Goal: Task Accomplishment & Management: Manage account settings

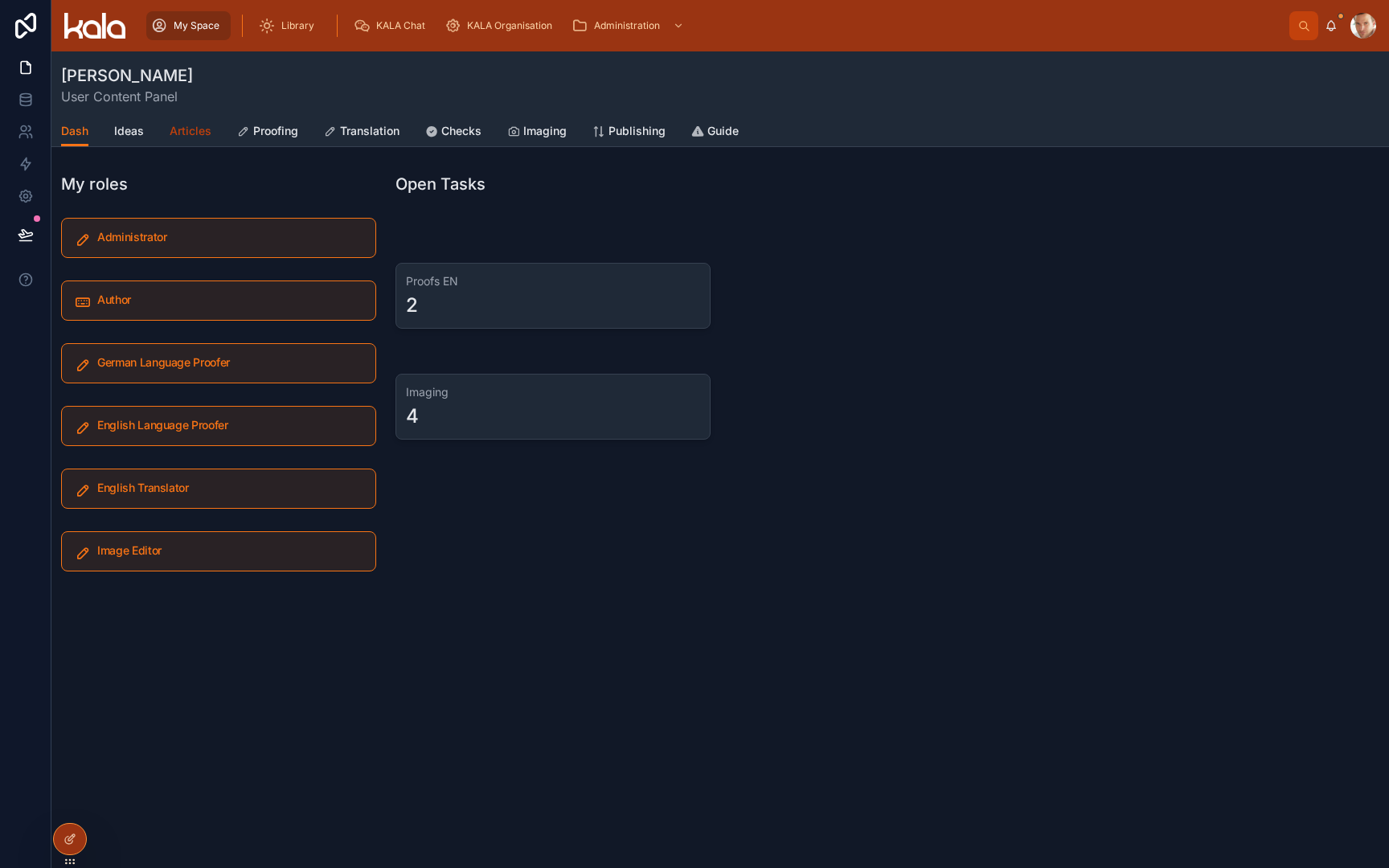
click at [185, 134] on span "Articles" at bounding box center [190, 131] width 42 height 16
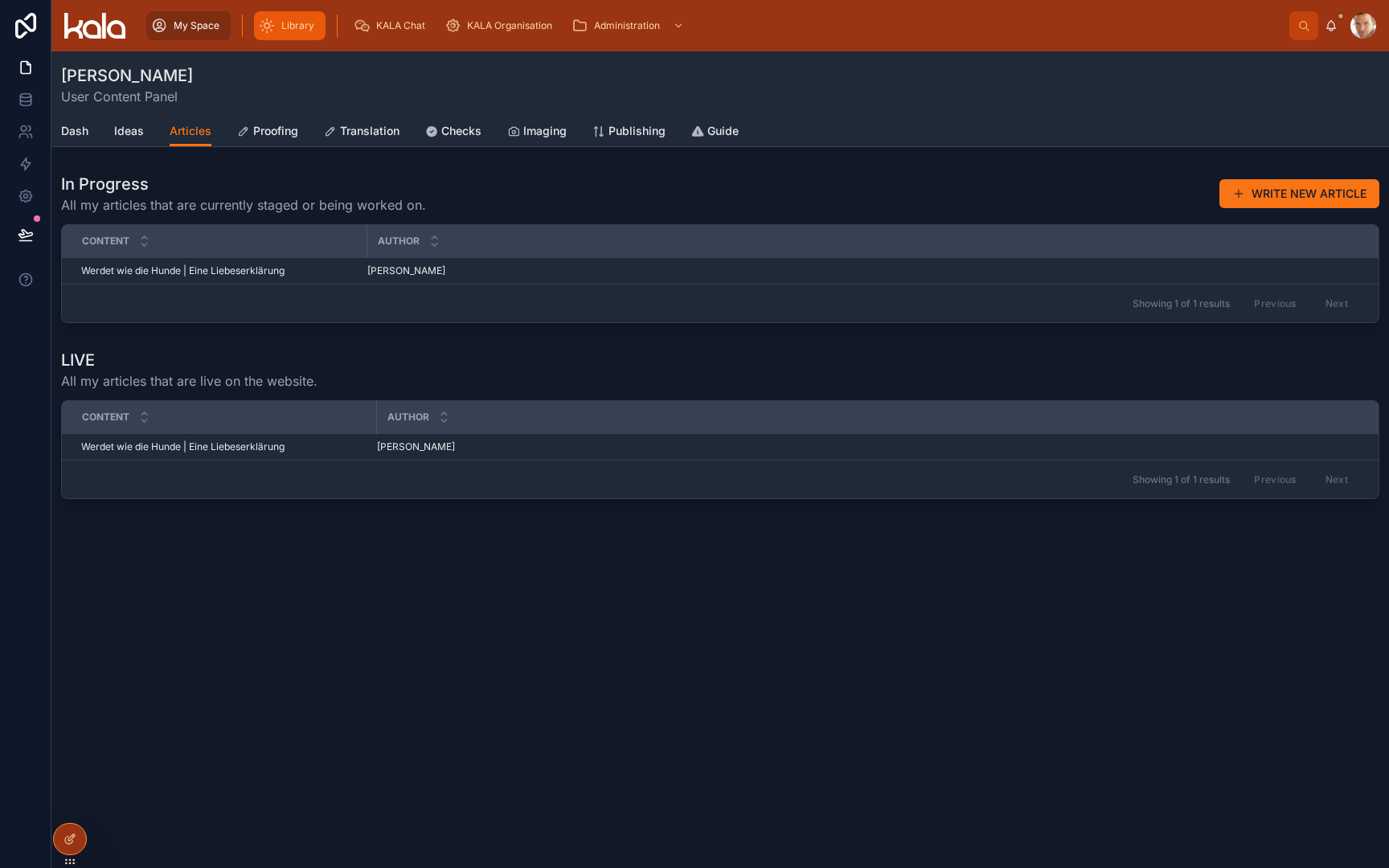
click at [306, 26] on span "Library" at bounding box center [298, 25] width 33 height 13
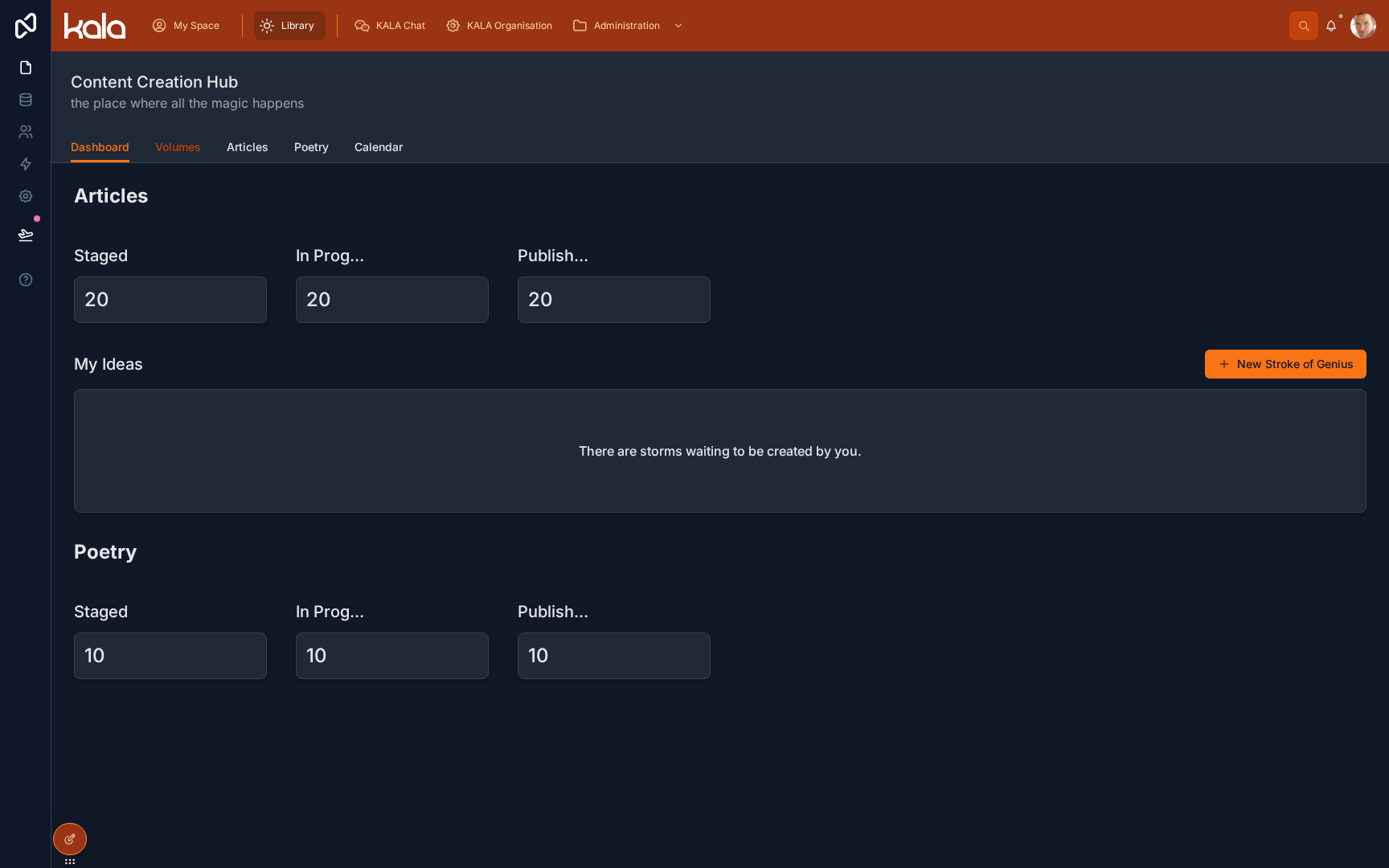
click at [188, 145] on span "Volumes" at bounding box center [178, 147] width 46 height 16
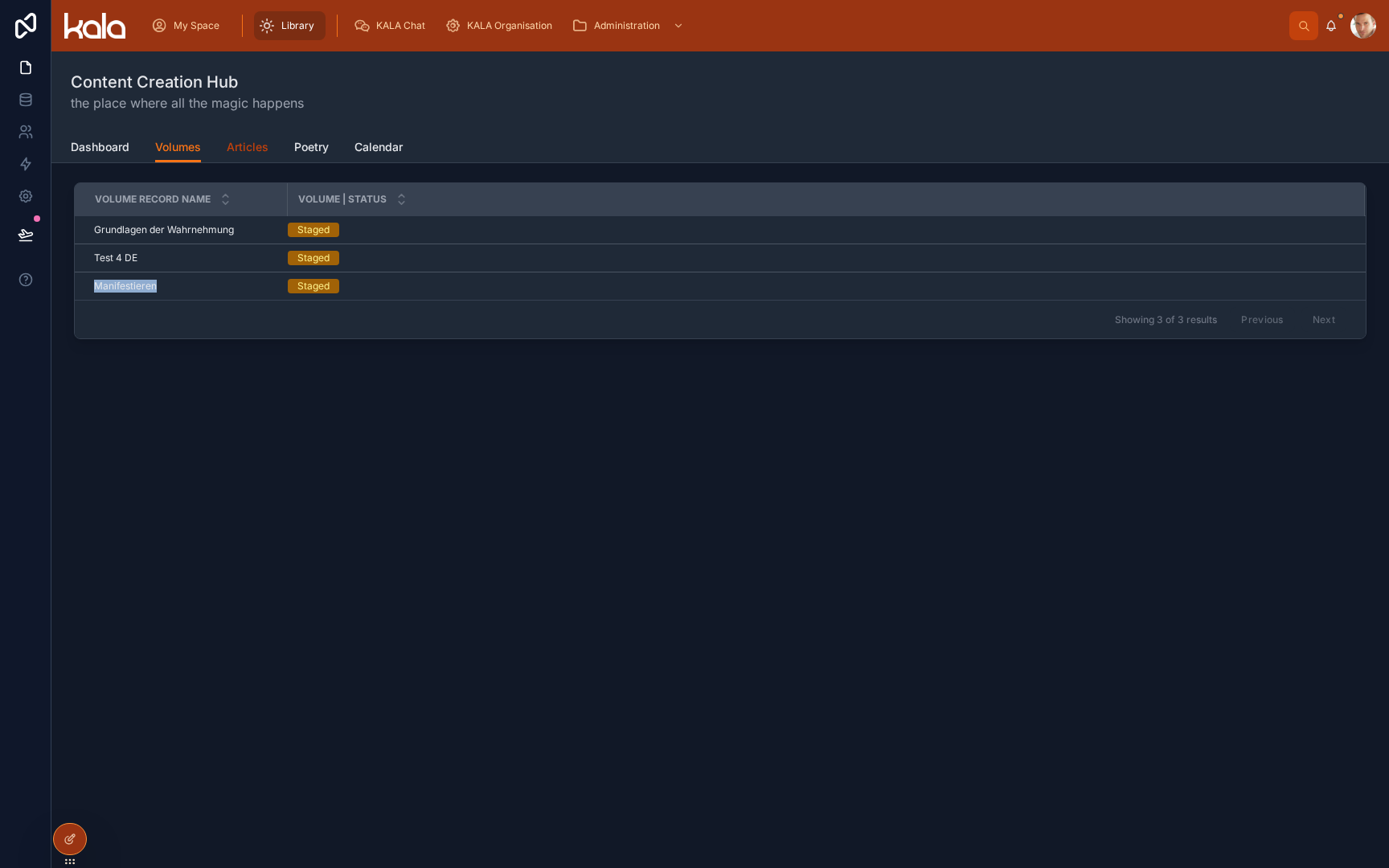
click at [239, 148] on span "Articles" at bounding box center [247, 147] width 42 height 16
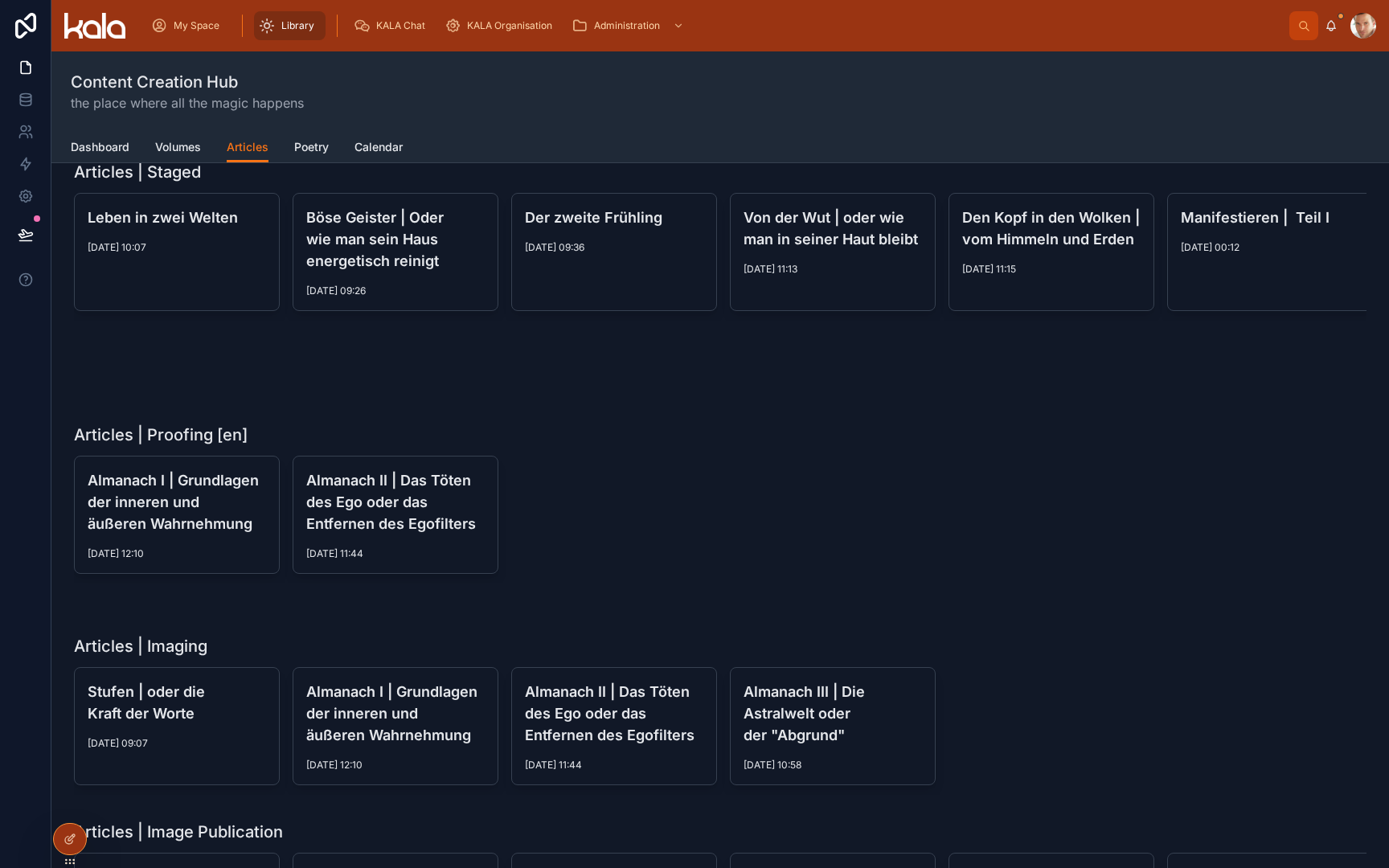
scroll to position [74, 0]
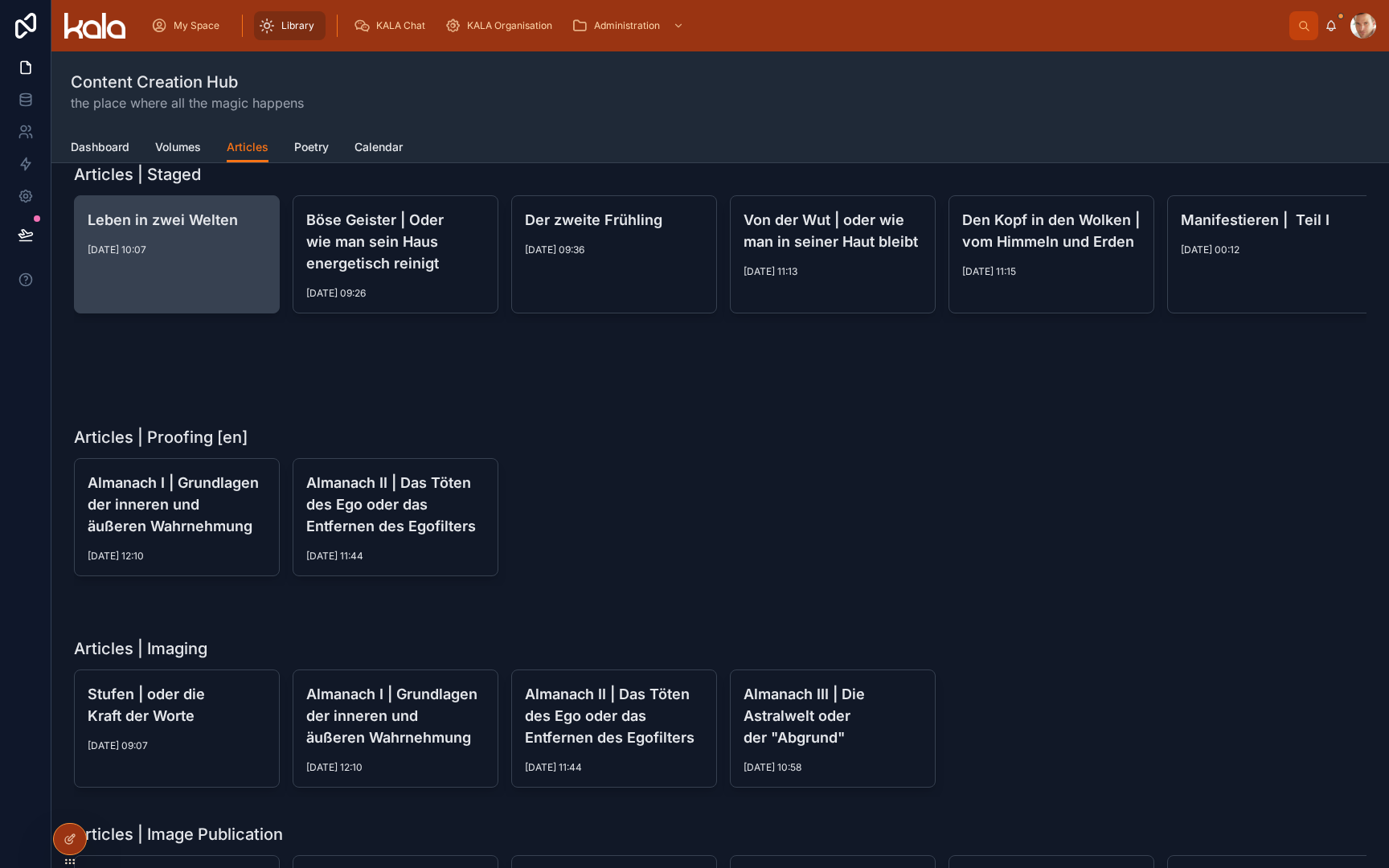
click at [204, 285] on div "Leben in zwei Welten [DATE] 10:07" at bounding box center [176, 254] width 204 height 116
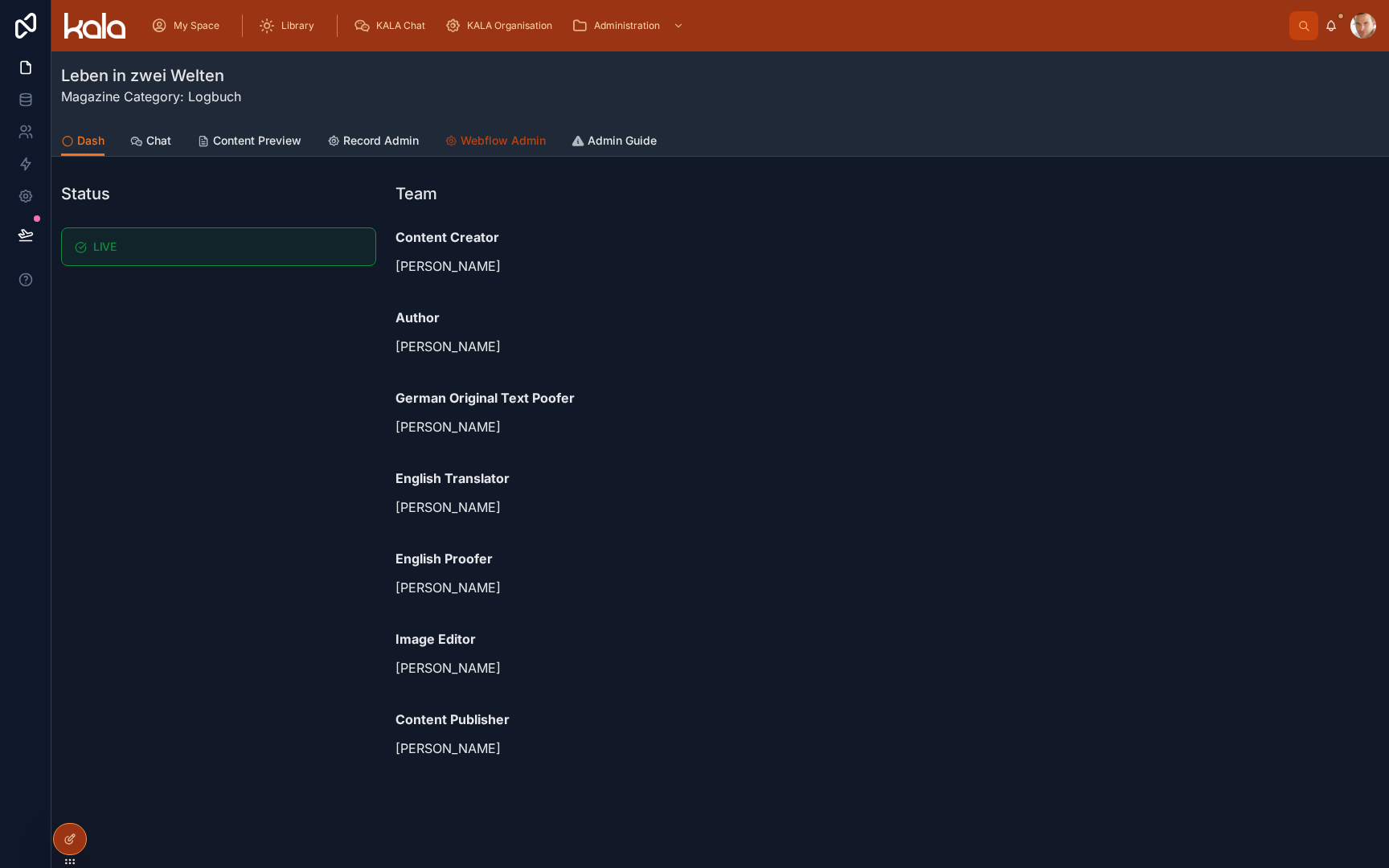
click at [518, 145] on span "Webflow Admin" at bounding box center [503, 140] width 85 height 16
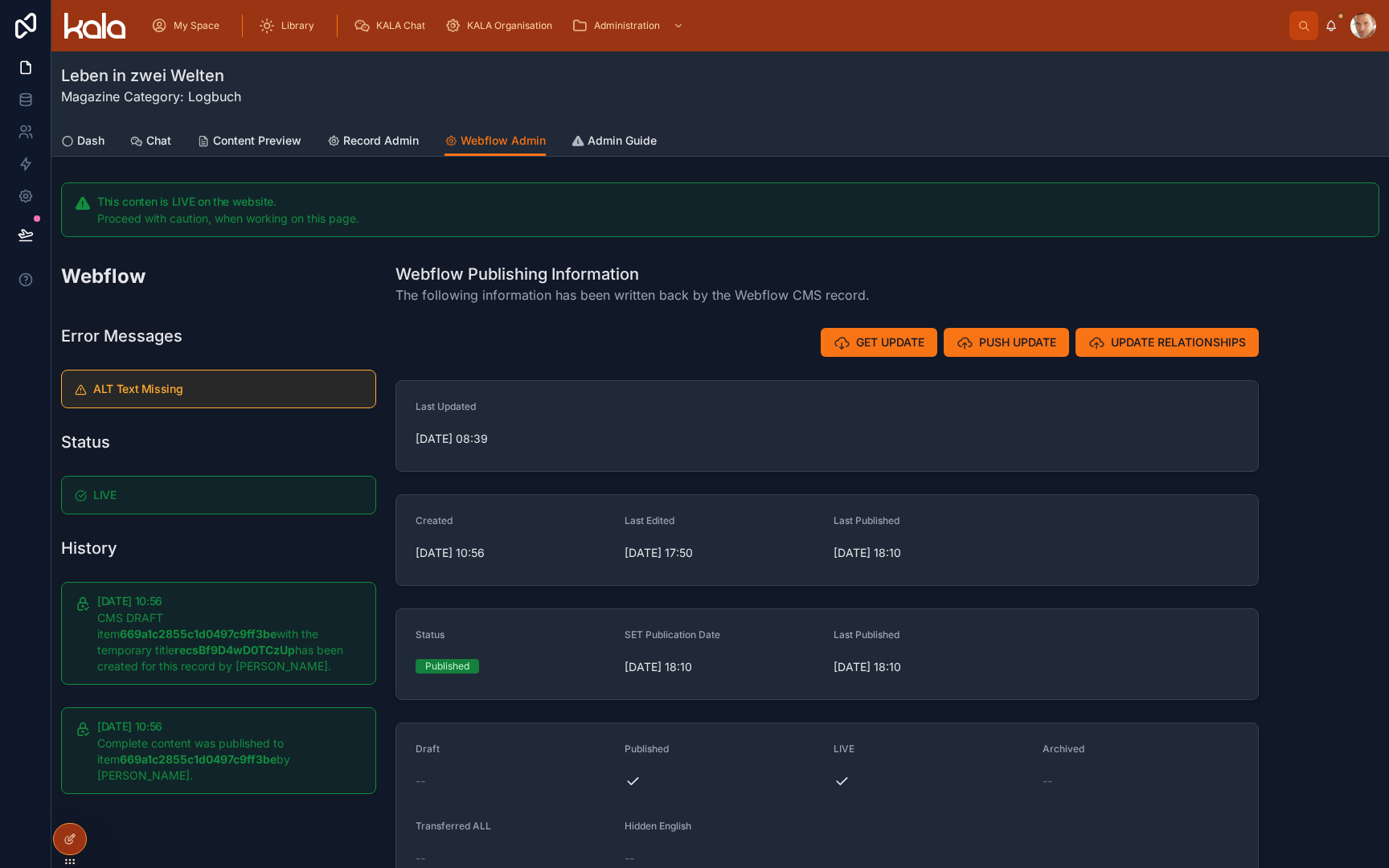
click at [602, 220] on div "Proceed with caution, when working on this page." at bounding box center [731, 218] width 1269 height 16
click at [591, 402] on div "Last Updated" at bounding box center [513, 410] width 196 height 20
click at [589, 270] on h1 "Webflow Publishing Information" at bounding box center [632, 274] width 474 height 23
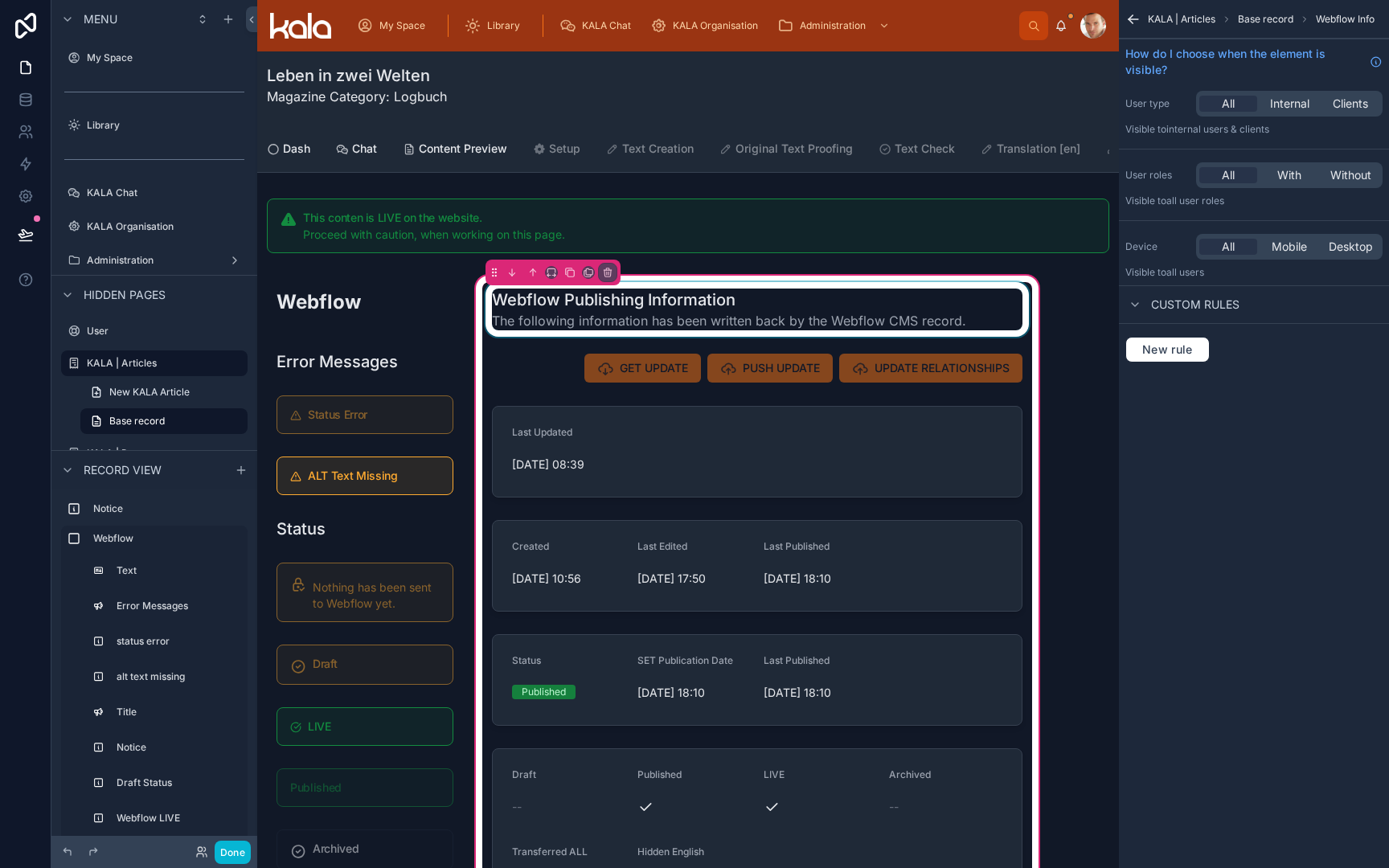
click at [673, 320] on div at bounding box center [757, 310] width 550 height 54
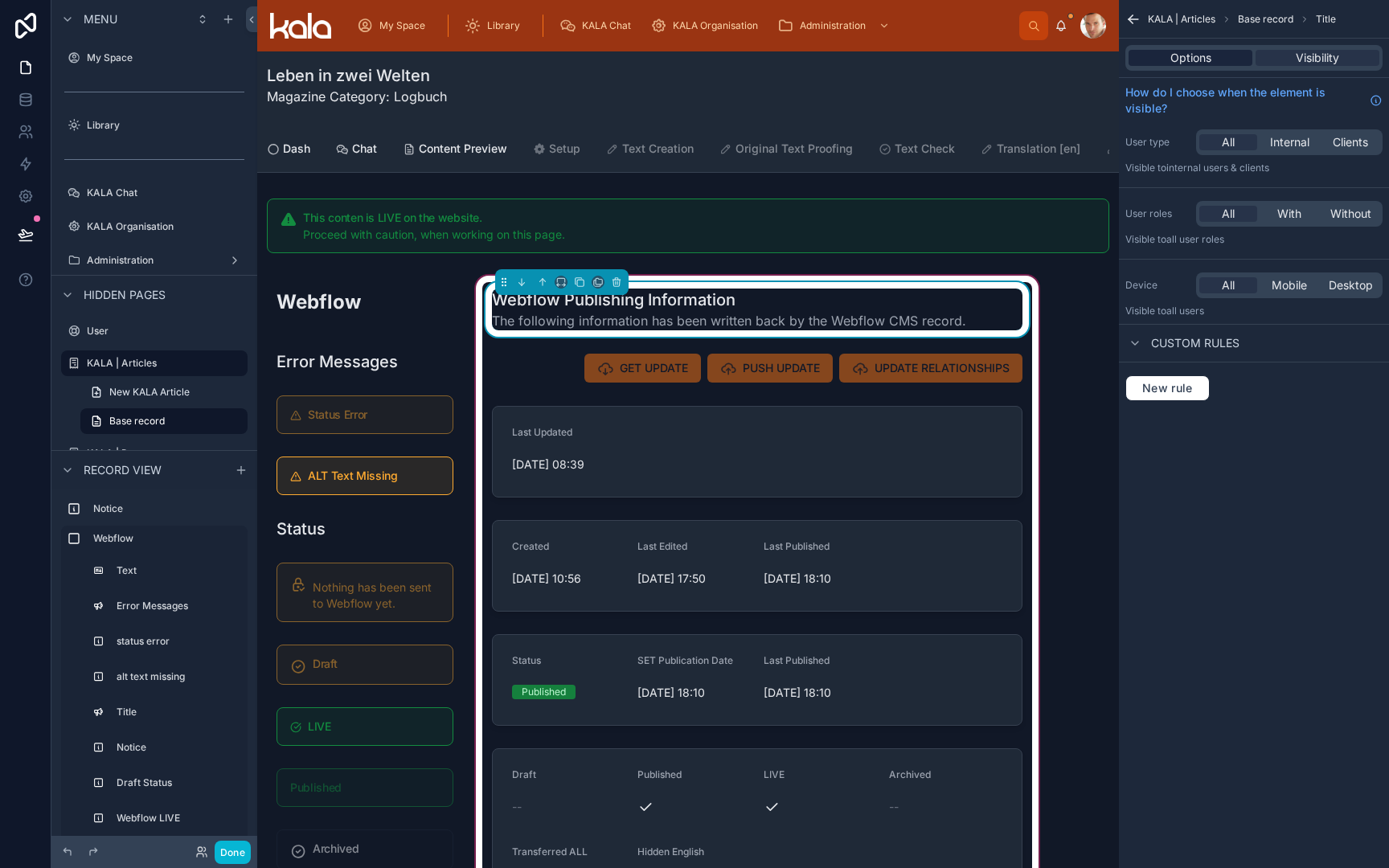
click at [1214, 64] on div "Options" at bounding box center [1190, 58] width 124 height 16
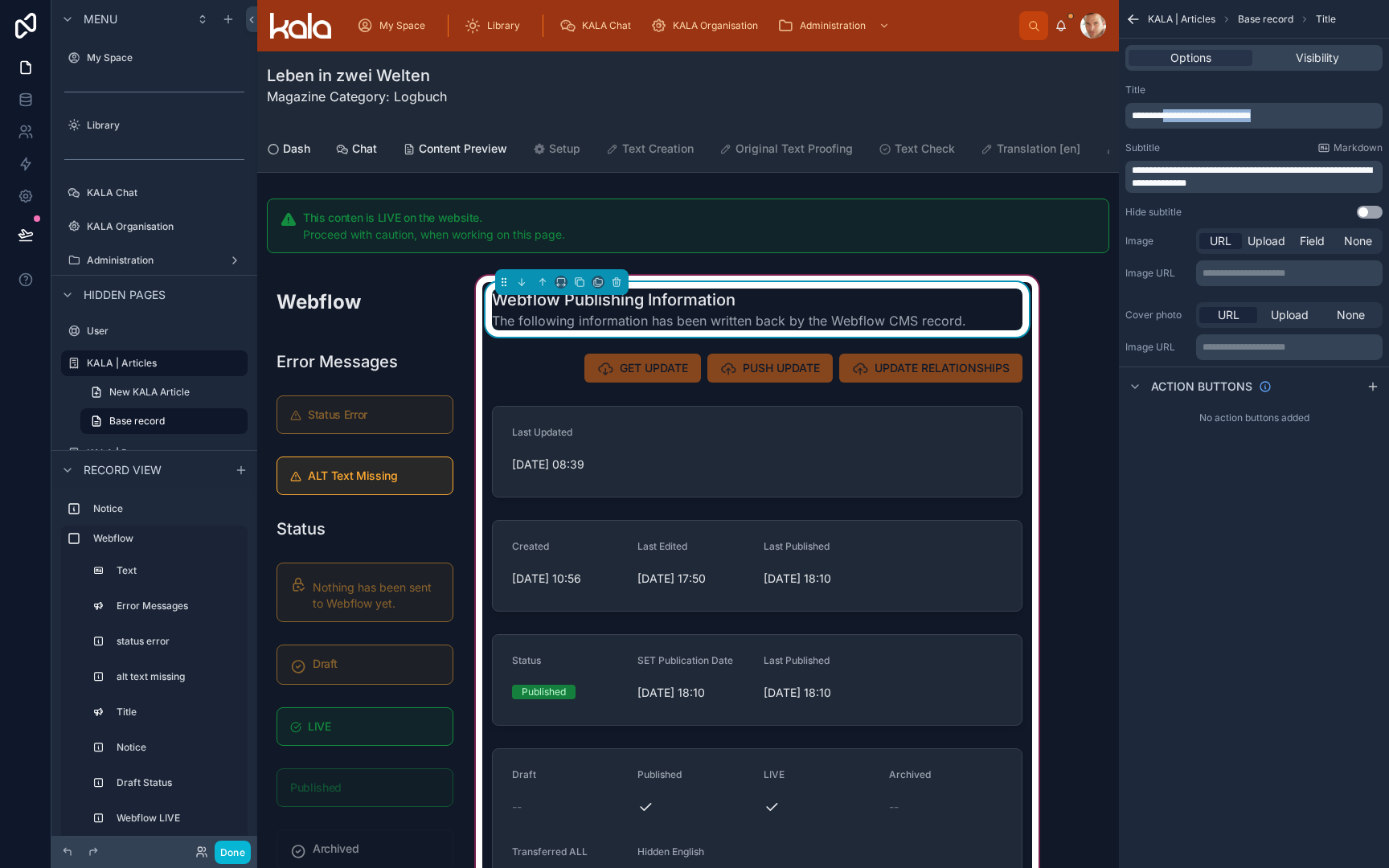
drag, startPoint x: 1176, startPoint y: 115, endPoint x: 1298, endPoint y: 115, distance: 122.0
click at [1298, 115] on p "**********" at bounding box center [1256, 115] width 248 height 13
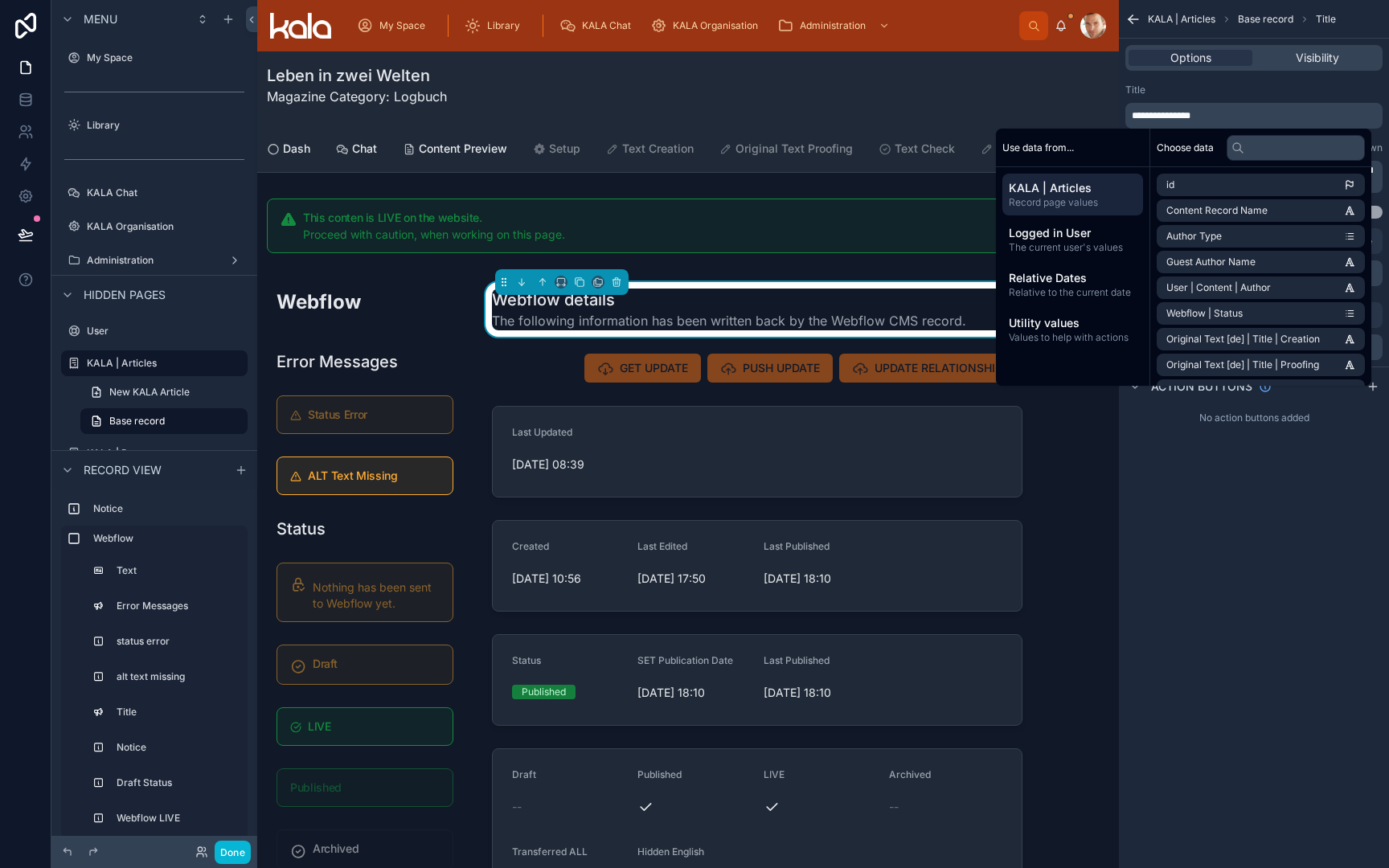
click at [1255, 86] on div "Title" at bounding box center [1253, 90] width 257 height 13
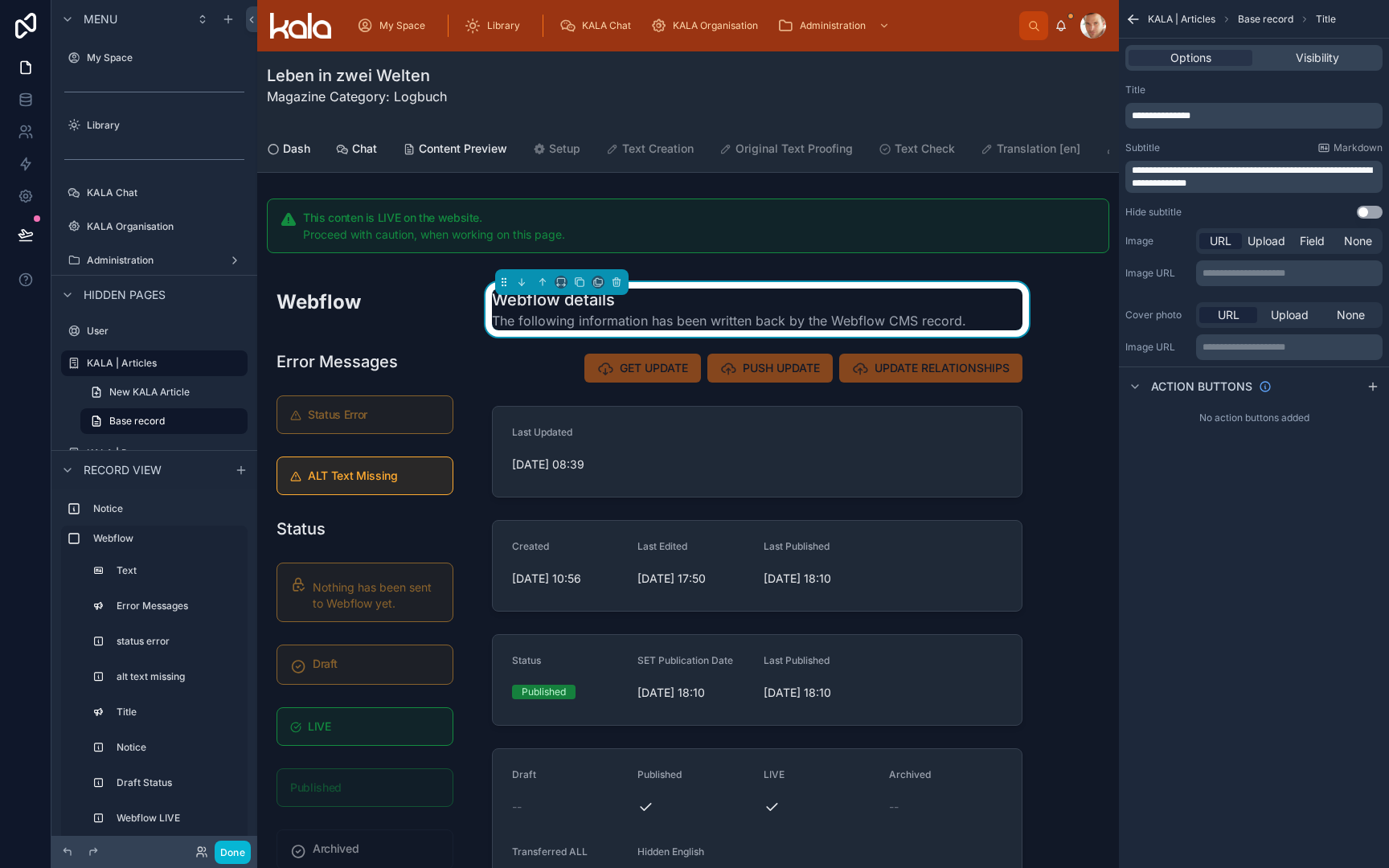
click at [1206, 176] on span "**********" at bounding box center [1252, 176] width 240 height 23
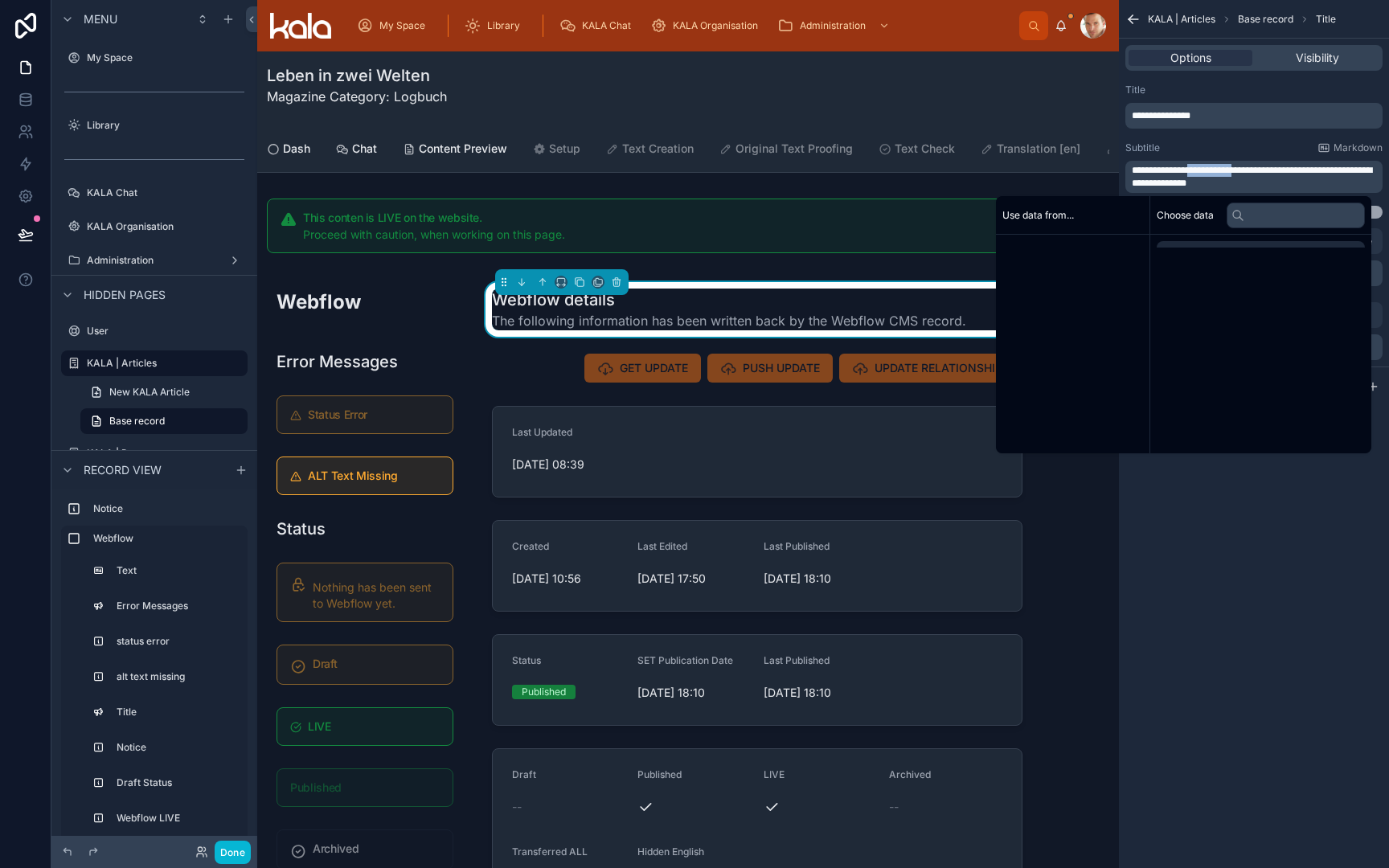
click at [1206, 176] on span "**********" at bounding box center [1252, 176] width 240 height 23
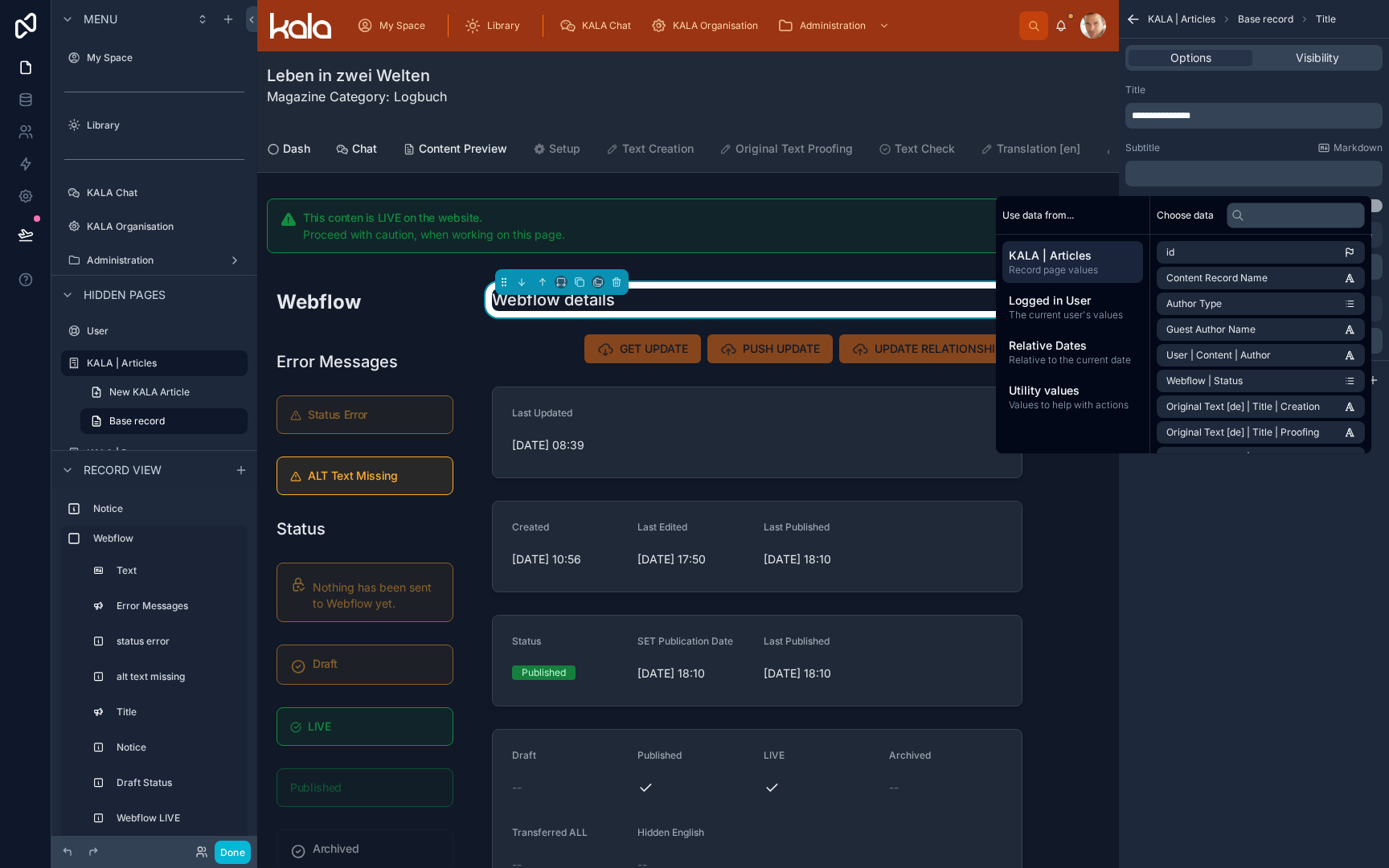
click at [1377, 205] on button "Use setting" at bounding box center [1369, 205] width 25 height 13
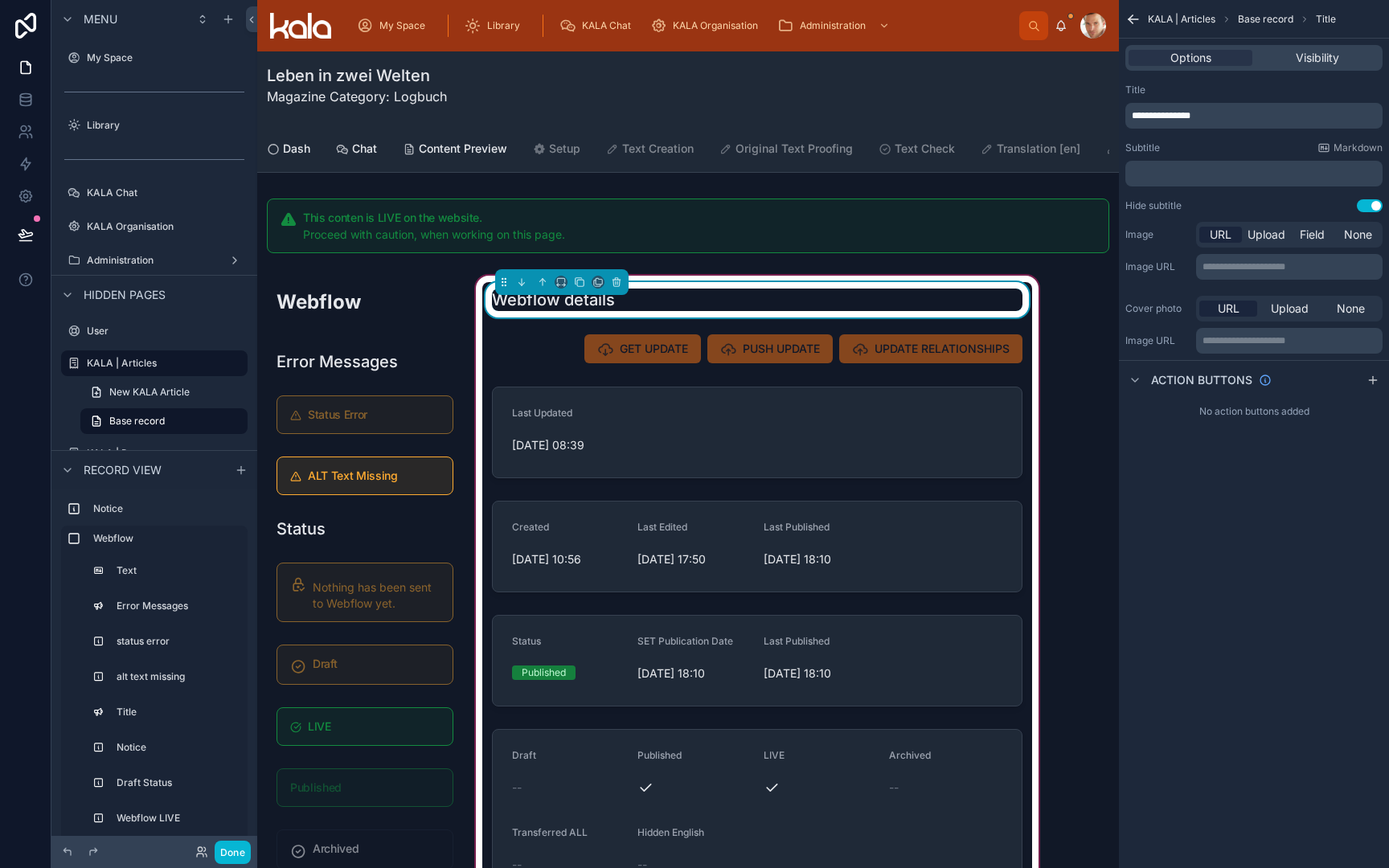
click at [550, 312] on div "Webflow details" at bounding box center [757, 300] width 550 height 36
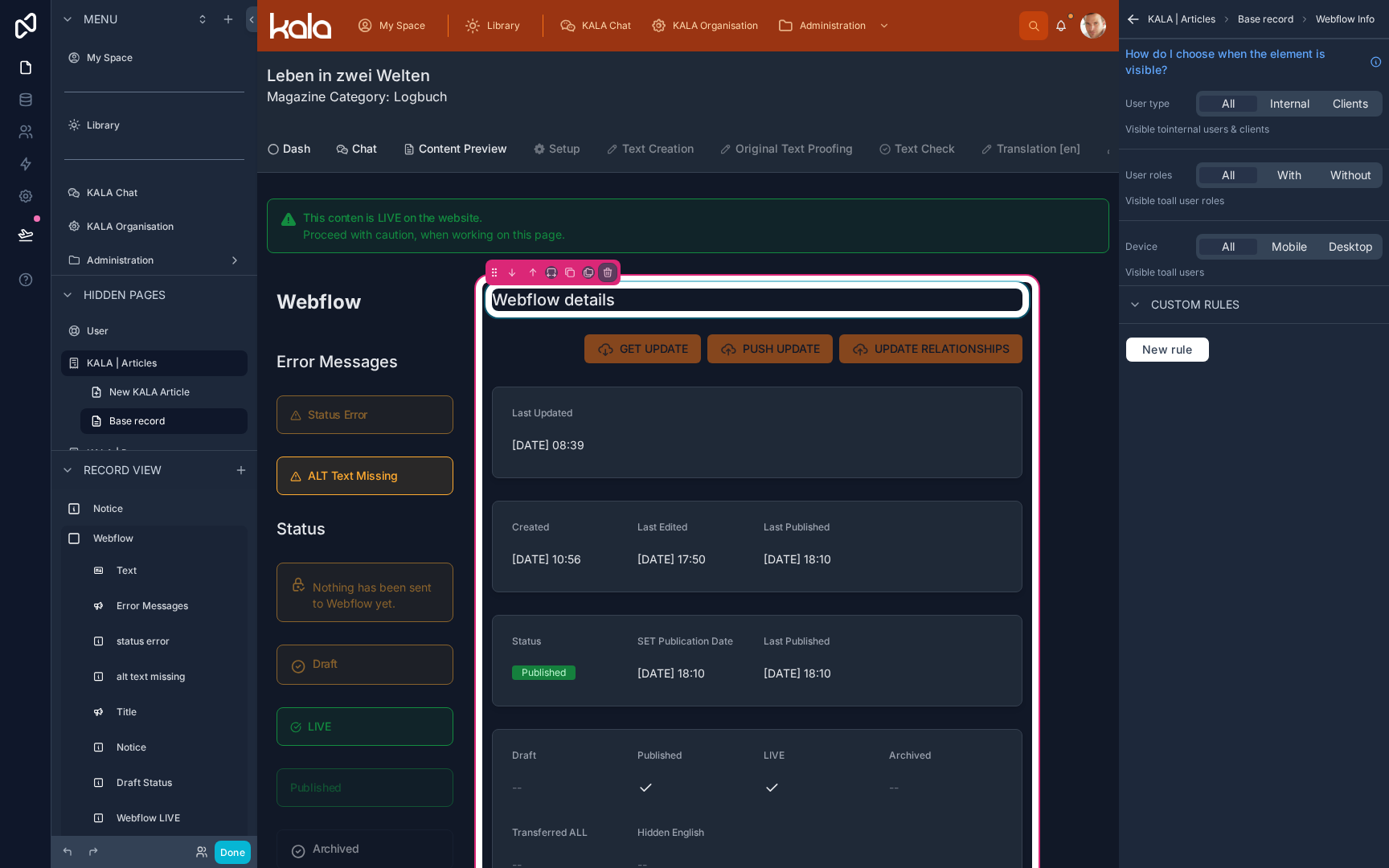
click at [551, 298] on div at bounding box center [757, 300] width 550 height 36
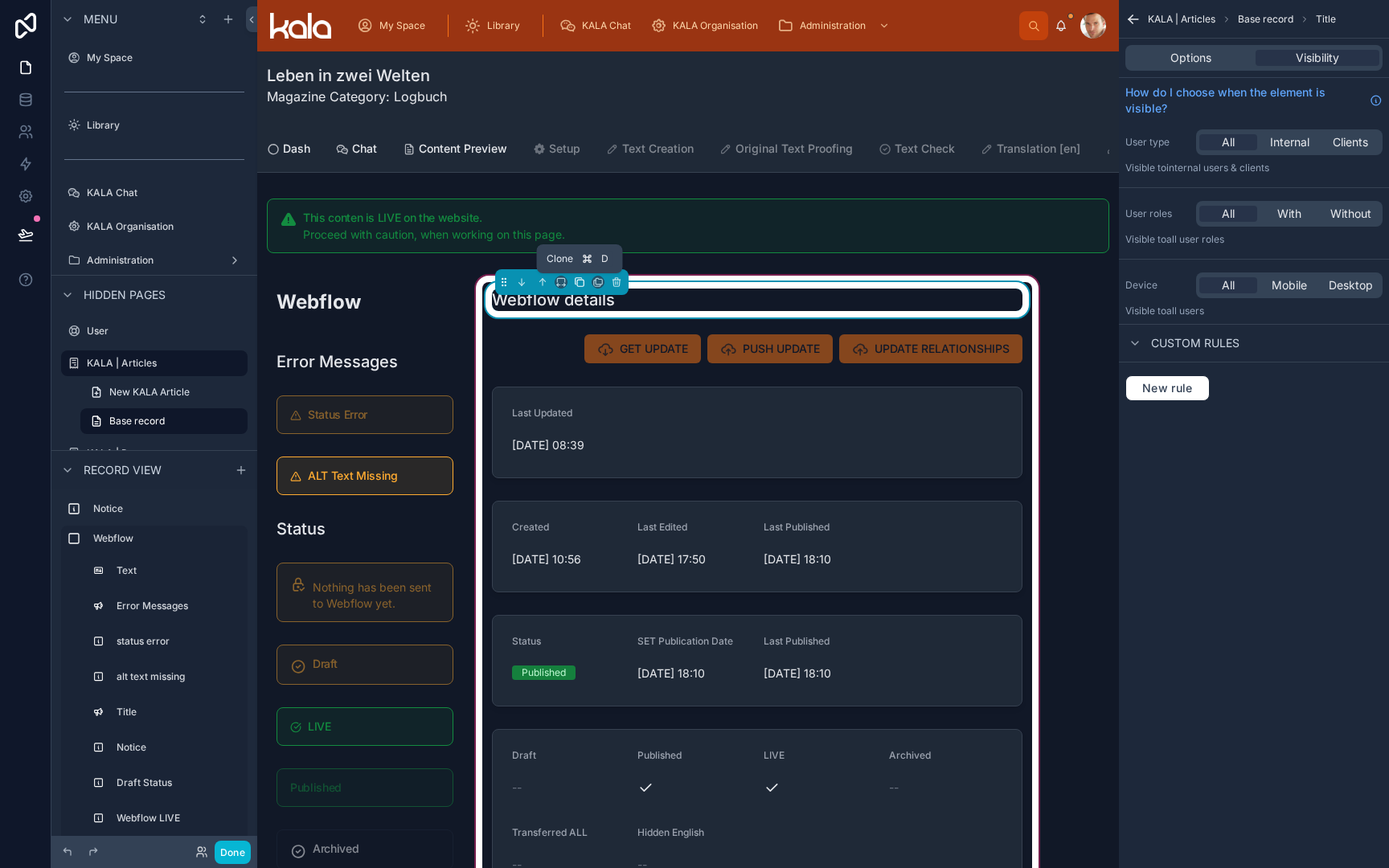
click at [580, 285] on icon at bounding box center [579, 282] width 11 height 11
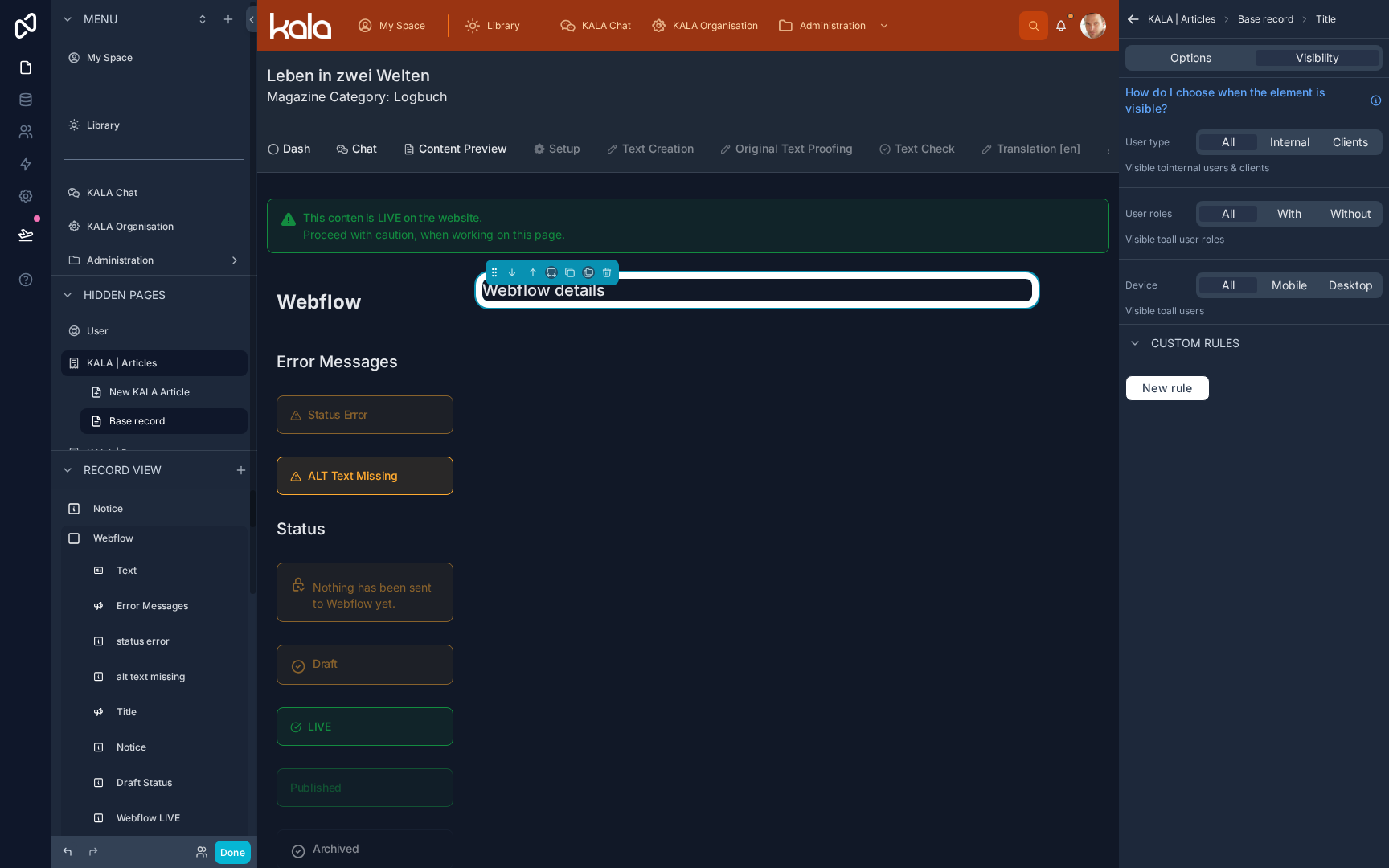
click at [64, 854] on icon at bounding box center [67, 852] width 13 height 13
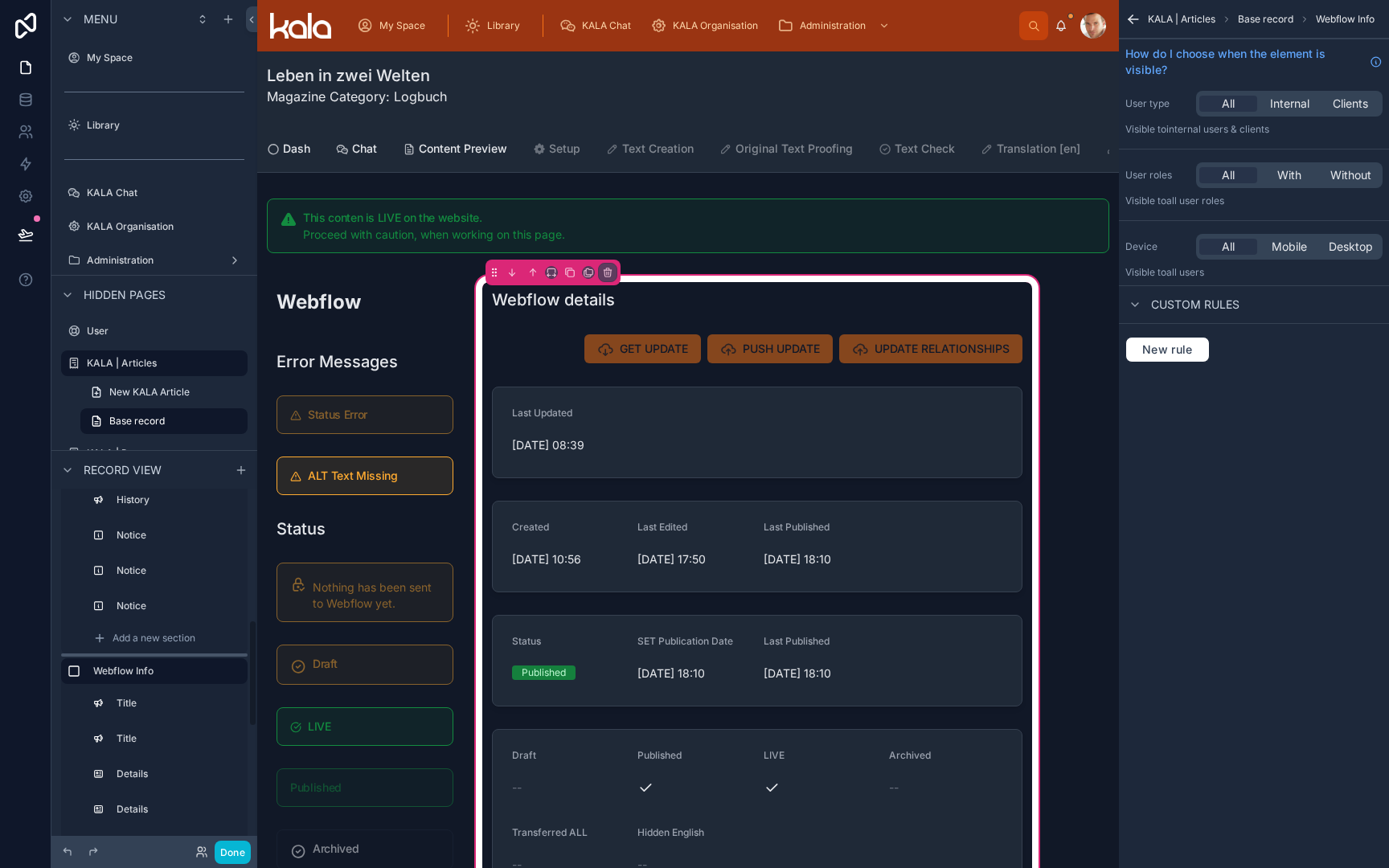
scroll to position [428, 0]
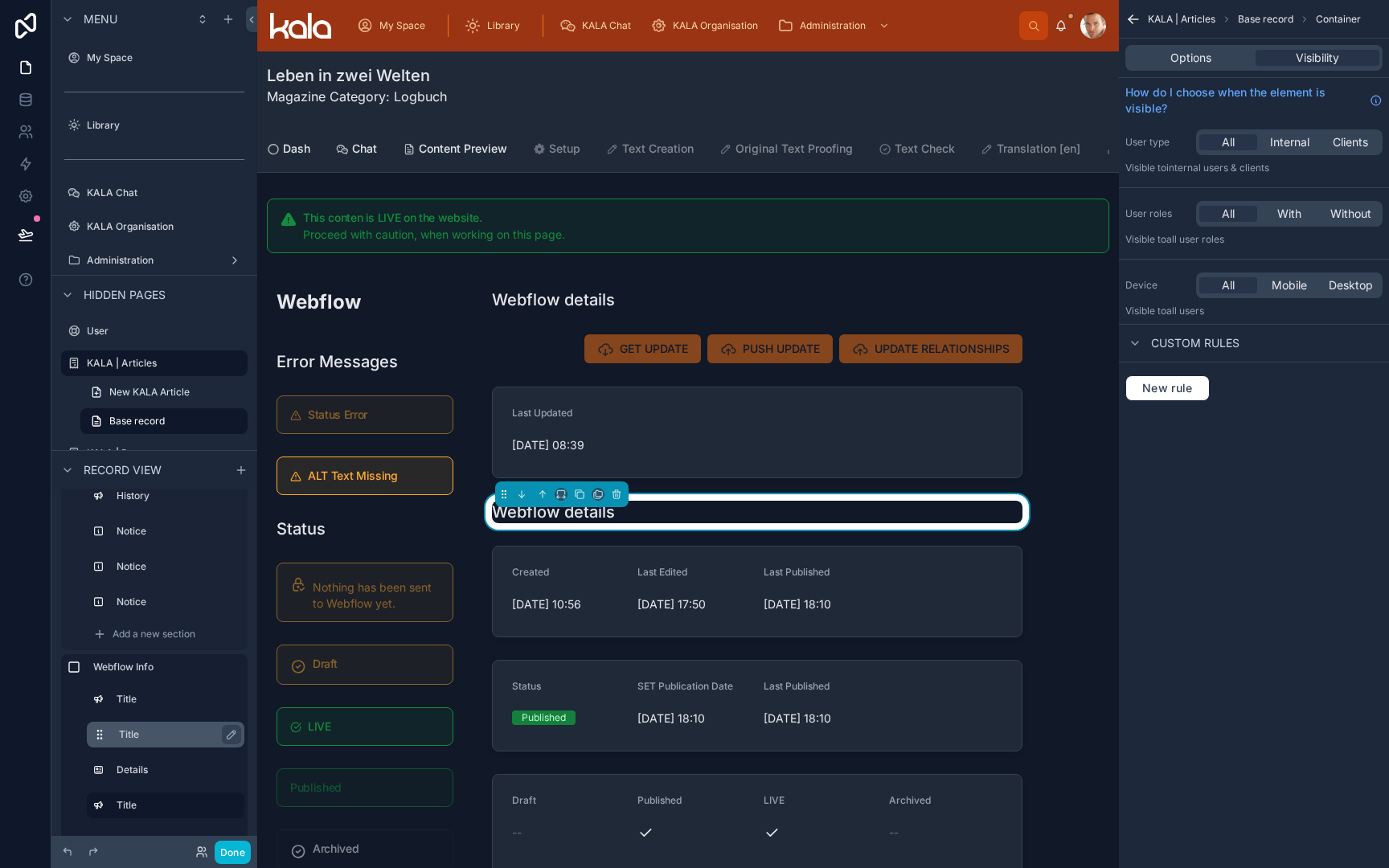
click at [143, 729] on label "Title" at bounding box center [175, 734] width 113 height 13
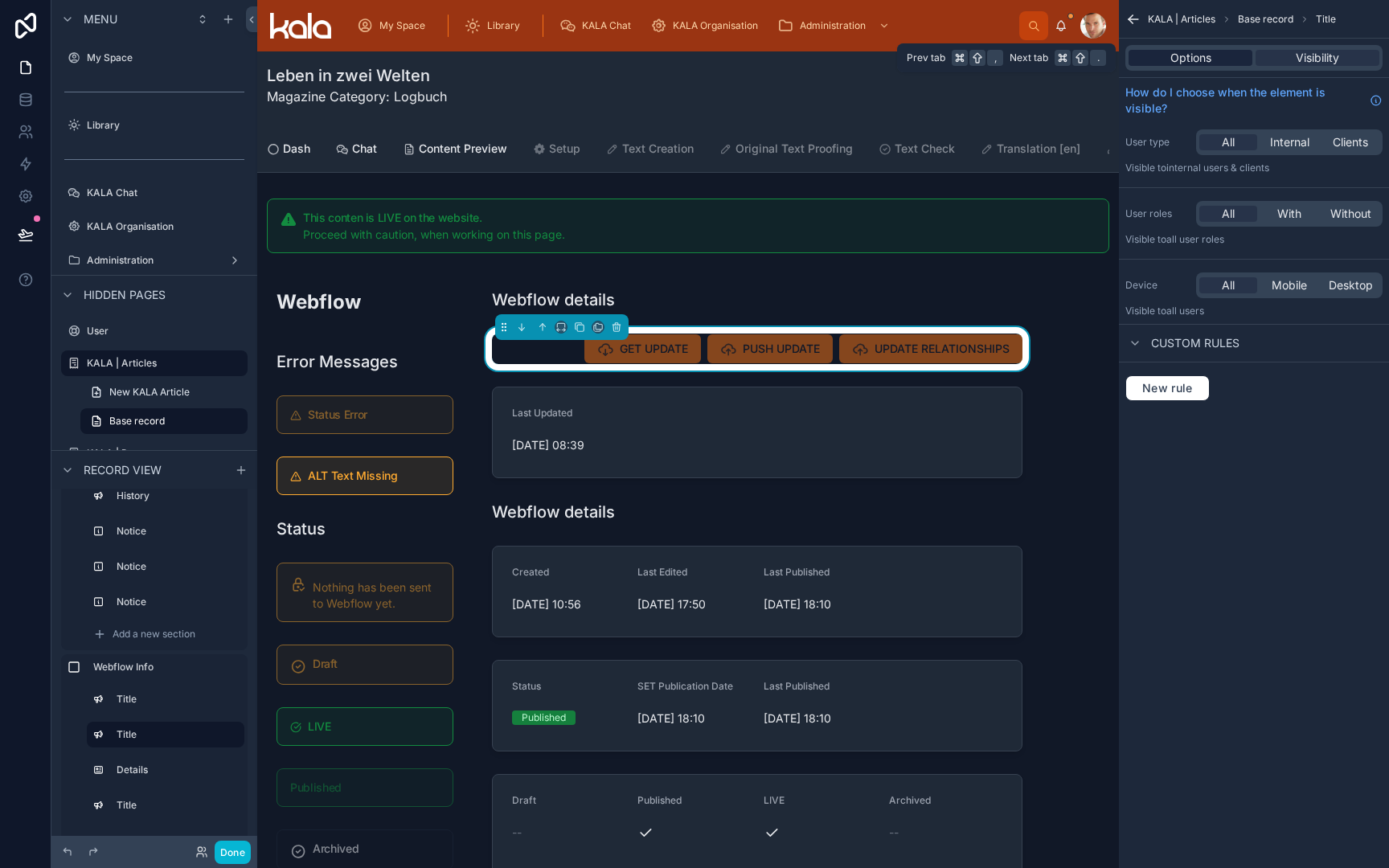
click at [1193, 59] on span "Options" at bounding box center [1191, 58] width 41 height 16
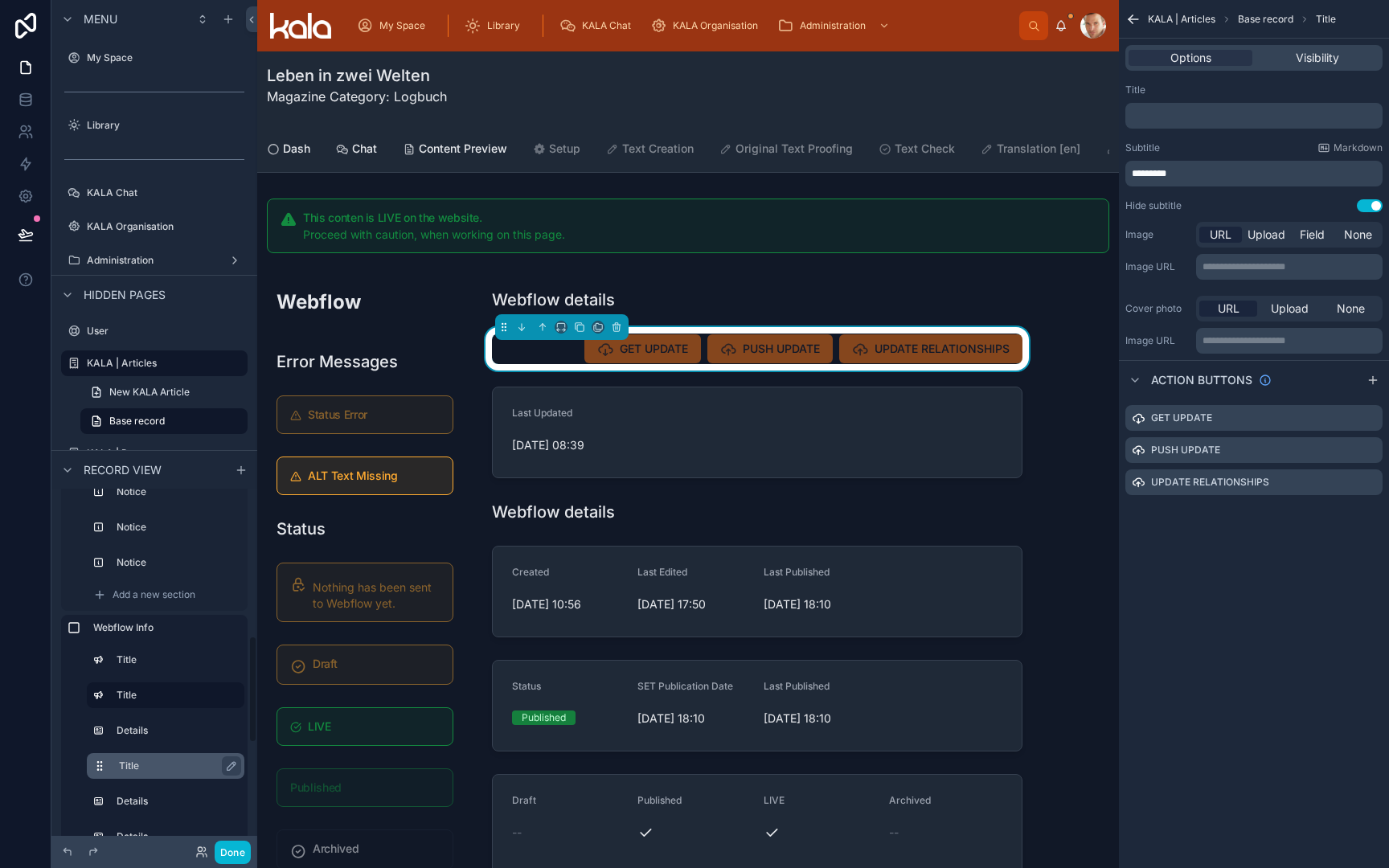
scroll to position [479, 0]
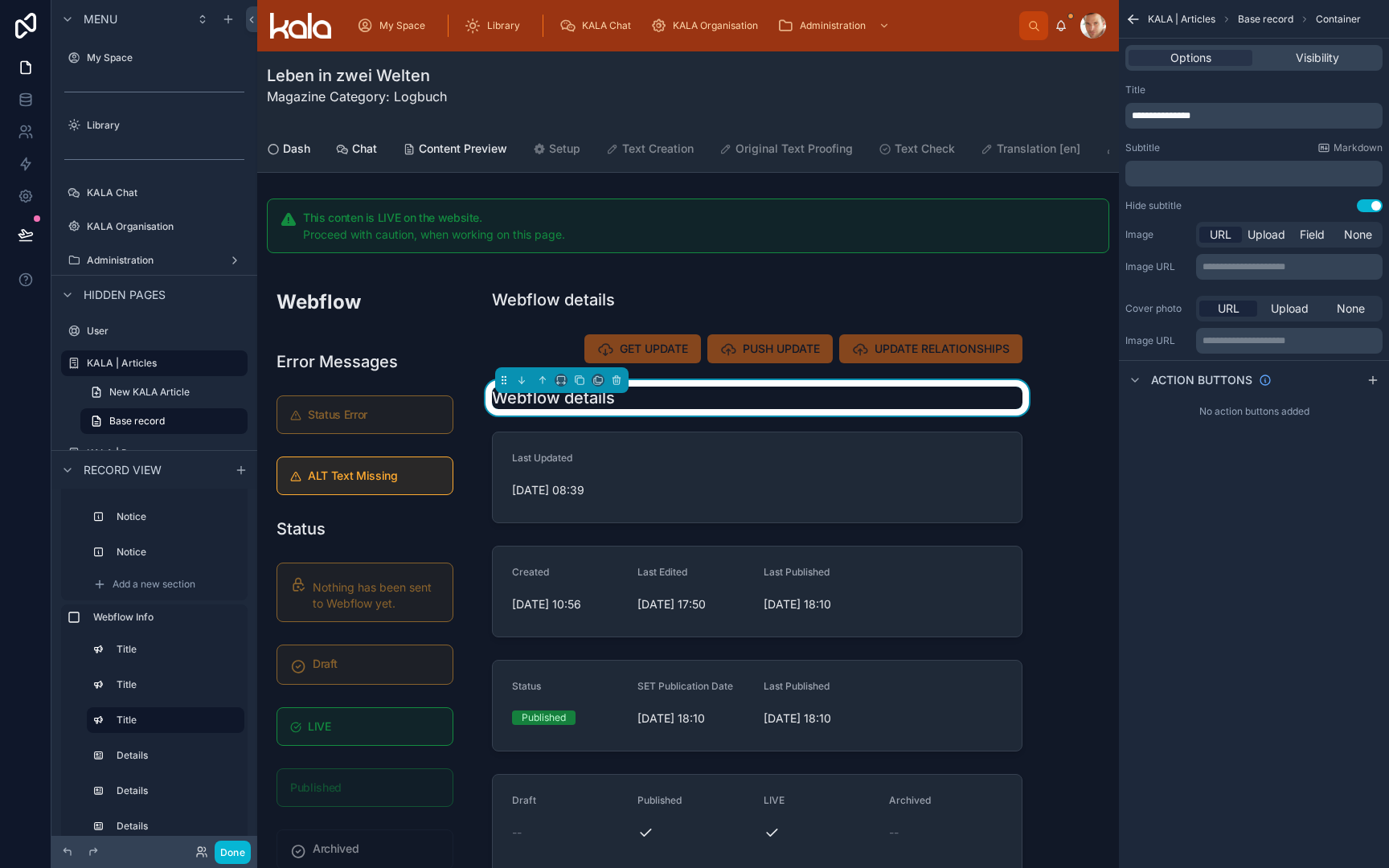
click at [1234, 115] on p "**********" at bounding box center [1256, 115] width 248 height 13
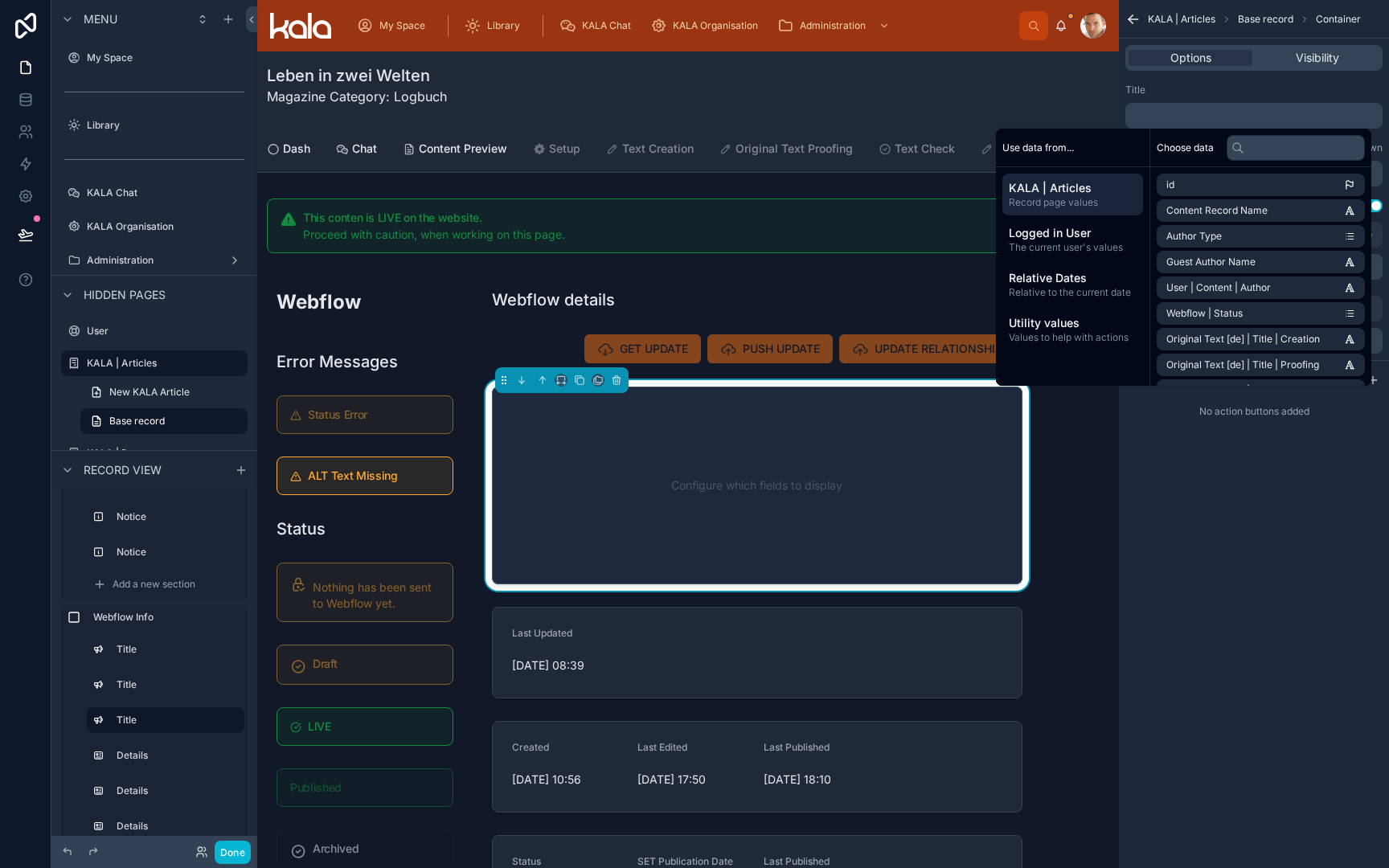
click at [1217, 92] on div "Title" at bounding box center [1253, 90] width 257 height 13
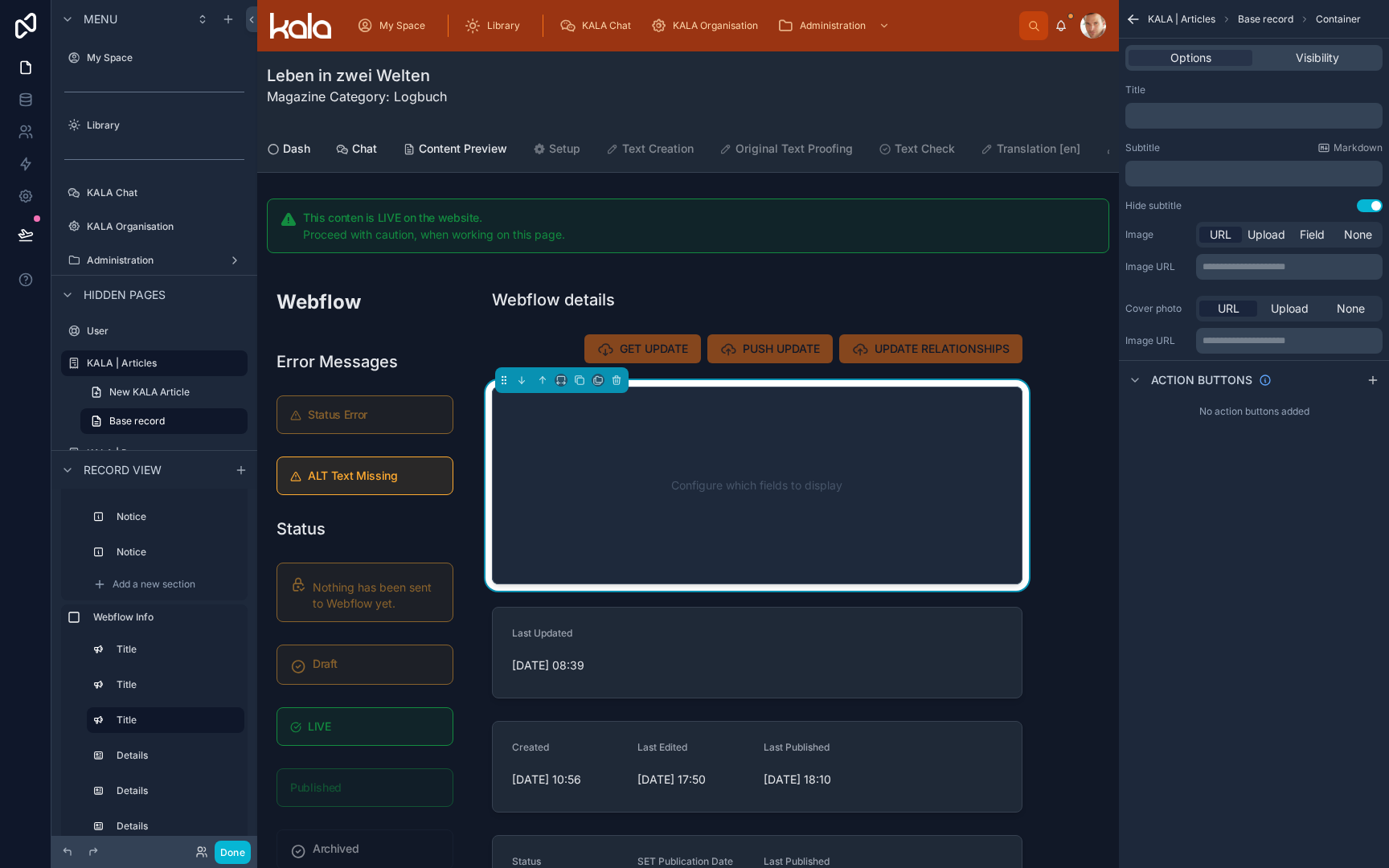
click at [1196, 170] on p "﻿" at bounding box center [1256, 173] width 248 height 13
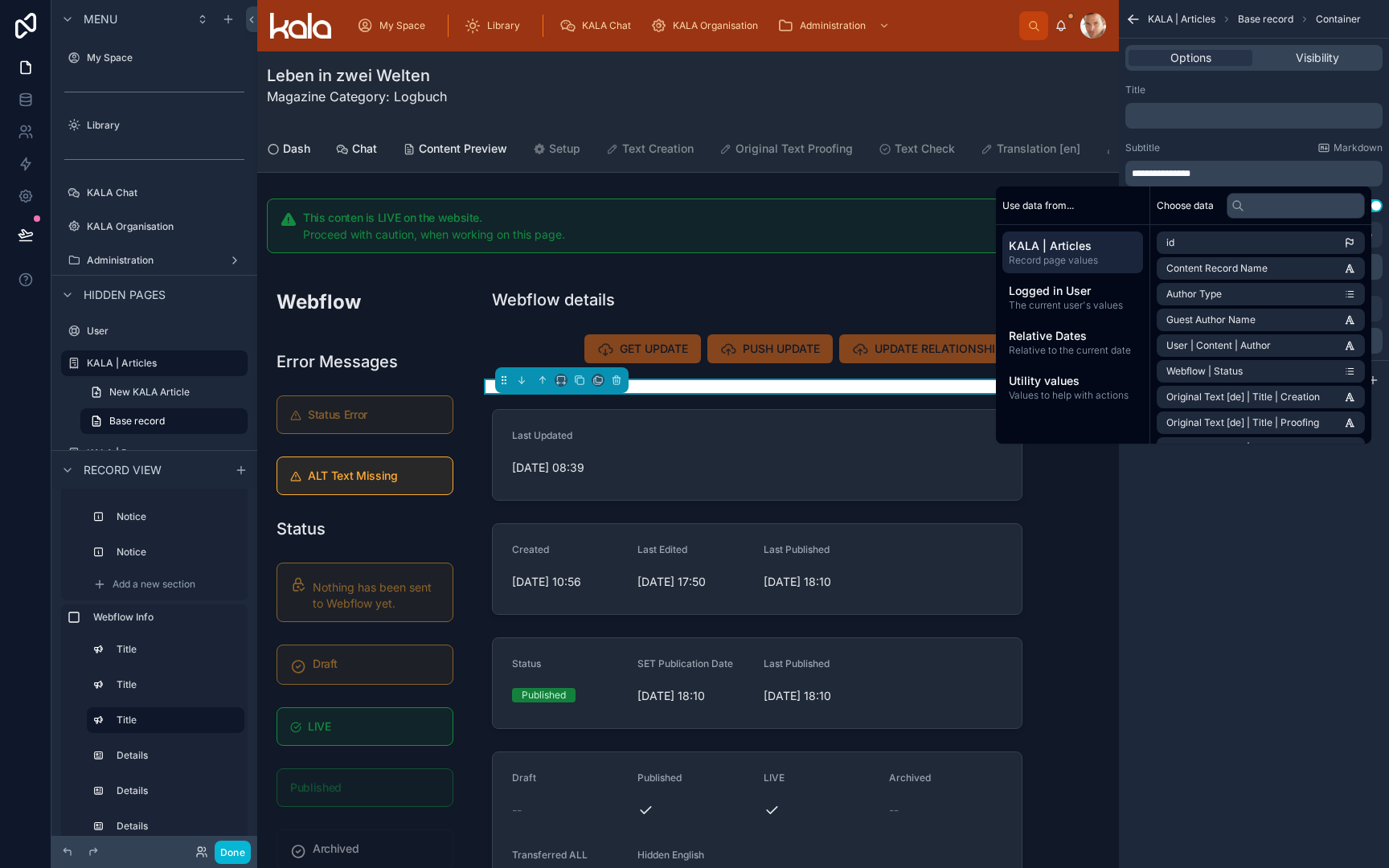
click at [1217, 131] on div "**********" at bounding box center [1254, 148] width 270 height 142
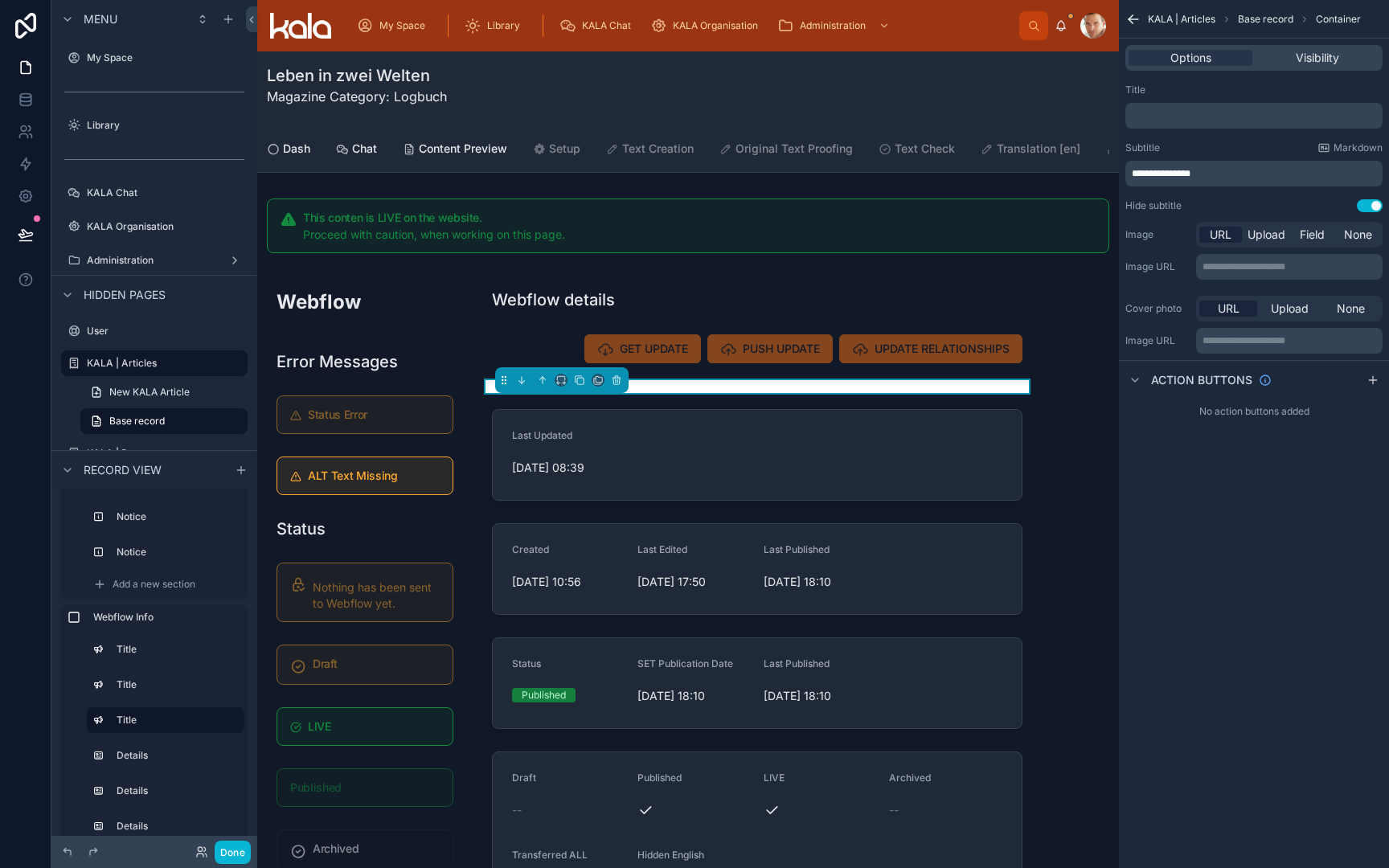
click at [1367, 209] on button "Use setting" at bounding box center [1369, 205] width 25 height 13
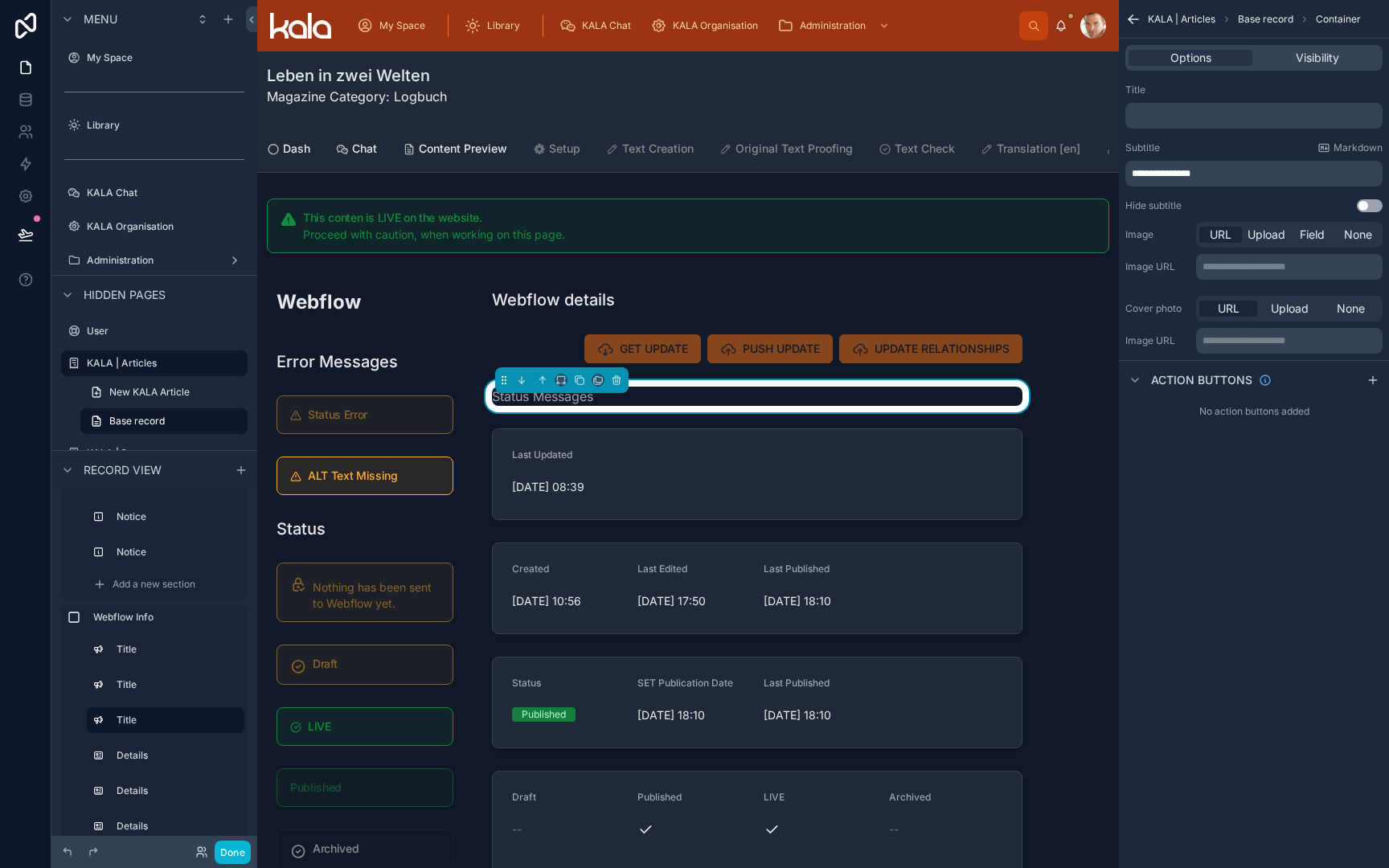
click at [1190, 178] on span "**********" at bounding box center [1161, 173] width 59 height 9
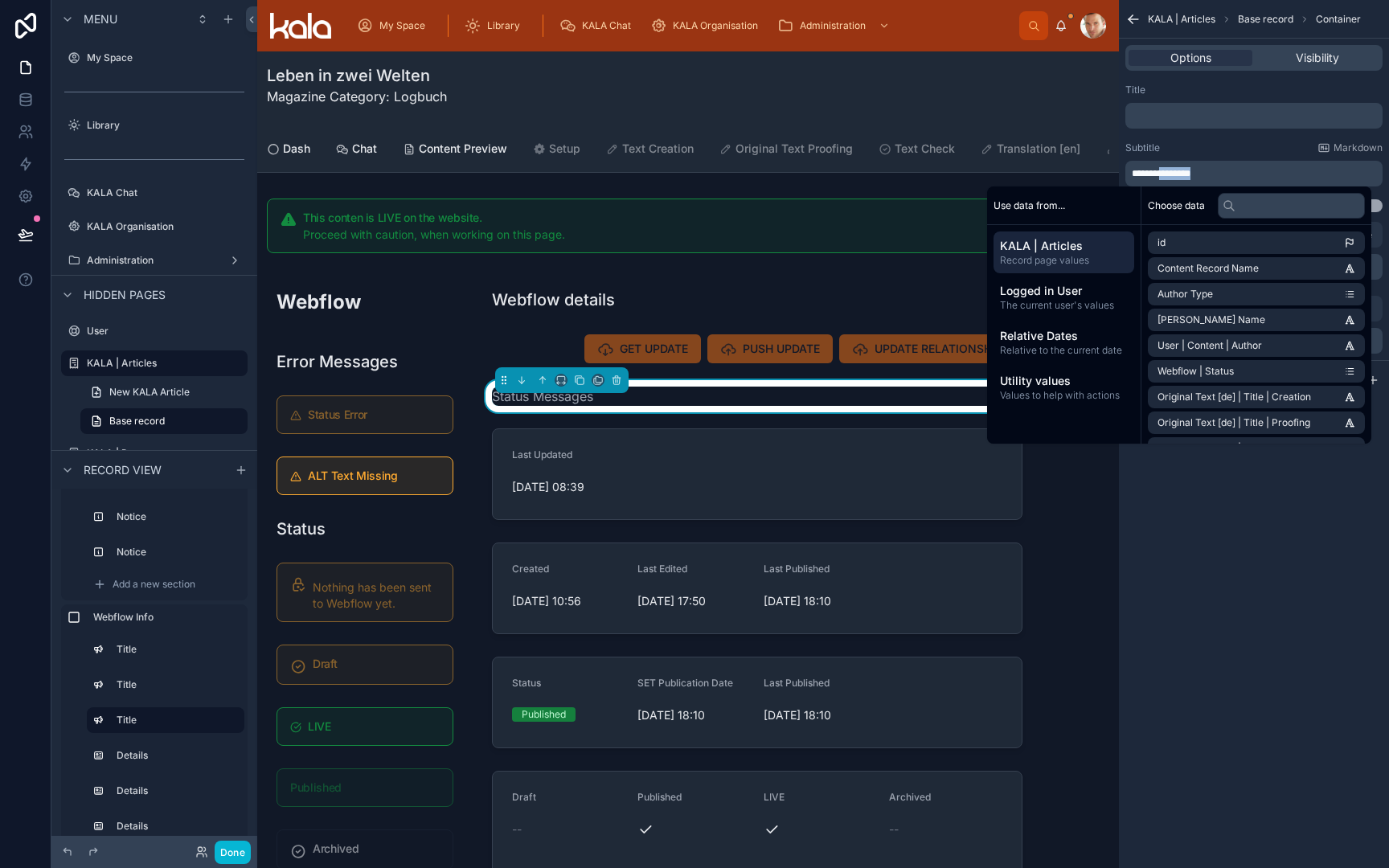
click at [1190, 178] on span "**********" at bounding box center [1161, 173] width 59 height 9
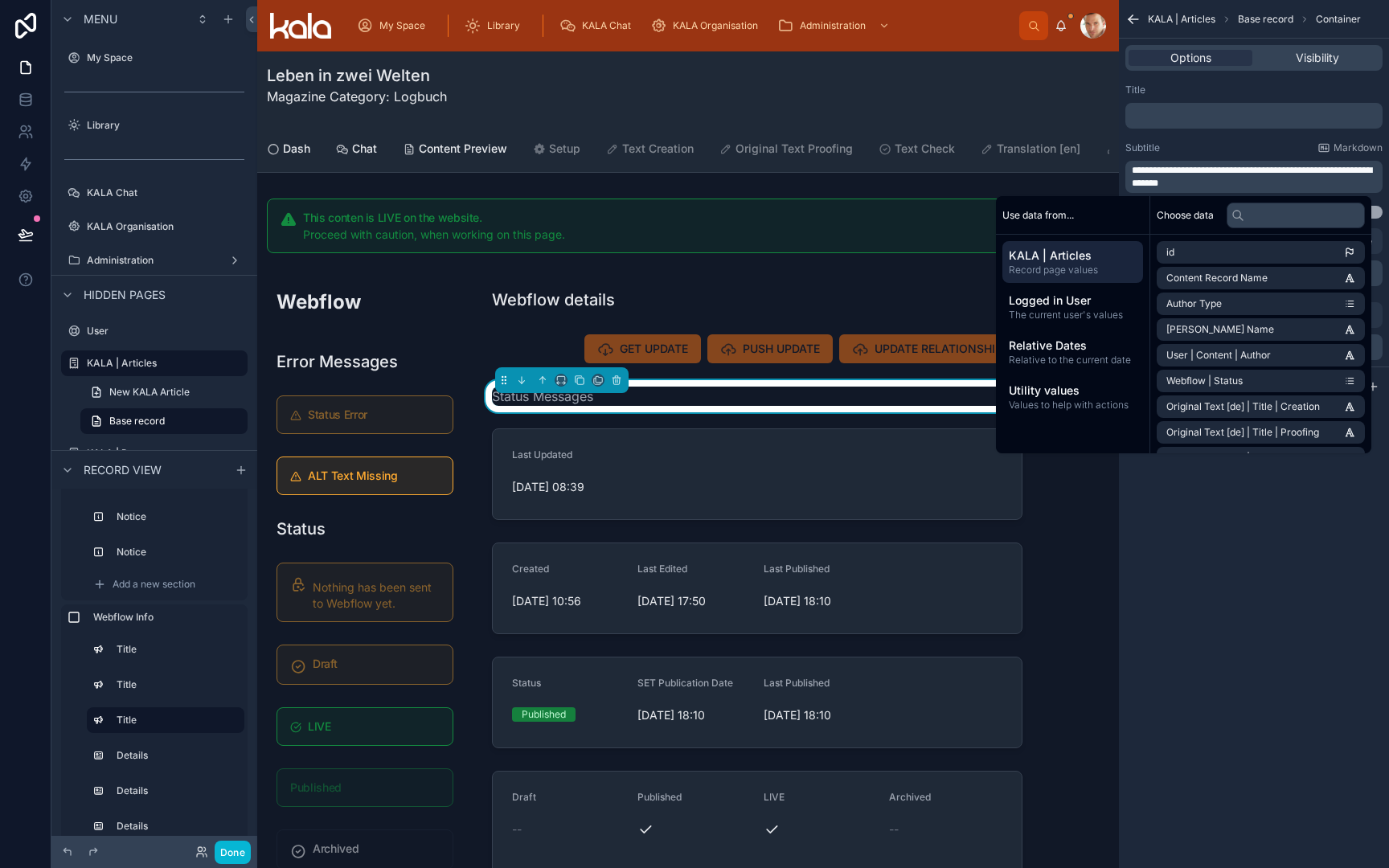
scroll to position [0, 0]
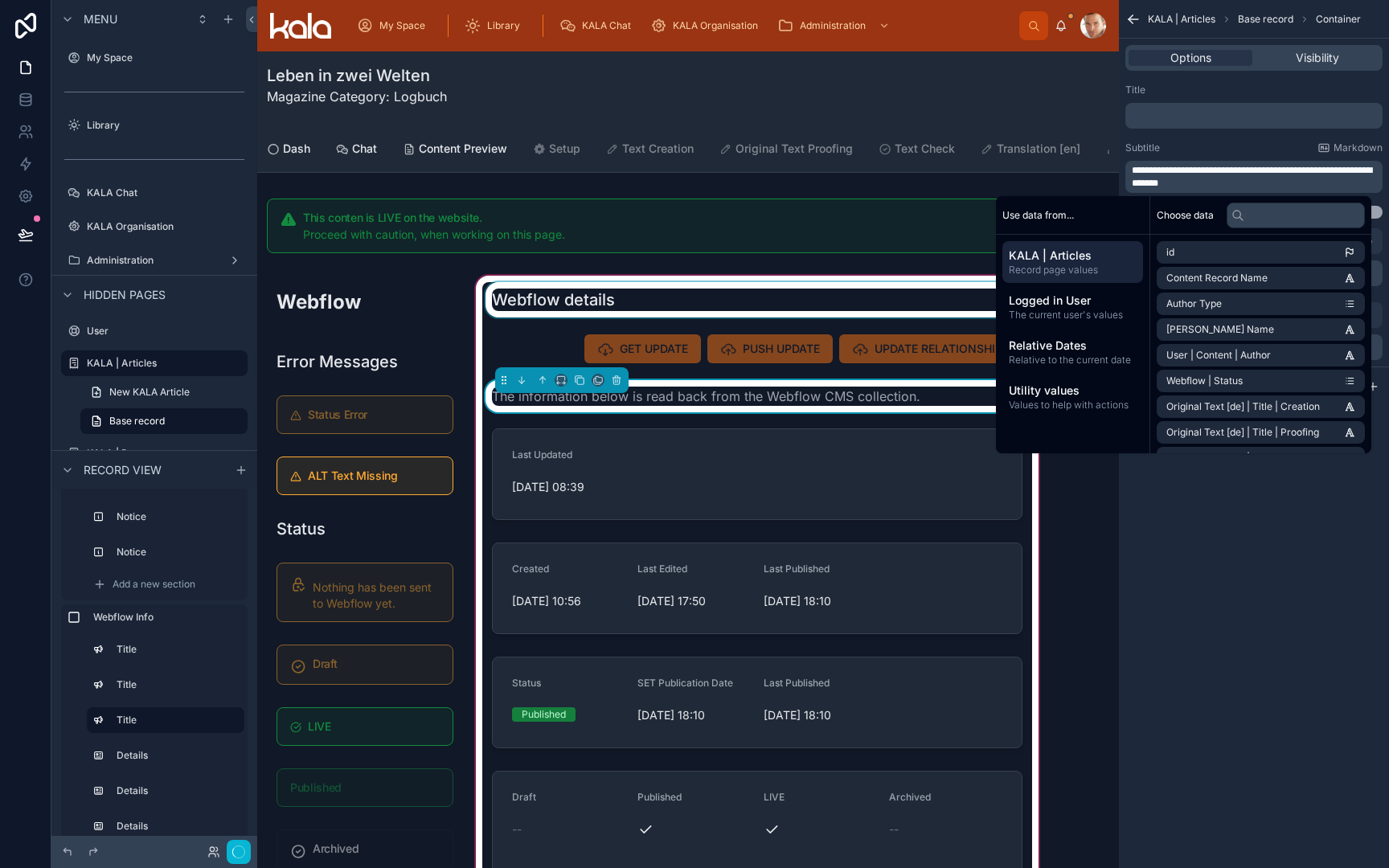
click at [761, 306] on div at bounding box center [757, 300] width 550 height 36
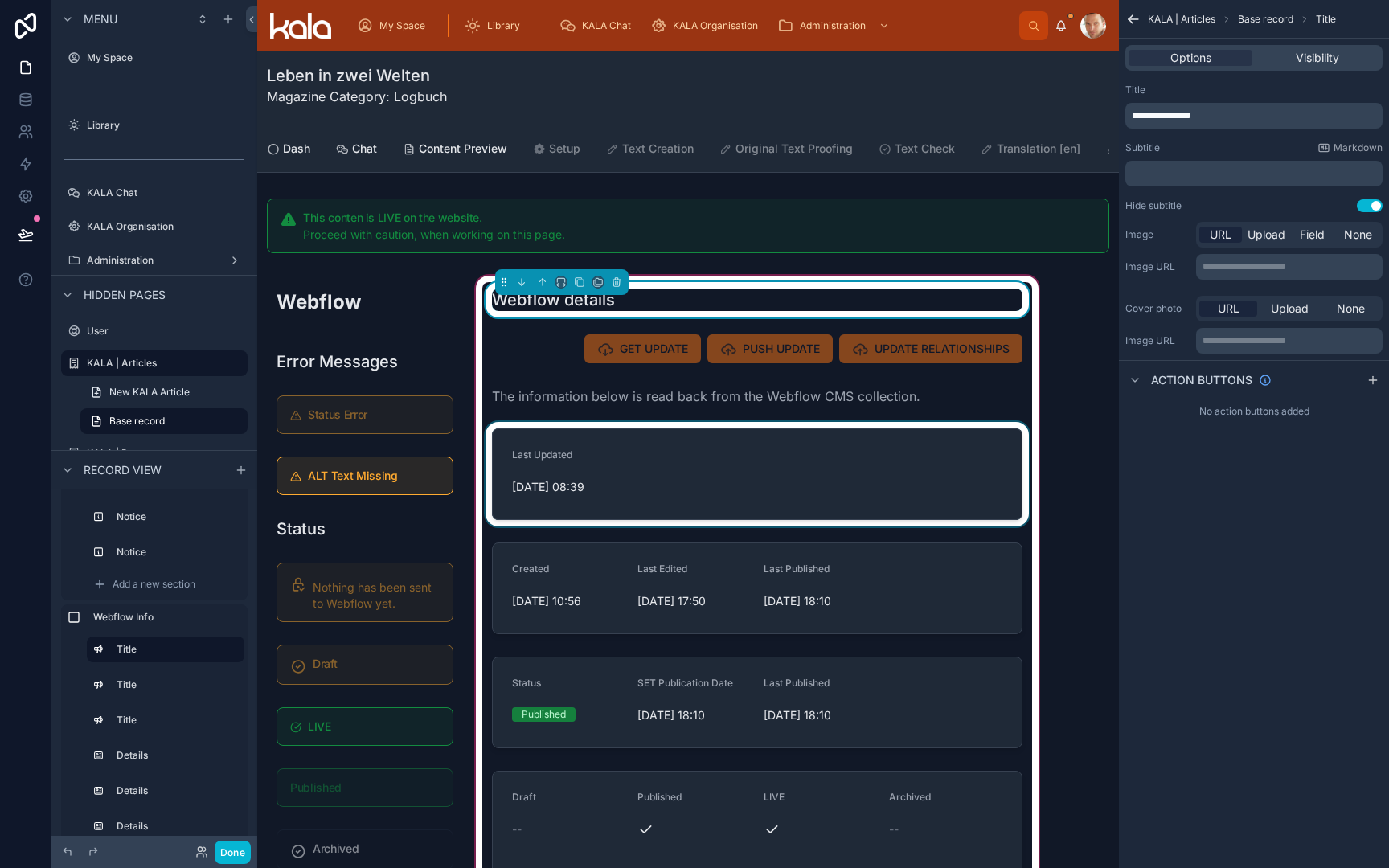
click at [563, 436] on div at bounding box center [757, 473] width 550 height 104
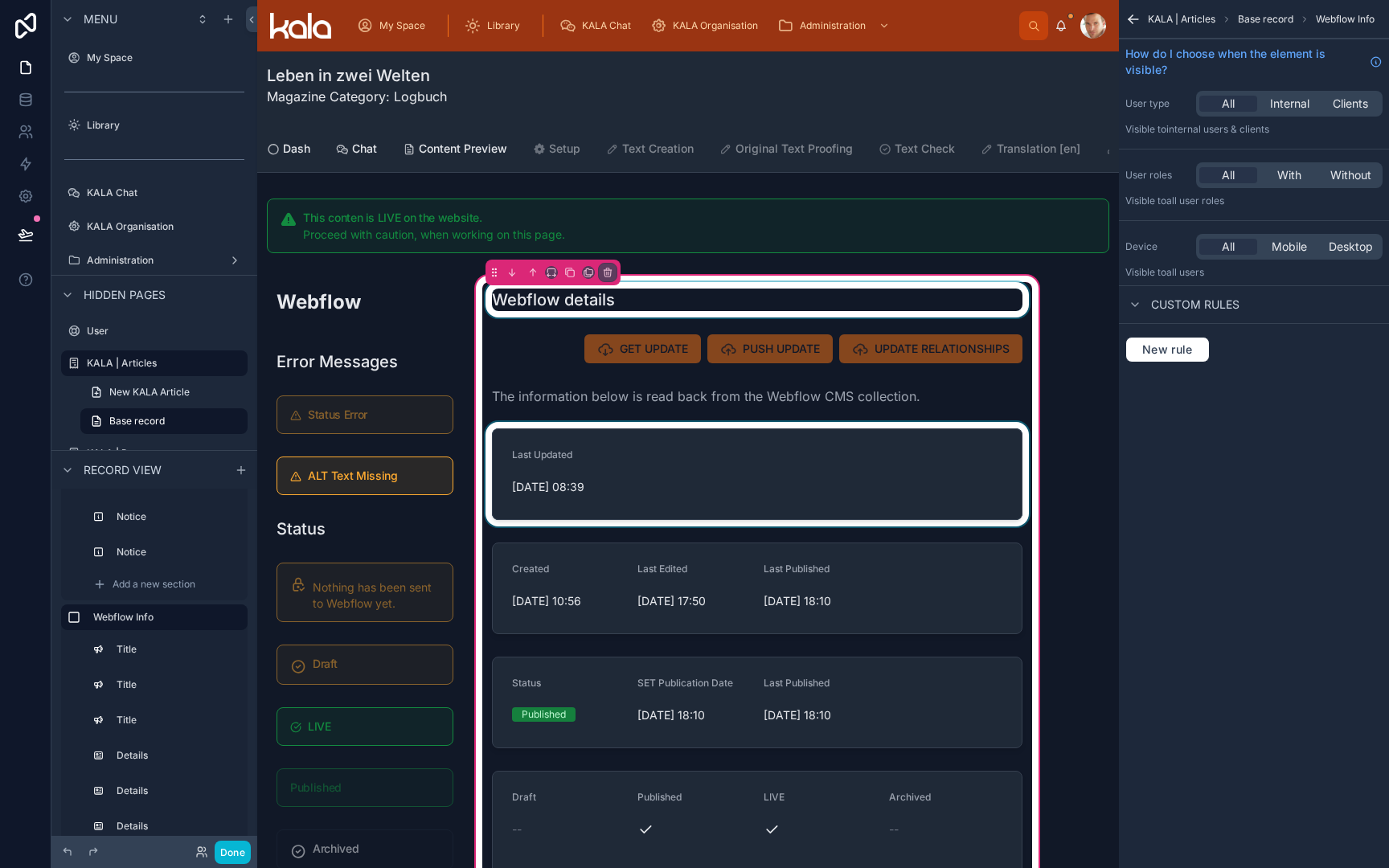
click at [855, 441] on div at bounding box center [757, 473] width 550 height 104
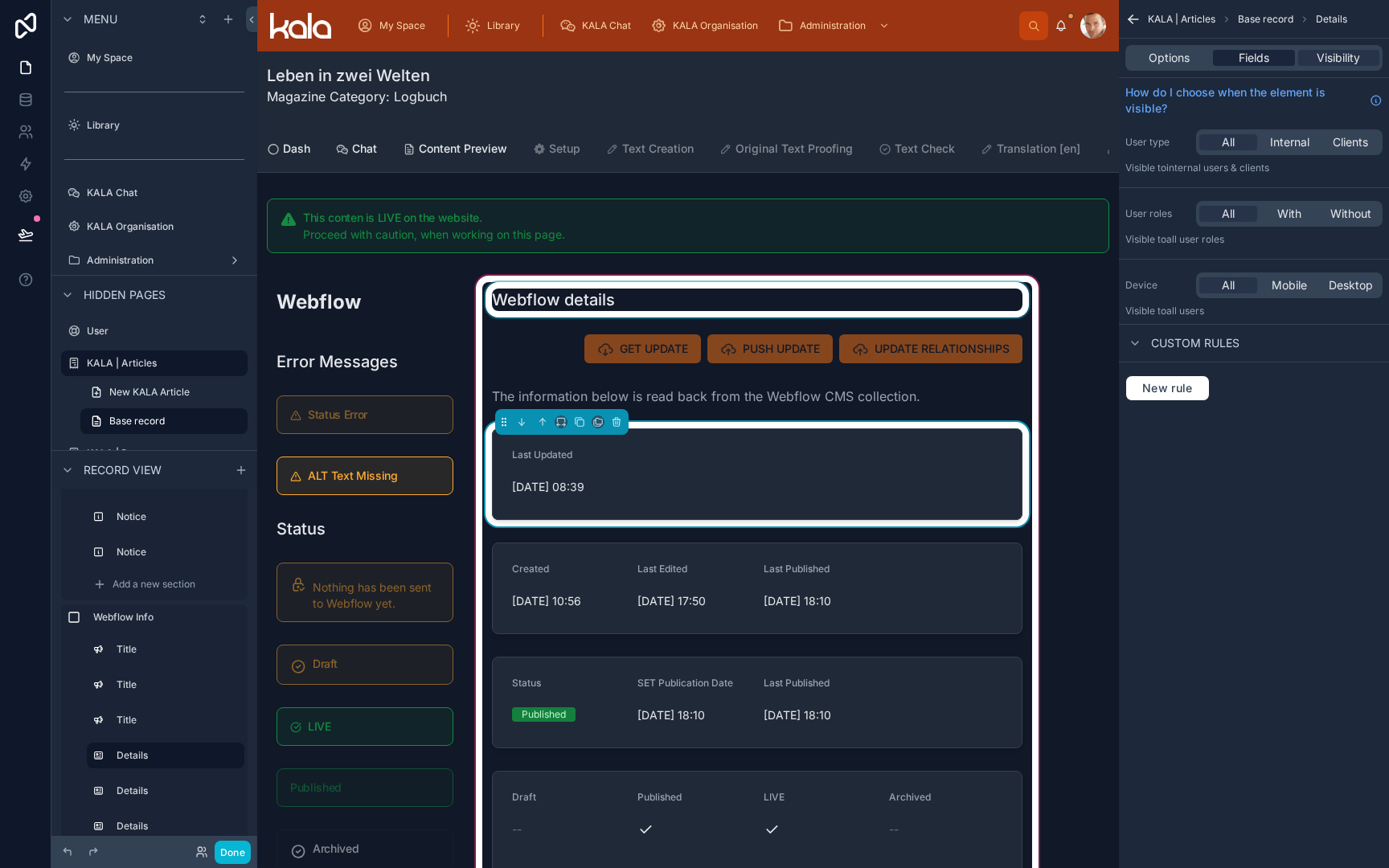
click at [1254, 56] on span "Fields" at bounding box center [1254, 58] width 31 height 16
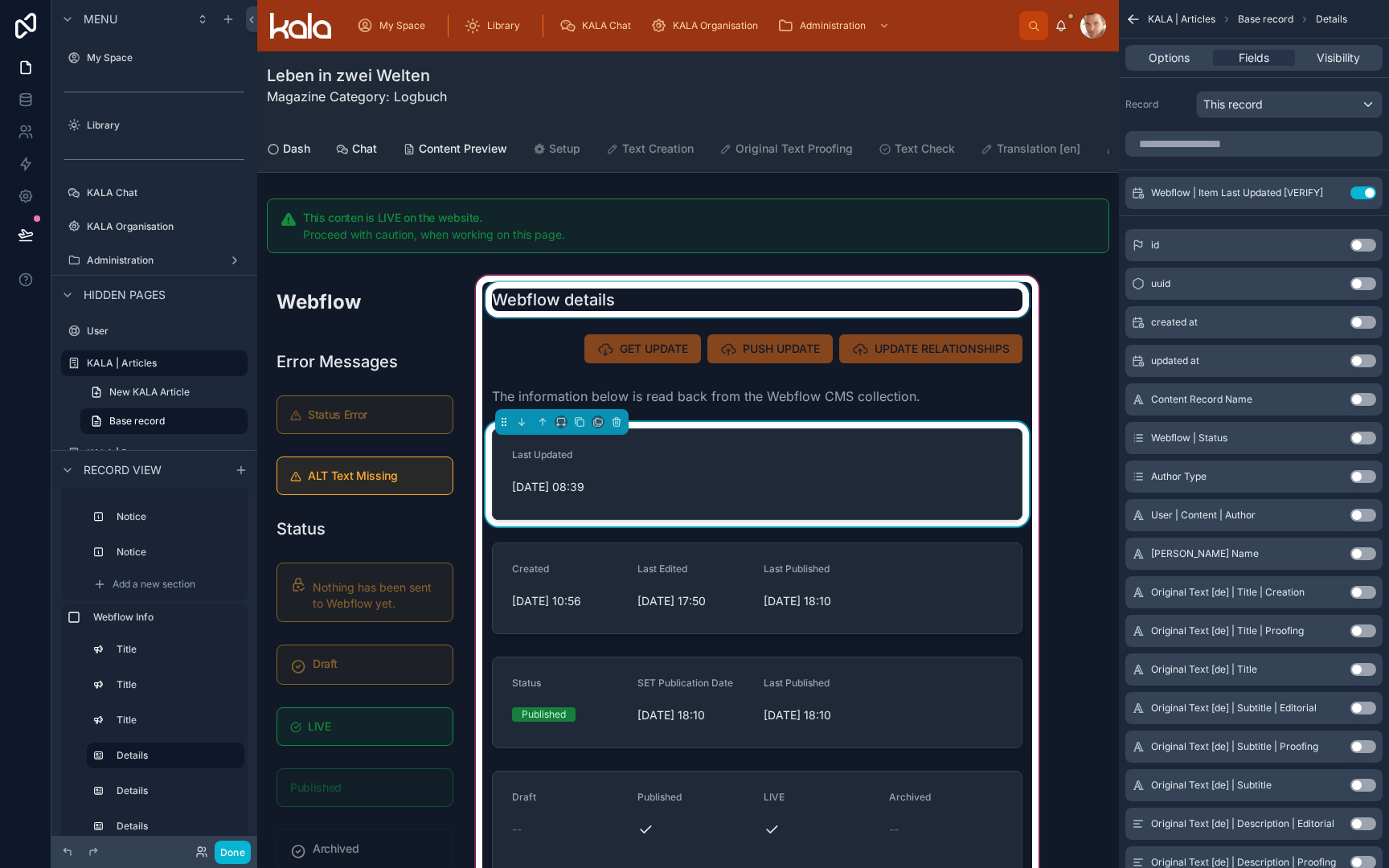
click at [737, 484] on form "Last Updated [DATE] 08:39" at bounding box center [757, 474] width 529 height 90
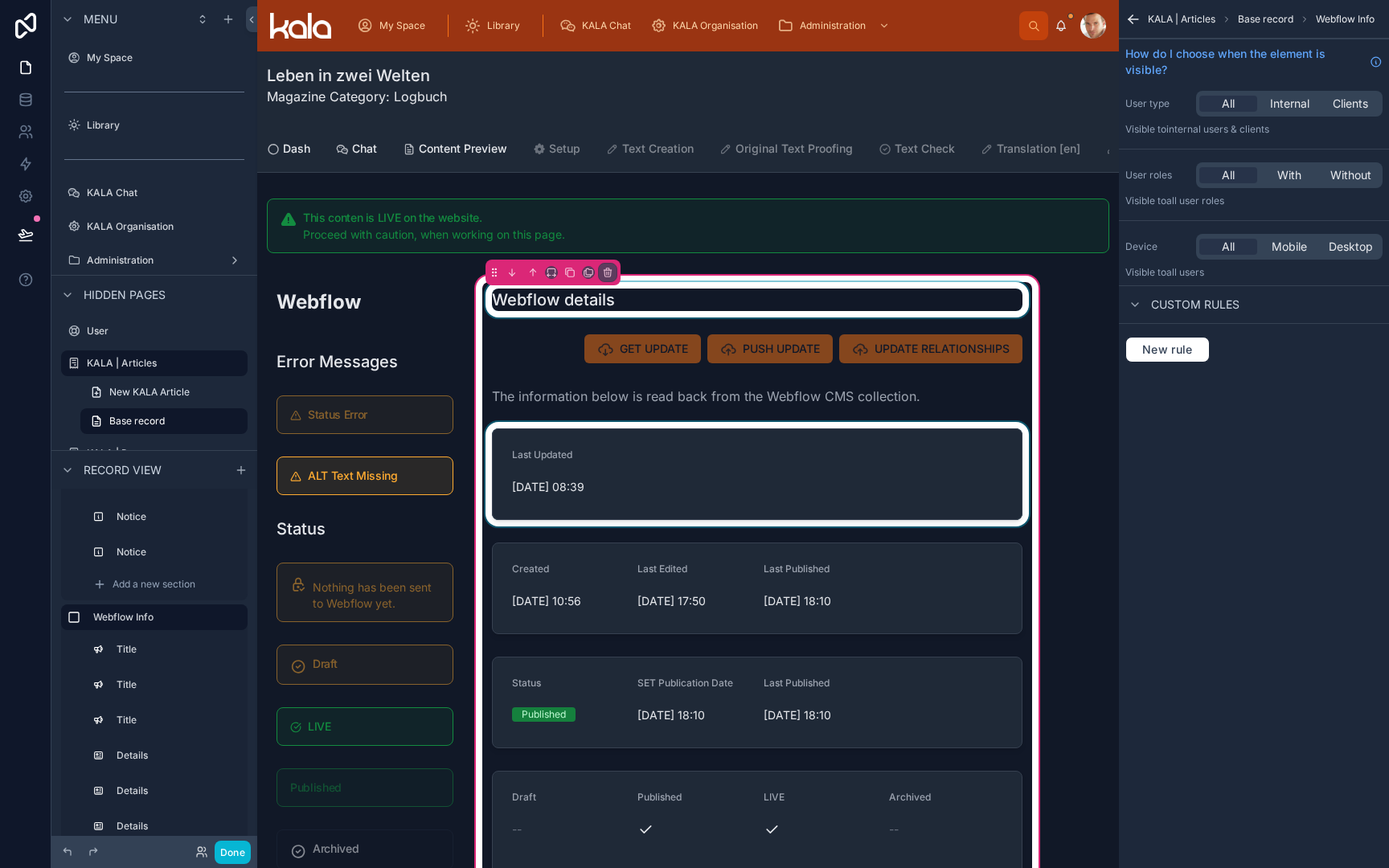
click at [737, 484] on div at bounding box center [757, 473] width 550 height 104
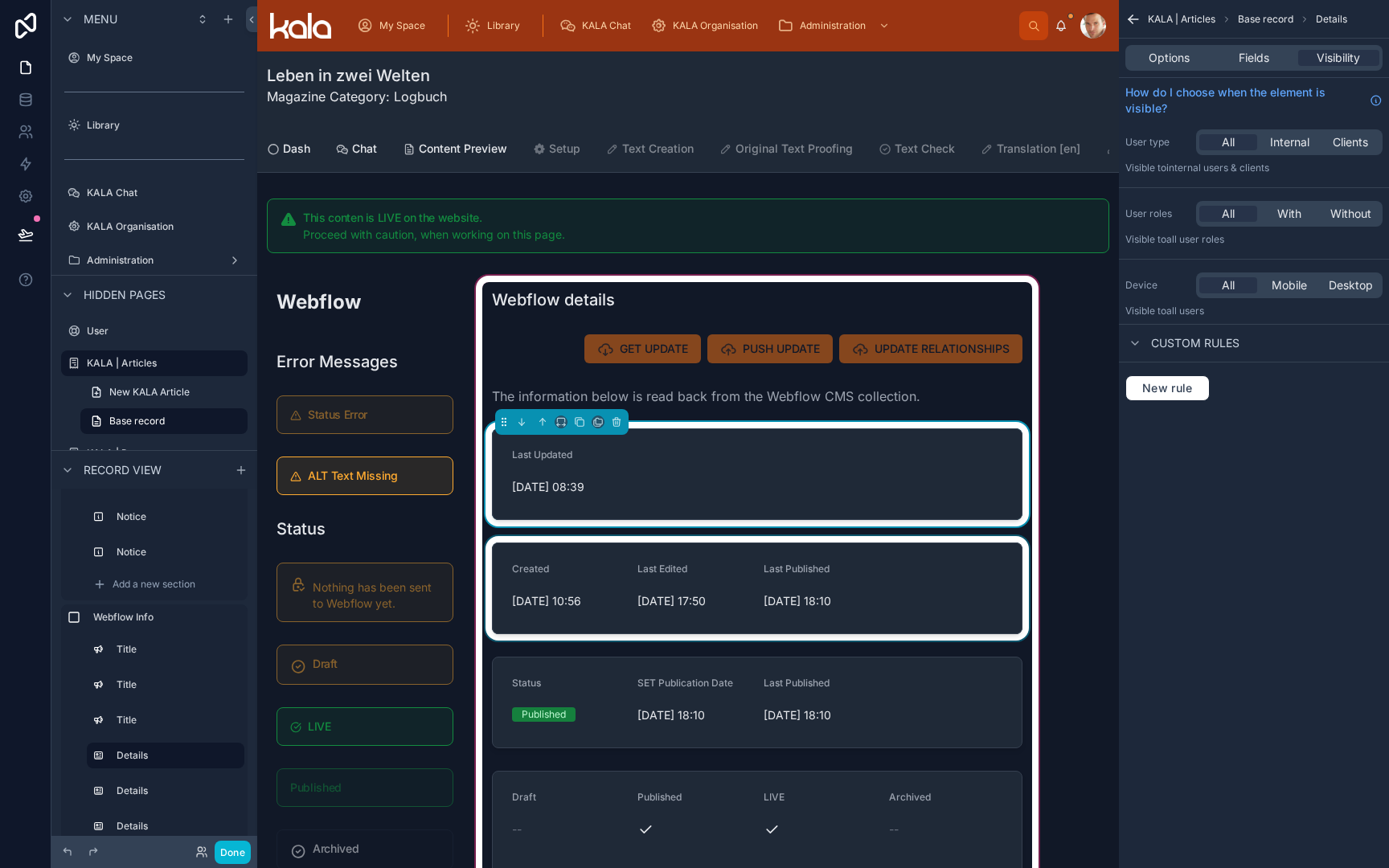
click at [615, 574] on div at bounding box center [757, 588] width 550 height 104
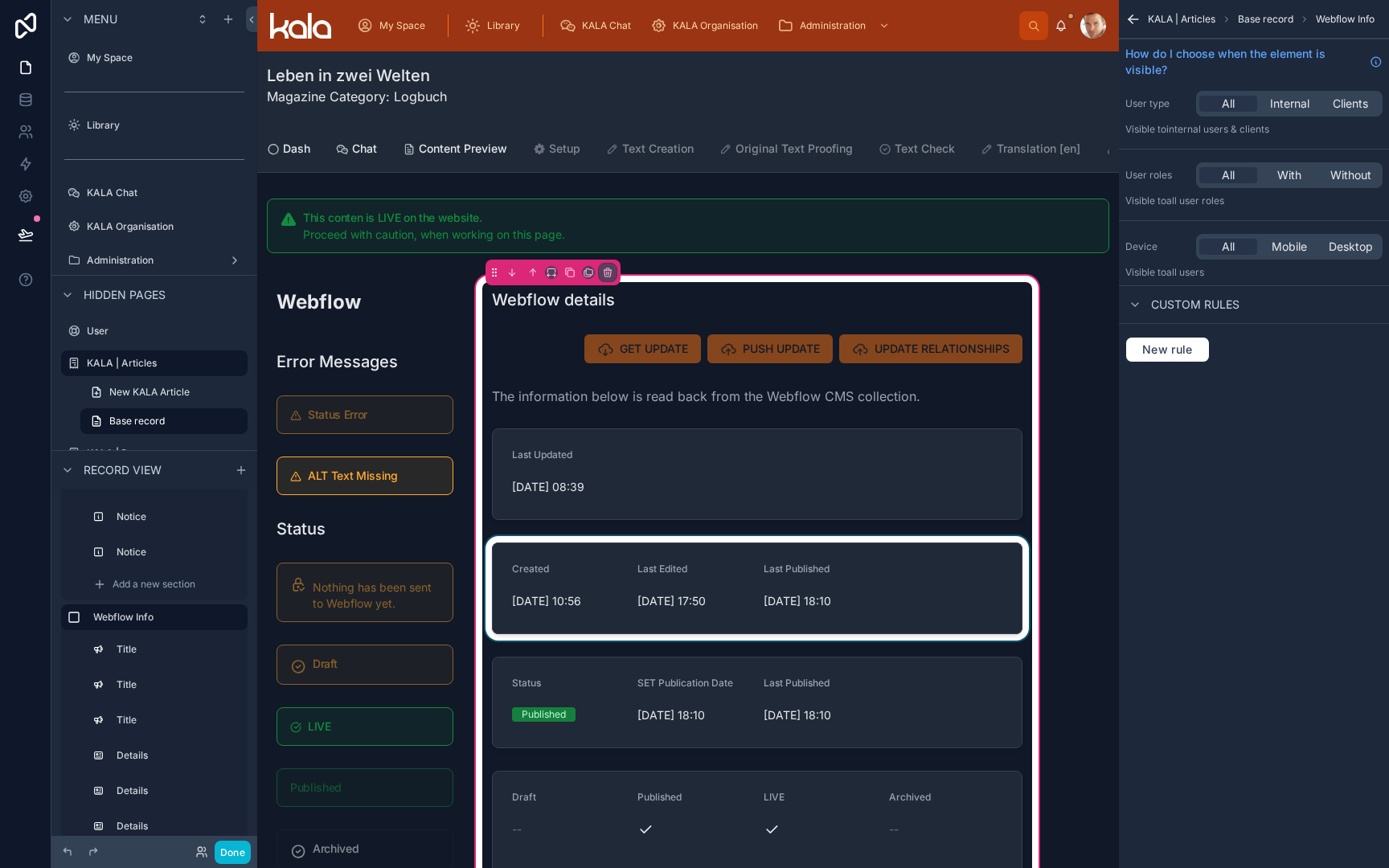
click at [649, 570] on div at bounding box center [757, 588] width 550 height 104
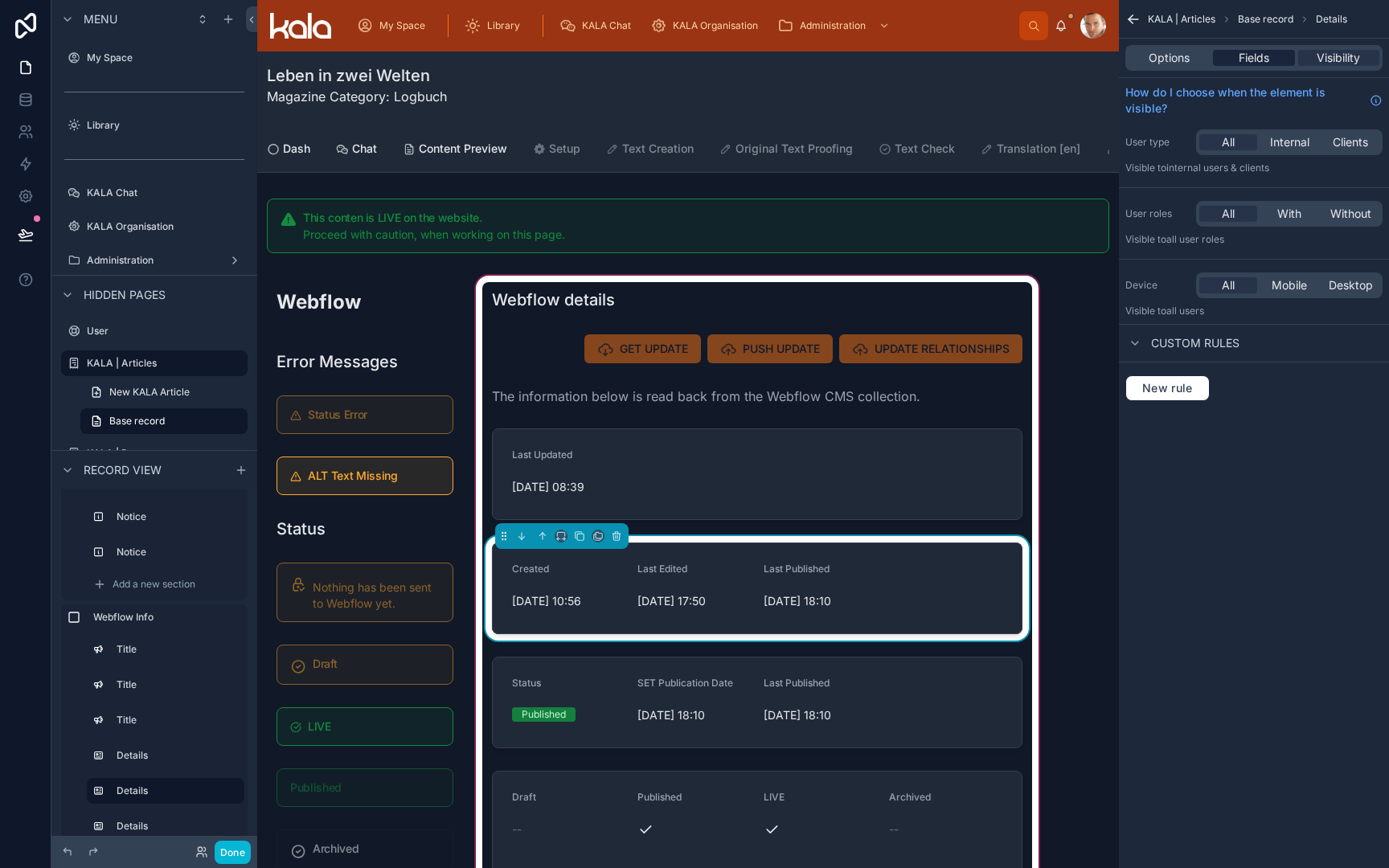
click at [1245, 59] on span "Fields" at bounding box center [1254, 58] width 31 height 16
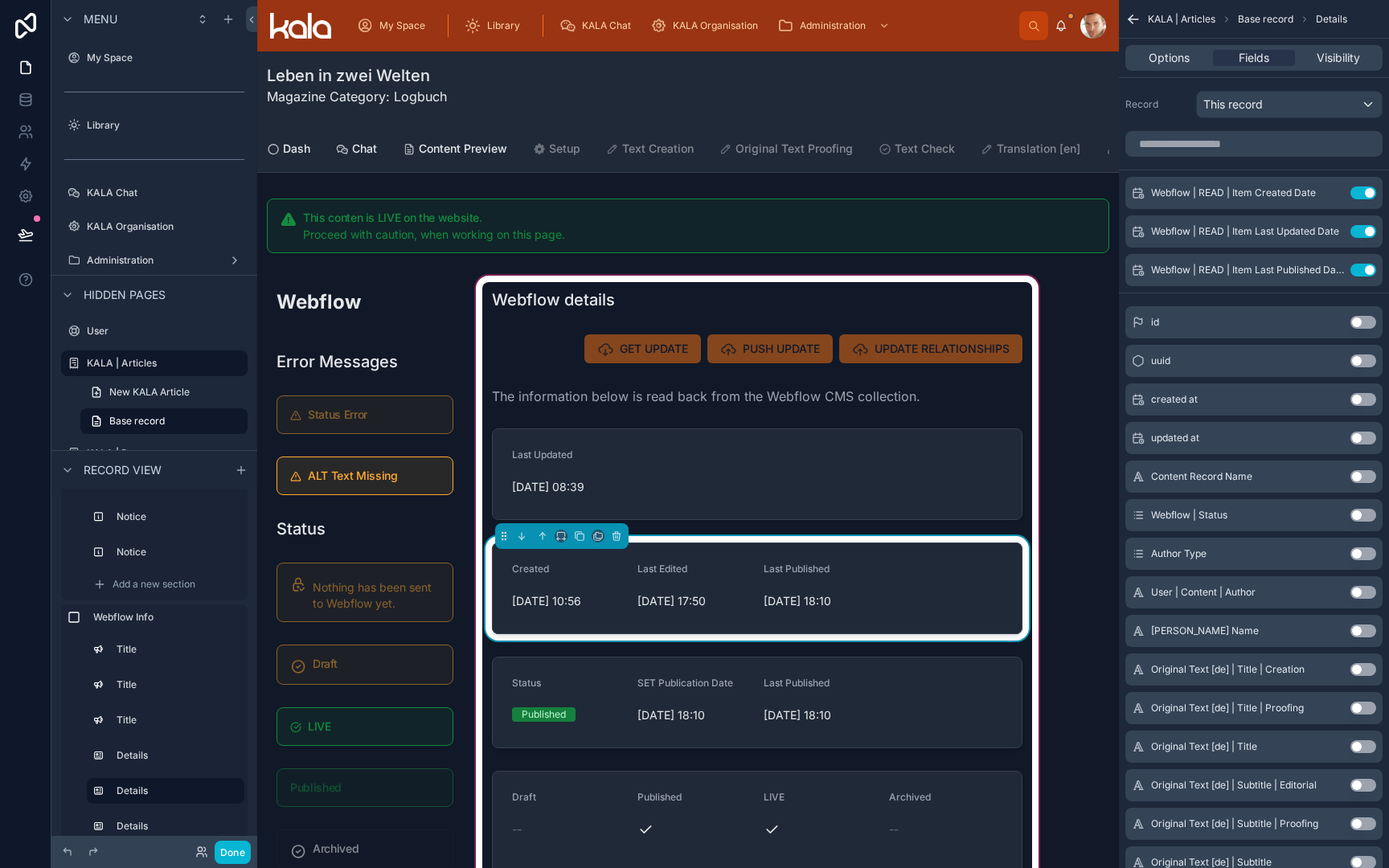
click at [638, 585] on div "Last Edited [DATE] 17:50" at bounding box center [693, 588] width 113 height 52
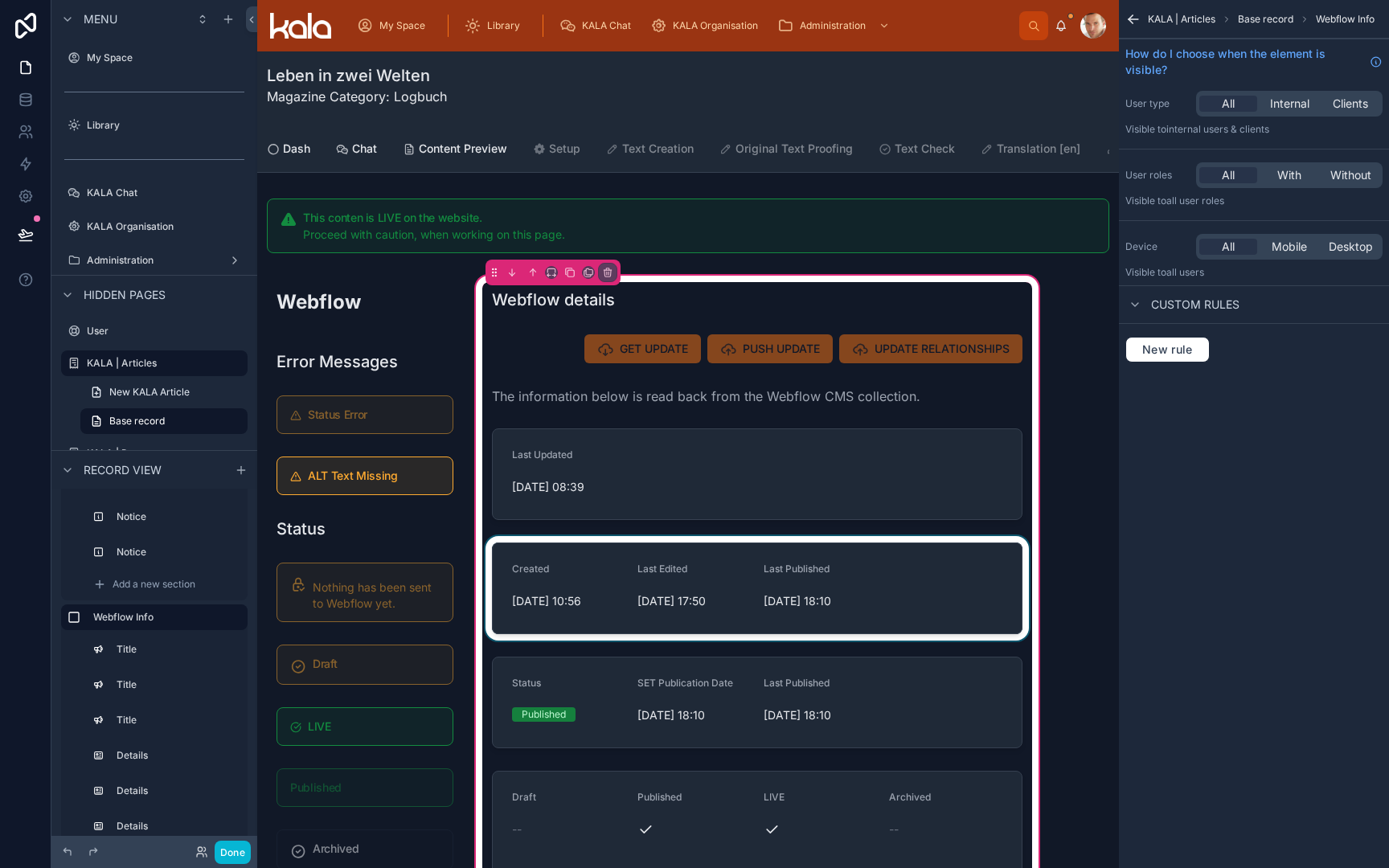
click at [638, 585] on div at bounding box center [757, 588] width 550 height 104
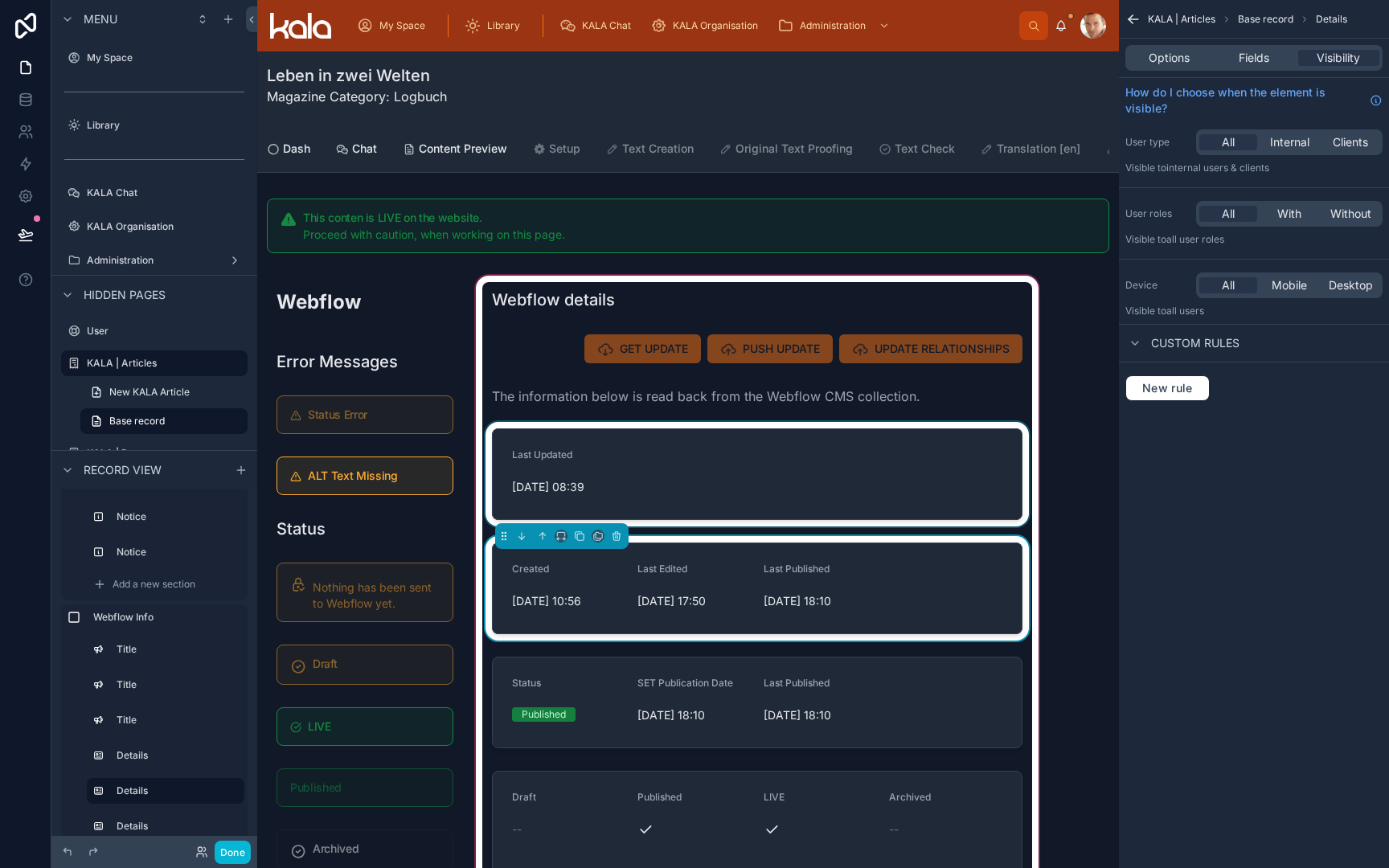
click at [680, 490] on div at bounding box center [757, 473] width 550 height 104
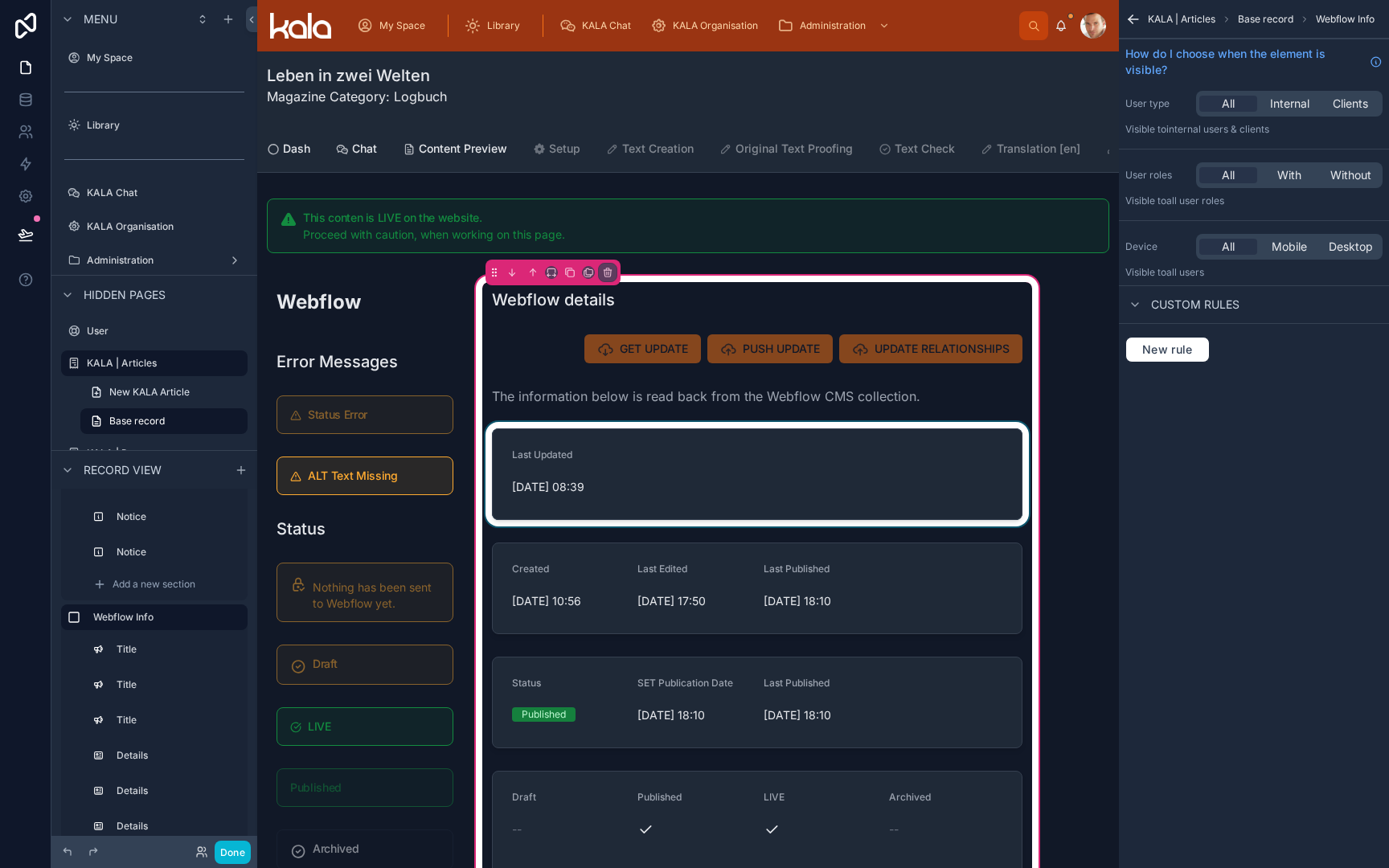
click at [636, 497] on div at bounding box center [757, 473] width 550 height 104
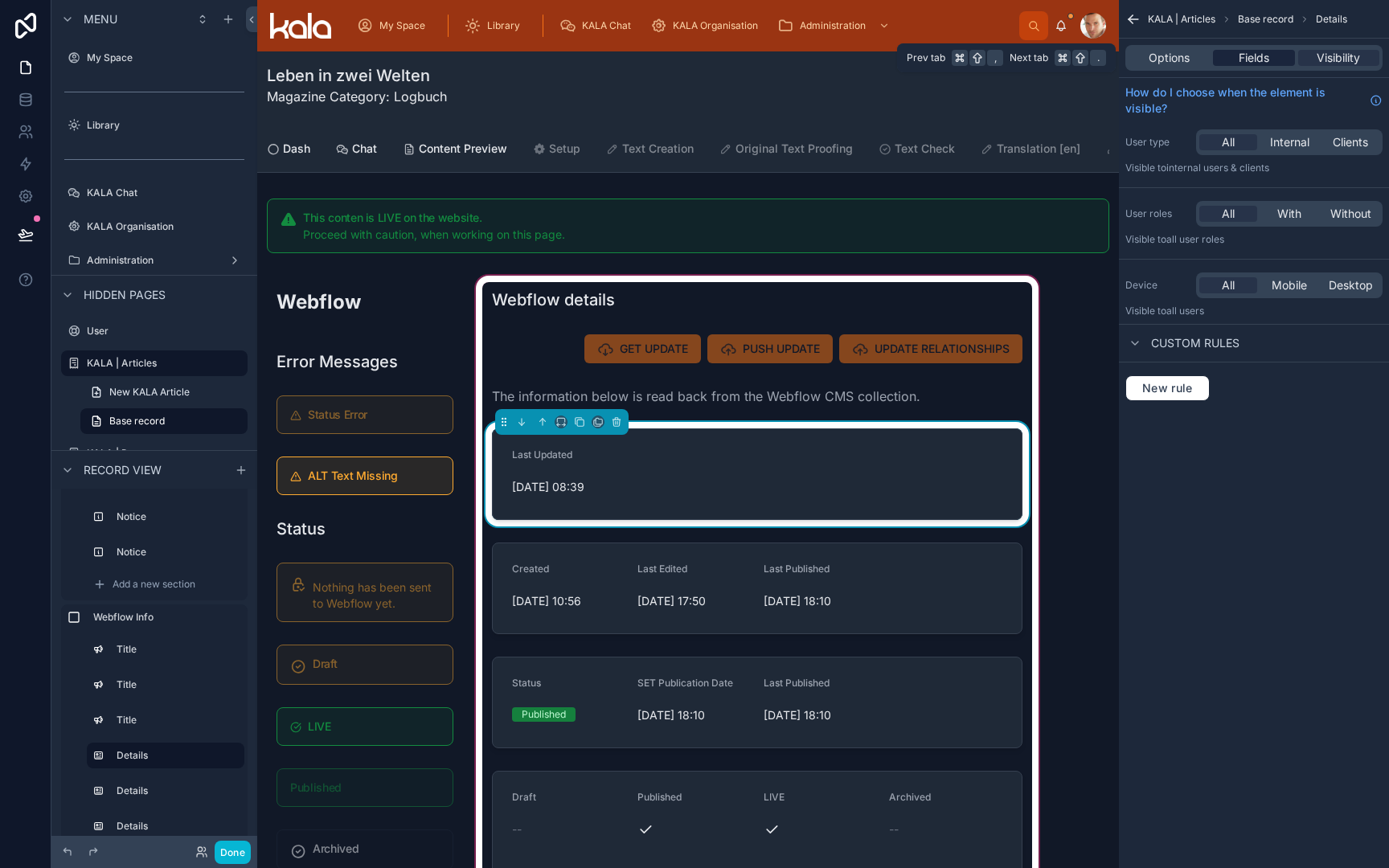
click at [1254, 55] on span "Fields" at bounding box center [1254, 58] width 31 height 16
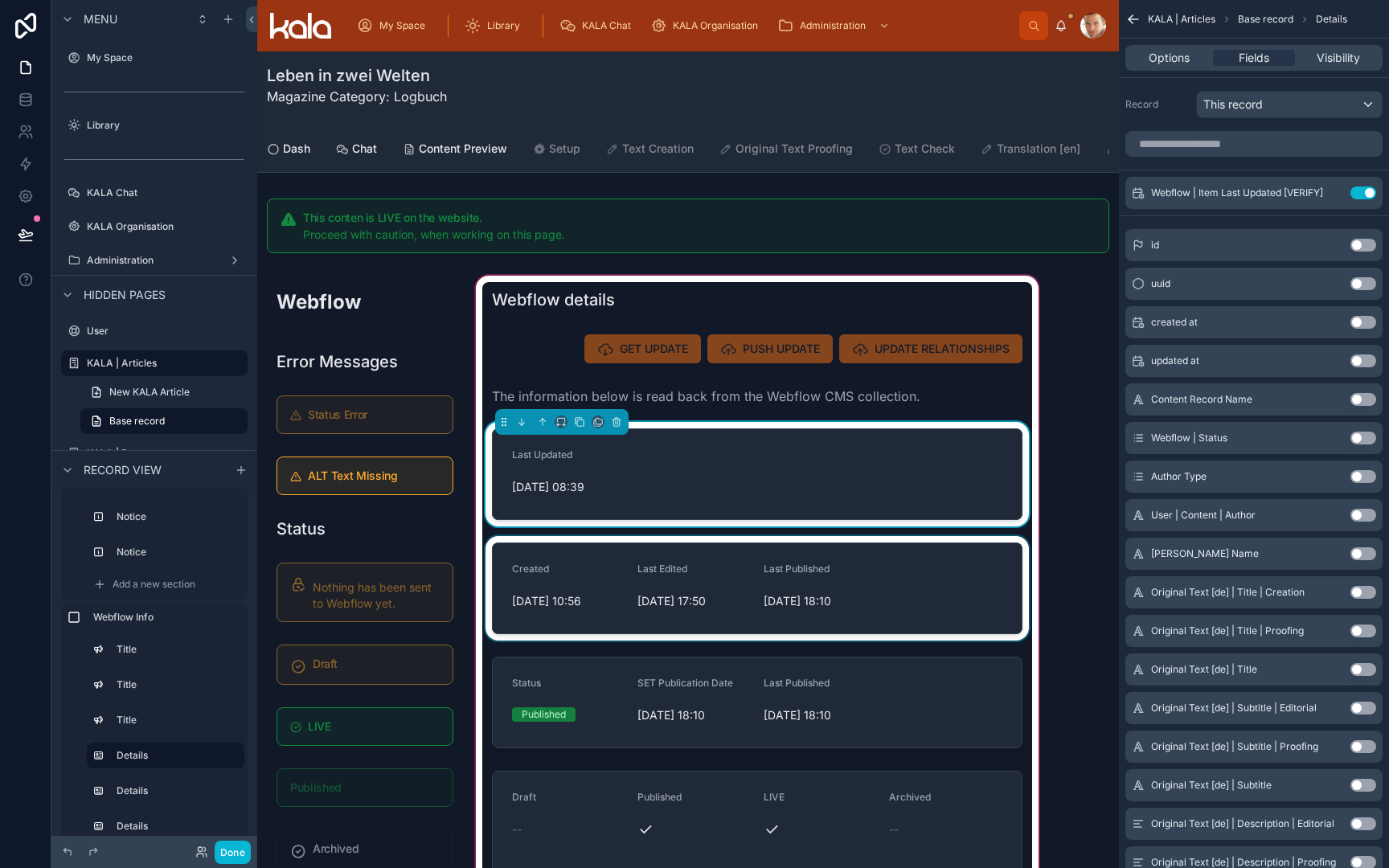
click at [750, 601] on div at bounding box center [757, 588] width 550 height 104
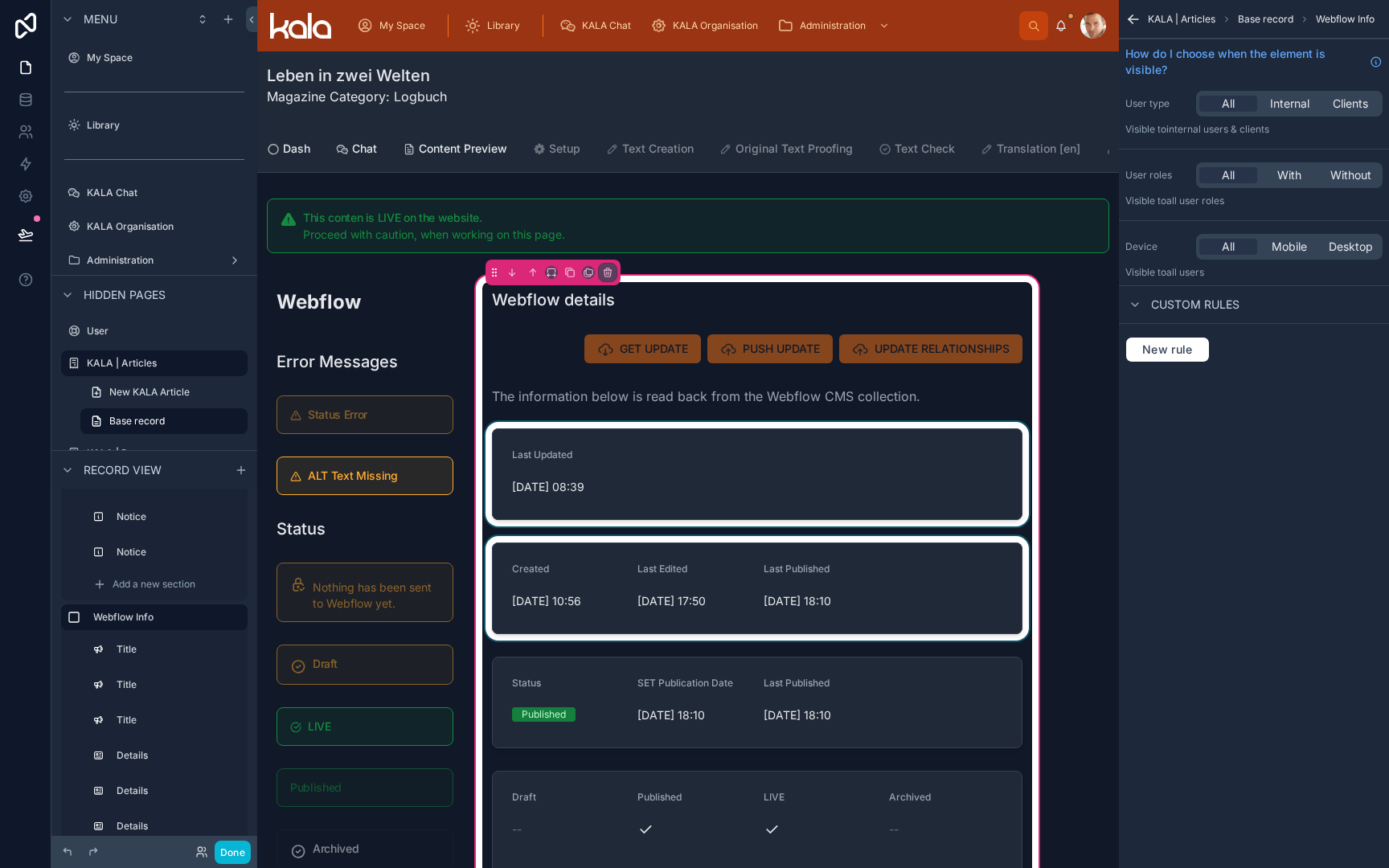
click at [750, 601] on div at bounding box center [757, 588] width 550 height 104
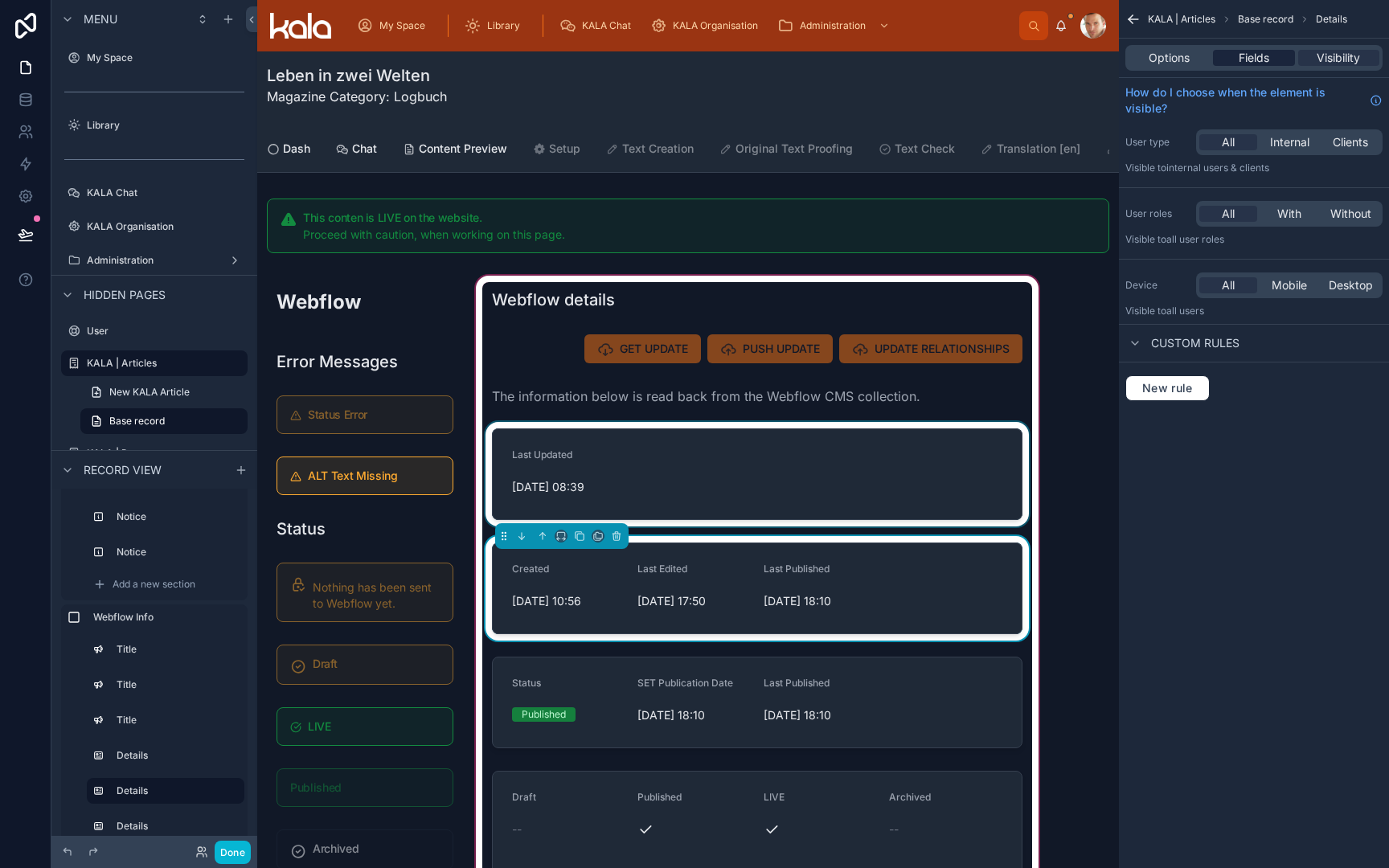
click at [1255, 57] on span "Fields" at bounding box center [1254, 58] width 31 height 16
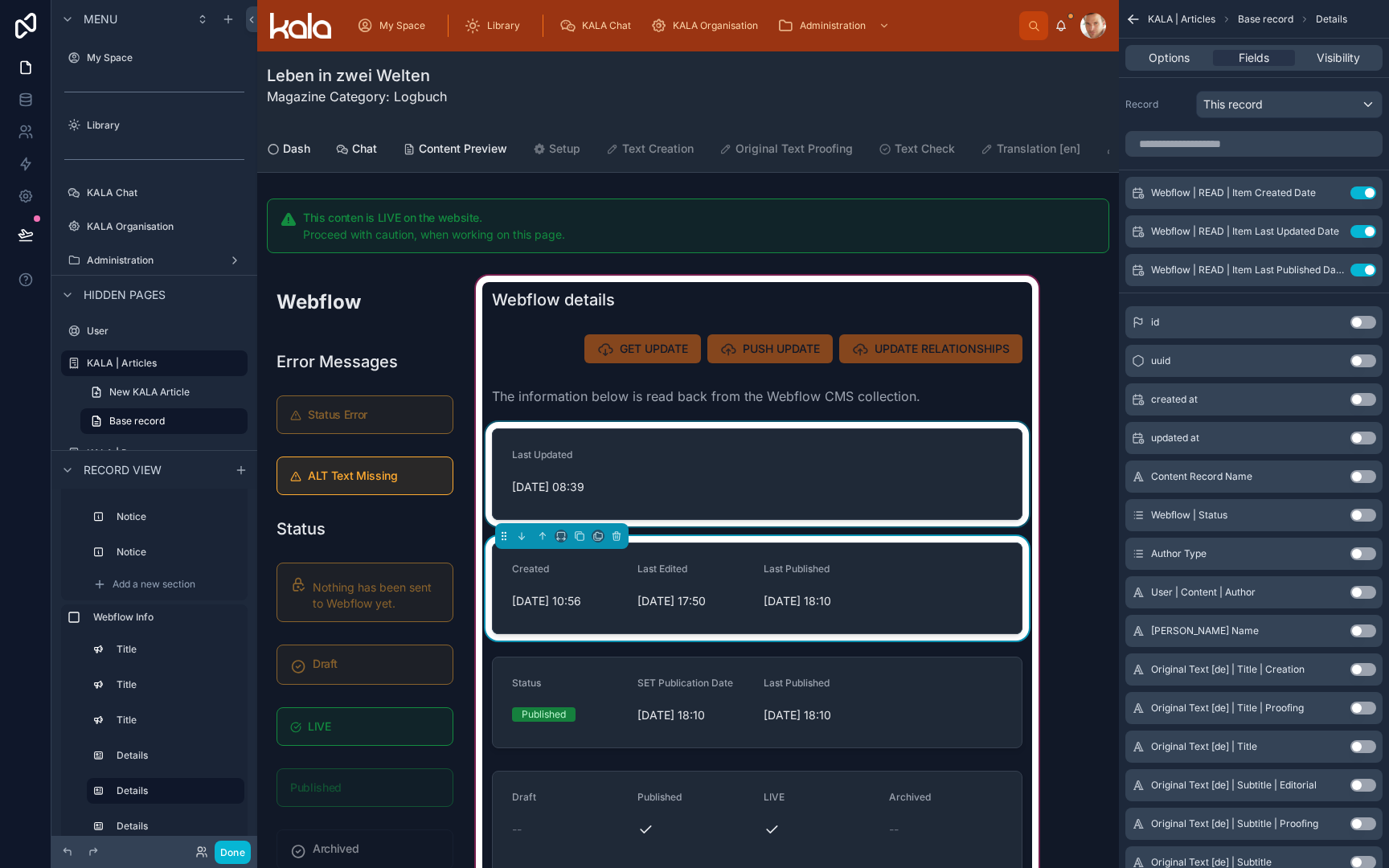
click at [888, 512] on div at bounding box center [757, 473] width 550 height 104
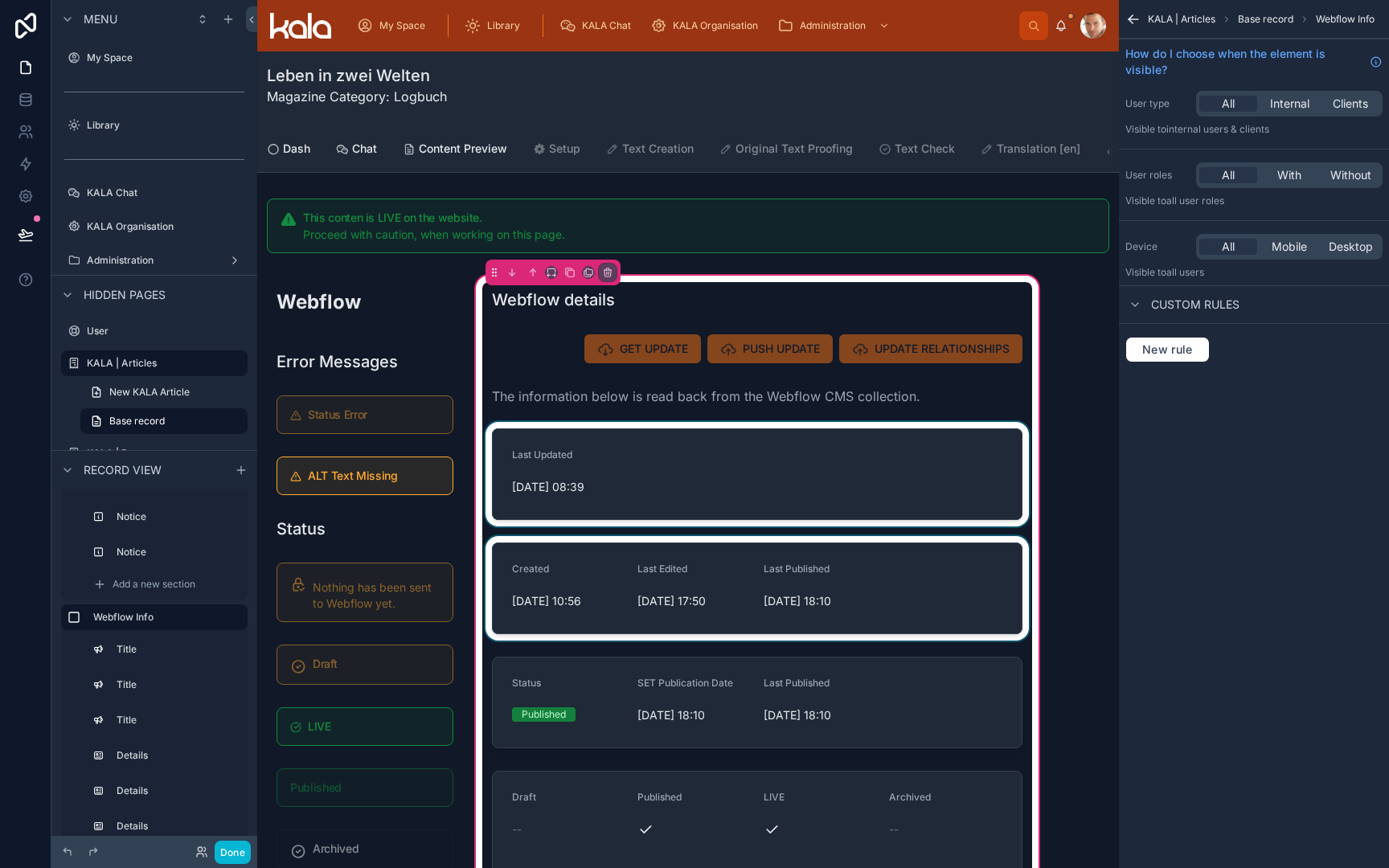
click at [822, 512] on div at bounding box center [757, 473] width 550 height 104
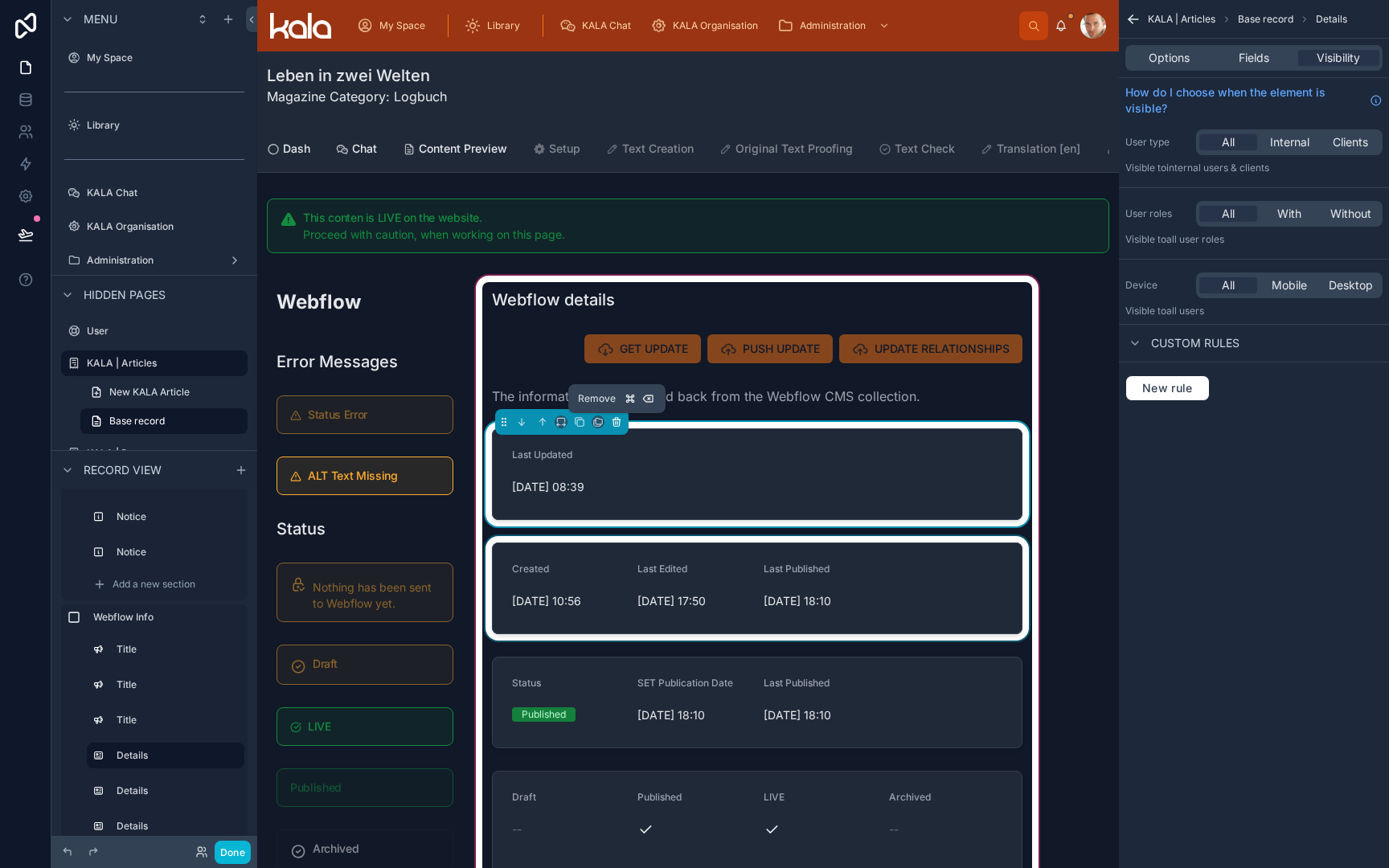
click at [620, 425] on icon at bounding box center [617, 423] width 7 height 7
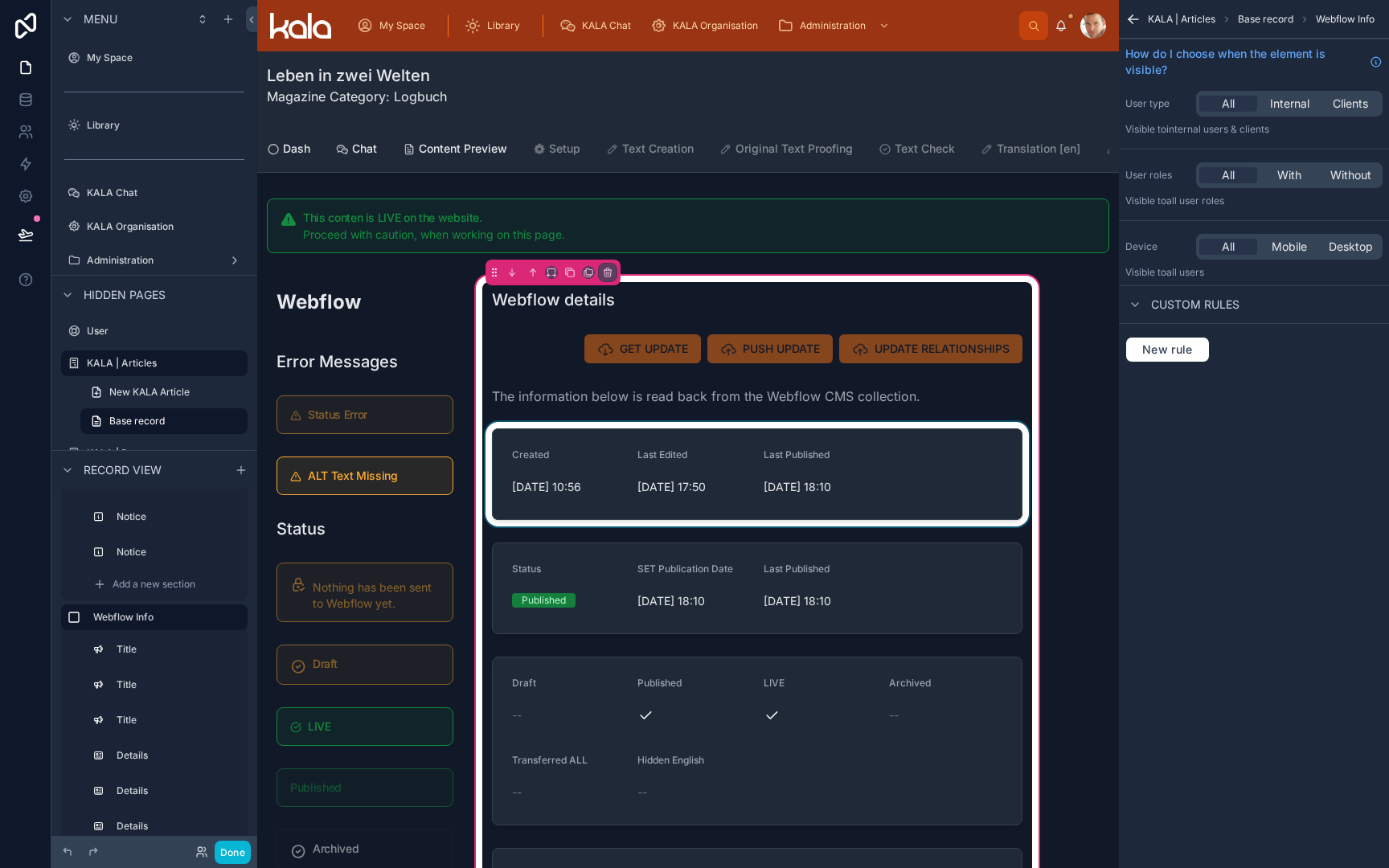
click at [647, 464] on div at bounding box center [757, 473] width 550 height 104
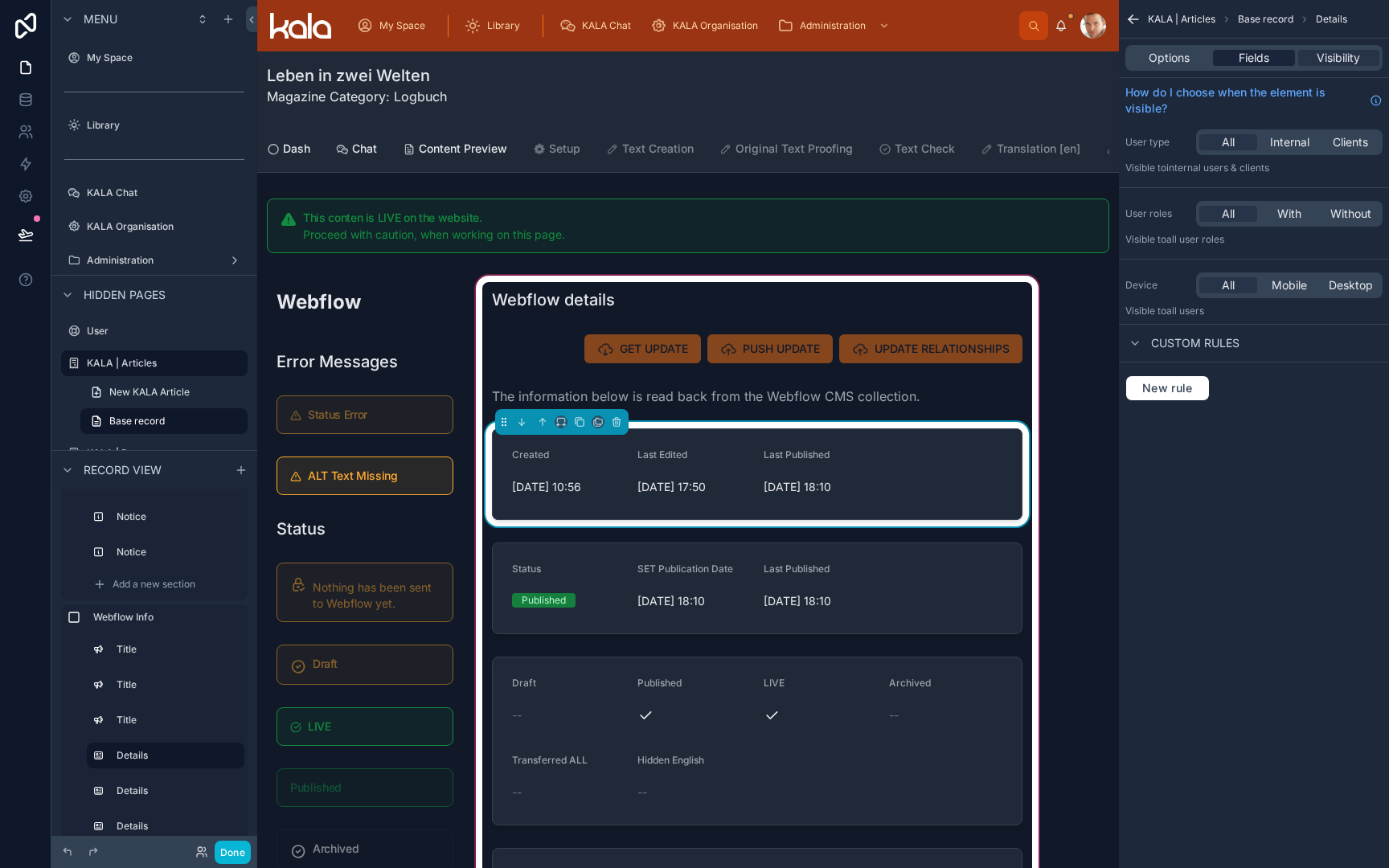
click at [1260, 55] on span "Fields" at bounding box center [1254, 58] width 31 height 16
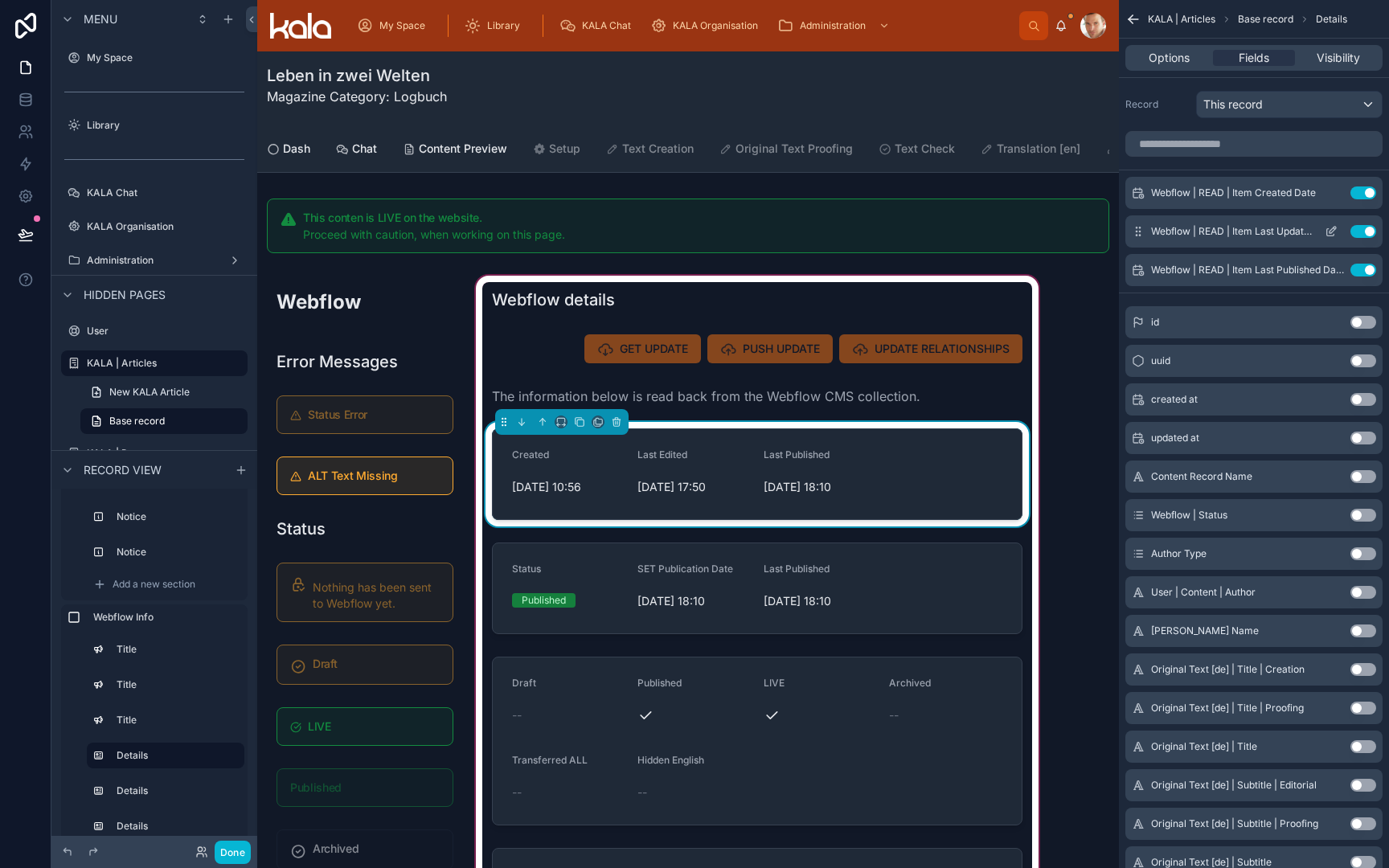
click at [1332, 230] on icon "scrollable content" at bounding box center [1330, 231] width 13 height 13
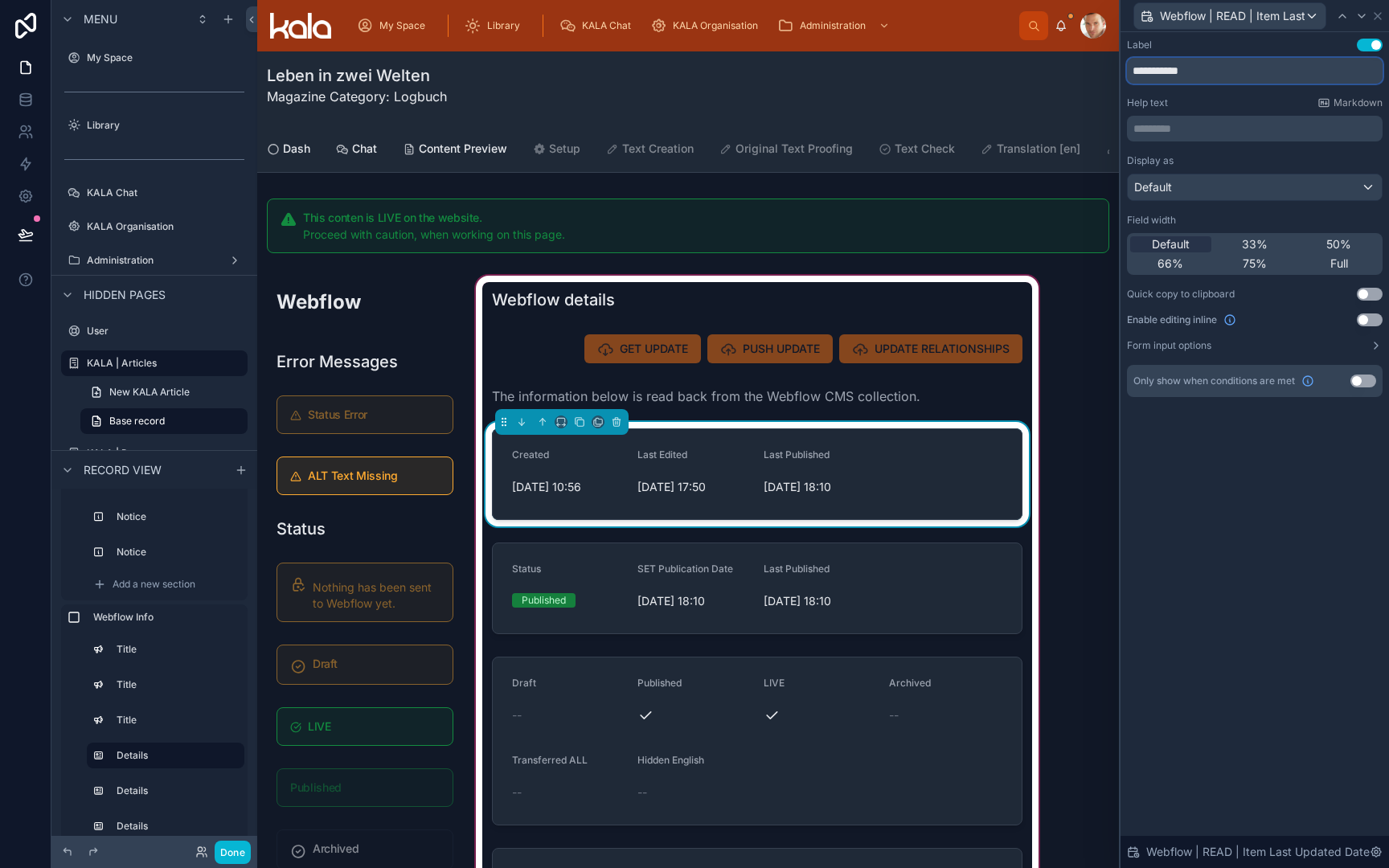
click at [1168, 66] on input "**********" at bounding box center [1254, 70] width 255 height 25
type input "**********"
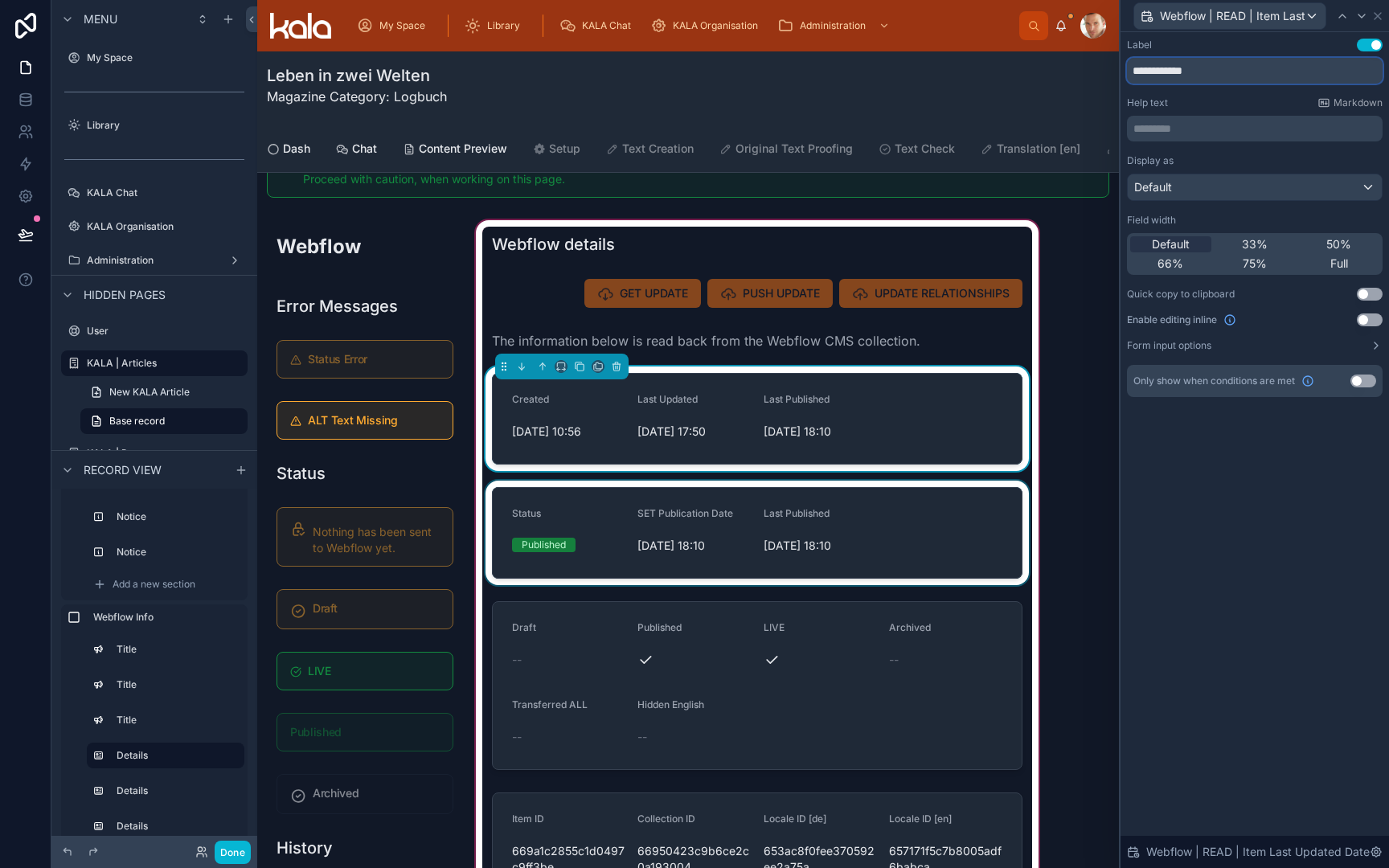
scroll to position [56, 0]
click at [759, 548] on div at bounding box center [757, 532] width 550 height 104
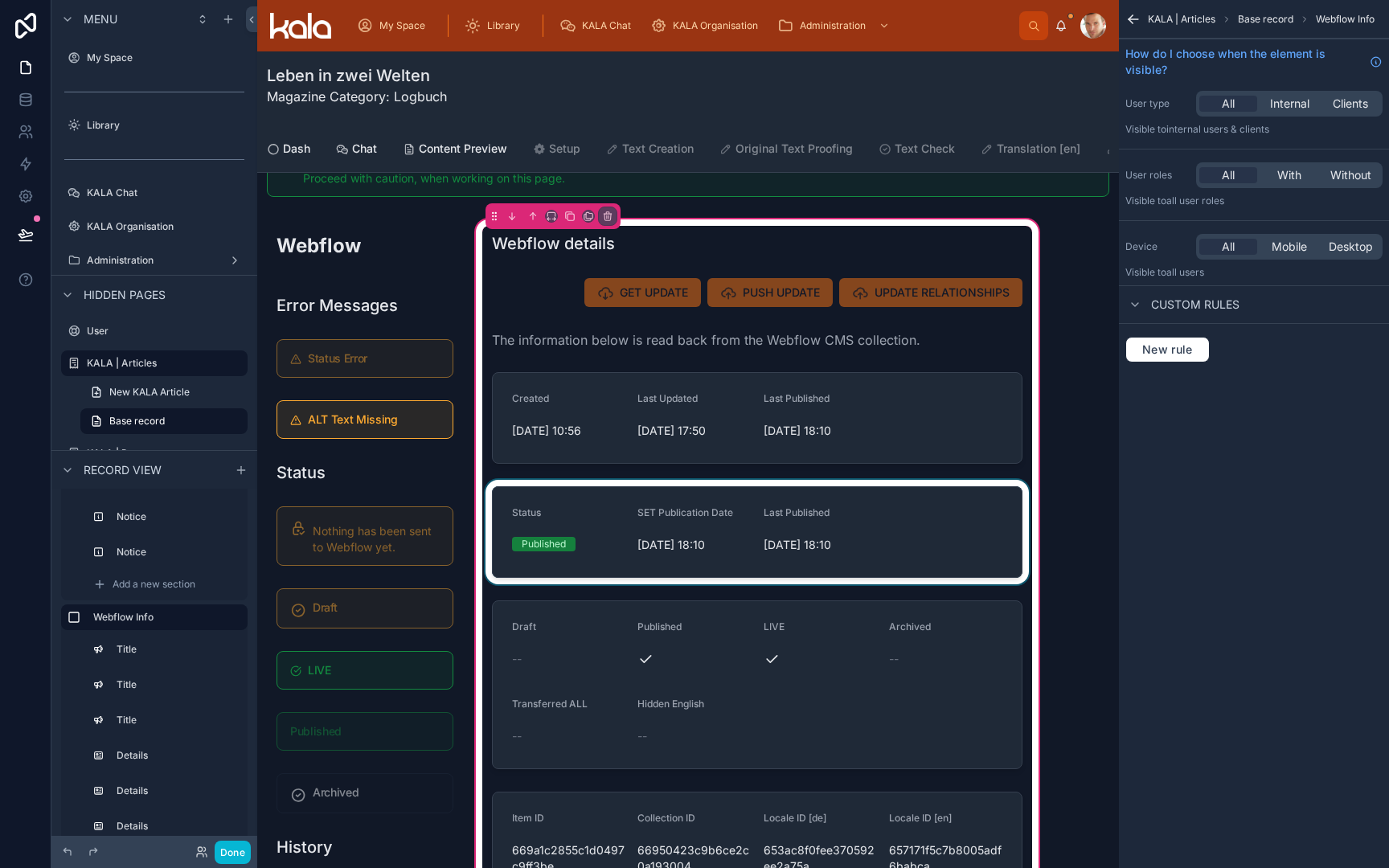
click at [759, 548] on div at bounding box center [757, 532] width 550 height 104
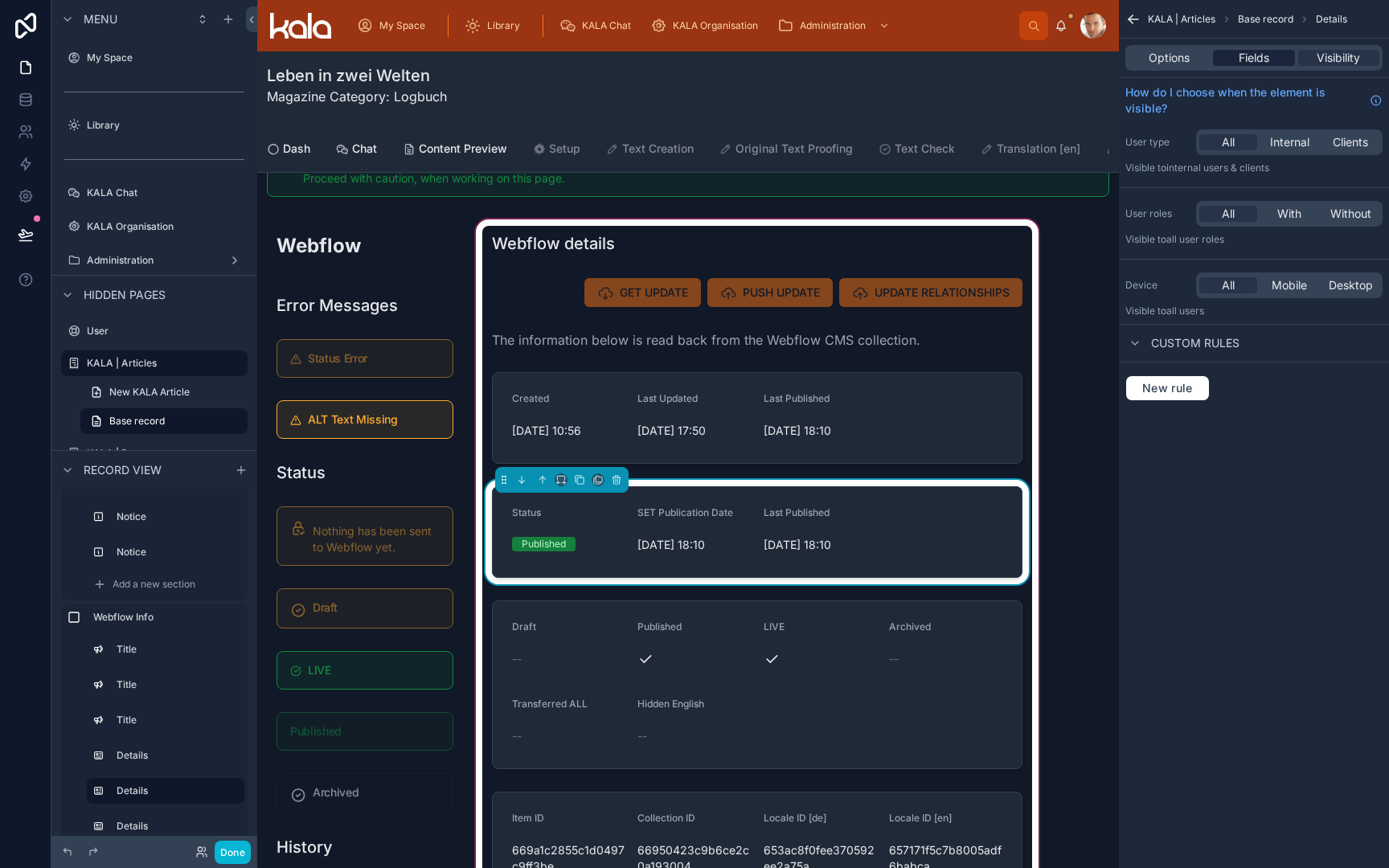
click at [1253, 53] on span "Fields" at bounding box center [1254, 58] width 31 height 16
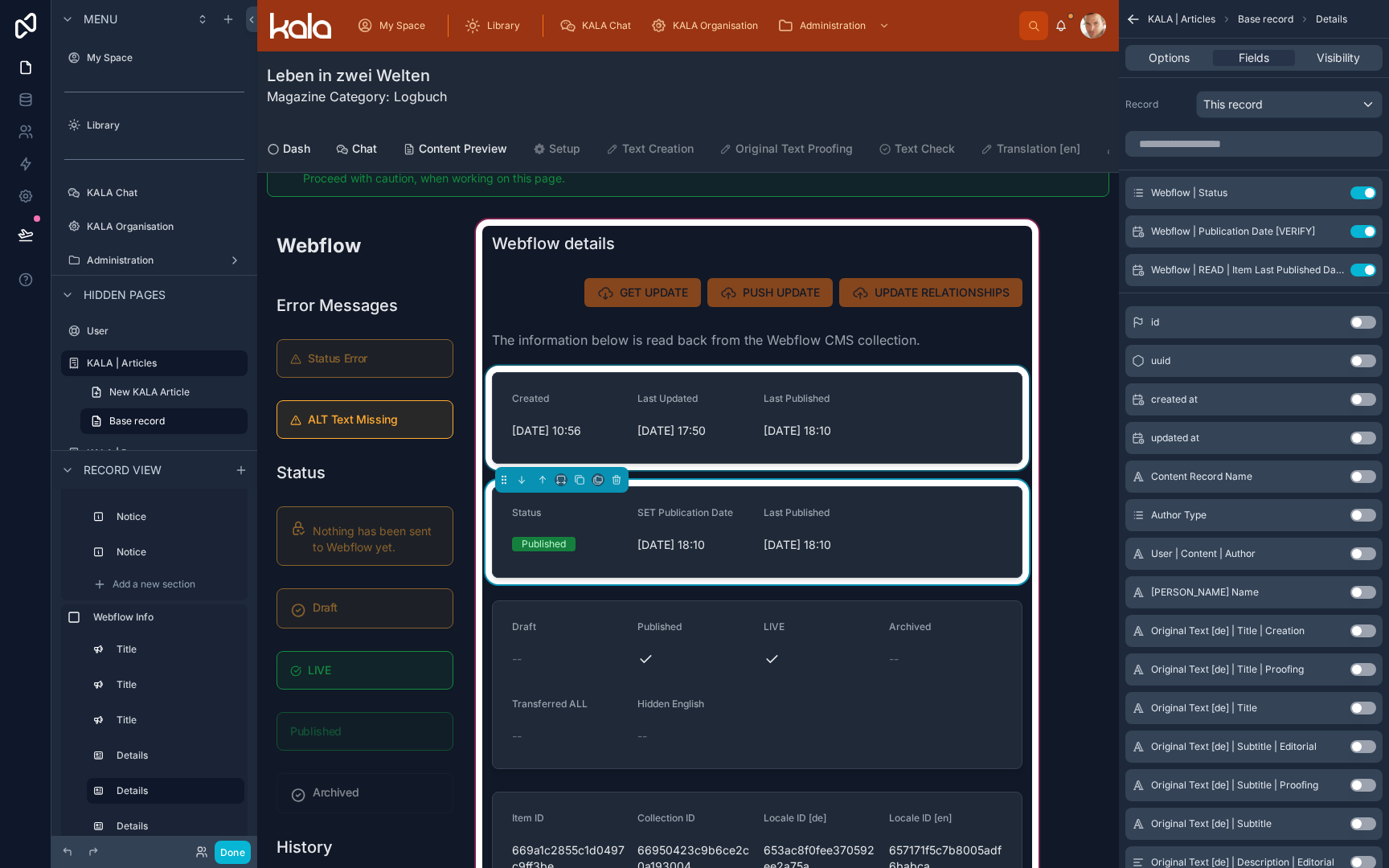
click at [607, 438] on div at bounding box center [757, 417] width 550 height 104
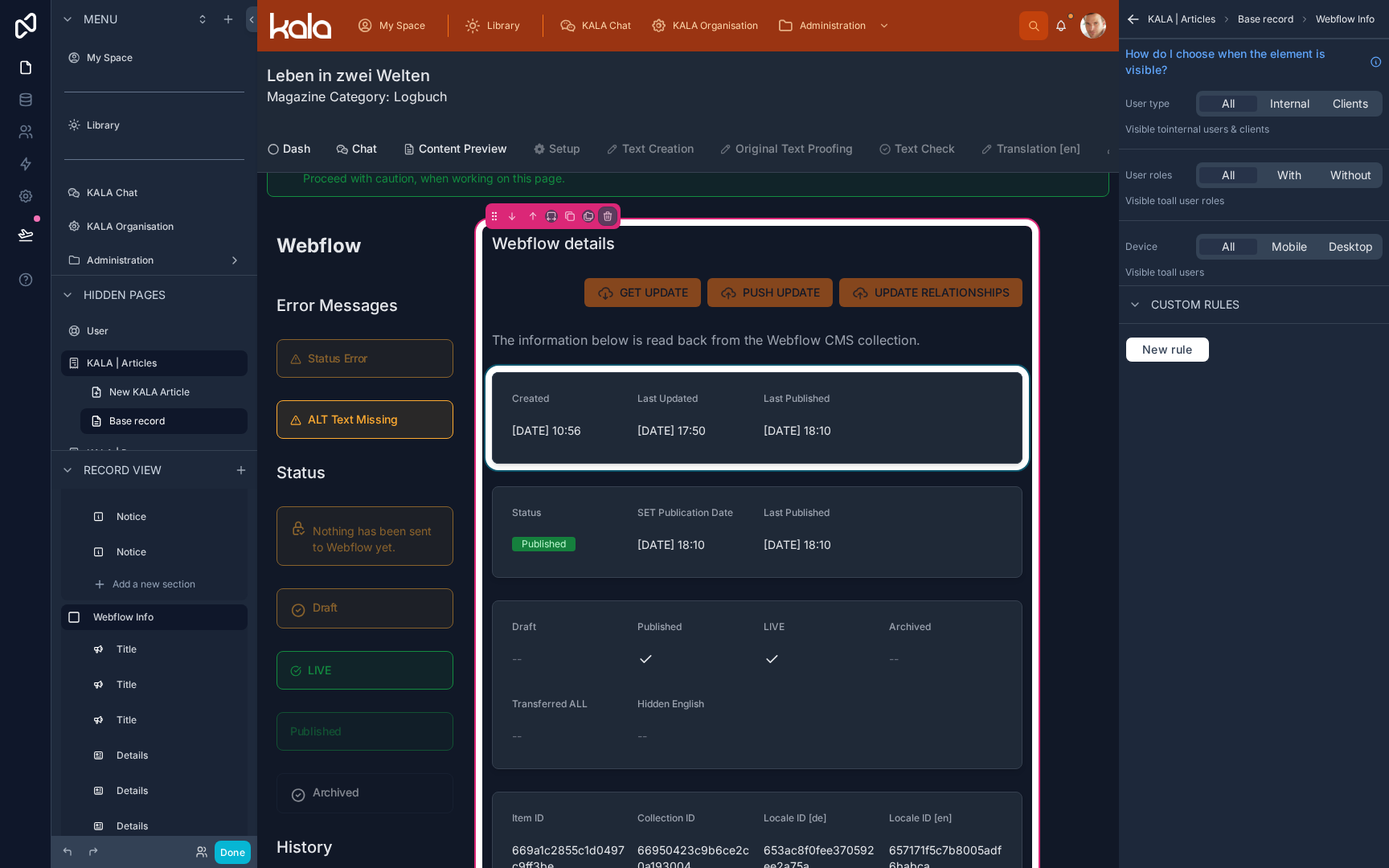
click at [607, 438] on div at bounding box center [757, 417] width 550 height 104
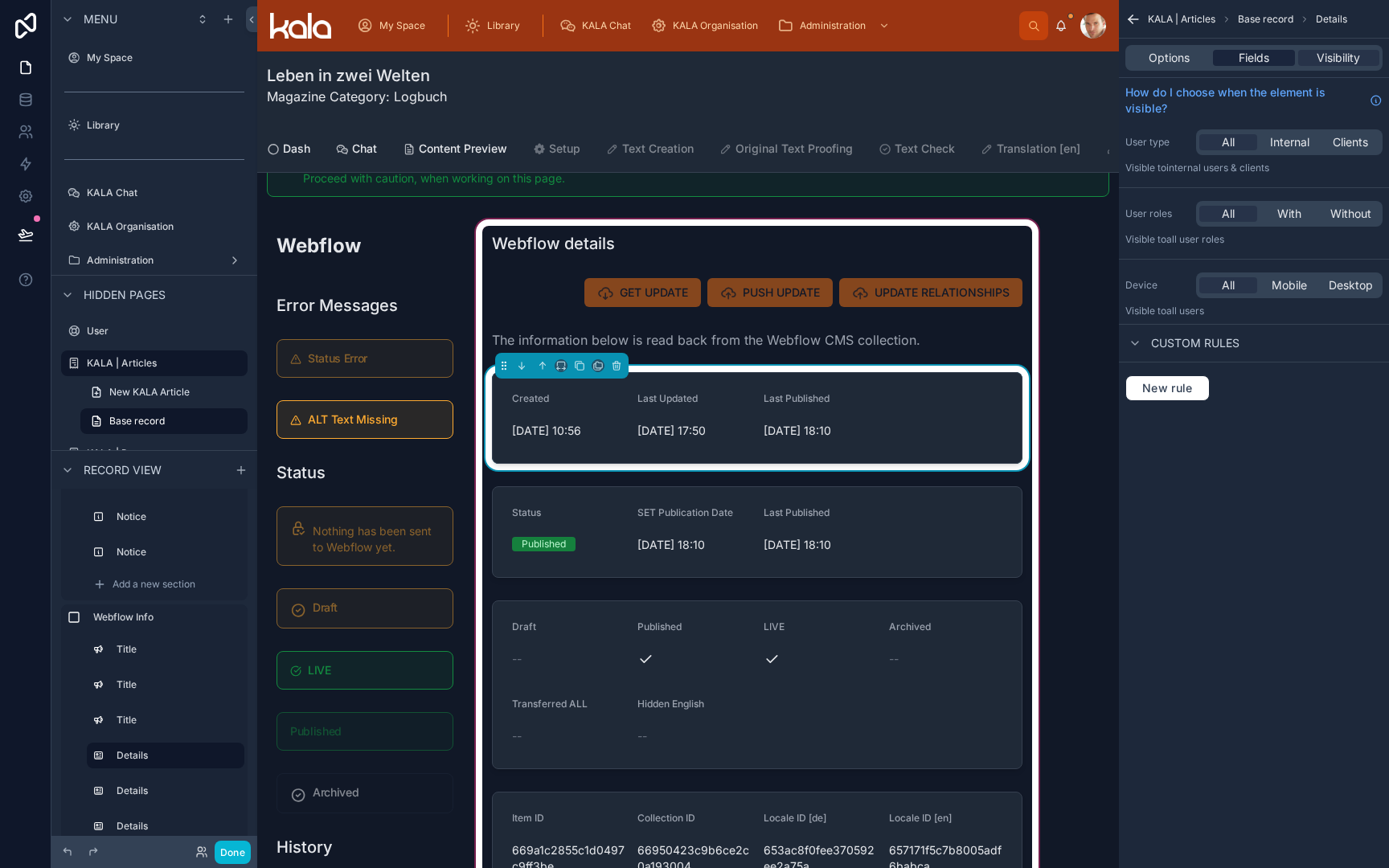
click at [1244, 61] on span "Fields" at bounding box center [1254, 58] width 31 height 16
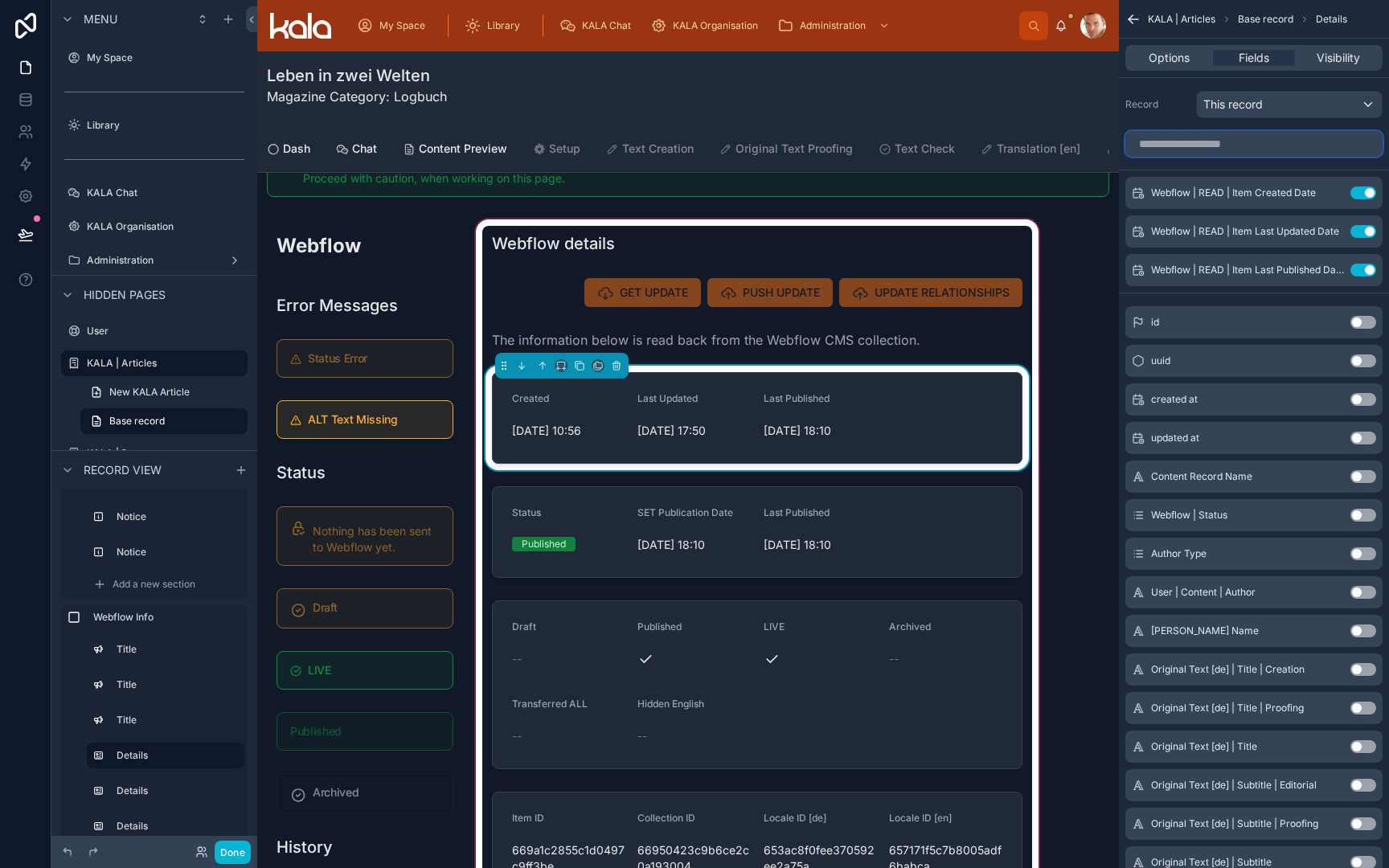
click at [1241, 142] on input "scrollable content" at bounding box center [1253, 143] width 257 height 25
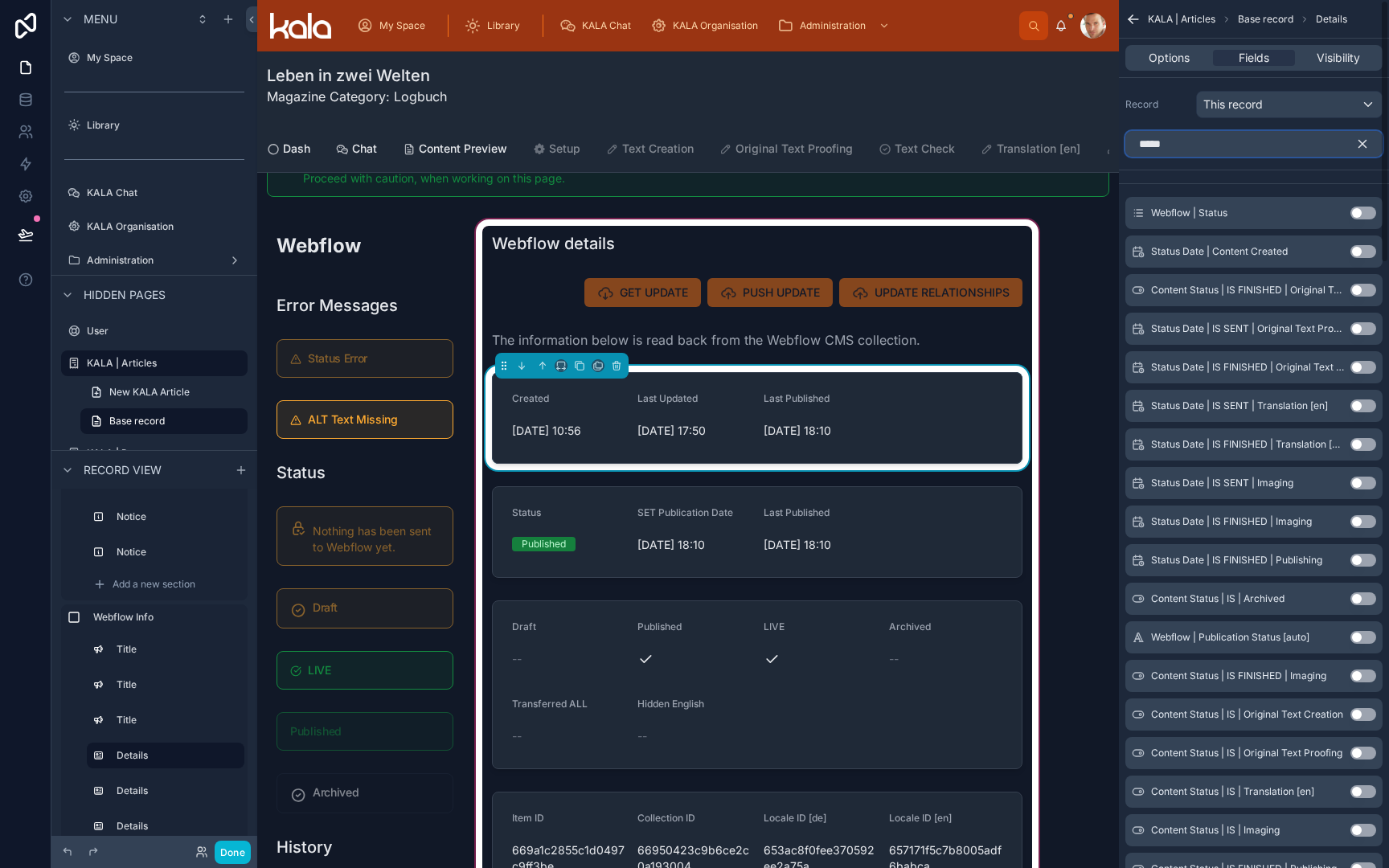
type input "*****"
click at [1365, 214] on button "Use setting" at bounding box center [1364, 213] width 25 height 13
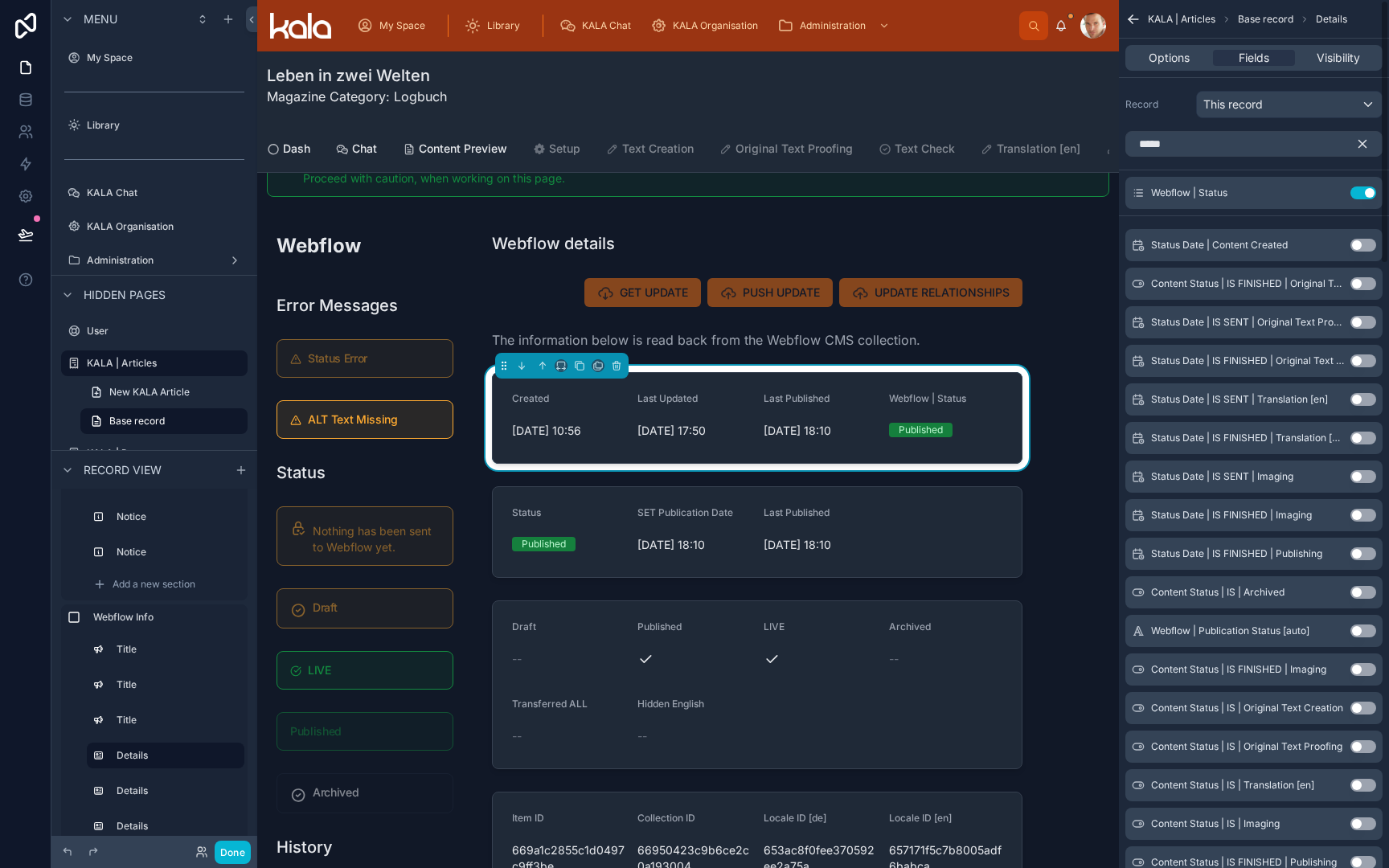
click at [1364, 143] on icon "scrollable content" at bounding box center [1363, 144] width 8 height 8
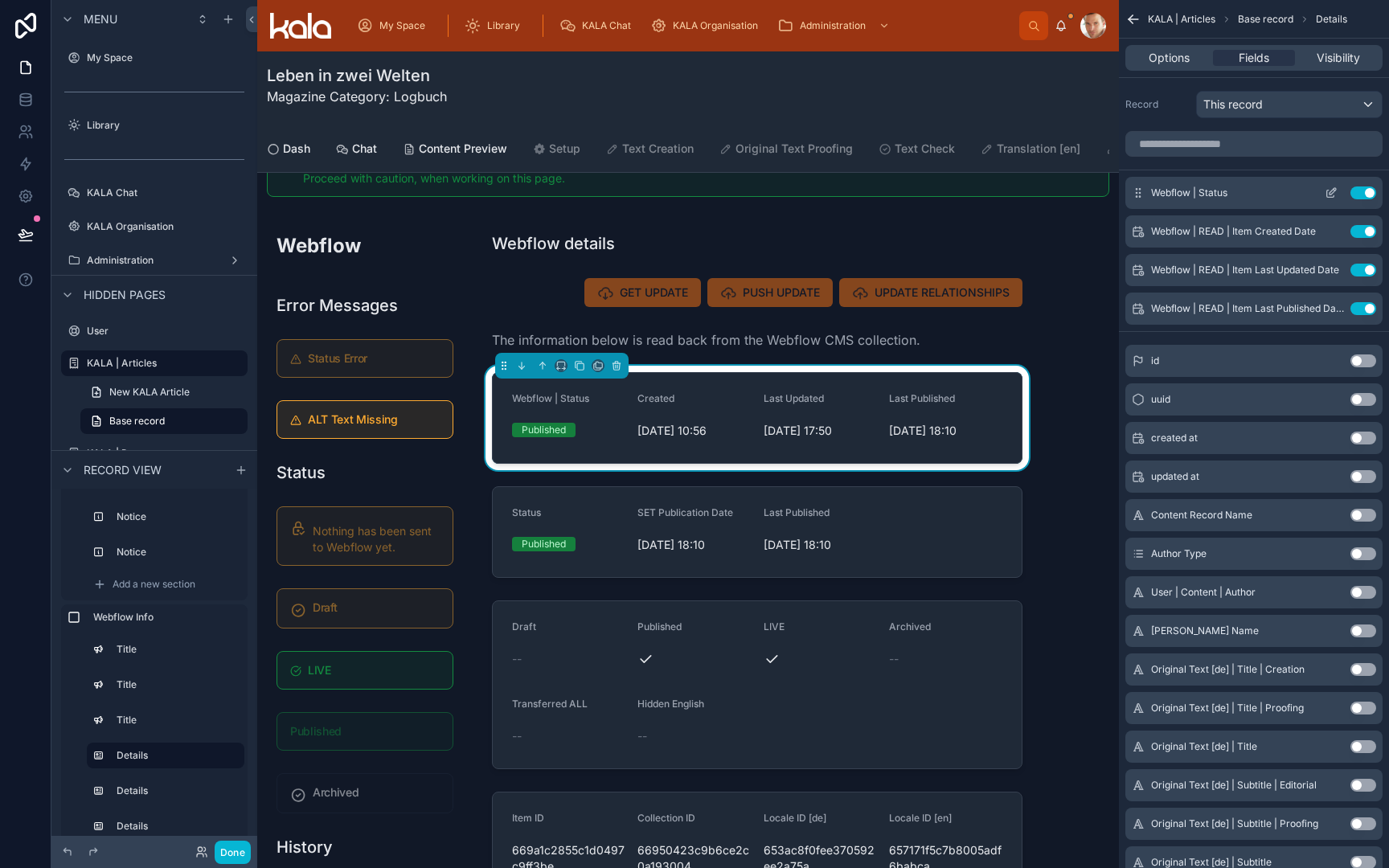
click at [1332, 193] on icon "scrollable content" at bounding box center [1333, 192] width 7 height 7
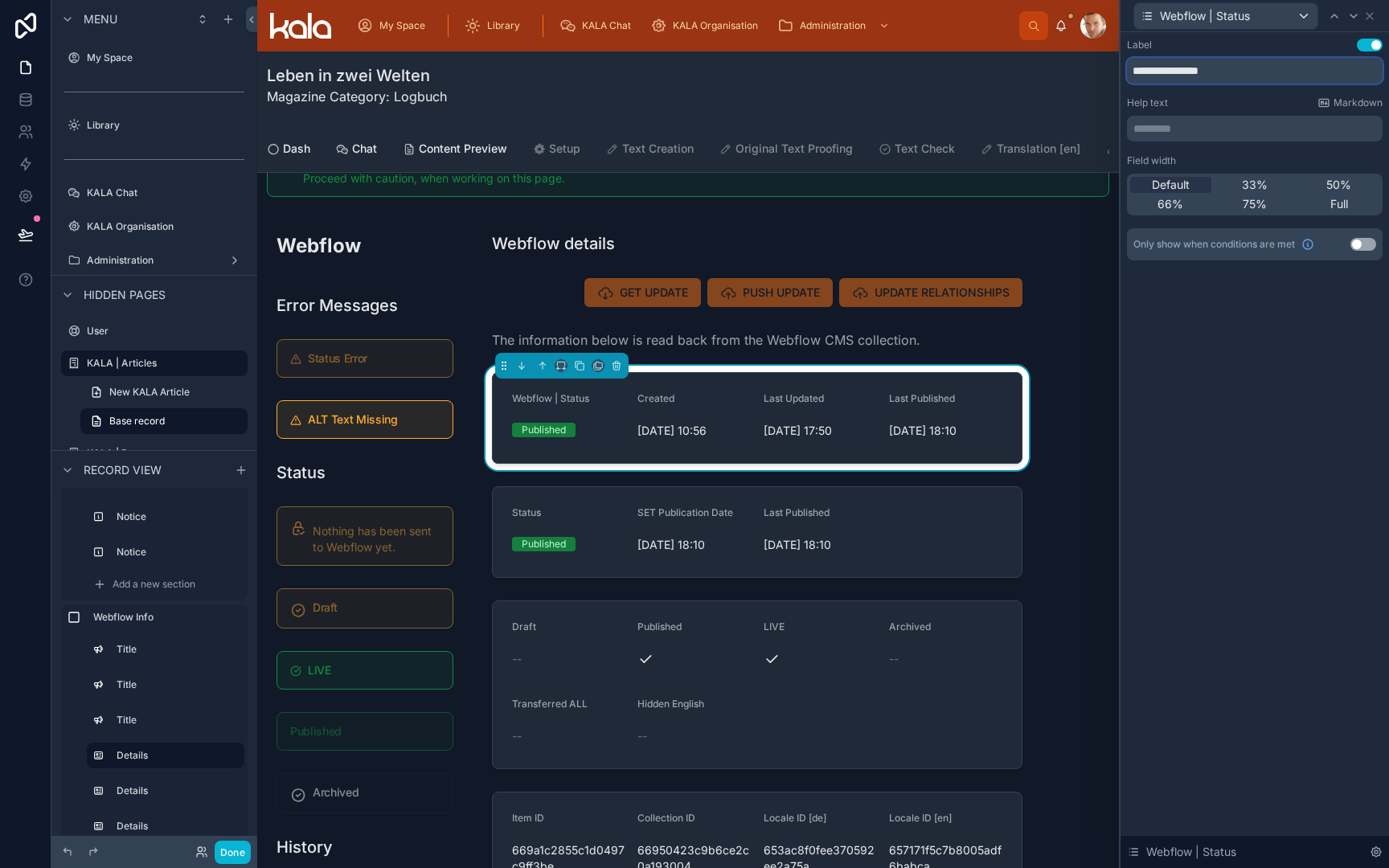
drag, startPoint x: 1191, startPoint y: 67, endPoint x: 1111, endPoint y: 65, distance: 80.0
click at [1111, 65] on div "**********" at bounding box center [694, 434] width 1389 height 868
type input "******"
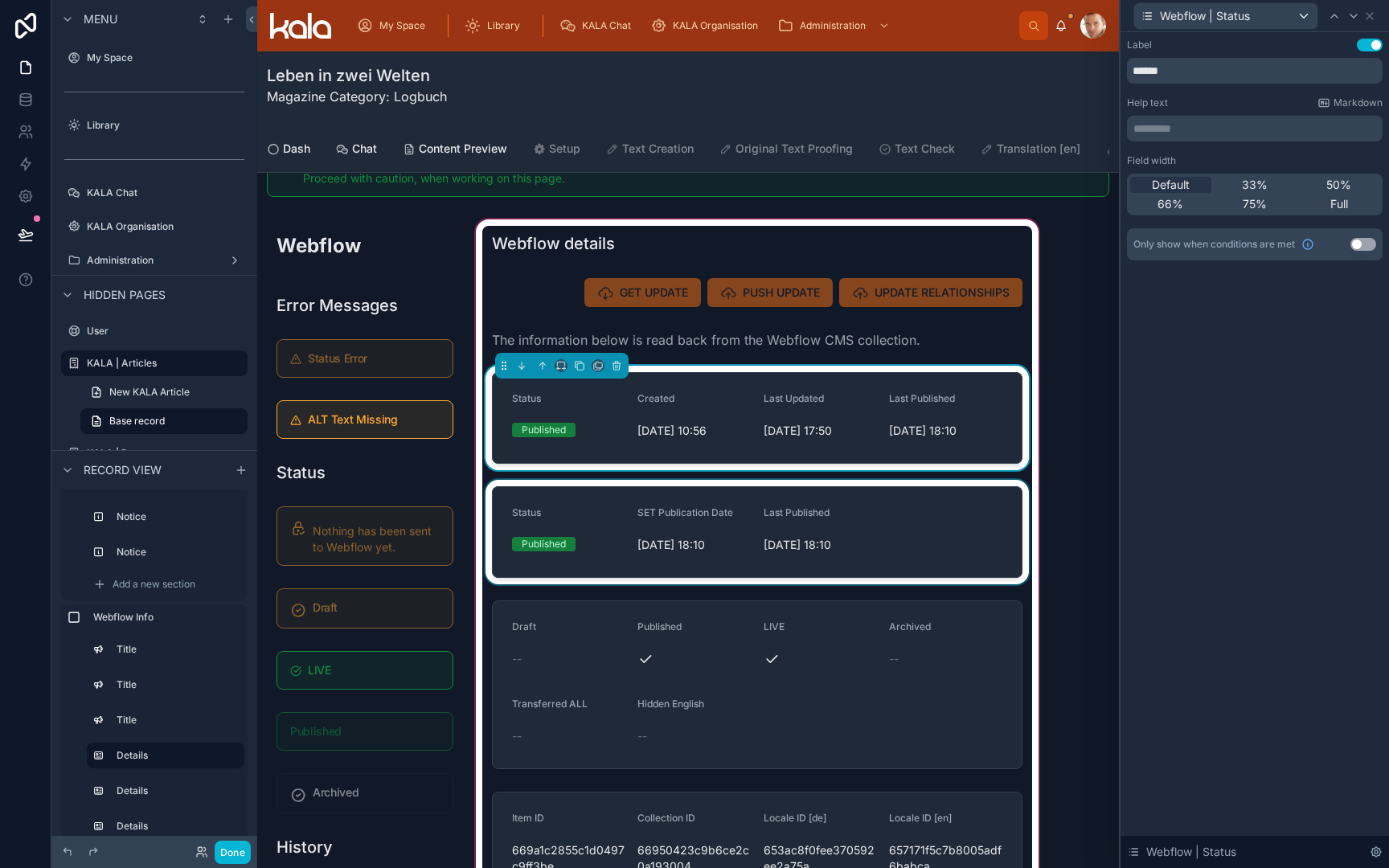
click at [886, 505] on div at bounding box center [757, 532] width 550 height 104
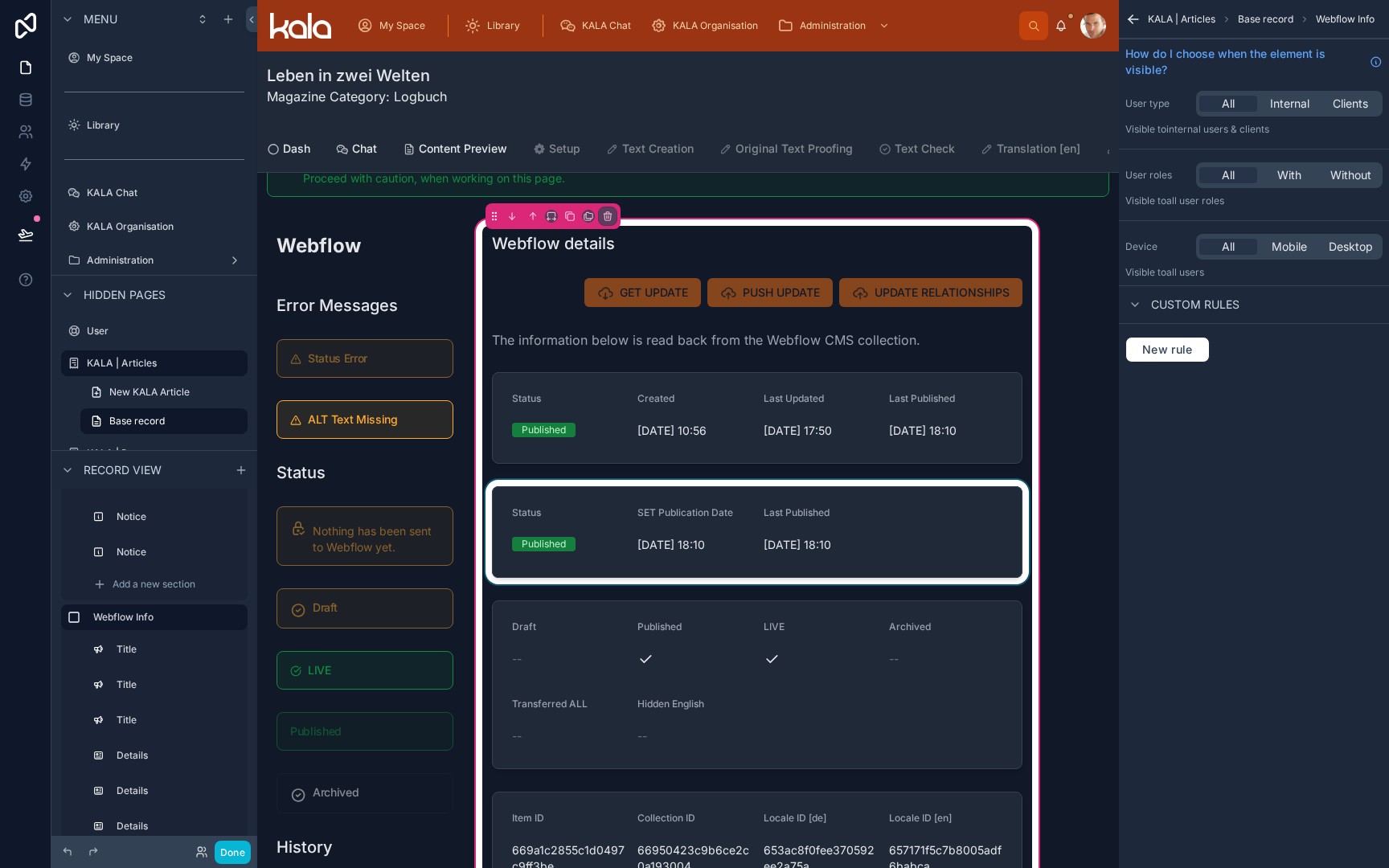
click at [886, 505] on div at bounding box center [757, 532] width 550 height 104
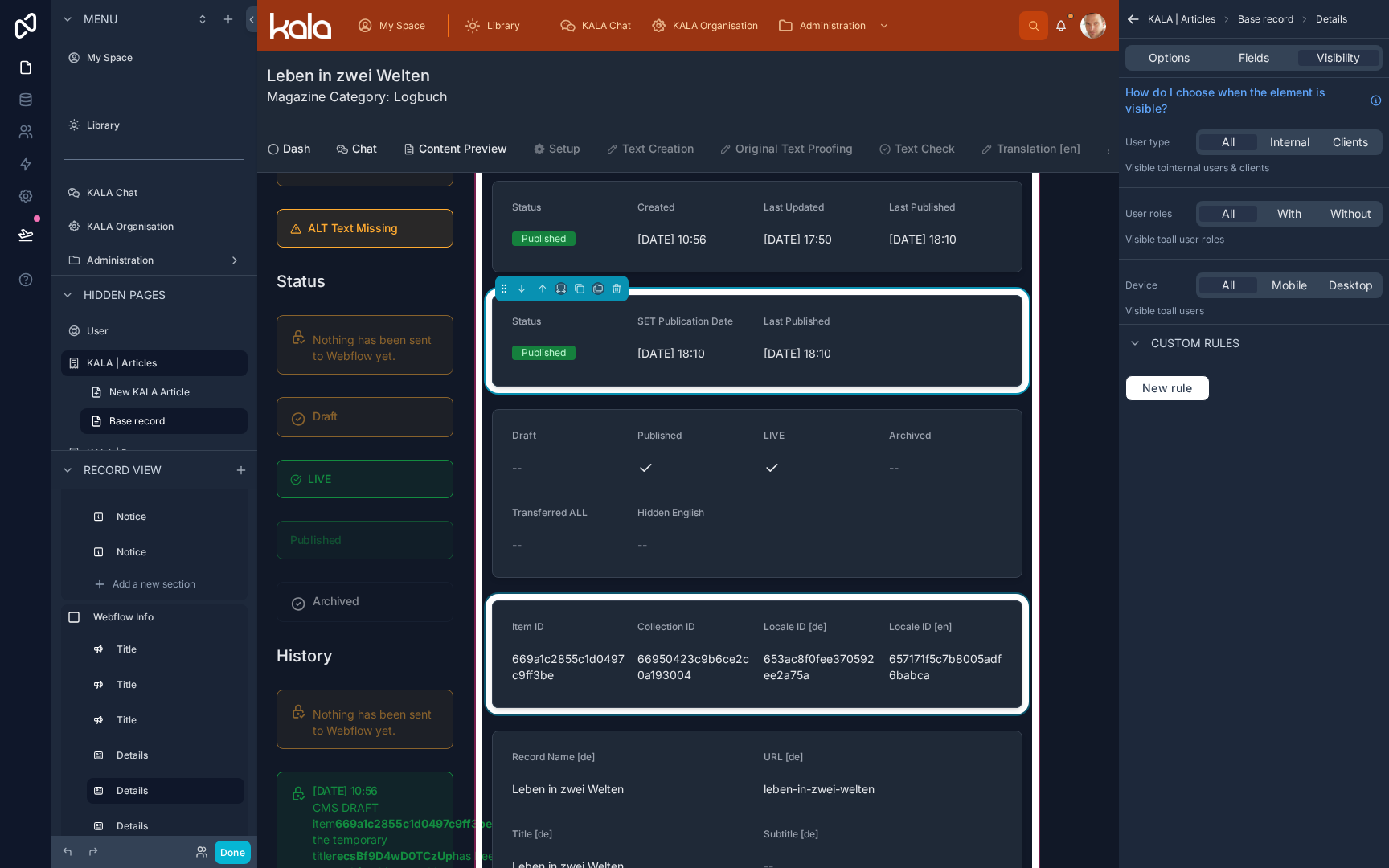
scroll to position [216, 0]
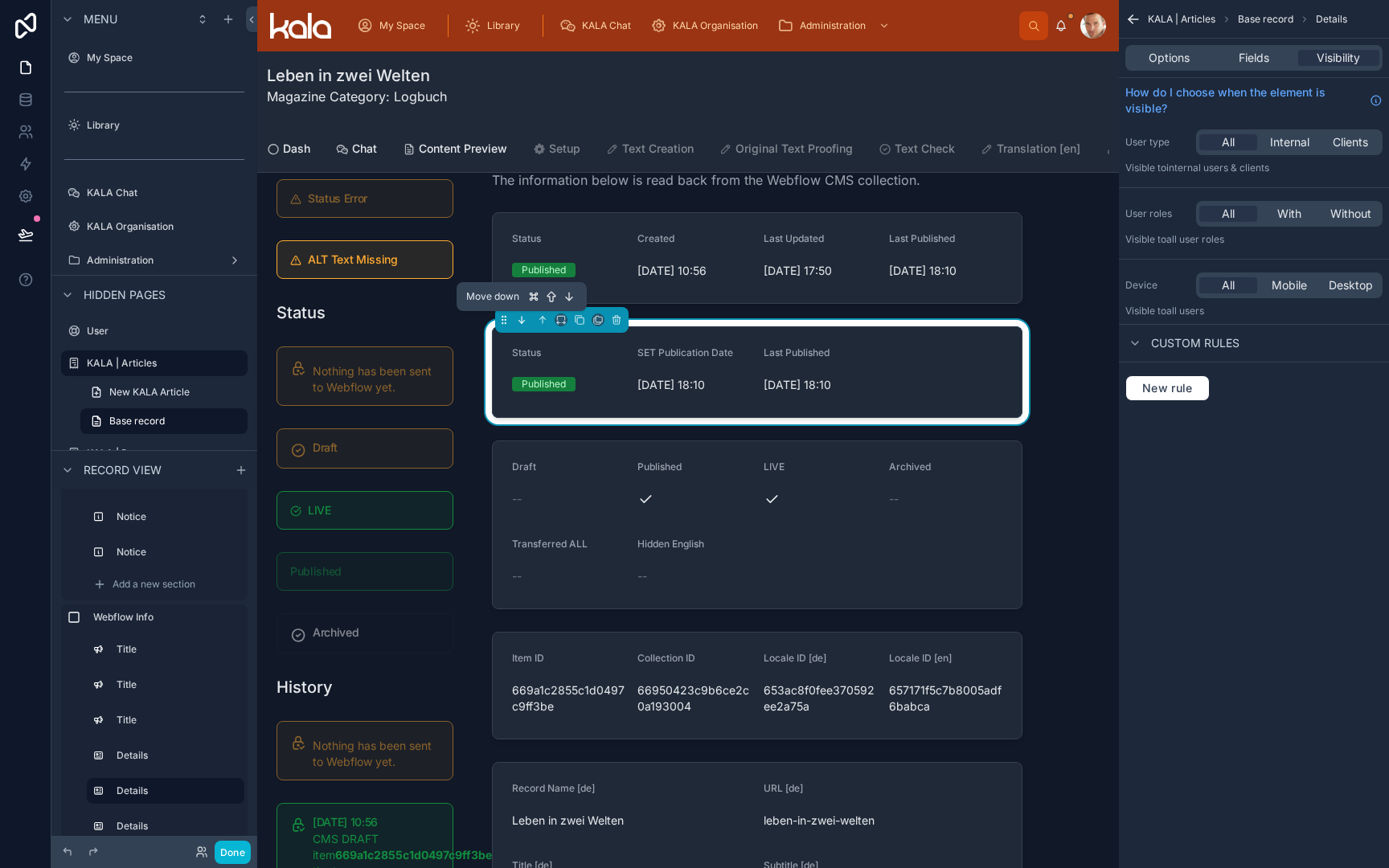
click at [518, 322] on icon at bounding box center [521, 319] width 11 height 11
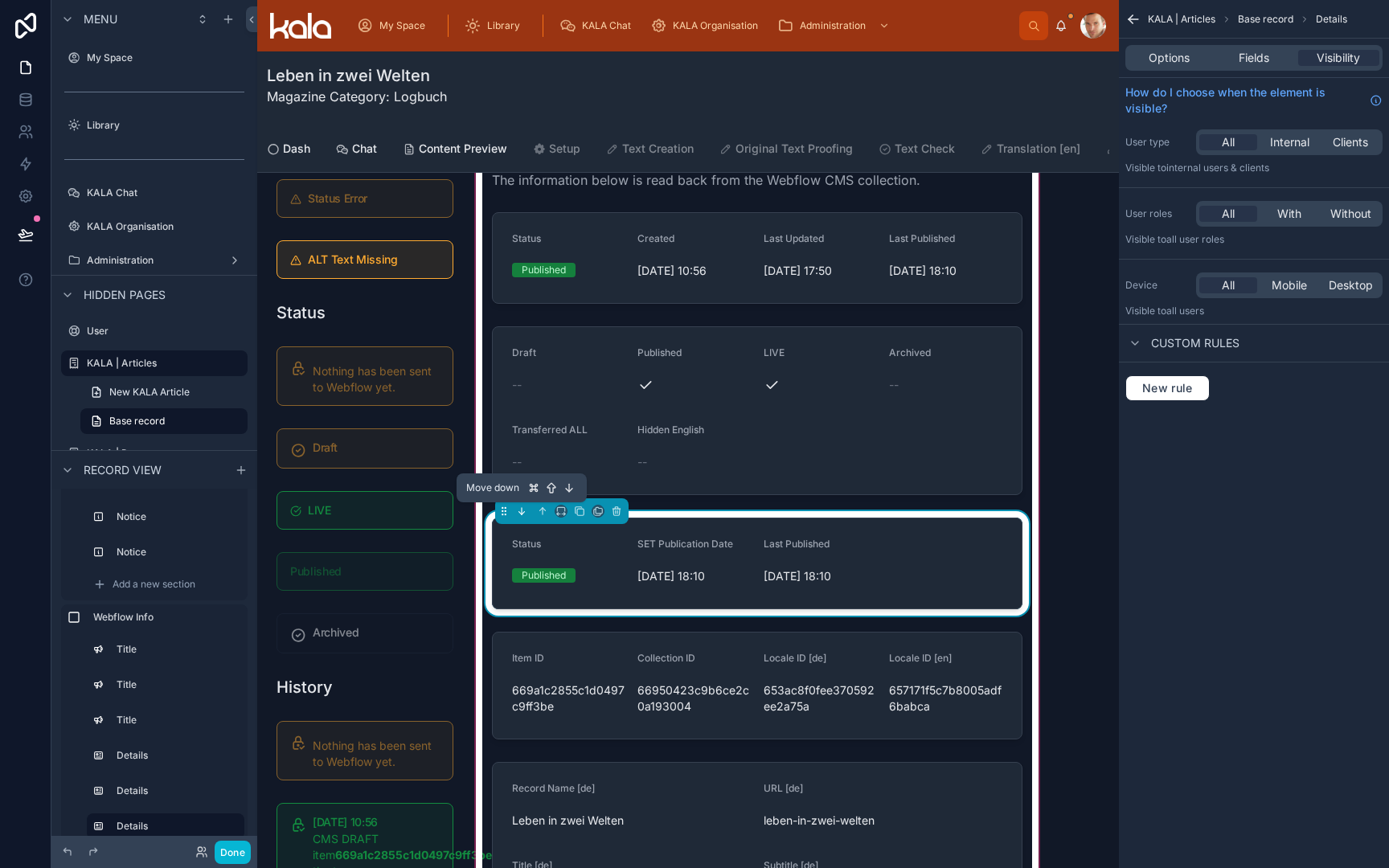
click at [518, 512] on icon at bounding box center [521, 511] width 11 height 11
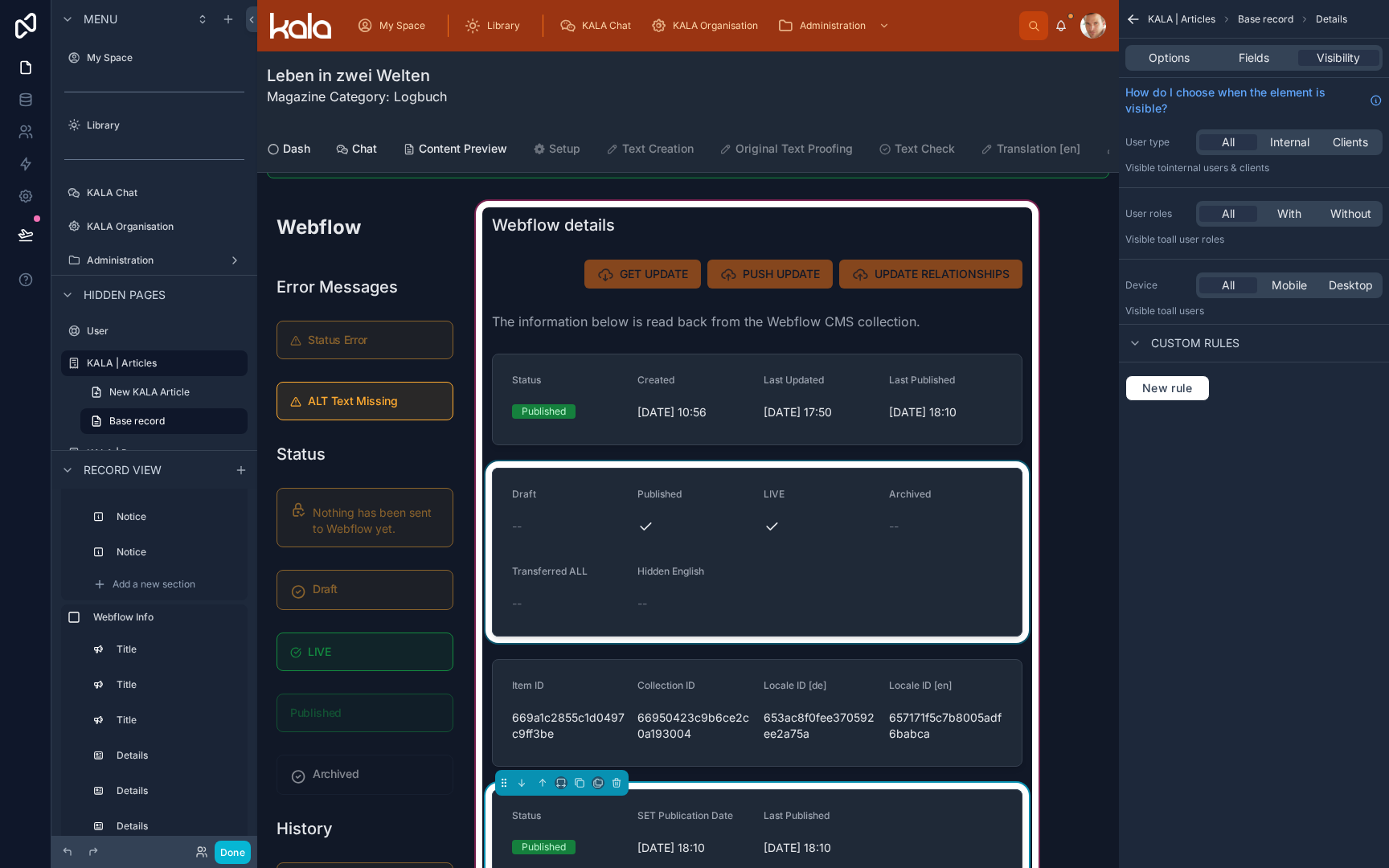
scroll to position [74, 0]
click at [615, 475] on div at bounding box center [757, 553] width 550 height 182
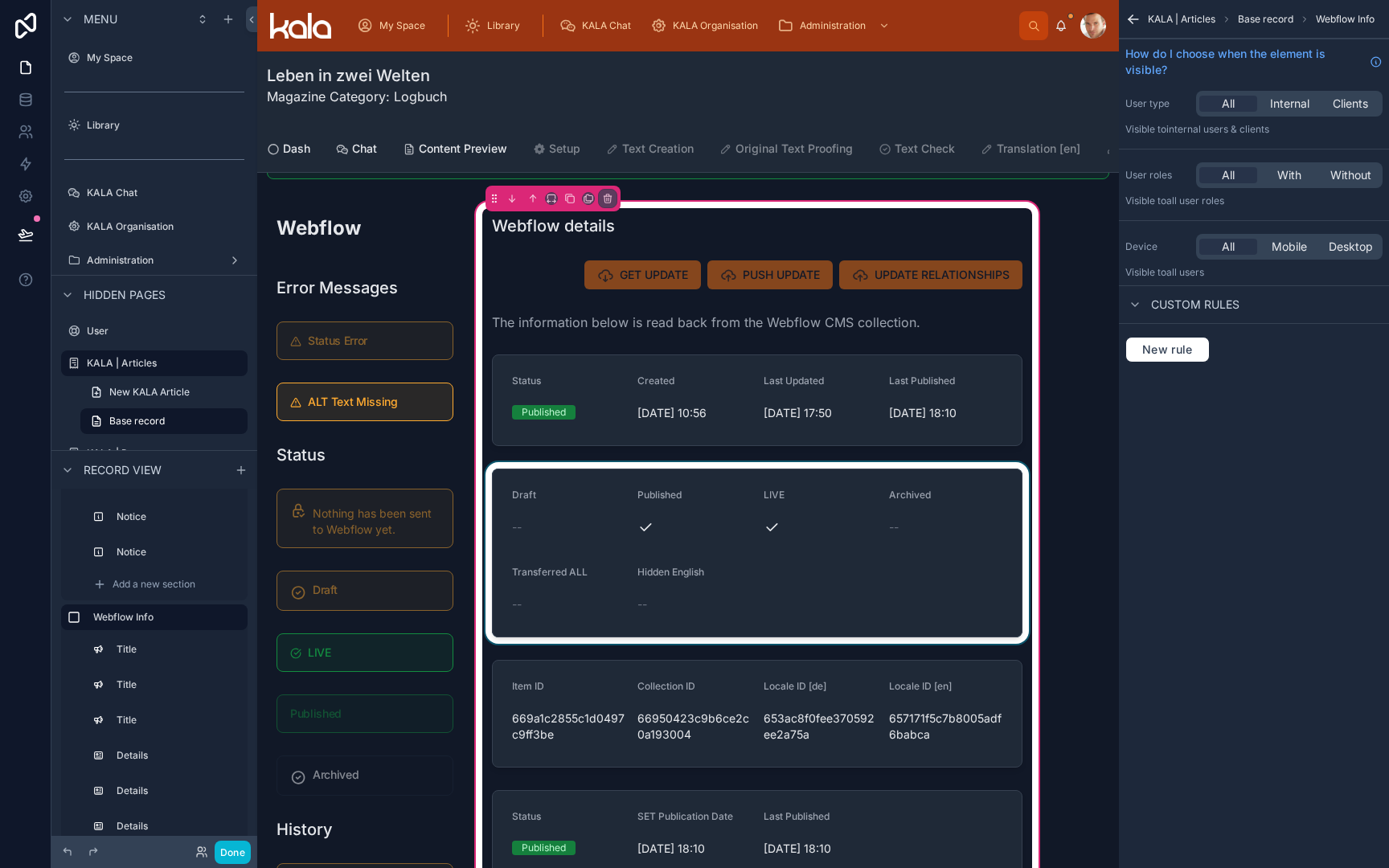
click at [615, 475] on div at bounding box center [757, 553] width 550 height 182
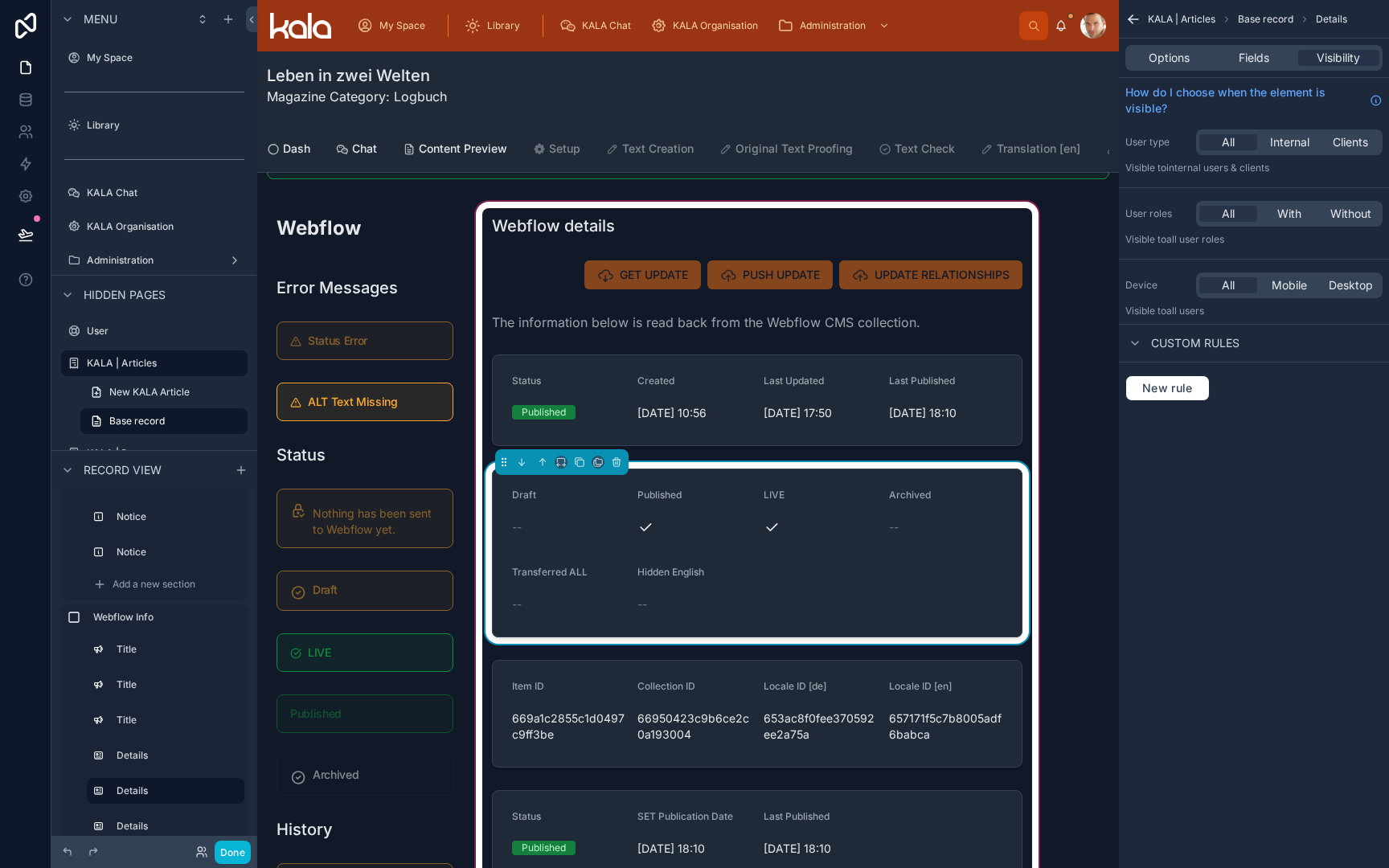
click at [615, 475] on form "Draft -- Published LIVE Archived -- Transferred ALL -- Hidden English --" at bounding box center [757, 552] width 529 height 167
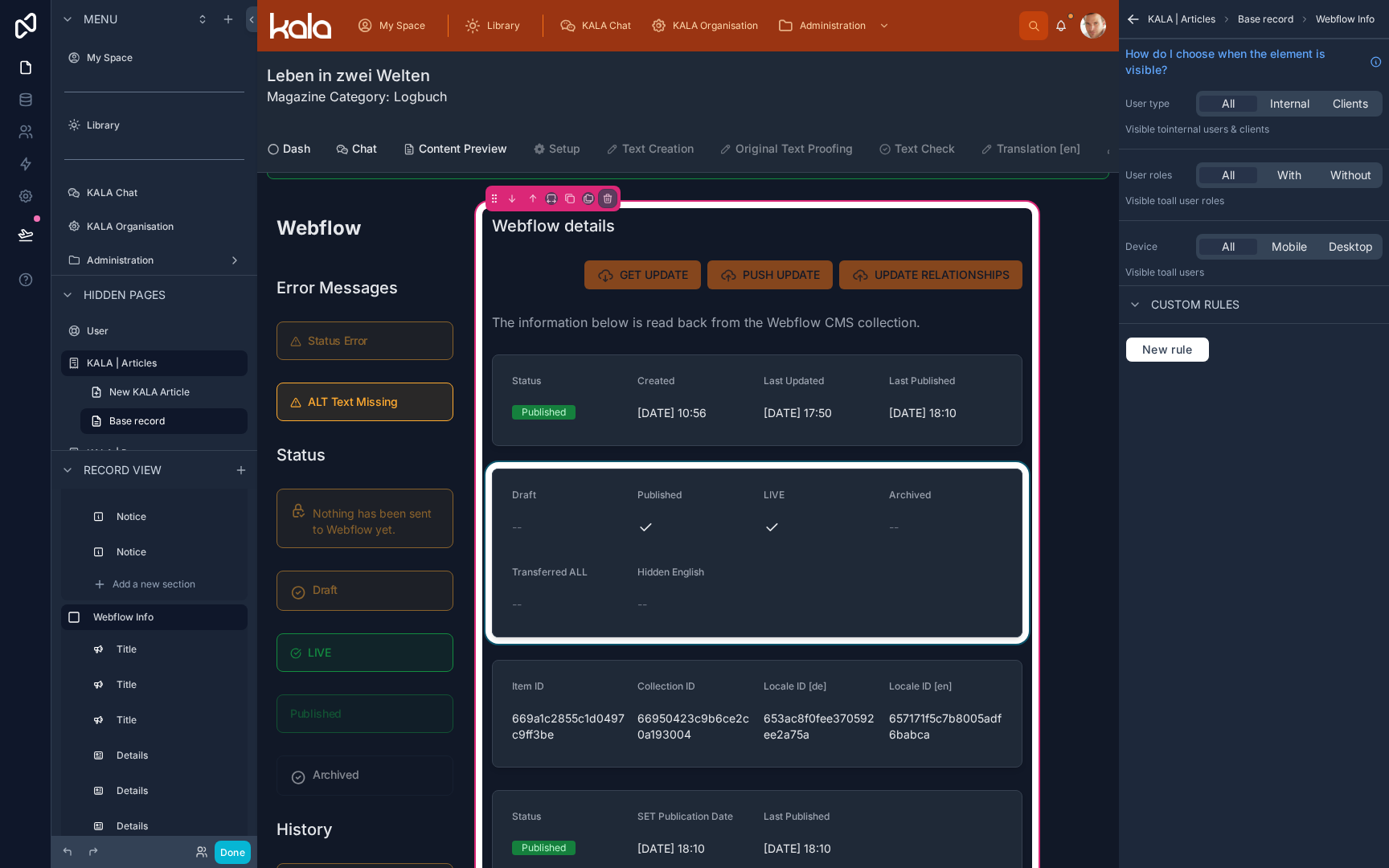
click at [615, 475] on div at bounding box center [757, 553] width 550 height 182
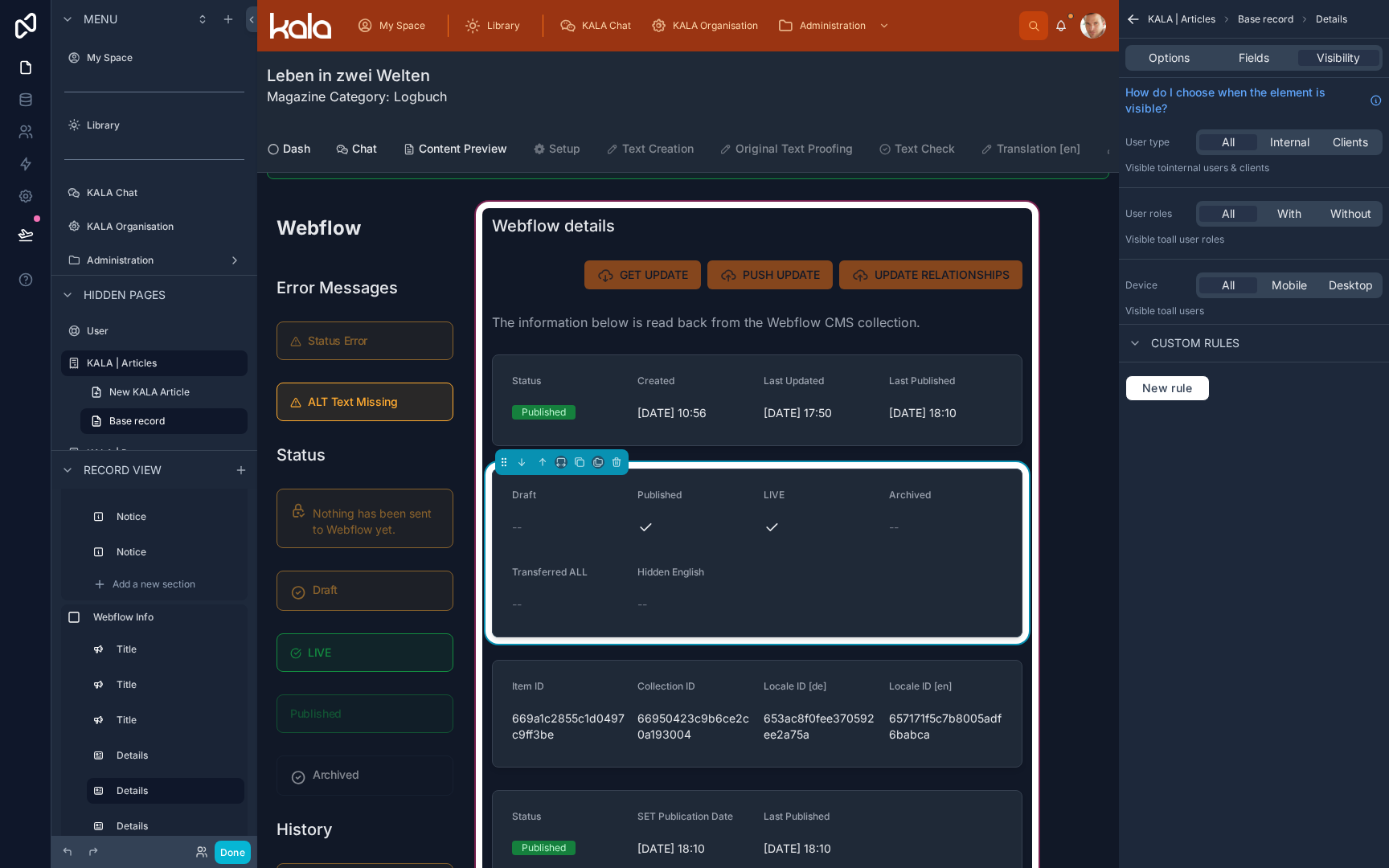
click at [615, 475] on form "Draft -- Published LIVE Archived -- Transferred ALL -- Hidden English --" at bounding box center [757, 552] width 529 height 167
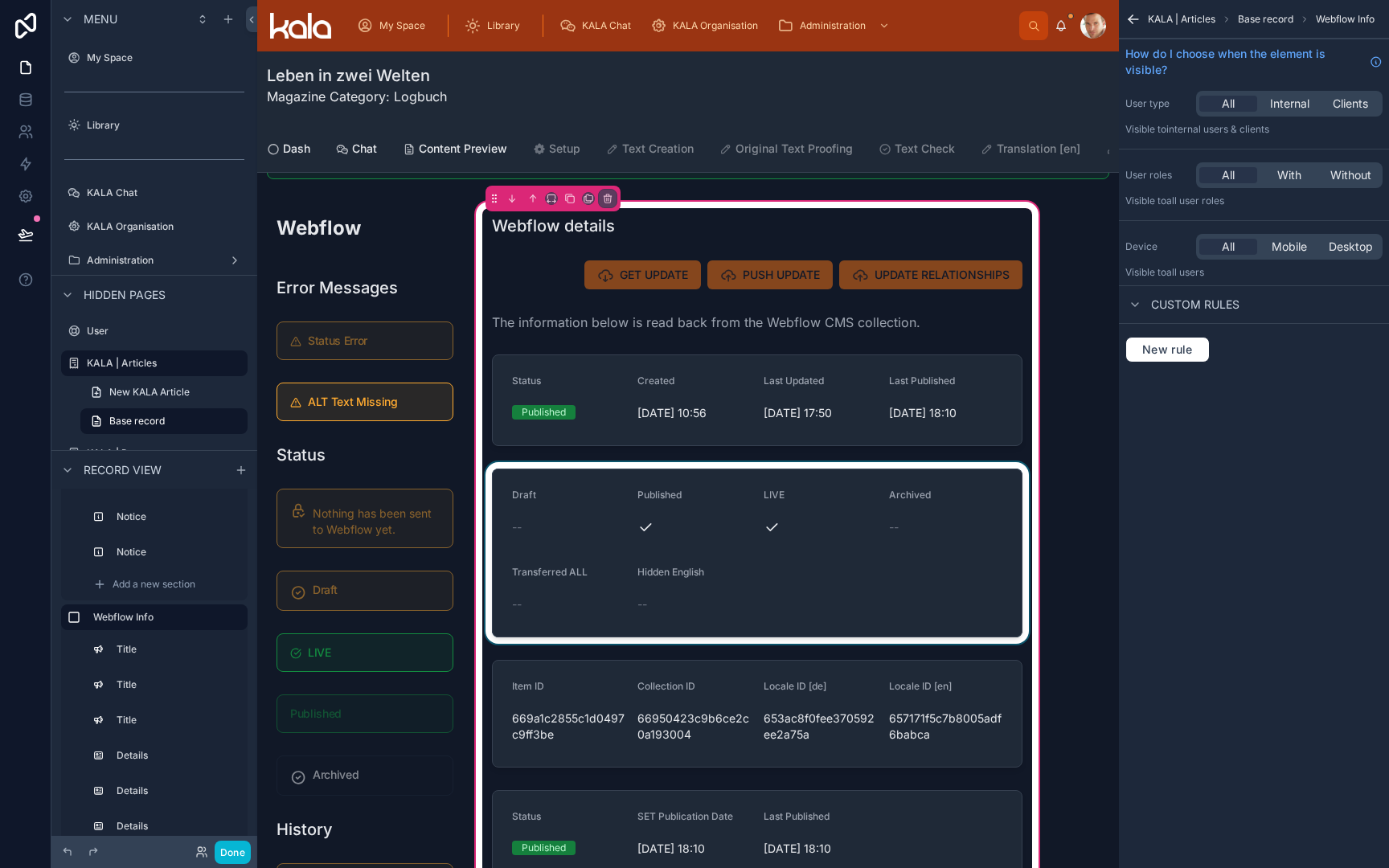
click at [615, 475] on div at bounding box center [757, 553] width 550 height 182
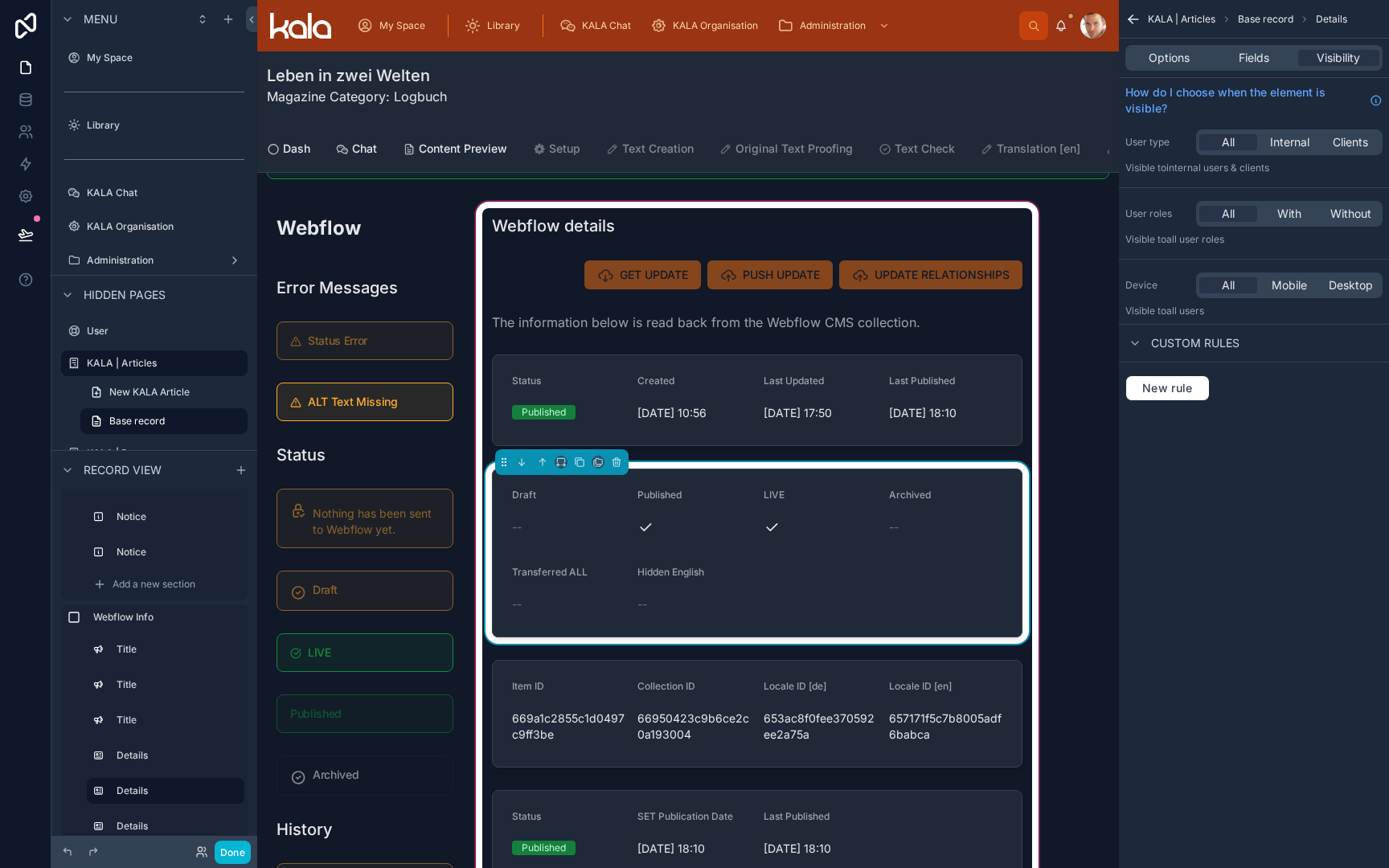
click at [615, 475] on form "Draft -- Published LIVE Archived -- Transferred ALL -- Hidden English --" at bounding box center [757, 552] width 529 height 167
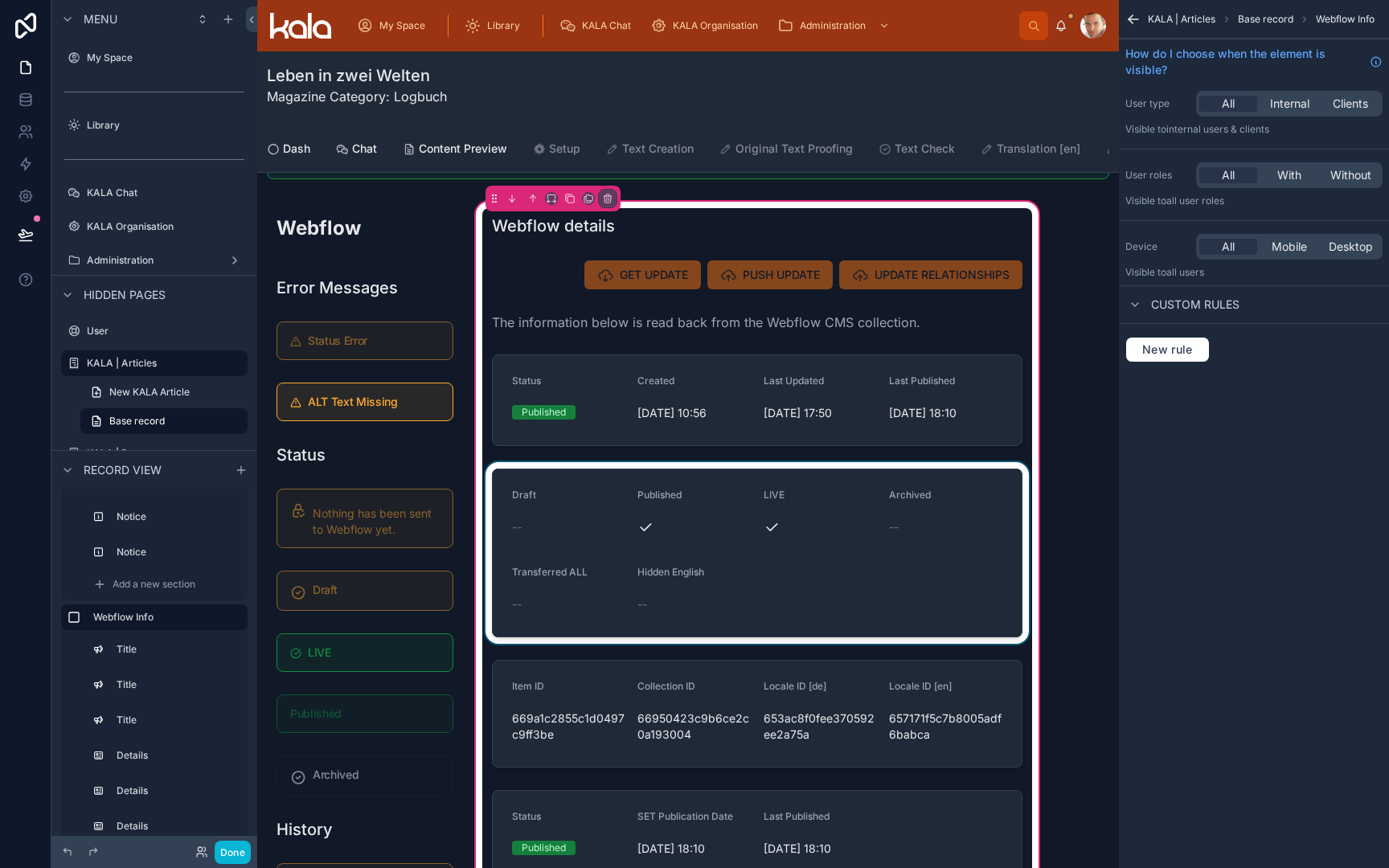
click at [615, 475] on div at bounding box center [757, 553] width 550 height 182
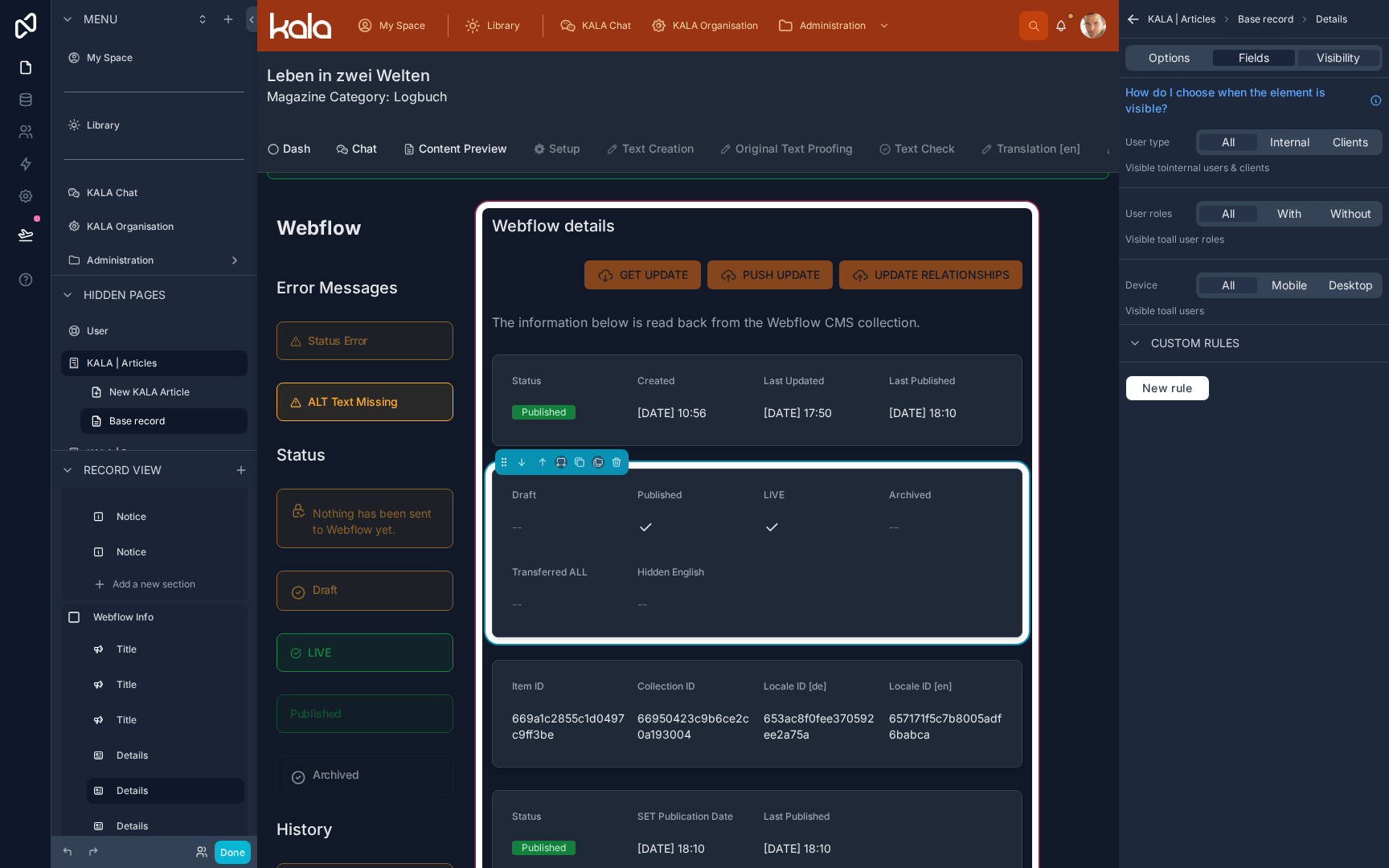
click at [1263, 56] on span "Fields" at bounding box center [1254, 58] width 31 height 16
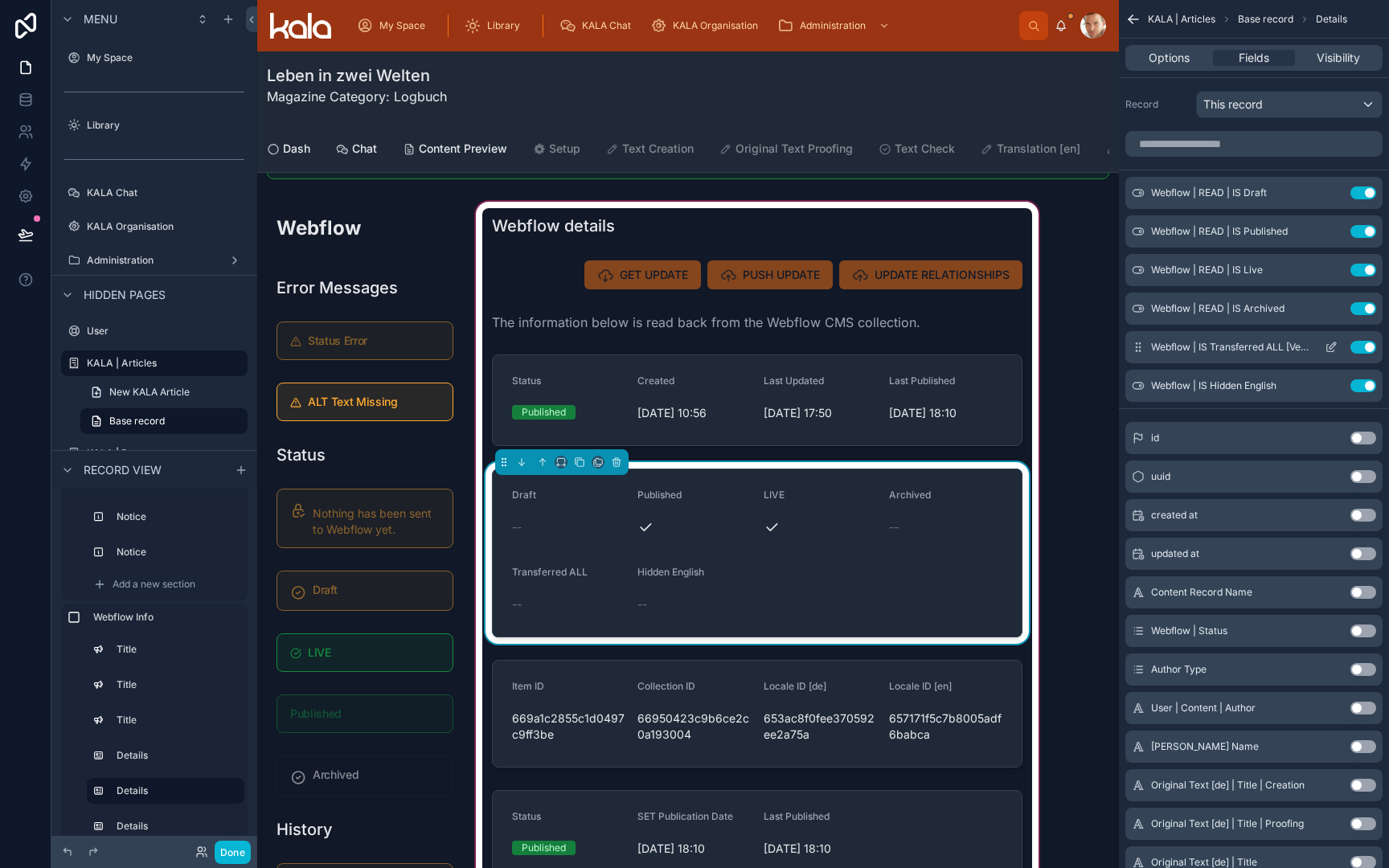
click at [1364, 344] on button "Use setting" at bounding box center [1364, 347] width 25 height 13
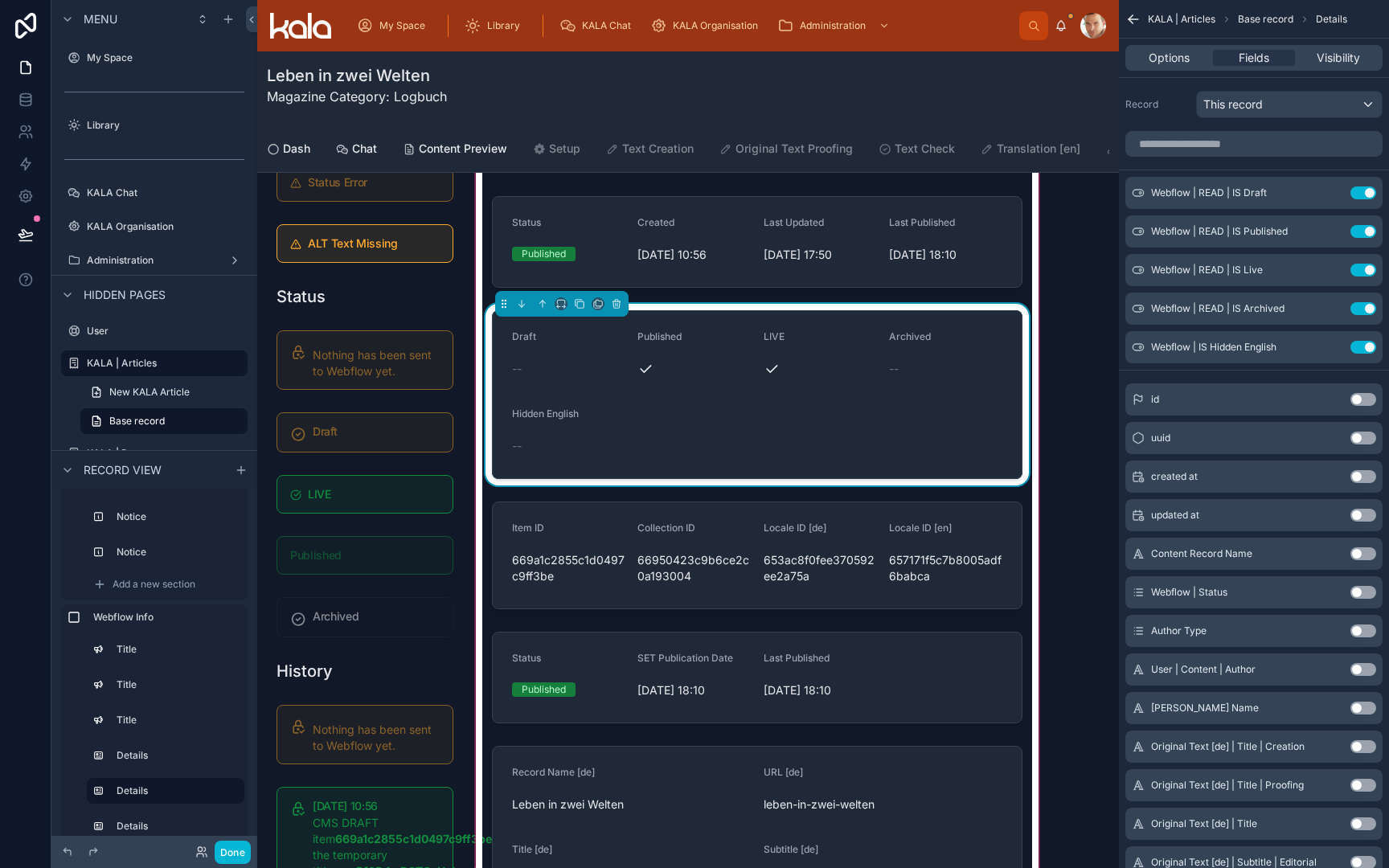
scroll to position [238, 0]
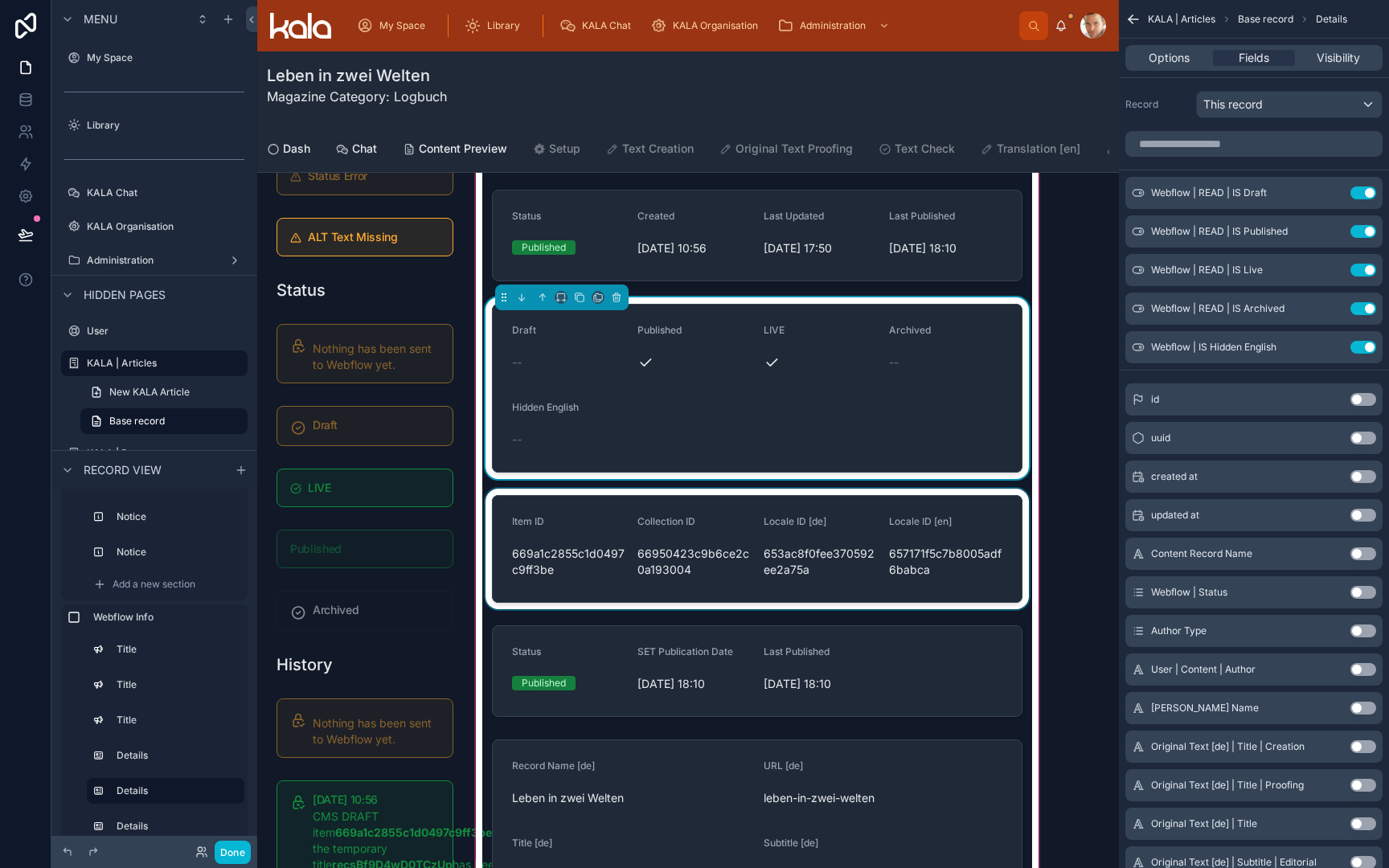
click at [778, 540] on div at bounding box center [757, 549] width 550 height 120
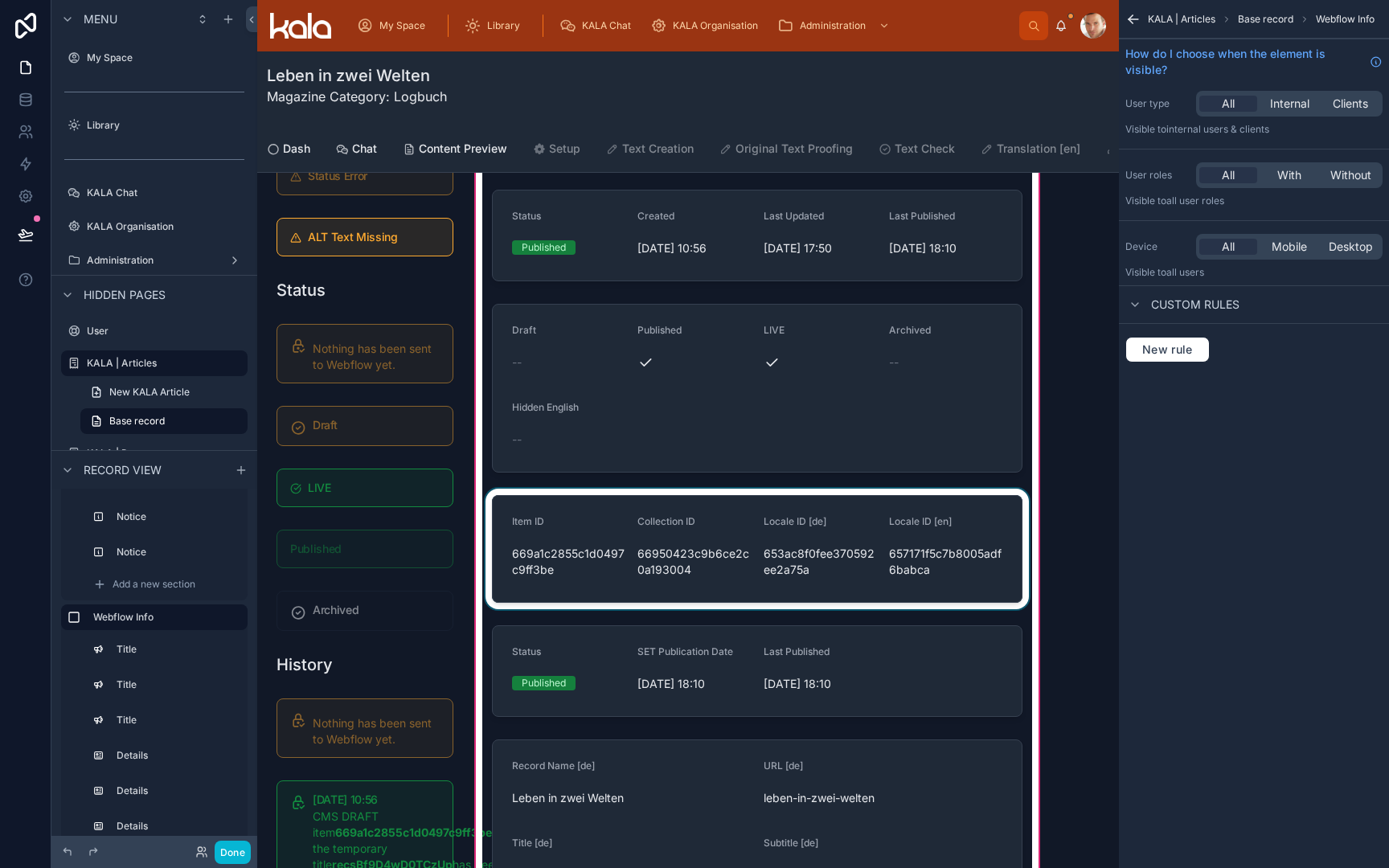
click at [778, 540] on div at bounding box center [757, 549] width 550 height 120
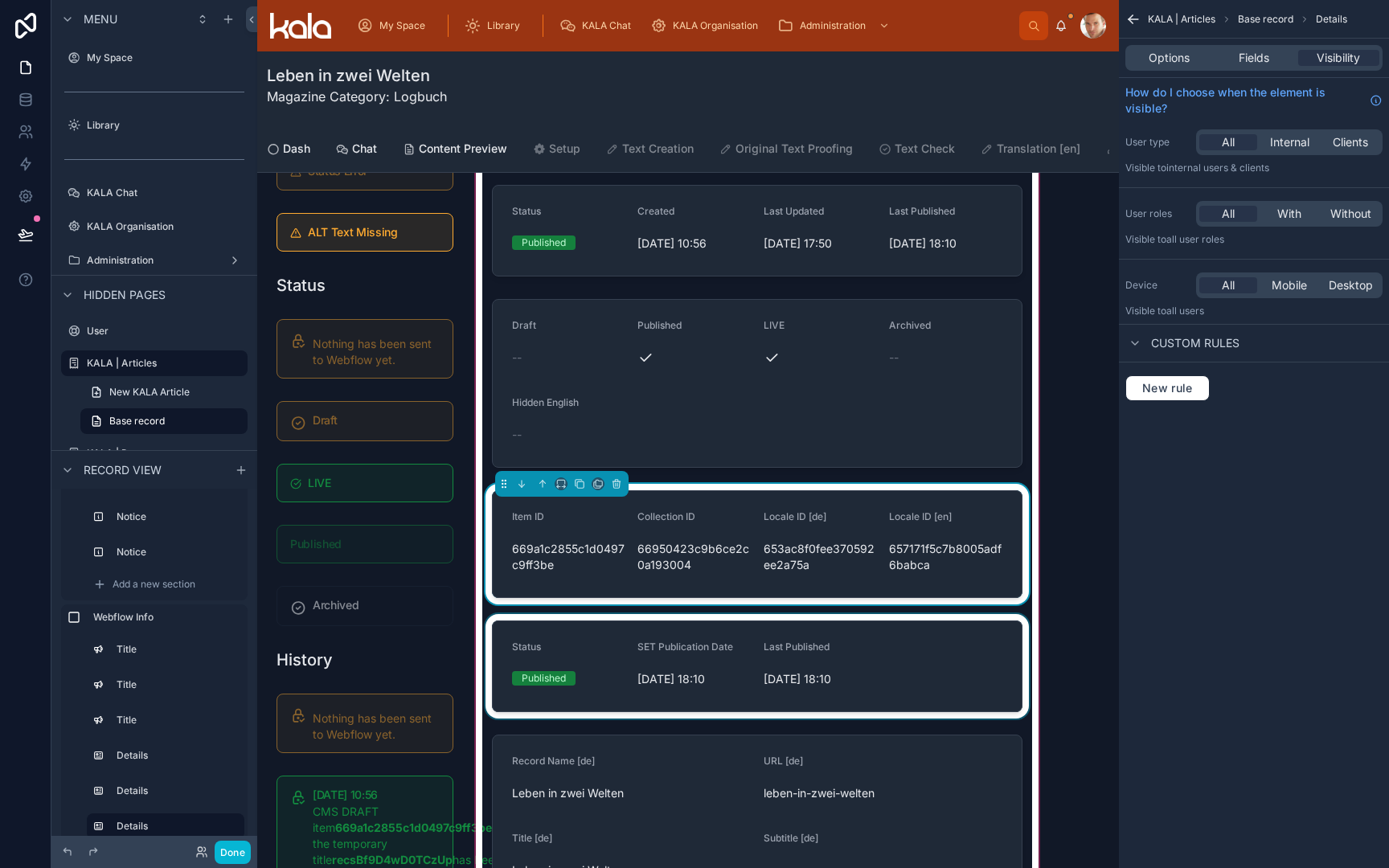
scroll to position [266, 0]
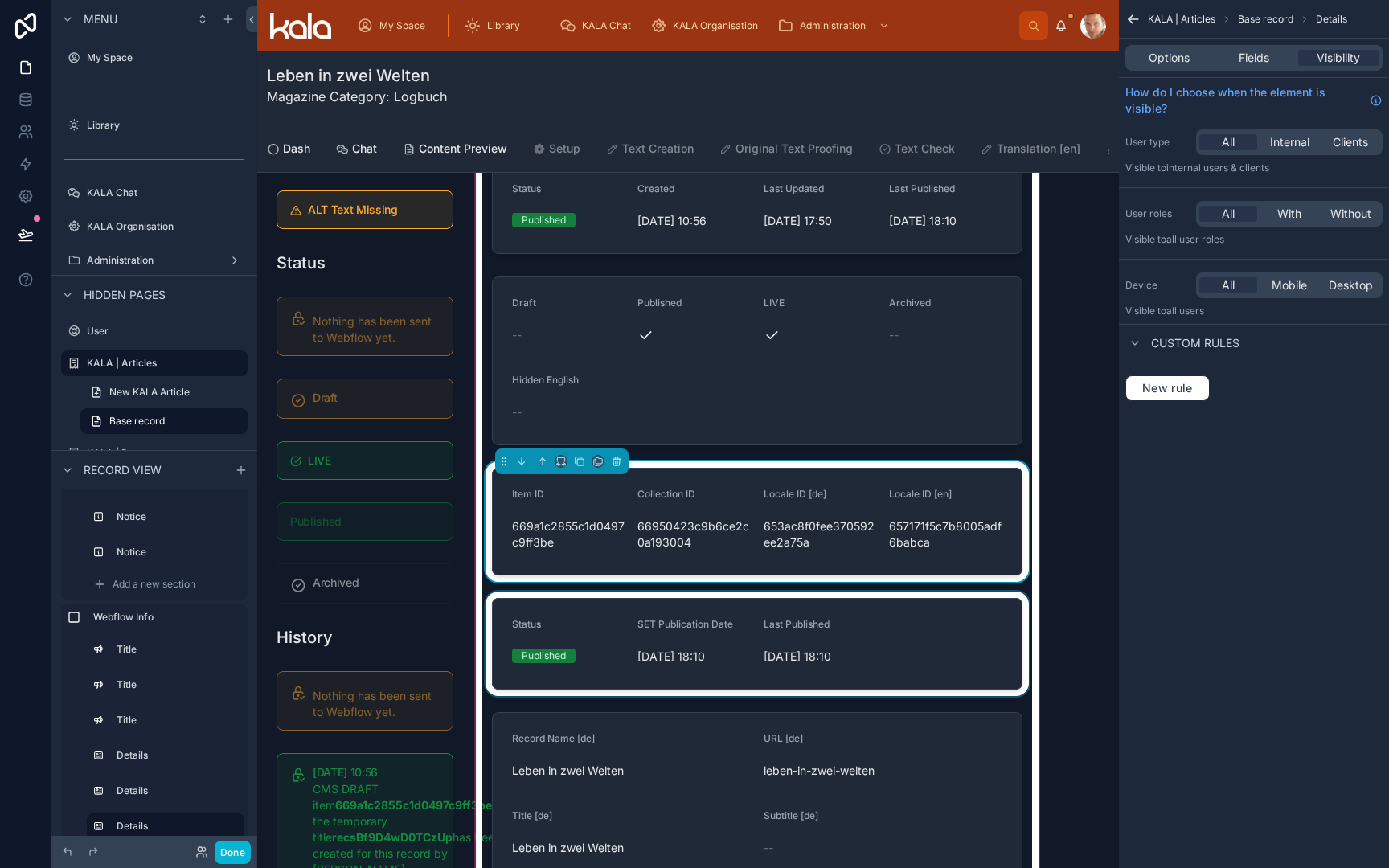
click at [618, 630] on div at bounding box center [757, 643] width 550 height 104
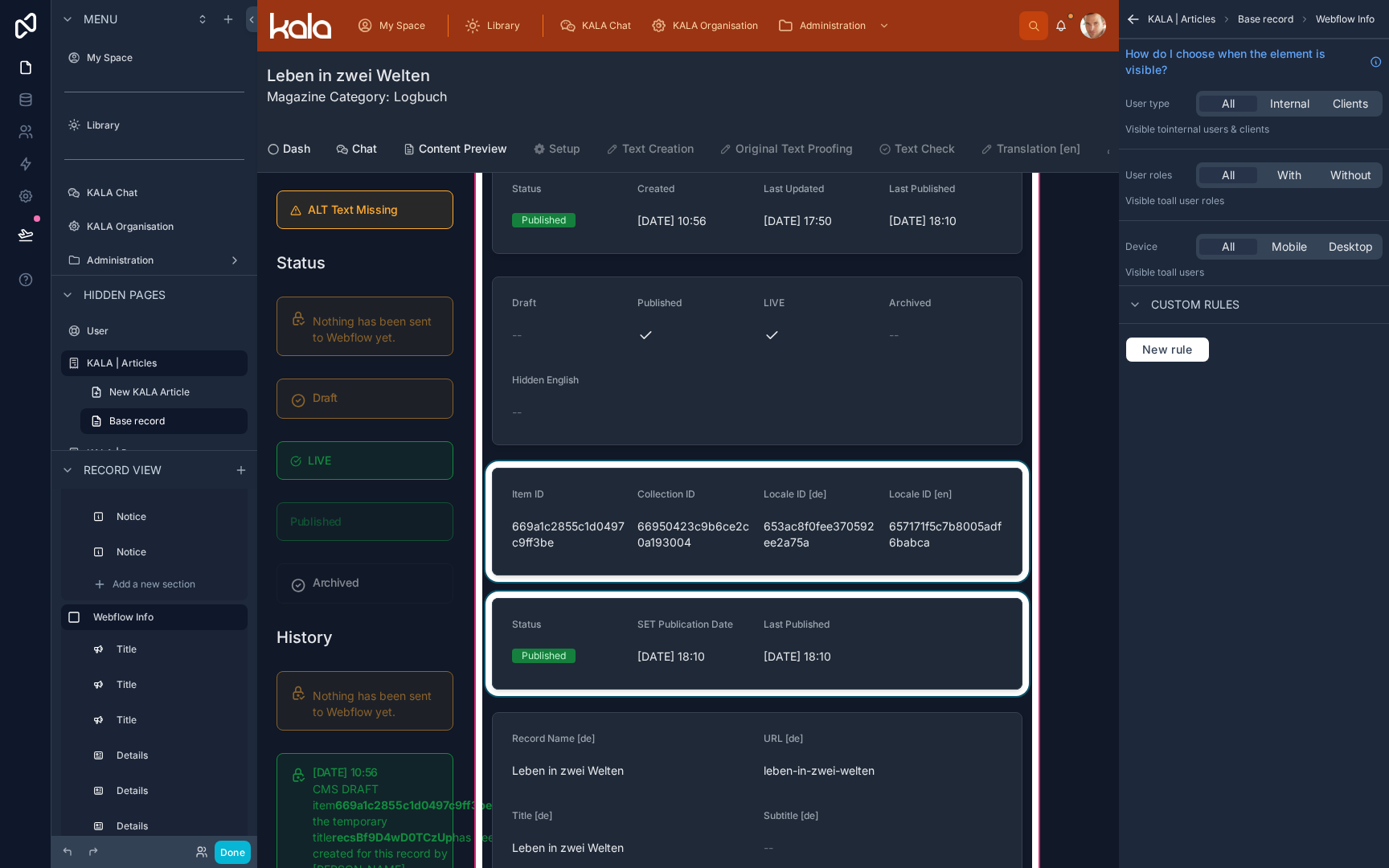
click at [618, 630] on div at bounding box center [757, 643] width 550 height 104
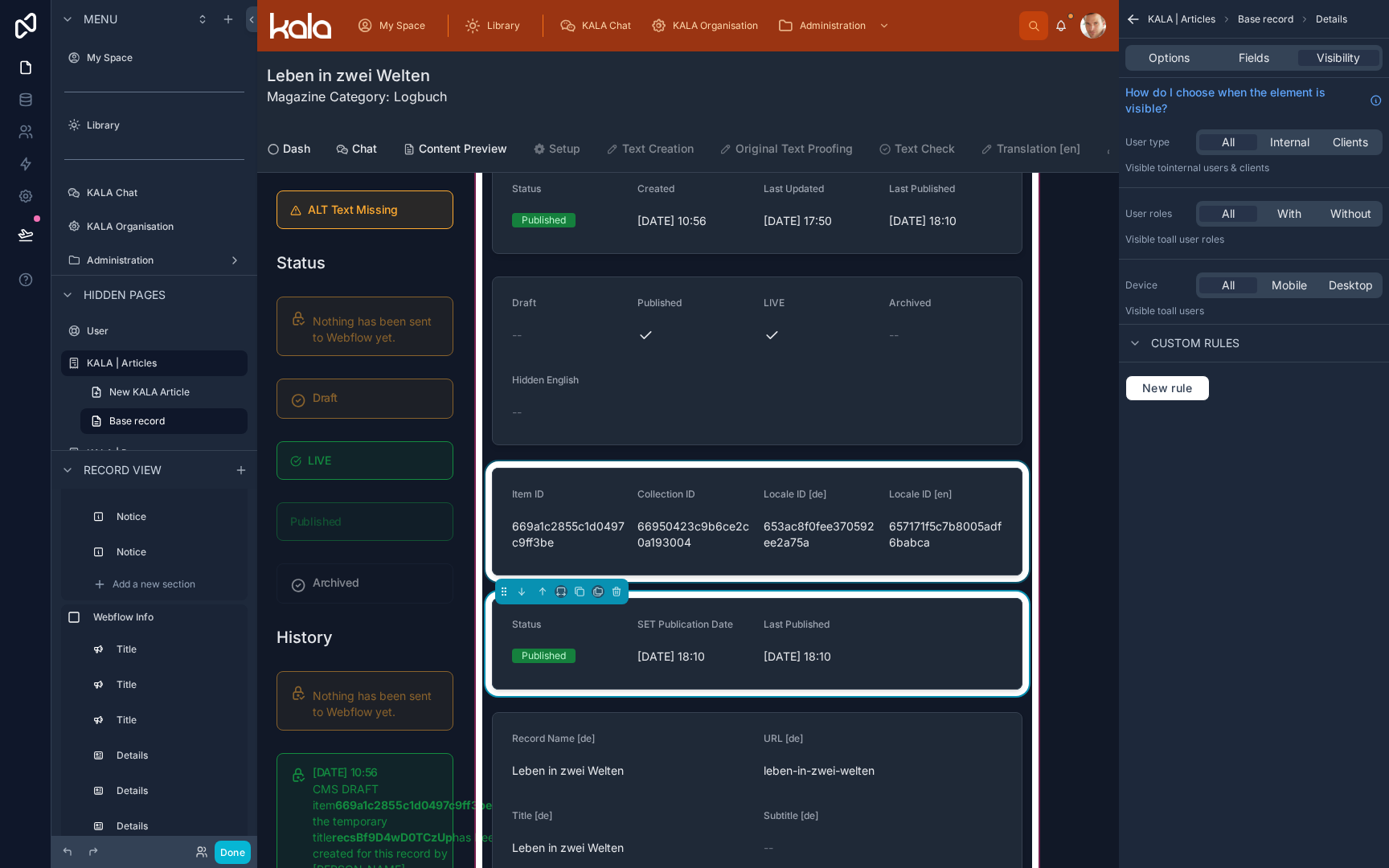
click at [618, 630] on div "Status" at bounding box center [568, 628] width 113 height 20
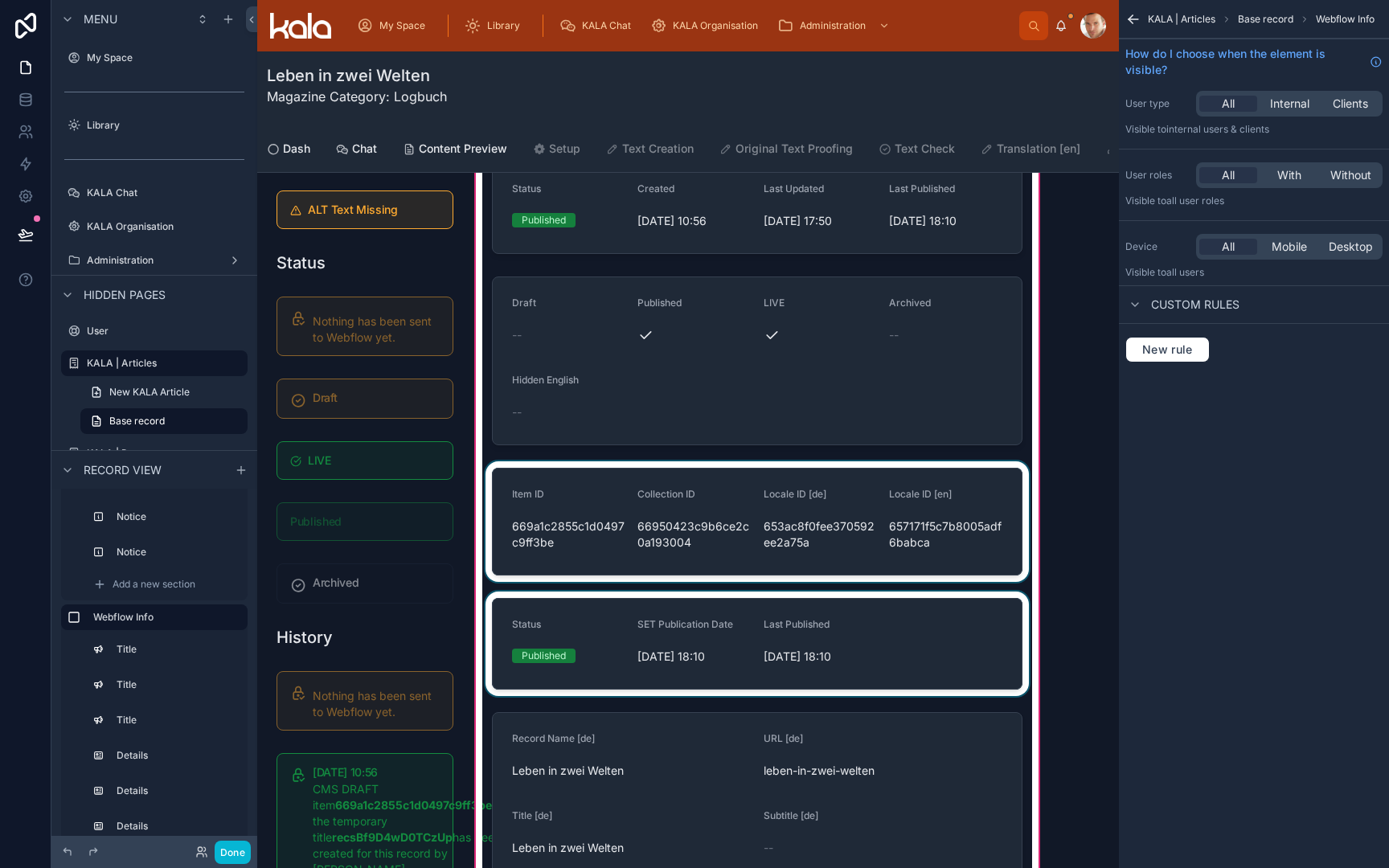
scroll to position [0, 0]
click at [740, 644] on div at bounding box center [757, 643] width 550 height 104
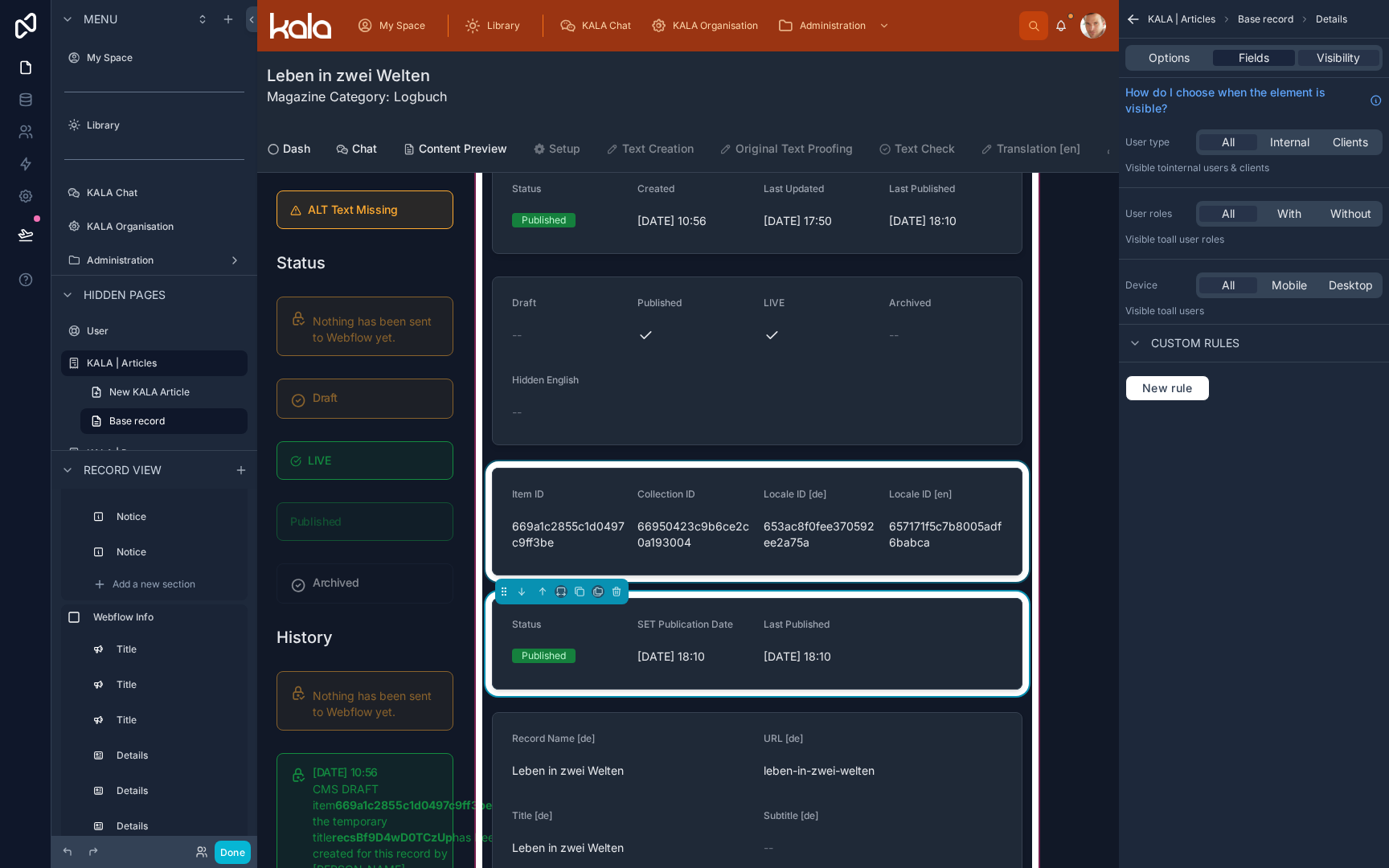
click at [1256, 59] on span "Fields" at bounding box center [1254, 58] width 31 height 16
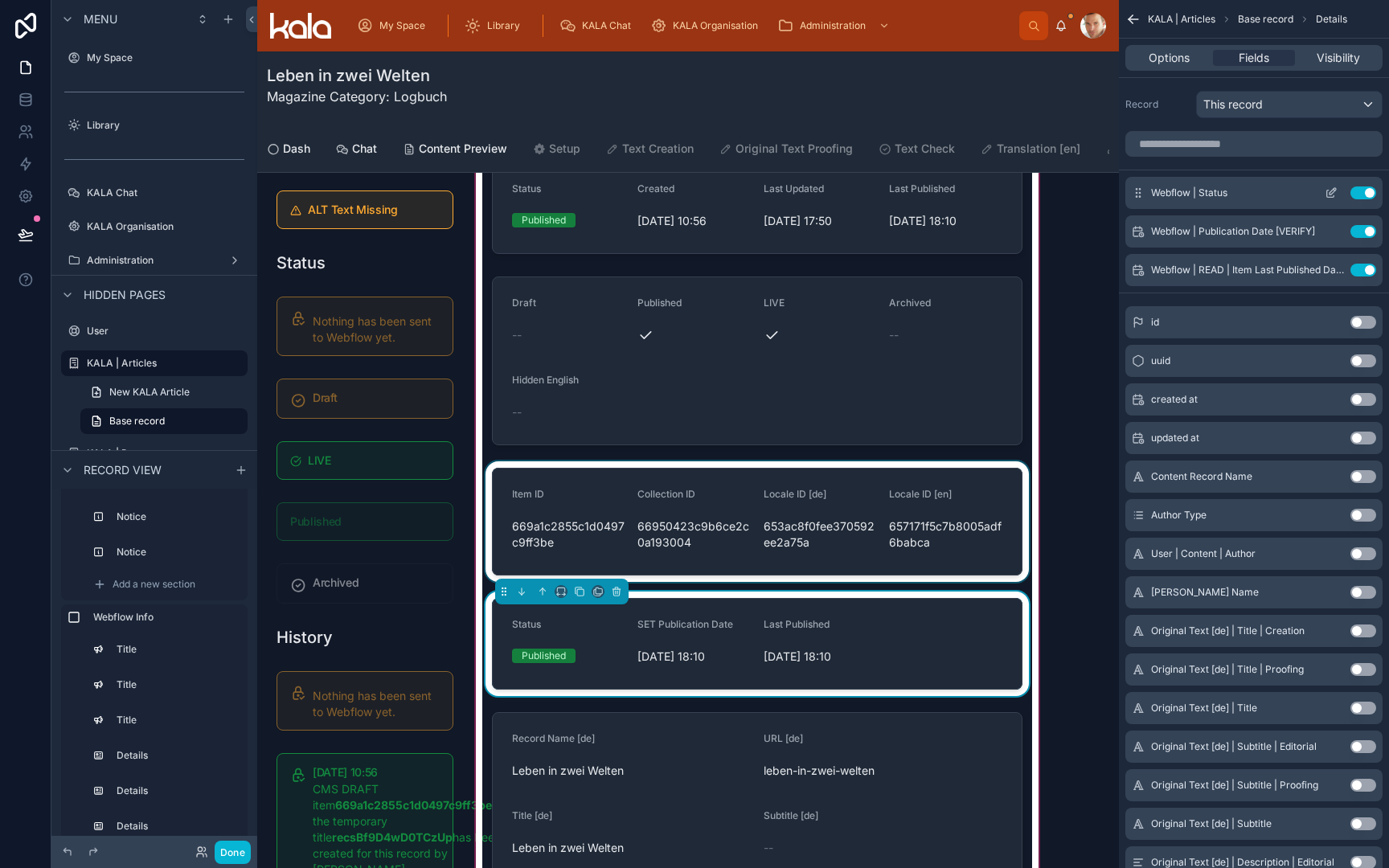
click at [1359, 188] on button "Use setting" at bounding box center [1364, 193] width 25 height 13
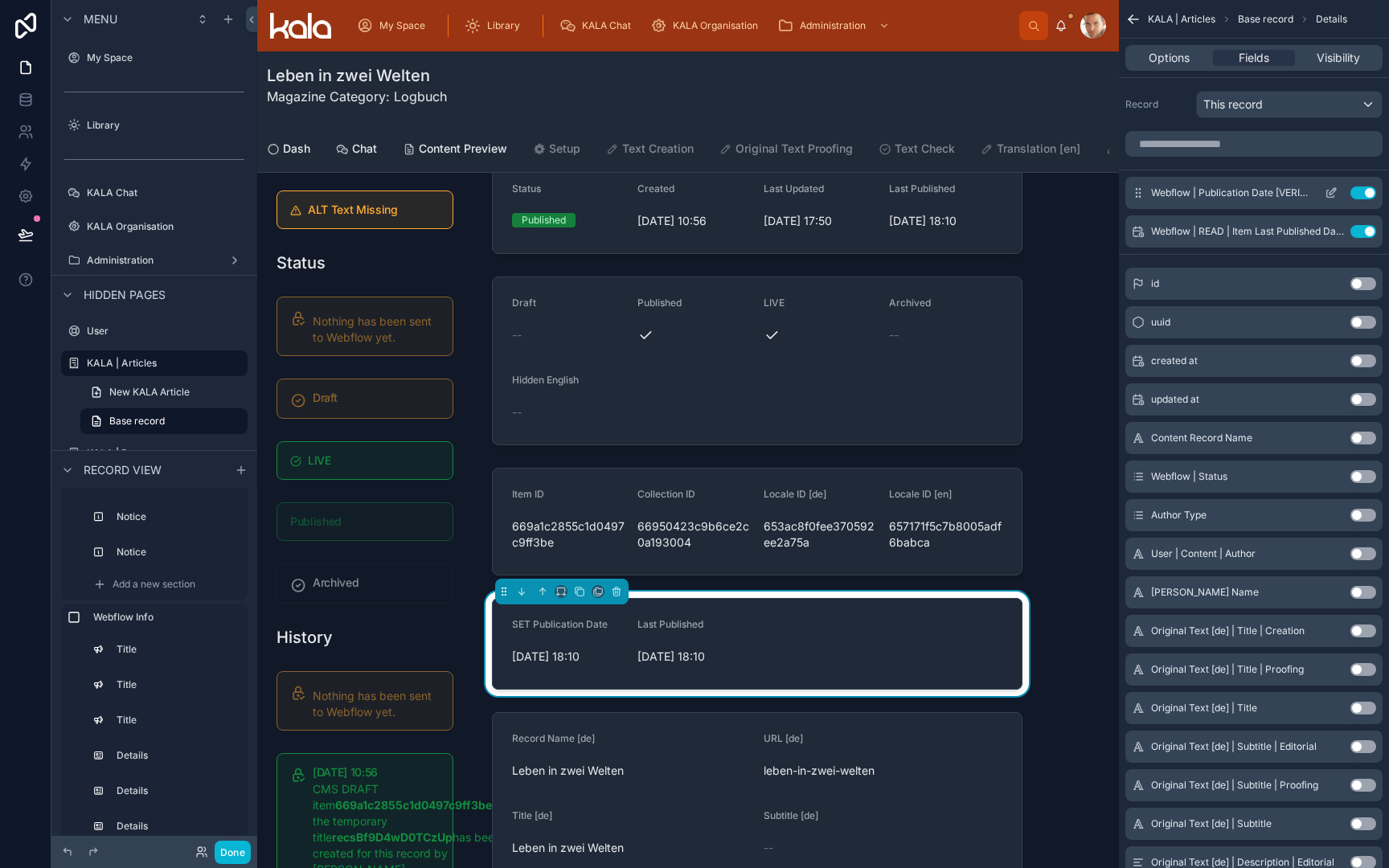
click at [1326, 195] on icon "scrollable content" at bounding box center [1330, 193] width 13 height 13
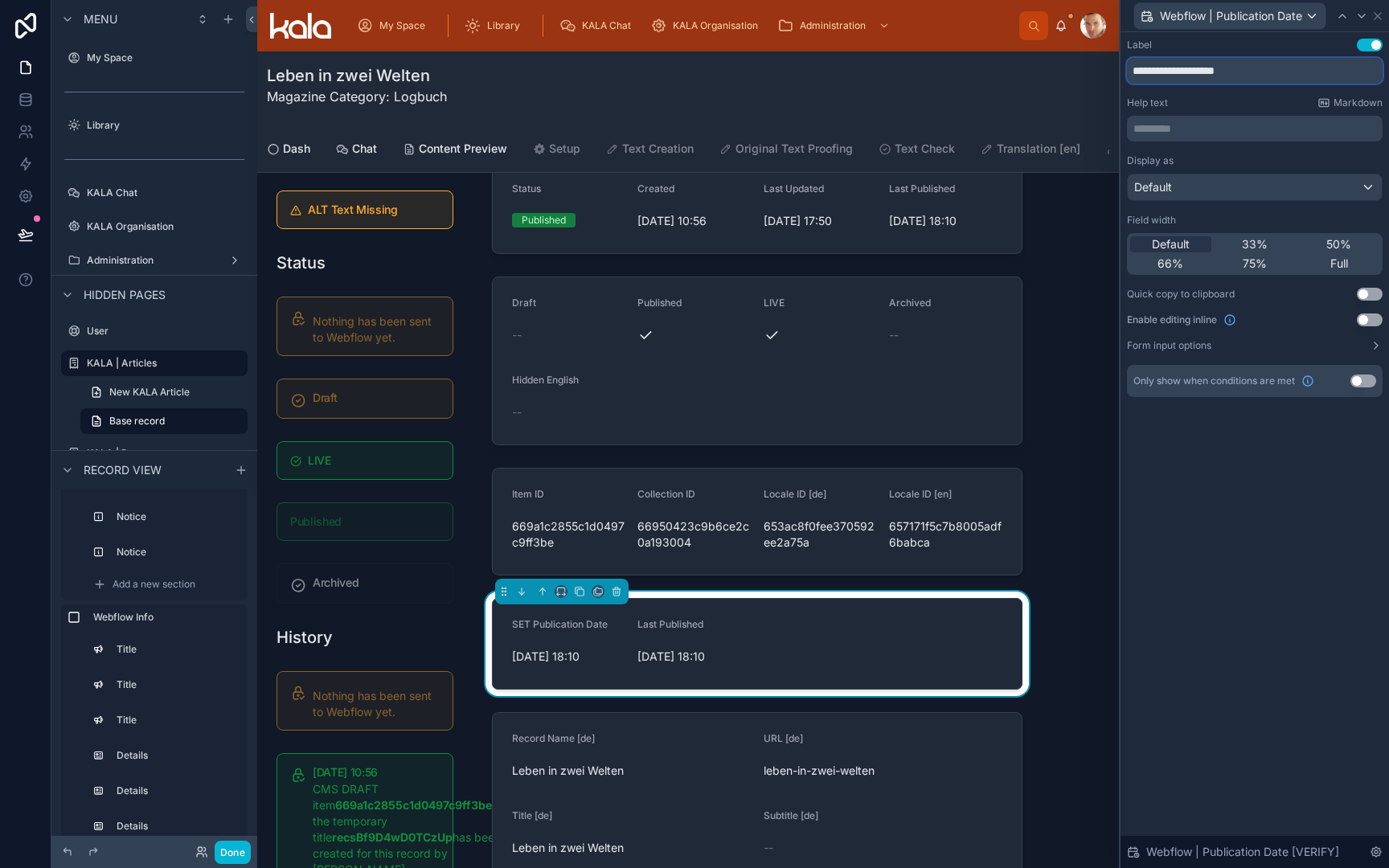
drag, startPoint x: 1157, startPoint y: 70, endPoint x: 1113, endPoint y: 69, distance: 44.0
click at [1113, 69] on div "**********" at bounding box center [694, 434] width 1389 height 868
type input "**********"
click at [1359, 13] on icon at bounding box center [1361, 15] width 13 height 13
click at [1379, 17] on icon at bounding box center [1378, 16] width 7 height 7
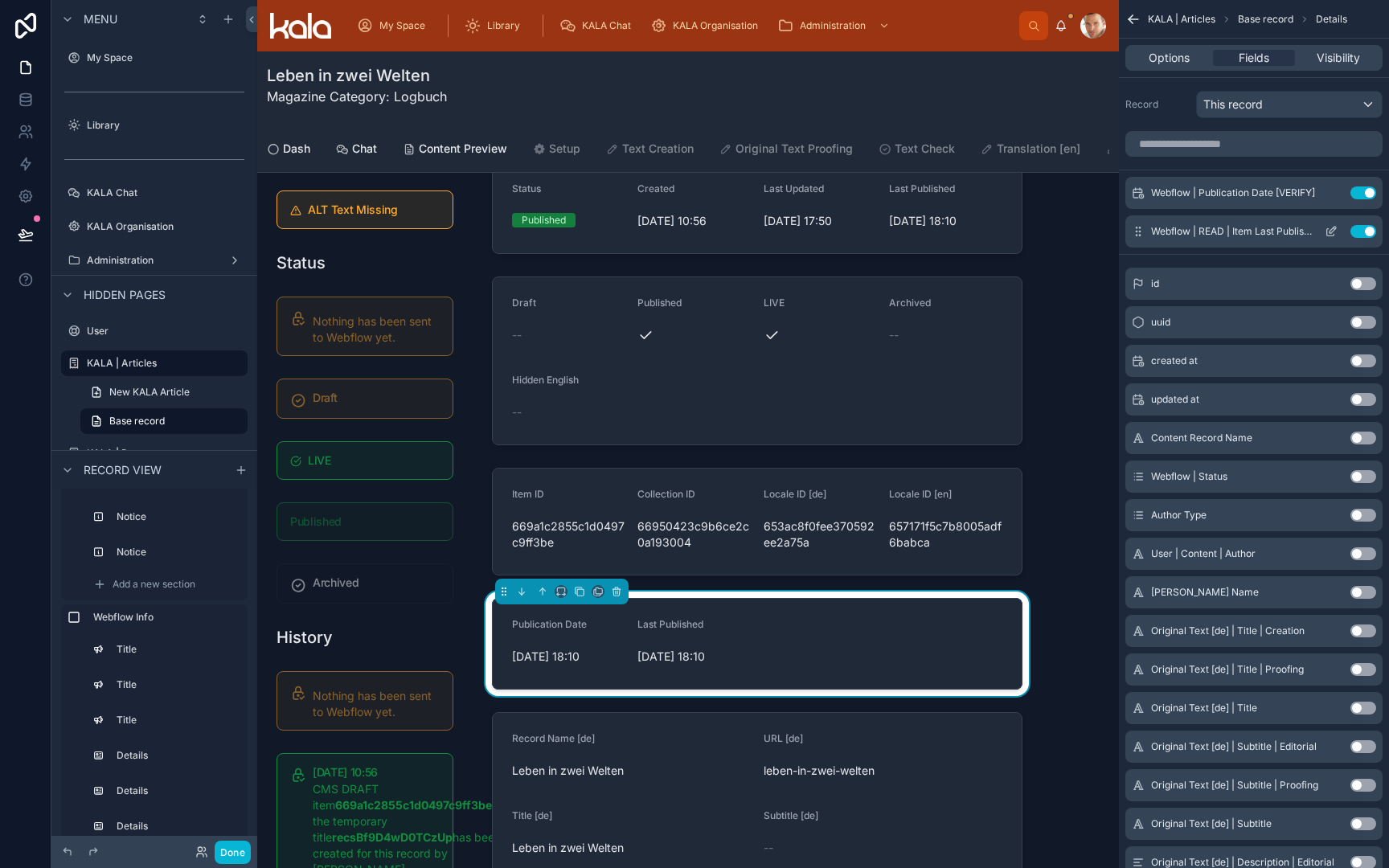
click at [1361, 233] on button "Use setting" at bounding box center [1364, 231] width 25 height 13
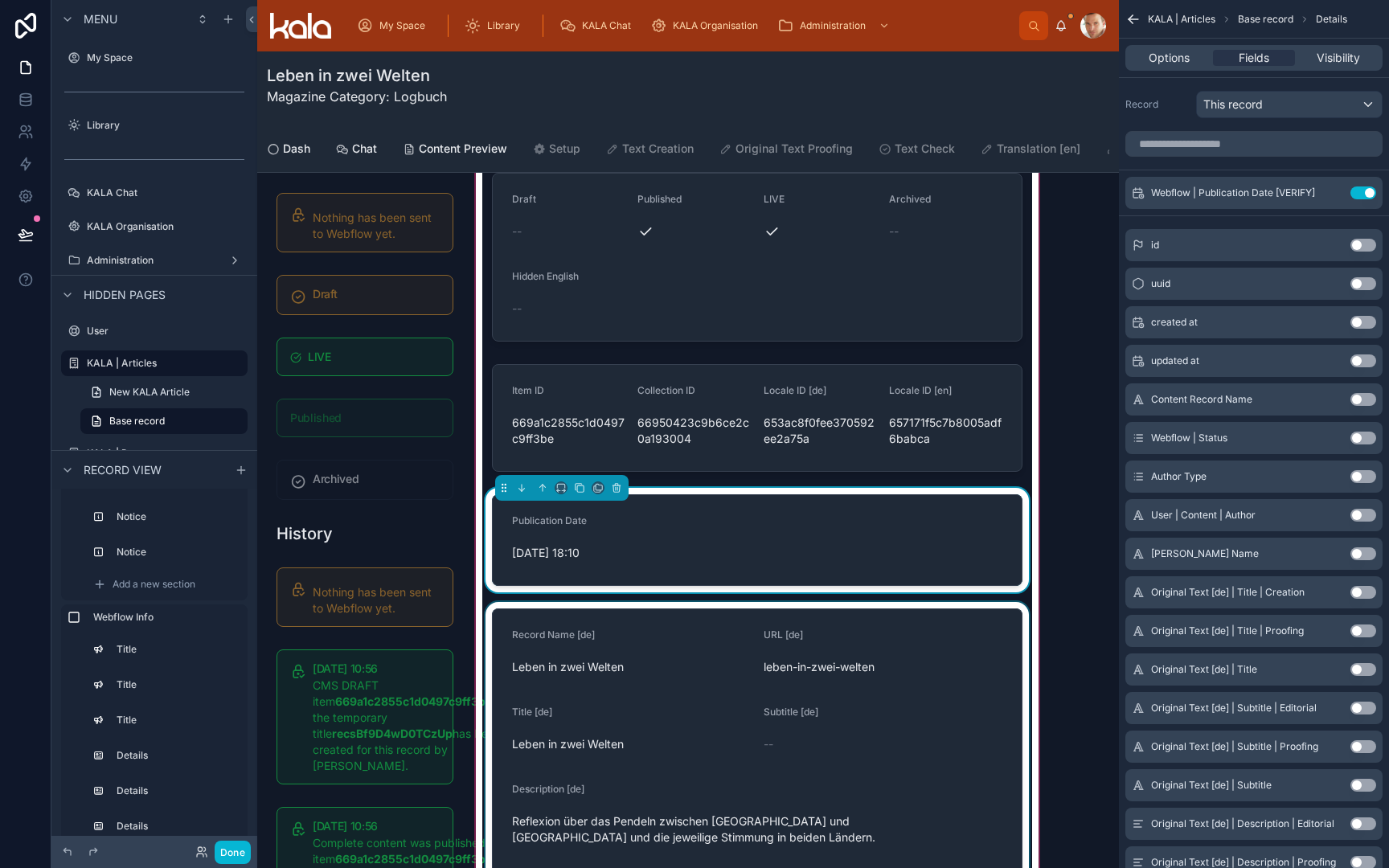
scroll to position [383, 0]
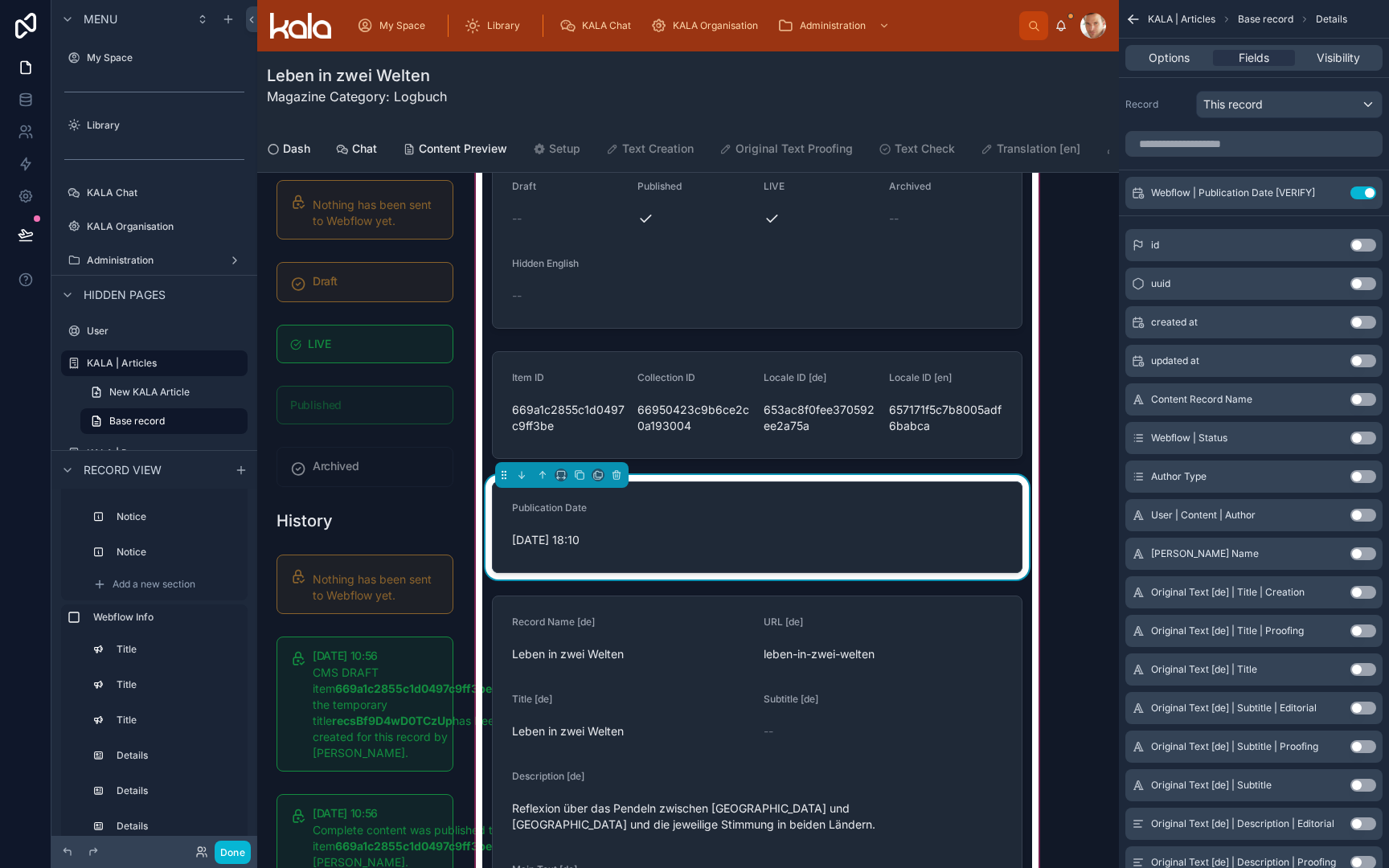
click at [745, 564] on form "Publication Date [DATE] 18:10" at bounding box center [757, 527] width 529 height 90
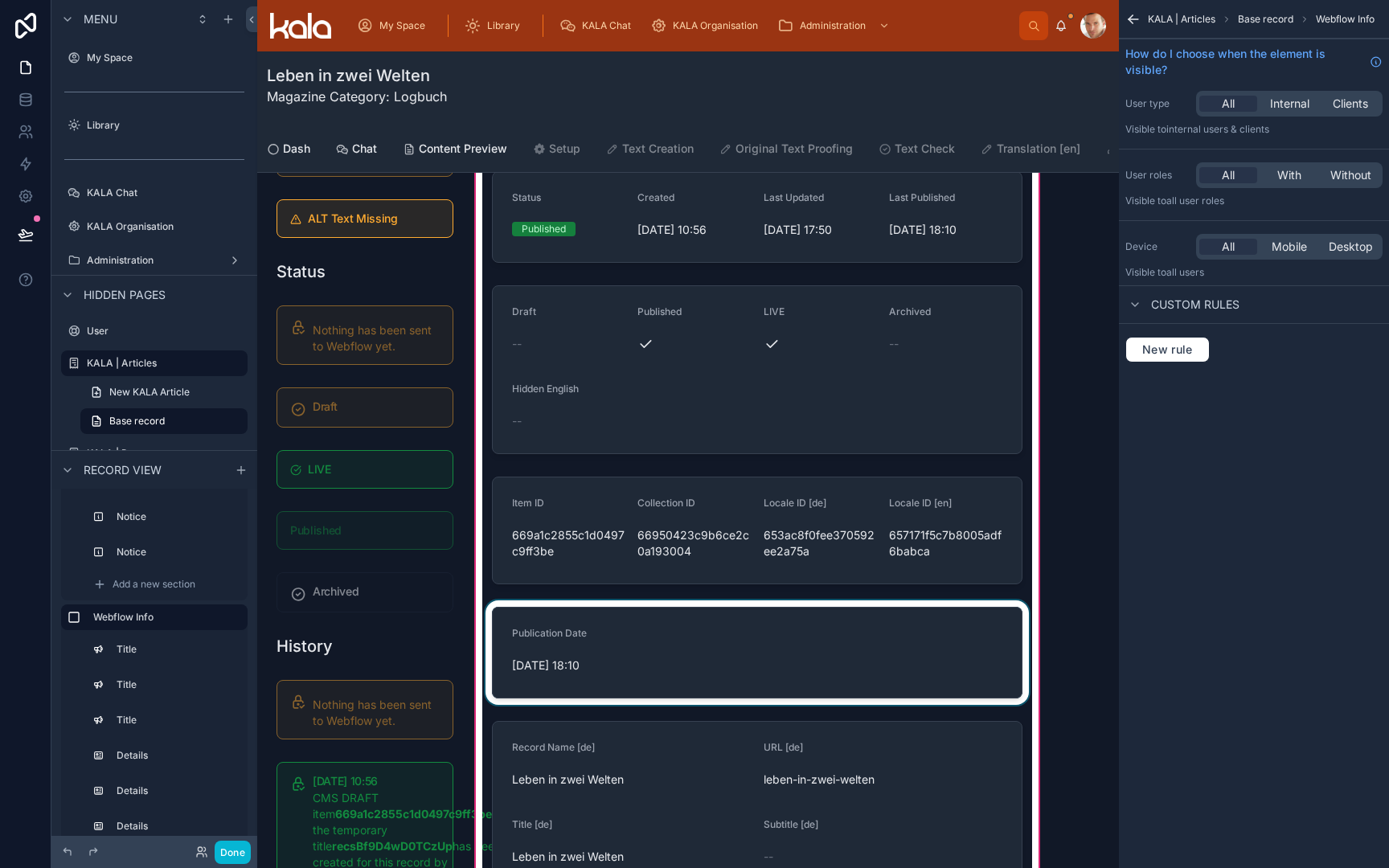
scroll to position [238, 0]
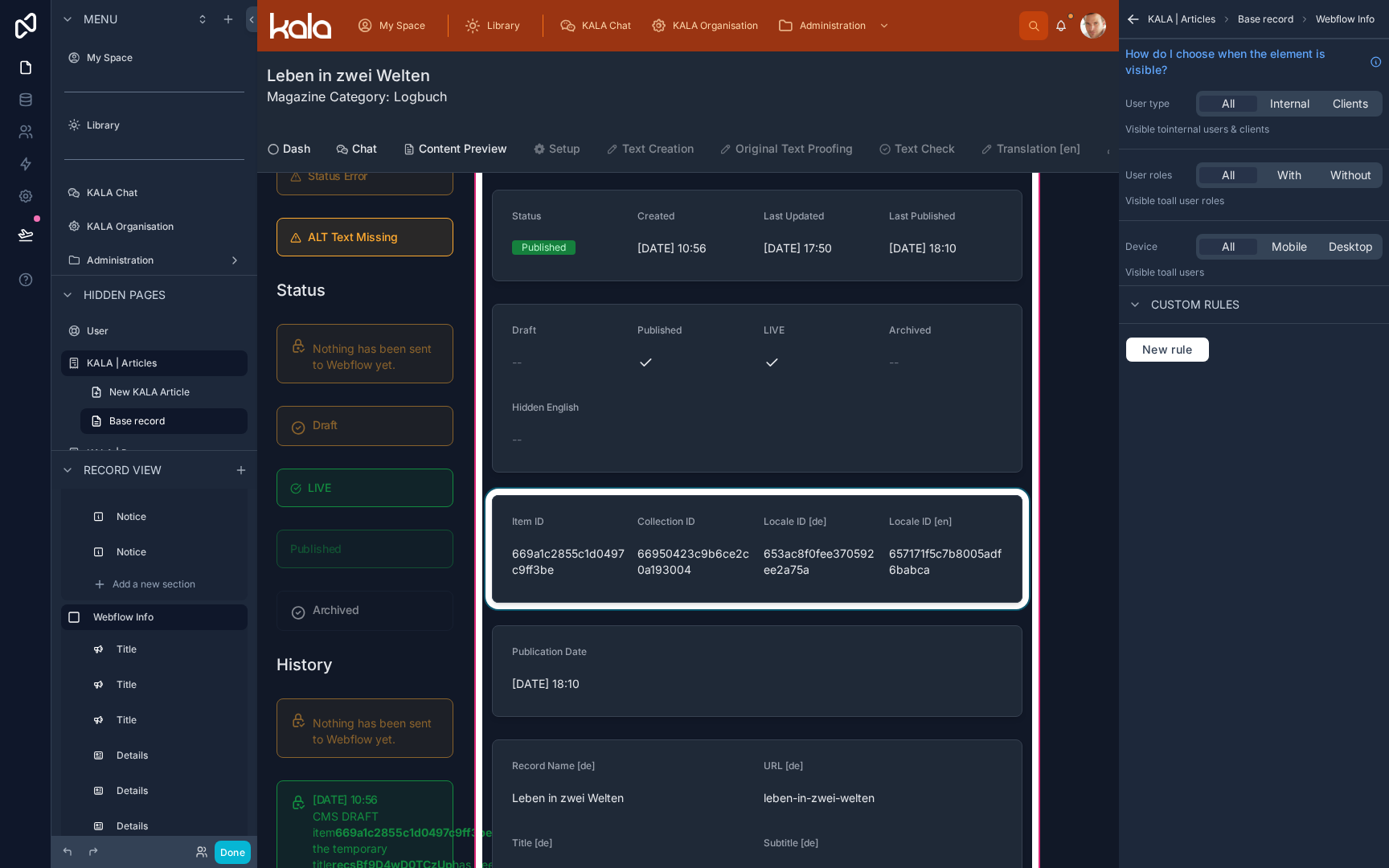
click at [759, 603] on div at bounding box center [757, 549] width 550 height 120
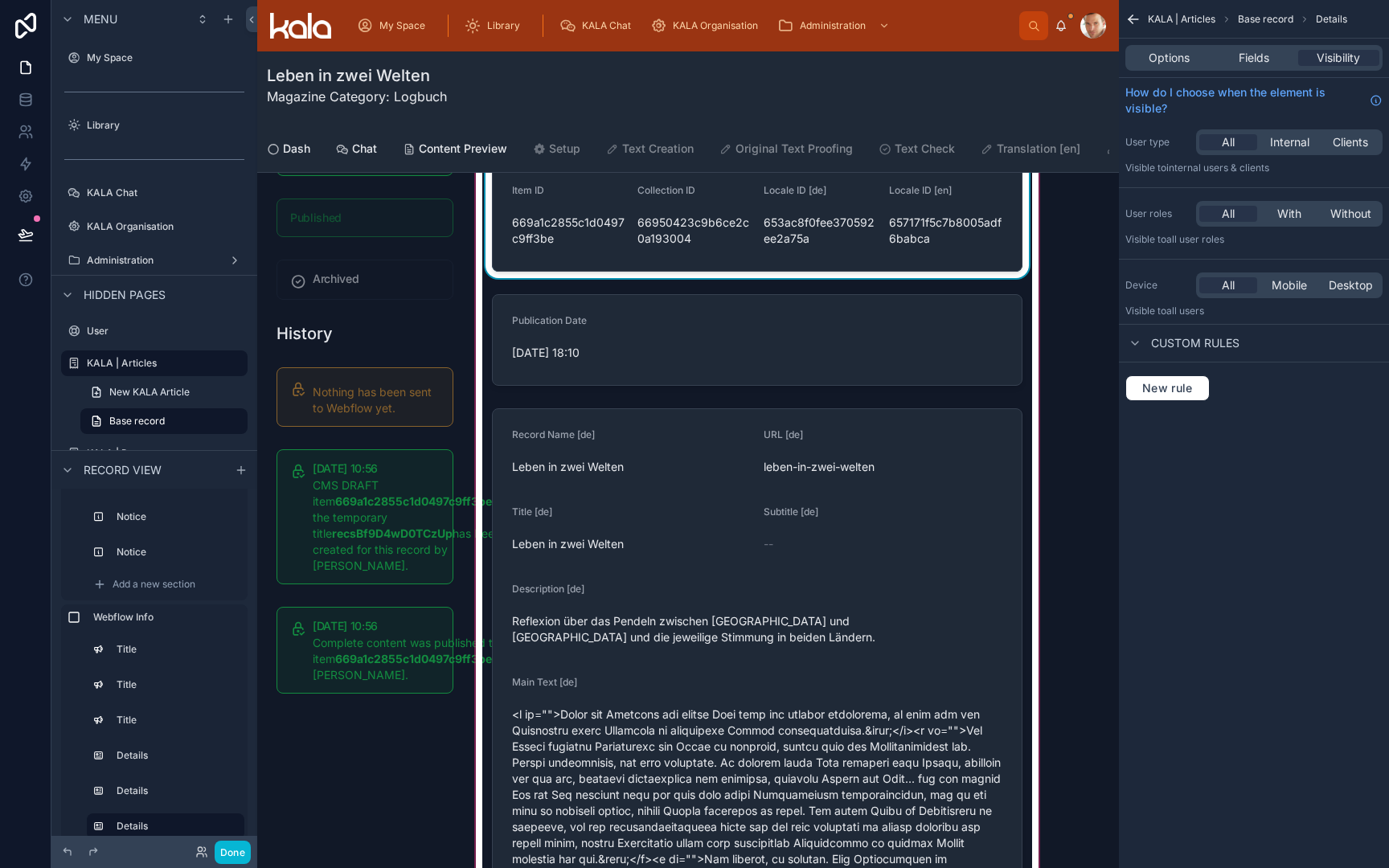
scroll to position [572, 0]
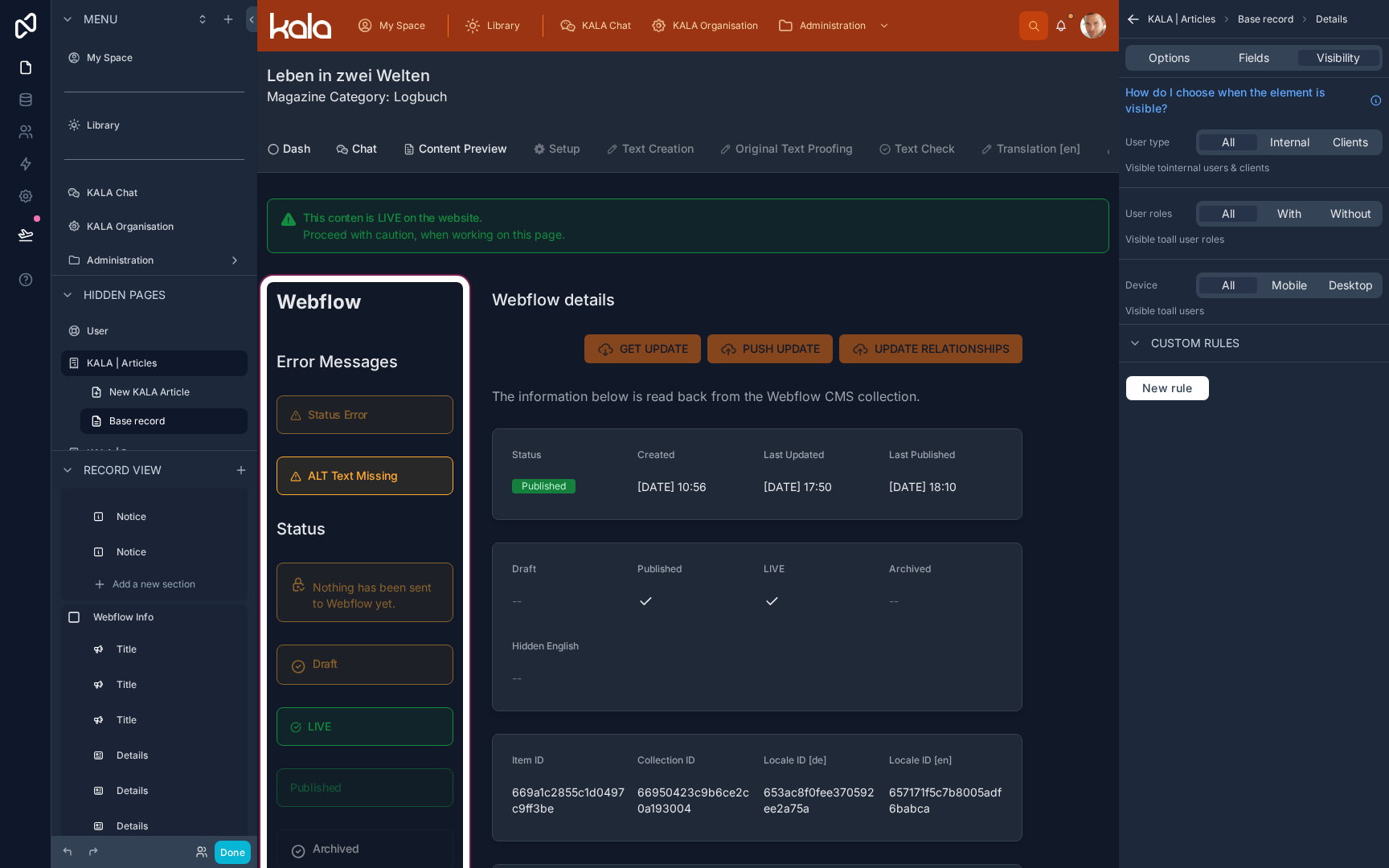
scroll to position [0, 0]
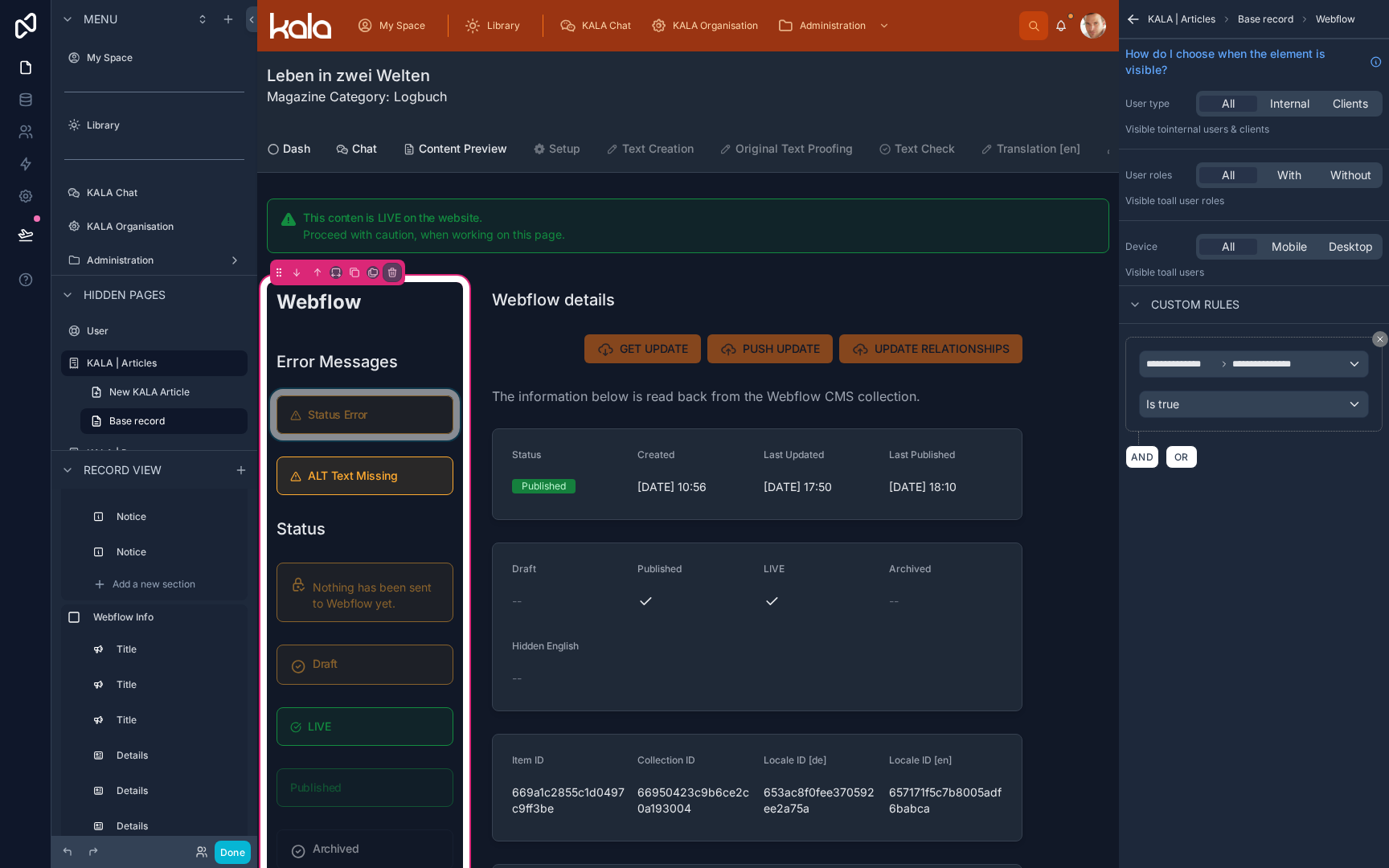
click at [372, 414] on div at bounding box center [365, 415] width 196 height 52
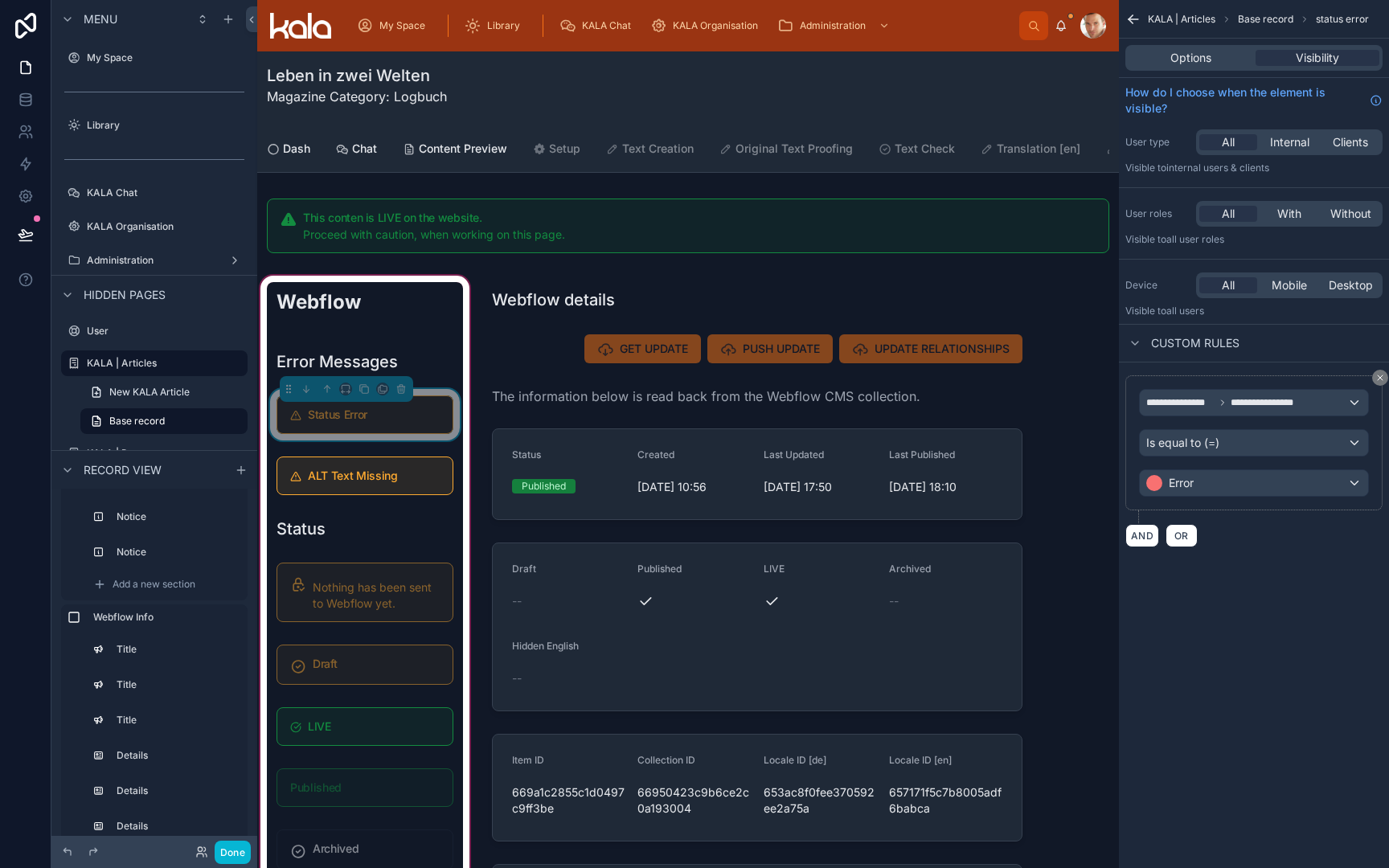
click at [375, 412] on h5 "Status Error" at bounding box center [373, 414] width 132 height 11
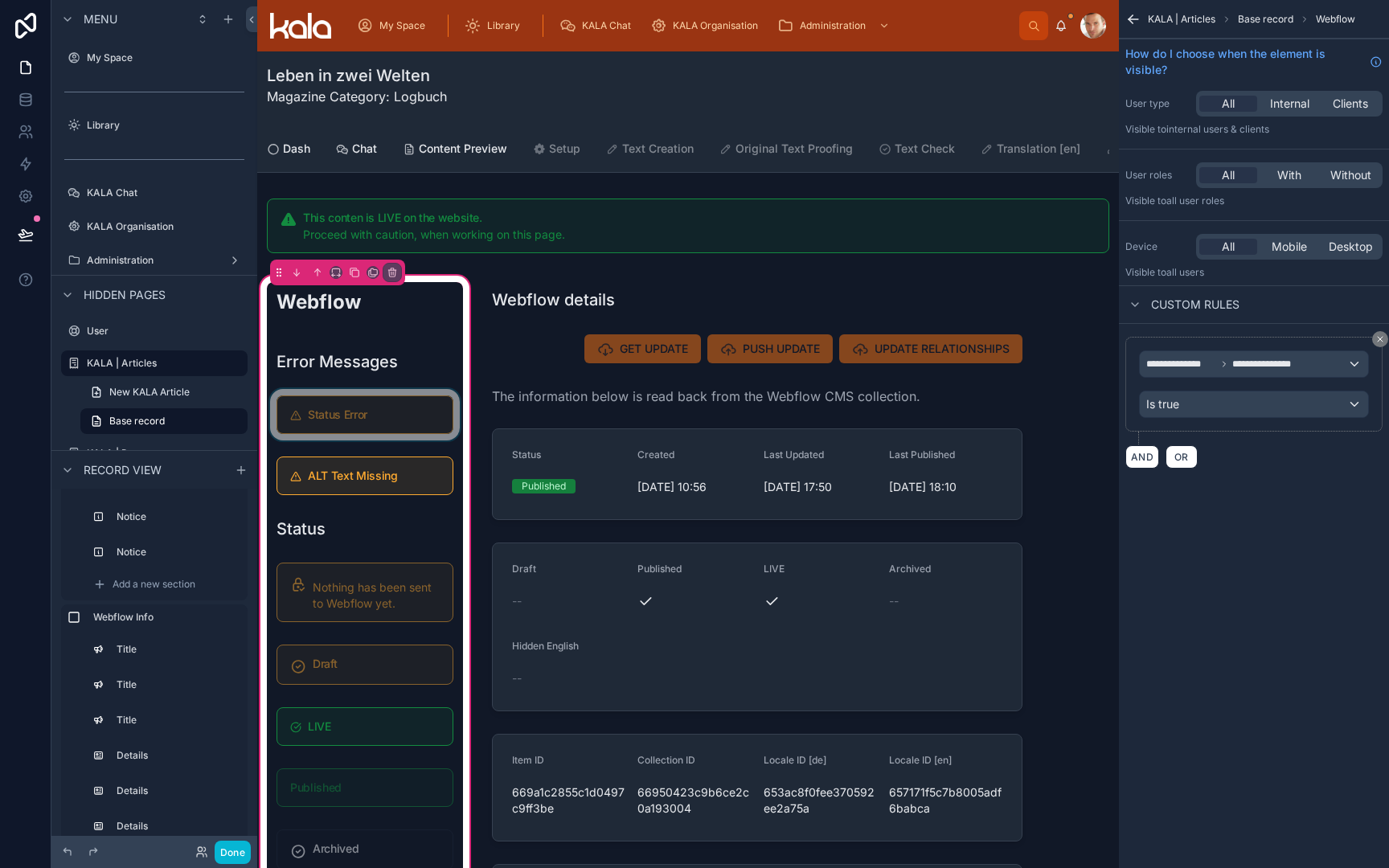
click at [375, 412] on div at bounding box center [365, 415] width 196 height 52
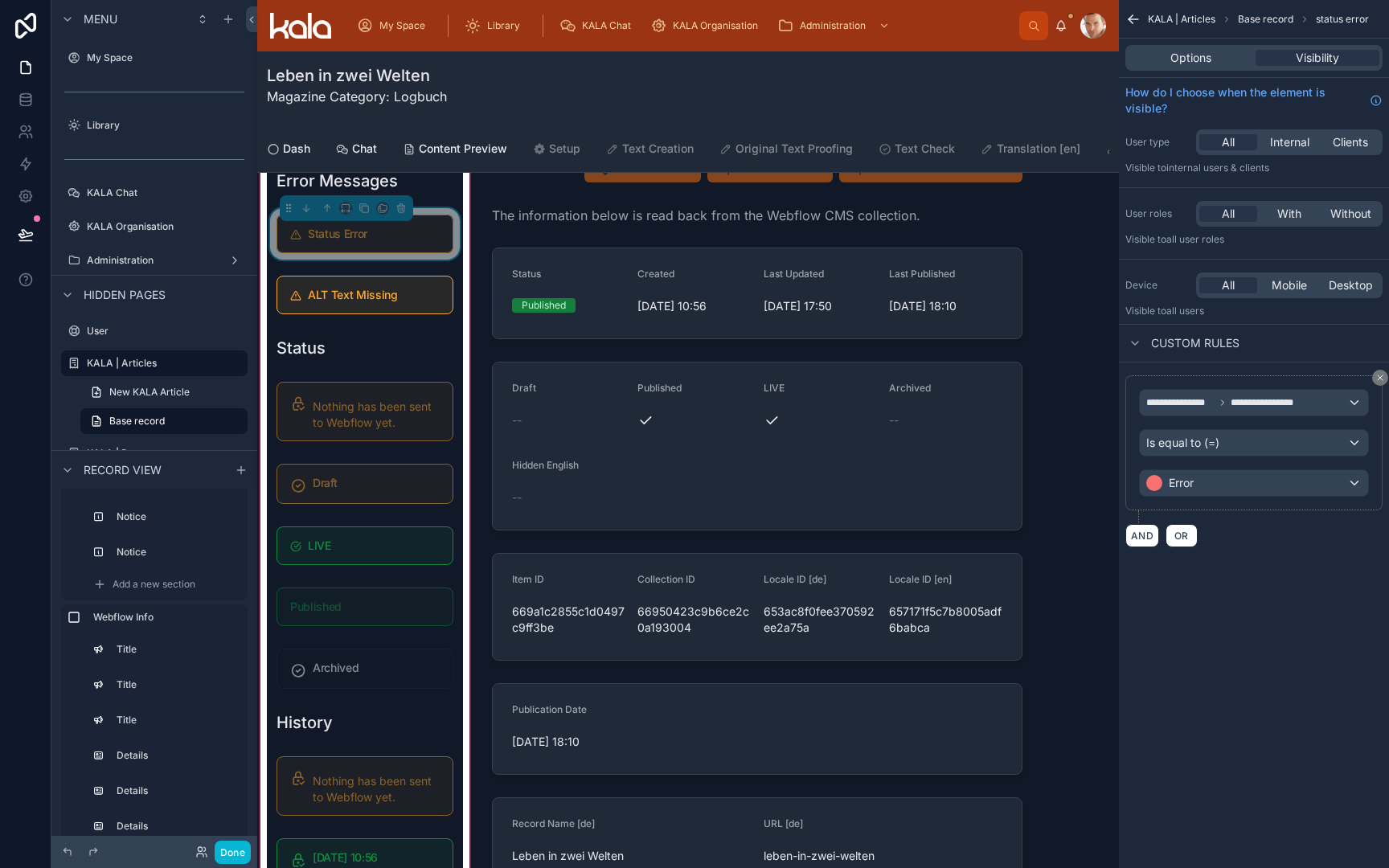
scroll to position [188, 0]
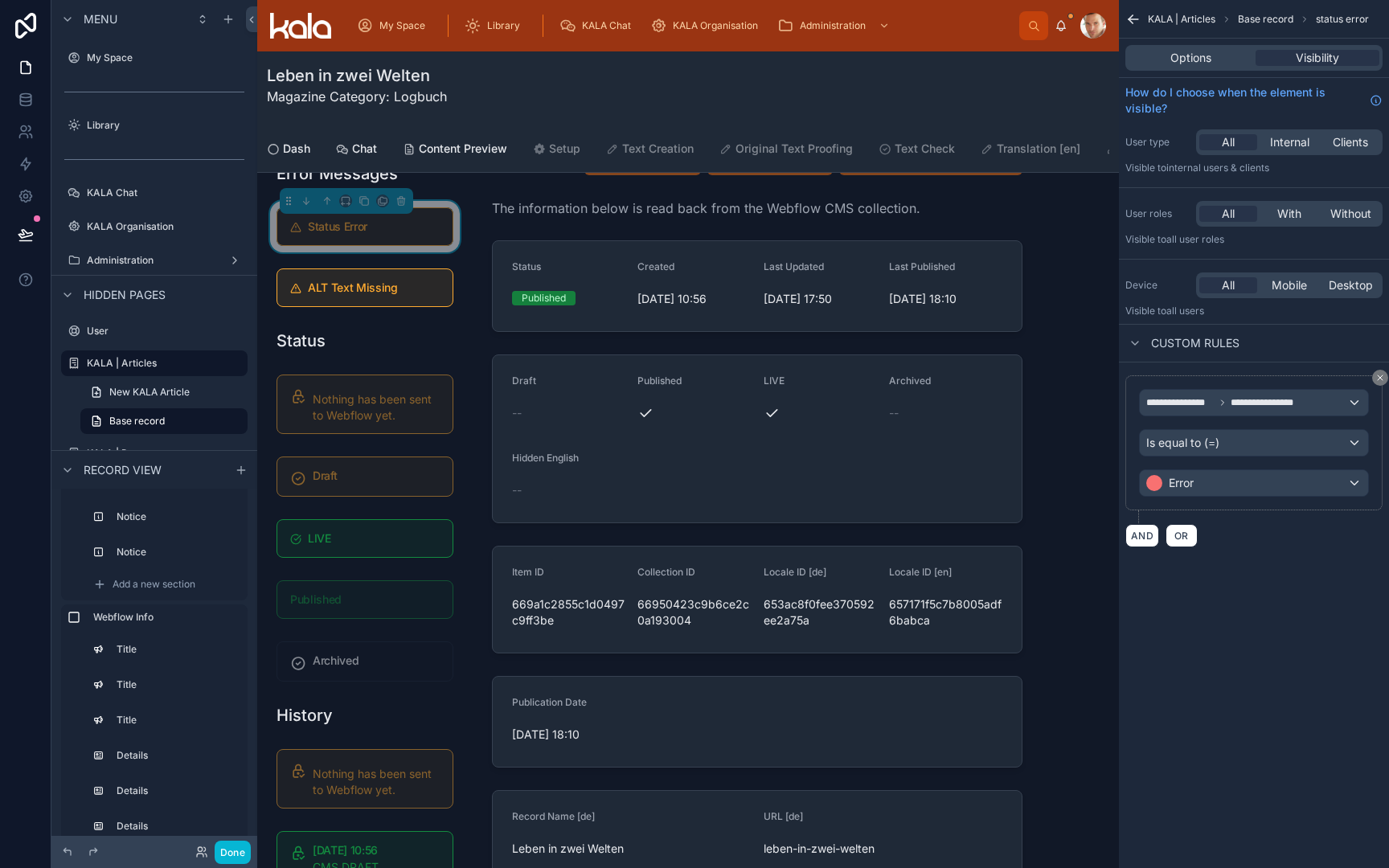
click at [863, 83] on div "Leben in zwei Welten Magazine Category: Logbuch" at bounding box center [688, 90] width 843 height 52
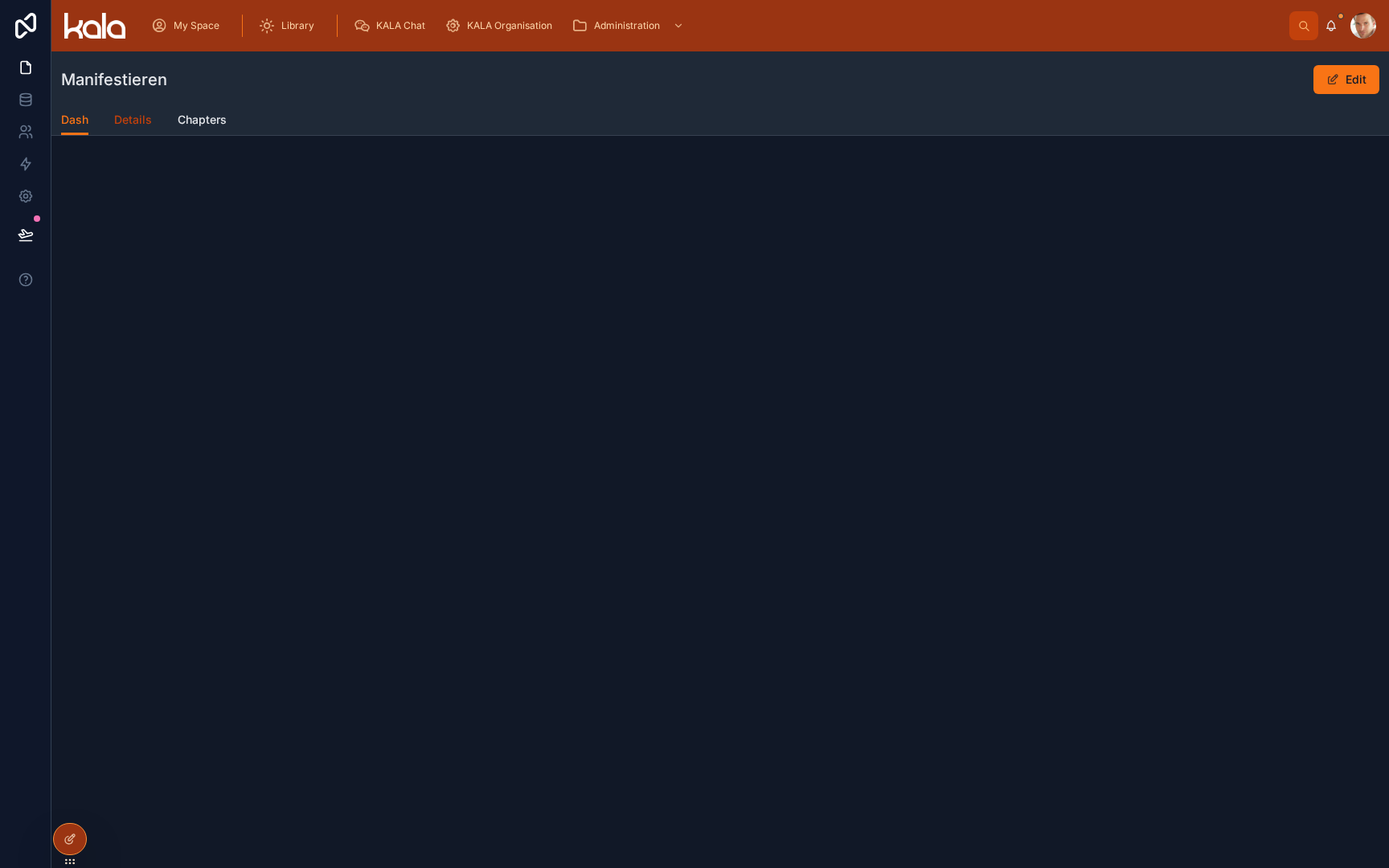
click at [138, 121] on span "Details" at bounding box center [133, 120] width 38 height 16
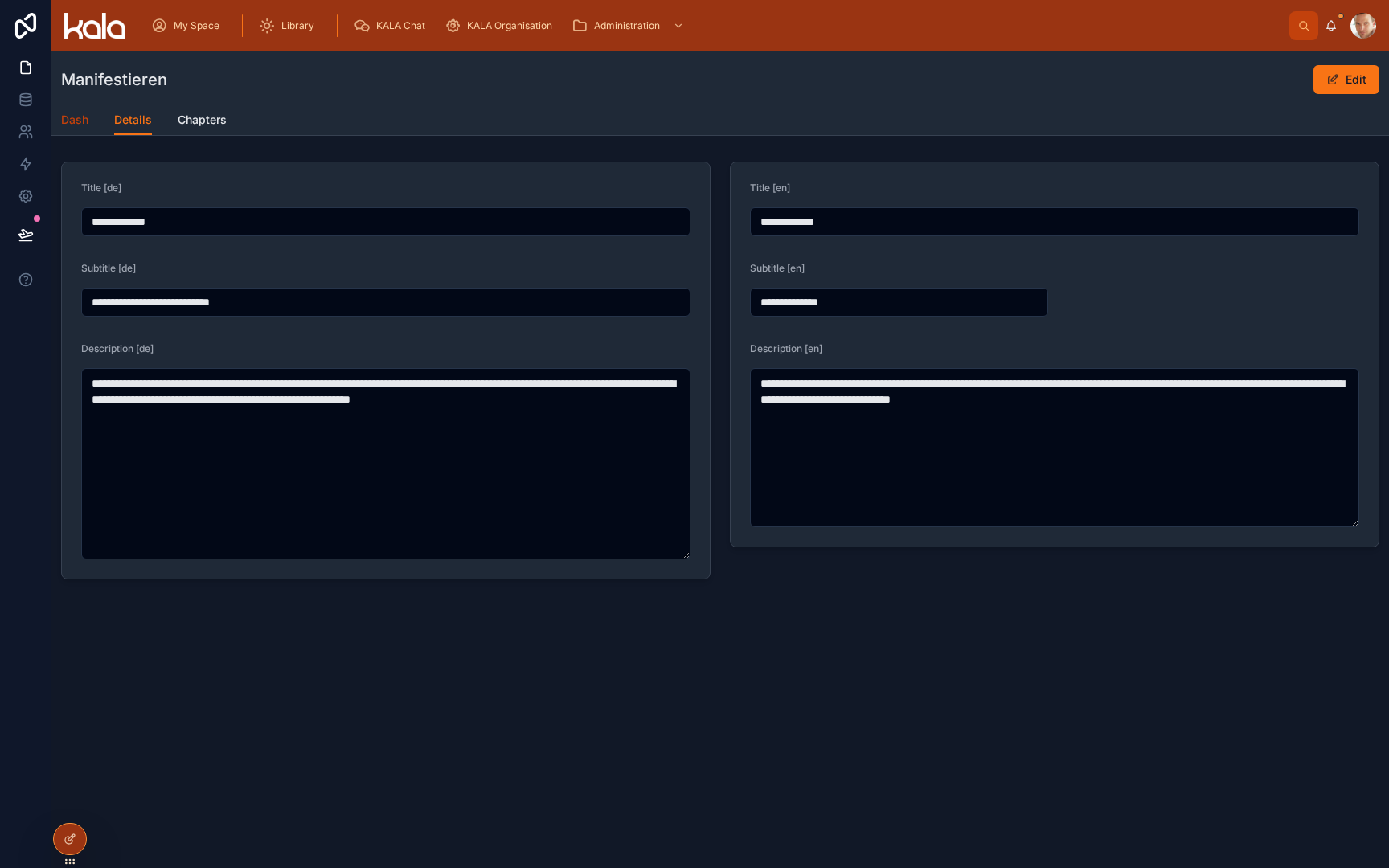
click at [79, 122] on span "Dash" at bounding box center [75, 120] width 27 height 16
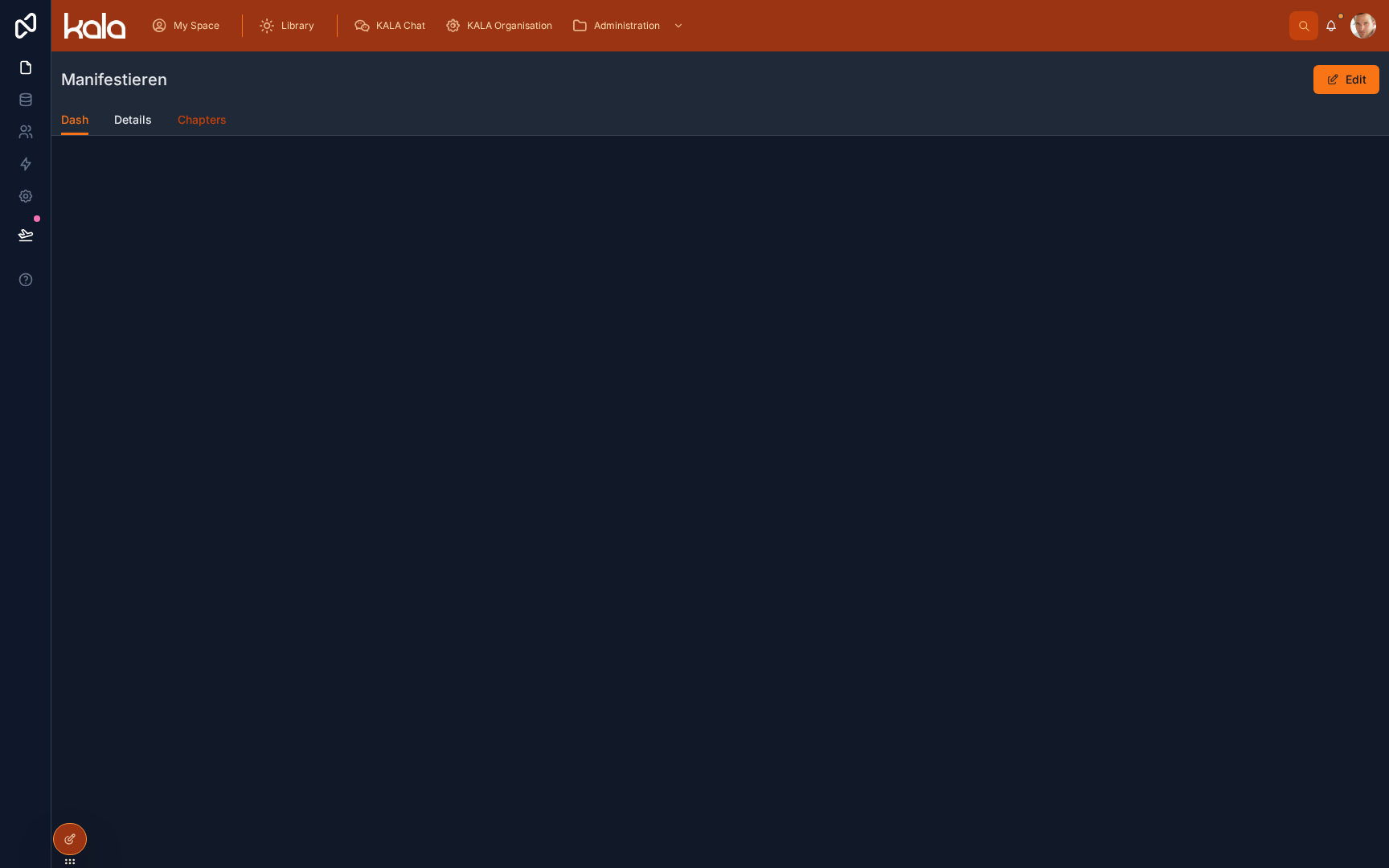
click at [205, 126] on span "Chapters" at bounding box center [202, 120] width 49 height 16
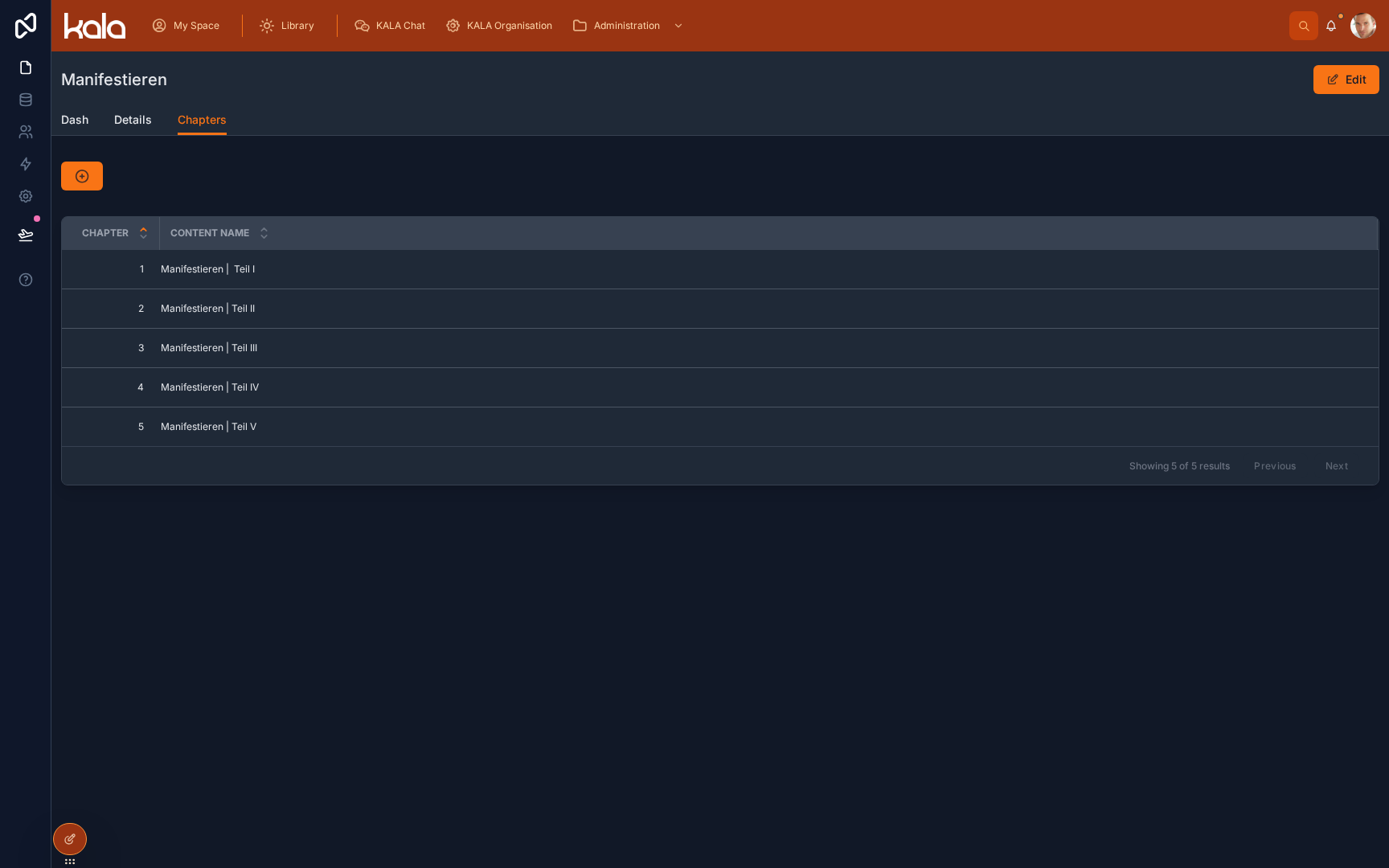
click at [231, 154] on div "Manifestieren Edit Chapters Dash Details Chapters Chapter Content Name 1 1 Mani…" at bounding box center [720, 327] width 1338 height 550
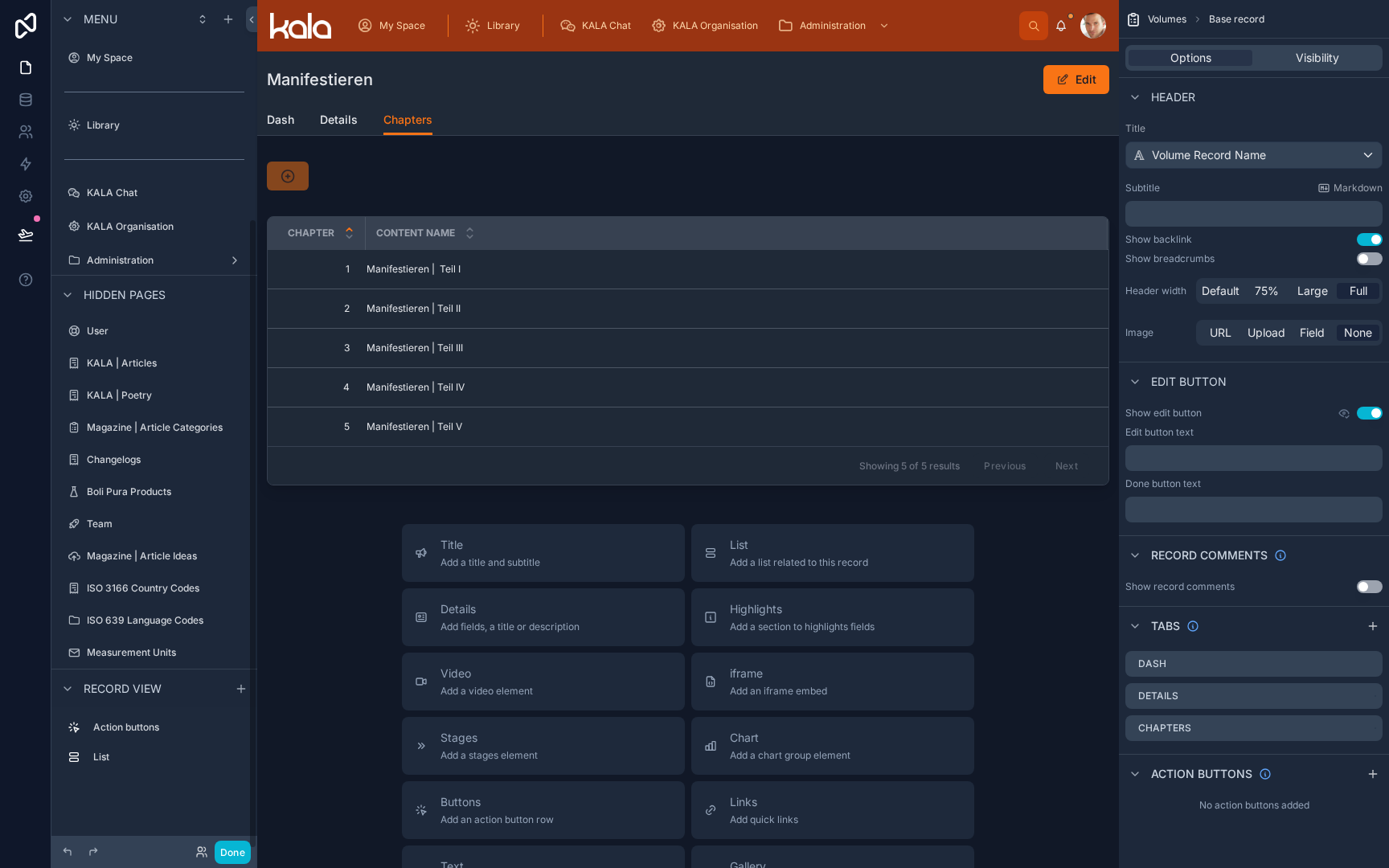
scroll to position [294, 0]
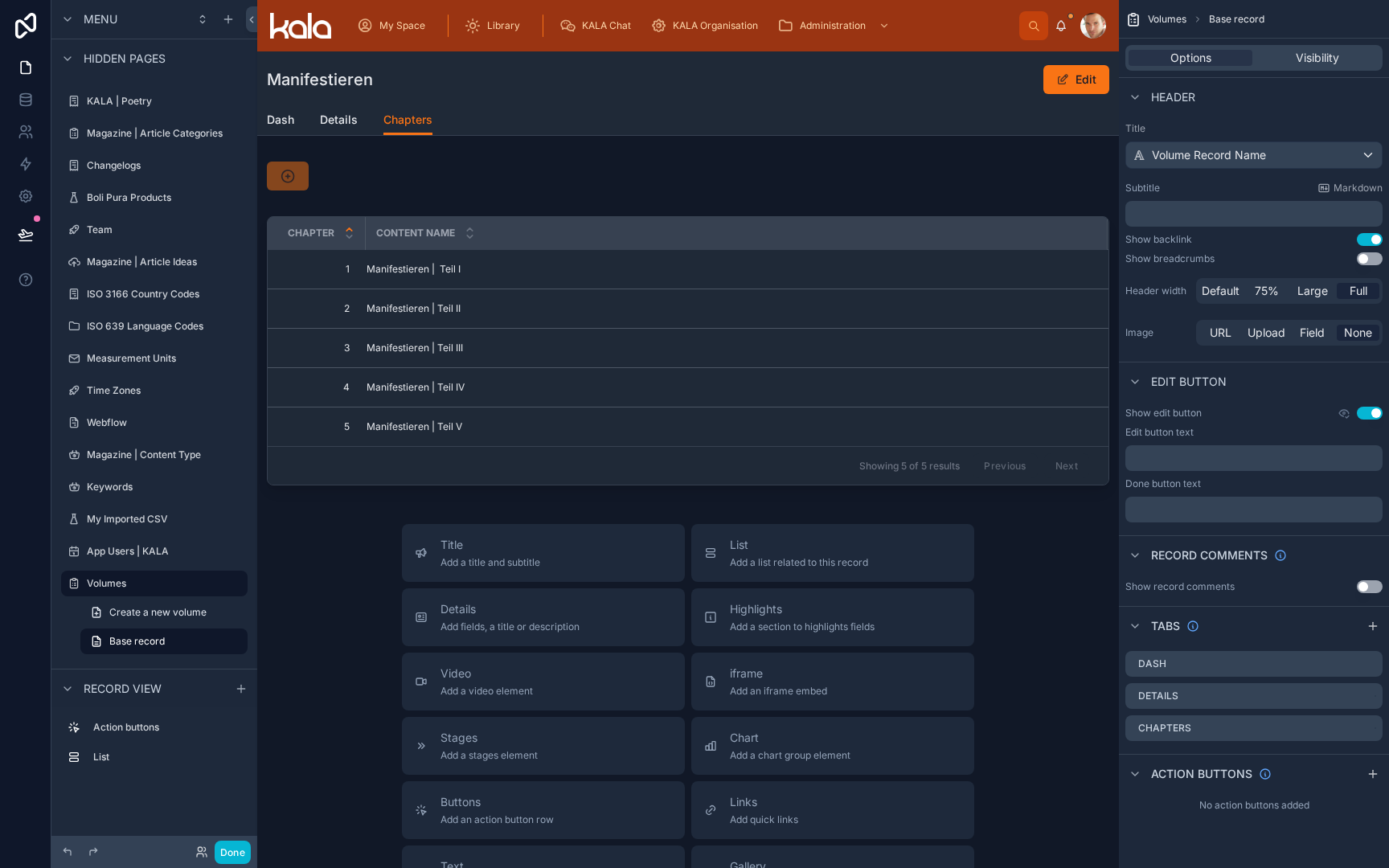
click at [1369, 411] on button "Use setting" at bounding box center [1369, 412] width 25 height 13
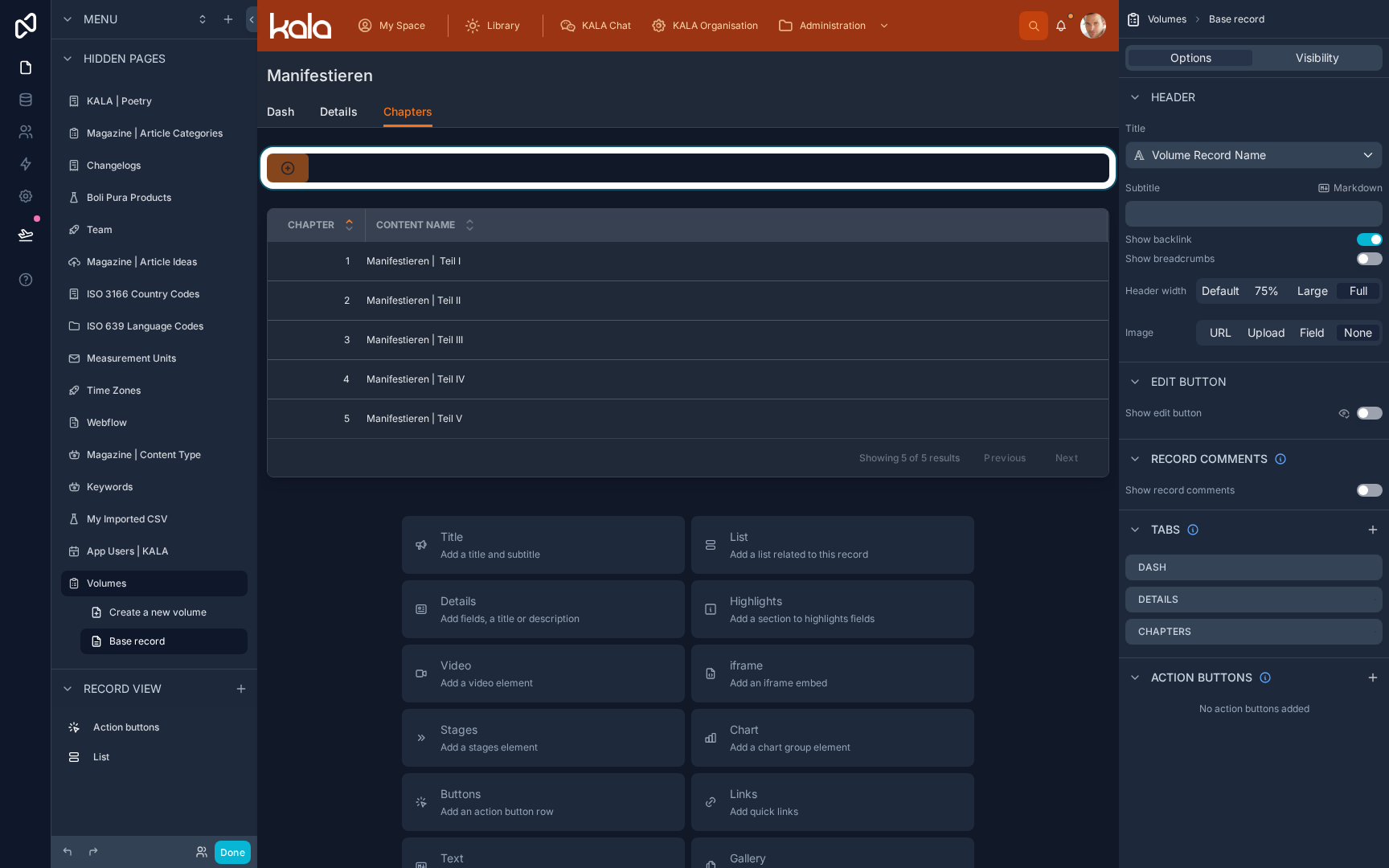
scroll to position [0, 0]
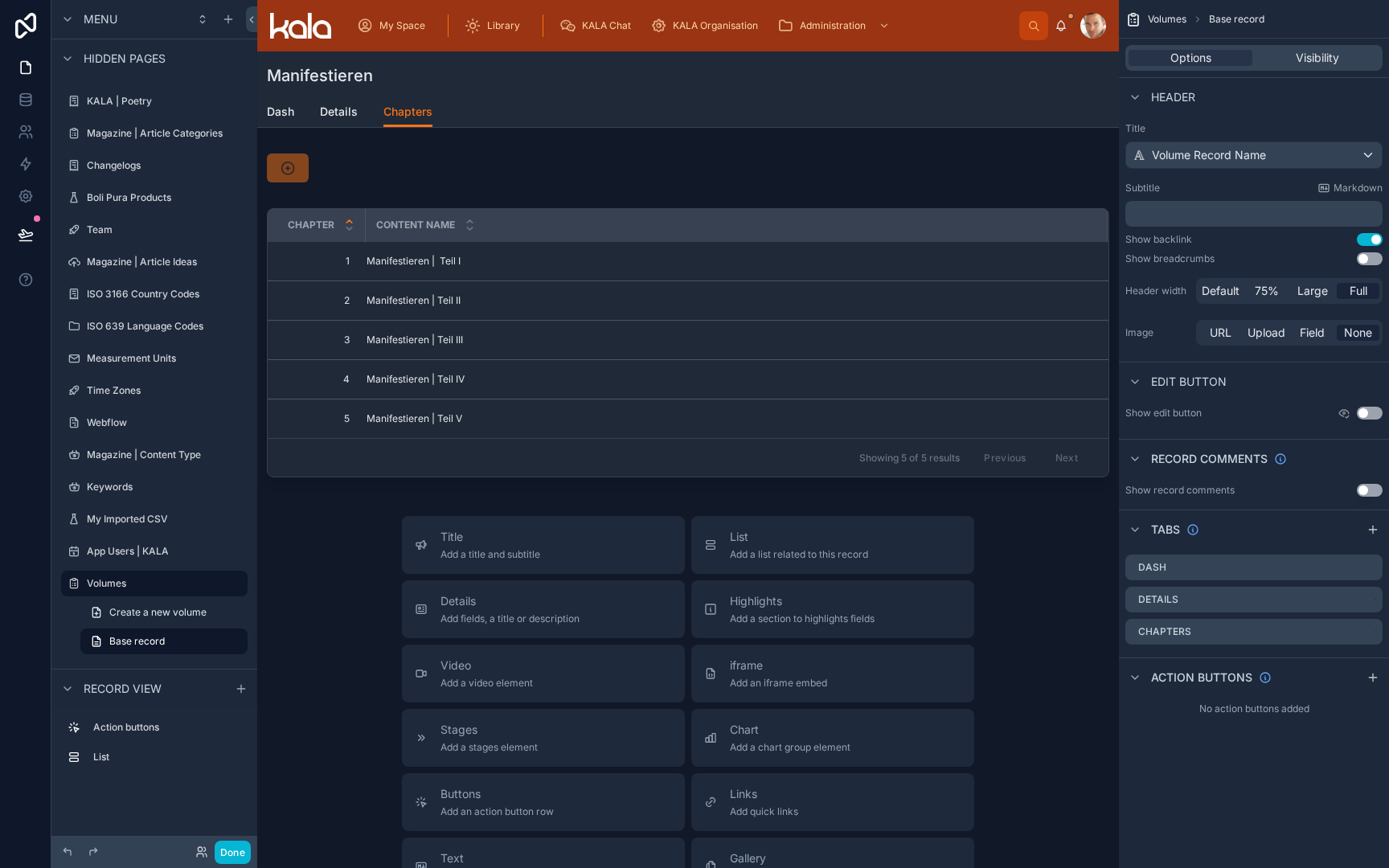
click at [854, 114] on div "Dash Details Chapters" at bounding box center [688, 112] width 843 height 31
click at [426, 72] on div "Manifestieren" at bounding box center [688, 76] width 843 height 23
click at [1366, 238] on button "Use setting" at bounding box center [1369, 239] width 25 height 13
click at [1191, 203] on div "﻿" at bounding box center [1253, 214] width 257 height 25
click at [1188, 213] on p "﻿" at bounding box center [1256, 214] width 248 height 16
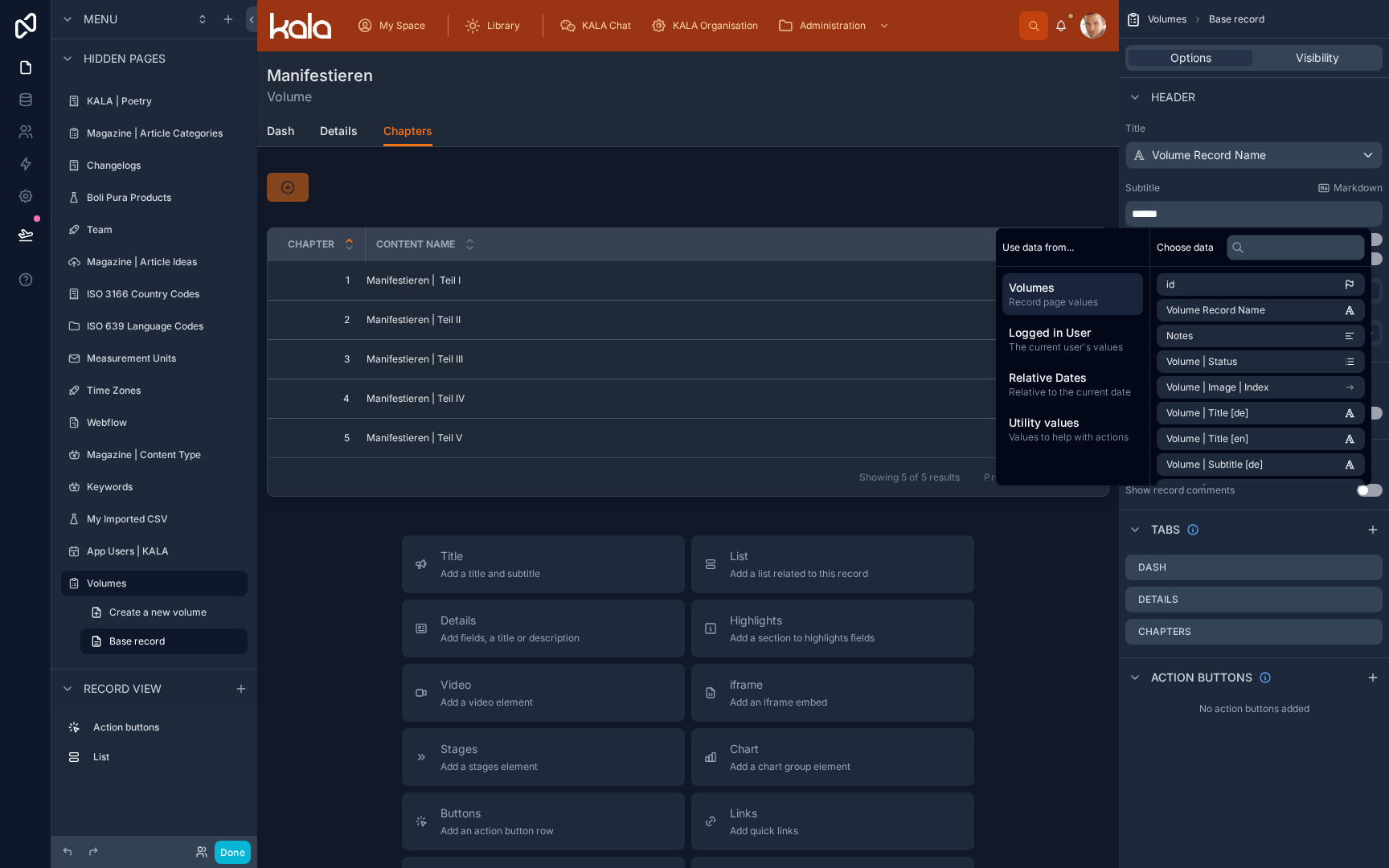
click at [1211, 182] on div "Subtitle Markdown" at bounding box center [1253, 188] width 257 height 13
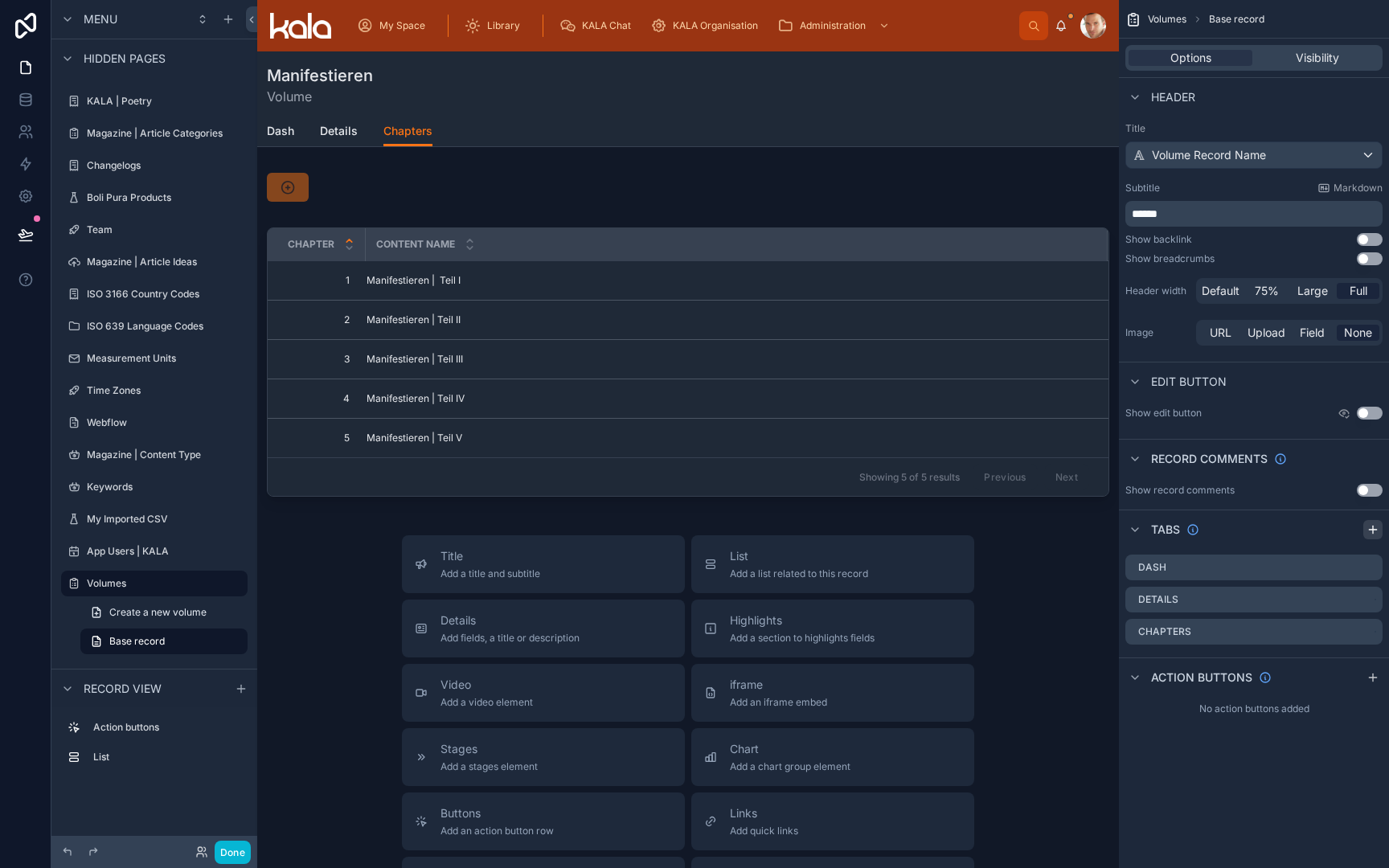
click at [1375, 527] on icon "scrollable content" at bounding box center [1373, 529] width 13 height 13
click at [1372, 526] on icon "scrollable content" at bounding box center [1373, 529] width 13 height 13
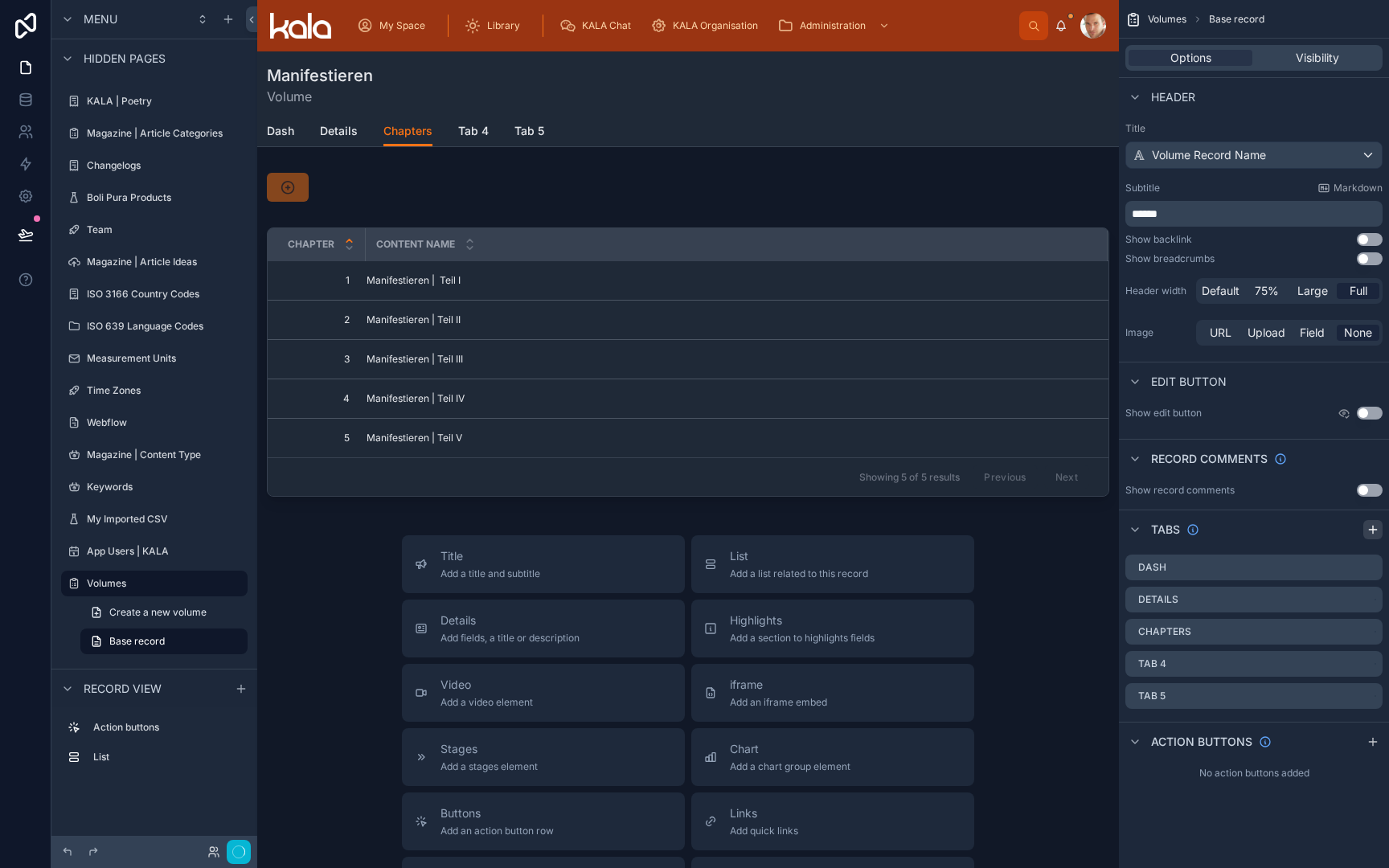
click at [1372, 526] on icon "scrollable content" at bounding box center [1373, 529] width 13 height 13
click at [1368, 731] on icon "scrollable content" at bounding box center [1369, 729] width 13 height 13
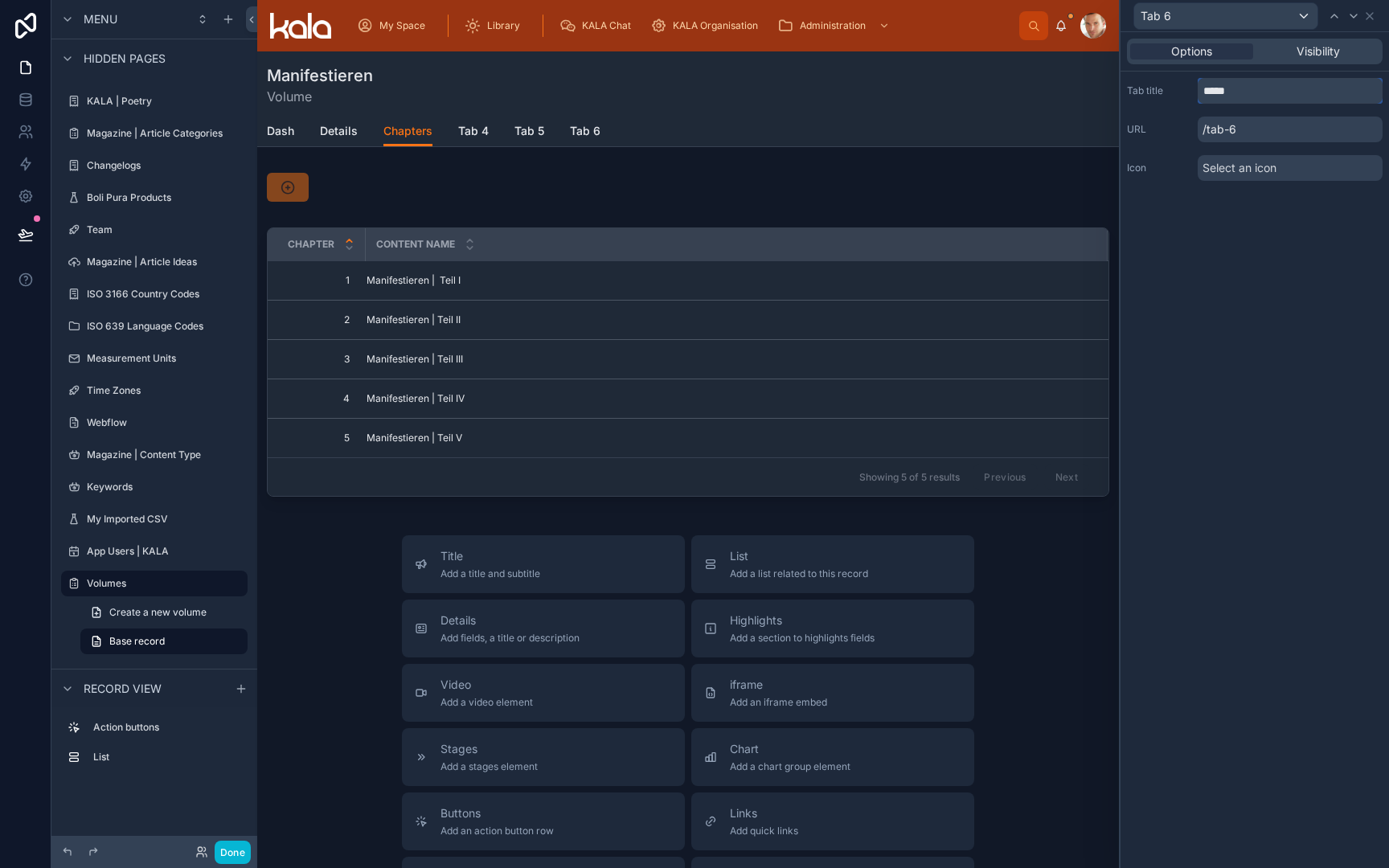
click at [1241, 87] on input "*****" at bounding box center [1291, 91] width 185 height 25
type input "**********"
click at [1226, 170] on span "Select an icon" at bounding box center [1239, 168] width 74 height 16
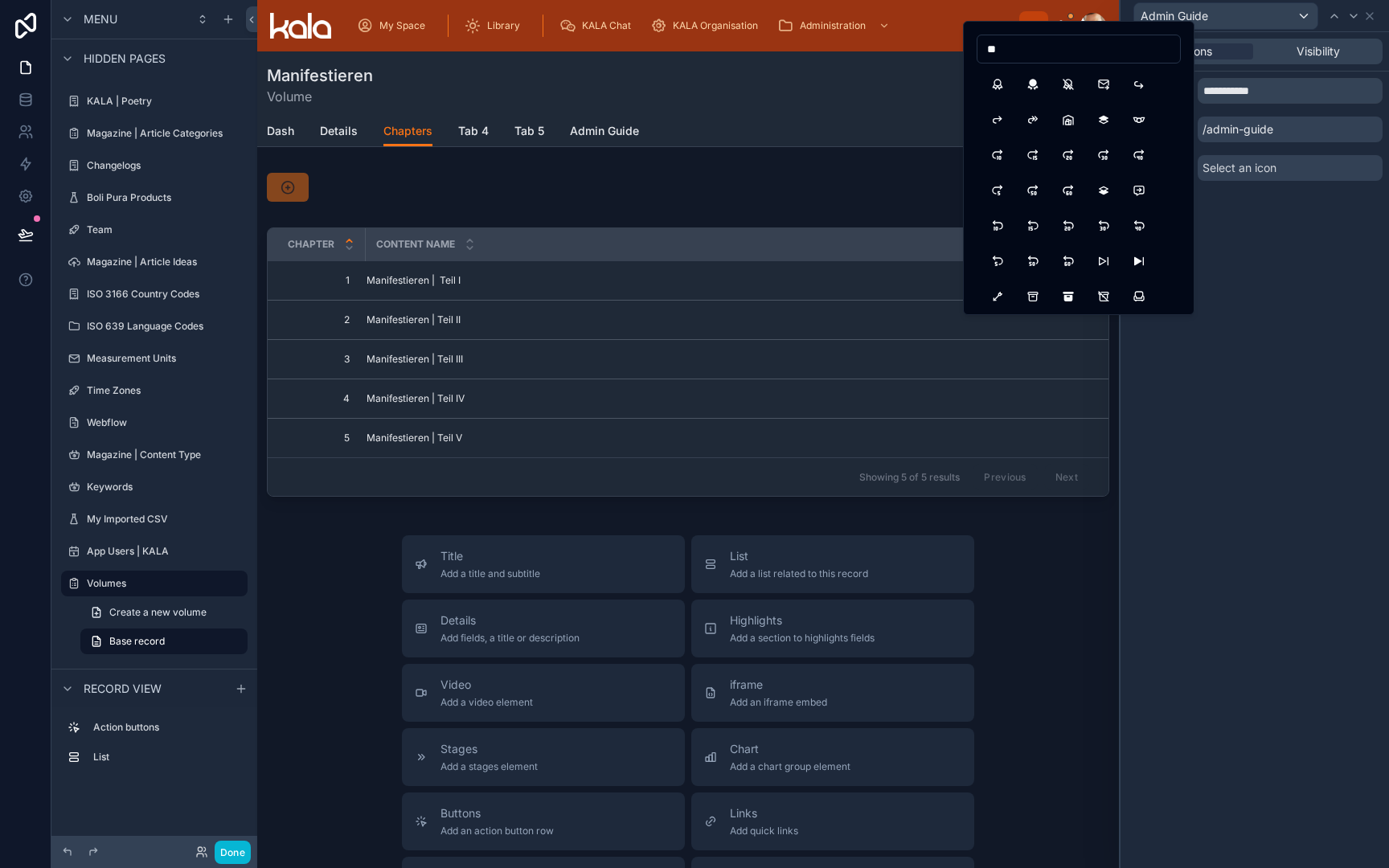
type input "*"
type input "****"
click at [1037, 87] on button "InfoCircleFilled" at bounding box center [1033, 84] width 29 height 29
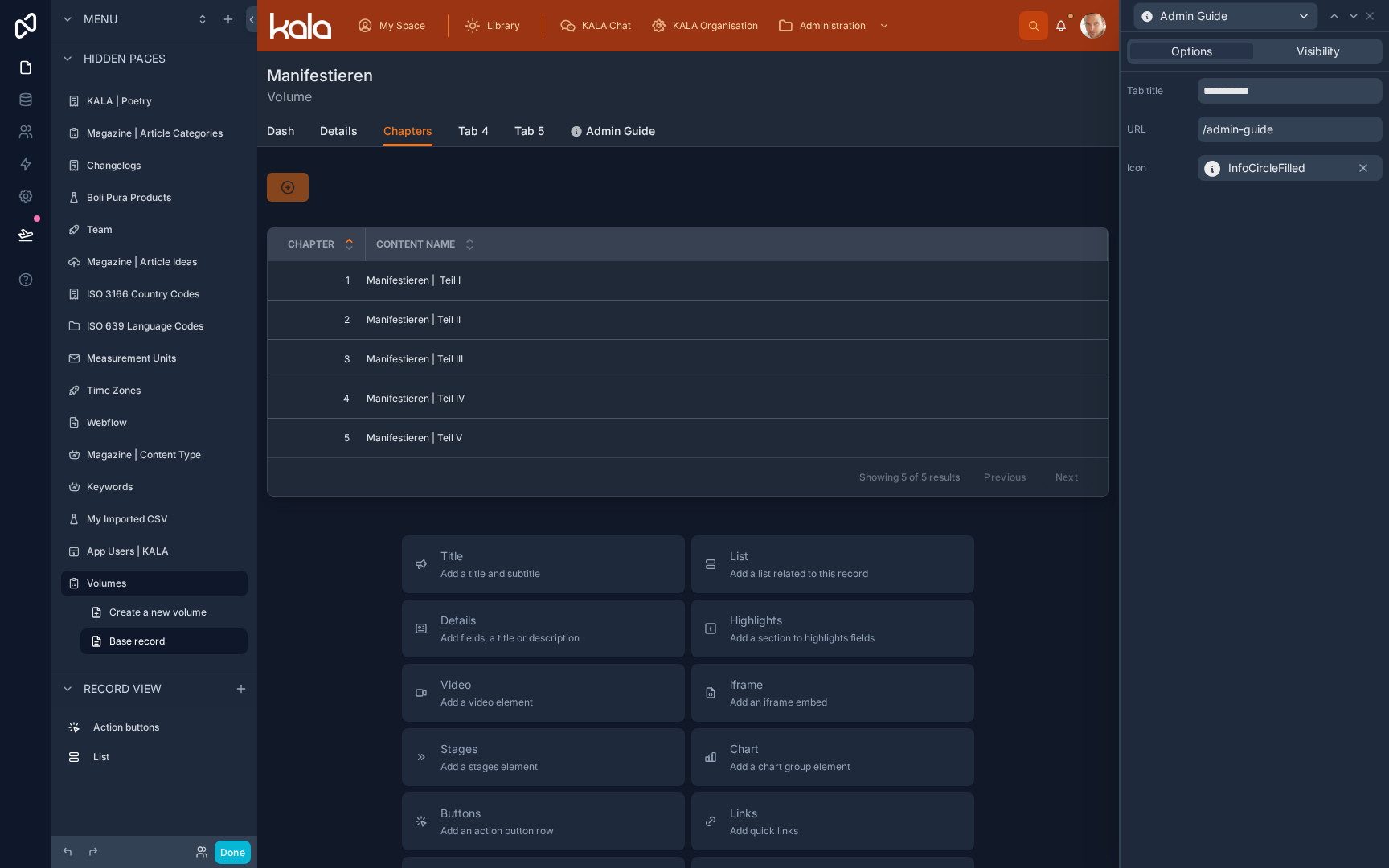
click at [1216, 170] on icon at bounding box center [1212, 168] width 20 height 20
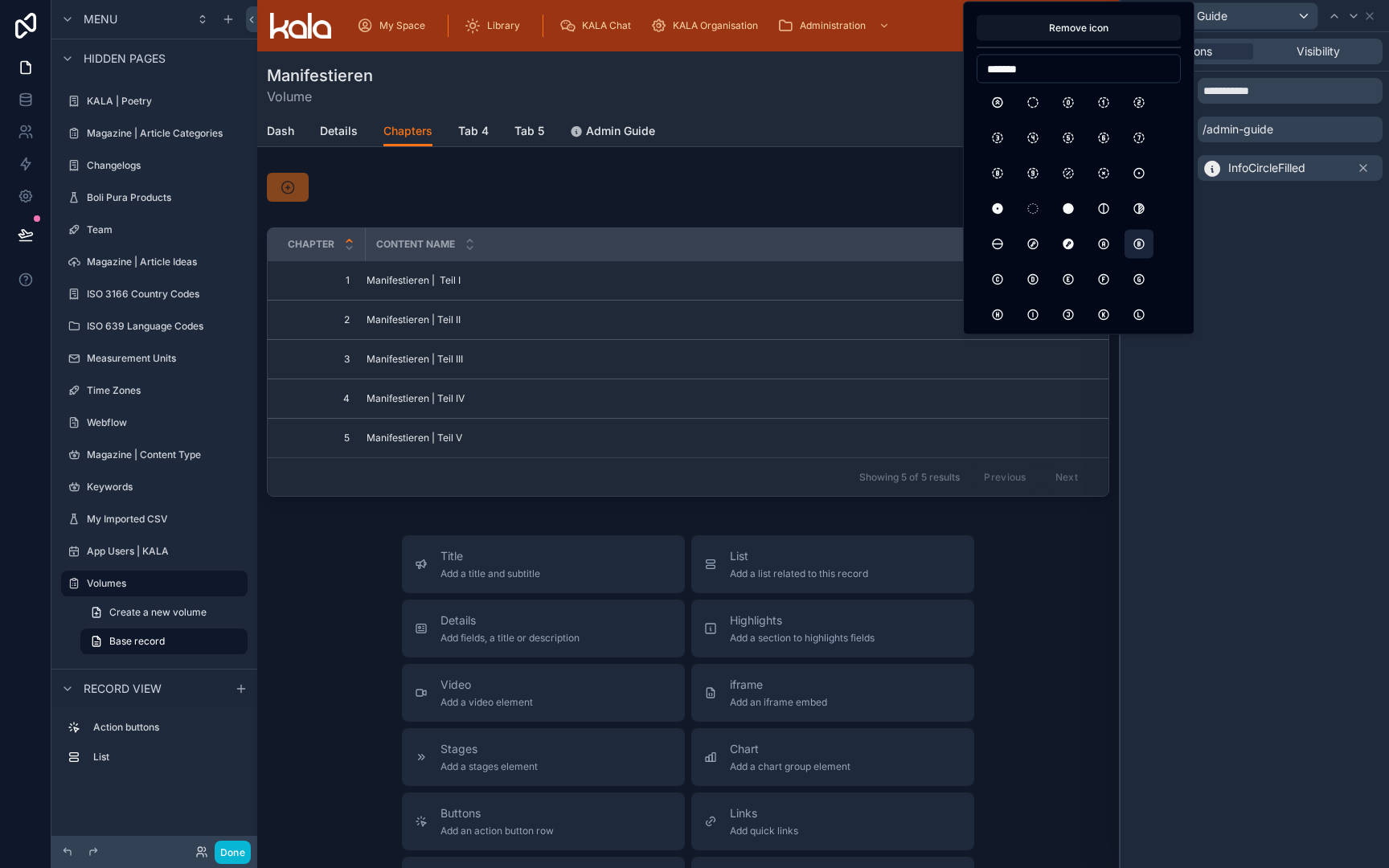
scroll to position [344, 0]
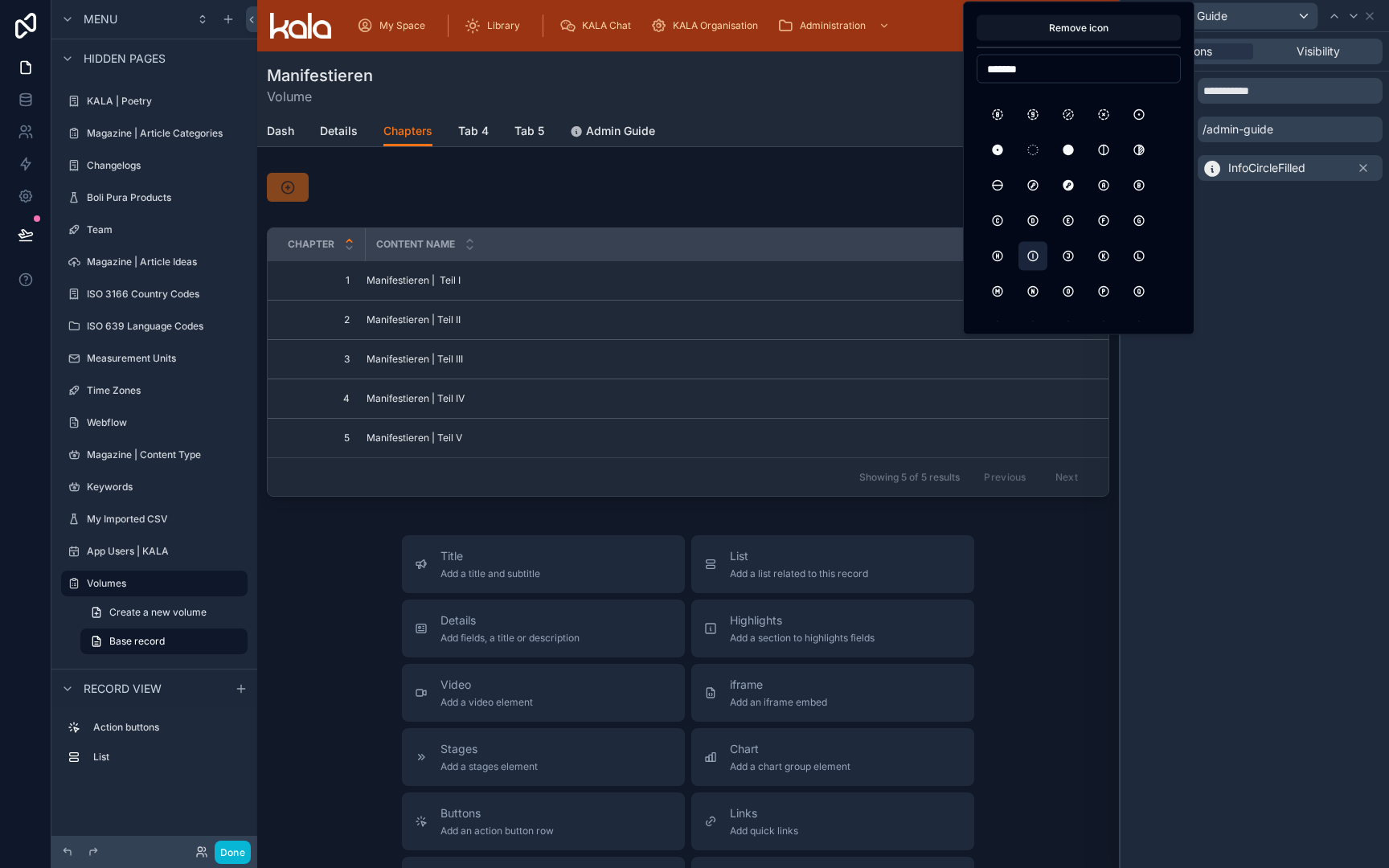
type input "******"
click at [1036, 260] on button "CircleLetterI" at bounding box center [1033, 256] width 29 height 29
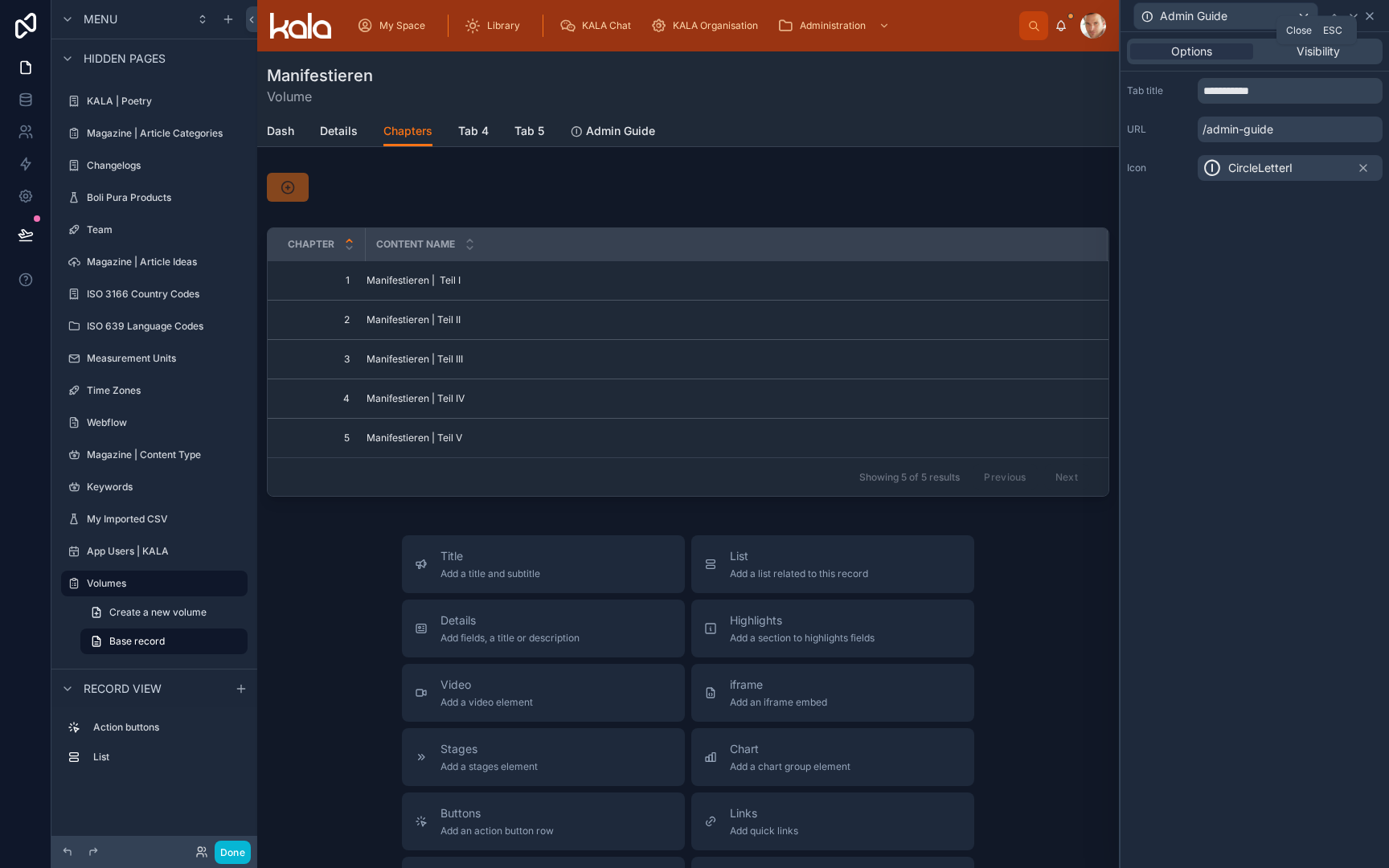
click at [1369, 17] on icon at bounding box center [1369, 15] width 13 height 13
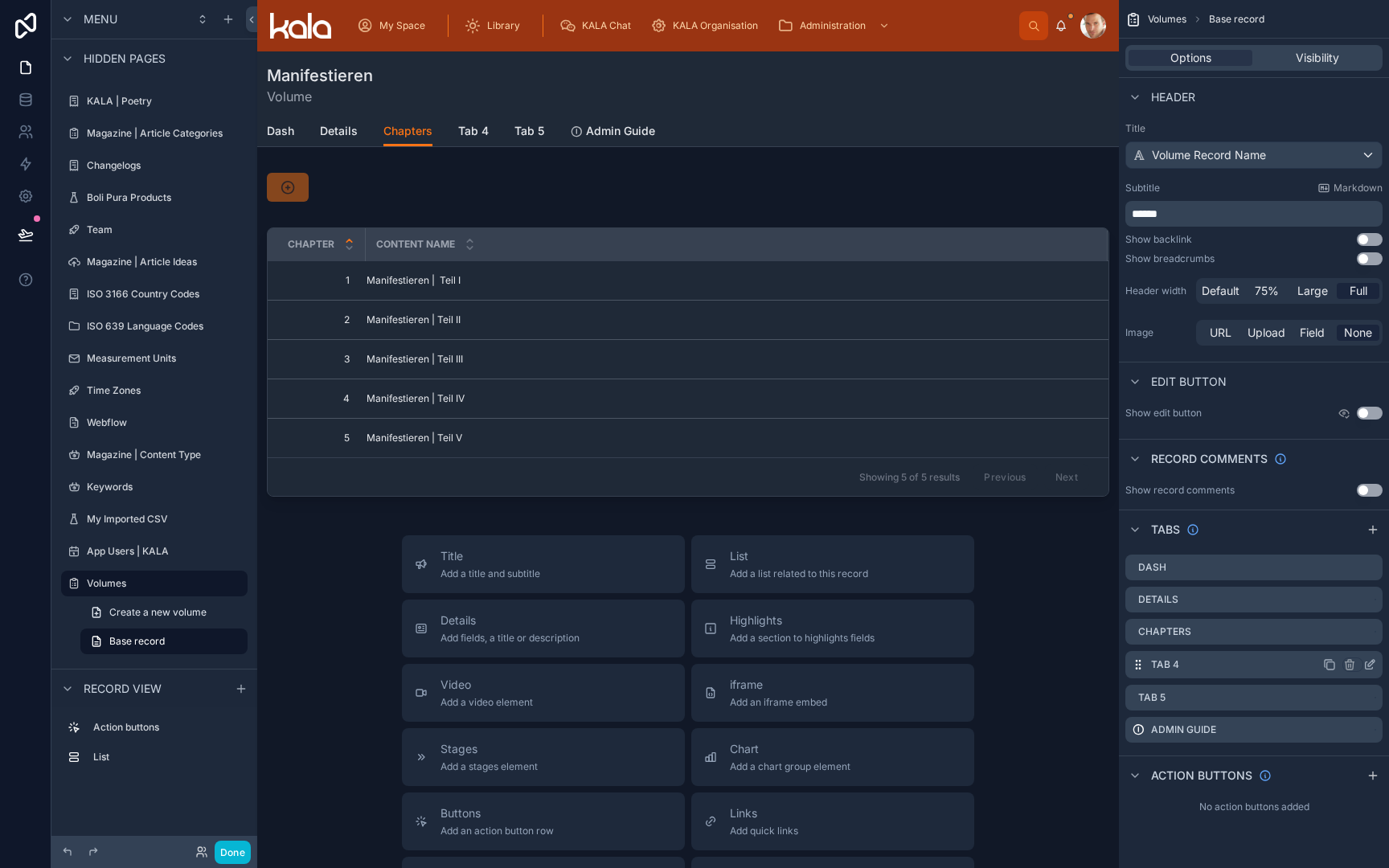
click at [1369, 667] on icon "scrollable content" at bounding box center [1369, 664] width 13 height 13
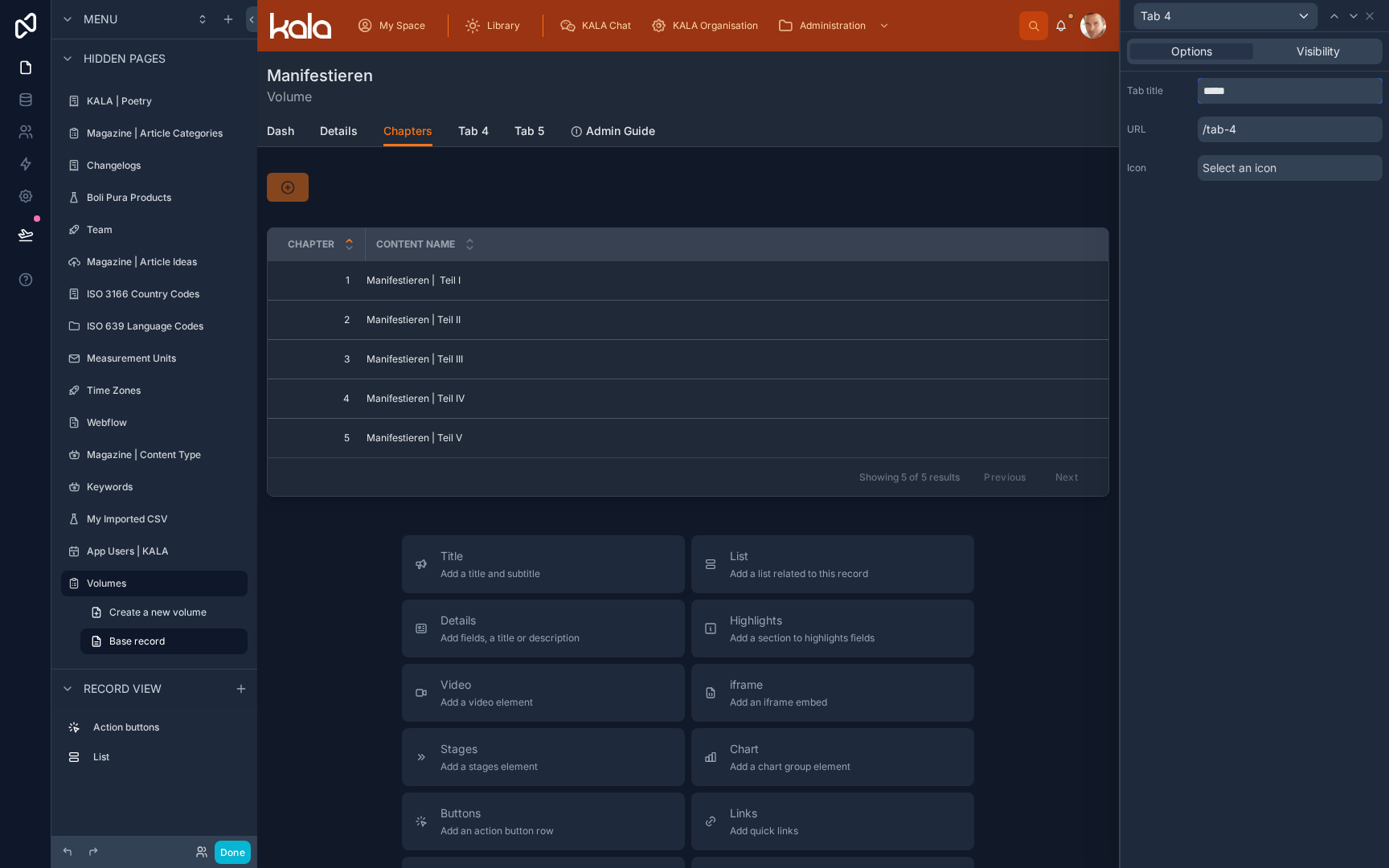
click at [1260, 98] on input "*****" at bounding box center [1291, 91] width 185 height 25
type input "**********"
click at [1268, 126] on p "/record-admin" at bounding box center [1291, 129] width 185 height 25
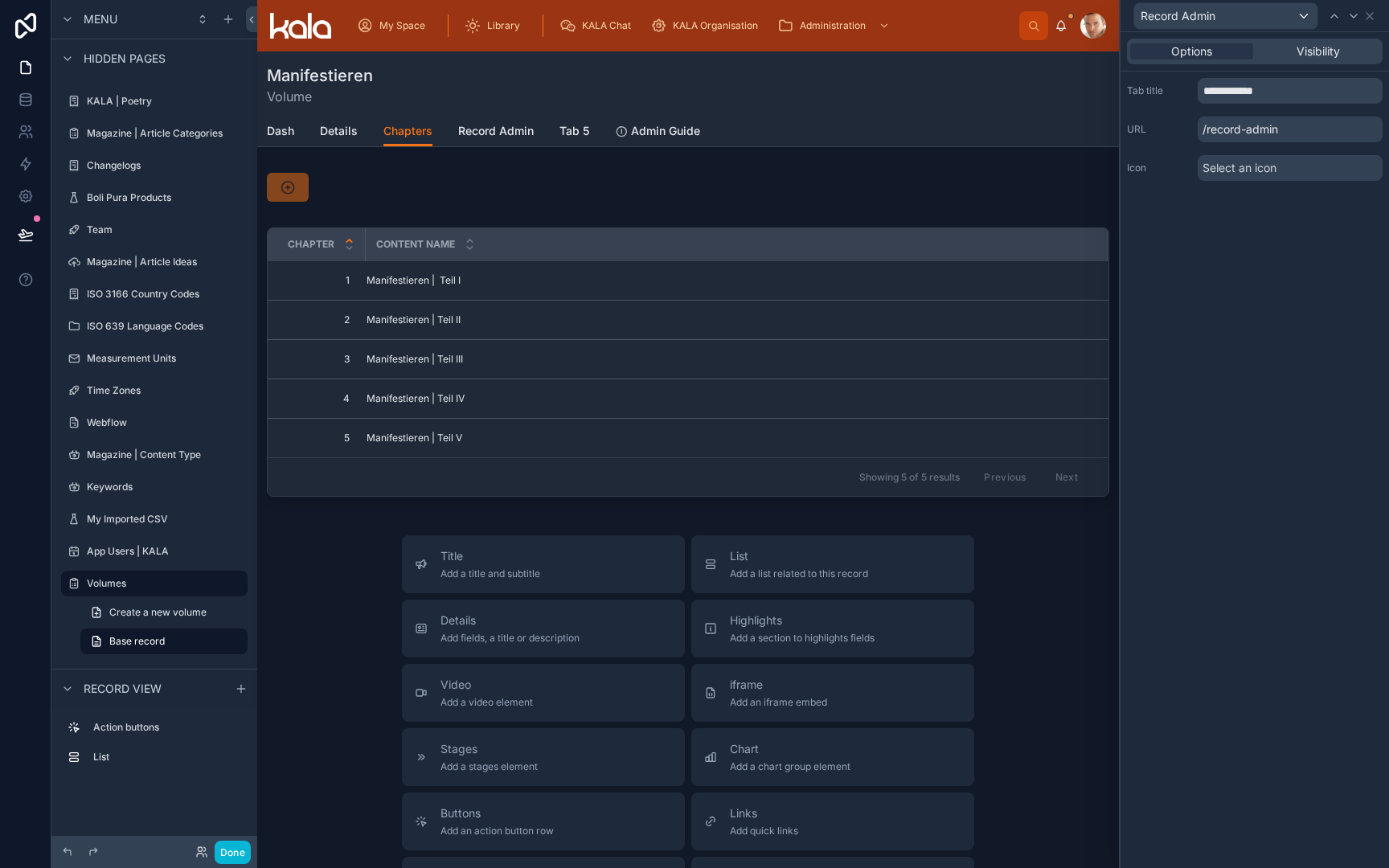
click at [1268, 126] on p "/record-admin" at bounding box center [1291, 129] width 185 height 25
click at [1254, 167] on span "Select an icon" at bounding box center [1239, 168] width 74 height 16
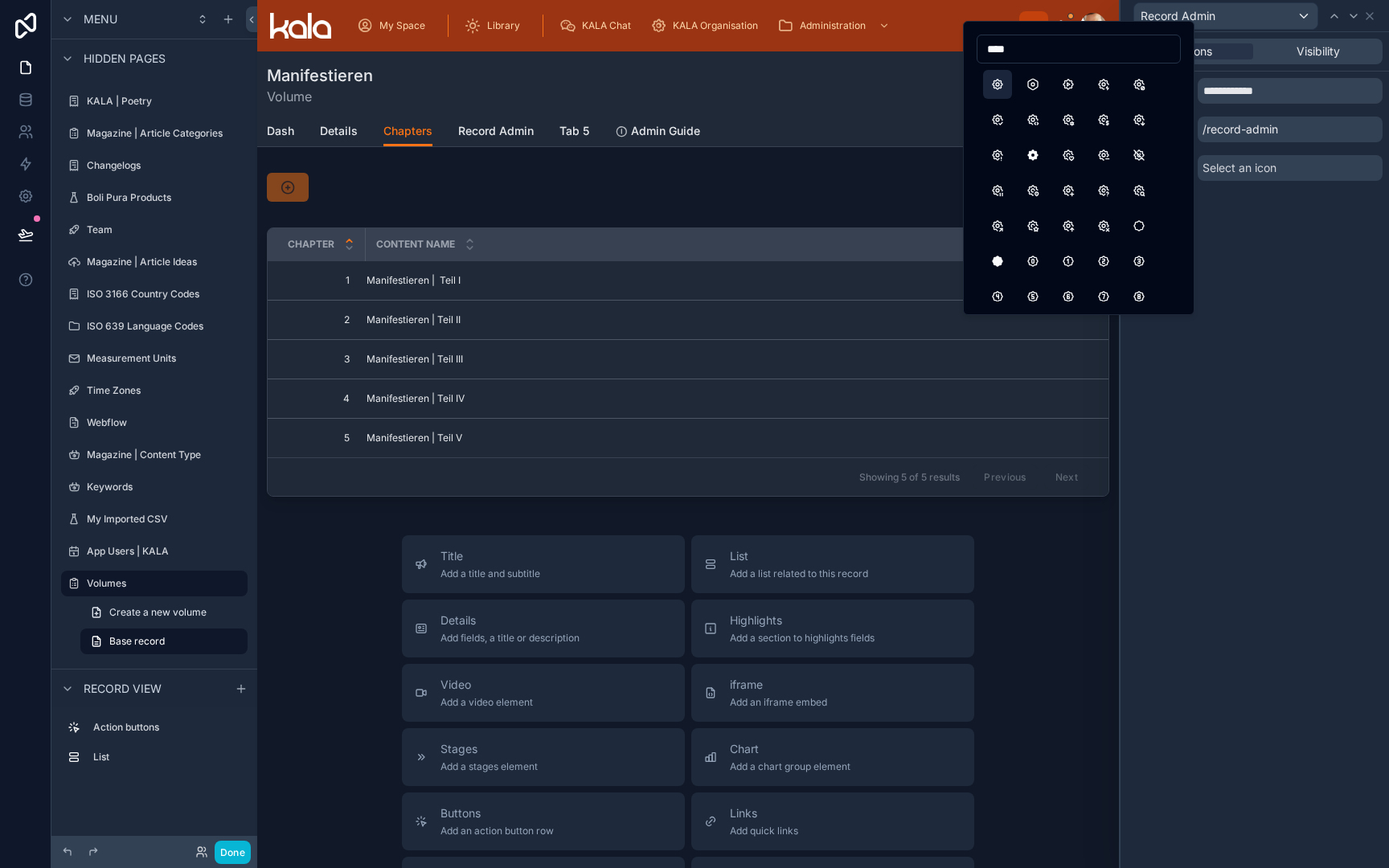
type input "****"
click at [1001, 85] on button "Settings" at bounding box center [998, 84] width 29 height 29
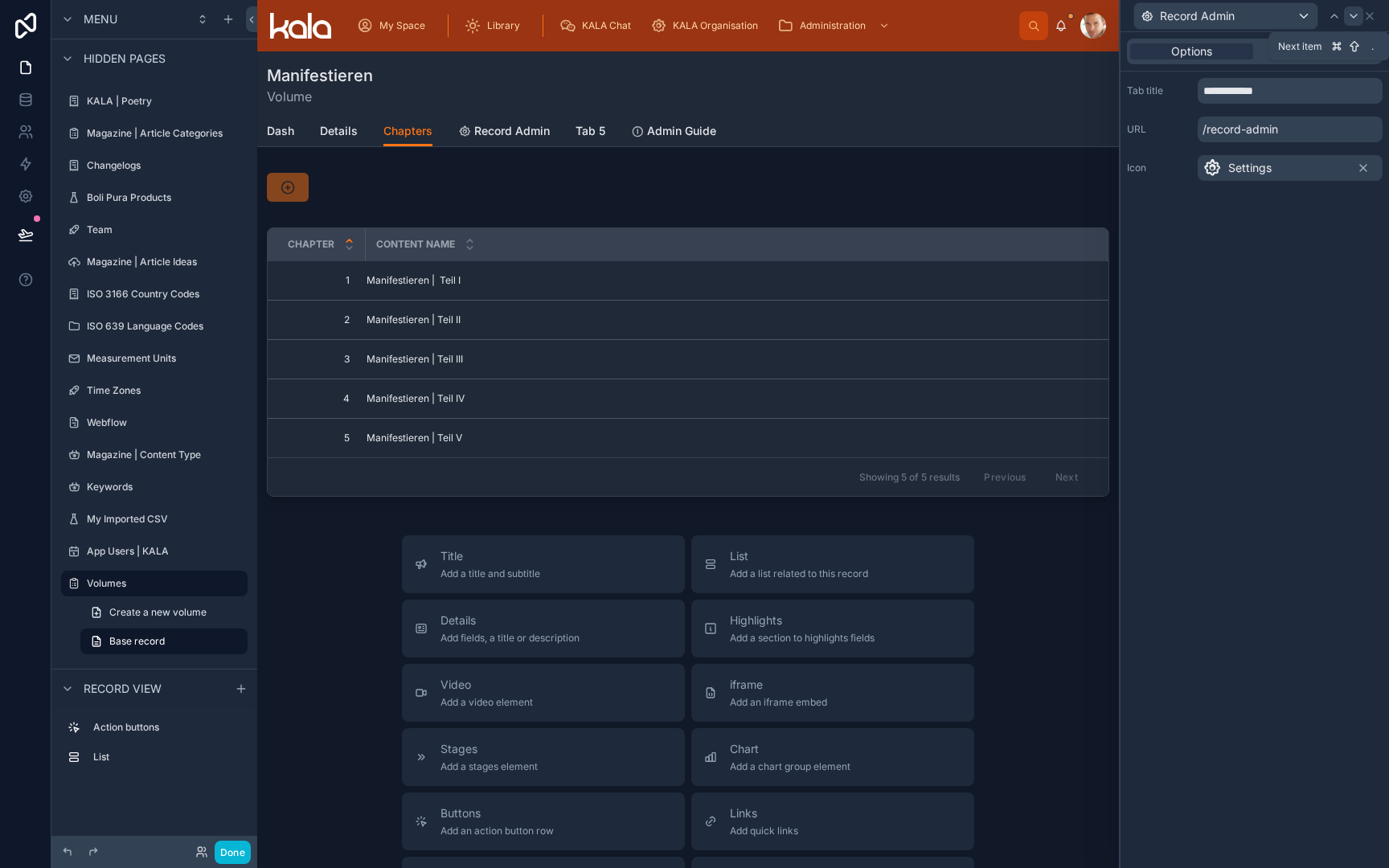
click at [1353, 17] on icon at bounding box center [1353, 15] width 13 height 13
click at [1268, 92] on input "*****" at bounding box center [1291, 91] width 185 height 25
type input "**********"
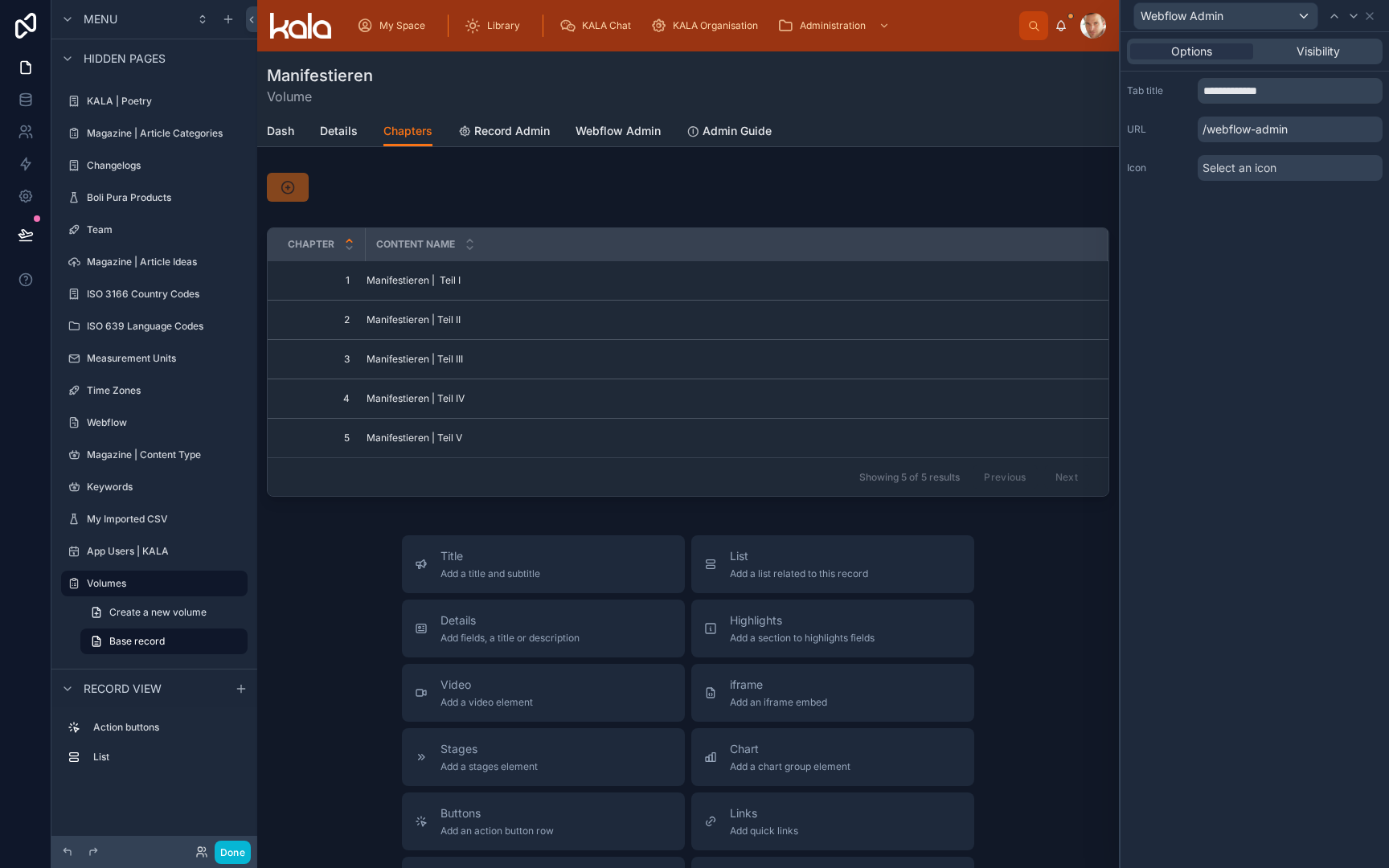
click at [1252, 167] on span "Select an icon" at bounding box center [1239, 168] width 74 height 16
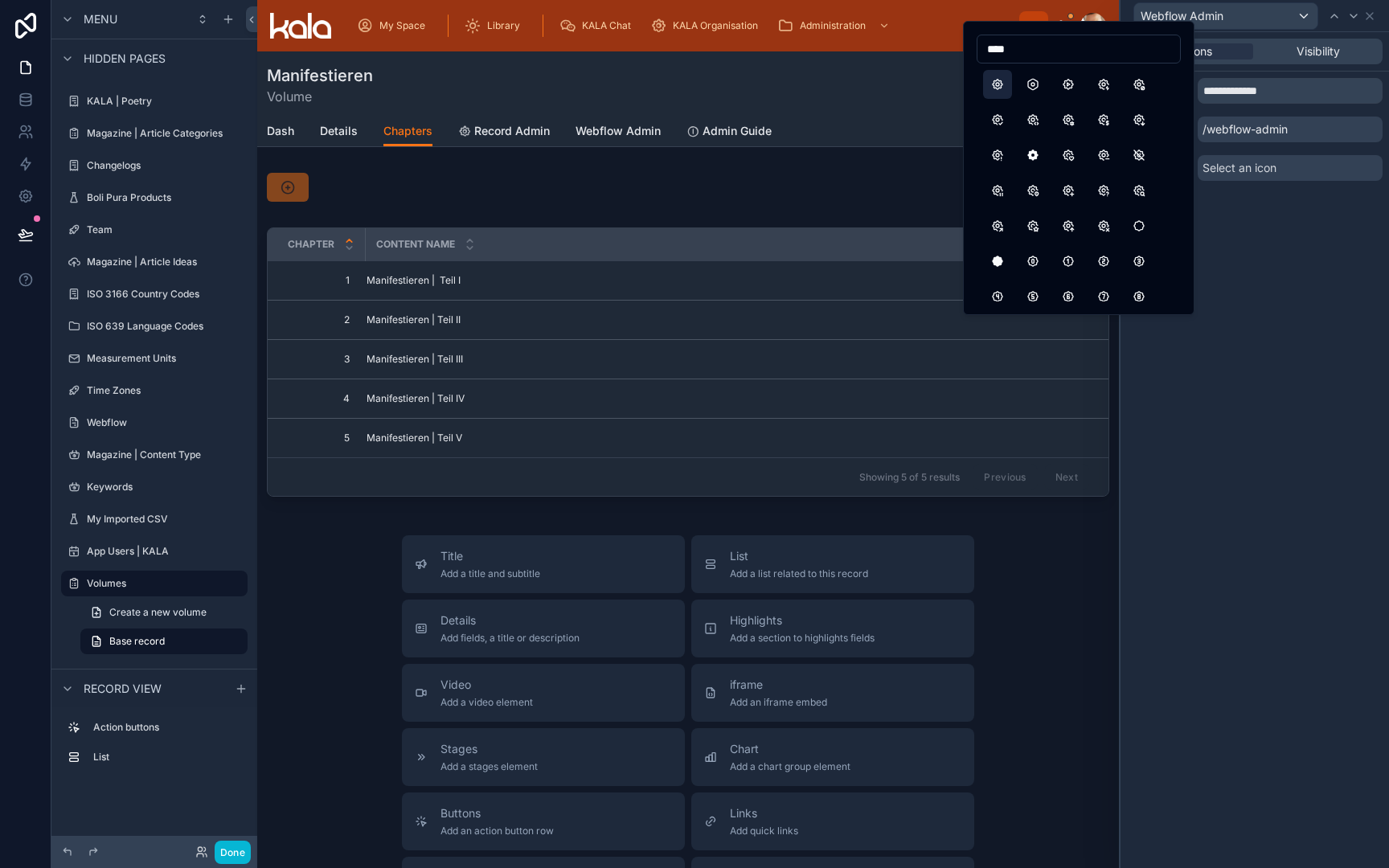
type input "****"
click at [1009, 85] on button "Settings" at bounding box center [998, 84] width 29 height 29
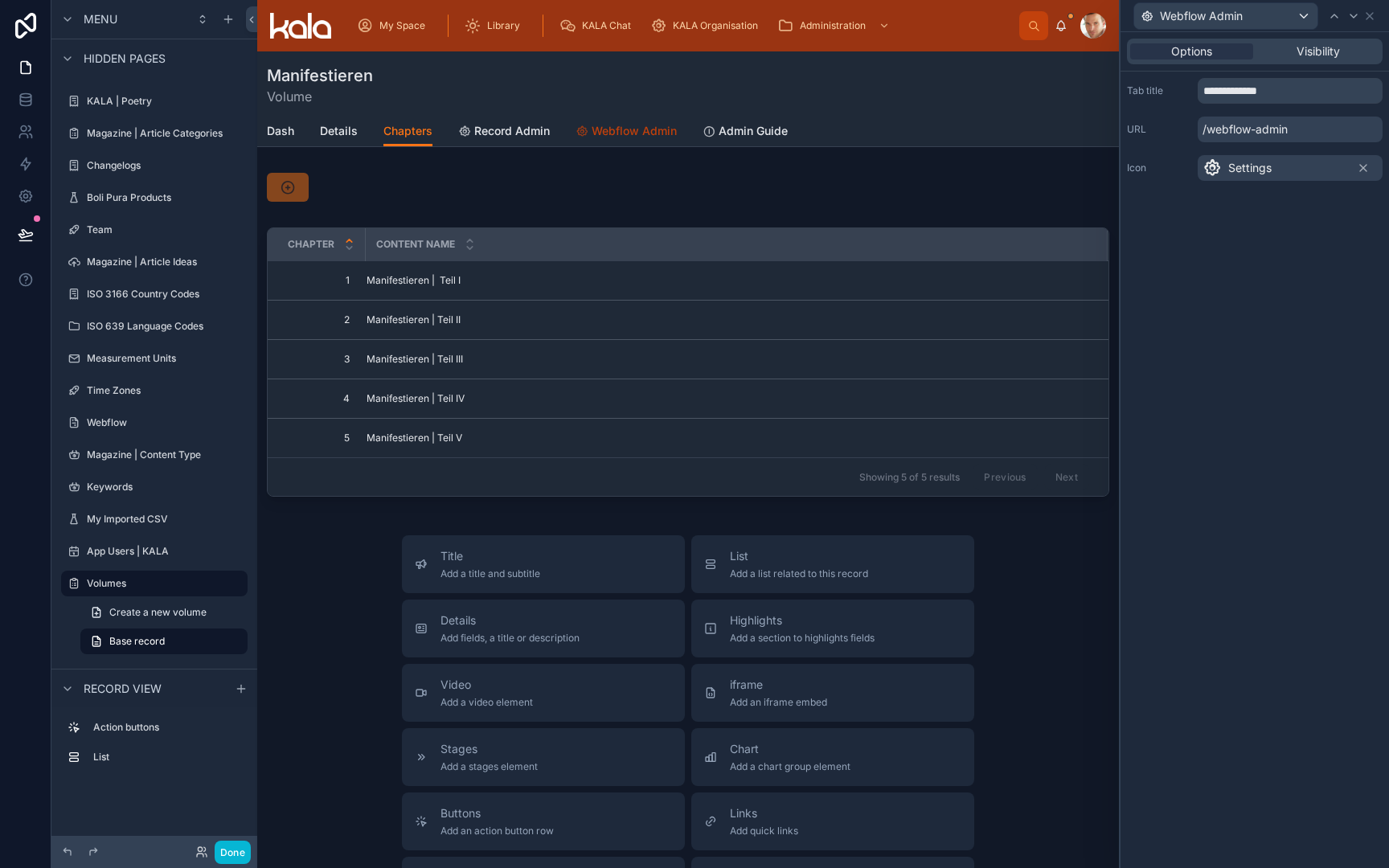
click at [641, 126] on span "Webflow Admin" at bounding box center [634, 131] width 85 height 16
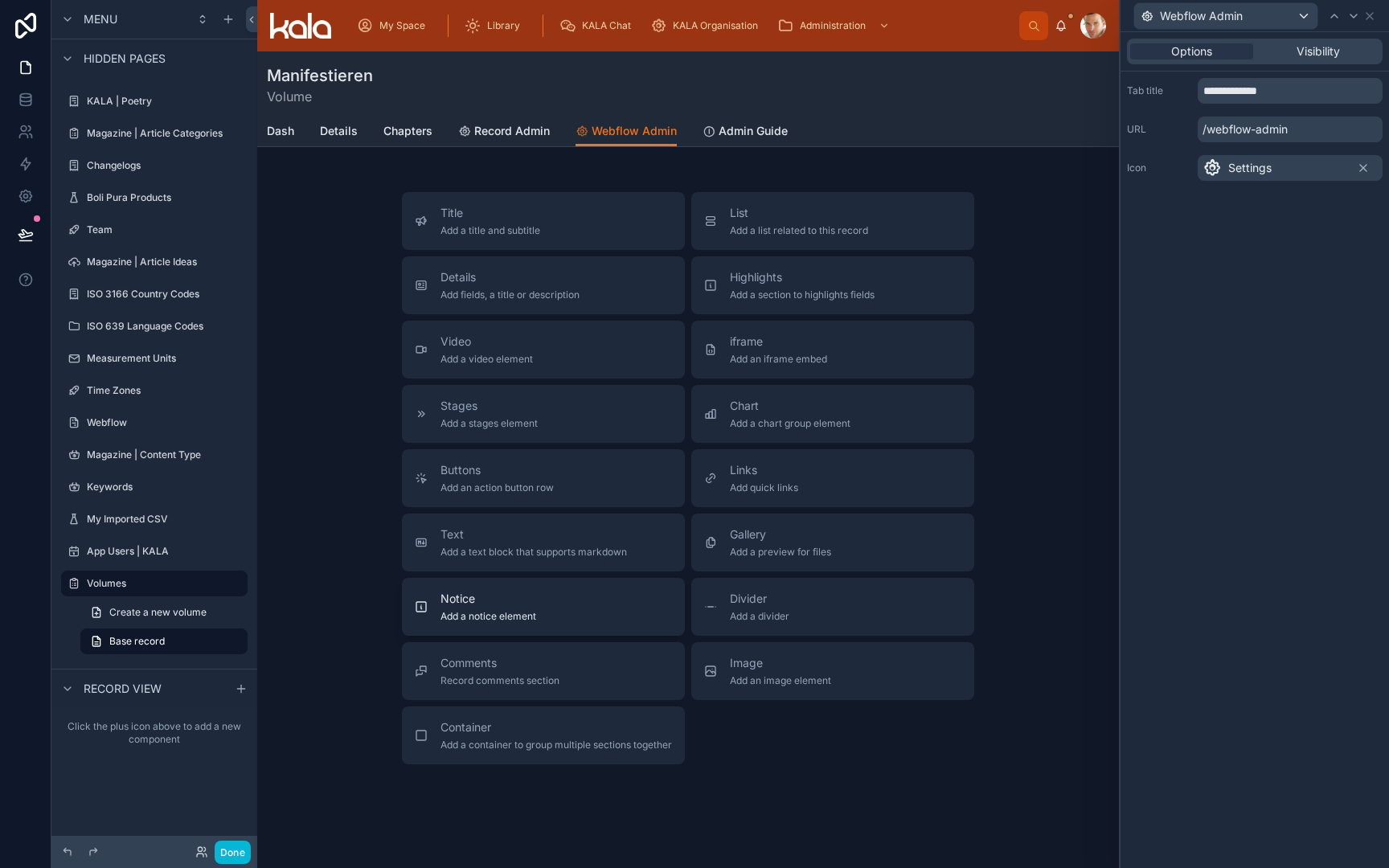
click at [481, 597] on span "Notice" at bounding box center [488, 598] width 96 height 16
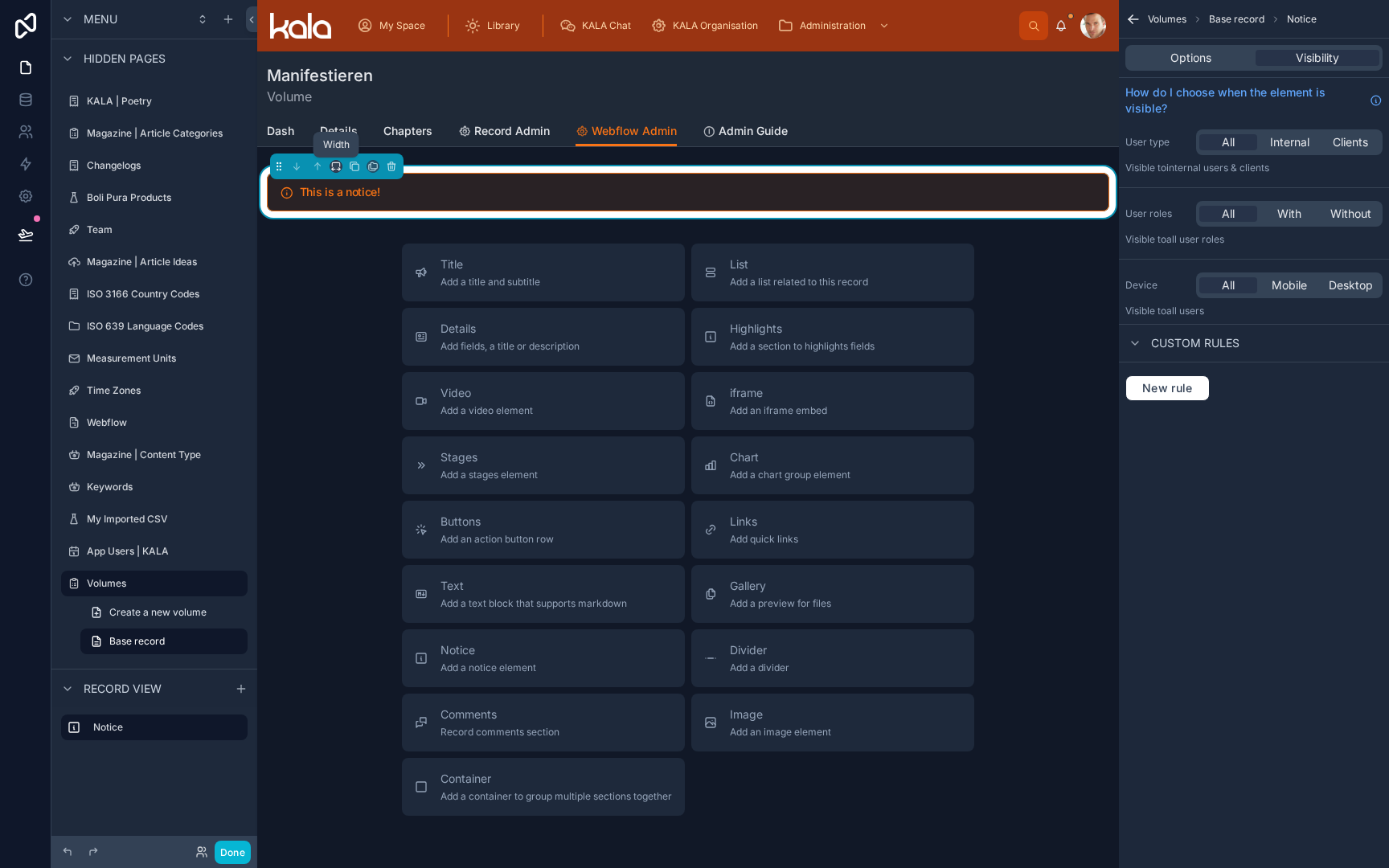
click at [337, 167] on icon at bounding box center [335, 165] width 11 height 11
click at [354, 371] on span "Full width" at bounding box center [368, 379] width 50 height 20
click at [1178, 58] on span "Options" at bounding box center [1191, 58] width 41 height 16
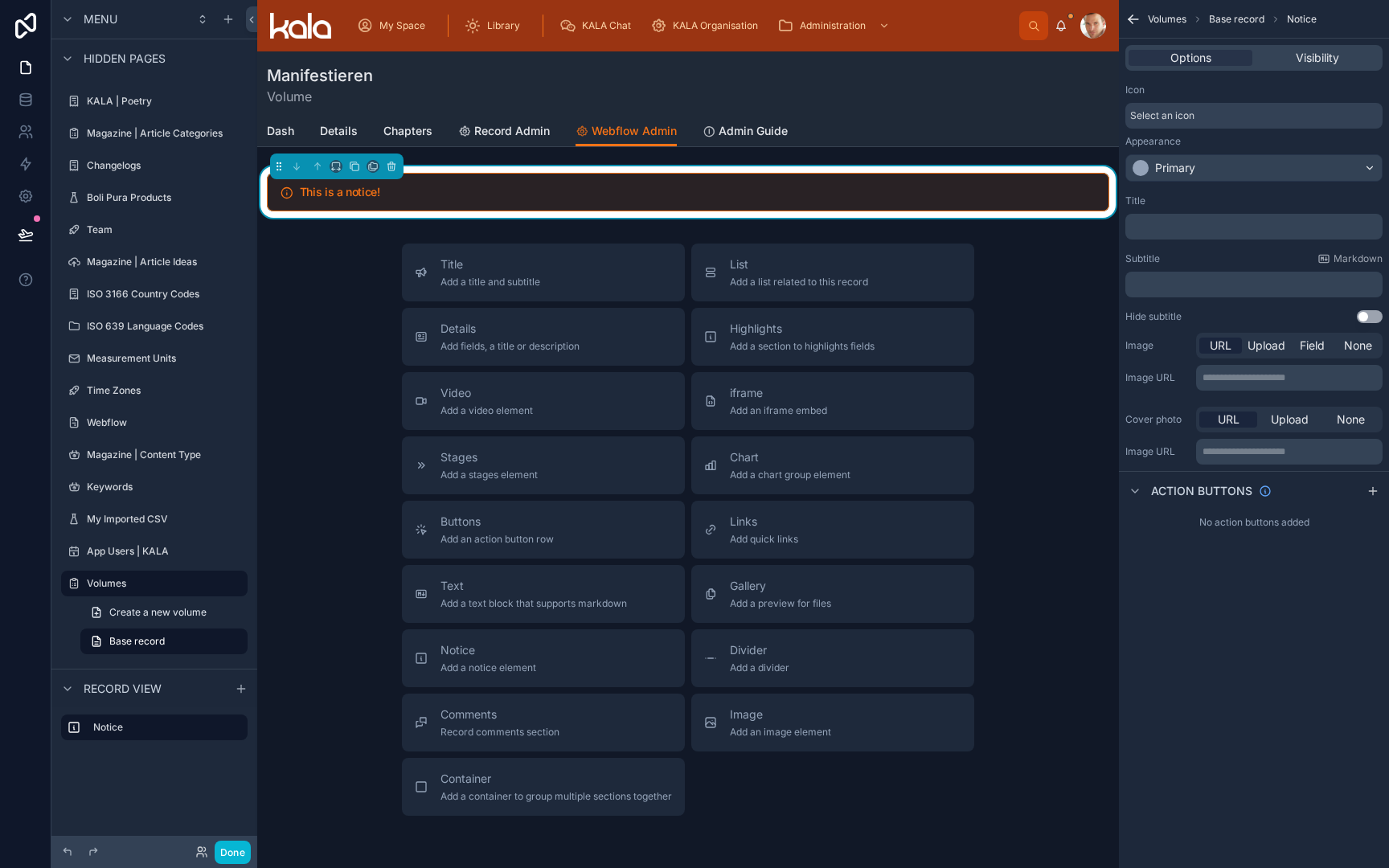
click at [1156, 164] on div "Primary" at bounding box center [1175, 168] width 40 height 16
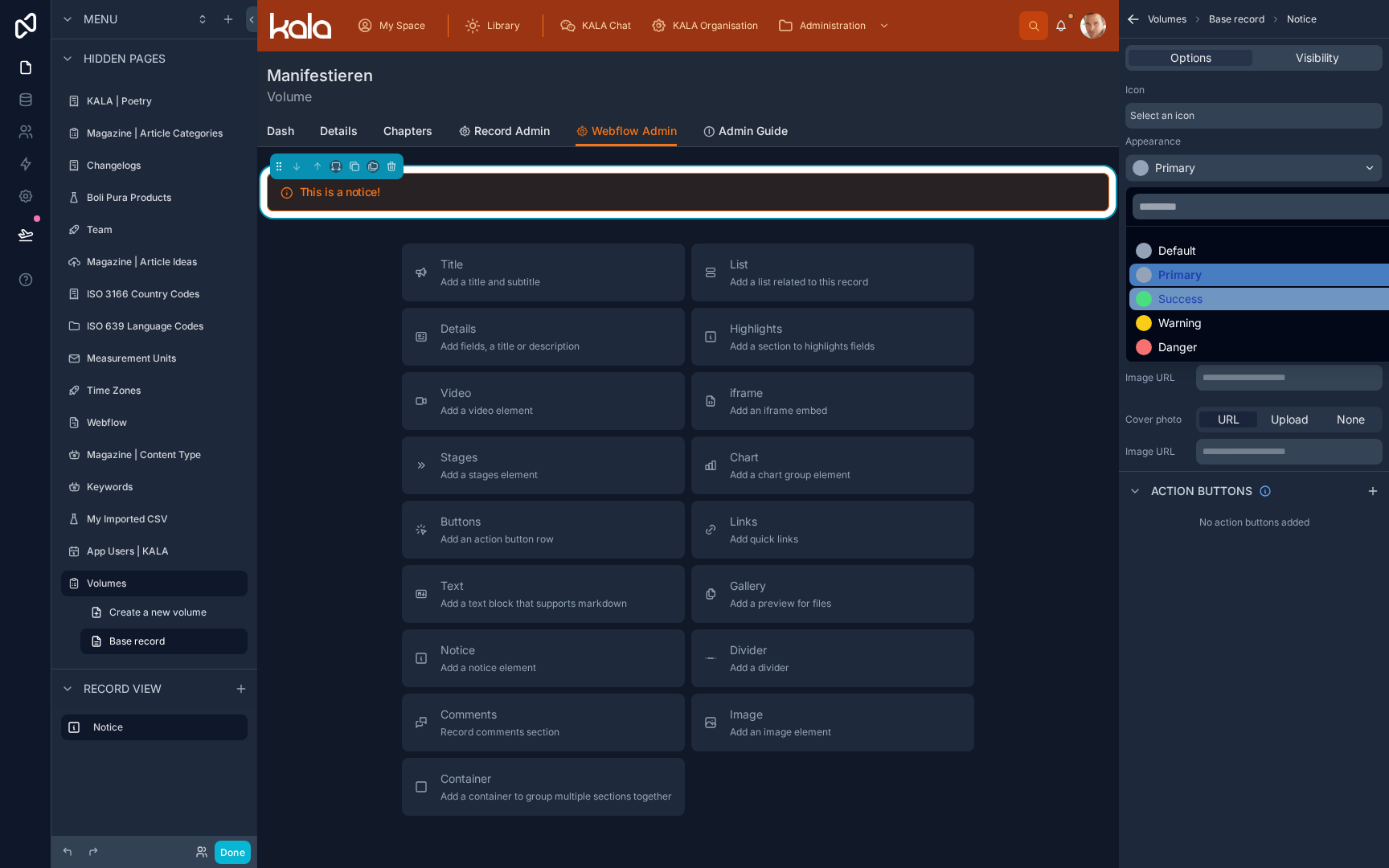
click at [1156, 296] on div "Success" at bounding box center [1169, 299] width 67 height 16
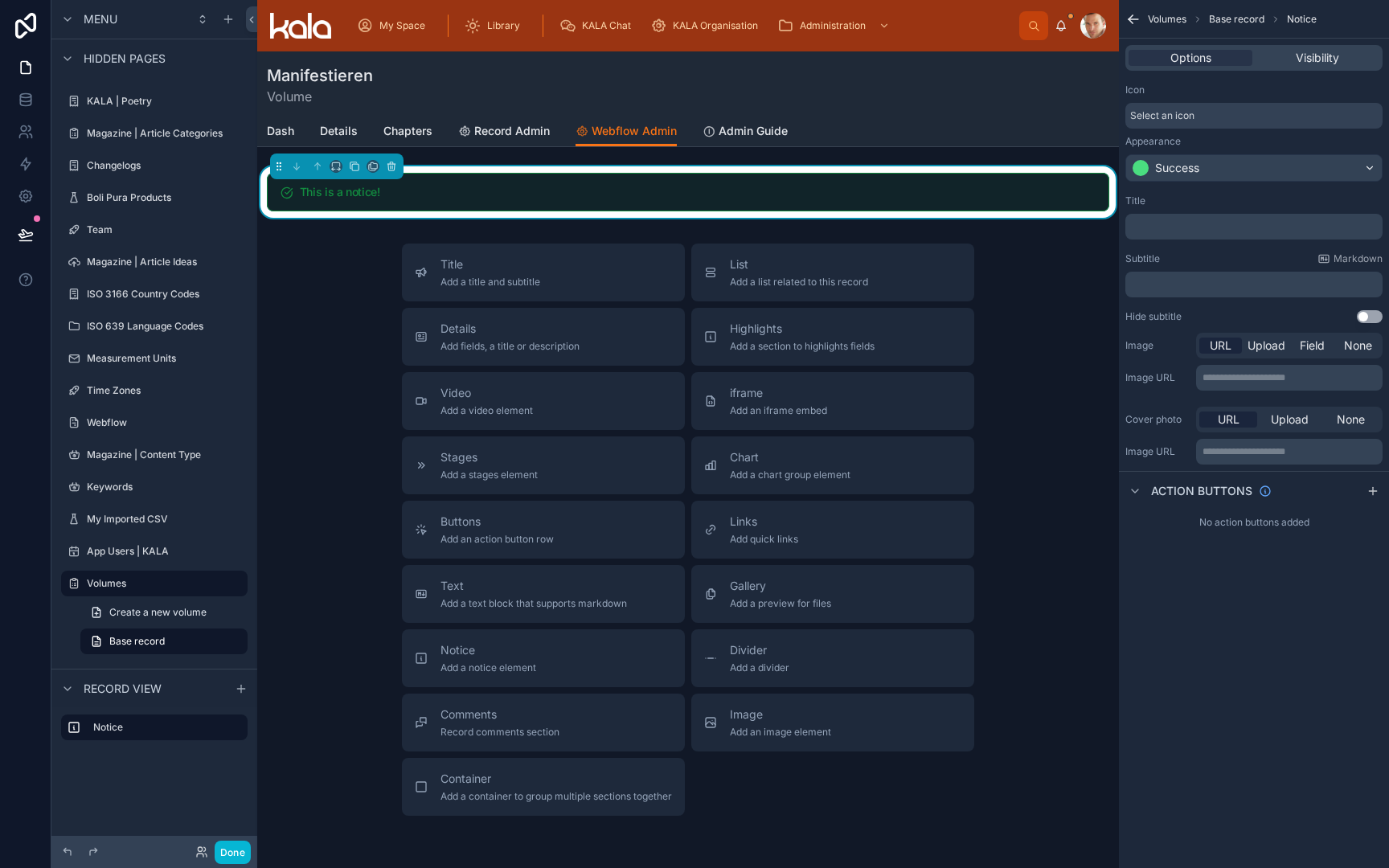
click at [1212, 162] on div "Success" at bounding box center [1253, 168] width 255 height 25
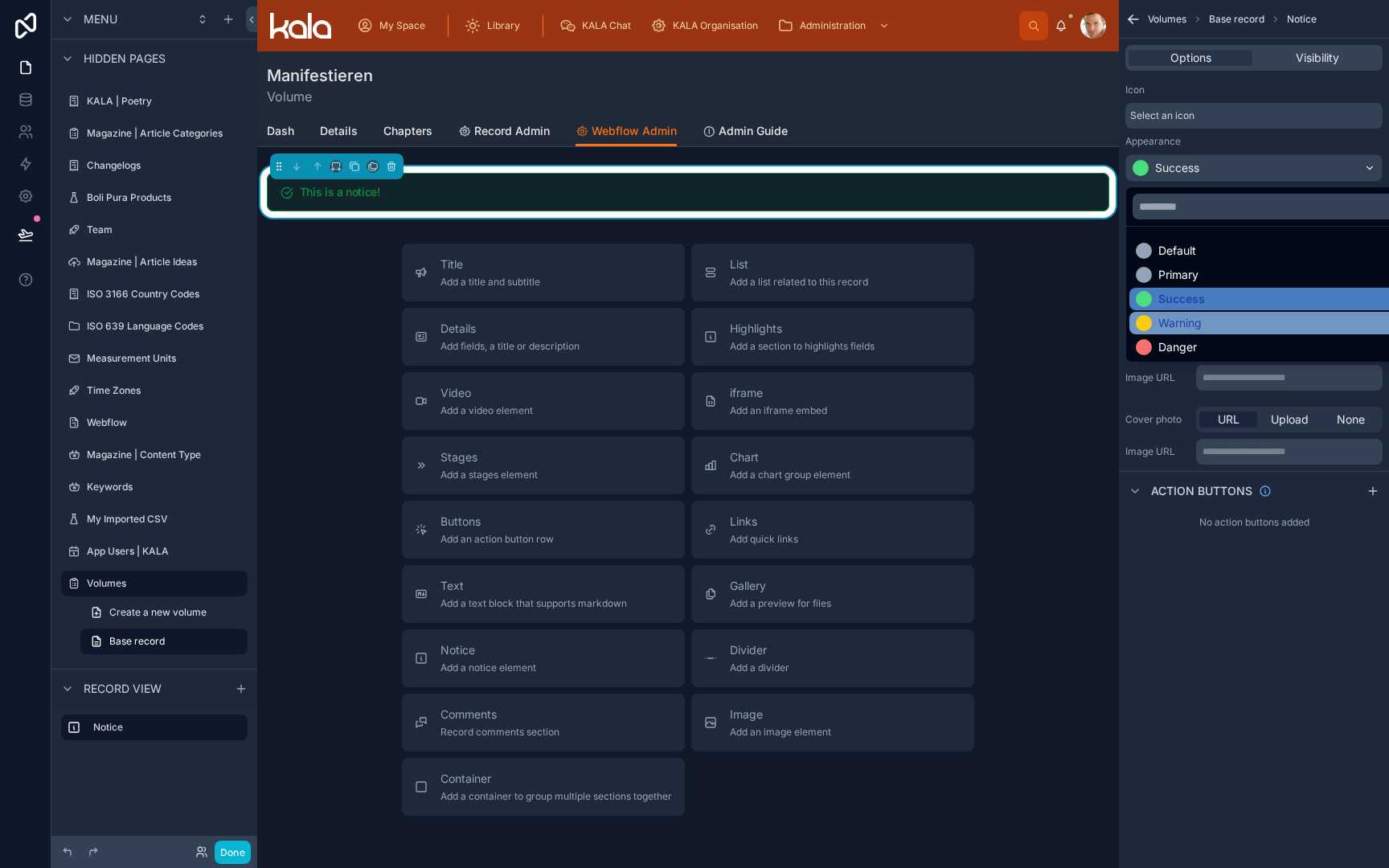
click at [1196, 322] on div "Warning" at bounding box center [1179, 322] width 43 height 16
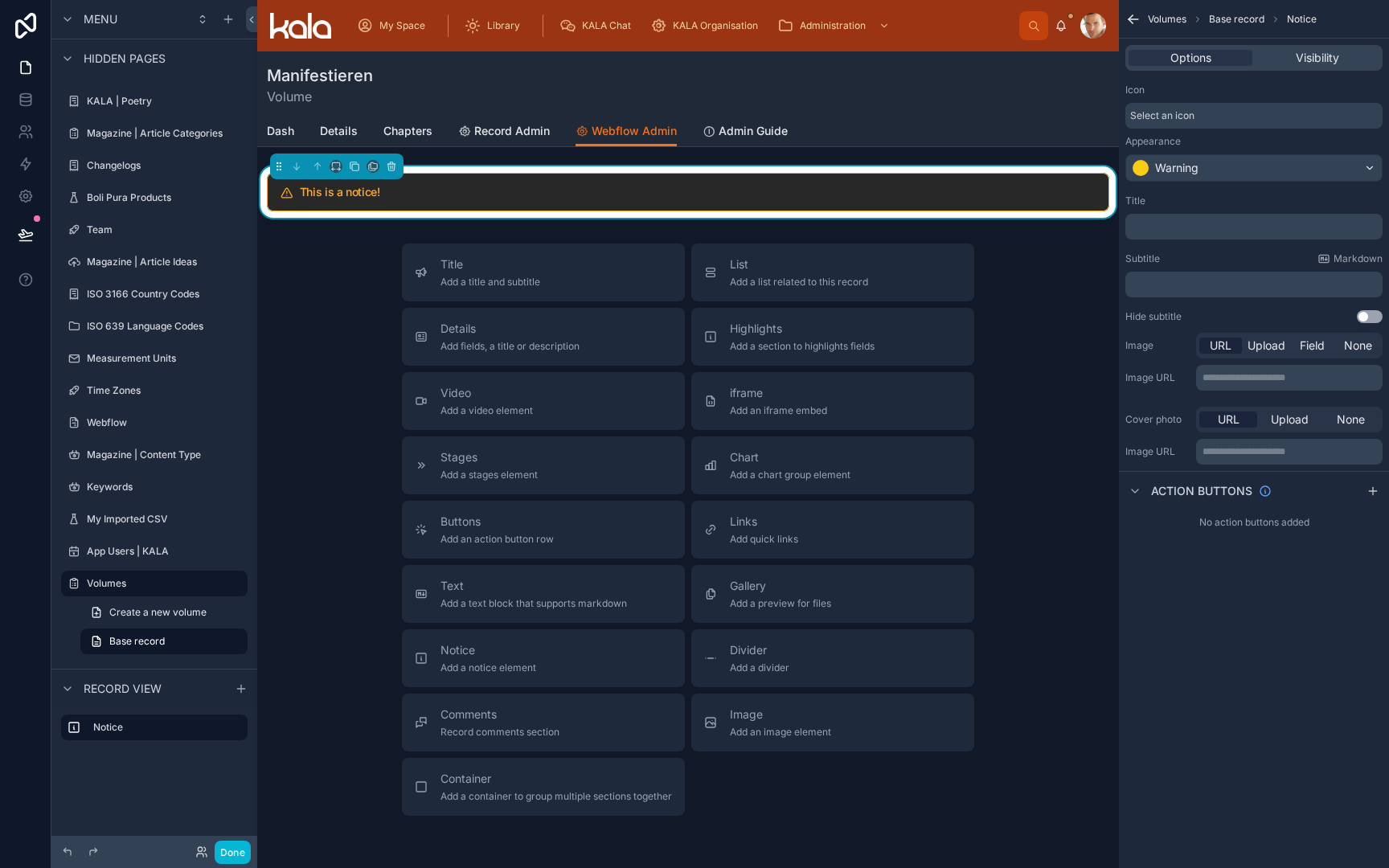
click at [1169, 225] on p "﻿" at bounding box center [1256, 227] width 248 height 13
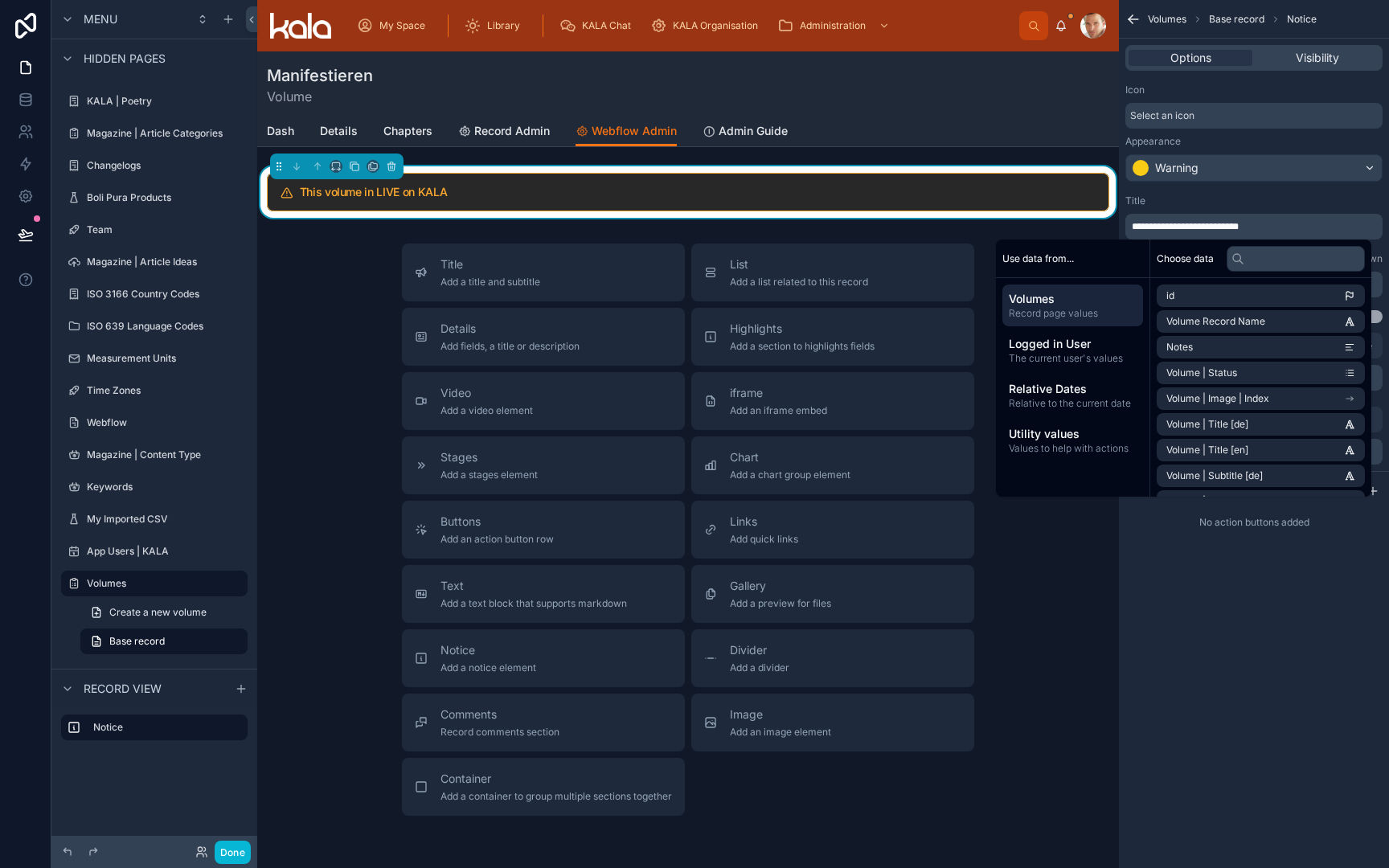
click at [1281, 204] on div "Title" at bounding box center [1253, 200] width 257 height 13
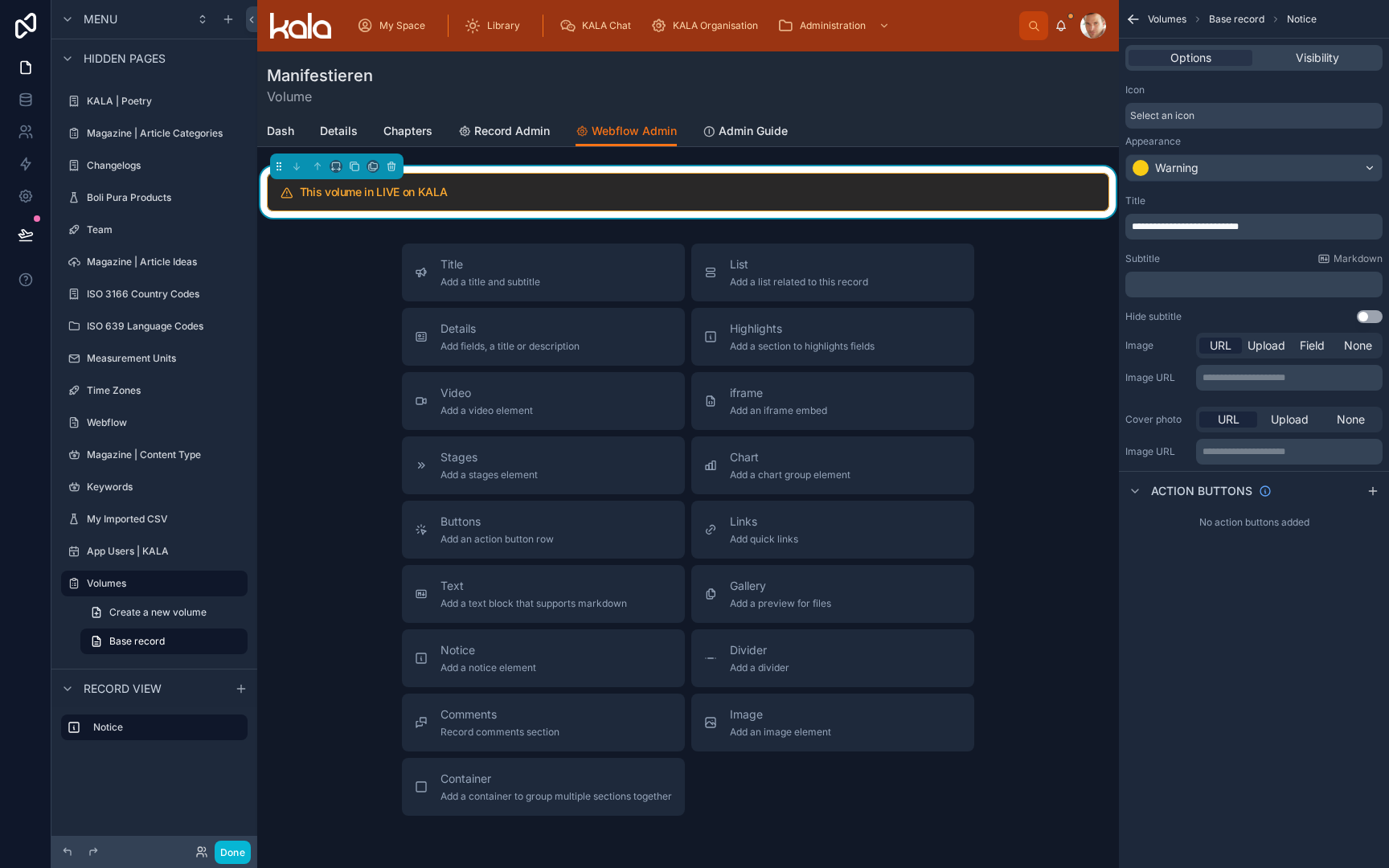
click at [1232, 280] on p "﻿" at bounding box center [1256, 284] width 248 height 13
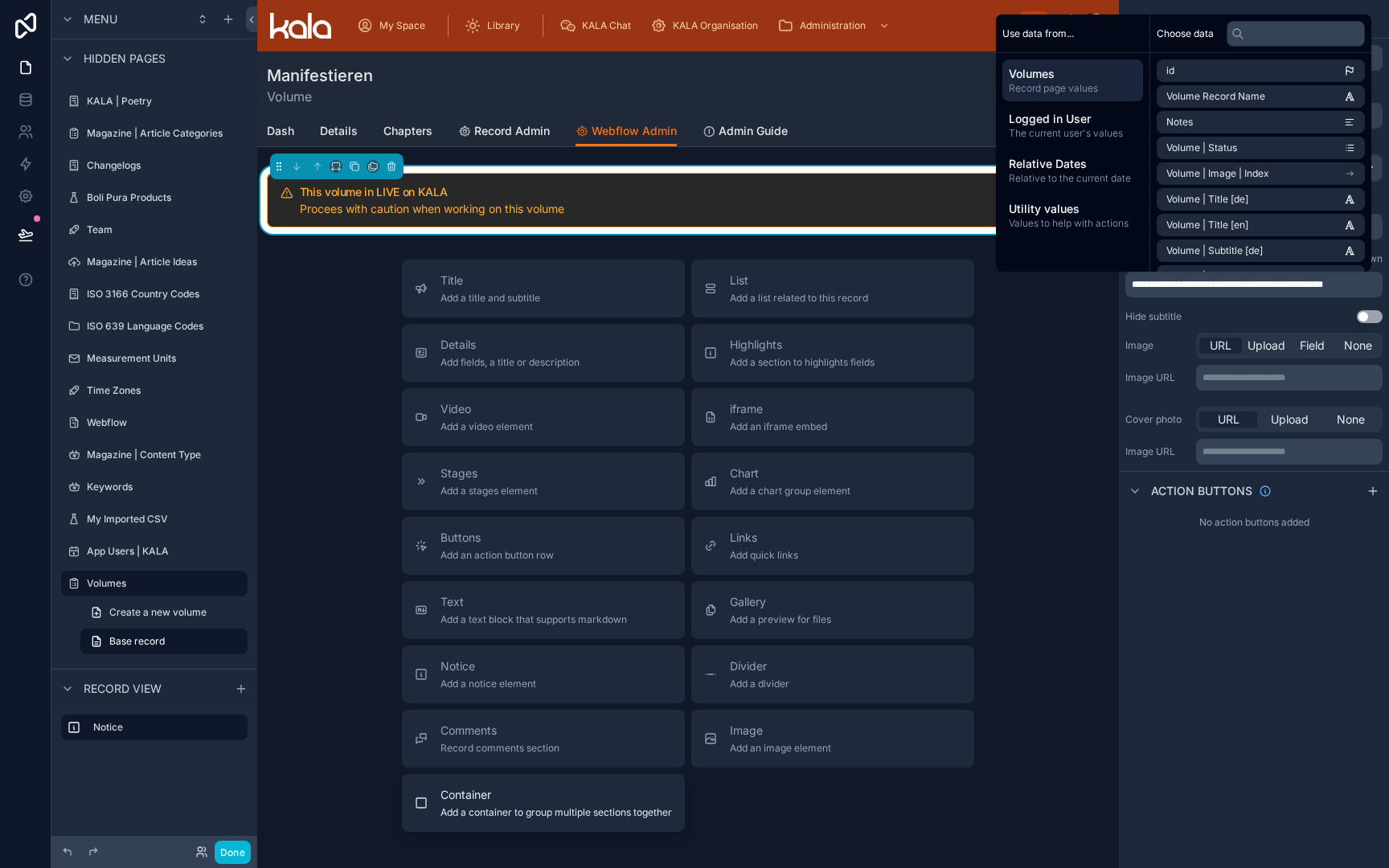
click at [453, 807] on span "Add a container to group multiple sections together" at bounding box center [556, 812] width 232 height 13
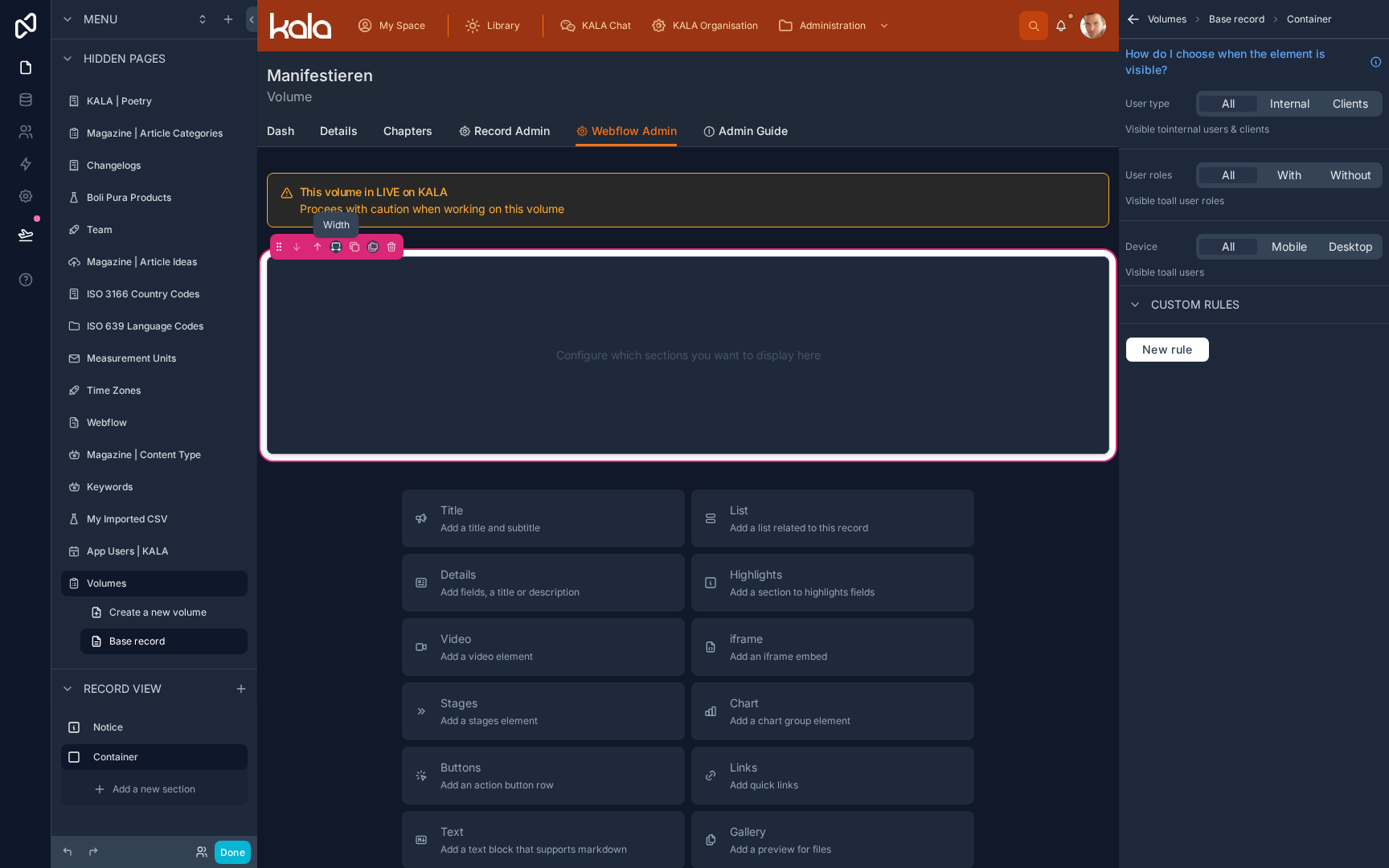
click at [335, 251] on icon at bounding box center [335, 246] width 11 height 11
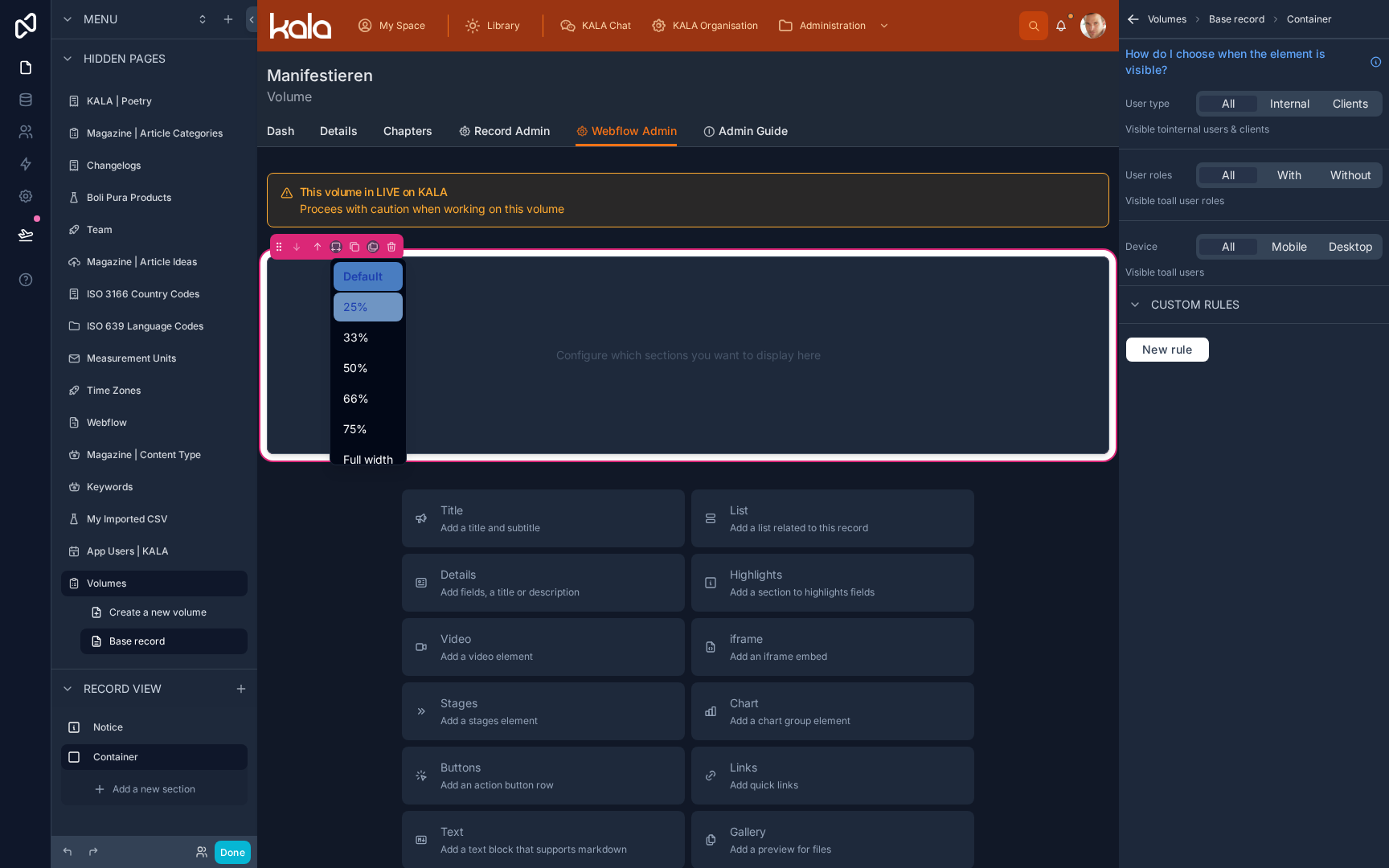
click at [355, 301] on span "25%" at bounding box center [356, 307] width 25 height 20
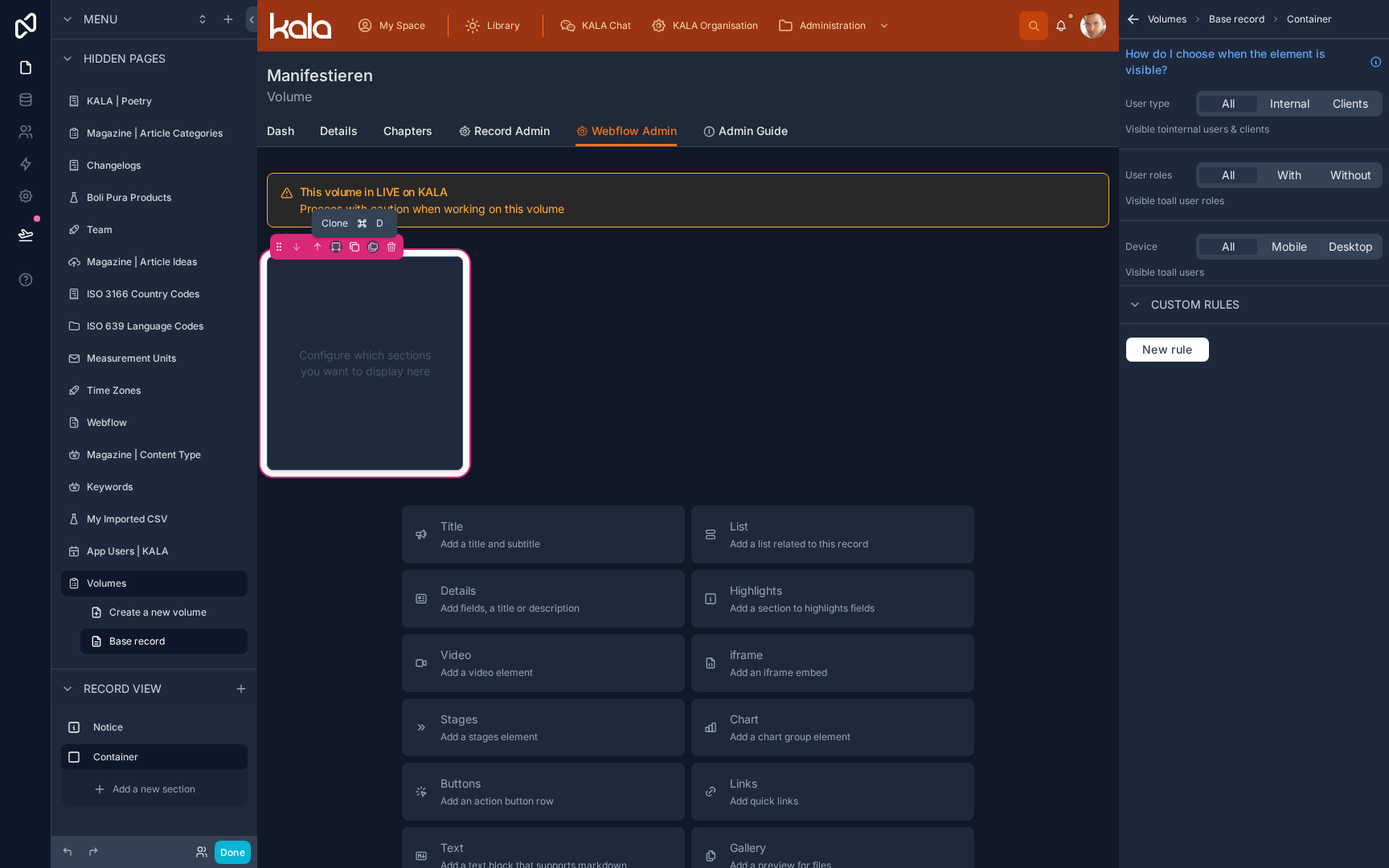
click at [356, 250] on icon at bounding box center [354, 246] width 11 height 11
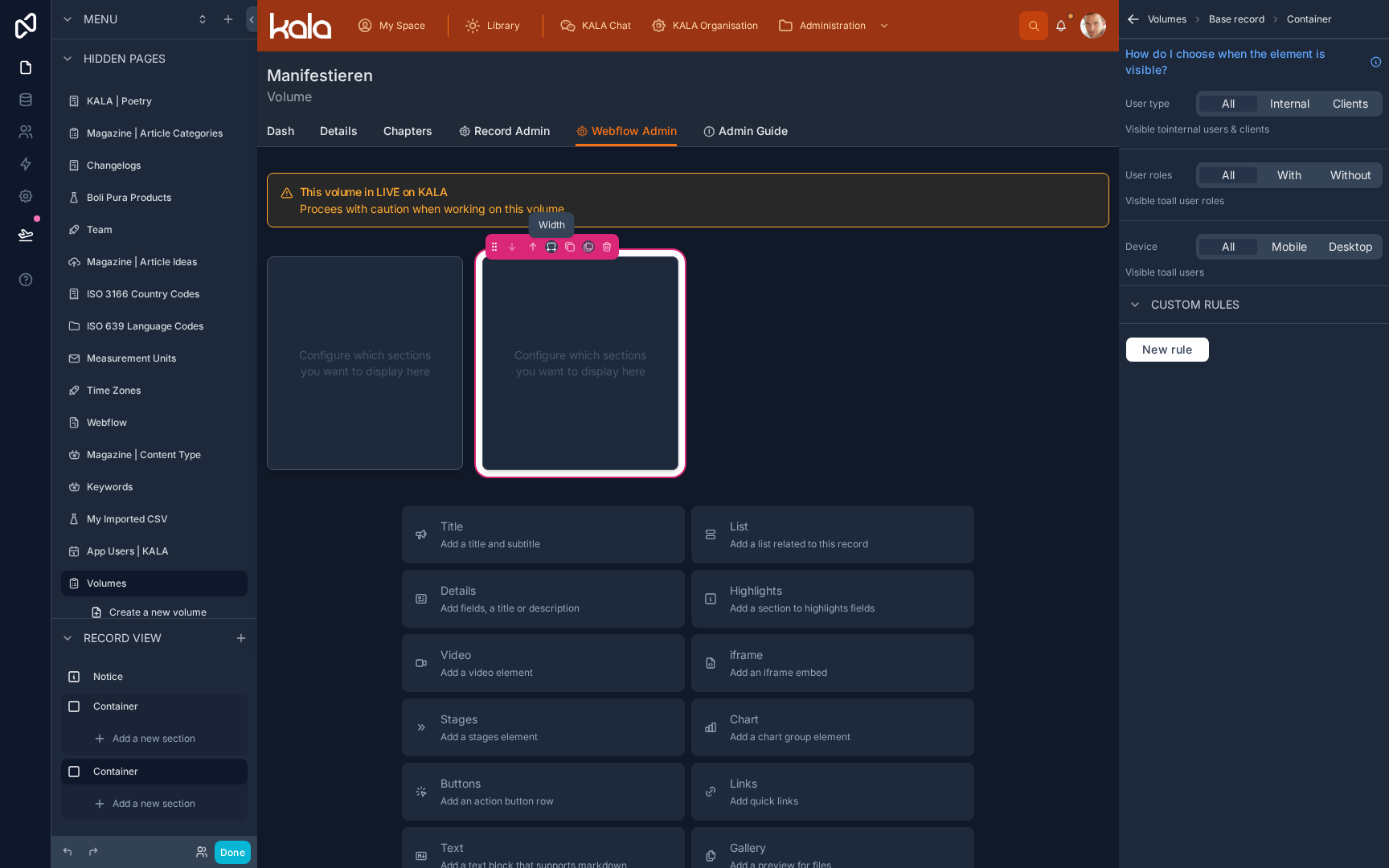
click at [552, 249] on icon at bounding box center [551, 246] width 11 height 11
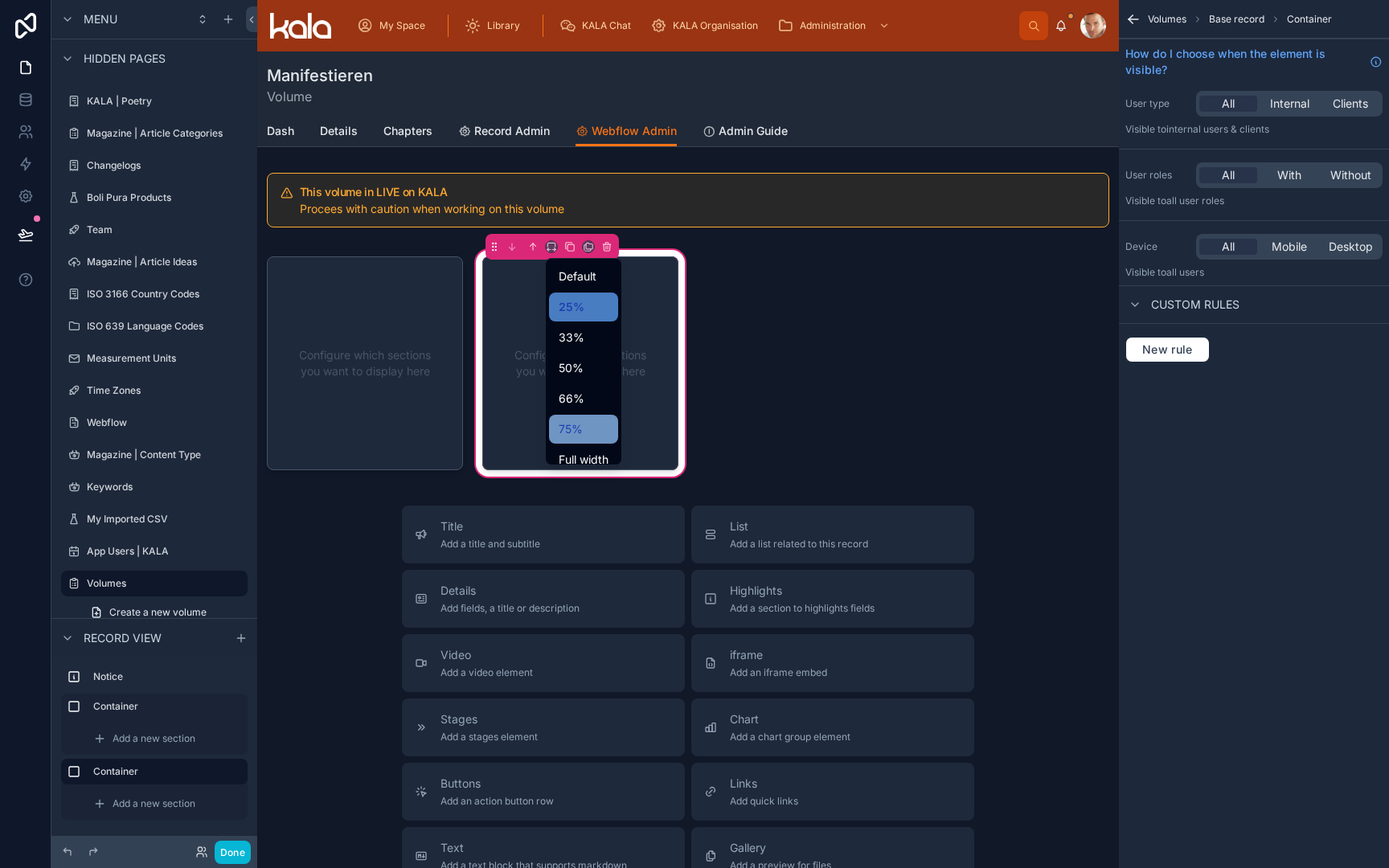
click at [580, 422] on span "75%" at bounding box center [570, 429] width 24 height 20
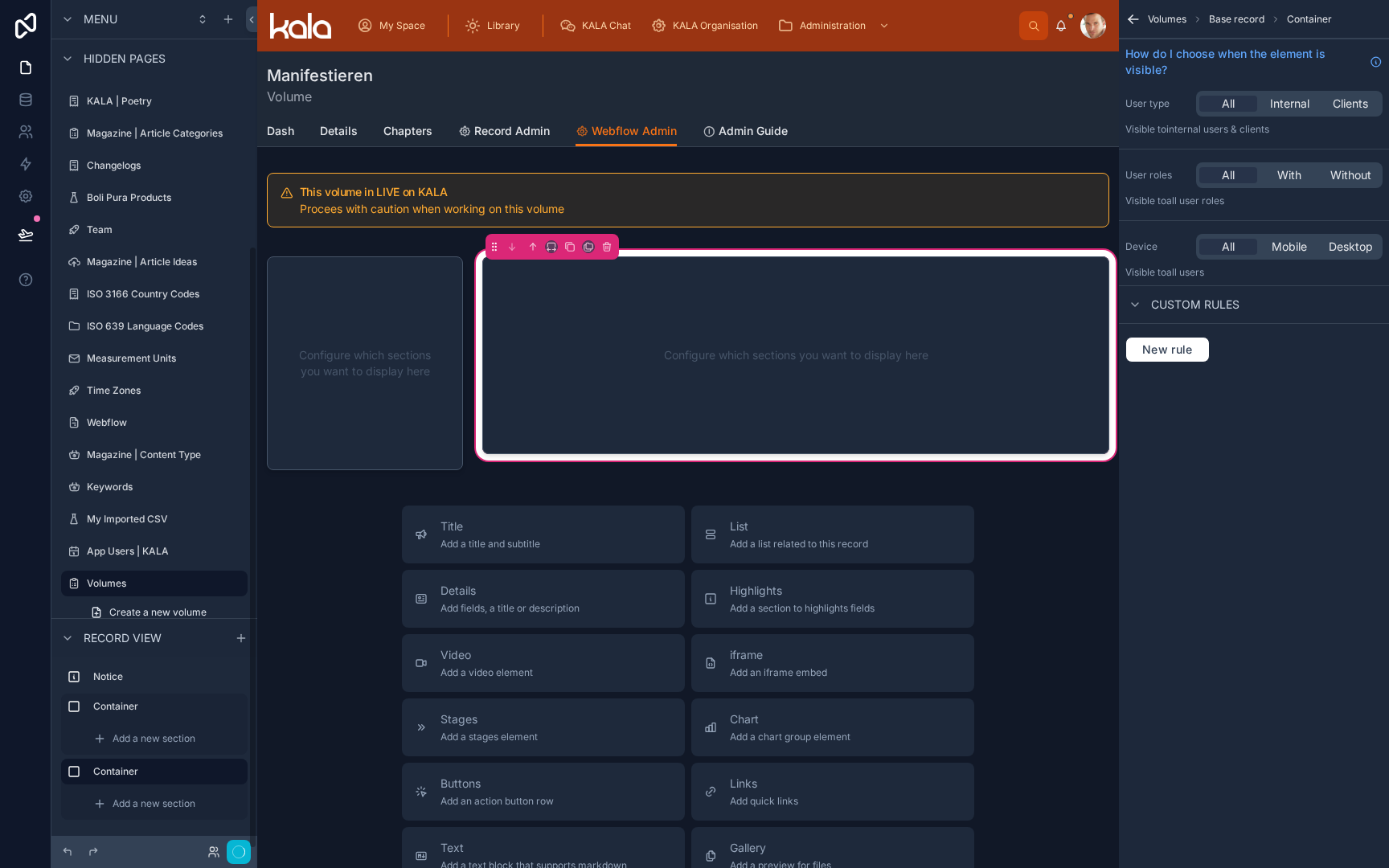
scroll to position [344, 0]
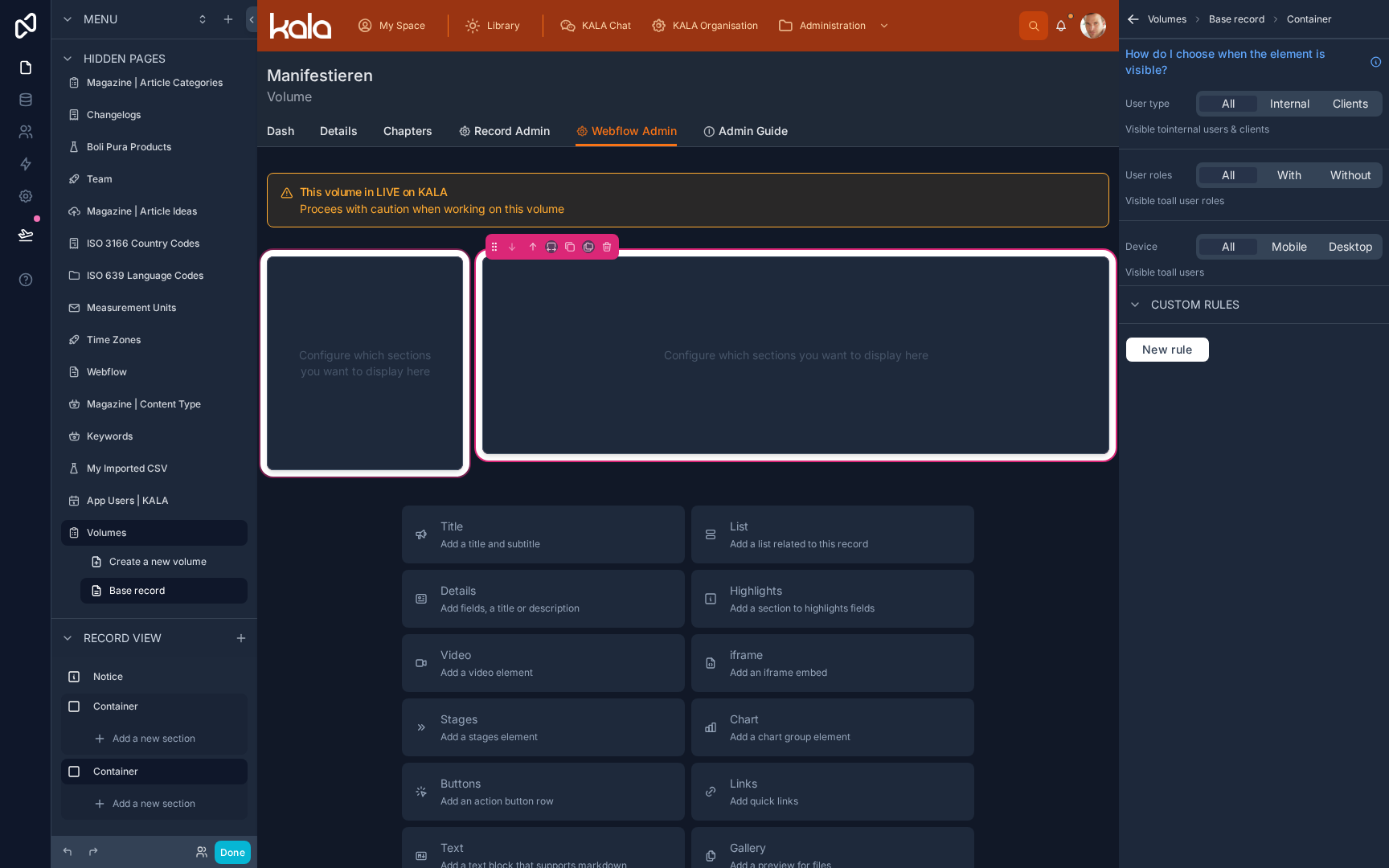
click at [384, 333] on div at bounding box center [365, 363] width 216 height 233
click at [359, 339] on div at bounding box center [365, 363] width 216 height 233
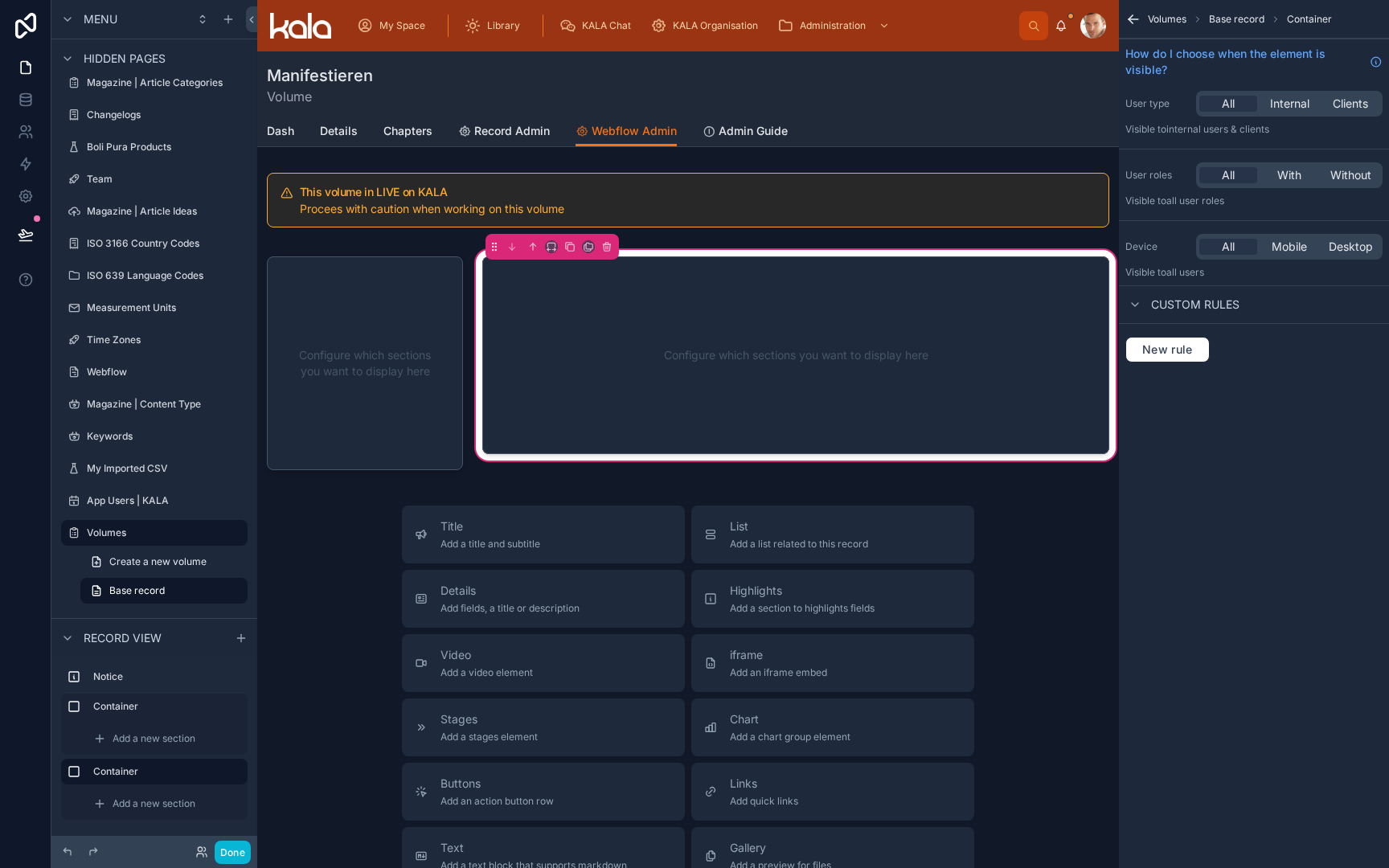
click at [594, 338] on div "Configure which sections you want to display here" at bounding box center [796, 356] width 574 height 145
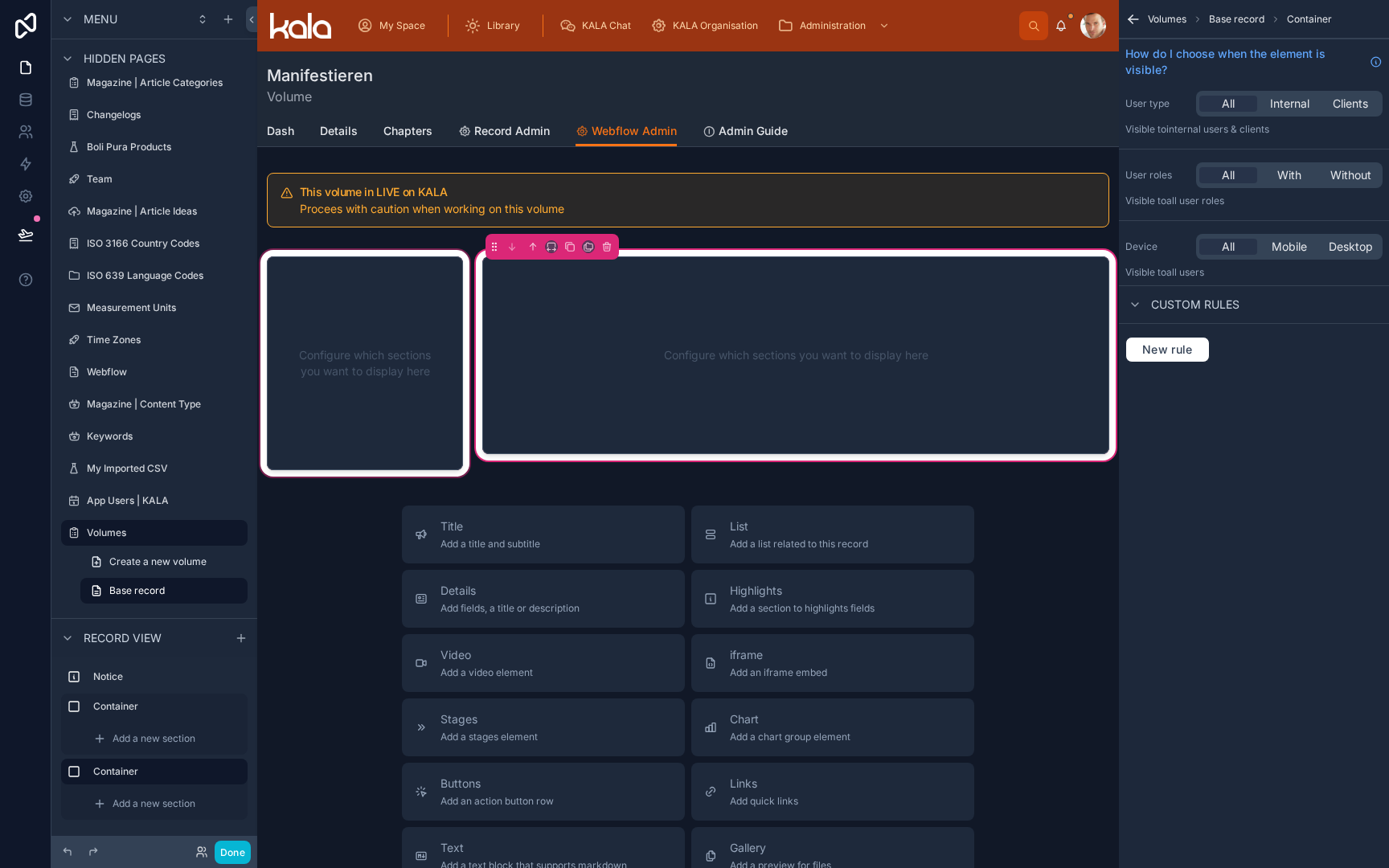
click at [426, 314] on div at bounding box center [365, 363] width 216 height 233
click at [297, 251] on div at bounding box center [365, 363] width 216 height 233
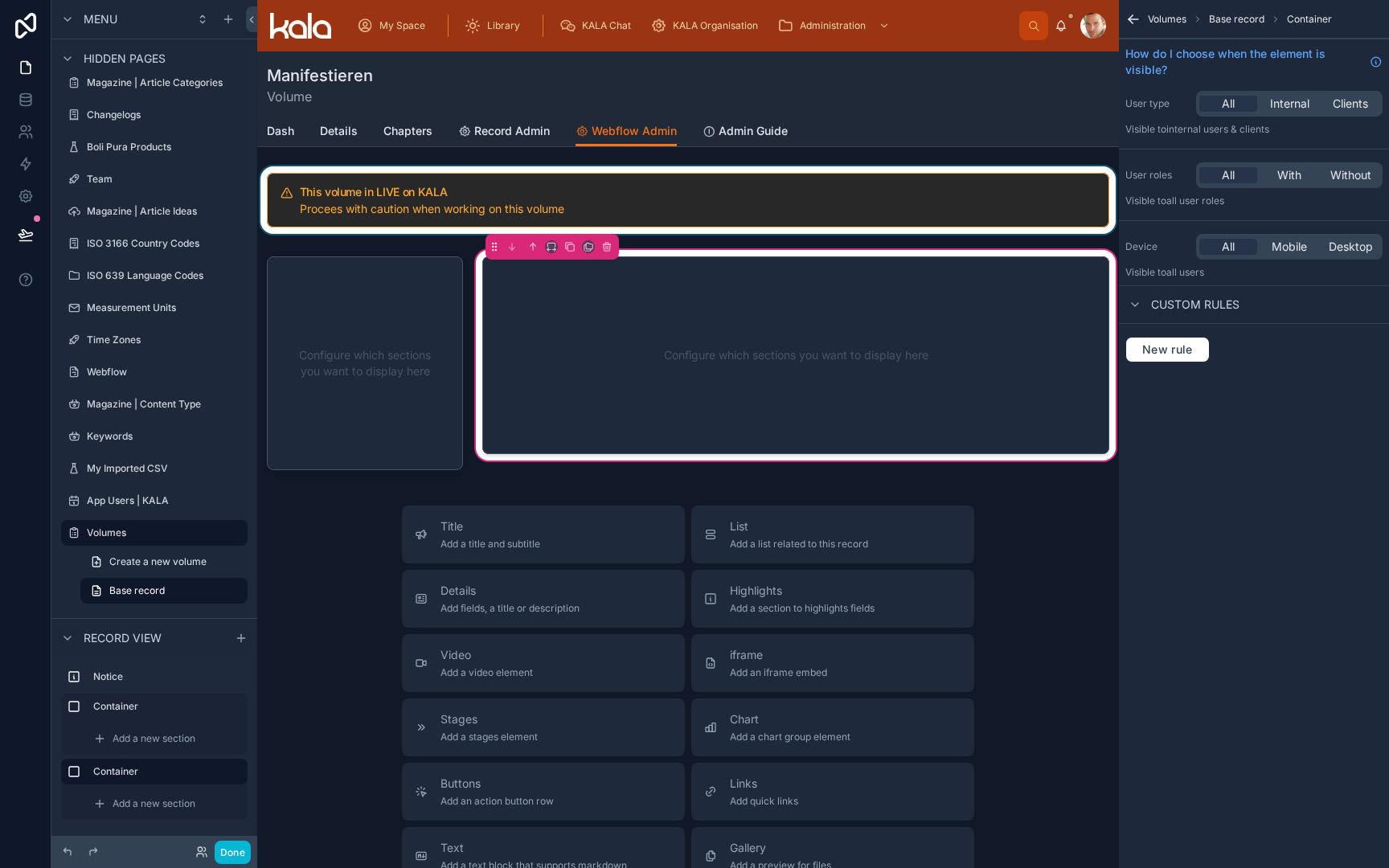
click at [351, 207] on div at bounding box center [688, 200] width 862 height 68
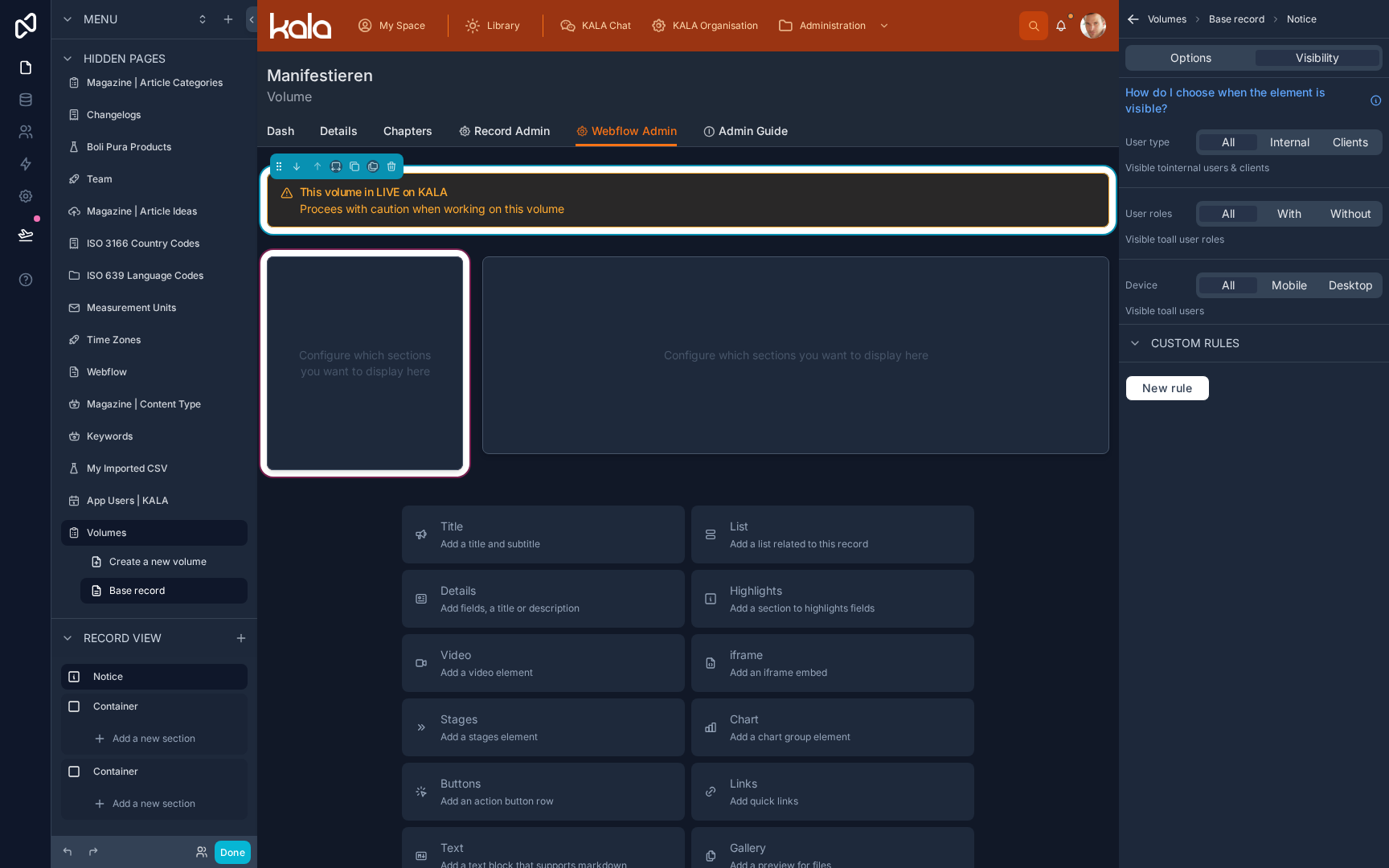
click at [327, 296] on div at bounding box center [365, 363] width 216 height 233
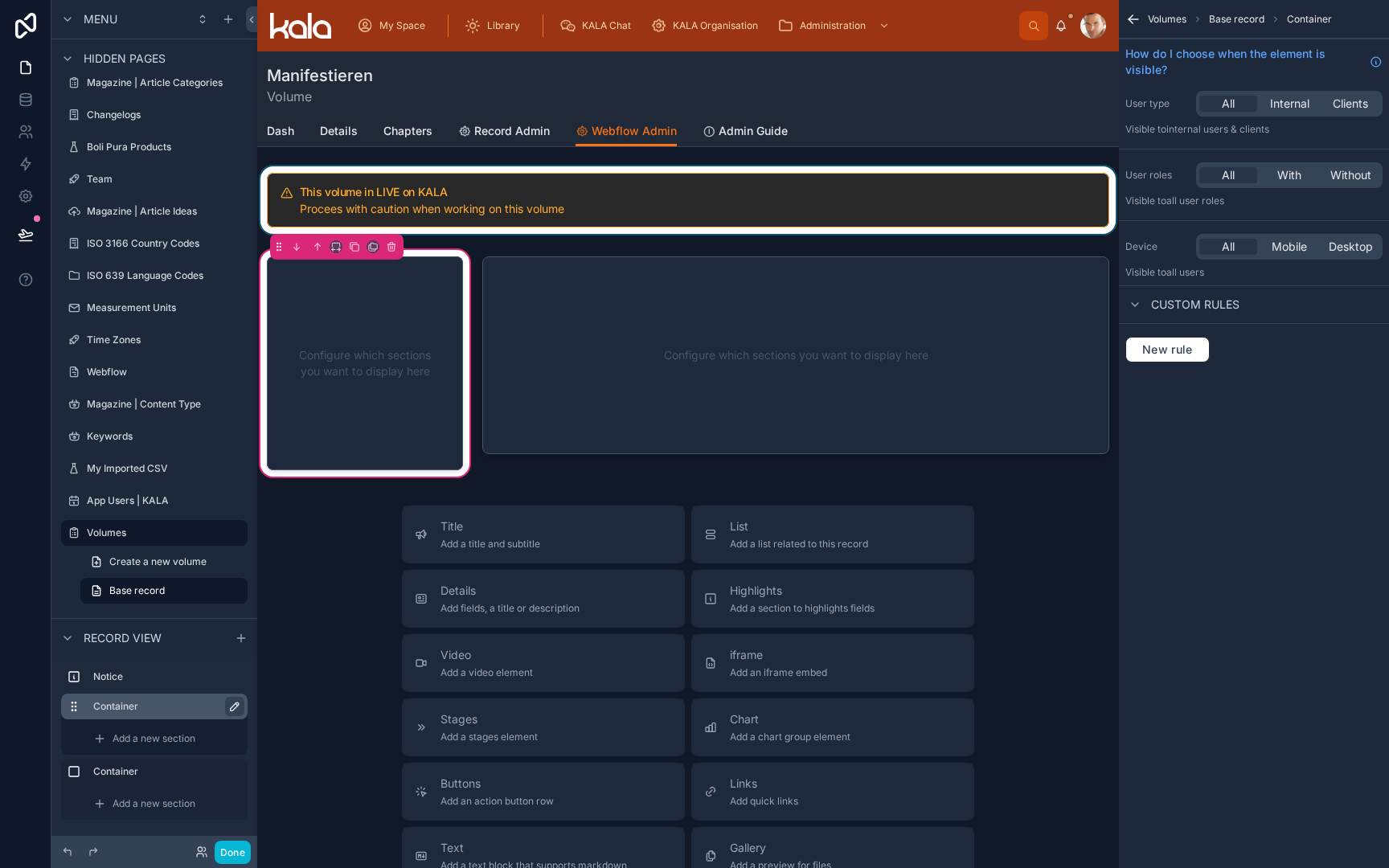
click at [235, 705] on icon "scrollable content" at bounding box center [234, 706] width 8 height 8
click at [187, 702] on input "*********" at bounding box center [154, 706] width 122 height 20
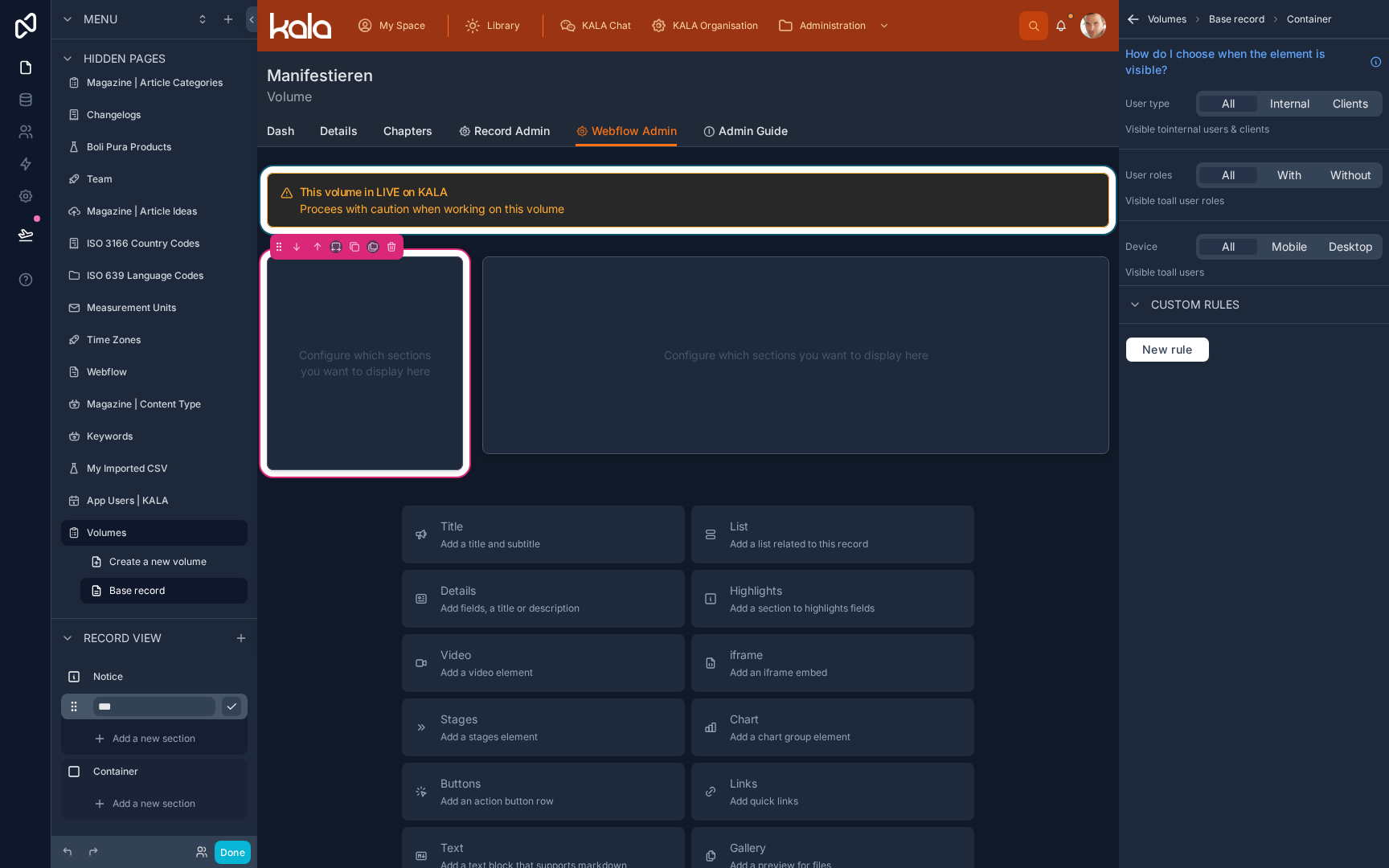
type input "****"
click at [237, 708] on icon "scrollable content" at bounding box center [231, 706] width 13 height 13
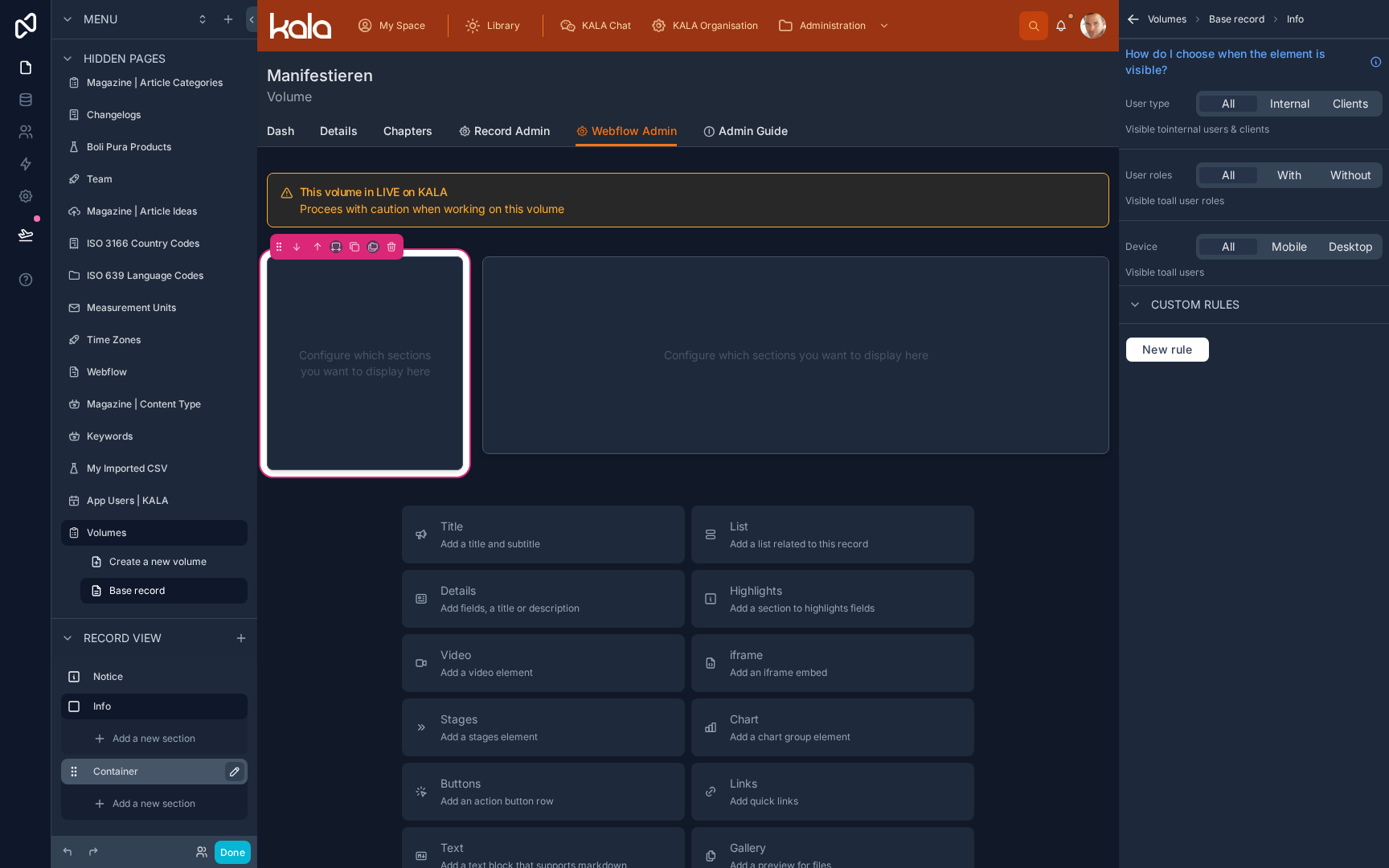
click at [238, 770] on icon "scrollable content" at bounding box center [234, 771] width 13 height 13
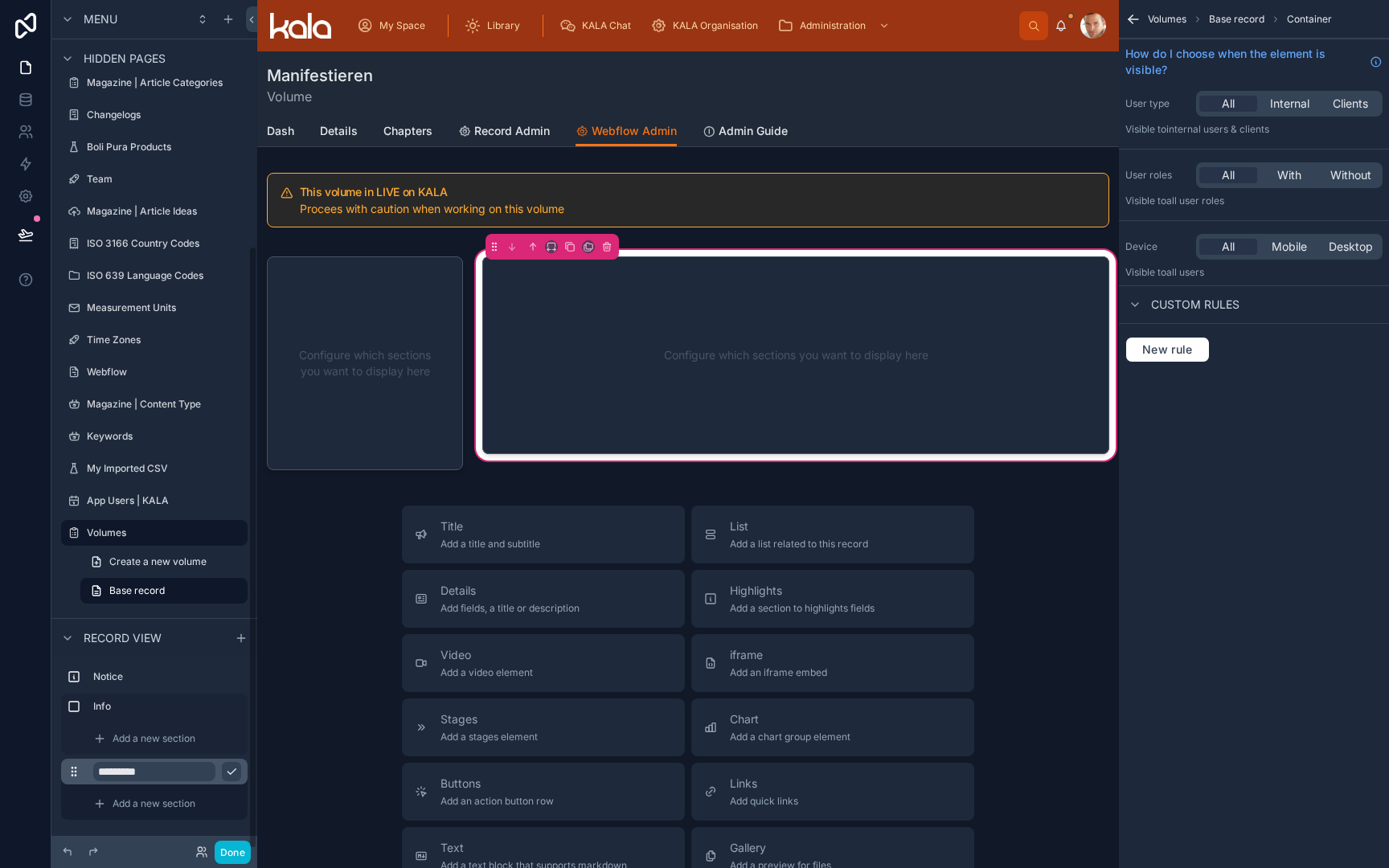
click at [169, 773] on input "*********" at bounding box center [154, 771] width 122 height 20
type input "**********"
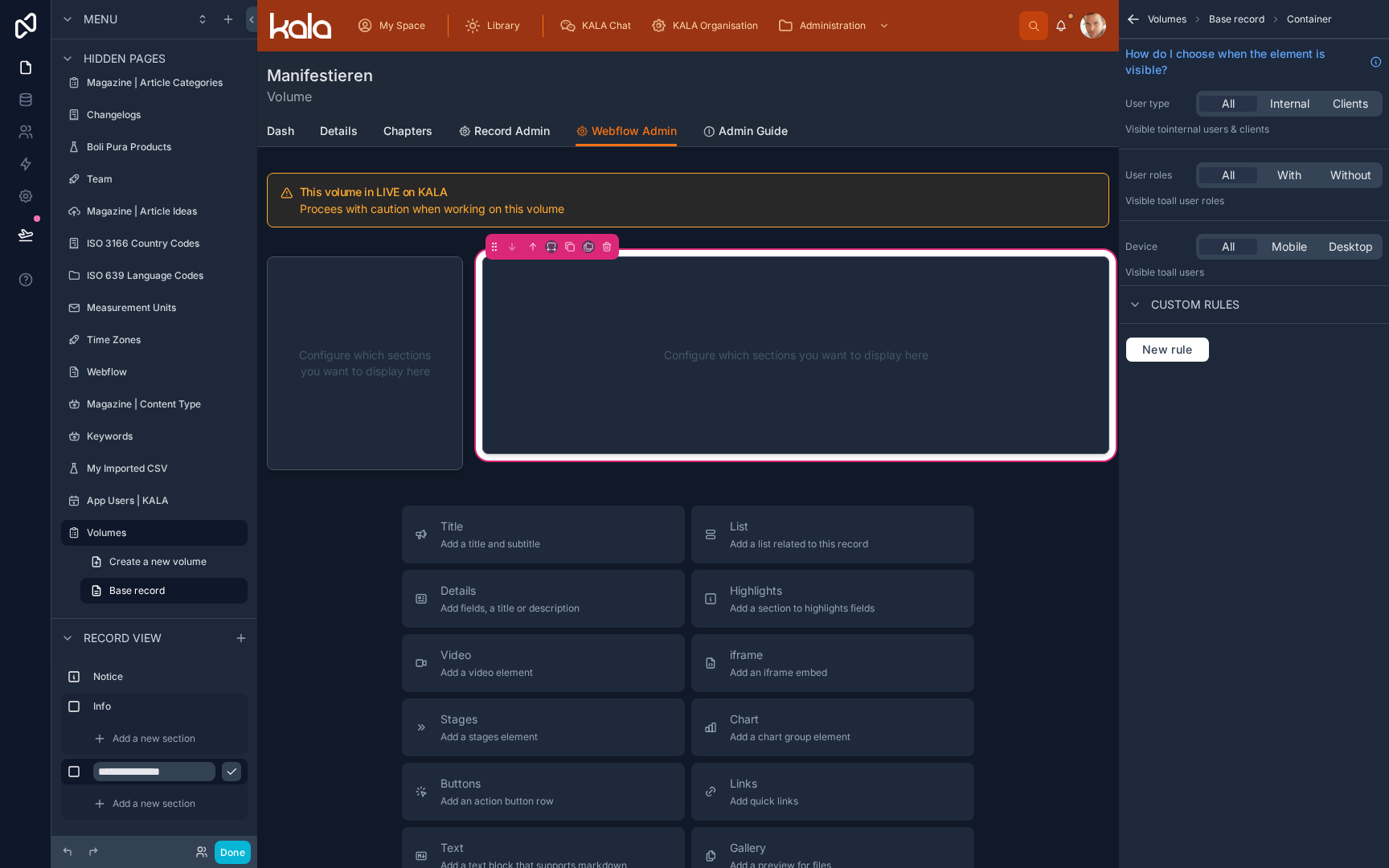
click at [236, 773] on icon "scrollable content" at bounding box center [231, 771] width 13 height 13
click at [178, 742] on span "Add a new section" at bounding box center [154, 738] width 83 height 13
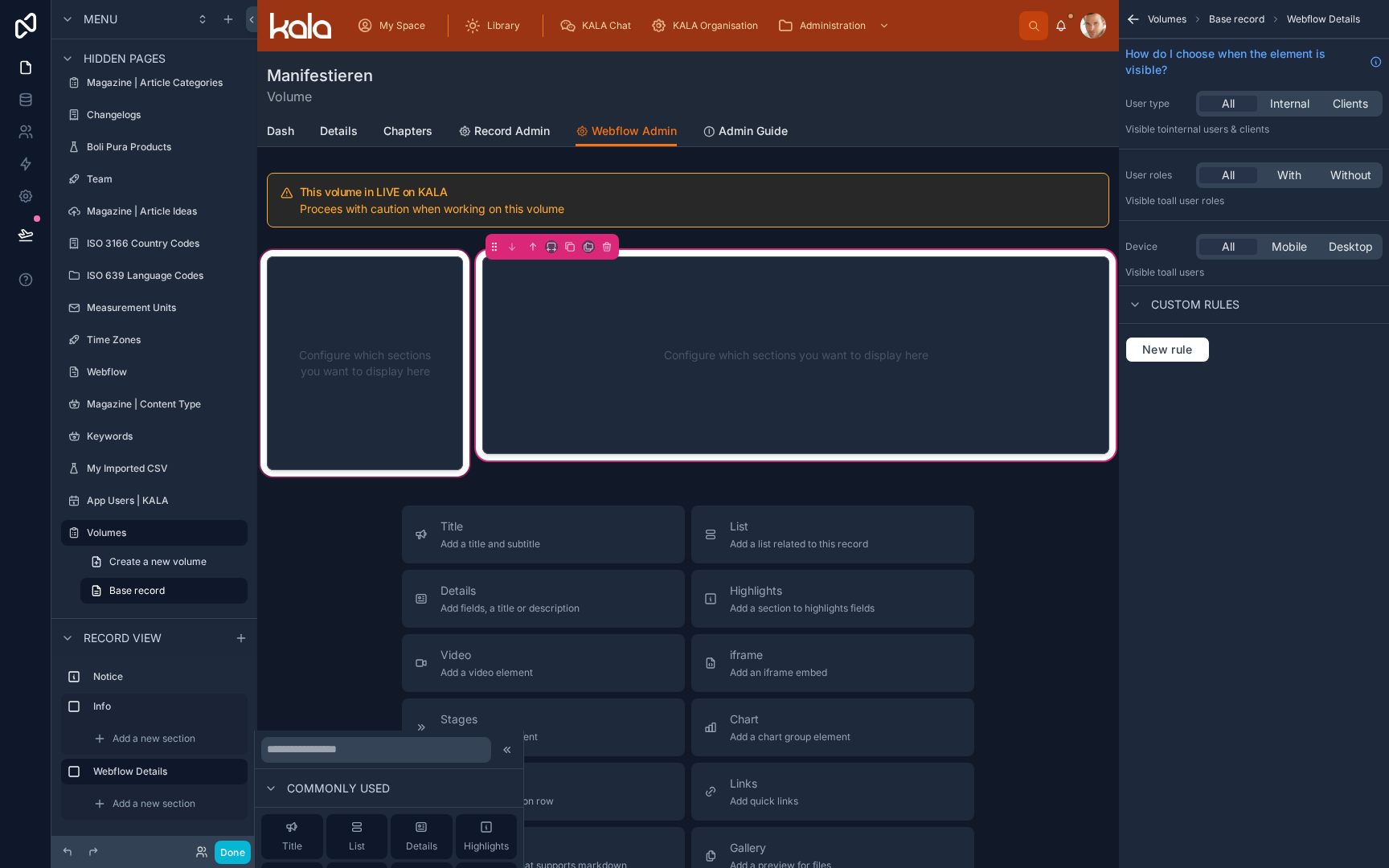
click at [406, 422] on div at bounding box center [365, 363] width 216 height 233
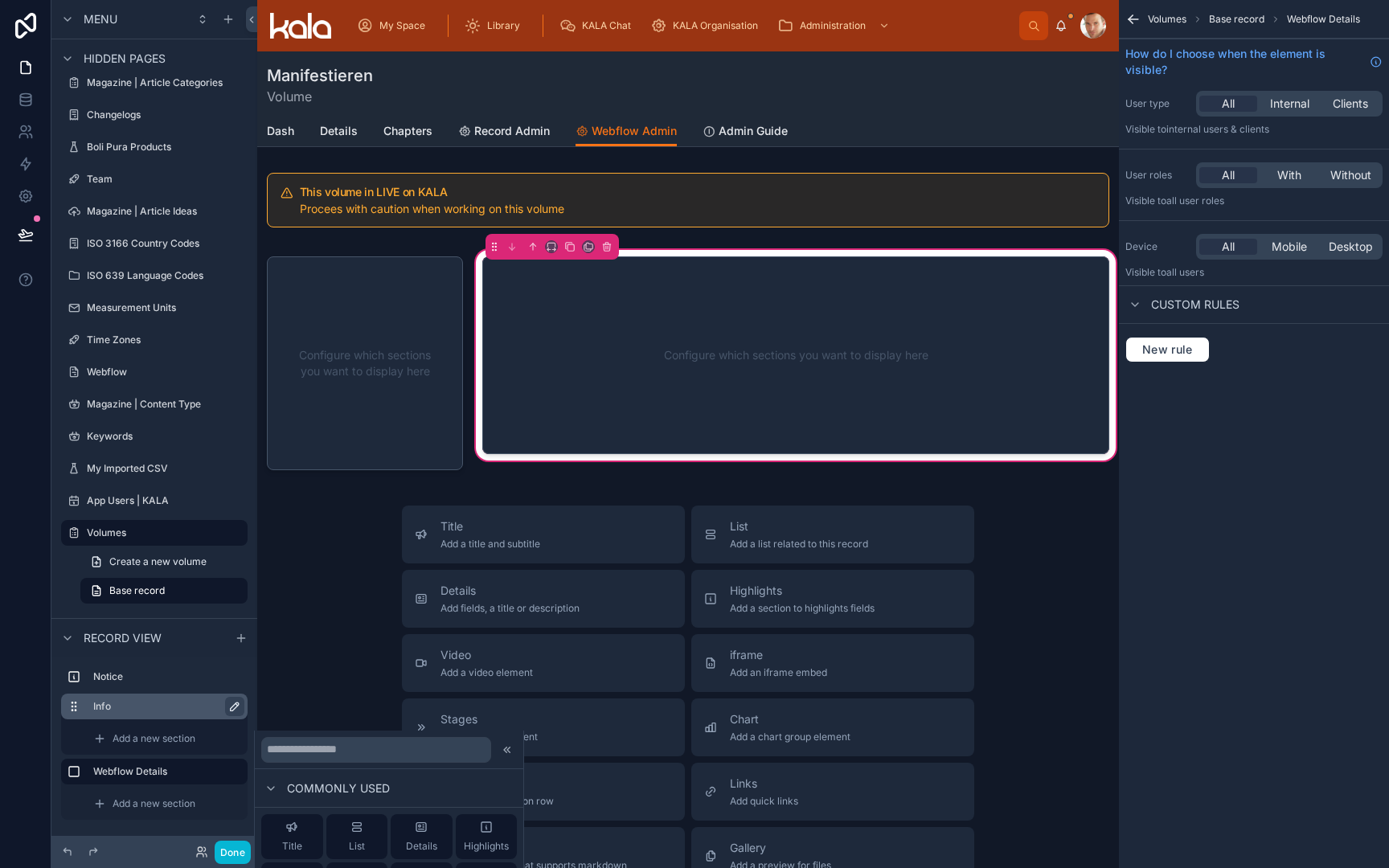
click at [145, 702] on label "Info" at bounding box center [164, 706] width 142 height 13
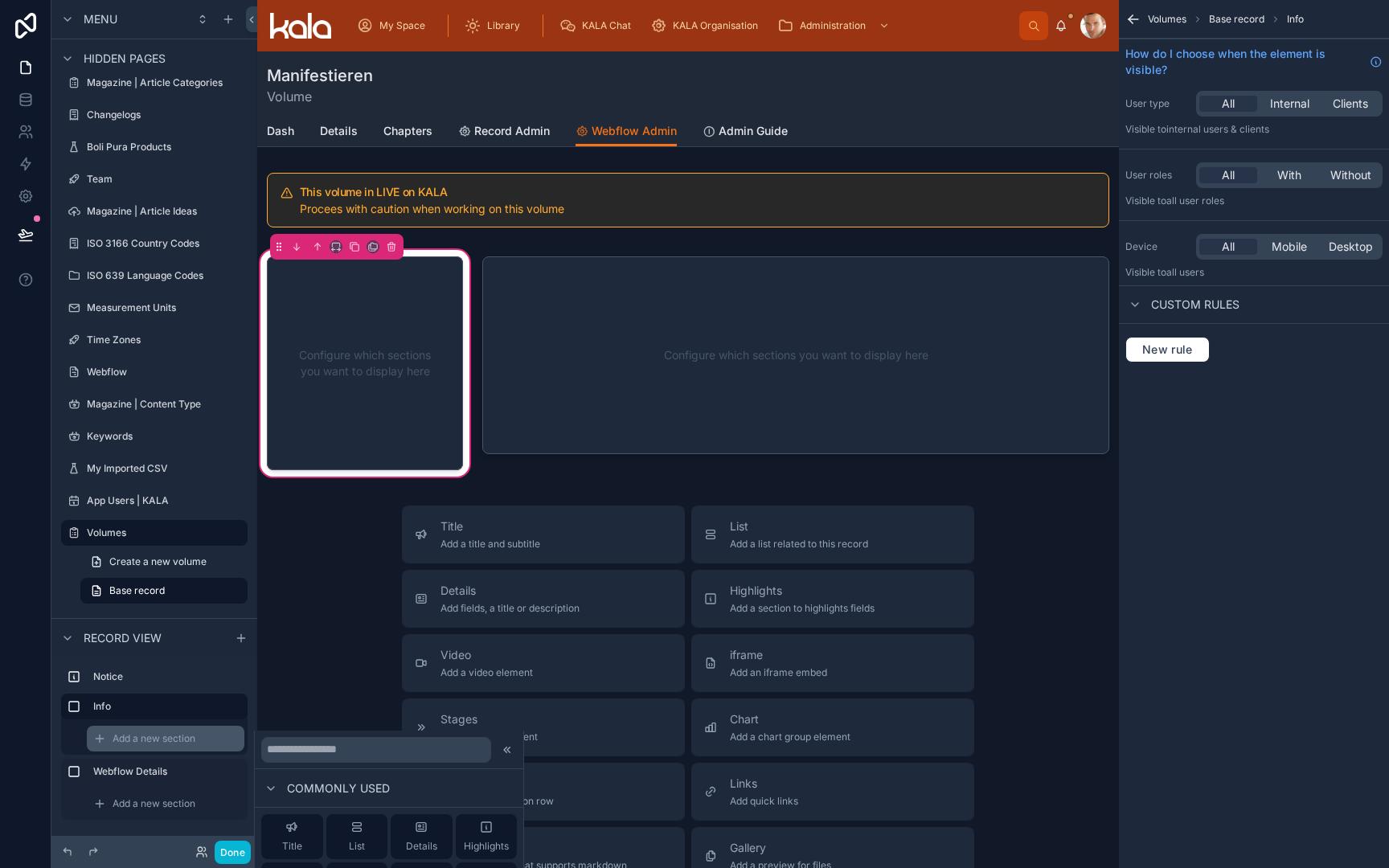
click at [143, 746] on div "Add a new section" at bounding box center [165, 739] width 158 height 25
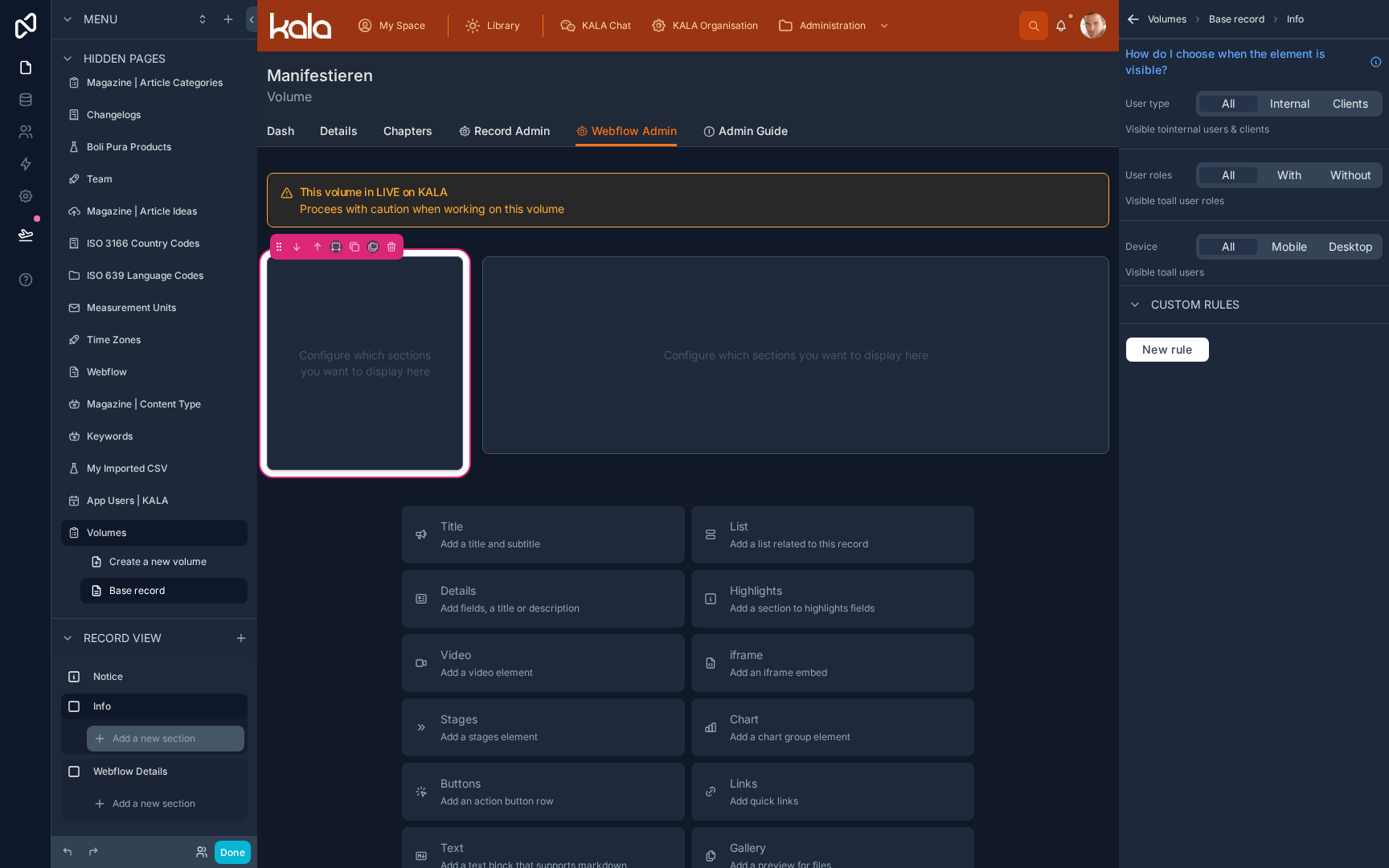
click at [153, 741] on span "Add a new section" at bounding box center [154, 738] width 83 height 13
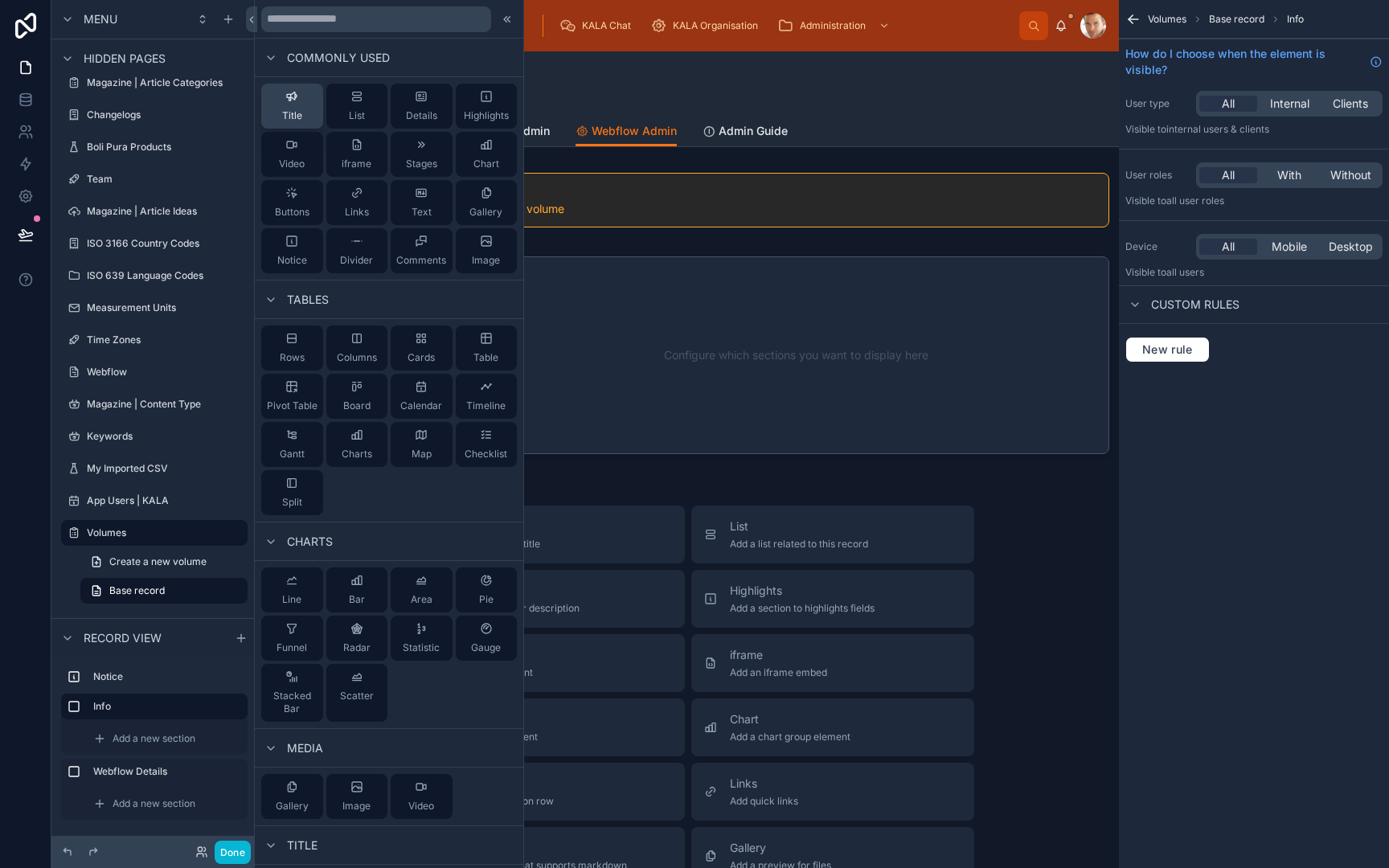
click at [300, 106] on div "Title" at bounding box center [293, 106] width 20 height 32
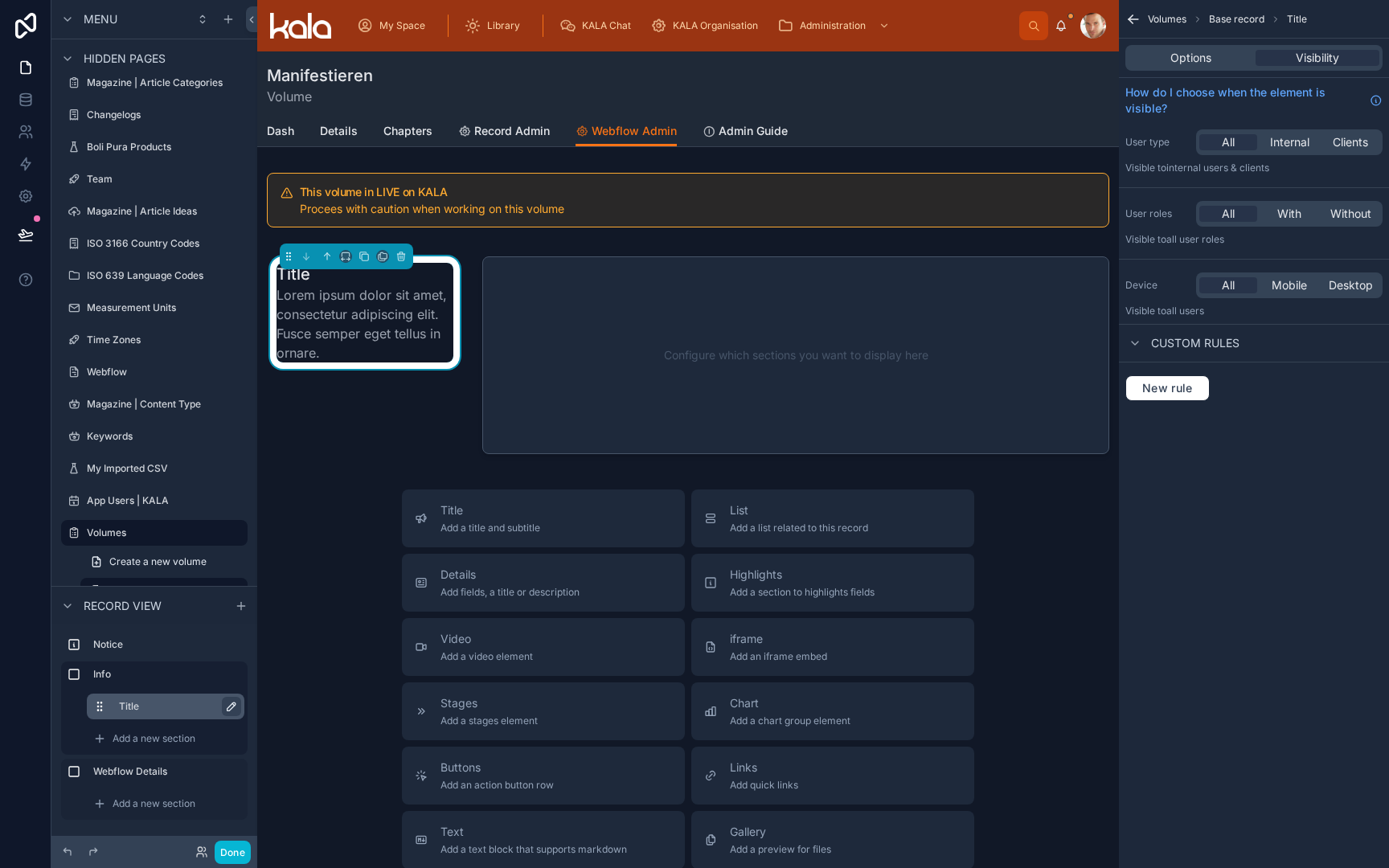
click at [222, 707] on button "scrollable content" at bounding box center [232, 706] width 20 height 20
click at [181, 708] on input "*****" at bounding box center [165, 706] width 93 height 20
type input "**********"
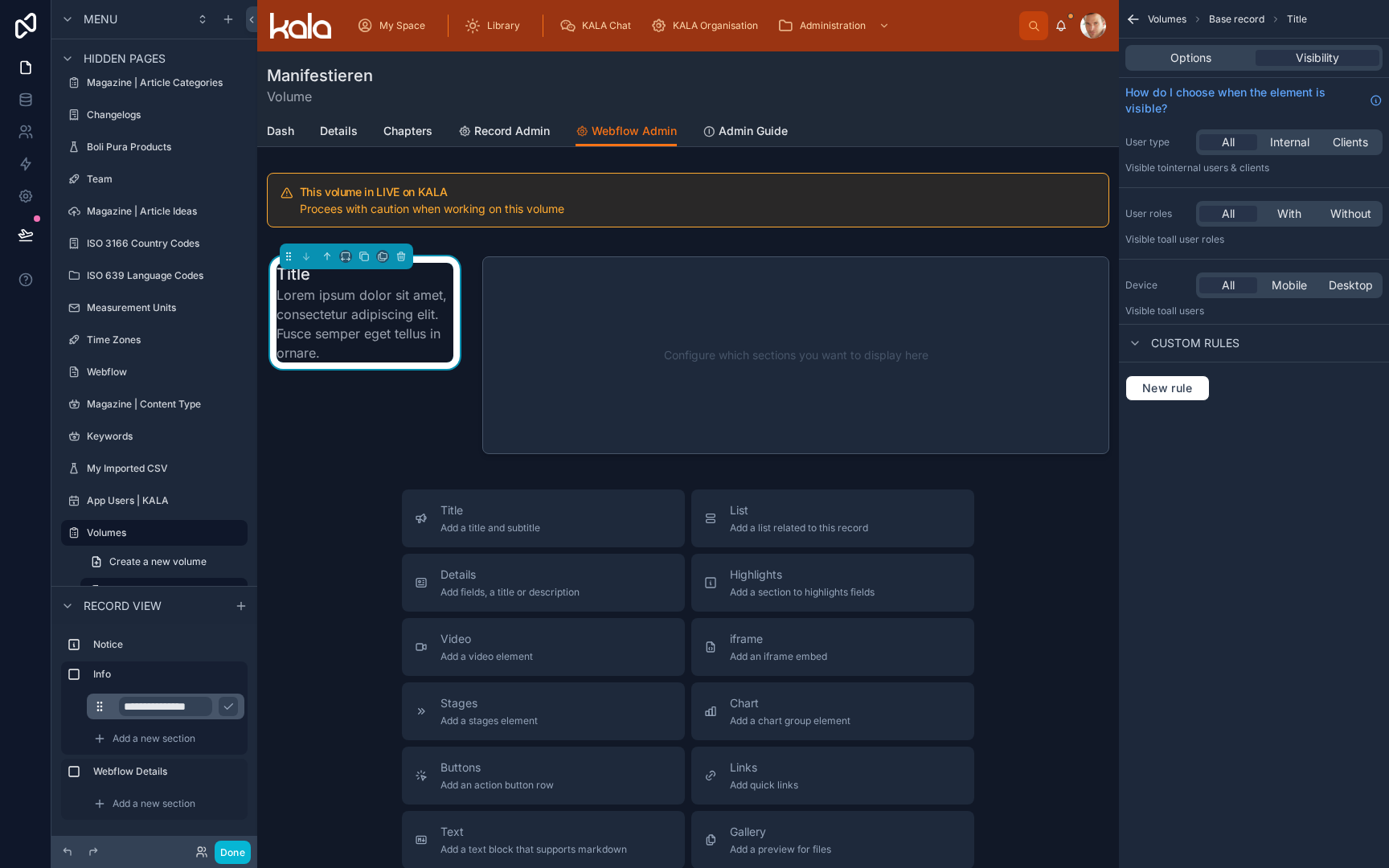
click at [177, 706] on input "**********" at bounding box center [165, 706] width 93 height 20
click at [232, 704] on icon "scrollable content" at bounding box center [227, 707] width 8 height 6
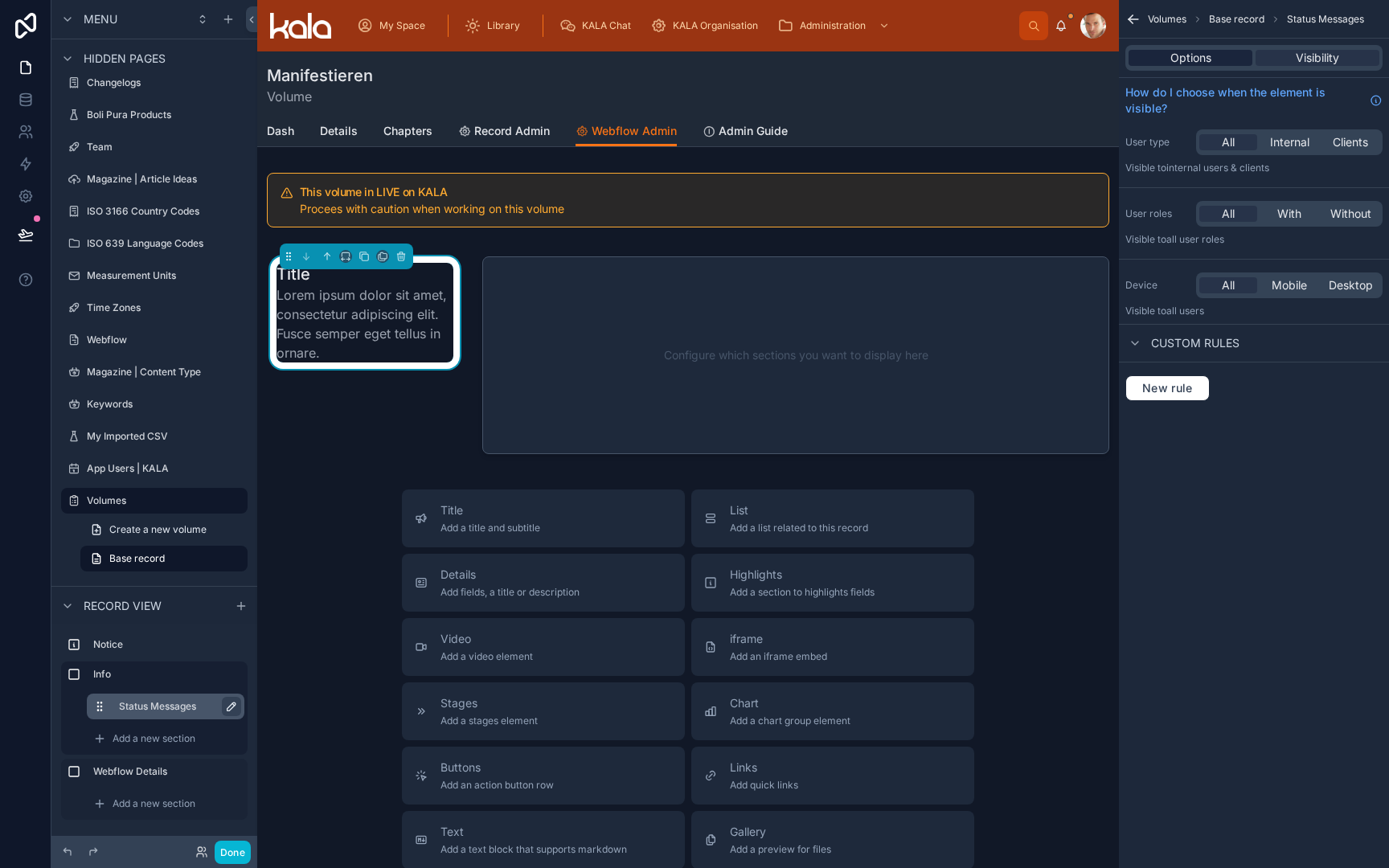
click at [1201, 59] on span "Options" at bounding box center [1191, 58] width 41 height 16
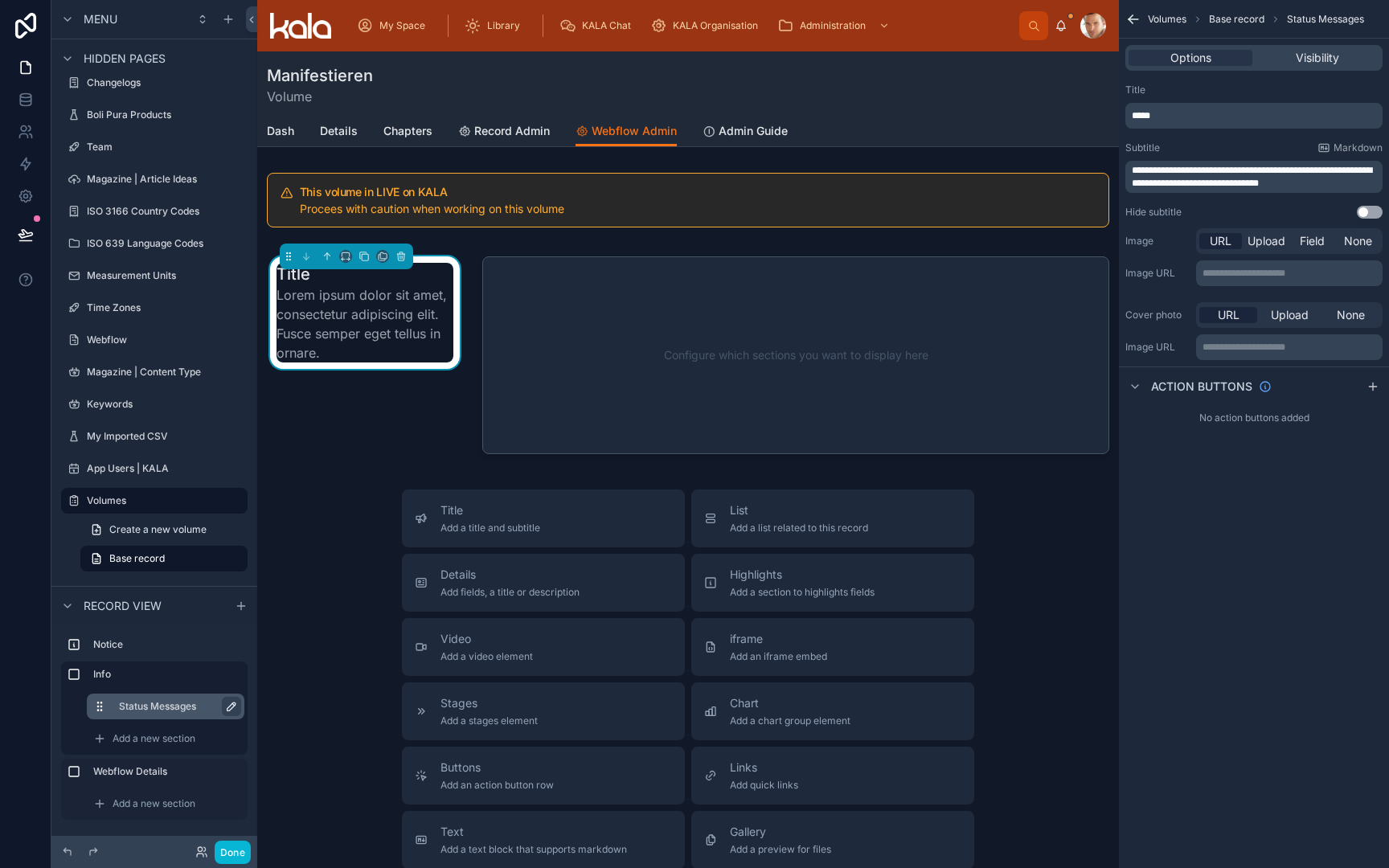
click at [1185, 121] on p "*****" at bounding box center [1256, 115] width 248 height 13
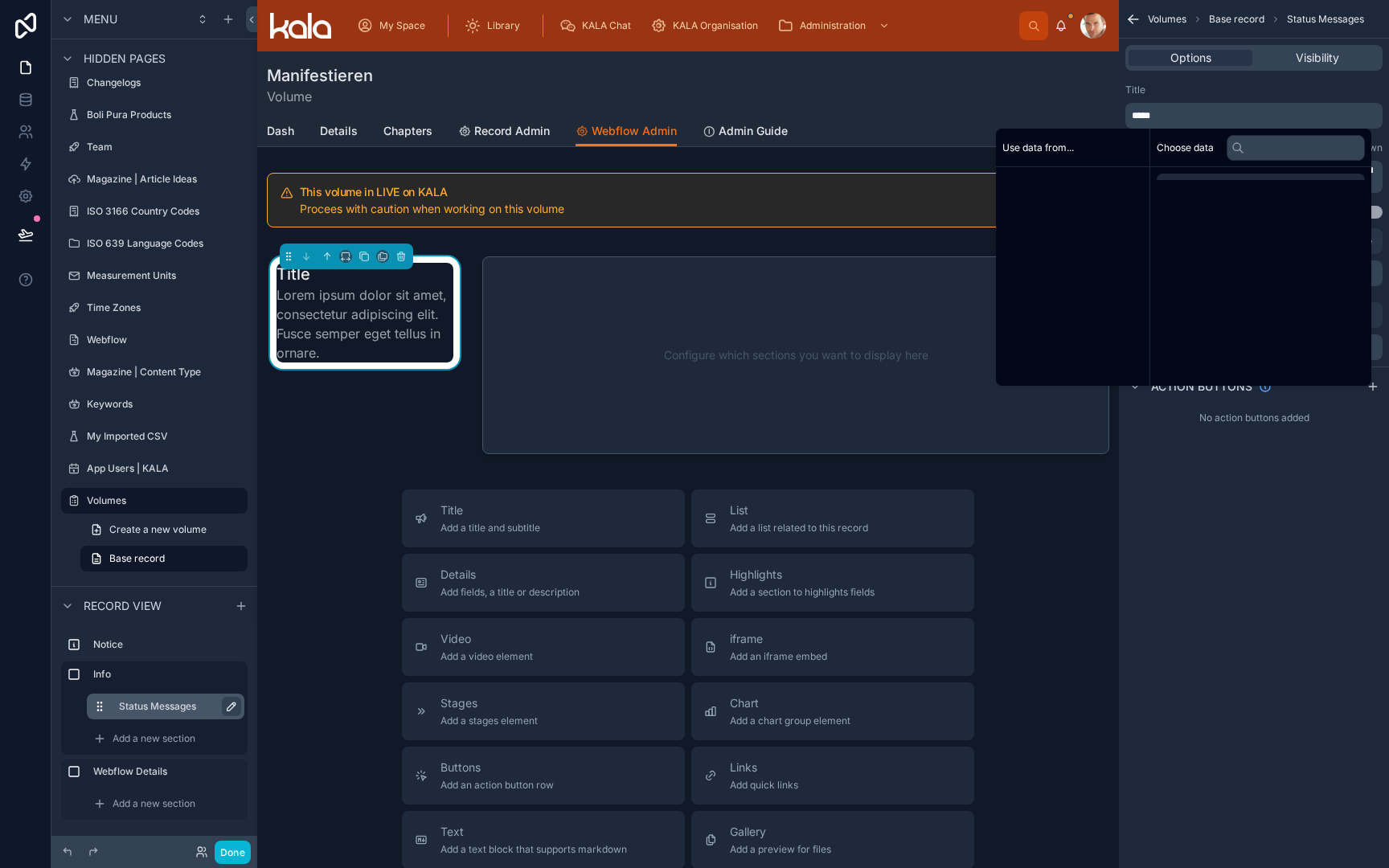
click at [1185, 121] on p "*****" at bounding box center [1256, 115] width 248 height 13
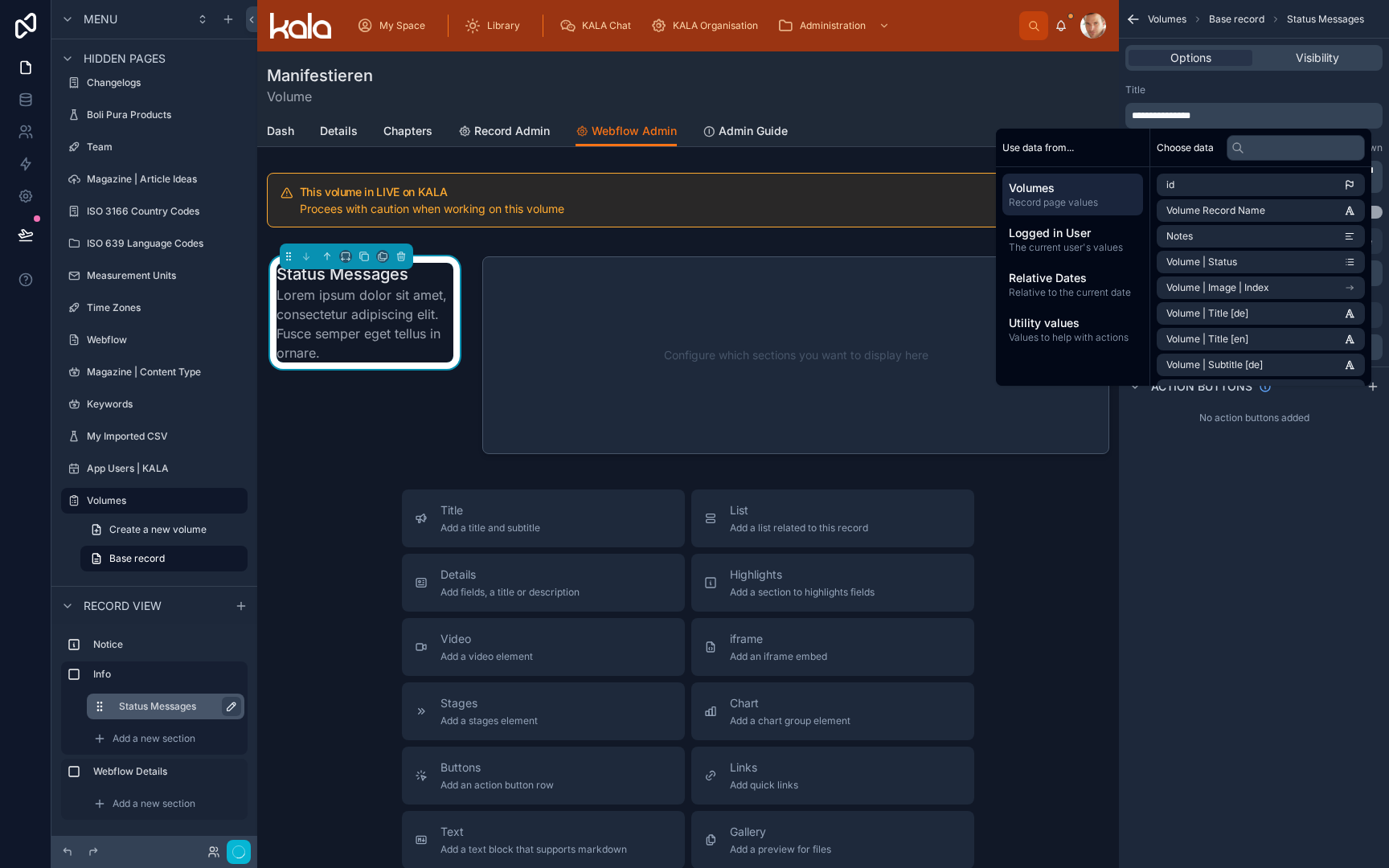
click at [1216, 97] on div "**********" at bounding box center [1253, 106] width 257 height 45
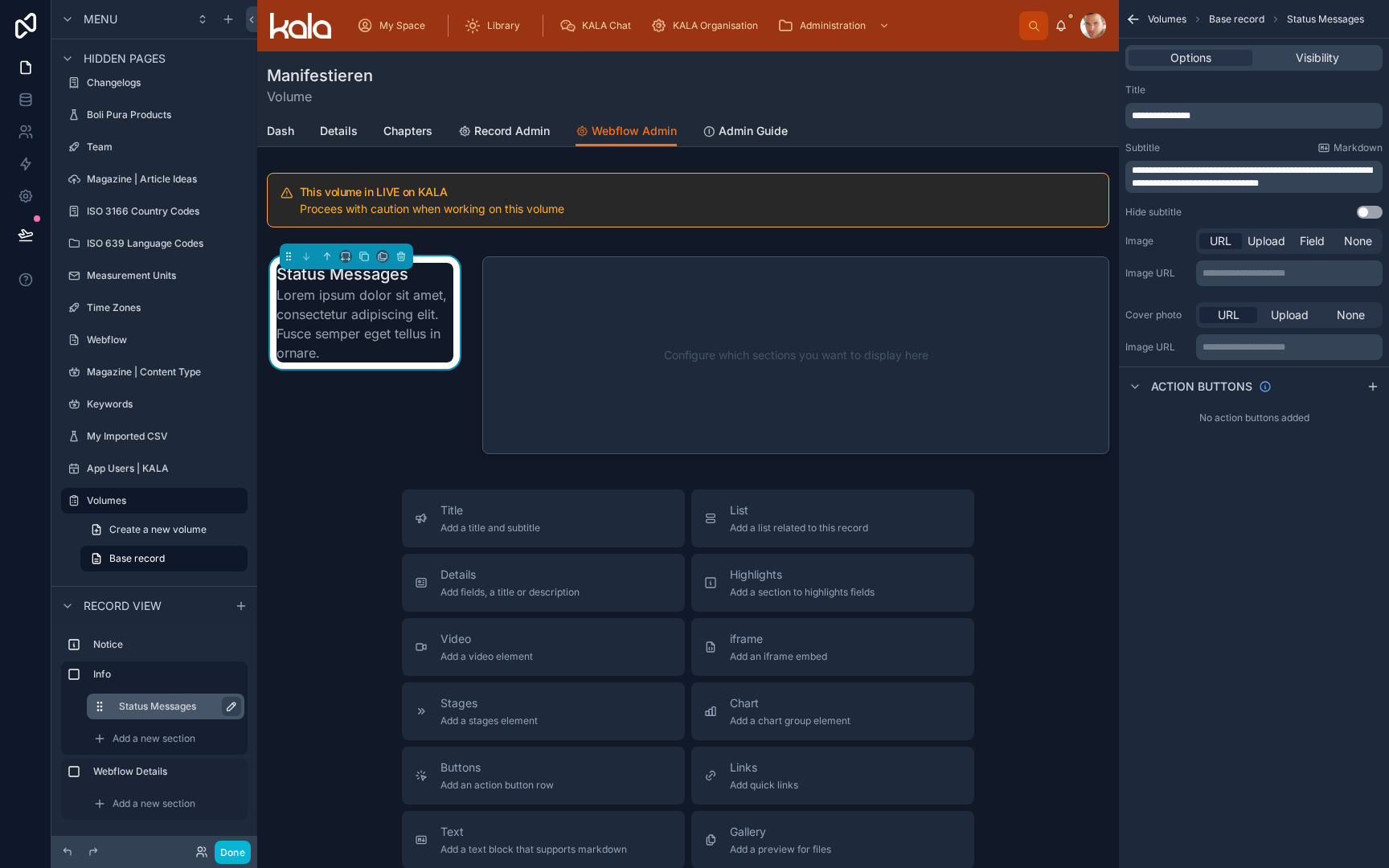
click at [1371, 211] on button "Use setting" at bounding box center [1369, 212] width 25 height 13
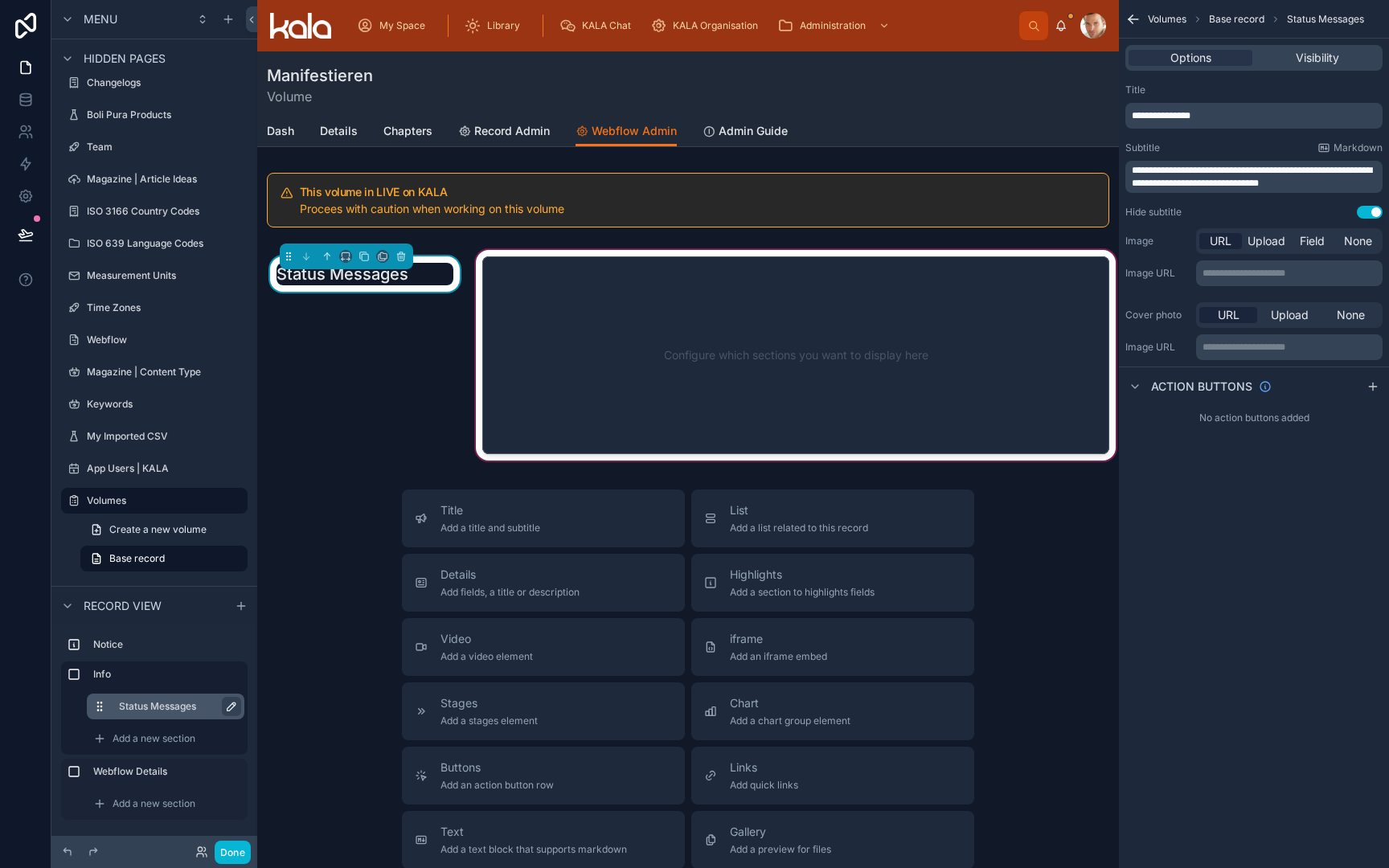
click at [664, 331] on div at bounding box center [796, 356] width 647 height 217
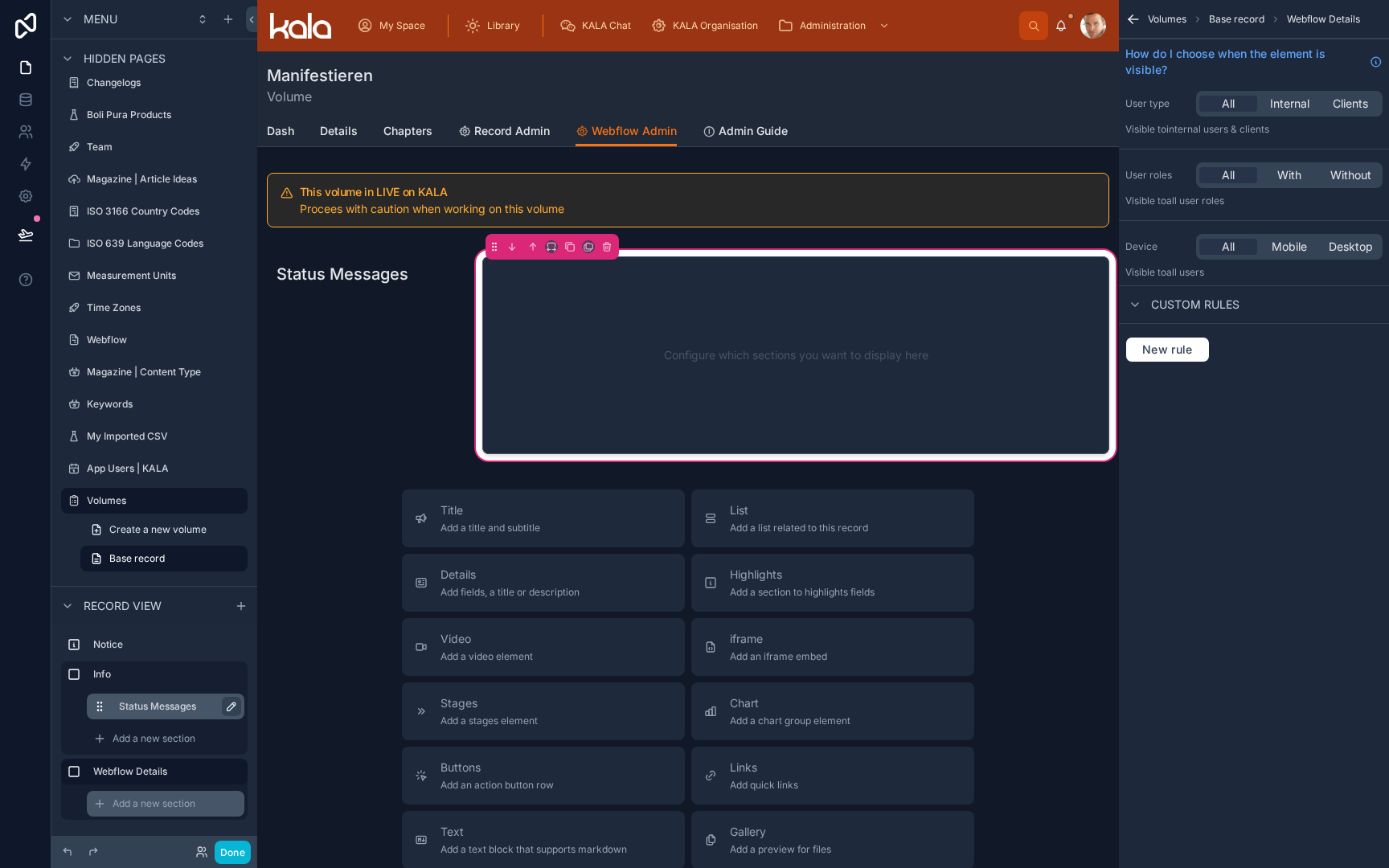
click at [154, 812] on div "Add a new section" at bounding box center [165, 804] width 158 height 25
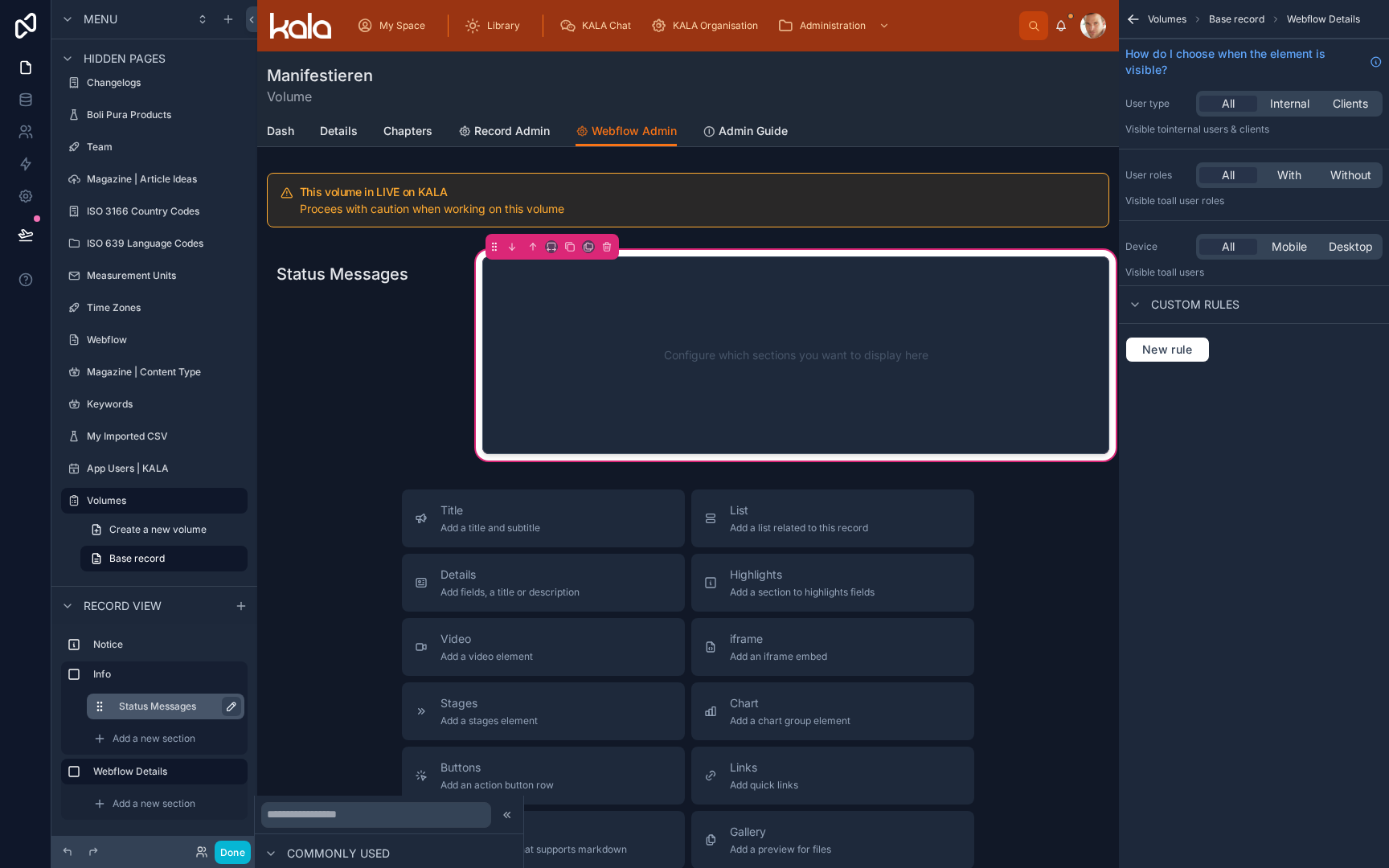
scroll to position [132, 0]
click at [325, 819] on input "text" at bounding box center [376, 815] width 230 height 25
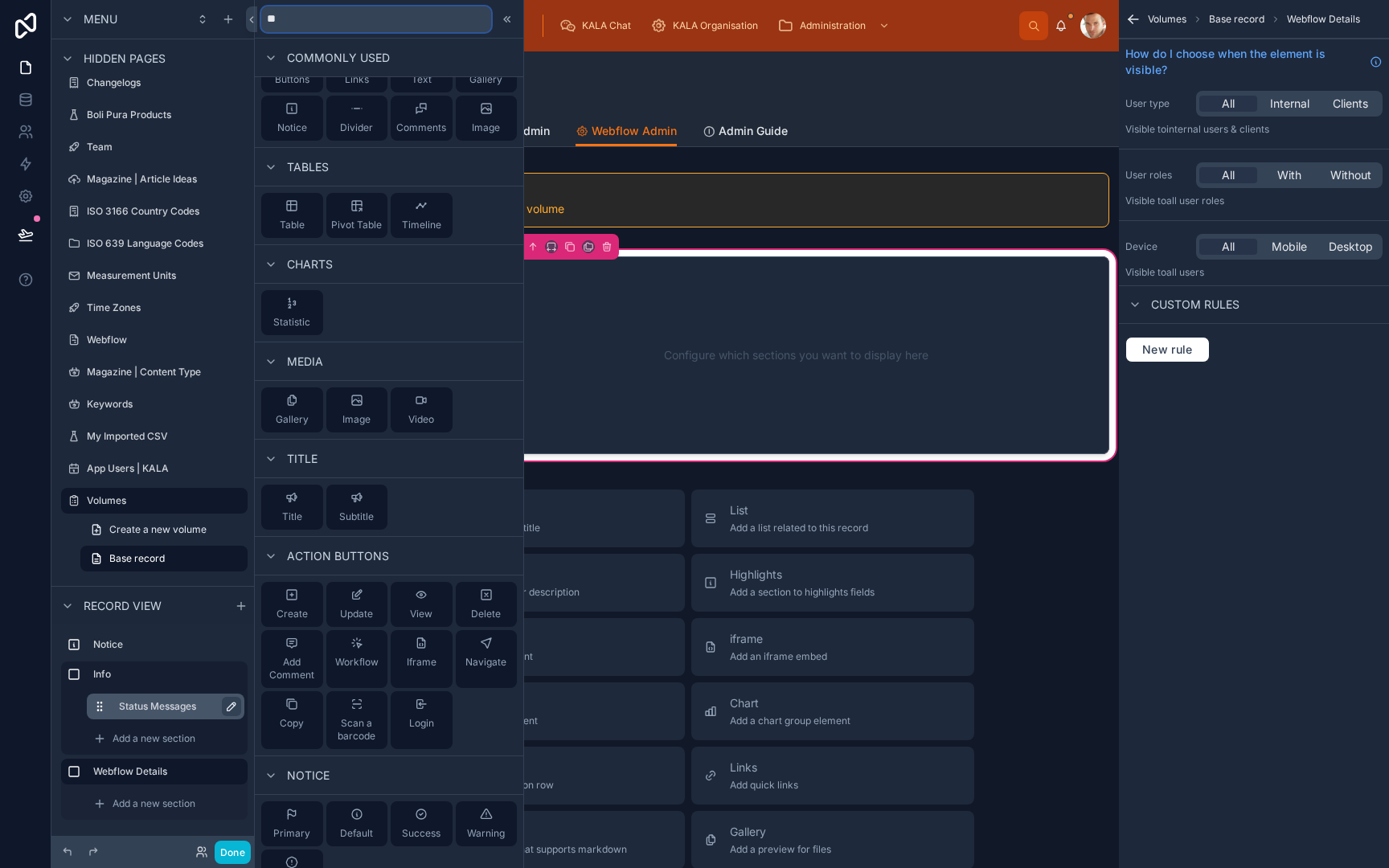
type input "***"
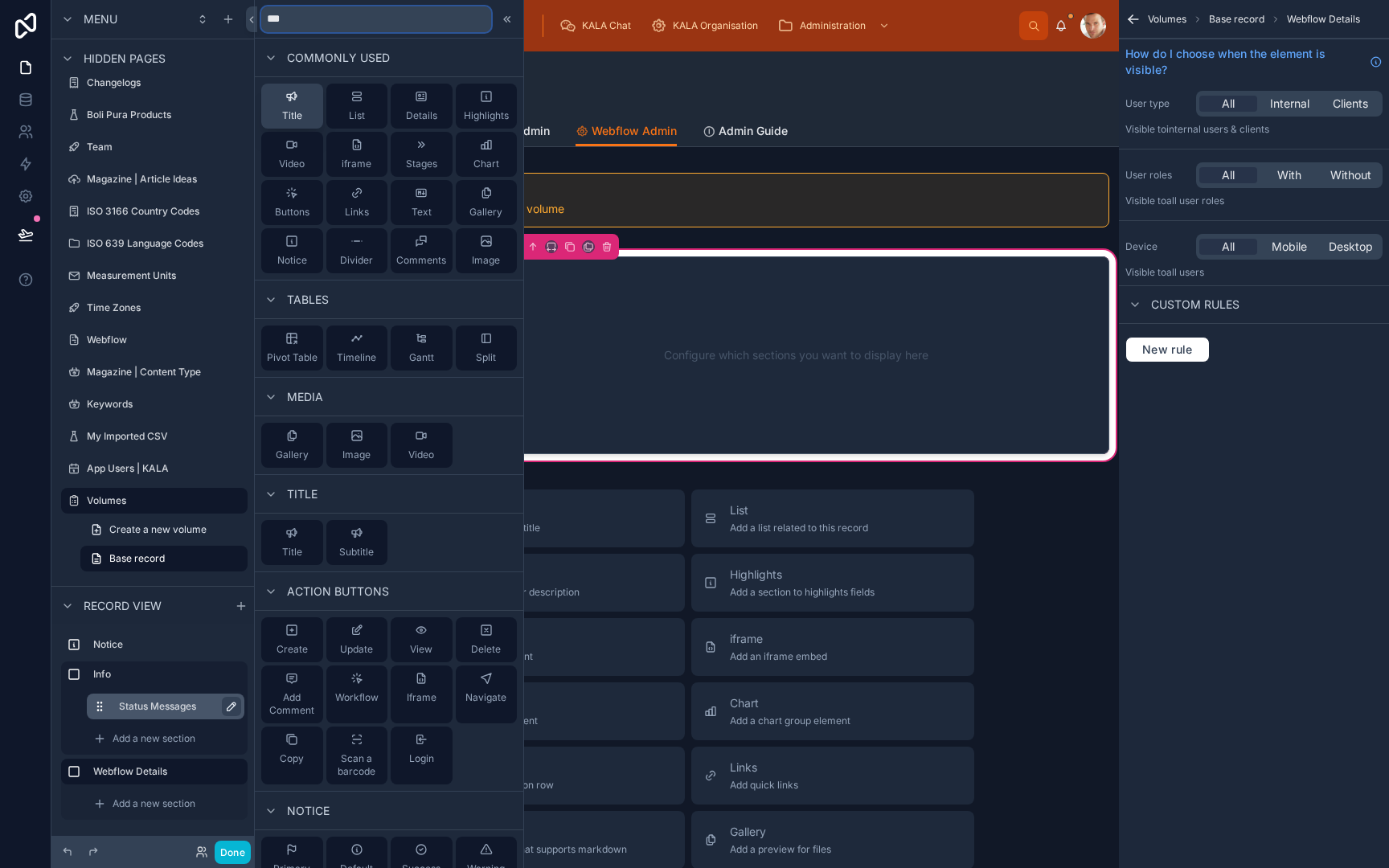
scroll to position [0, 0]
click at [285, 109] on span "Title" at bounding box center [293, 115] width 20 height 13
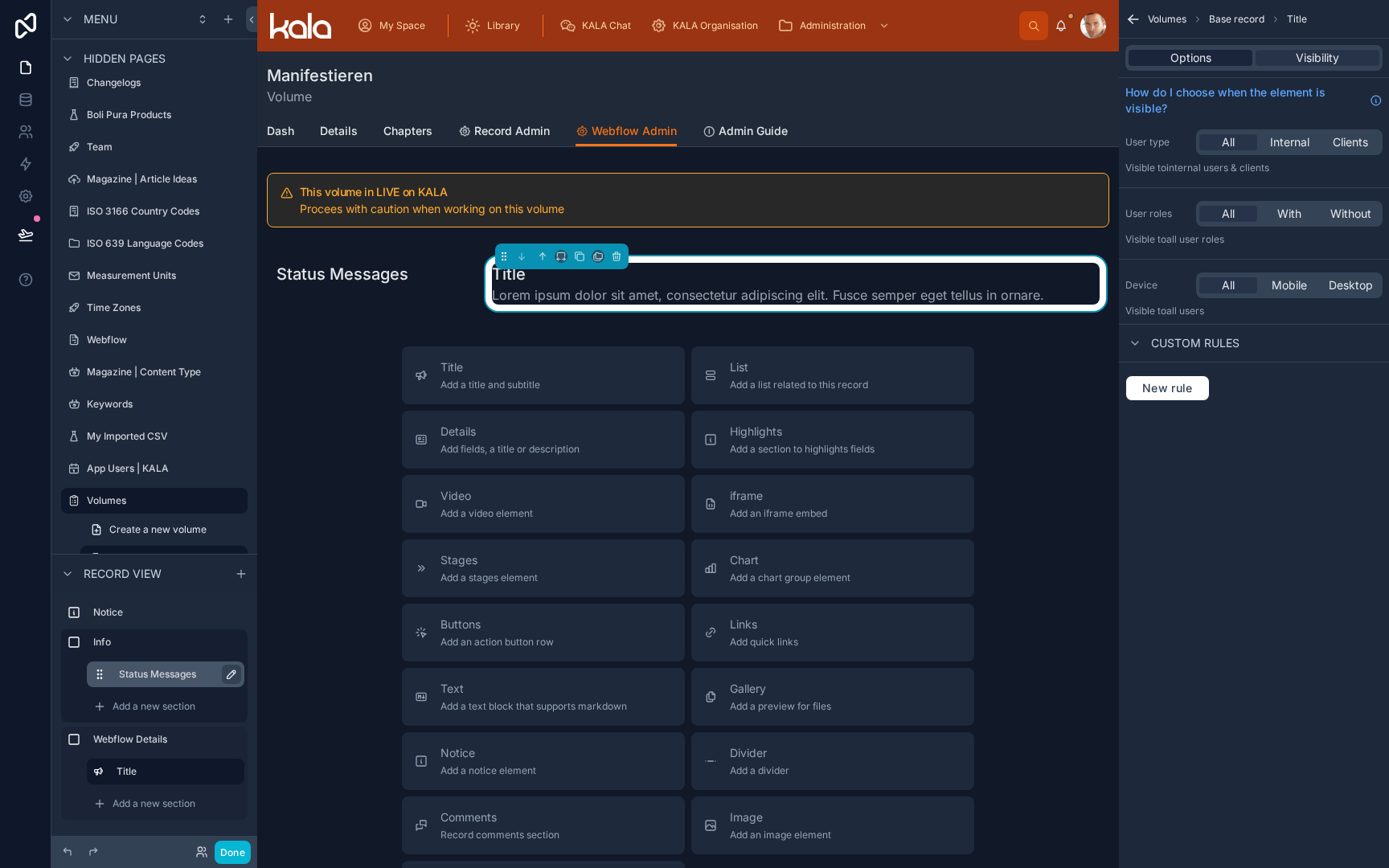
click at [1201, 64] on span "Options" at bounding box center [1191, 58] width 41 height 16
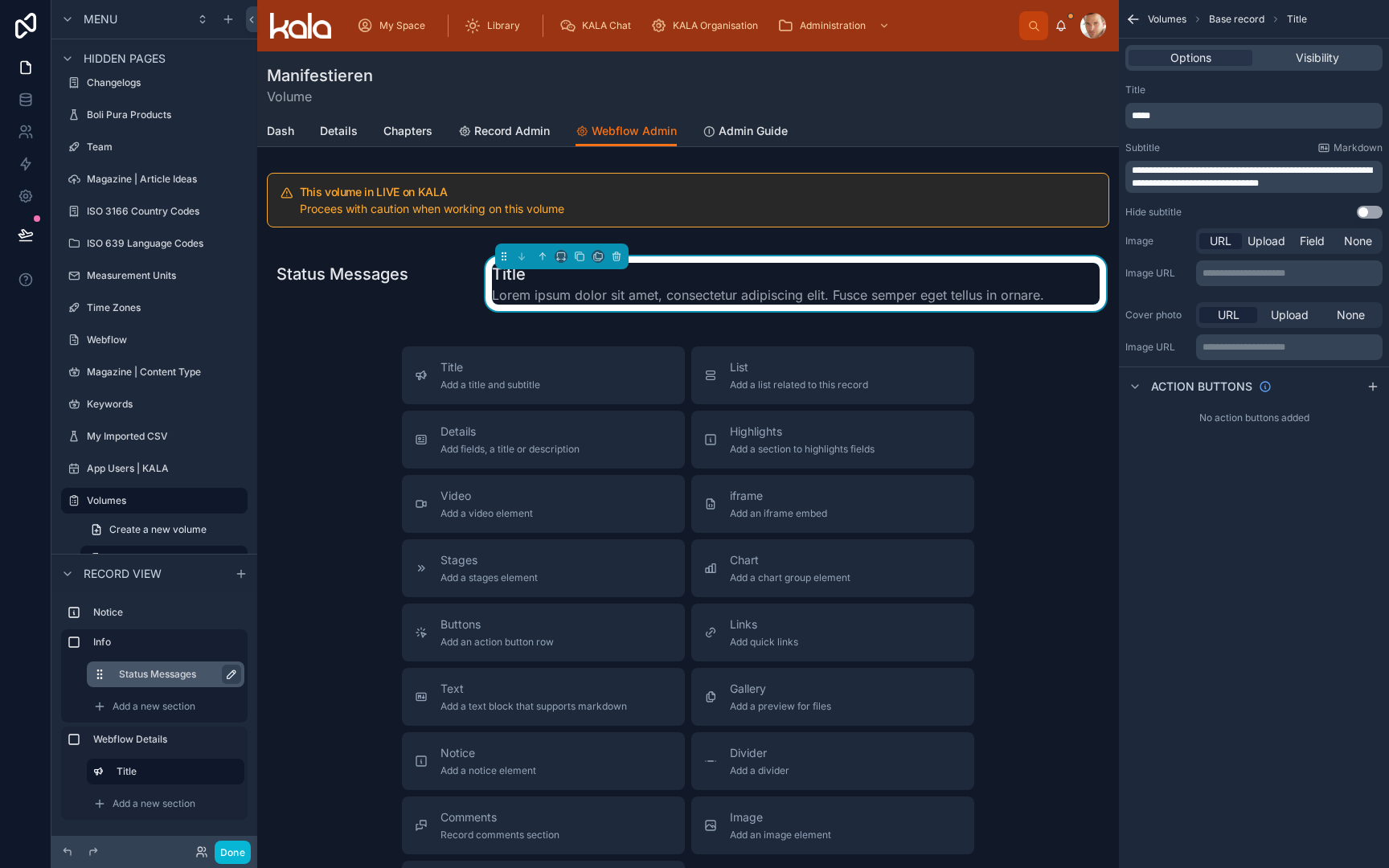
click at [1190, 109] on p "*****" at bounding box center [1256, 115] width 248 height 13
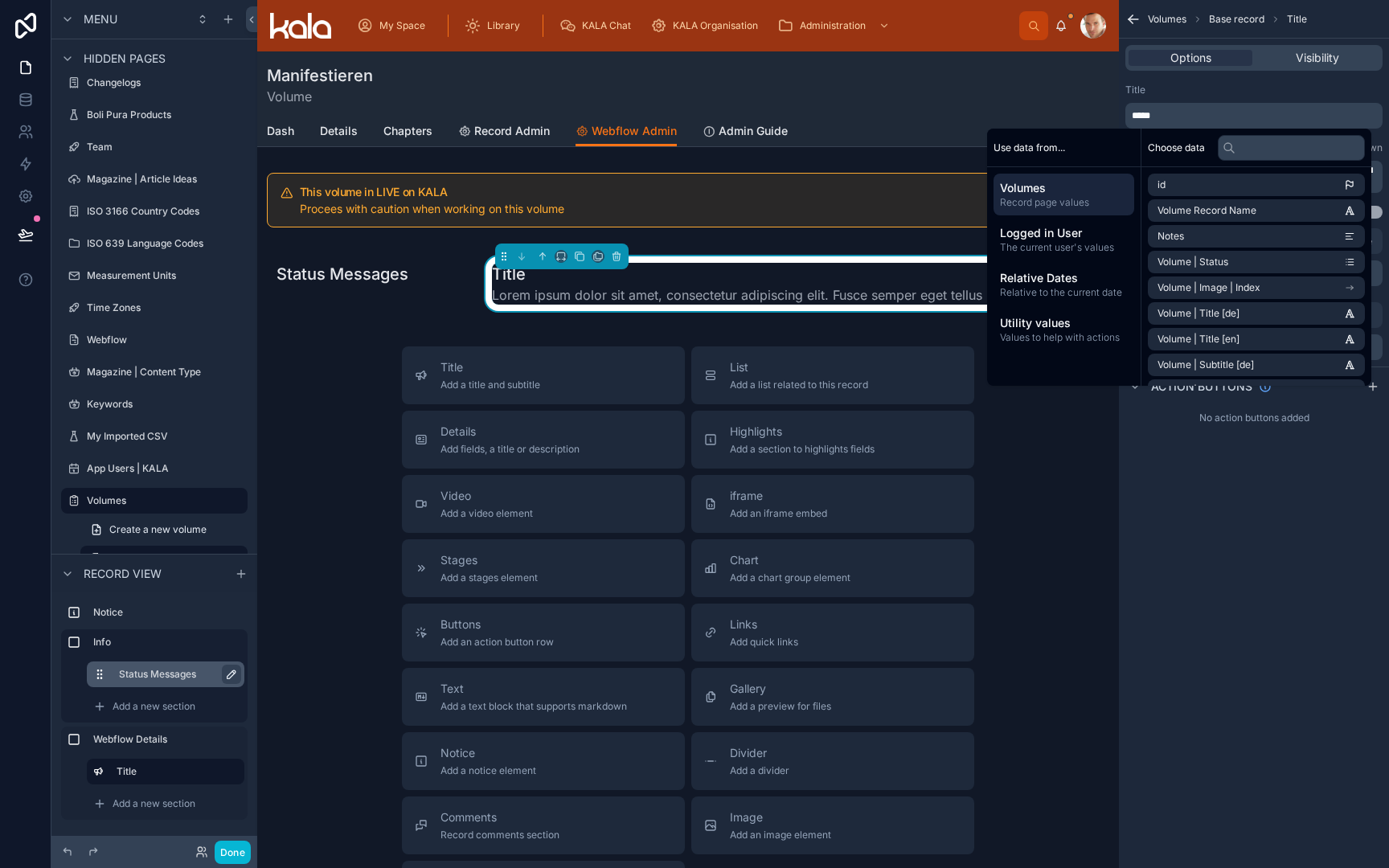
click at [1190, 109] on p "*****" at bounding box center [1256, 115] width 248 height 13
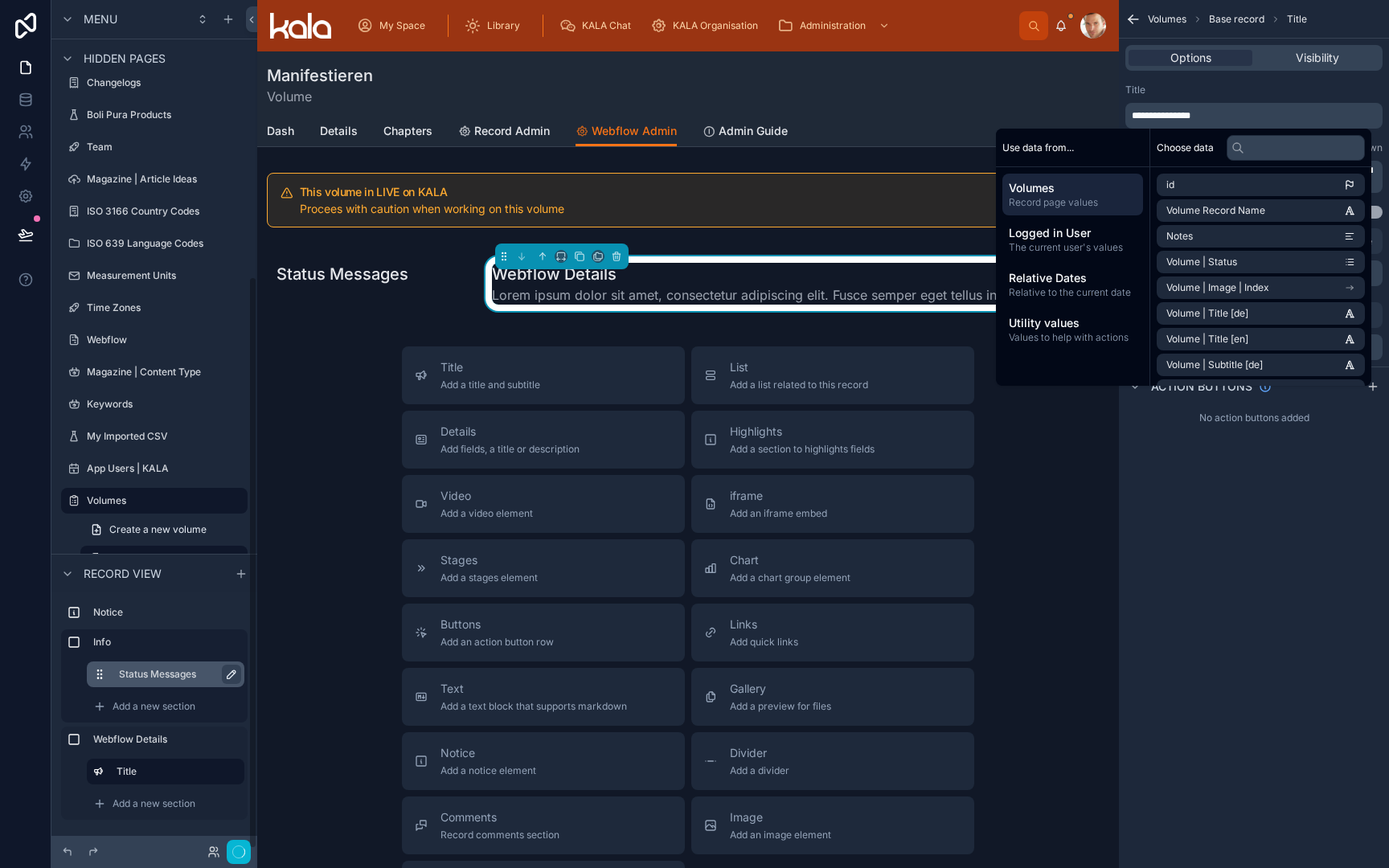
scroll to position [409, 0]
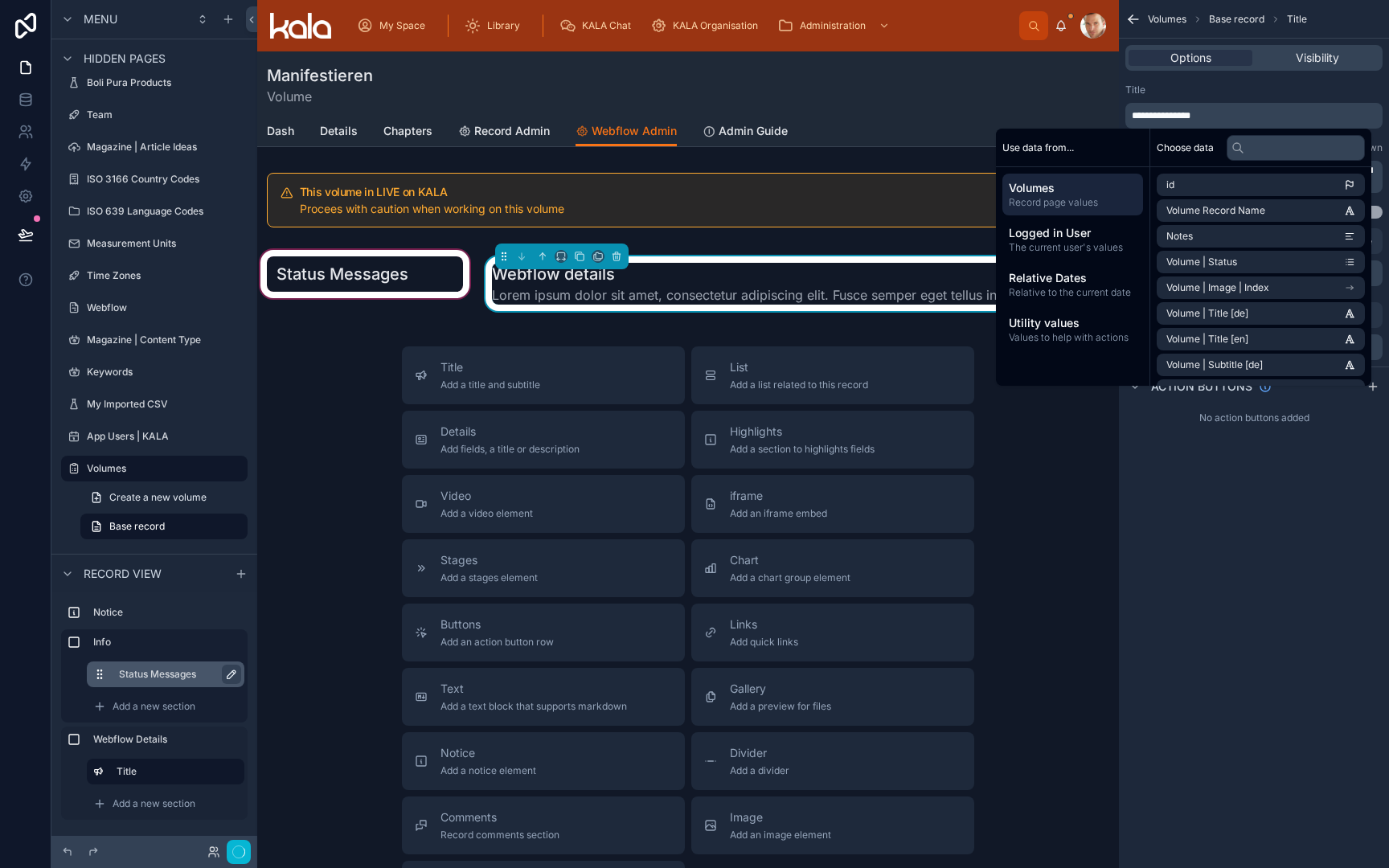
click at [365, 256] on div at bounding box center [365, 283] width 216 height 74
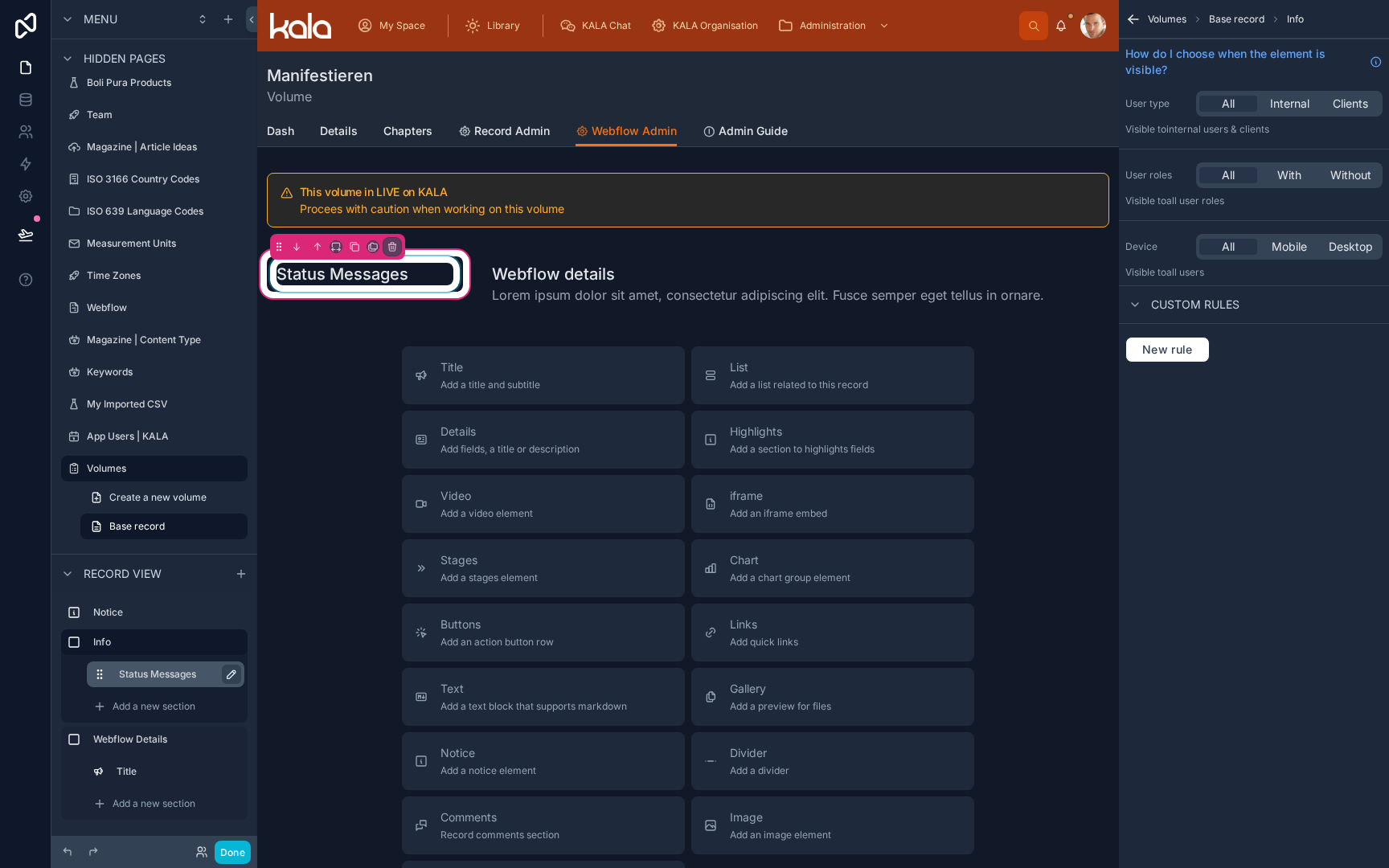
click at [316, 270] on div at bounding box center [365, 274] width 196 height 36
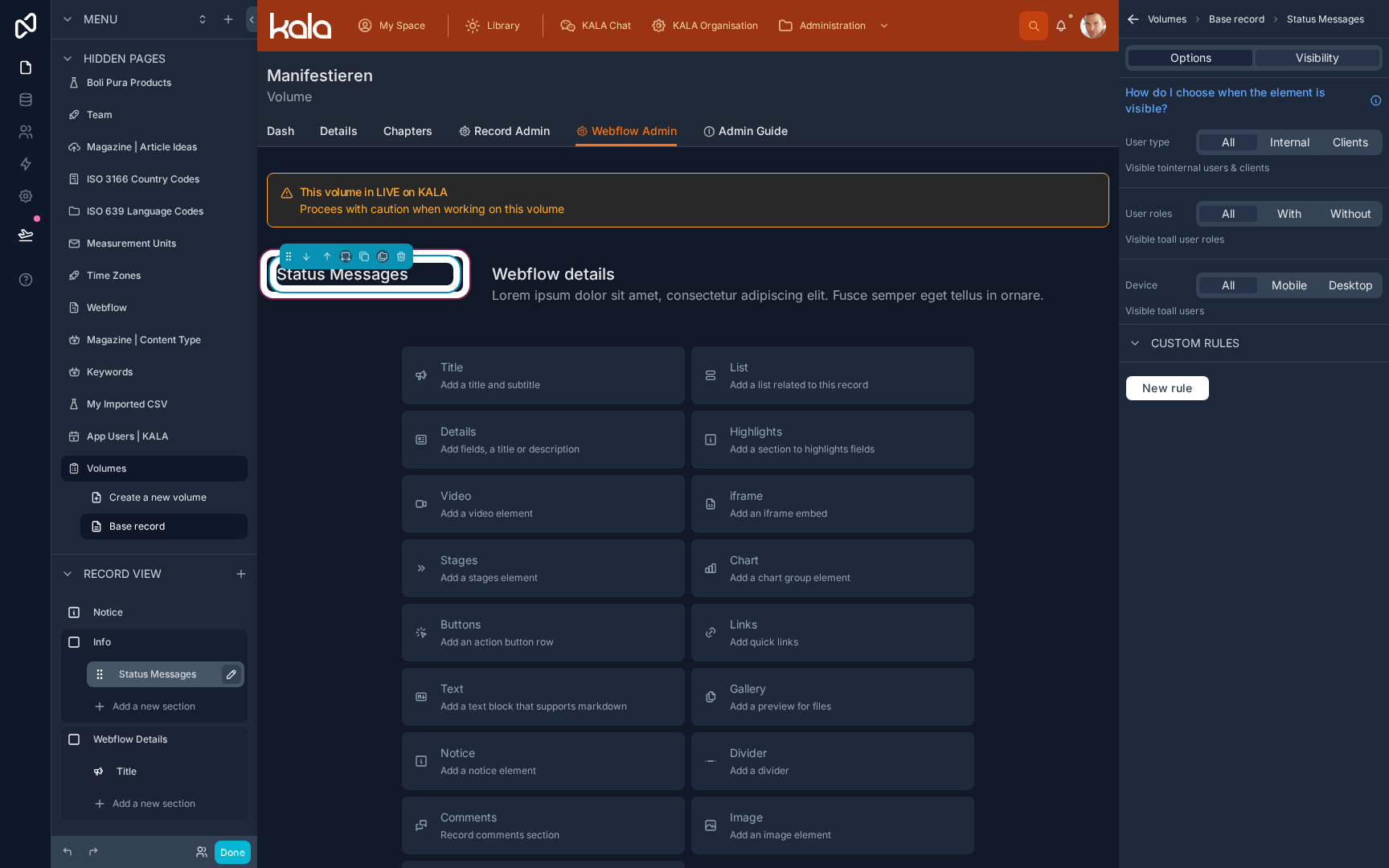
click at [1204, 51] on span "Options" at bounding box center [1191, 58] width 41 height 16
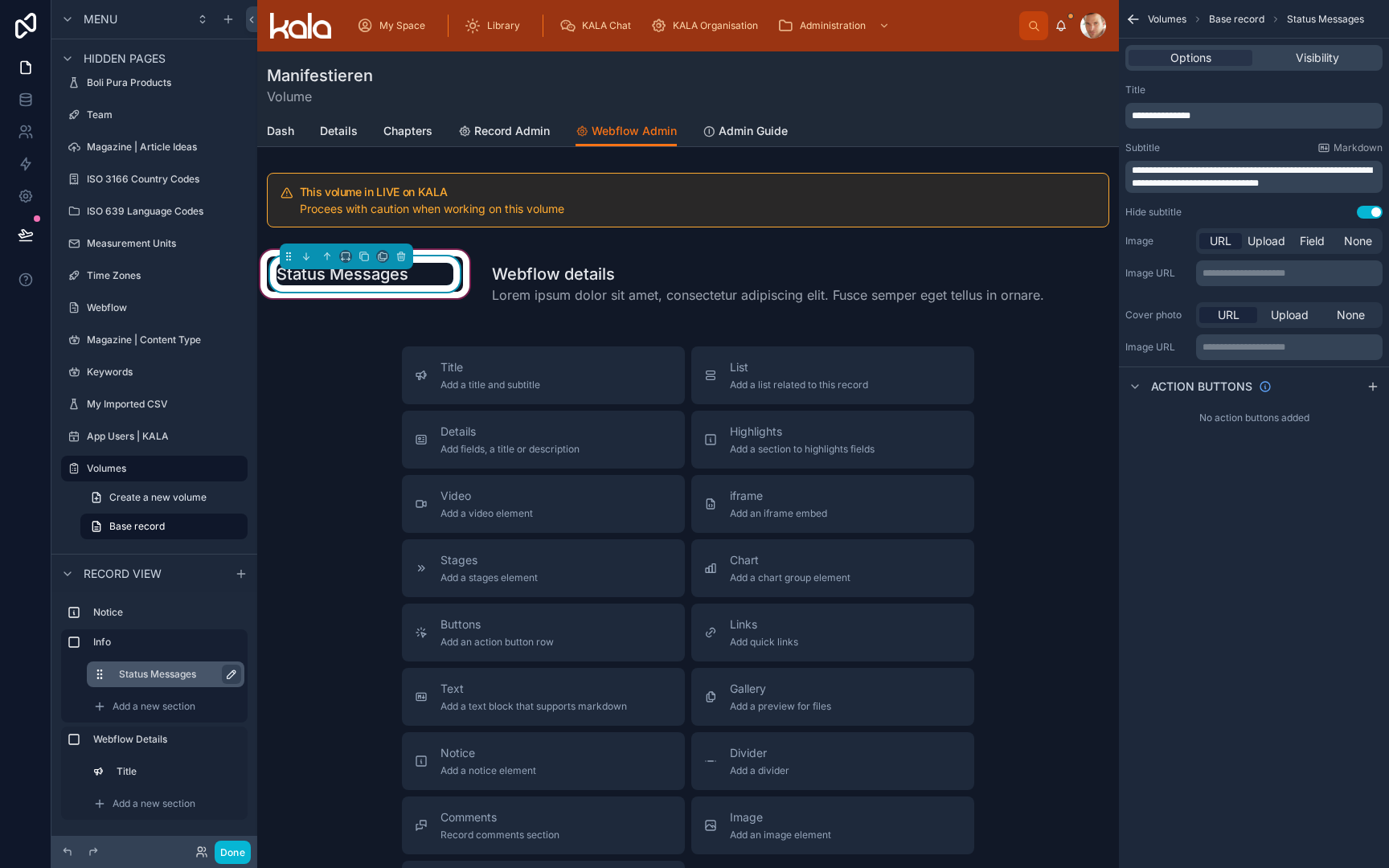
click at [1170, 119] on span "**********" at bounding box center [1161, 115] width 59 height 9
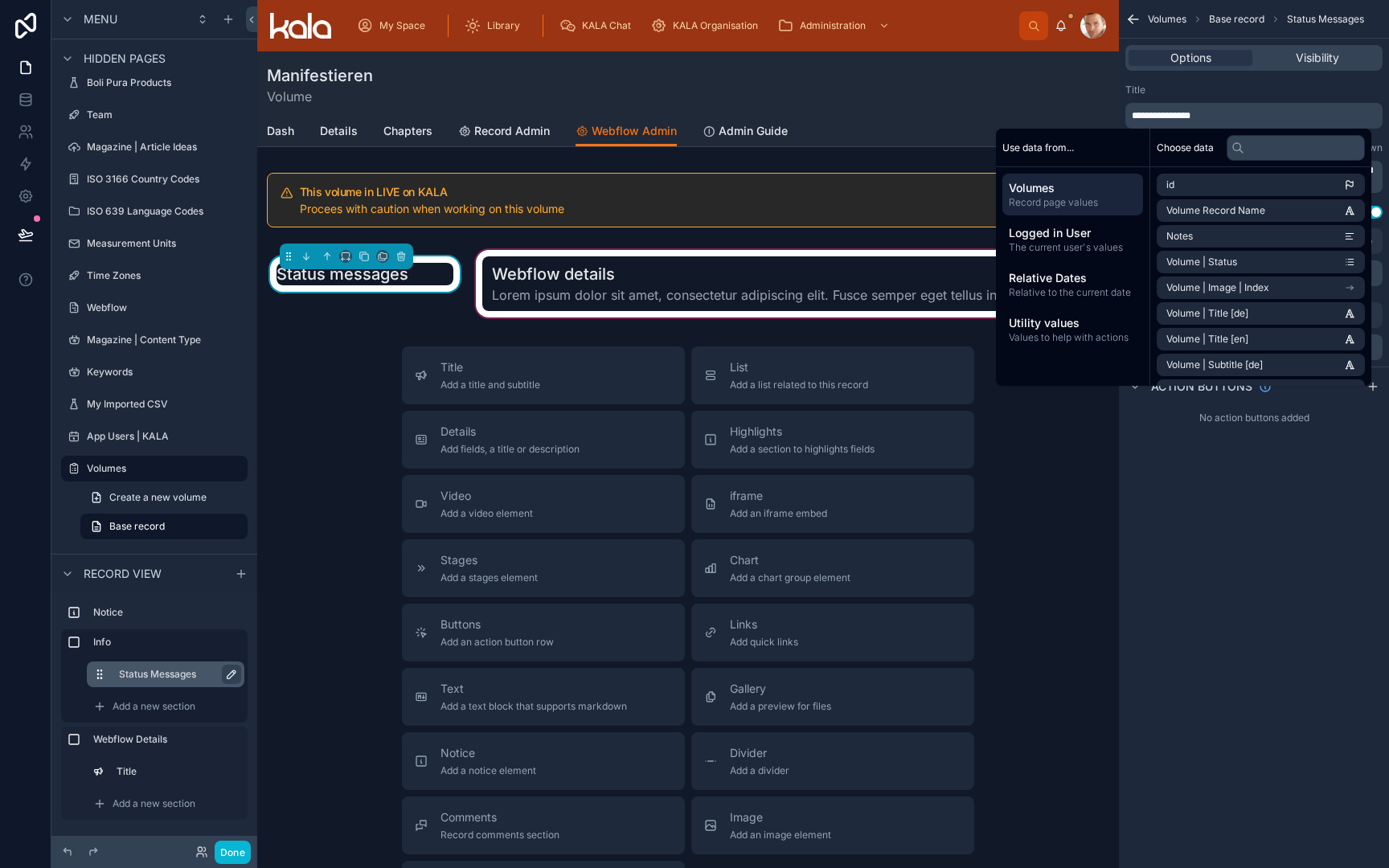
click at [563, 295] on div at bounding box center [796, 283] width 647 height 74
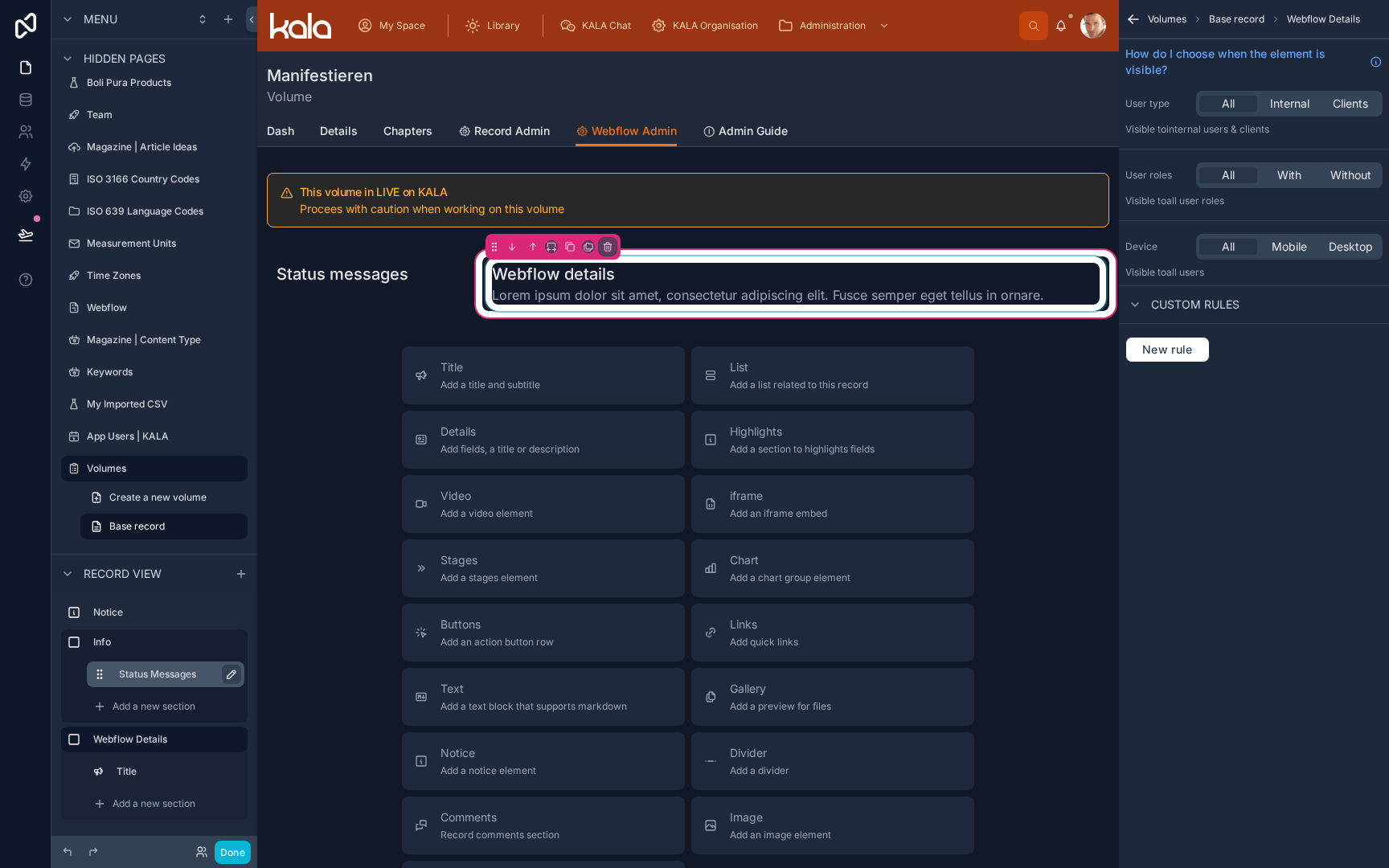
click at [1086, 277] on div at bounding box center [795, 283] width 627 height 54
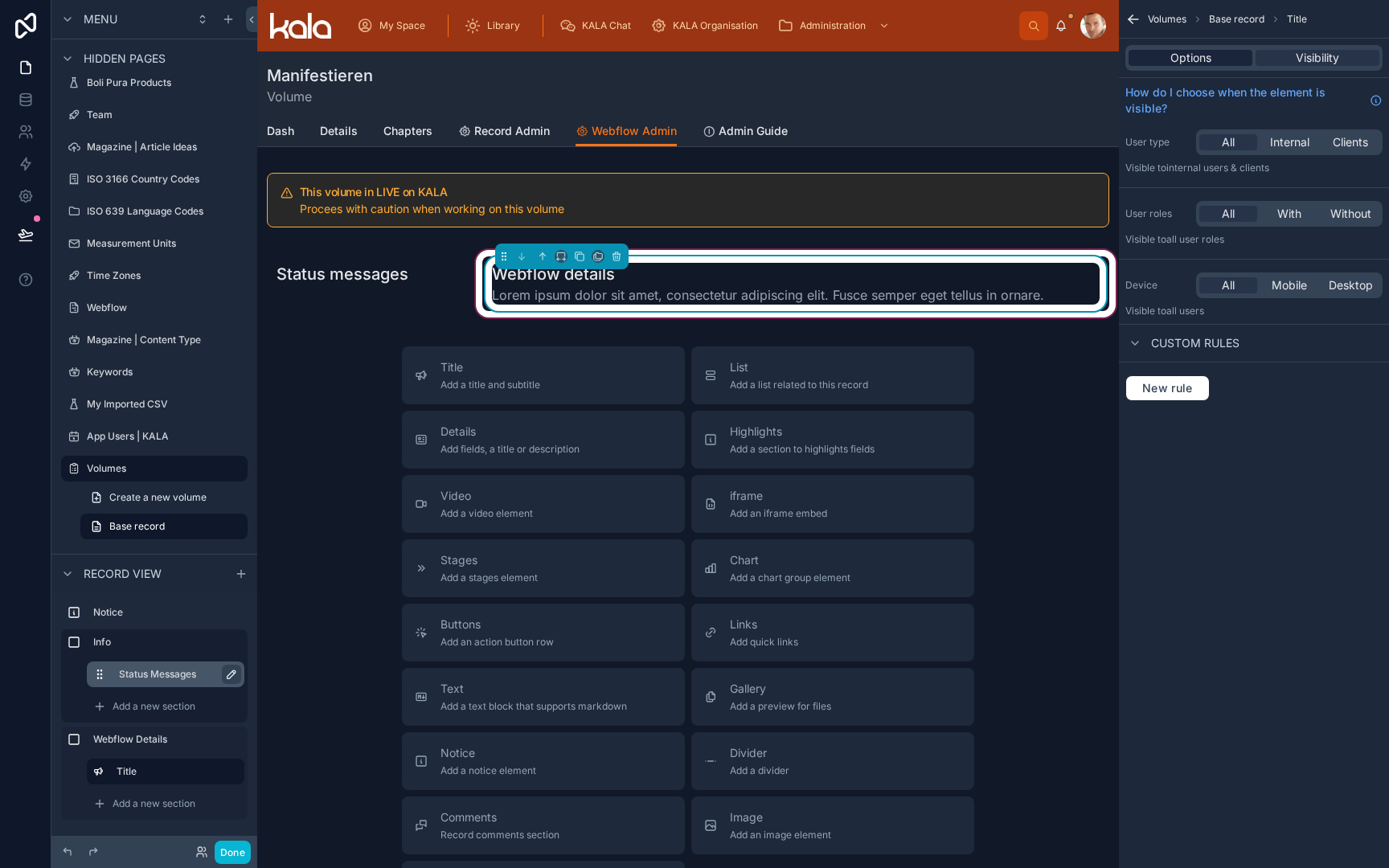
click at [1190, 53] on span "Options" at bounding box center [1191, 58] width 41 height 16
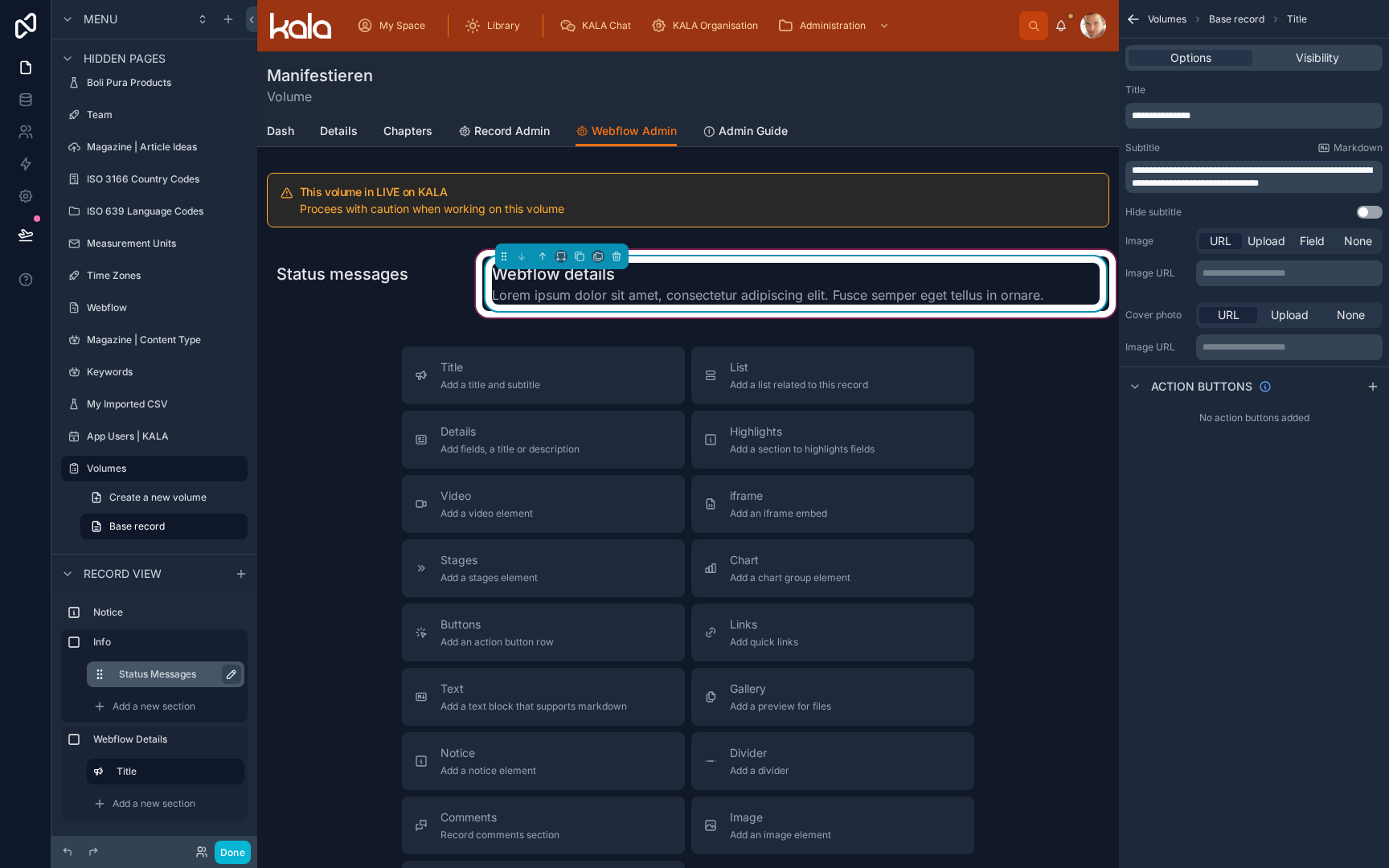
click at [1373, 209] on button "Use setting" at bounding box center [1369, 212] width 25 height 13
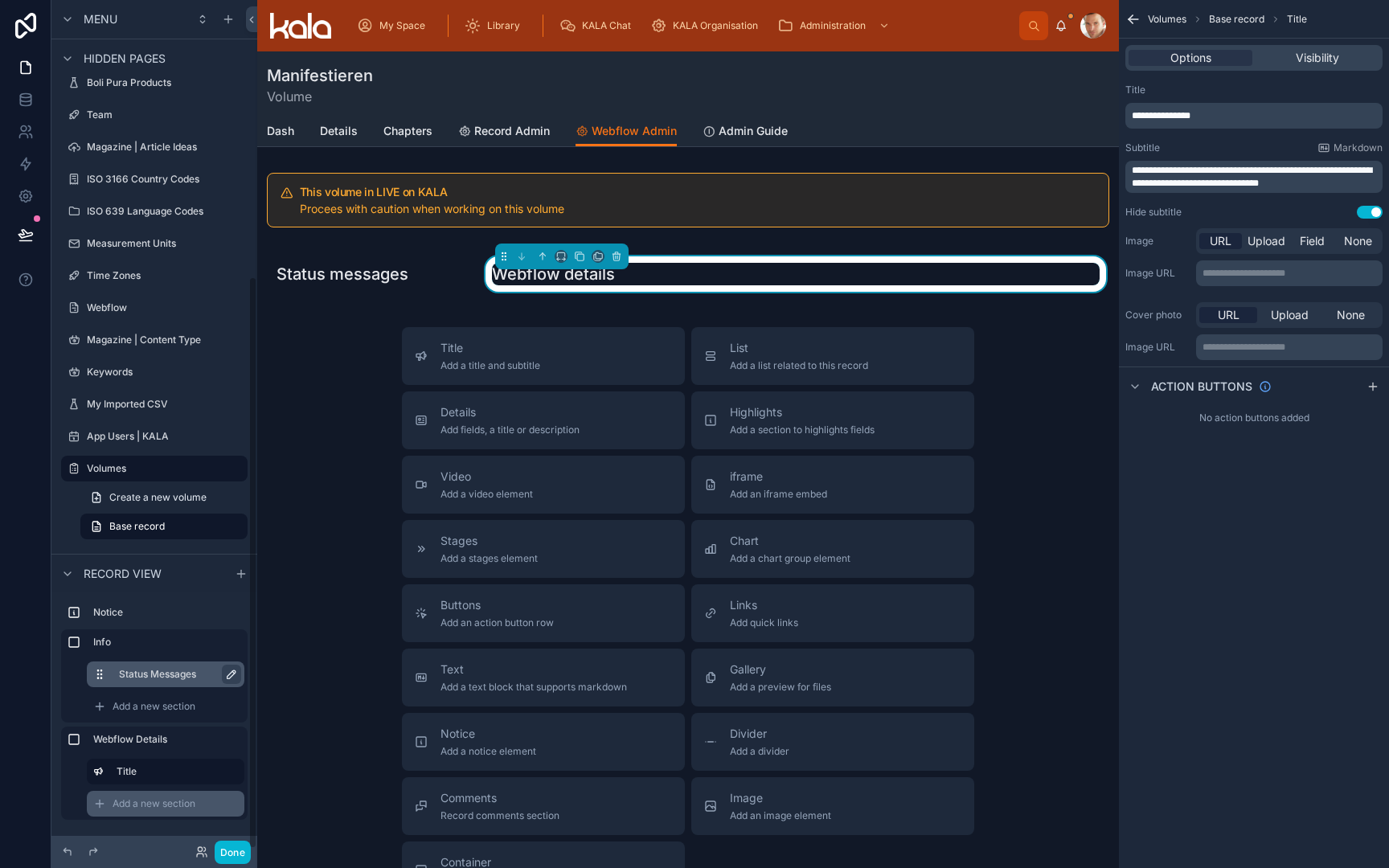
click at [160, 809] on span "Add a new section" at bounding box center [154, 804] width 83 height 13
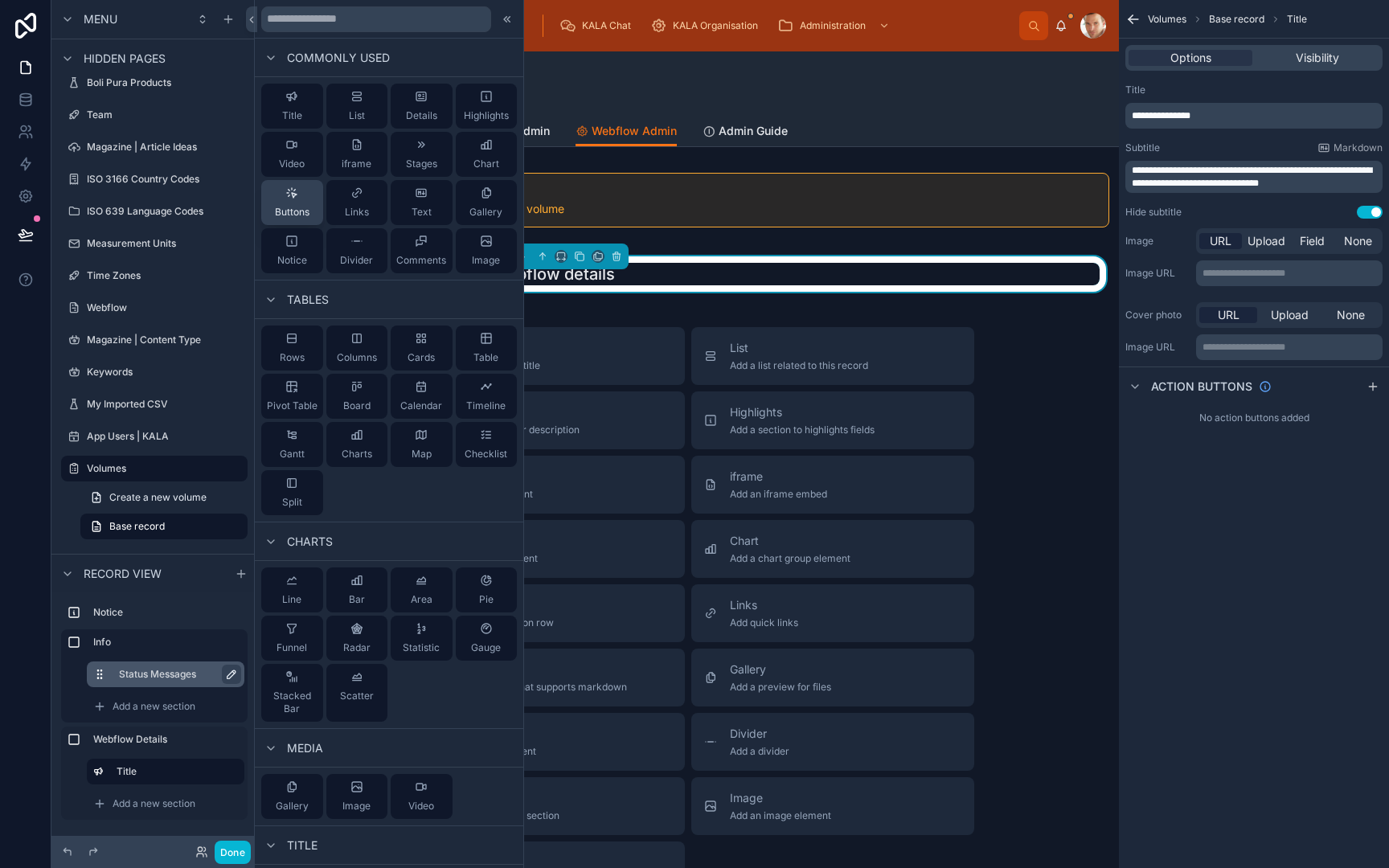
click at [298, 202] on div "Buttons" at bounding box center [292, 203] width 35 height 32
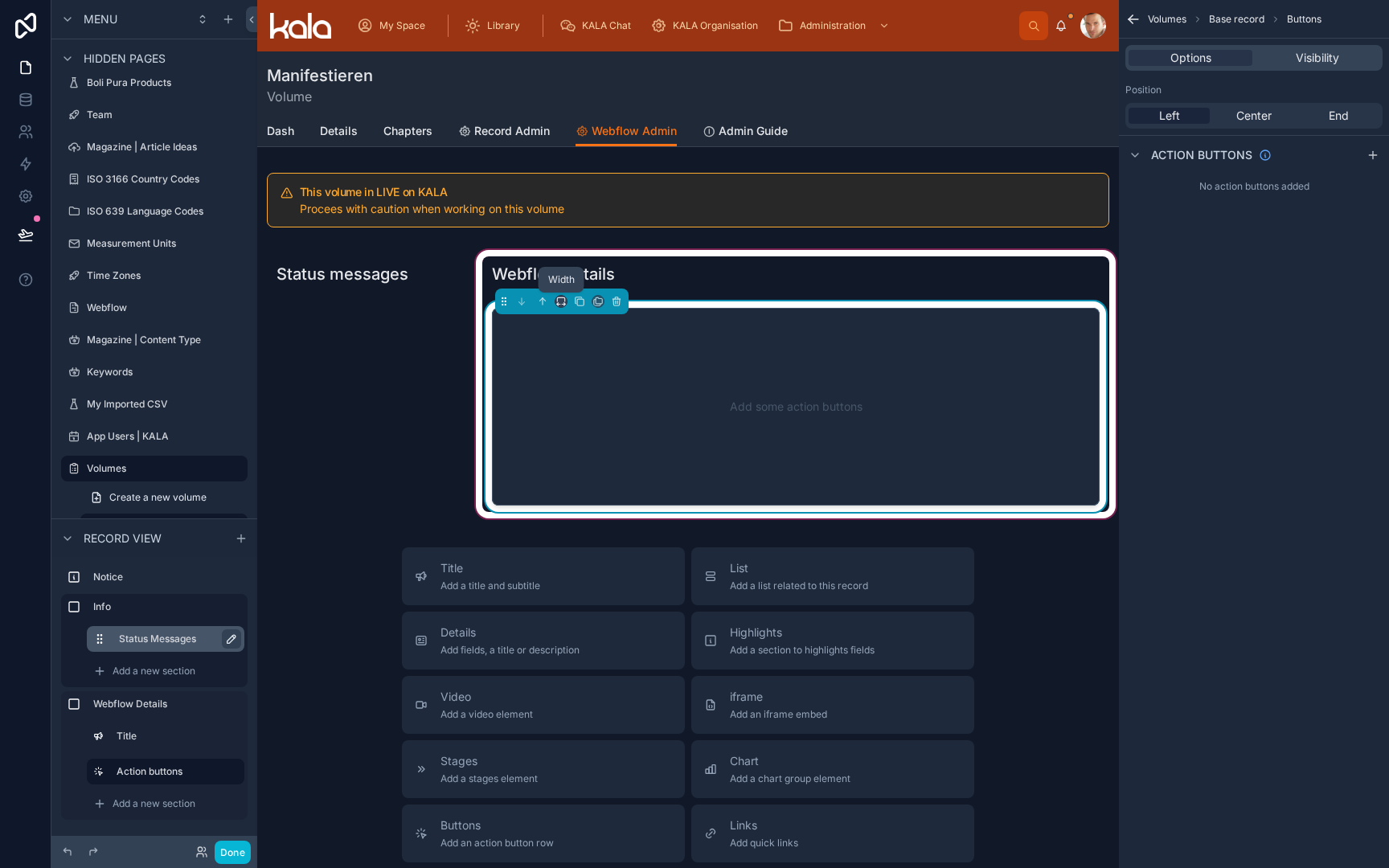
click at [560, 297] on icon at bounding box center [561, 301] width 11 height 11
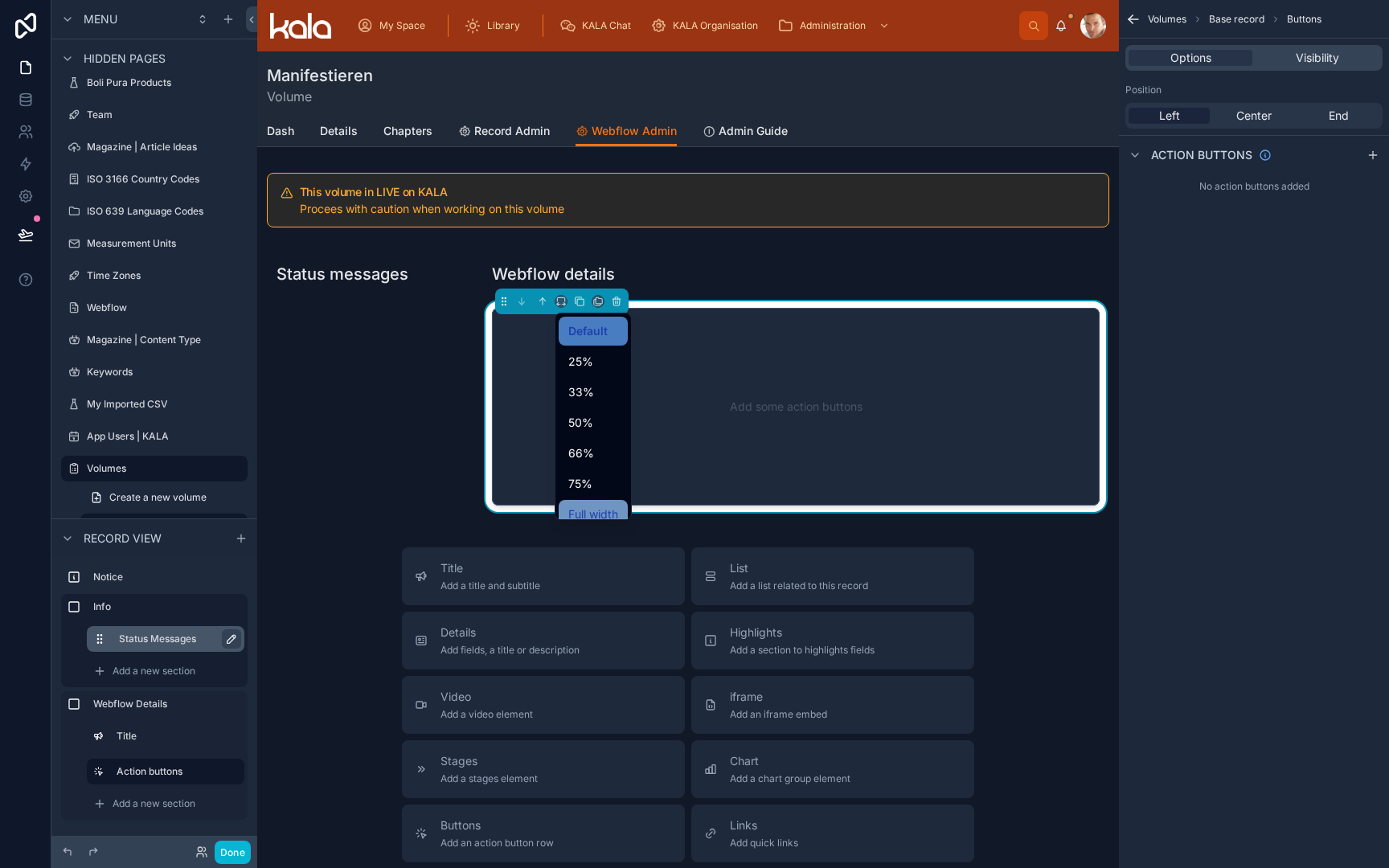
click at [581, 510] on span "Full width" at bounding box center [593, 514] width 50 height 20
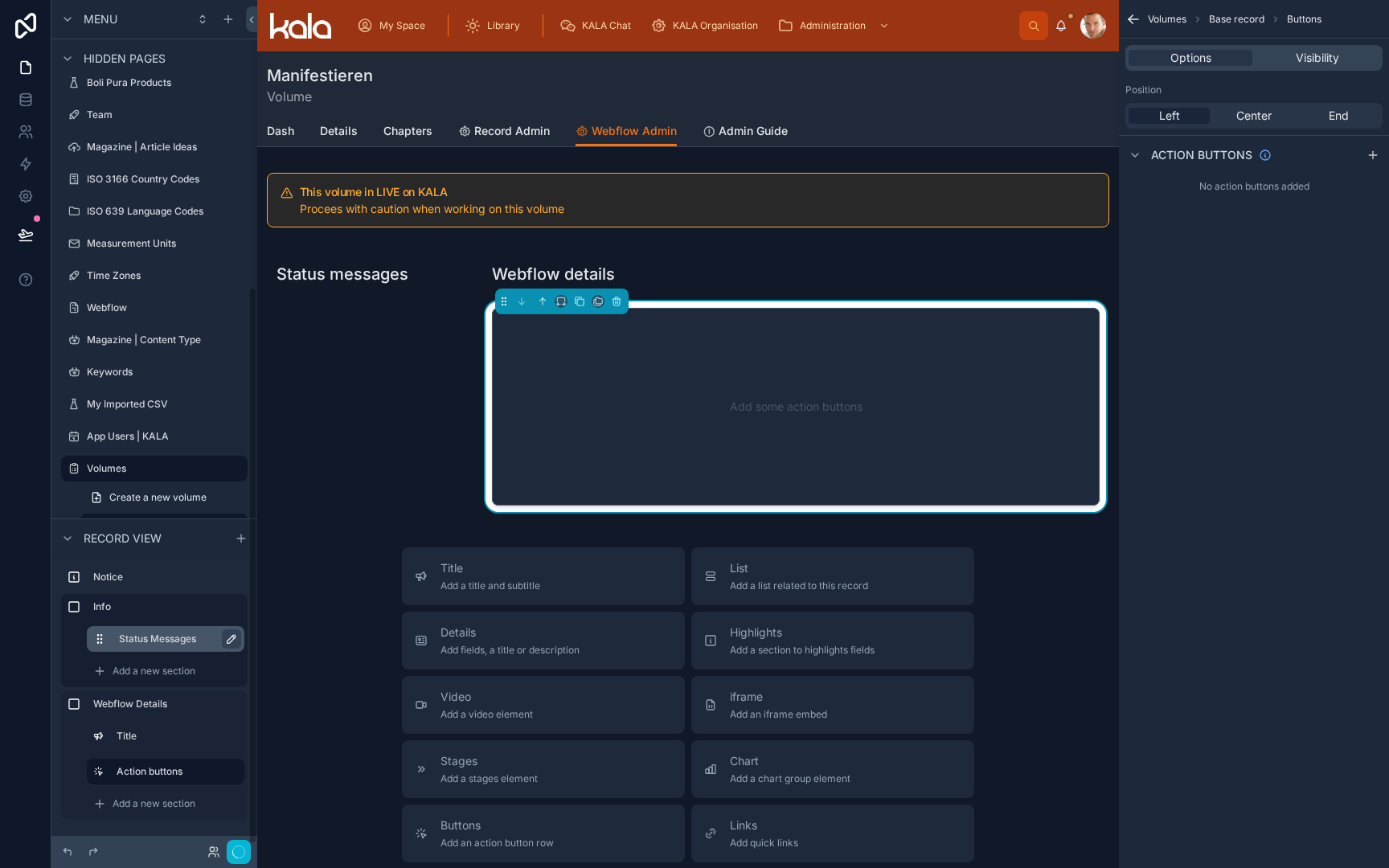
scroll to position [437, 0]
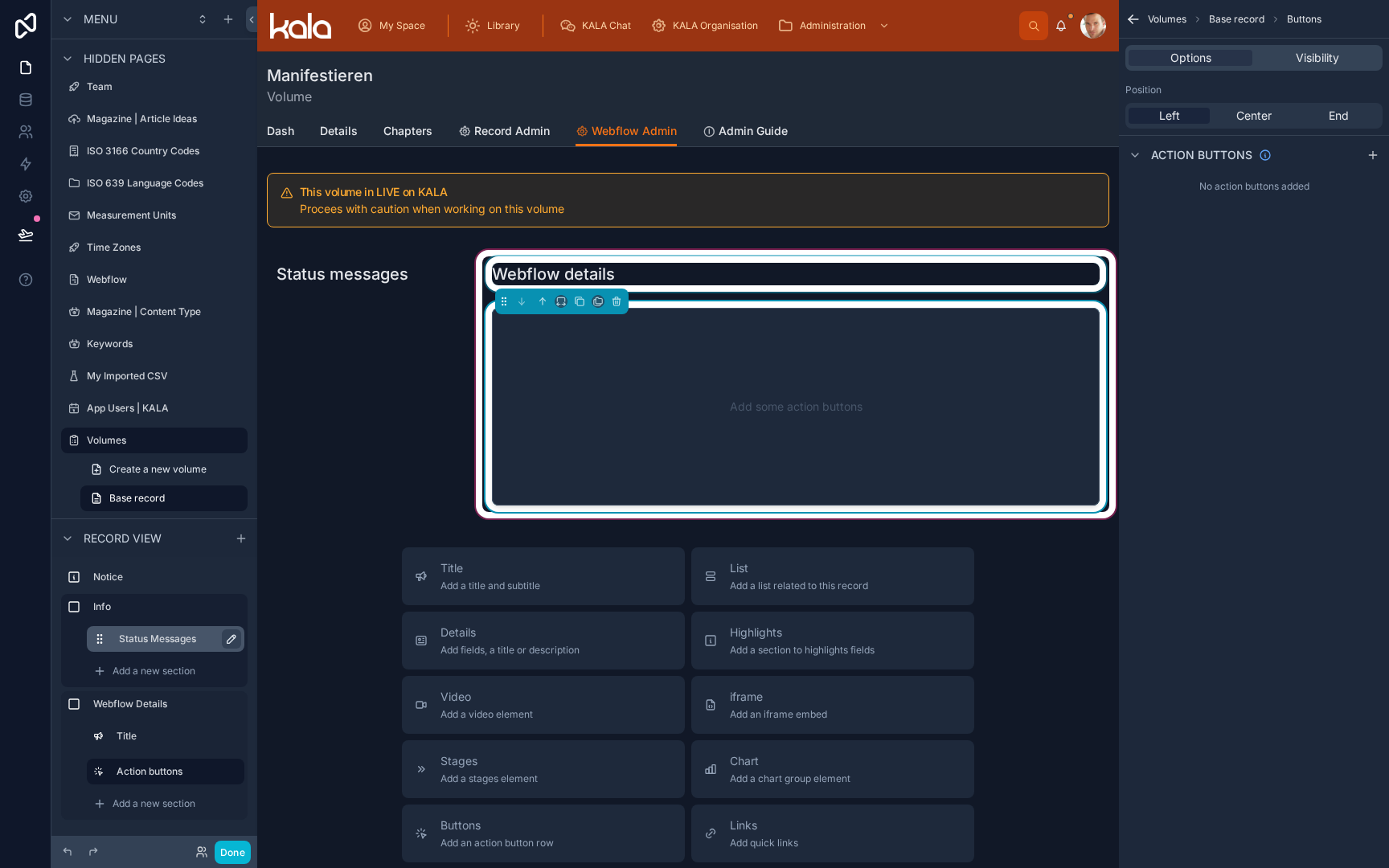
click at [641, 270] on div at bounding box center [795, 274] width 627 height 36
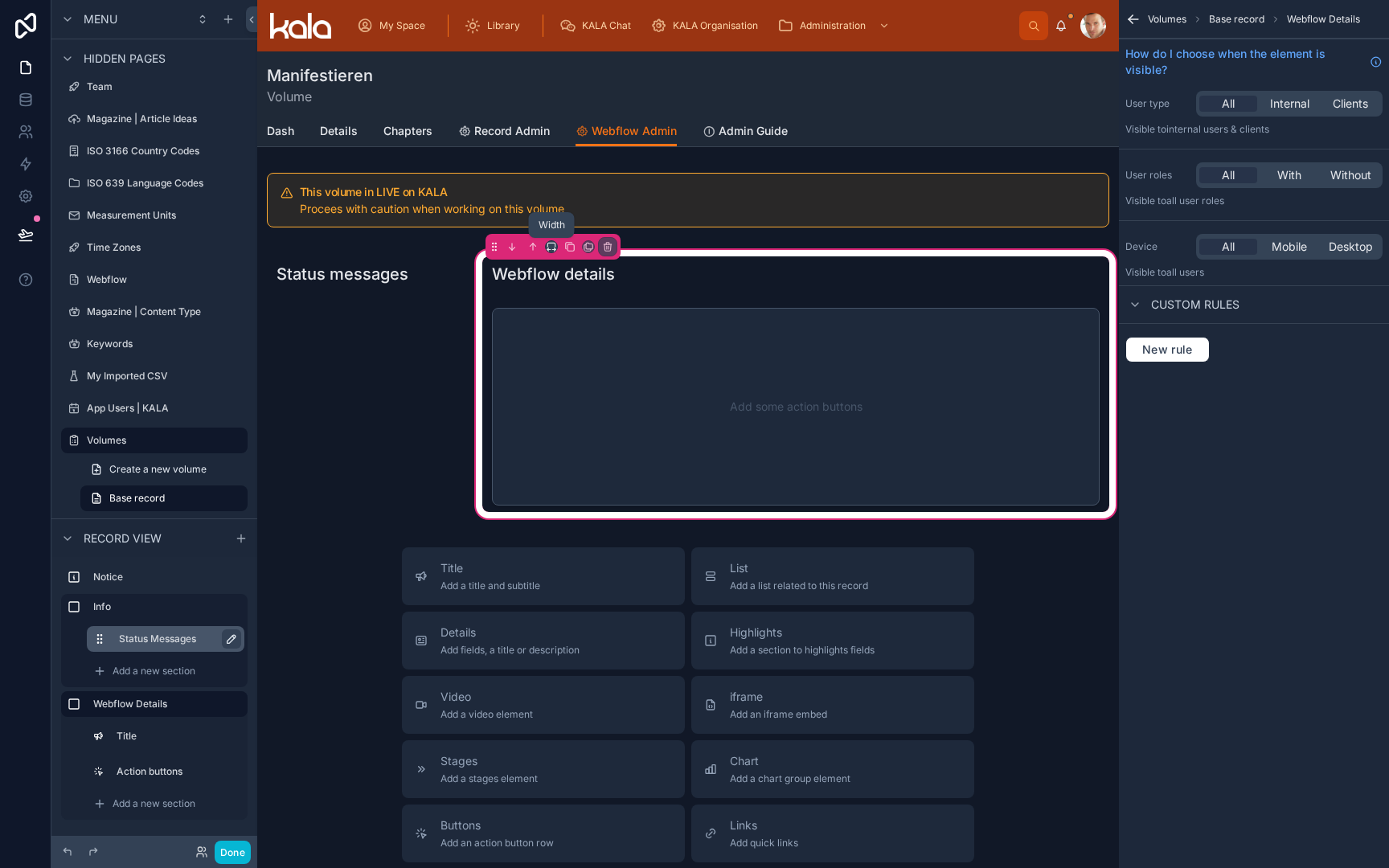
click at [552, 244] on icon at bounding box center [551, 246] width 11 height 11
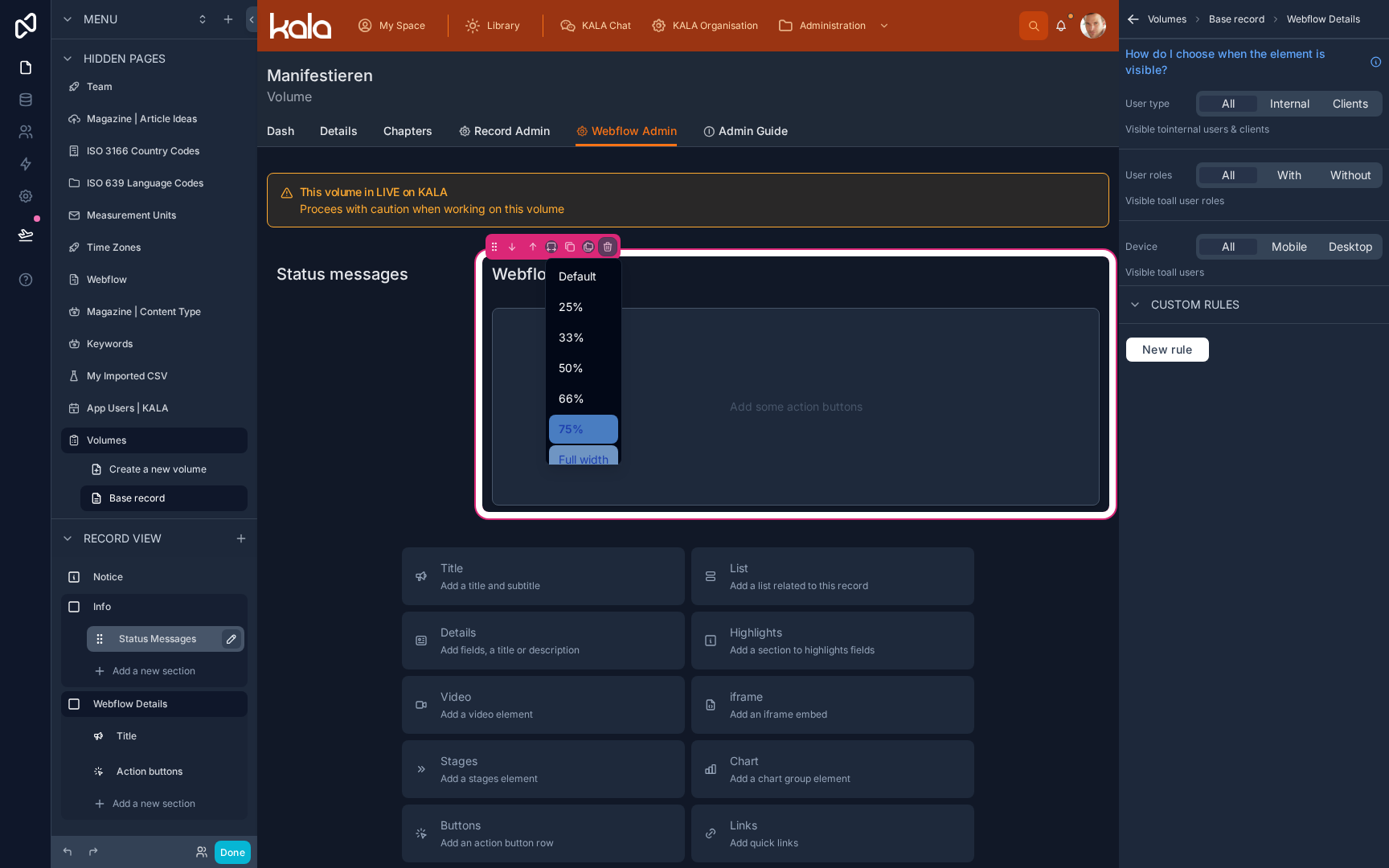
click at [589, 455] on span "Full width" at bounding box center [583, 460] width 50 height 20
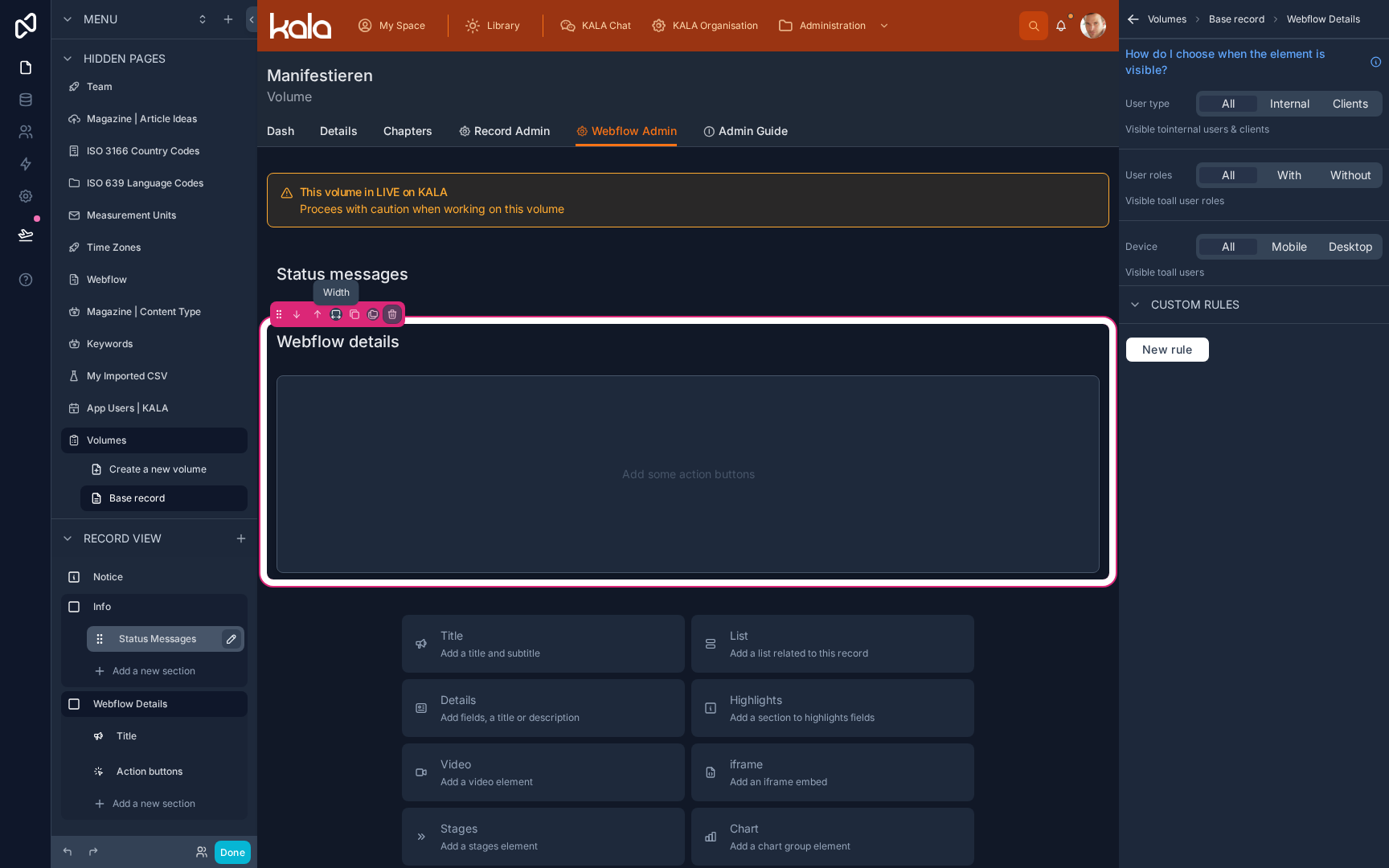
click at [340, 316] on icon at bounding box center [335, 314] width 11 height 11
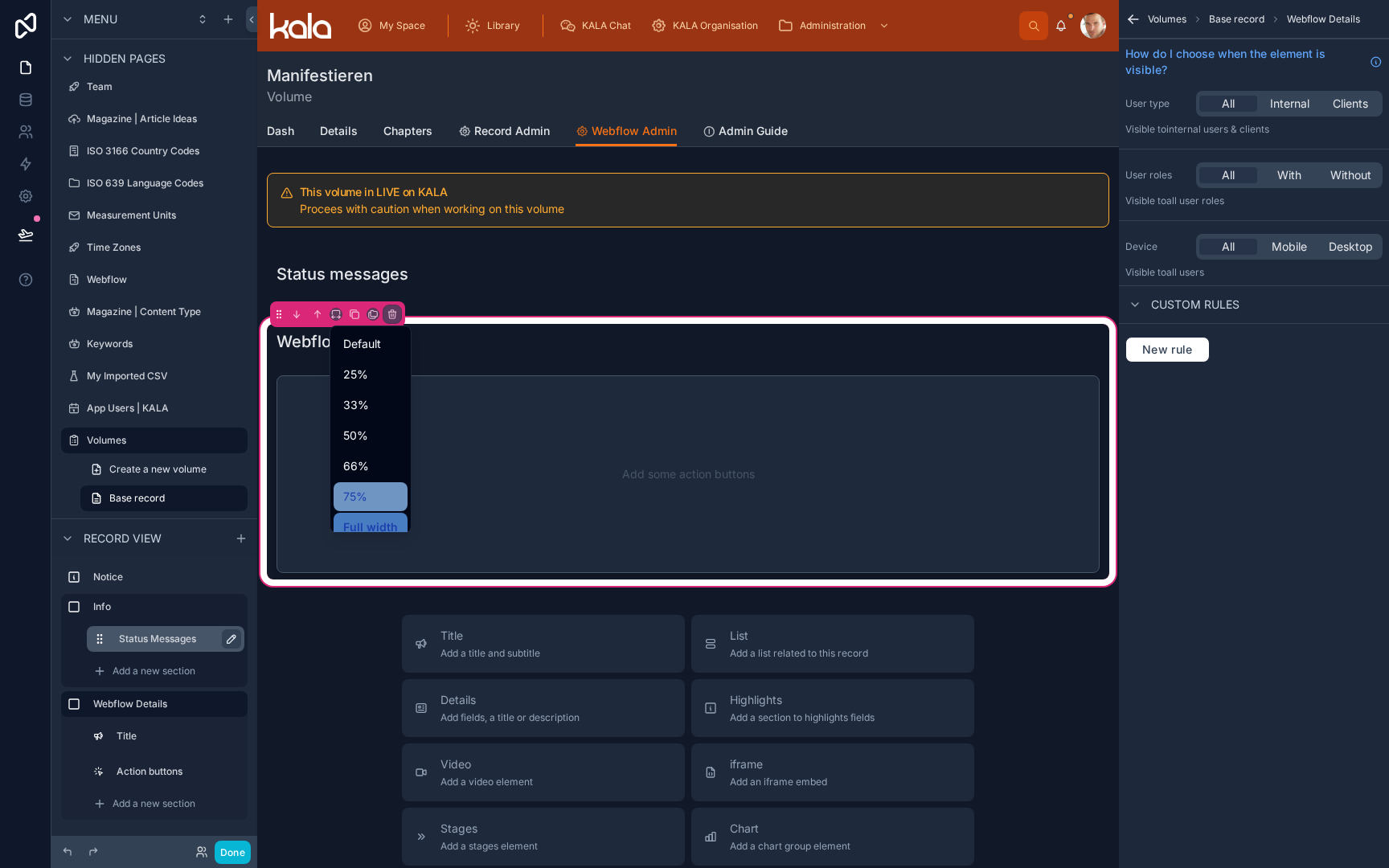
click at [362, 492] on span "75%" at bounding box center [356, 496] width 24 height 20
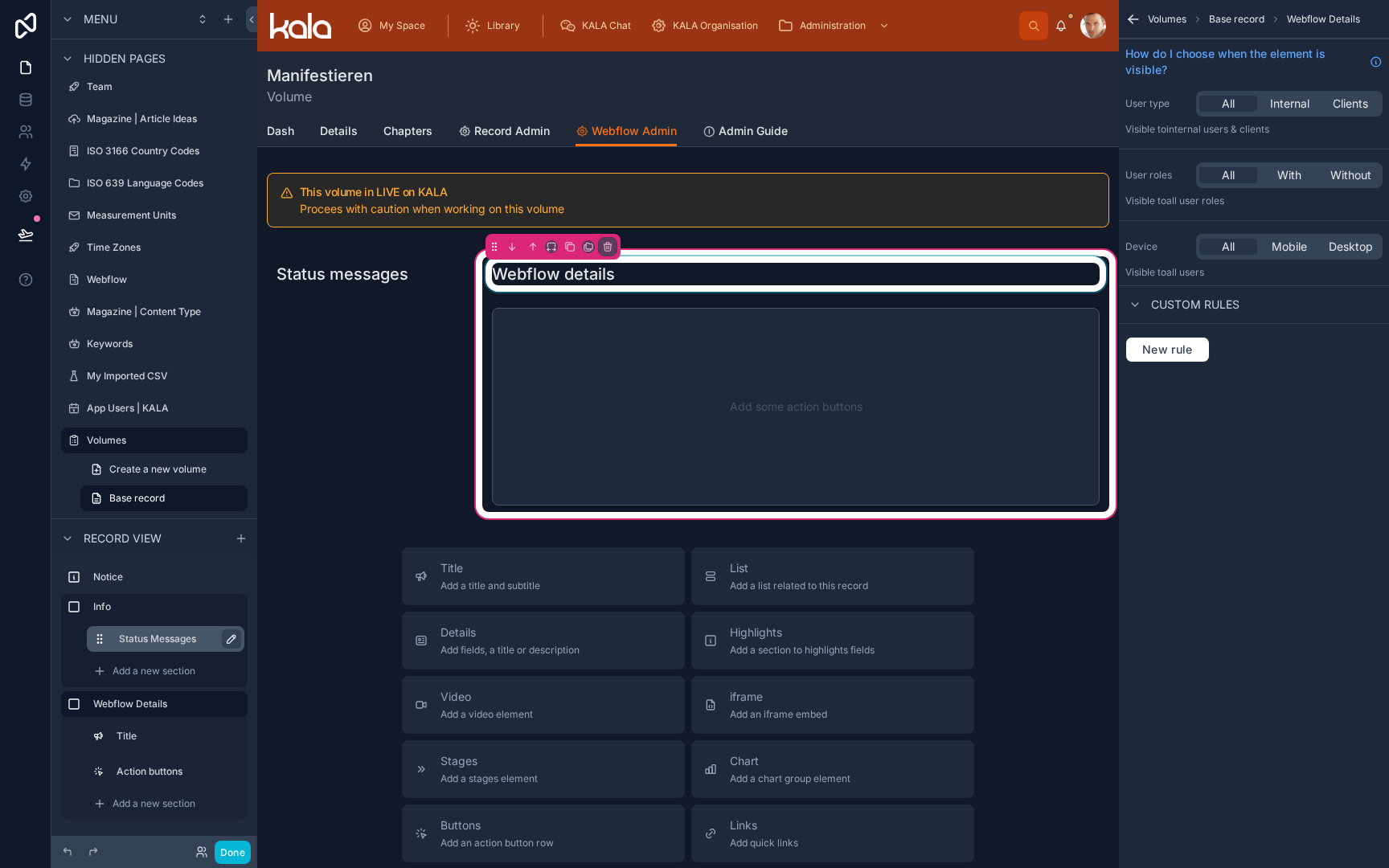
click at [577, 283] on div at bounding box center [795, 274] width 627 height 36
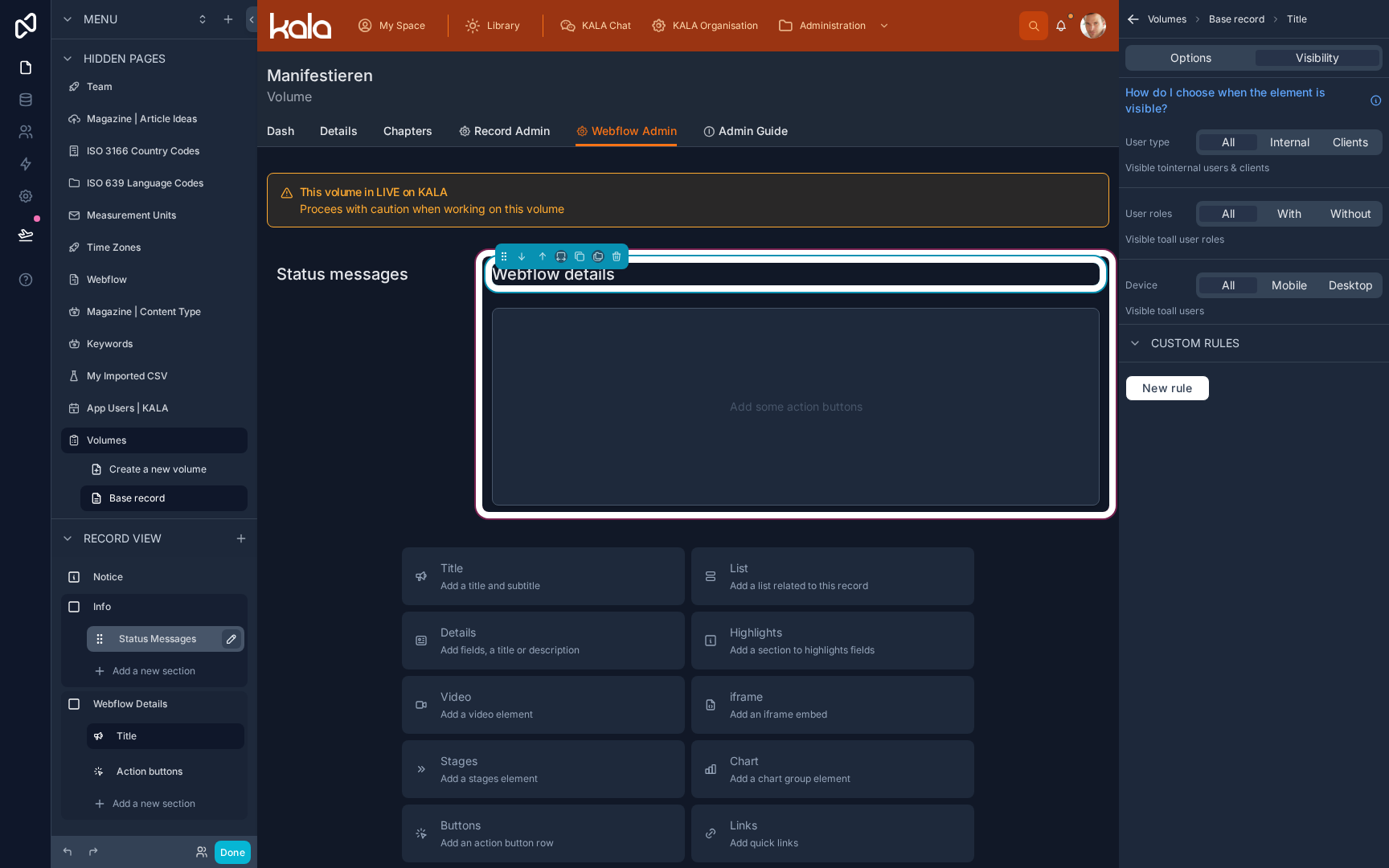
click at [565, 263] on div at bounding box center [562, 256] width 133 height 25
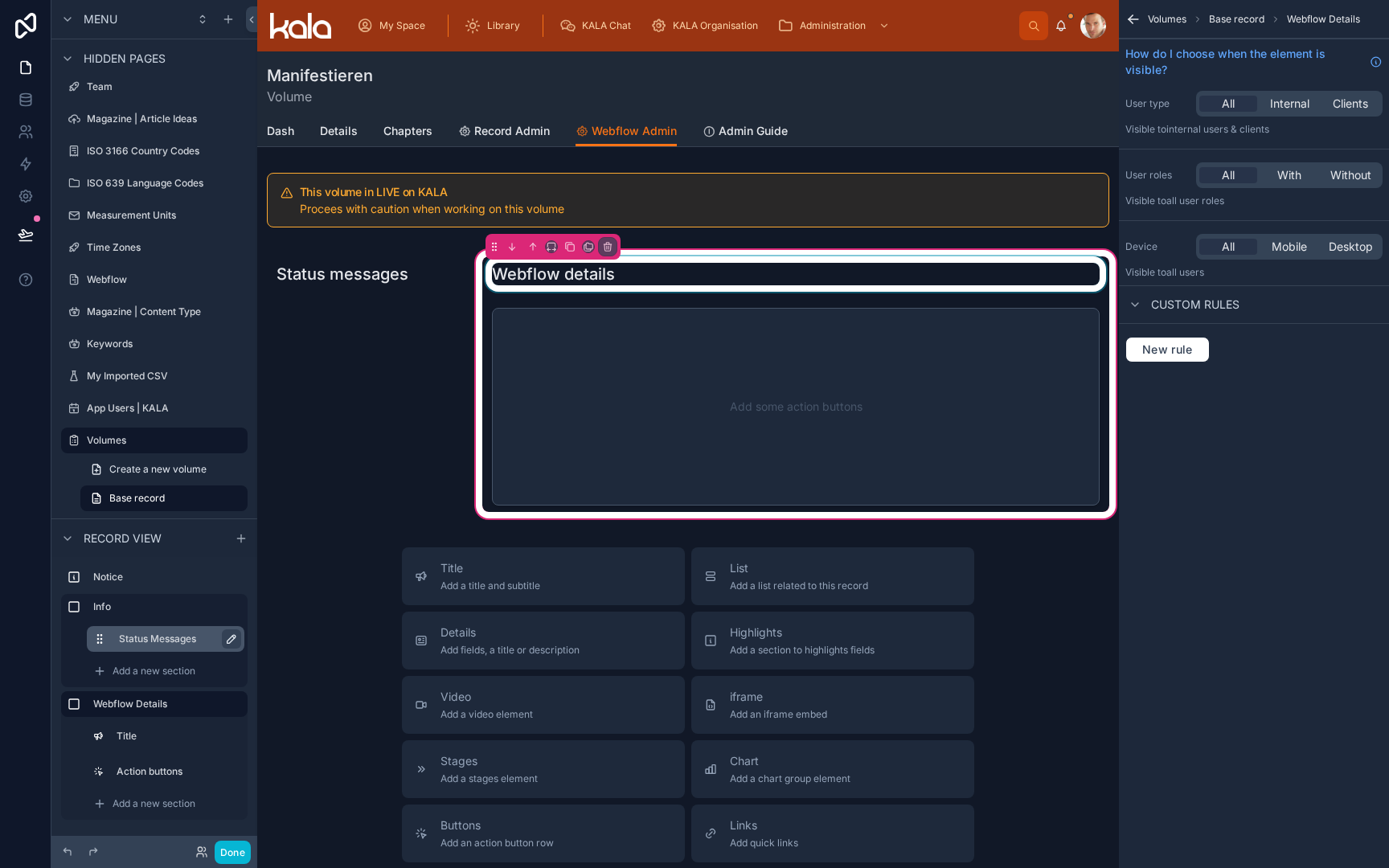
click at [583, 283] on div at bounding box center [795, 274] width 627 height 36
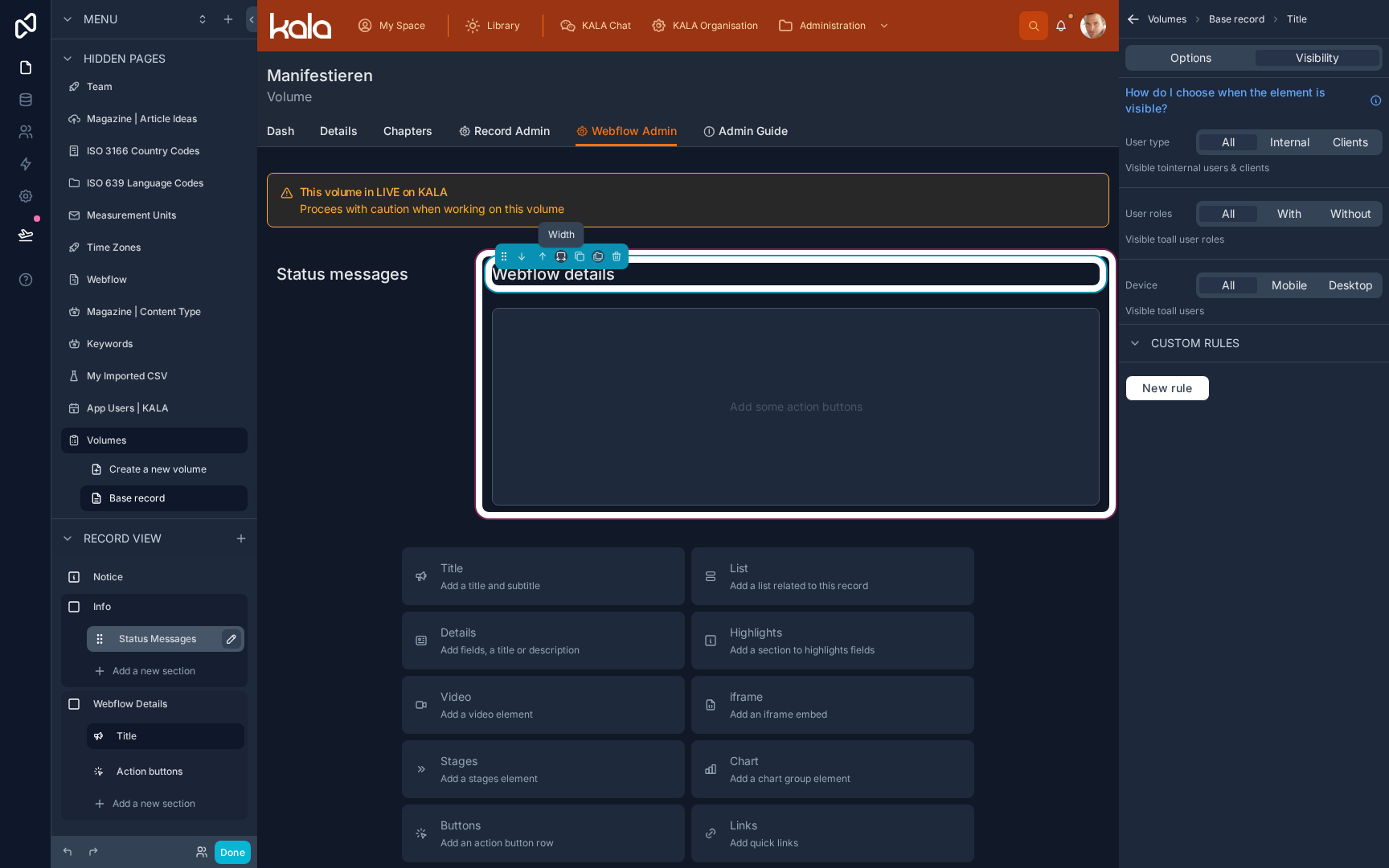
click at [559, 258] on icon at bounding box center [561, 256] width 11 height 11
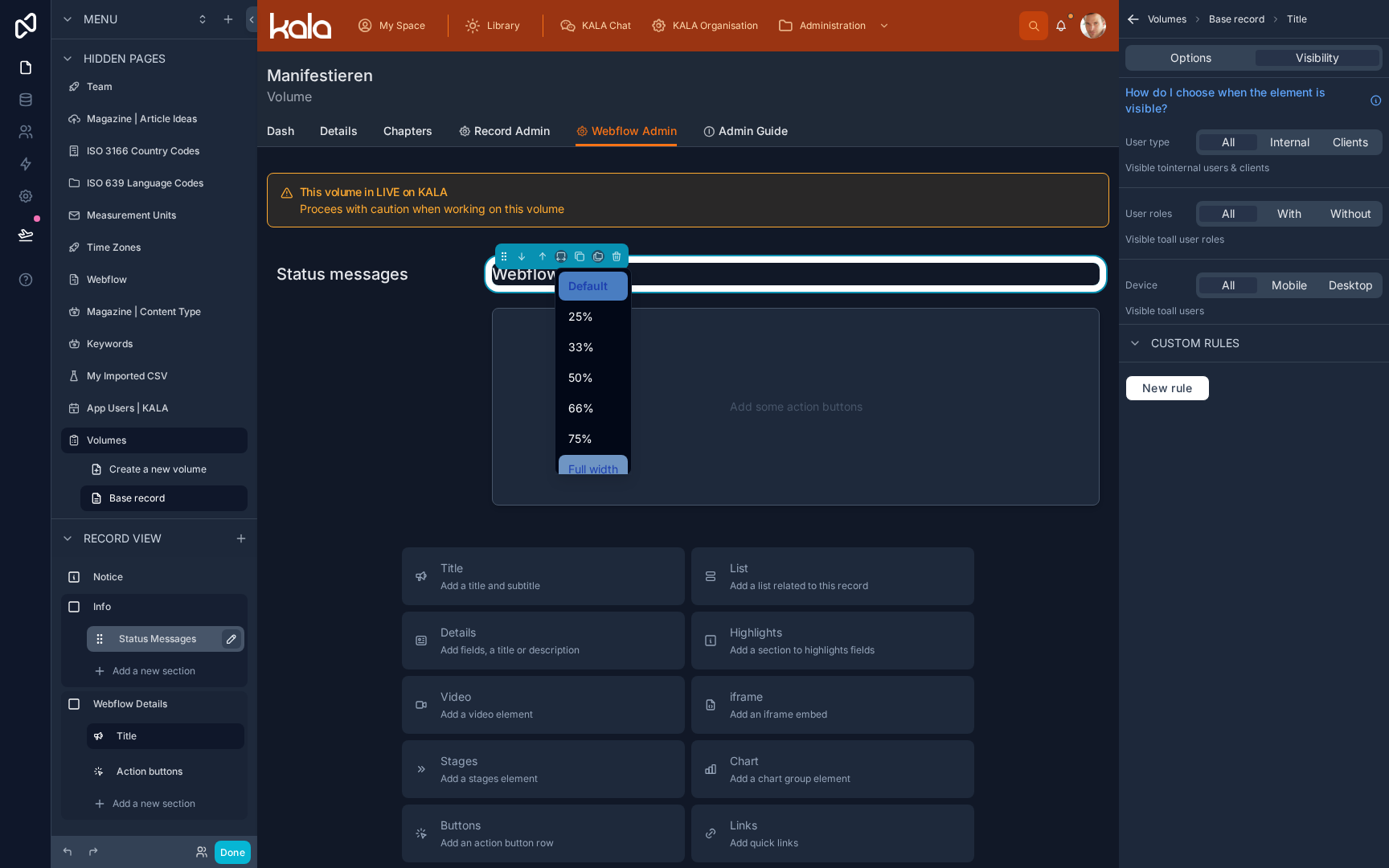
click at [591, 460] on span "Full width" at bounding box center [593, 469] width 50 height 20
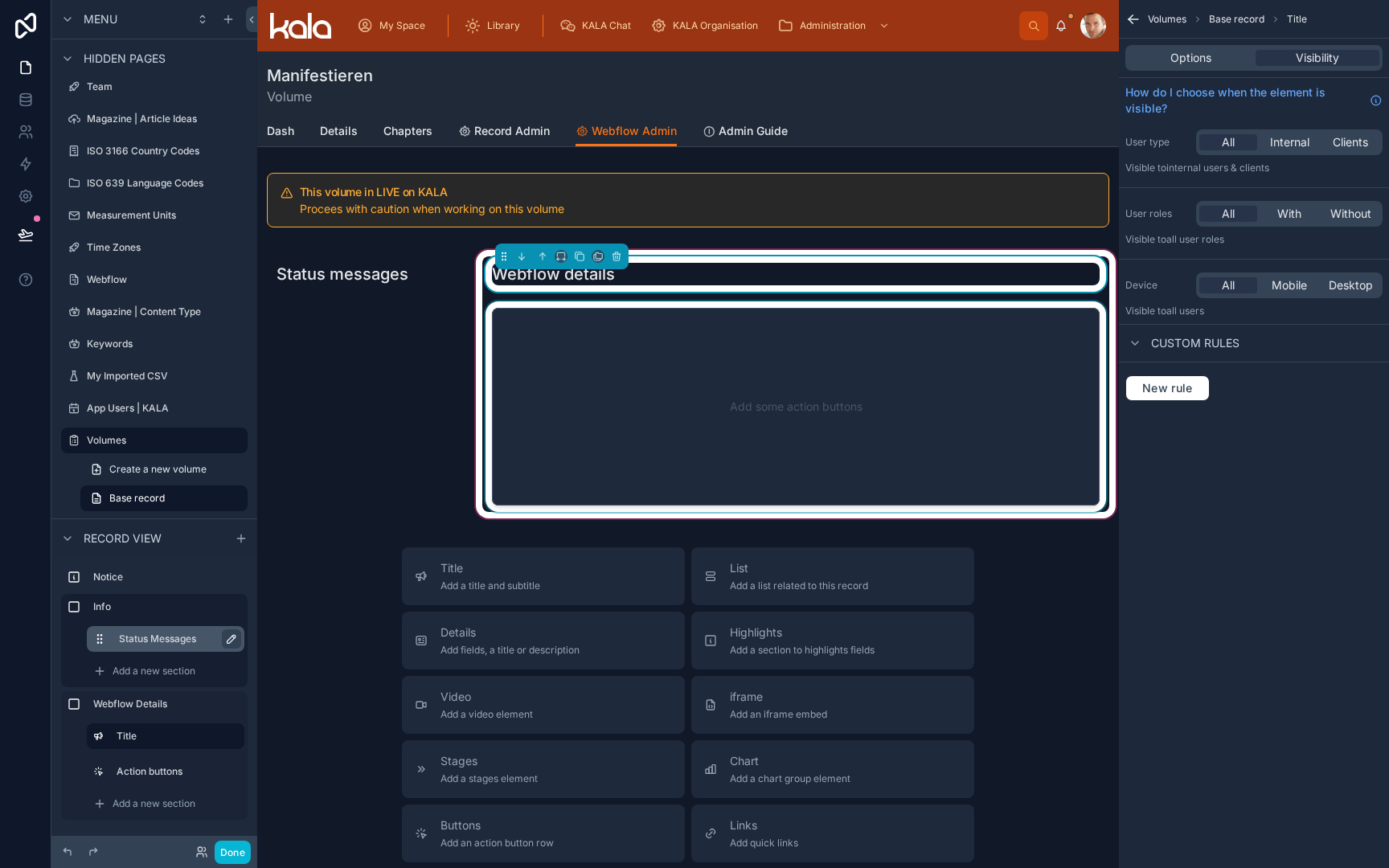
click at [597, 462] on div at bounding box center [795, 406] width 627 height 210
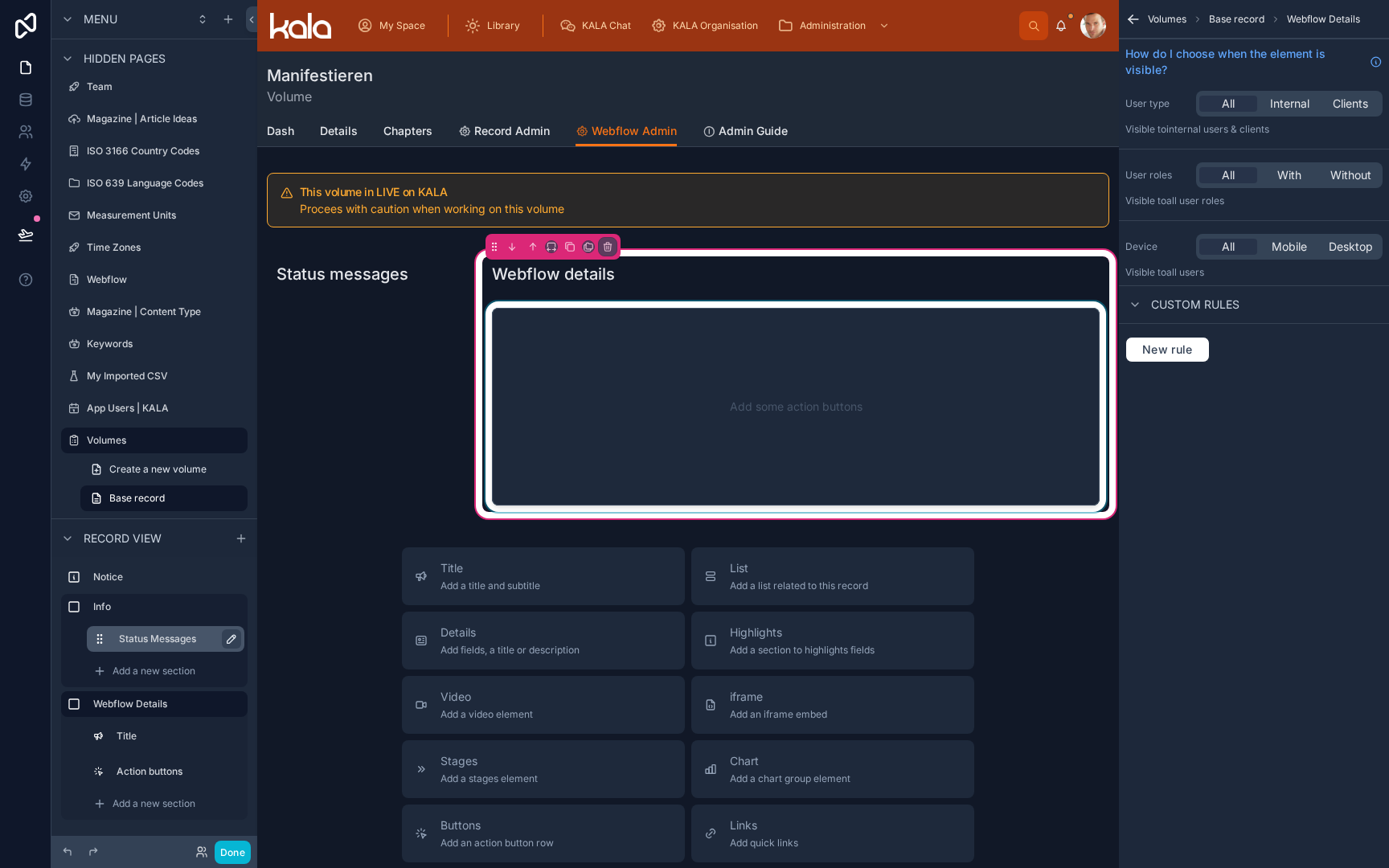
click at [597, 462] on div at bounding box center [795, 406] width 627 height 210
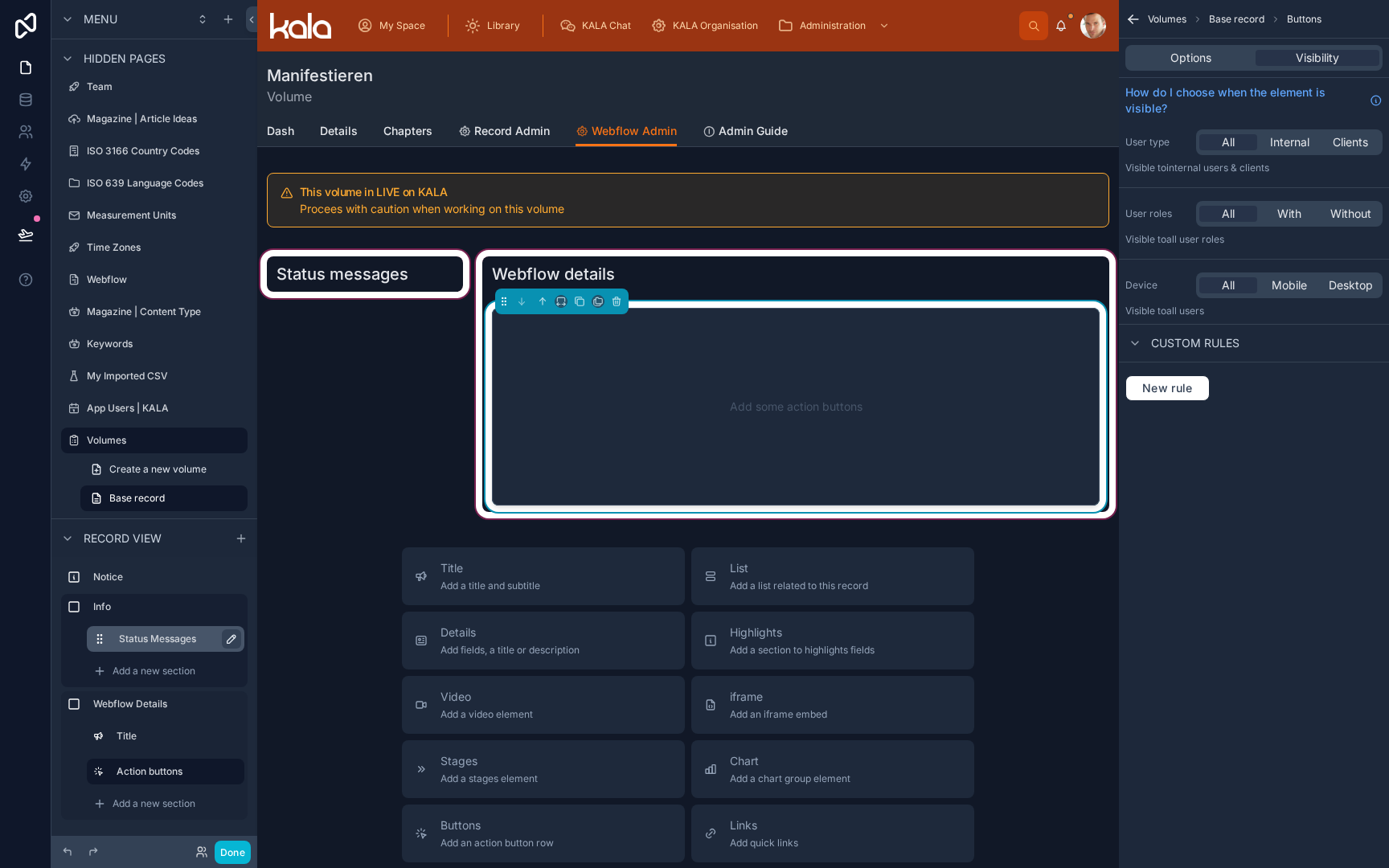
click at [416, 408] on div at bounding box center [365, 384] width 216 height 275
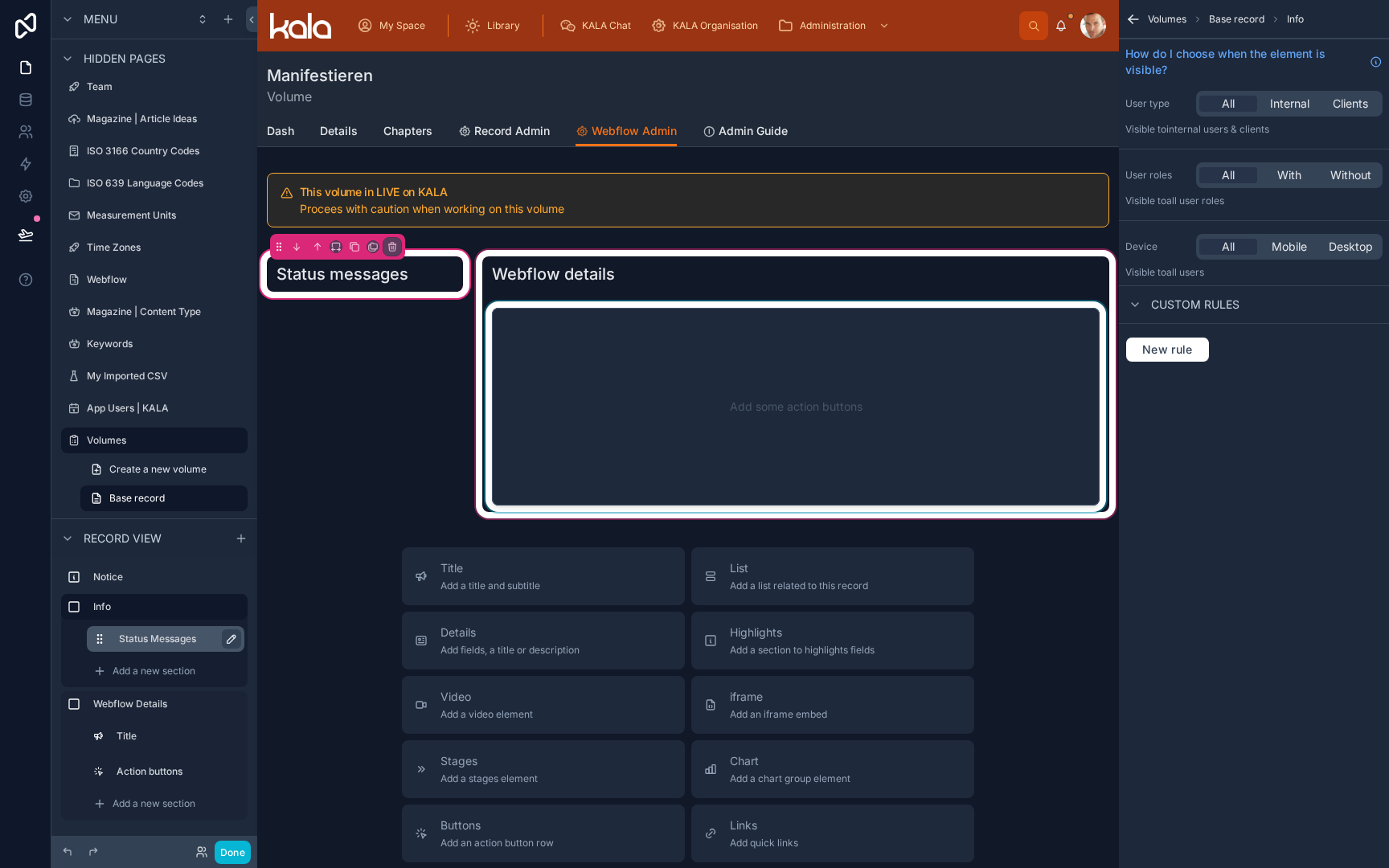
click at [416, 408] on div "Status messages" at bounding box center [365, 384] width 216 height 275
click at [664, 375] on div at bounding box center [796, 384] width 647 height 275
click at [552, 499] on div at bounding box center [796, 384] width 647 height 275
click at [595, 352] on div at bounding box center [796, 384] width 647 height 275
click at [652, 279] on div at bounding box center [796, 384] width 647 height 275
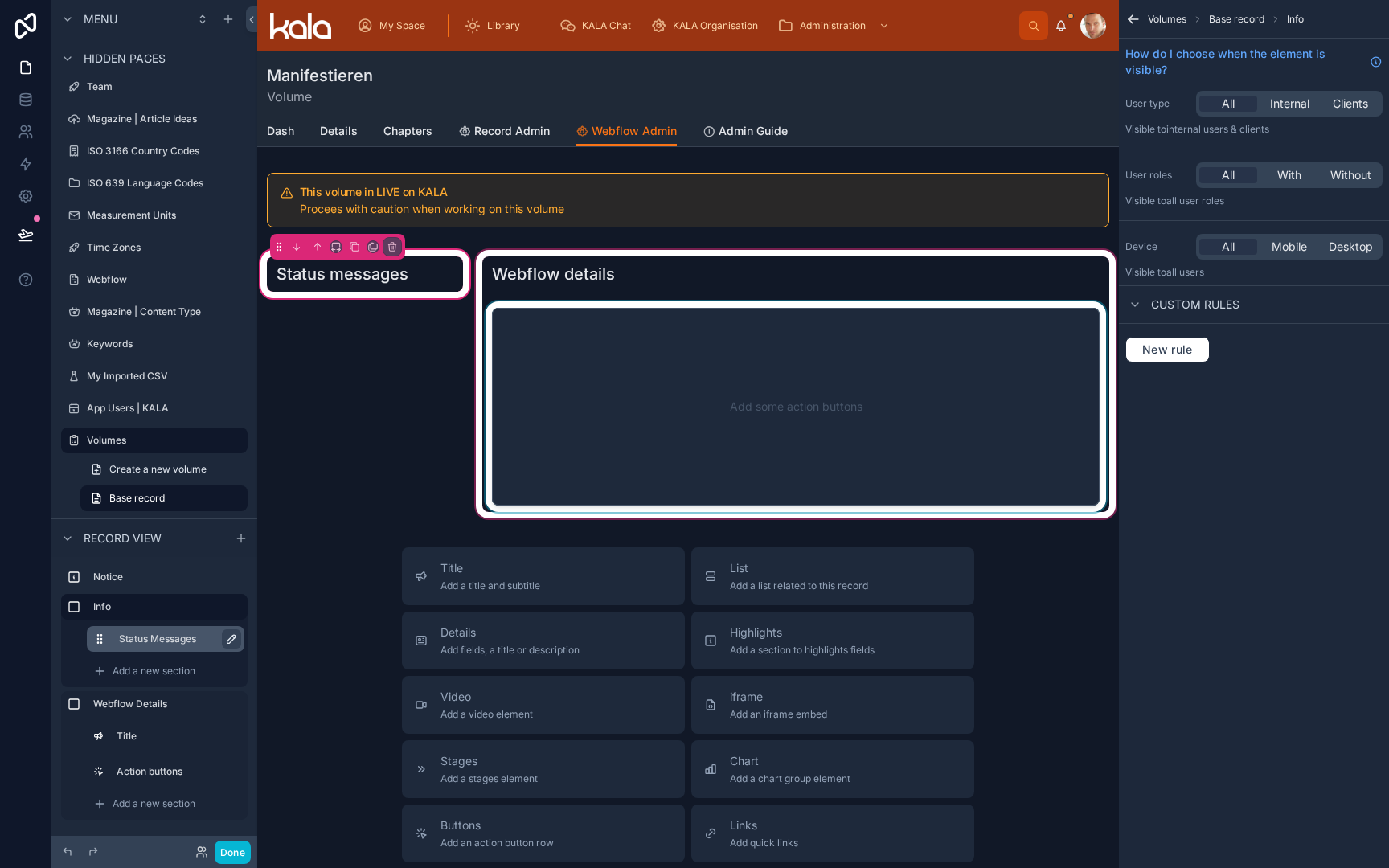
click at [652, 279] on div at bounding box center [796, 384] width 647 height 275
click at [694, 271] on div at bounding box center [796, 384] width 647 height 275
click at [628, 279] on div at bounding box center [796, 384] width 647 height 275
click at [610, 345] on div at bounding box center [796, 384] width 647 height 275
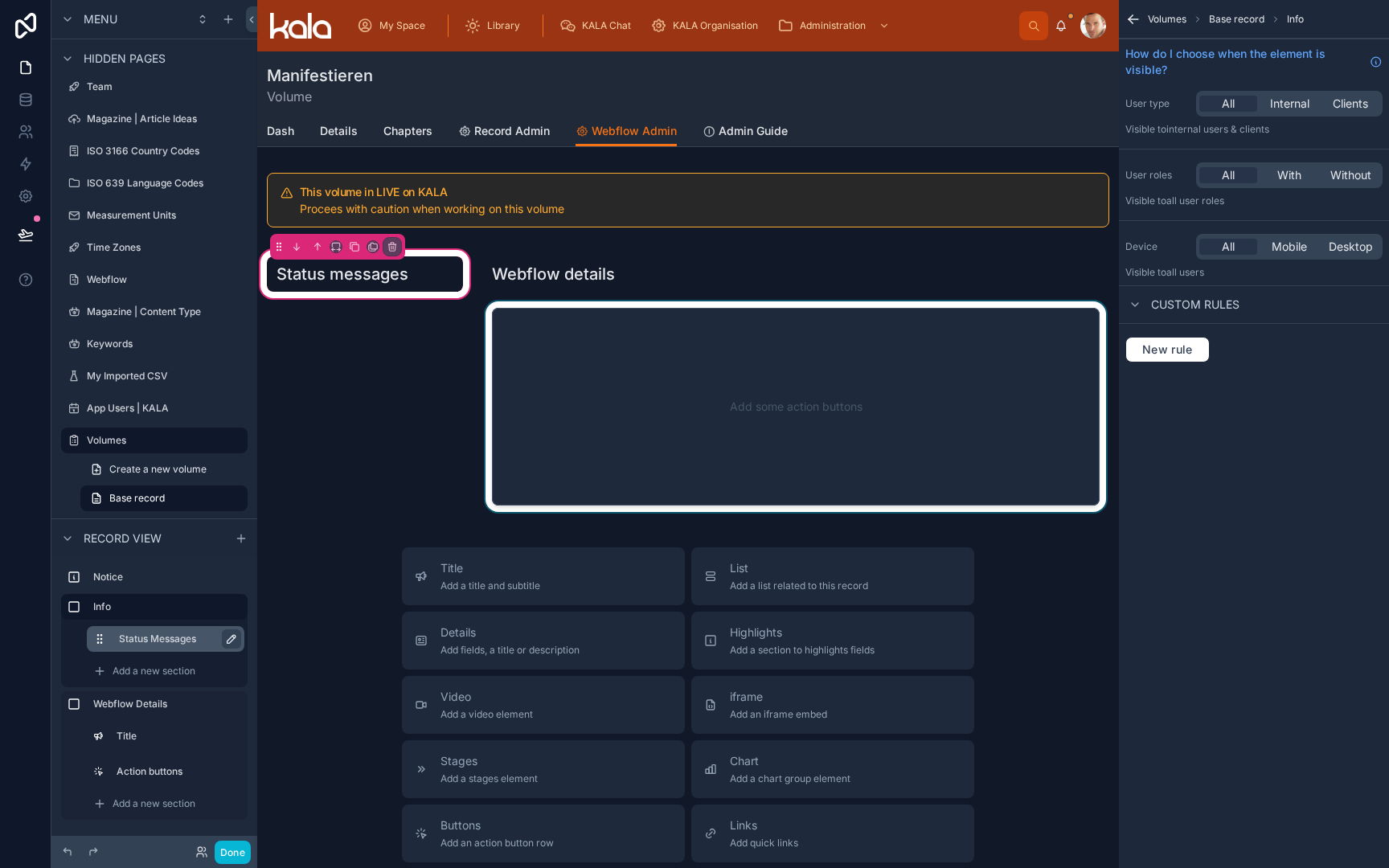
click at [407, 363] on div "Status messages" at bounding box center [365, 384] width 216 height 275
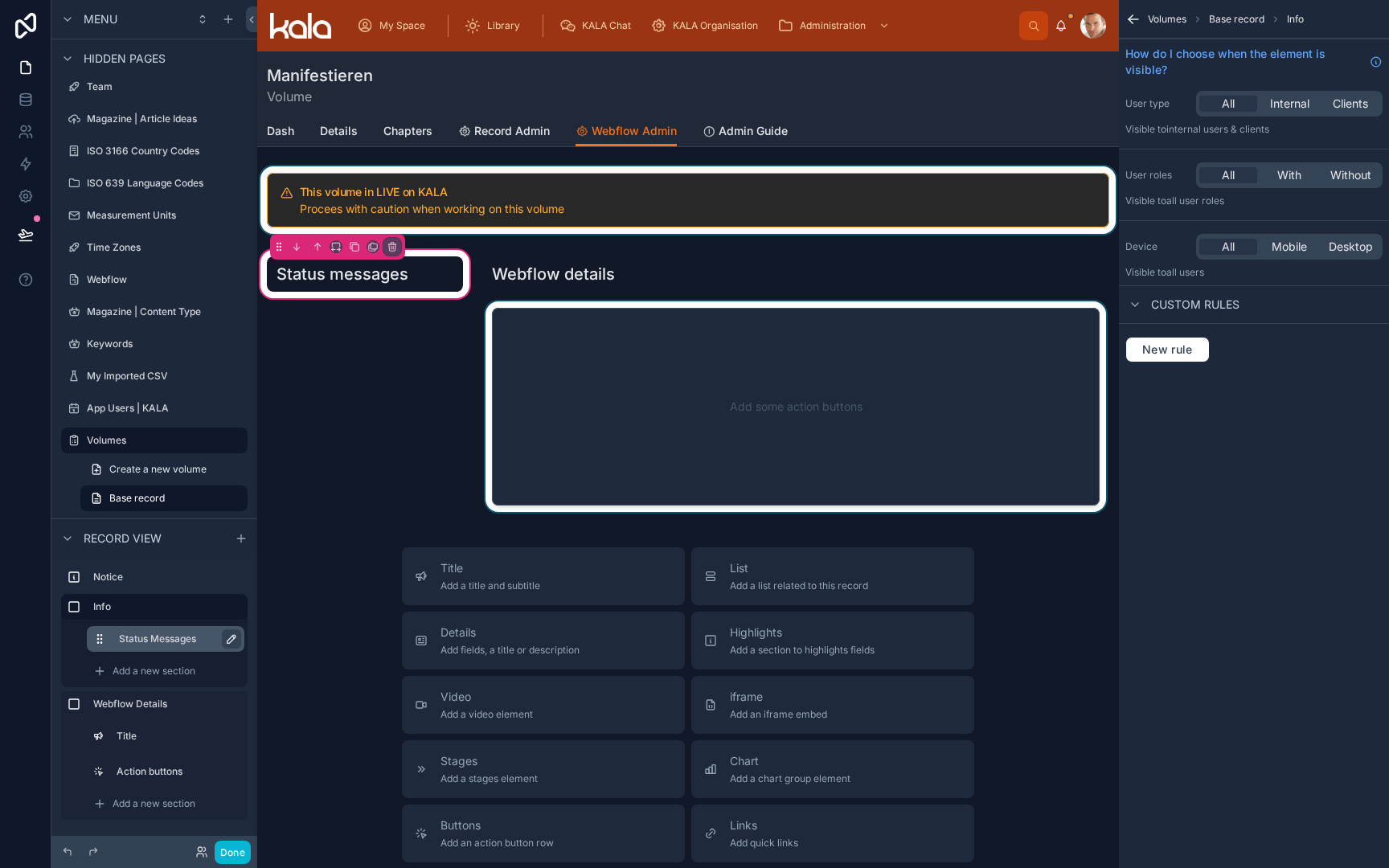
click at [496, 207] on div at bounding box center [688, 200] width 862 height 68
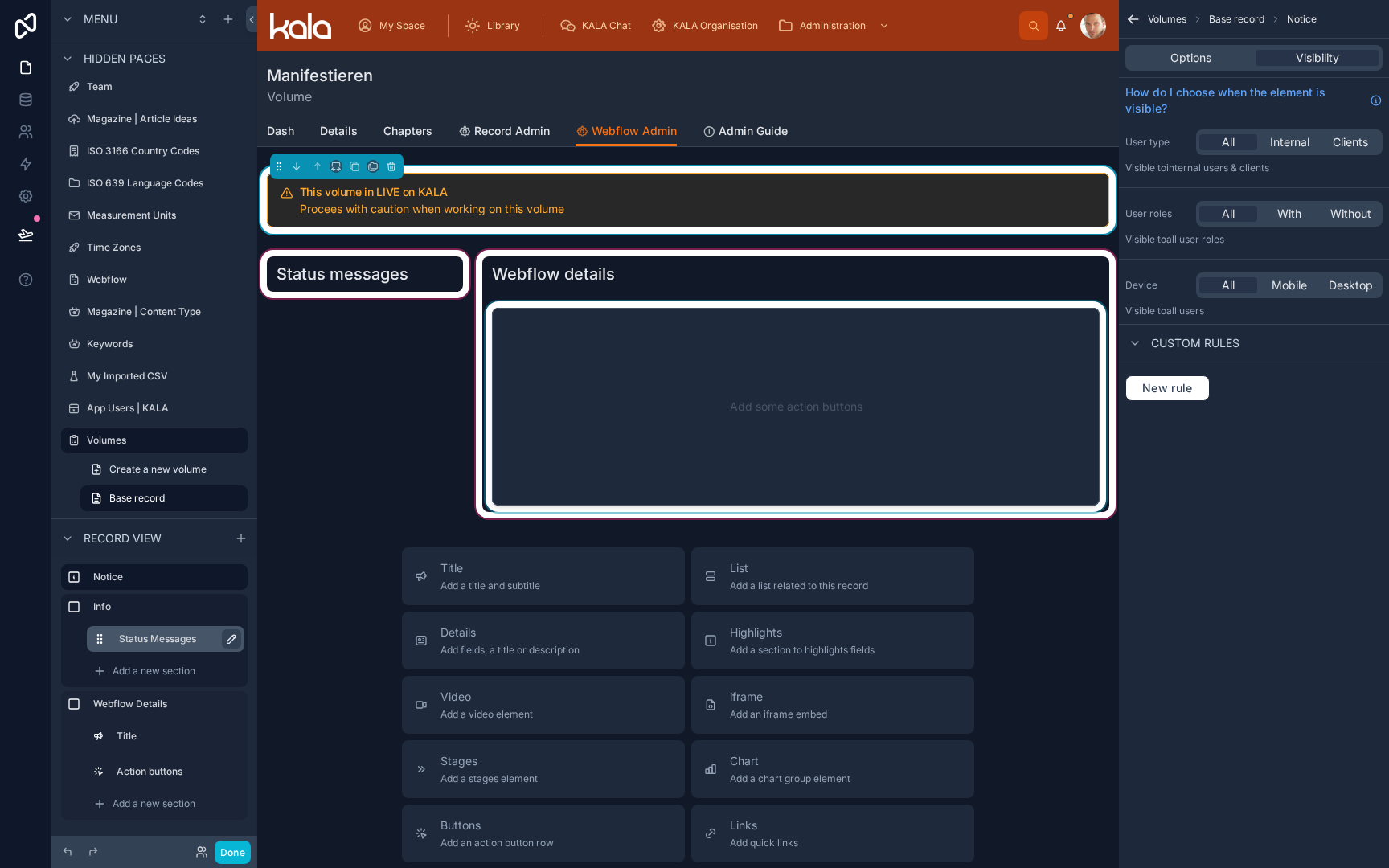
click at [557, 367] on div at bounding box center [796, 384] width 647 height 275
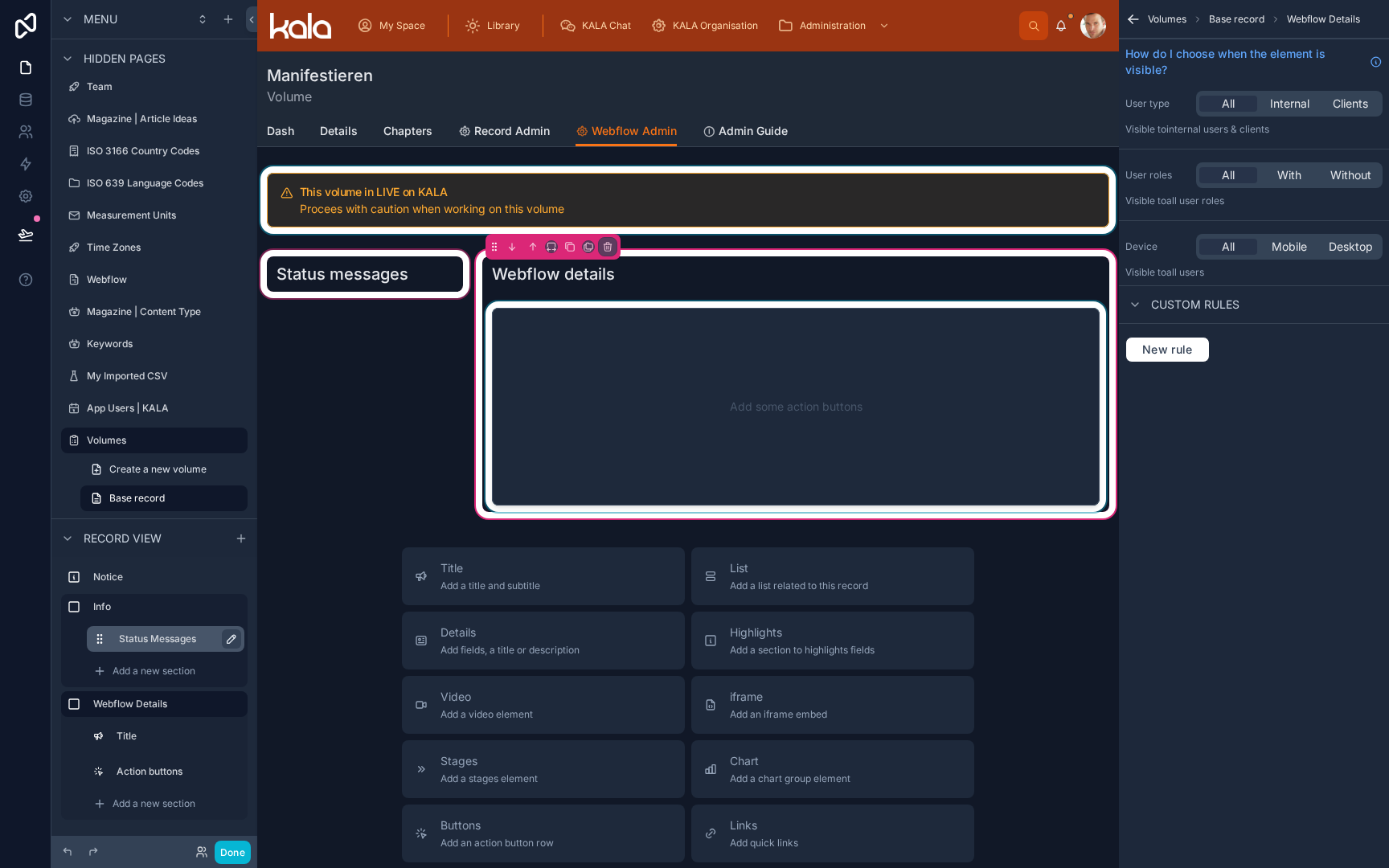
click at [850, 340] on div at bounding box center [795, 406] width 627 height 210
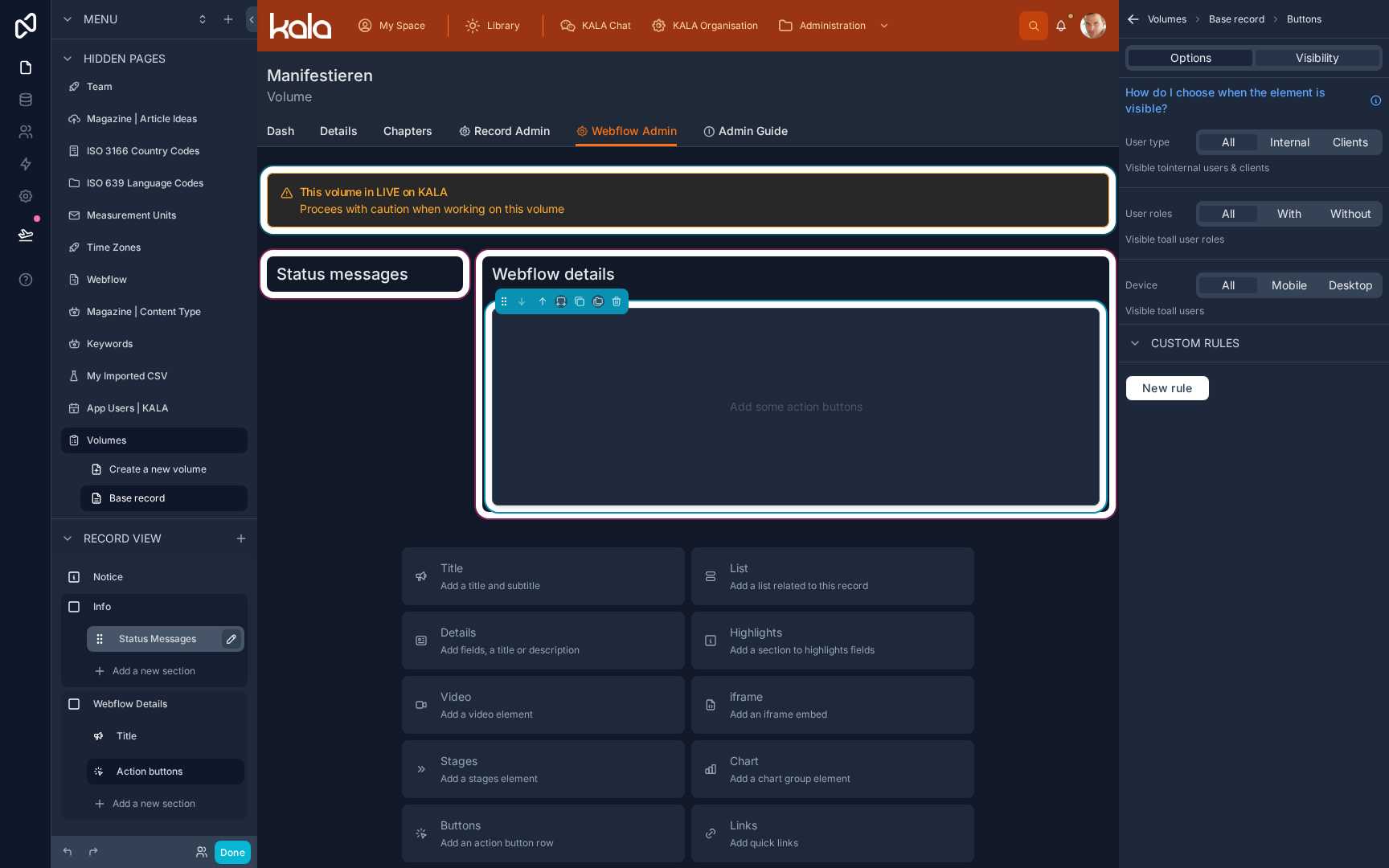
click at [1179, 59] on span "Options" at bounding box center [1191, 58] width 41 height 16
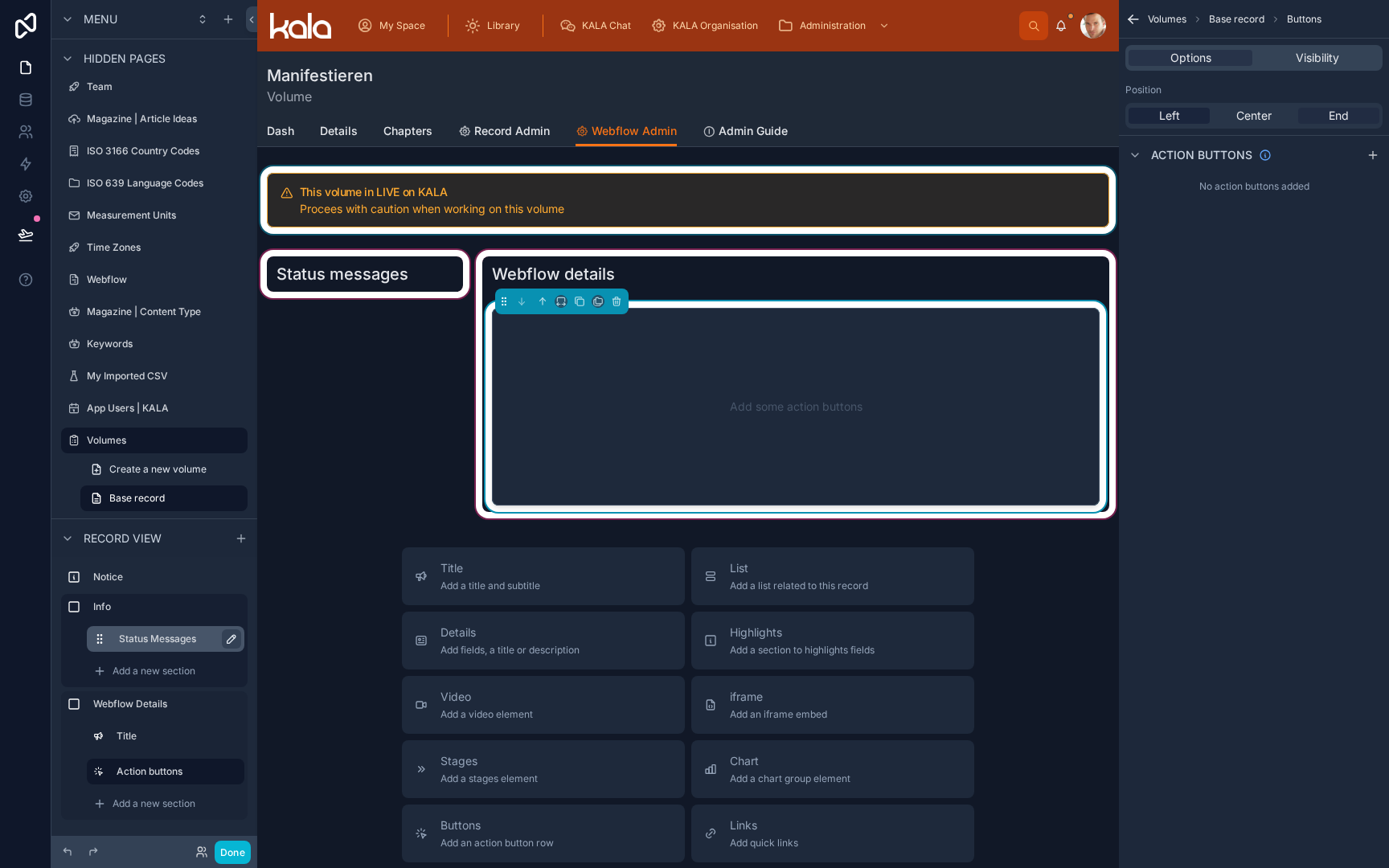
click at [1341, 118] on span "End" at bounding box center [1339, 115] width 20 height 16
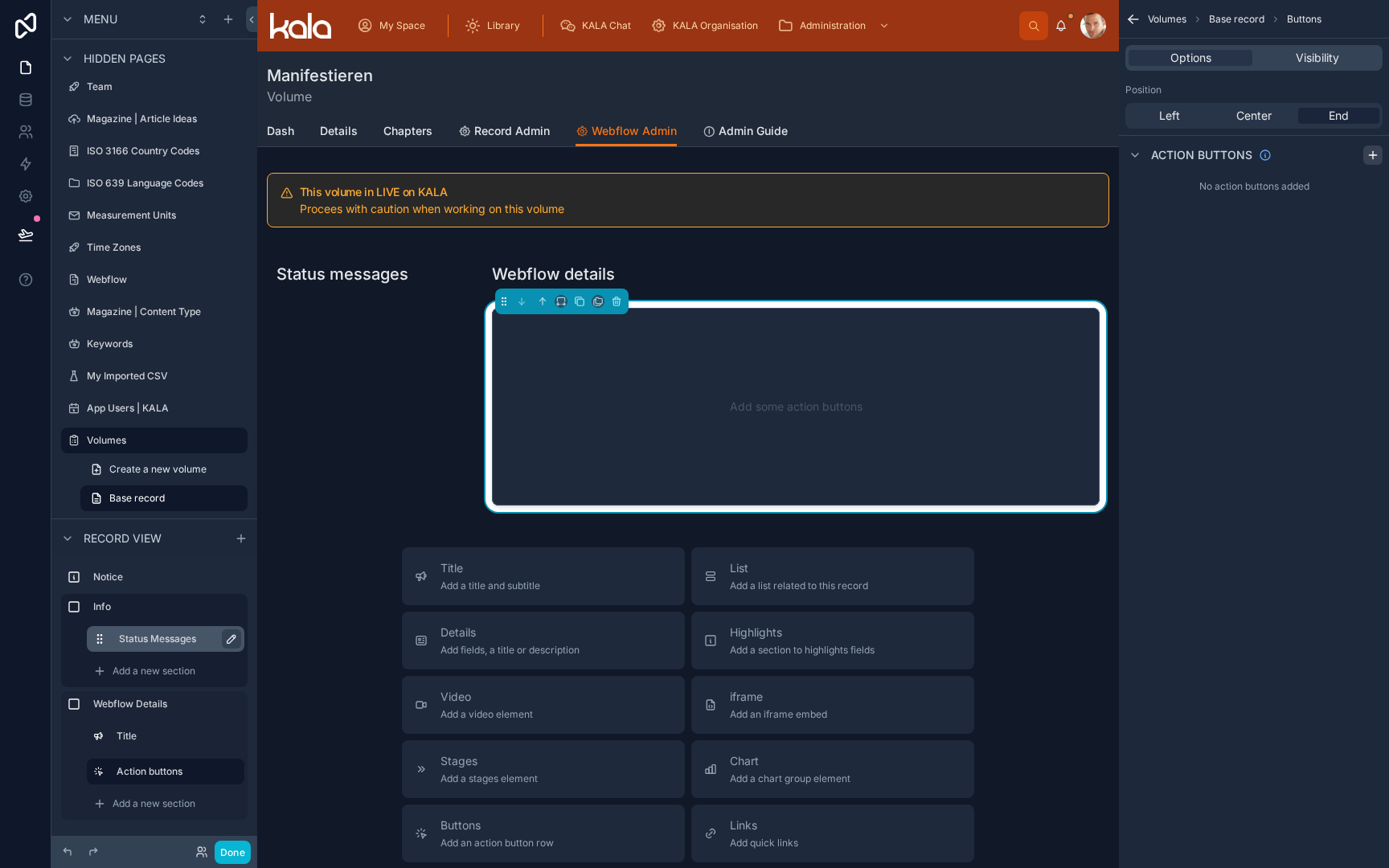
click at [1376, 153] on icon "scrollable content" at bounding box center [1373, 154] width 13 height 13
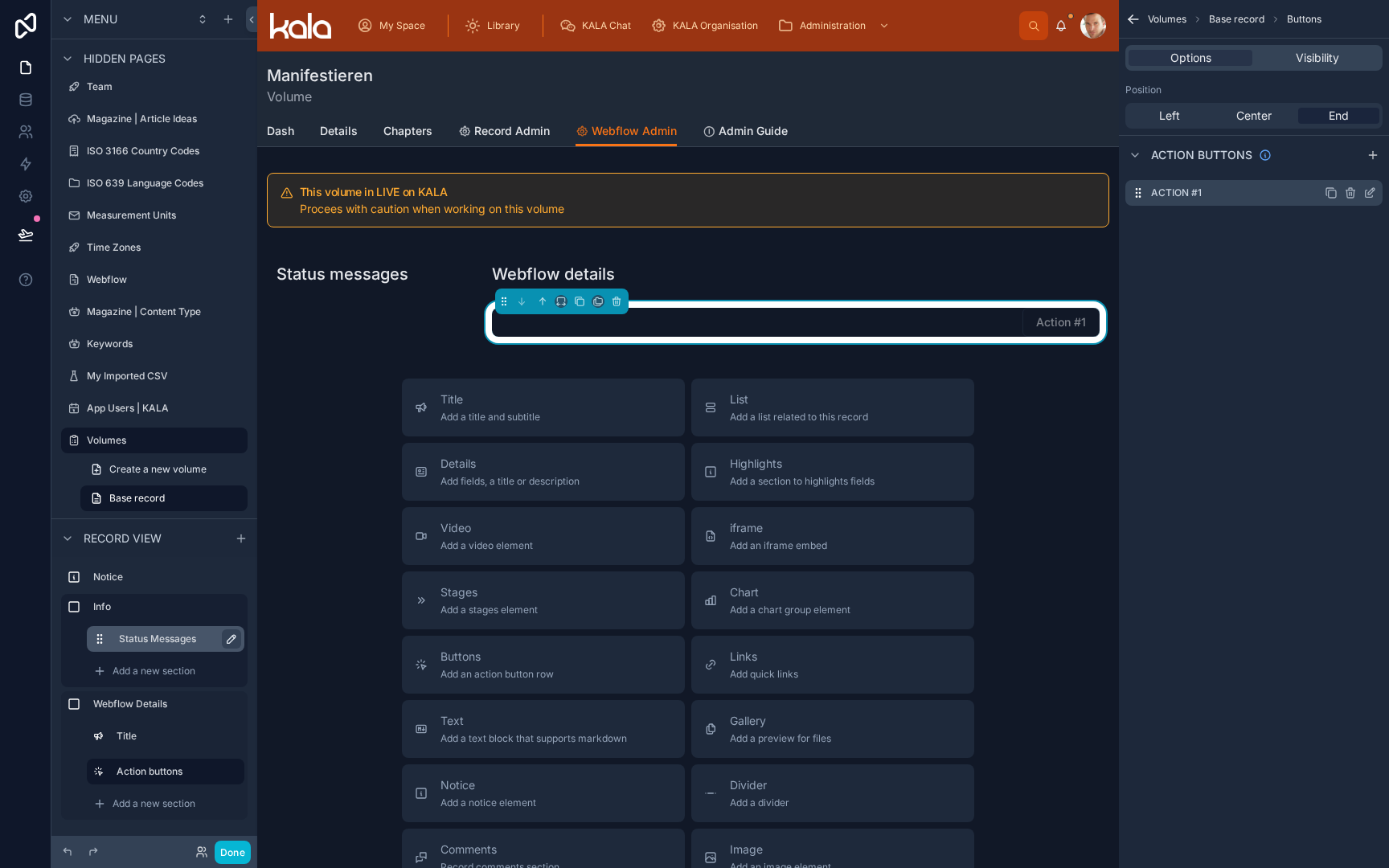
click at [1368, 195] on icon "scrollable content" at bounding box center [1369, 193] width 13 height 13
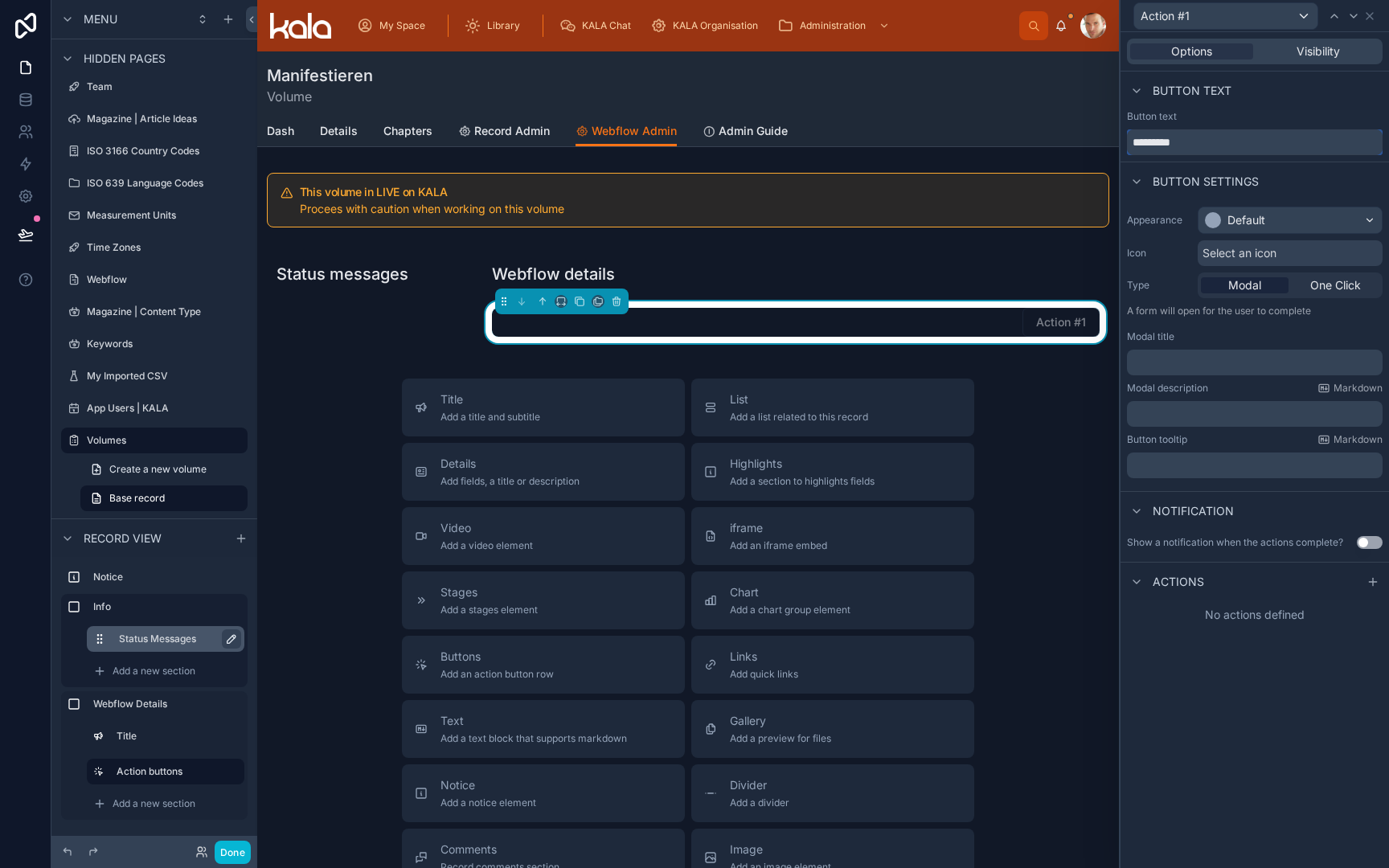
click at [1232, 149] on input "*********" at bounding box center [1254, 143] width 255 height 25
click at [1204, 152] on input "**********" at bounding box center [1254, 143] width 255 height 25
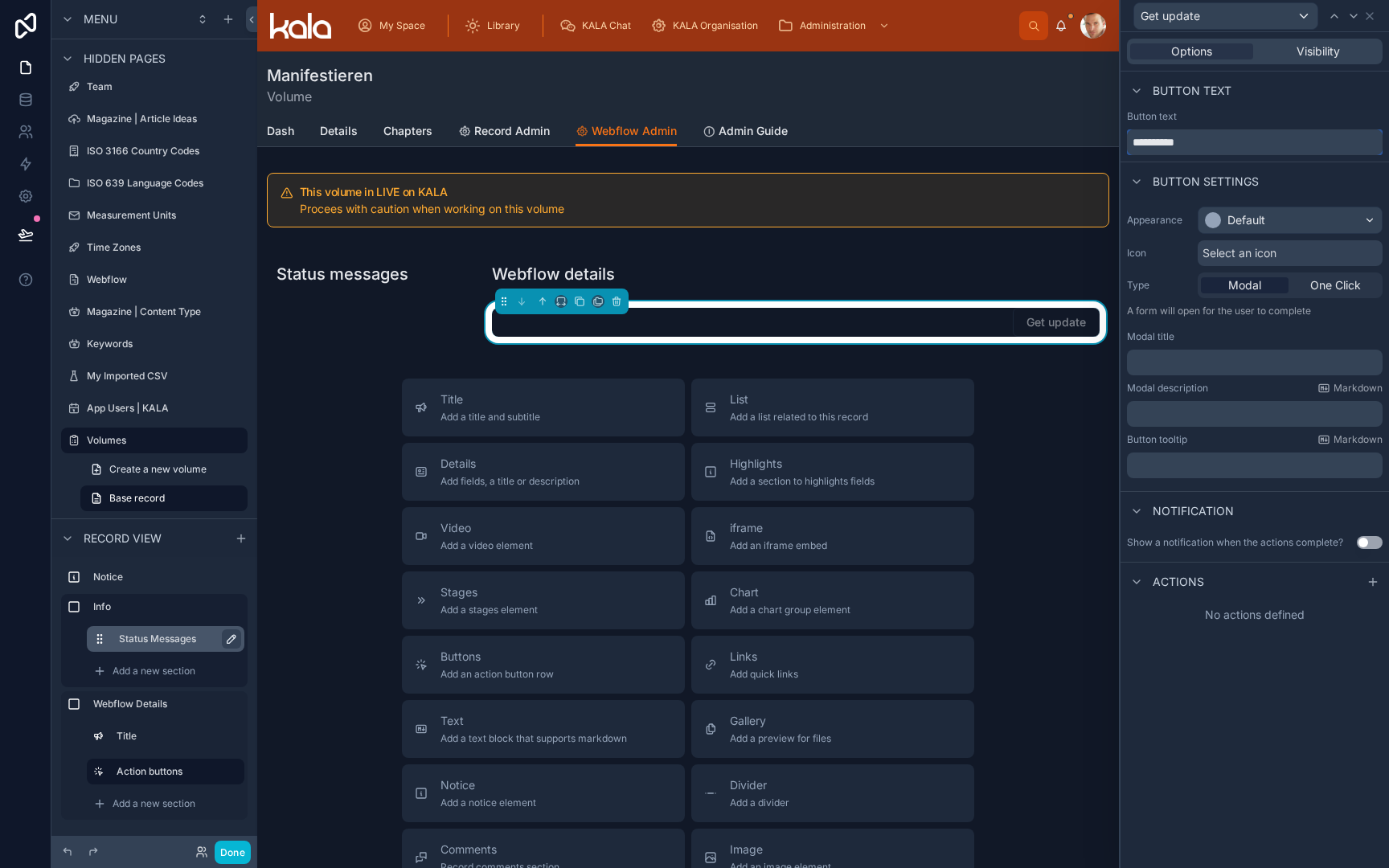
click at [1204, 152] on input "**********" at bounding box center [1254, 143] width 255 height 25
type input "**********"
click at [1237, 227] on div "Default" at bounding box center [1246, 220] width 38 height 16
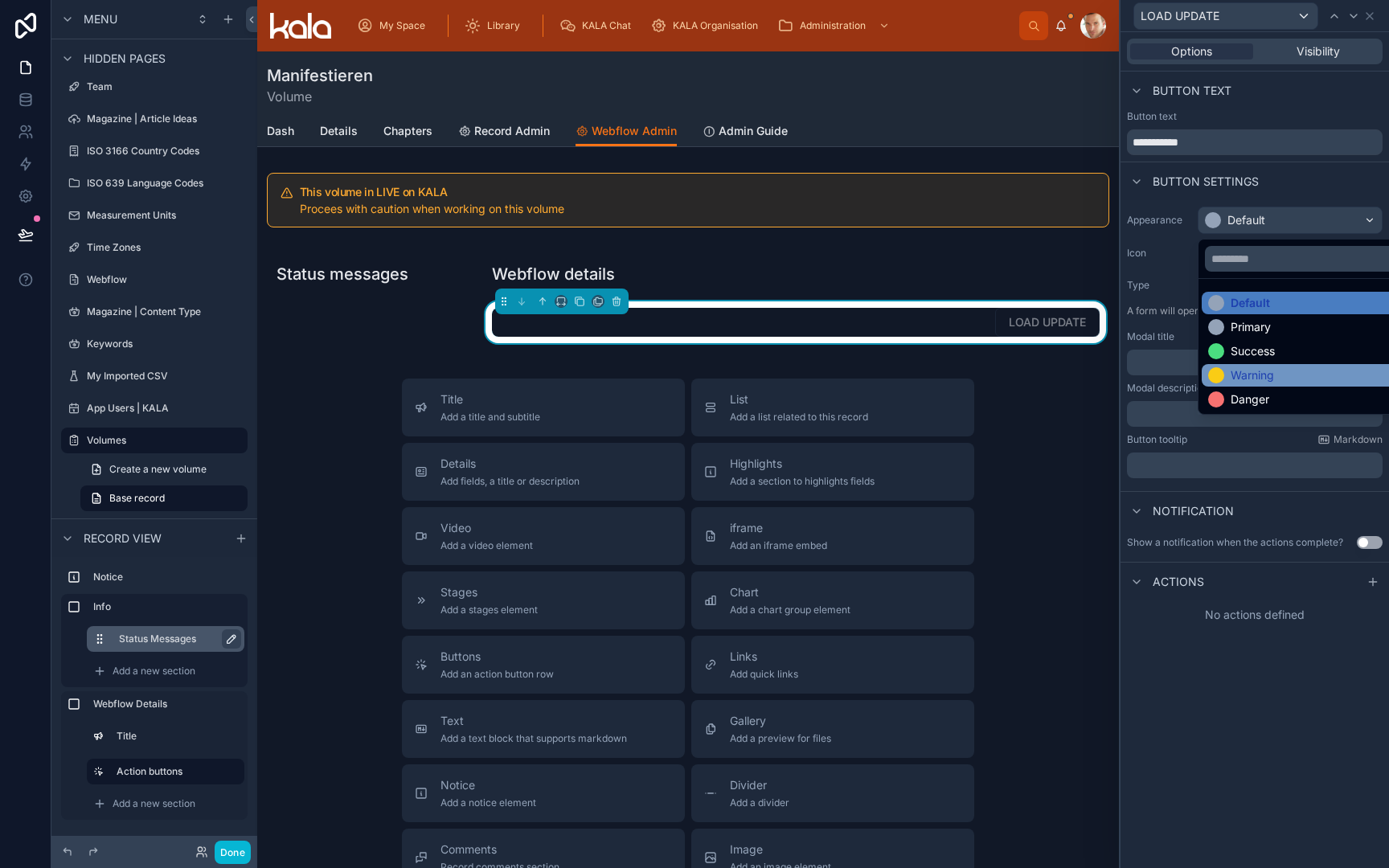
click at [1235, 377] on div "Warning" at bounding box center [1252, 375] width 43 height 16
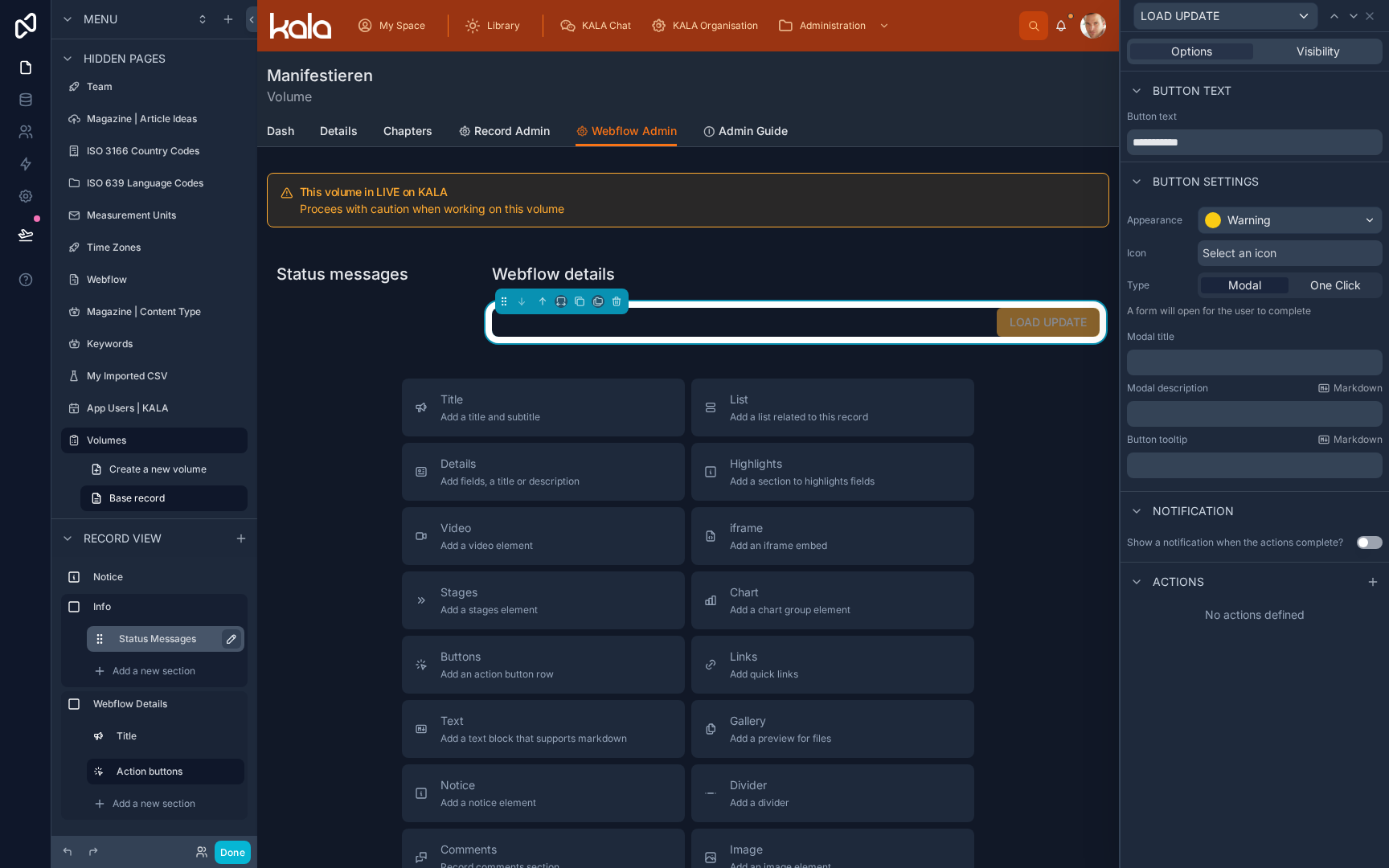
click at [1264, 257] on span "Select an icon" at bounding box center [1239, 253] width 74 height 16
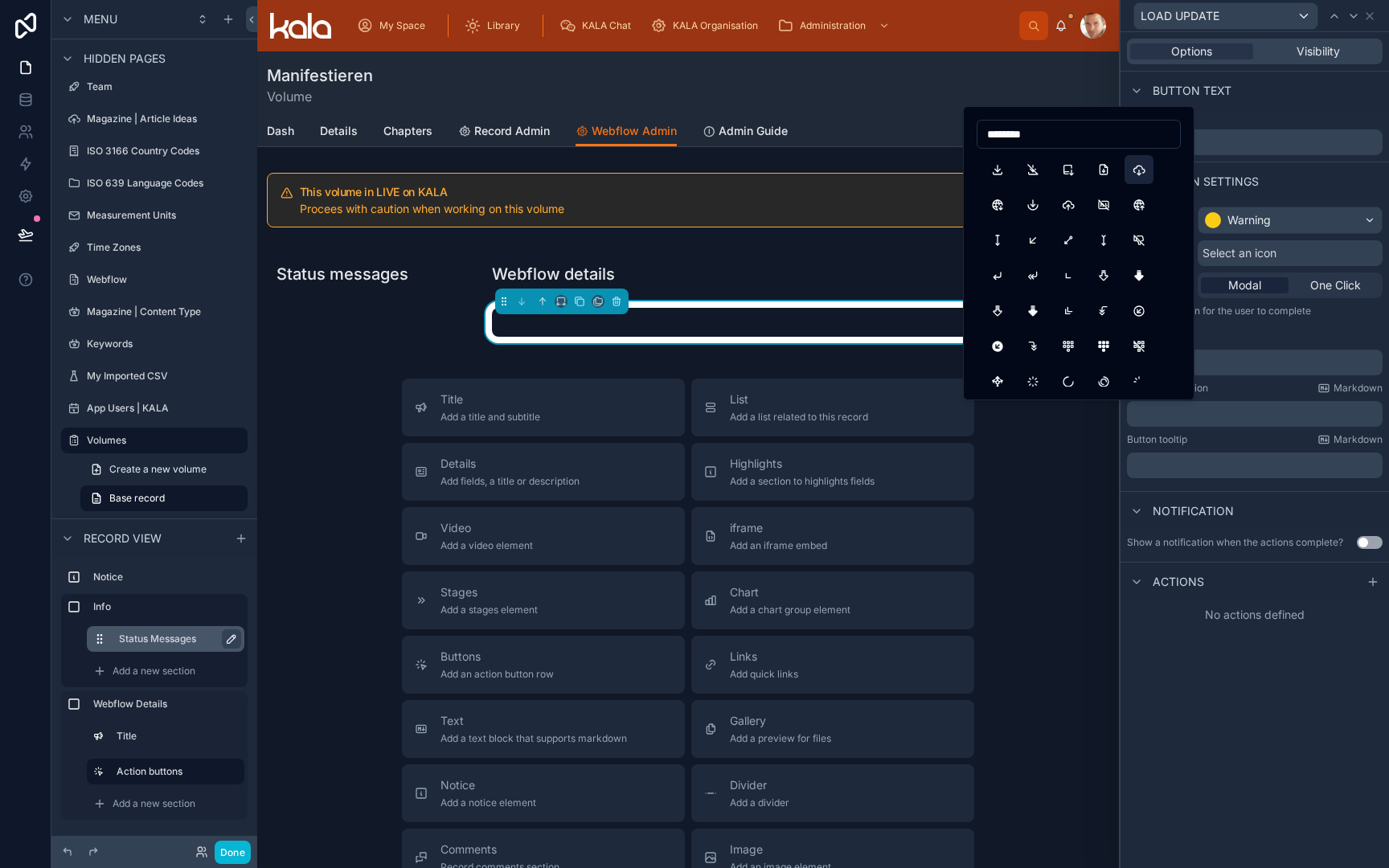
type input "********"
click at [1142, 173] on button "CloudDownload" at bounding box center [1140, 170] width 29 height 29
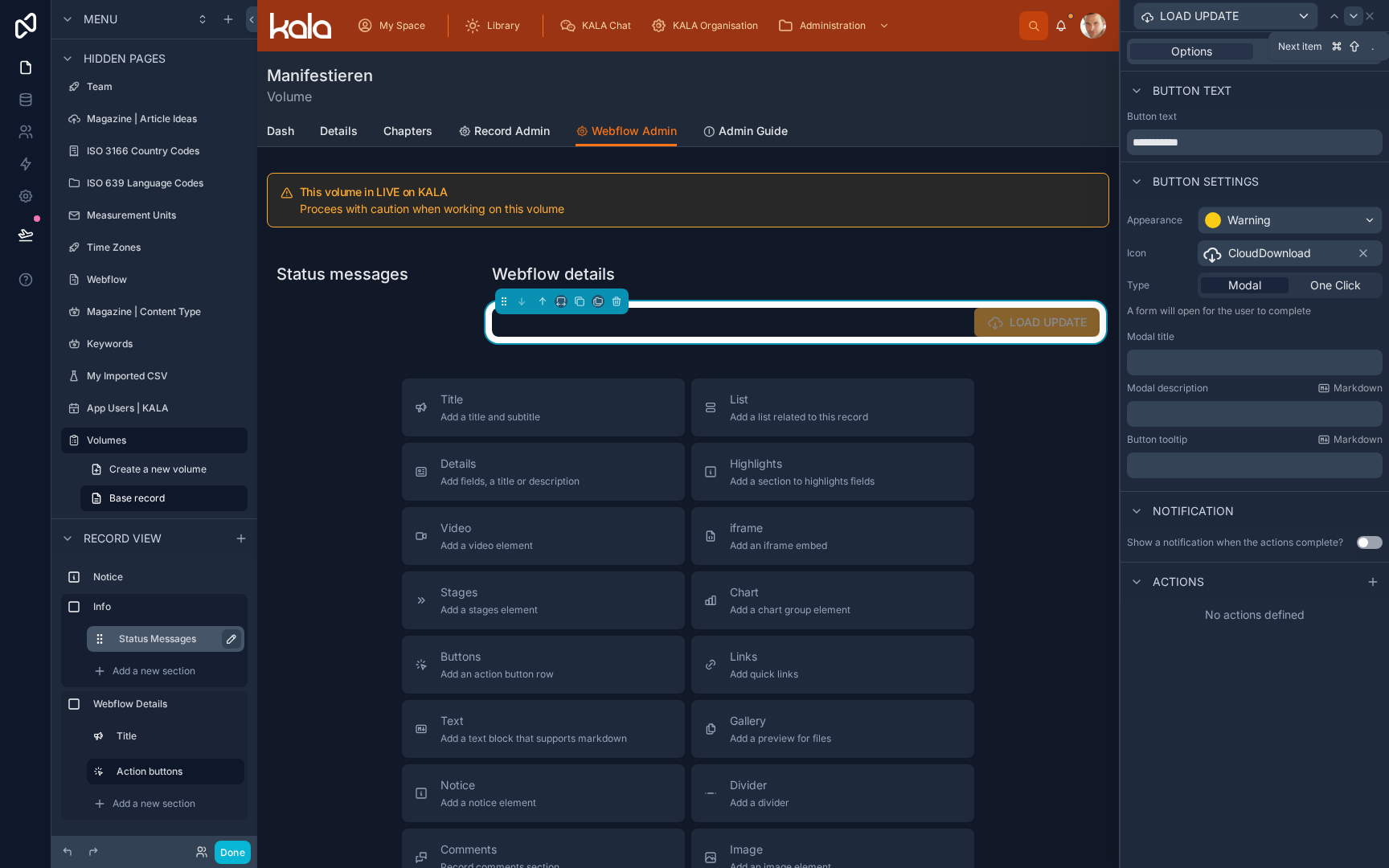
click at [1351, 16] on icon at bounding box center [1353, 15] width 13 height 13
click at [1340, 117] on div "Button text" at bounding box center [1254, 116] width 255 height 13
click at [1355, 20] on icon at bounding box center [1353, 15] width 13 height 13
click at [1370, 19] on icon at bounding box center [1369, 15] width 13 height 13
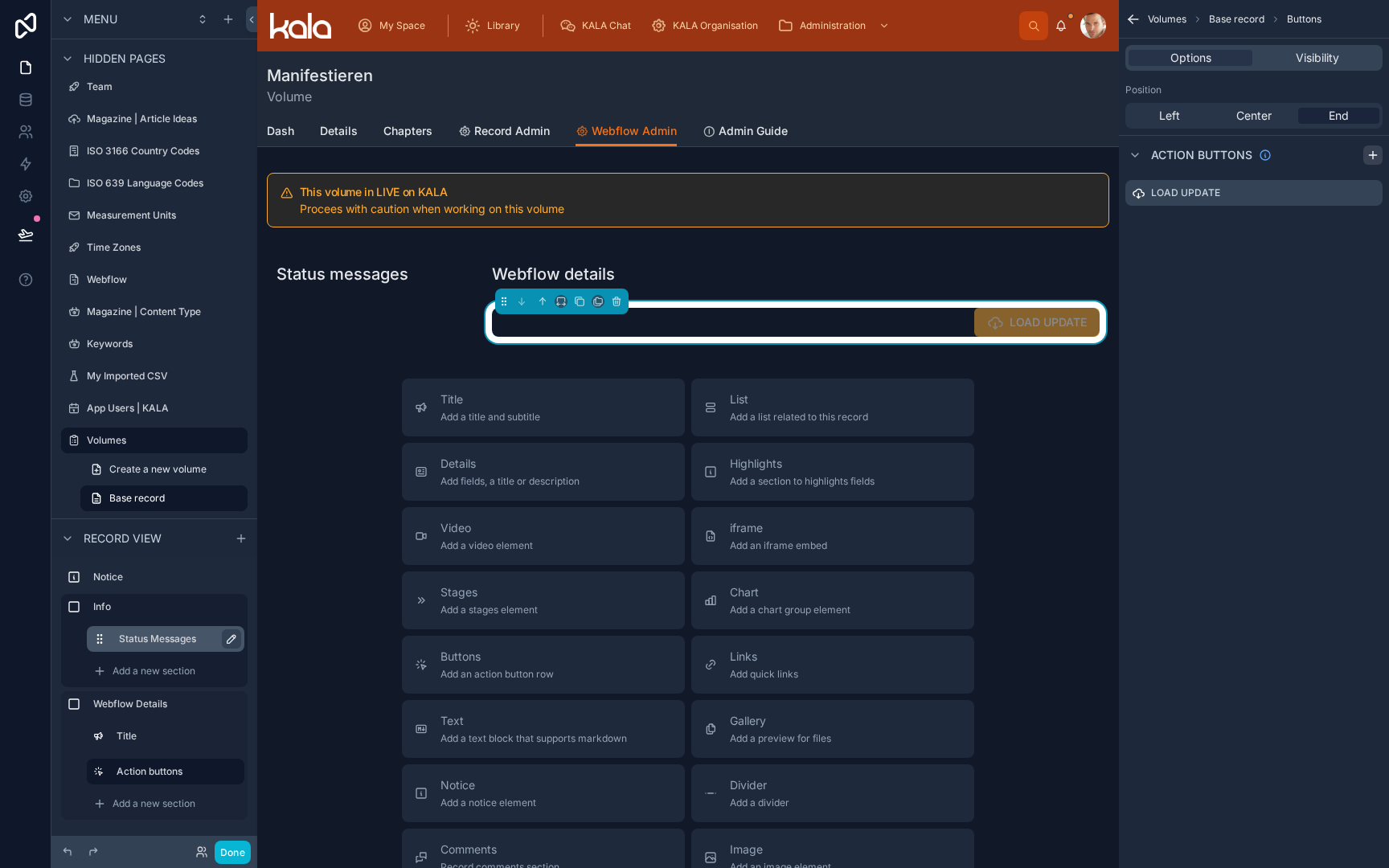
click at [1375, 150] on icon "scrollable content" at bounding box center [1373, 154] width 13 height 13
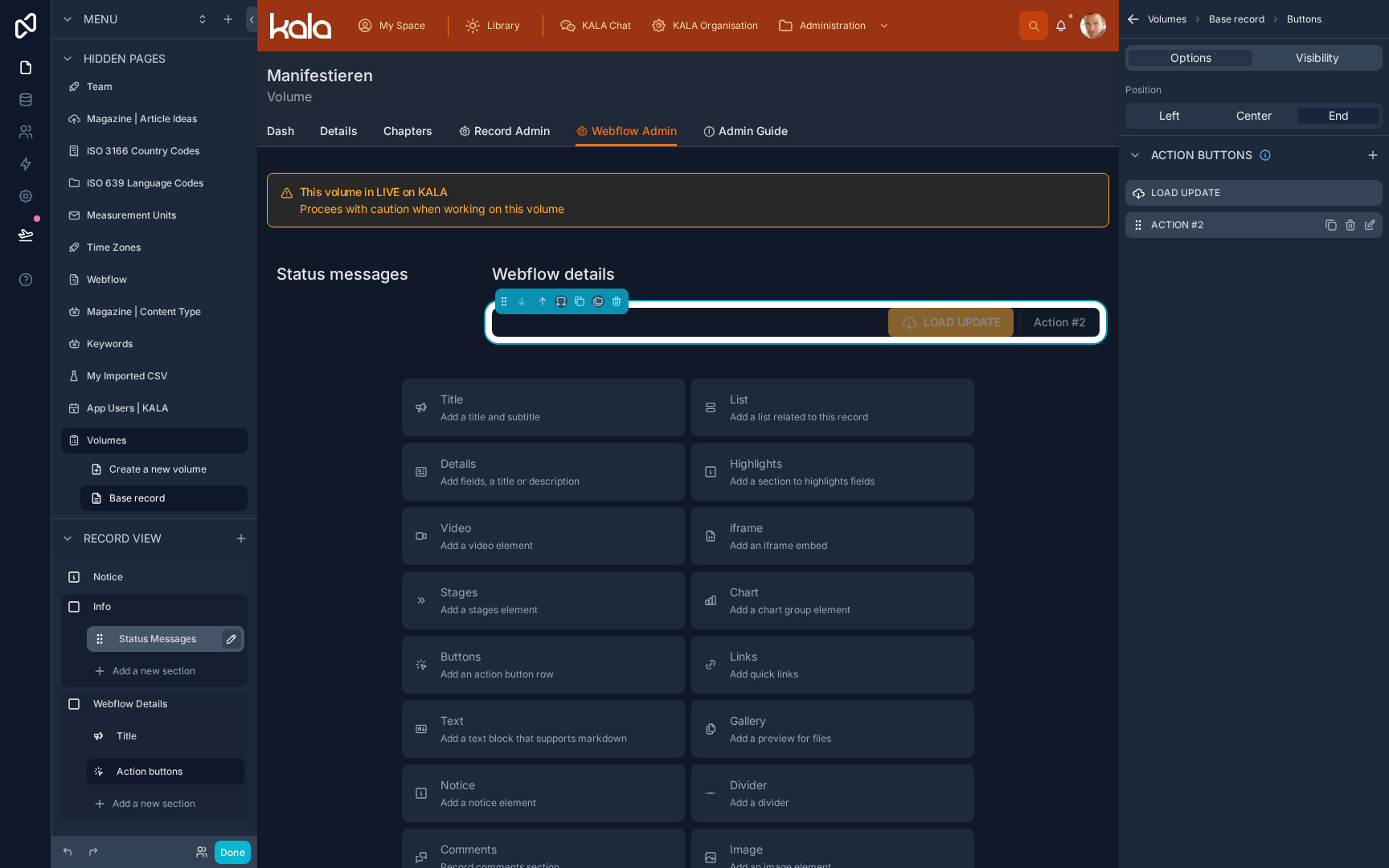
click at [1370, 225] on icon "scrollable content" at bounding box center [1369, 225] width 13 height 13
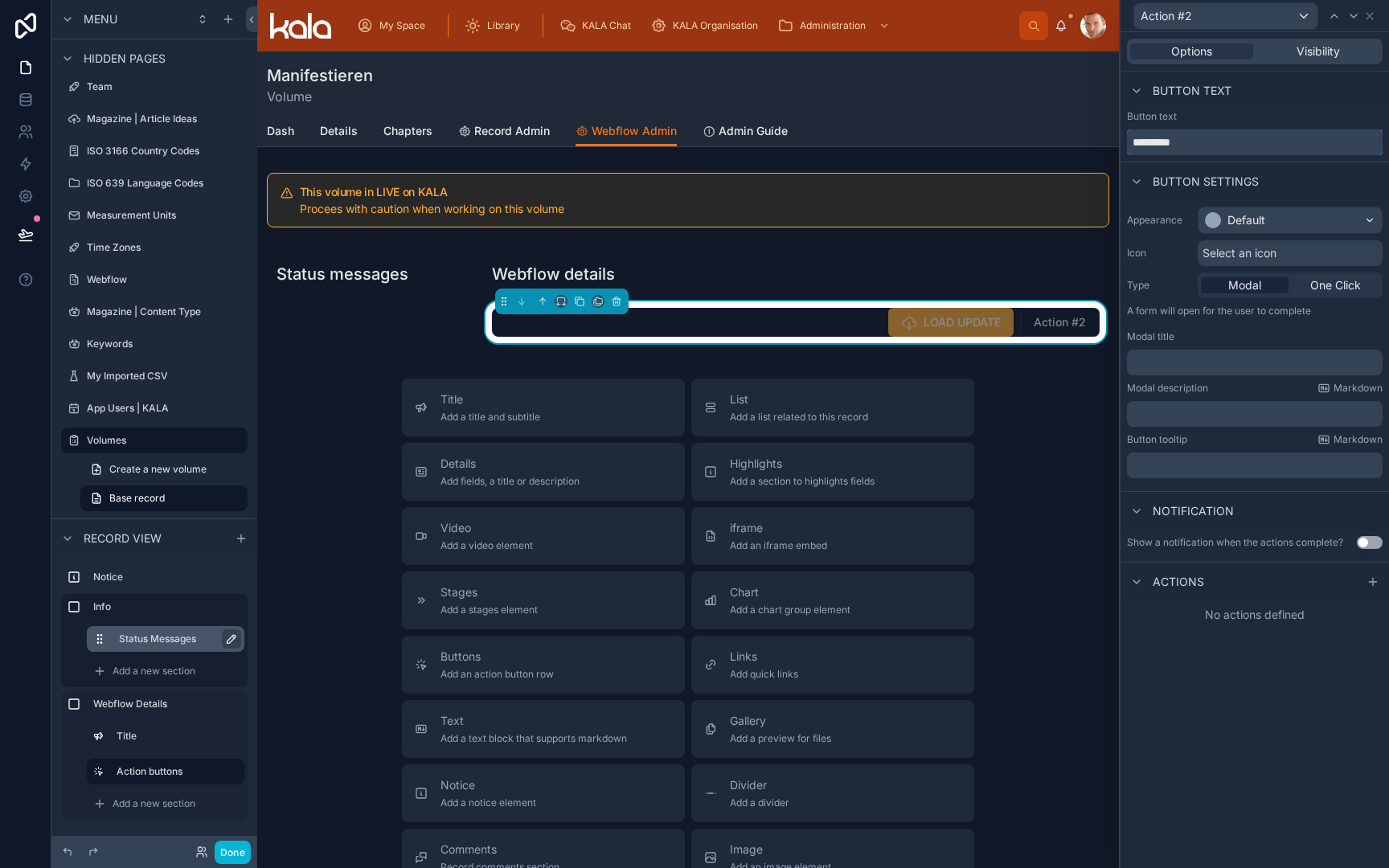
click at [1253, 143] on input "*********" at bounding box center [1254, 143] width 255 height 25
type input "**********"
click at [1237, 258] on span "Select an icon" at bounding box center [1239, 253] width 74 height 16
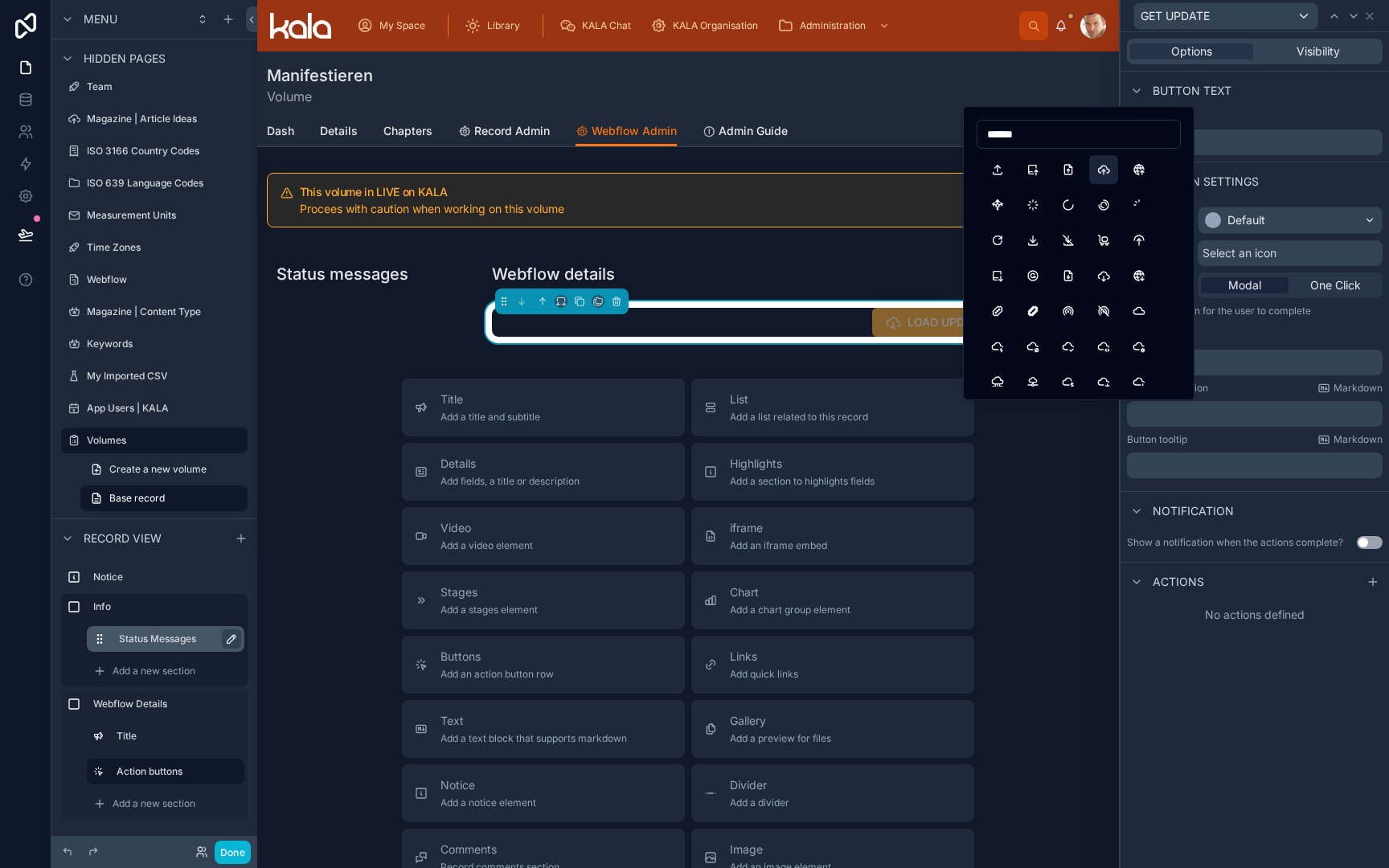
type input "******"
click at [1095, 171] on button "CloudUpload" at bounding box center [1104, 170] width 29 height 29
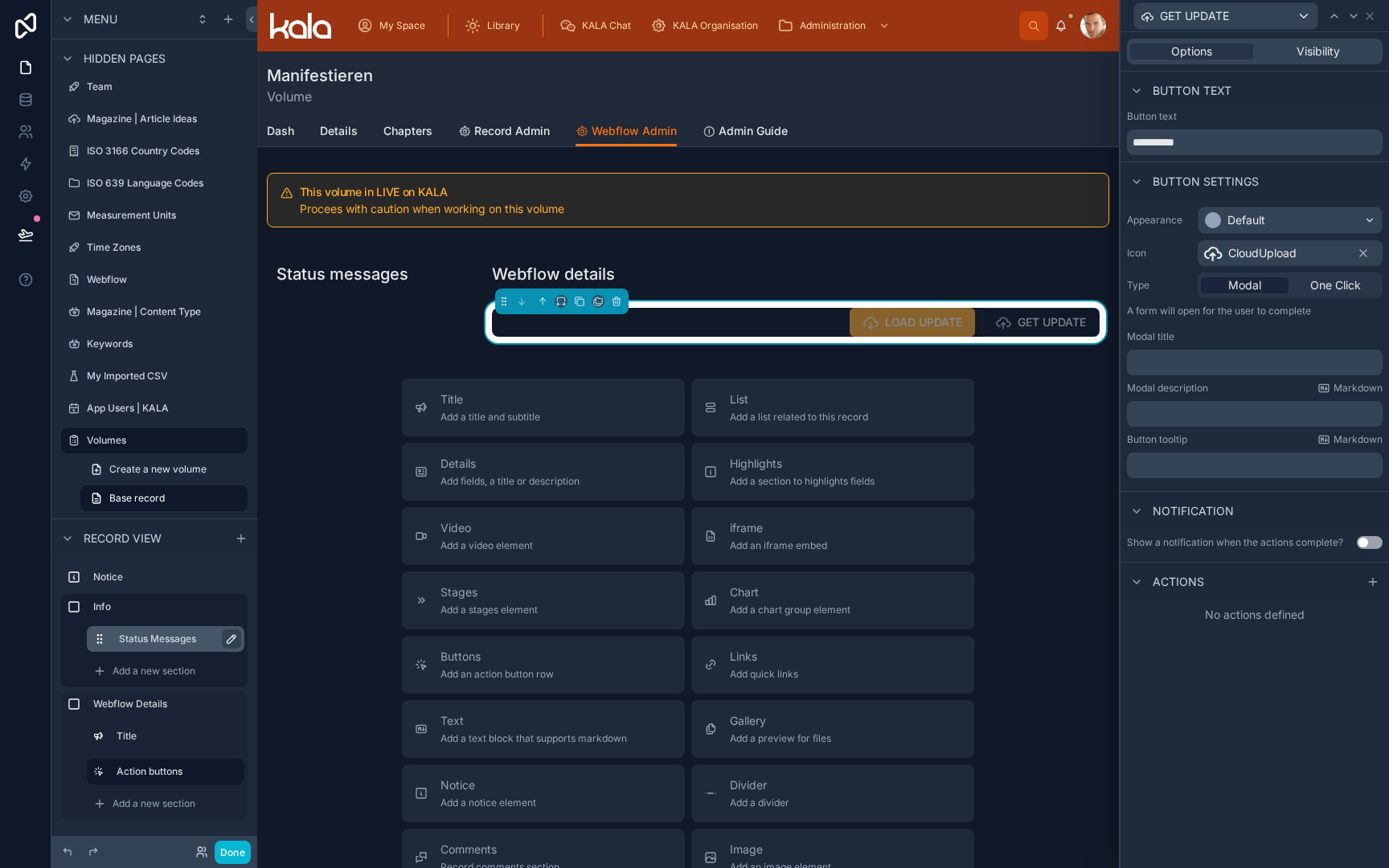
click at [1250, 219] on div "Default" at bounding box center [1246, 220] width 38 height 16
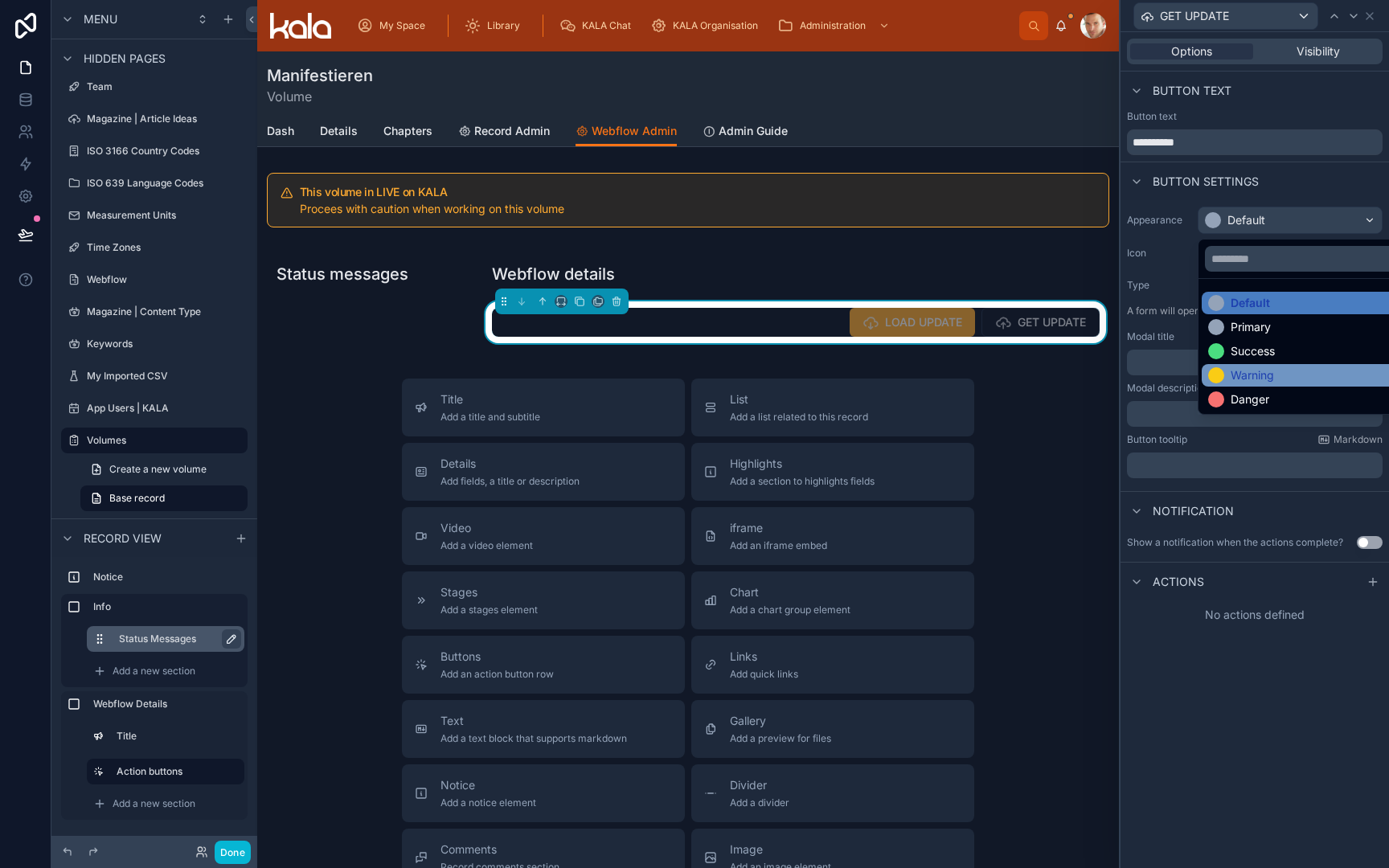
click at [1258, 375] on div "Warning" at bounding box center [1252, 375] width 43 height 16
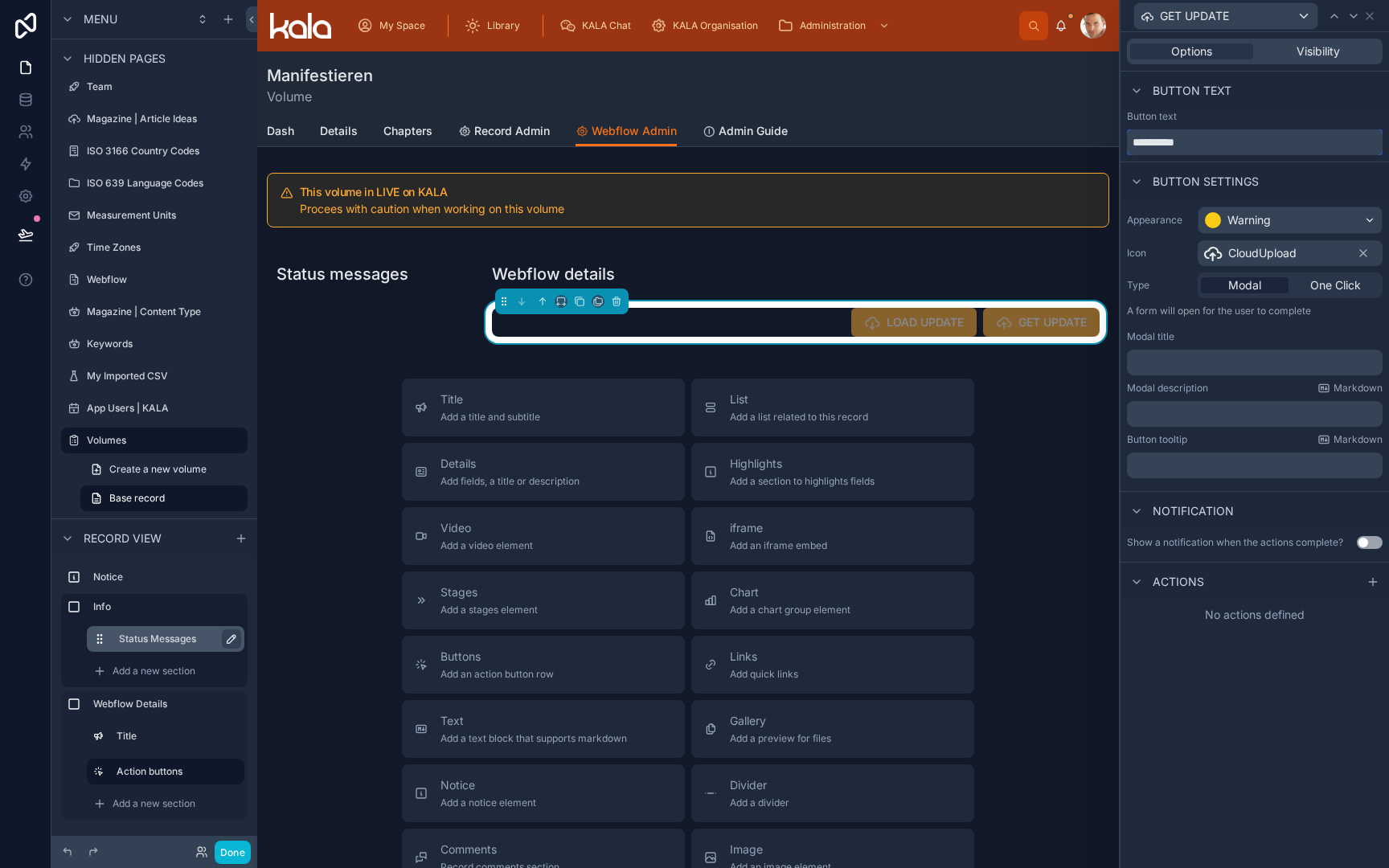
click at [1140, 144] on input "**********" at bounding box center [1254, 143] width 255 height 25
type input "**********"
click at [1190, 122] on div "Button text" at bounding box center [1254, 116] width 255 height 13
click at [1293, 181] on div "Button settings" at bounding box center [1255, 180] width 268 height 38
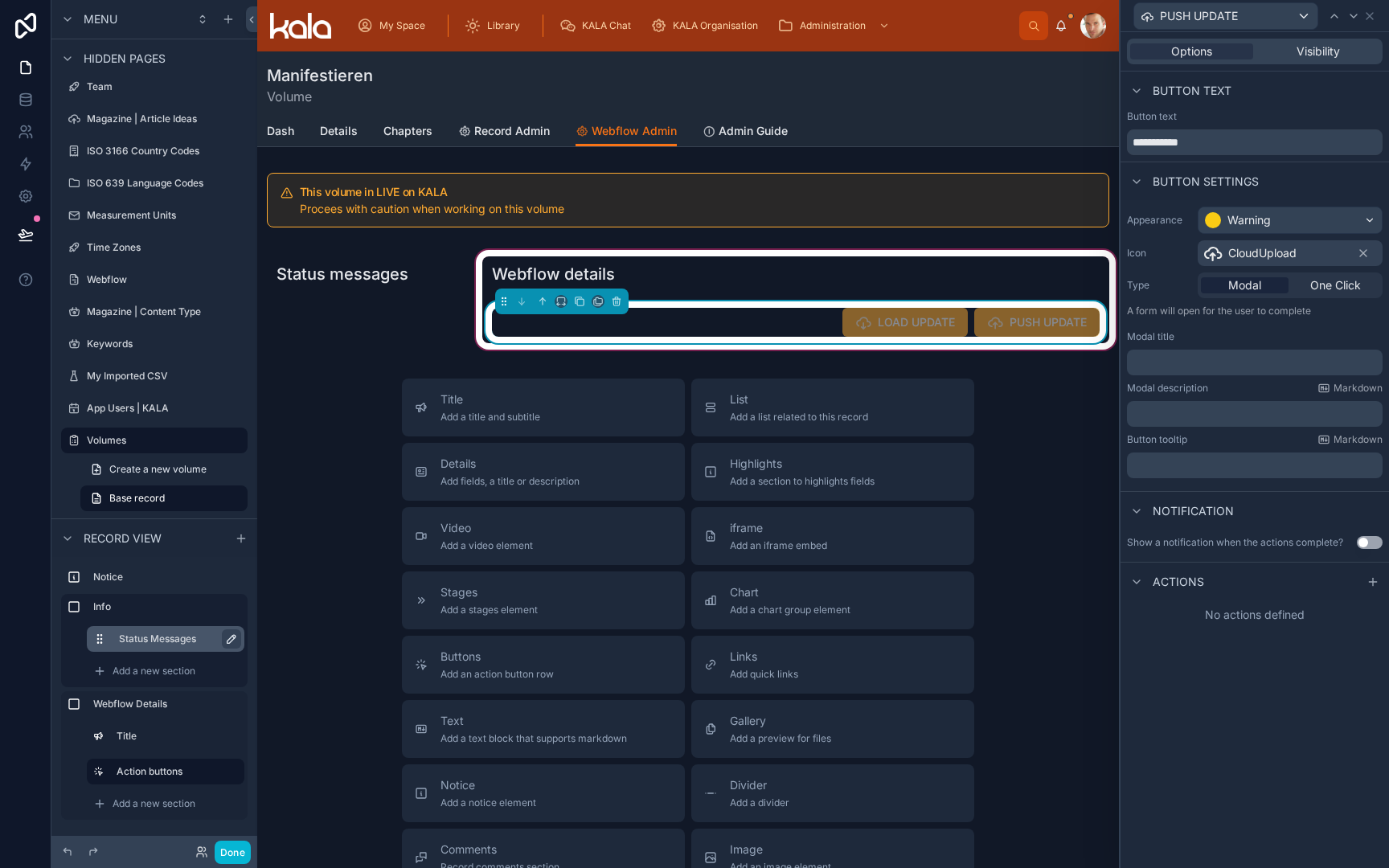
click at [652, 296] on div "Webflow details LOAD UPDATE PUSH UPDATE" at bounding box center [795, 300] width 627 height 87
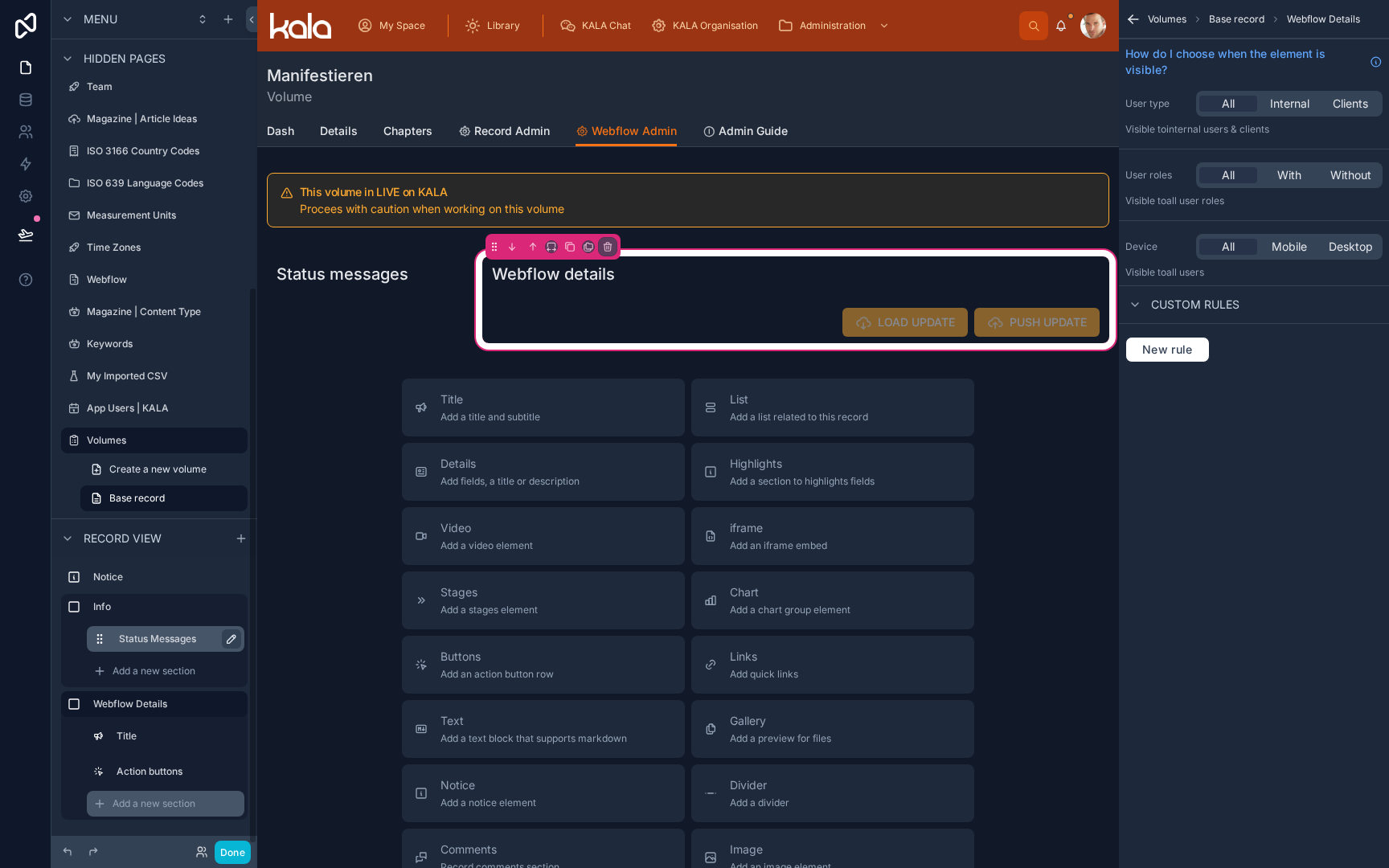
click at [161, 809] on span "Add a new section" at bounding box center [154, 804] width 83 height 13
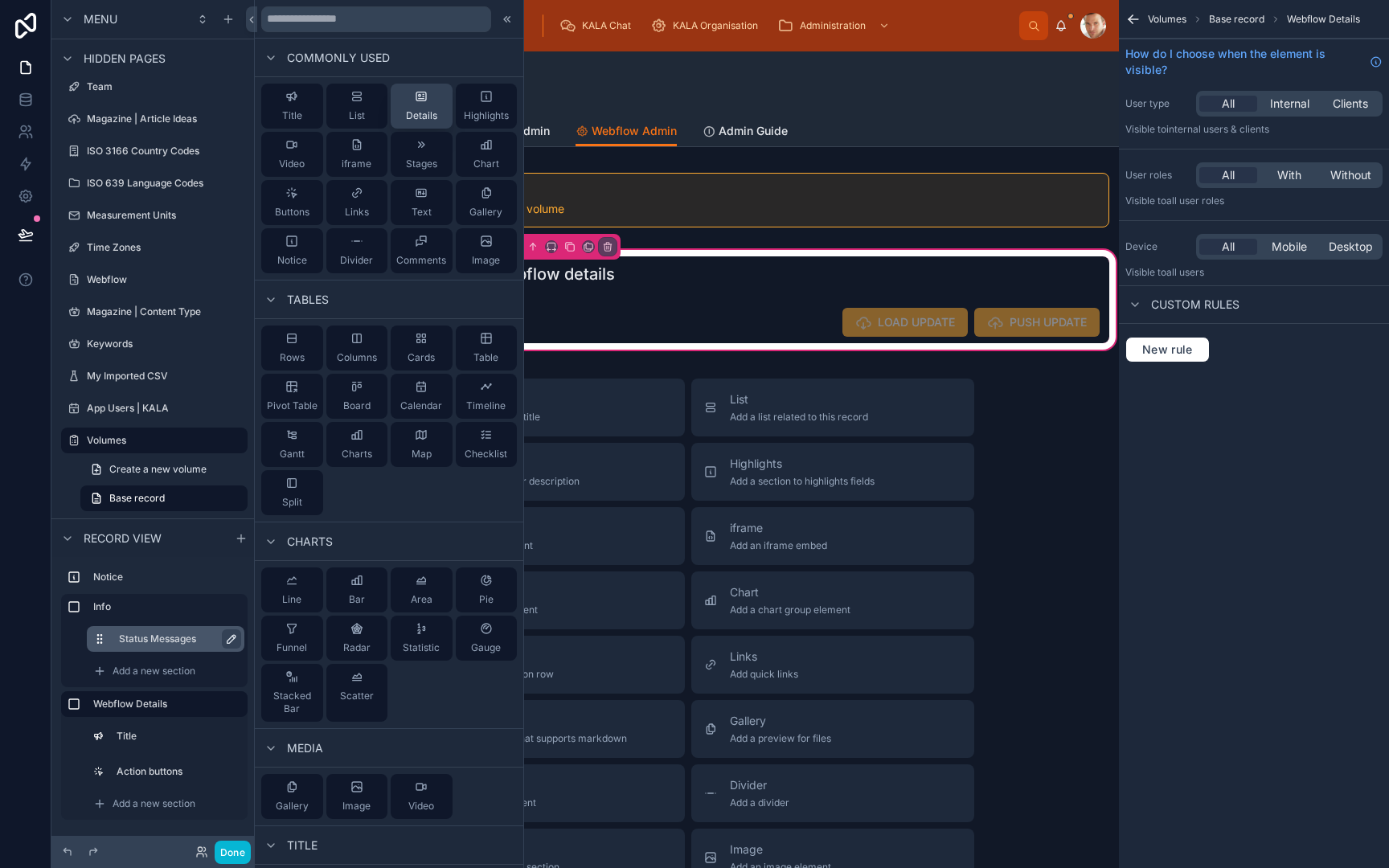
click at [425, 111] on span "Details" at bounding box center [421, 115] width 31 height 13
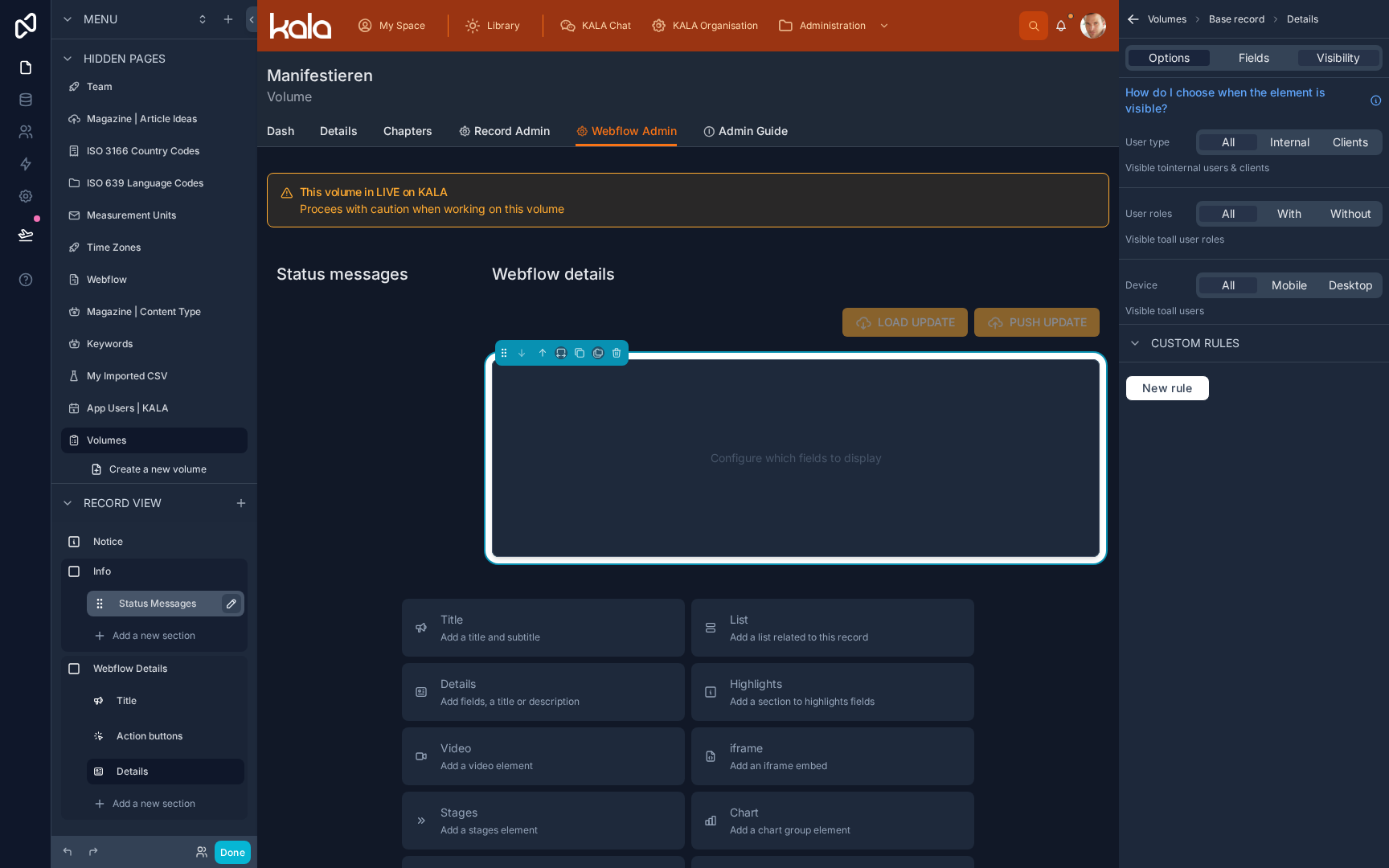
click at [1181, 55] on span "Options" at bounding box center [1169, 58] width 41 height 16
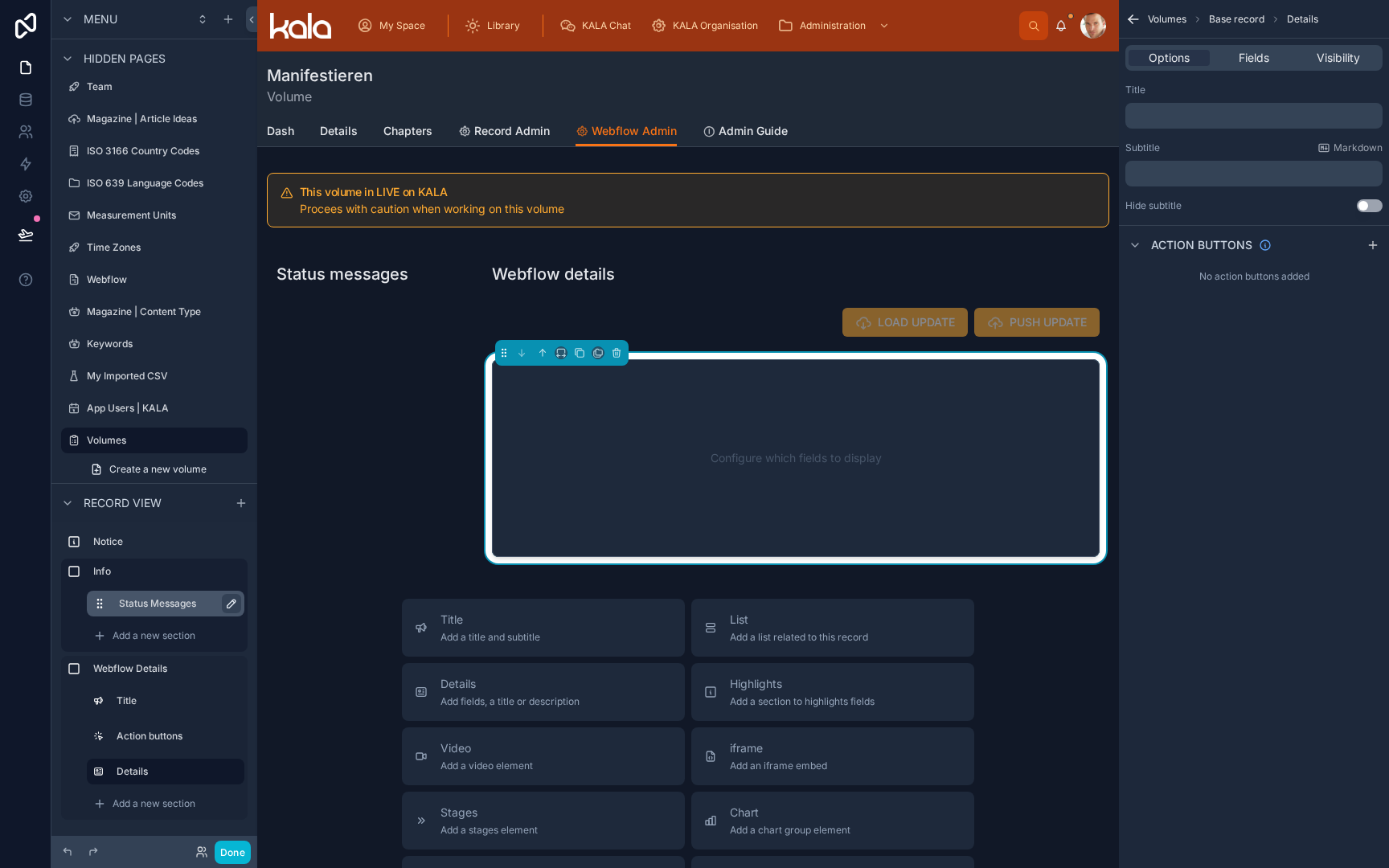
click at [1198, 174] on p "﻿" at bounding box center [1256, 173] width 248 height 13
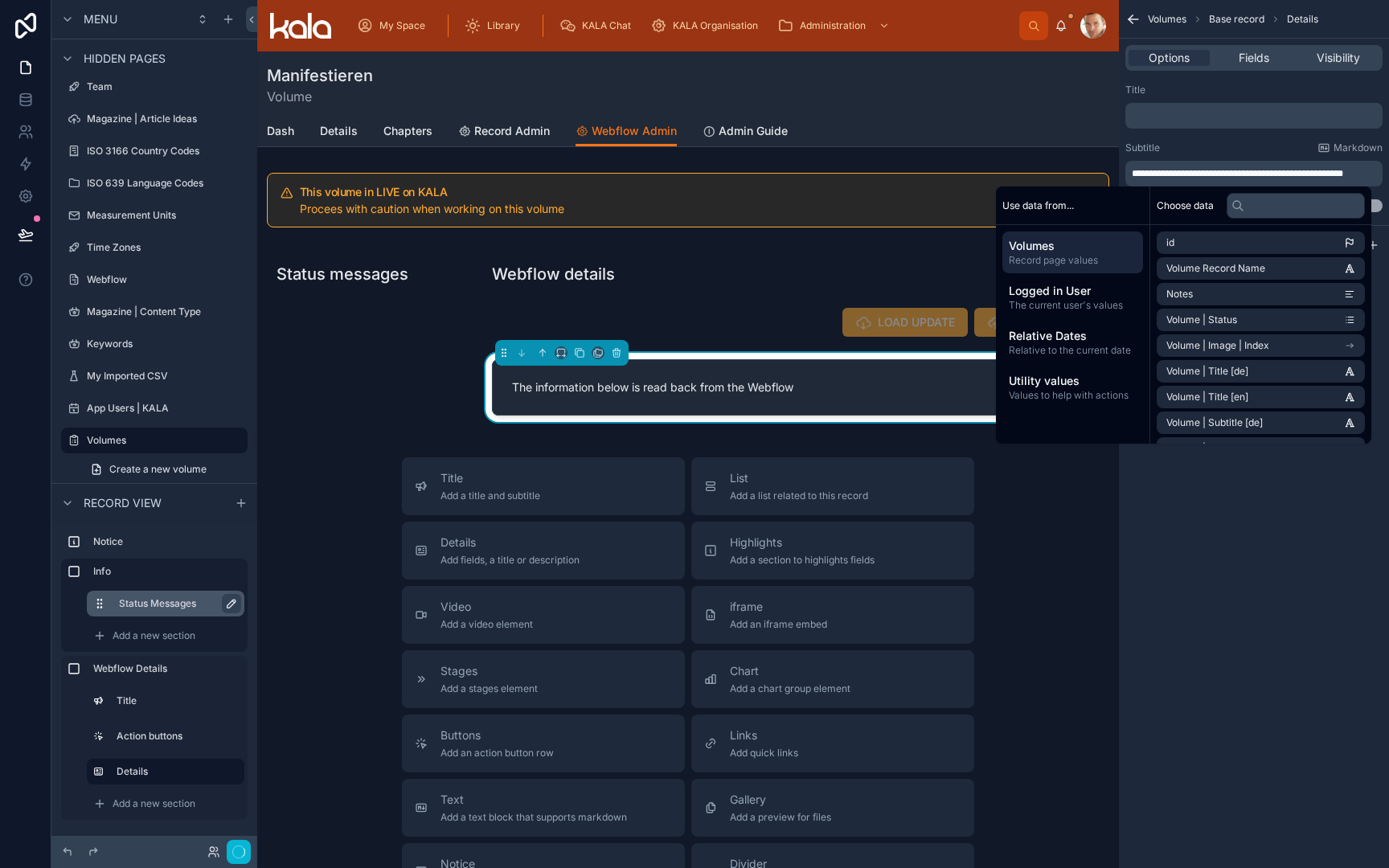
scroll to position [0, 0]
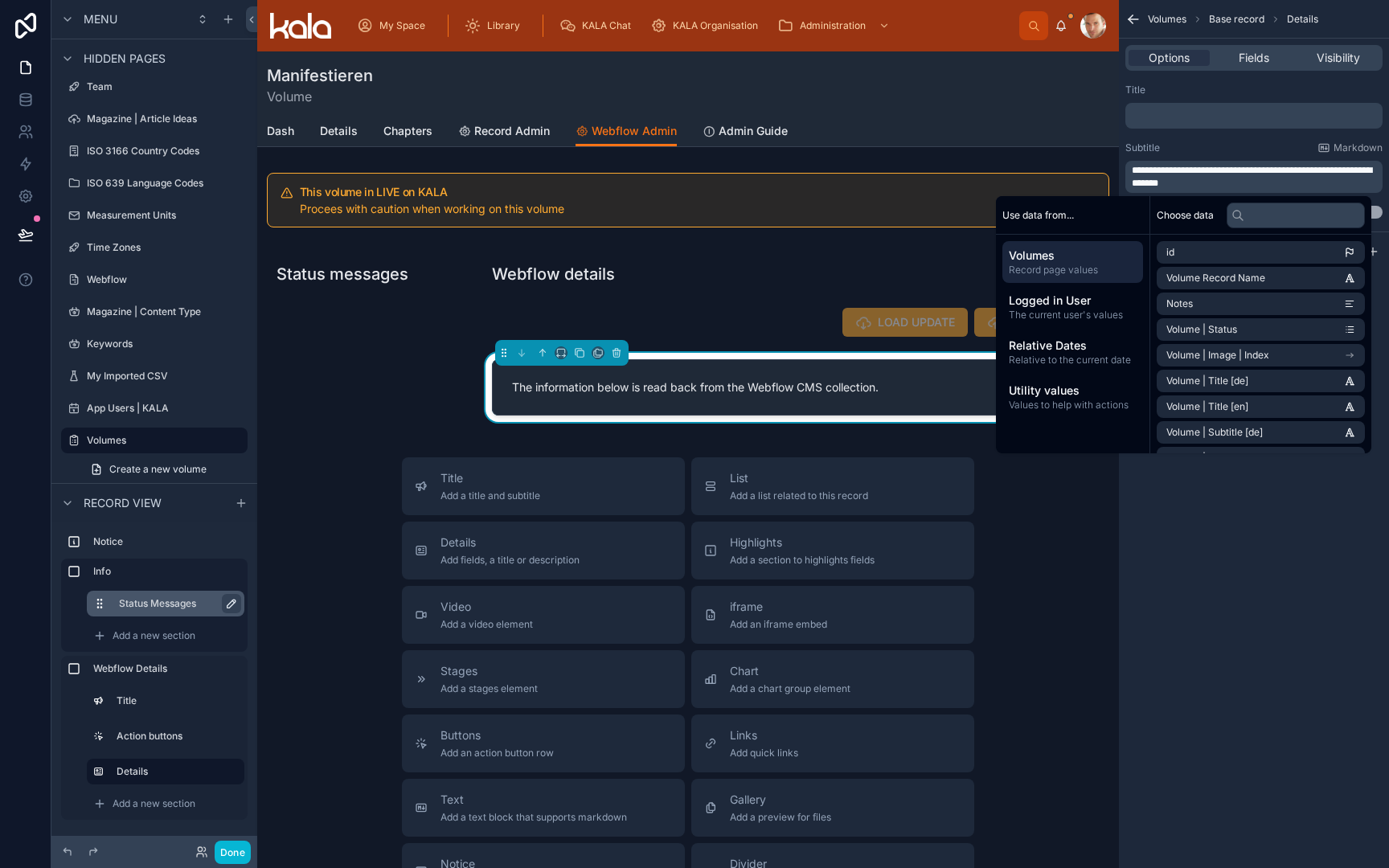
click at [1020, 531] on div "Title Add a title and subtitle List Add a list related to this record Details A…" at bounding box center [688, 743] width 862 height 573
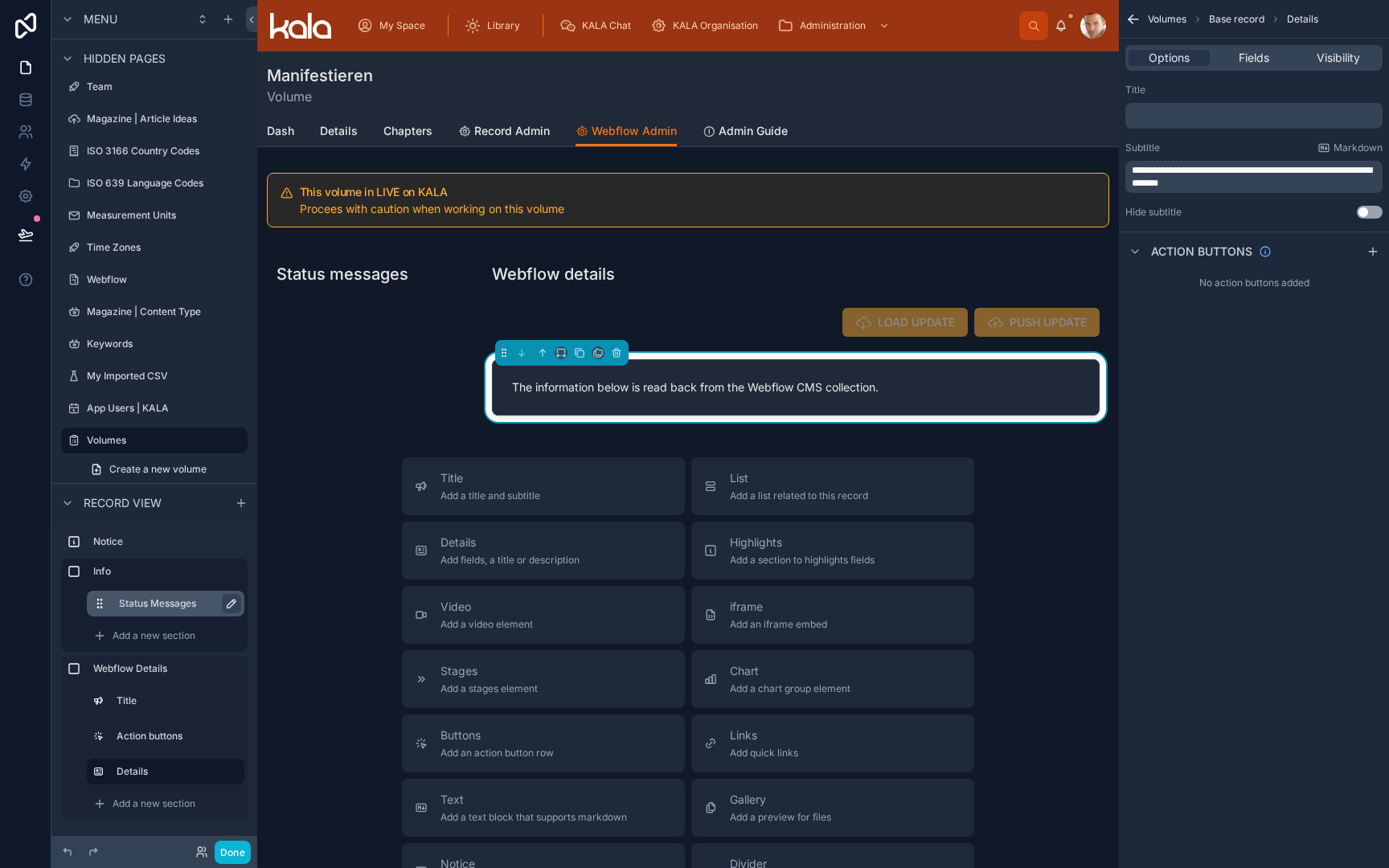
click at [1176, 178] on span "**********" at bounding box center [1252, 176] width 240 height 23
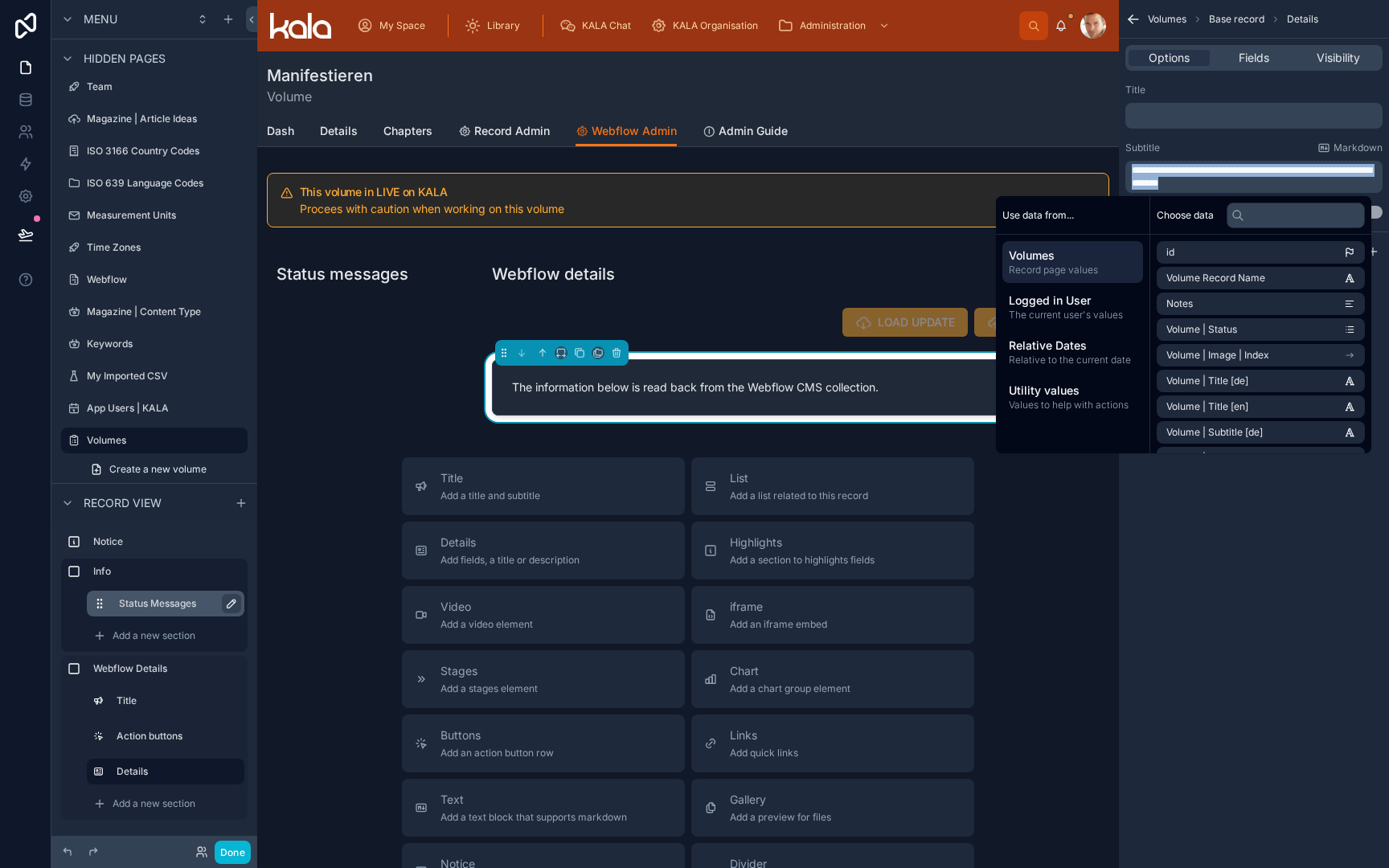
copy span "**********"
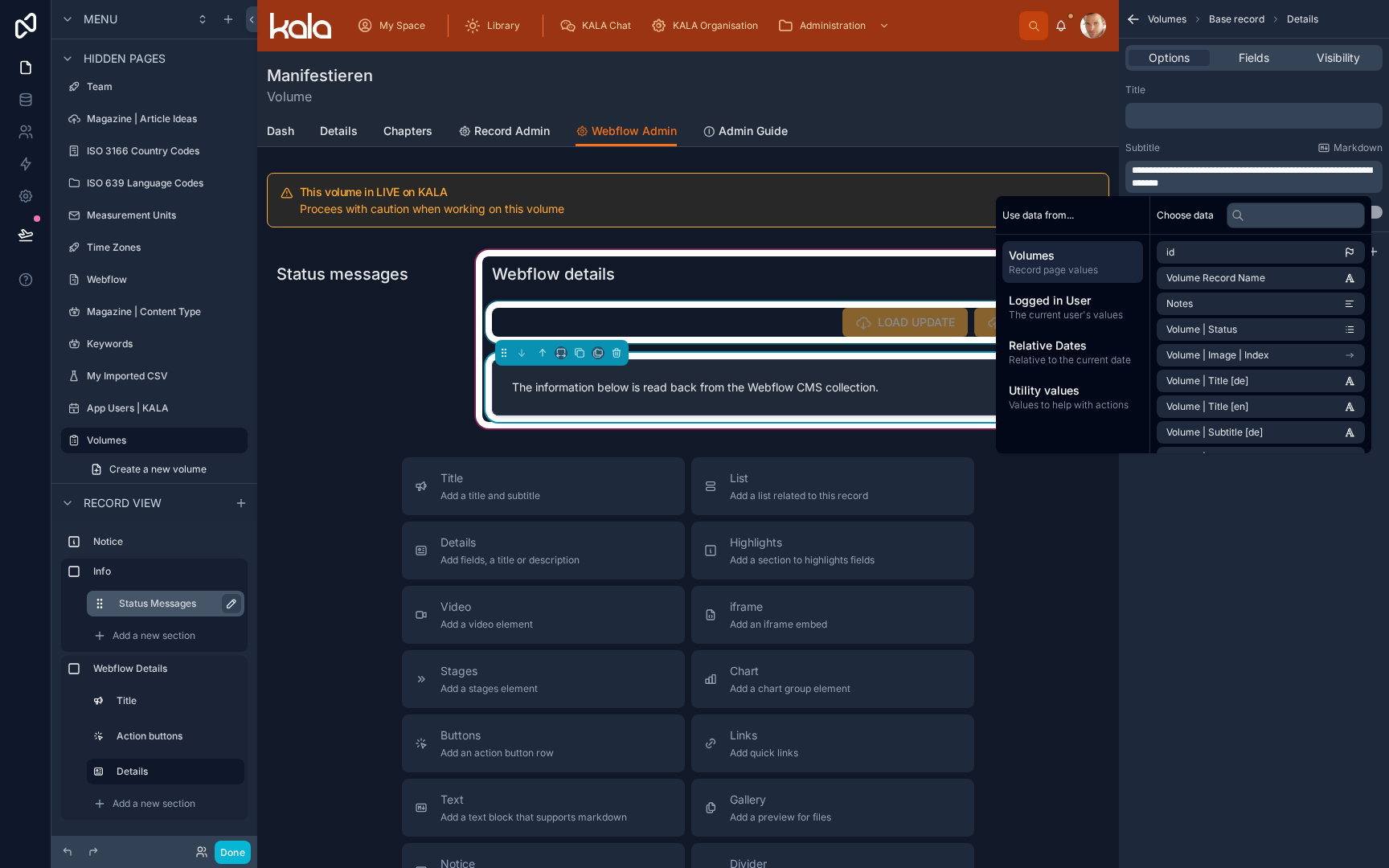
click at [776, 305] on div at bounding box center [795, 322] width 627 height 42
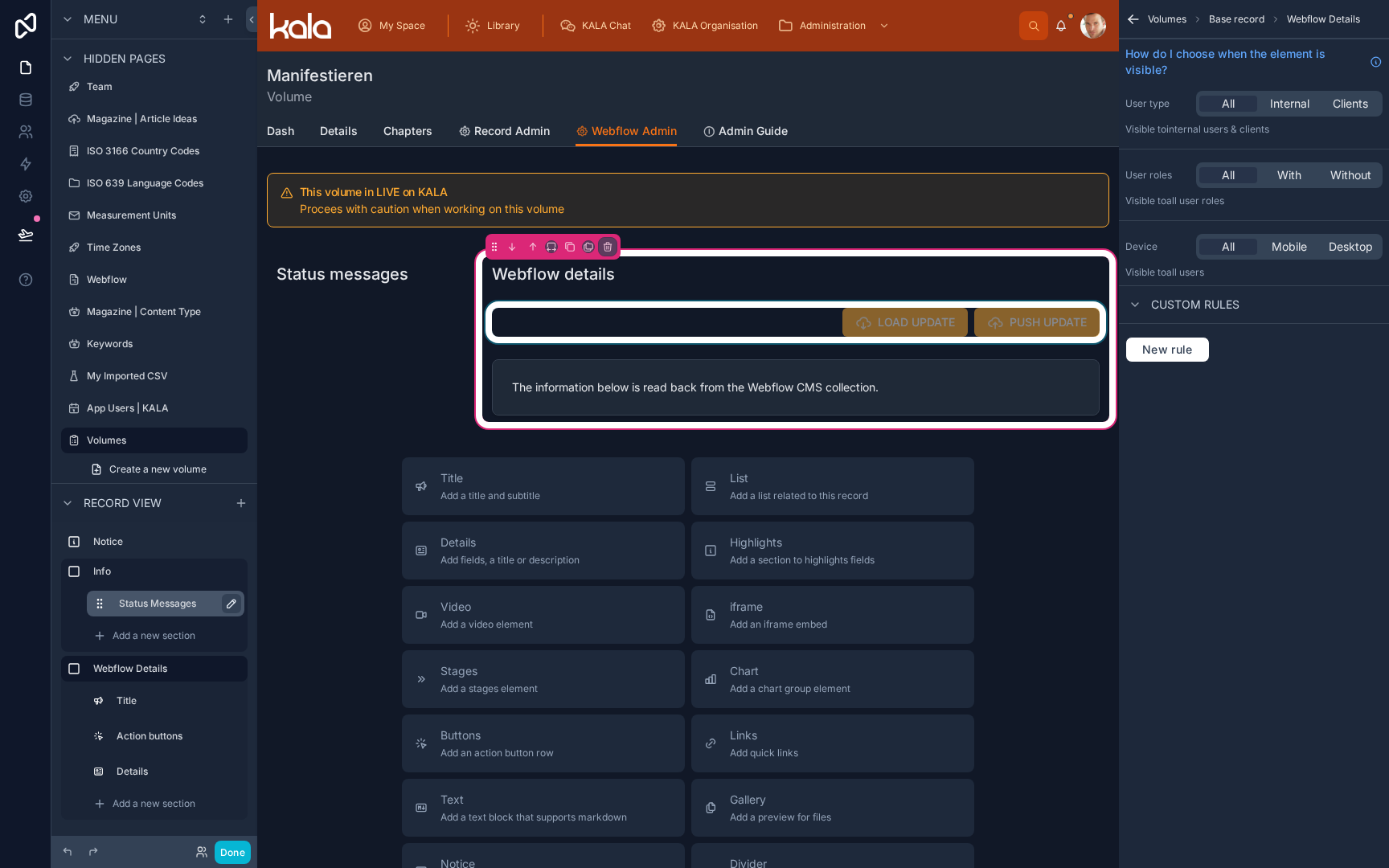
click at [841, 335] on div at bounding box center [795, 322] width 627 height 42
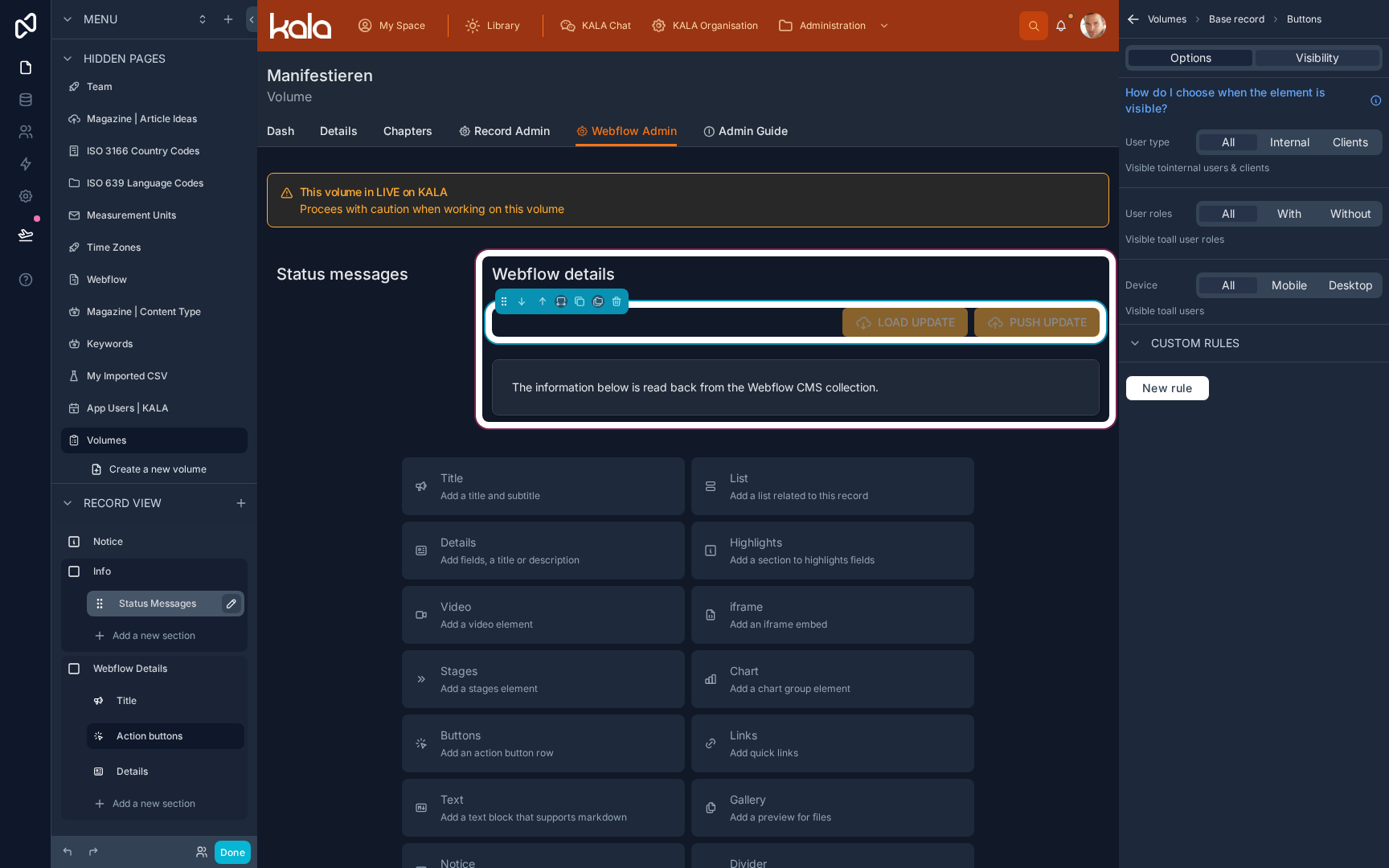
click at [1179, 57] on span "Options" at bounding box center [1191, 58] width 41 height 16
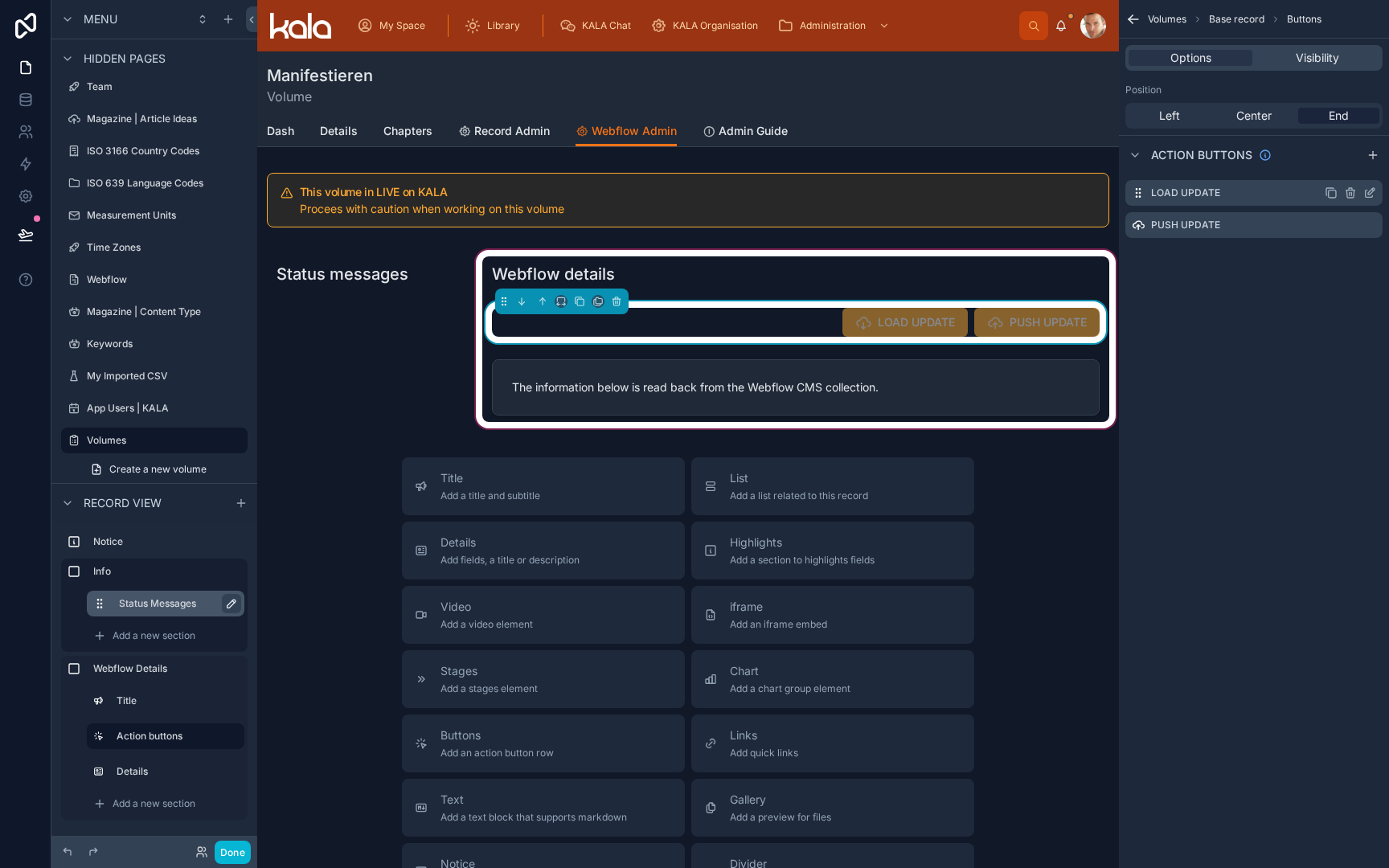
click at [1368, 193] on icon "scrollable content" at bounding box center [1369, 193] width 13 height 13
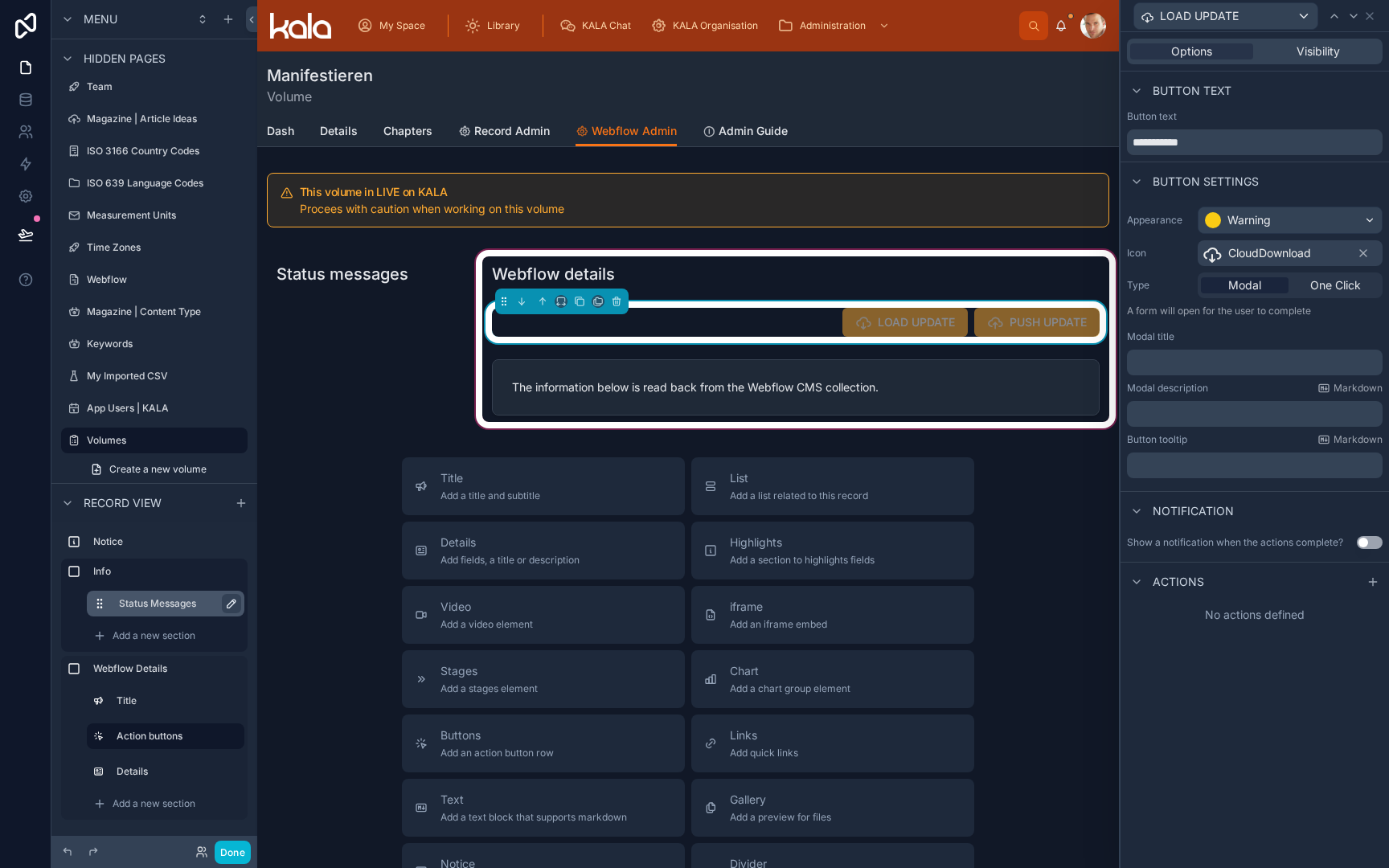
click at [1297, 222] on div "Warning" at bounding box center [1291, 220] width 183 height 25
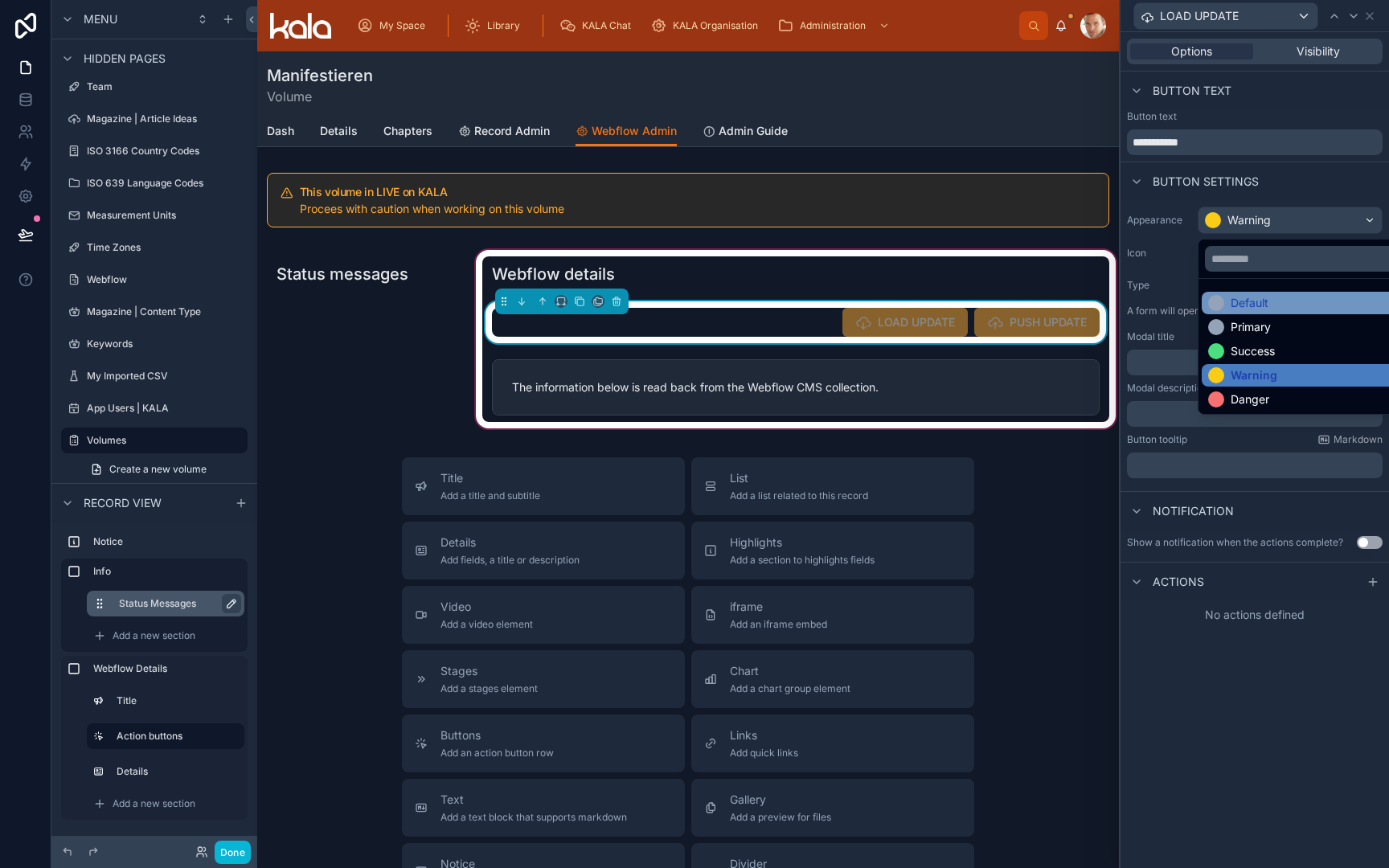
click at [1282, 296] on div "Default" at bounding box center [1308, 303] width 201 height 16
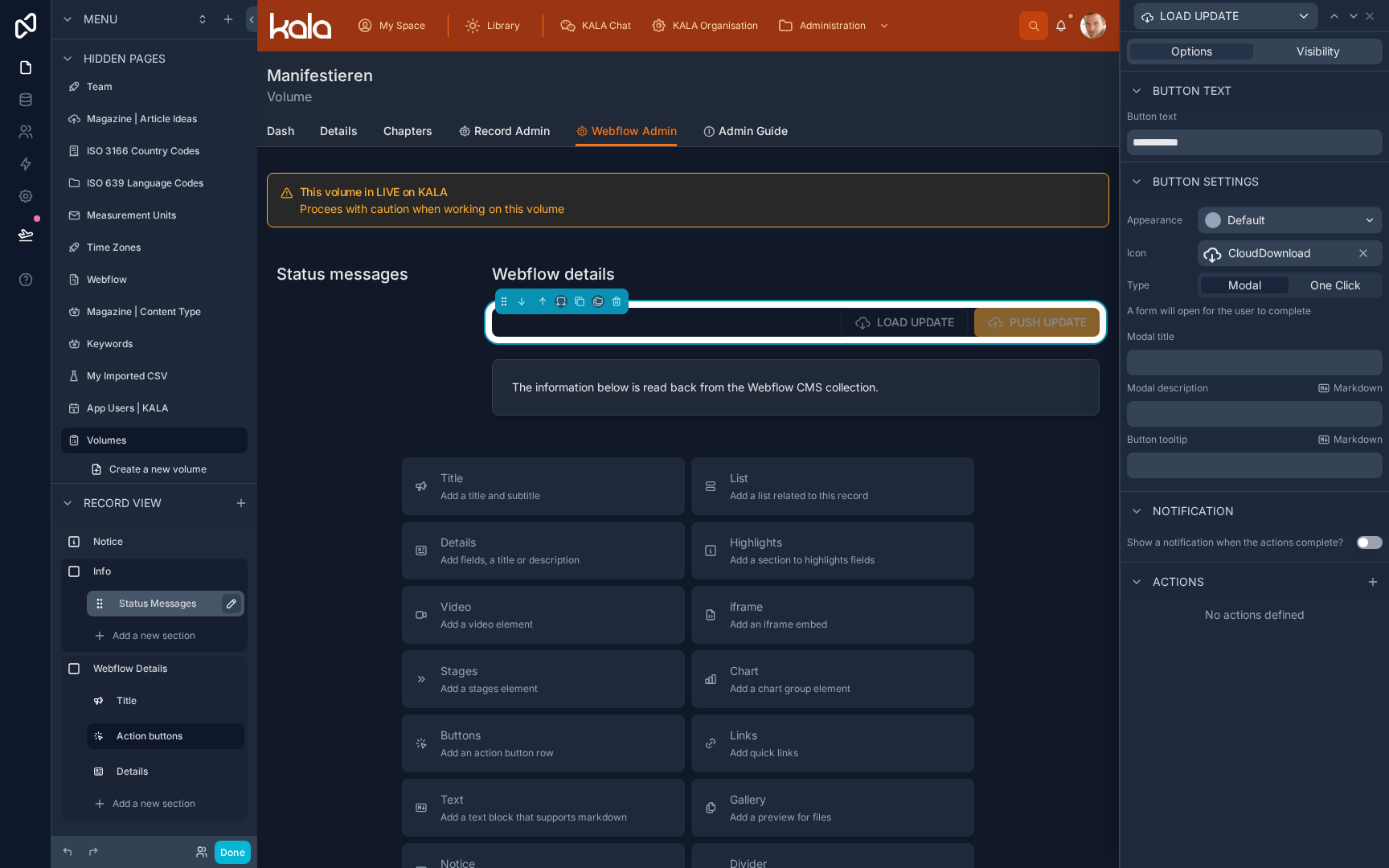
click at [1279, 223] on div "Default" at bounding box center [1291, 220] width 183 height 25
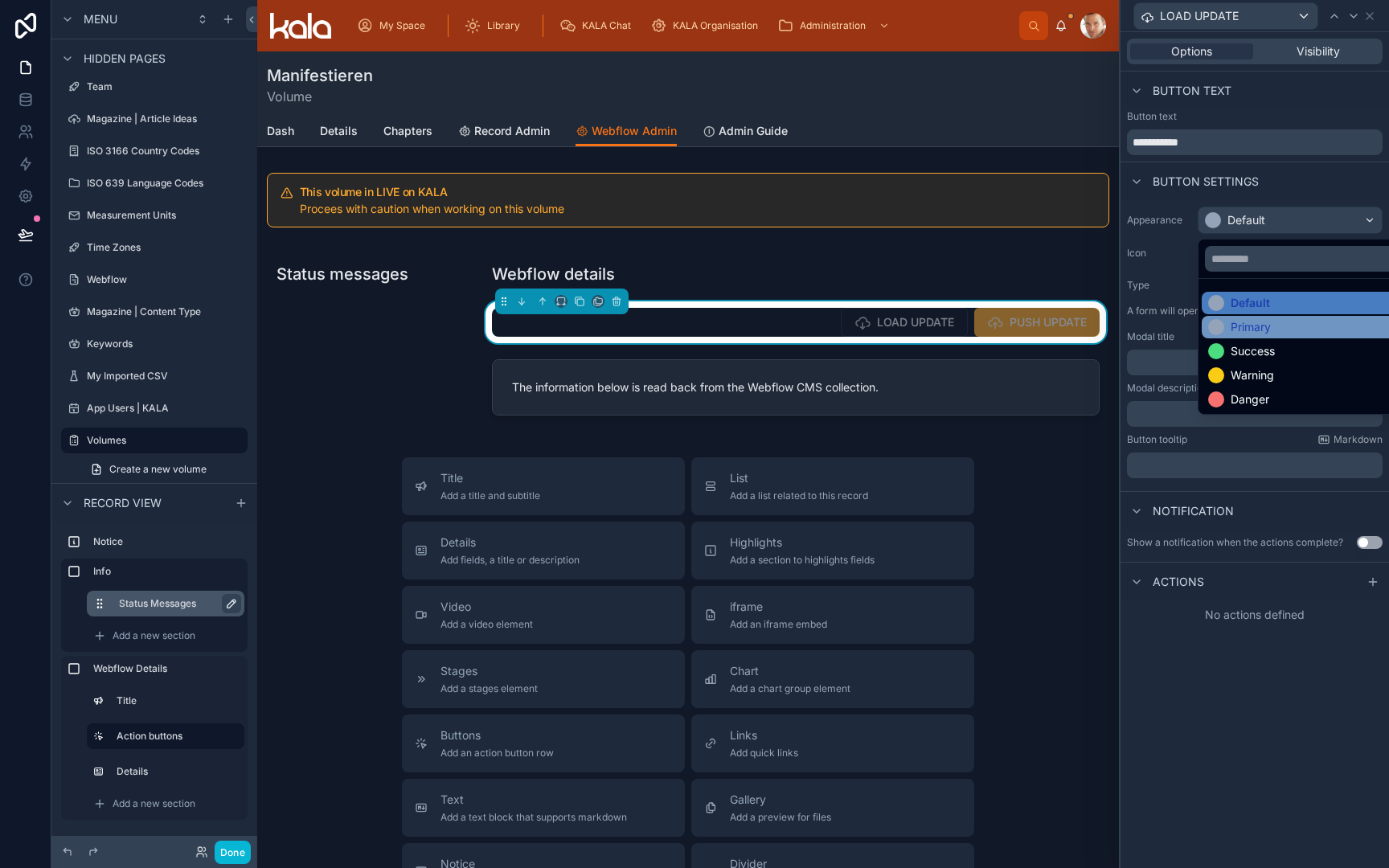
click at [1263, 331] on div "Primary" at bounding box center [1251, 327] width 40 height 16
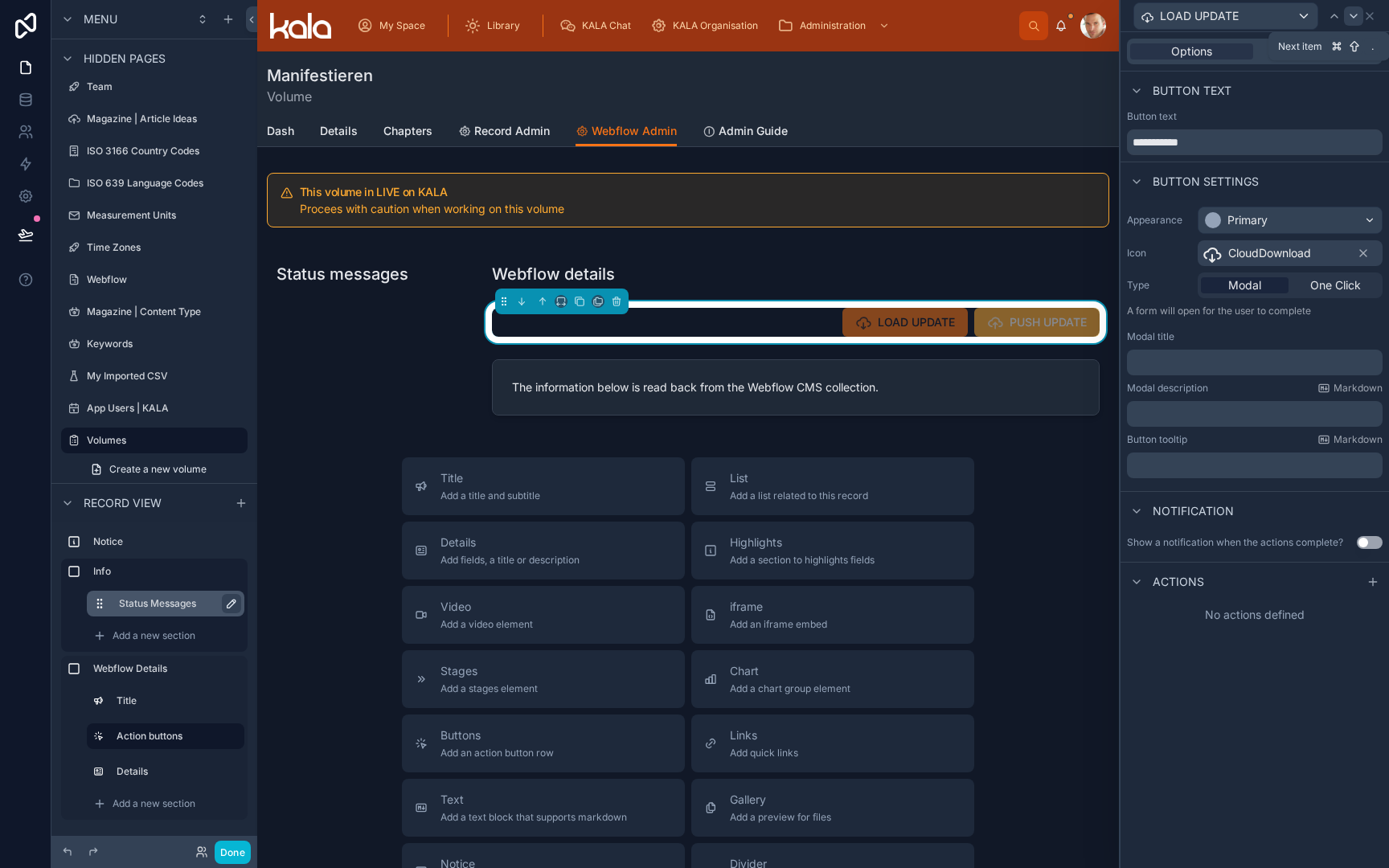
click at [1356, 13] on icon at bounding box center [1353, 15] width 13 height 13
click at [1264, 217] on div "Warning" at bounding box center [1249, 220] width 43 height 16
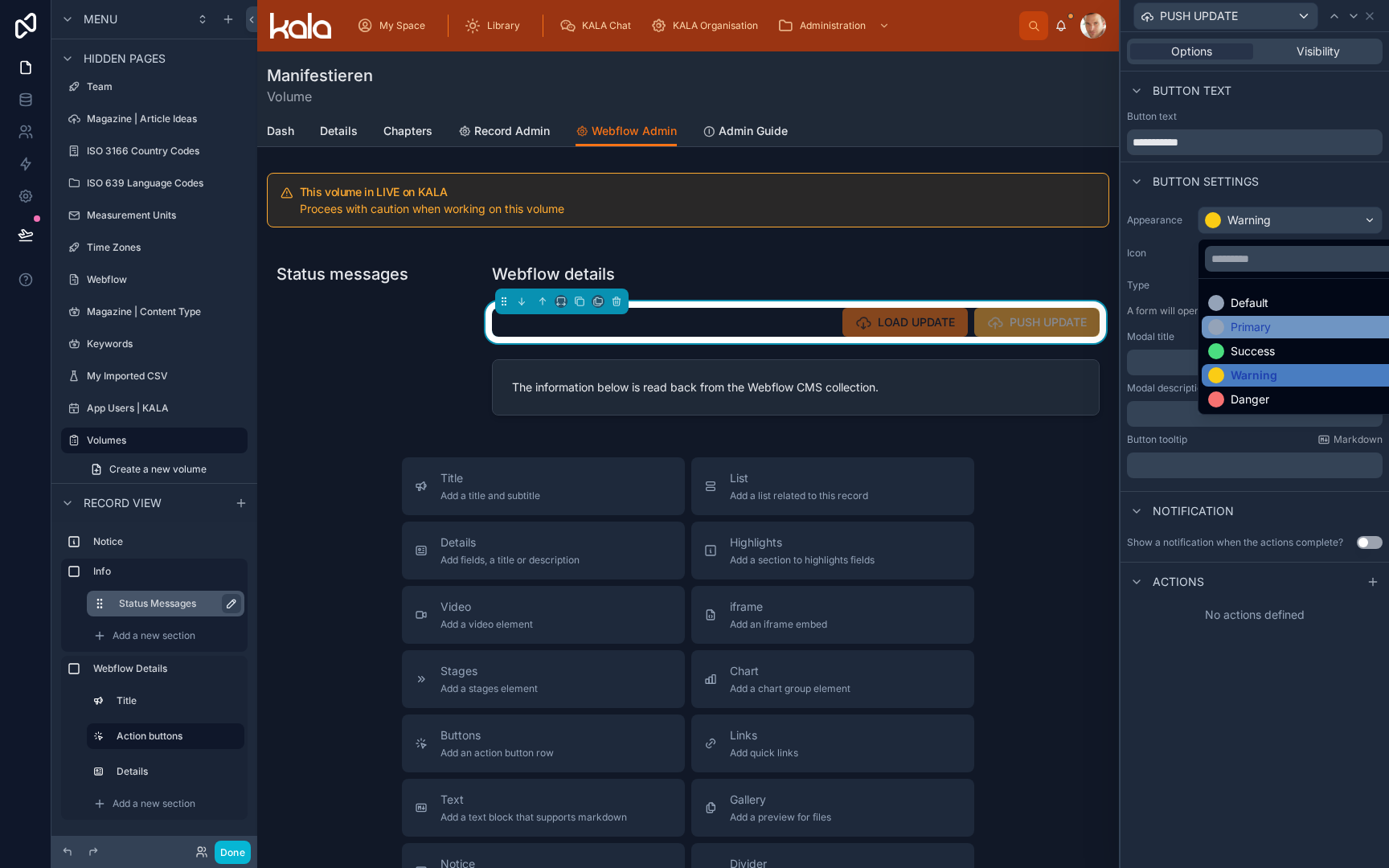
click at [1257, 324] on div "Primary" at bounding box center [1251, 327] width 40 height 16
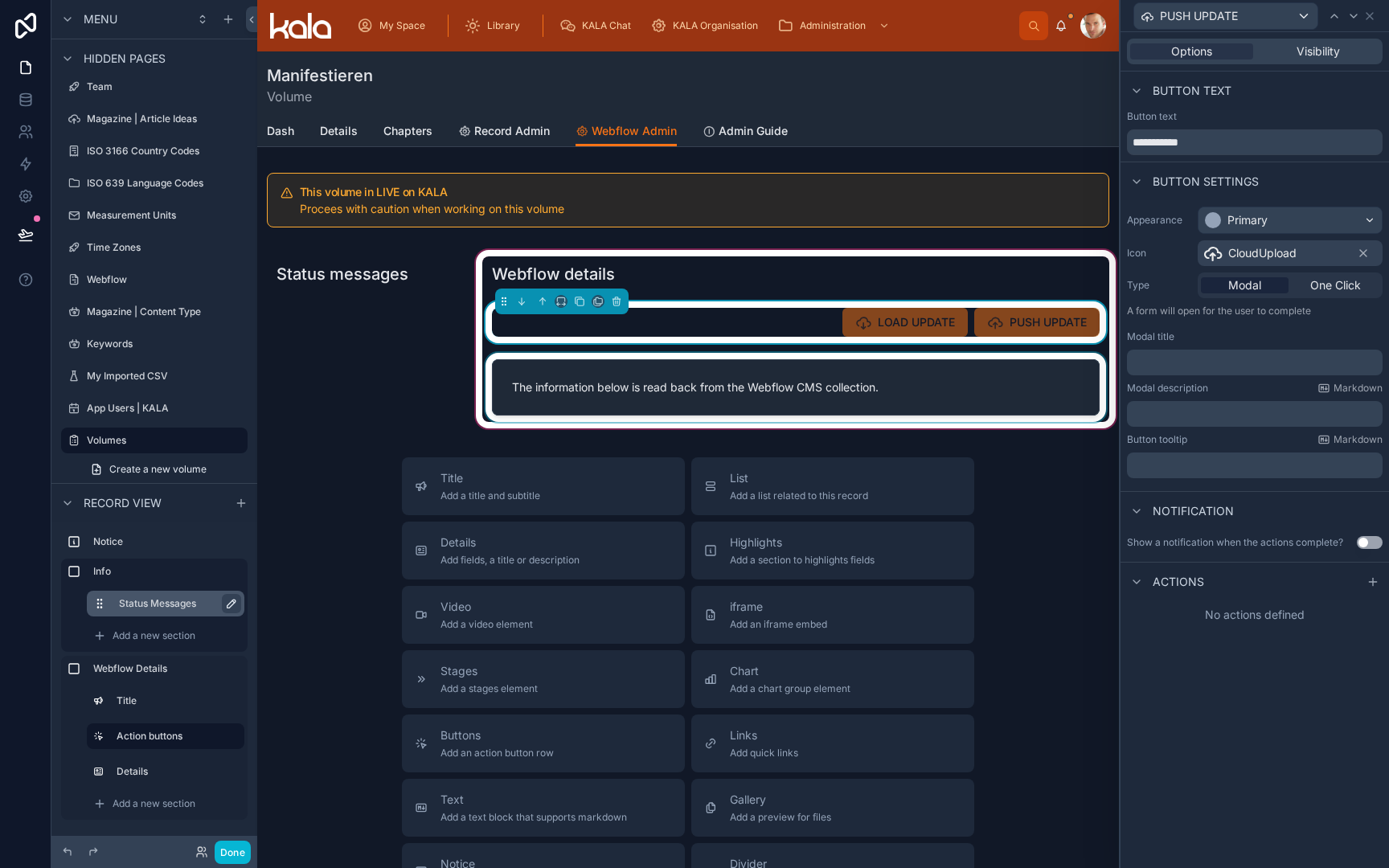
click at [893, 363] on div at bounding box center [795, 387] width 627 height 69
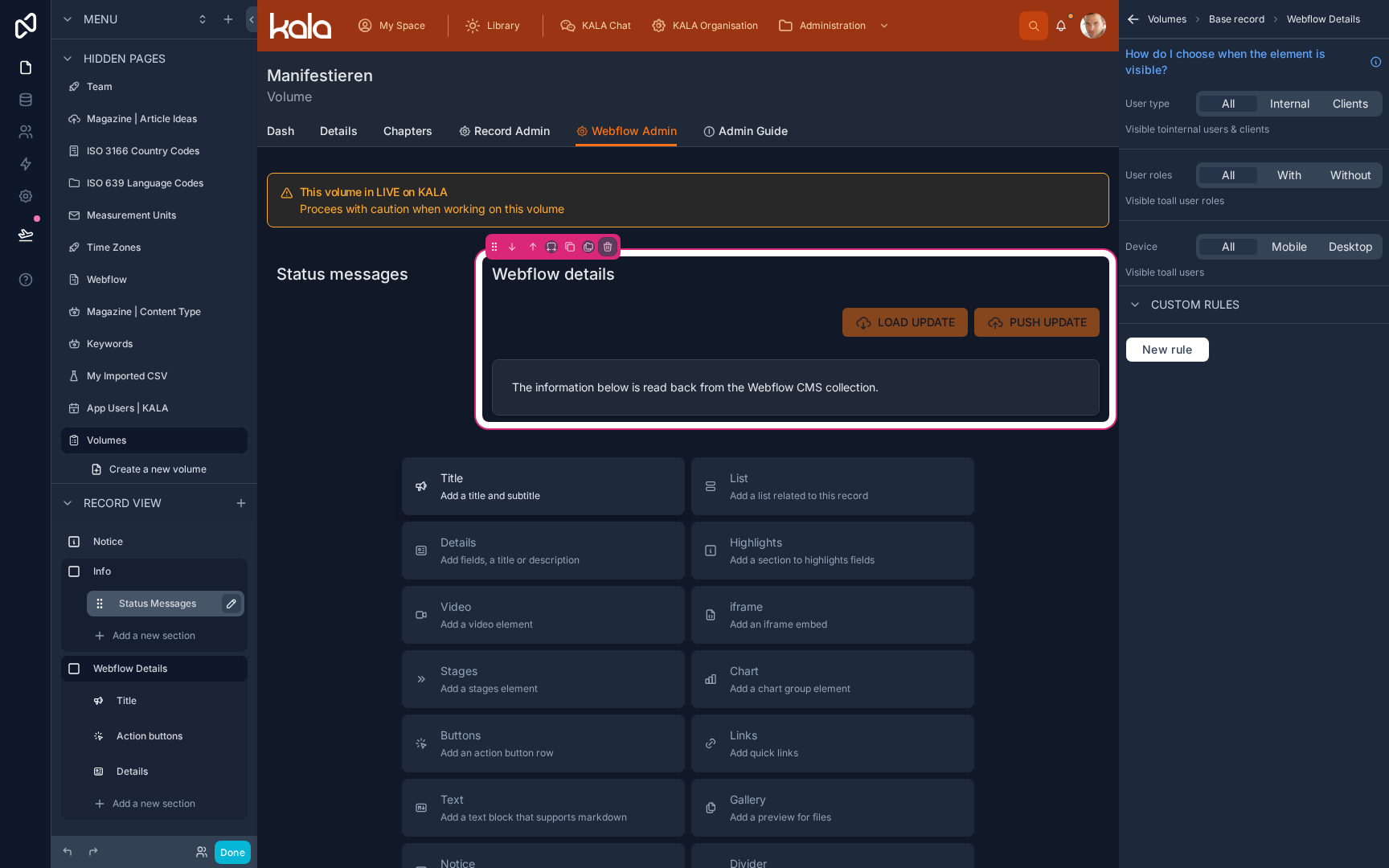
click at [498, 502] on button "Title Add a title and subtitle" at bounding box center [544, 486] width 283 height 58
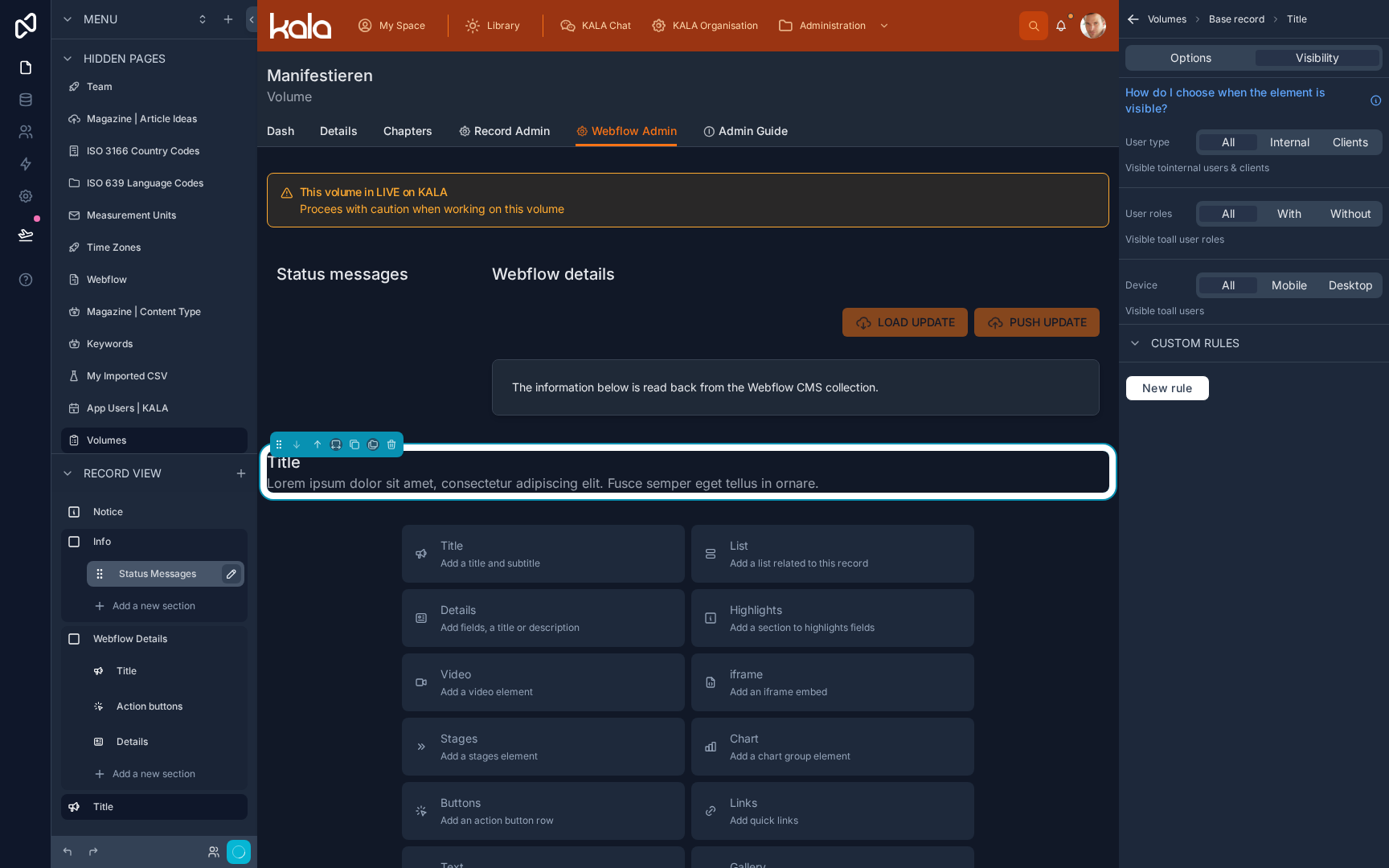
scroll to position [12, 0]
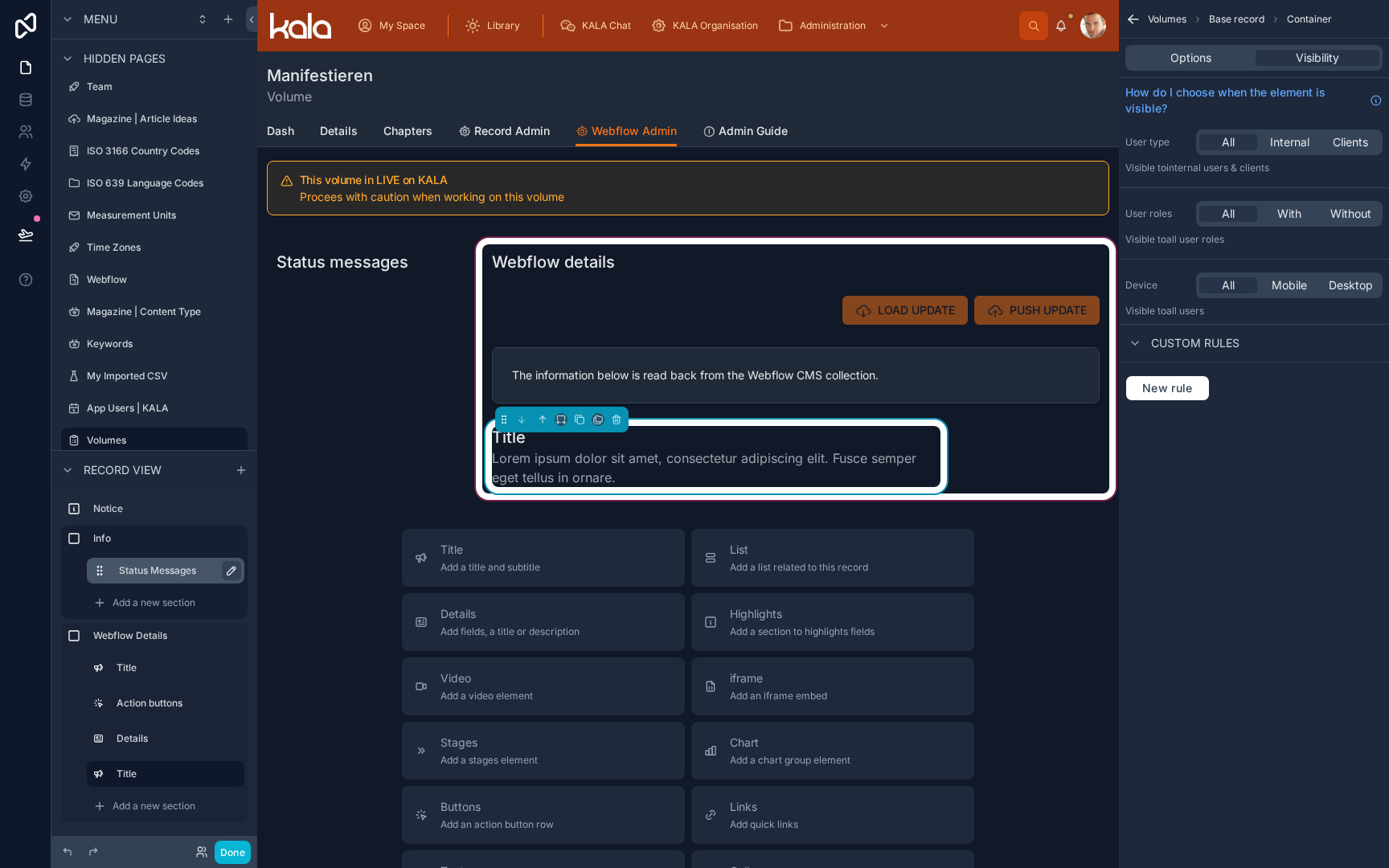
click at [553, 419] on div at bounding box center [562, 419] width 133 height 25
click at [554, 419] on div at bounding box center [562, 419] width 133 height 25
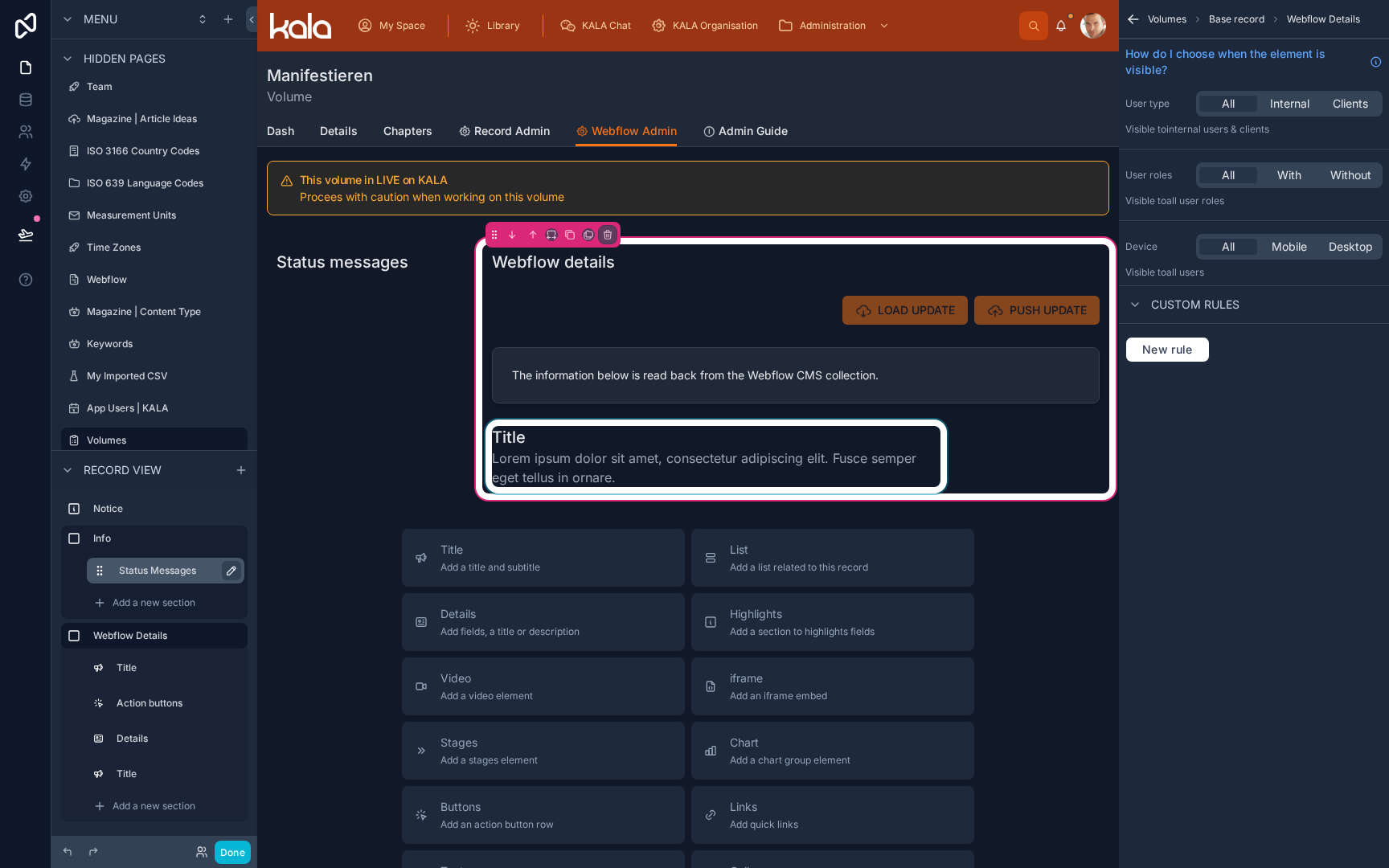
click at [563, 438] on div at bounding box center [715, 456] width 468 height 74
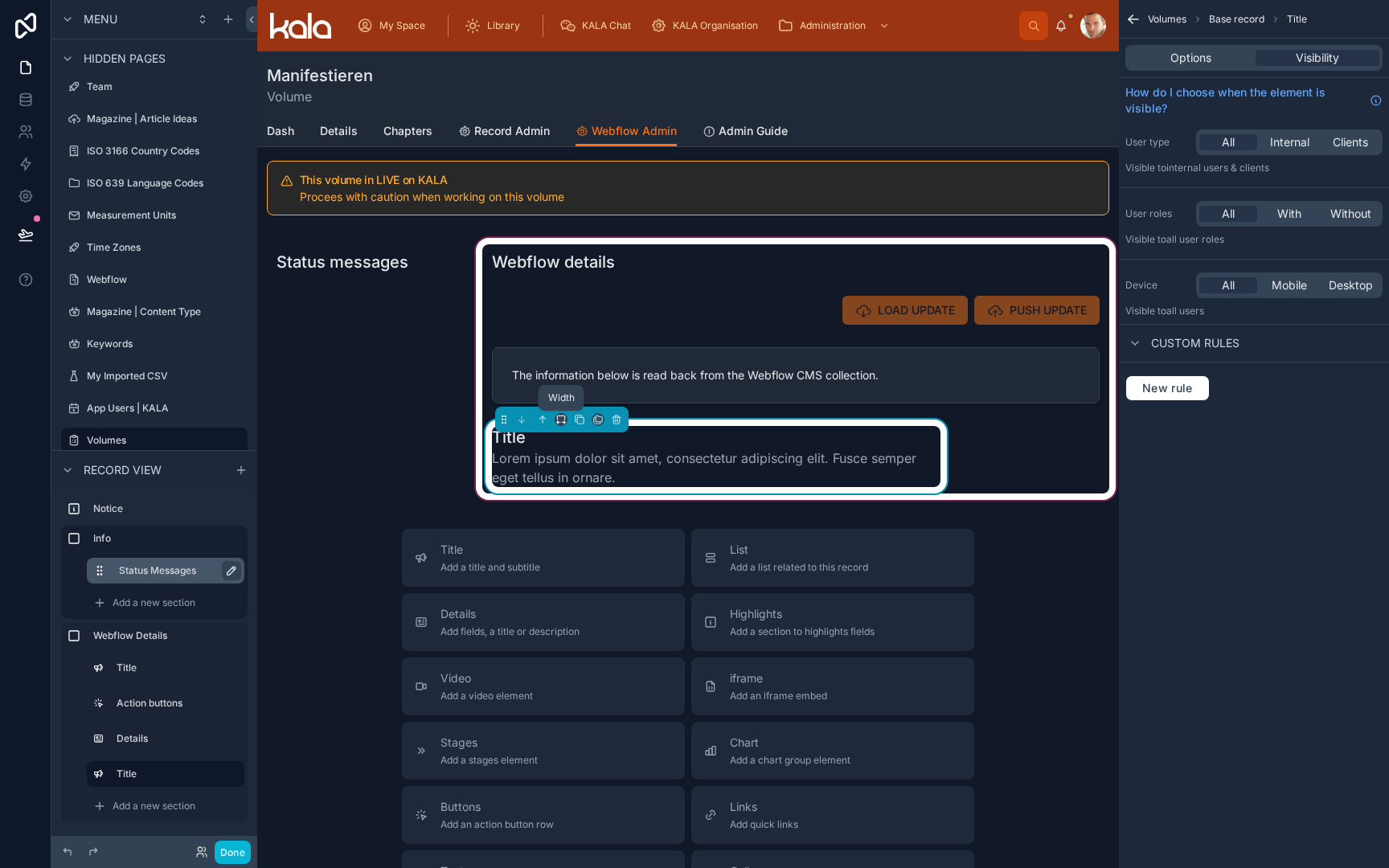
click at [560, 421] on icon at bounding box center [561, 419] width 11 height 11
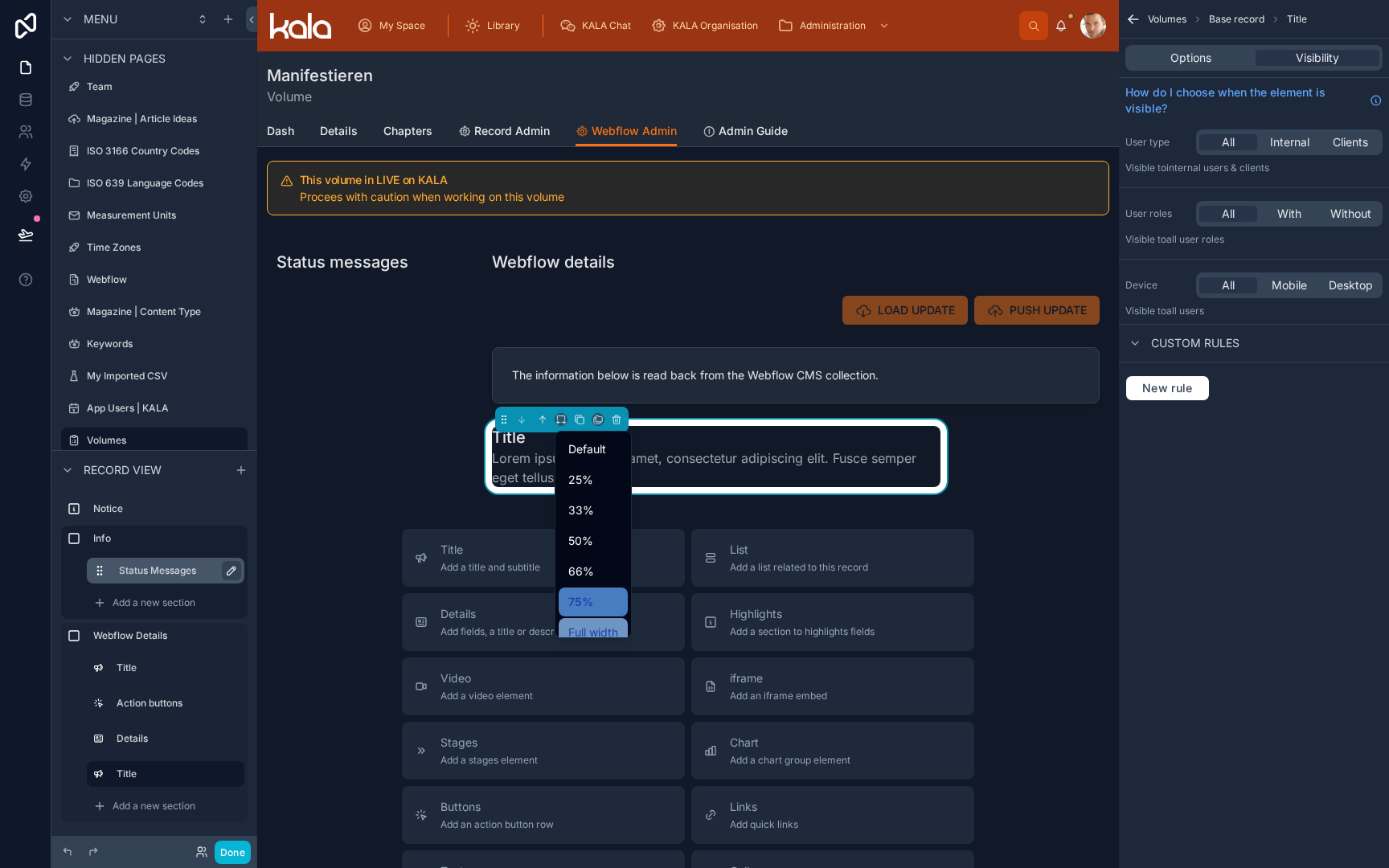
click at [589, 629] on span "Full width" at bounding box center [593, 632] width 50 height 20
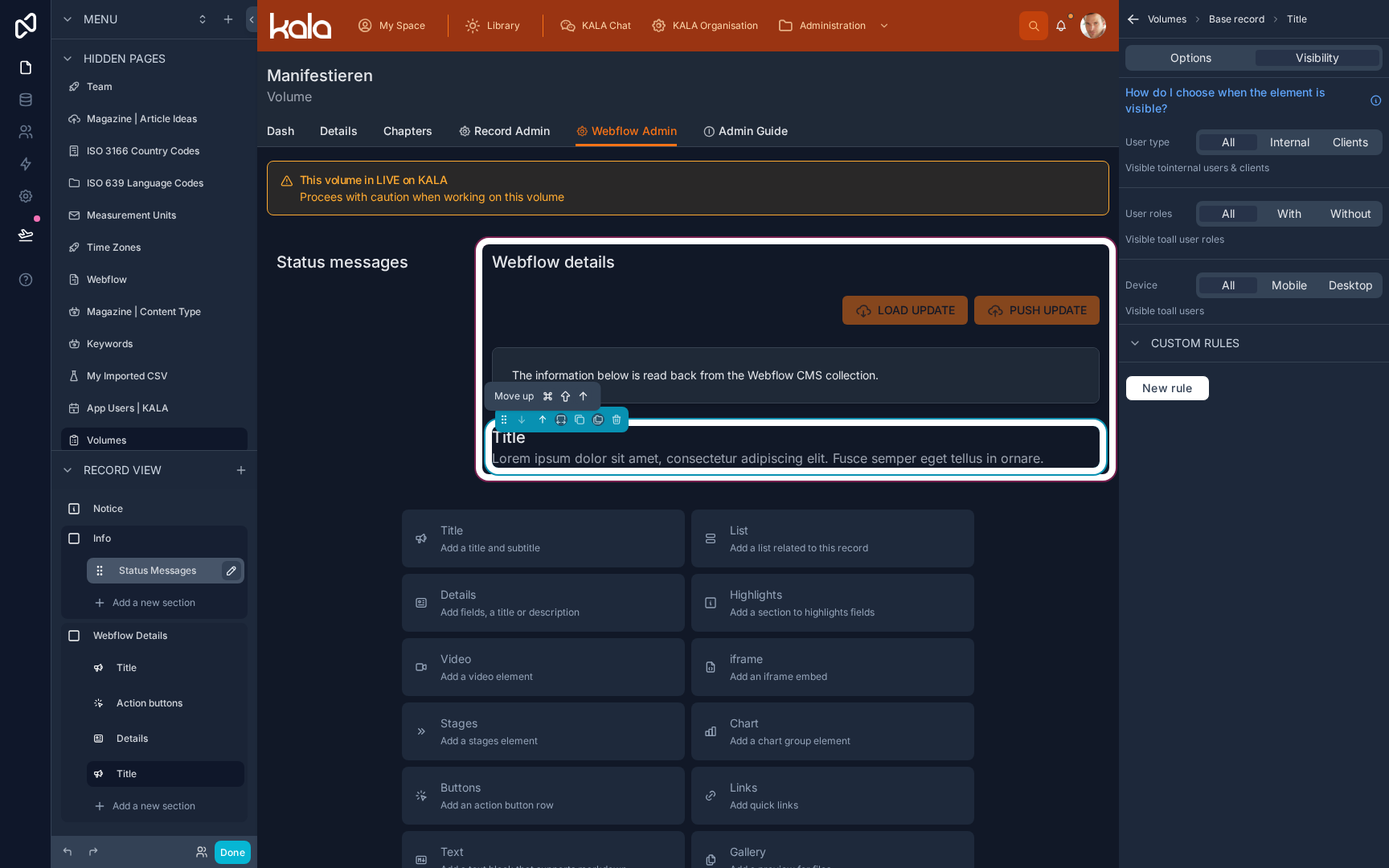
click at [541, 418] on icon at bounding box center [542, 418] width 3 height 3
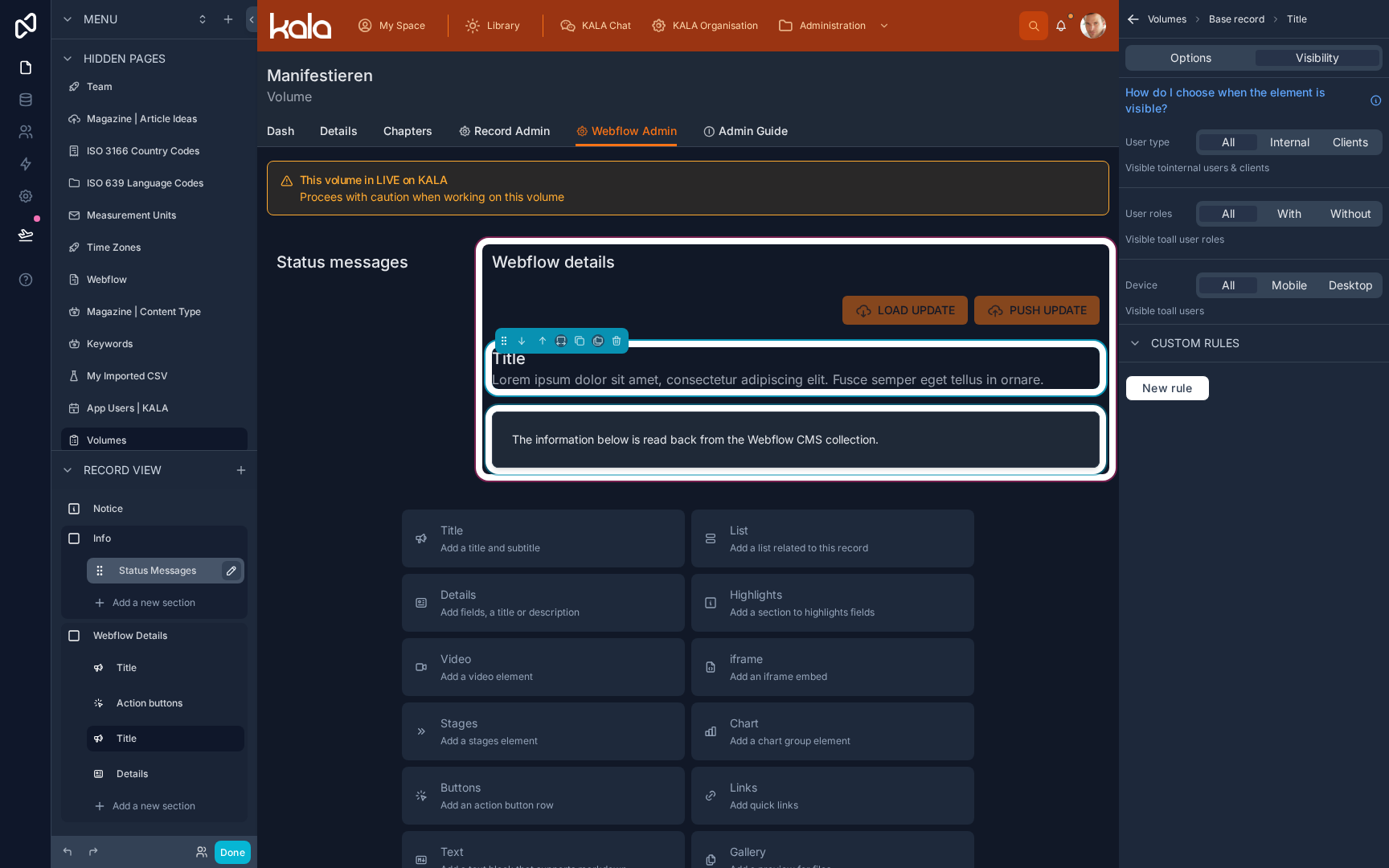
click at [543, 433] on div at bounding box center [795, 440] width 627 height 69
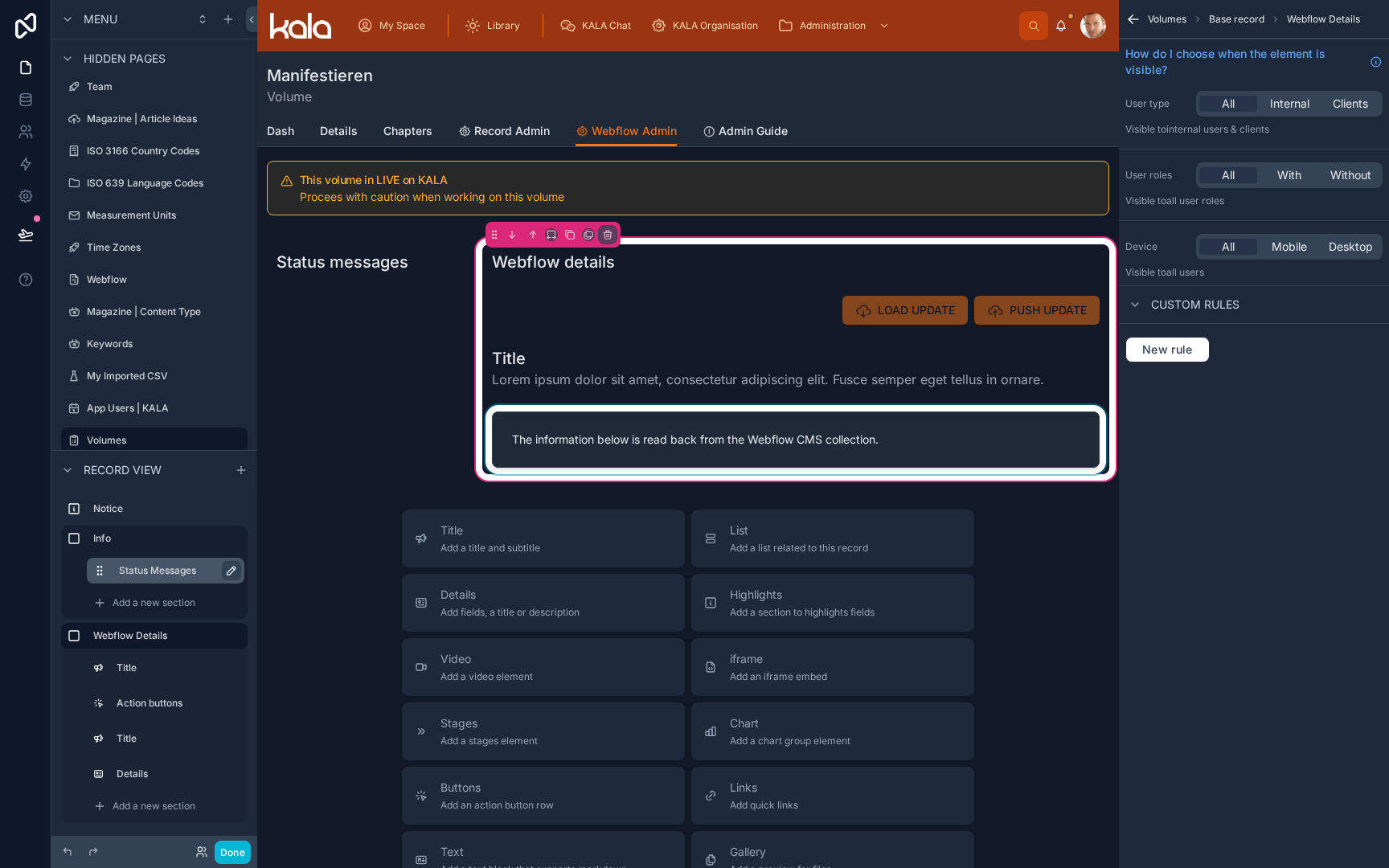
click at [558, 447] on div at bounding box center [795, 440] width 627 height 69
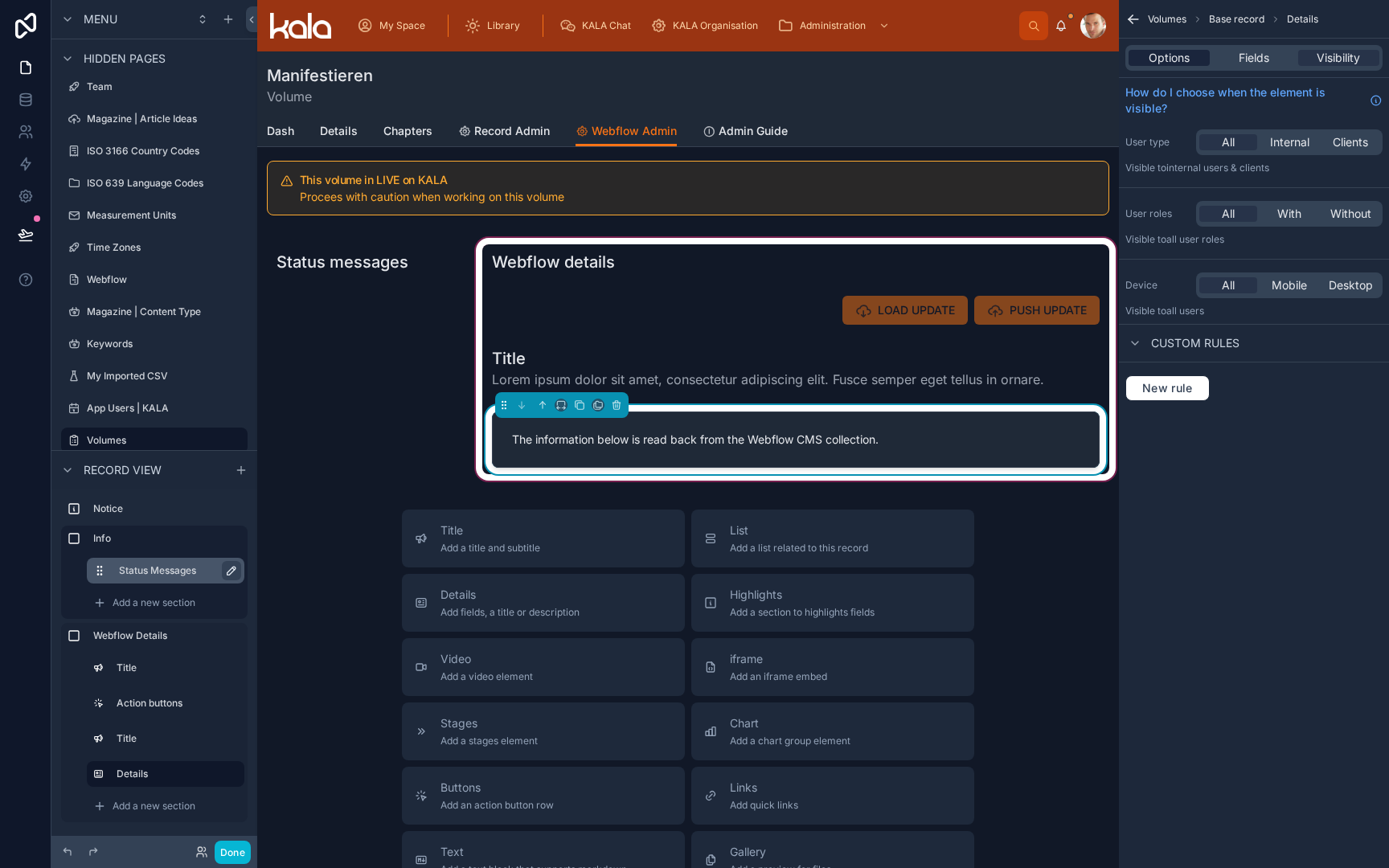
click at [1156, 58] on span "Options" at bounding box center [1169, 58] width 41 height 16
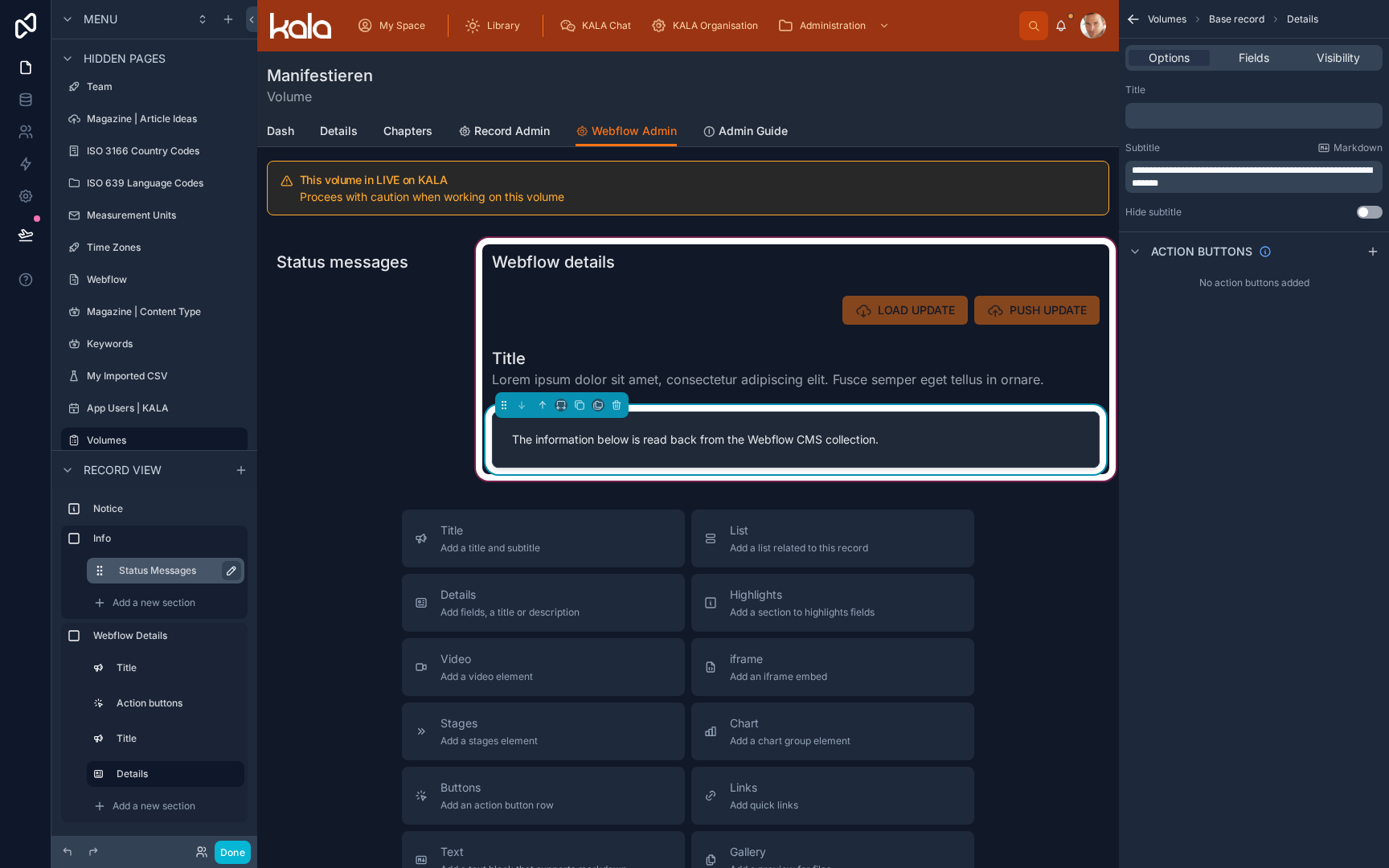
click at [1181, 176] on span "**********" at bounding box center [1252, 176] width 240 height 23
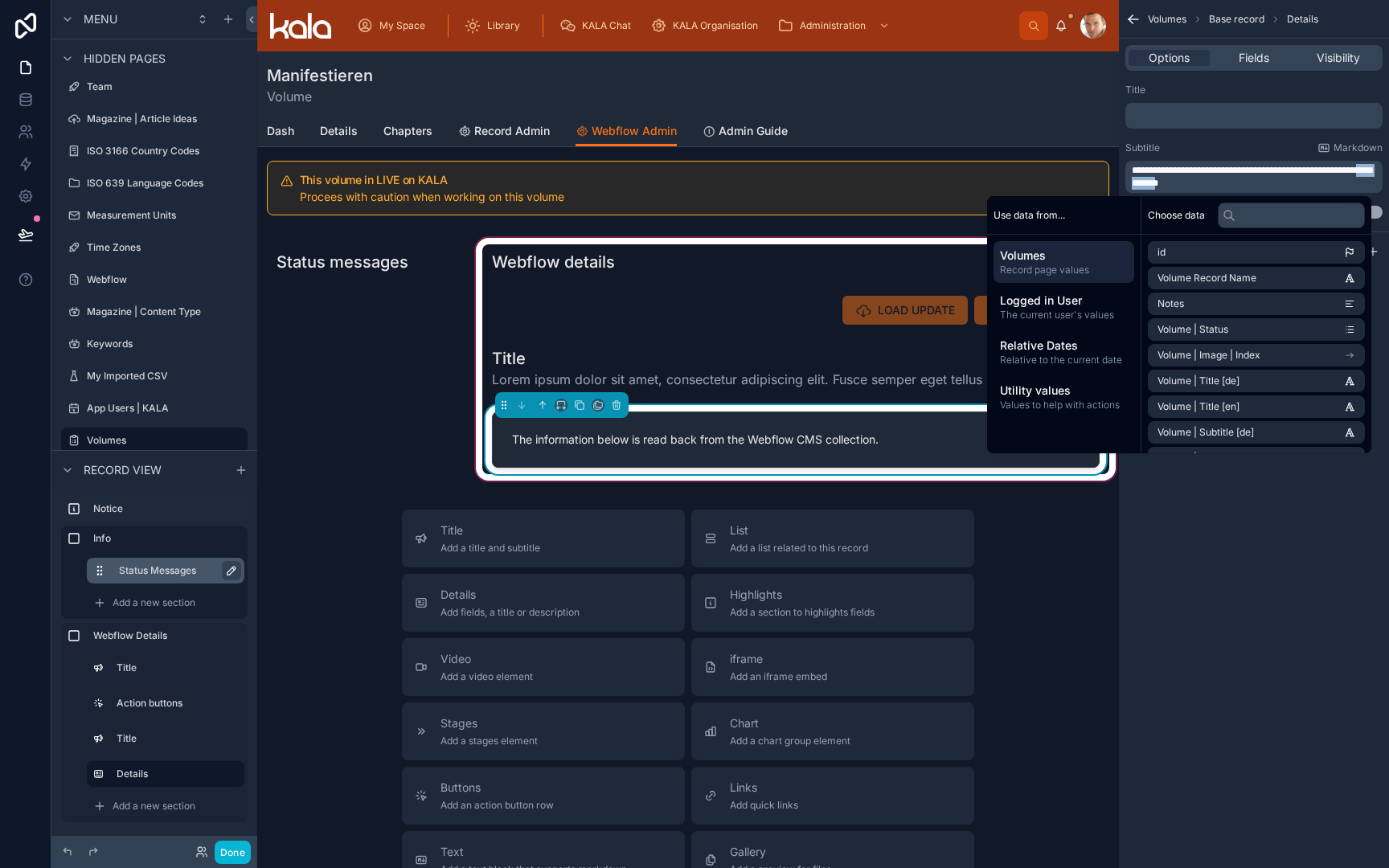
click at [1181, 176] on span "**********" at bounding box center [1252, 176] width 240 height 23
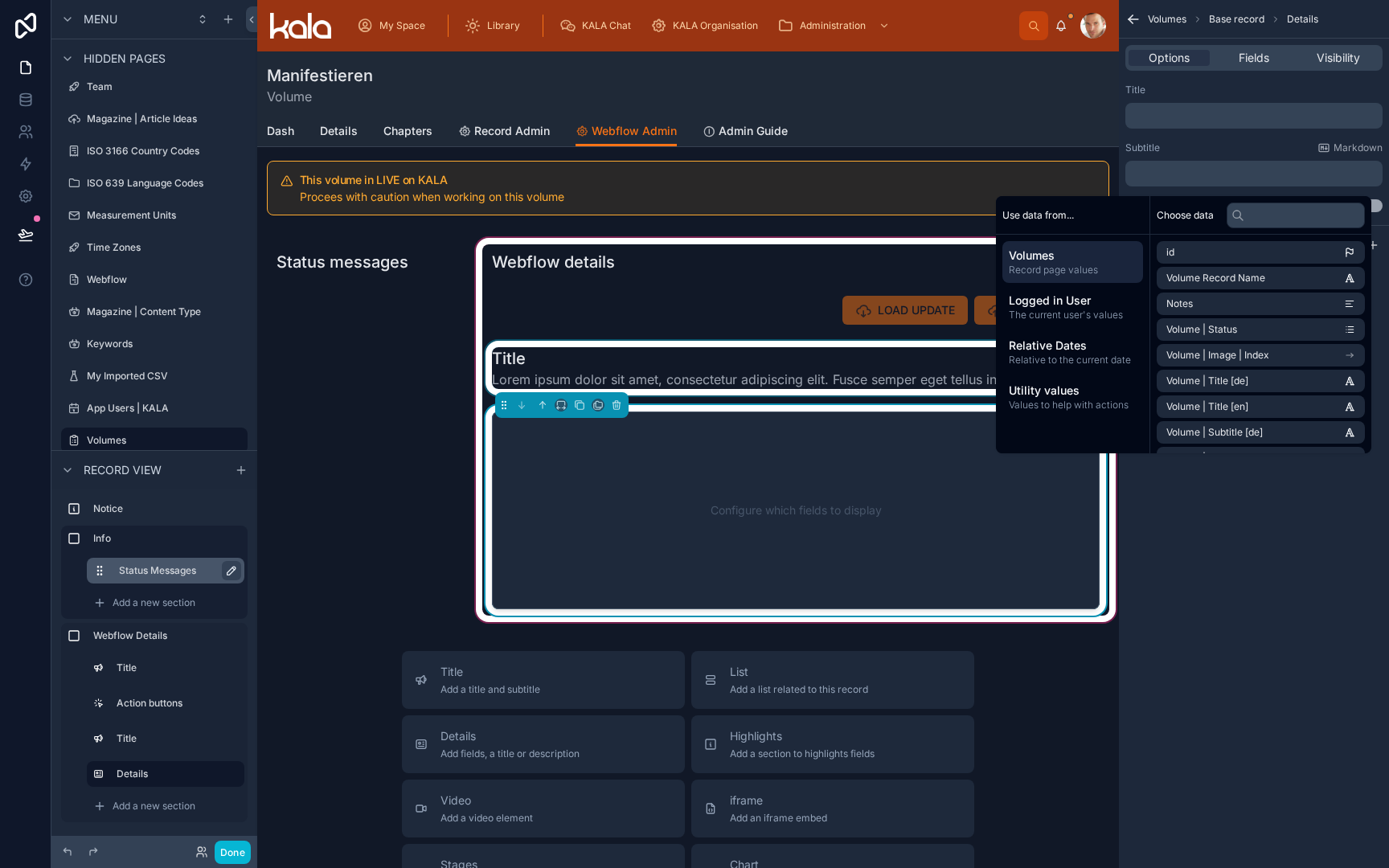
click at [726, 384] on div at bounding box center [795, 368] width 627 height 54
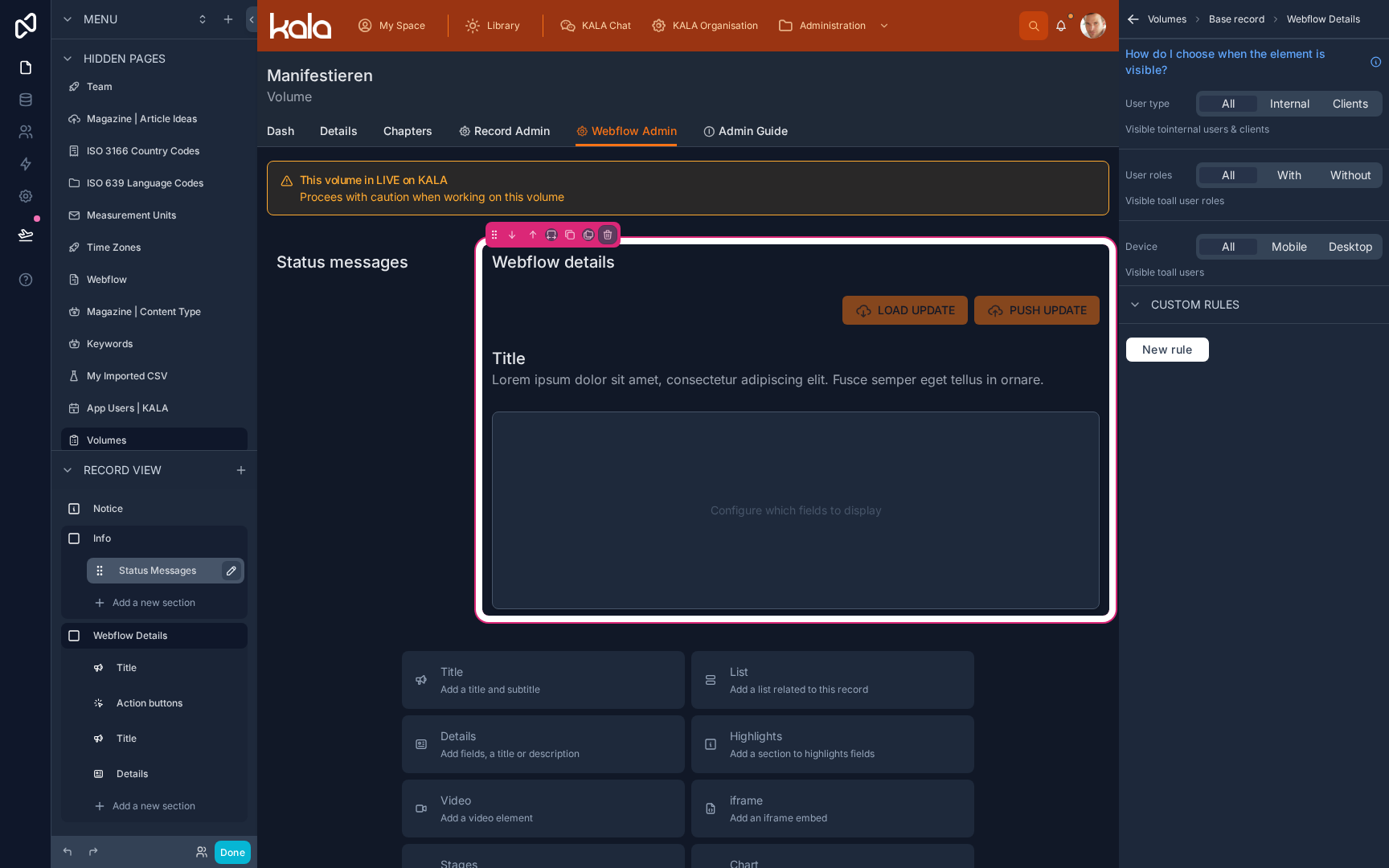
click at [1167, 23] on span "Volumes" at bounding box center [1167, 19] width 38 height 13
click at [1130, 24] on icon "scrollable content" at bounding box center [1133, 19] width 16 height 16
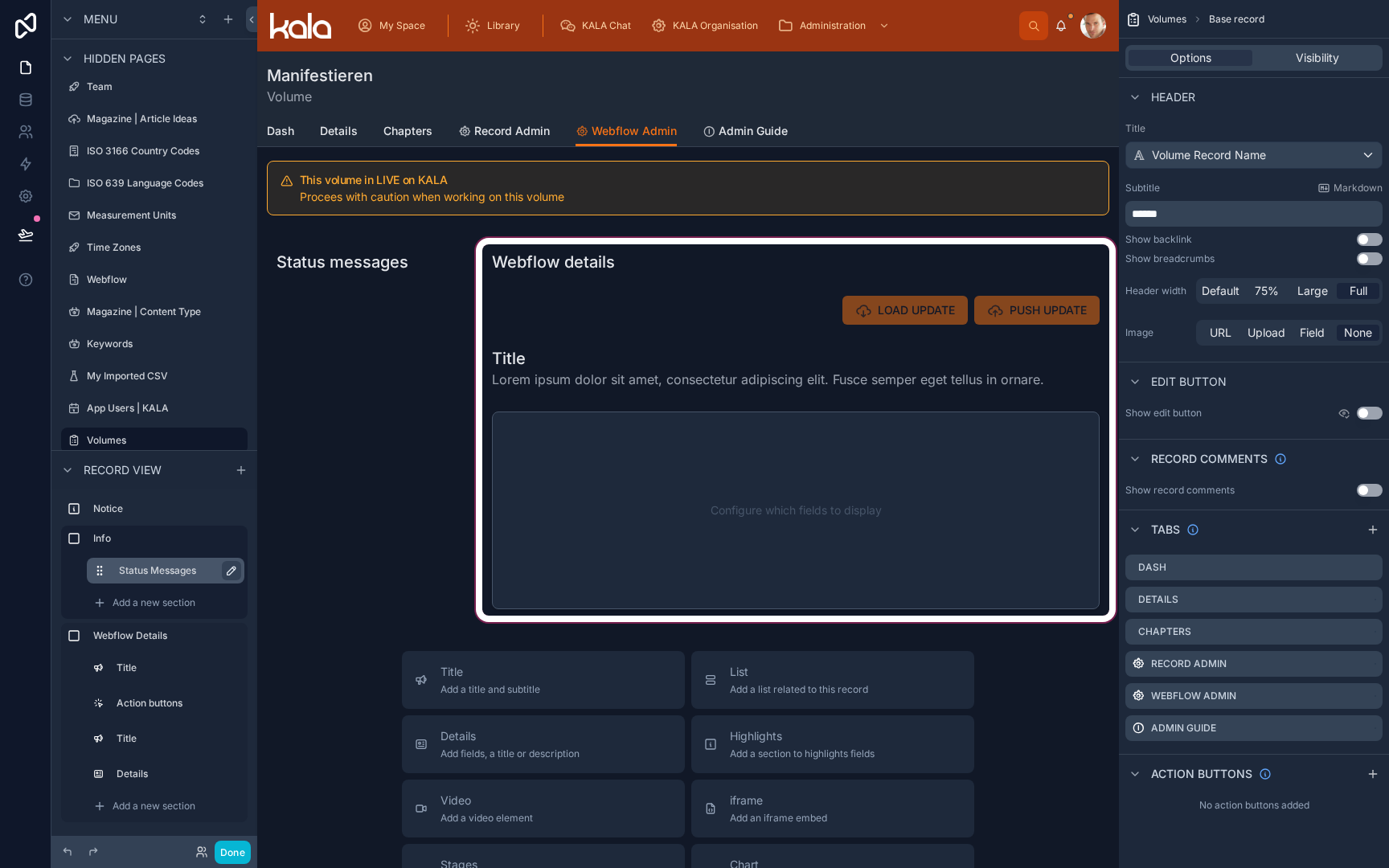
click at [664, 386] on div at bounding box center [796, 430] width 647 height 390
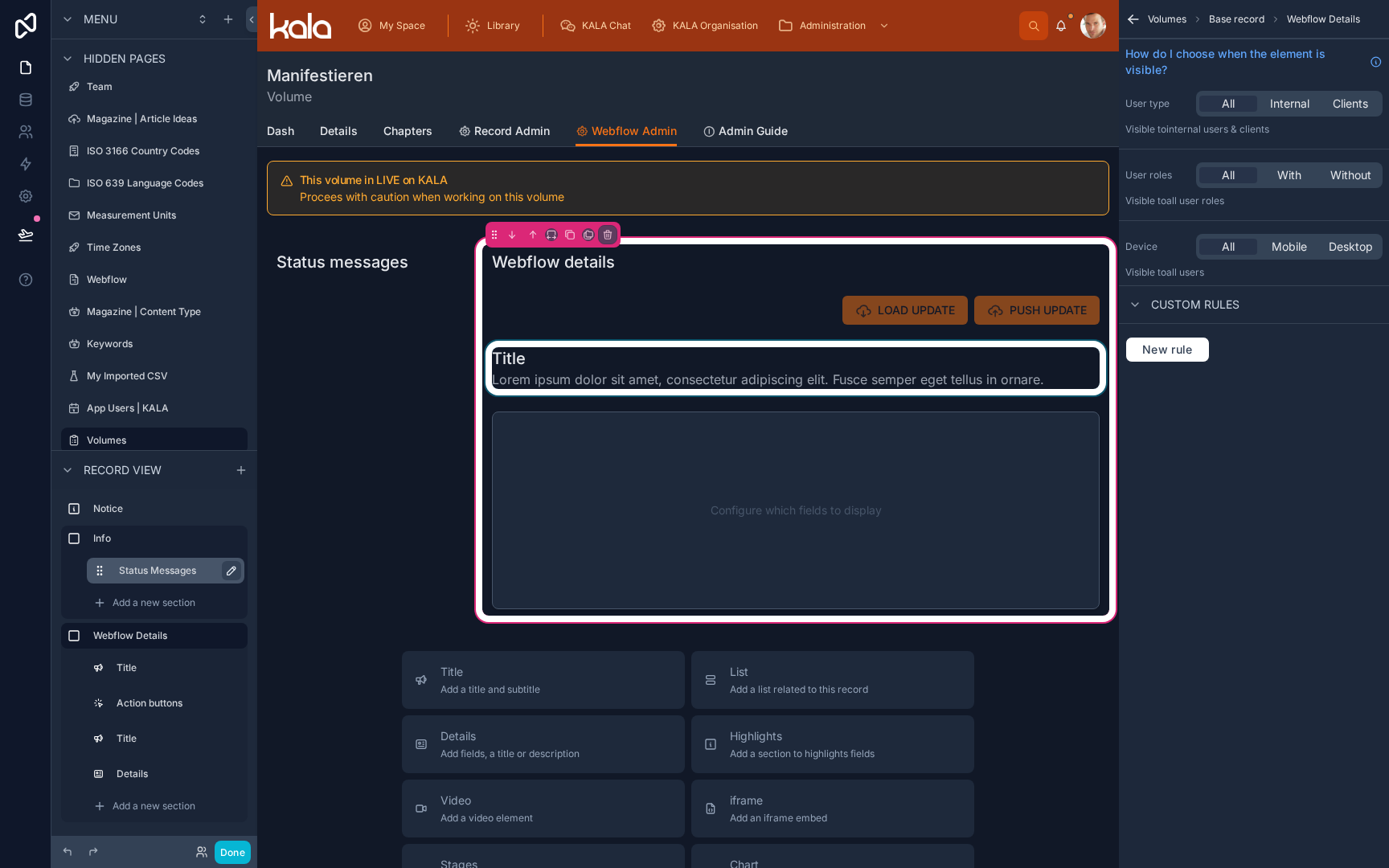
click at [744, 367] on div at bounding box center [795, 368] width 627 height 54
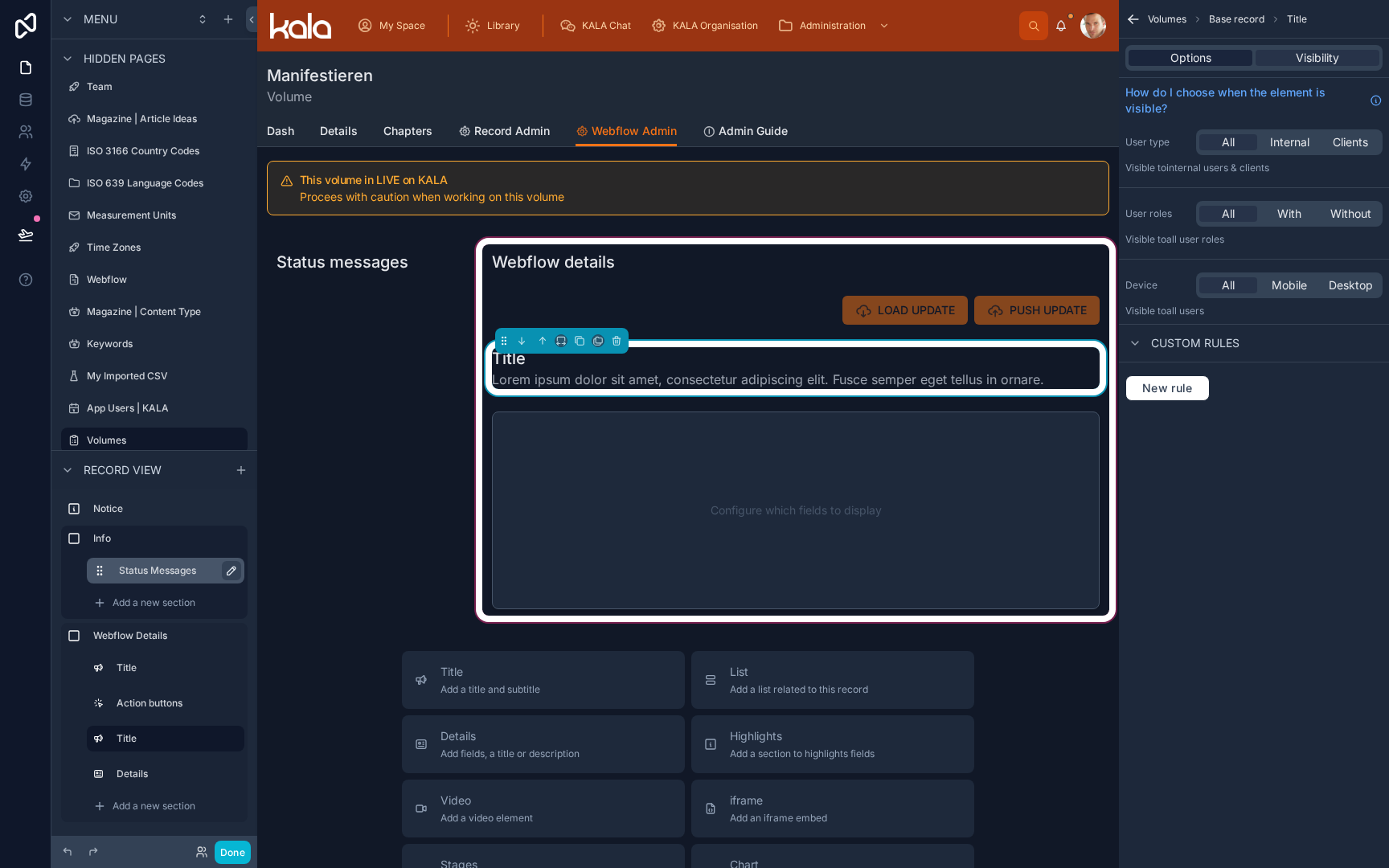
click at [1177, 64] on span "Options" at bounding box center [1191, 58] width 41 height 16
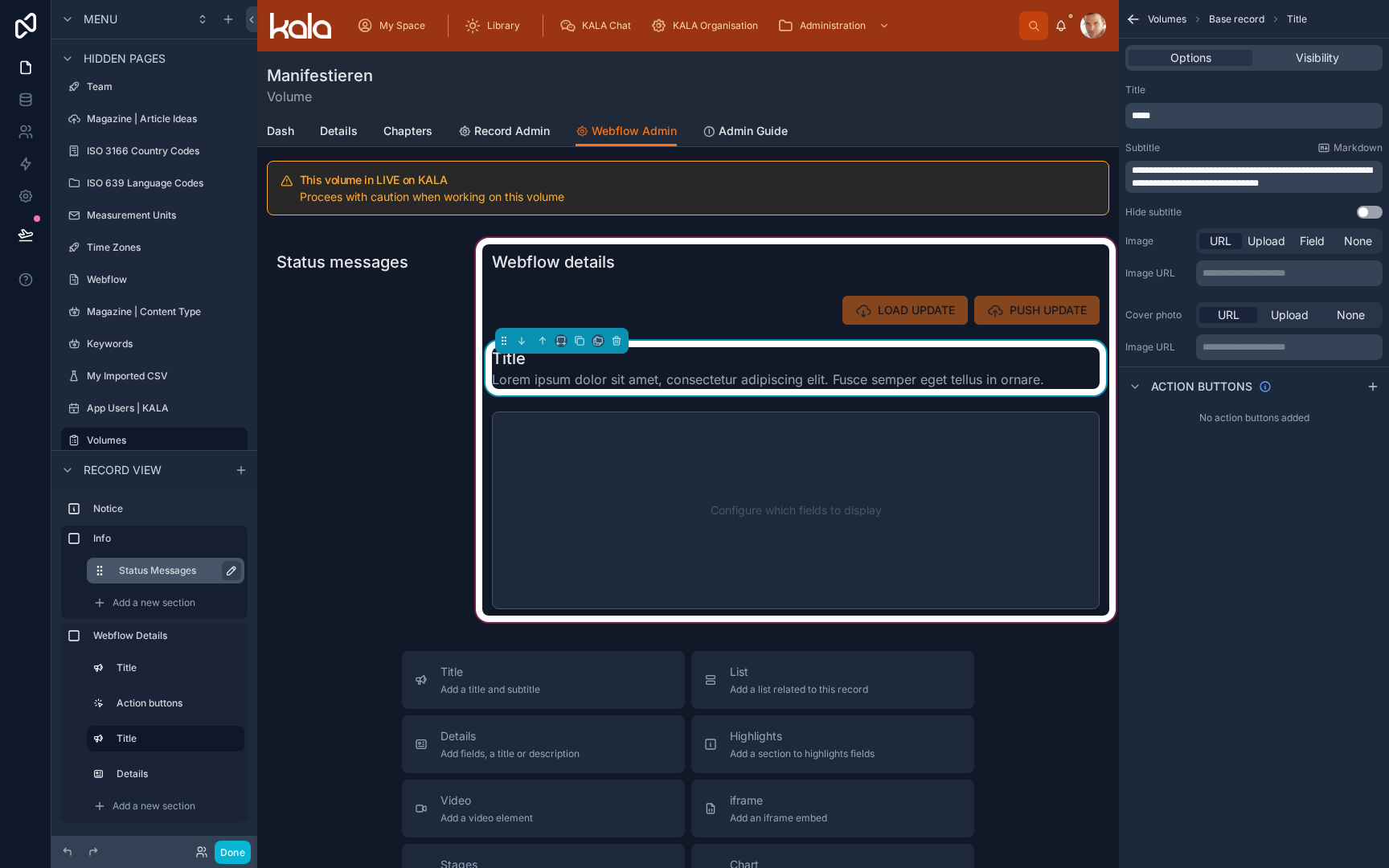
click at [1185, 188] on span "**********" at bounding box center [1252, 176] width 240 height 23
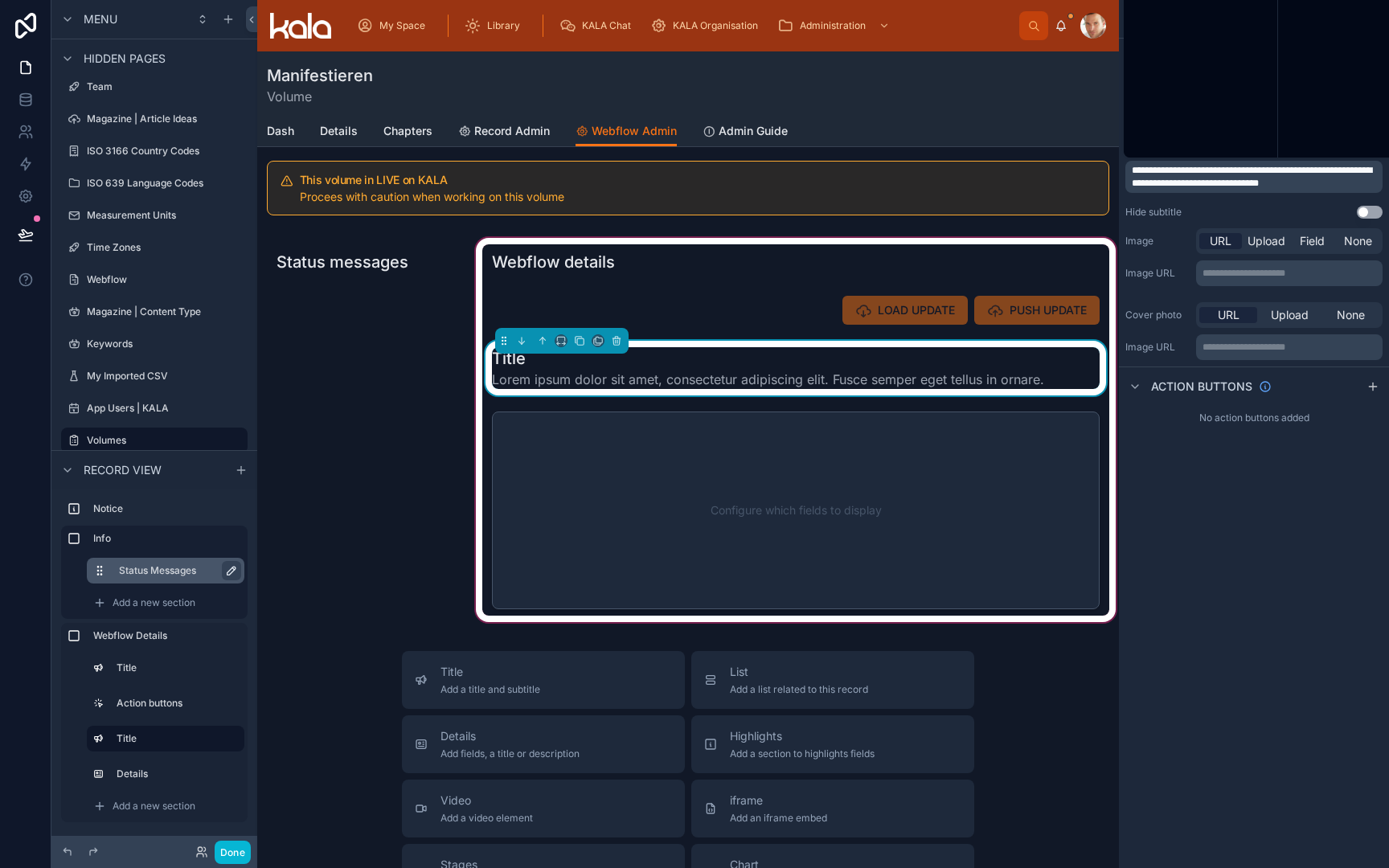
click at [1185, 188] on span "**********" at bounding box center [1252, 176] width 240 height 23
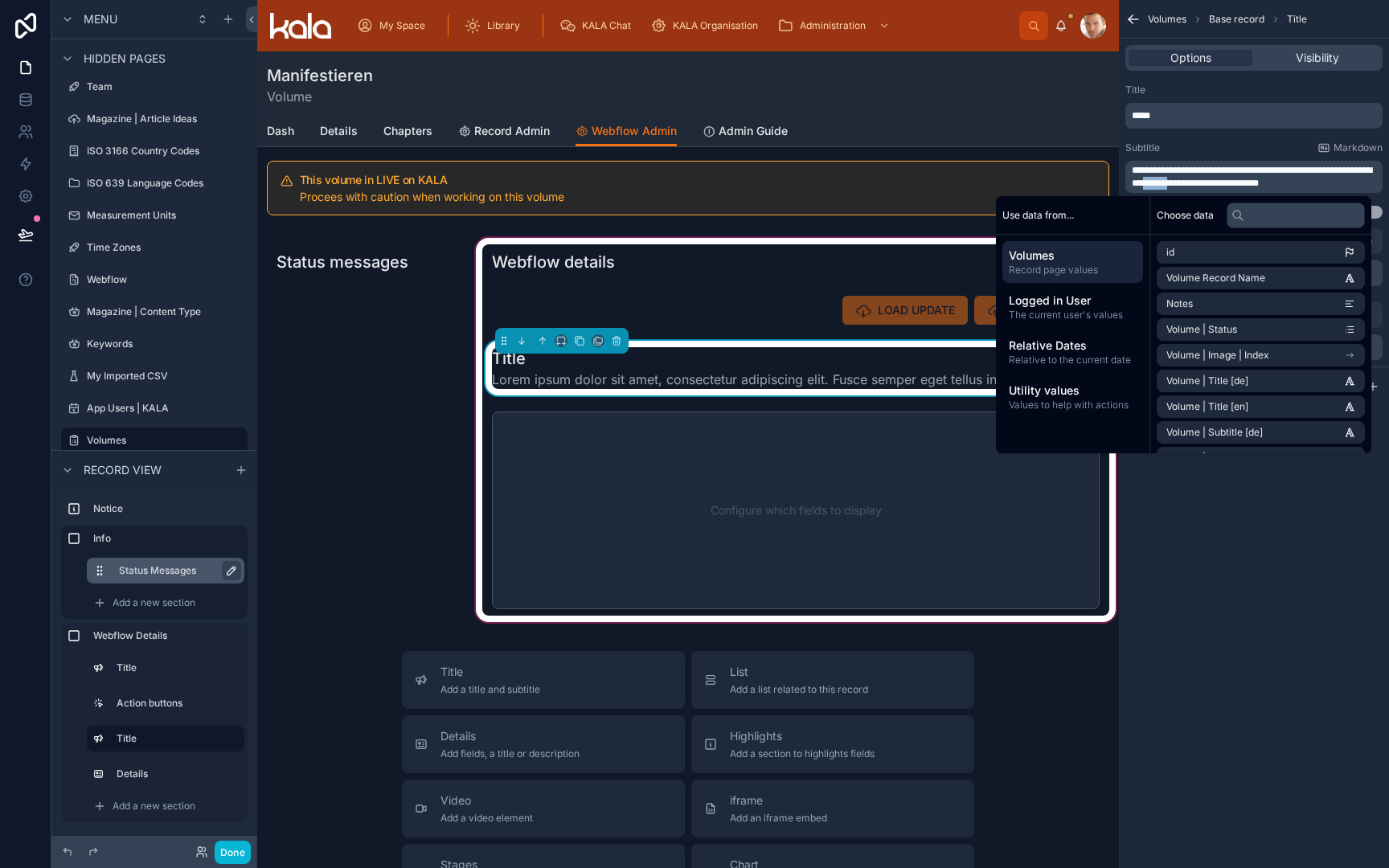
click at [1185, 188] on span "**********" at bounding box center [1252, 176] width 240 height 23
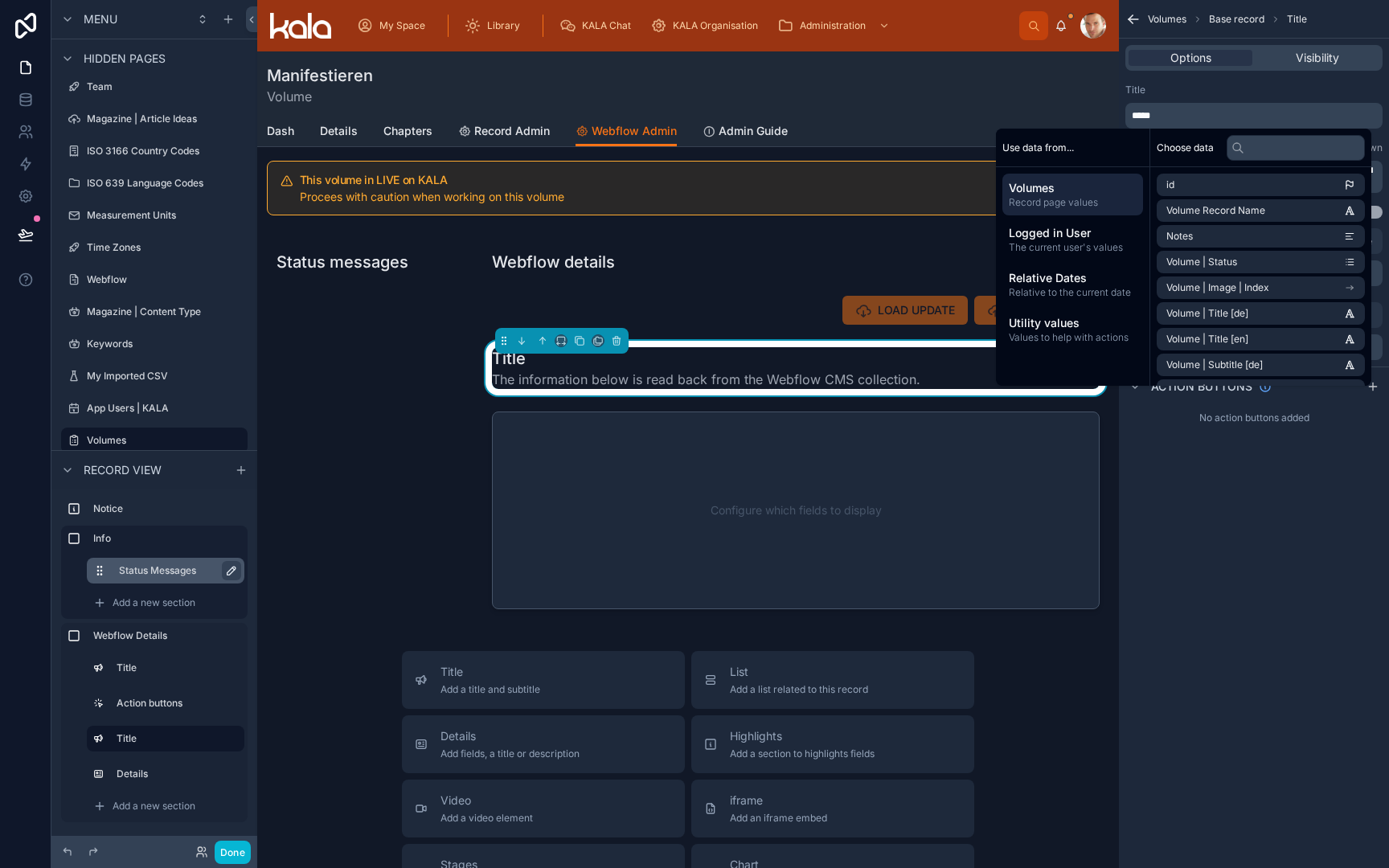
click at [1188, 115] on p "*****" at bounding box center [1256, 115] width 248 height 13
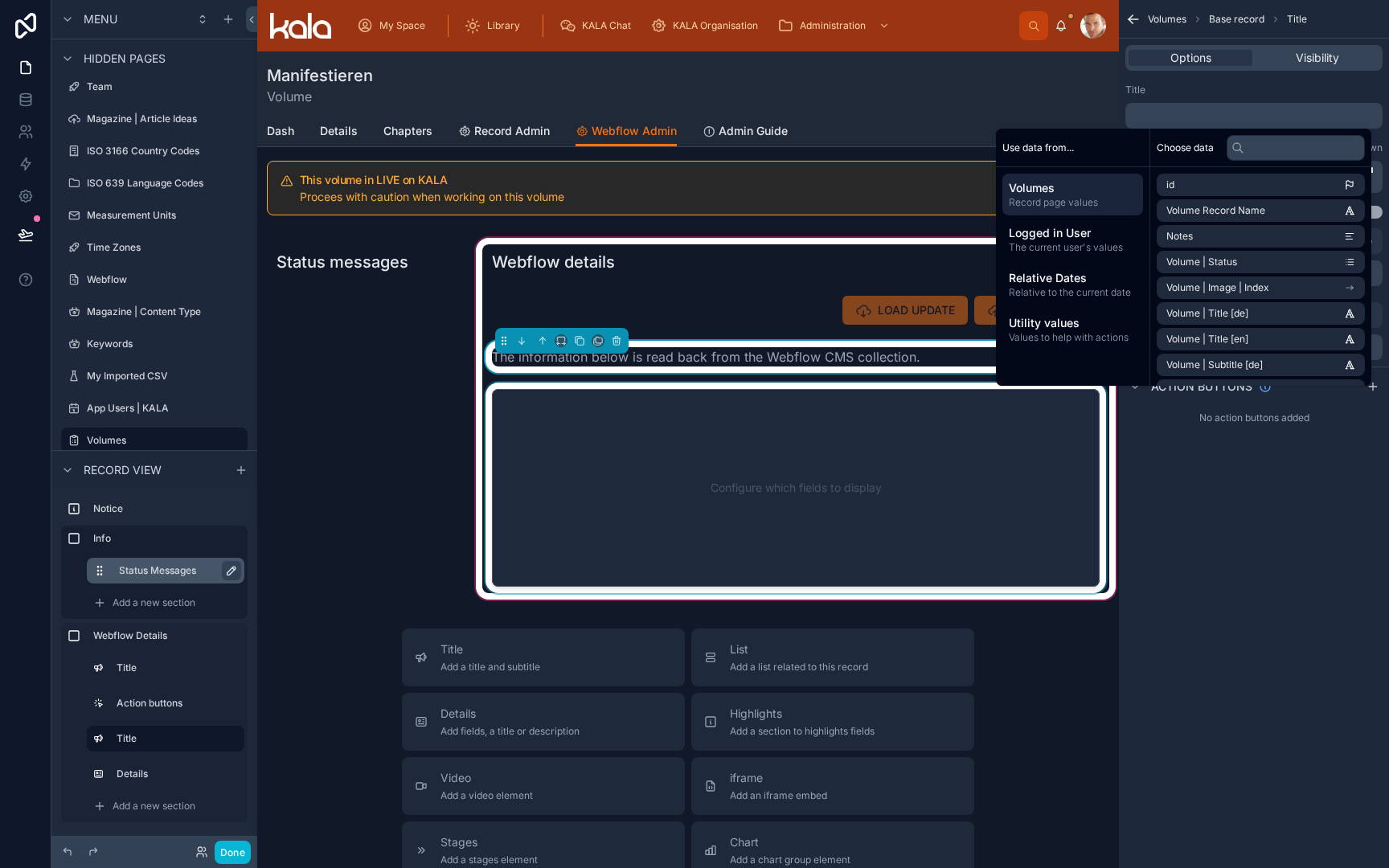
click at [748, 460] on div at bounding box center [795, 488] width 627 height 210
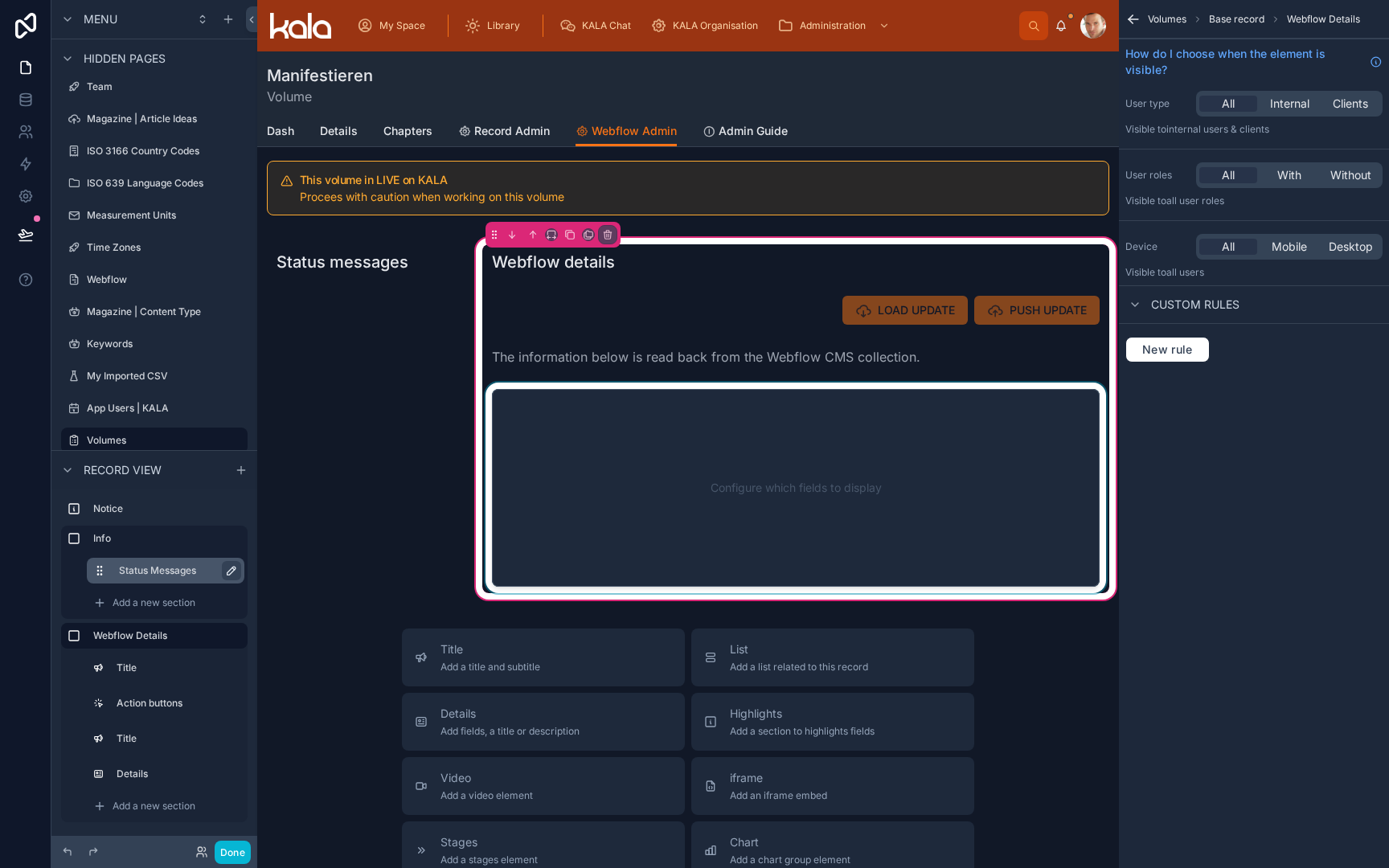
click at [748, 460] on div at bounding box center [795, 488] width 627 height 210
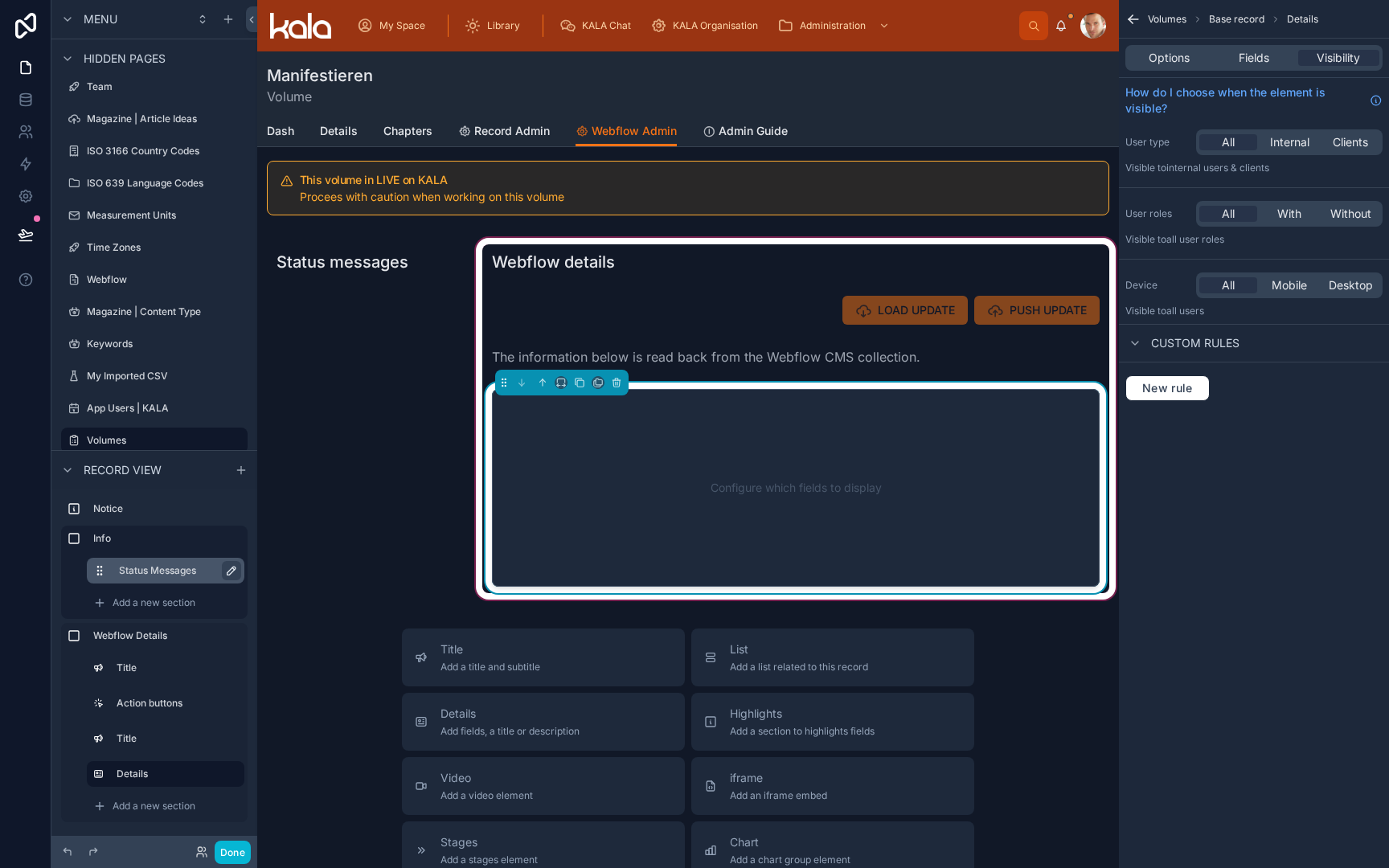
click at [710, 436] on div "Configure which fields to display" at bounding box center [796, 488] width 555 height 145
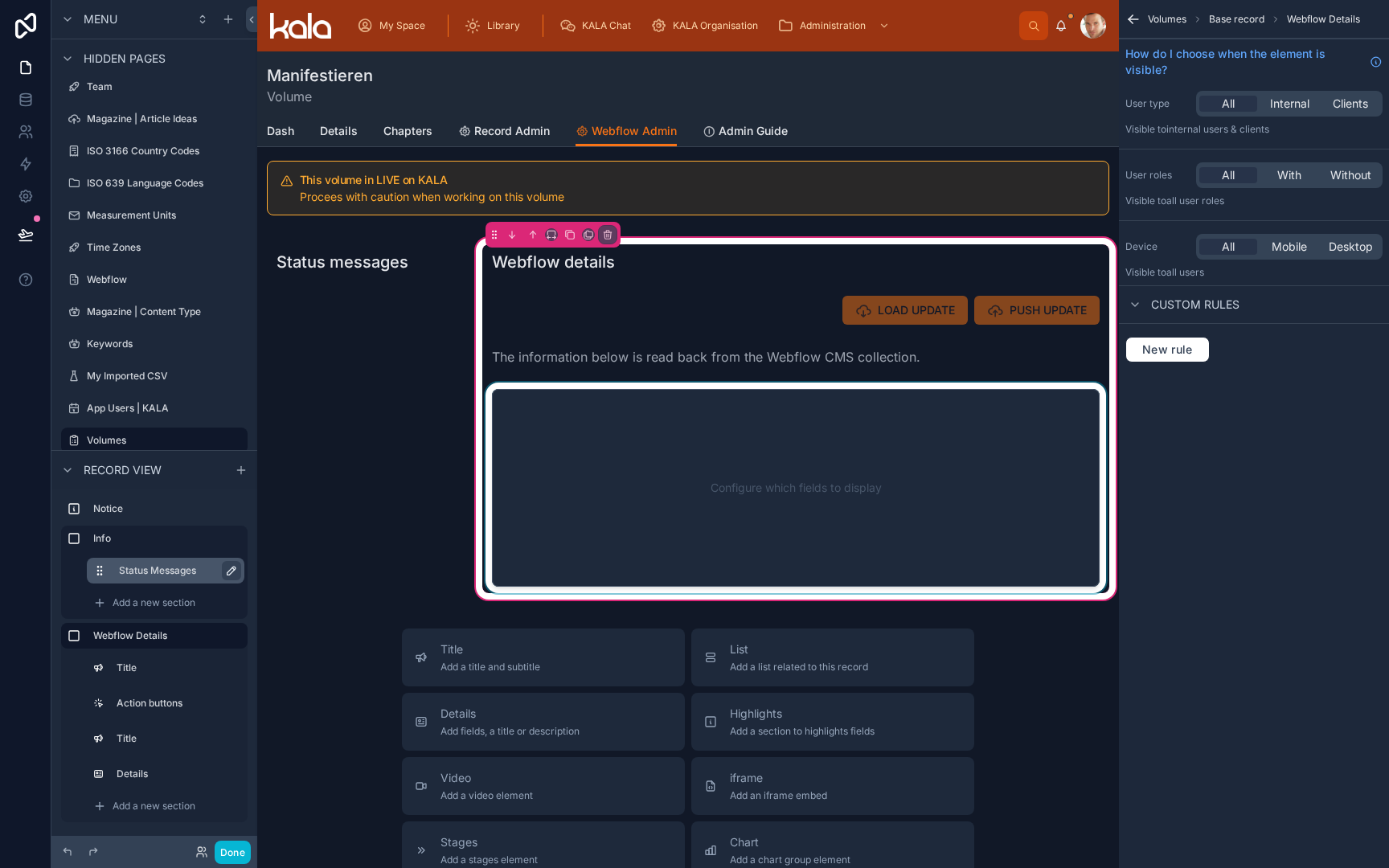
click at [913, 447] on div at bounding box center [795, 488] width 627 height 210
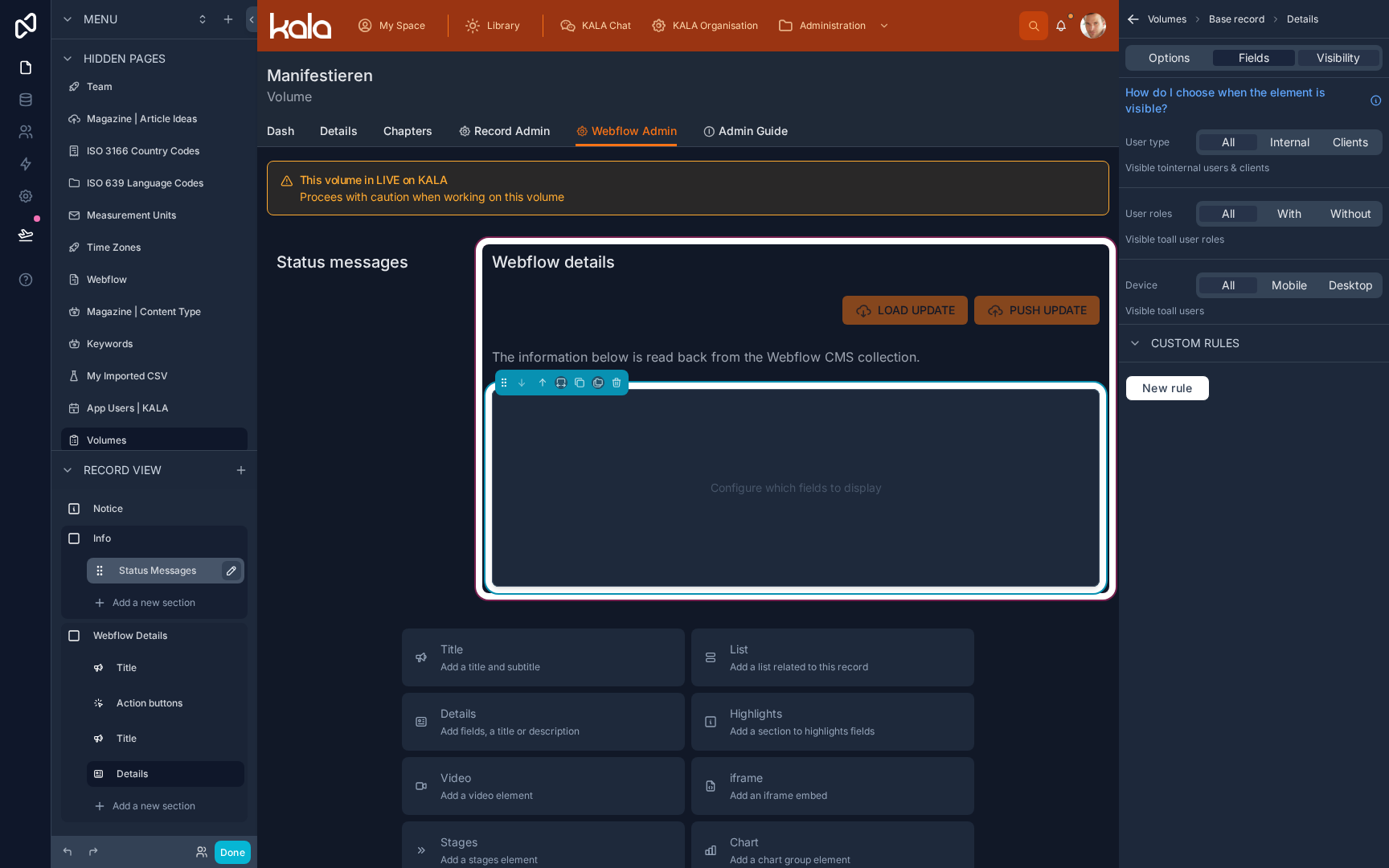
click at [1247, 53] on span "Fields" at bounding box center [1254, 58] width 31 height 16
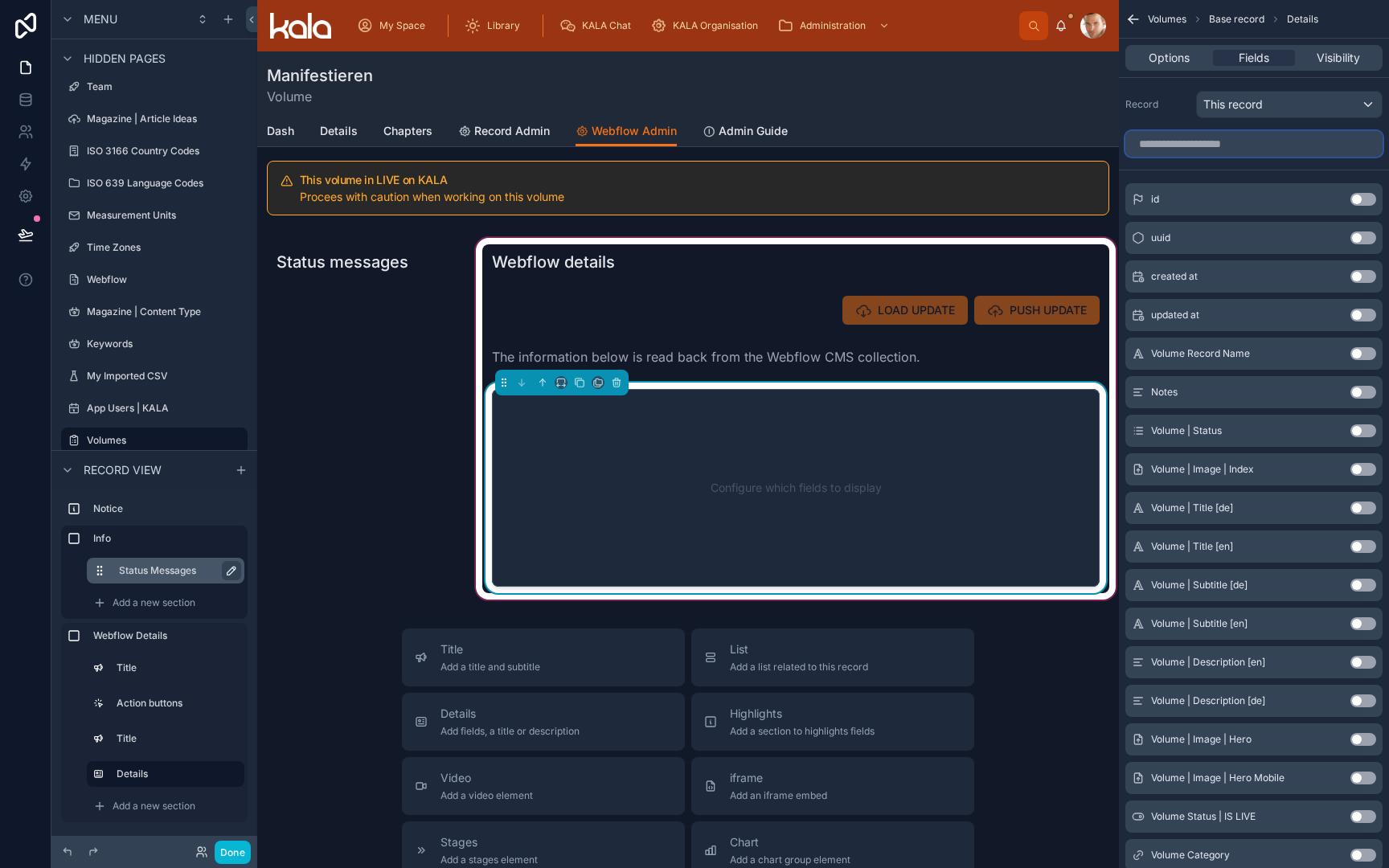
click at [1234, 143] on input "scrollable content" at bounding box center [1253, 143] width 257 height 25
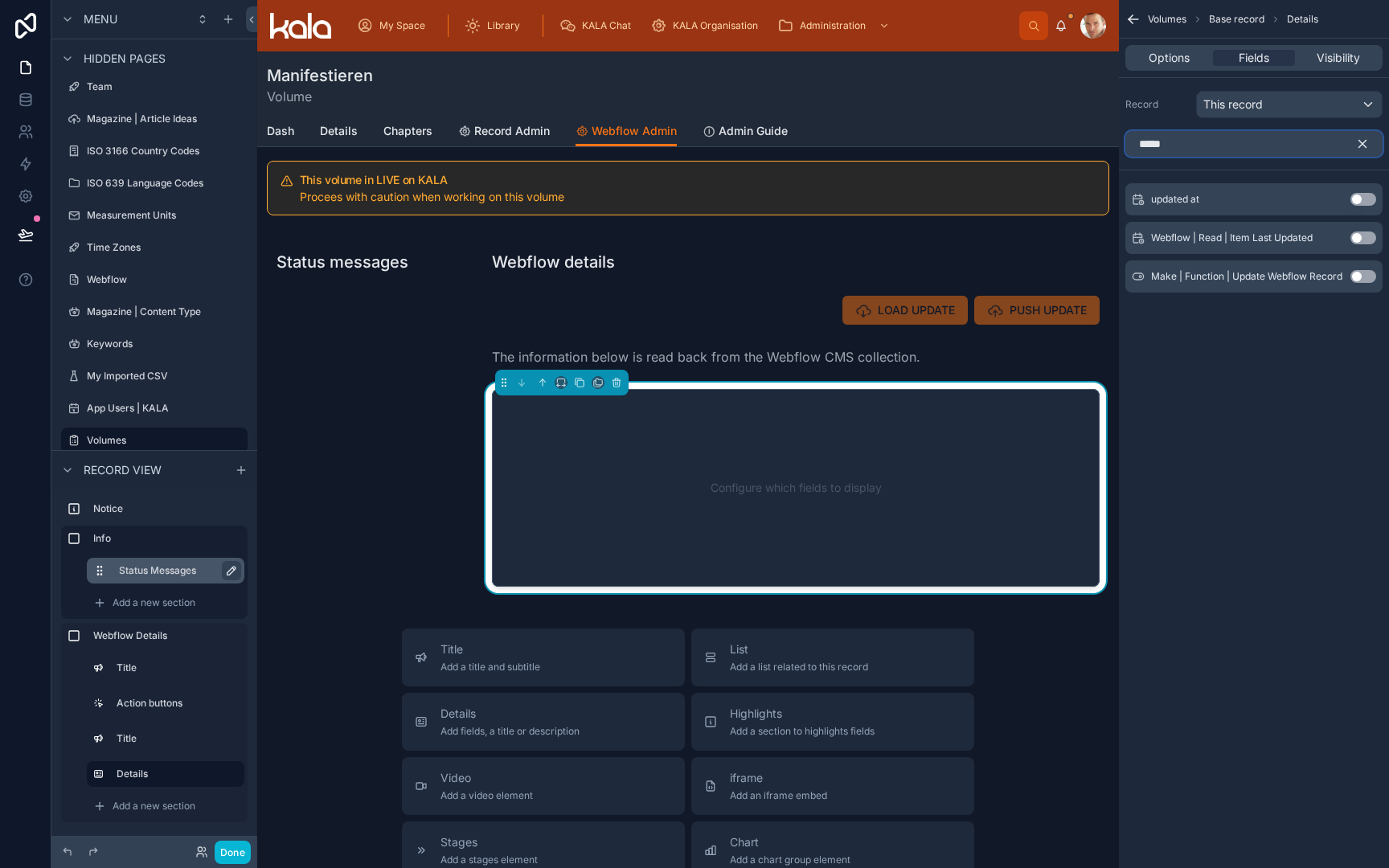
type input "*****"
drag, startPoint x: 1234, startPoint y: 143, endPoint x: 1368, endPoint y: 238, distance: 164.3
click at [1368, 238] on button "Use setting" at bounding box center [1364, 238] width 25 height 13
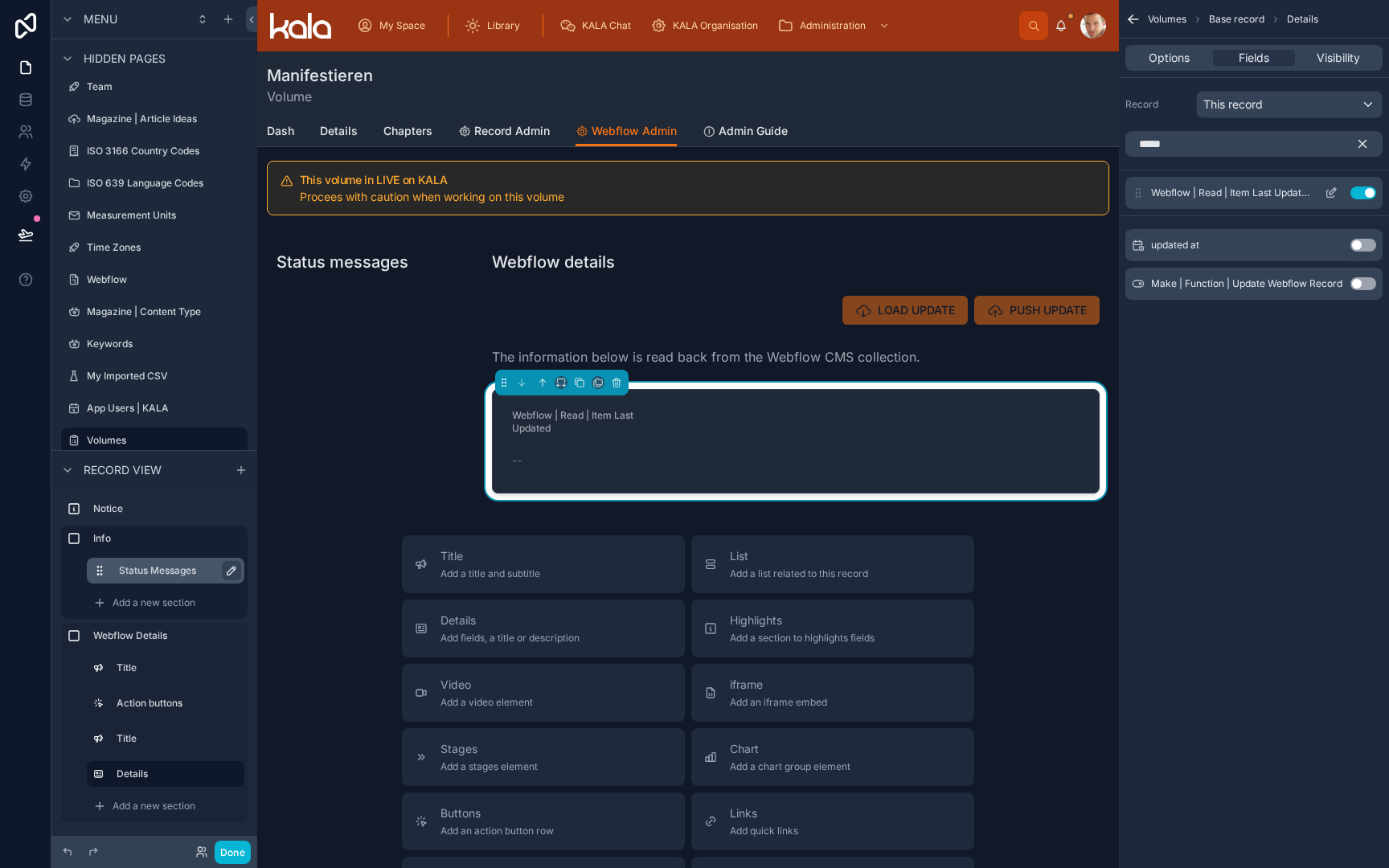
click at [1325, 196] on icon "scrollable content" at bounding box center [1330, 193] width 13 height 13
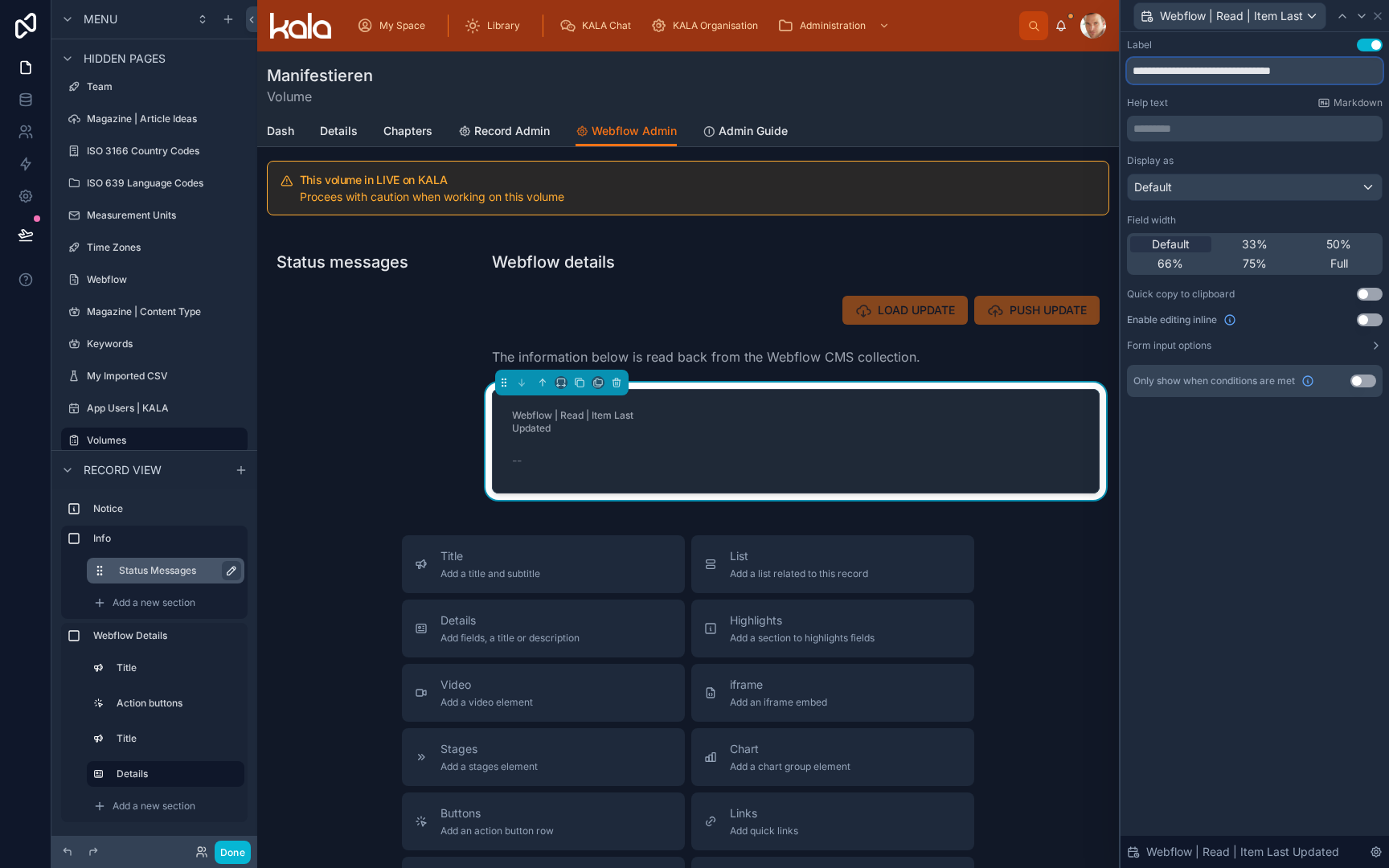
click at [1235, 66] on input "**********" at bounding box center [1254, 70] width 255 height 25
click at [1269, 76] on input "**********" at bounding box center [1254, 70] width 255 height 25
drag, startPoint x: 1255, startPoint y: 72, endPoint x: 1106, endPoint y: 75, distance: 149.0
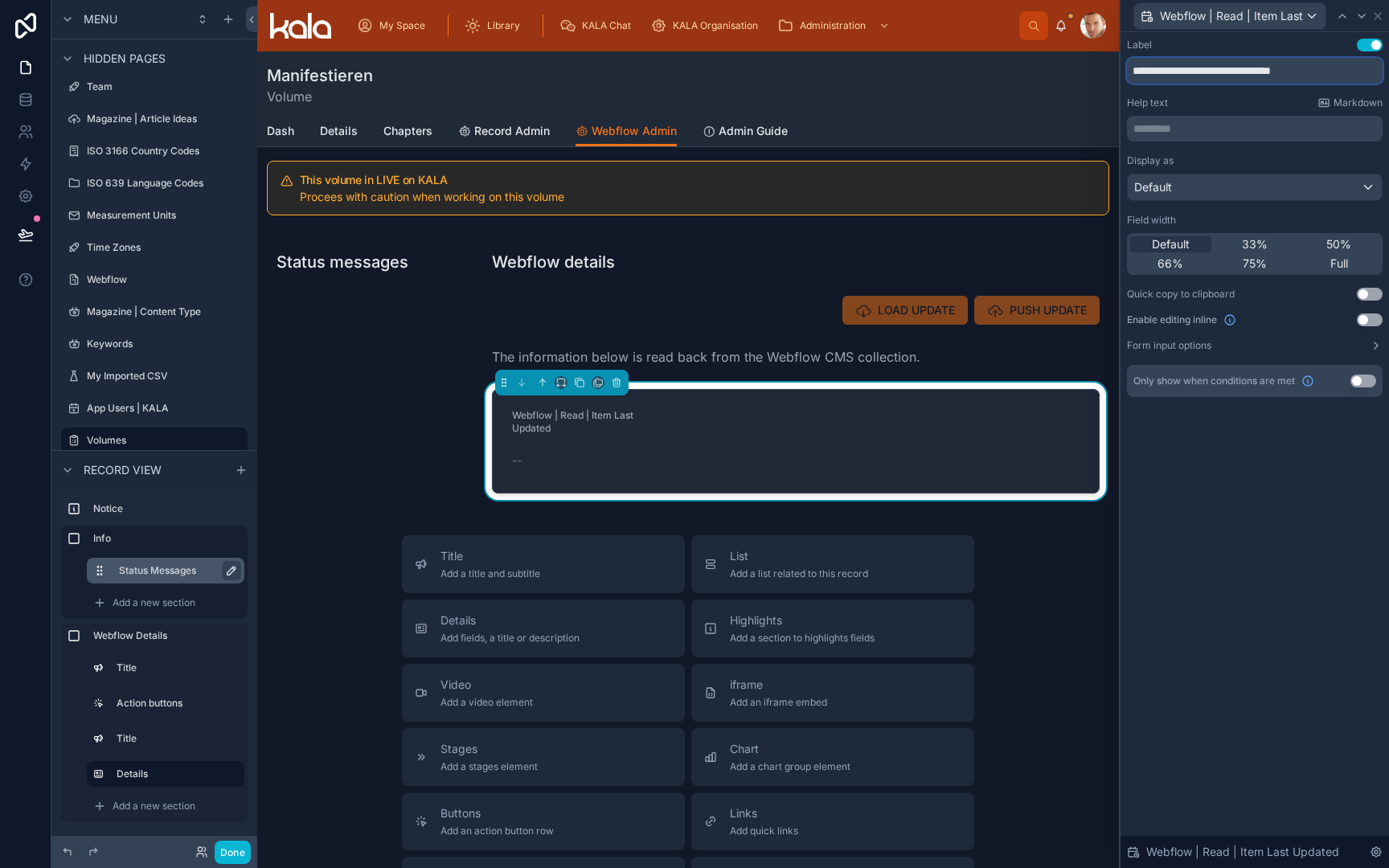
click at [1106, 75] on div "**********" at bounding box center [694, 434] width 1389 height 868
type input "**********"
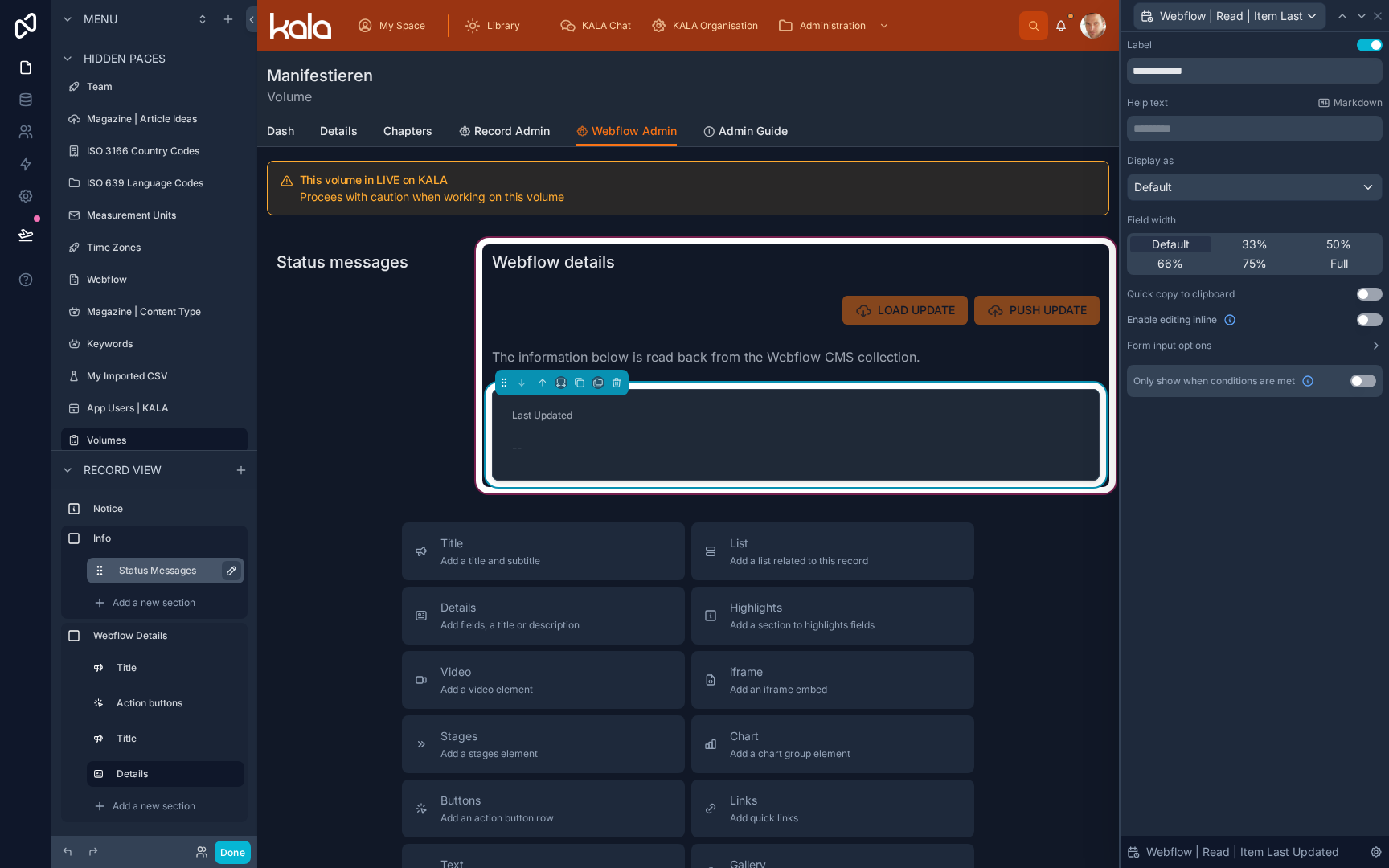
click at [758, 451] on form "Last Updated --" at bounding box center [796, 435] width 606 height 90
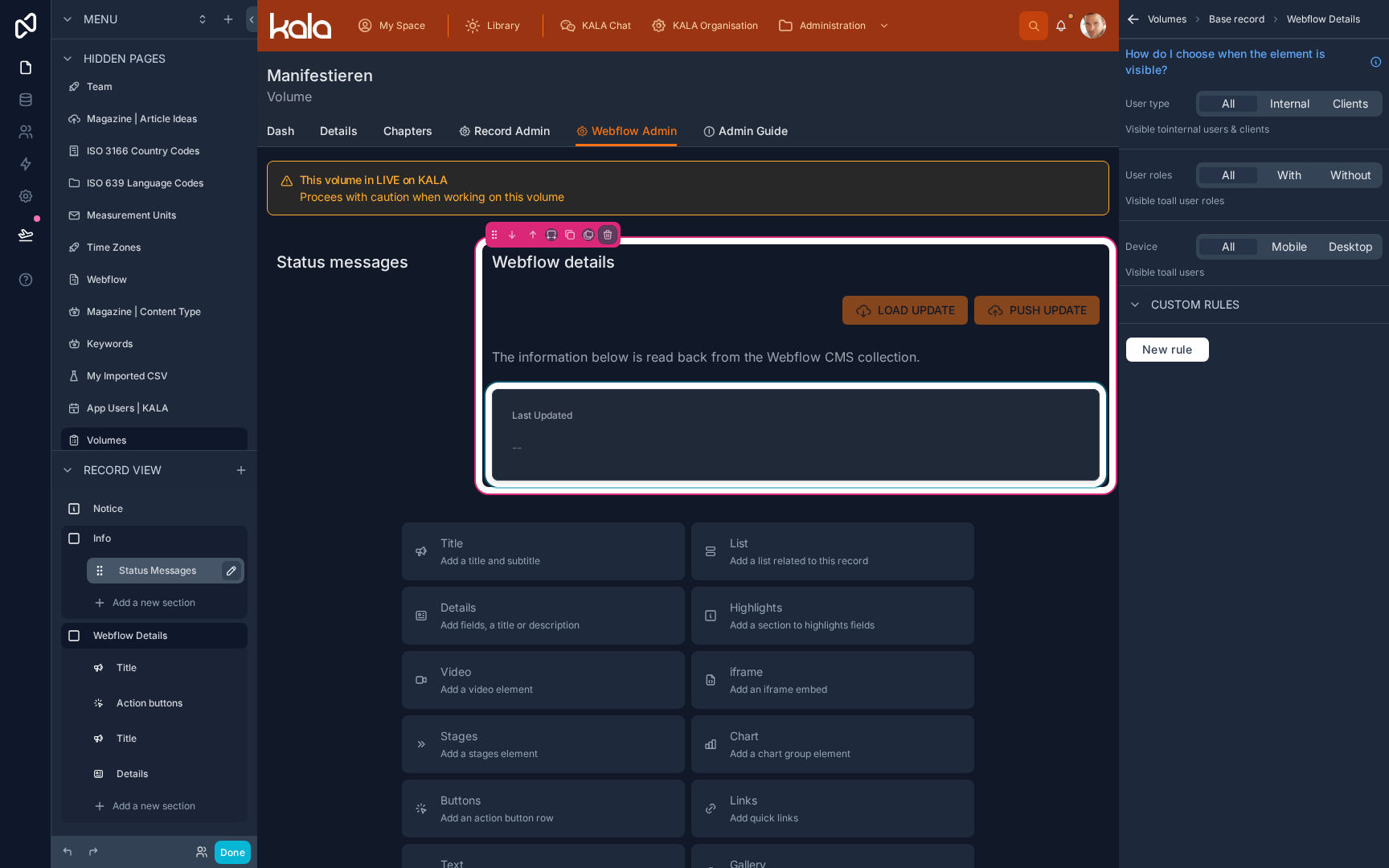
click at [758, 451] on div at bounding box center [795, 434] width 627 height 104
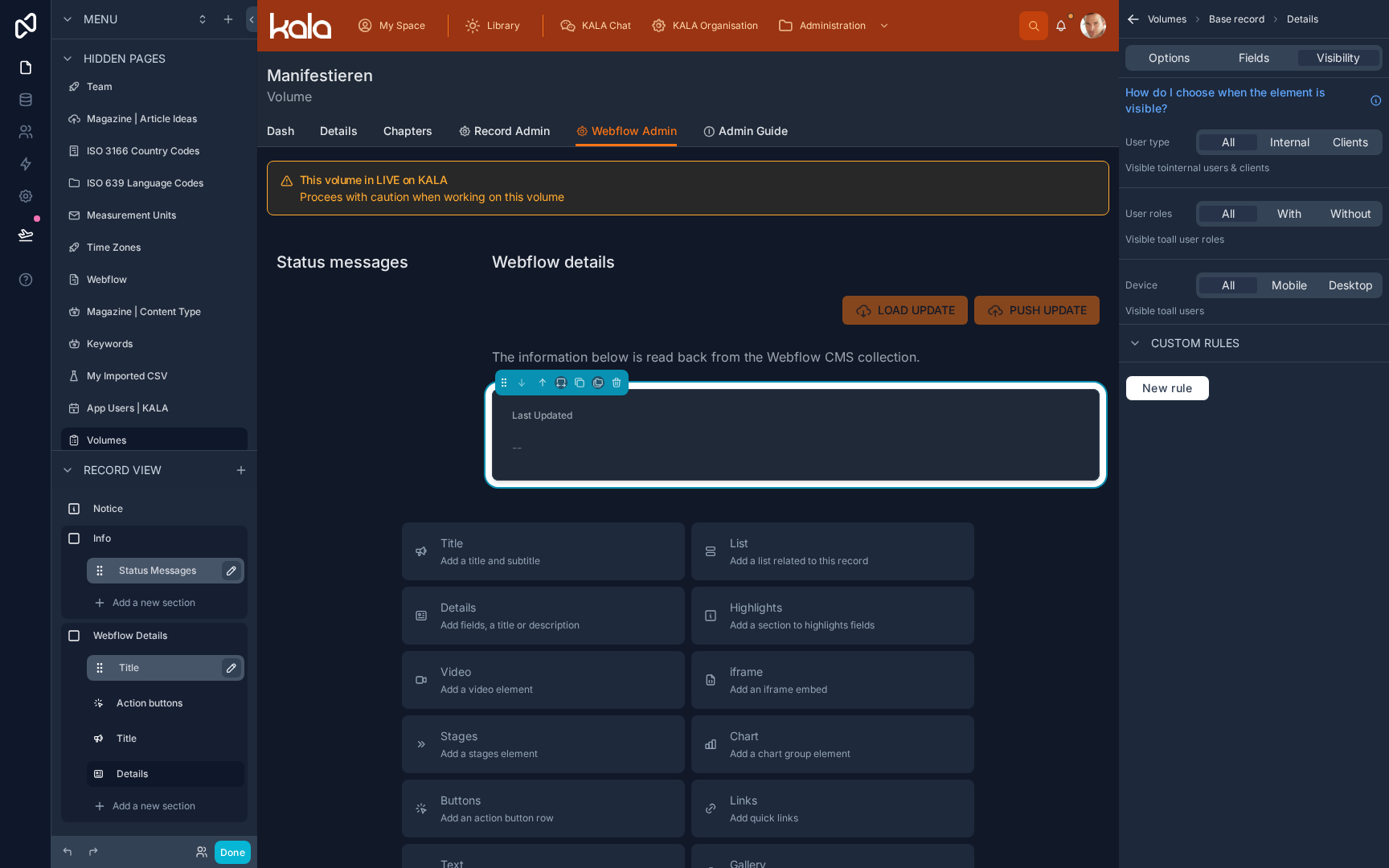
click at [235, 667] on icon "scrollable content" at bounding box center [233, 666] width 3 height 3
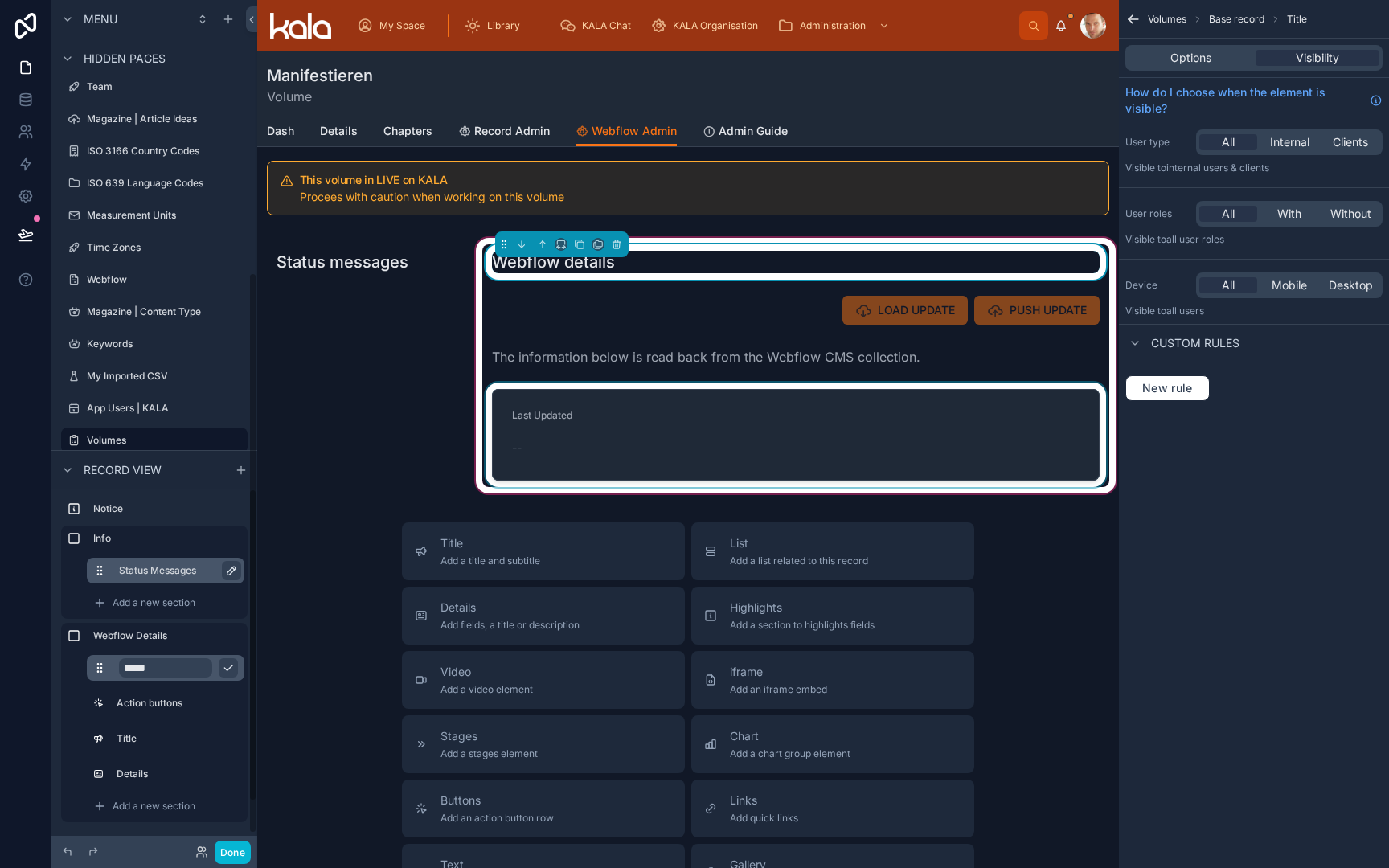
click at [565, 485] on div at bounding box center [795, 434] width 627 height 104
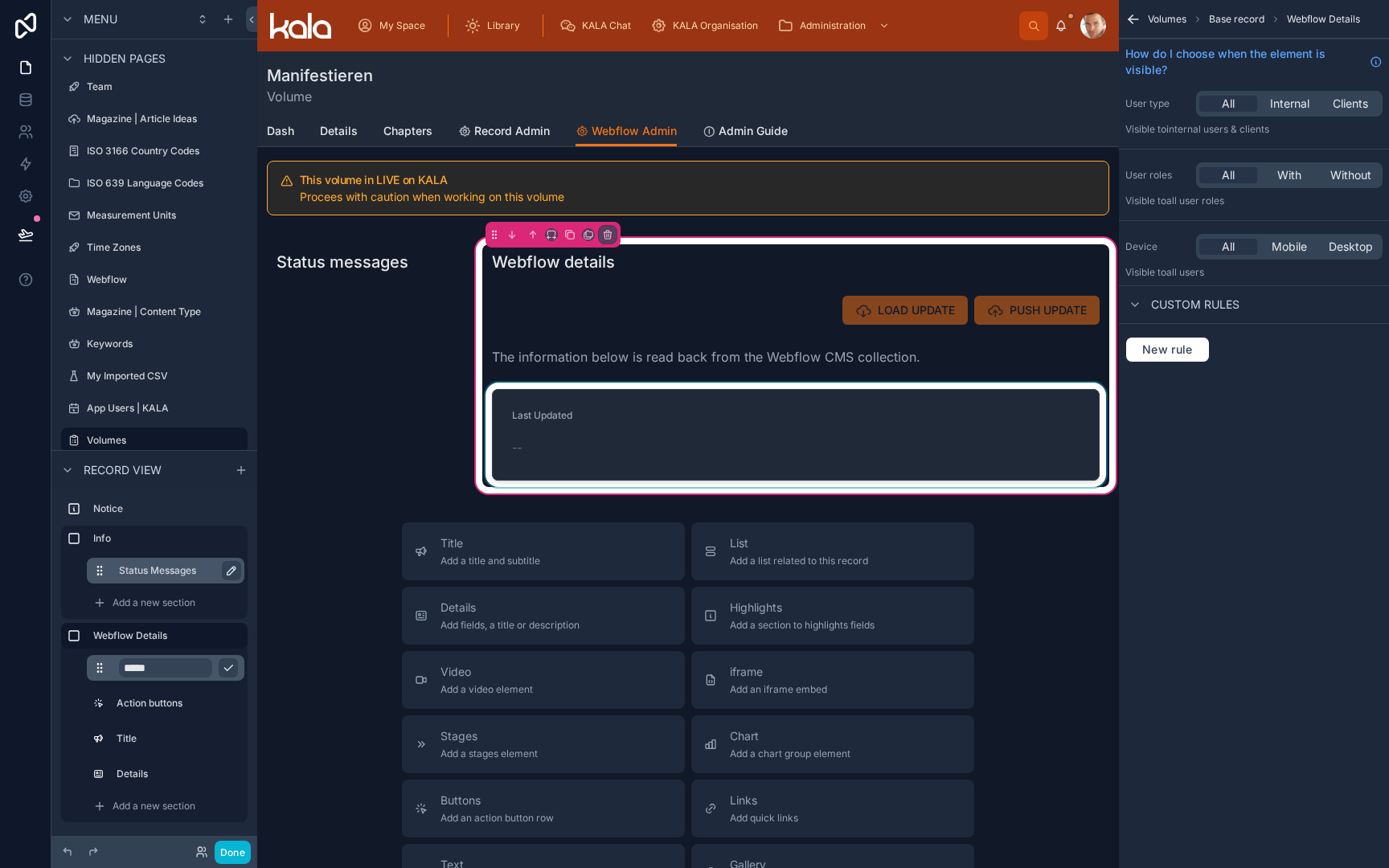
click at [585, 467] on div at bounding box center [795, 434] width 627 height 104
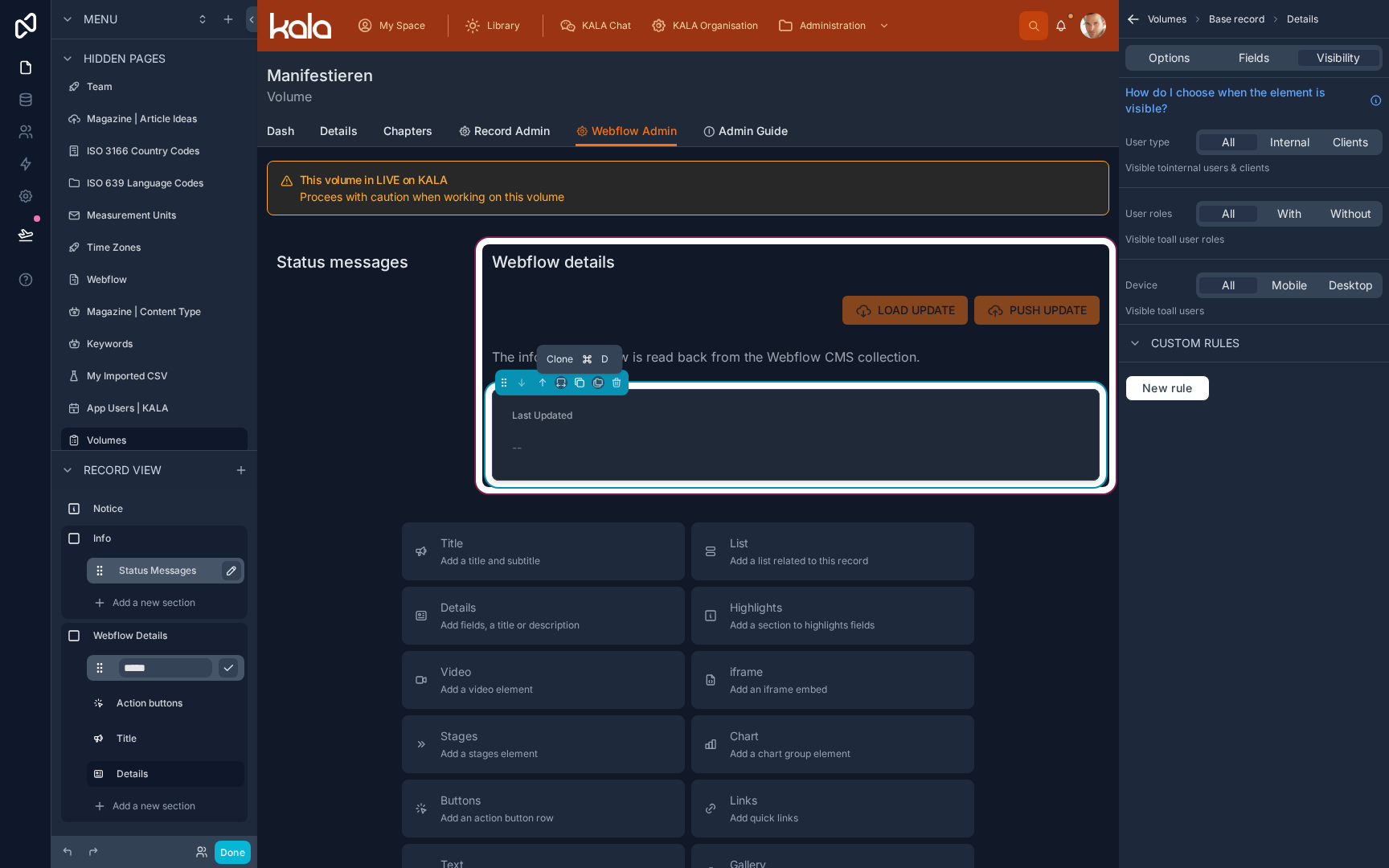
click at [581, 387] on icon at bounding box center [580, 384] width 7 height 7
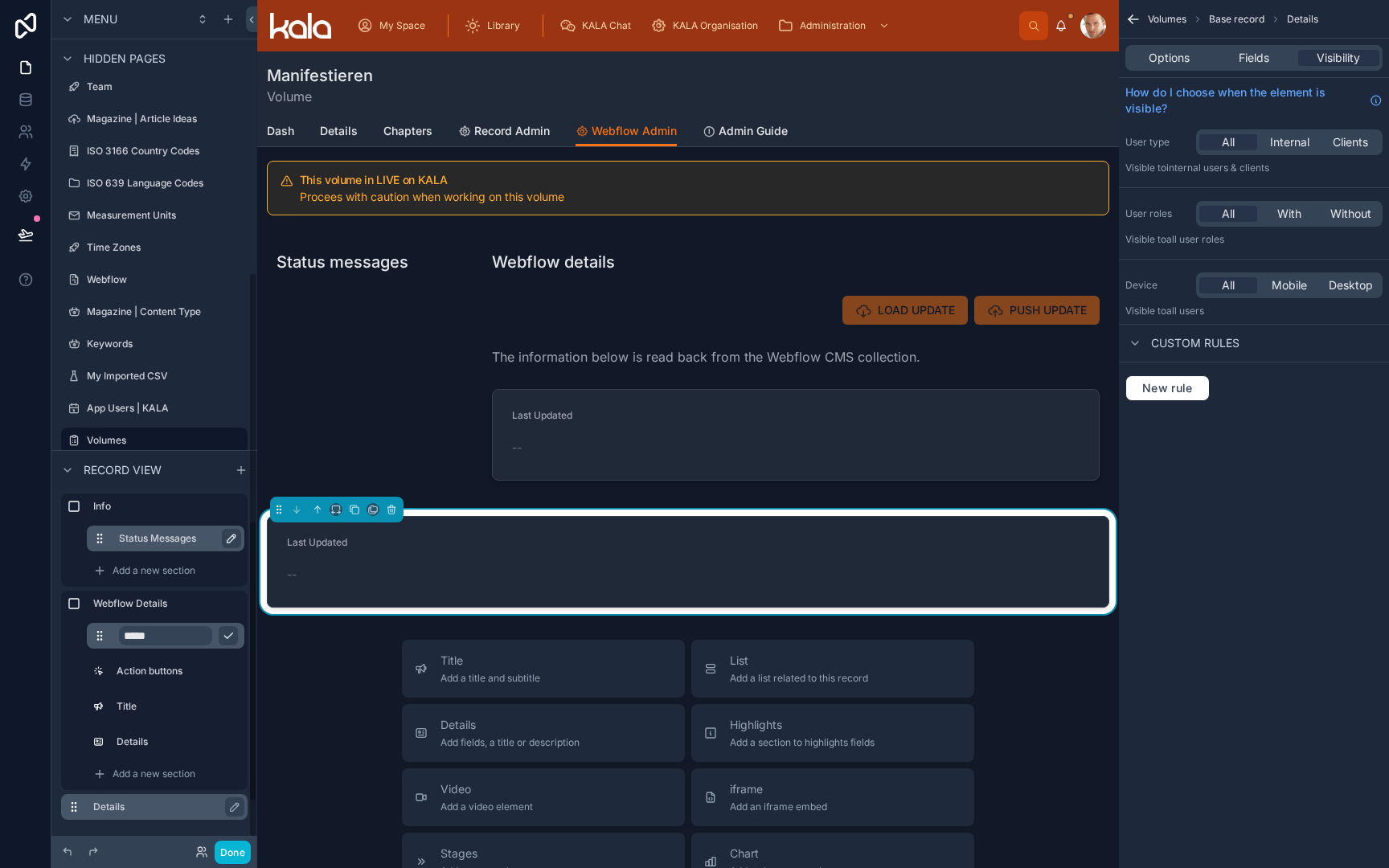
scroll to position [32, 0]
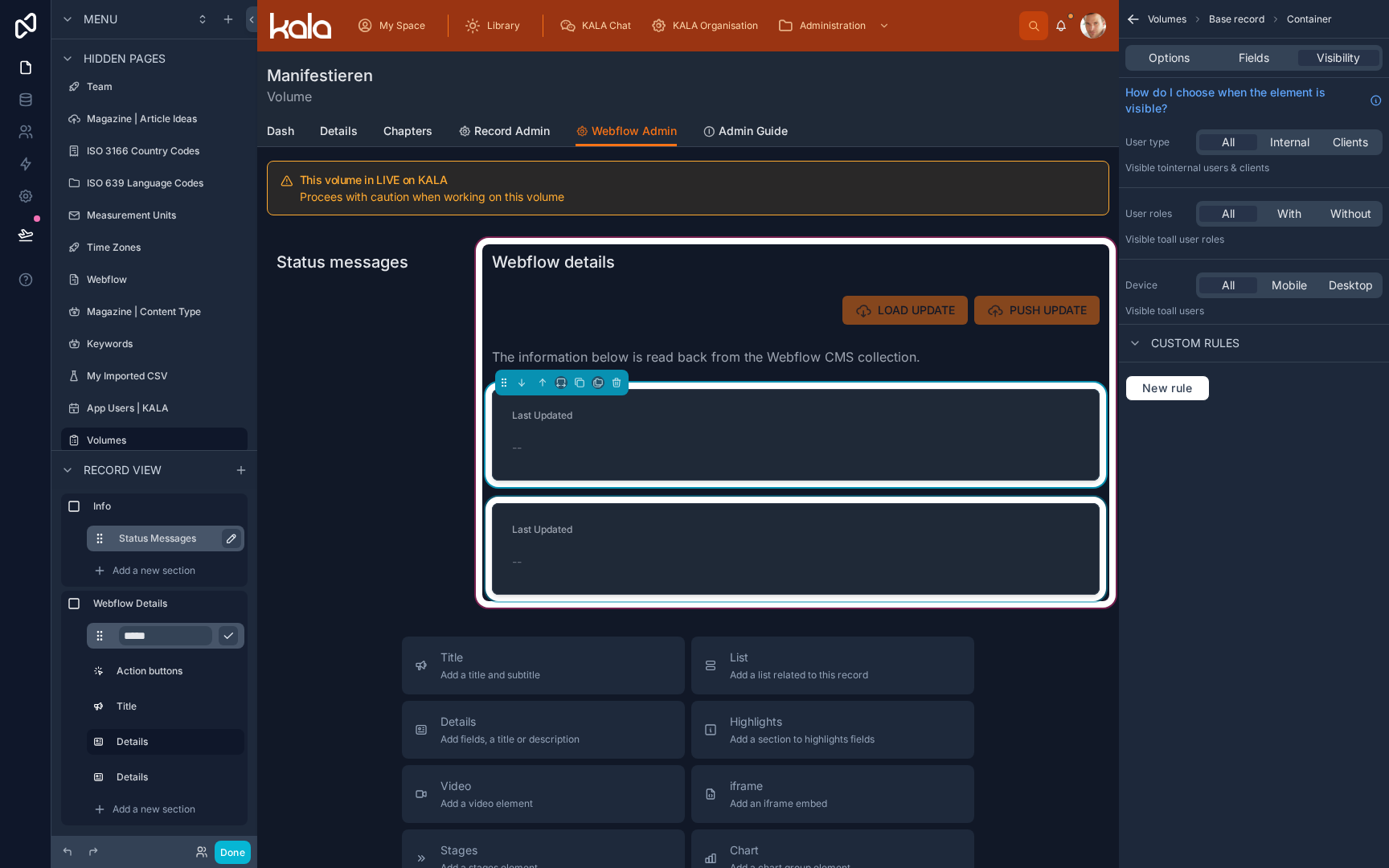
click at [550, 545] on div at bounding box center [795, 549] width 627 height 104
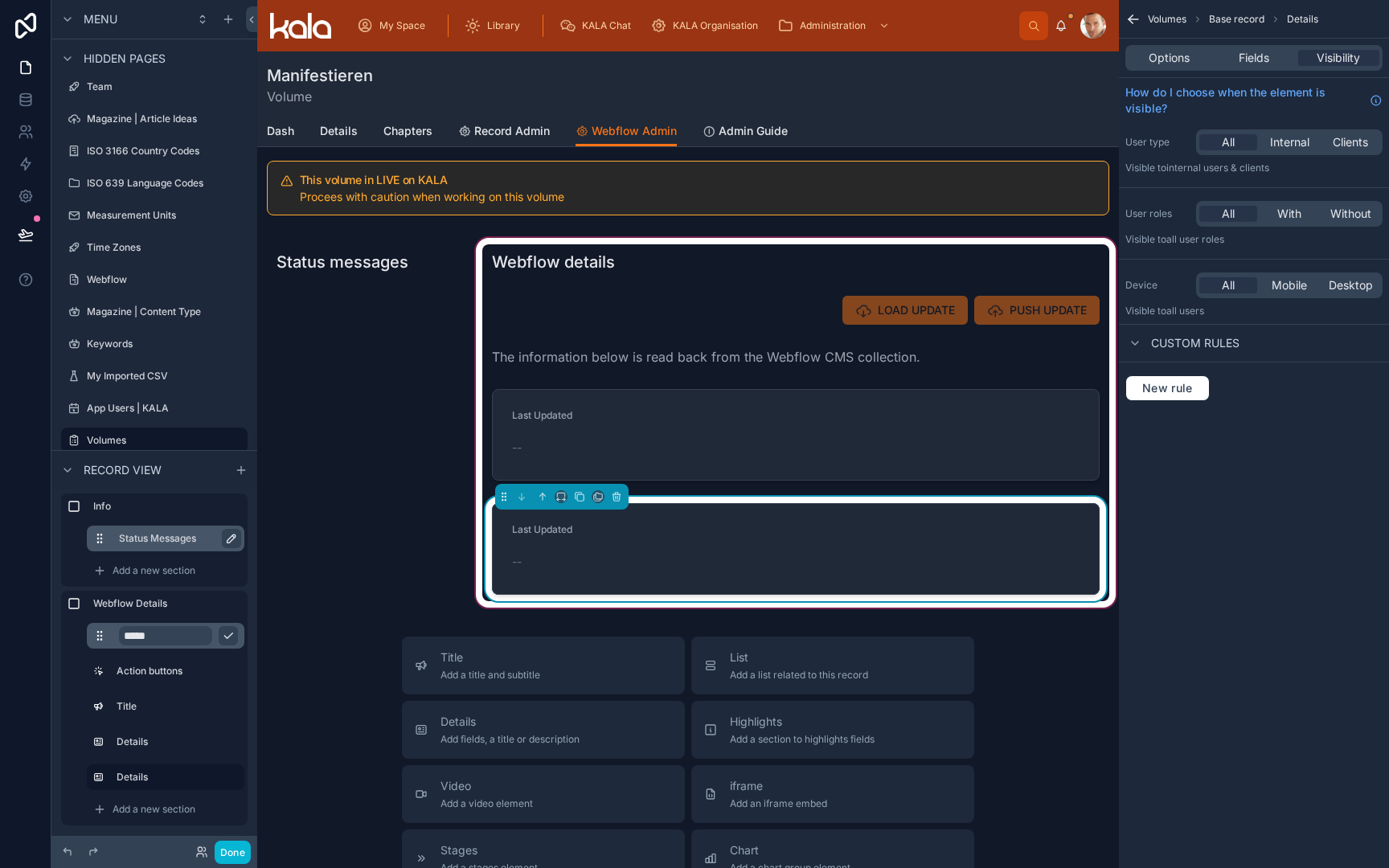
click at [1274, 45] on div "Options Fields Visibility" at bounding box center [1253, 58] width 257 height 25
click at [1270, 54] on div "Fields" at bounding box center [1254, 58] width 81 height 16
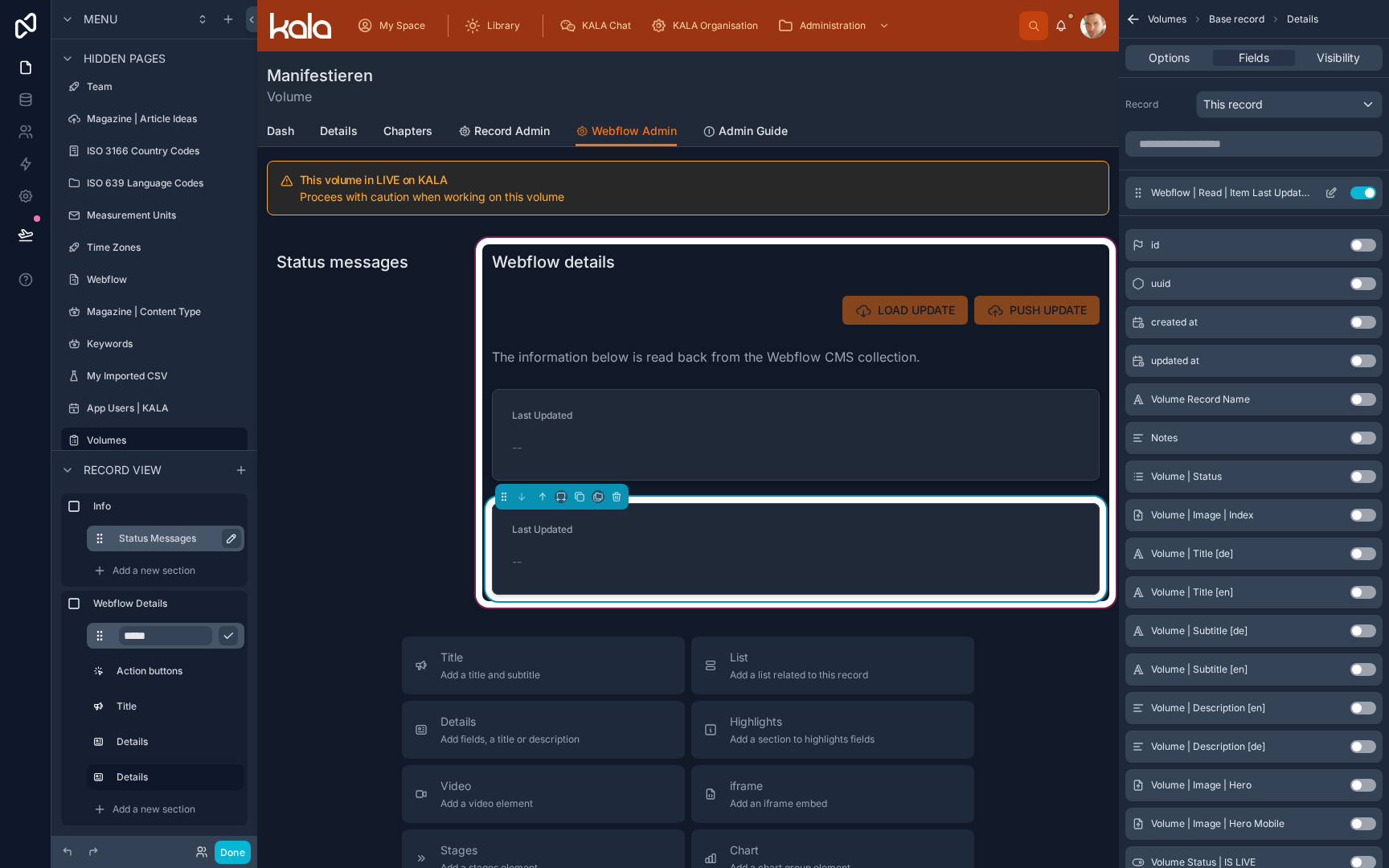
click at [1364, 198] on button "Use setting" at bounding box center [1364, 193] width 25 height 13
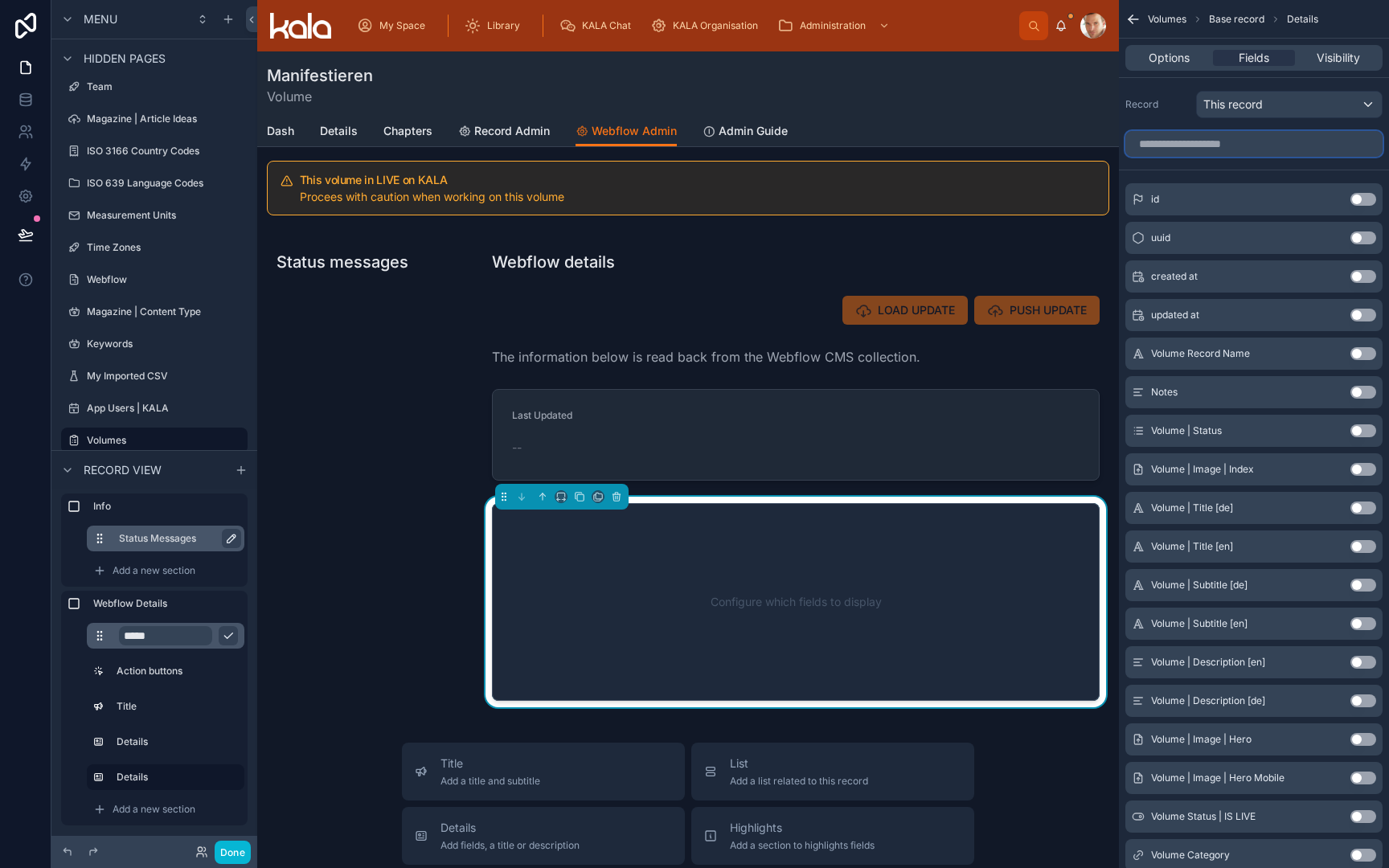
click at [1290, 143] on input "scrollable content" at bounding box center [1253, 143] width 257 height 25
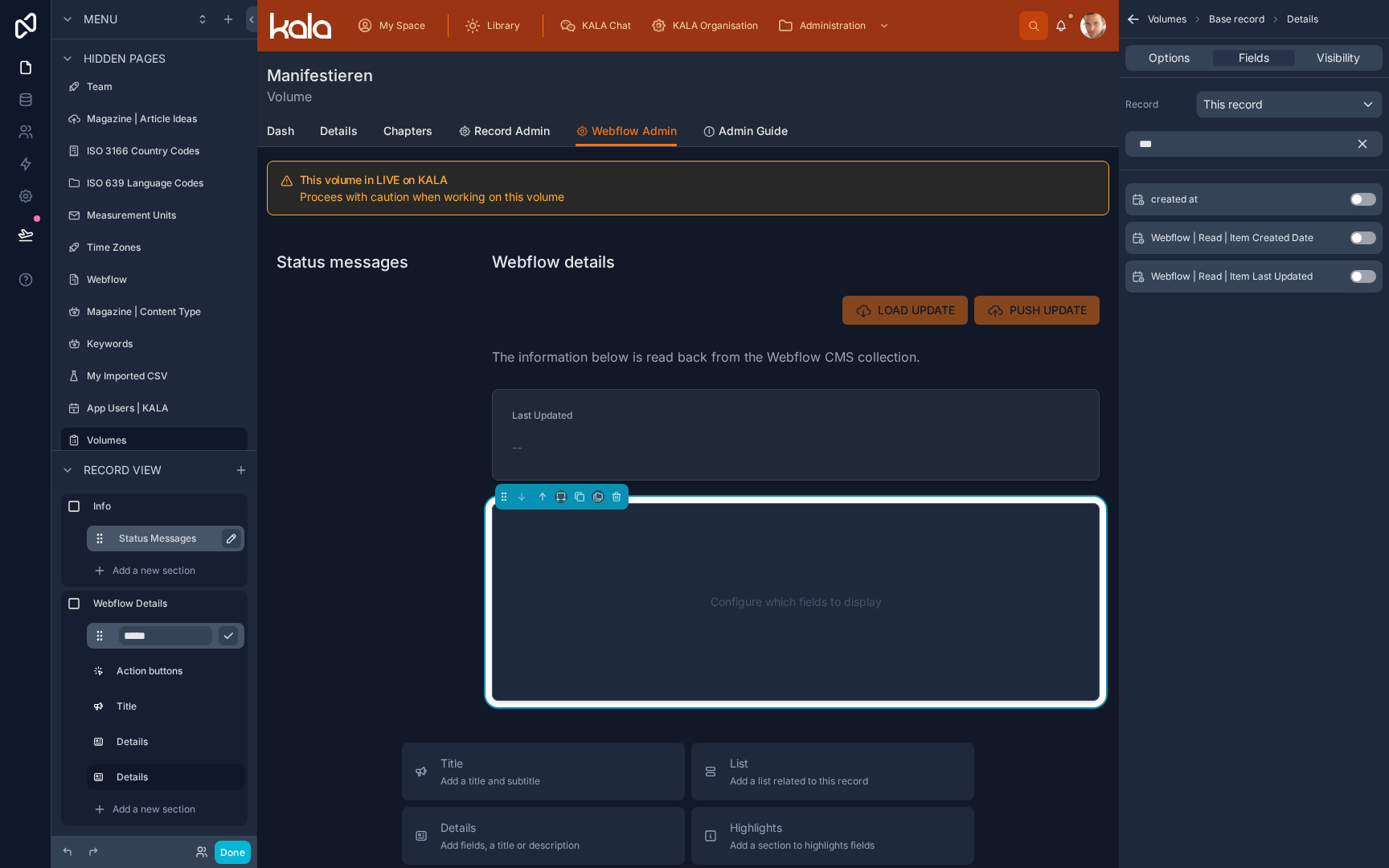
click at [1371, 234] on button "Use setting" at bounding box center [1364, 238] width 25 height 13
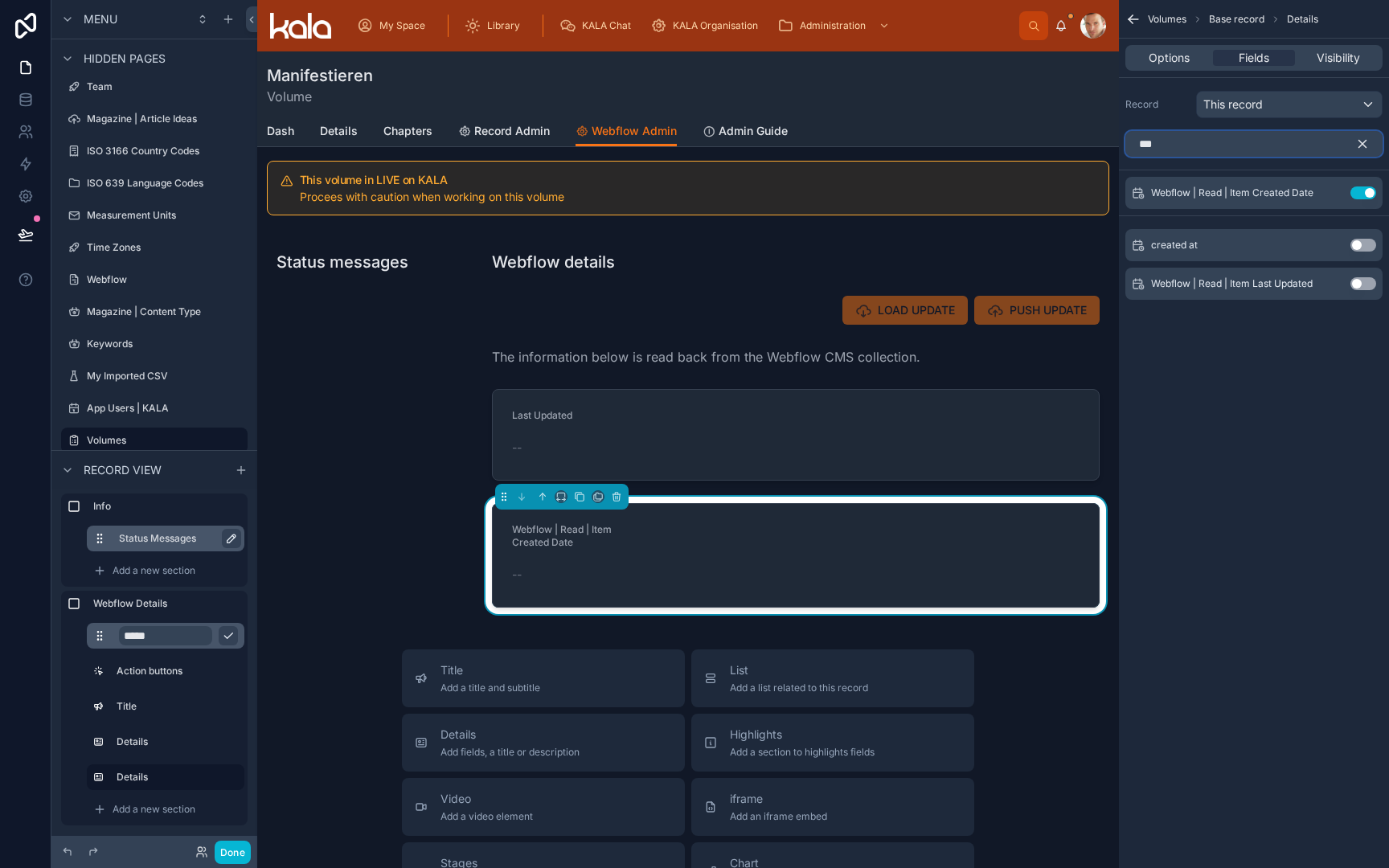
click at [1252, 145] on input "***" at bounding box center [1253, 143] width 257 height 25
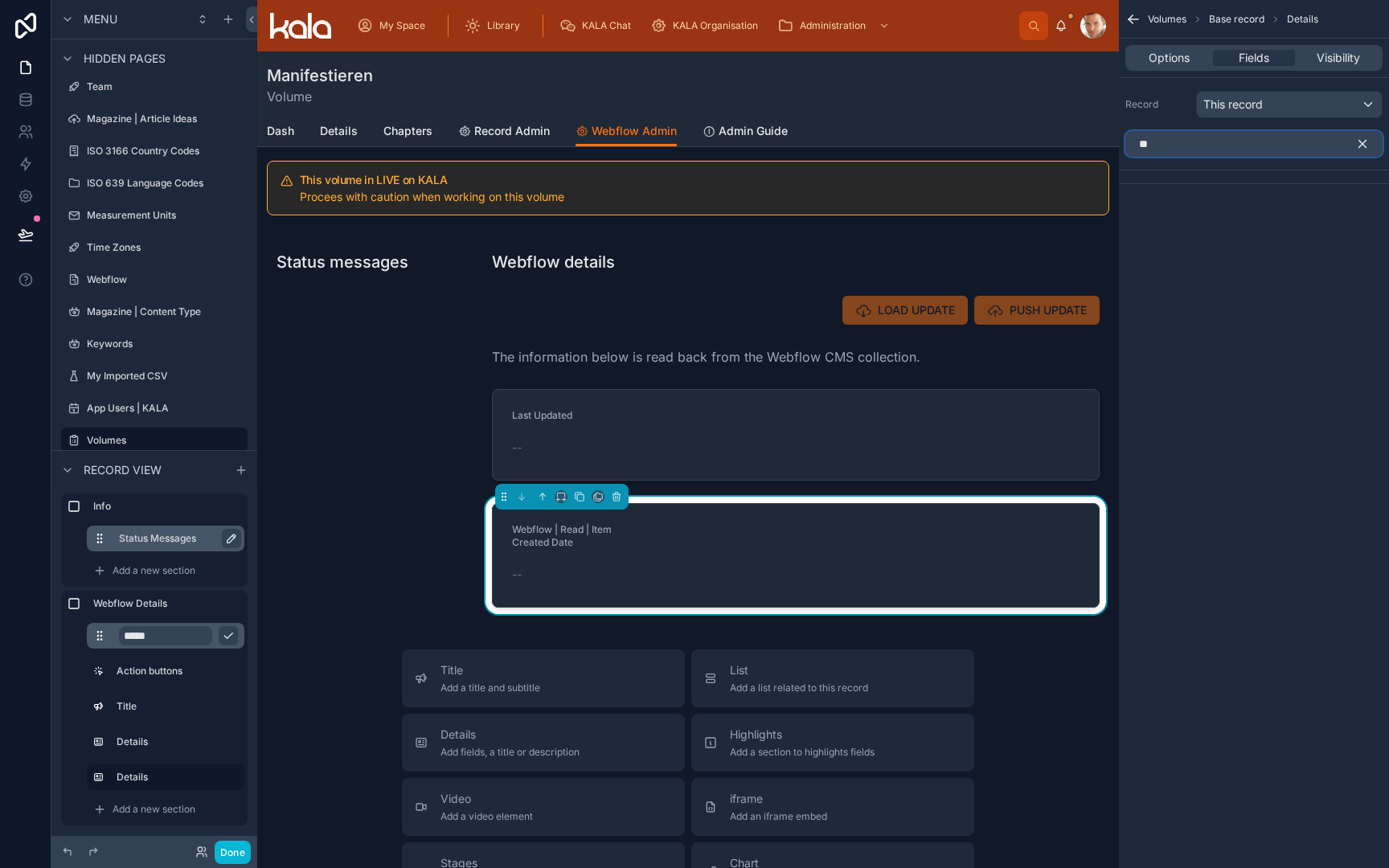
type input "*"
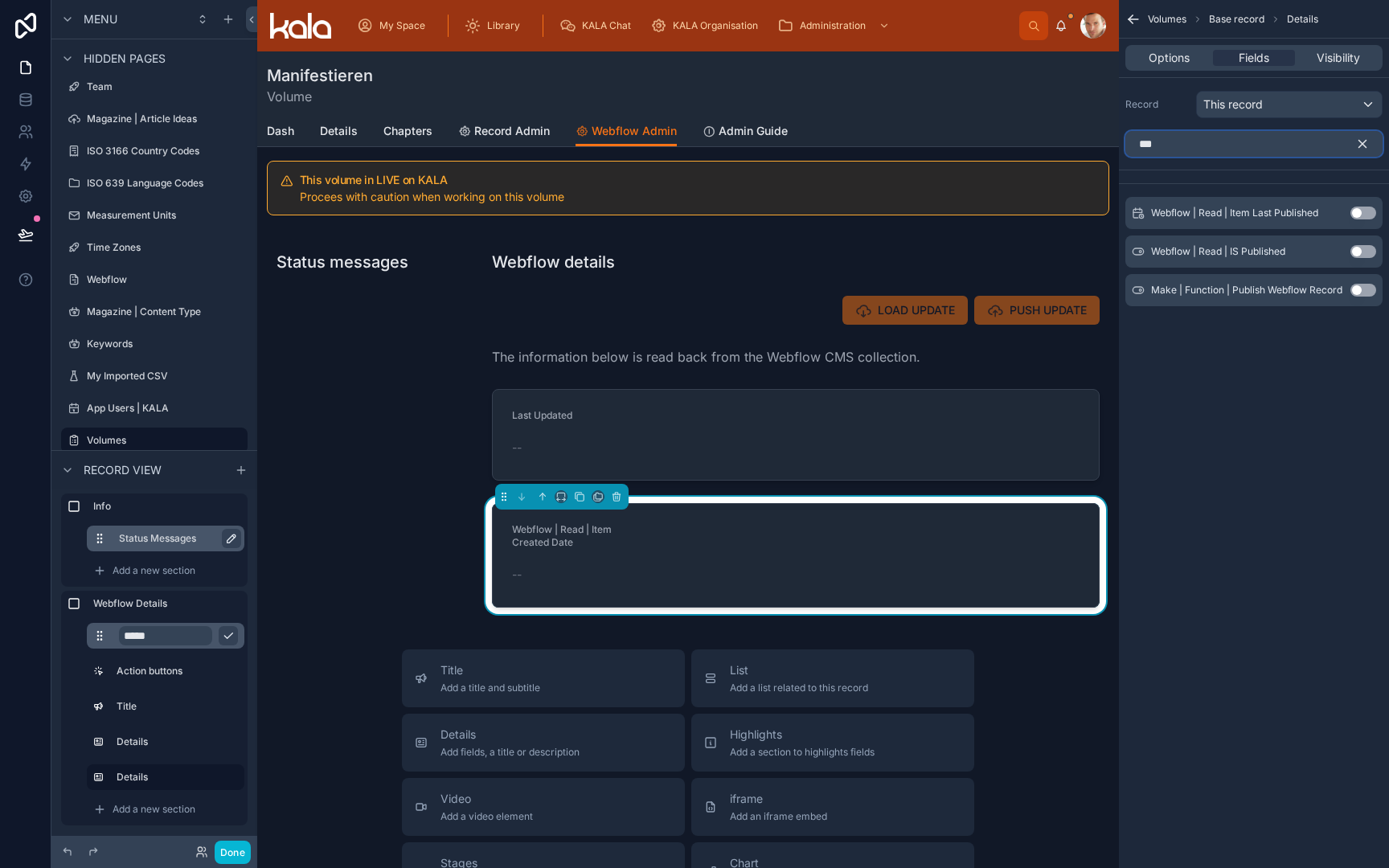
type input "***"
click at [1365, 215] on button "Use setting" at bounding box center [1364, 213] width 25 height 13
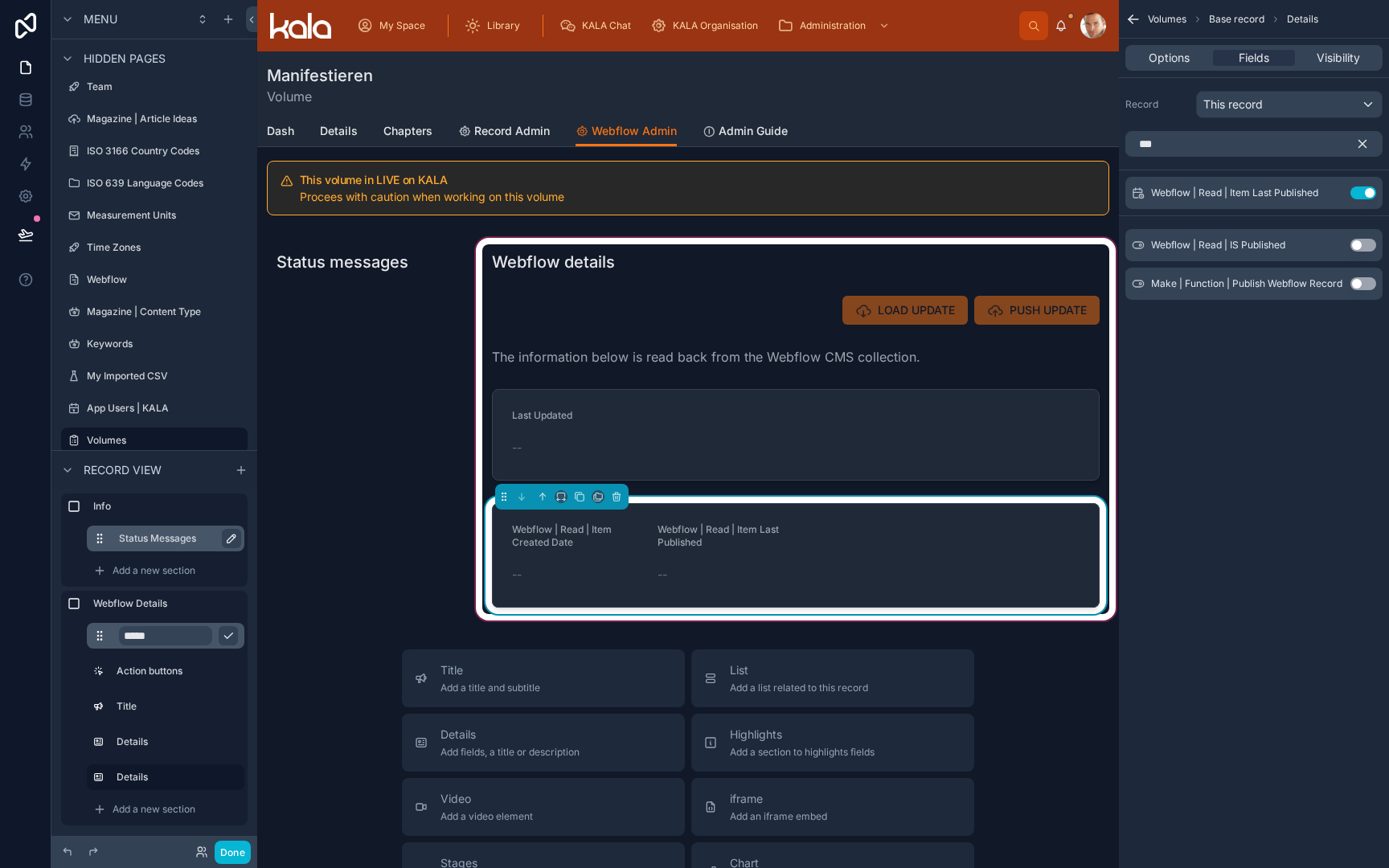
click at [779, 534] on span "Webflow | Read | Item Last Published" at bounding box center [718, 535] width 121 height 25
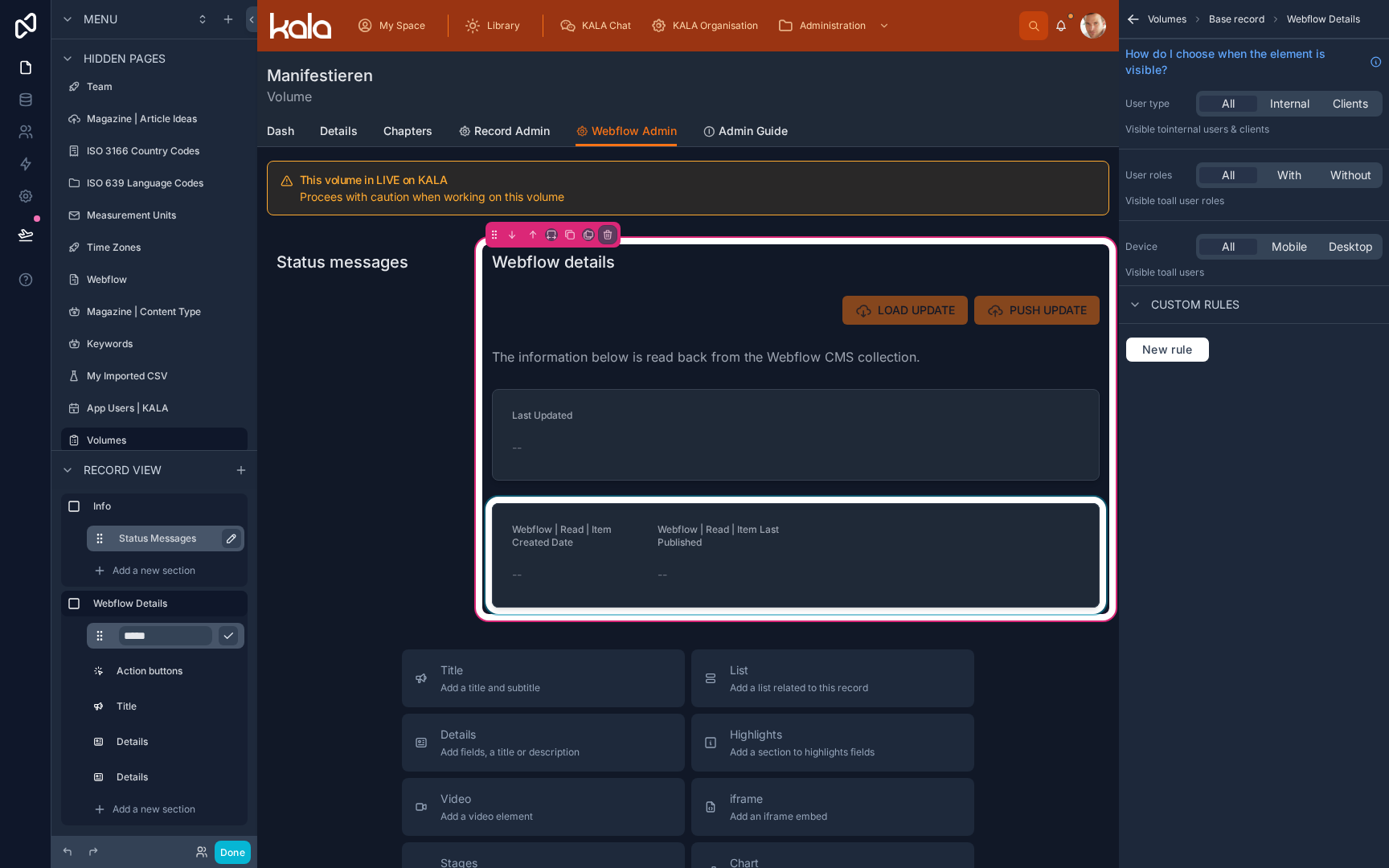
click at [805, 558] on div at bounding box center [795, 556] width 627 height 117
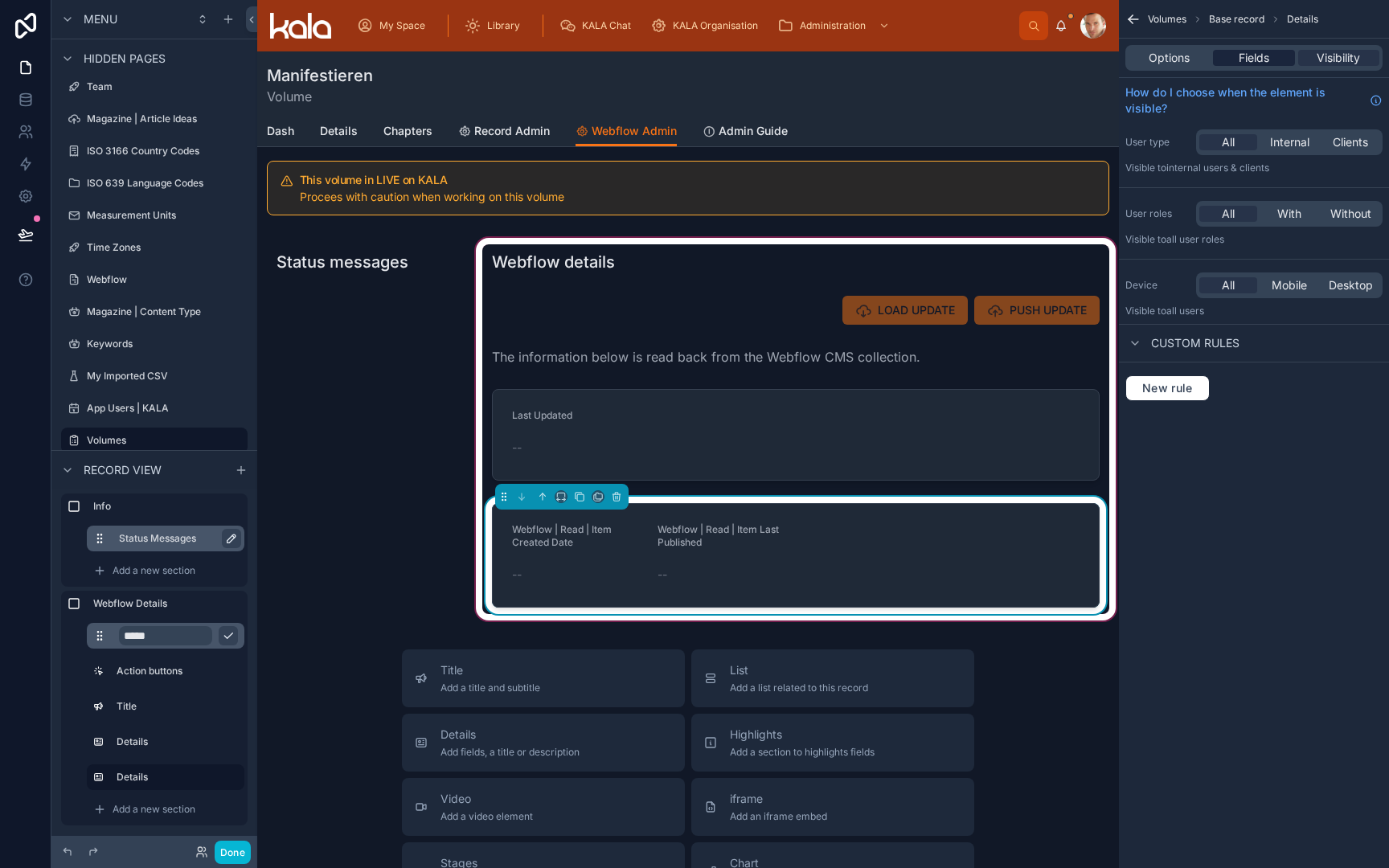
click at [1261, 59] on span "Fields" at bounding box center [1254, 58] width 31 height 16
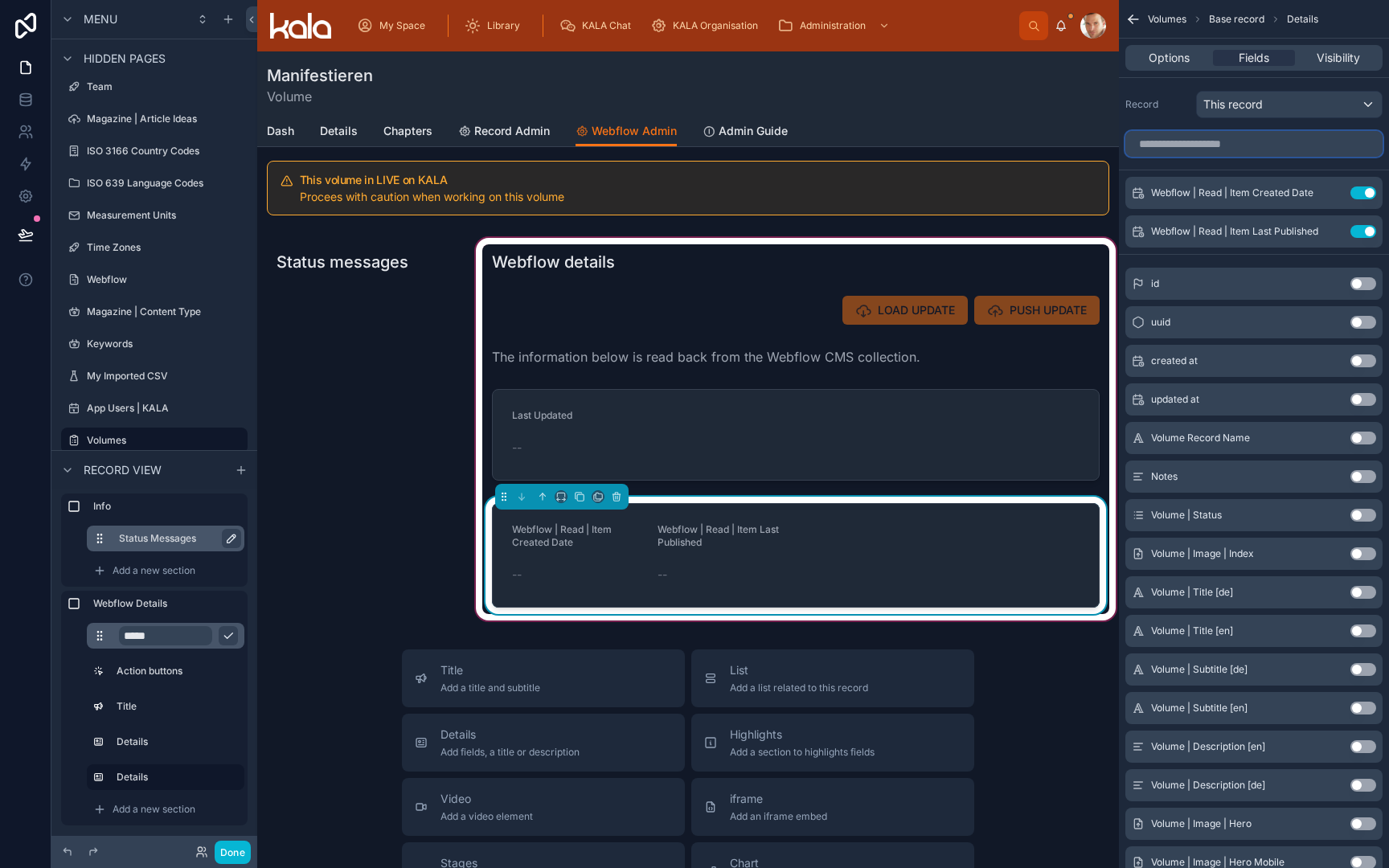
click at [1260, 144] on input "scrollable content" at bounding box center [1253, 143] width 257 height 25
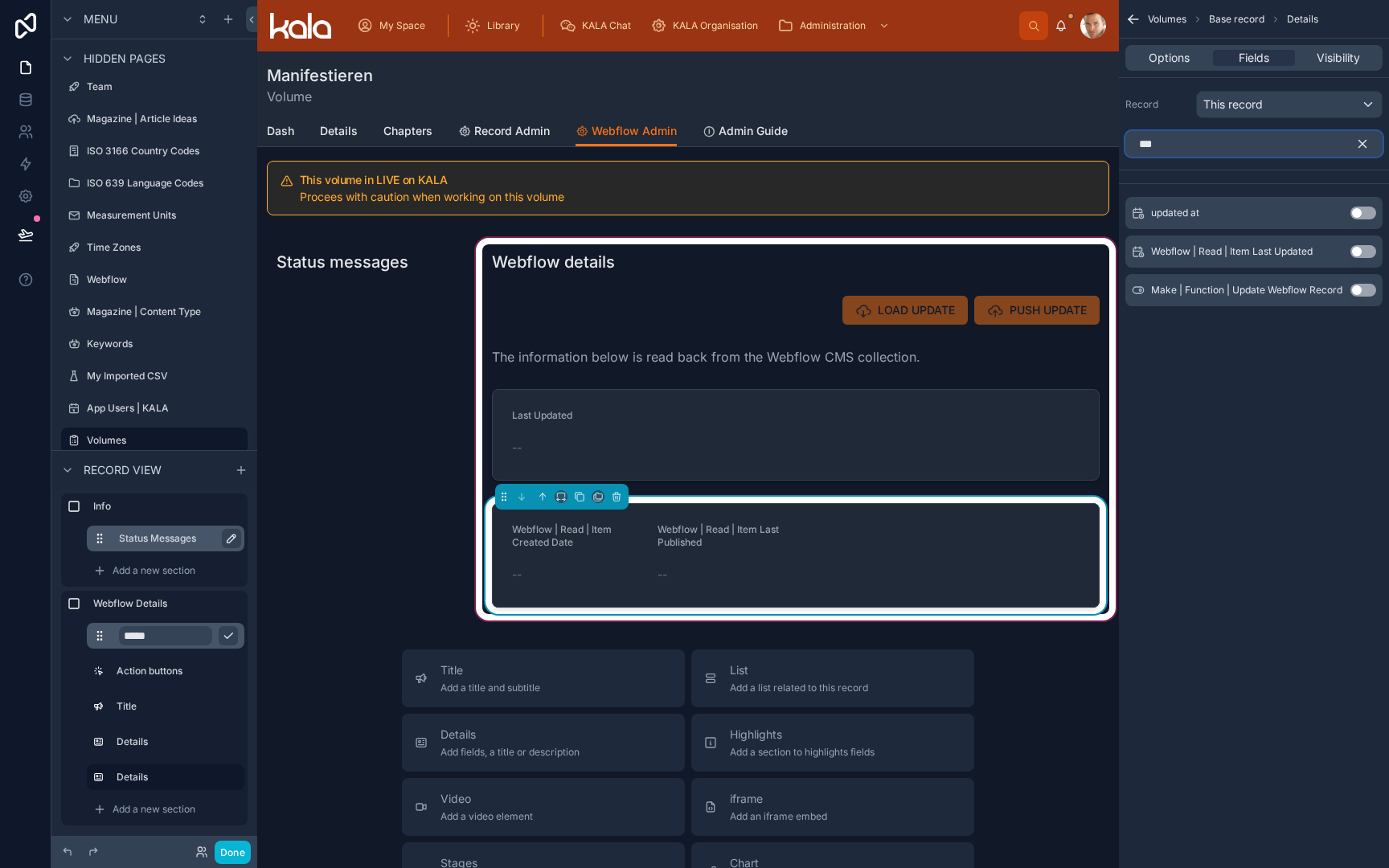
type input "***"
click at [1367, 254] on button "Use setting" at bounding box center [1364, 251] width 25 height 13
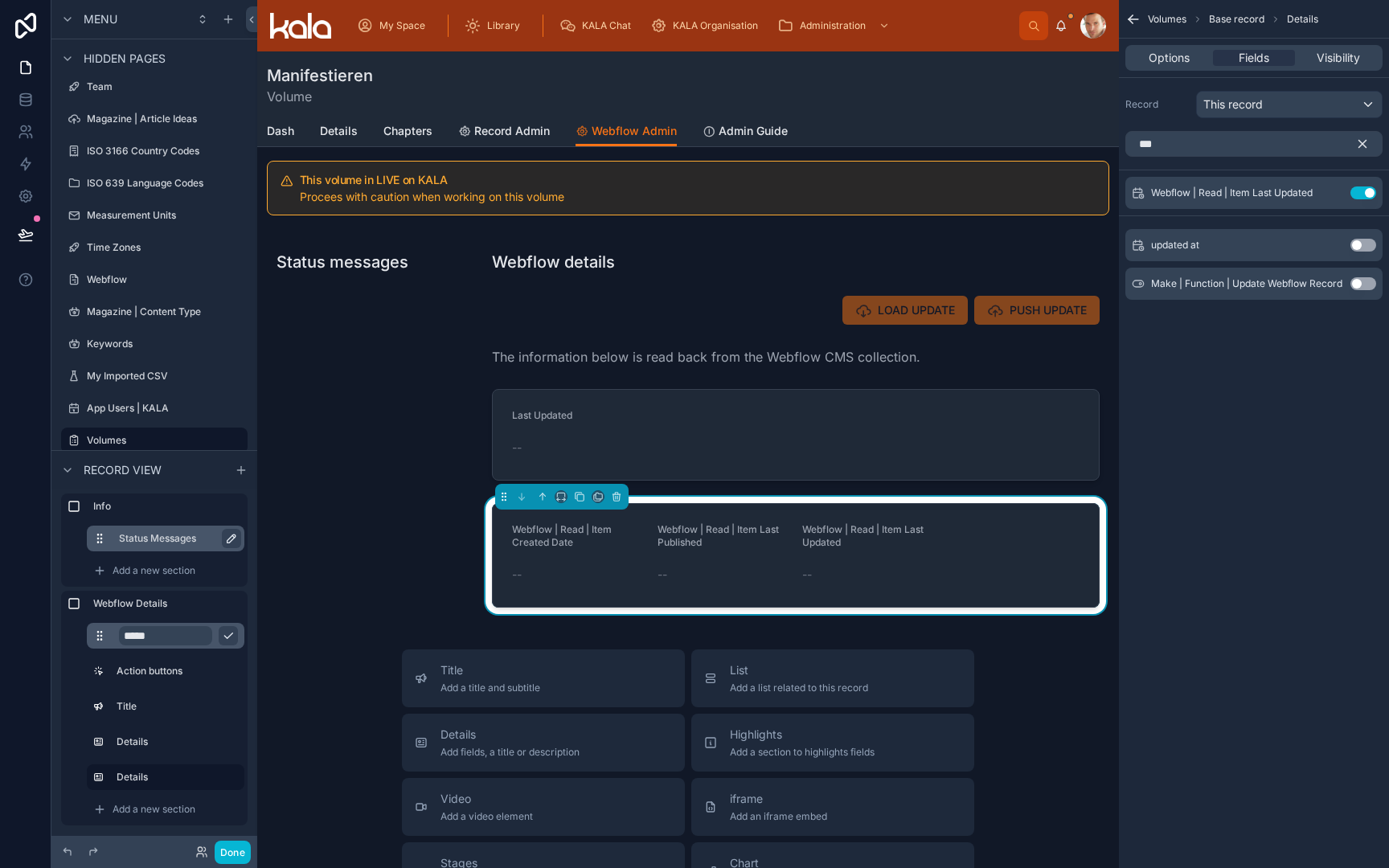
click at [1364, 143] on icon "scrollable content" at bounding box center [1363, 144] width 8 height 8
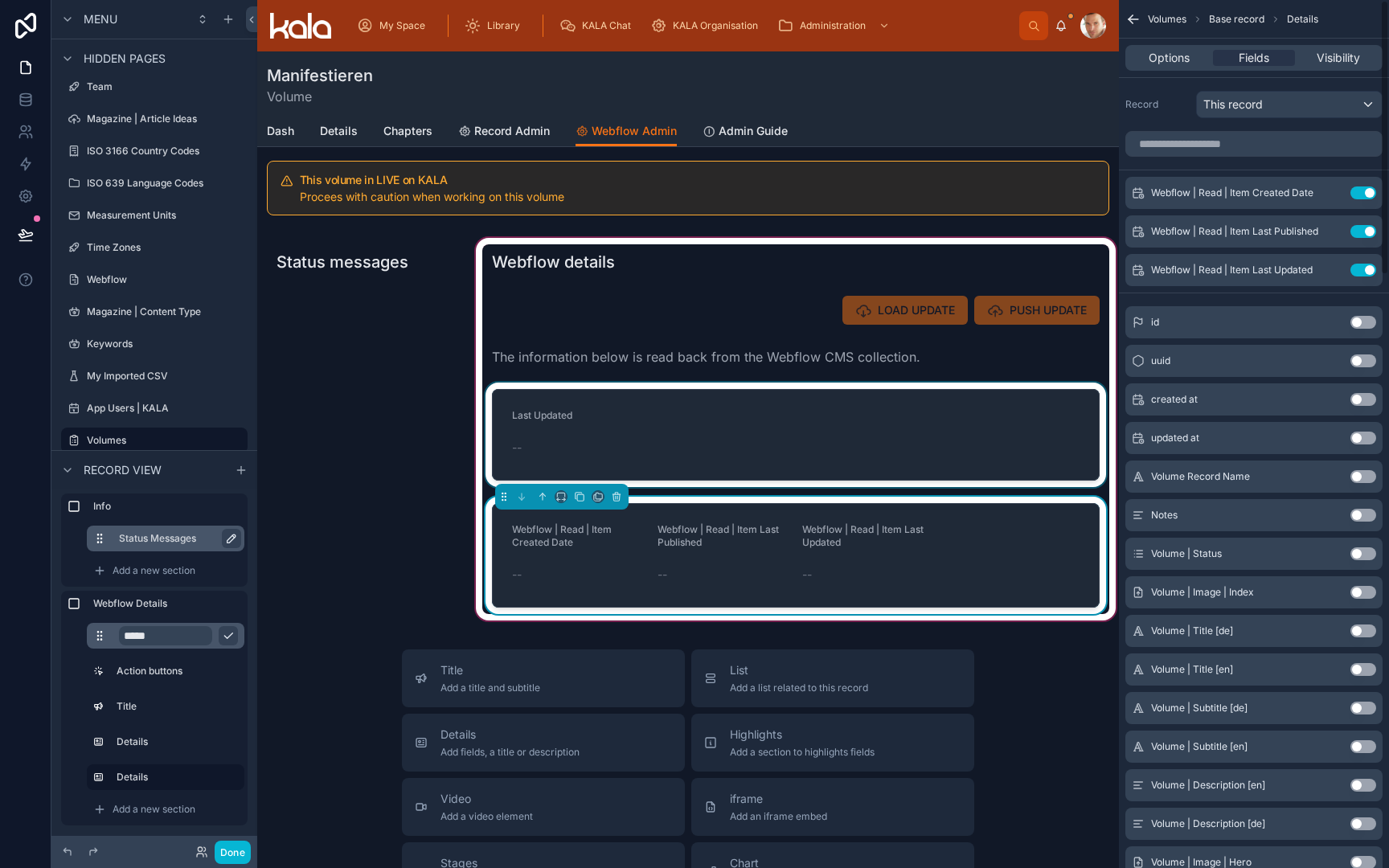
click at [951, 406] on div at bounding box center [795, 434] width 627 height 104
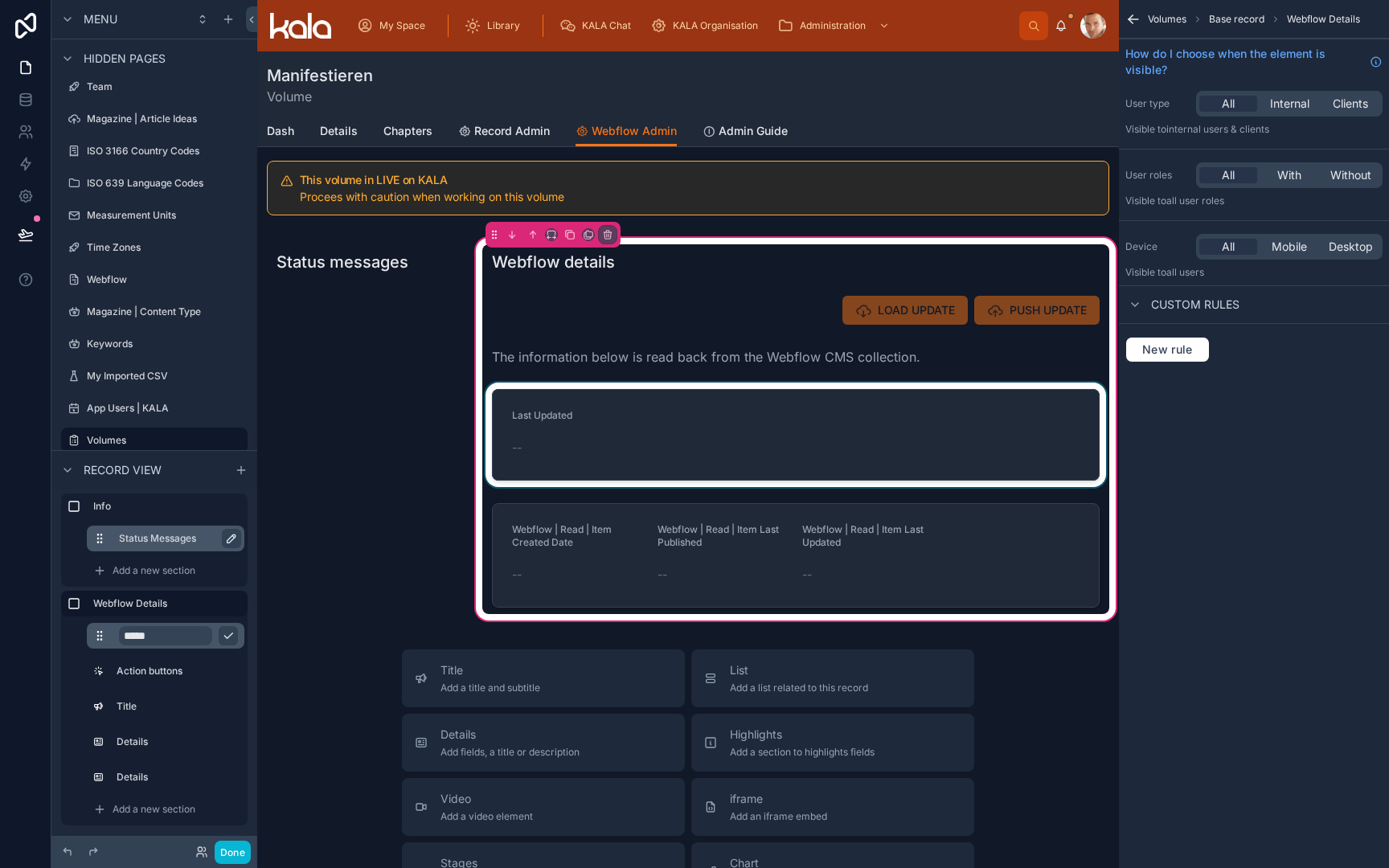
click at [609, 397] on div at bounding box center [795, 434] width 627 height 104
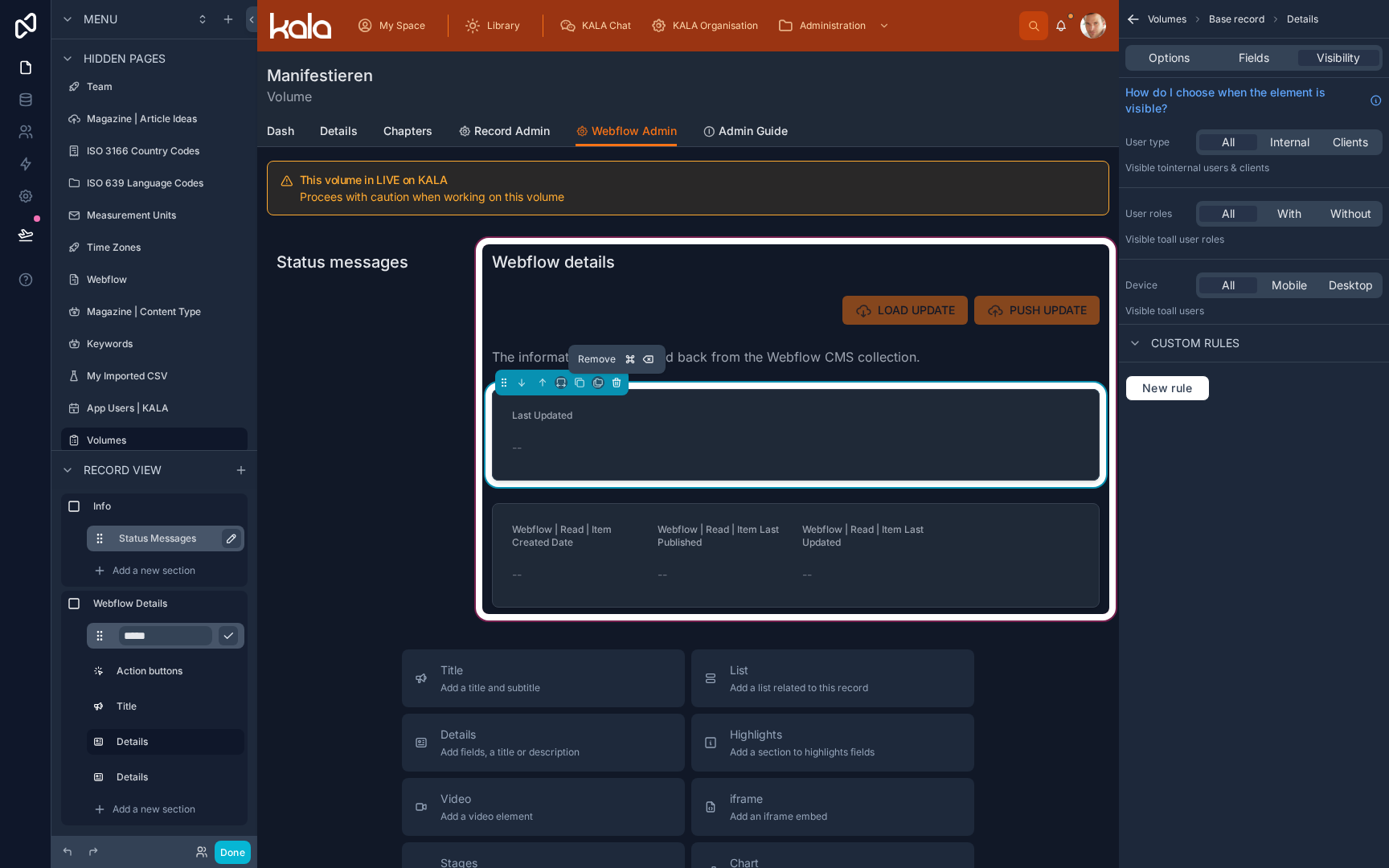
click at [617, 382] on icon at bounding box center [616, 382] width 11 height 11
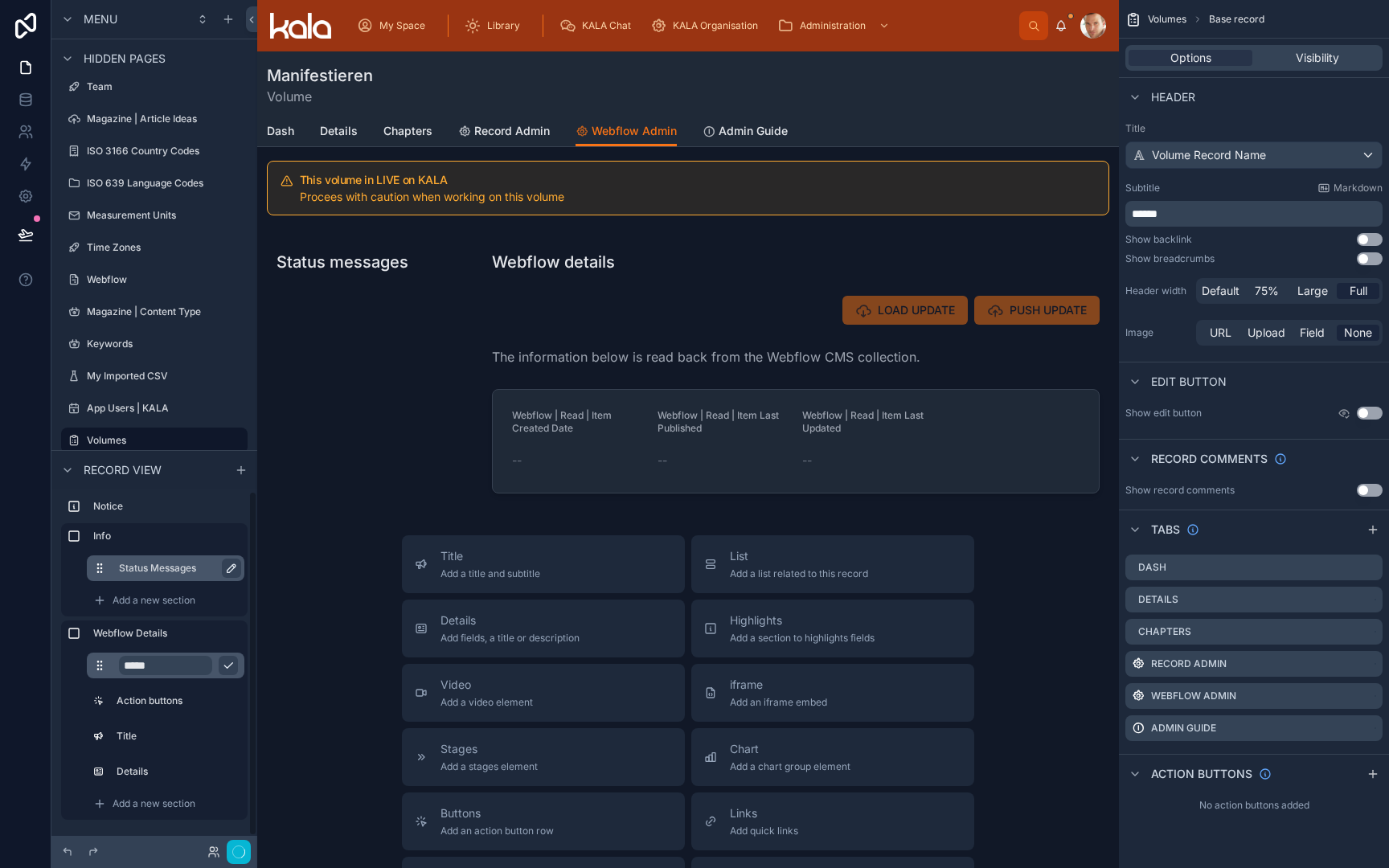
scroll to position [3, 0]
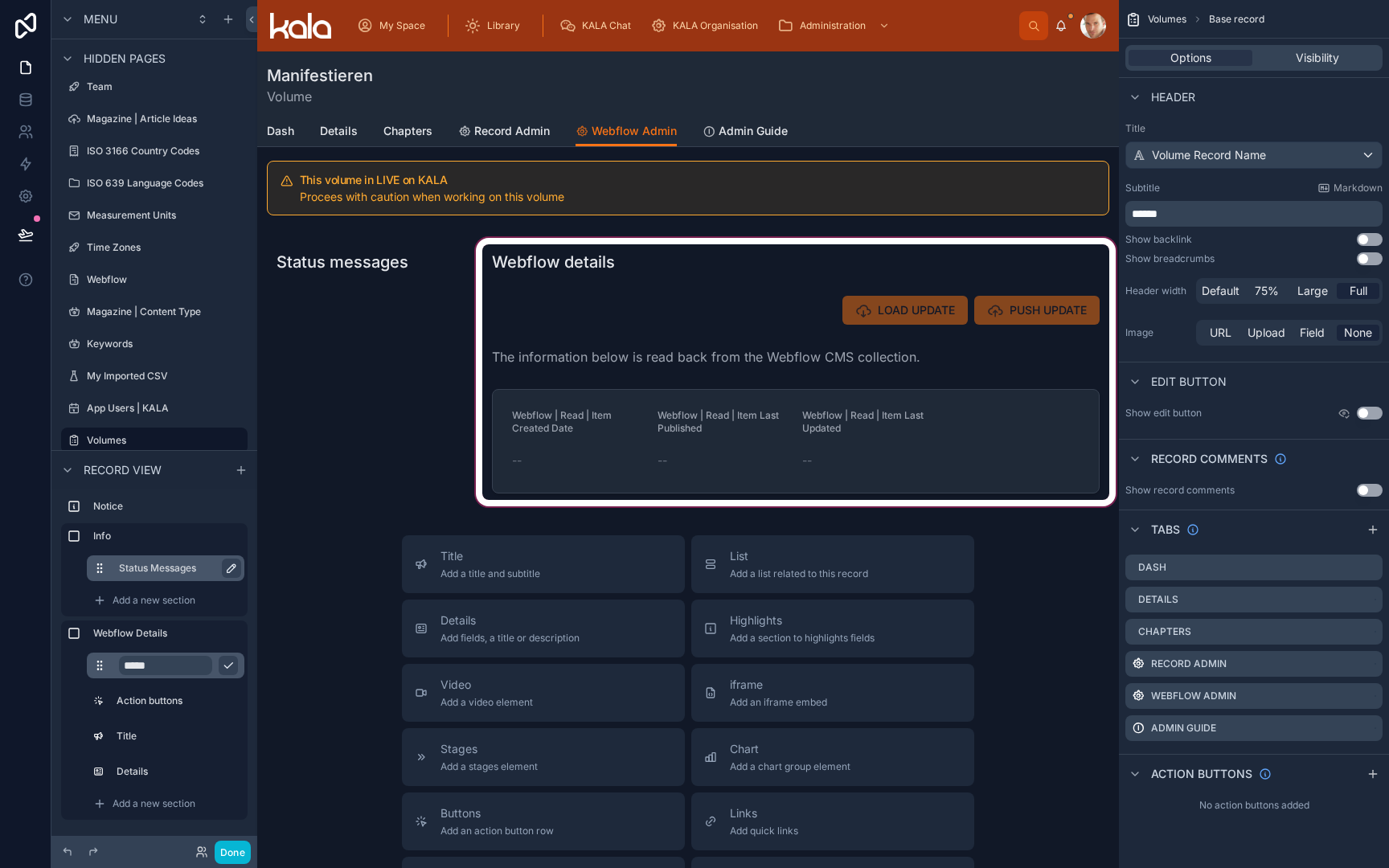
click at [983, 392] on div at bounding box center [796, 372] width 647 height 275
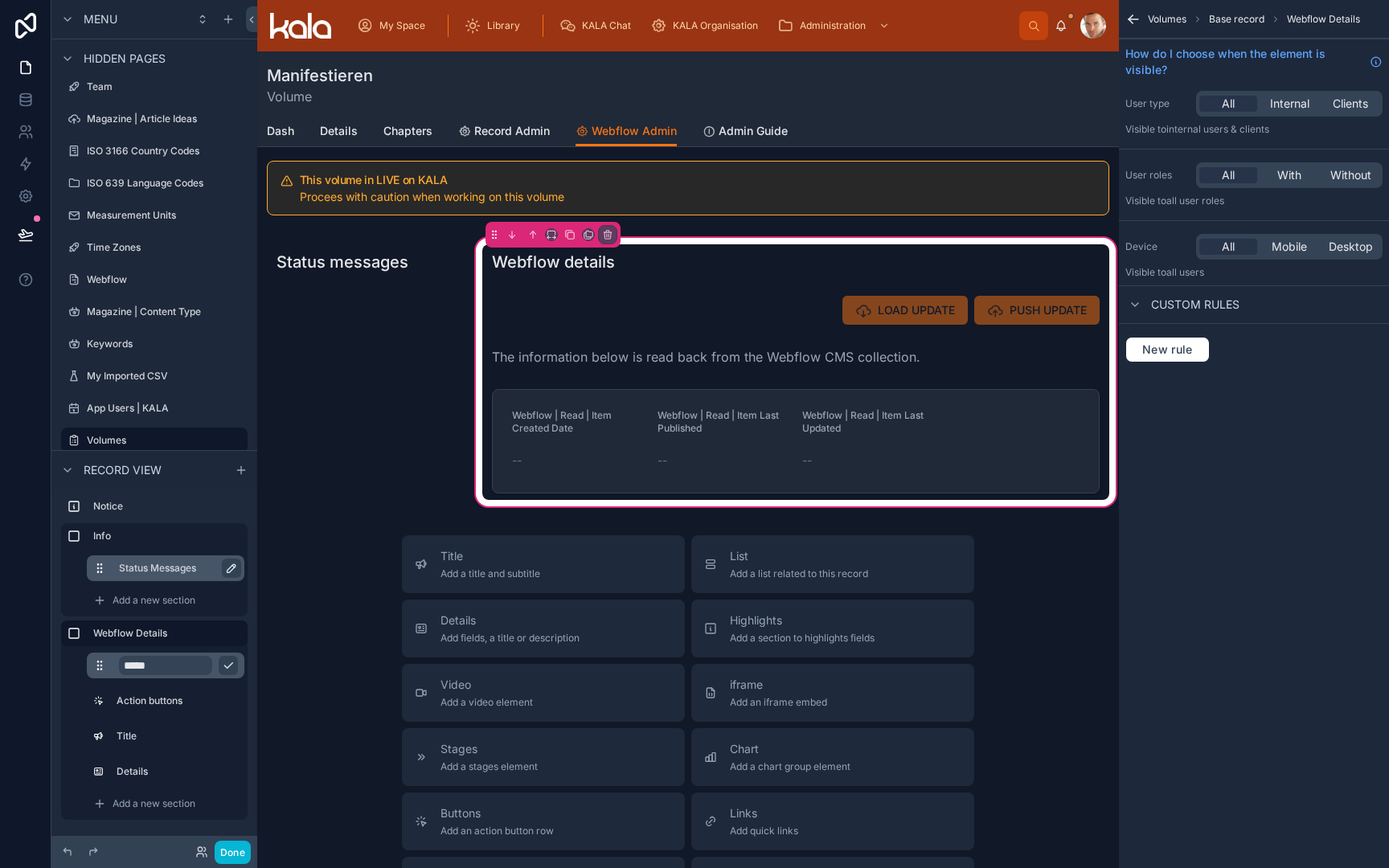
click at [983, 392] on div at bounding box center [795, 441] width 627 height 117
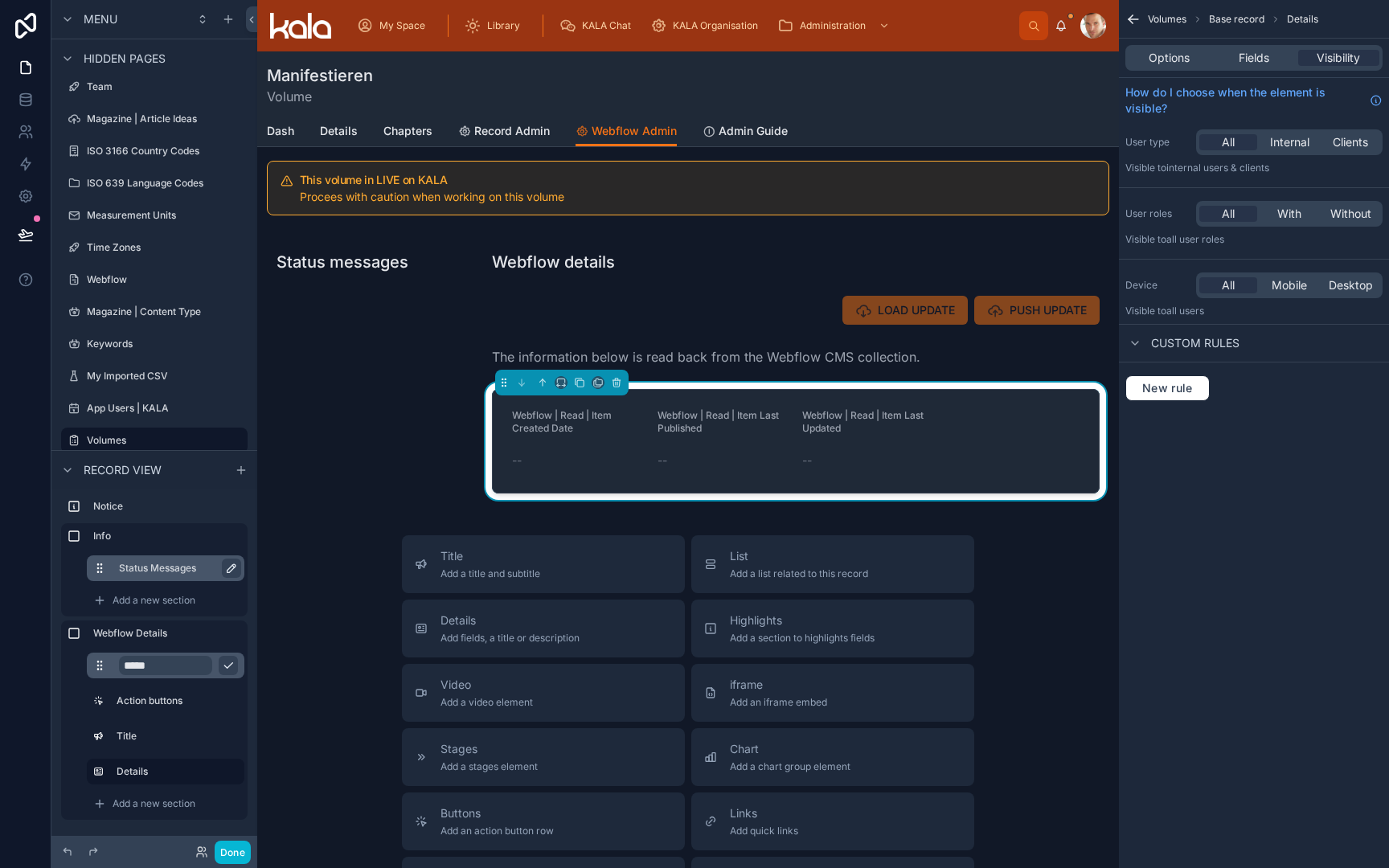
click at [1269, 48] on div "Options Fields Visibility" at bounding box center [1253, 58] width 257 height 25
click at [1264, 64] on span "Fields" at bounding box center [1254, 58] width 31 height 16
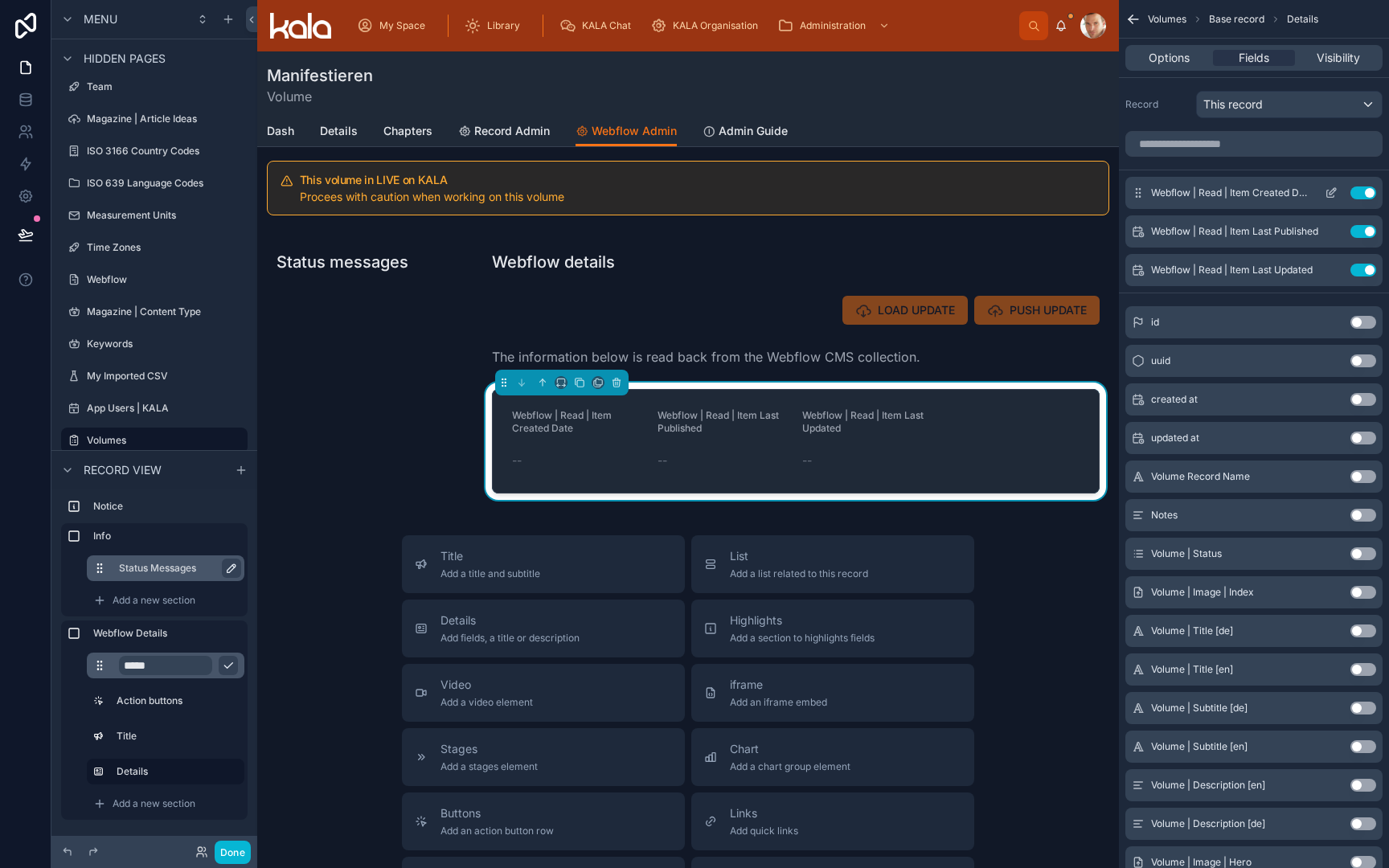
click at [1331, 191] on icon "scrollable content" at bounding box center [1330, 193] width 13 height 13
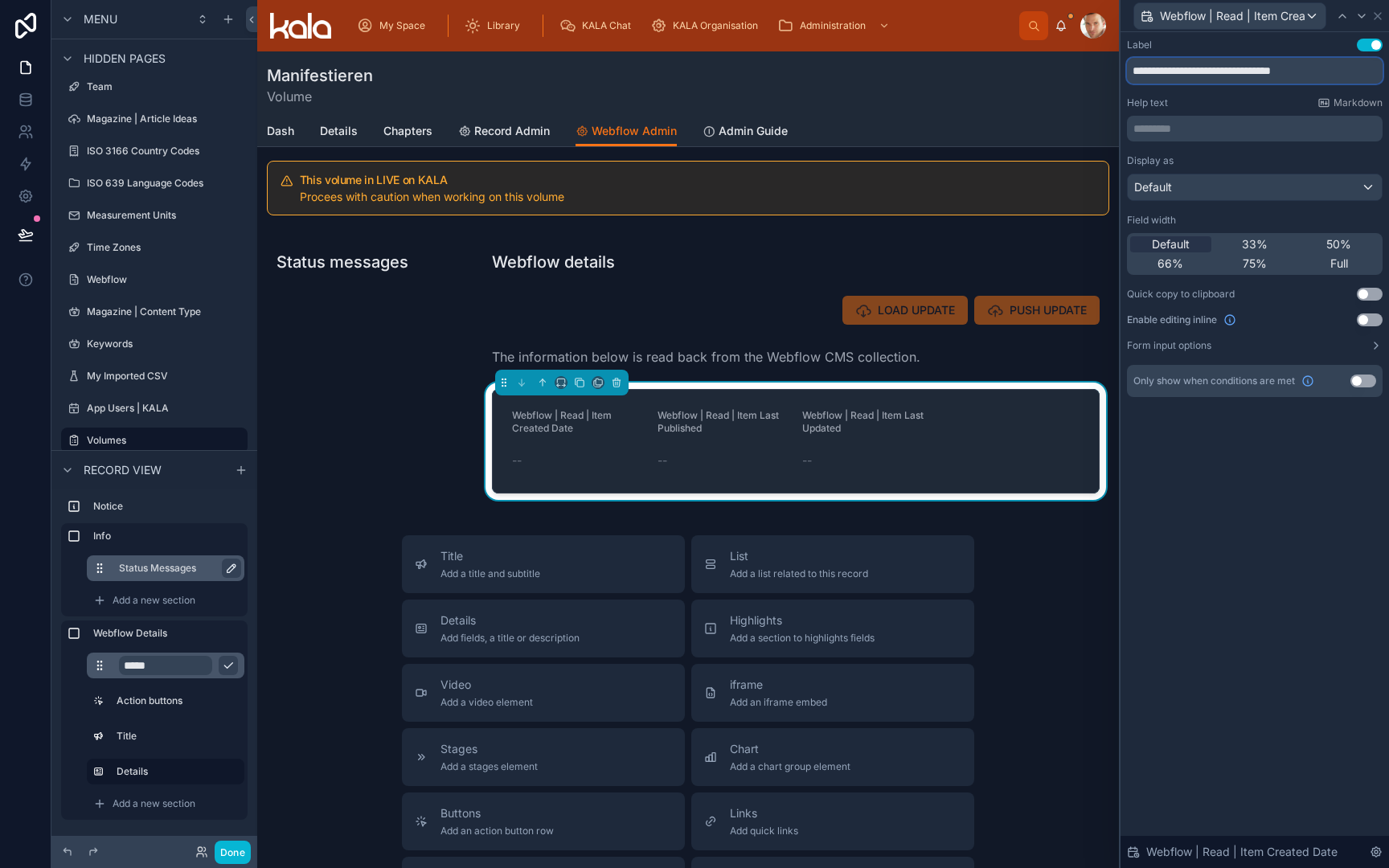
drag, startPoint x: 1224, startPoint y: 71, endPoint x: 1106, endPoint y: 71, distance: 118.0
click at [1106, 71] on div "**********" at bounding box center [694, 434] width 1389 height 868
type input "**********"
click at [1364, 20] on icon at bounding box center [1361, 15] width 13 height 13
drag, startPoint x: 1252, startPoint y: 71, endPoint x: 1122, endPoint y: 71, distance: 130.0
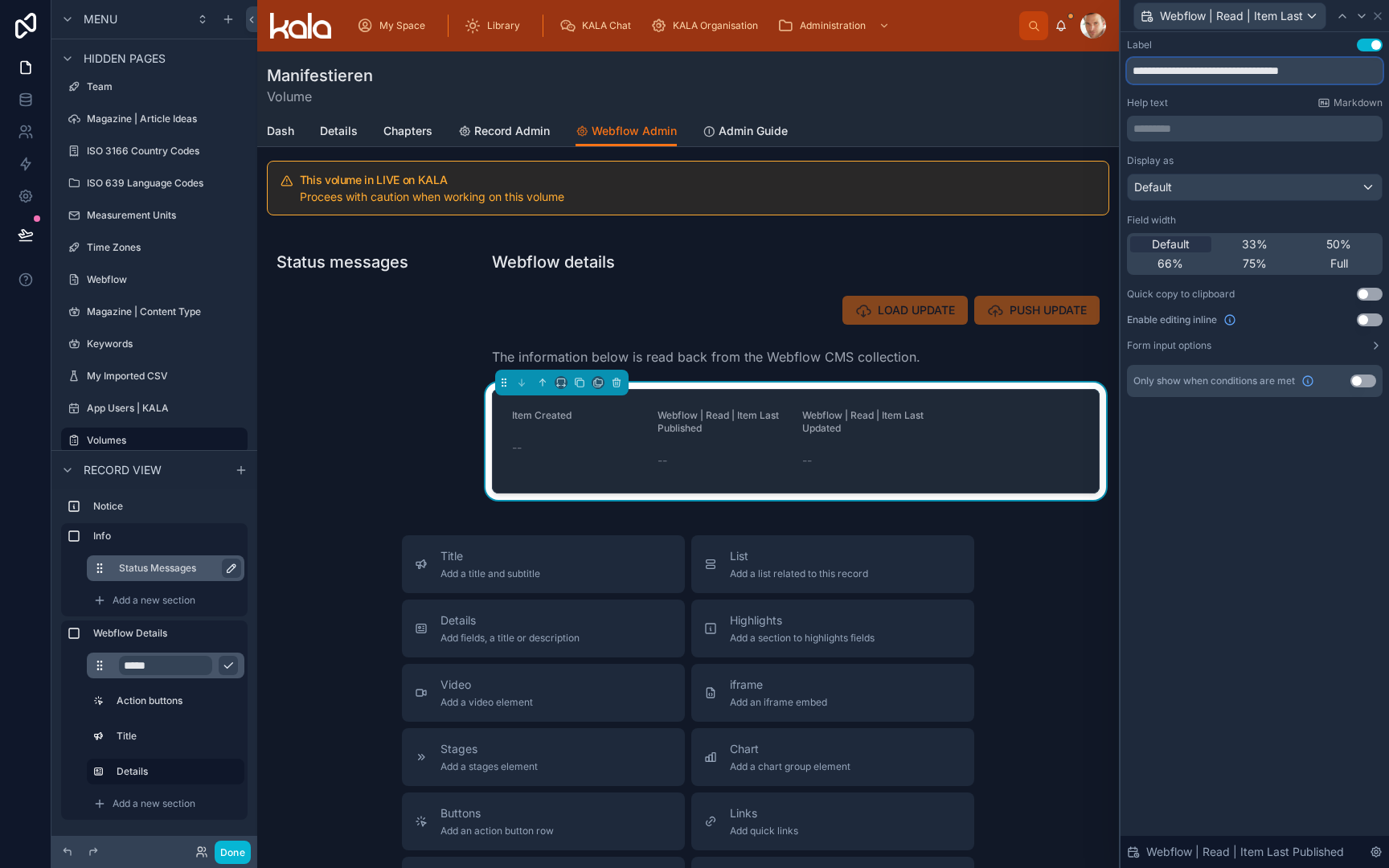
click at [1122, 71] on div "**********" at bounding box center [1255, 234] width 268 height 404
type input "**********"
click at [1362, 17] on icon at bounding box center [1362, 16] width 7 height 3
drag, startPoint x: 1252, startPoint y: 76, endPoint x: 1129, endPoint y: 76, distance: 123.0
click at [1129, 76] on input "**********" at bounding box center [1254, 70] width 255 height 25
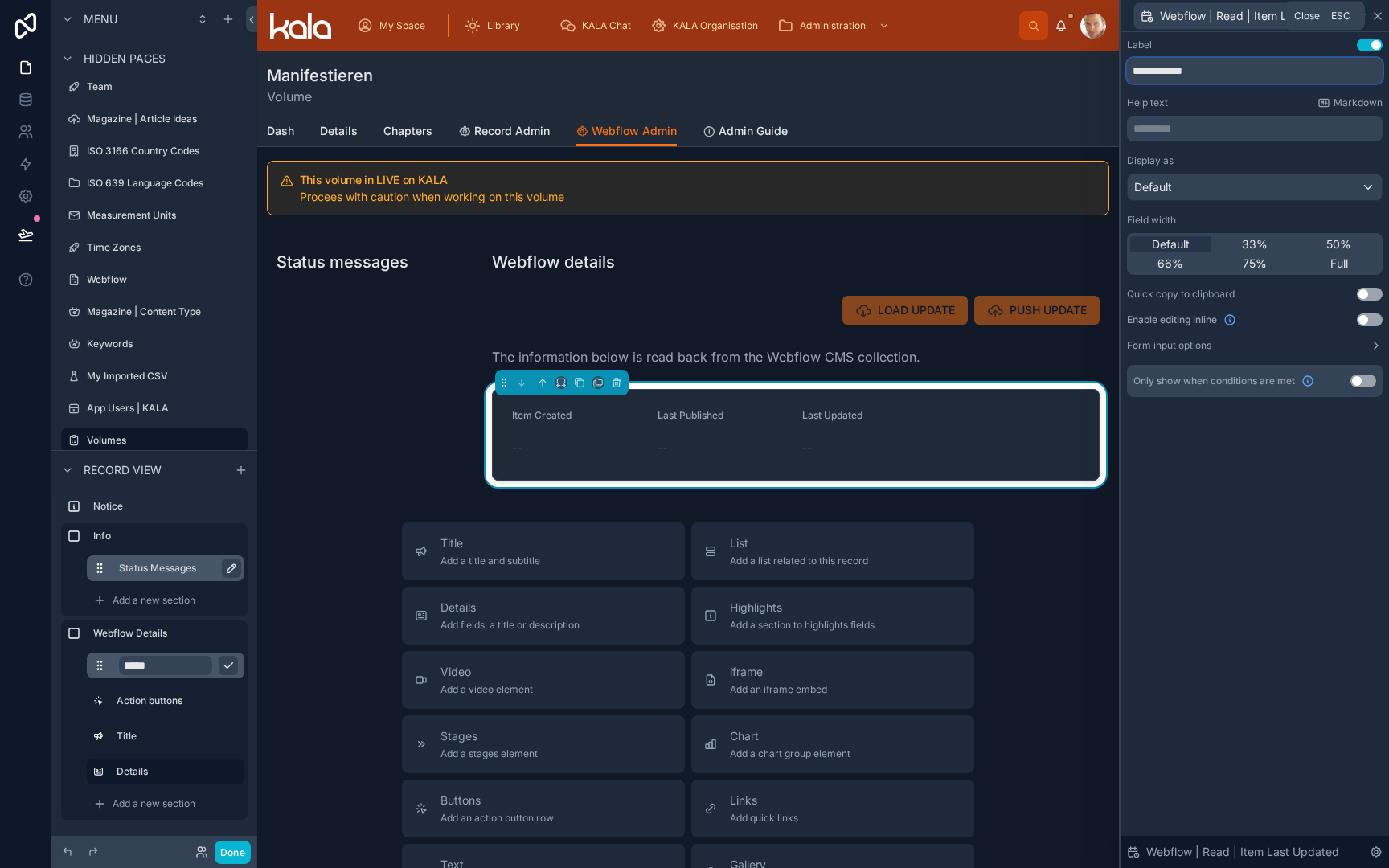
type input "**********"
click at [1375, 15] on icon at bounding box center [1377, 15] width 13 height 13
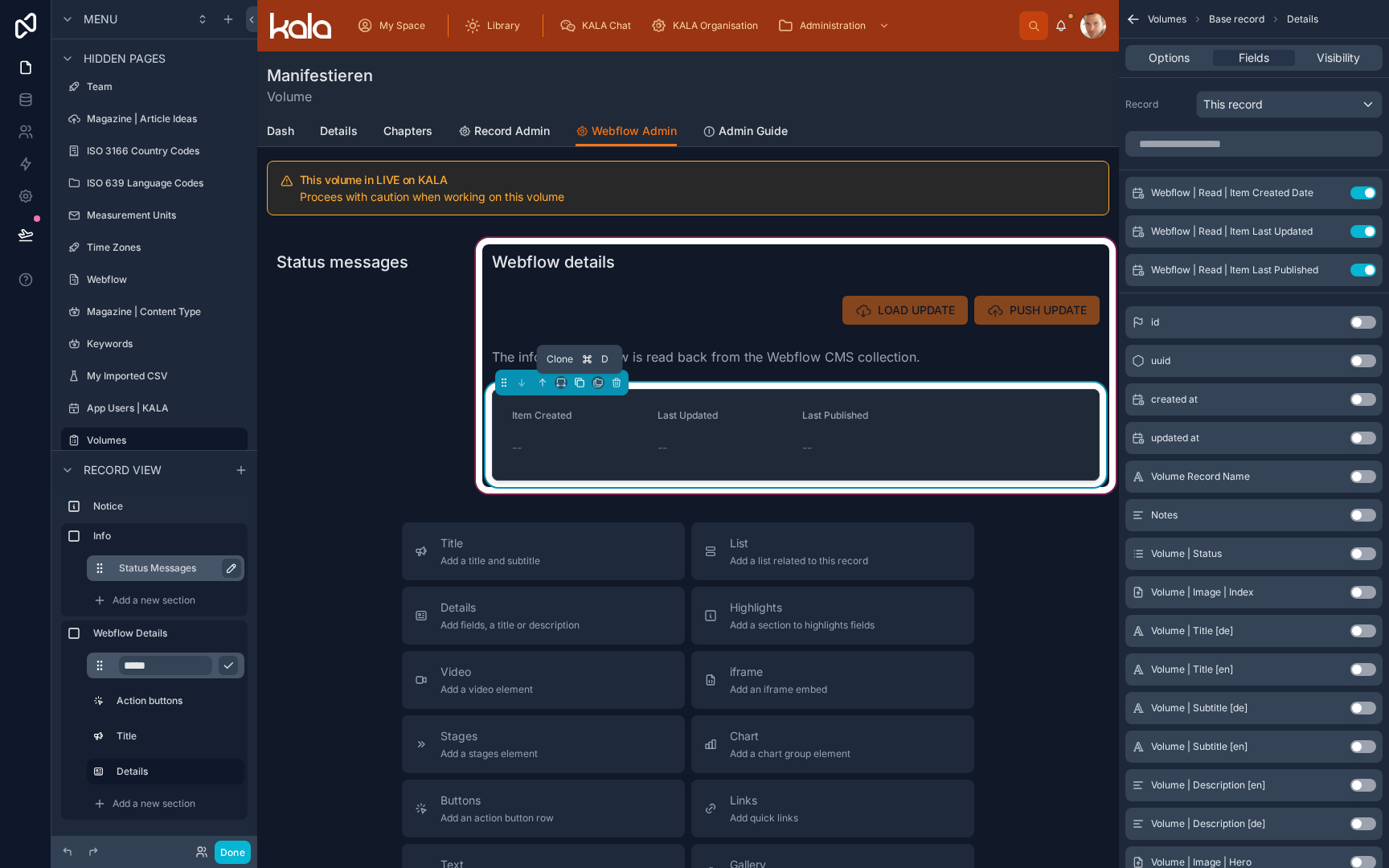
click at [580, 387] on icon at bounding box center [580, 384] width 7 height 7
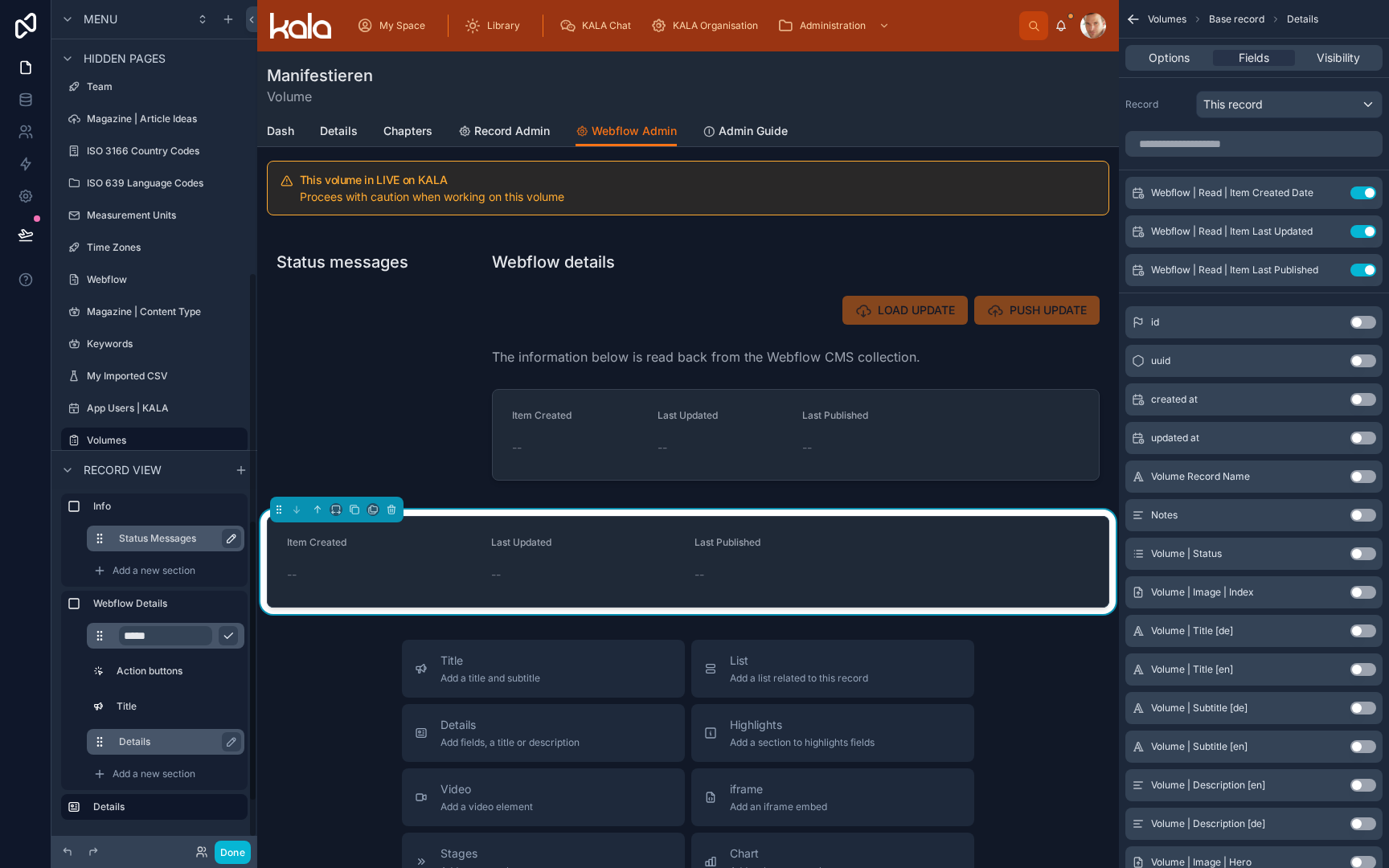
scroll to position [32, 0]
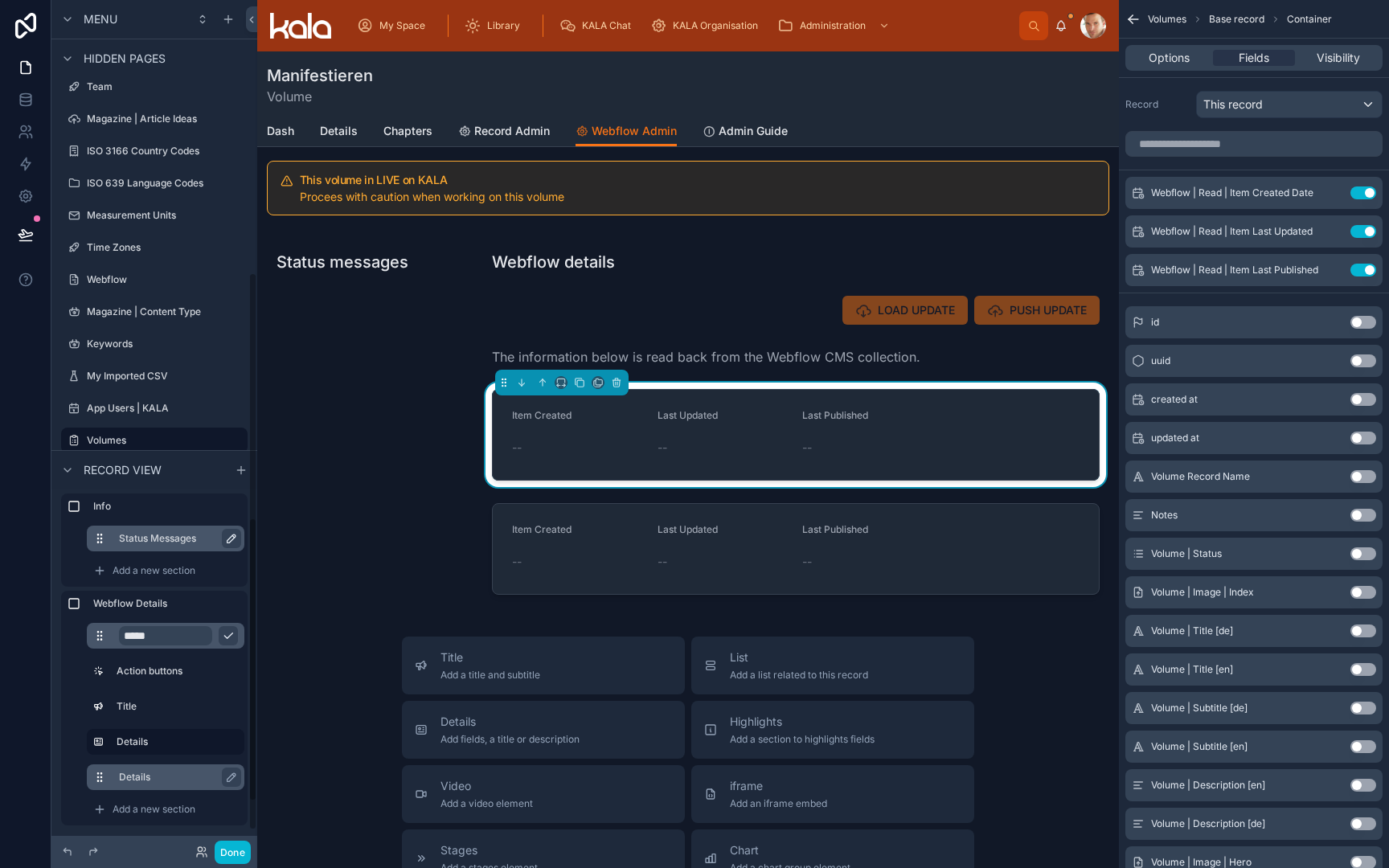
click at [153, 773] on label "Details" at bounding box center [175, 777] width 113 height 13
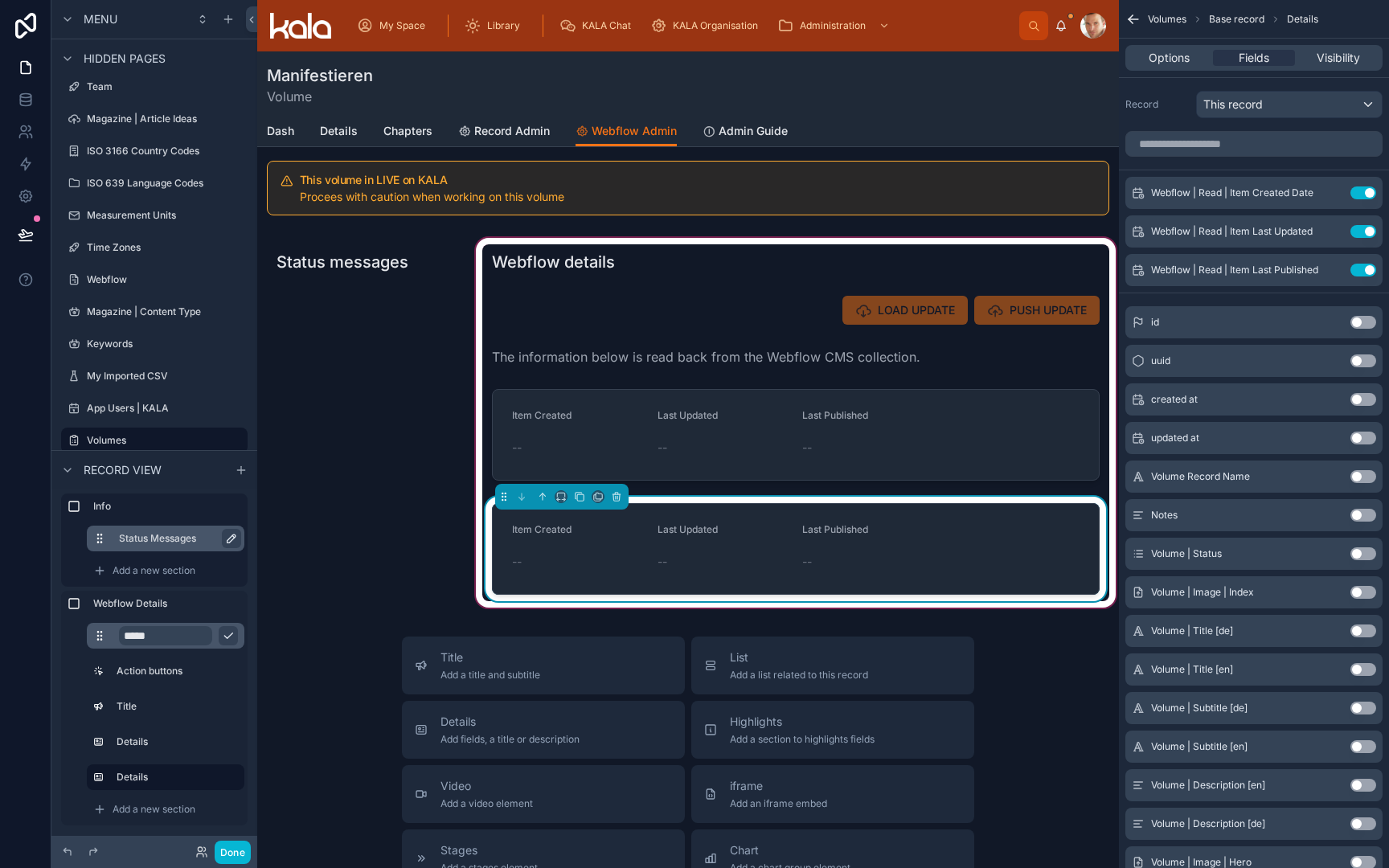
click at [770, 515] on form "Item Created -- Last Updated -- Last Published --" at bounding box center [796, 549] width 606 height 90
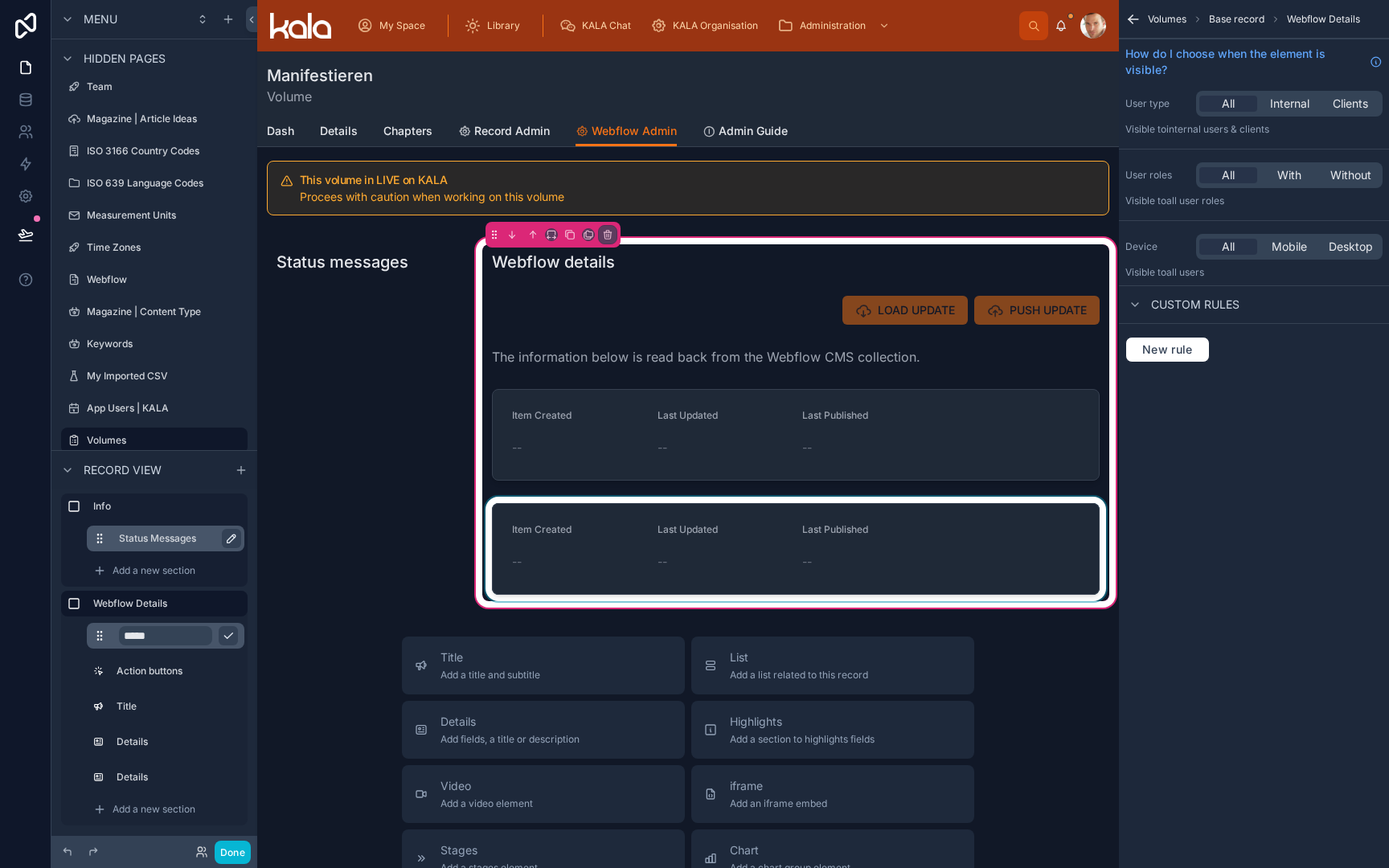
click at [770, 535] on div at bounding box center [795, 549] width 627 height 104
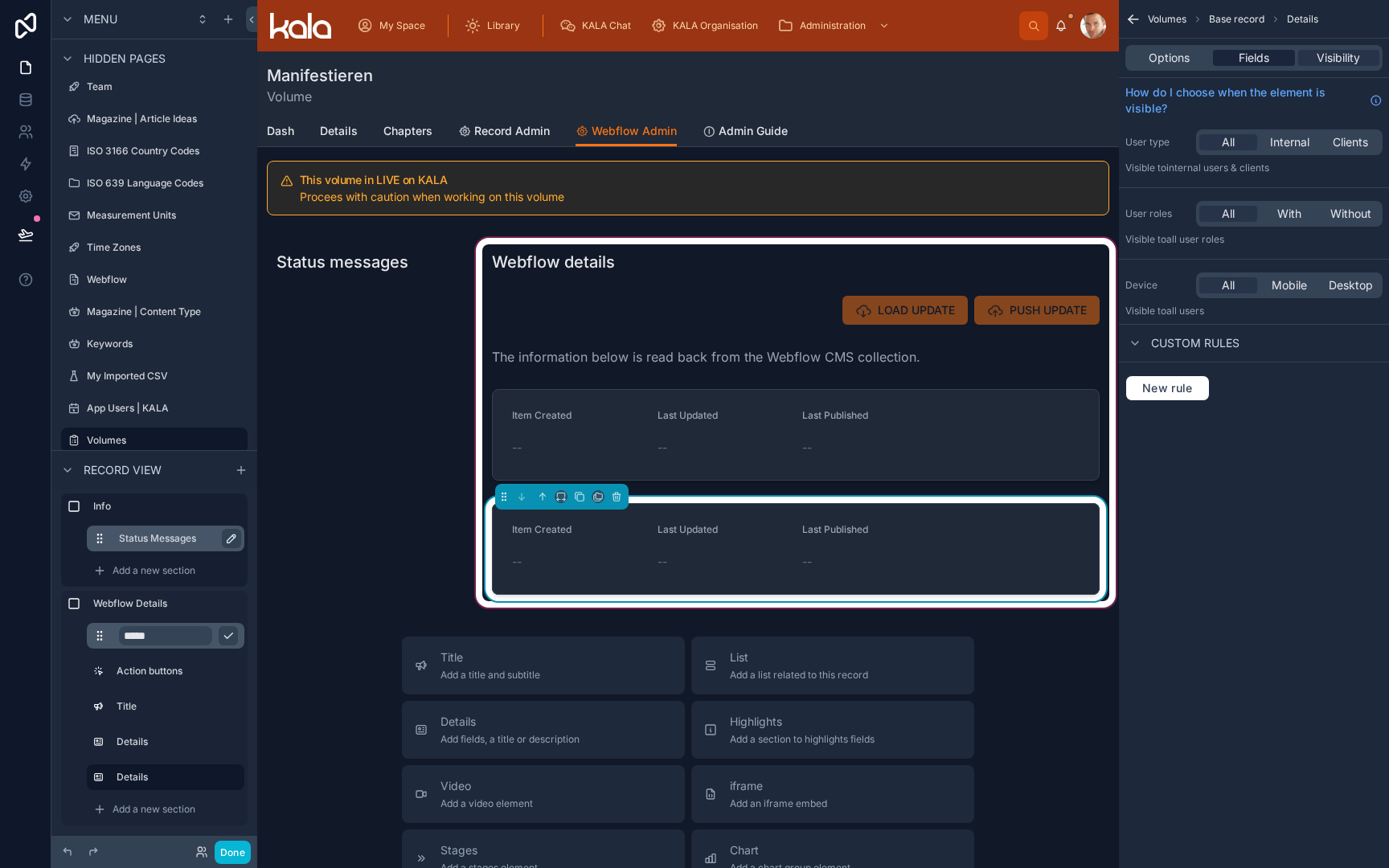
click at [1253, 55] on span "Fields" at bounding box center [1254, 58] width 31 height 16
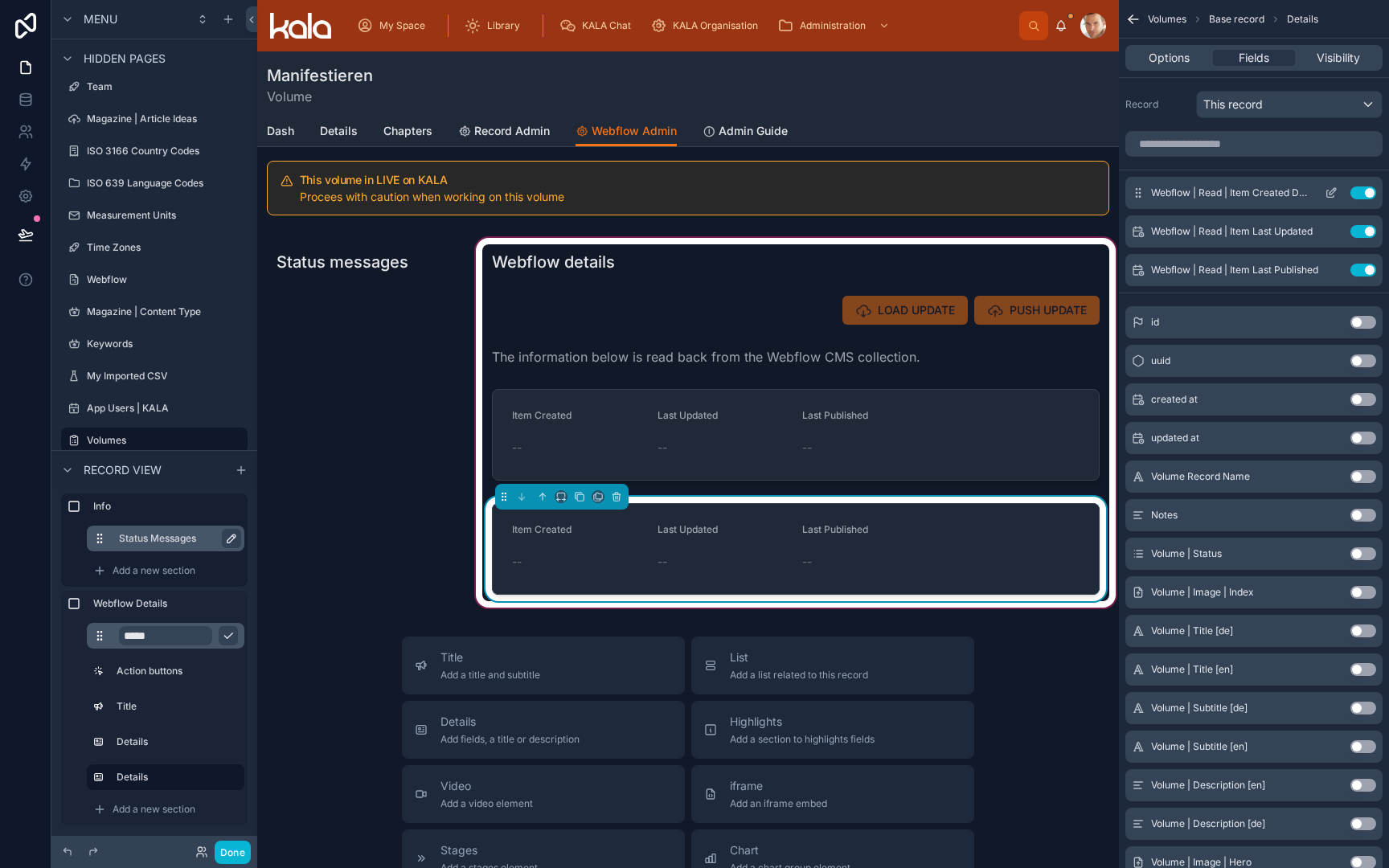
click at [1362, 192] on button "Use setting" at bounding box center [1364, 193] width 25 height 13
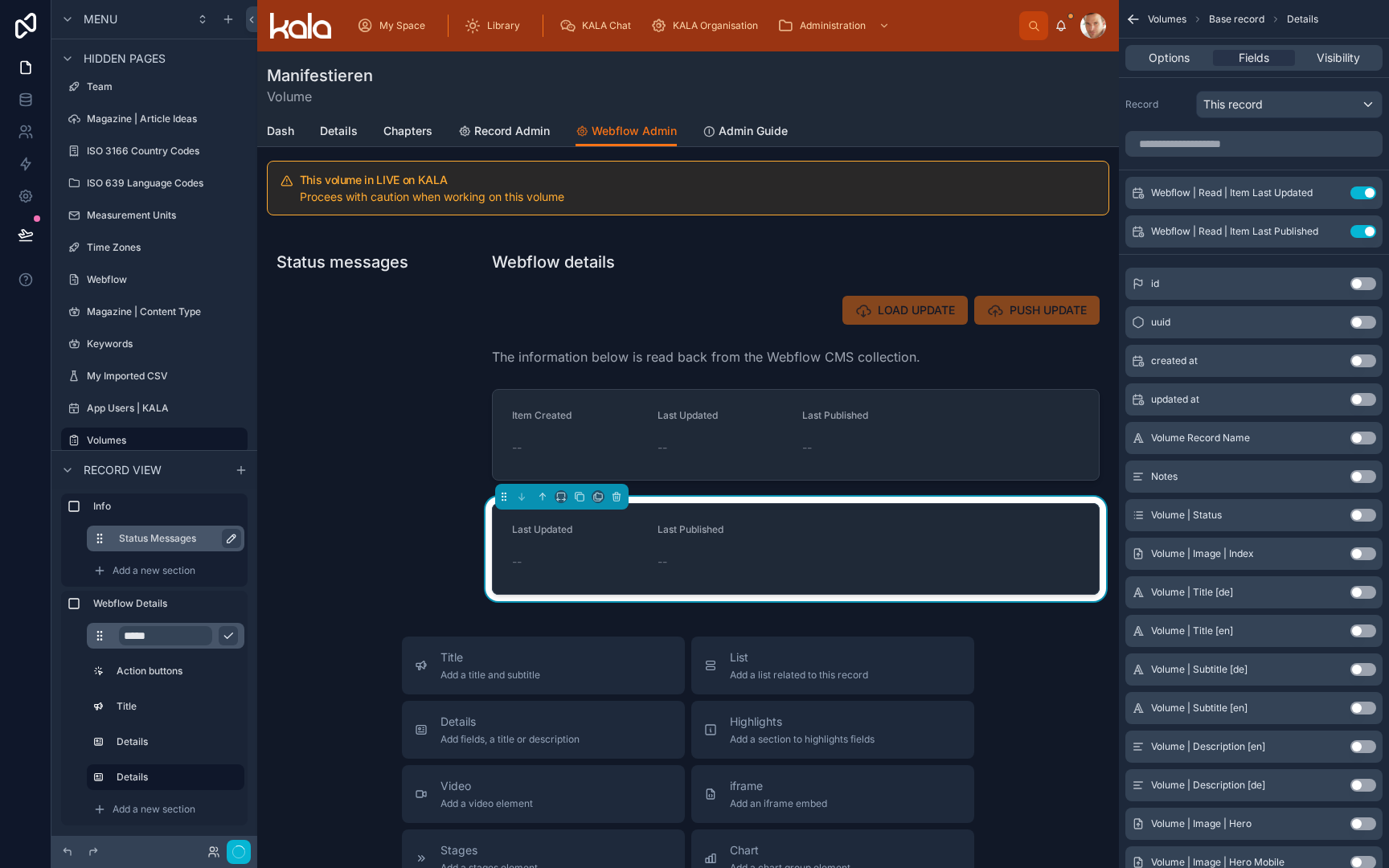
click at [1362, 192] on button "Use setting" at bounding box center [1364, 193] width 25 height 13
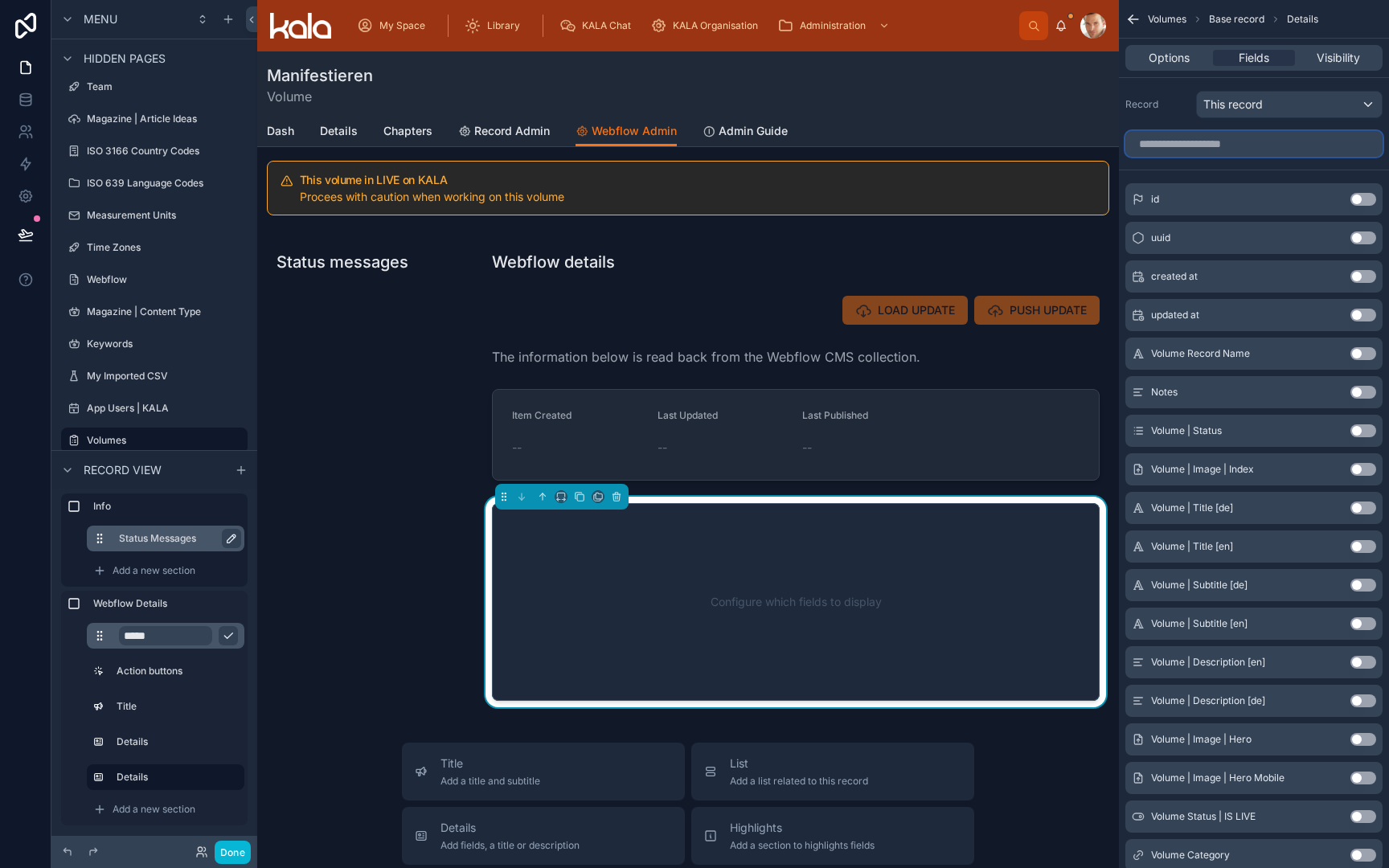
click at [1236, 145] on input "scrollable content" at bounding box center [1253, 143] width 257 height 25
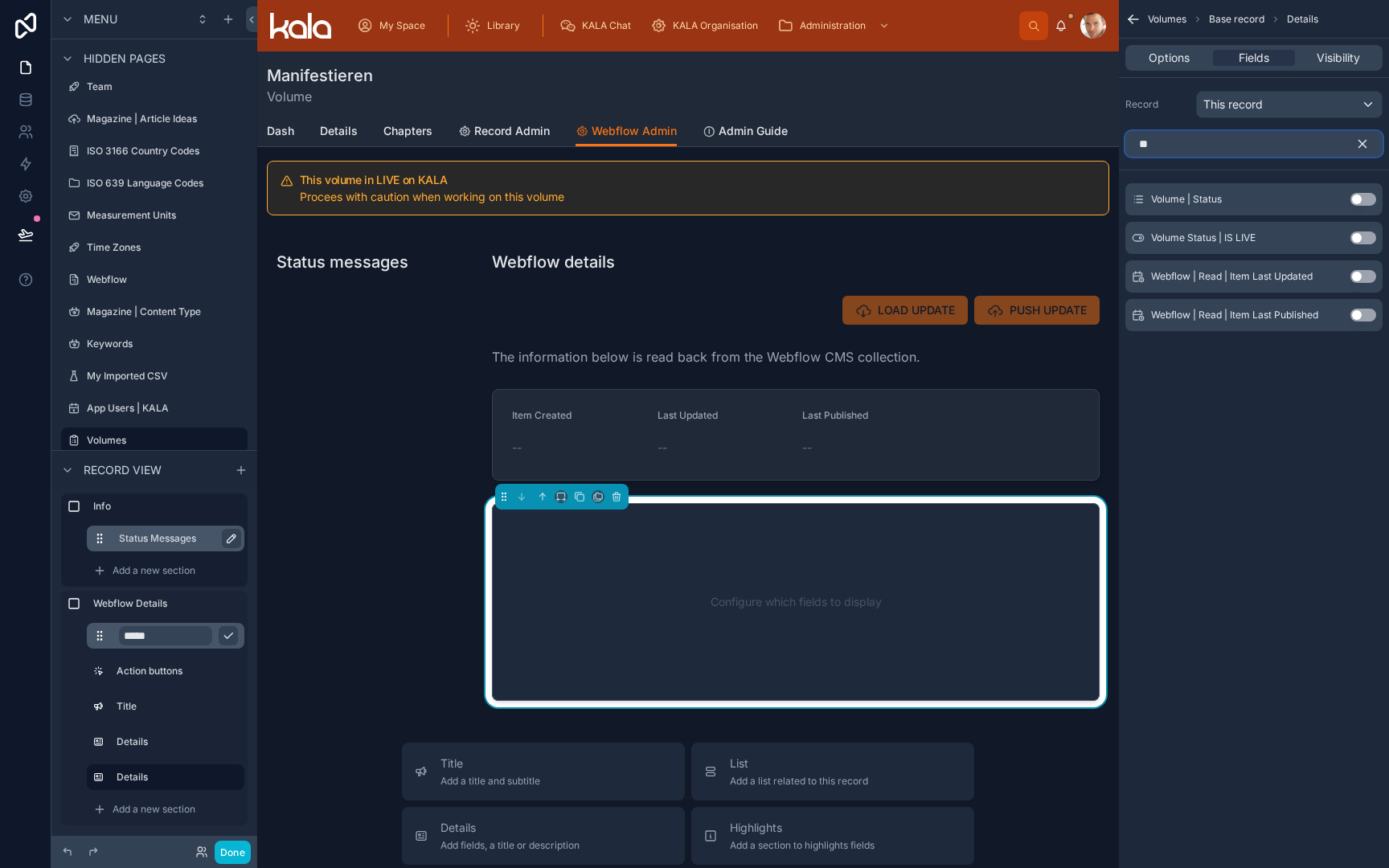
type input "***"
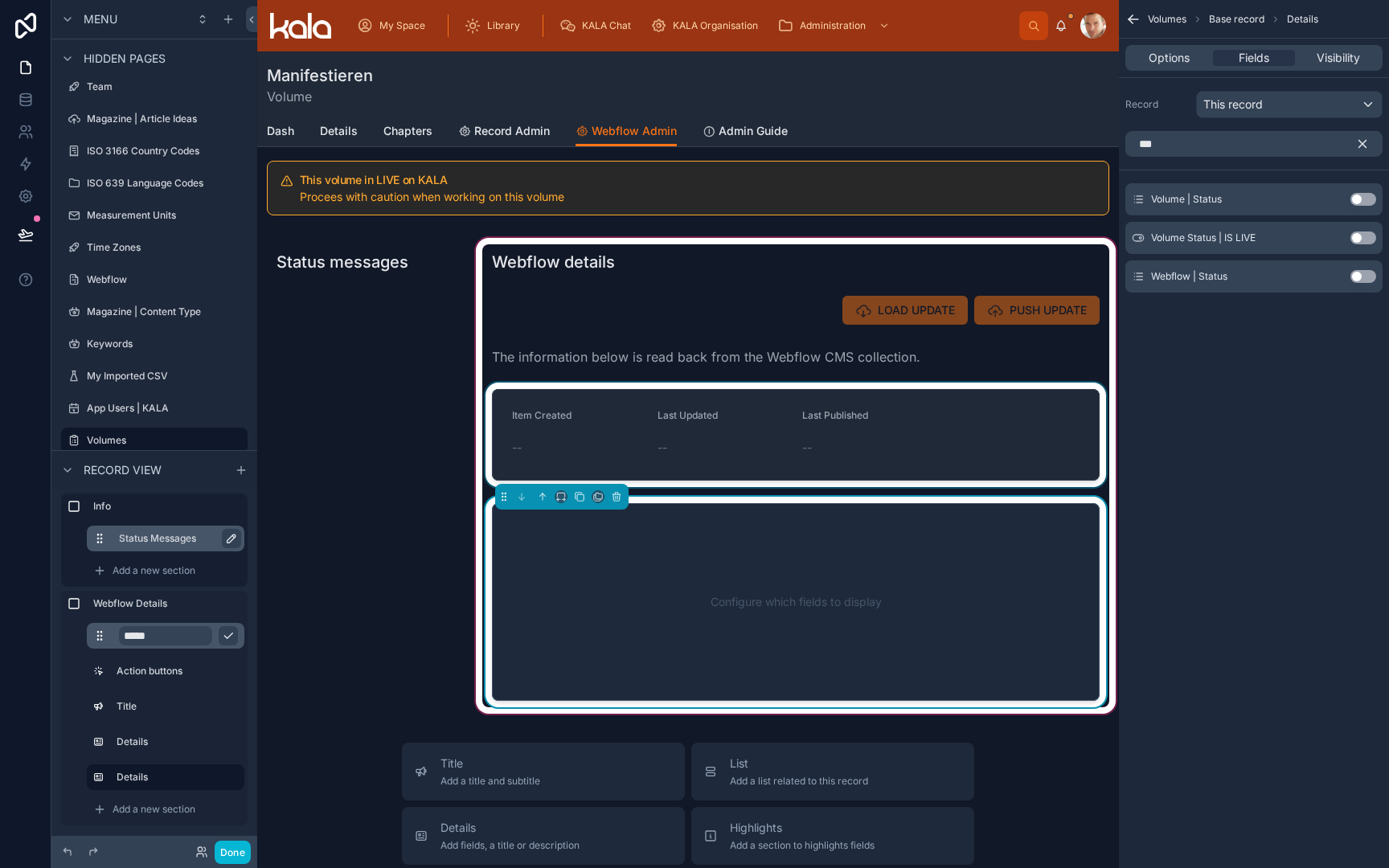
click at [705, 393] on div at bounding box center [795, 434] width 627 height 104
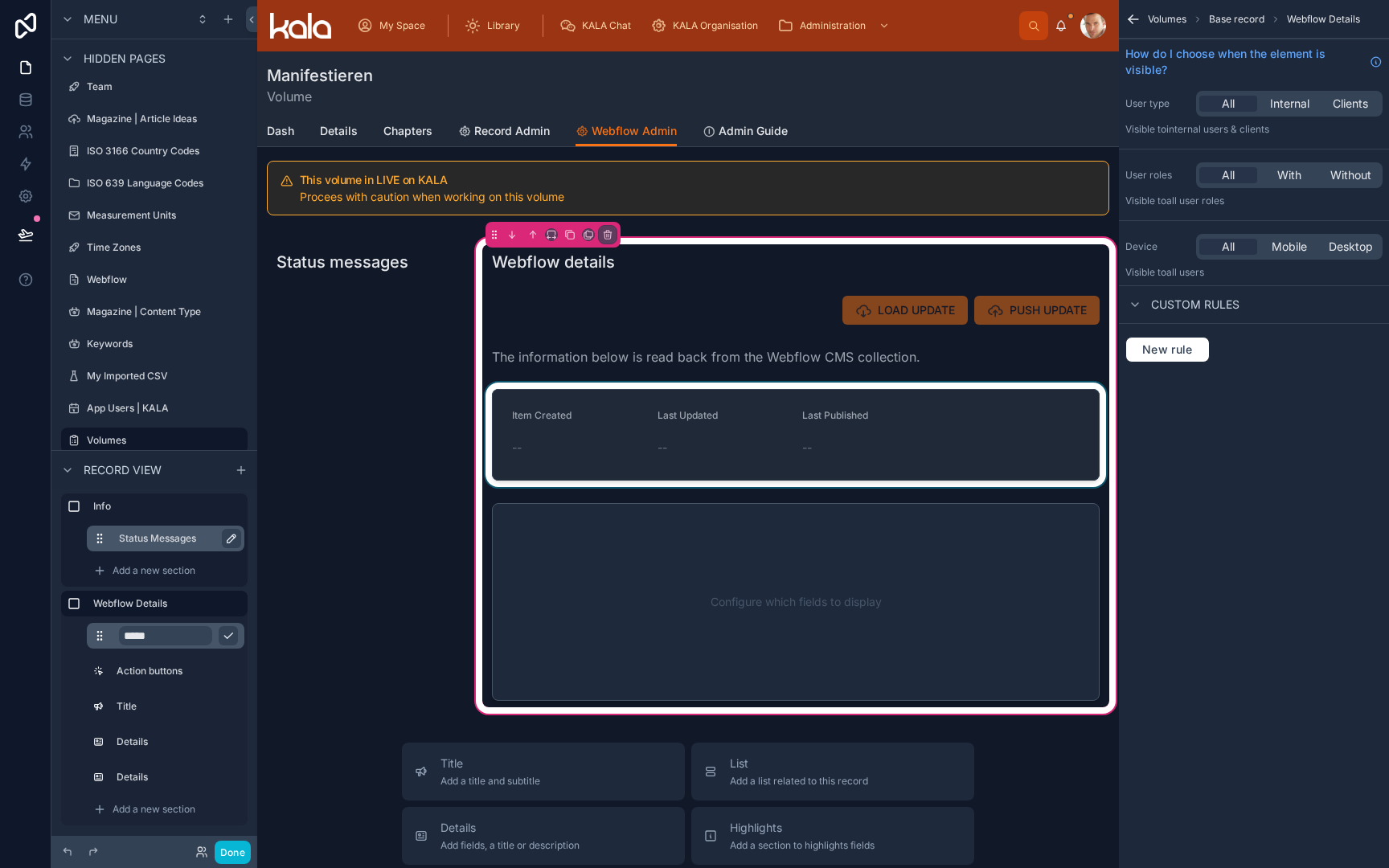
click at [705, 393] on div at bounding box center [795, 434] width 627 height 104
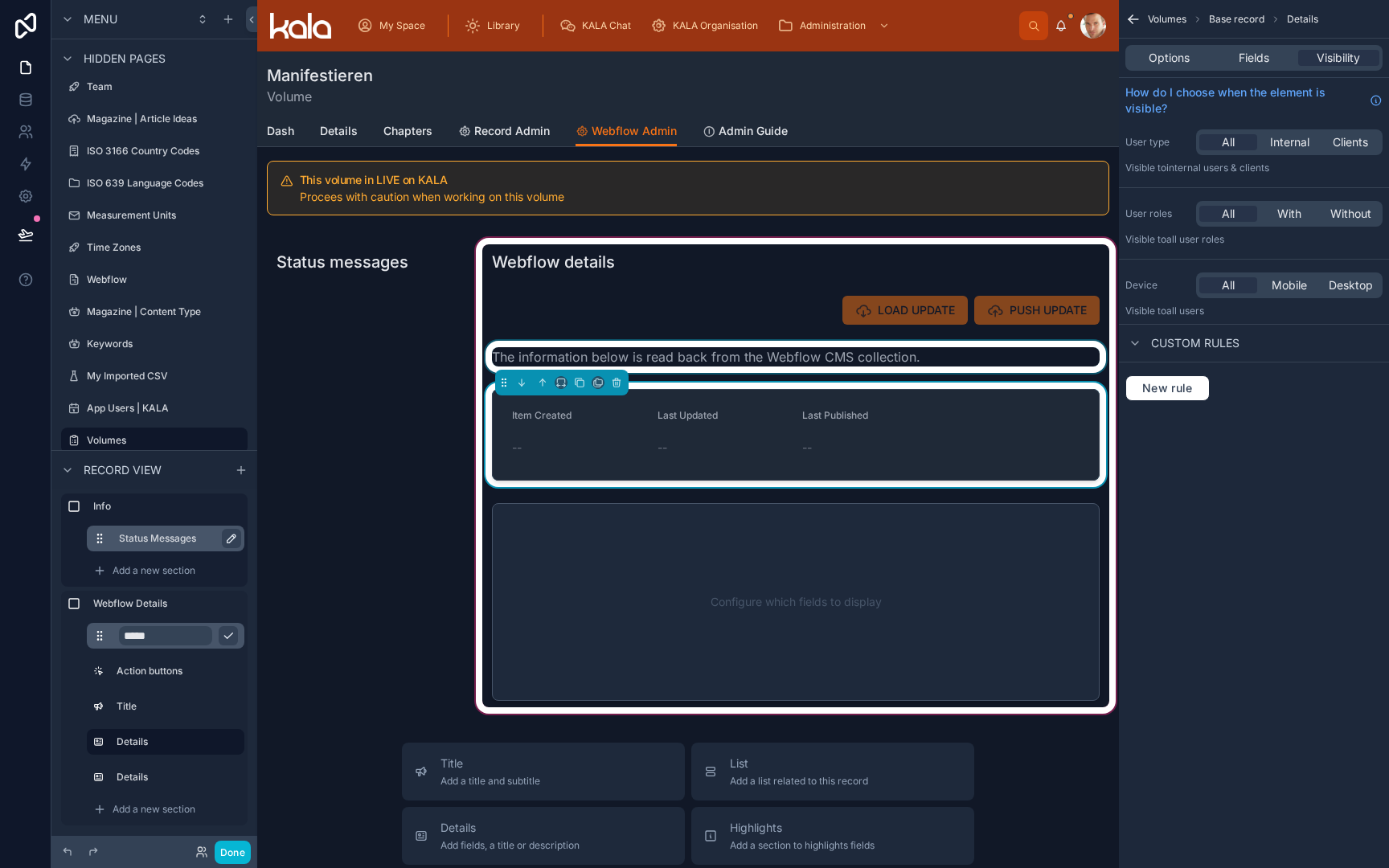
click at [705, 363] on div at bounding box center [795, 357] width 627 height 32
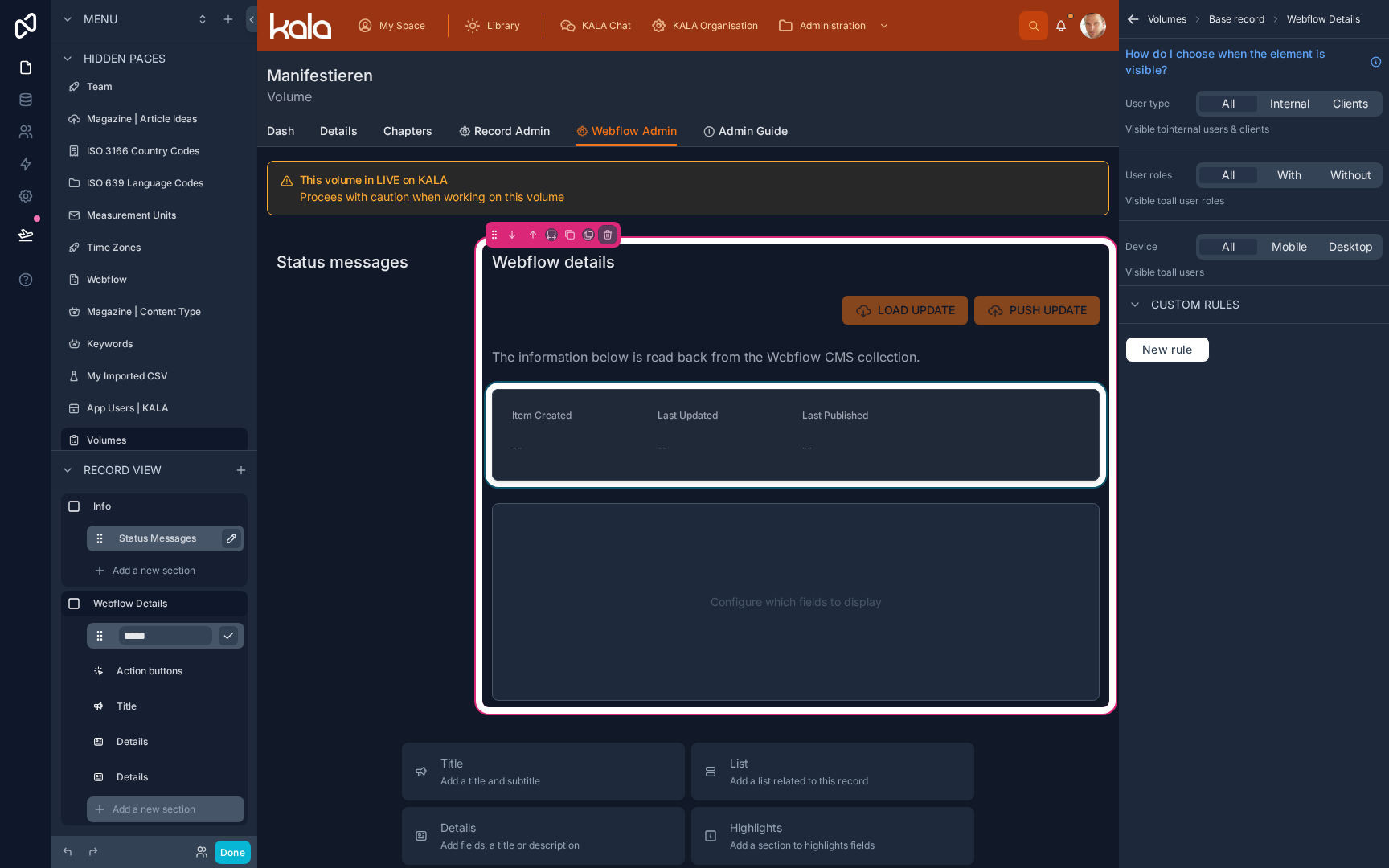
click at [149, 809] on span "Add a new section" at bounding box center [154, 809] width 83 height 13
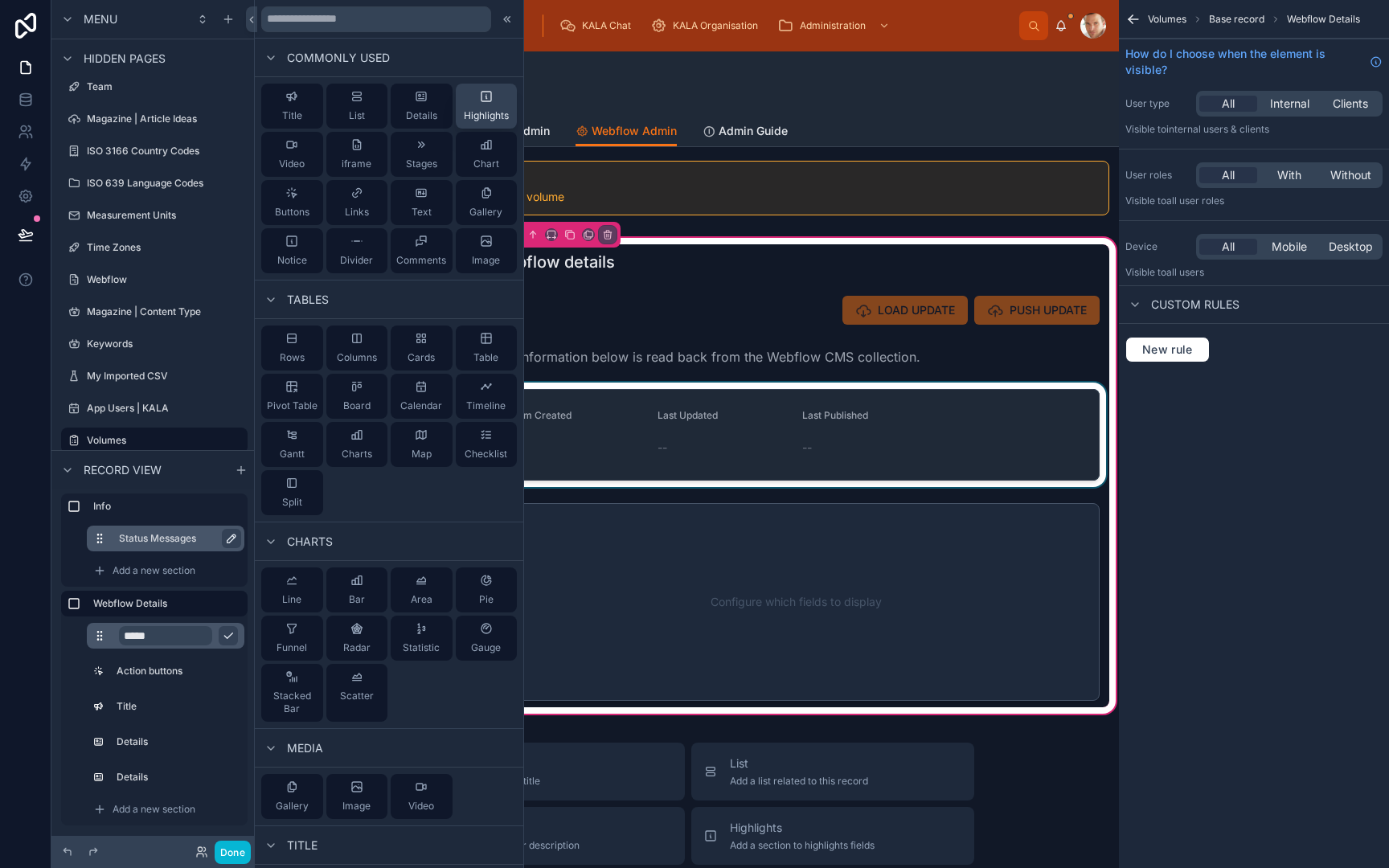
click at [488, 107] on div "Highlights" at bounding box center [486, 106] width 45 height 32
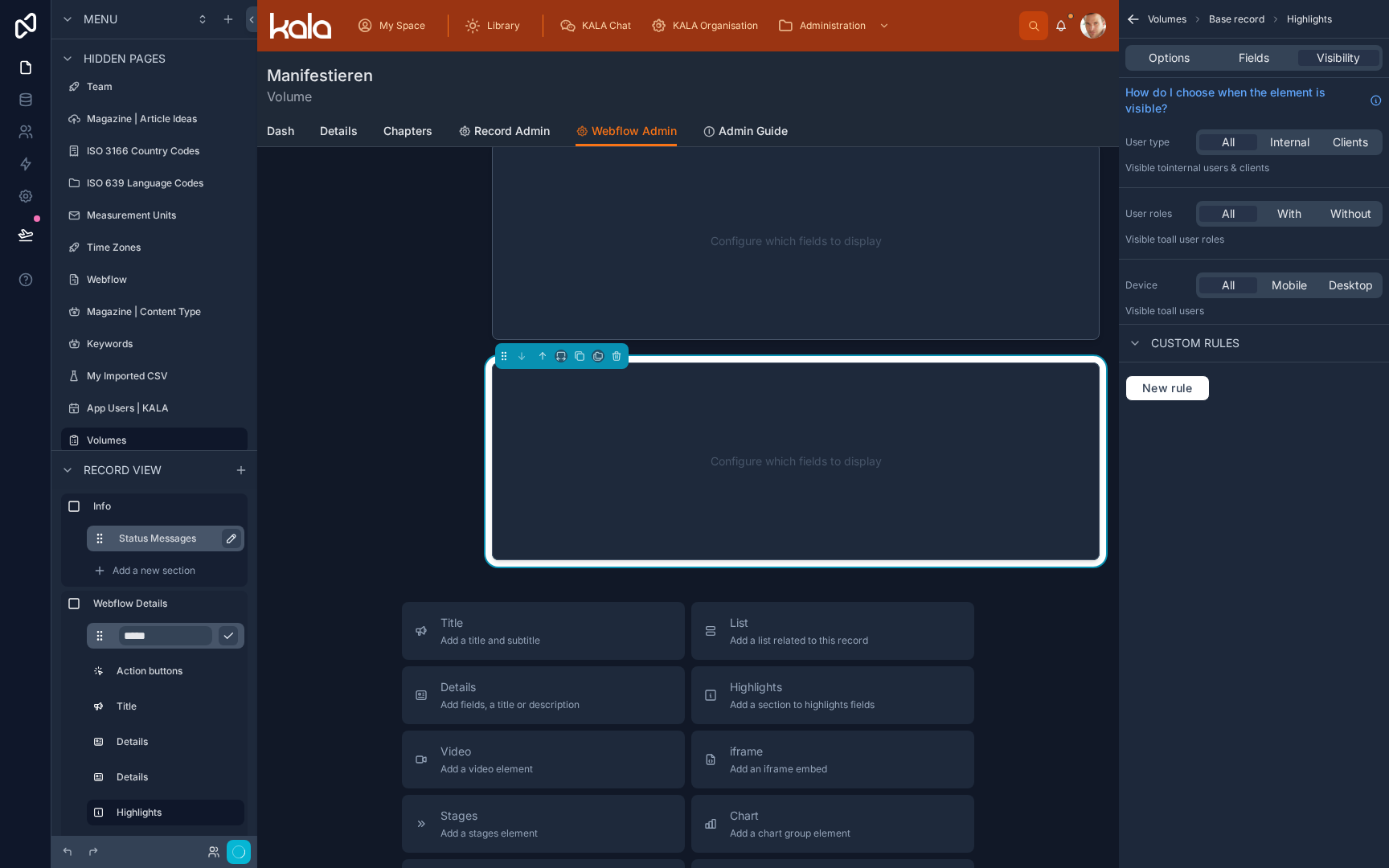
scroll to position [375, 0]
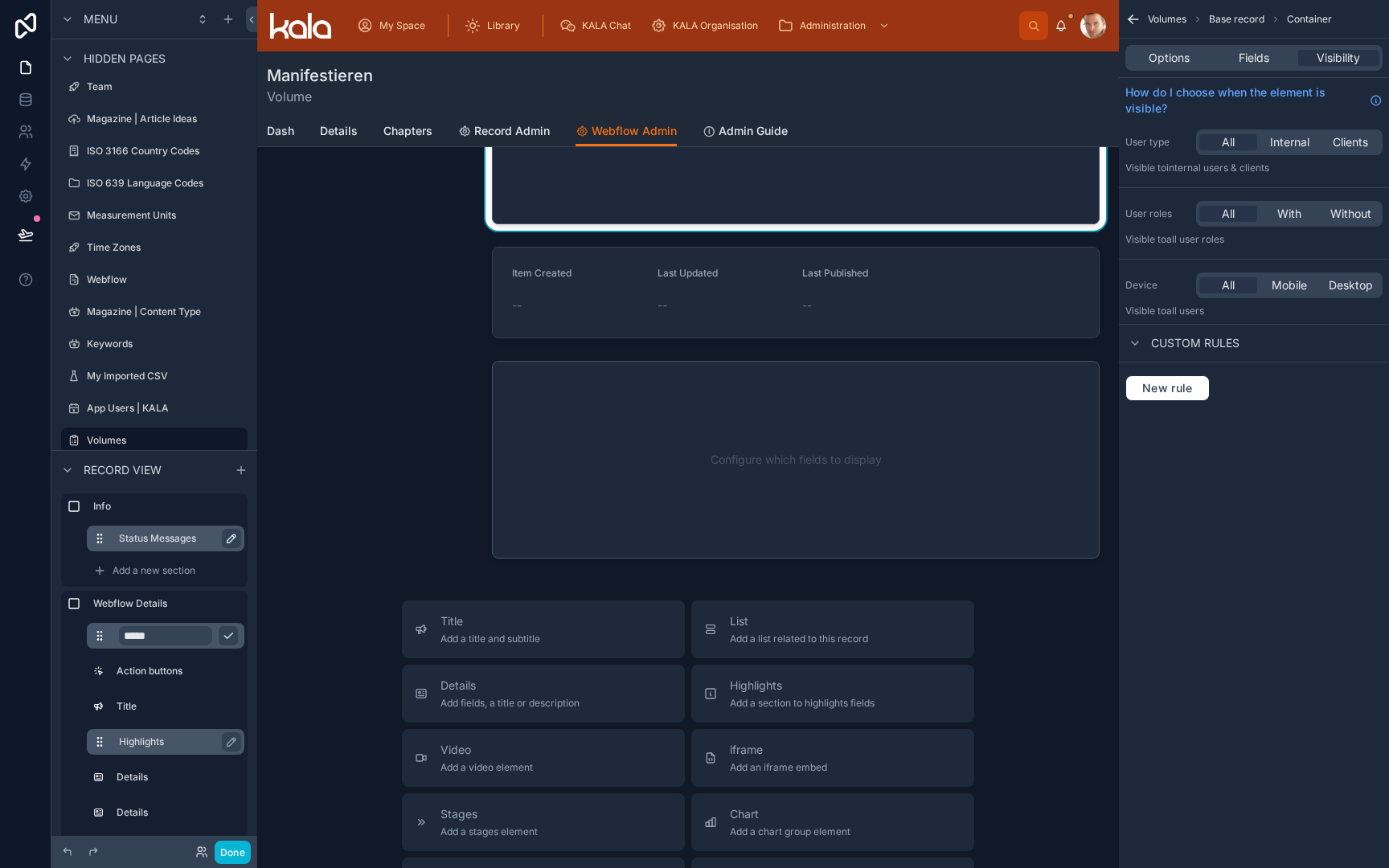
click at [152, 746] on label "Highlights" at bounding box center [175, 742] width 113 height 13
click at [231, 740] on icon "scrollable content" at bounding box center [231, 742] width 13 height 13
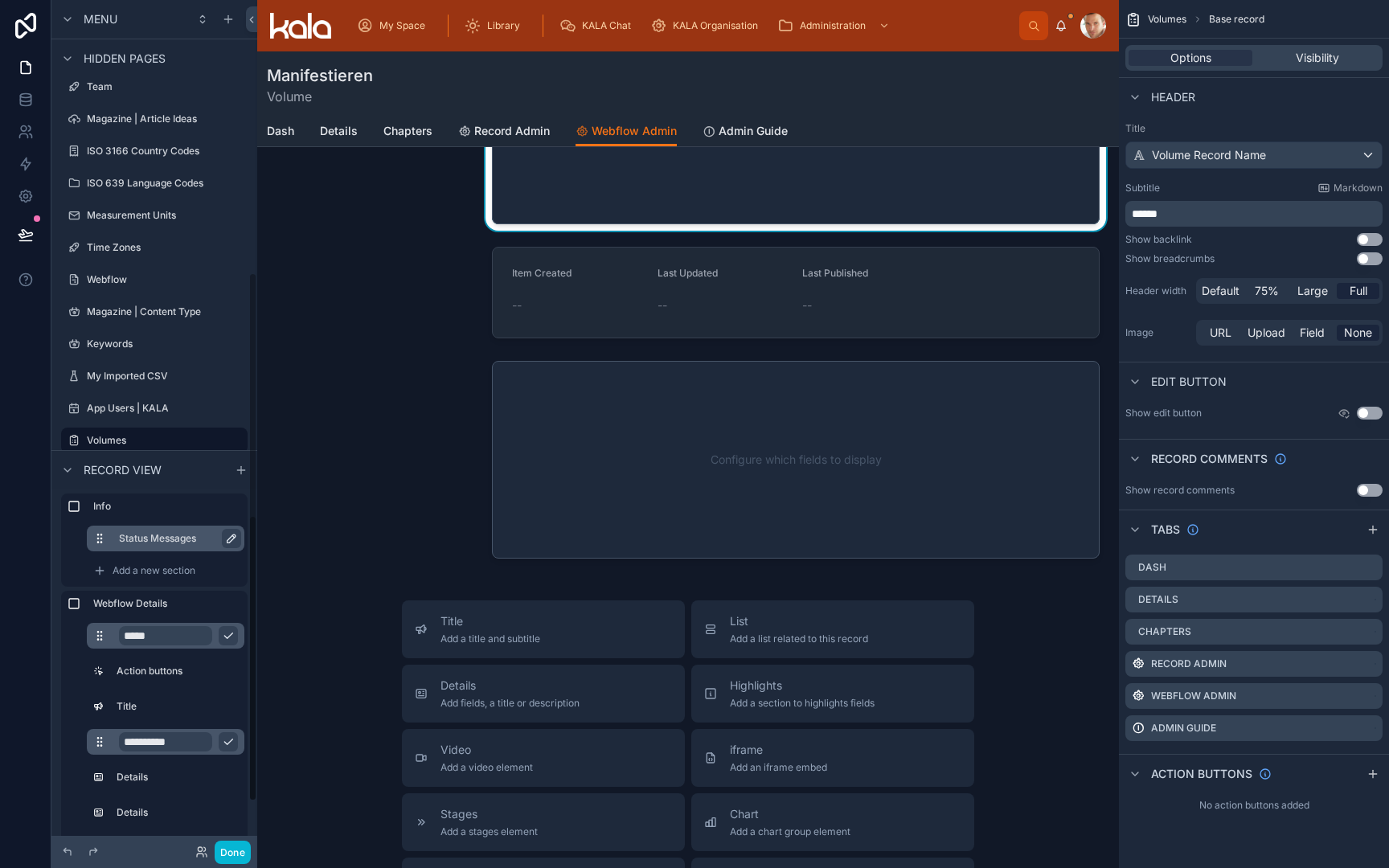
click at [176, 738] on input "**********" at bounding box center [165, 742] width 93 height 20
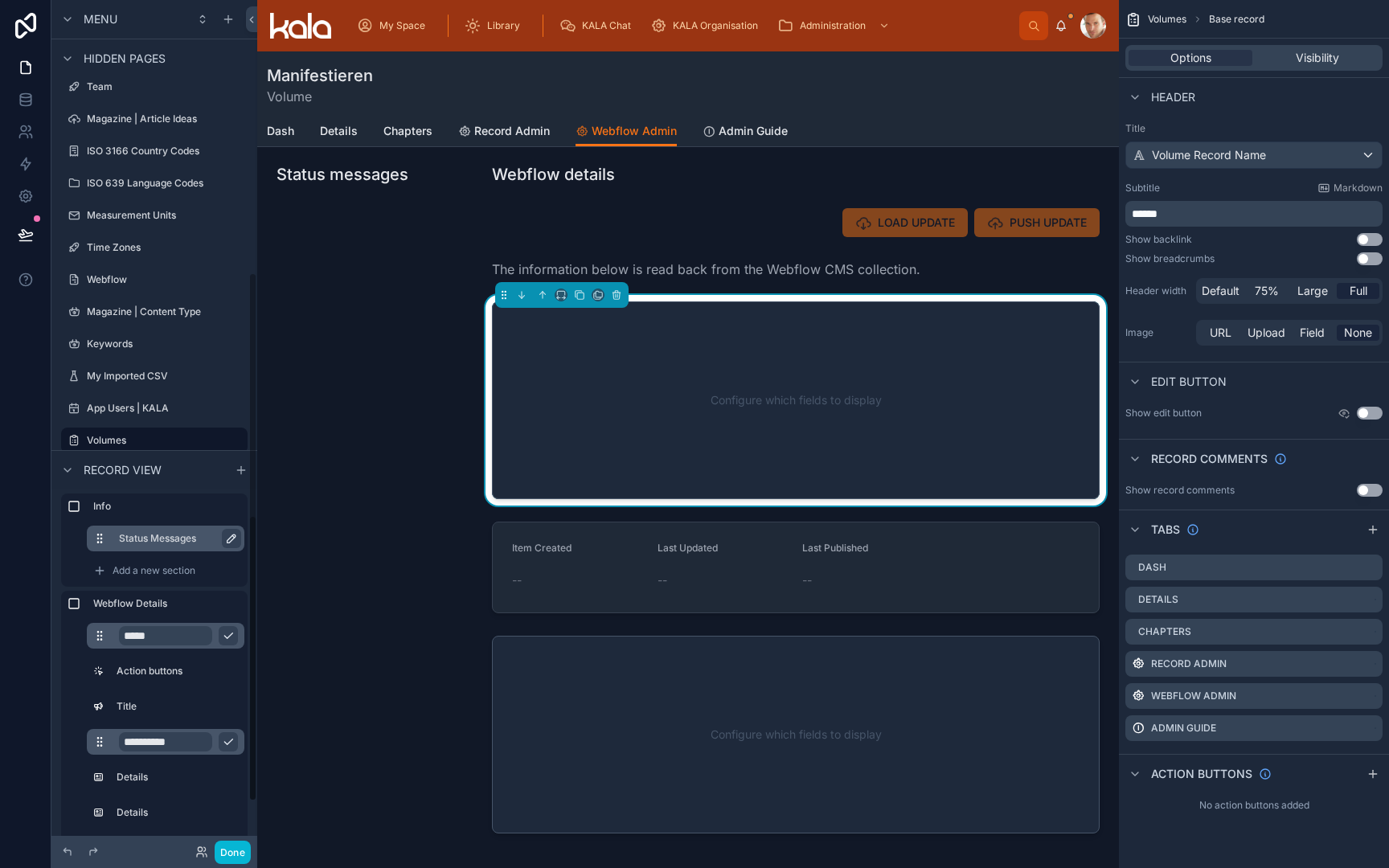
click at [176, 738] on input "**********" at bounding box center [165, 742] width 93 height 20
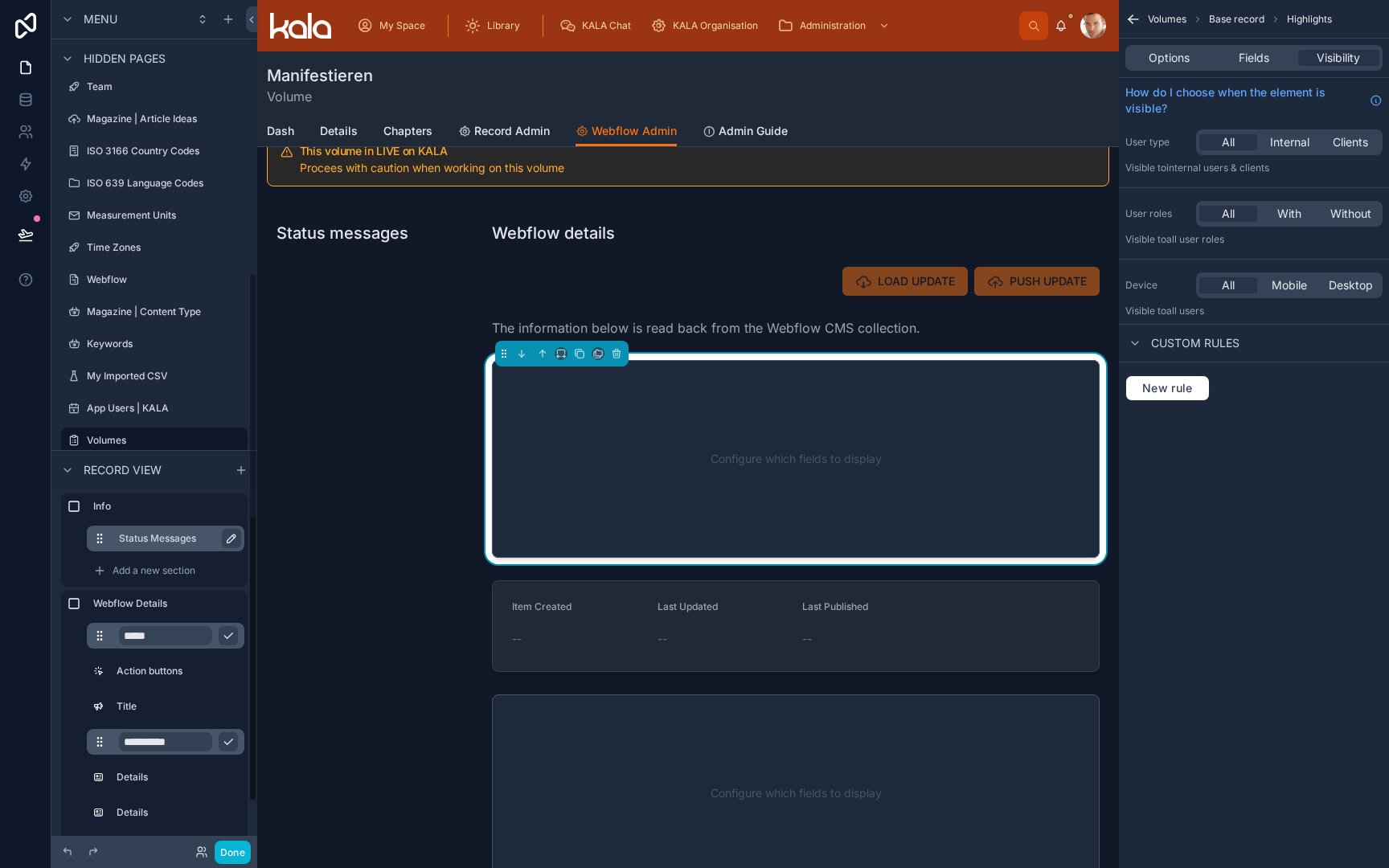
scroll to position [40, 0]
type input "******"
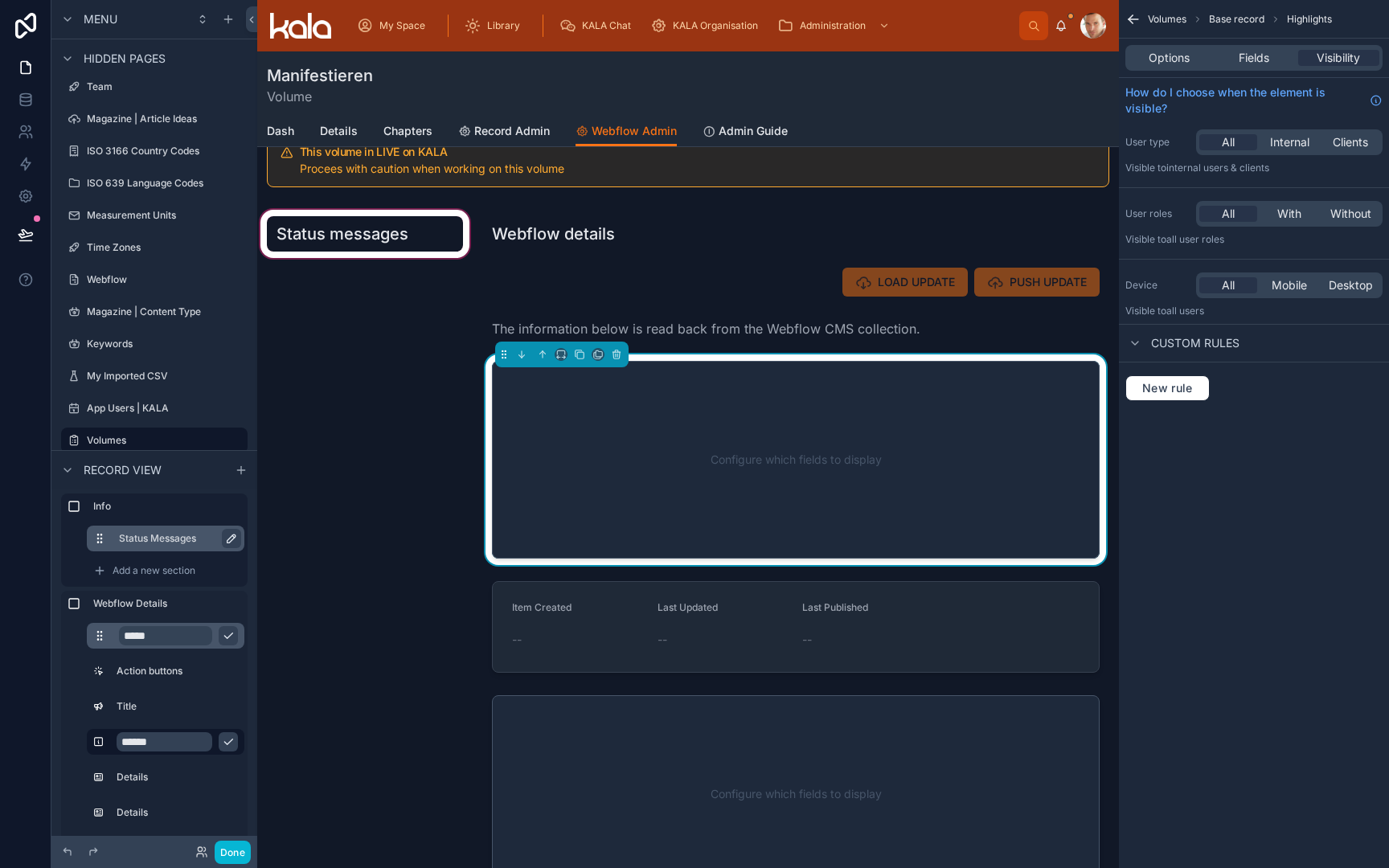
click at [315, 759] on div at bounding box center [365, 558] width 216 height 703
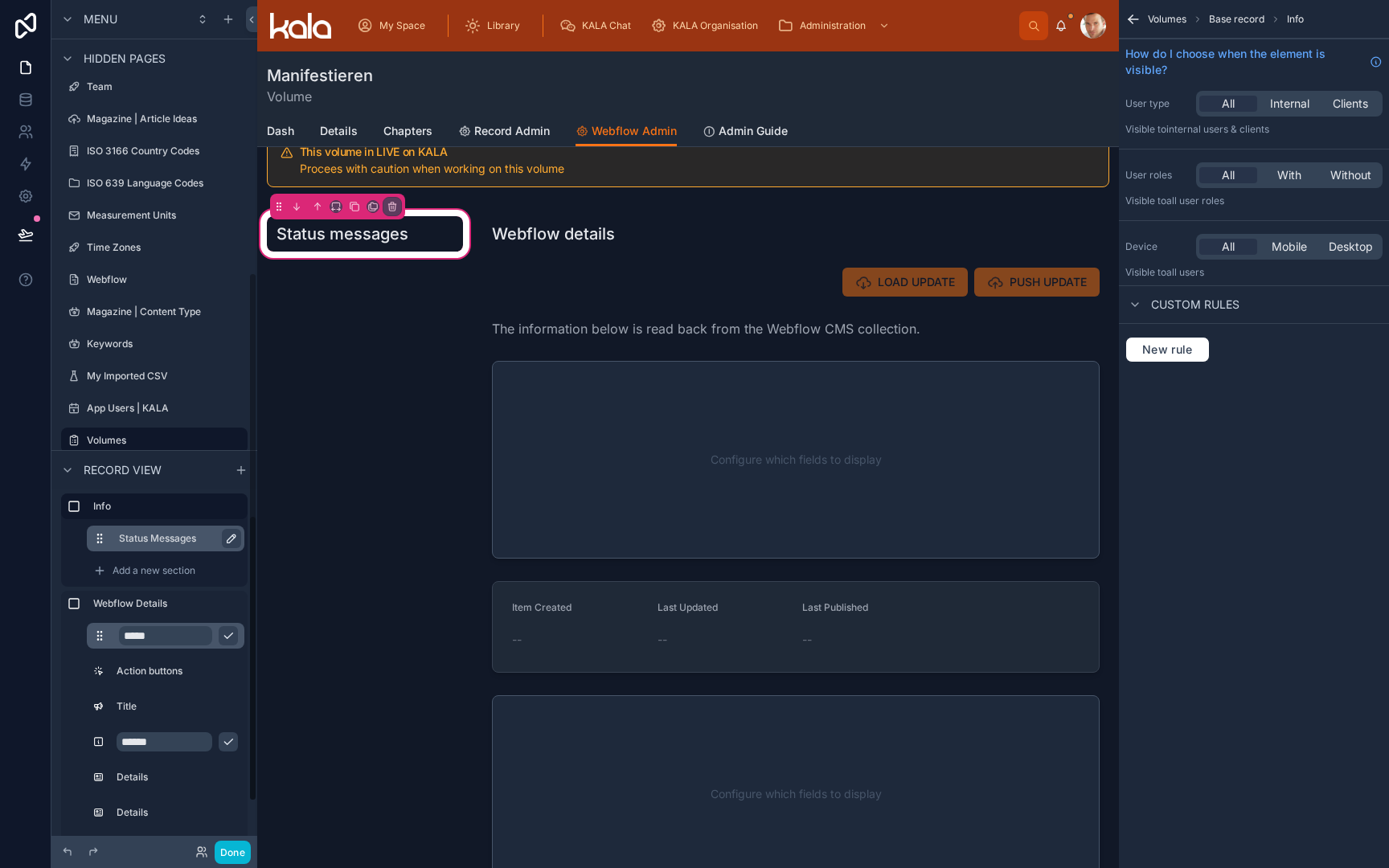
click at [227, 741] on icon "scrollable content" at bounding box center [228, 742] width 13 height 13
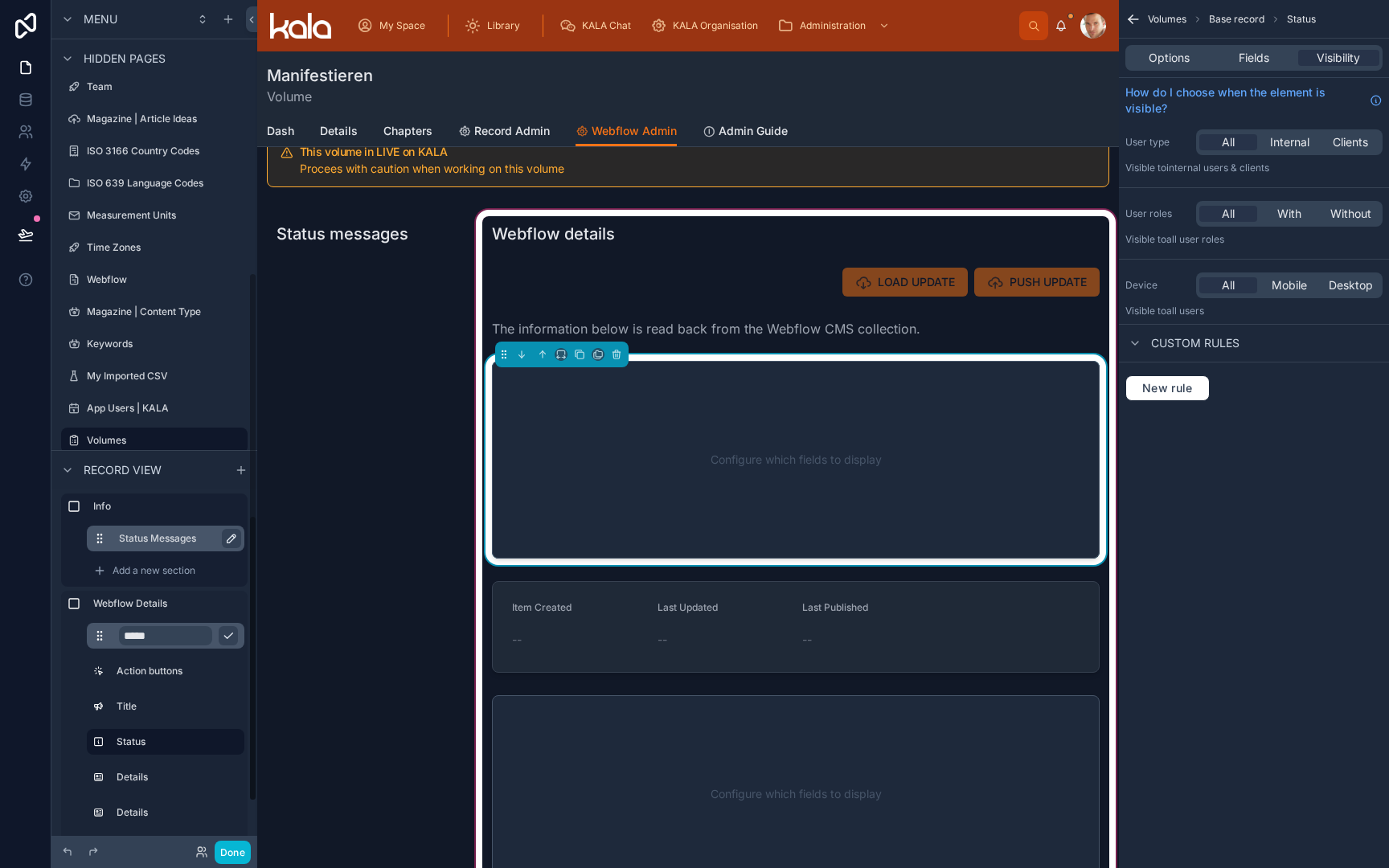
click at [727, 445] on div "Configure which fields to display" at bounding box center [796, 460] width 555 height 145
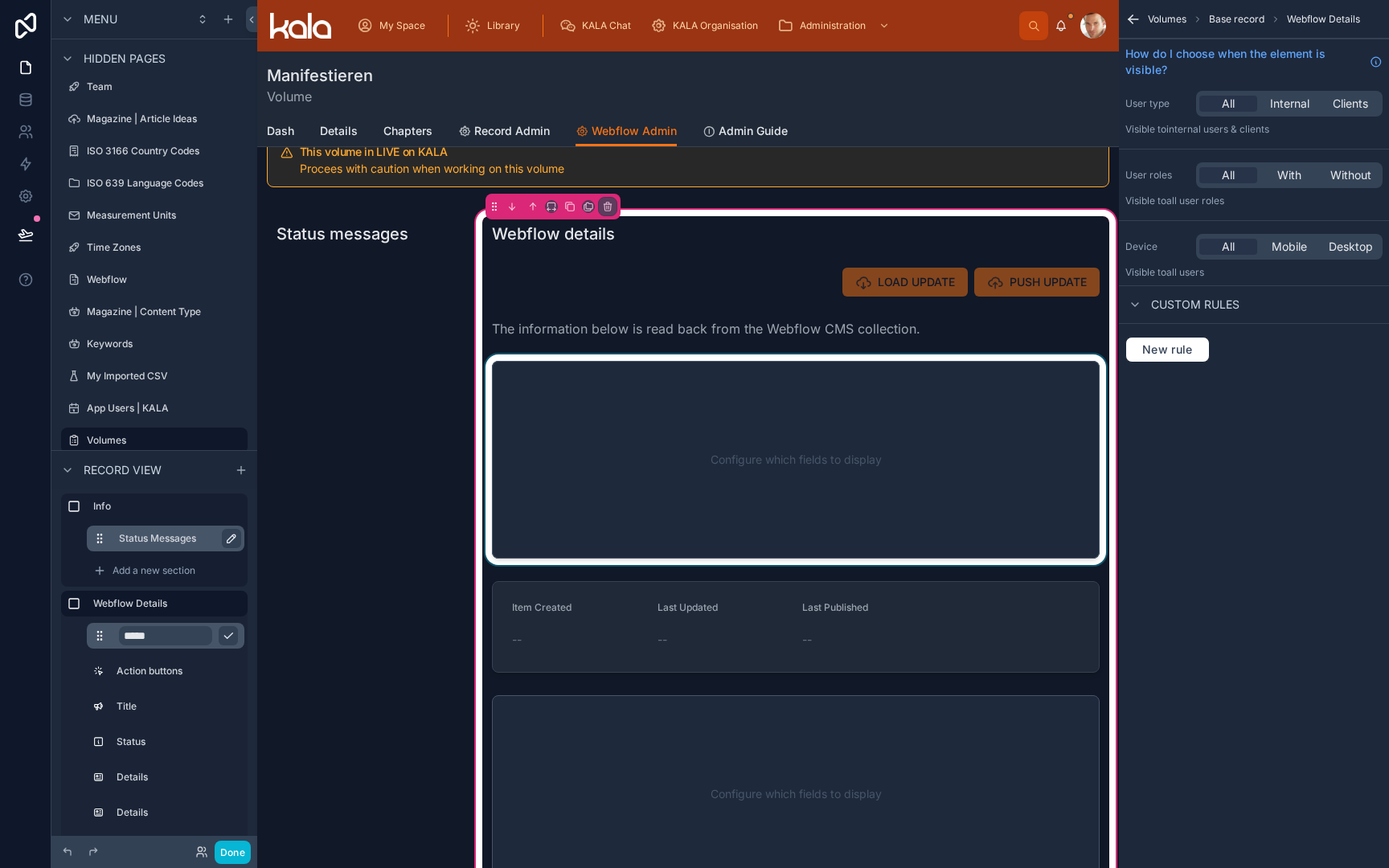
click at [808, 428] on div at bounding box center [795, 460] width 627 height 210
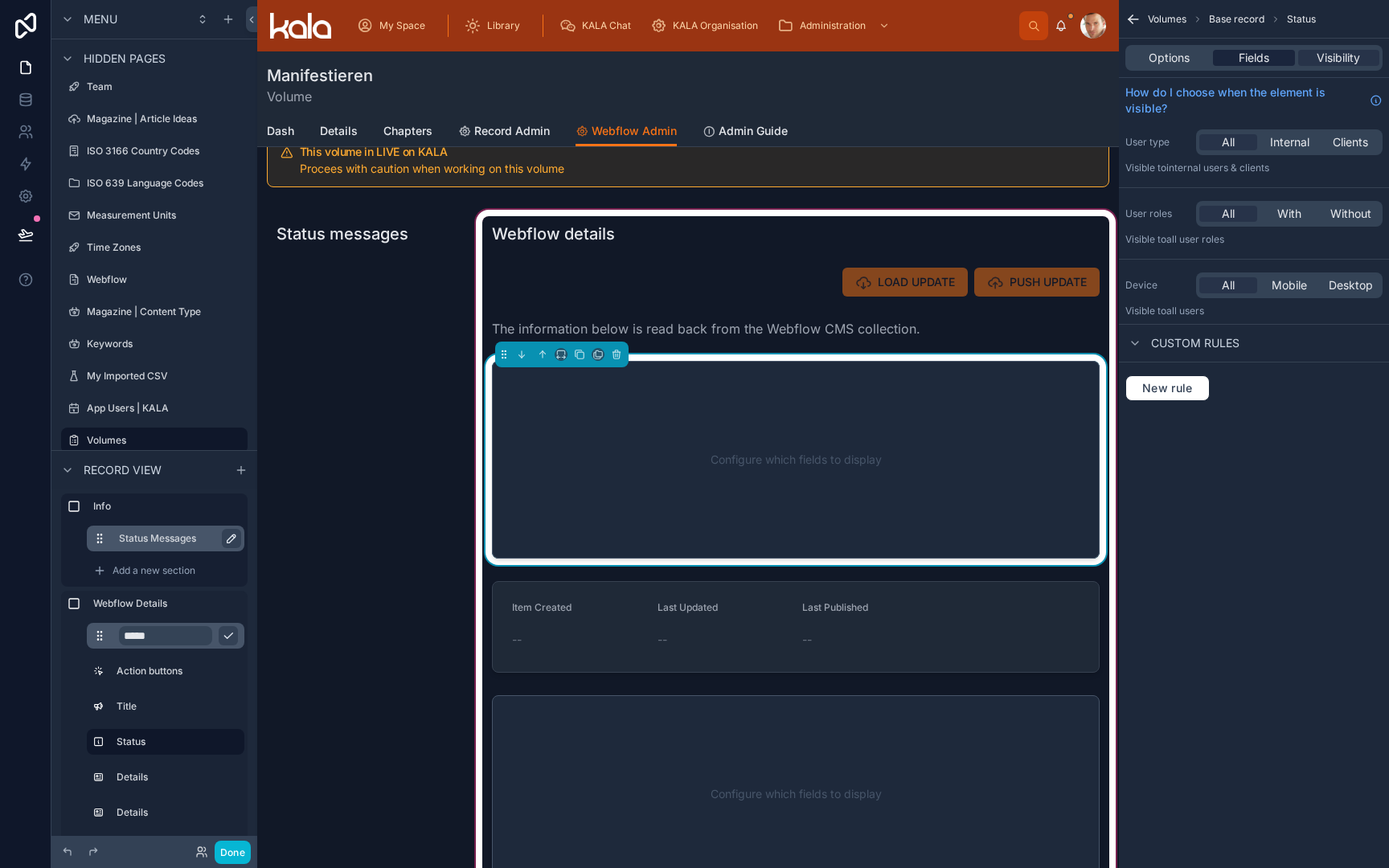
click at [1275, 56] on div "Fields" at bounding box center [1254, 58] width 81 height 16
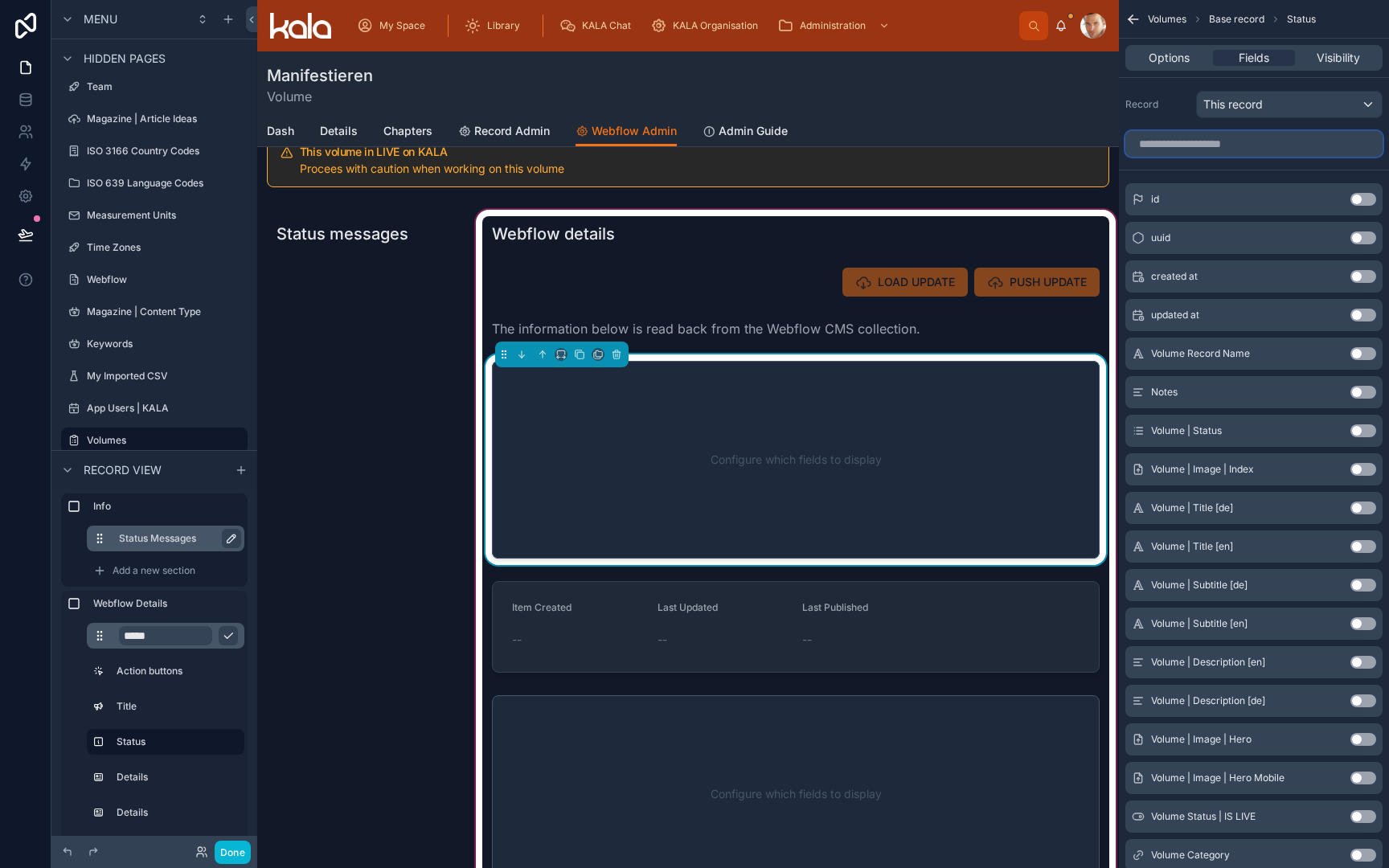
click at [1241, 139] on input "scrollable content" at bounding box center [1253, 143] width 257 height 25
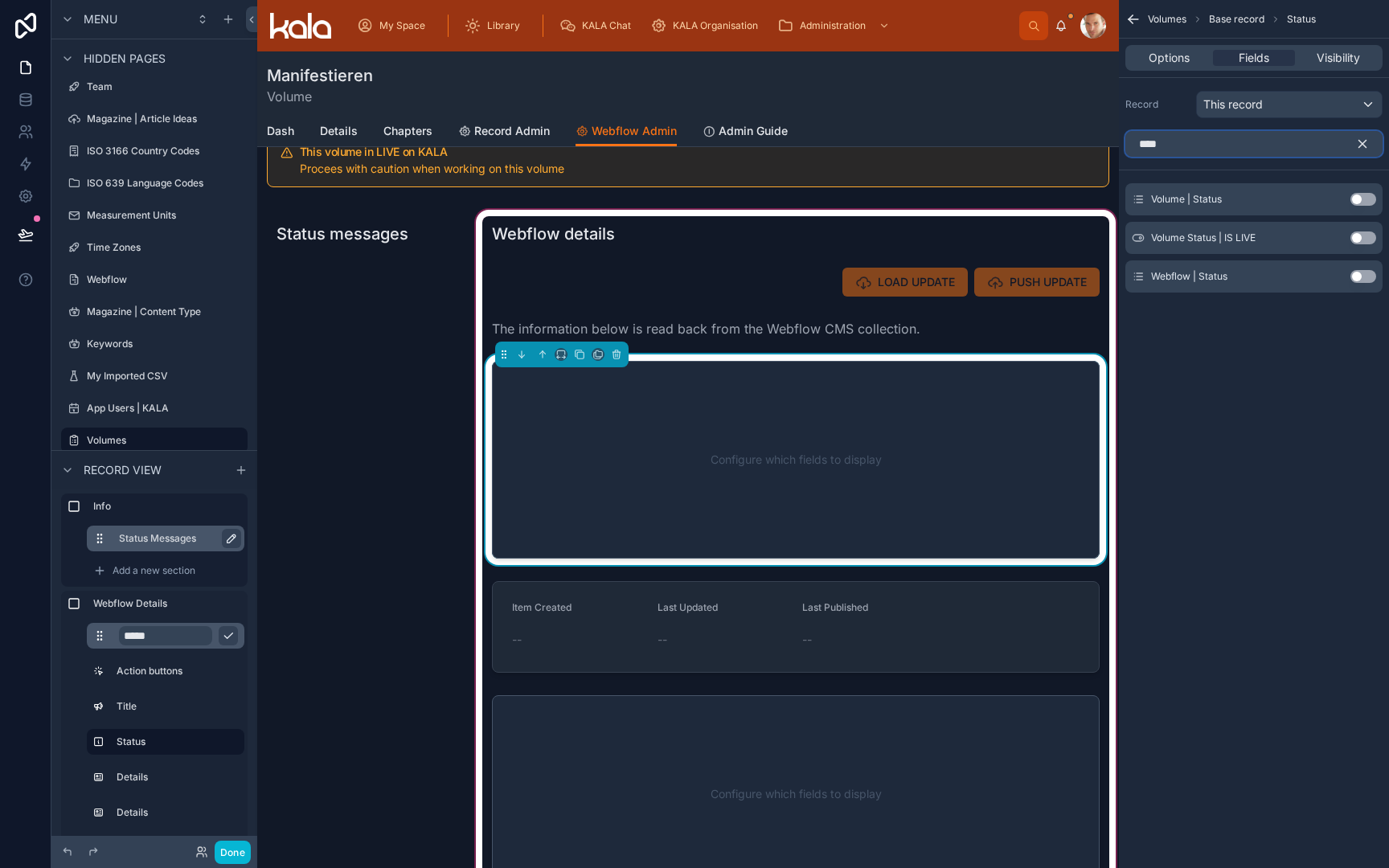
type input "****"
click at [1374, 274] on button "Use setting" at bounding box center [1364, 276] width 25 height 13
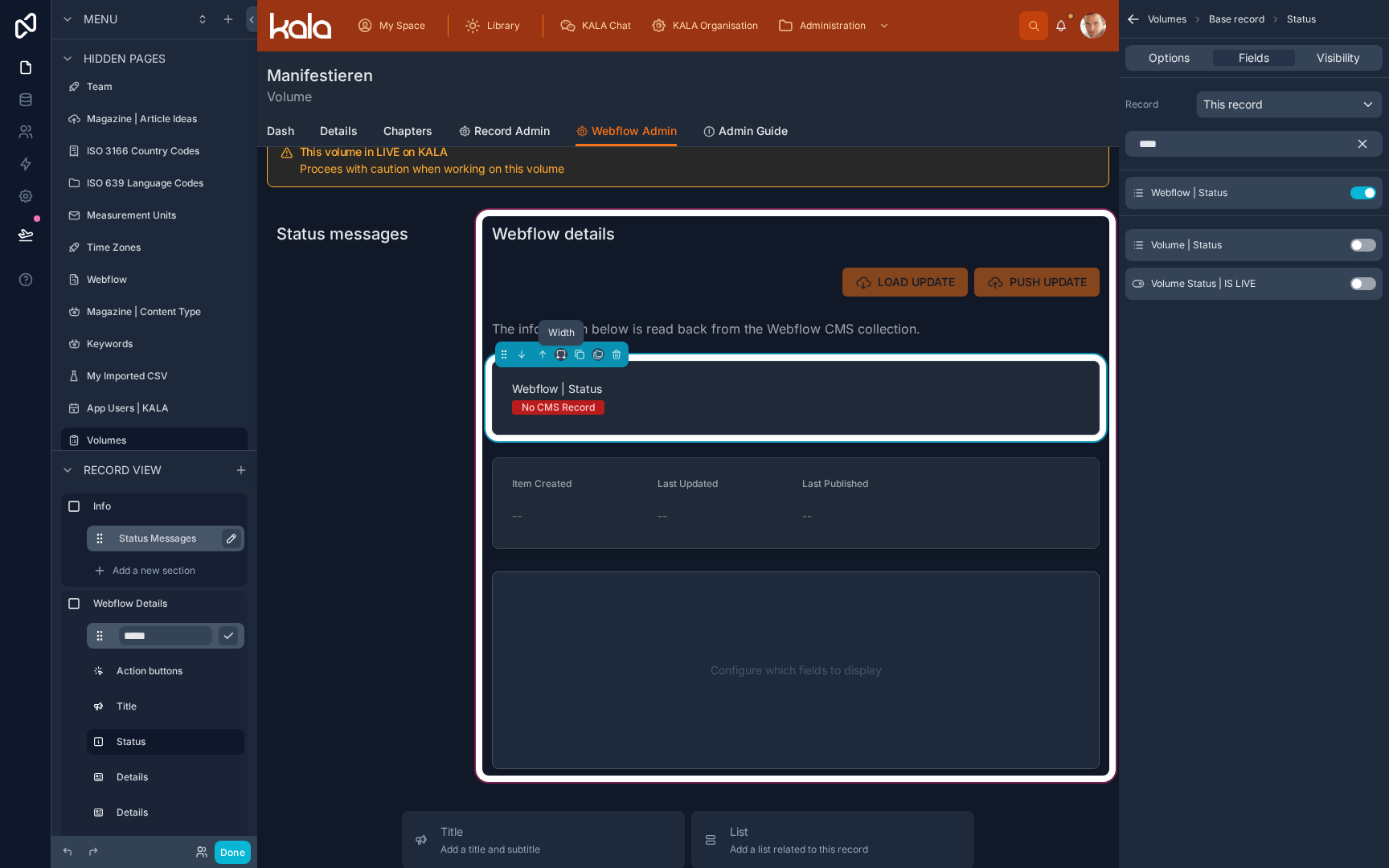
click at [566, 356] on icon at bounding box center [561, 354] width 11 height 11
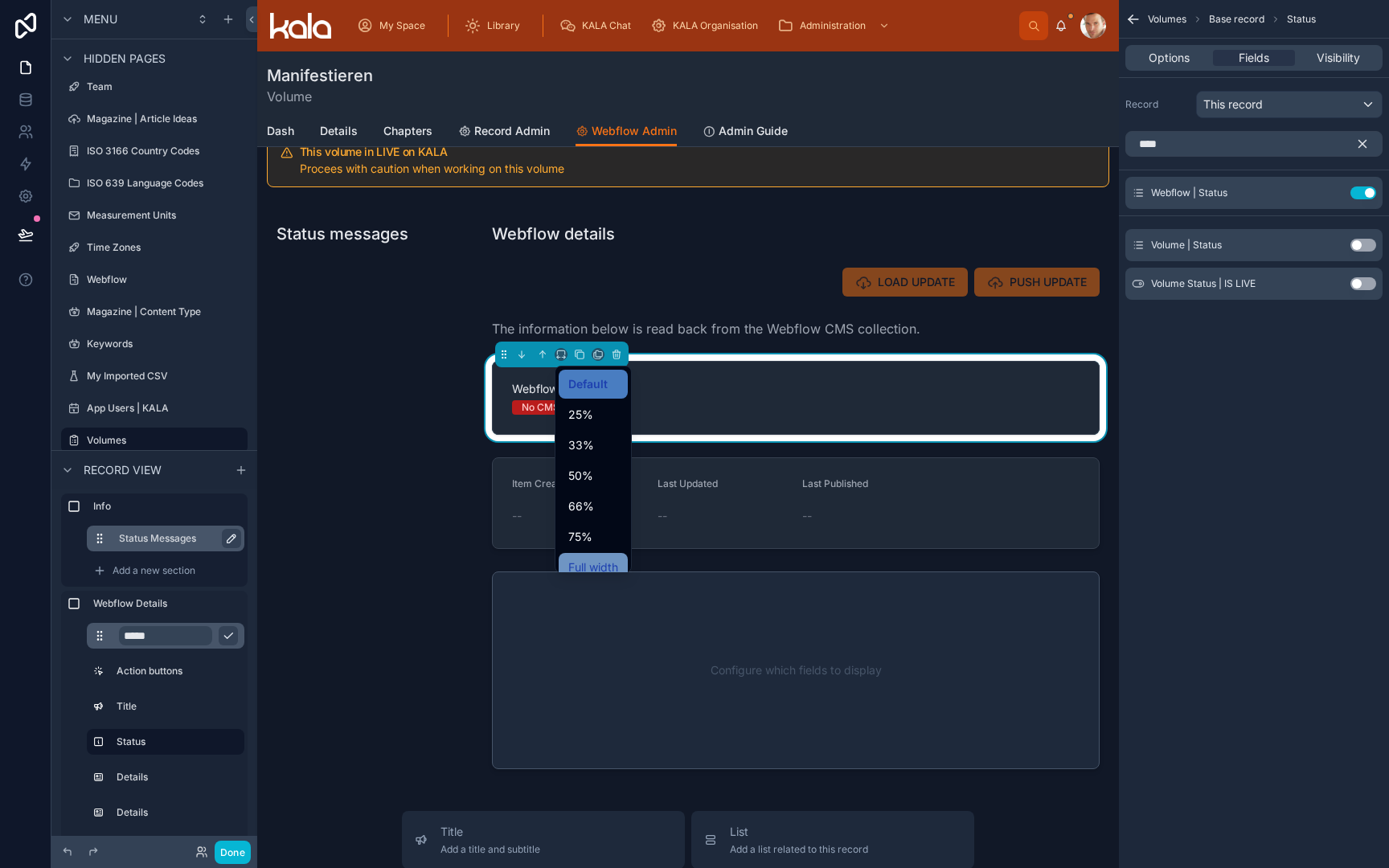
click at [580, 568] on span "Full width" at bounding box center [593, 568] width 50 height 20
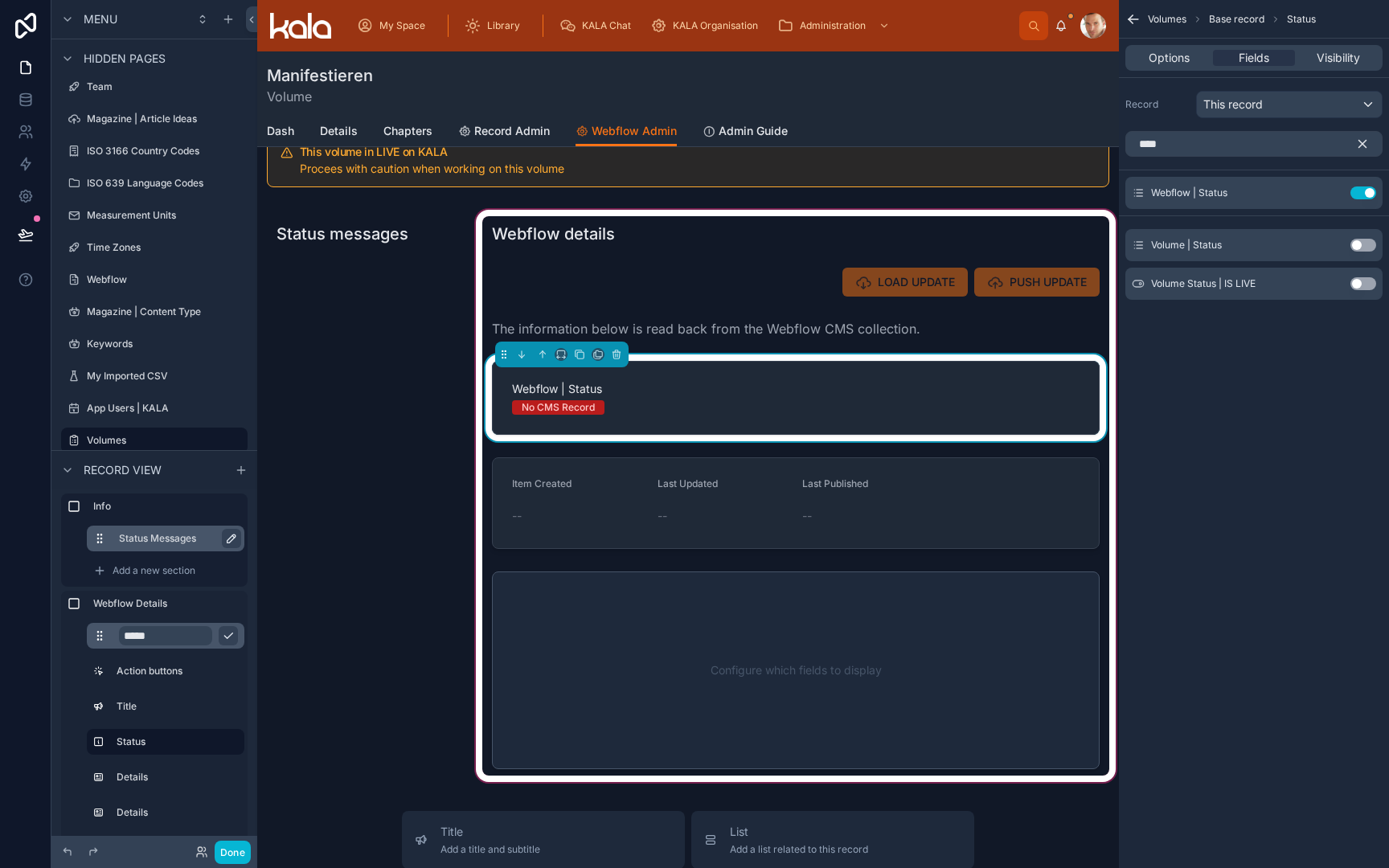
click at [720, 398] on div "Webflow | Status No CMS Record" at bounding box center [796, 398] width 568 height 34
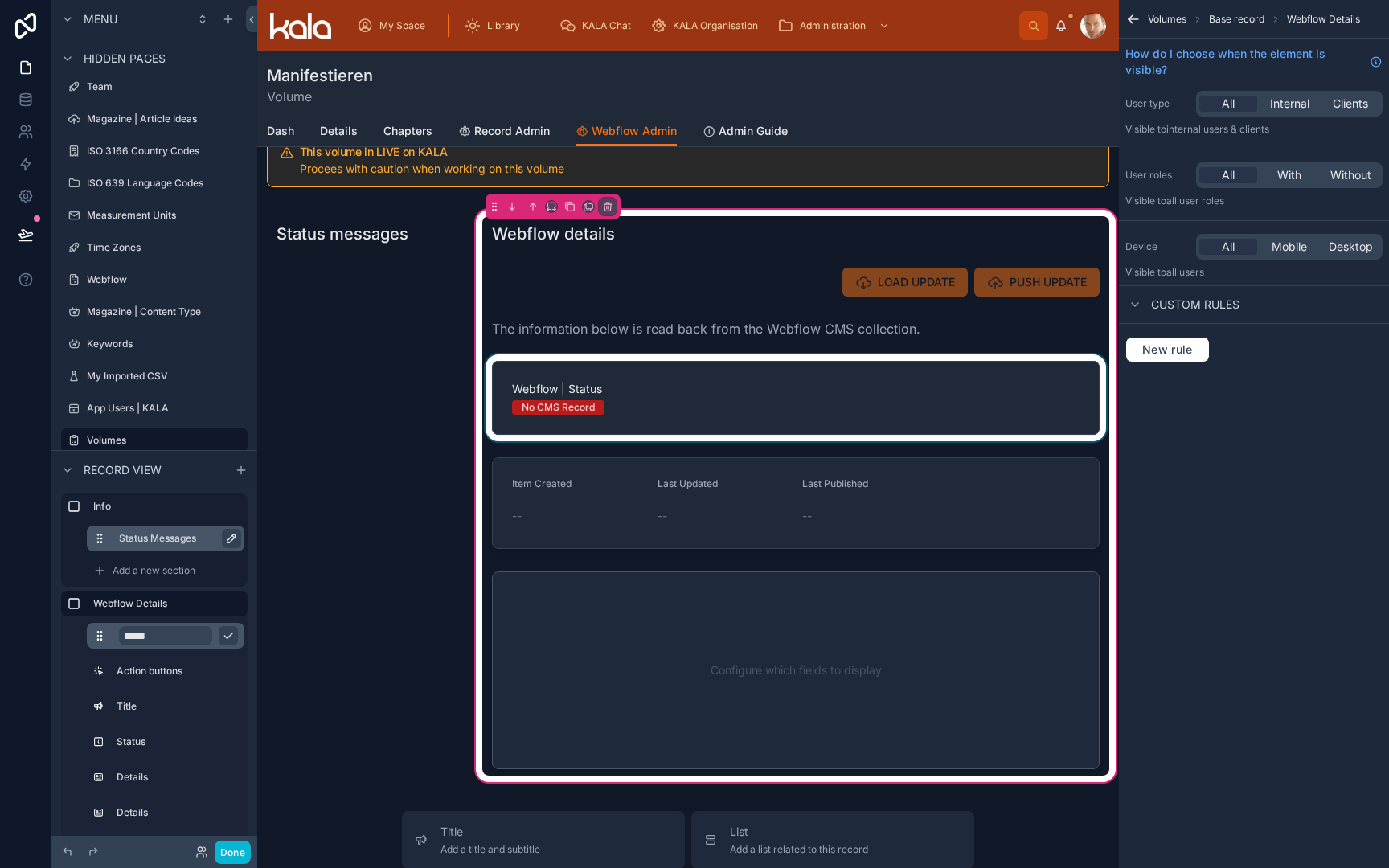
click at [878, 376] on div at bounding box center [795, 398] width 627 height 87
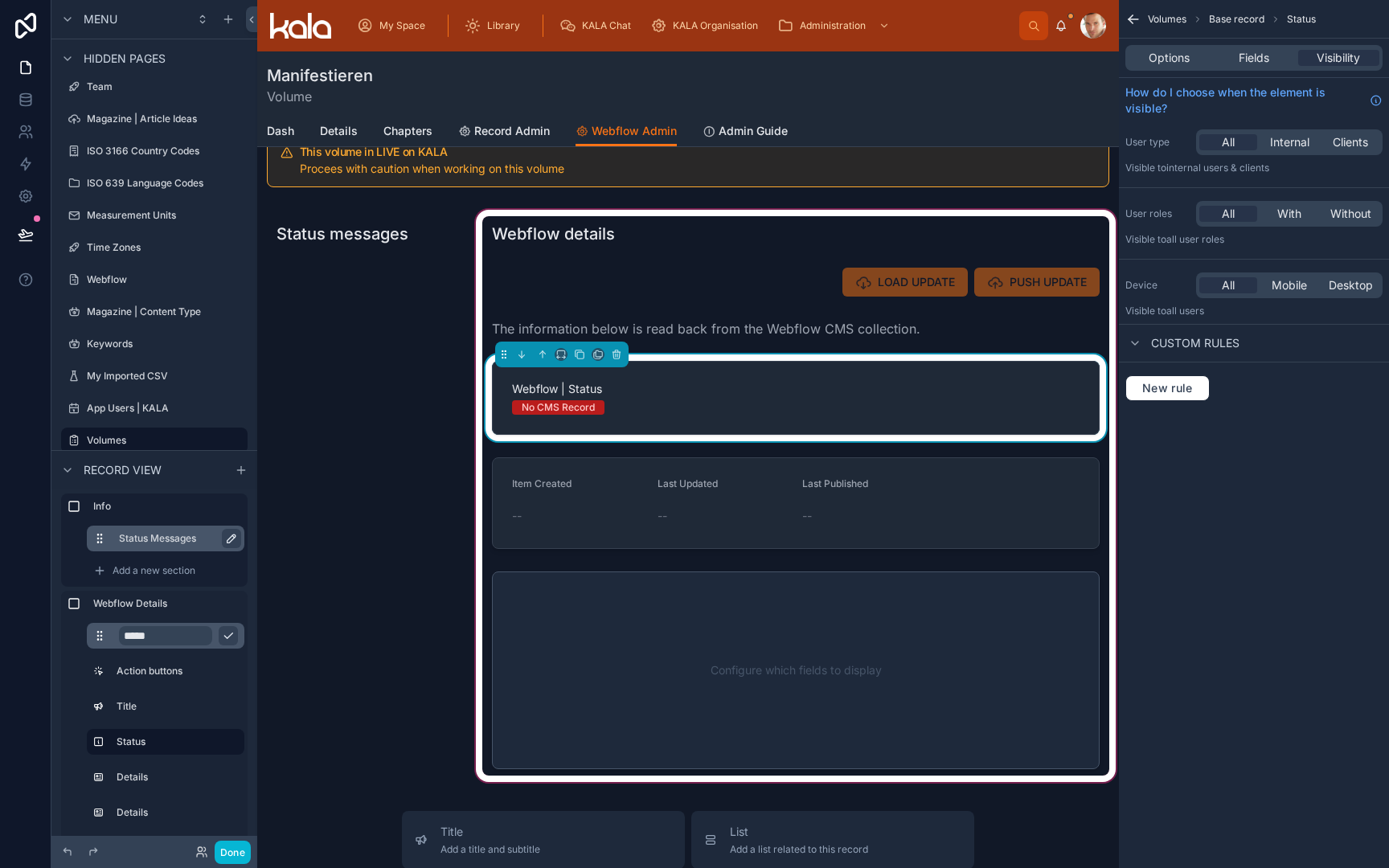
click at [1257, 47] on div "Options Fields Visibility" at bounding box center [1253, 58] width 257 height 25
click at [1260, 60] on span "Fields" at bounding box center [1254, 58] width 31 height 16
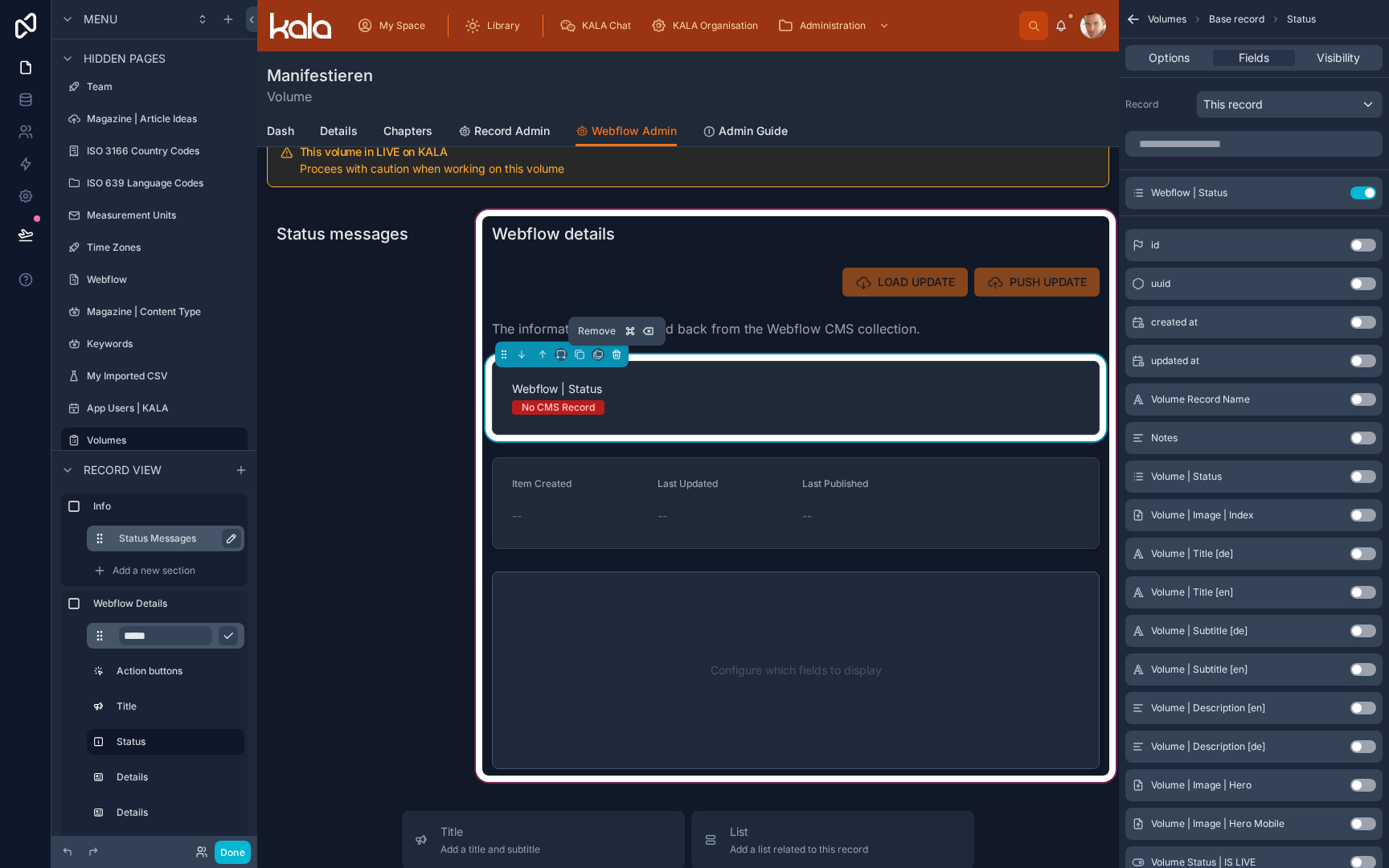
click at [618, 356] on icon at bounding box center [618, 356] width 0 height 3
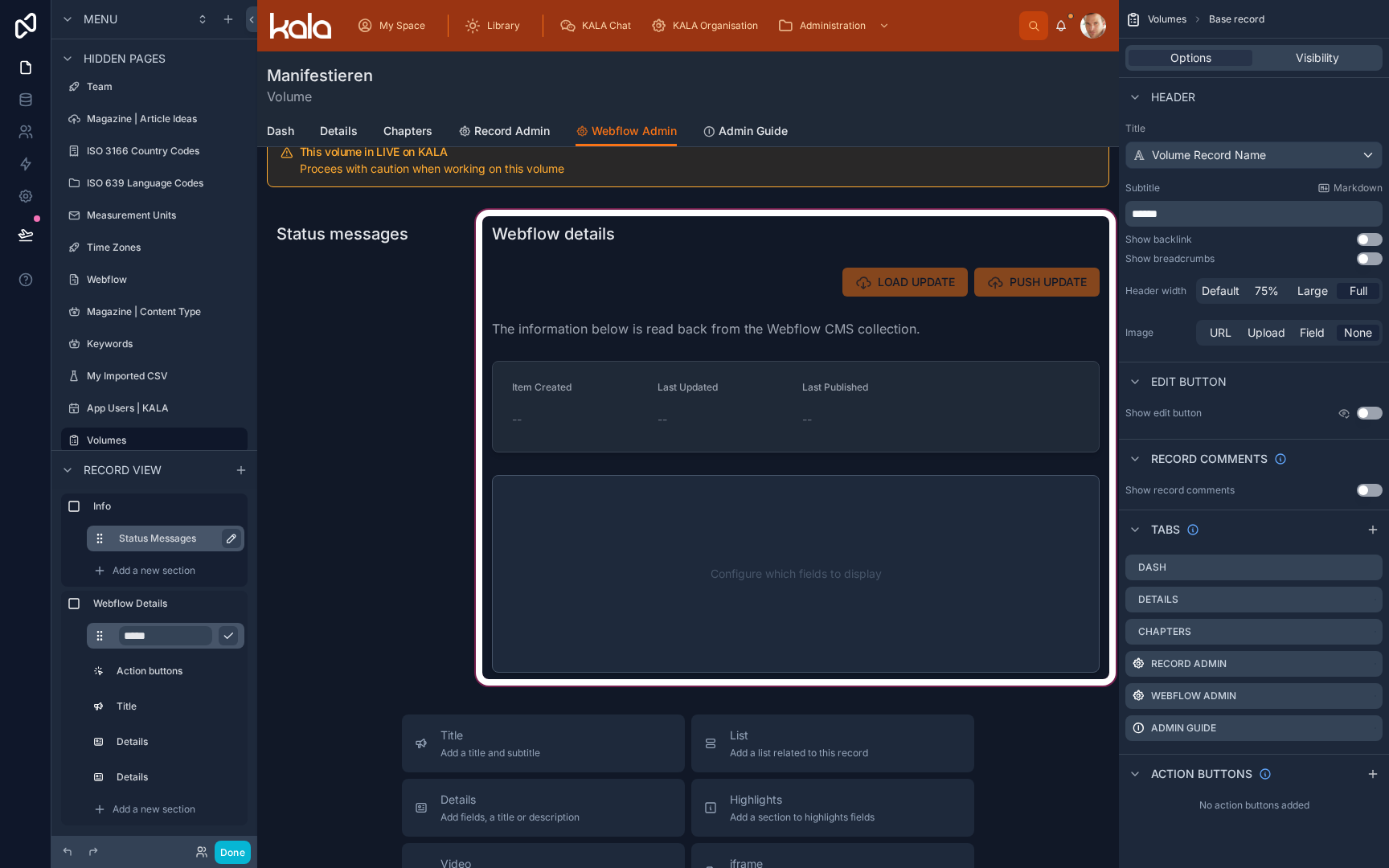
click at [605, 421] on div at bounding box center [796, 448] width 647 height 482
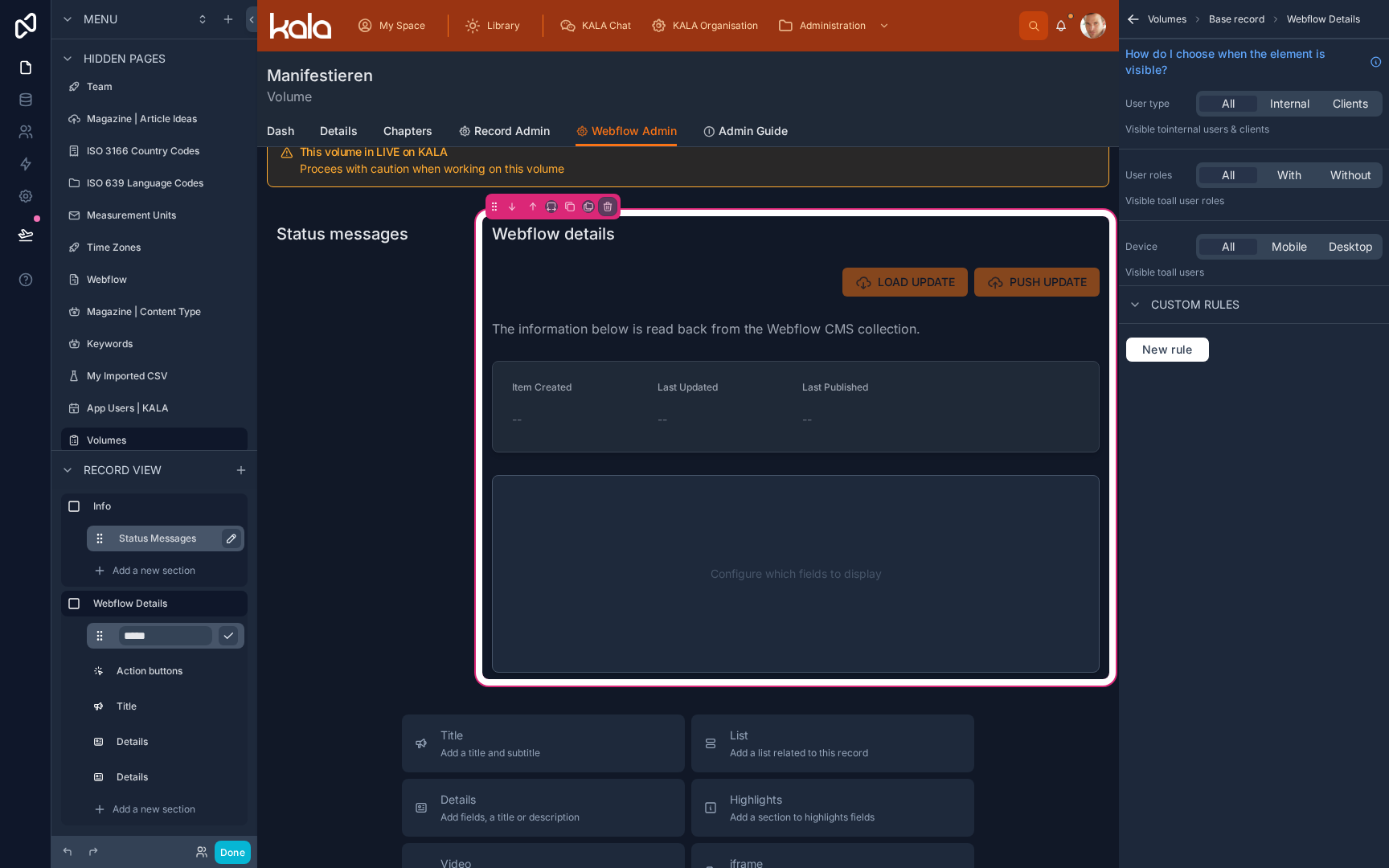
click at [605, 421] on div at bounding box center [795, 406] width 627 height 104
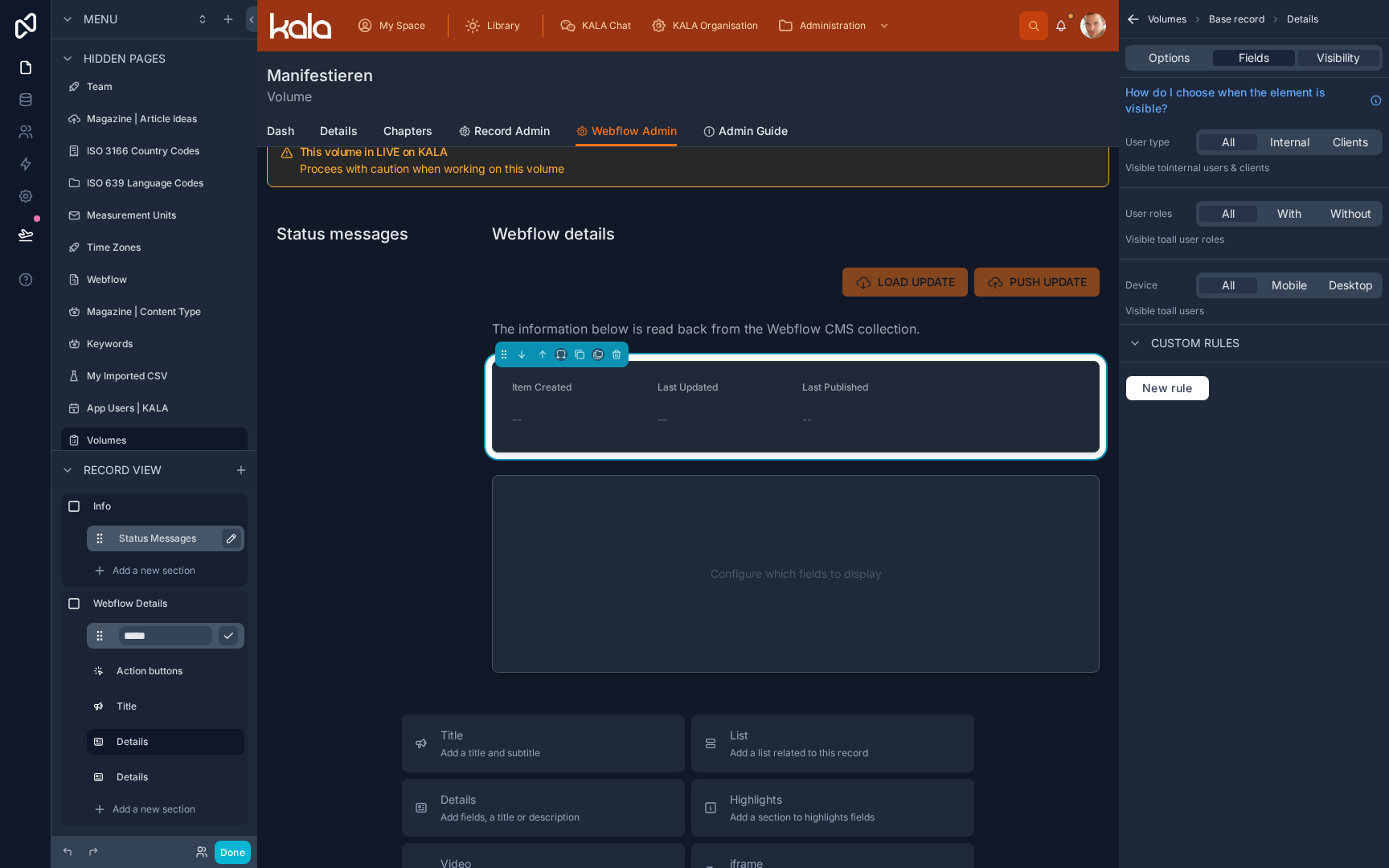
click at [1247, 64] on span "Fields" at bounding box center [1254, 58] width 31 height 16
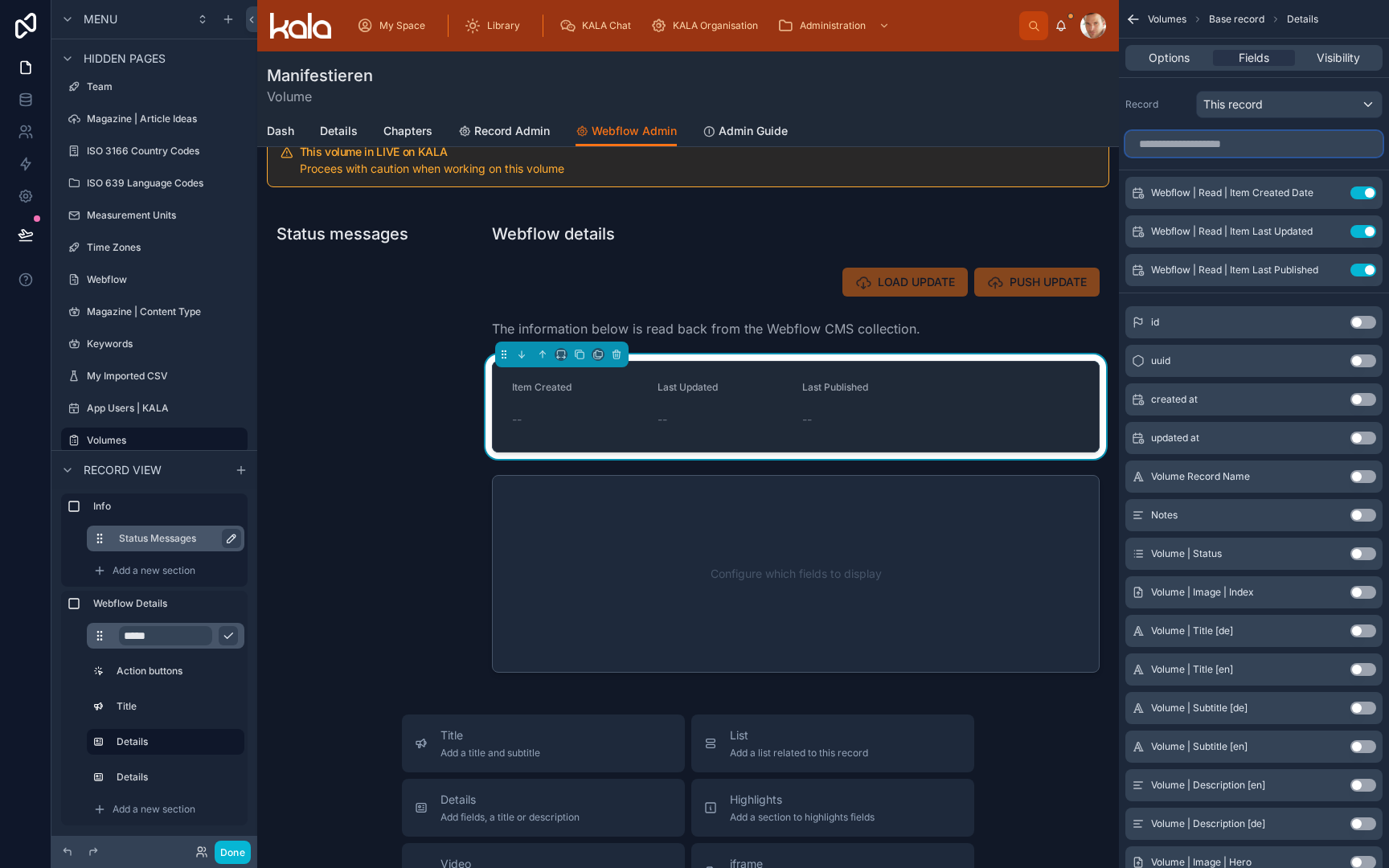
click at [1242, 147] on input "scrollable content" at bounding box center [1253, 143] width 257 height 25
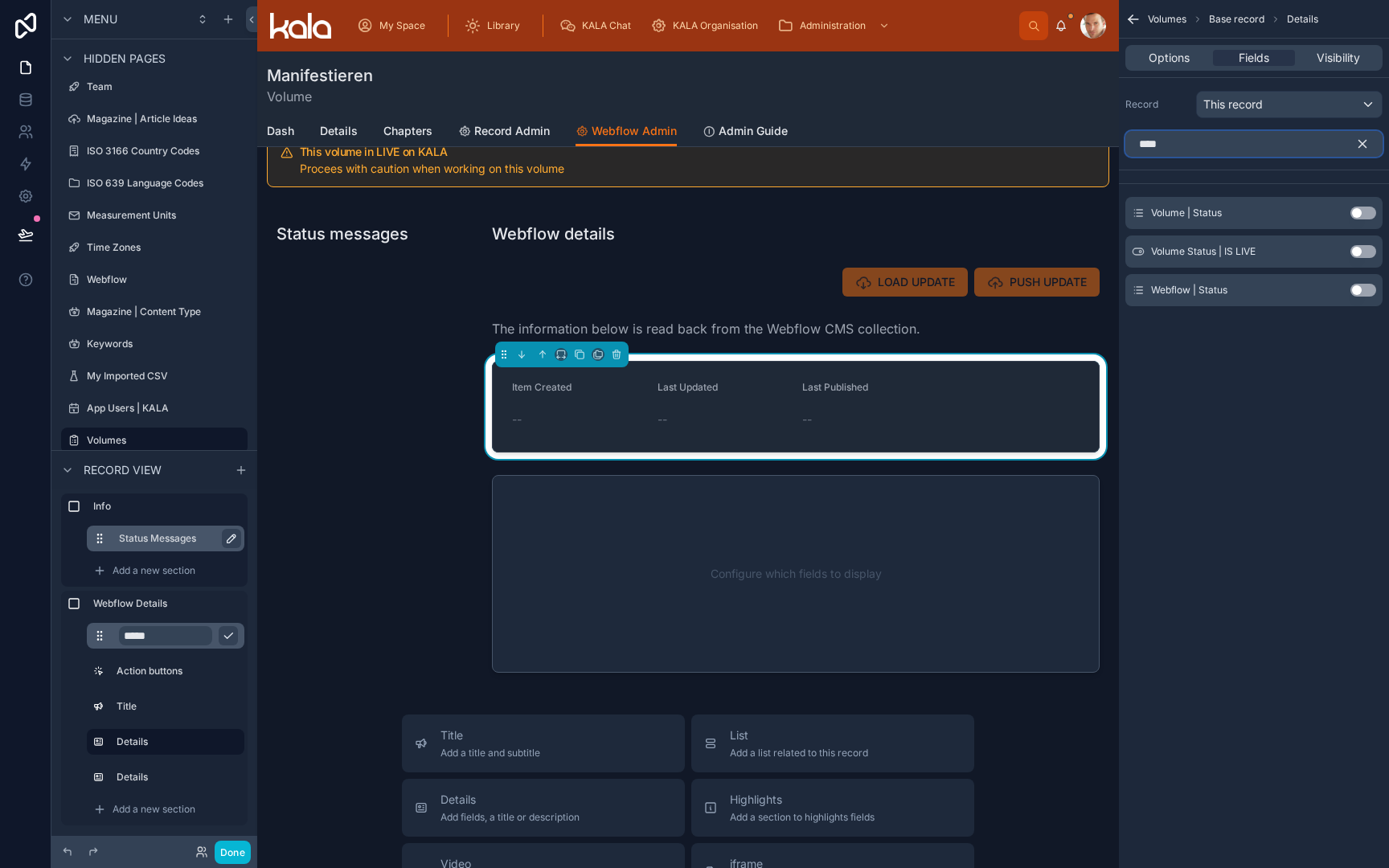
type input "****"
click at [1374, 293] on button "Use setting" at bounding box center [1364, 289] width 25 height 13
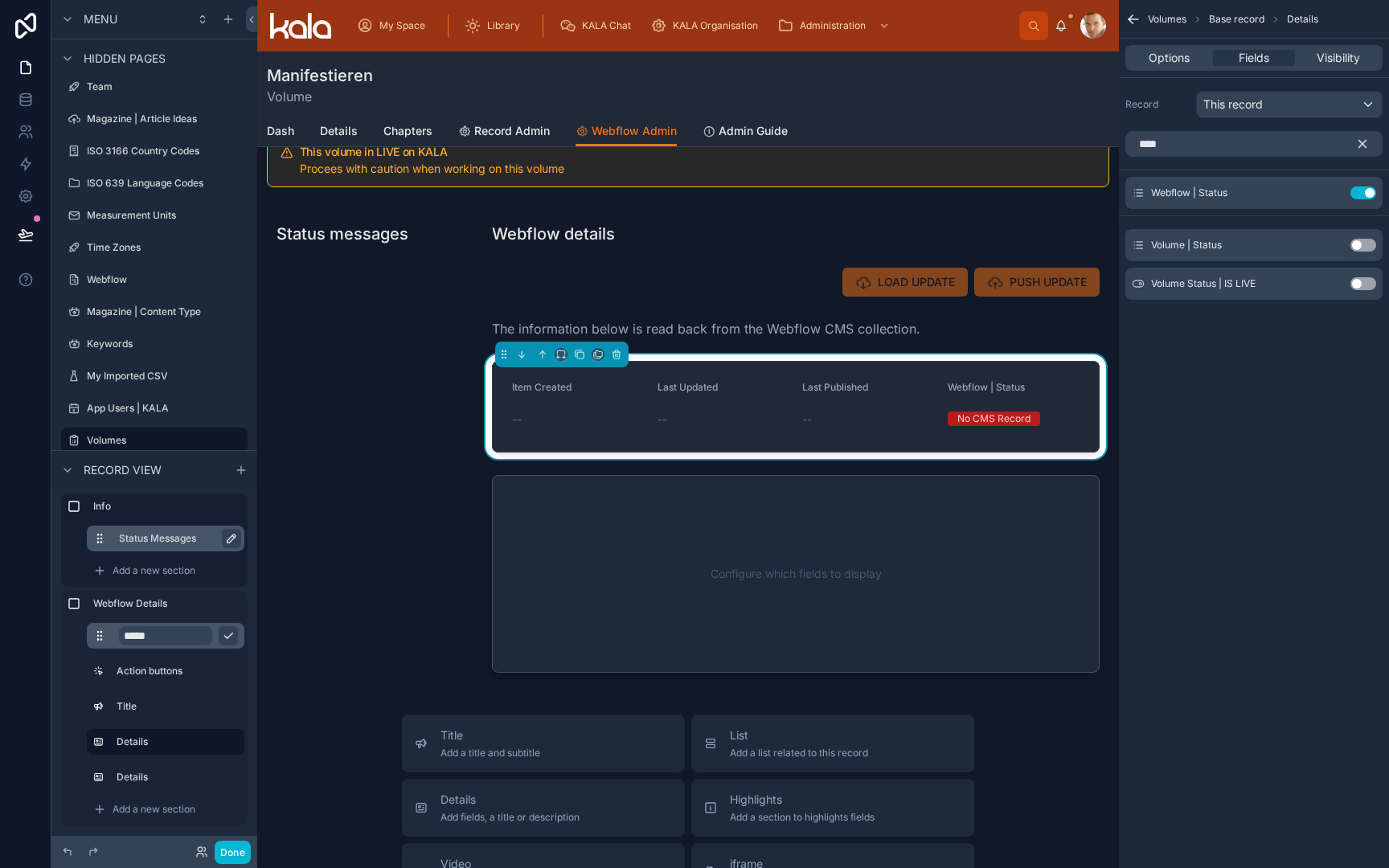
click at [1364, 143] on icon "scrollable content" at bounding box center [1363, 144] width 8 height 8
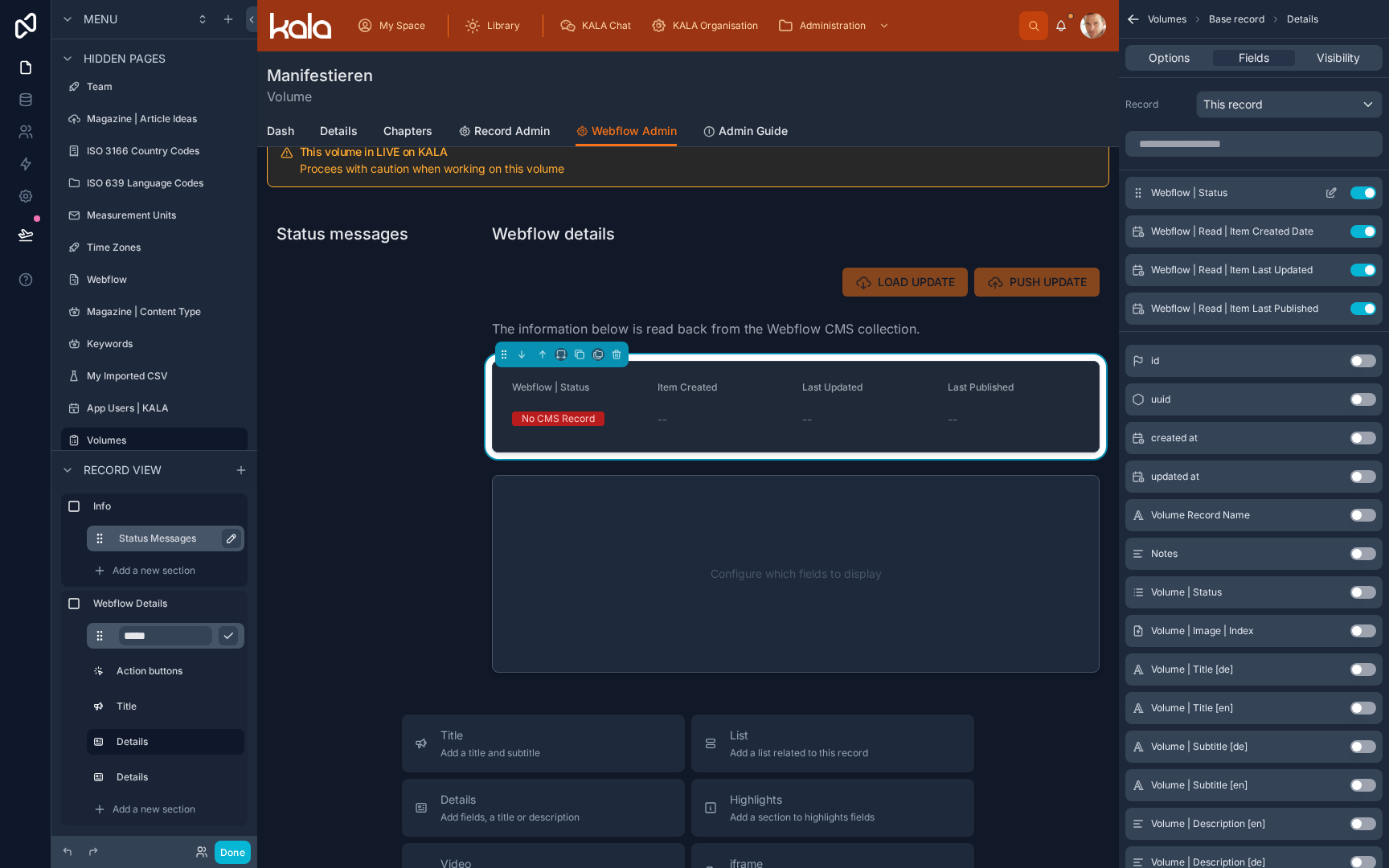
click at [1334, 192] on icon "scrollable content" at bounding box center [1333, 192] width 7 height 7
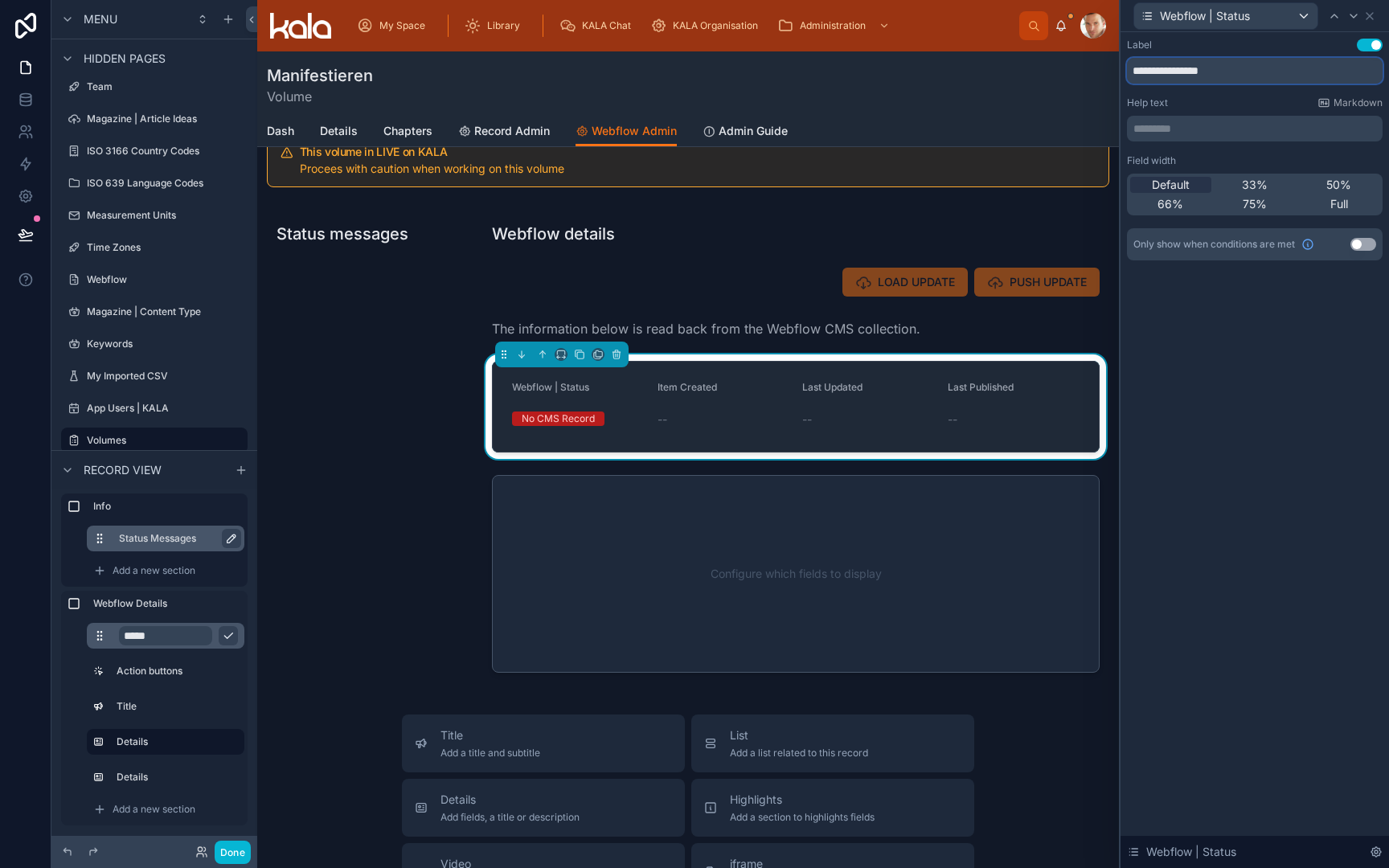
drag, startPoint x: 1189, startPoint y: 72, endPoint x: 1120, endPoint y: 69, distance: 69.1
click at [1120, 69] on div "**********" at bounding box center [1254, 434] width 270 height 868
type input "******"
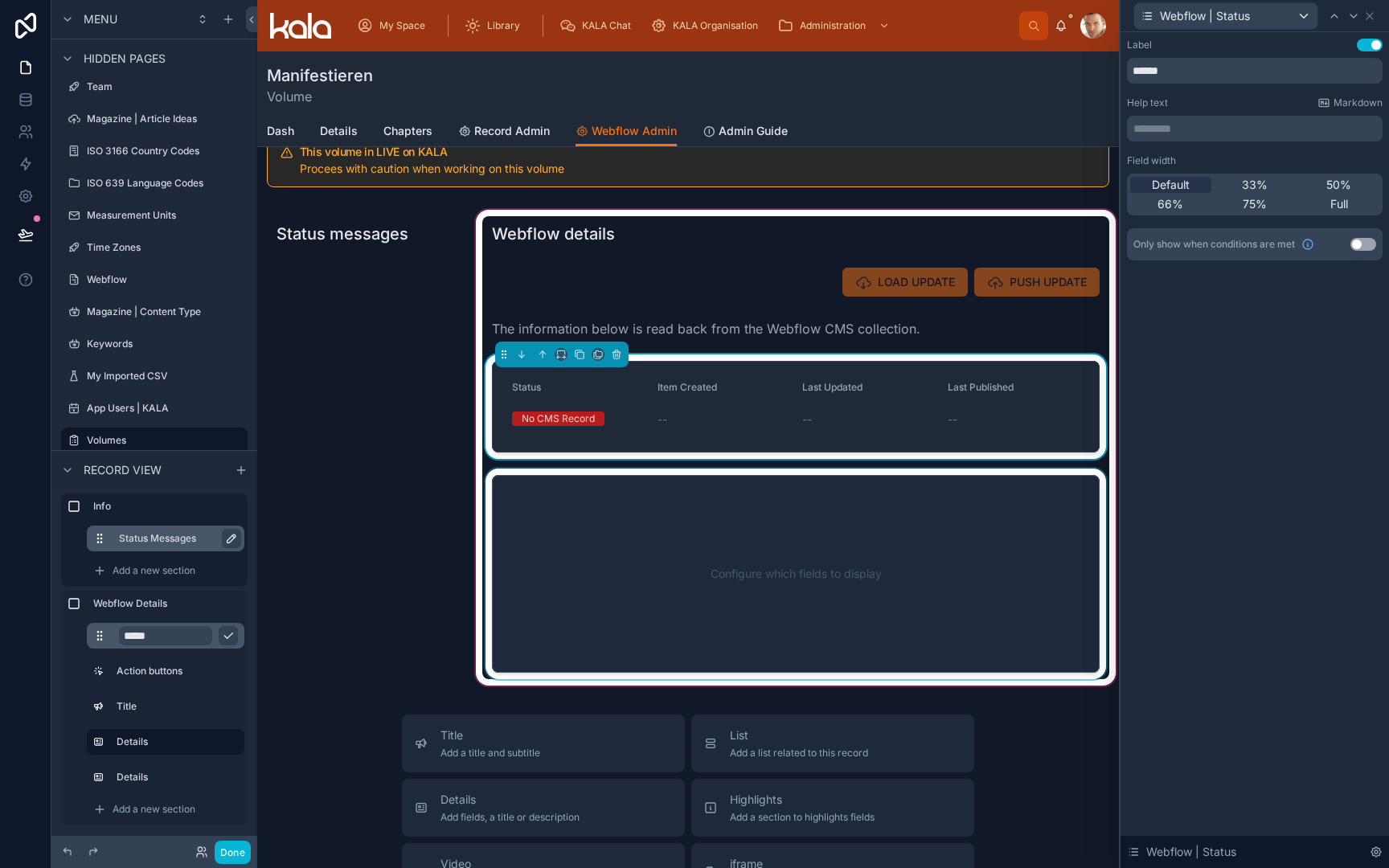
click at [628, 573] on div at bounding box center [795, 574] width 627 height 210
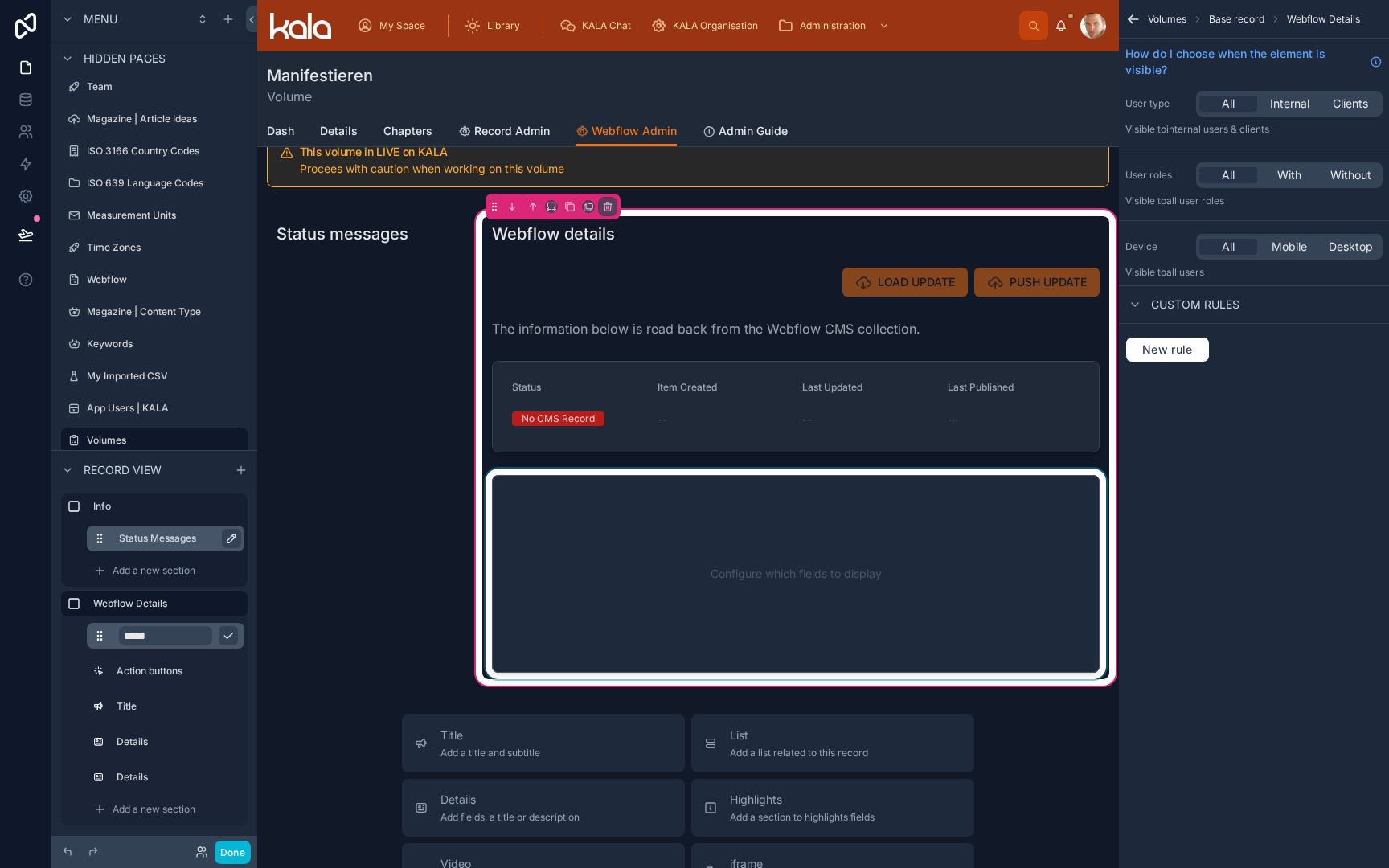
click at [628, 573] on div at bounding box center [795, 574] width 627 height 210
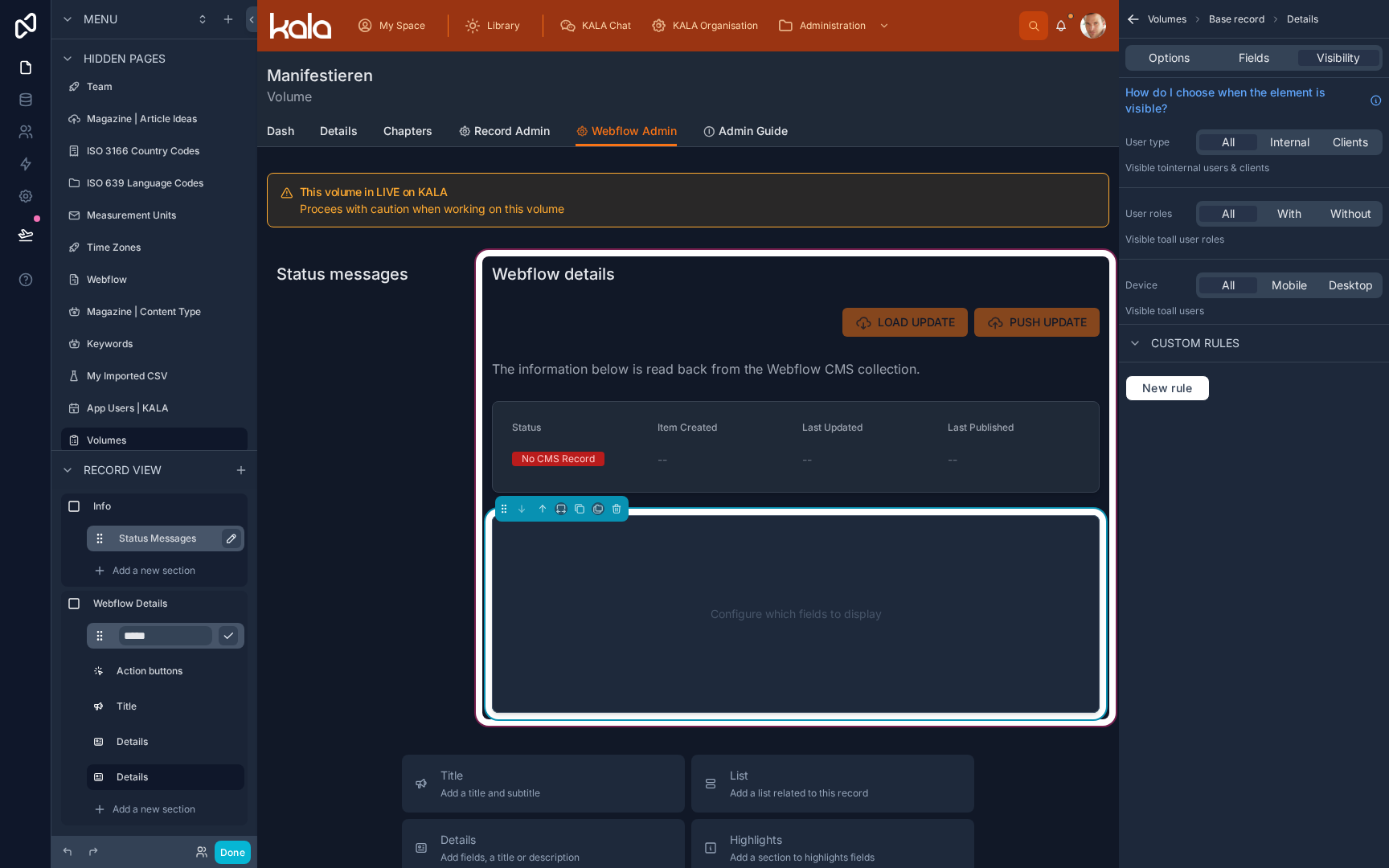
scroll to position [0, 0]
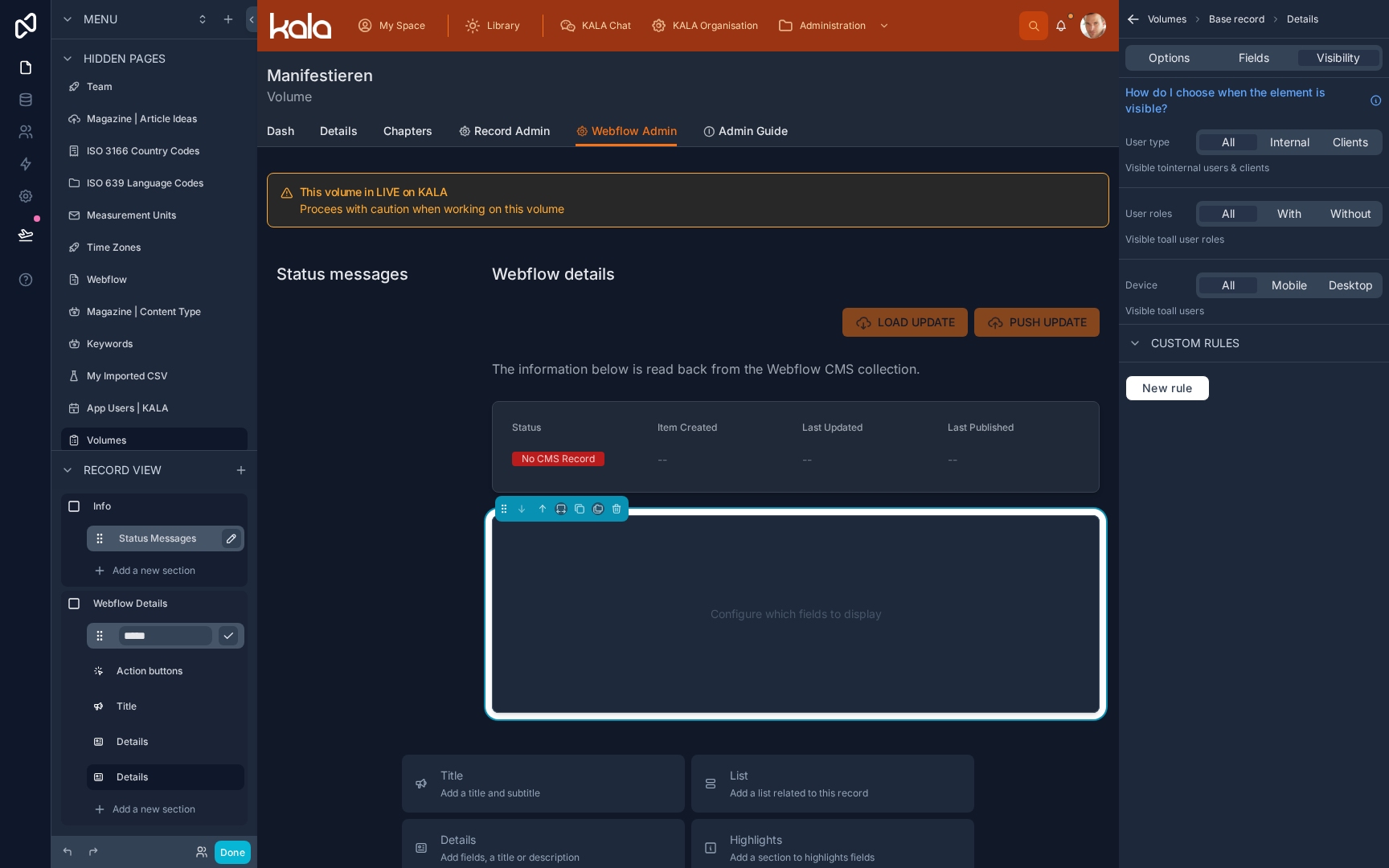
click at [575, 89] on div "Manifestieren Volume" at bounding box center [688, 85] width 843 height 42
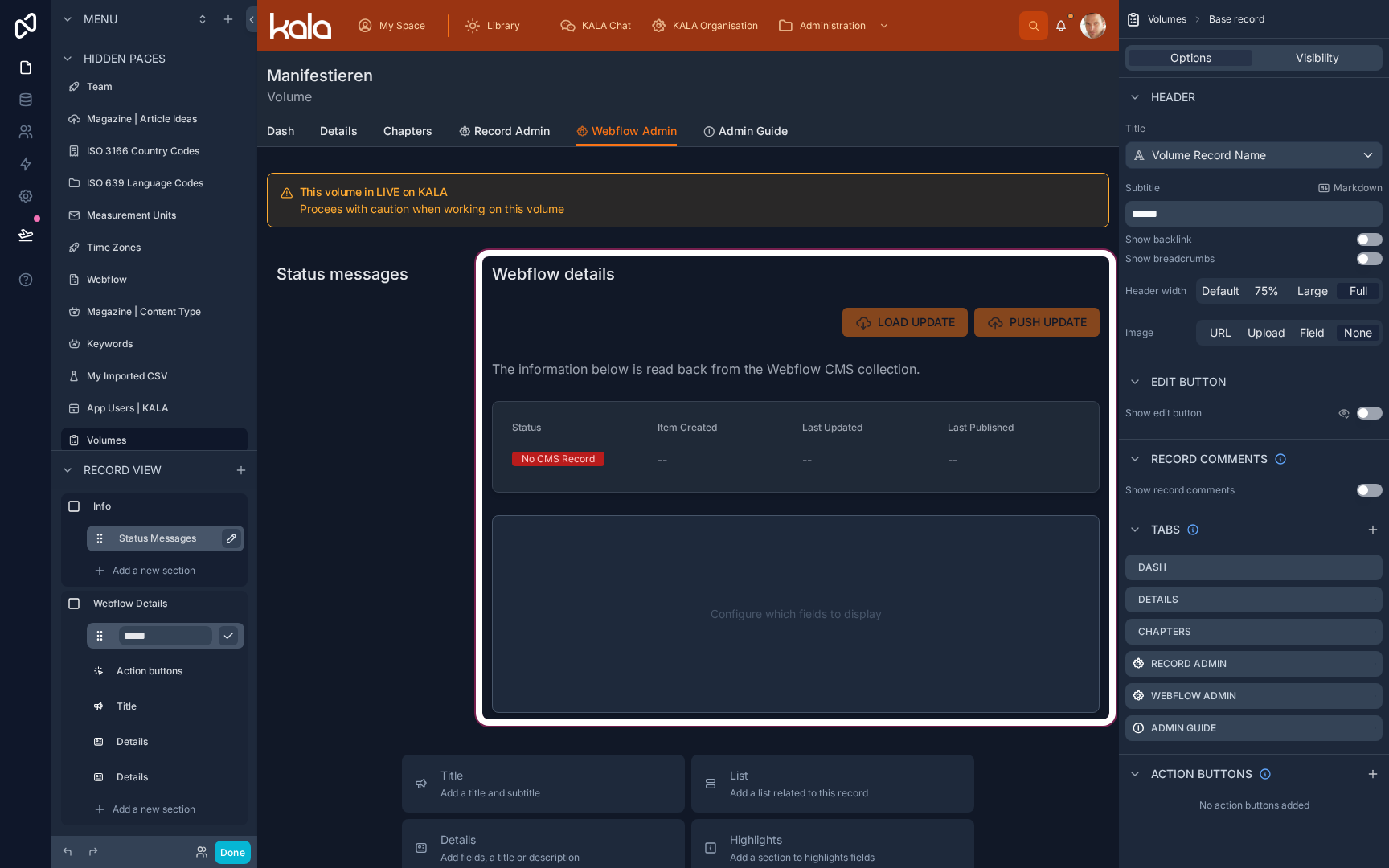
click at [662, 580] on div at bounding box center [796, 488] width 647 height 482
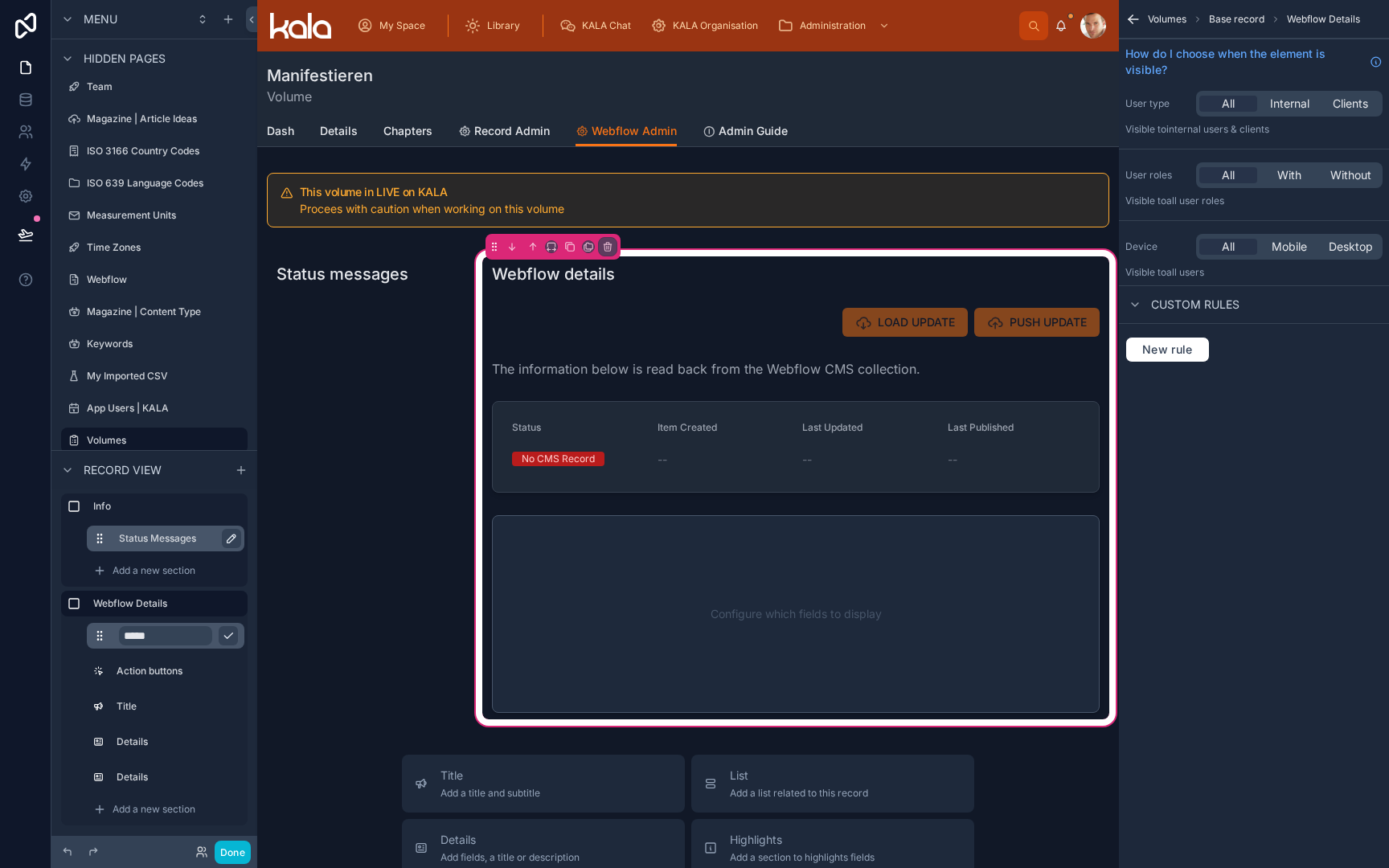
click at [662, 580] on div at bounding box center [795, 614] width 627 height 210
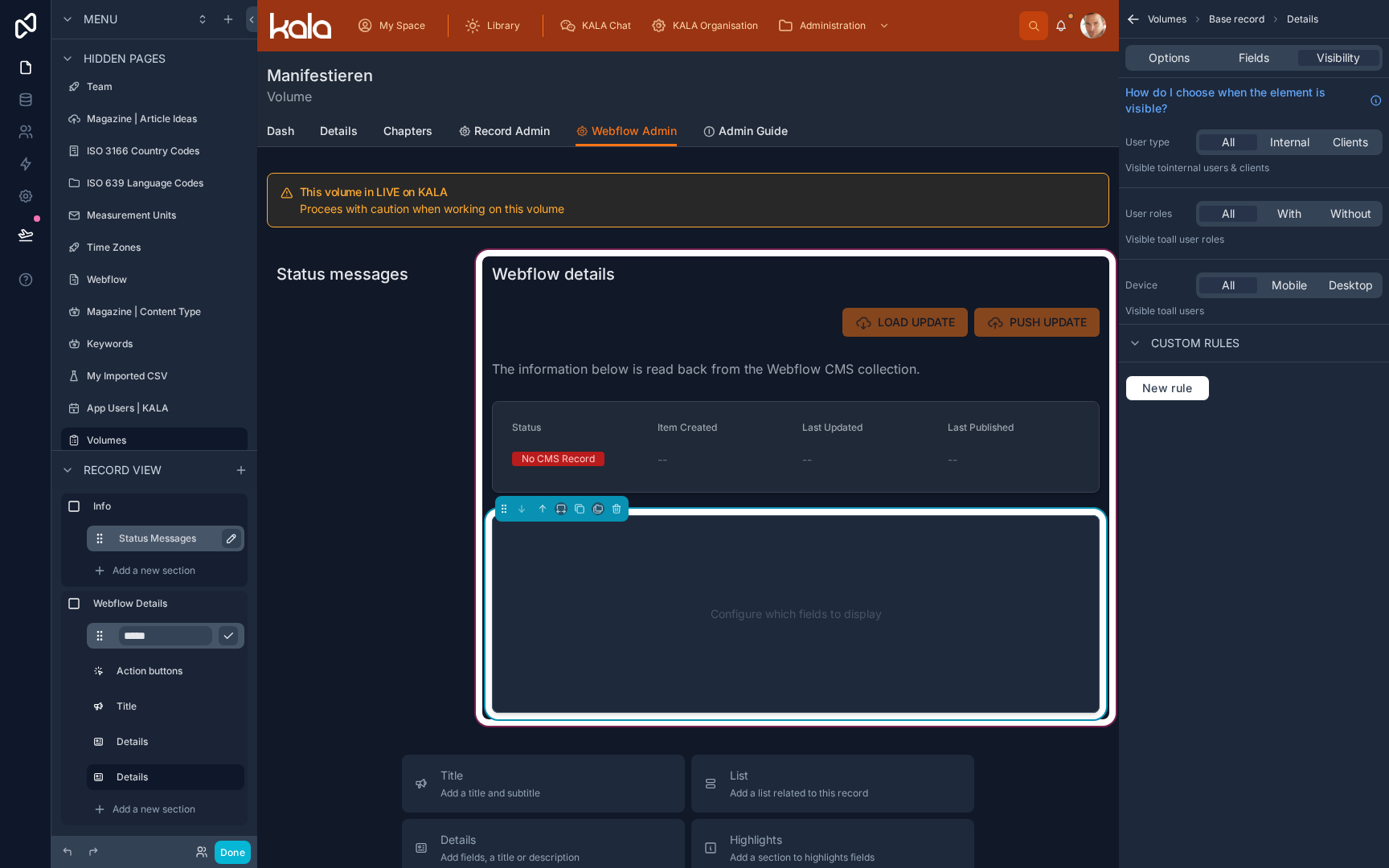
click at [662, 580] on div "Configure which fields to display" at bounding box center [796, 614] width 555 height 145
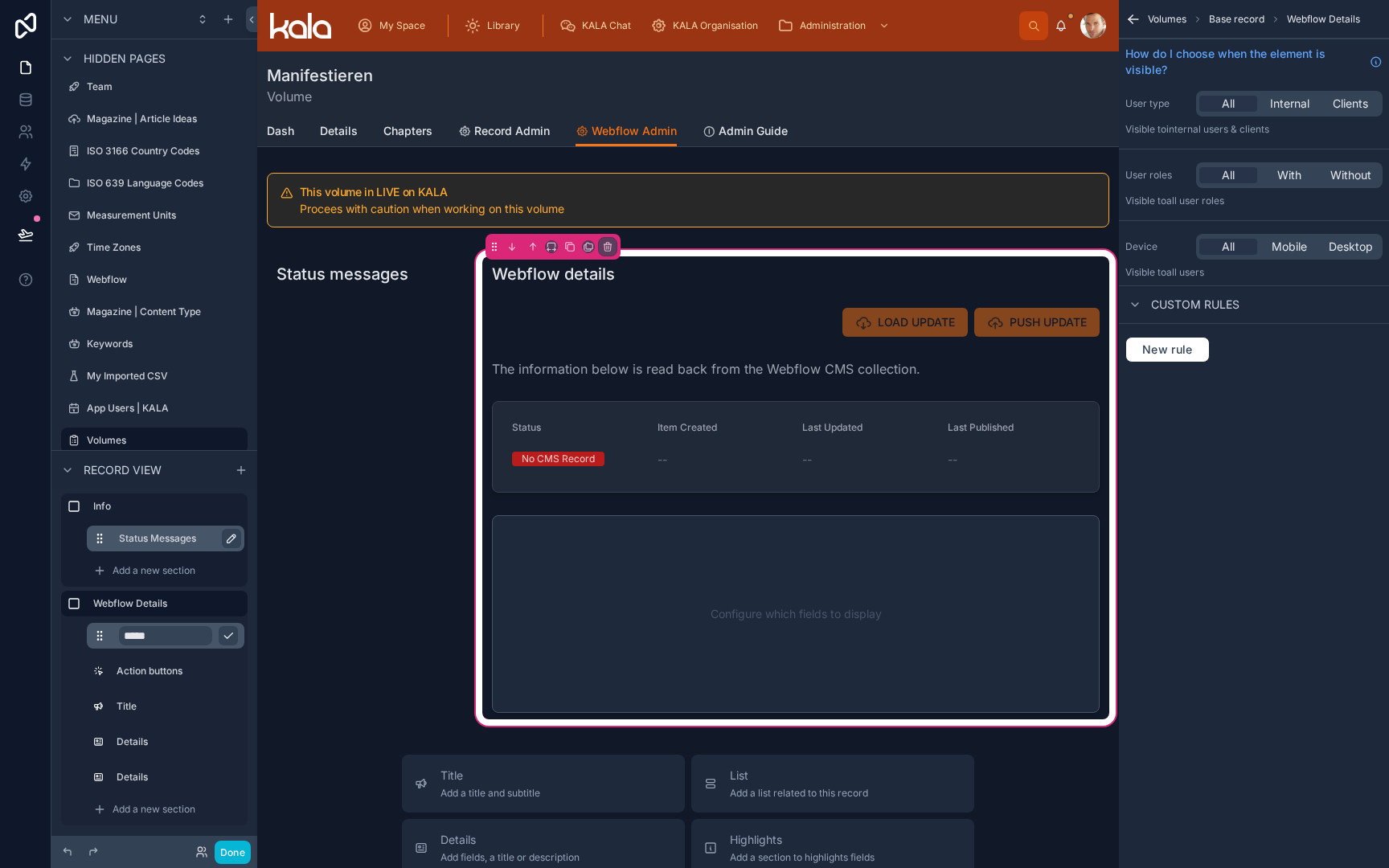
click at [662, 580] on div at bounding box center [795, 614] width 627 height 210
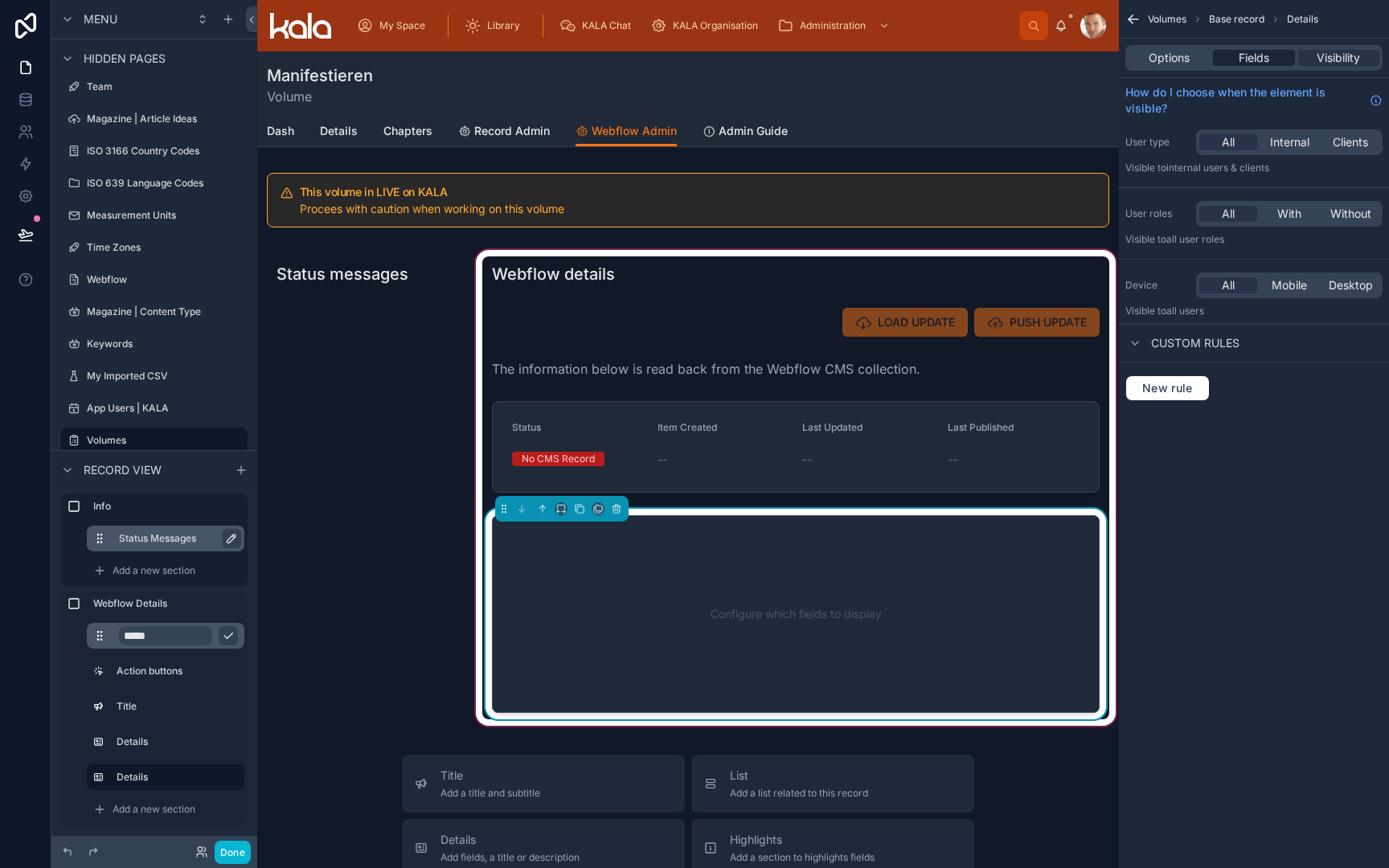
click at [1269, 54] on span "Fields" at bounding box center [1254, 58] width 31 height 16
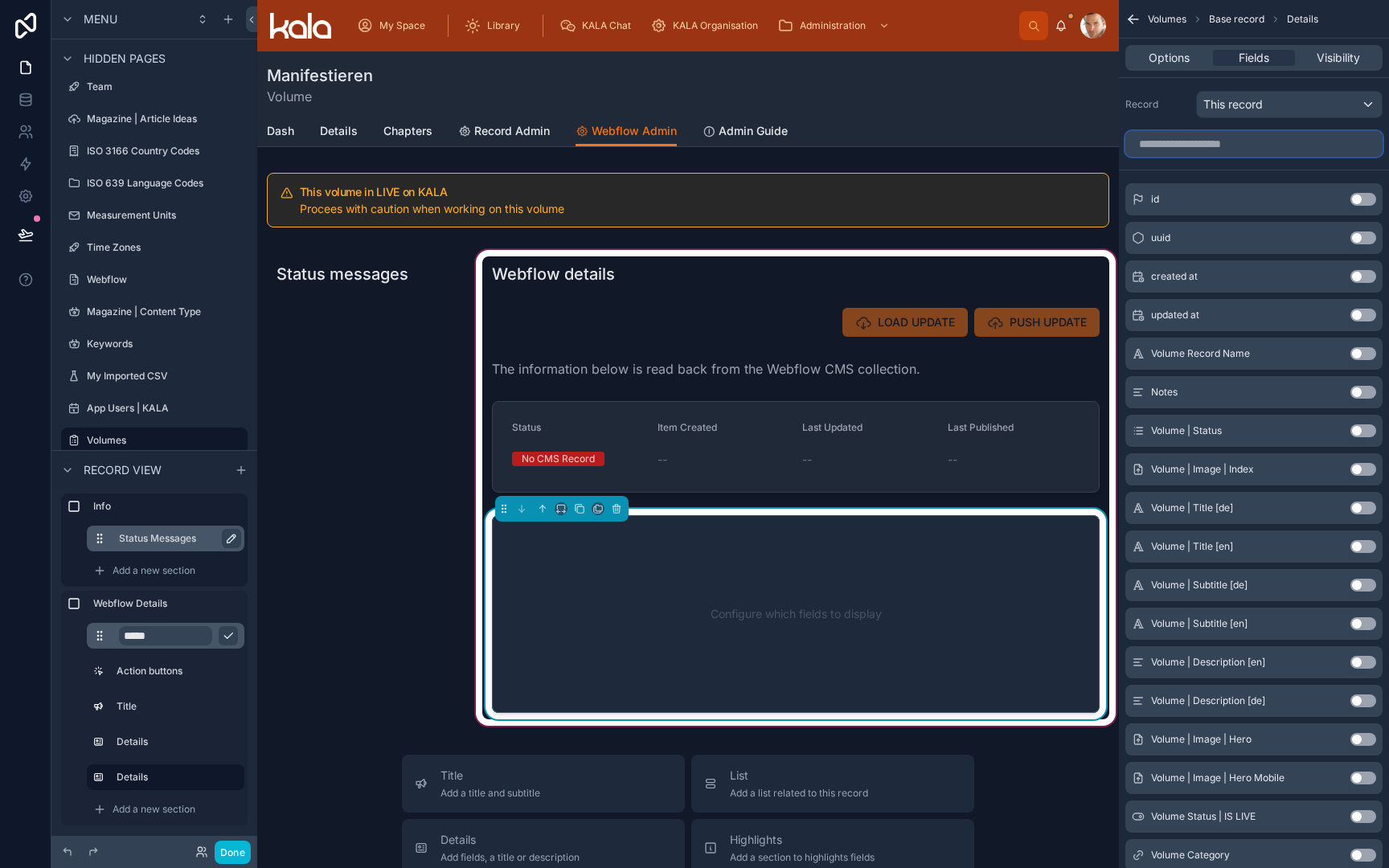
click at [1218, 149] on input "scrollable content" at bounding box center [1253, 143] width 257 height 25
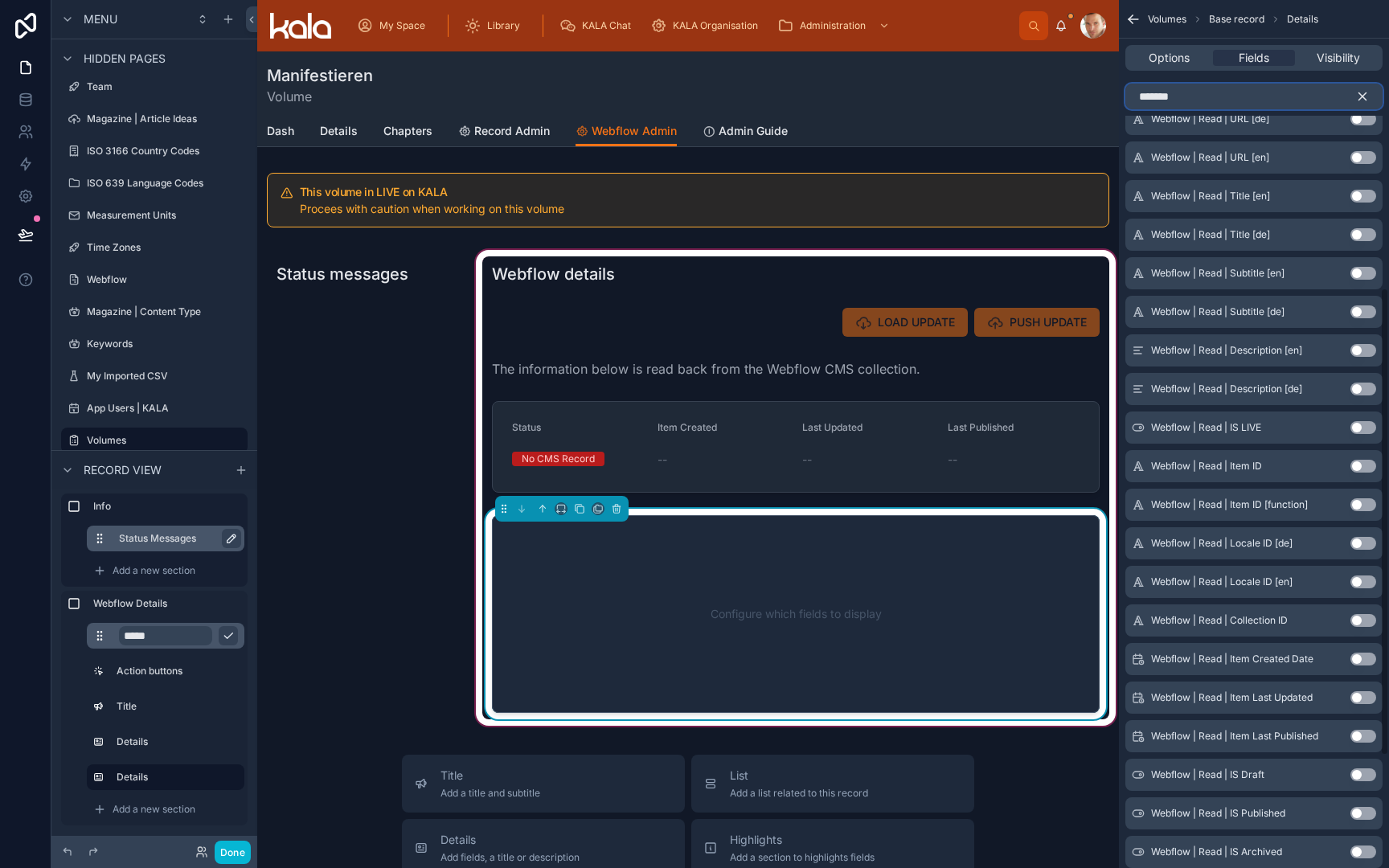
scroll to position [535, 0]
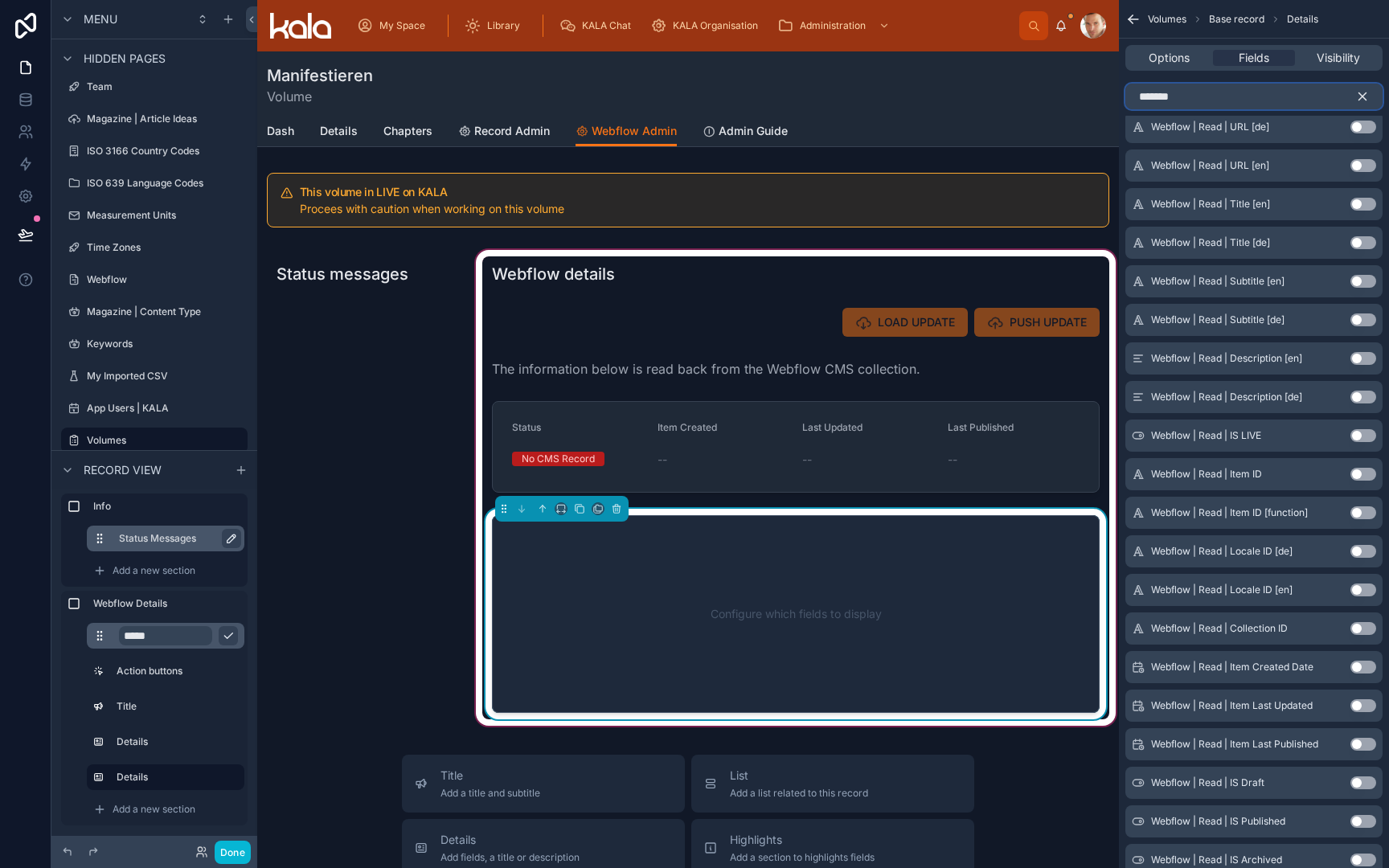
type input "*******"
click at [1364, 436] on button "Use setting" at bounding box center [1364, 435] width 25 height 13
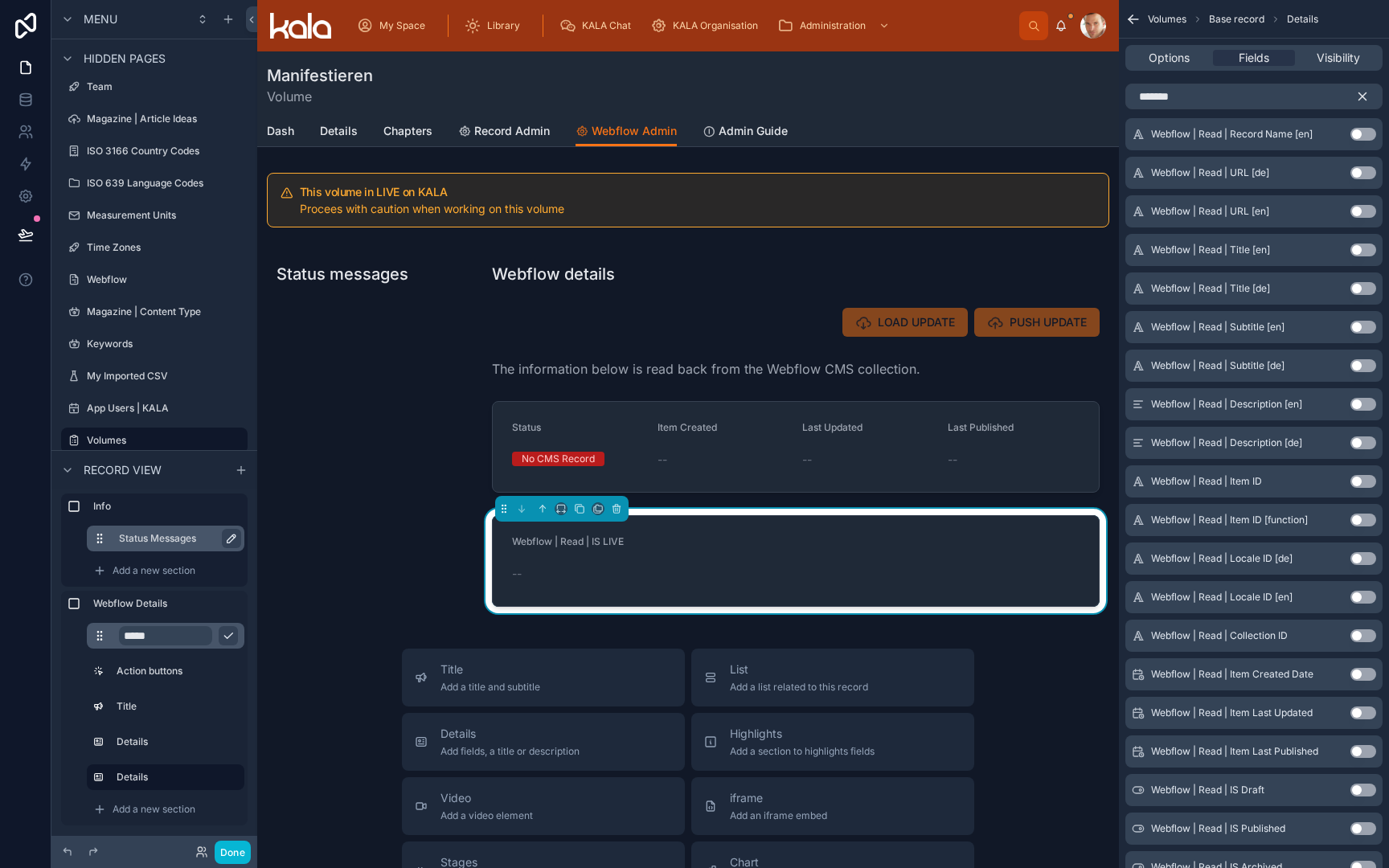
click at [1365, 790] on button "Use setting" at bounding box center [1364, 790] width 25 height 13
click at [1367, 827] on button "Use setting" at bounding box center [1364, 828] width 25 height 13
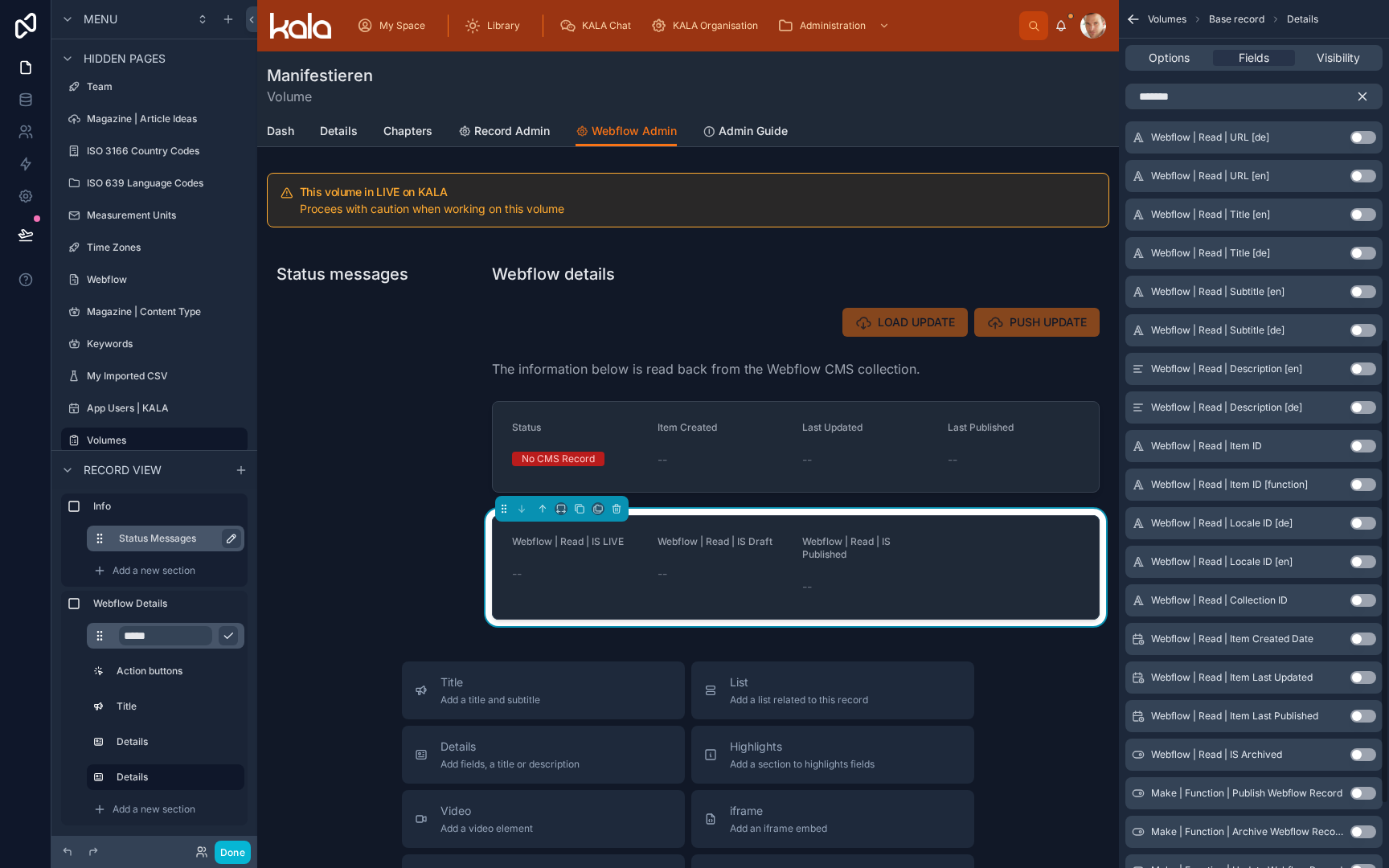
scroll to position [656, 0]
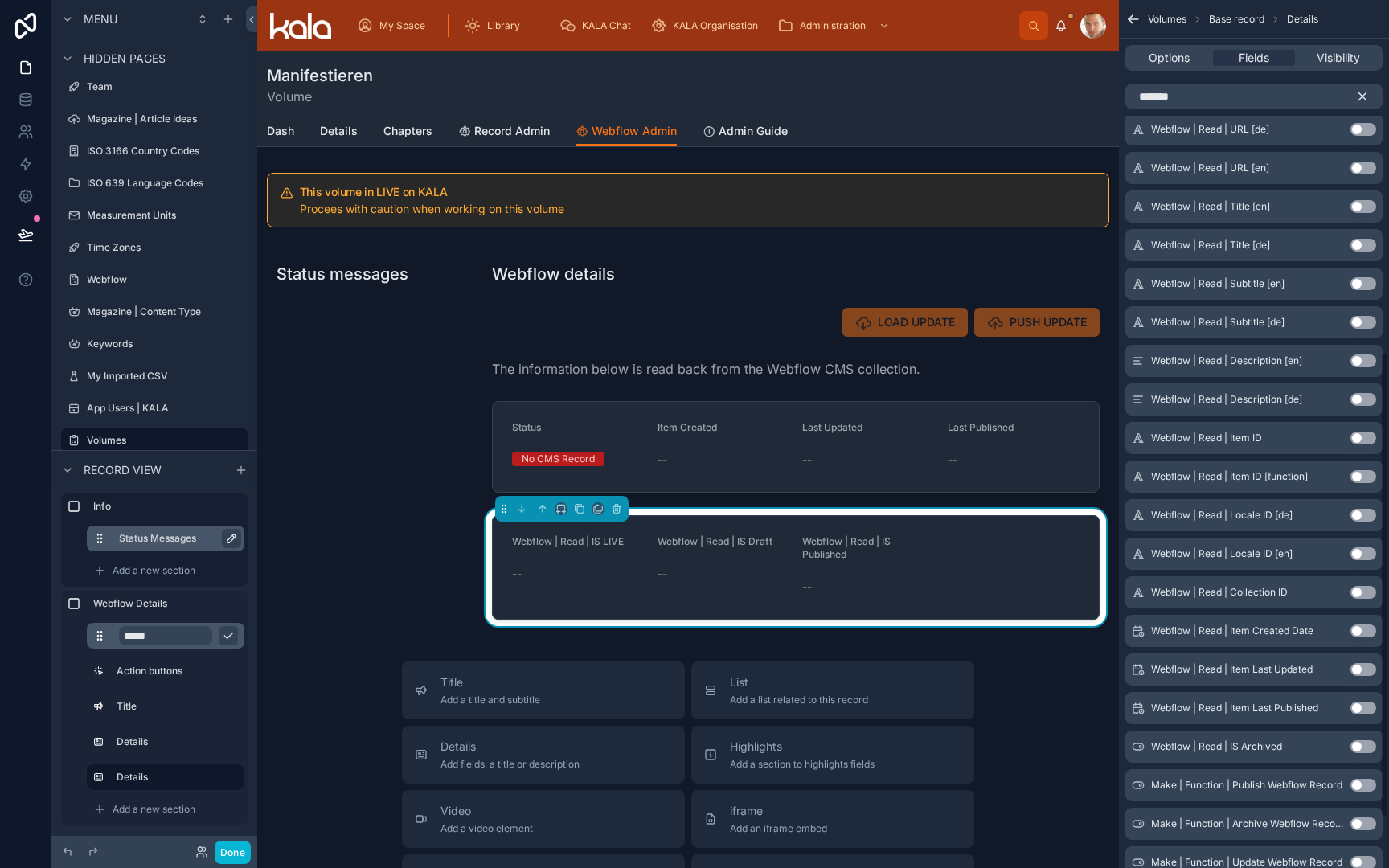
click at [1365, 744] on button "Use setting" at bounding box center [1364, 747] width 25 height 13
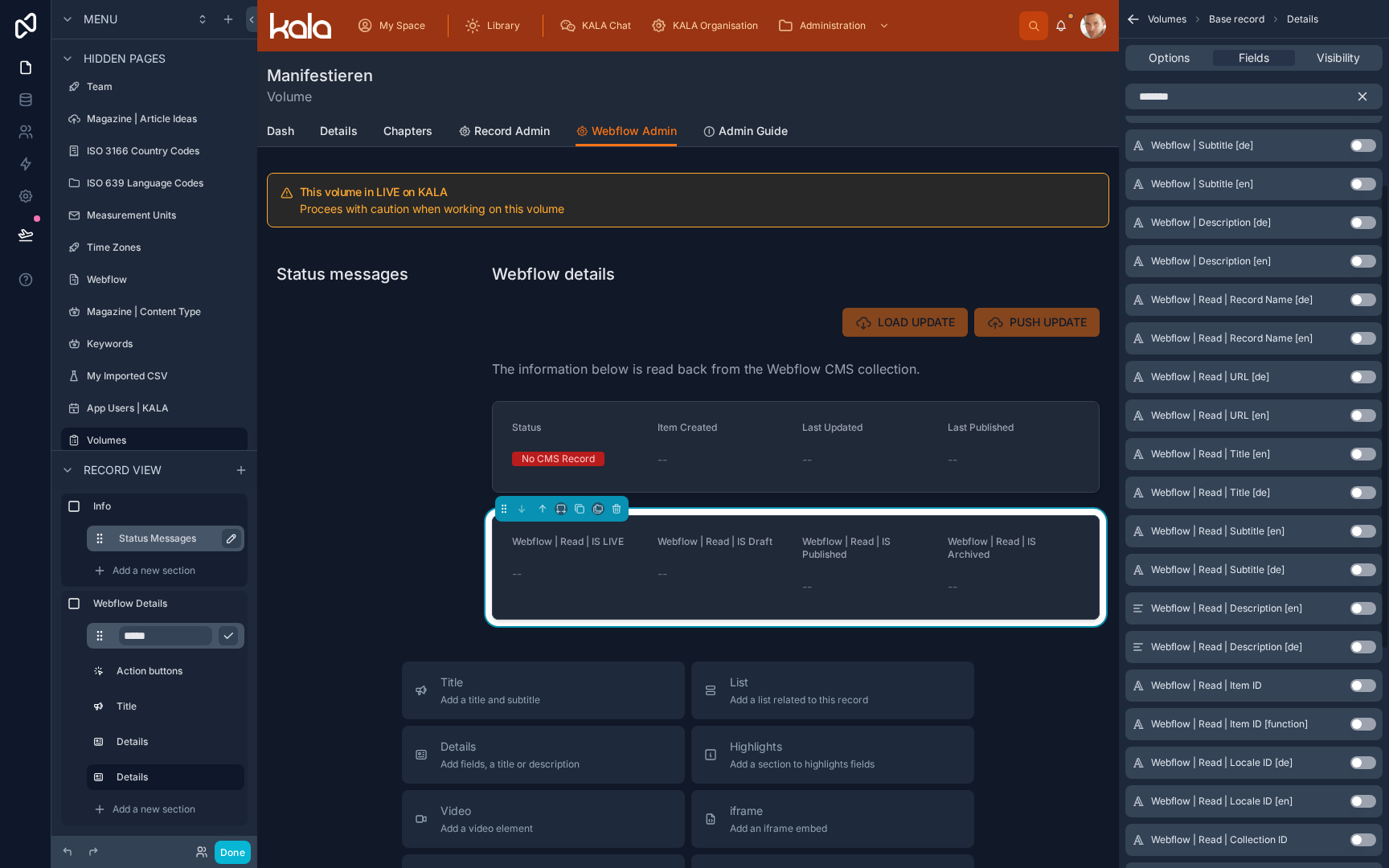
scroll to position [316, 0]
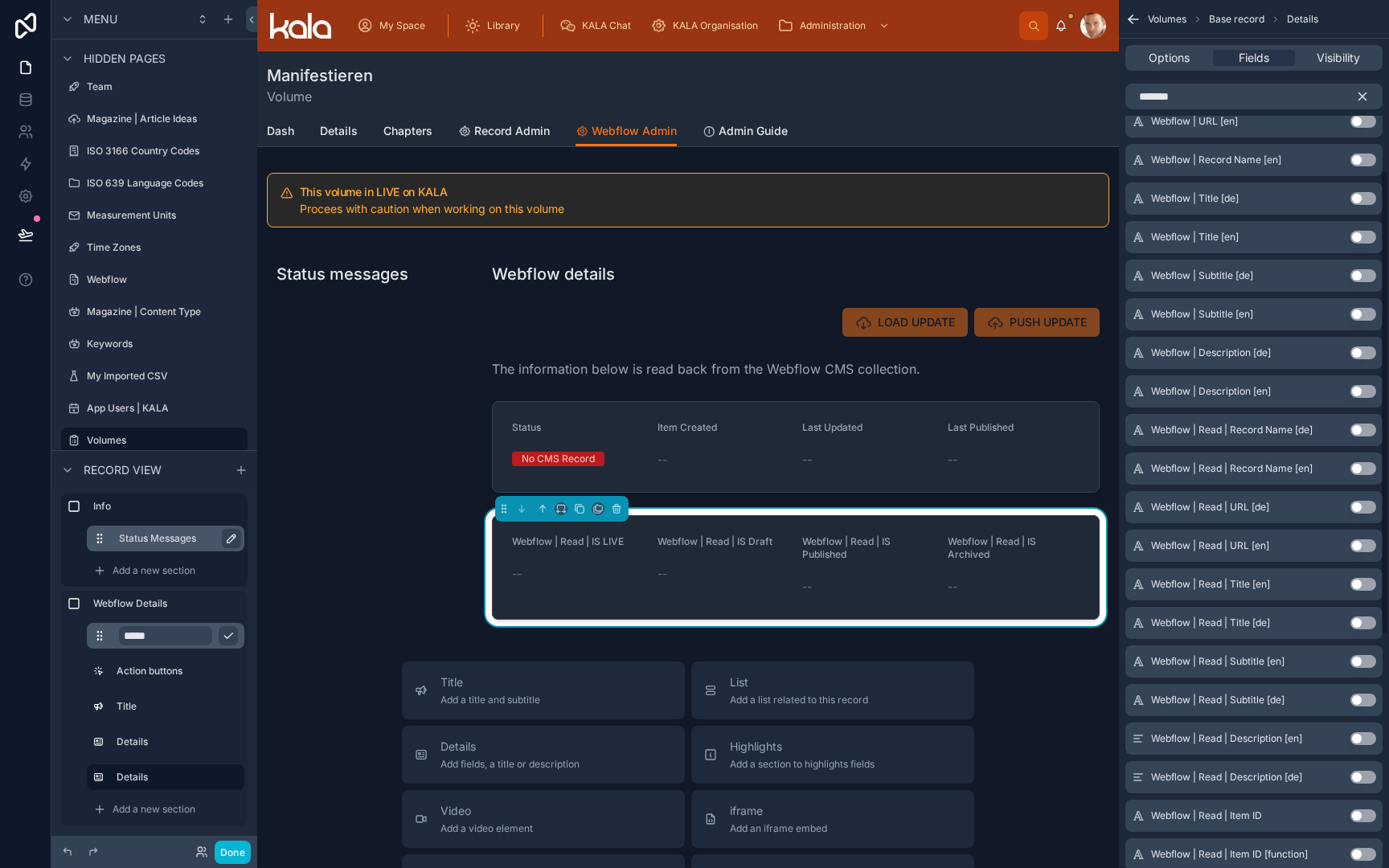
click at [1364, 95] on icon "scrollable content" at bounding box center [1363, 97] width 8 height 8
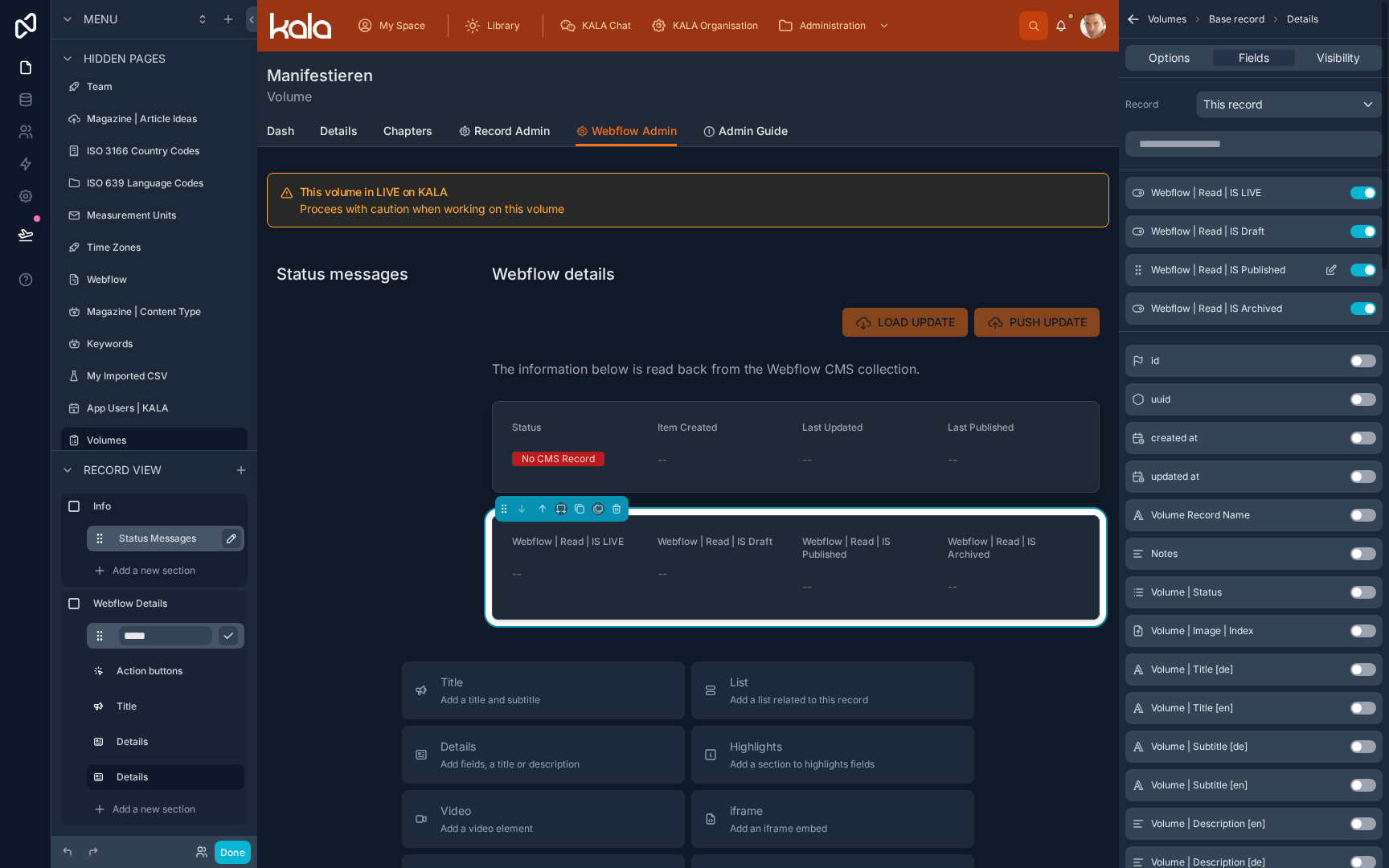
scroll to position [0, 0]
click at [1328, 193] on icon "scrollable content" at bounding box center [1330, 193] width 13 height 13
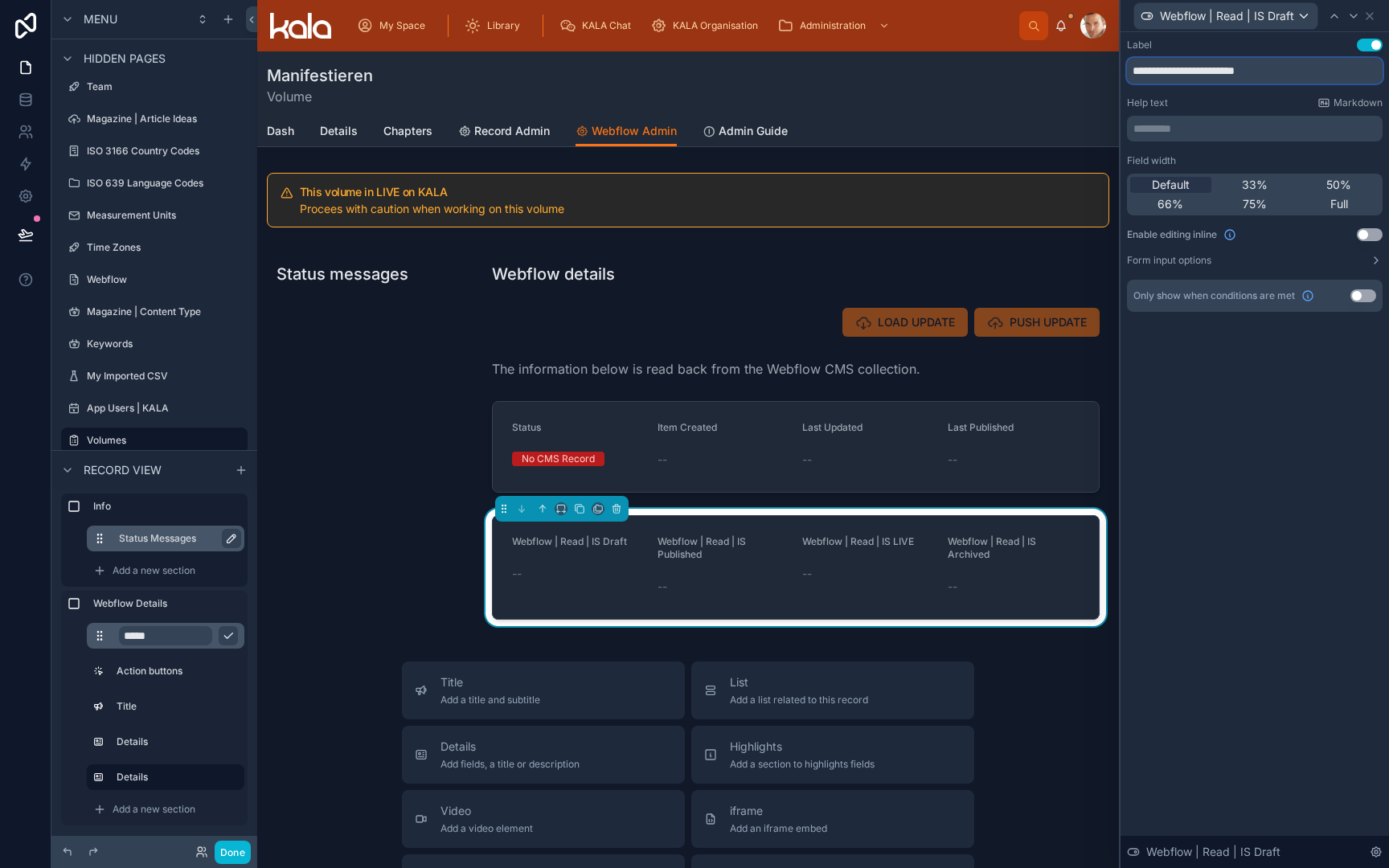
drag, startPoint x: 1237, startPoint y: 73, endPoint x: 1097, endPoint y: 66, distance: 140.2
click at [1096, 70] on div "**********" at bounding box center [694, 434] width 1389 height 868
type input "*****"
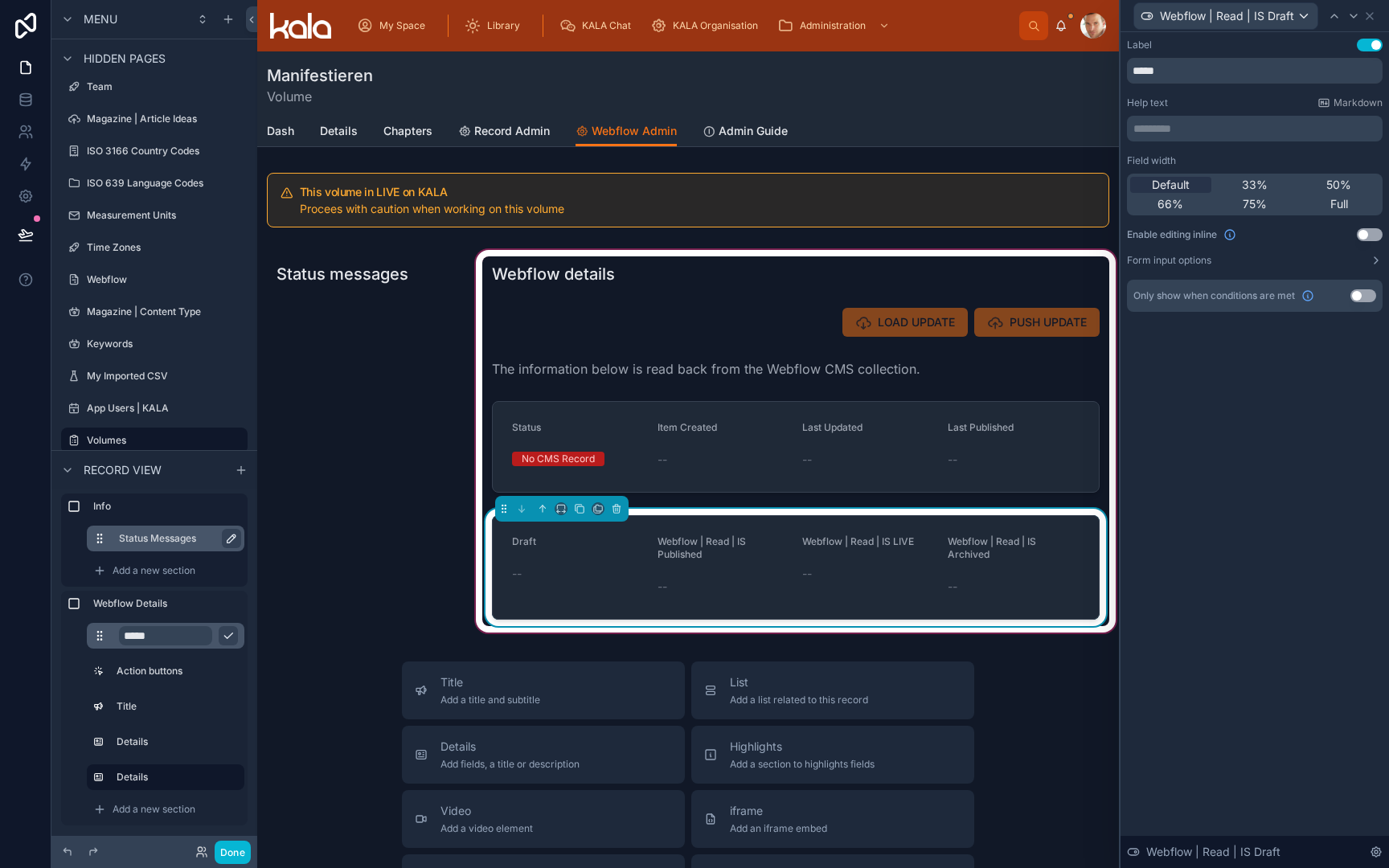
click at [675, 585] on div "--" at bounding box center [724, 586] width 132 height 16
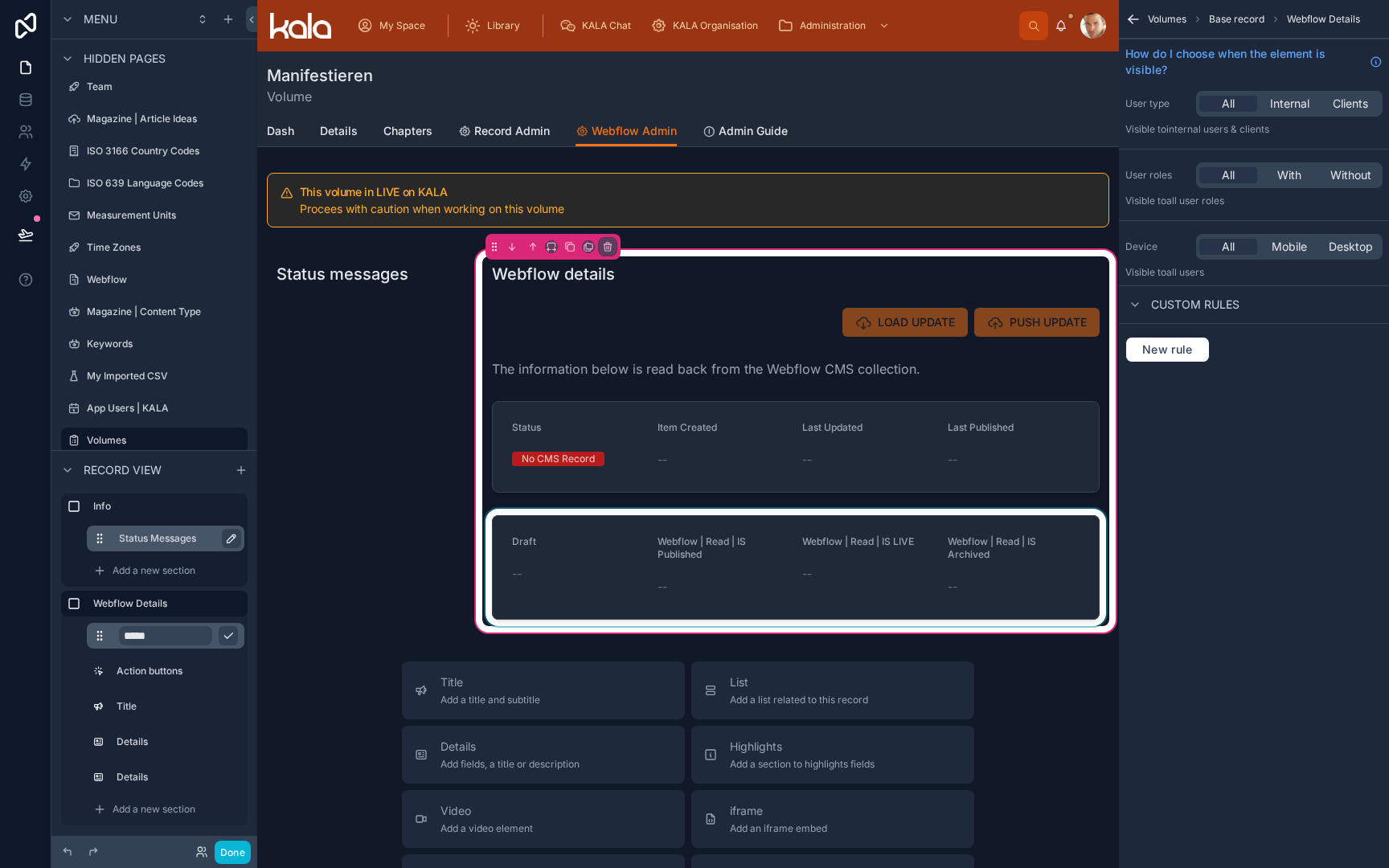
click at [630, 545] on div at bounding box center [795, 568] width 627 height 117
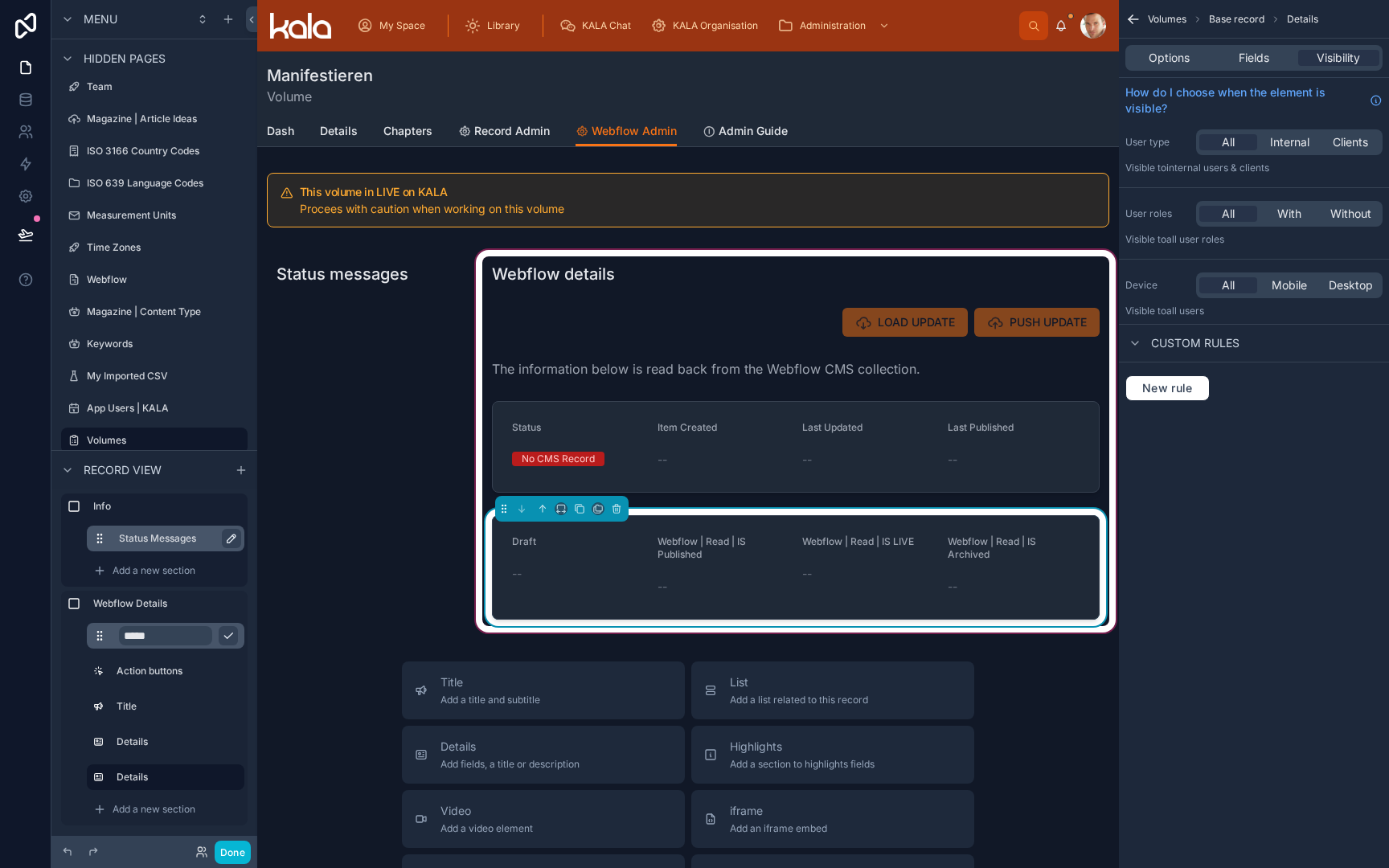
click at [775, 528] on form "Draft -- Webflow | Read | IS Published -- Webflow | Read | IS LIVE -- Webflow |…" at bounding box center [796, 567] width 606 height 103
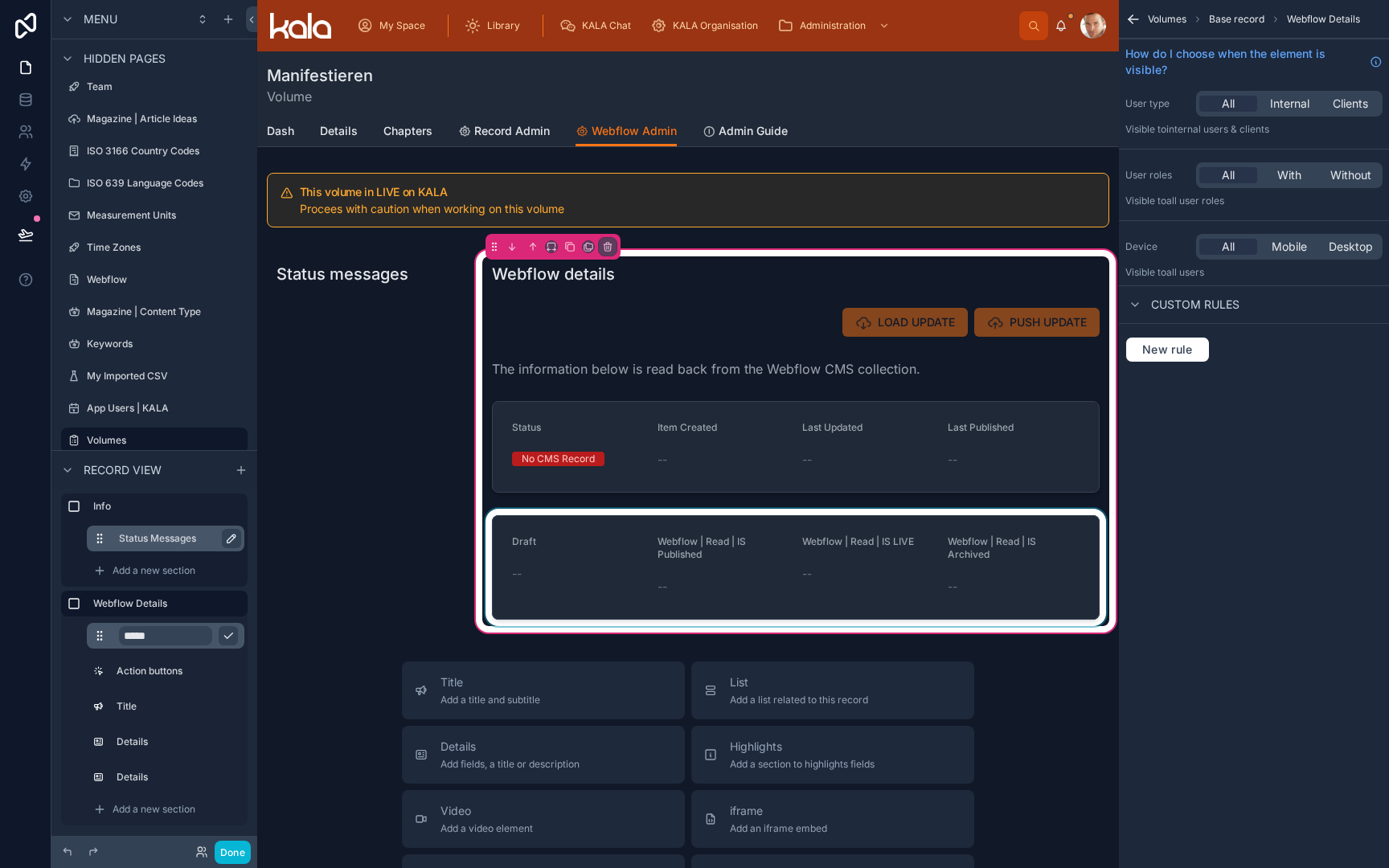
click at [775, 528] on div at bounding box center [795, 568] width 627 height 117
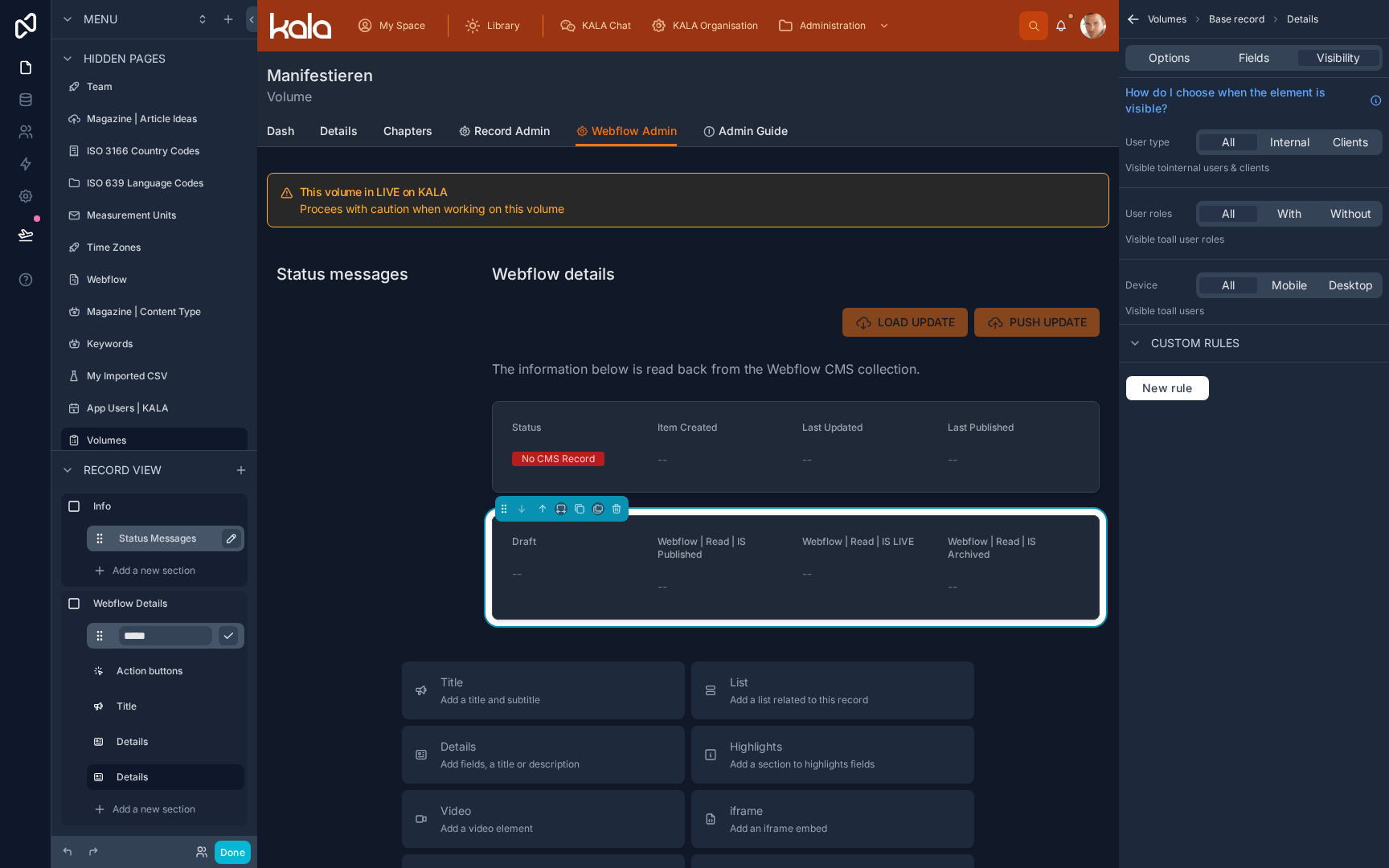
click at [1241, 66] on div "Options Fields Visibility" at bounding box center [1253, 58] width 257 height 25
click at [1253, 59] on span "Fields" at bounding box center [1254, 58] width 31 height 16
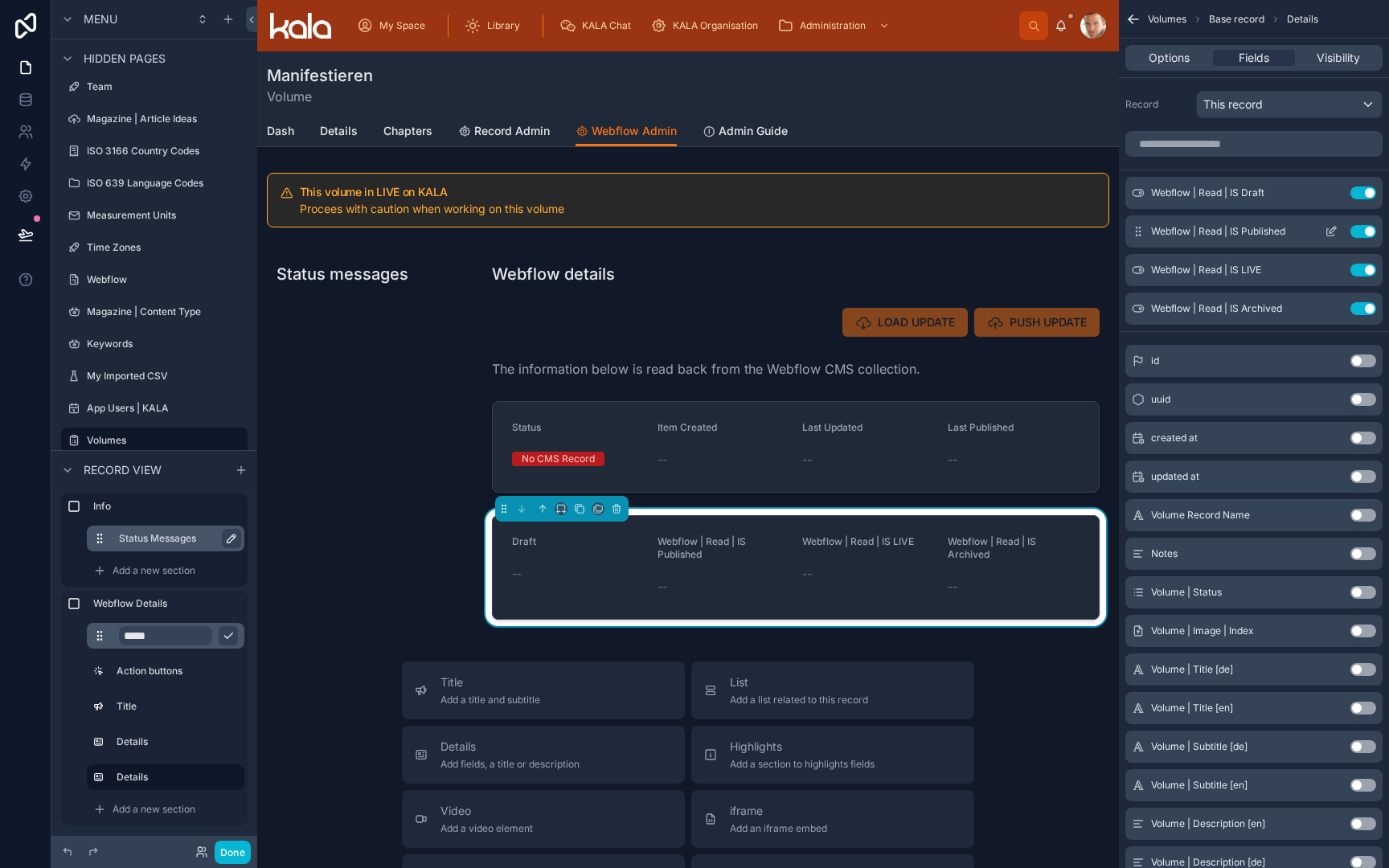
click at [1330, 228] on icon "scrollable content" at bounding box center [1330, 231] width 13 height 13
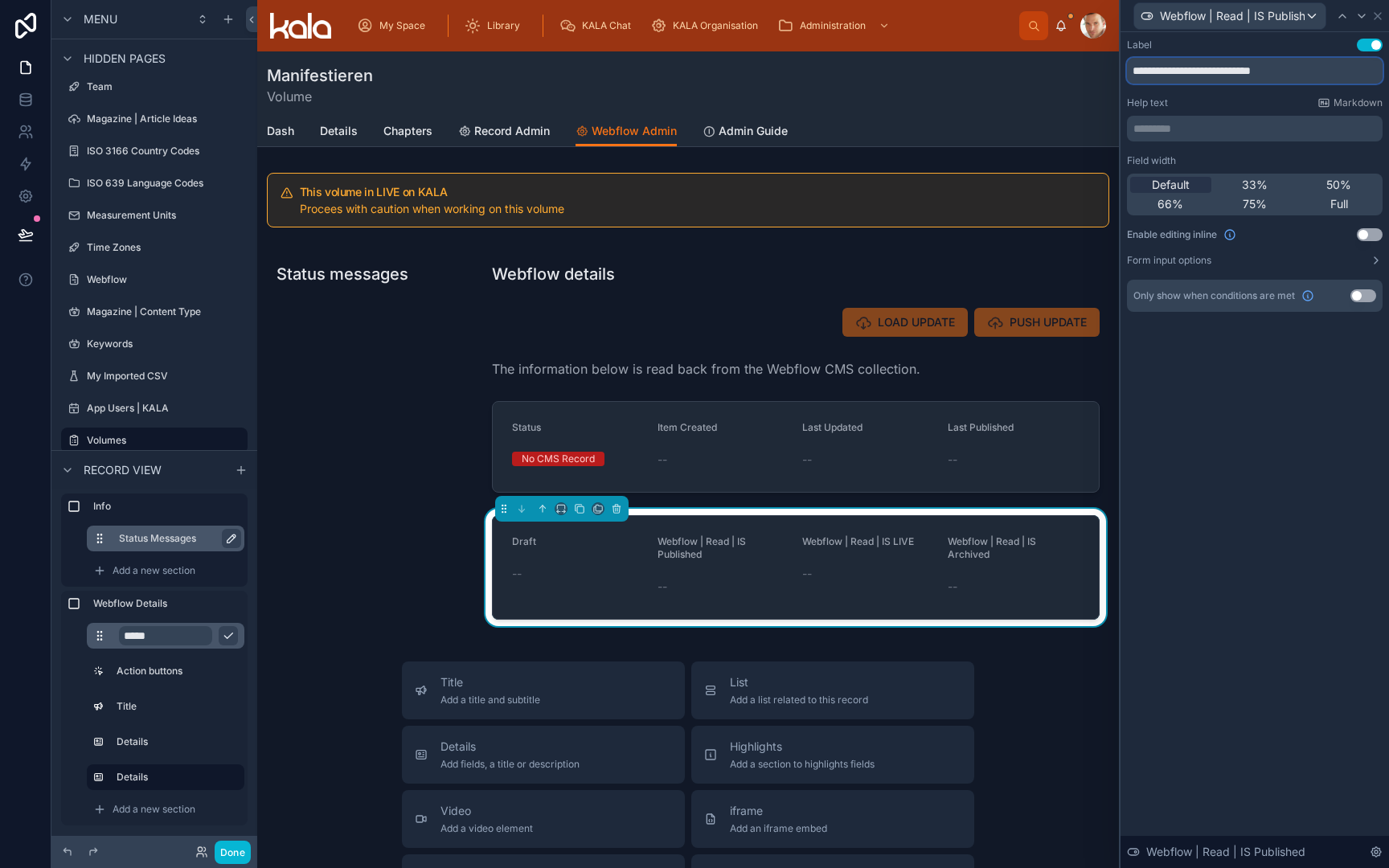
drag, startPoint x: 1241, startPoint y: 70, endPoint x: 1111, endPoint y: 66, distance: 130.1
click at [1111, 66] on div "**********" at bounding box center [694, 434] width 1389 height 868
type input "*********"
click at [1358, 15] on icon at bounding box center [1361, 15] width 13 height 13
drag, startPoint x: 1241, startPoint y: 70, endPoint x: 1101, endPoint y: 65, distance: 140.1
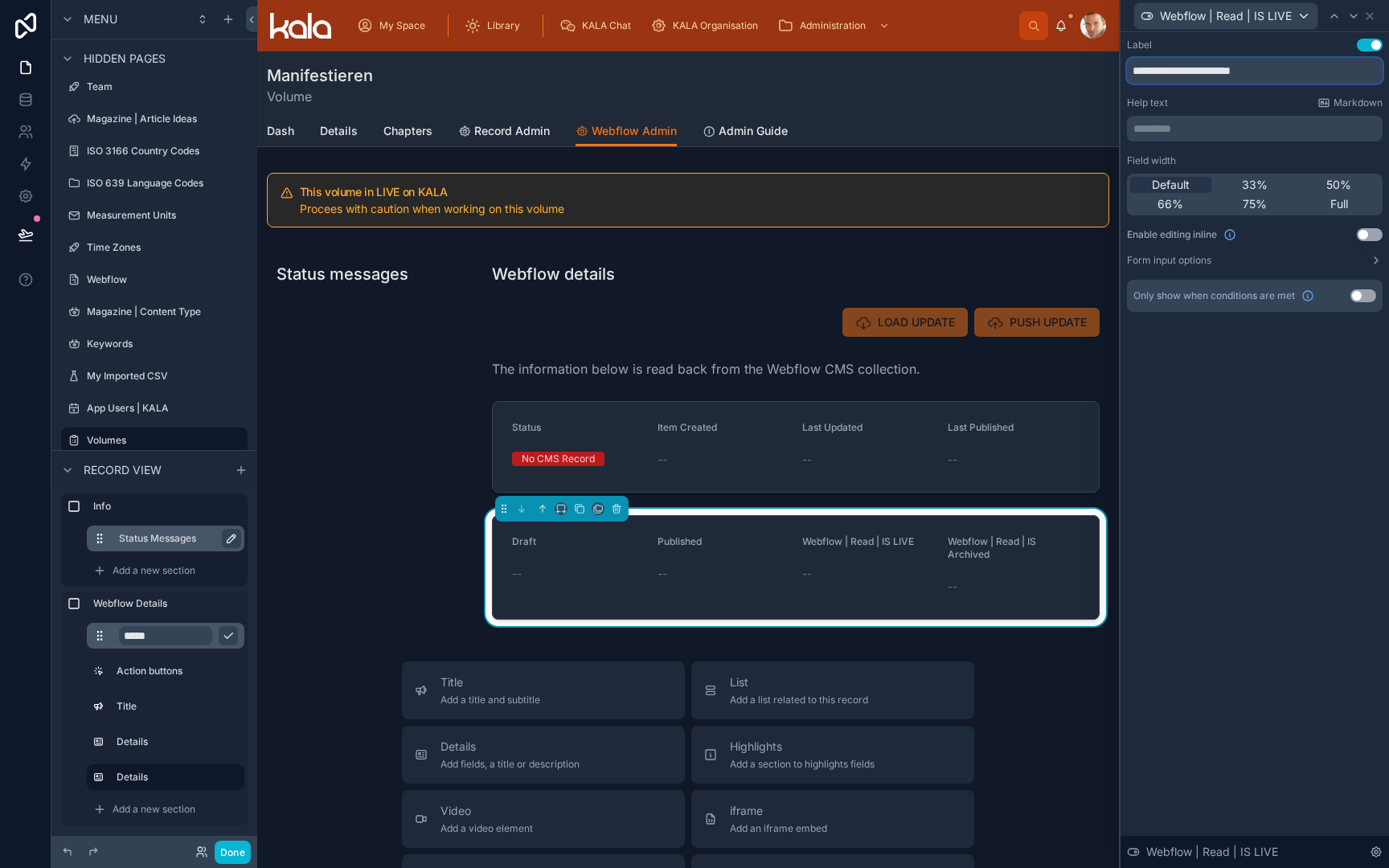
click at [1101, 66] on div "**********" at bounding box center [694, 434] width 1389 height 868
type input "****"
click at [1349, 20] on icon at bounding box center [1353, 15] width 13 height 13
drag, startPoint x: 1242, startPoint y: 71, endPoint x: 1112, endPoint y: 72, distance: 130.0
click at [1112, 73] on div "**********" at bounding box center [694, 434] width 1389 height 868
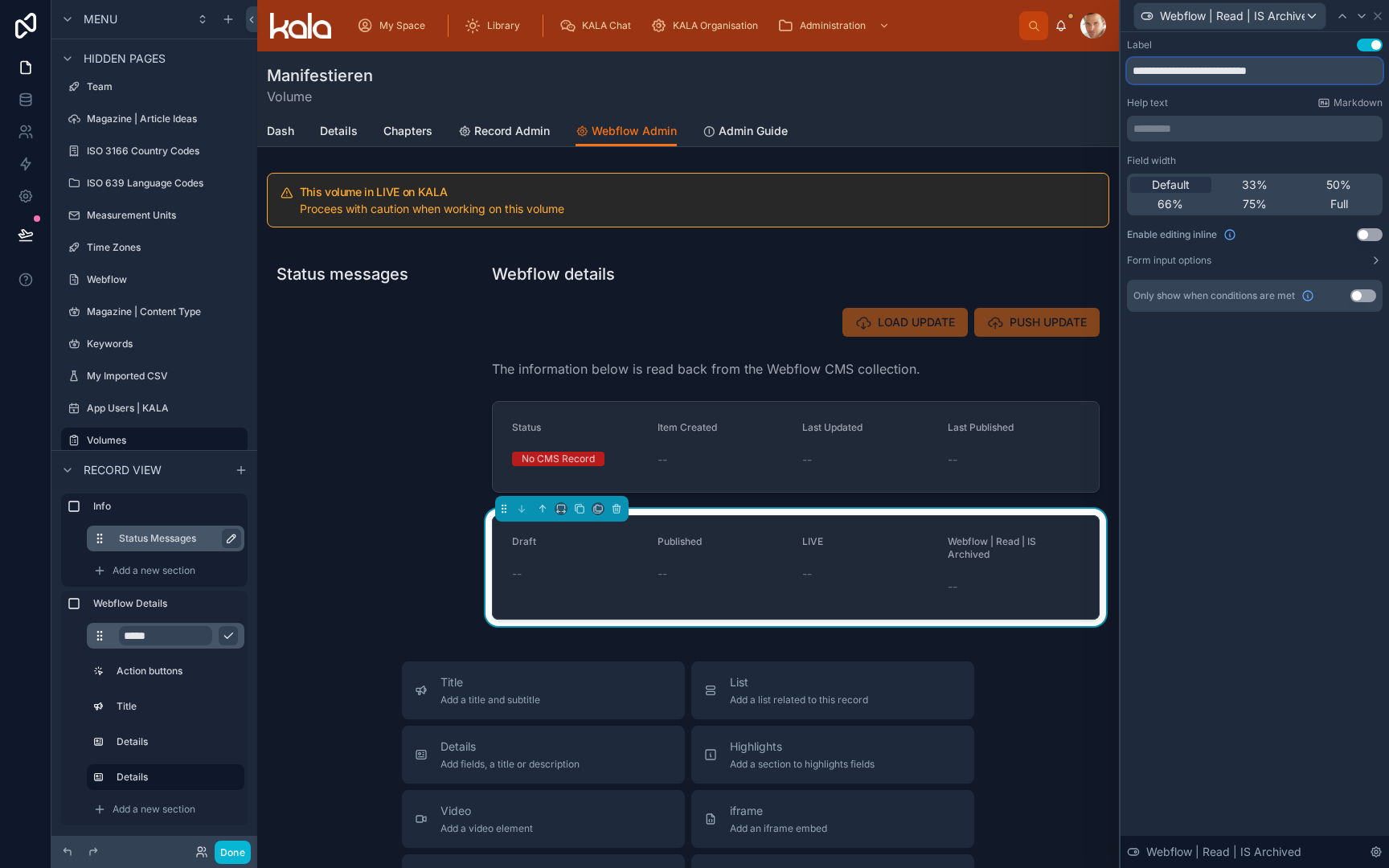
type input "********"
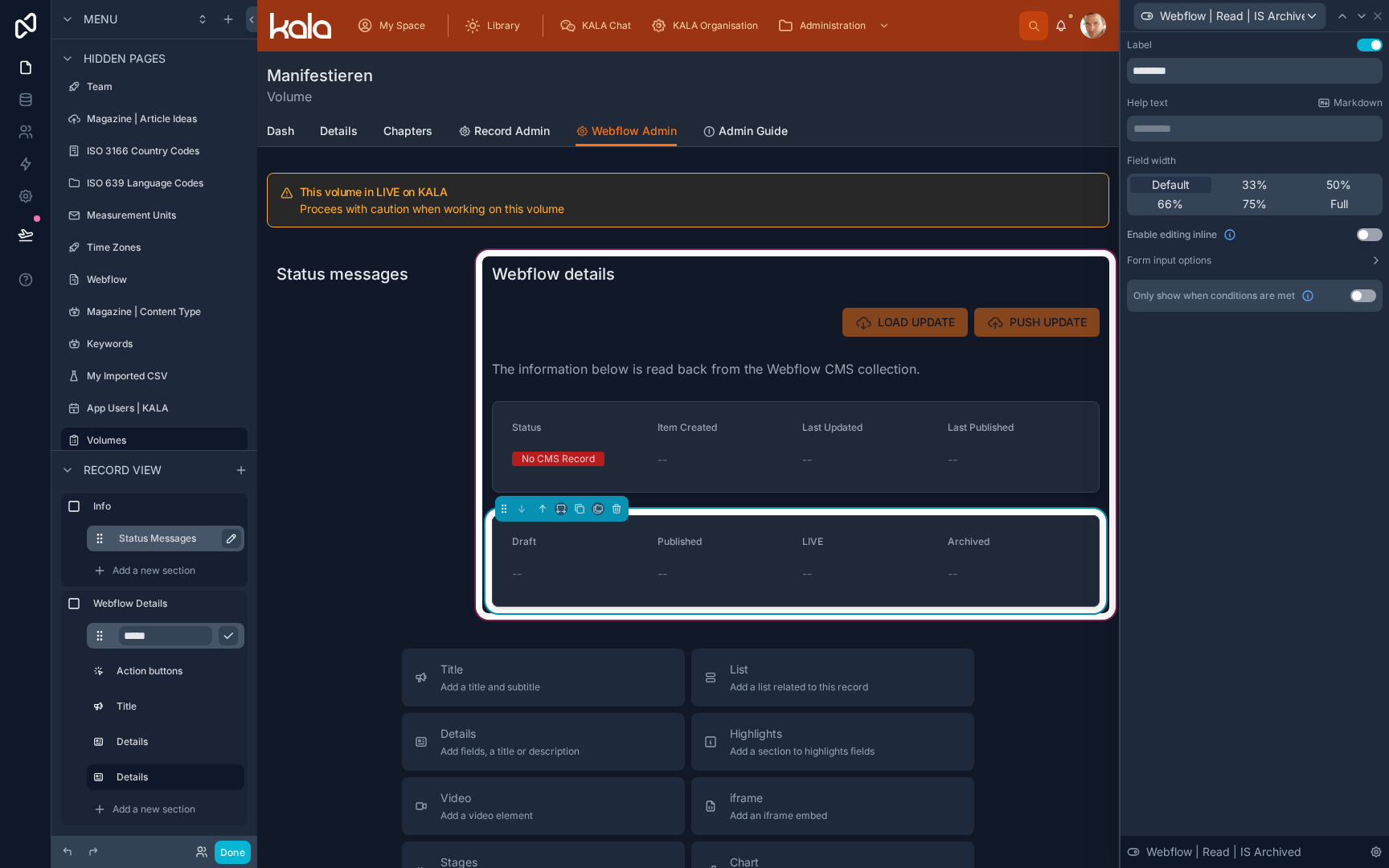
click at [645, 576] on form "Draft -- Published -- LIVE -- Archived --" at bounding box center [796, 561] width 606 height 90
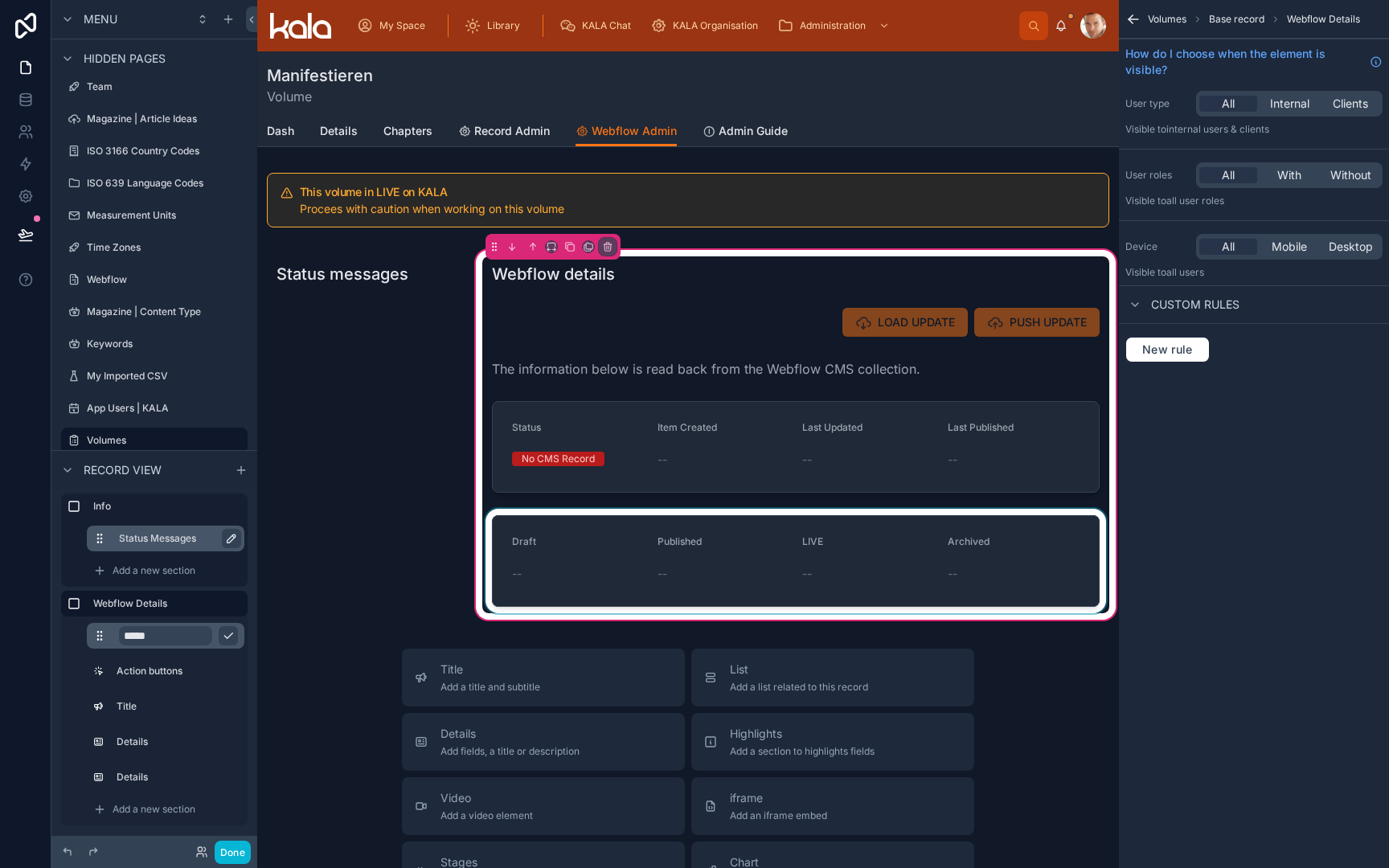
click at [599, 551] on div at bounding box center [795, 561] width 627 height 104
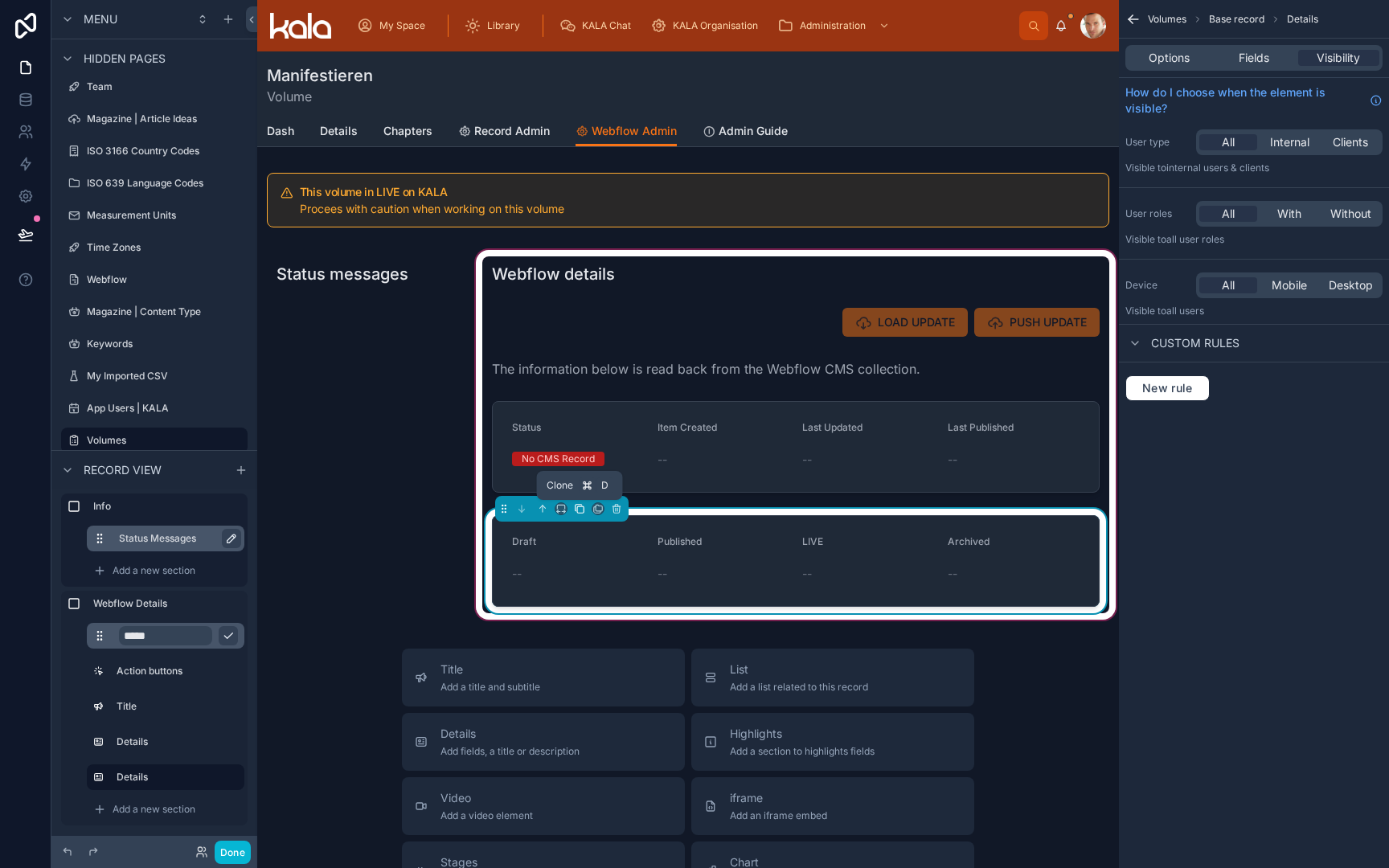
click at [579, 513] on icon at bounding box center [579, 508] width 11 height 11
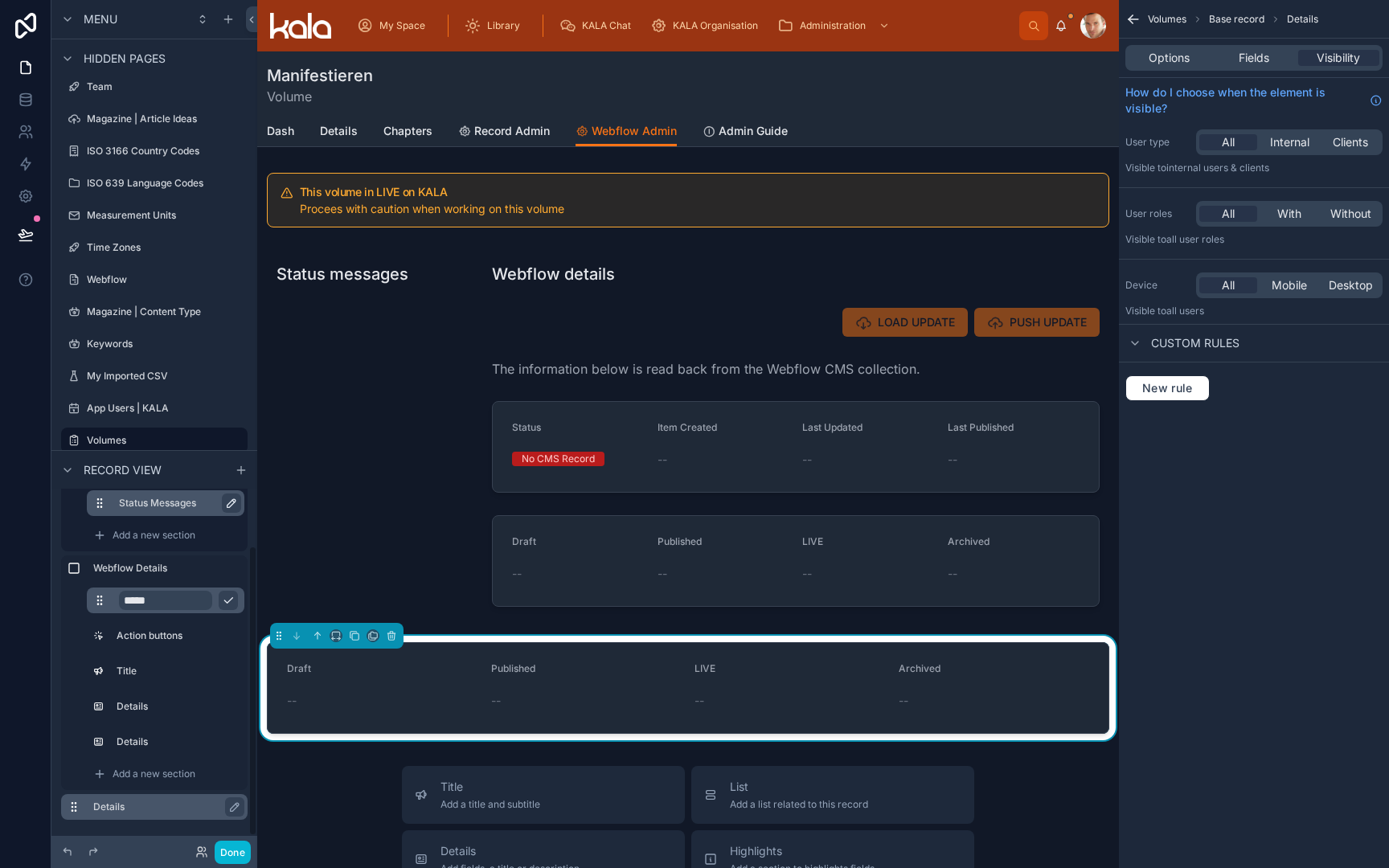
scroll to position [68, 0]
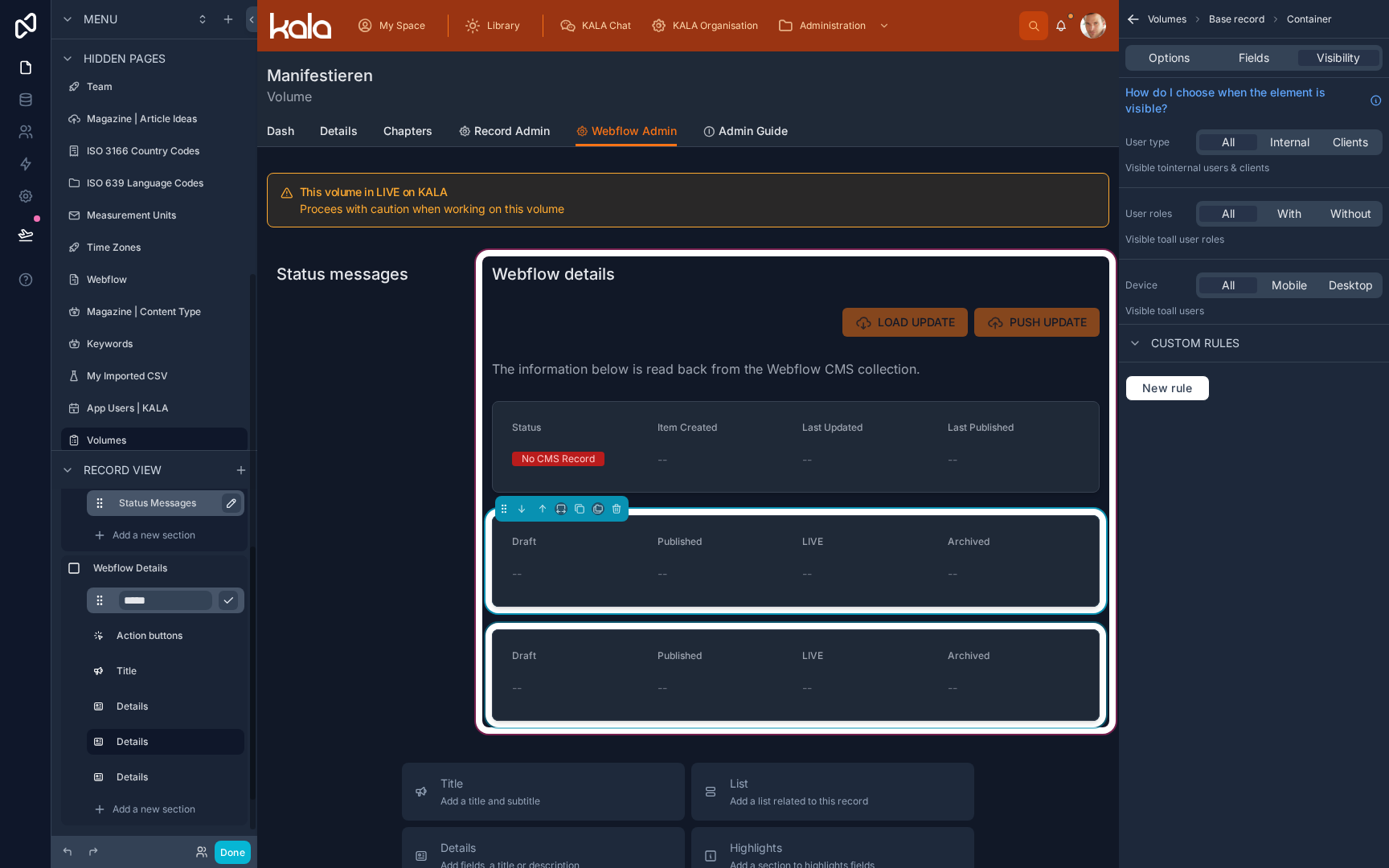
click at [584, 655] on div at bounding box center [795, 675] width 627 height 104
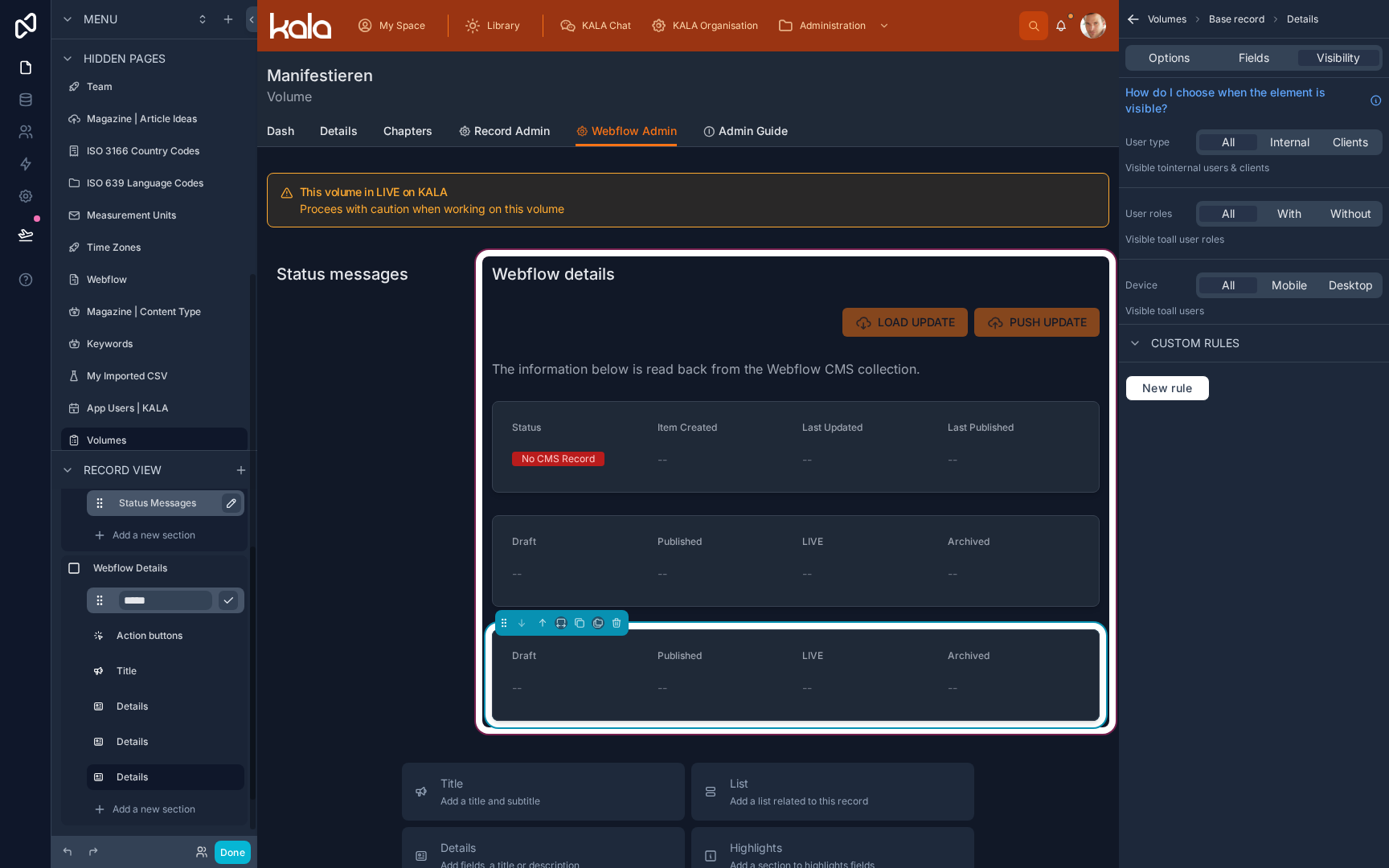
click at [584, 655] on div "Draft" at bounding box center [579, 659] width 132 height 20
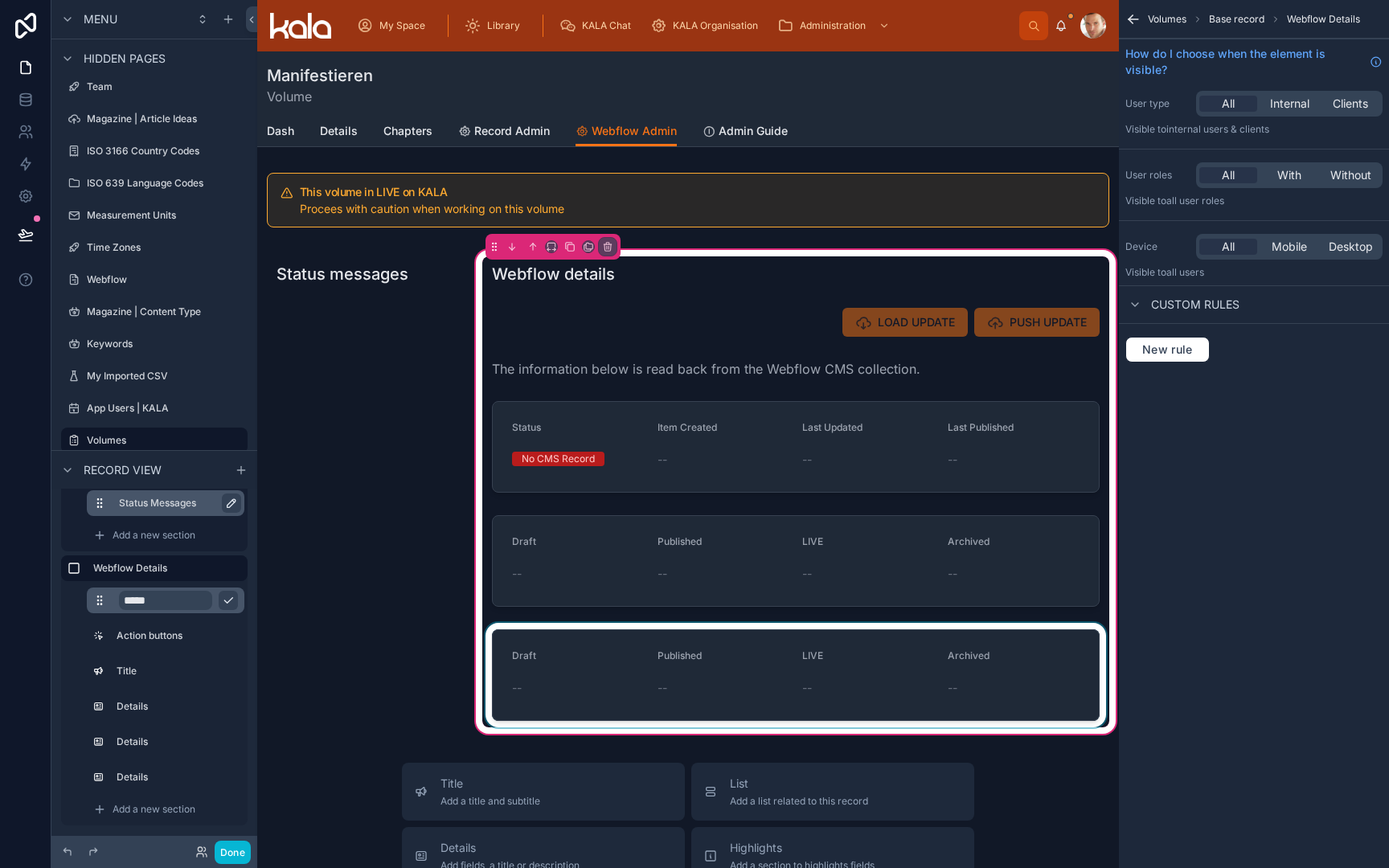
click at [584, 655] on div at bounding box center [795, 675] width 627 height 104
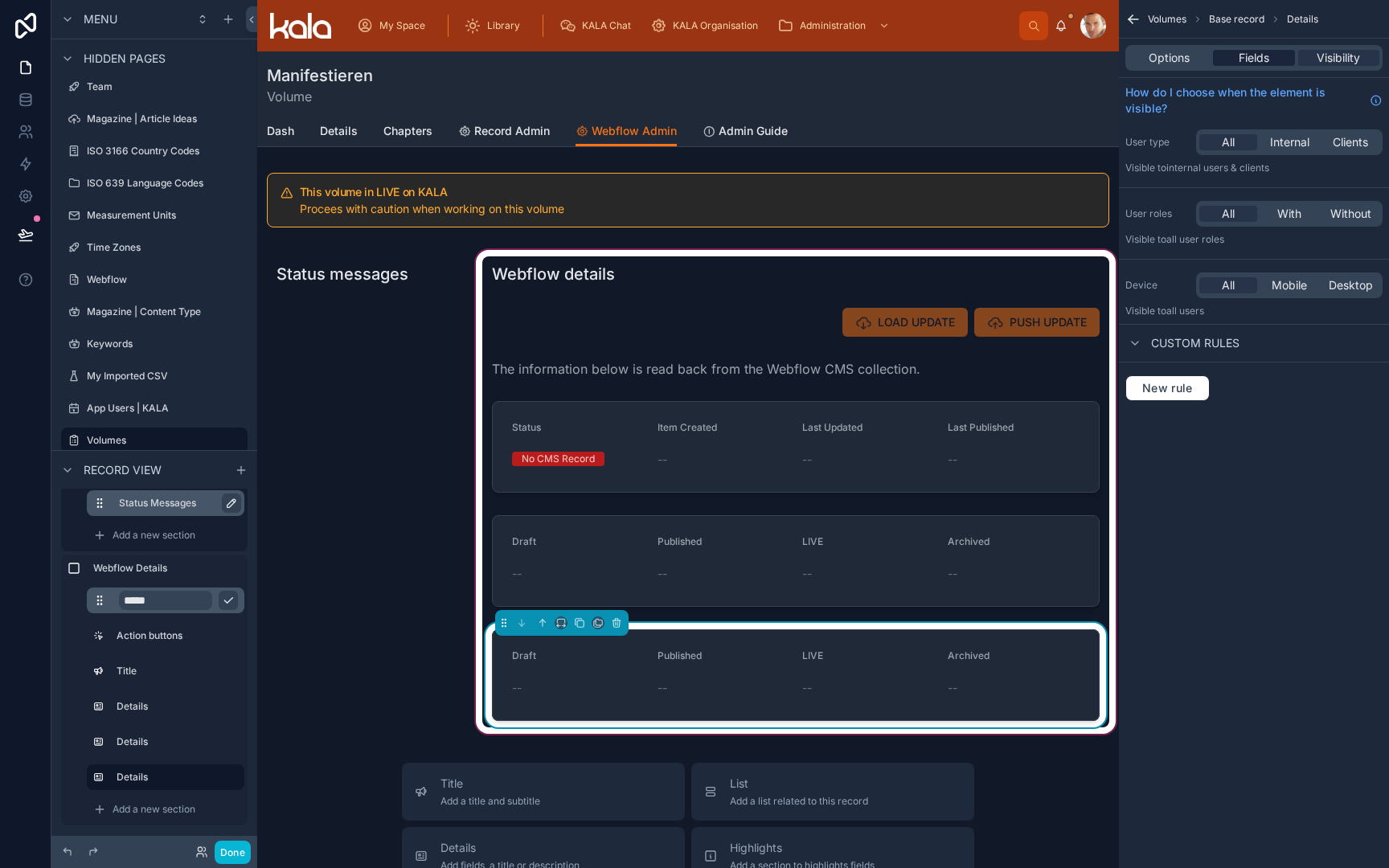
click at [1260, 52] on span "Fields" at bounding box center [1254, 58] width 31 height 16
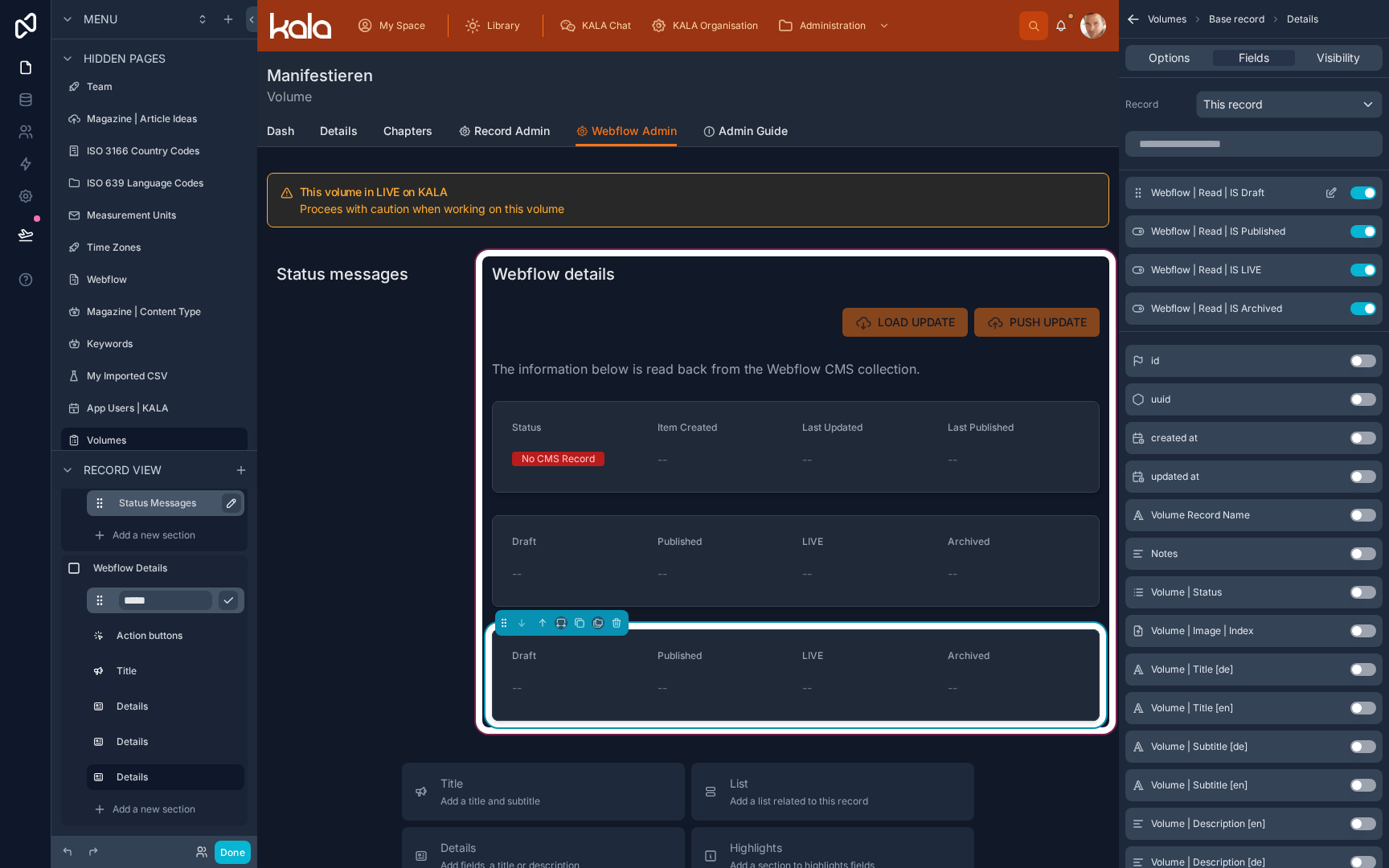
click at [1360, 185] on div "Webflow | Read | IS Draft Use setting" at bounding box center [1253, 193] width 257 height 32
click at [1360, 192] on button "Use setting" at bounding box center [1364, 193] width 25 height 13
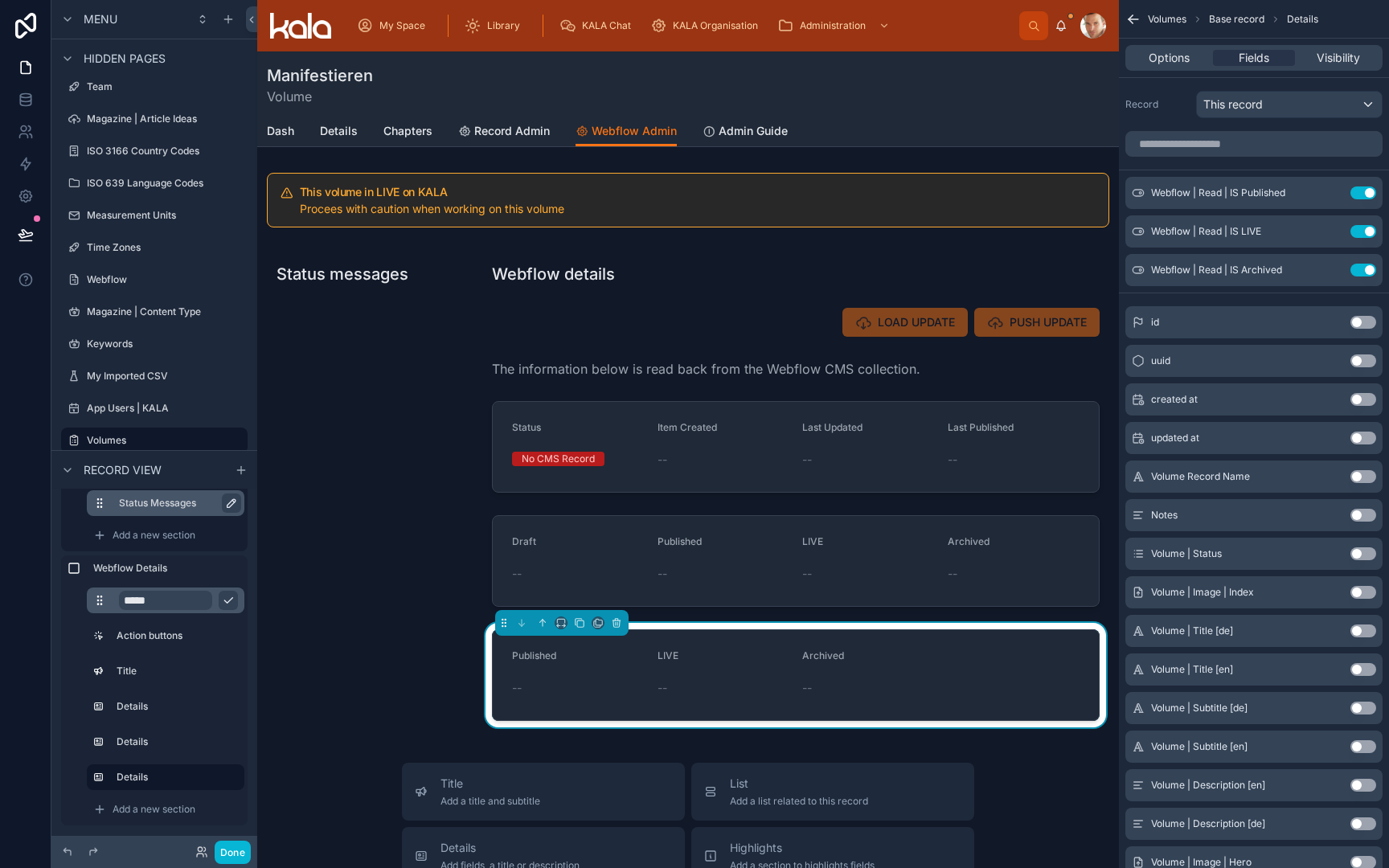
click at [1360, 192] on button "Use setting" at bounding box center [1364, 193] width 25 height 13
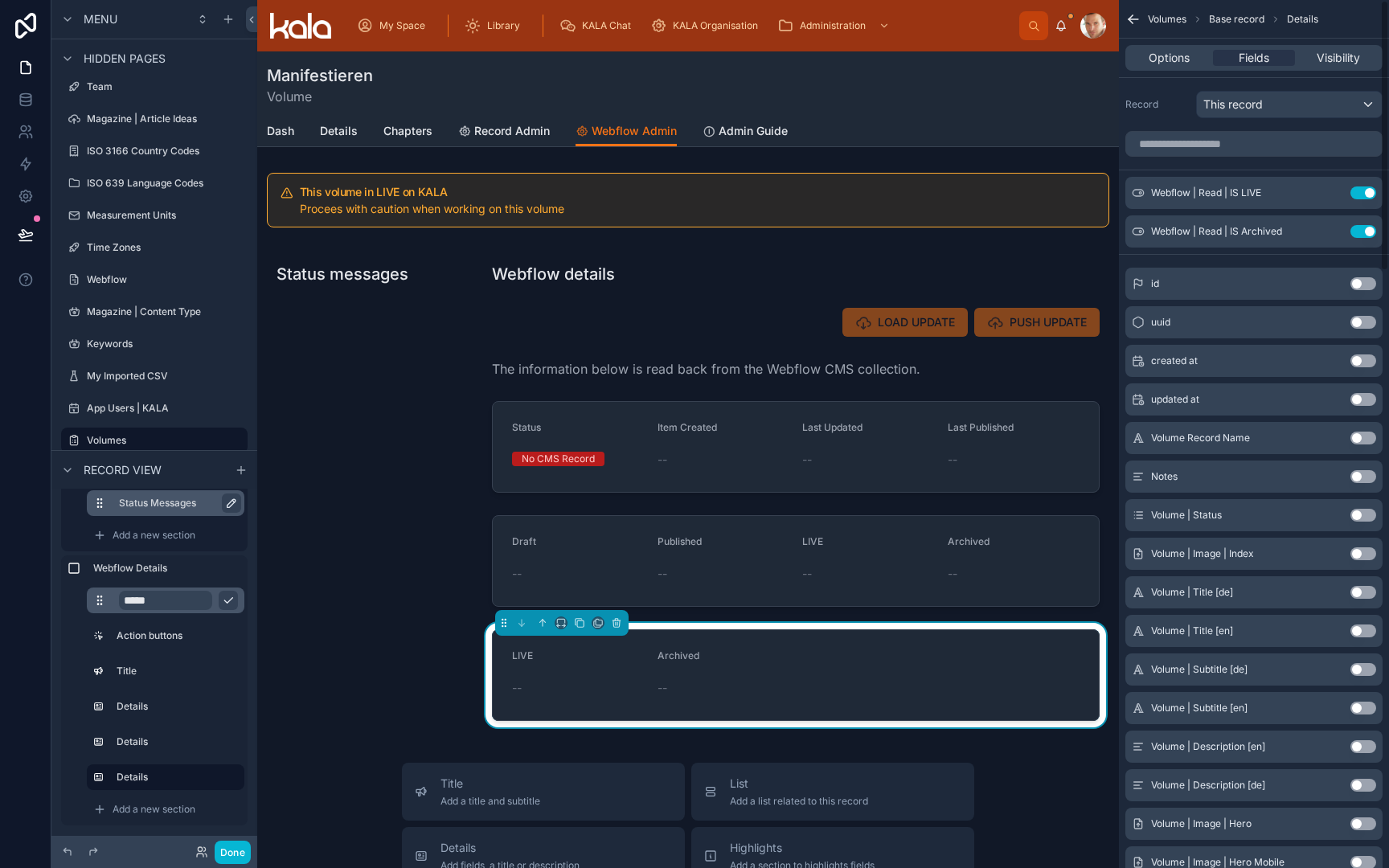
click at [1360, 192] on button "Use setting" at bounding box center [1364, 193] width 25 height 13
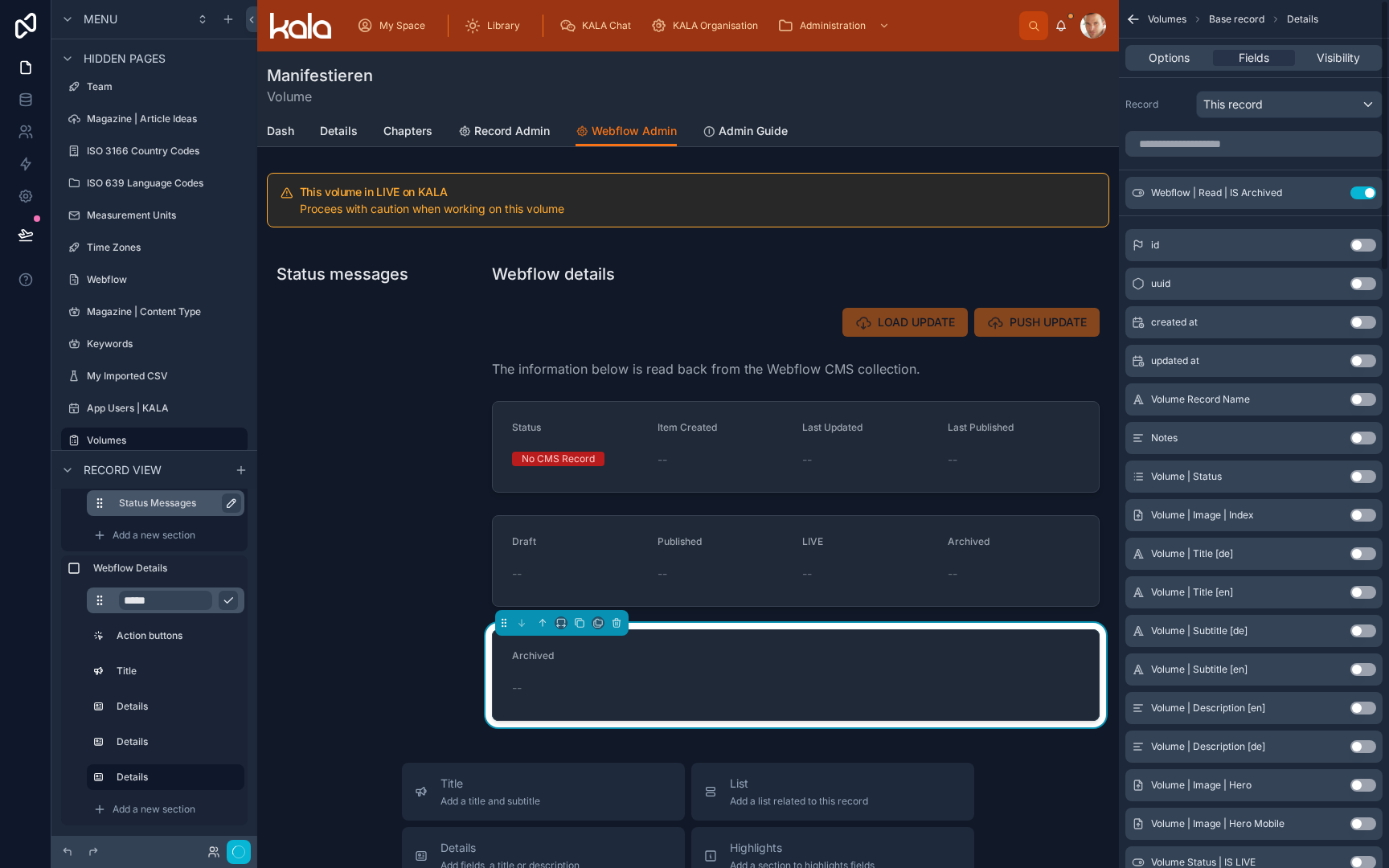
click at [1360, 192] on button "Use setting" at bounding box center [1364, 193] width 25 height 13
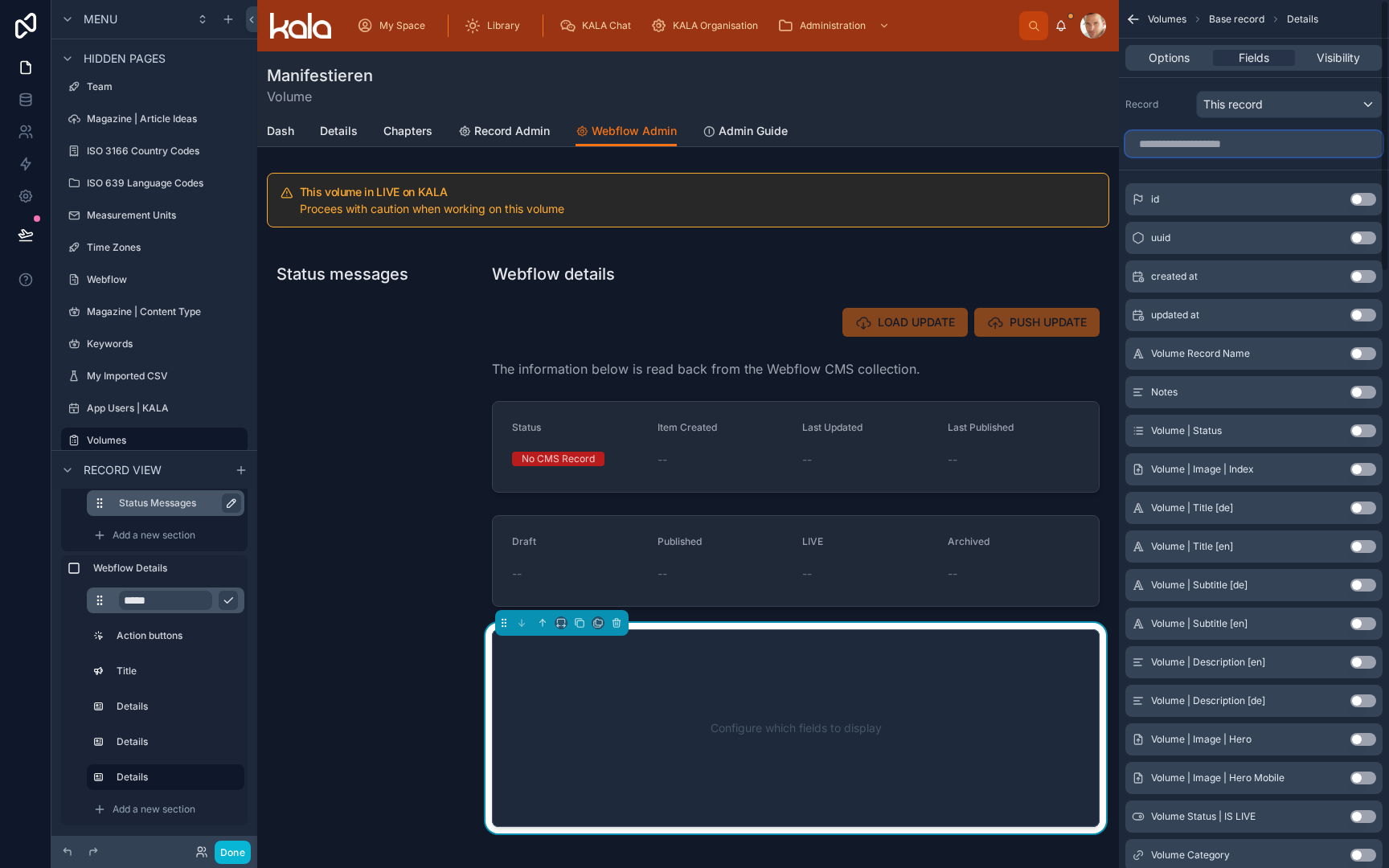
click at [1293, 145] on input "scrollable content" at bounding box center [1253, 143] width 257 height 25
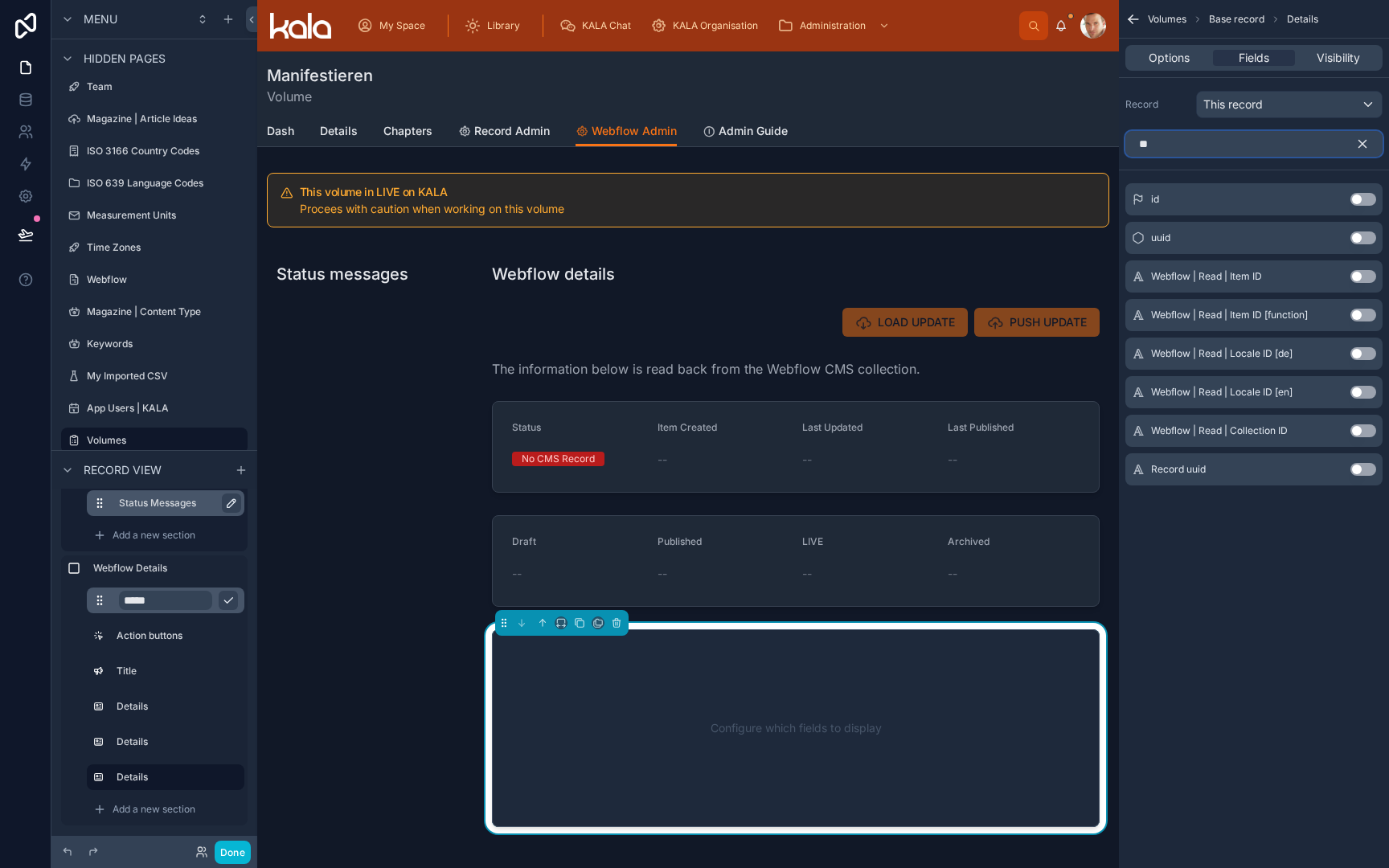
type input "**"
click at [1368, 277] on button "Use setting" at bounding box center [1364, 276] width 25 height 13
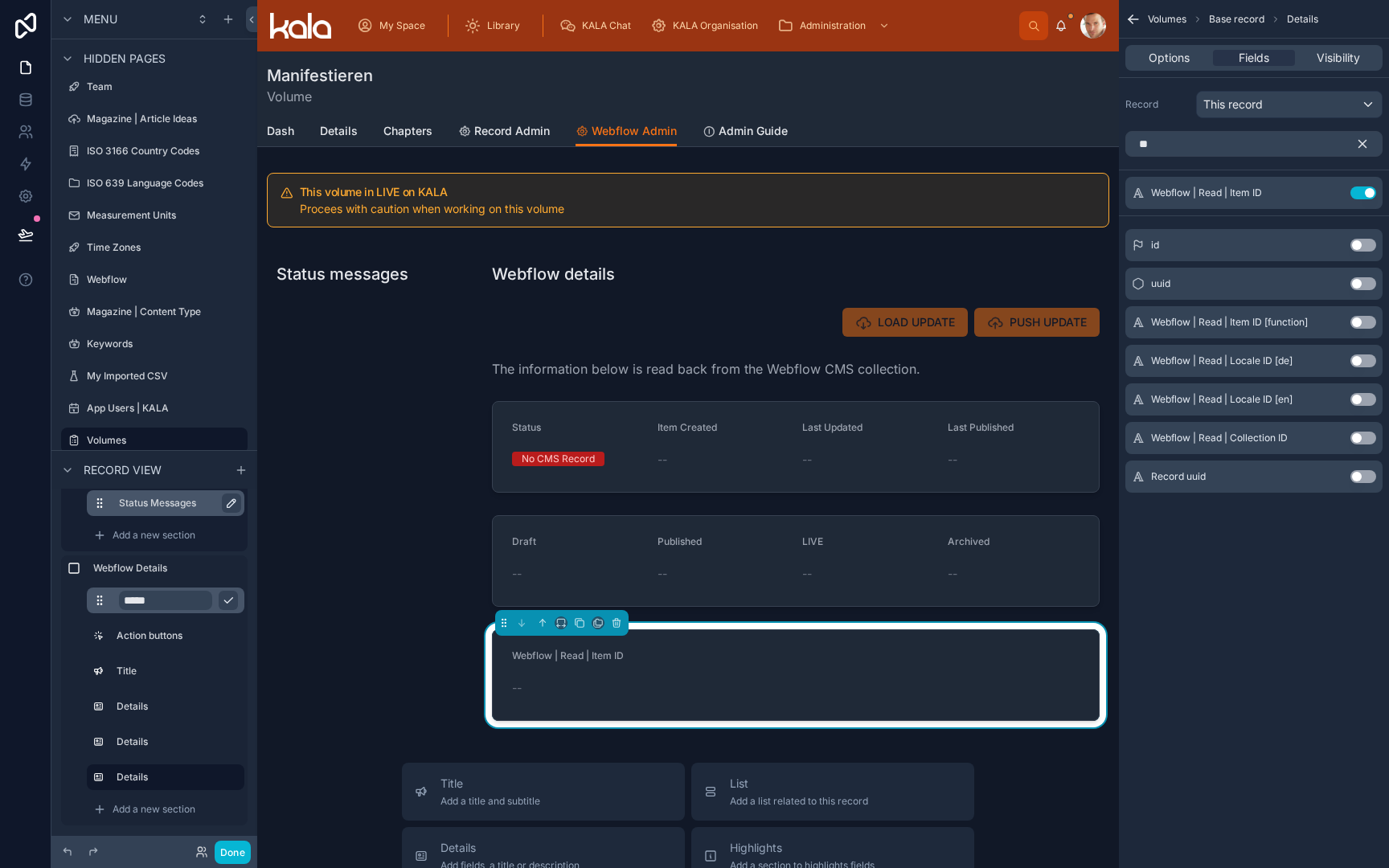
click at [1366, 437] on button "Use setting" at bounding box center [1364, 438] width 25 height 13
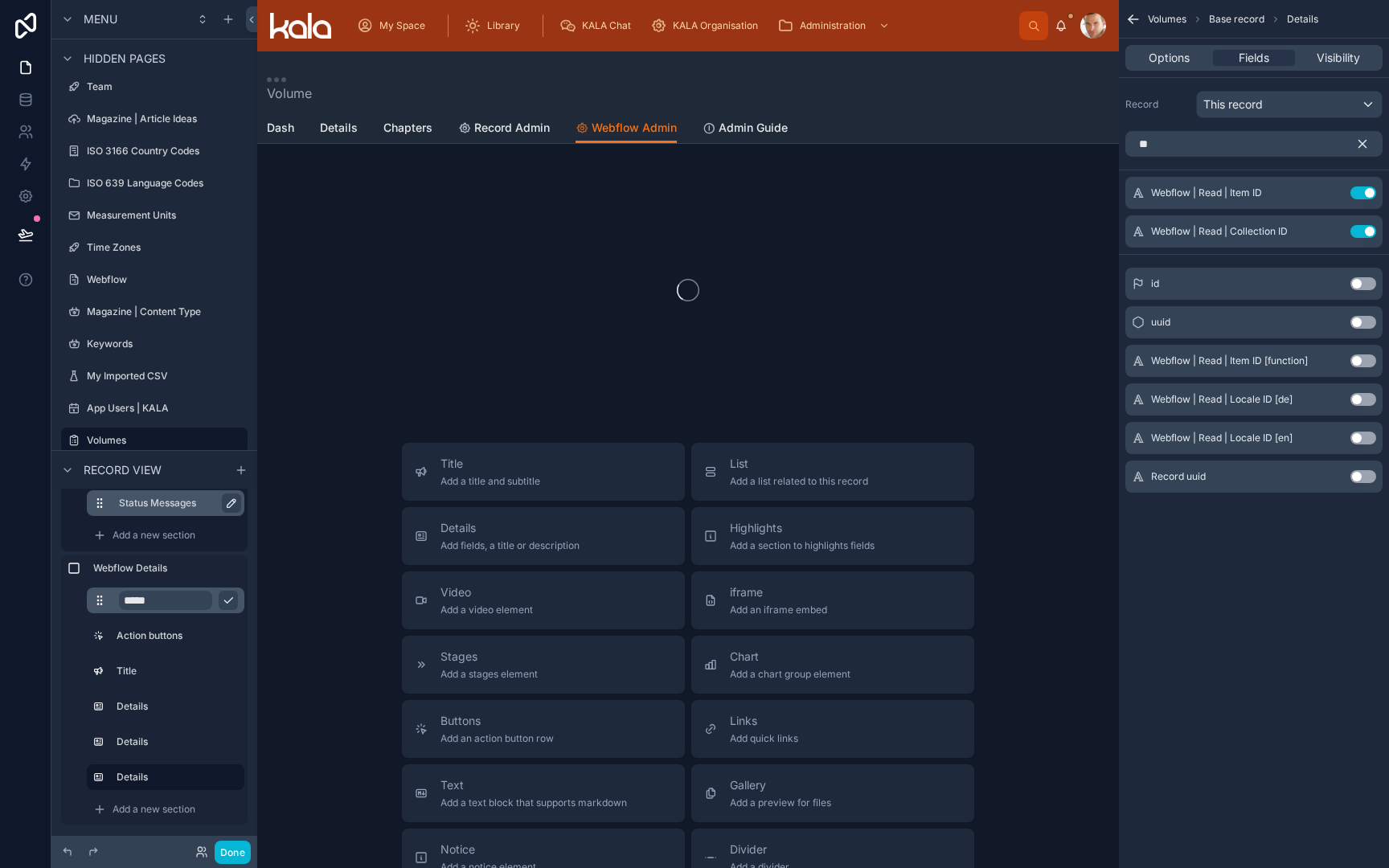
click at [1362, 398] on button "Use setting" at bounding box center [1364, 399] width 25 height 13
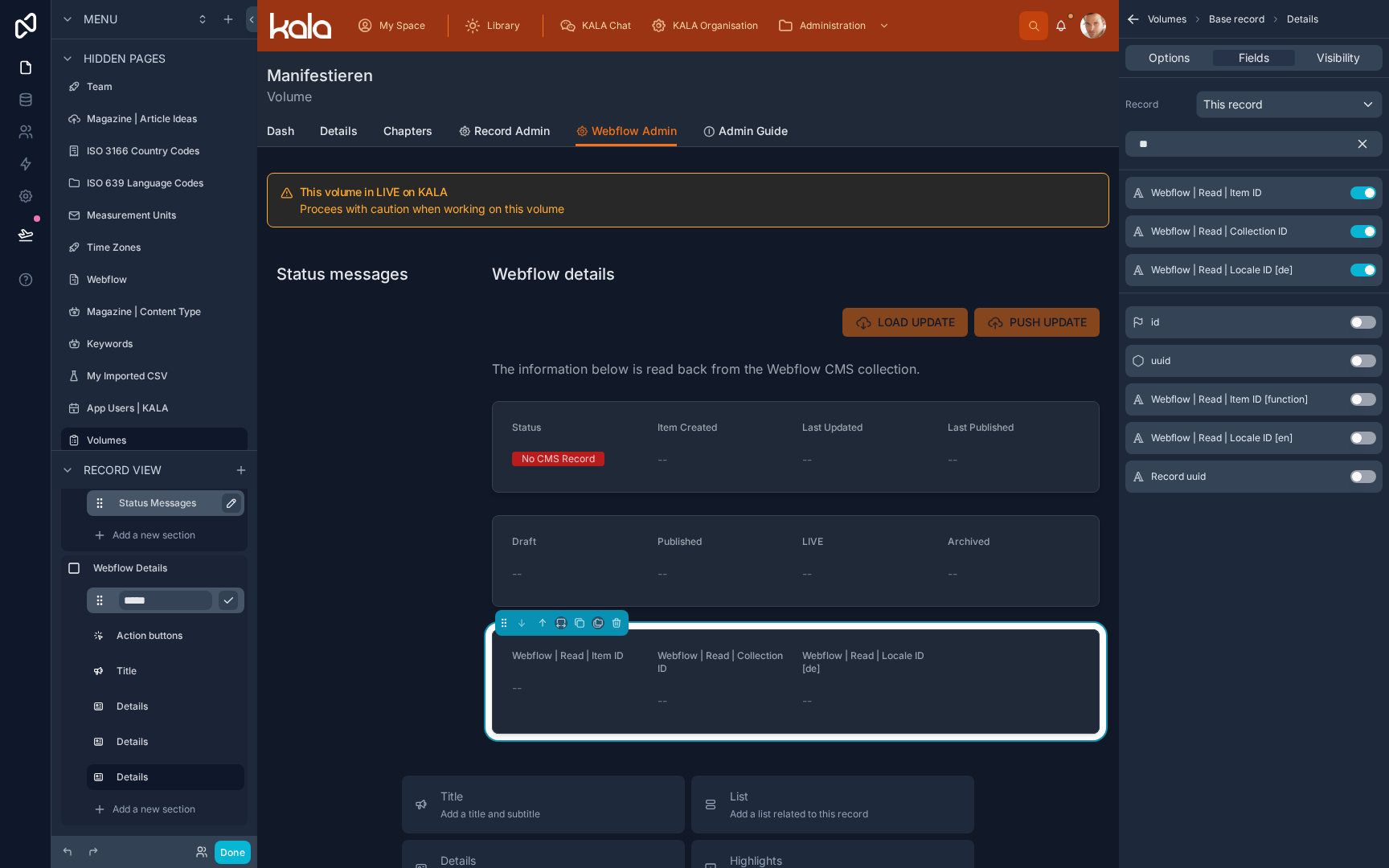
click at [1365, 397] on button "Use setting" at bounding box center [1364, 399] width 25 height 13
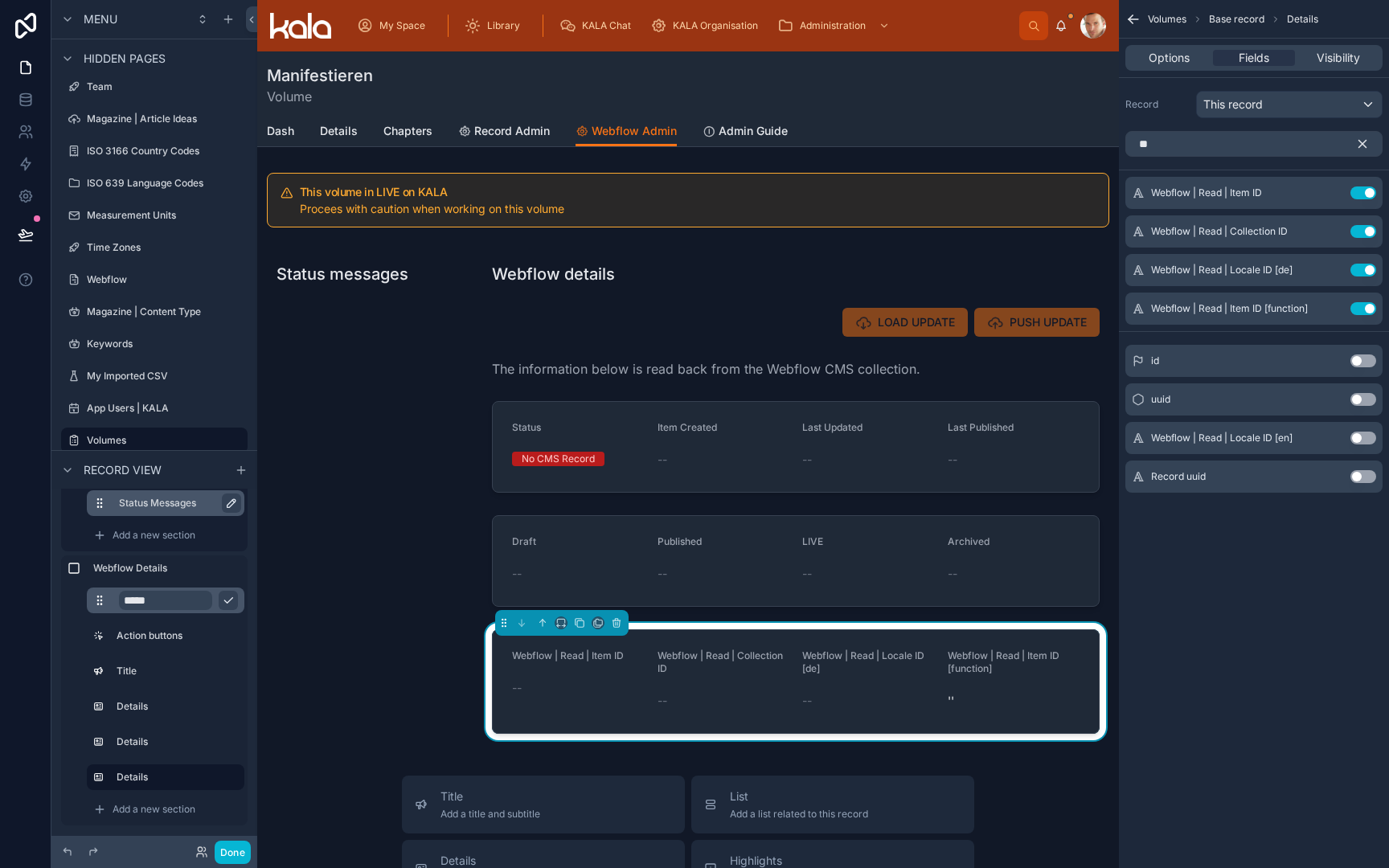
click at [1357, 142] on icon "scrollable content" at bounding box center [1362, 143] width 14 height 14
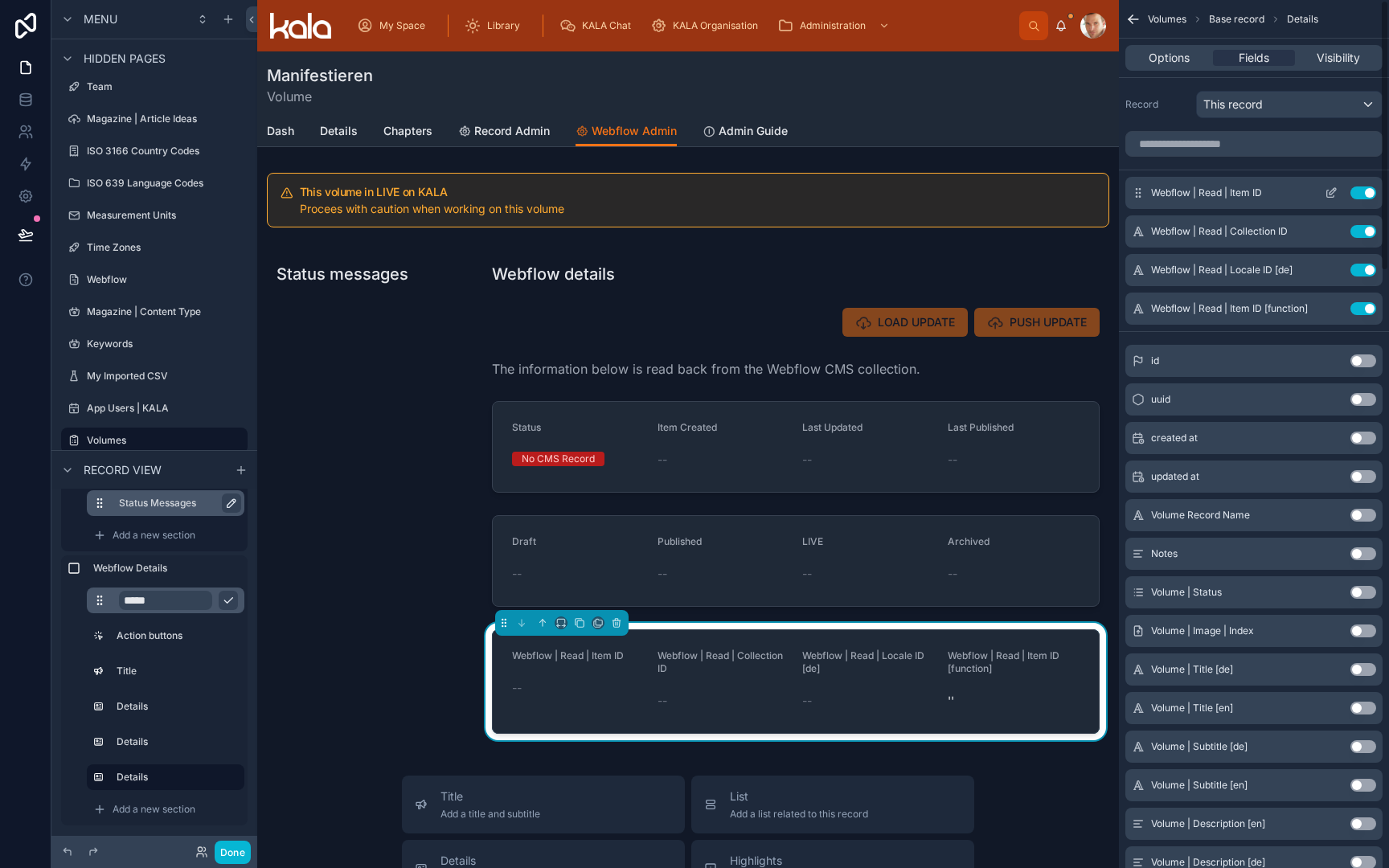
click at [1338, 194] on button "scrollable content" at bounding box center [1331, 193] width 25 height 13
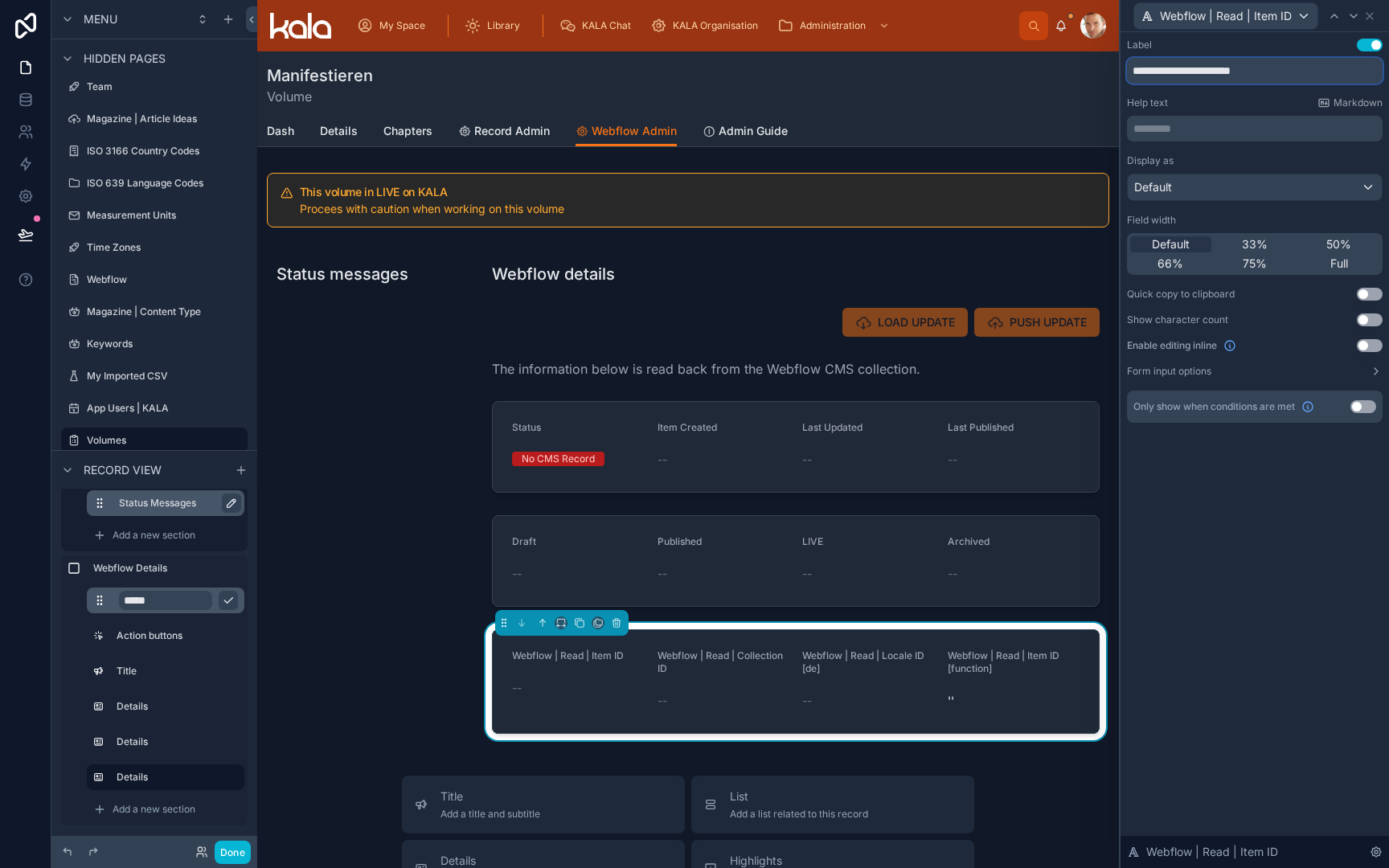
drag, startPoint x: 1226, startPoint y: 70, endPoint x: 1085, endPoint y: 59, distance: 141.4
click at [1085, 59] on div "**********" at bounding box center [694, 434] width 1389 height 868
type input "*******"
click at [1350, 14] on icon at bounding box center [1353, 15] width 13 height 13
drag, startPoint x: 1226, startPoint y: 70, endPoint x: 1112, endPoint y: 66, distance: 114.1
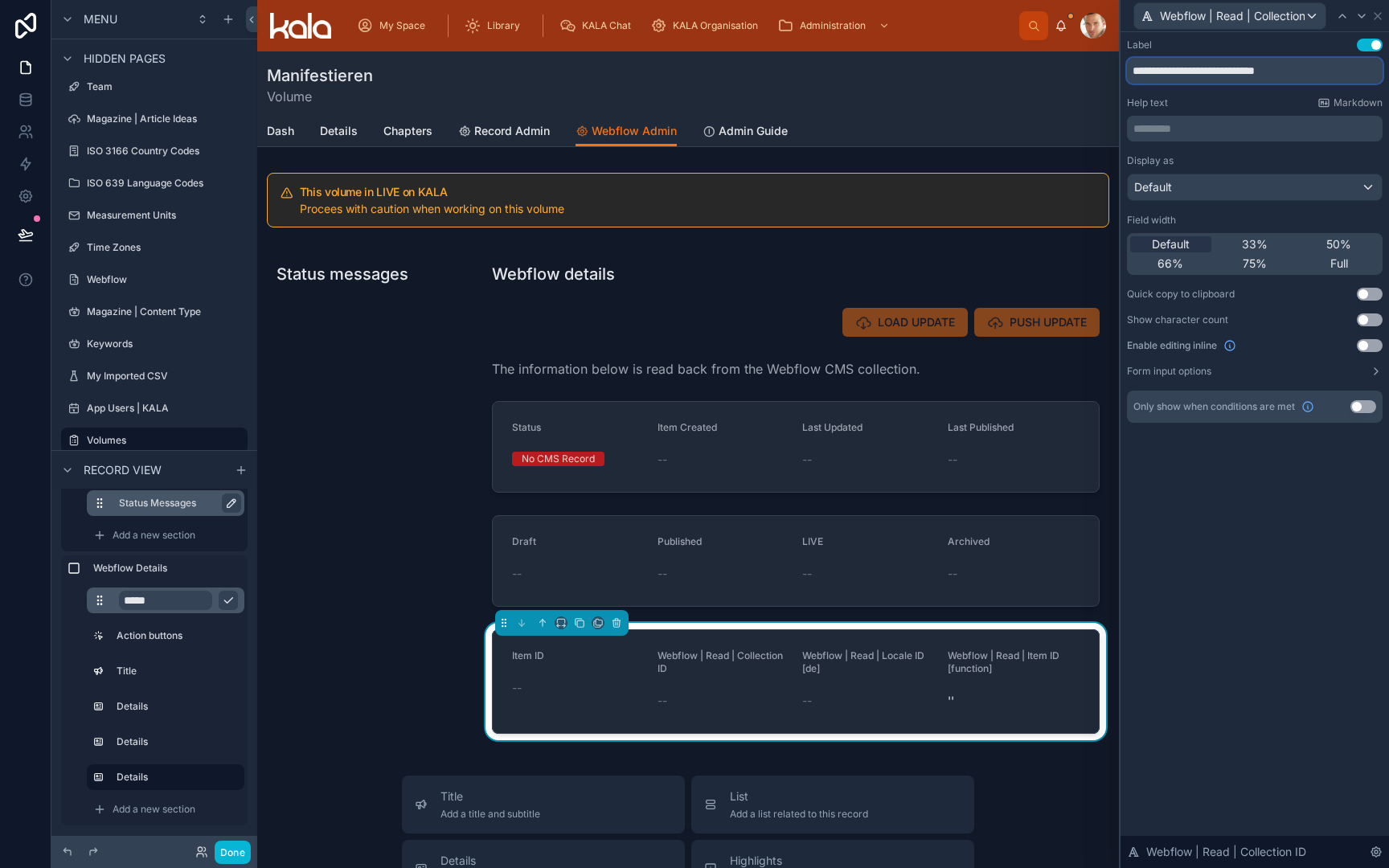
click at [1112, 66] on div "**********" at bounding box center [694, 434] width 1389 height 868
type input "**********"
click at [1359, 18] on icon at bounding box center [1361, 15] width 13 height 13
drag, startPoint x: 1225, startPoint y: 71, endPoint x: 1101, endPoint y: 64, distance: 124.2
click at [1101, 64] on div "**********" at bounding box center [694, 434] width 1389 height 868
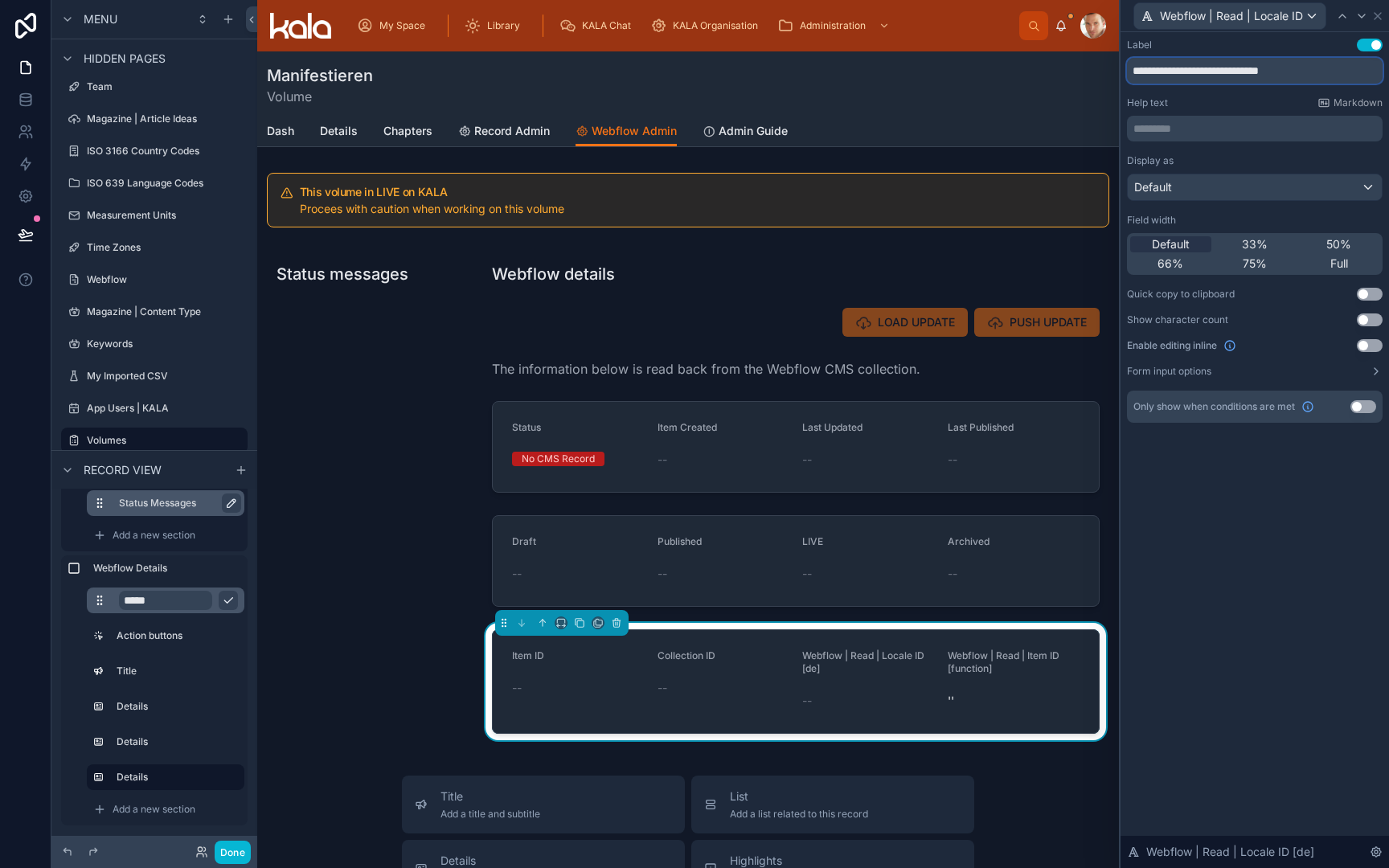
type input "**********"
click at [1364, 15] on icon at bounding box center [1362, 16] width 7 height 3
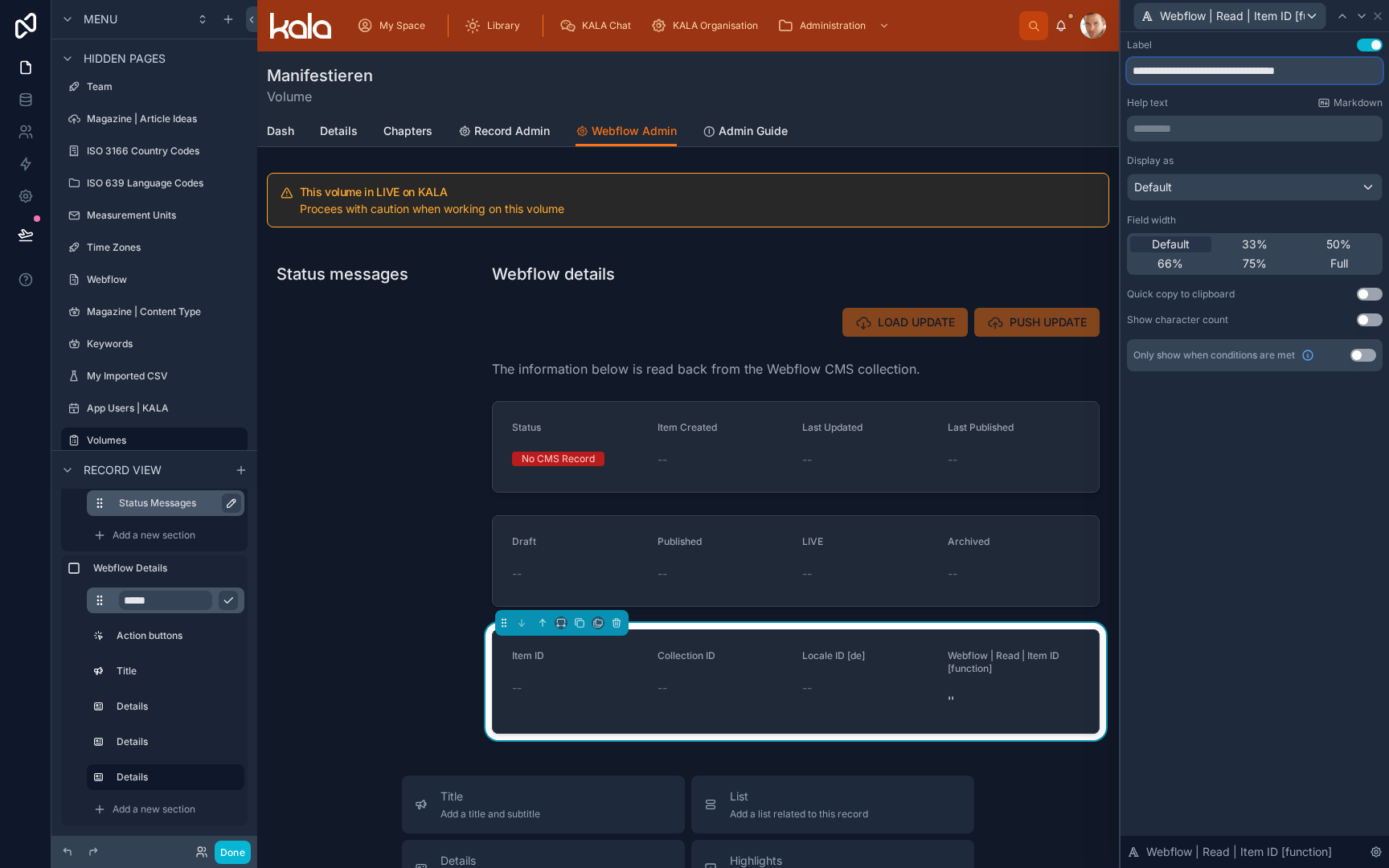
click at [1347, 75] on input "**********" at bounding box center [1254, 70] width 255 height 25
click at [1376, 21] on icon at bounding box center [1377, 15] width 13 height 13
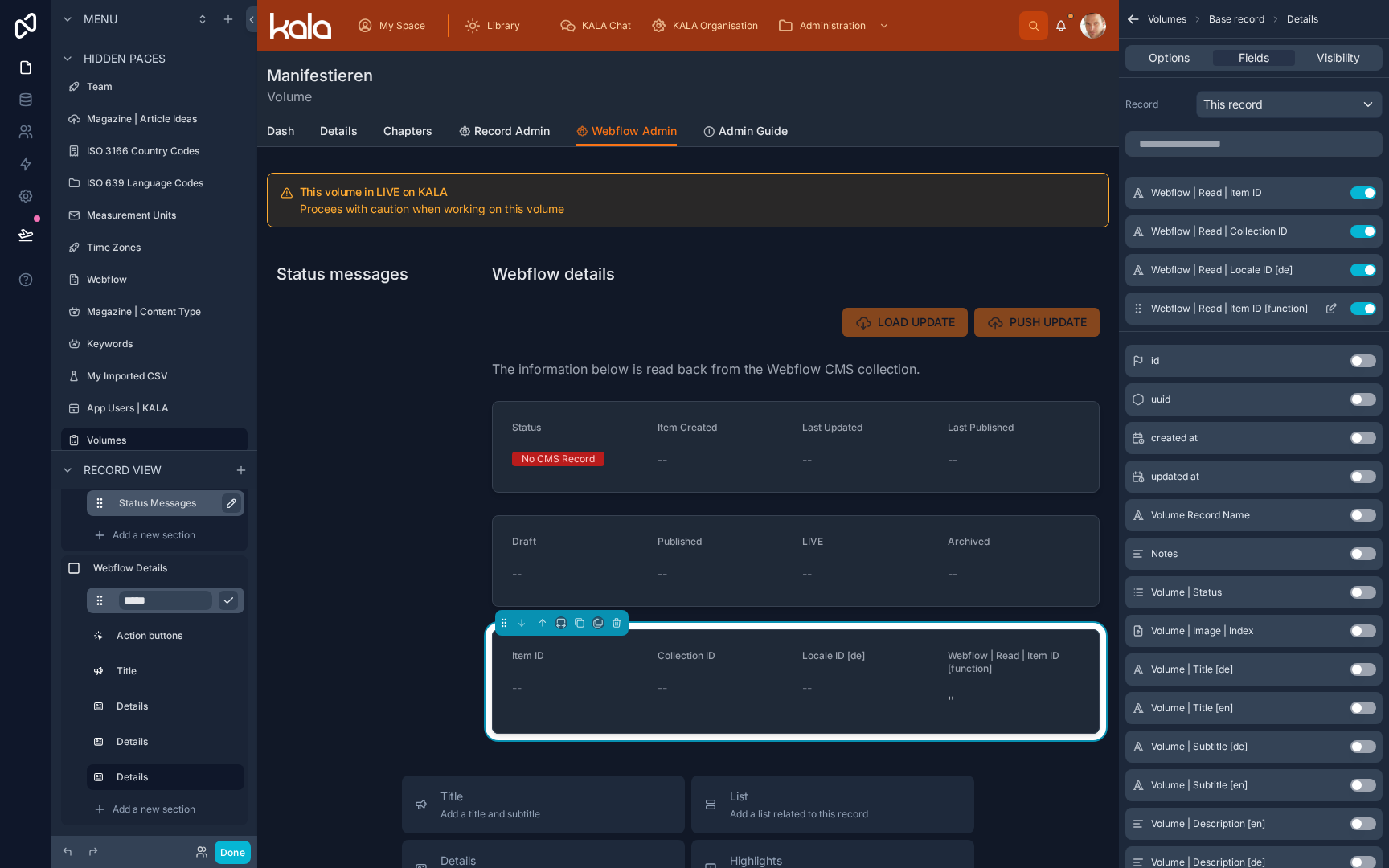
click at [1362, 312] on button "Use setting" at bounding box center [1364, 308] width 25 height 13
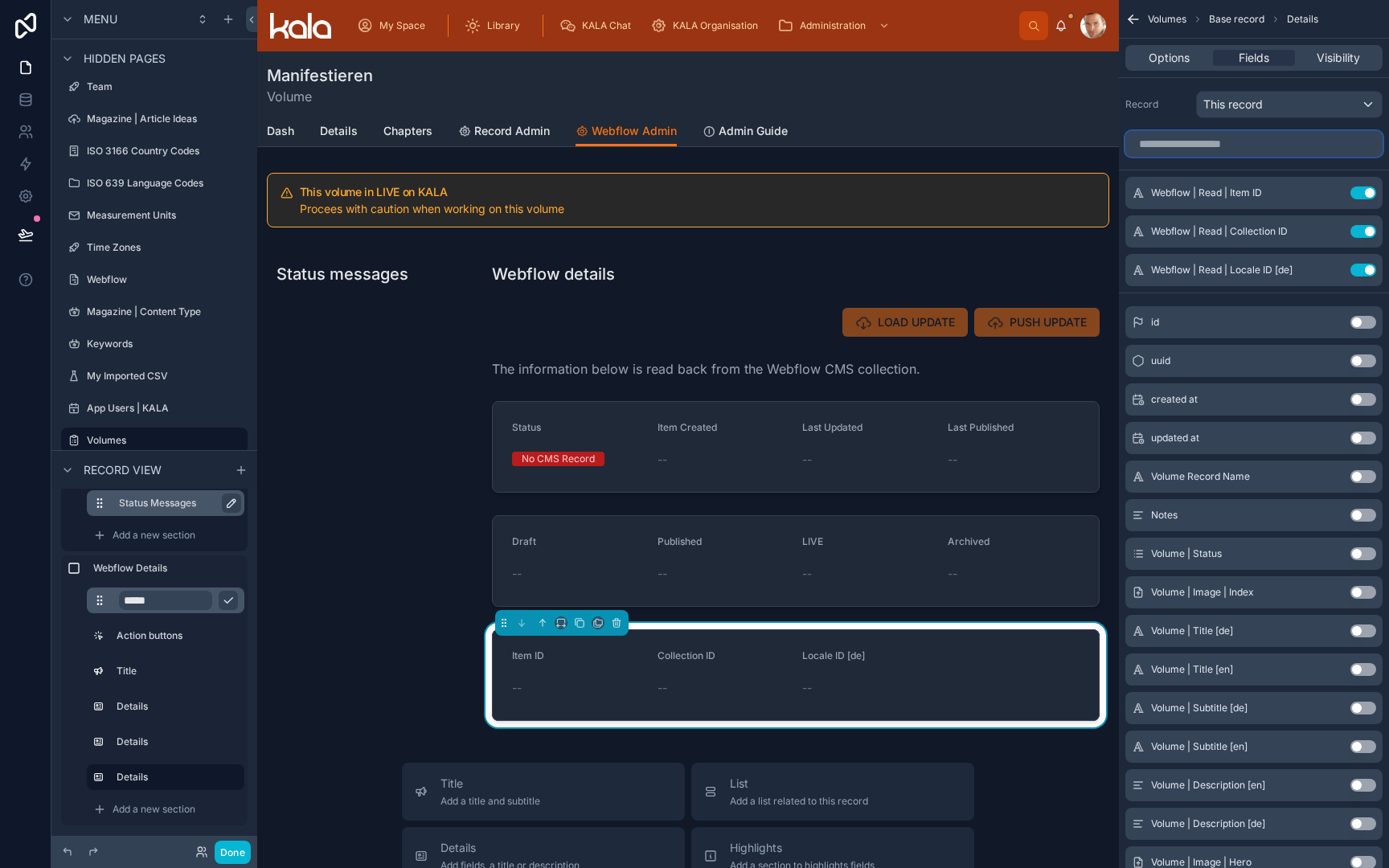
click at [1299, 136] on input "scrollable content" at bounding box center [1253, 143] width 257 height 25
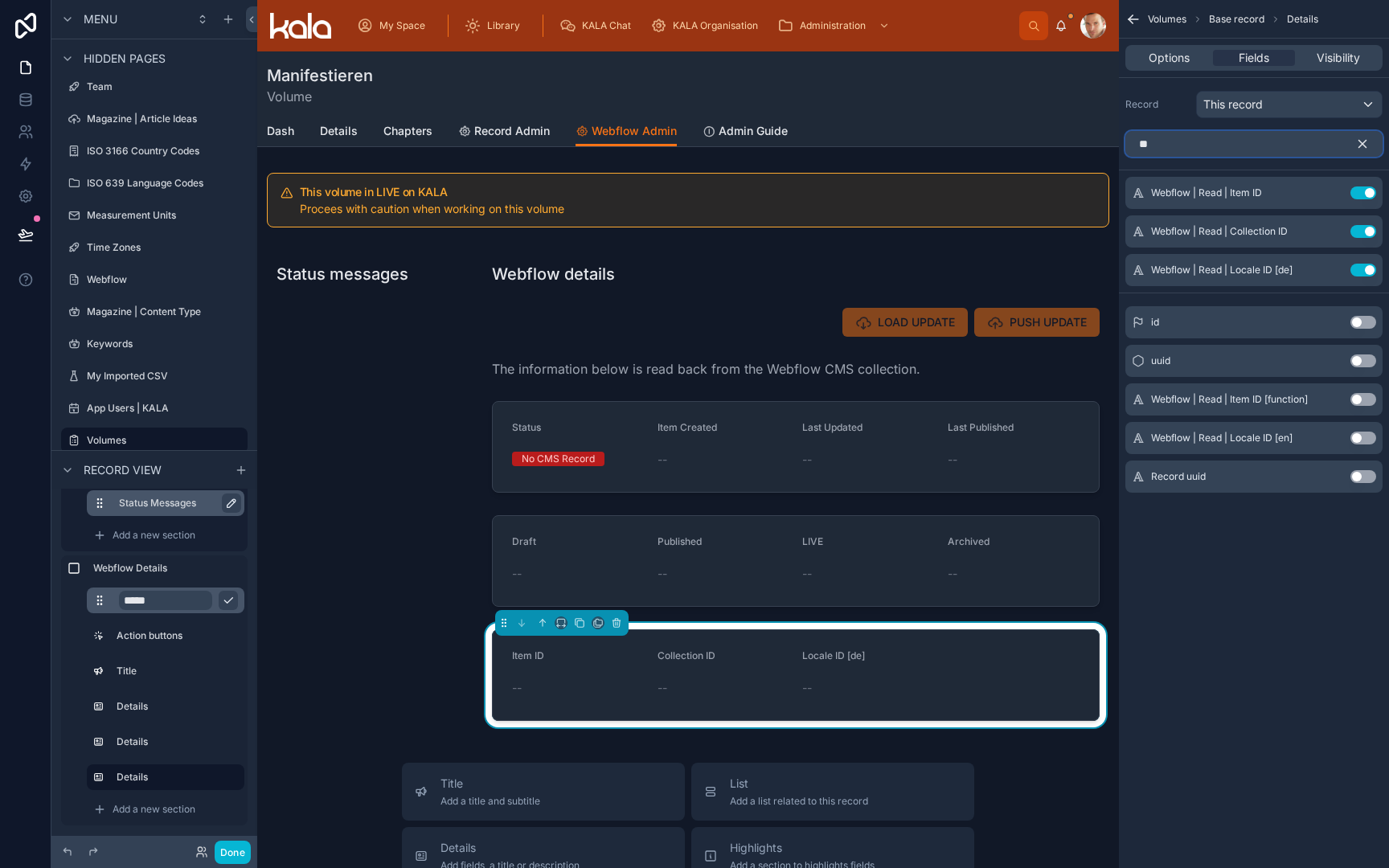
type input "**"
click at [1367, 436] on button "Use setting" at bounding box center [1364, 438] width 25 height 13
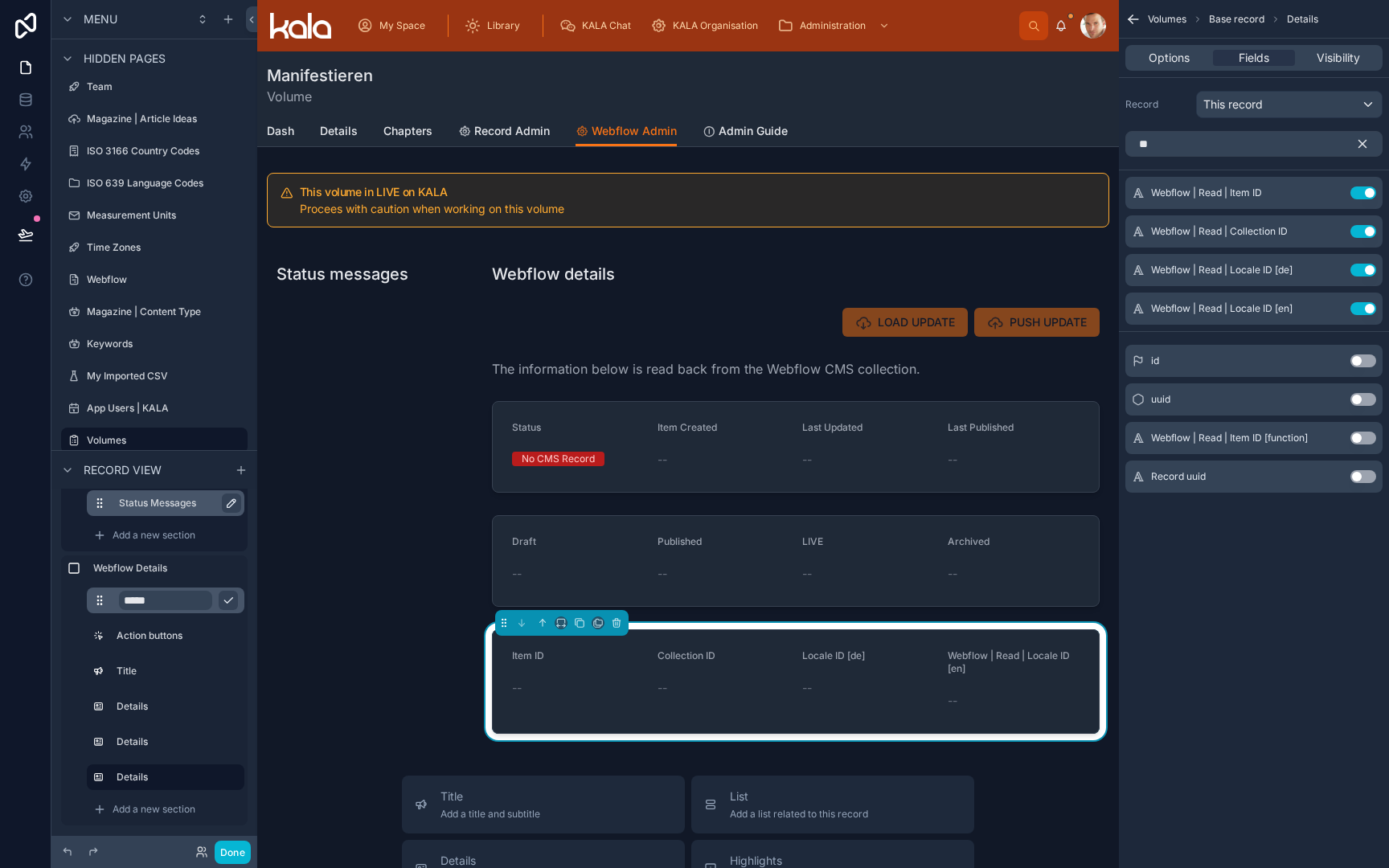
click at [1364, 143] on icon "scrollable content" at bounding box center [1363, 144] width 8 height 8
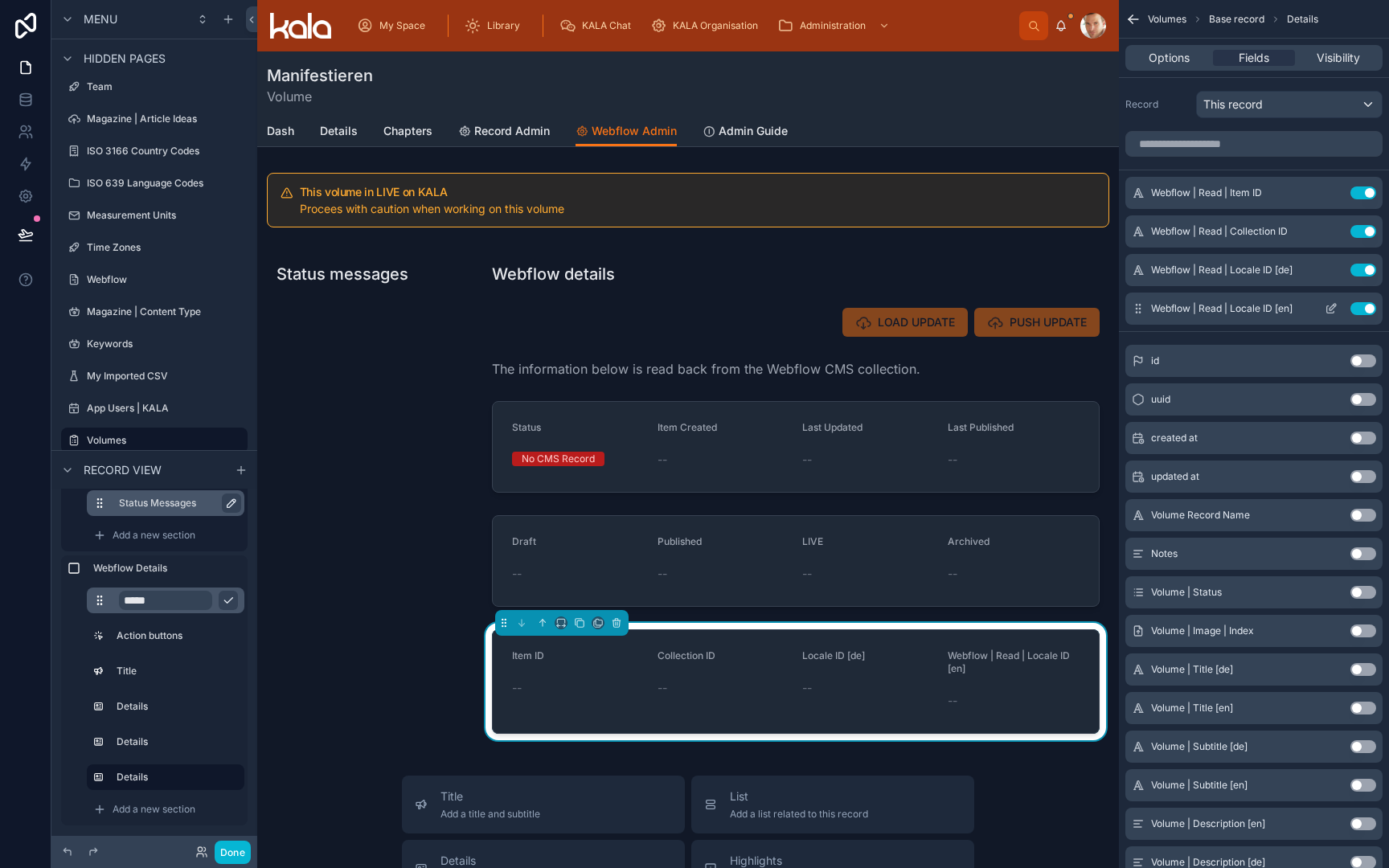
click at [1335, 308] on icon "scrollable content" at bounding box center [1330, 308] width 13 height 13
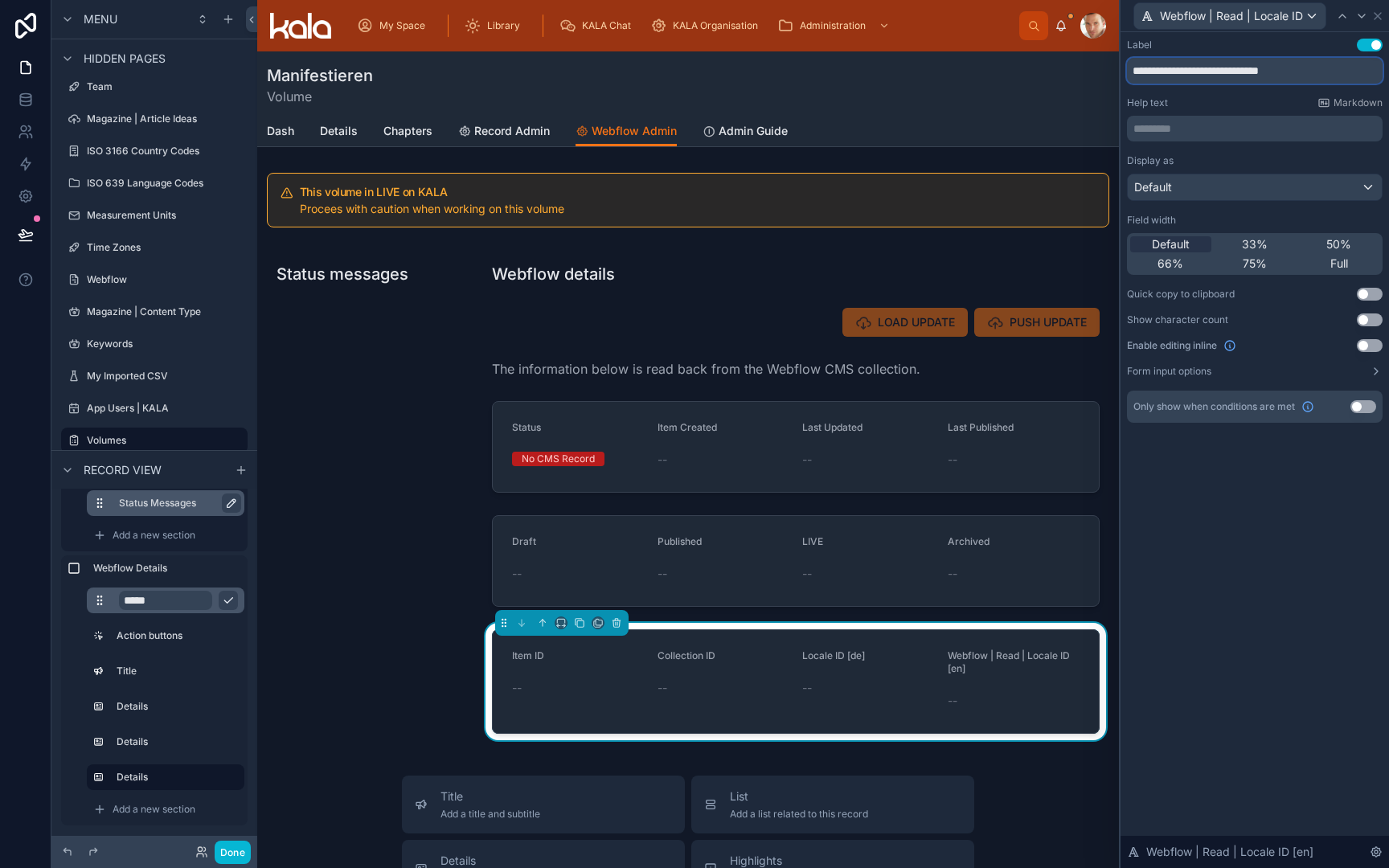
drag, startPoint x: 1228, startPoint y: 70, endPoint x: 1123, endPoint y: 68, distance: 105.0
click at [1123, 69] on div "**********" at bounding box center [1255, 247] width 268 height 429
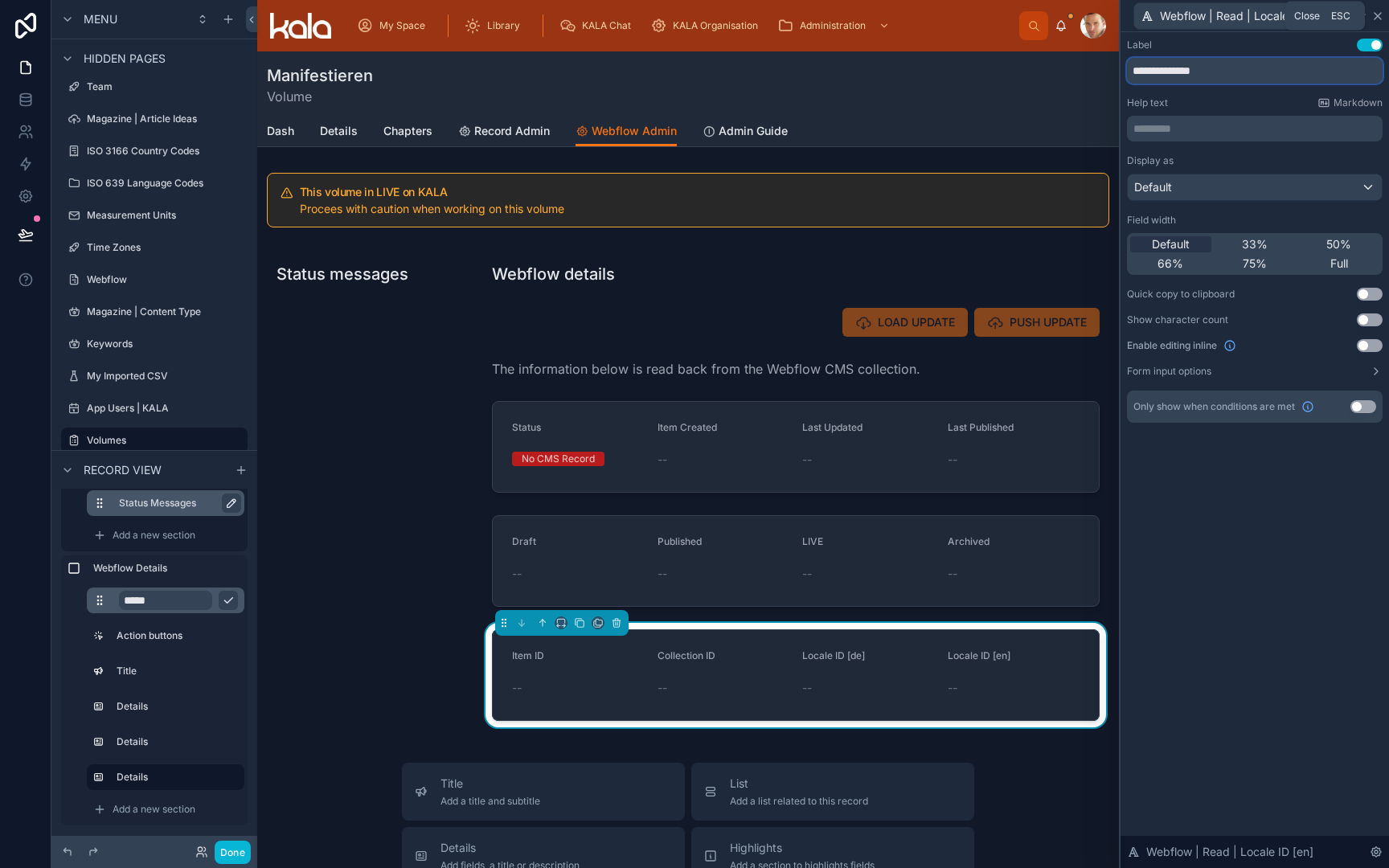
type input "**********"
click at [1379, 17] on icon at bounding box center [1378, 16] width 7 height 7
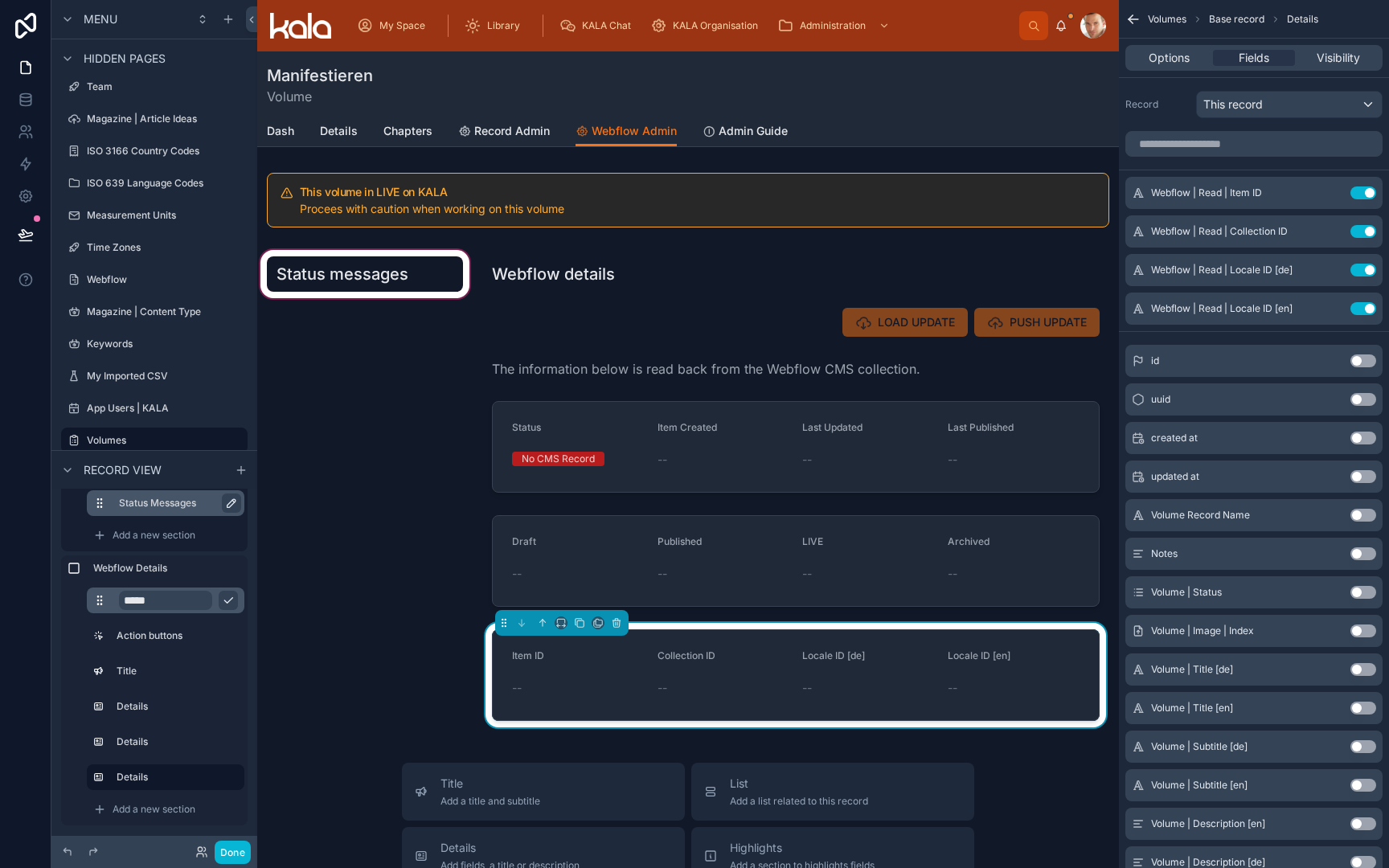
click at [415, 677] on div at bounding box center [365, 492] width 216 height 490
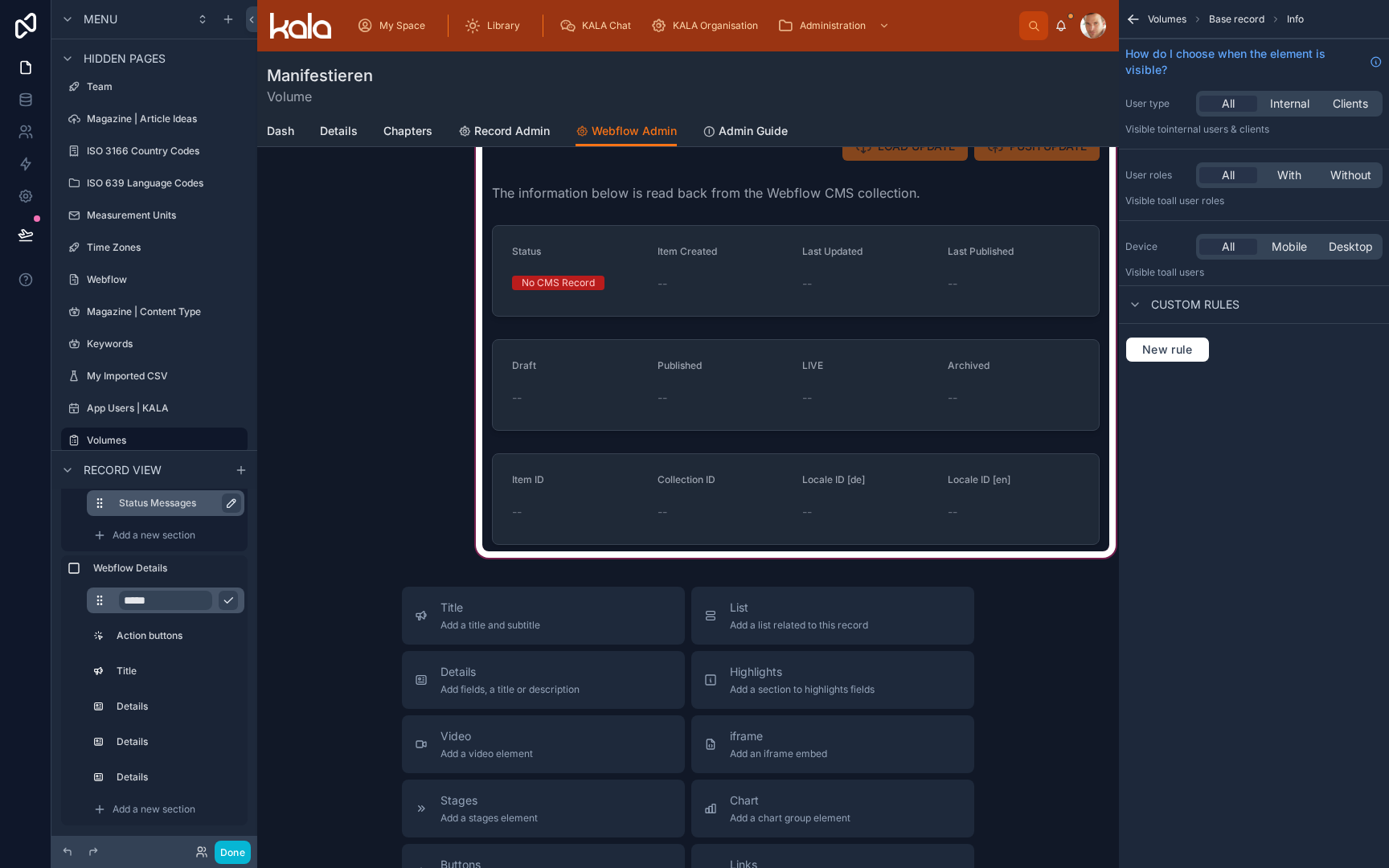
scroll to position [178, 0]
click at [742, 478] on div at bounding box center [796, 314] width 647 height 490
click at [750, 516] on div at bounding box center [796, 314] width 647 height 490
click at [747, 479] on div at bounding box center [796, 314] width 647 height 490
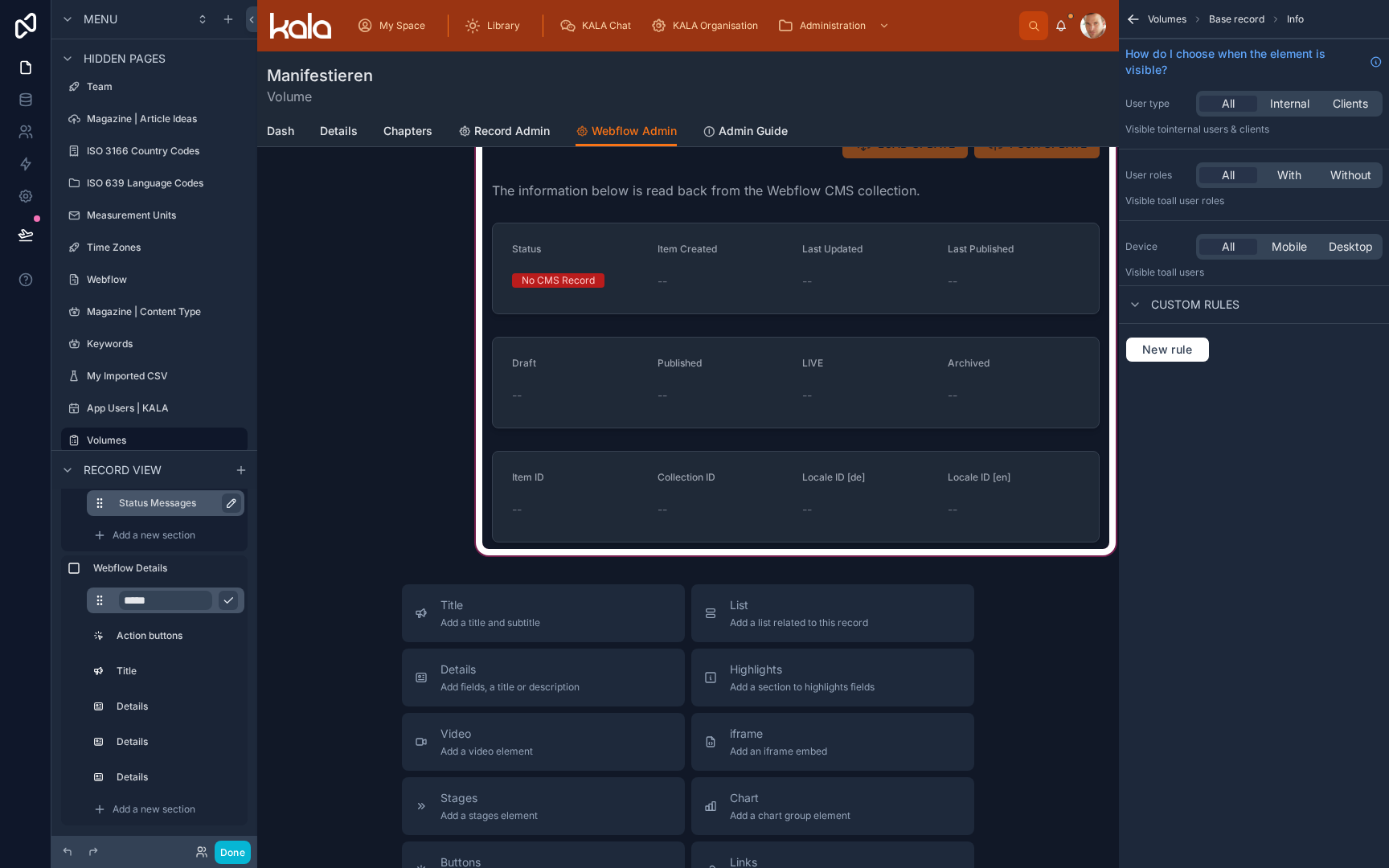
click at [747, 479] on div at bounding box center [796, 314] width 647 height 490
click at [744, 475] on div at bounding box center [796, 314] width 647 height 490
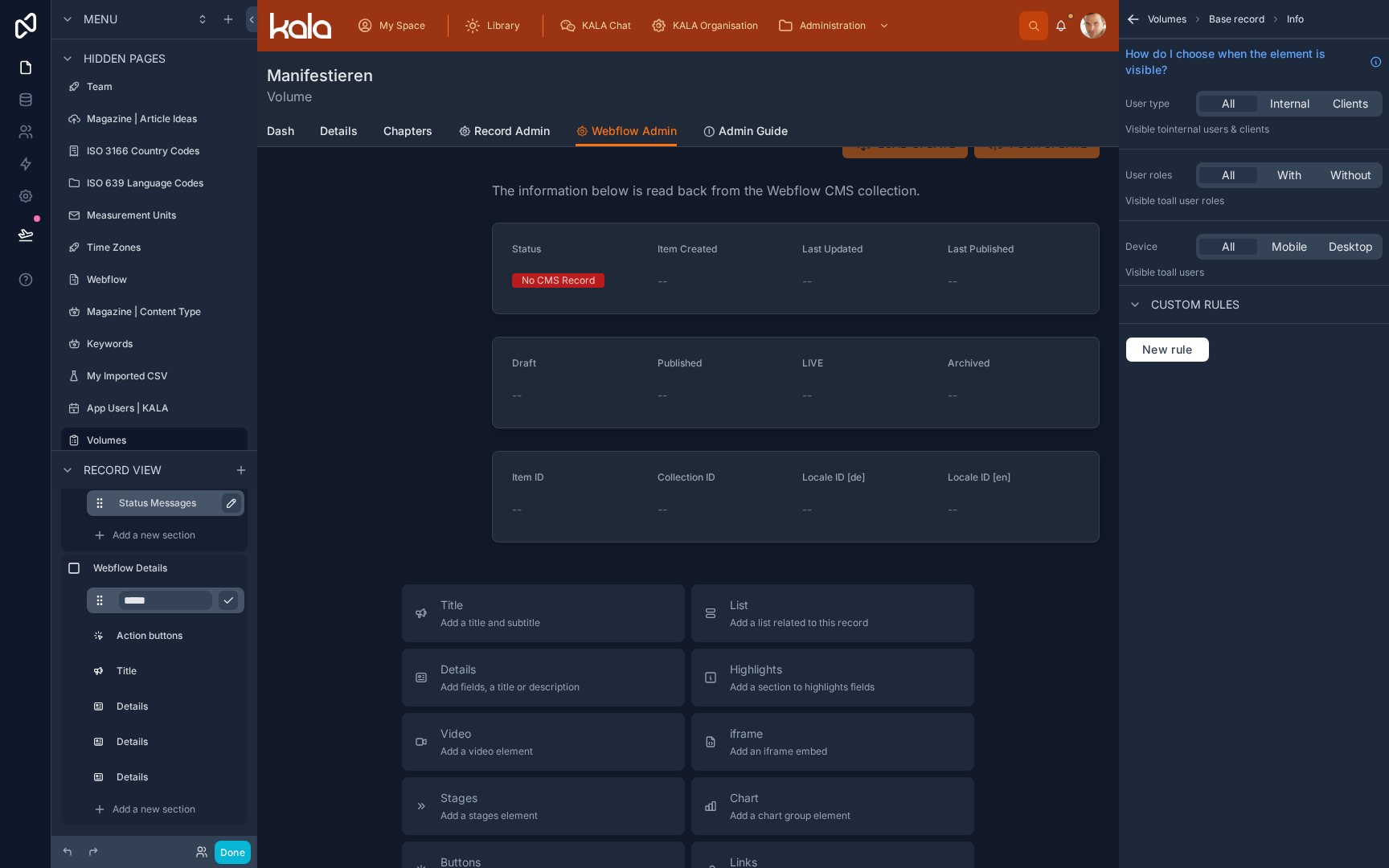
click at [653, 568] on div "Manifestieren Volume Webflow Admin Dash Details Chapters Record Admin Webflow A…" at bounding box center [688, 579] width 862 height 1413
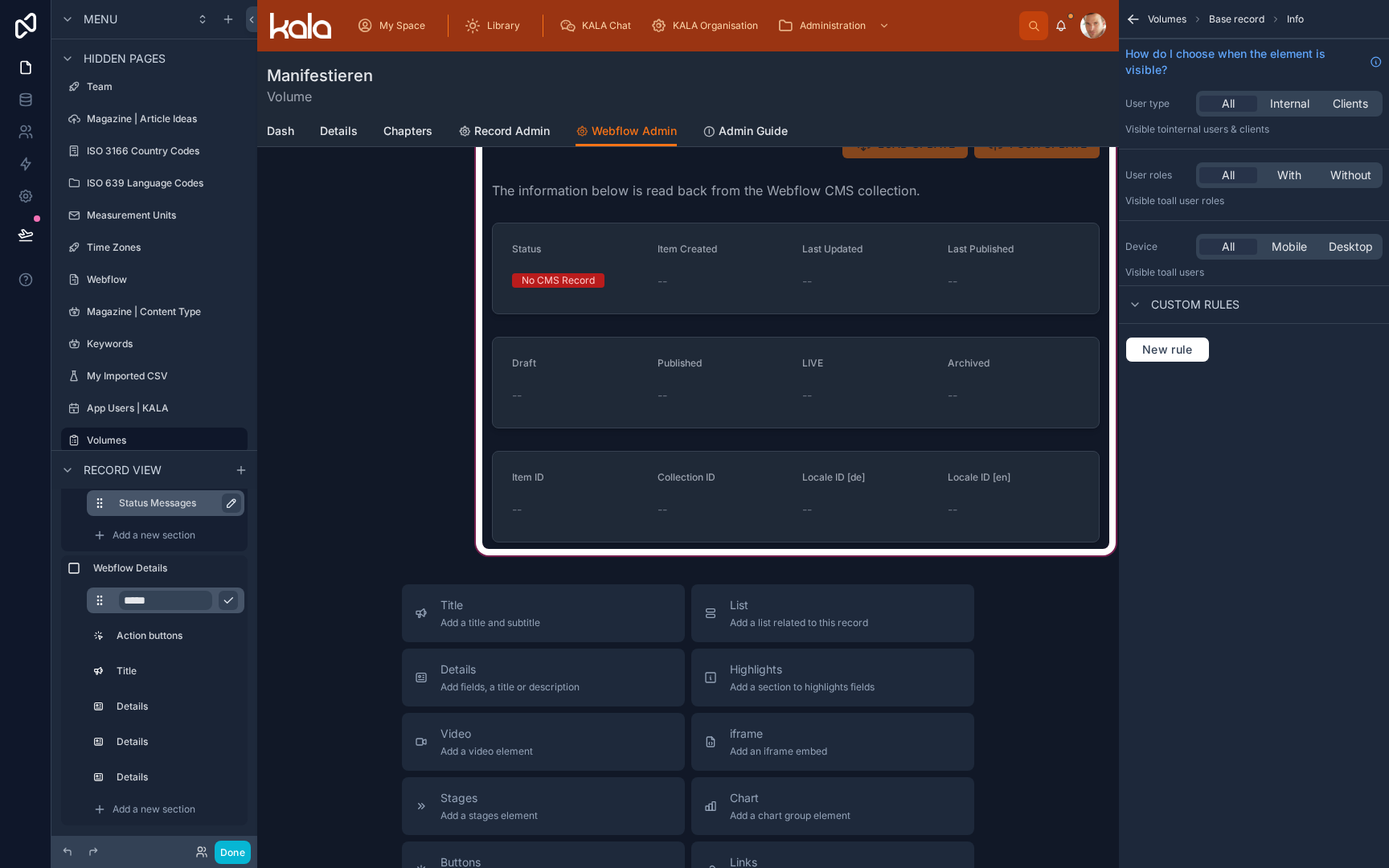
click at [675, 515] on div at bounding box center [796, 314] width 647 height 490
click at [702, 412] on div at bounding box center [796, 314] width 647 height 490
click at [553, 452] on div at bounding box center [796, 314] width 647 height 490
click at [540, 483] on div at bounding box center [796, 314] width 647 height 490
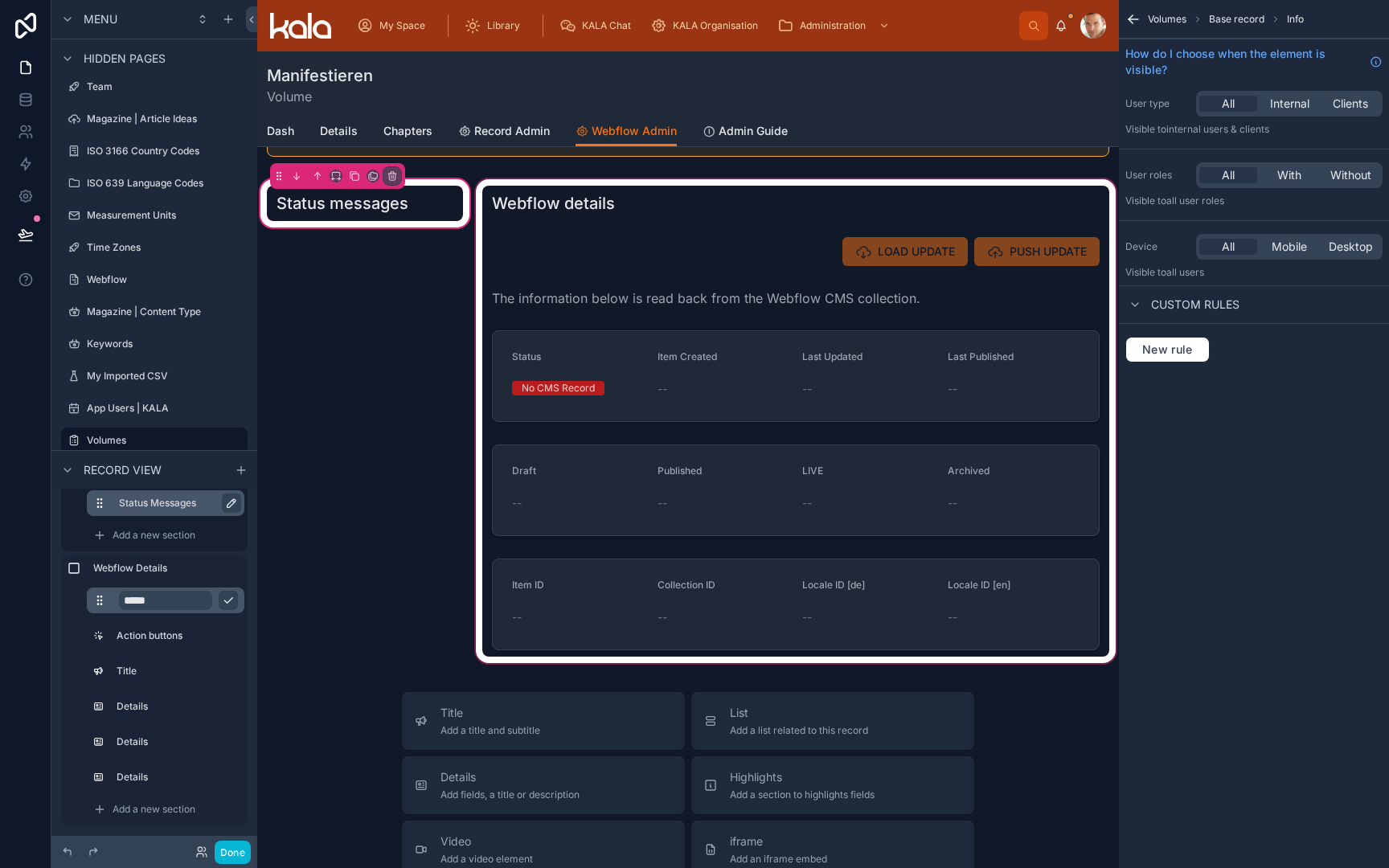
scroll to position [21, 0]
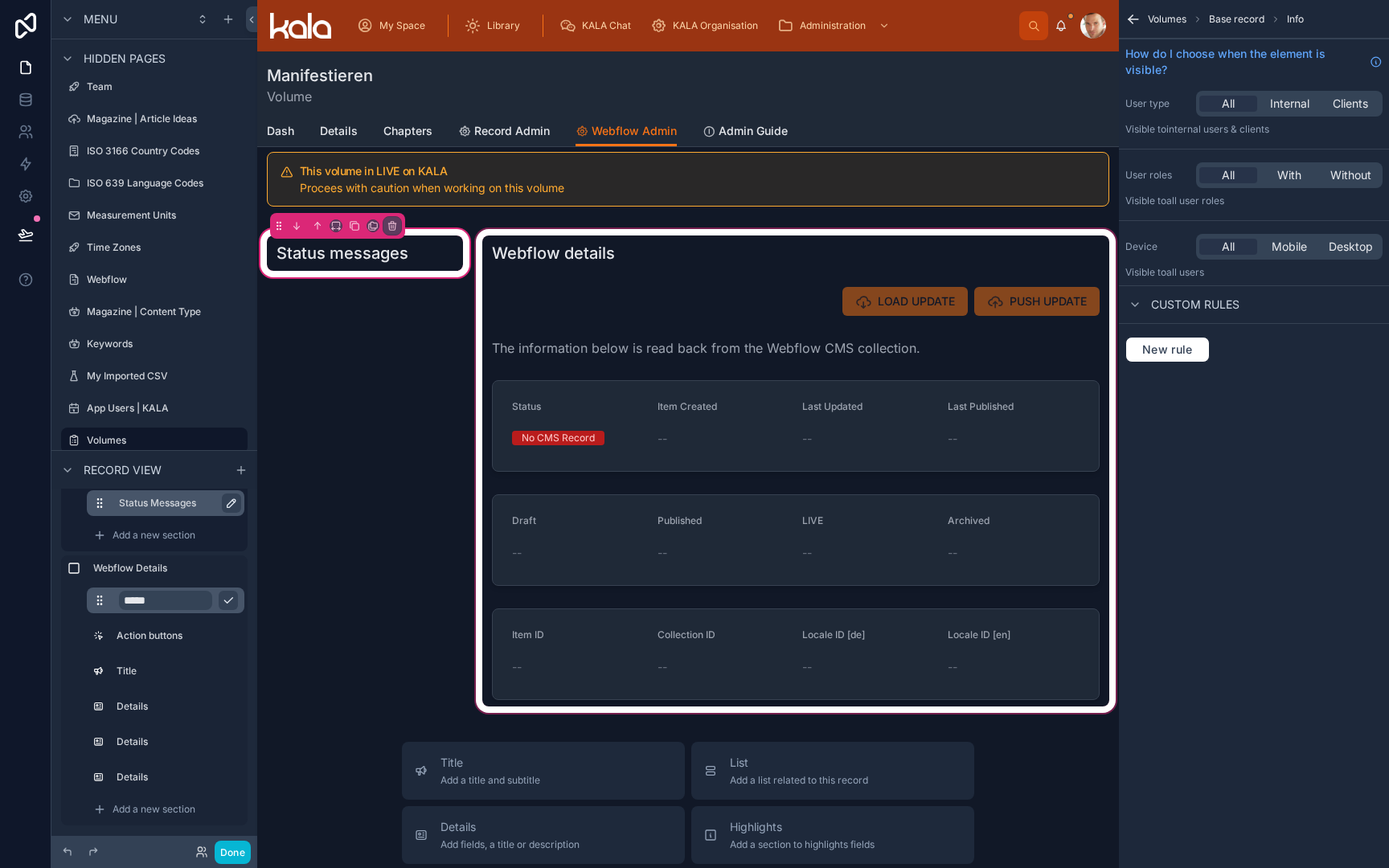
click at [598, 316] on div at bounding box center [796, 471] width 647 height 490
click at [566, 231] on div at bounding box center [796, 471] width 647 height 490
click at [558, 427] on div at bounding box center [796, 471] width 647 height 490
click at [727, 445] on div at bounding box center [796, 471] width 647 height 490
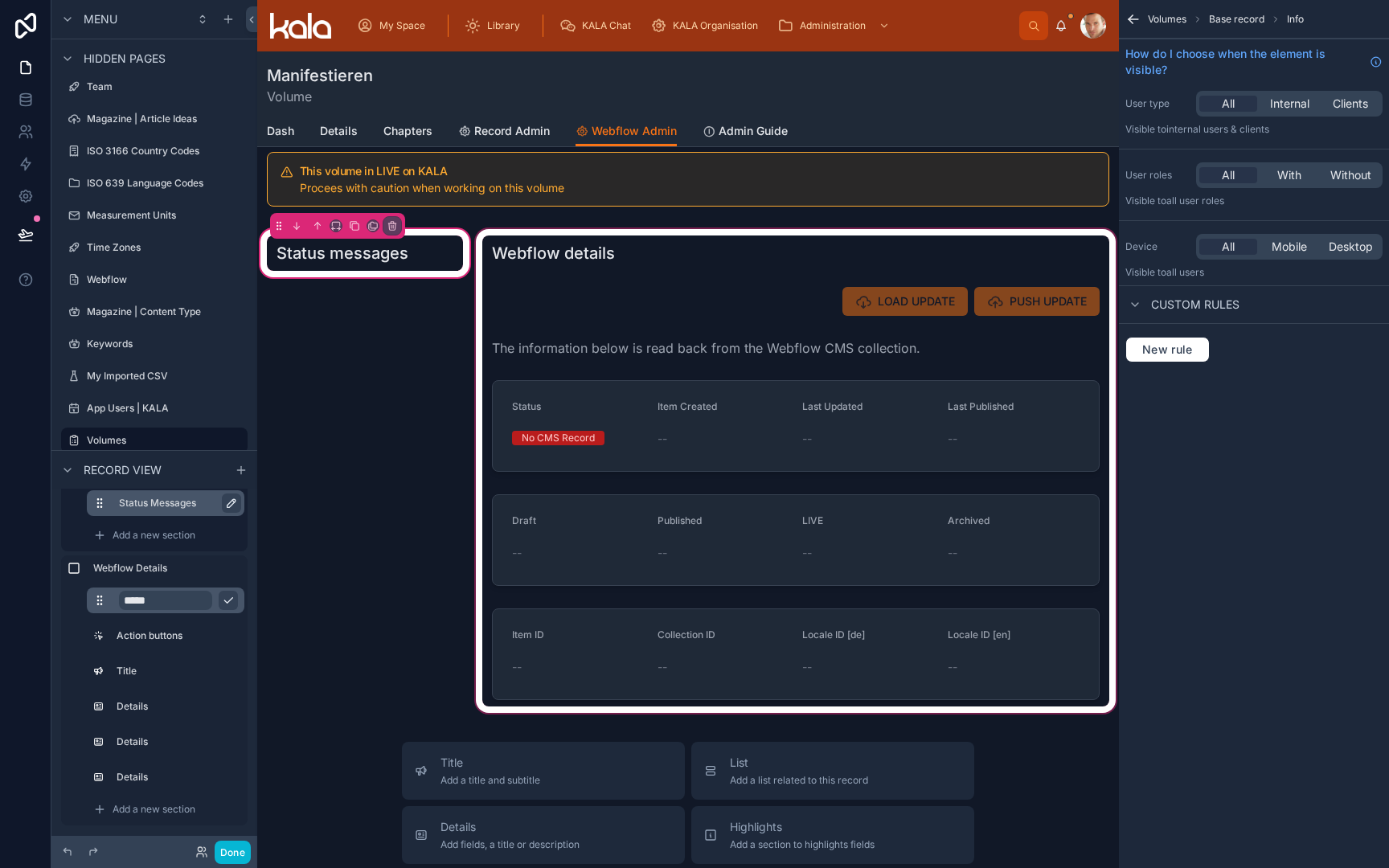
click at [665, 626] on div at bounding box center [796, 471] width 647 height 490
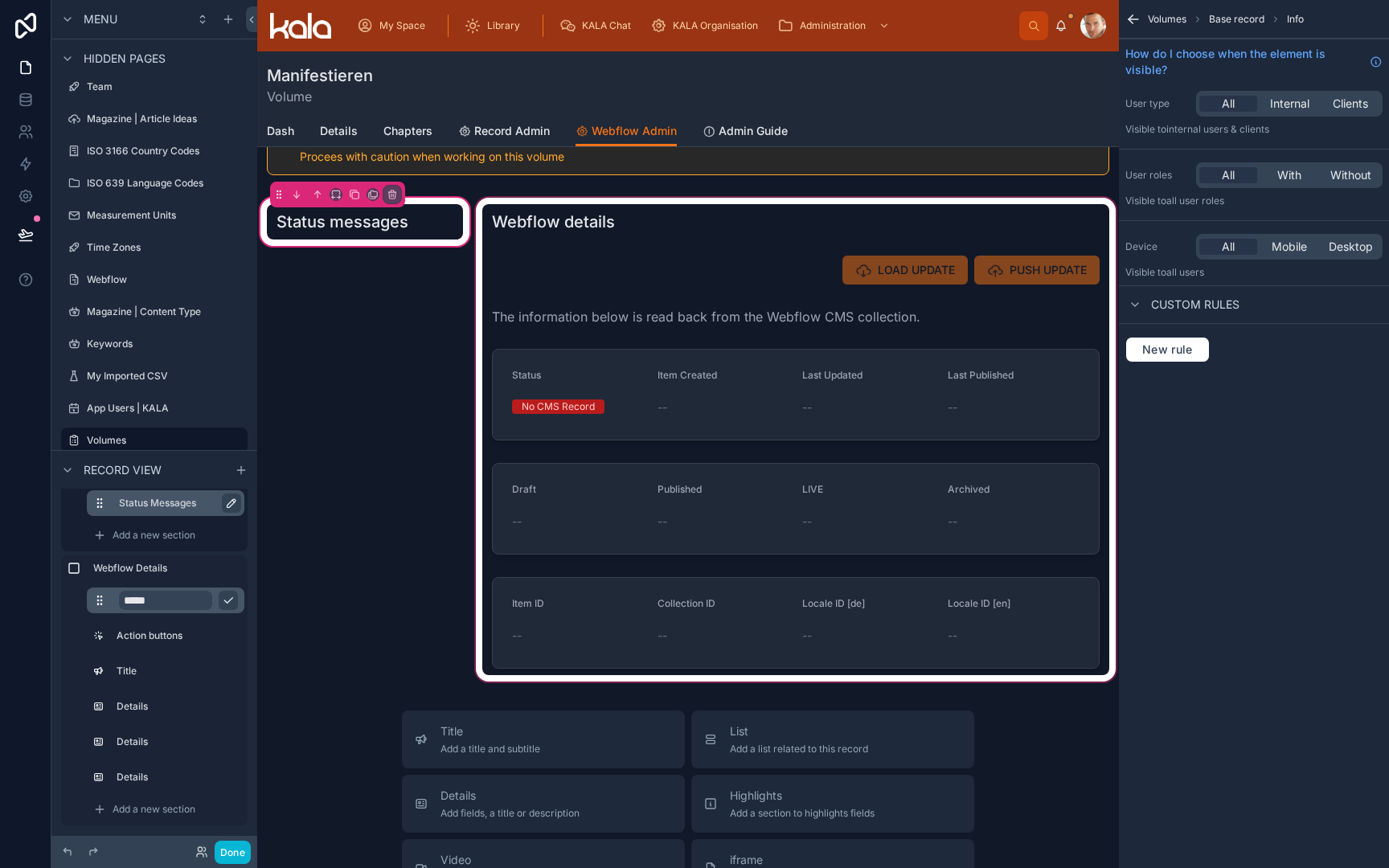
scroll to position [56, 0]
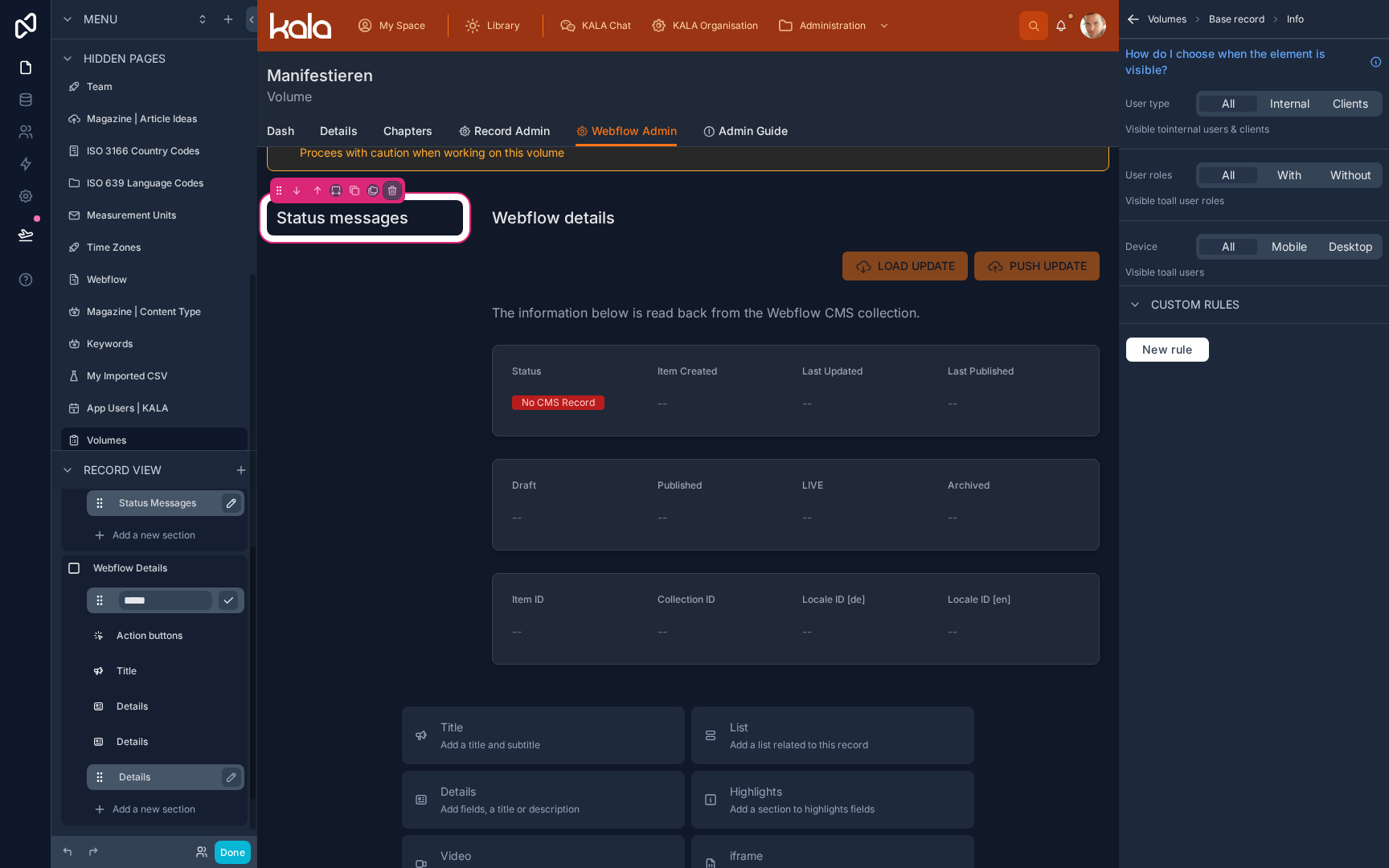
click at [150, 781] on label "Details" at bounding box center [175, 777] width 113 height 13
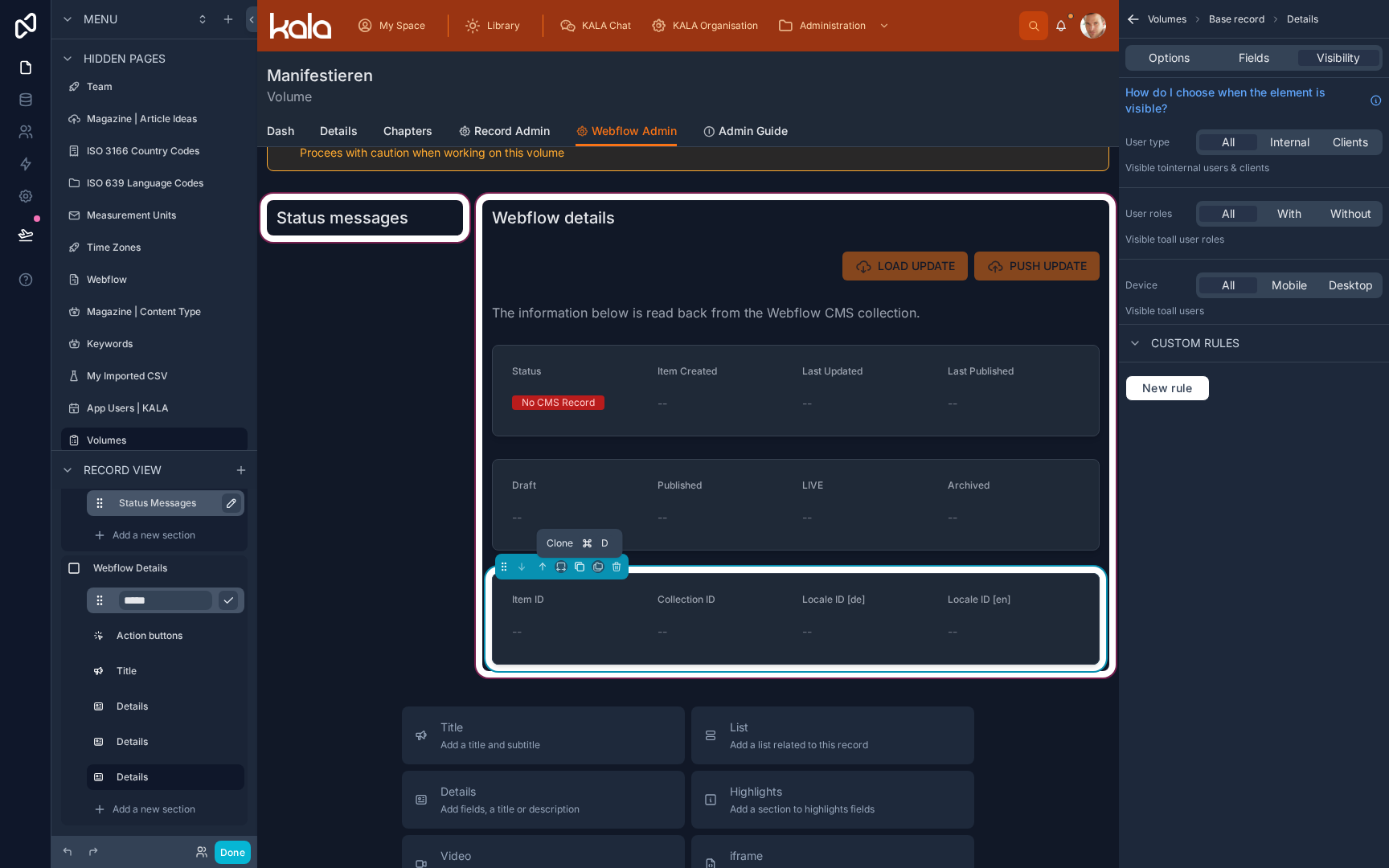
click at [580, 568] on icon at bounding box center [579, 566] width 11 height 11
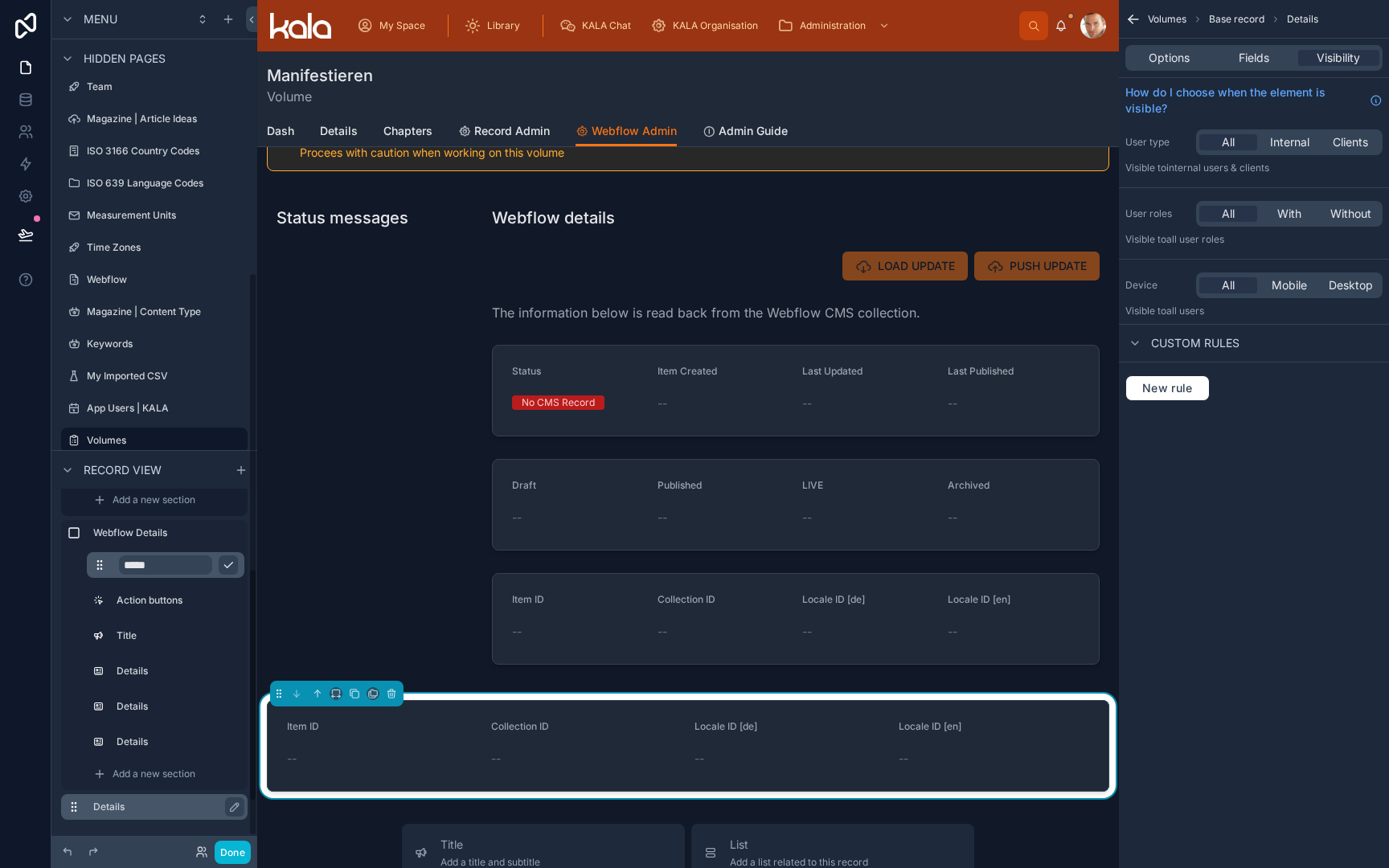
scroll to position [103, 0]
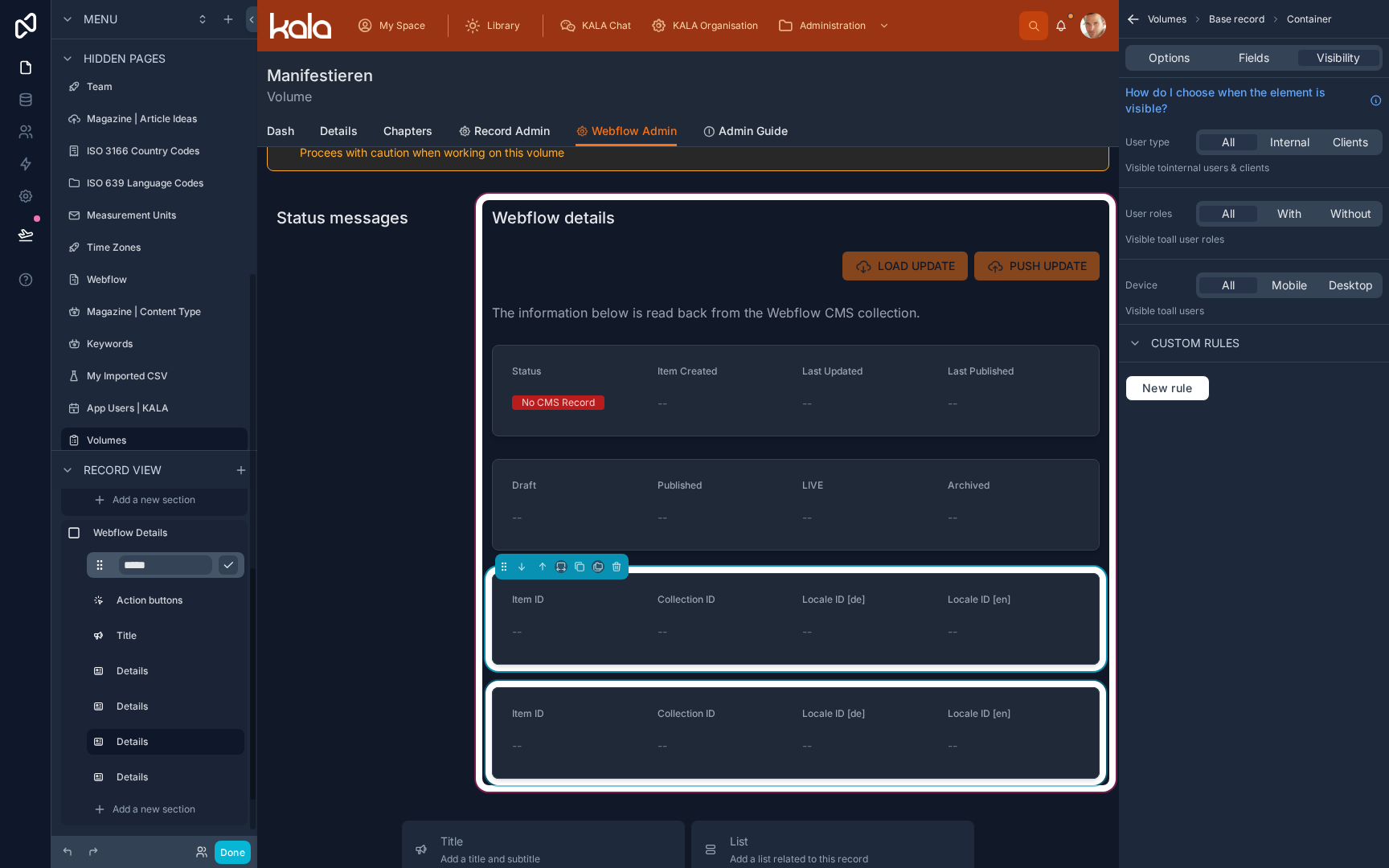
click at [673, 710] on div at bounding box center [795, 733] width 627 height 104
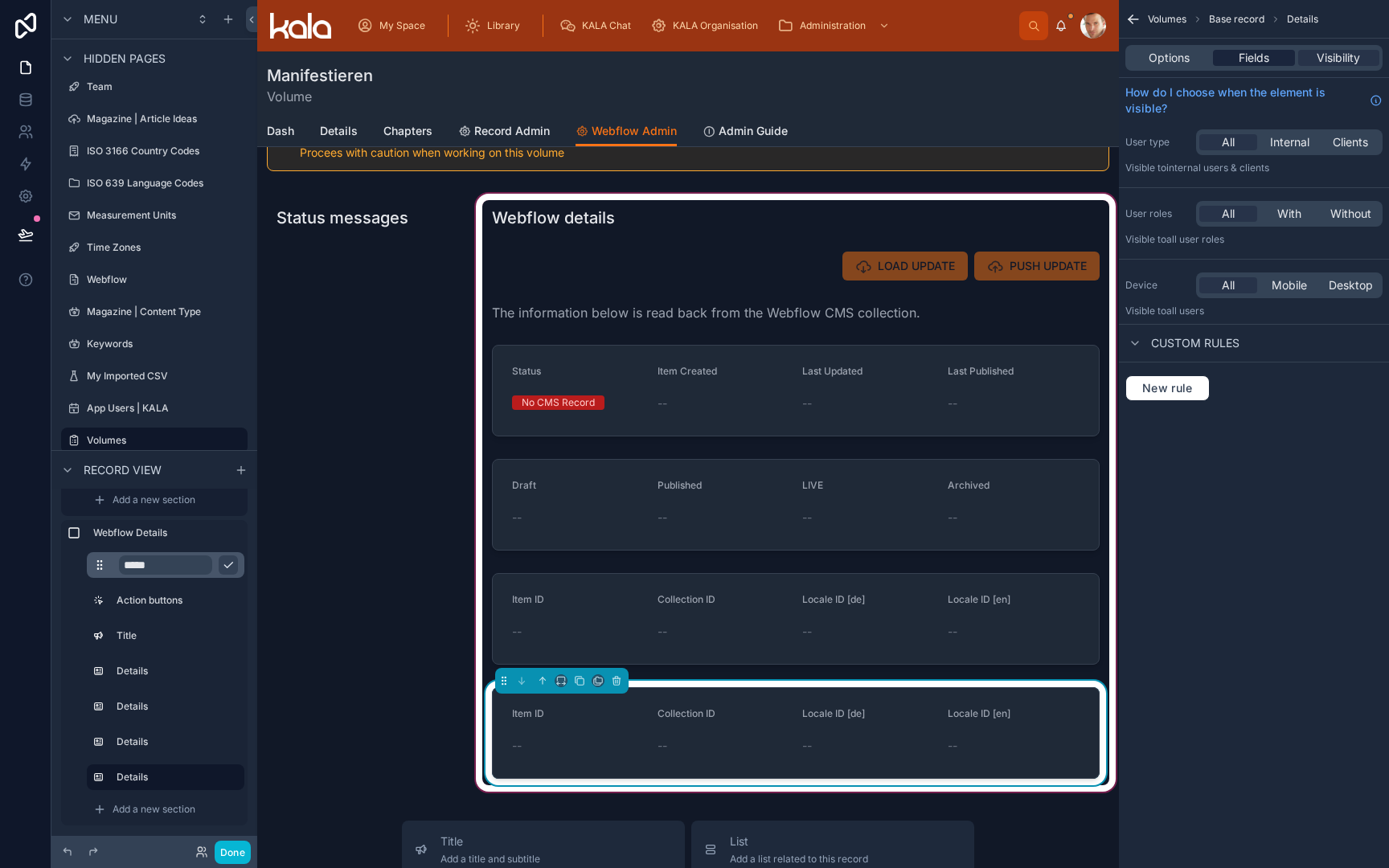
click at [1264, 53] on span "Fields" at bounding box center [1254, 58] width 31 height 16
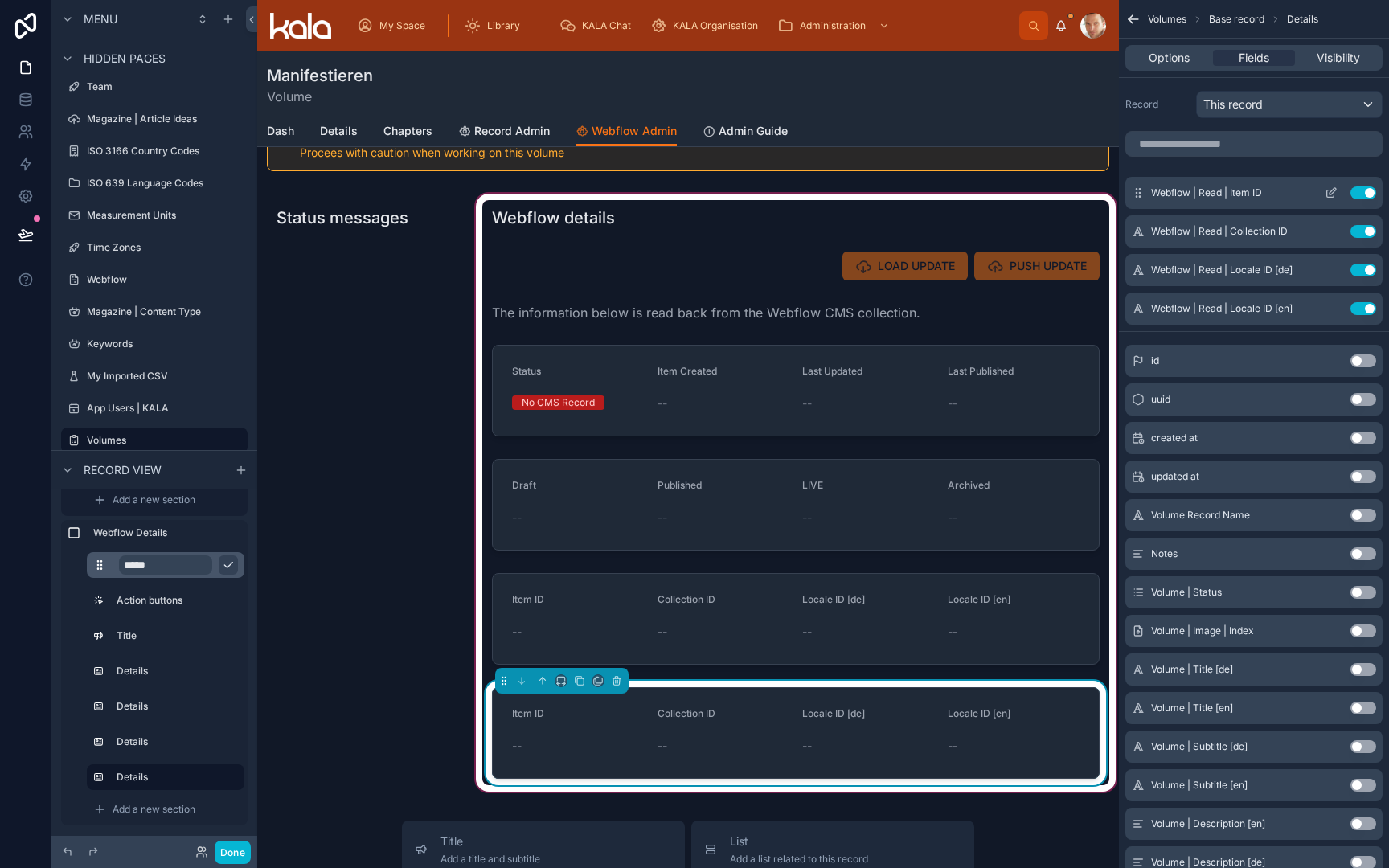
click at [1367, 188] on button "Use setting" at bounding box center [1364, 193] width 25 height 13
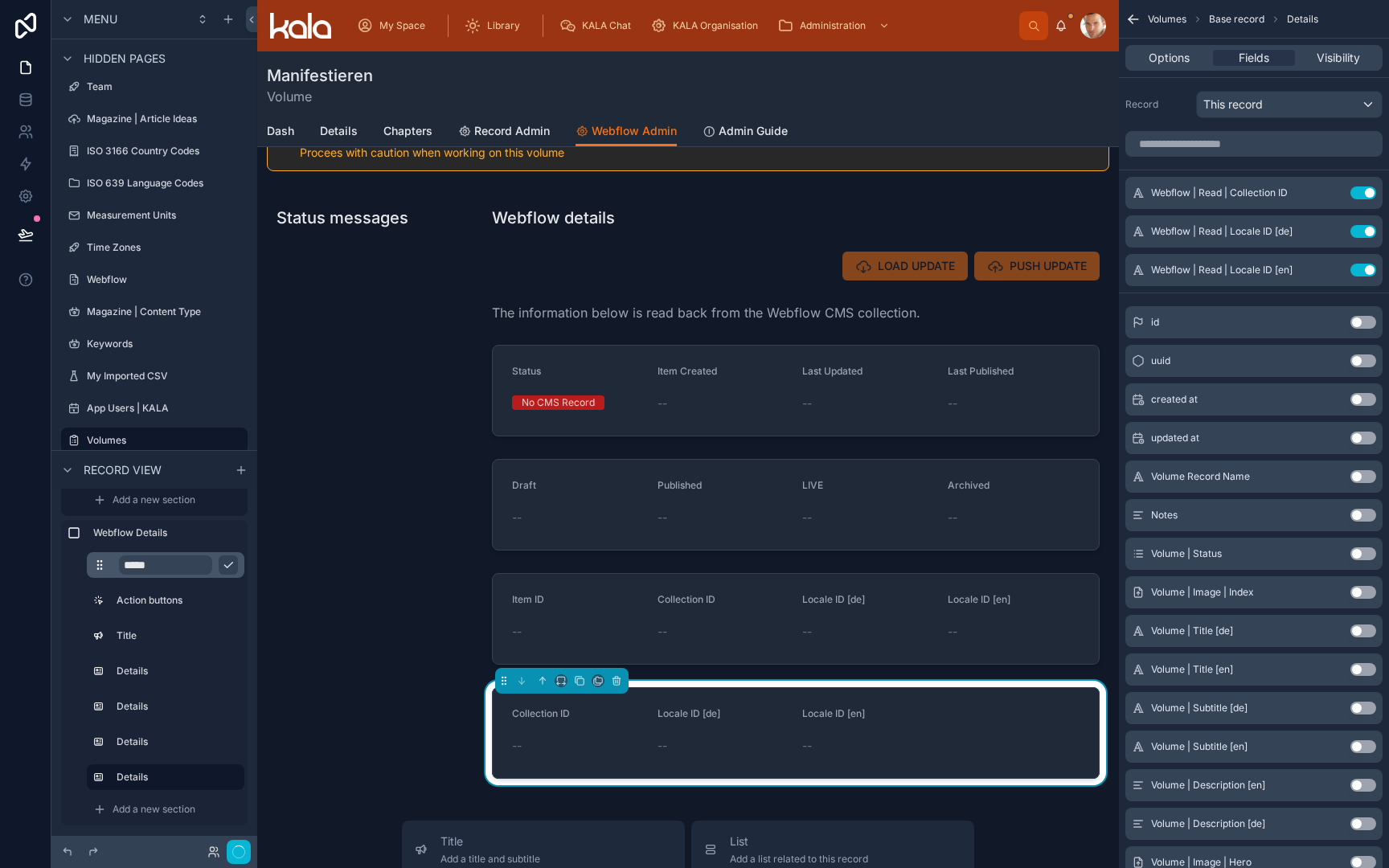
click at [1367, 188] on button "Use setting" at bounding box center [1364, 193] width 25 height 13
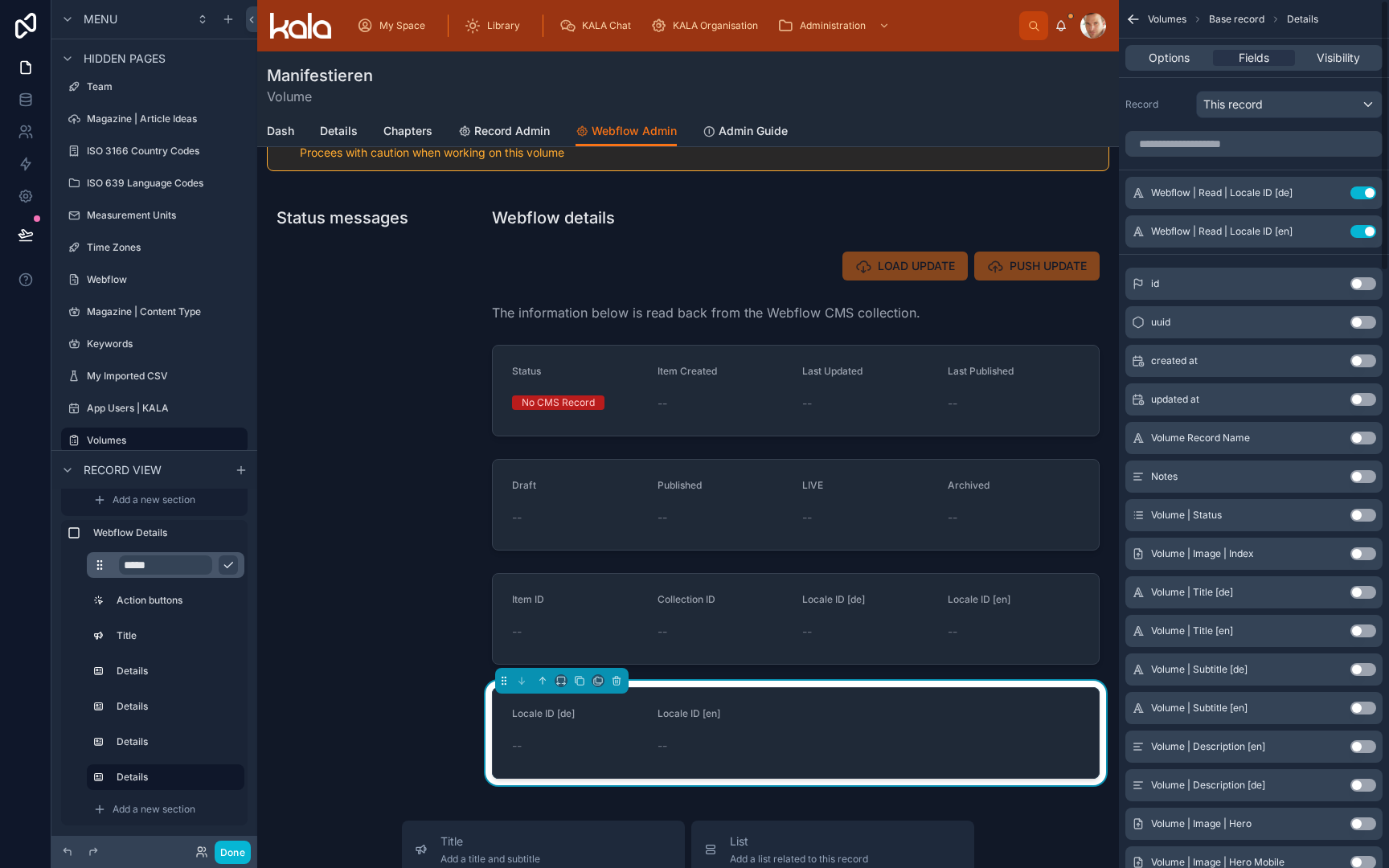
click at [1367, 188] on button "Use setting" at bounding box center [1364, 193] width 25 height 13
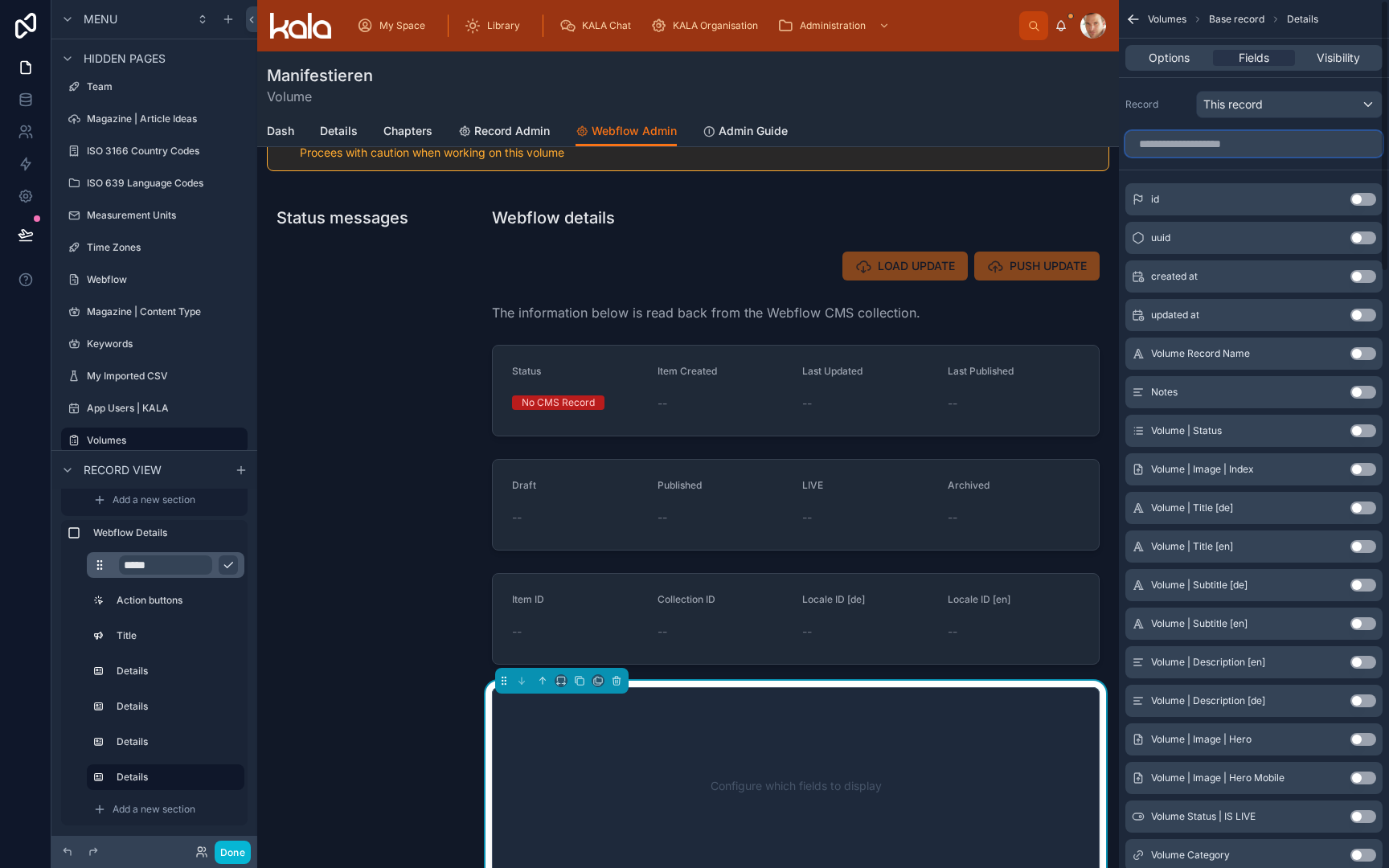
click at [1281, 150] on input "scrollable content" at bounding box center [1253, 143] width 257 height 25
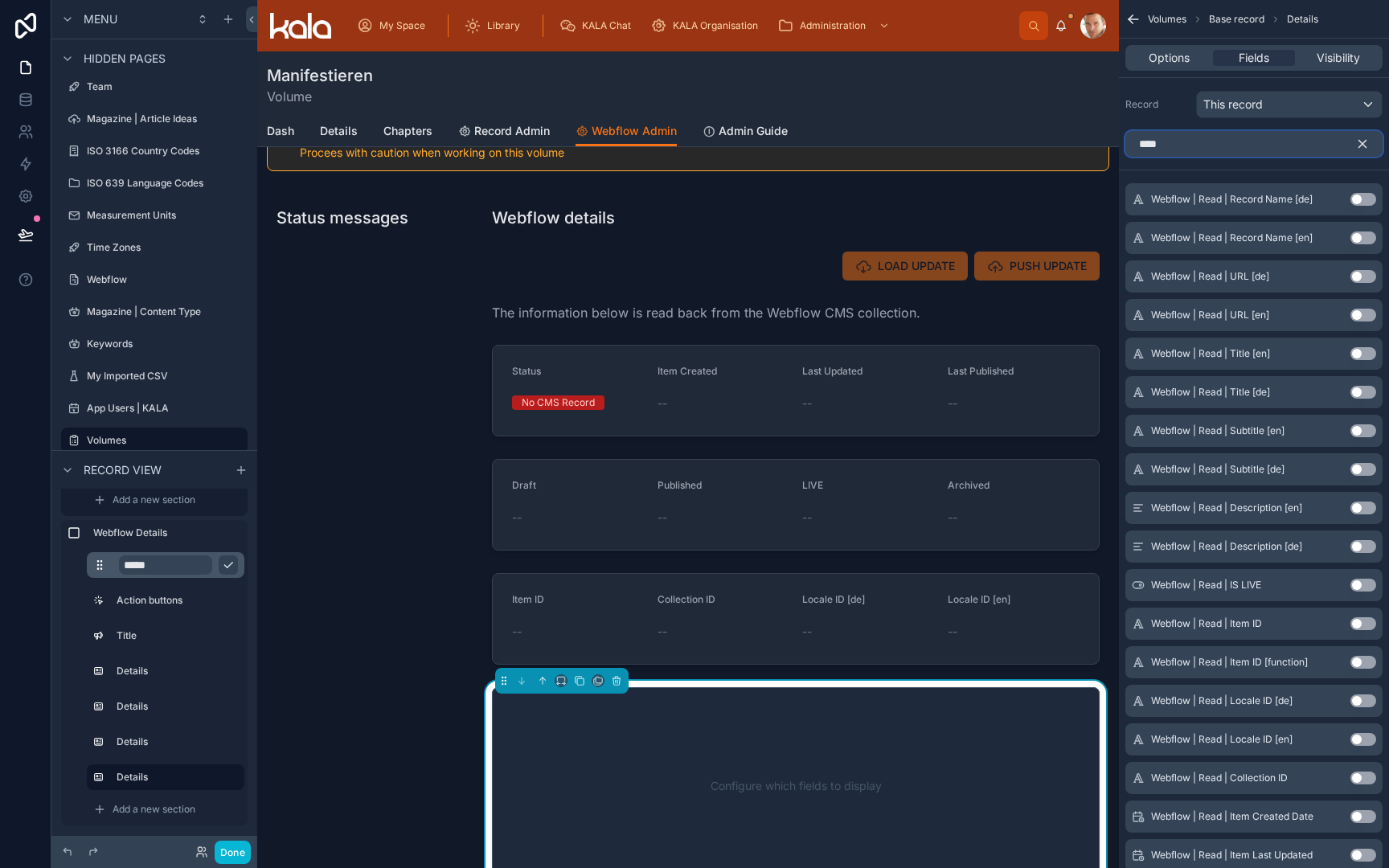
type input "****"
click at [1369, 196] on button "Use setting" at bounding box center [1364, 199] width 25 height 13
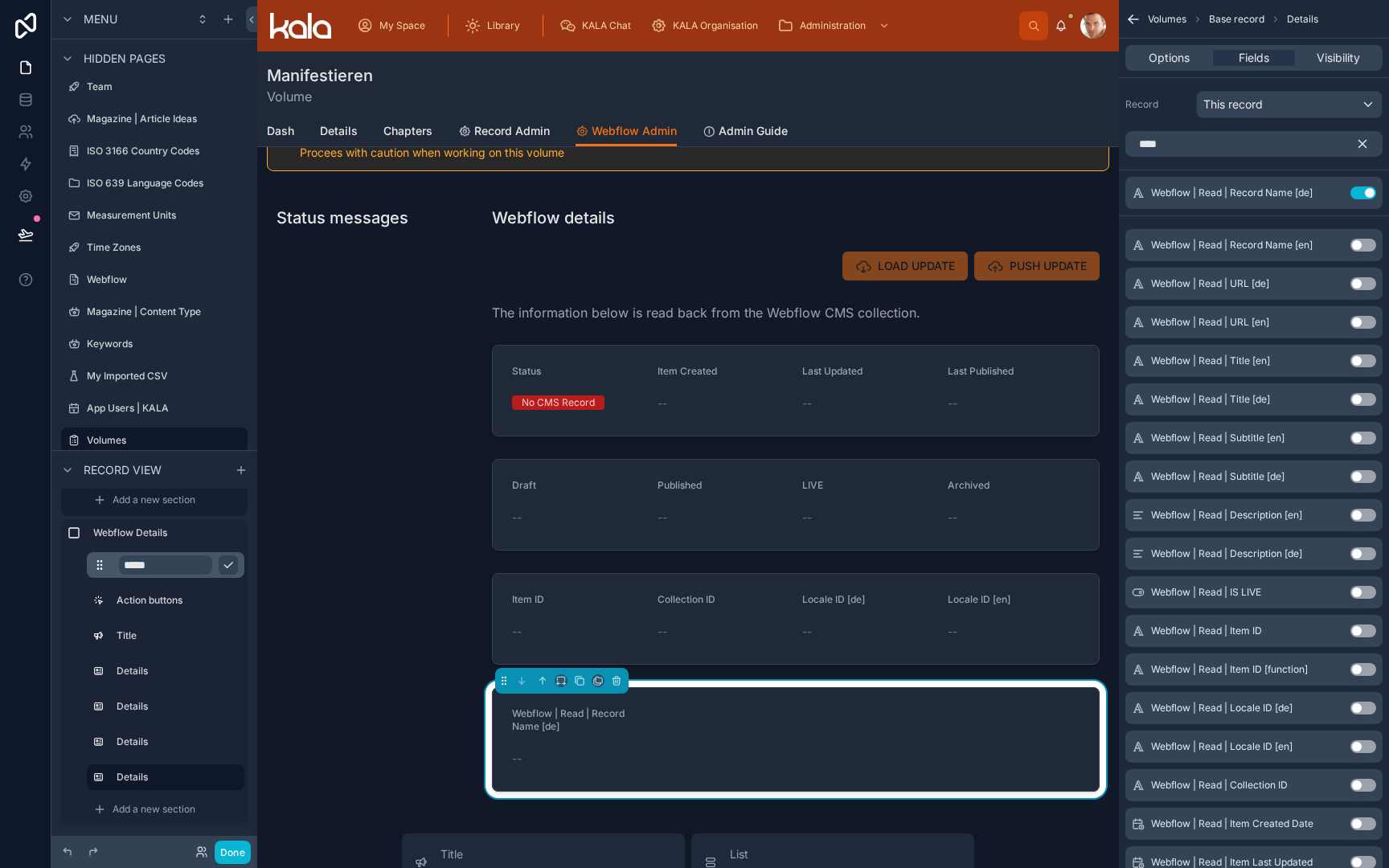
click at [1369, 245] on button "Use setting" at bounding box center [1364, 244] width 25 height 13
click at [1366, 288] on button "Use setting" at bounding box center [1364, 283] width 25 height 13
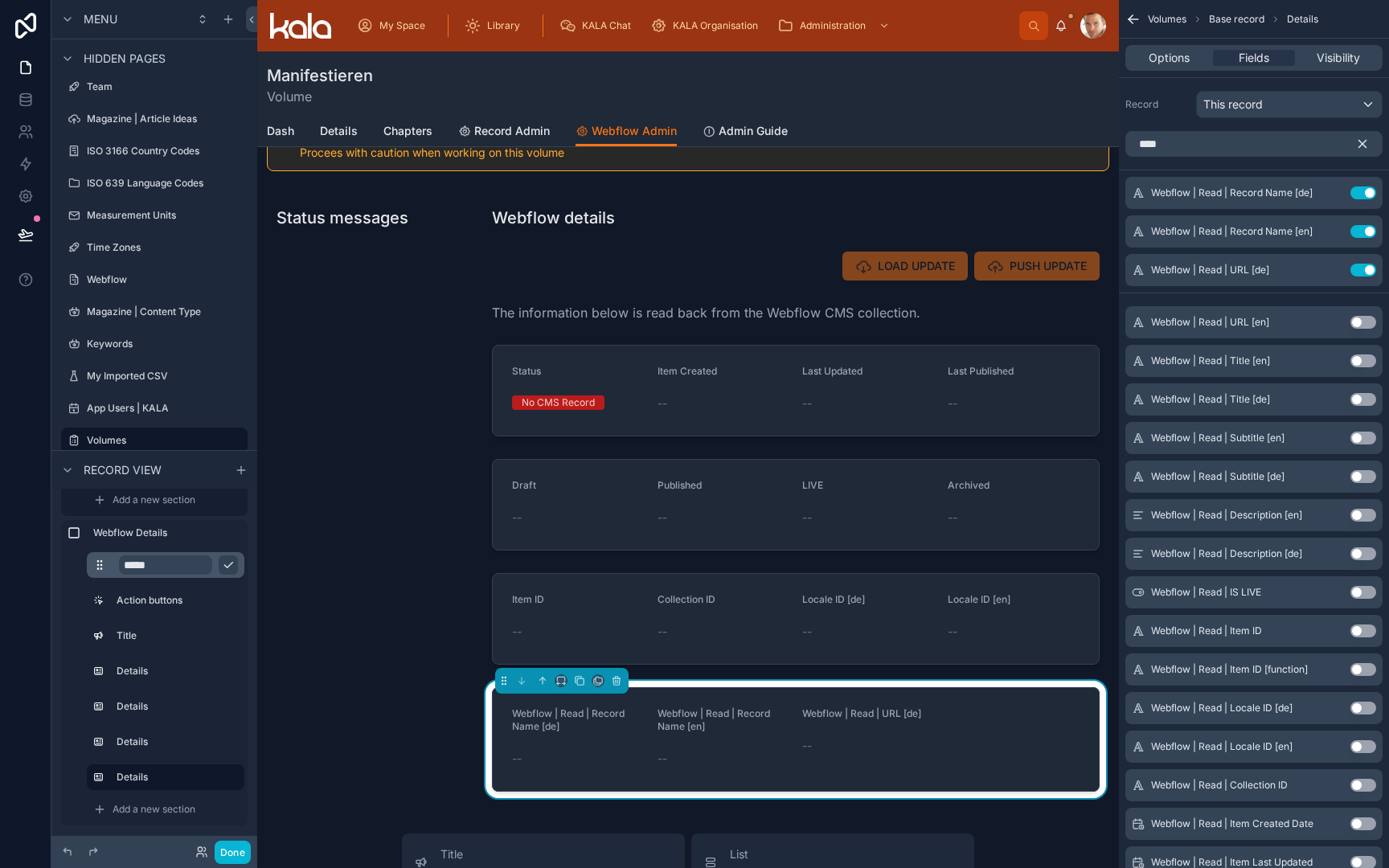
click at [1364, 318] on button "Use setting" at bounding box center [1364, 322] width 25 height 13
click at [1361, 363] on button "Use setting" at bounding box center [1364, 361] width 25 height 13
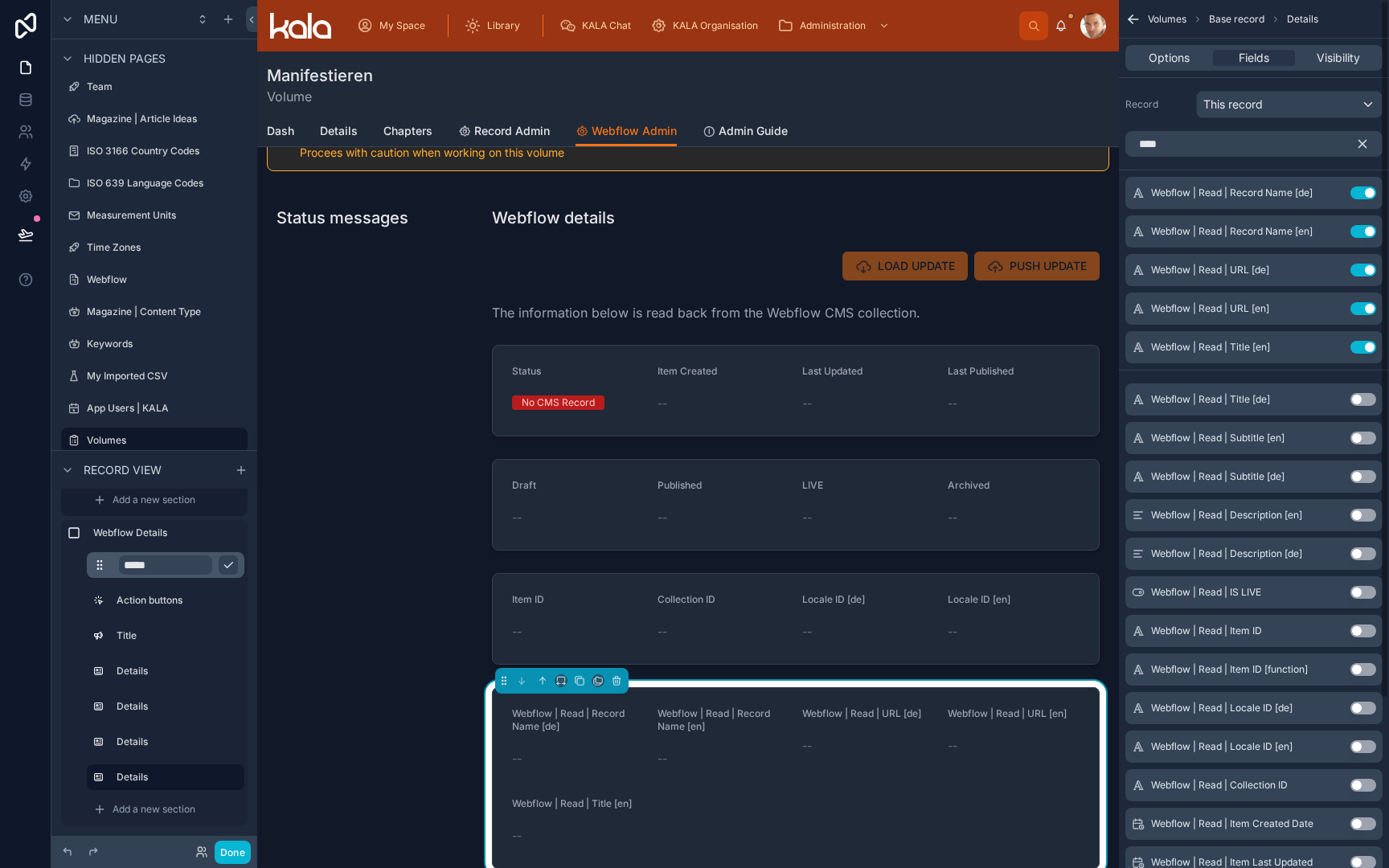
click at [1365, 395] on button "Use setting" at bounding box center [1364, 399] width 25 height 13
click at [1366, 435] on button "Use setting" at bounding box center [1364, 438] width 25 height 13
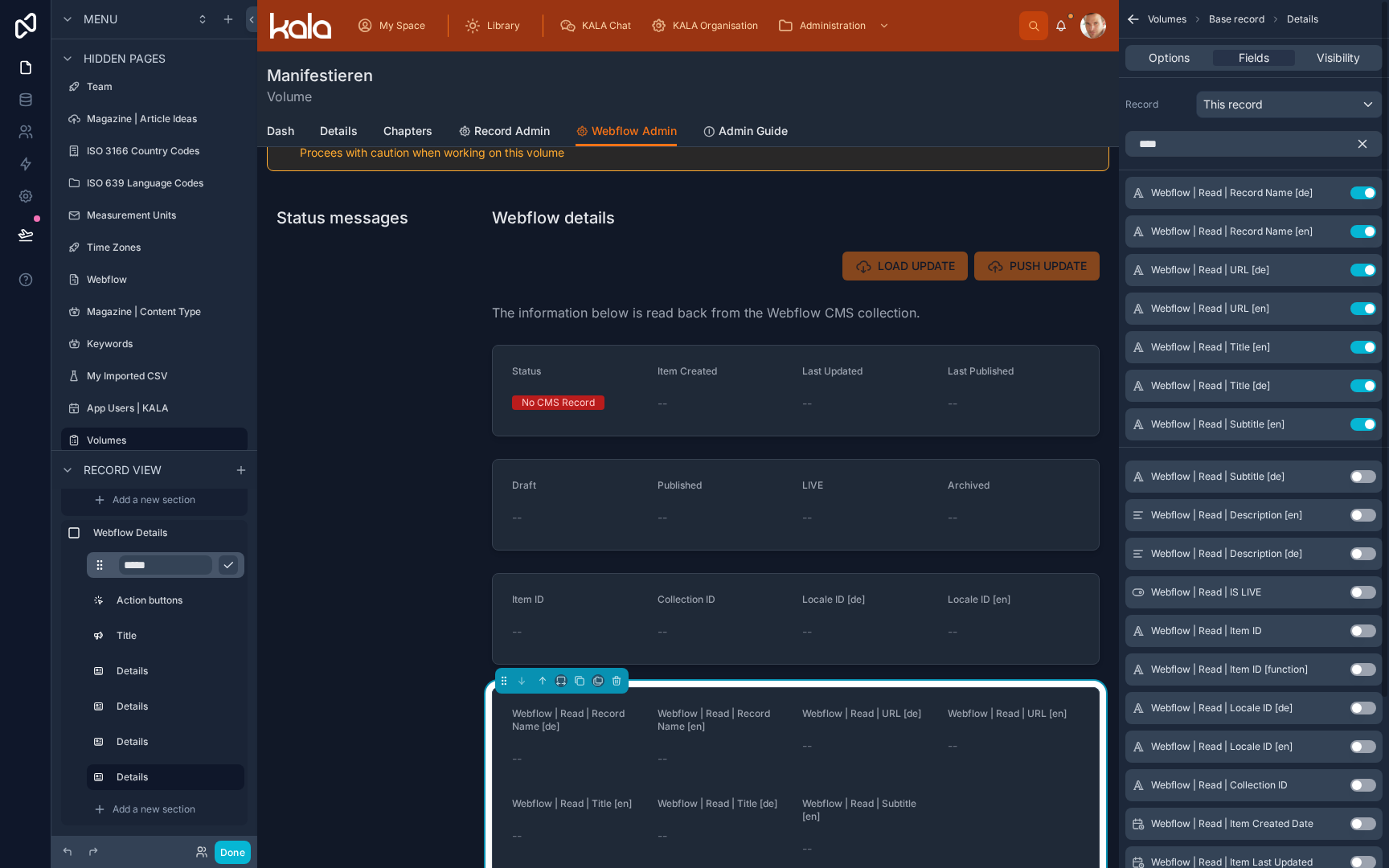
click at [1368, 480] on button "Use setting" at bounding box center [1364, 476] width 25 height 13
click at [1368, 520] on button "Use setting" at bounding box center [1364, 515] width 25 height 13
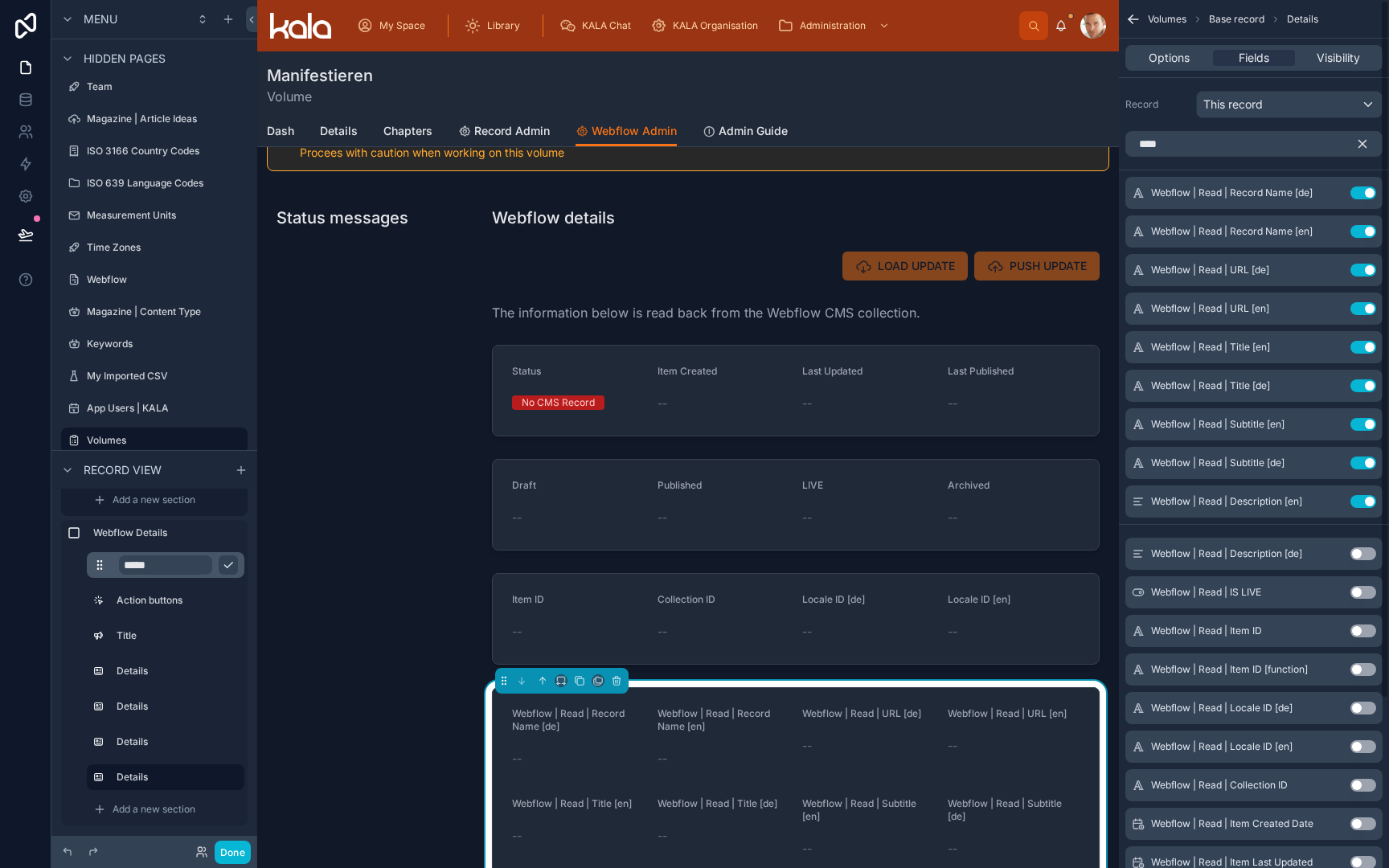
click at [1366, 557] on button "Use setting" at bounding box center [1364, 553] width 25 height 13
click at [1366, 146] on icon "scrollable content" at bounding box center [1363, 144] width 8 height 8
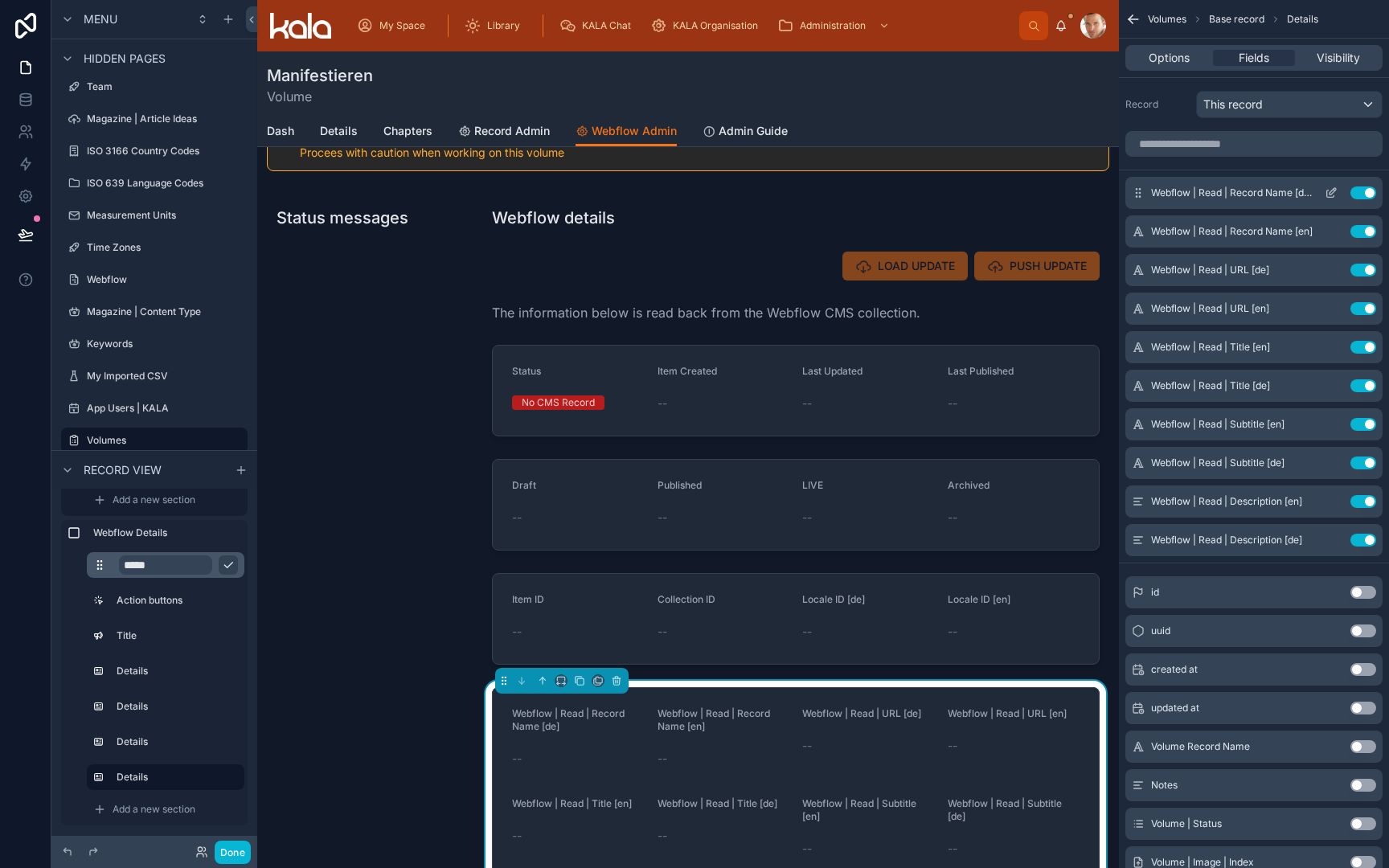
click at [1335, 197] on icon "scrollable content" at bounding box center [1330, 193] width 13 height 13
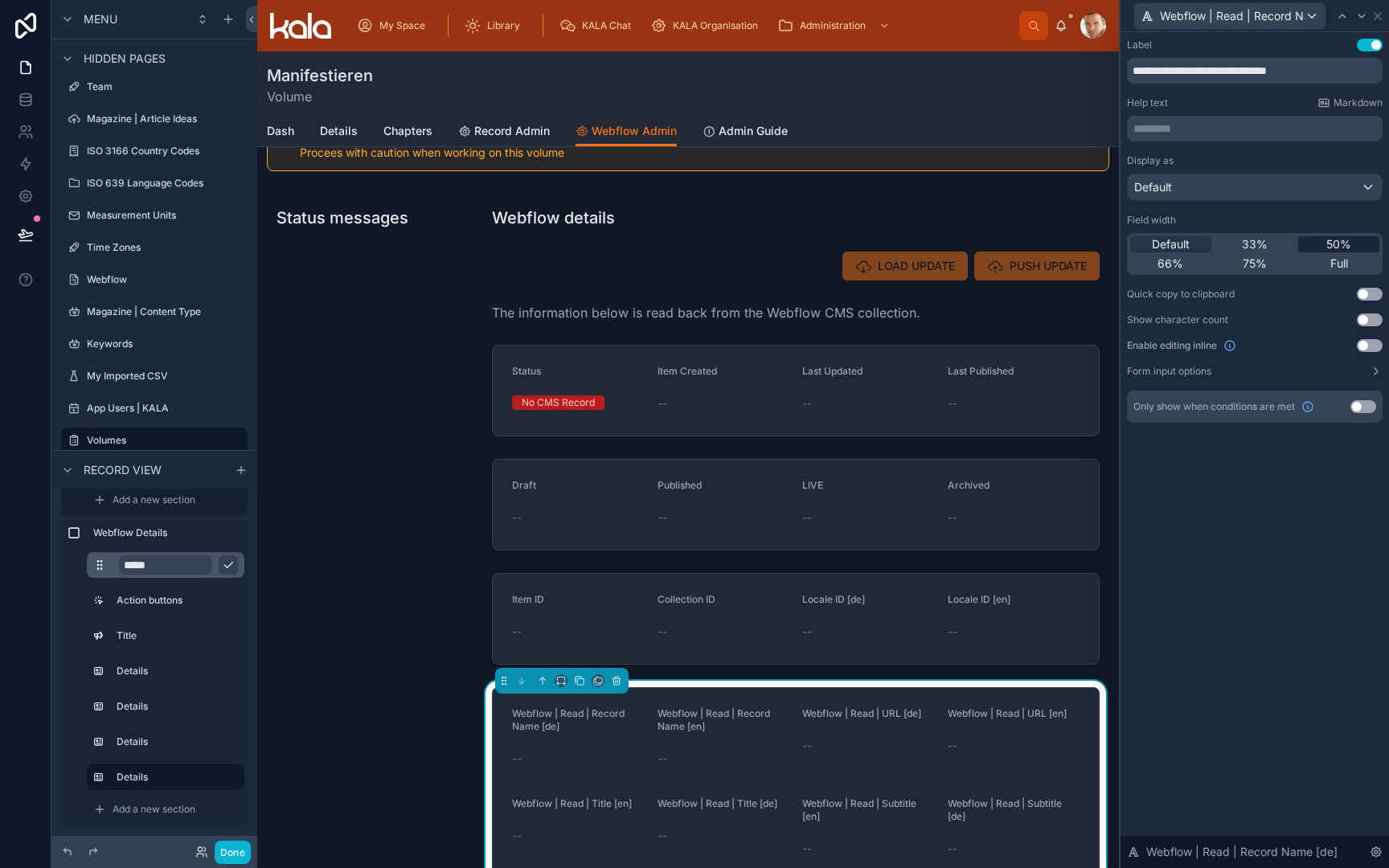
click at [1341, 241] on span "50%" at bounding box center [1338, 244] width 25 height 16
click at [1364, 18] on icon at bounding box center [1361, 15] width 13 height 13
click at [1341, 251] on span "50%" at bounding box center [1338, 244] width 25 height 16
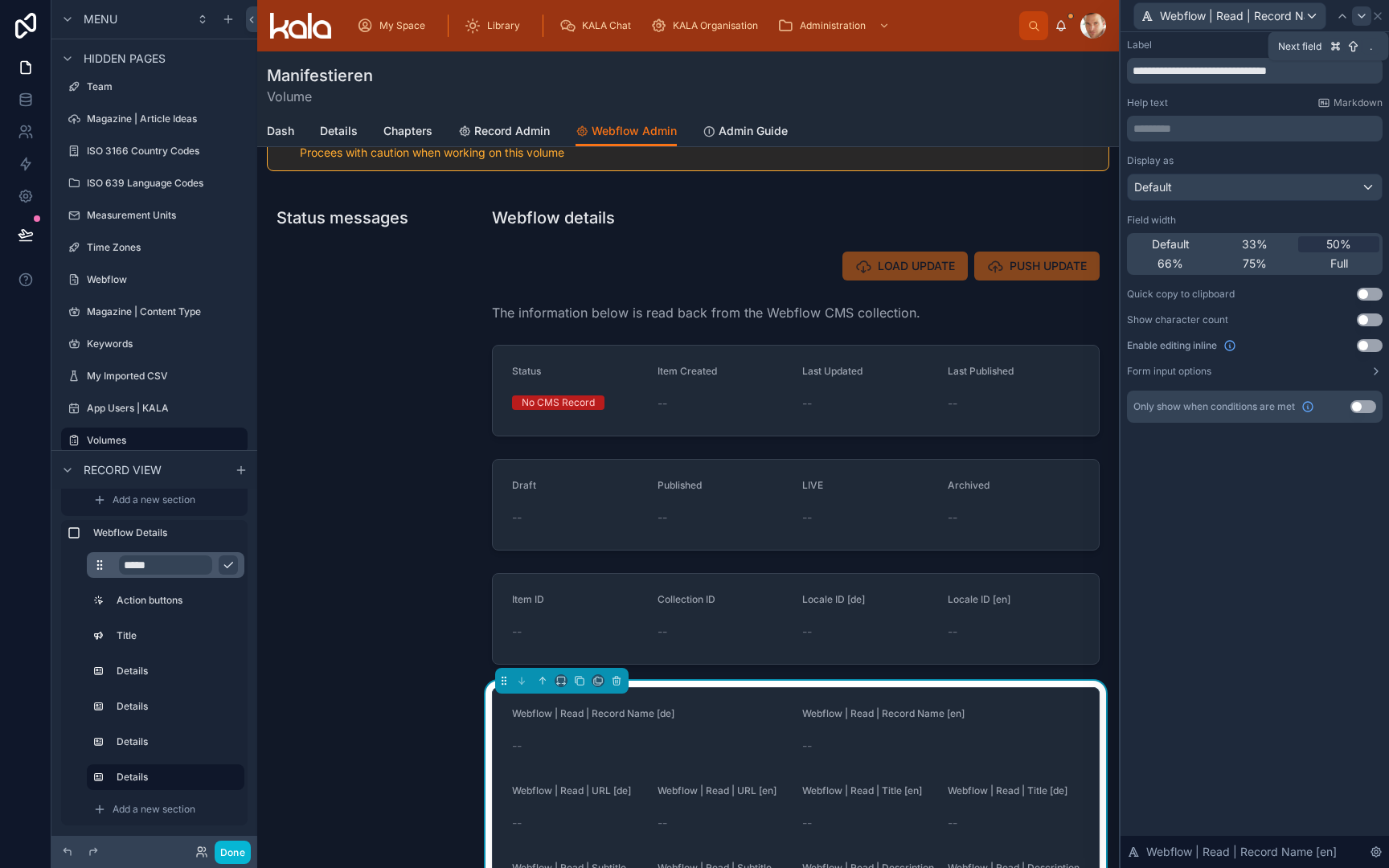
click at [1364, 14] on icon at bounding box center [1361, 15] width 13 height 13
click at [1336, 239] on span "50%" at bounding box center [1338, 244] width 25 height 16
click at [1357, 11] on icon at bounding box center [1358, 15] width 13 height 13
click at [1338, 250] on span "50%" at bounding box center [1338, 244] width 25 height 16
click at [1357, 15] on icon at bounding box center [1357, 15] width 13 height 13
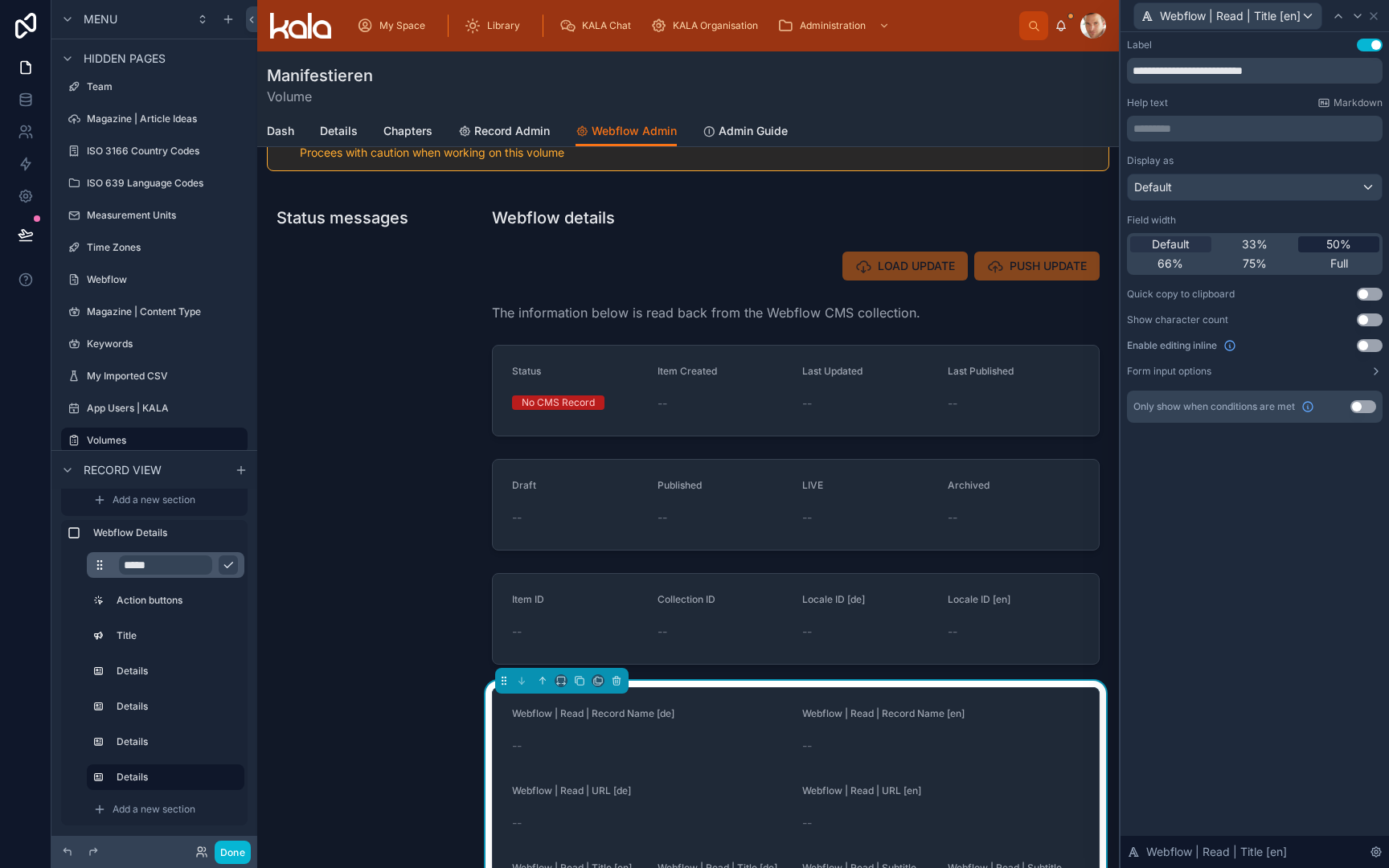
click at [1333, 238] on span "50%" at bounding box center [1338, 244] width 25 height 16
click at [1358, 13] on icon at bounding box center [1358, 15] width 13 height 13
click at [1334, 244] on span "50%" at bounding box center [1338, 244] width 25 height 16
click at [1358, 14] on icon at bounding box center [1358, 15] width 13 height 13
click at [1338, 242] on span "50%" at bounding box center [1338, 244] width 25 height 16
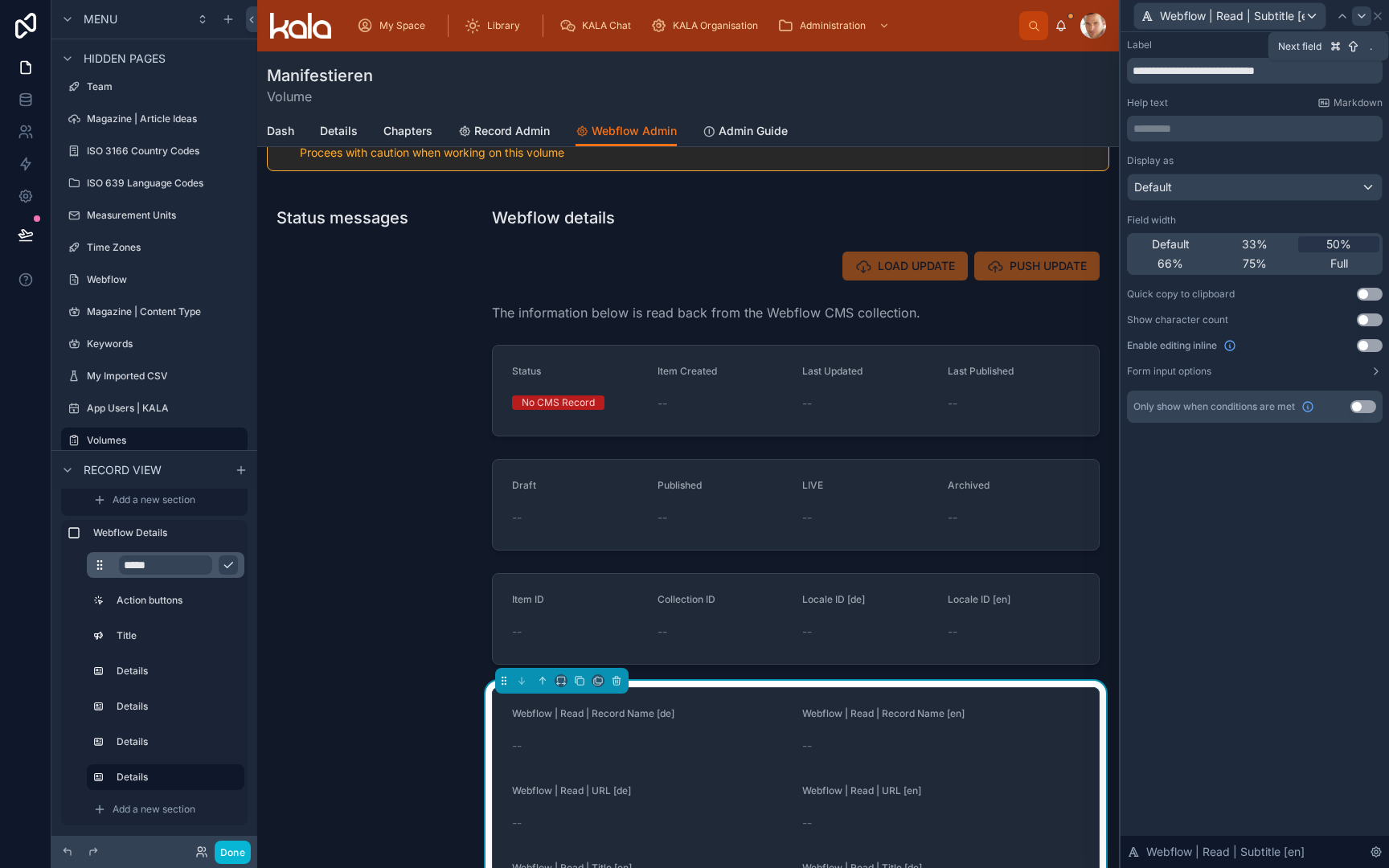
click at [1358, 17] on icon at bounding box center [1361, 15] width 13 height 13
click at [1324, 247] on div "50%" at bounding box center [1339, 244] width 81 height 16
click at [1358, 18] on icon at bounding box center [1361, 15] width 13 height 13
click at [1332, 251] on span "50%" at bounding box center [1338, 244] width 25 height 16
click at [1363, 16] on icon at bounding box center [1362, 16] width 7 height 3
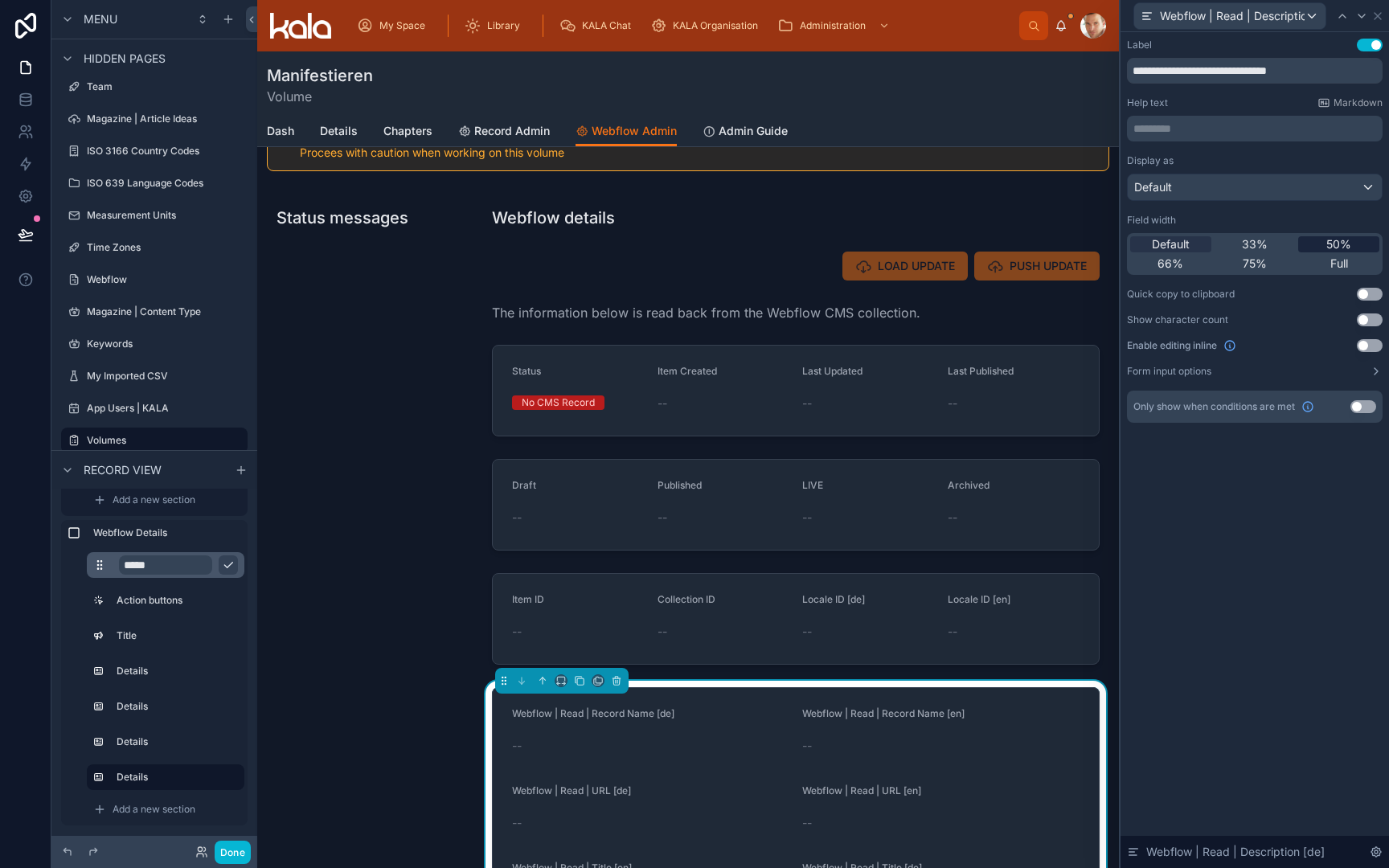
click at [1346, 244] on span "50%" at bounding box center [1338, 244] width 25 height 16
click at [1363, 15] on icon at bounding box center [1361, 15] width 13 height 13
click at [1330, 252] on span "50%" at bounding box center [1338, 244] width 25 height 16
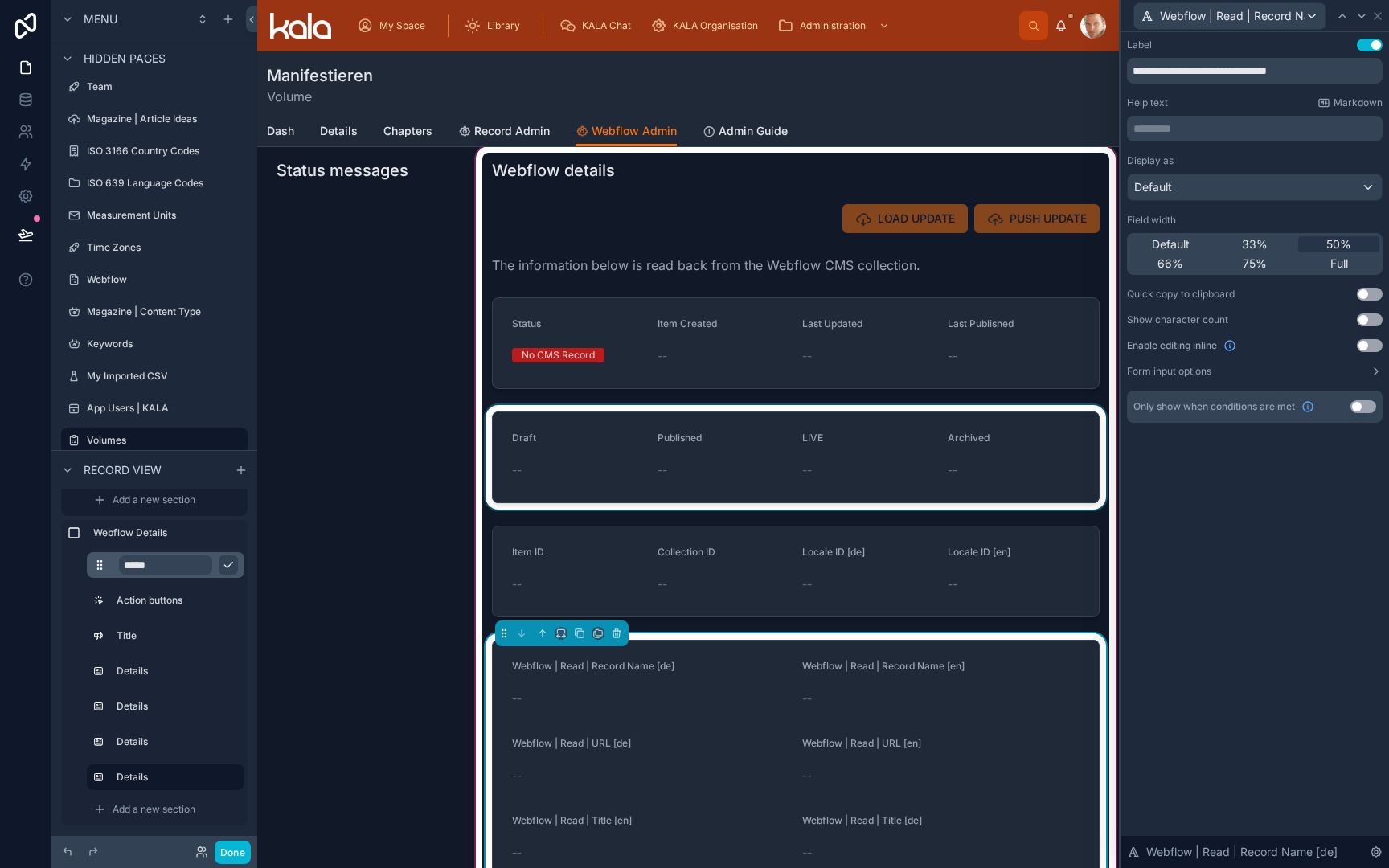
scroll to position [122, 0]
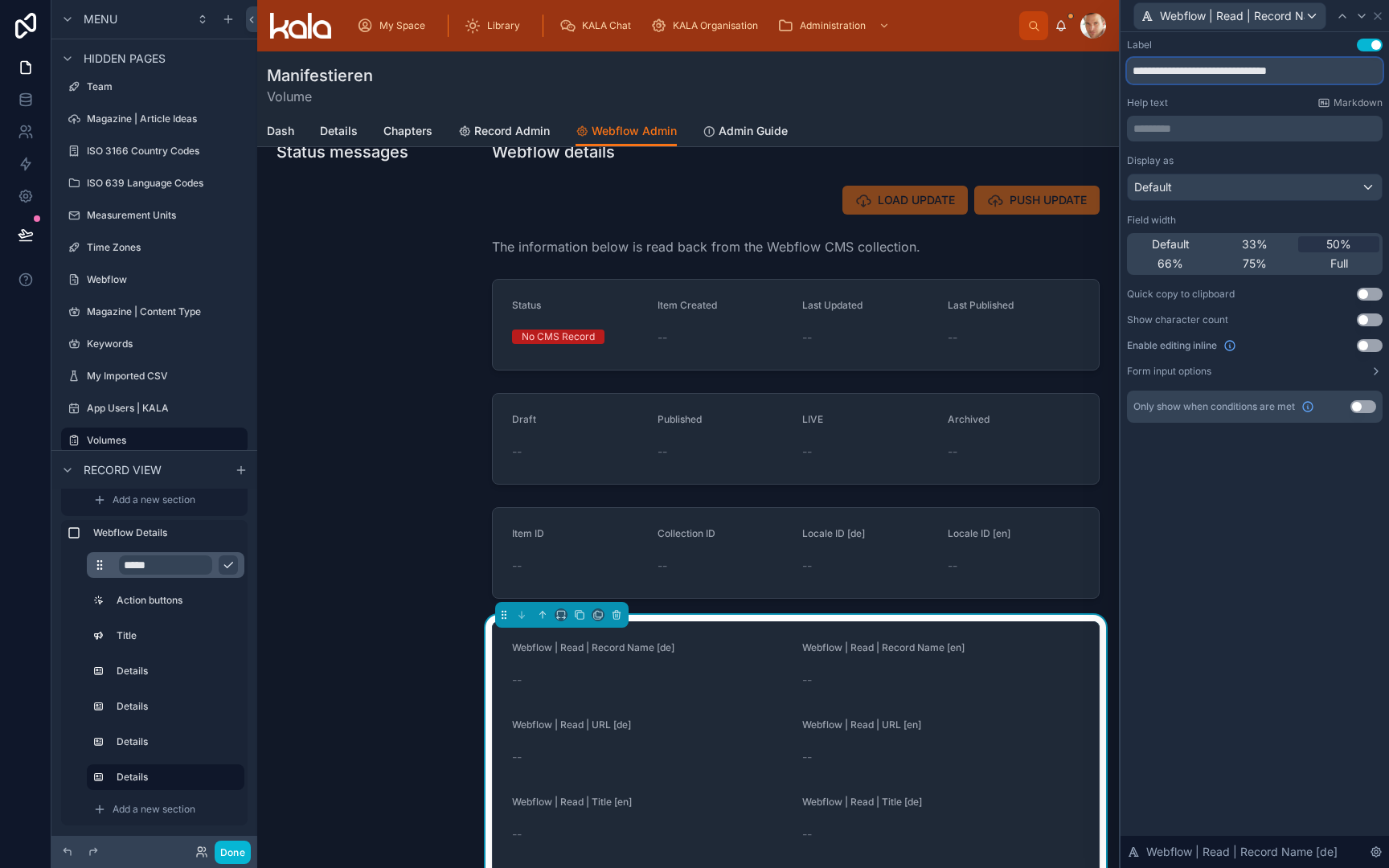
drag, startPoint x: 1229, startPoint y: 71, endPoint x: 1132, endPoint y: 56, distance: 98.2
click at [1132, 58] on input "**********" at bounding box center [1254, 70] width 255 height 25
type input "**********"
click at [1365, 14] on icon at bounding box center [1362, 16] width 7 height 3
drag, startPoint x: 1228, startPoint y: 73, endPoint x: 1123, endPoint y: 70, distance: 105.0
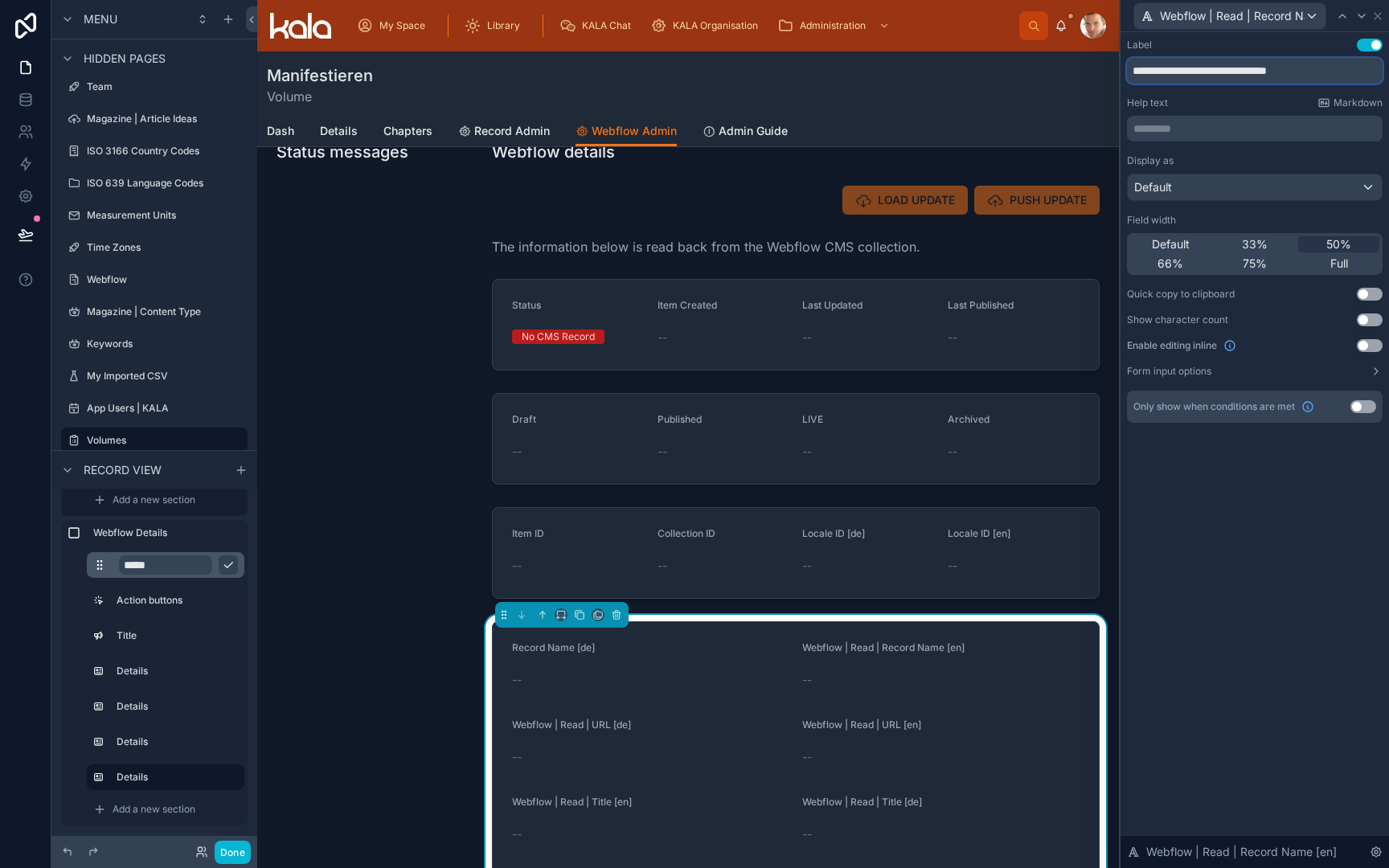
click at [1123, 71] on div "**********" at bounding box center [1255, 247] width 268 height 429
type input "**********"
click at [1363, 18] on icon at bounding box center [1361, 15] width 13 height 13
drag, startPoint x: 1226, startPoint y: 70, endPoint x: 1105, endPoint y: 65, distance: 121.1
click at [1105, 68] on div "**********" at bounding box center [694, 434] width 1389 height 868
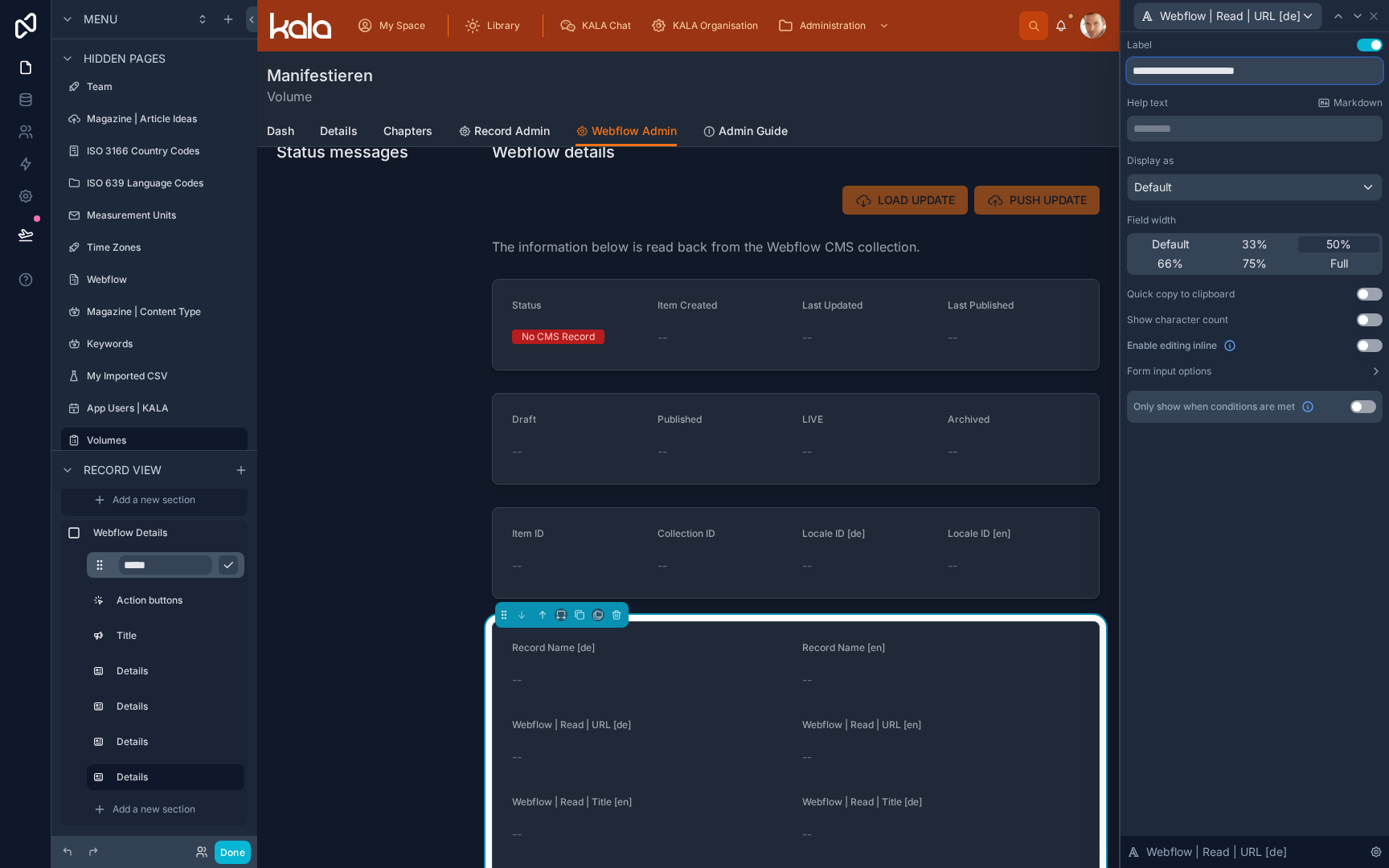
type input "********"
click at [1355, 18] on icon at bounding box center [1358, 15] width 13 height 13
drag, startPoint x: 1226, startPoint y: 69, endPoint x: 1130, endPoint y: 69, distance: 96.0
click at [1130, 70] on input "**********" at bounding box center [1254, 70] width 255 height 25
type input "********"
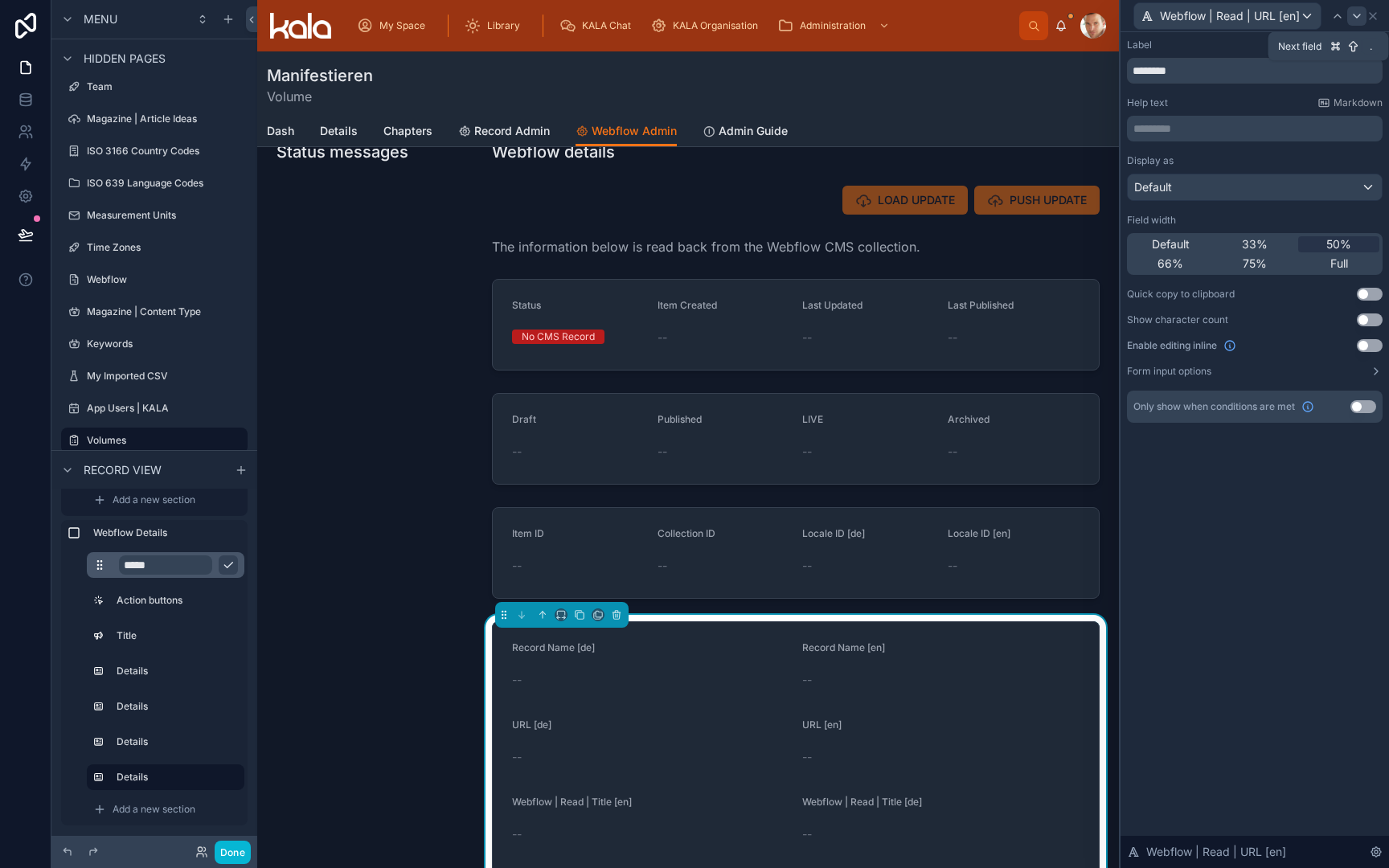
click at [1354, 16] on icon at bounding box center [1357, 15] width 13 height 13
drag, startPoint x: 1226, startPoint y: 70, endPoint x: 1118, endPoint y: 66, distance: 108.1
click at [1117, 71] on div "**********" at bounding box center [694, 434] width 1389 height 868
type input "**********"
click at [1357, 14] on icon at bounding box center [1358, 15] width 13 height 13
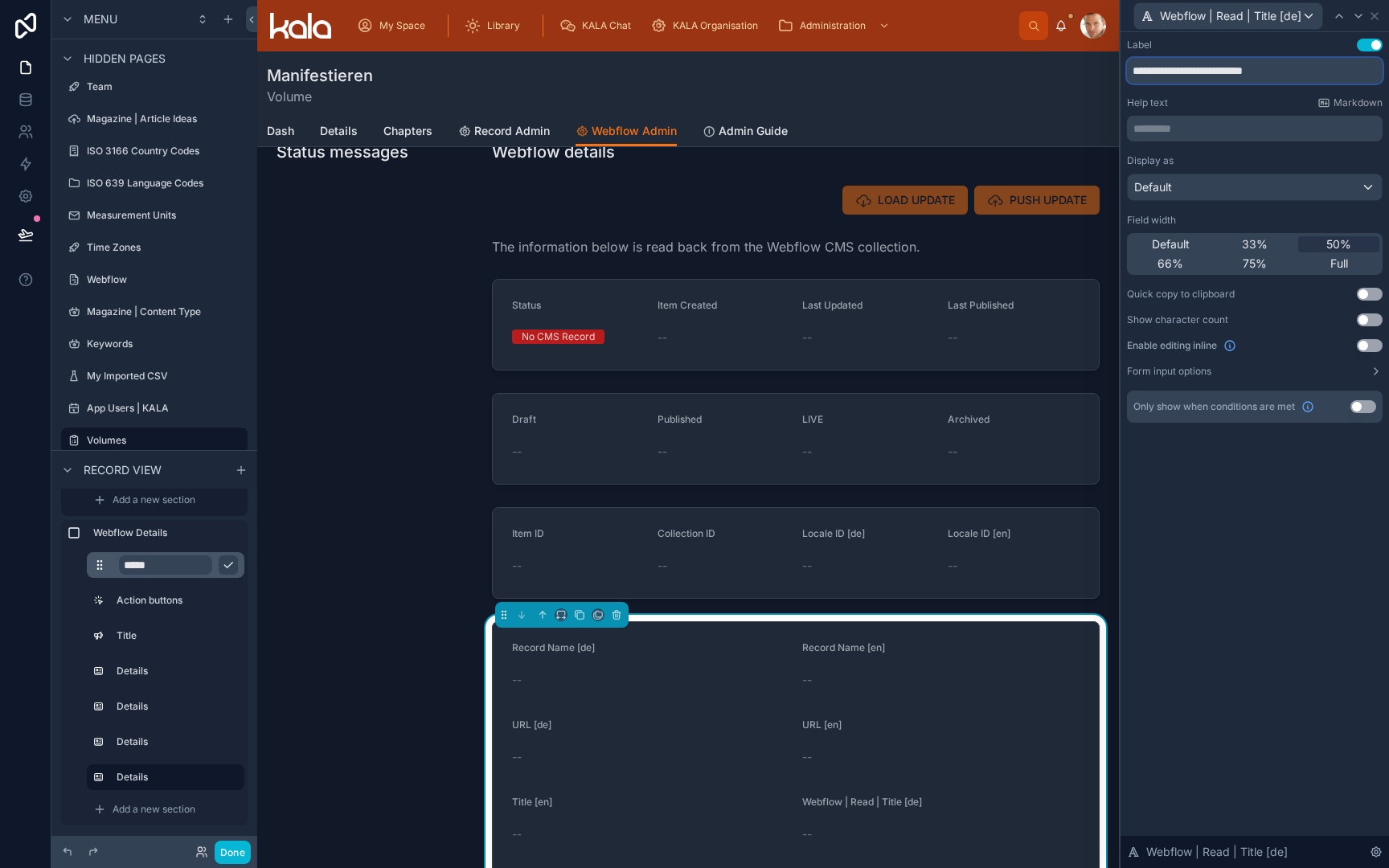
drag, startPoint x: 1226, startPoint y: 70, endPoint x: 1113, endPoint y: 68, distance: 113.0
click at [1113, 69] on div "**********" at bounding box center [694, 434] width 1389 height 868
type input "**********"
click at [1356, 15] on icon at bounding box center [1358, 16] width 7 height 3
drag, startPoint x: 1227, startPoint y: 74, endPoint x: 1089, endPoint y: 76, distance: 138.0
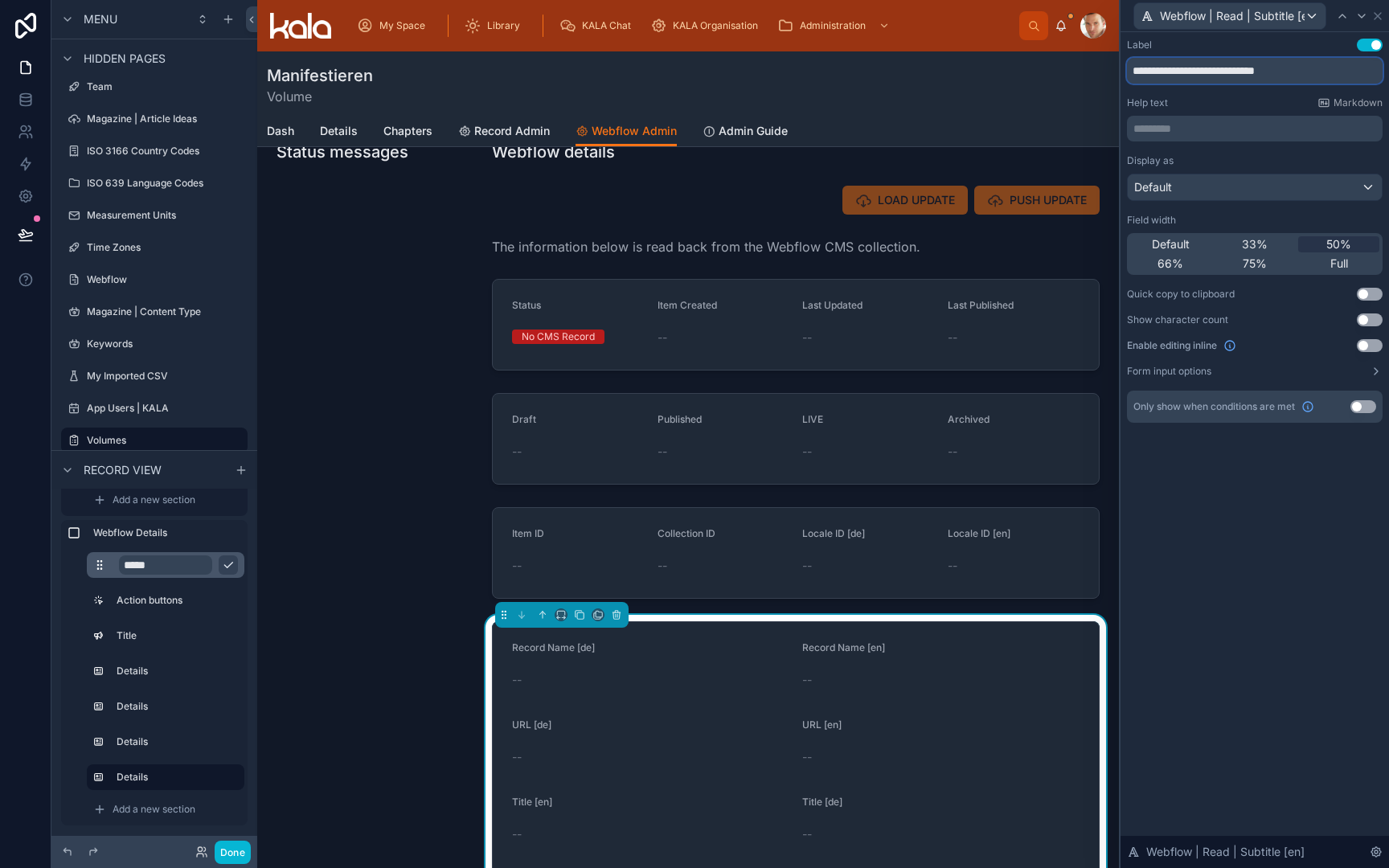
click at [1089, 76] on div "**********" at bounding box center [694, 434] width 1389 height 868
type input "**********"
click at [1363, 16] on icon at bounding box center [1362, 16] width 7 height 3
drag, startPoint x: 1226, startPoint y: 73, endPoint x: 1093, endPoint y: 68, distance: 133.1
click at [1093, 72] on div "**********" at bounding box center [694, 434] width 1389 height 868
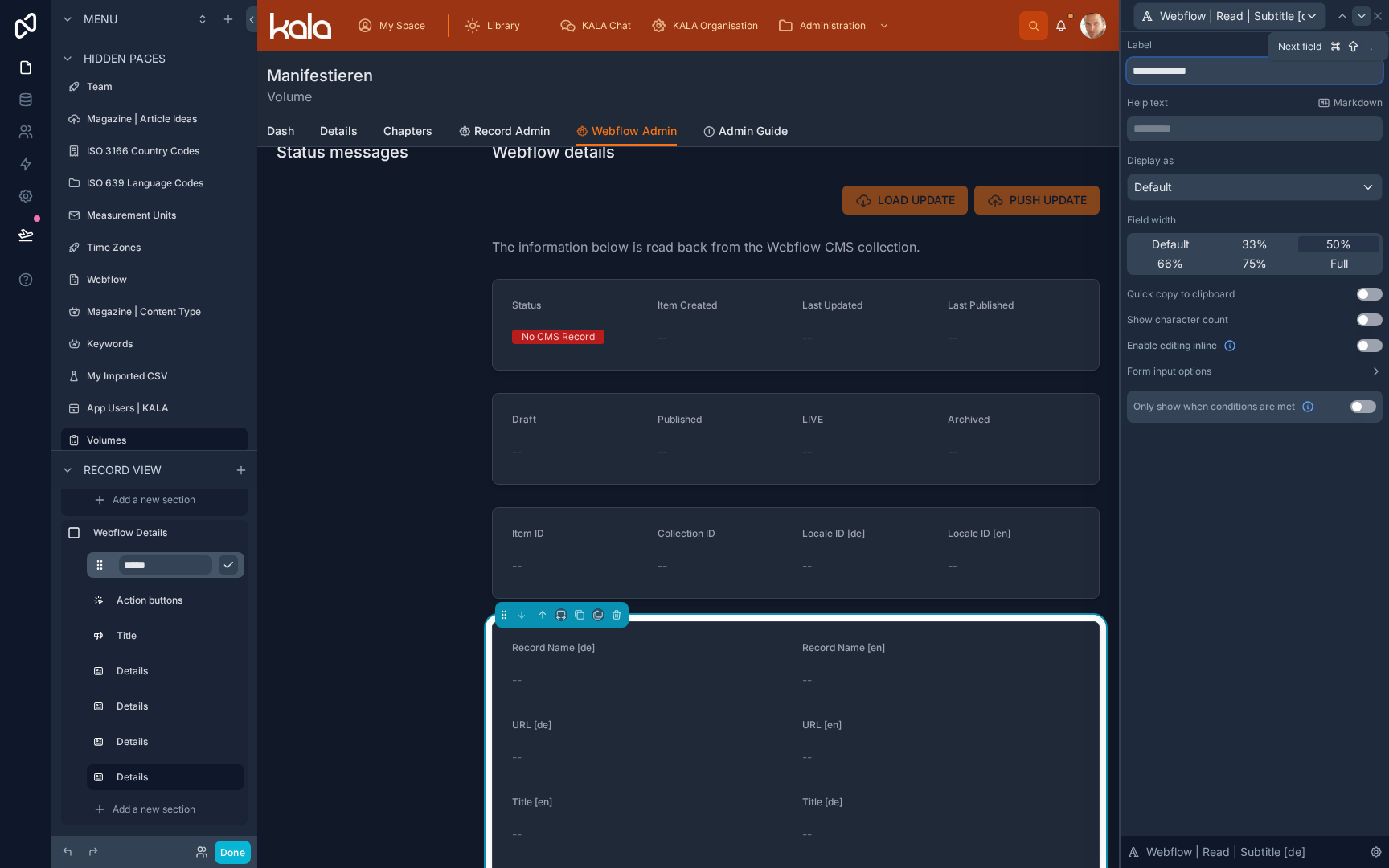
type input "**********"
click at [1356, 11] on icon at bounding box center [1361, 15] width 13 height 13
drag, startPoint x: 1228, startPoint y: 74, endPoint x: 1079, endPoint y: 73, distance: 149.0
click at [1080, 73] on div "**********" at bounding box center [694, 434] width 1389 height 868
type input "**********"
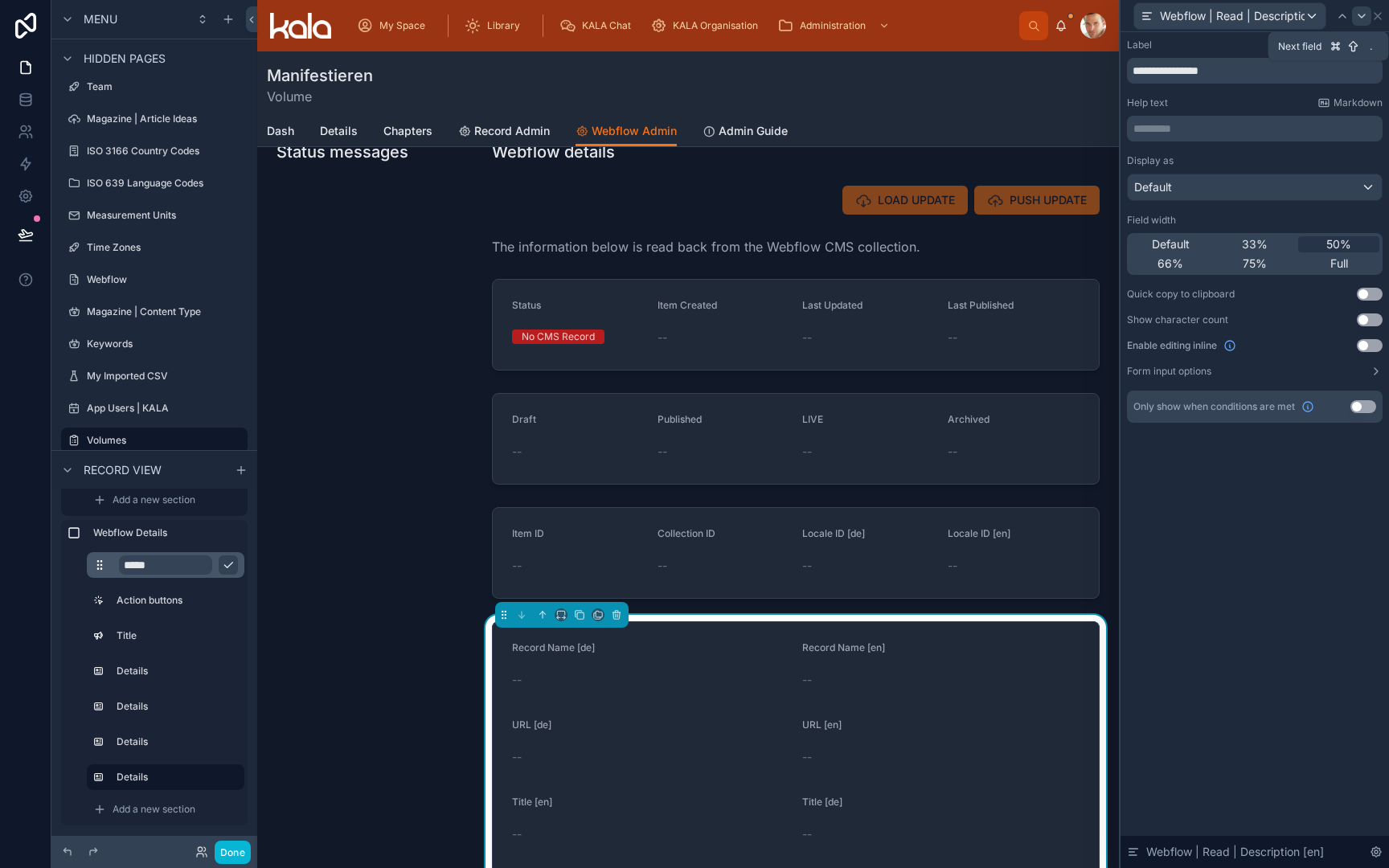
click at [1364, 11] on icon at bounding box center [1361, 15] width 13 height 13
drag, startPoint x: 1225, startPoint y: 70, endPoint x: 1087, endPoint y: 74, distance: 138.1
click at [1087, 74] on div "**********" at bounding box center [694, 434] width 1389 height 868
type input "**********"
click at [1358, 16] on icon at bounding box center [1361, 15] width 13 height 13
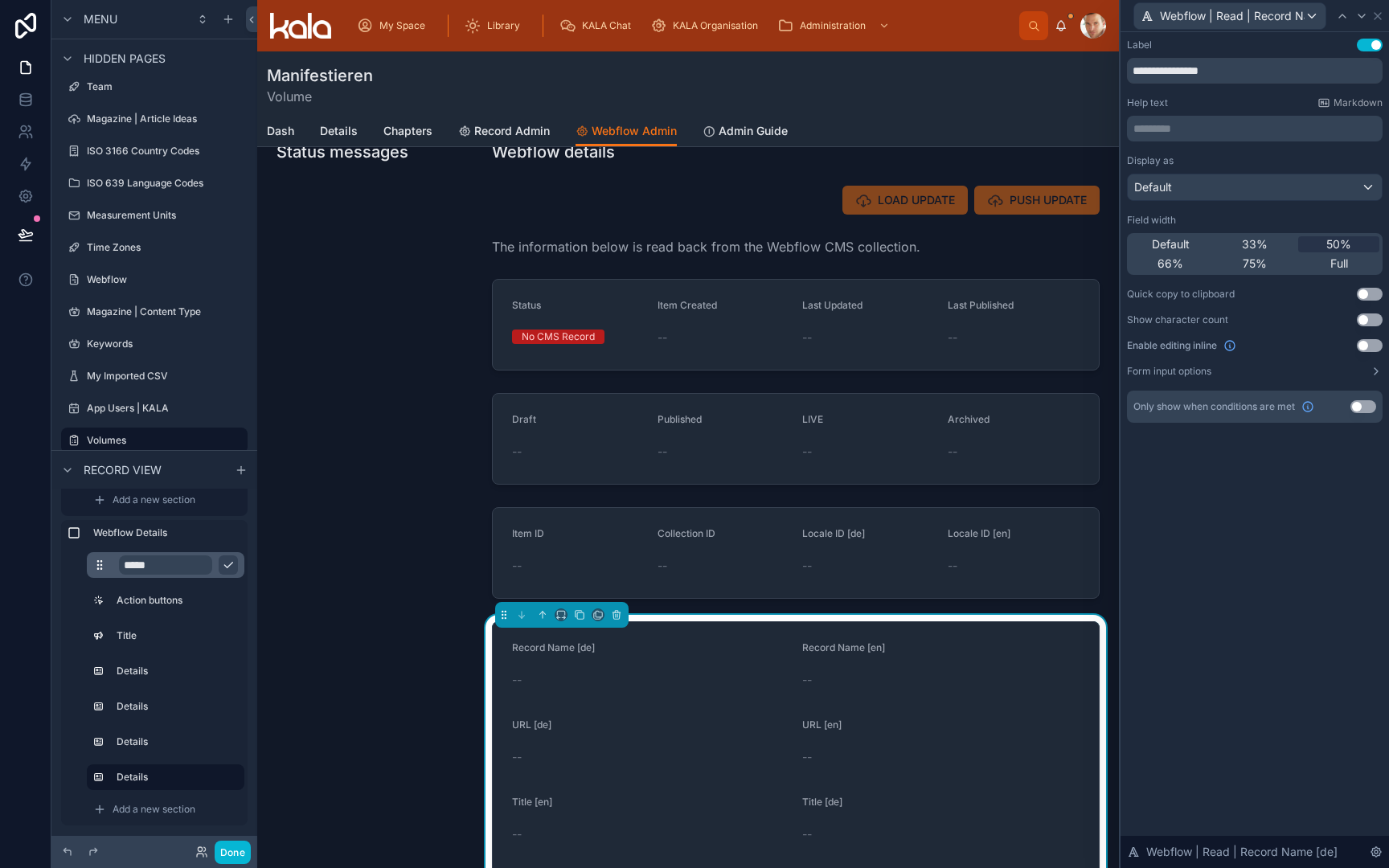
click at [1388, 14] on div "Webflow | Read | Record Name [de]" at bounding box center [1255, 16] width 268 height 32
click at [1381, 15] on icon at bounding box center [1377, 15] width 13 height 13
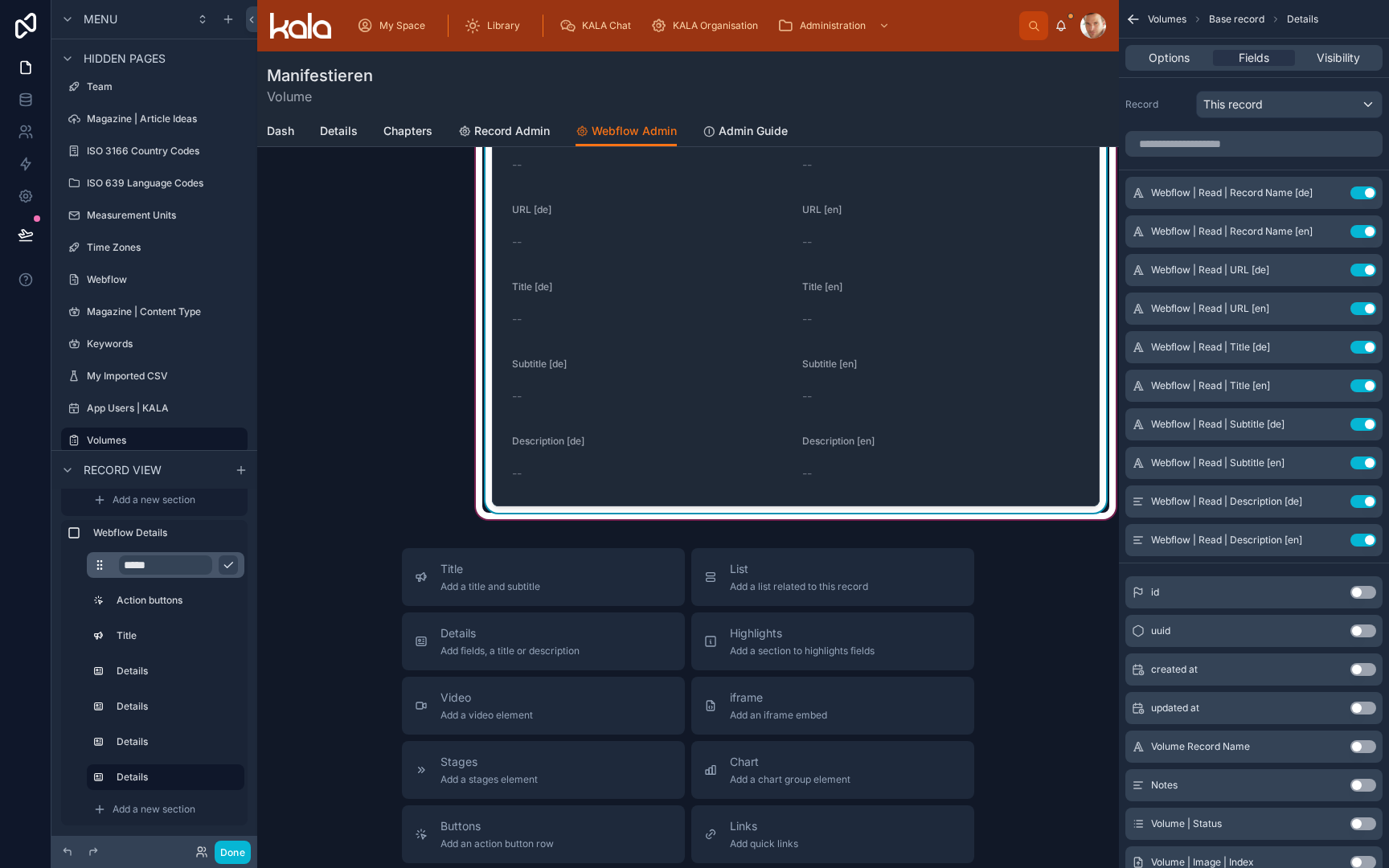
scroll to position [652, 0]
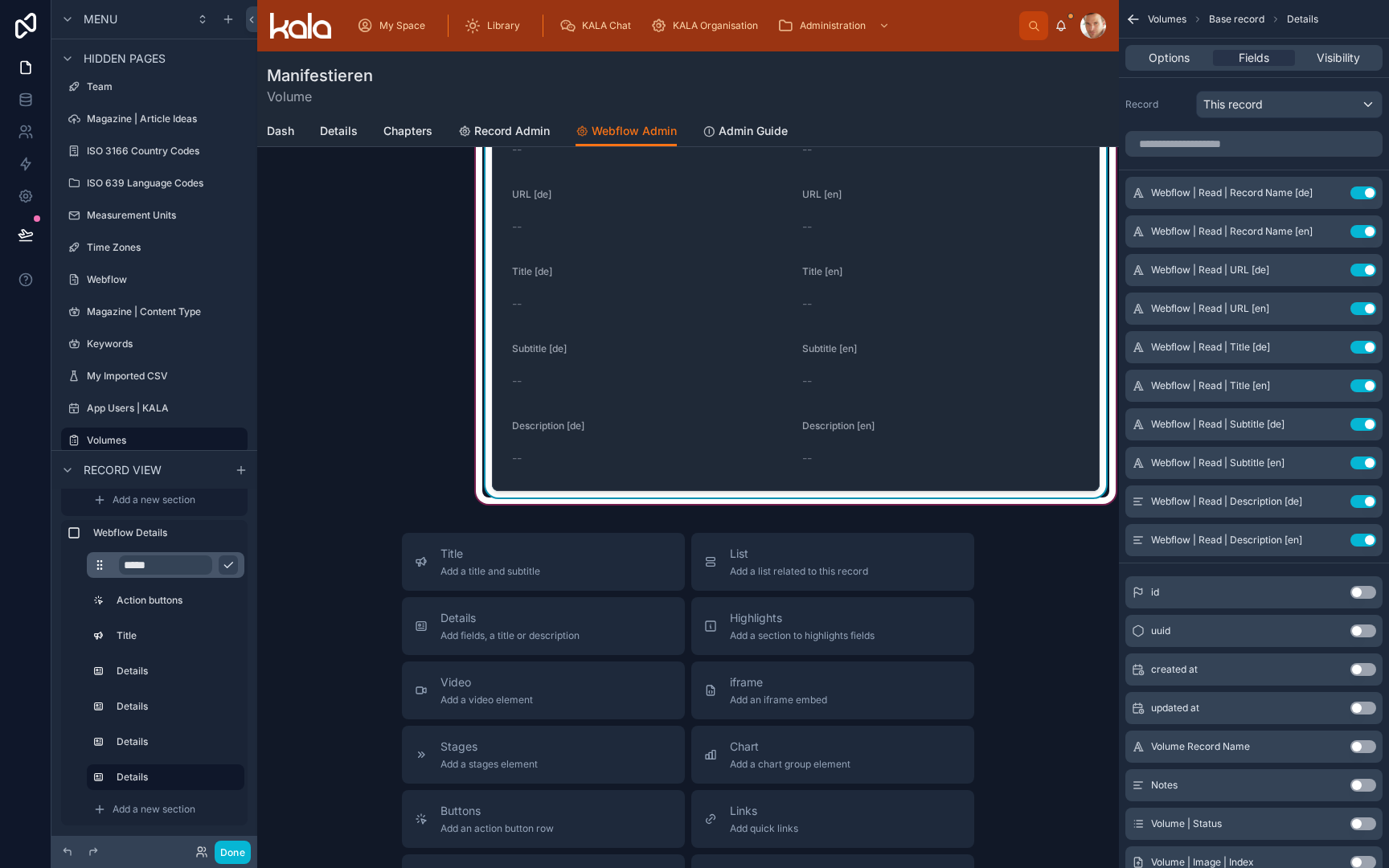
click at [571, 488] on form "Record Name [de] -- Record Name [en] -- URL [de] -- URL [en] -- Title [de] -- T…" at bounding box center [796, 291] width 606 height 399
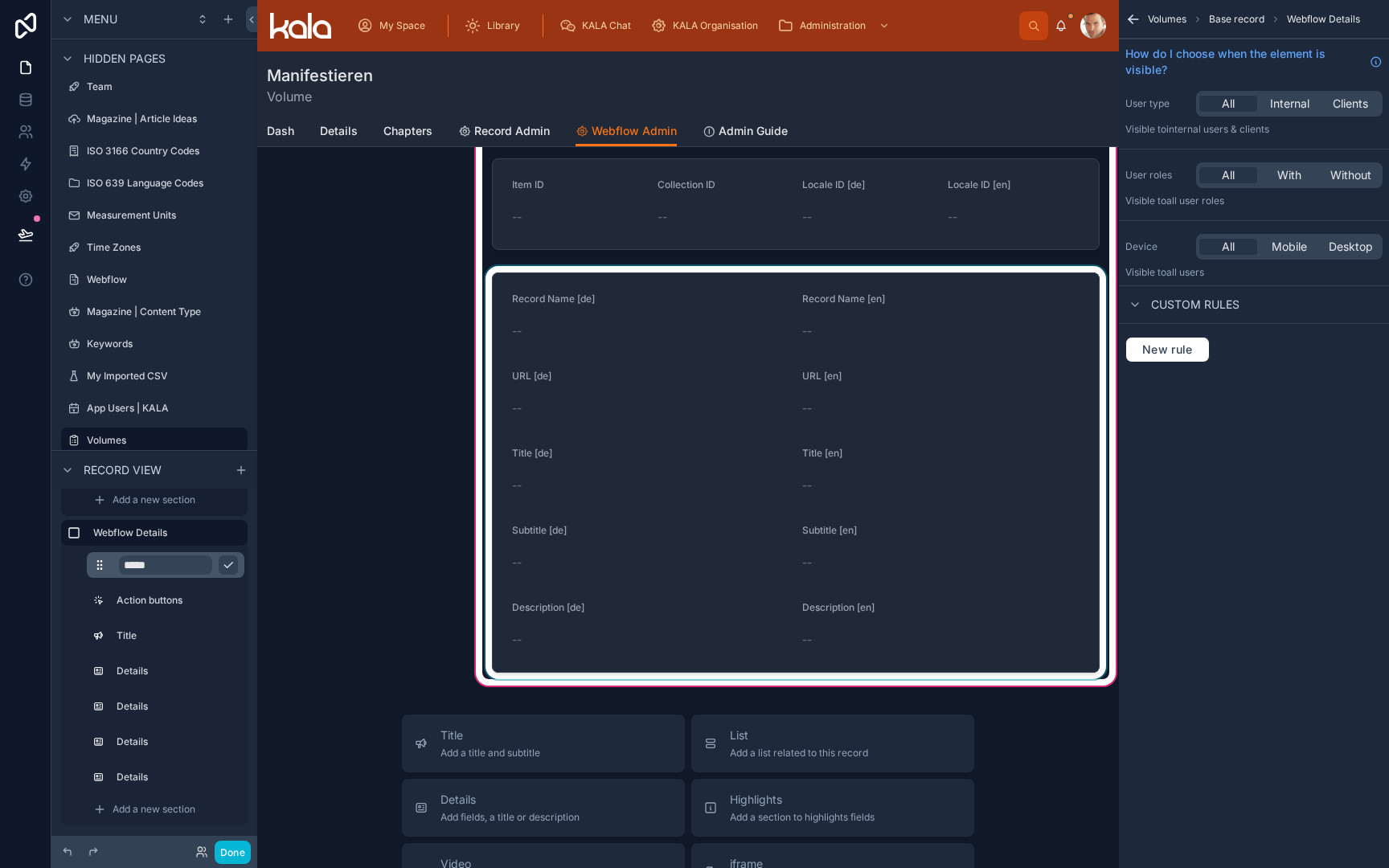
scroll to position [464, 0]
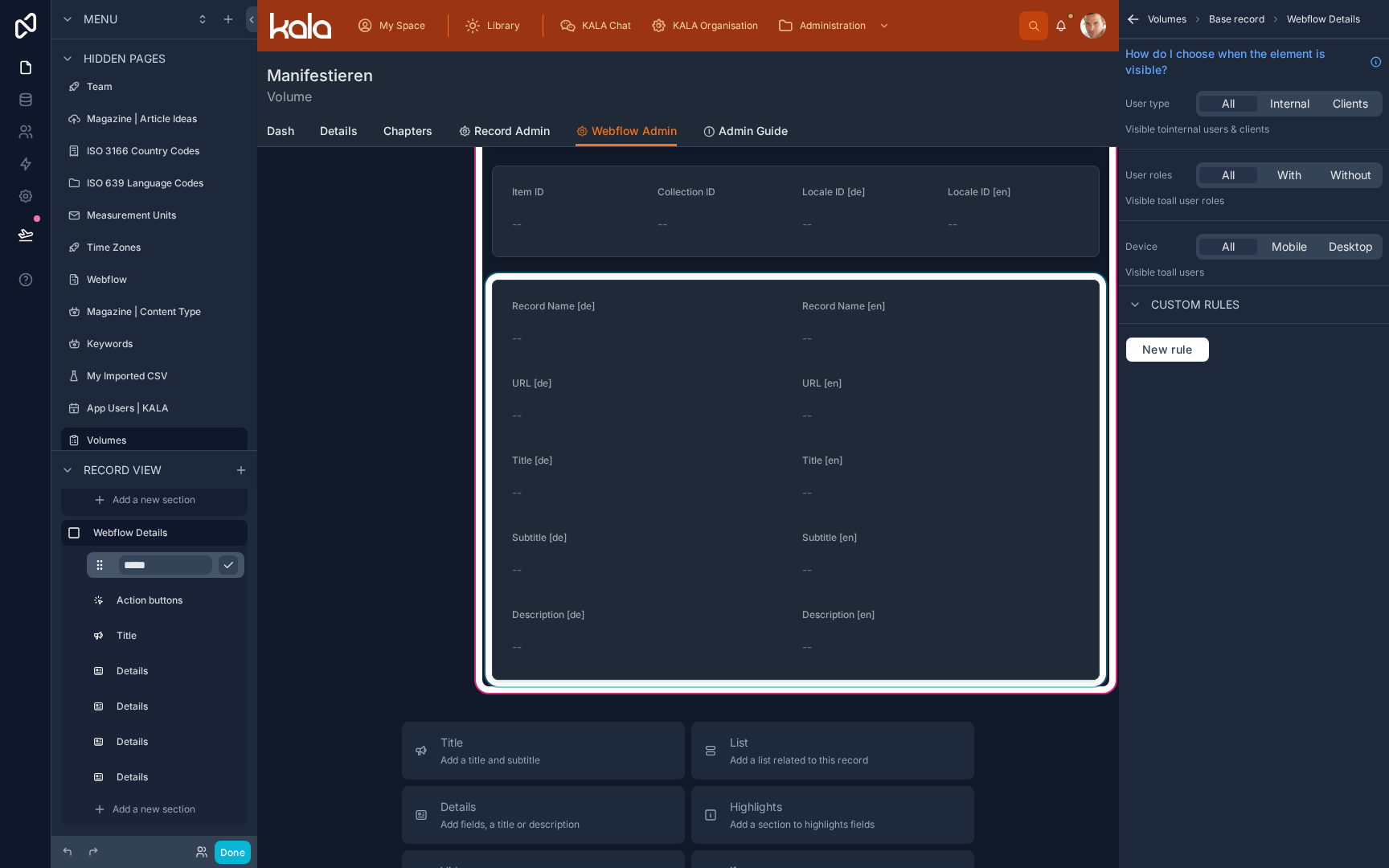
click at [614, 428] on div at bounding box center [795, 479] width 627 height 413
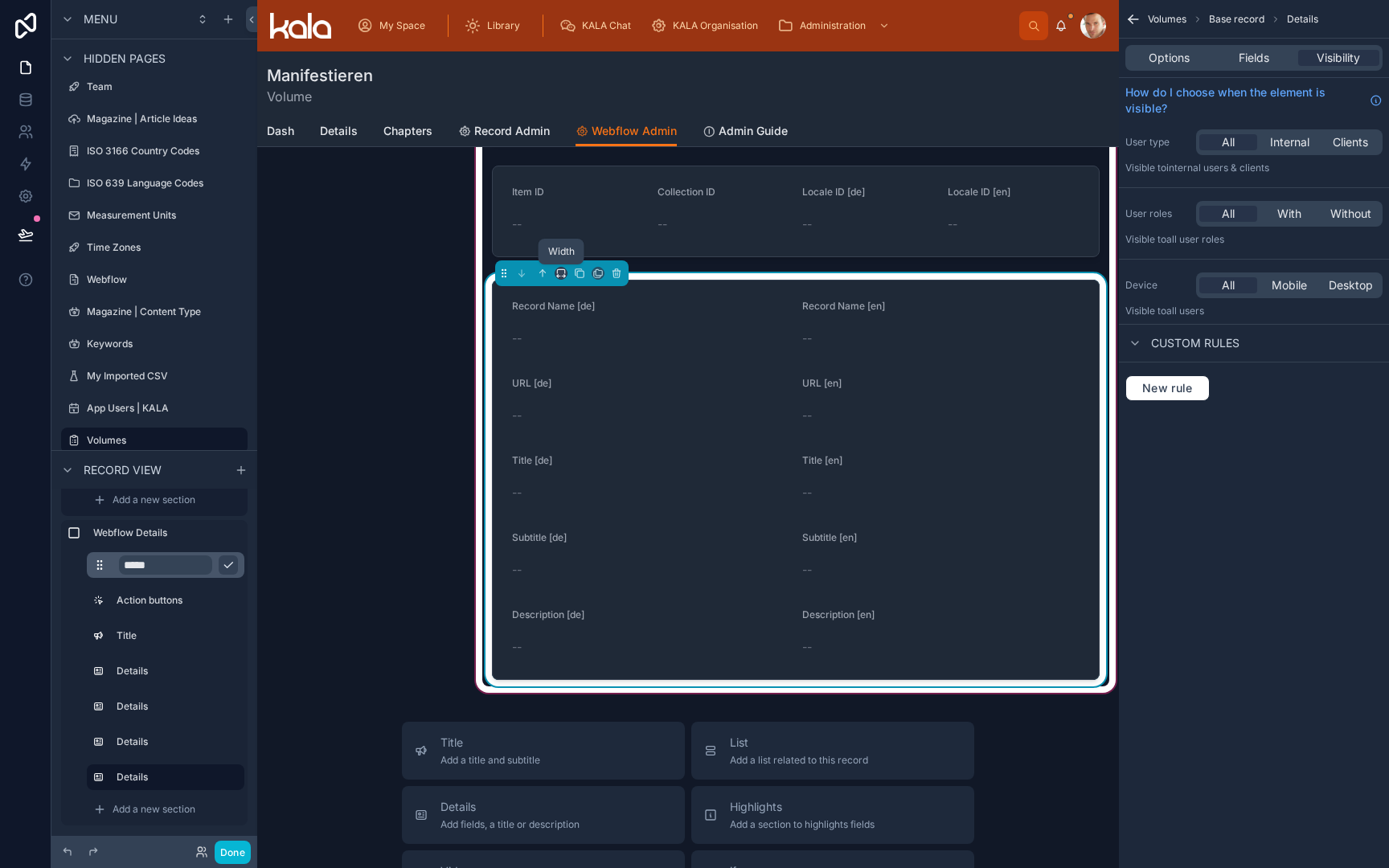
click at [558, 277] on icon at bounding box center [558, 277] width 2 height 3
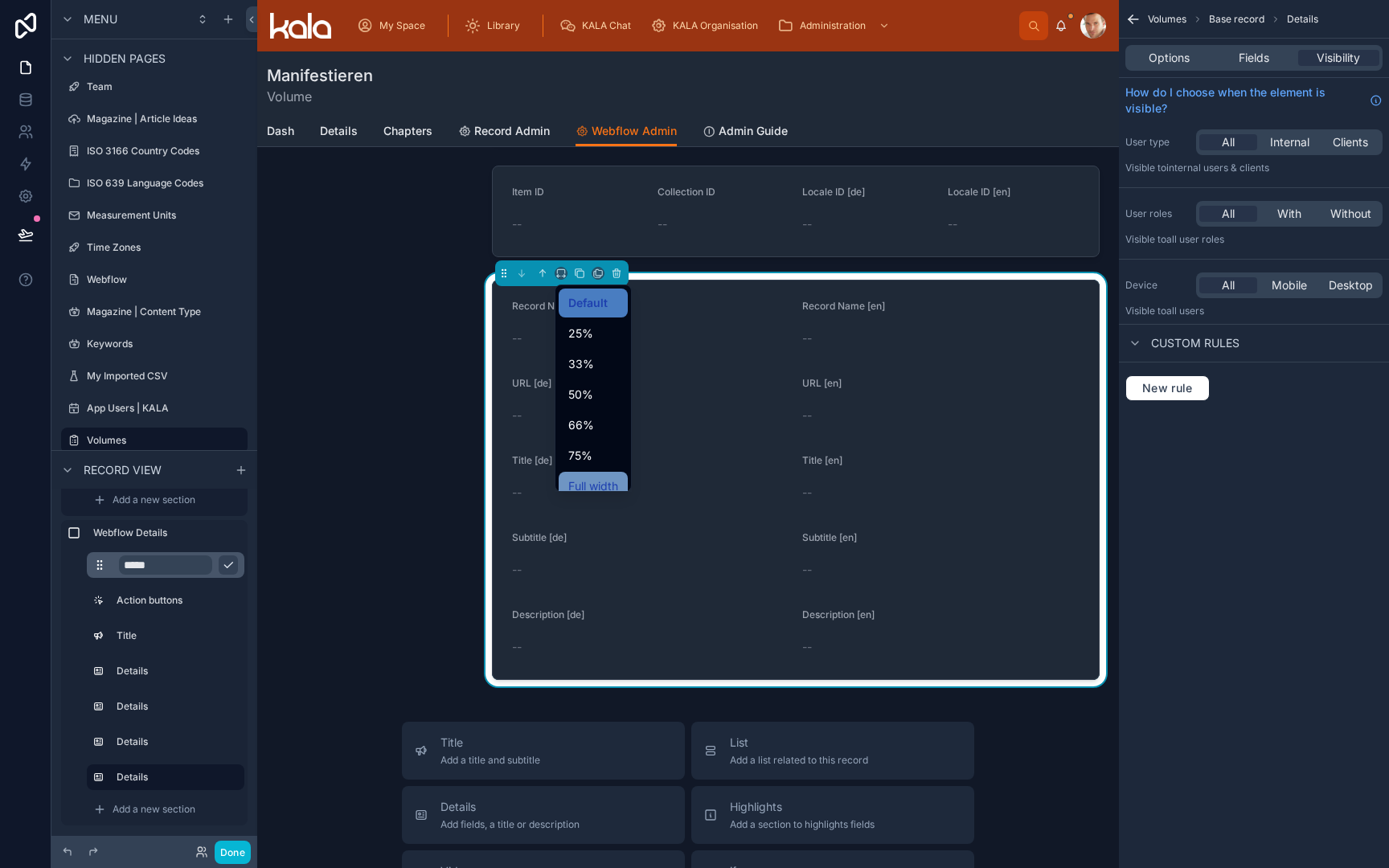
click at [590, 476] on div "Full width" at bounding box center [592, 486] width 69 height 29
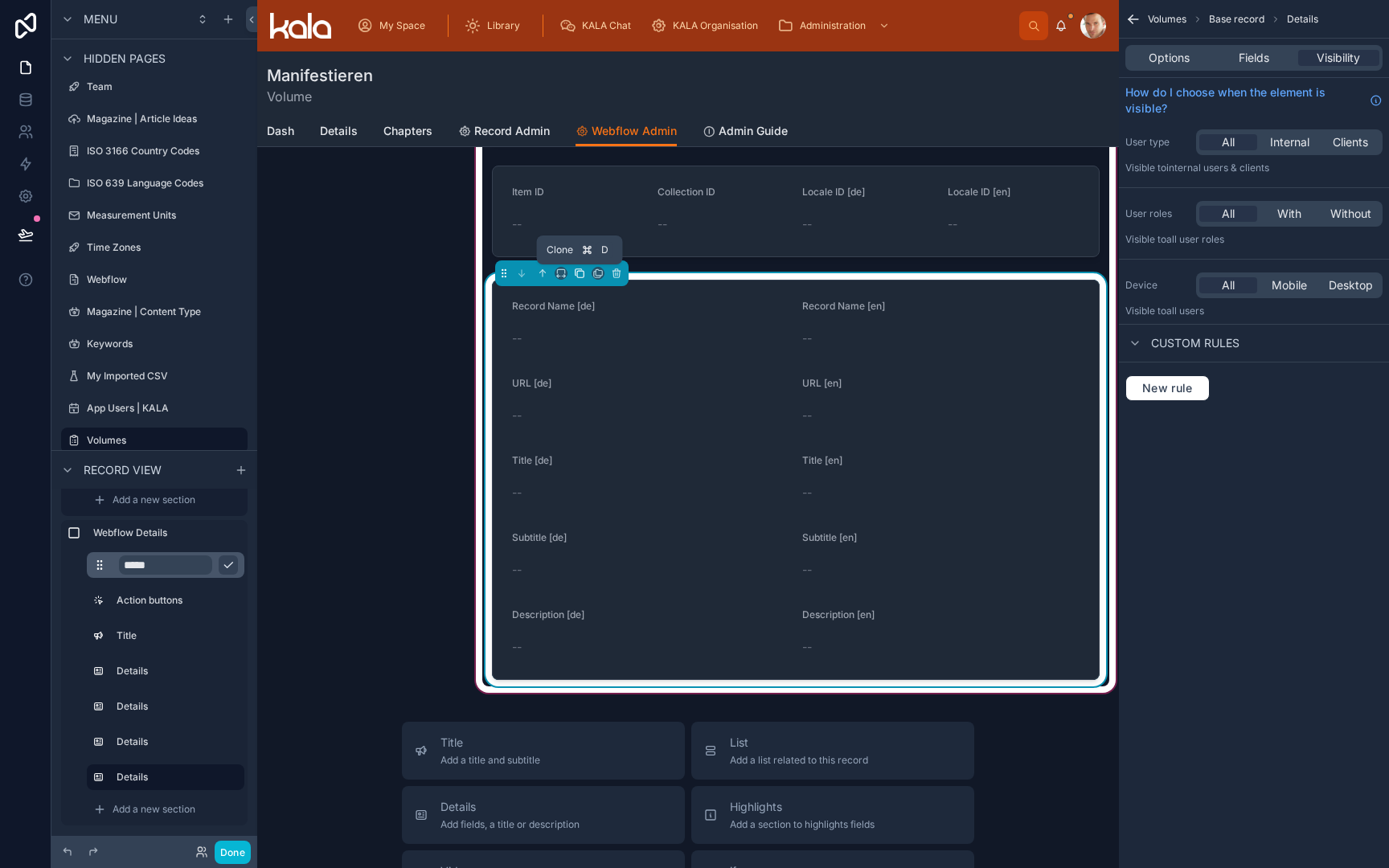
click at [580, 268] on icon at bounding box center [579, 273] width 11 height 11
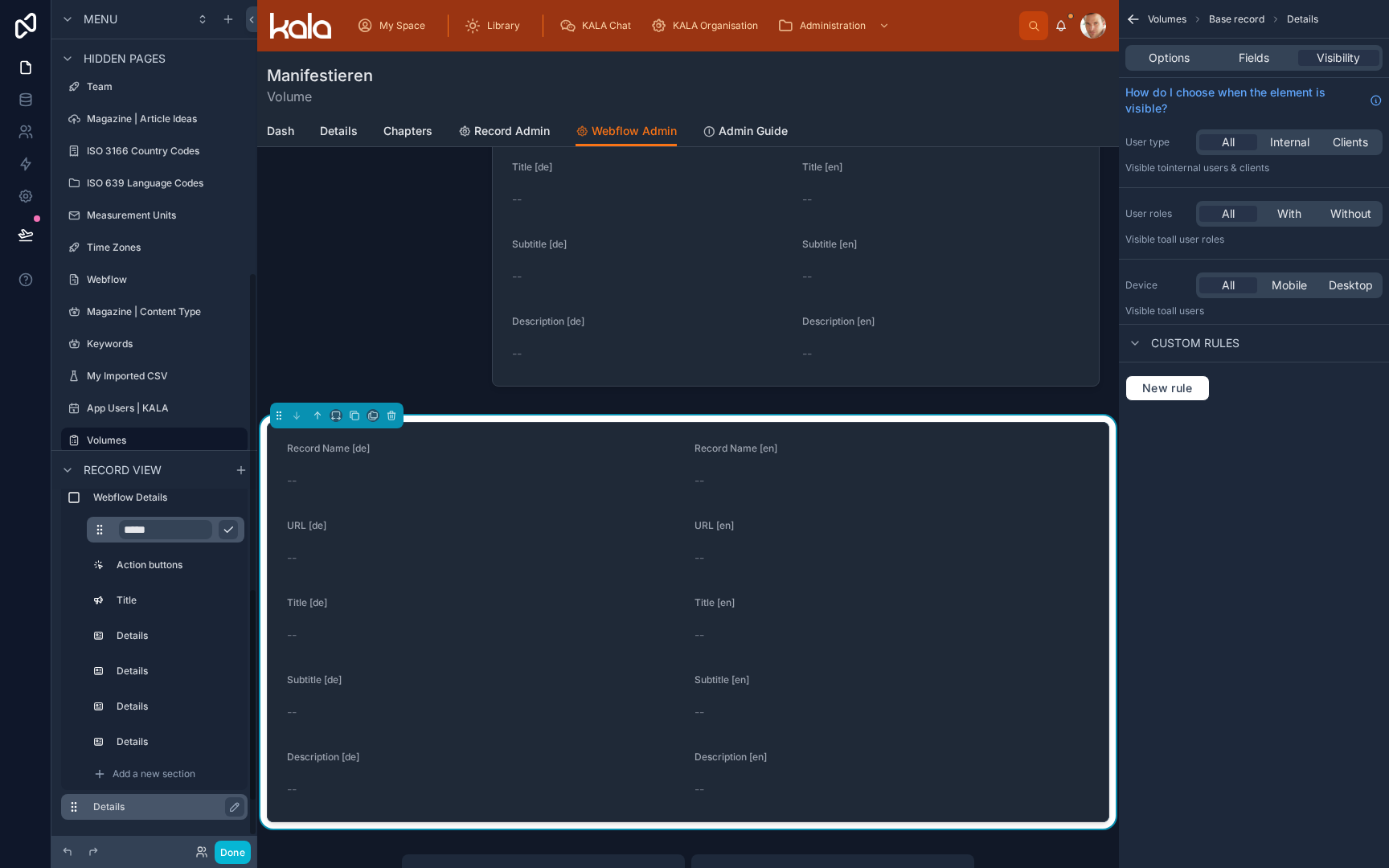
scroll to position [138, 0]
drag, startPoint x: 73, startPoint y: 800, endPoint x: 121, endPoint y: 754, distance: 66.5
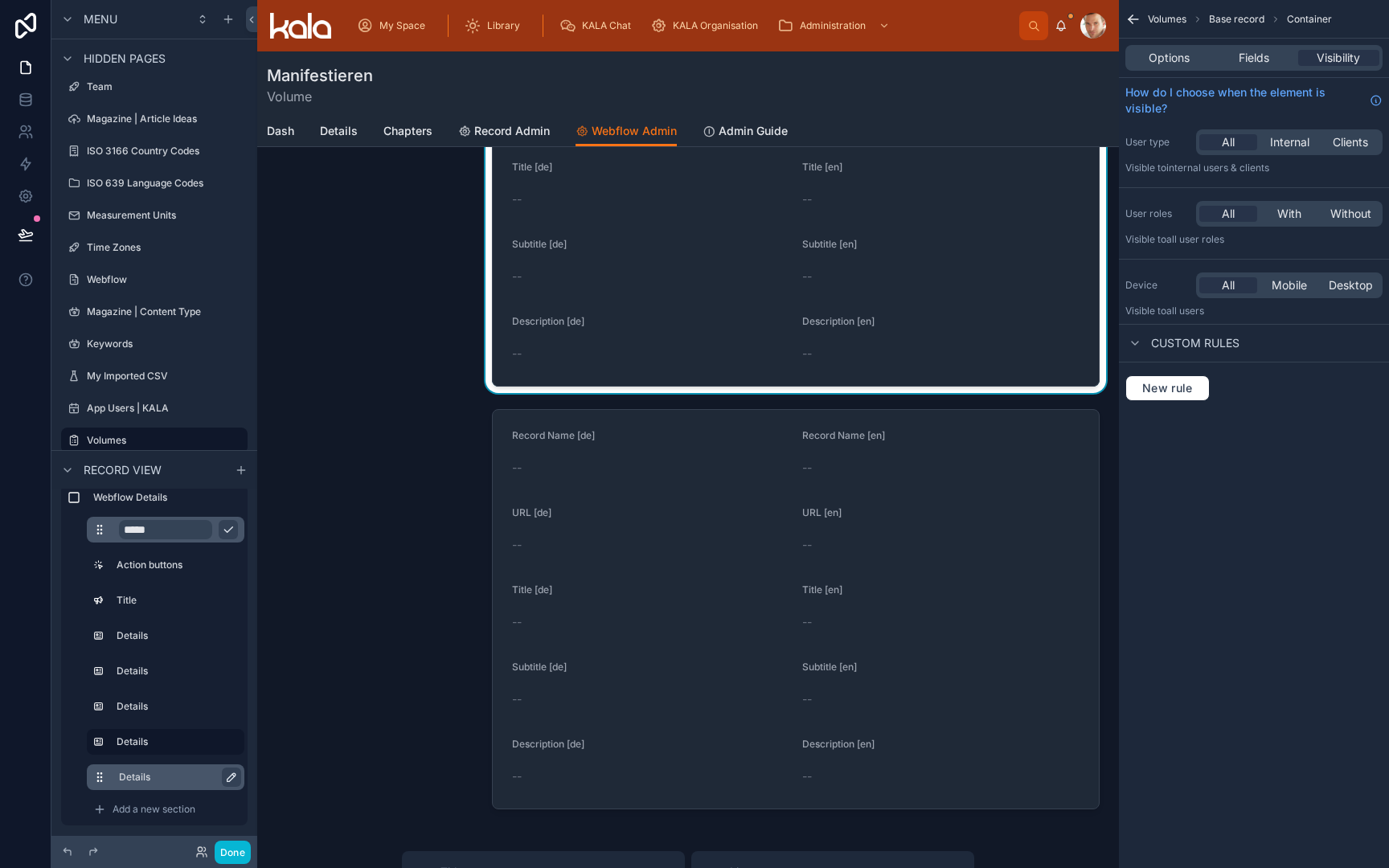
click at [227, 775] on icon "scrollable content" at bounding box center [231, 777] width 13 height 13
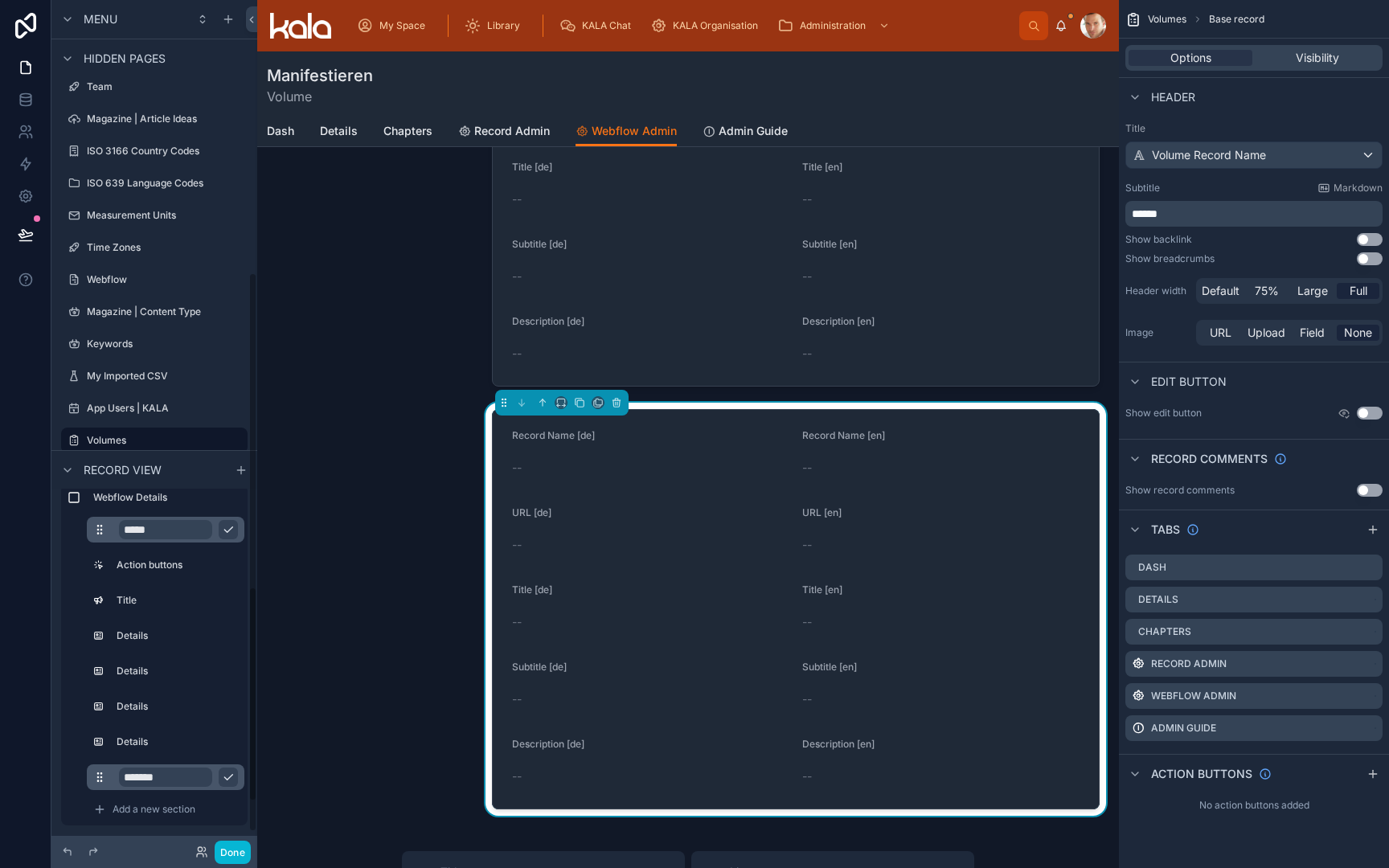
click at [167, 781] on input "*******" at bounding box center [165, 777] width 93 height 20
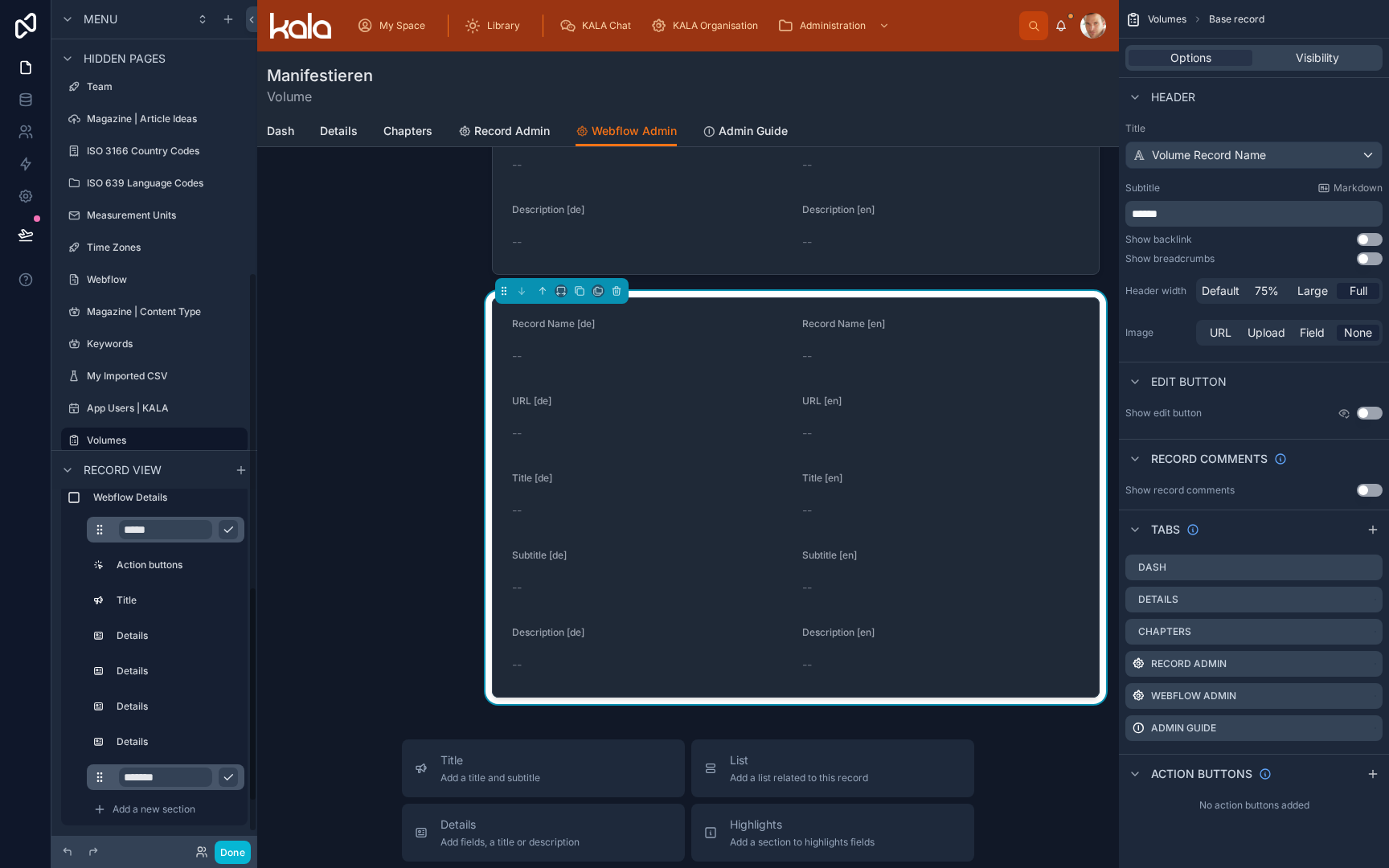
click at [167, 781] on input "*******" at bounding box center [165, 777] width 93 height 20
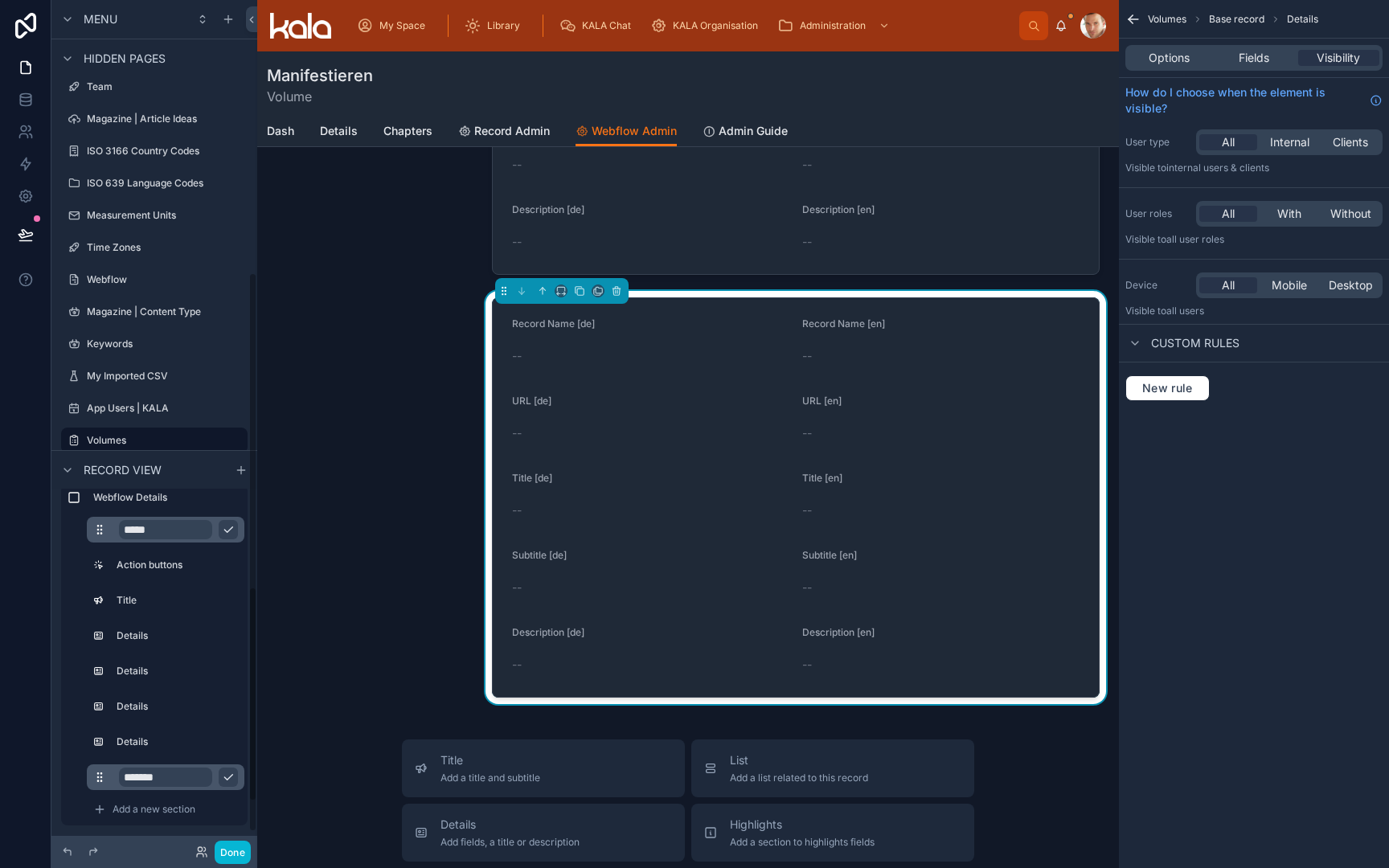
scroll to position [907, 0]
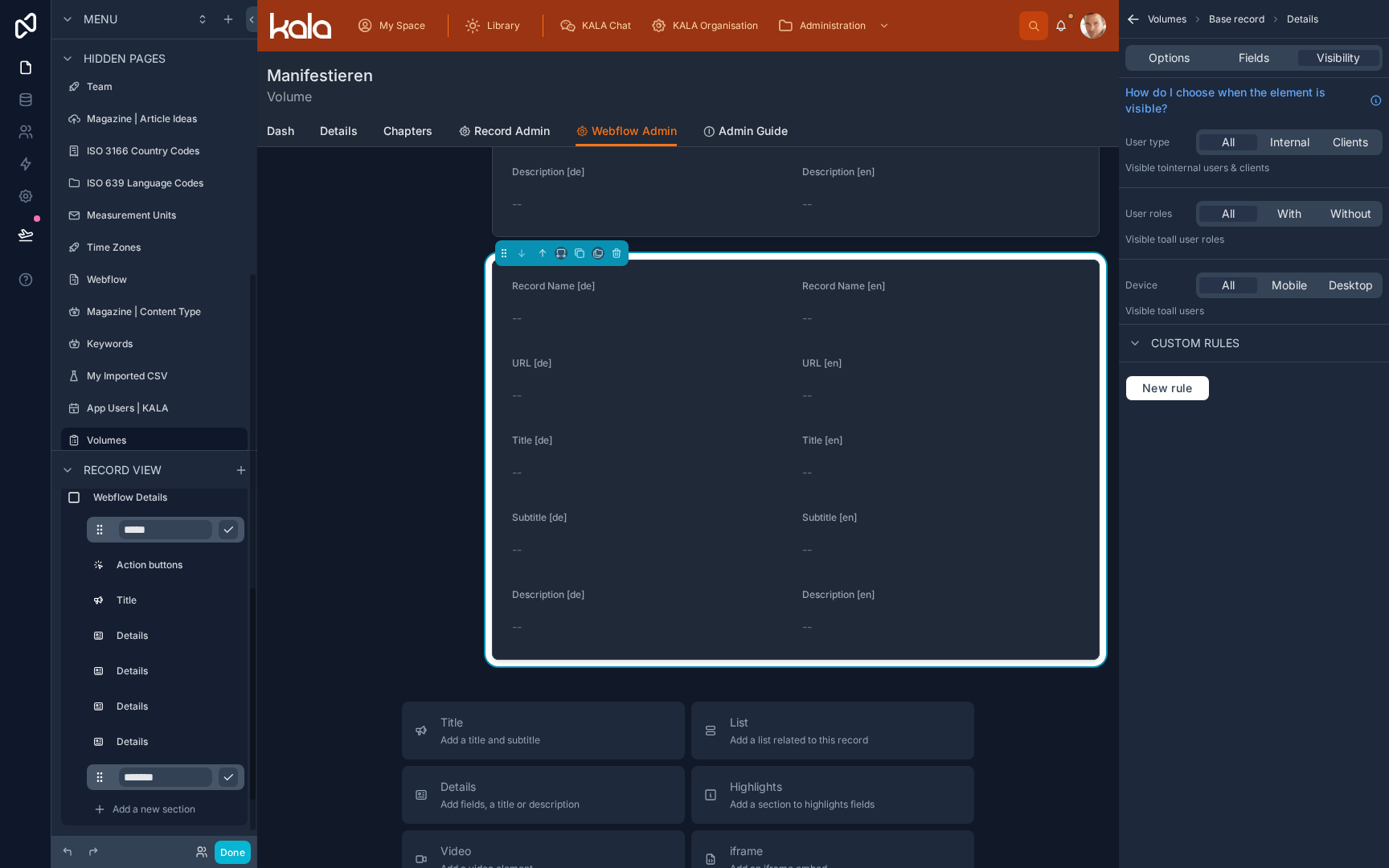
click at [167, 781] on input "*******" at bounding box center [165, 777] width 93 height 20
type input "********"
click at [223, 779] on icon "scrollable content" at bounding box center [228, 777] width 13 height 13
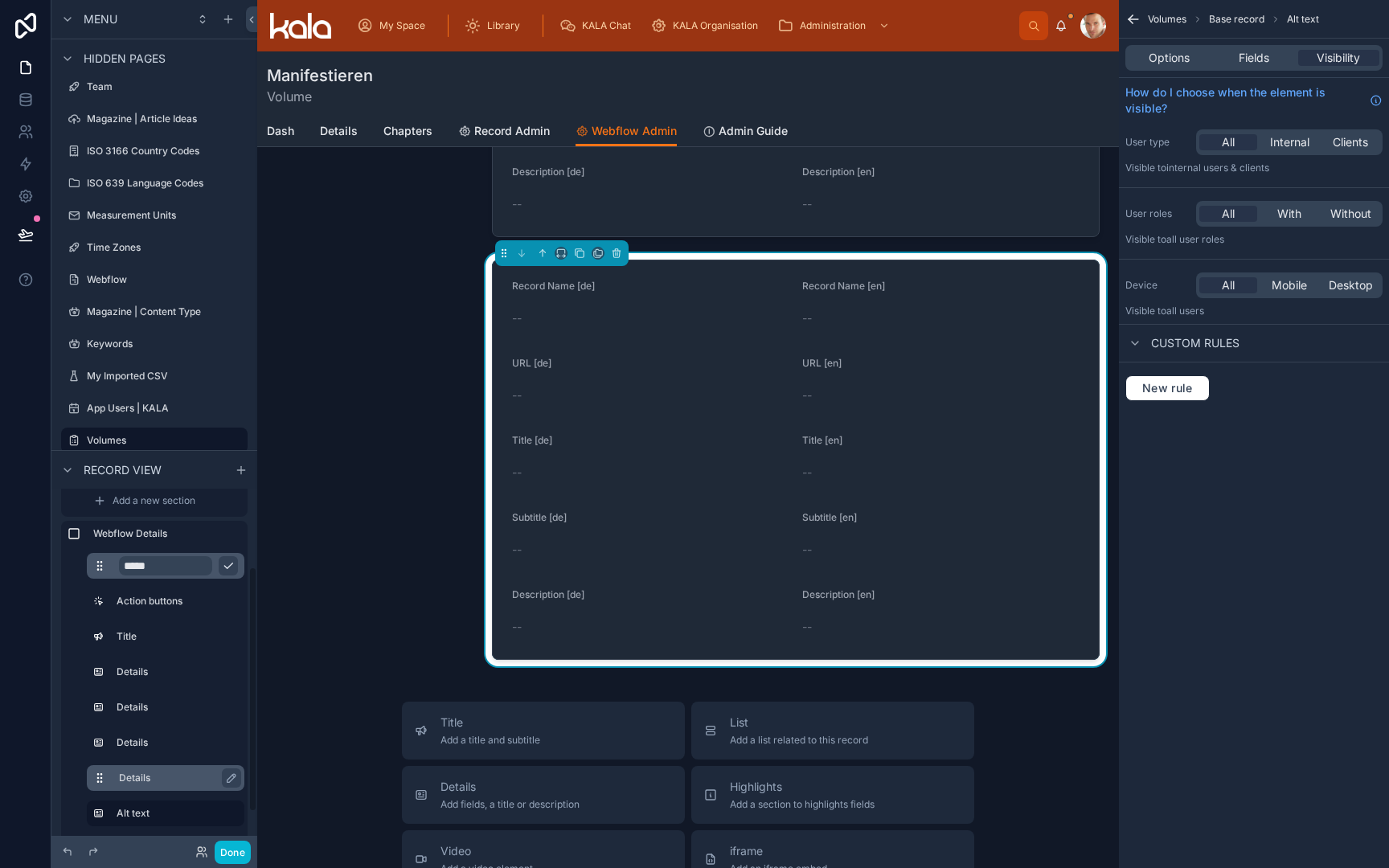
scroll to position [101, 0]
click at [231, 776] on icon "scrollable content" at bounding box center [231, 779] width 13 height 13
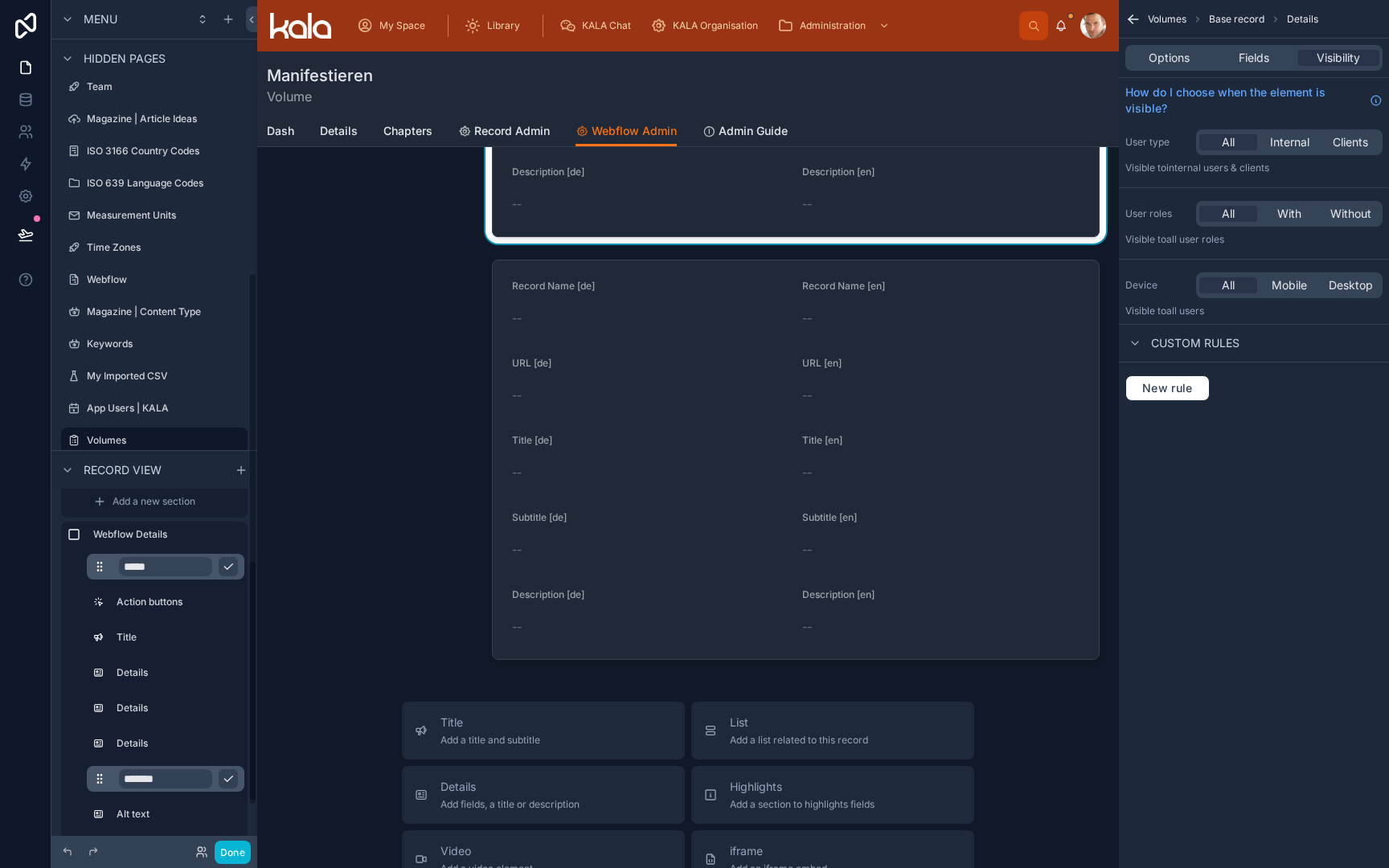
click at [180, 780] on input "*******" at bounding box center [165, 779] width 93 height 20
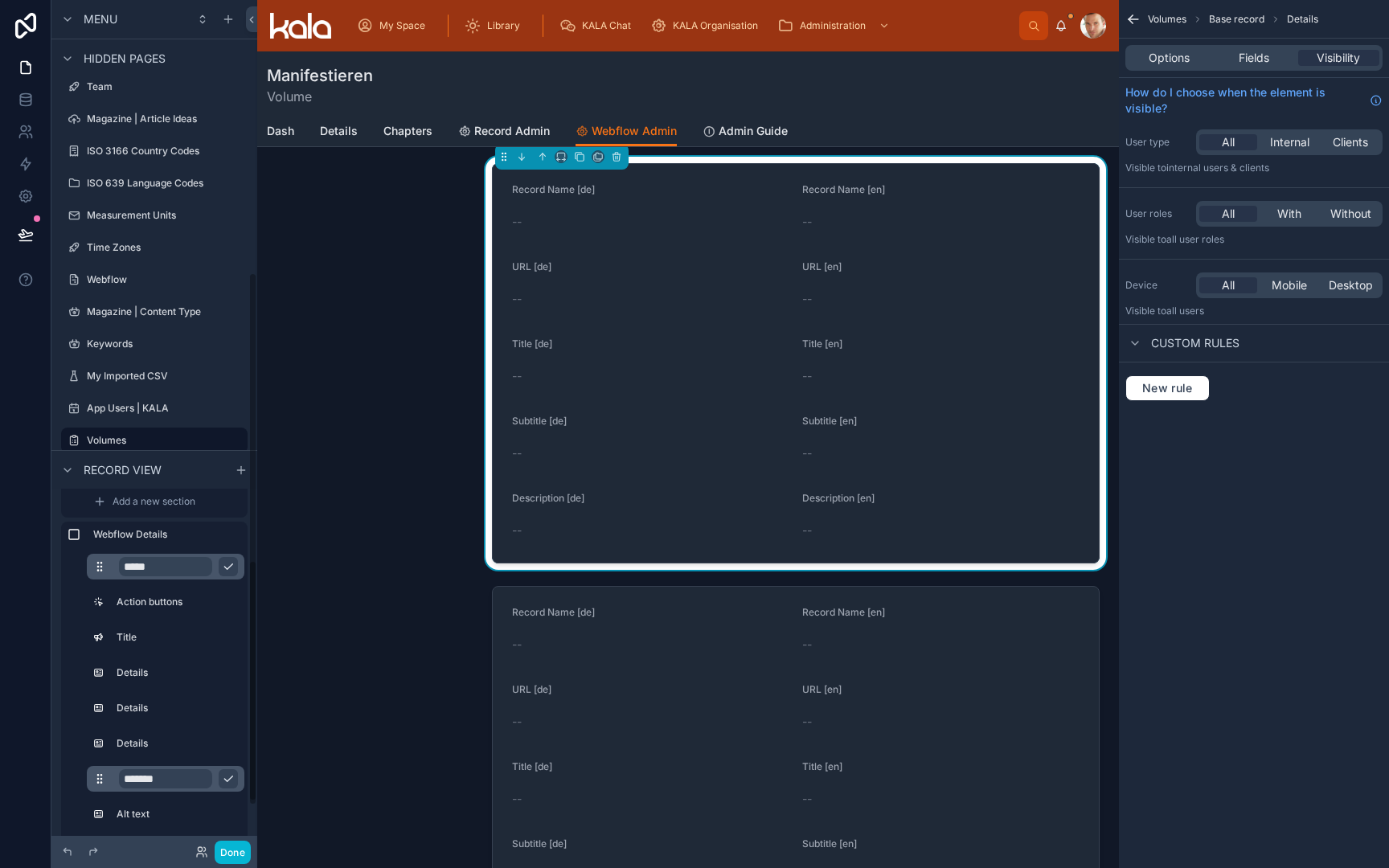
click at [180, 780] on input "*******" at bounding box center [165, 779] width 93 height 20
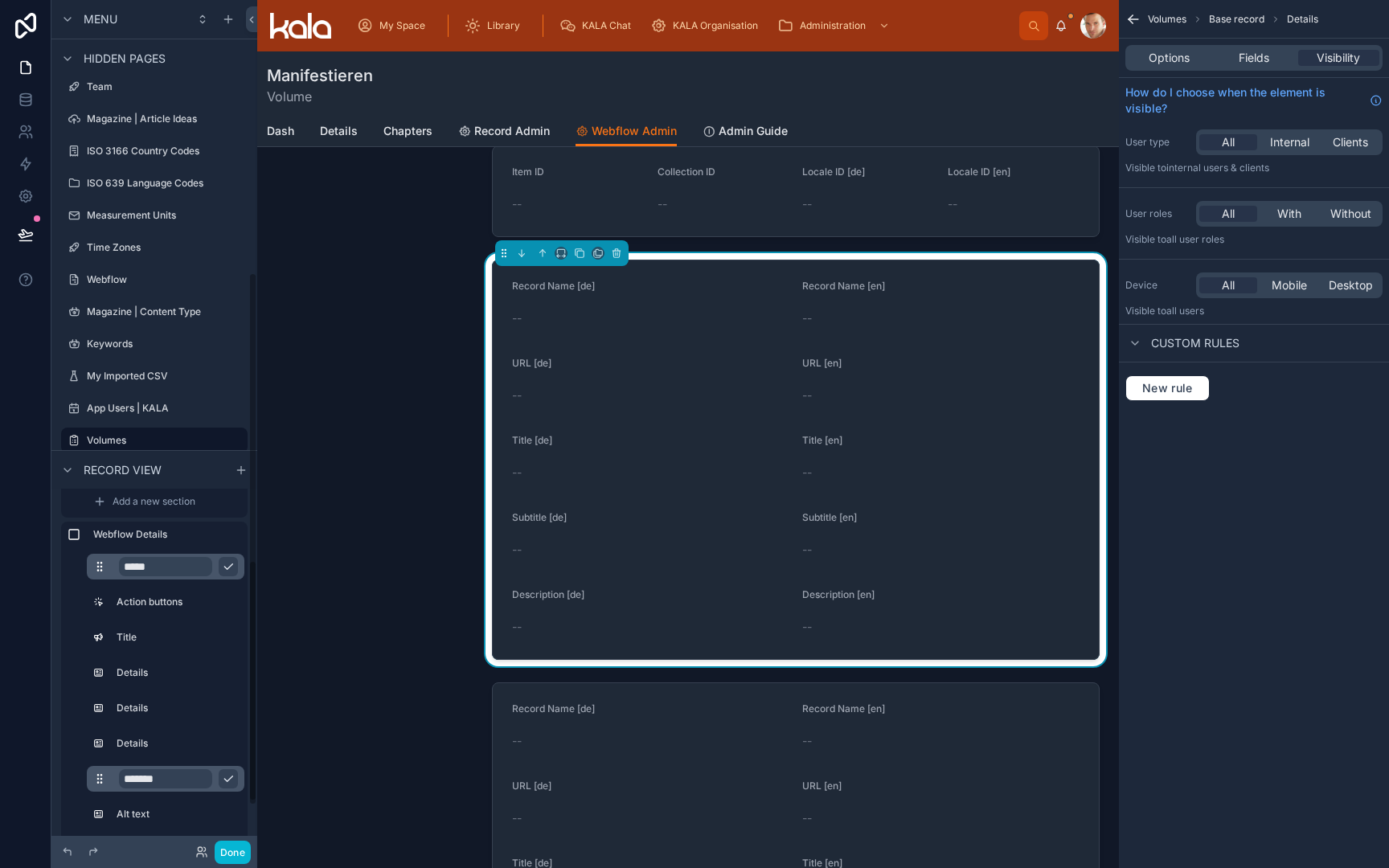
click at [180, 780] on input "*******" at bounding box center [165, 779] width 93 height 20
type input "*******"
click at [230, 780] on icon "scrollable content" at bounding box center [228, 779] width 13 height 13
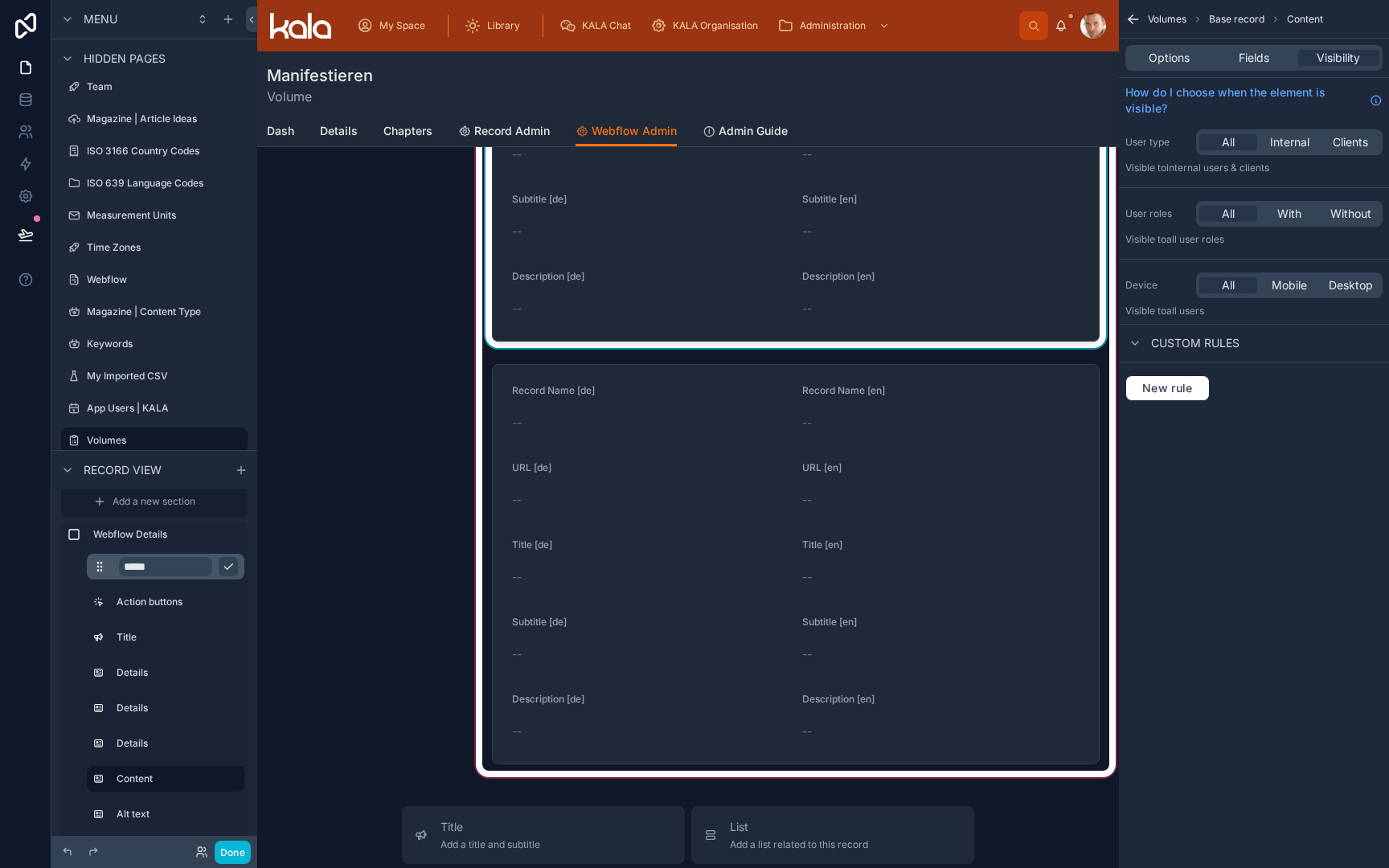
scroll to position [862, 0]
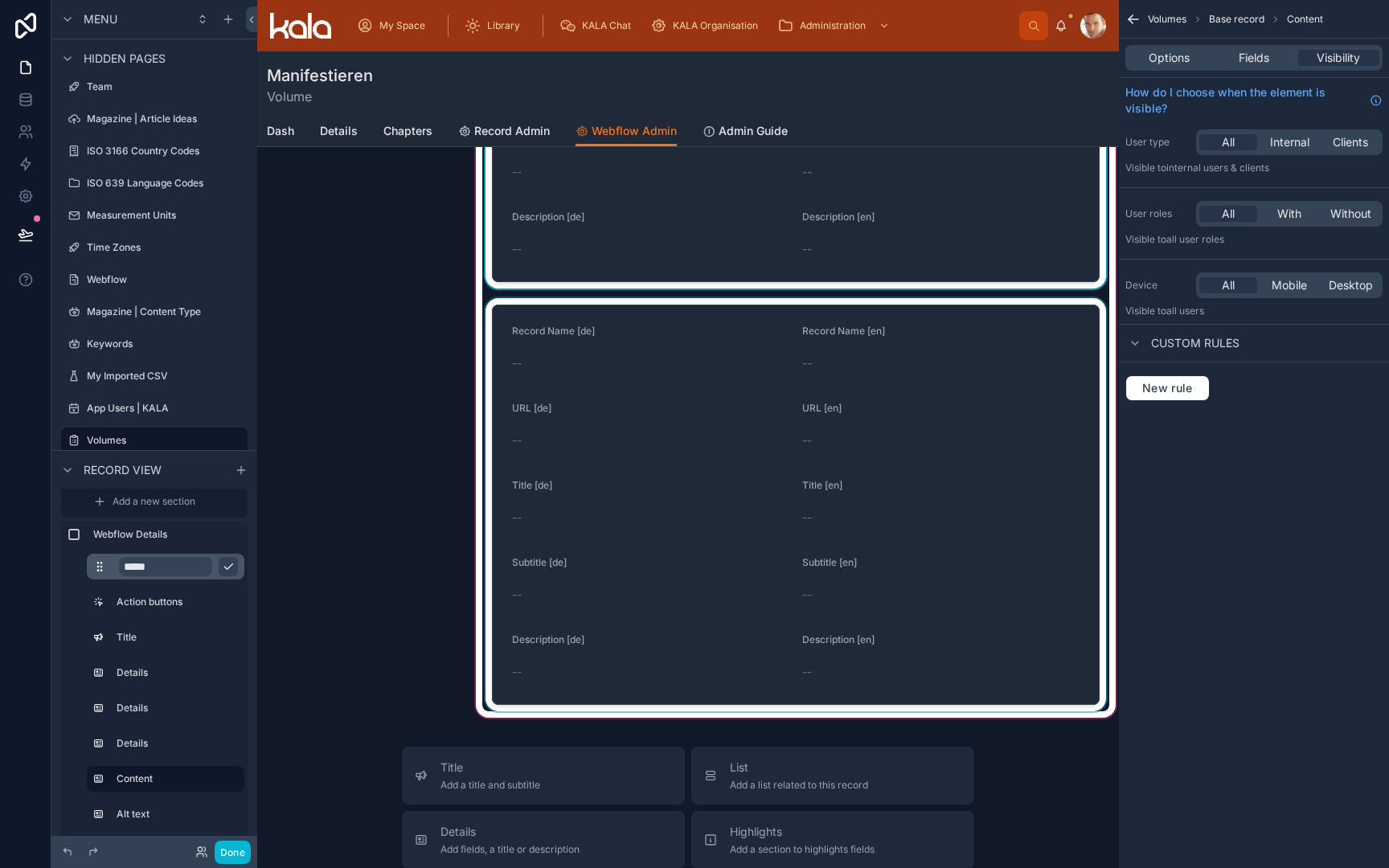
click at [593, 543] on div at bounding box center [795, 505] width 627 height 413
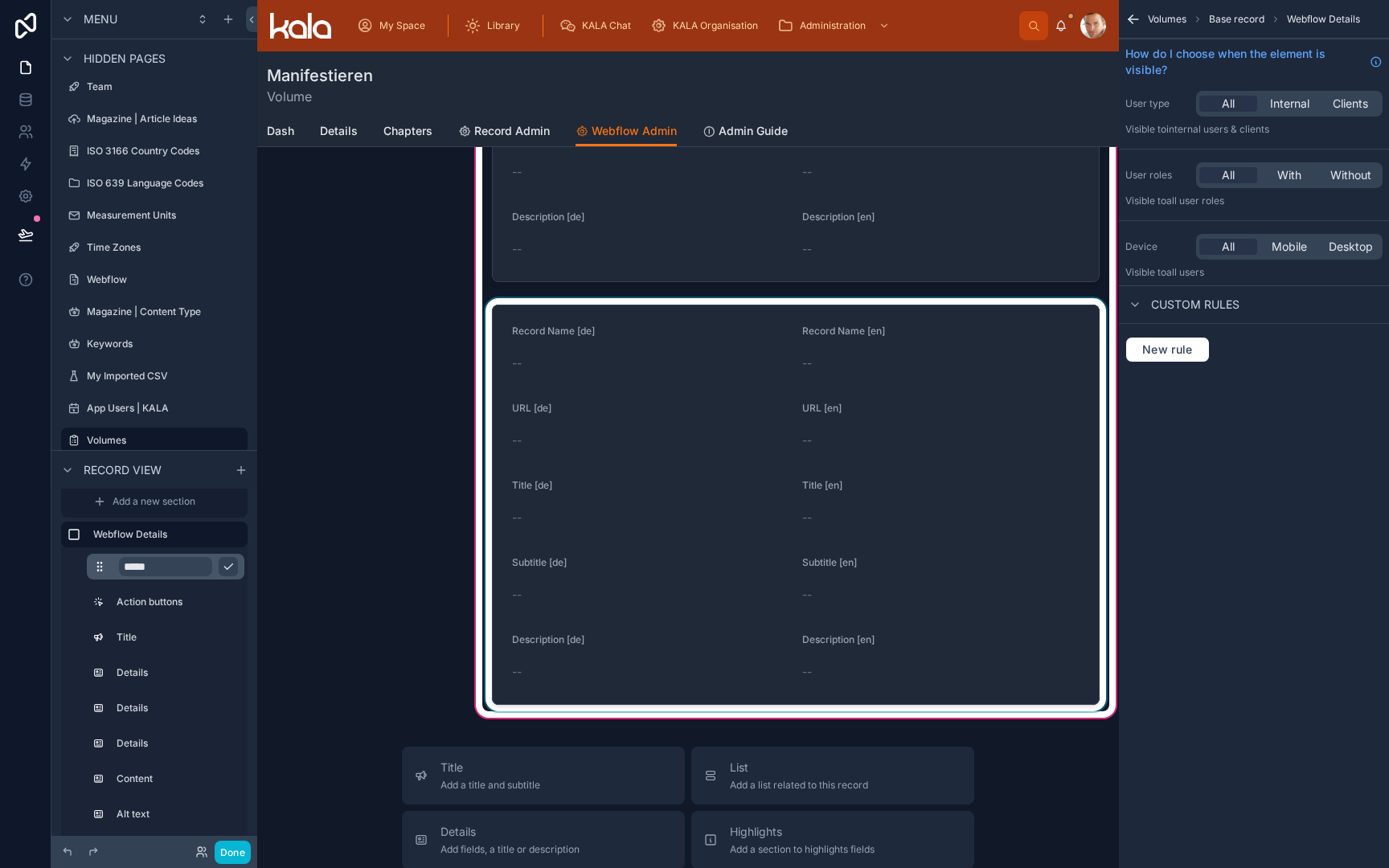
click at [593, 543] on div at bounding box center [795, 505] width 627 height 413
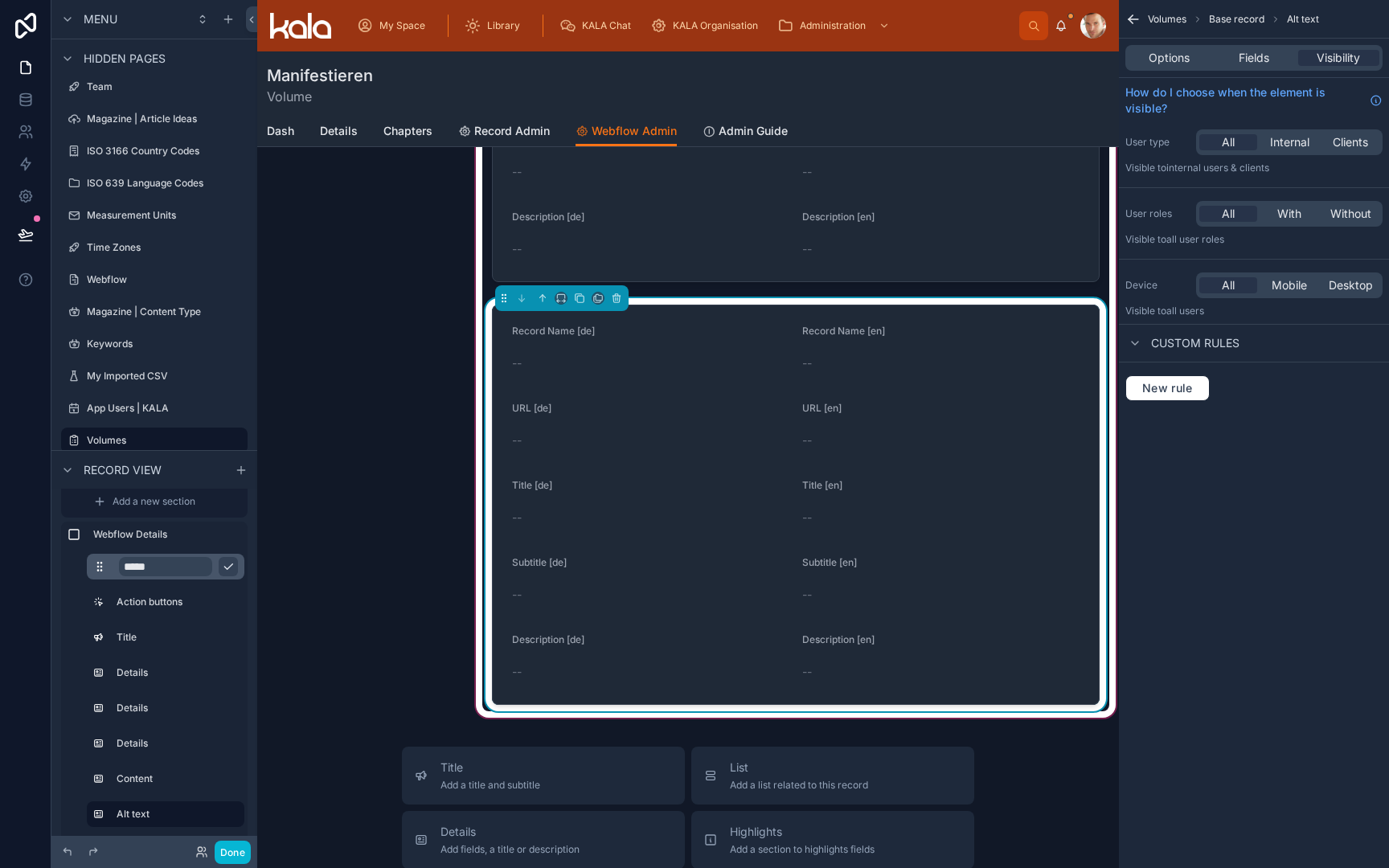
click at [890, 375] on div "--" at bounding box center [941, 363] width 277 height 25
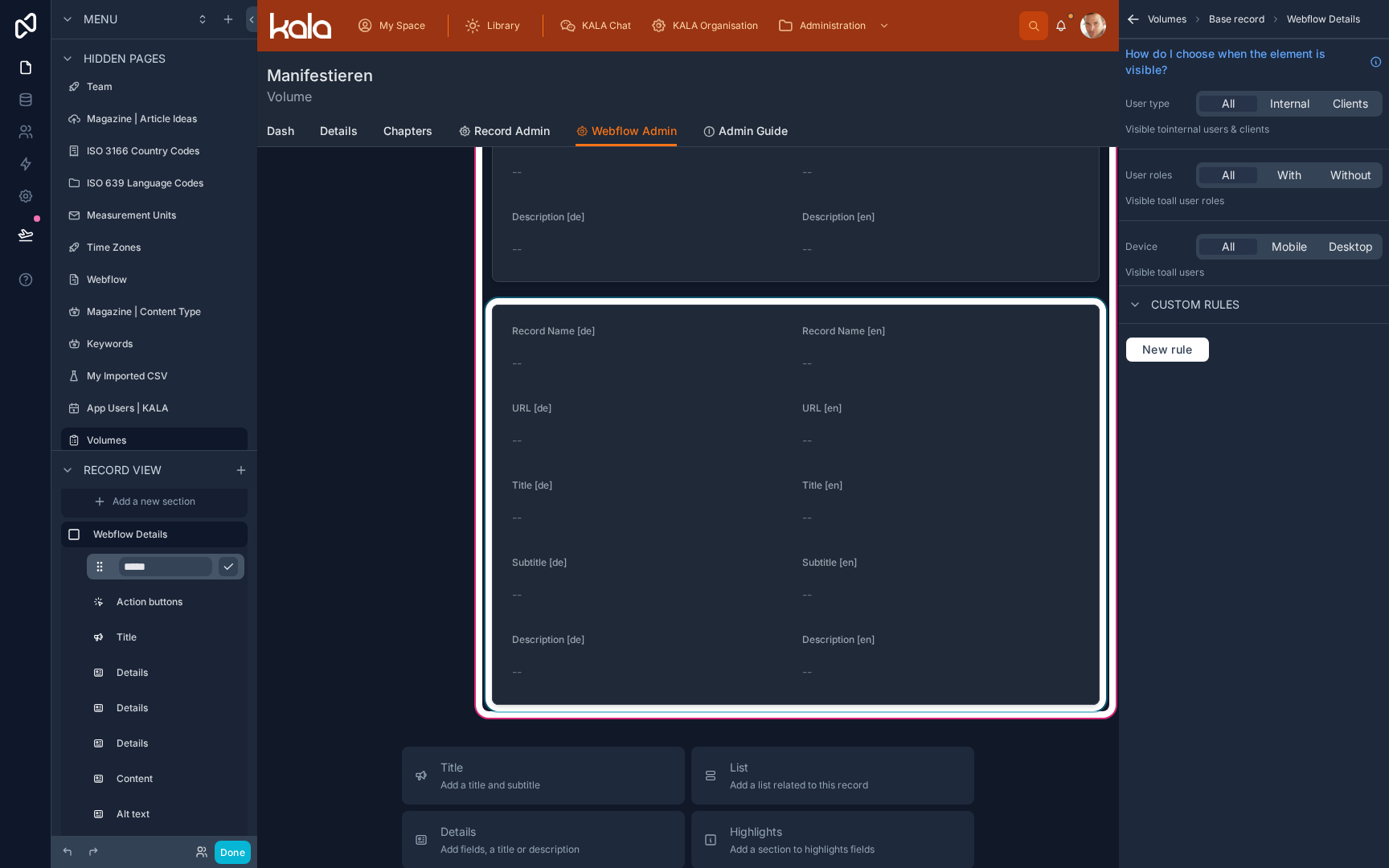
click at [781, 451] on div at bounding box center [795, 505] width 627 height 413
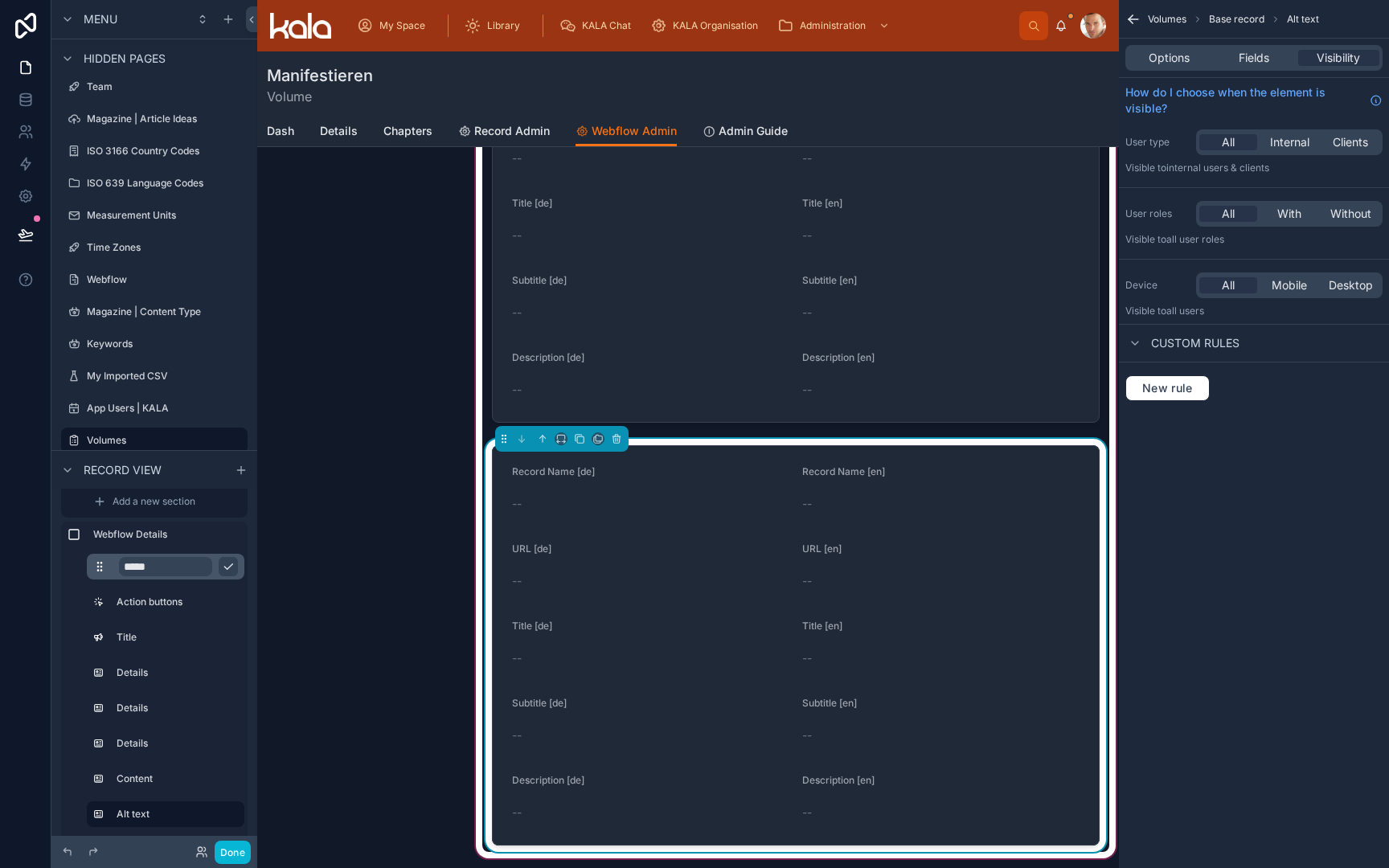
scroll to position [689, 0]
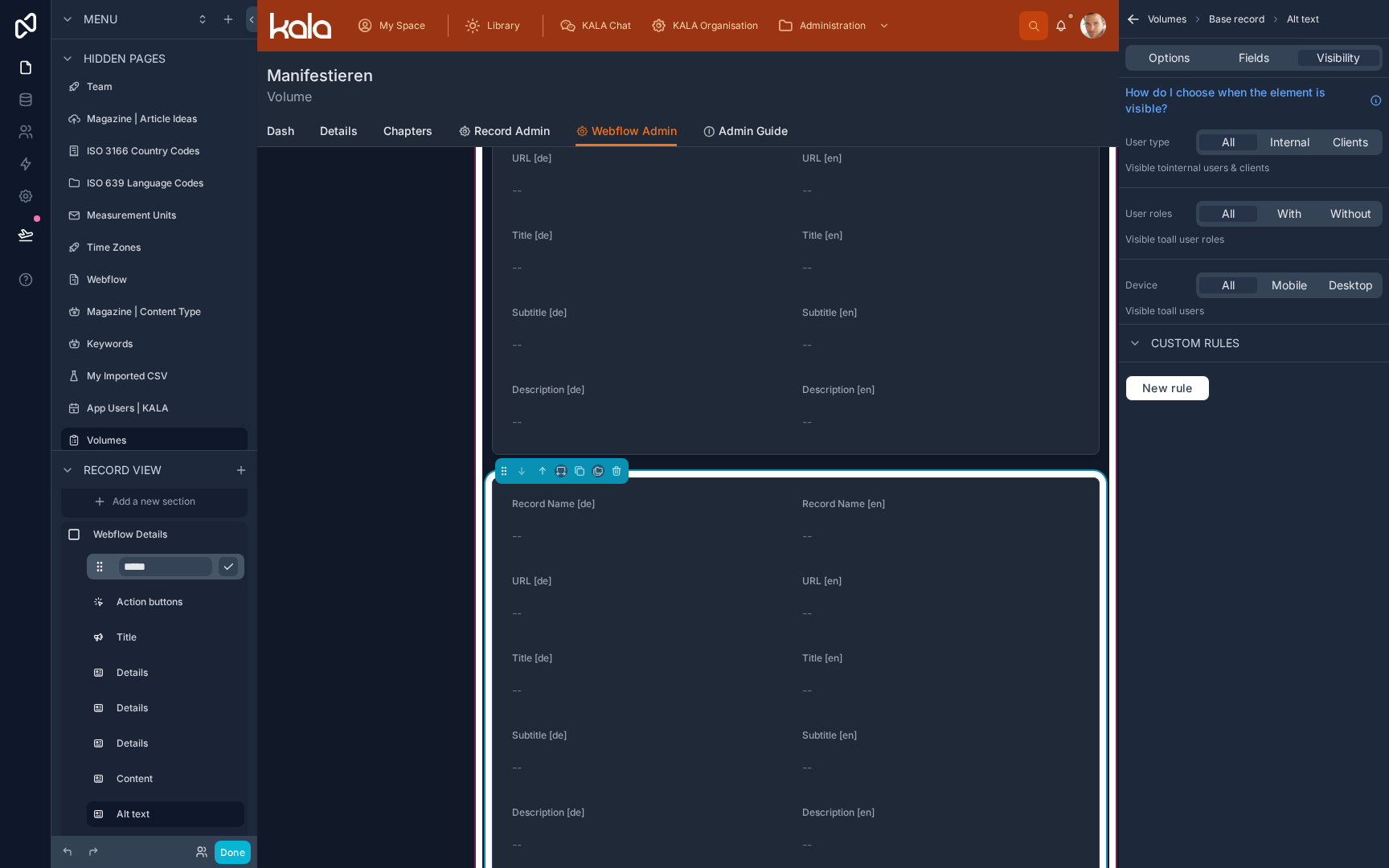
click at [905, 546] on div "--" at bounding box center [941, 536] width 277 height 25
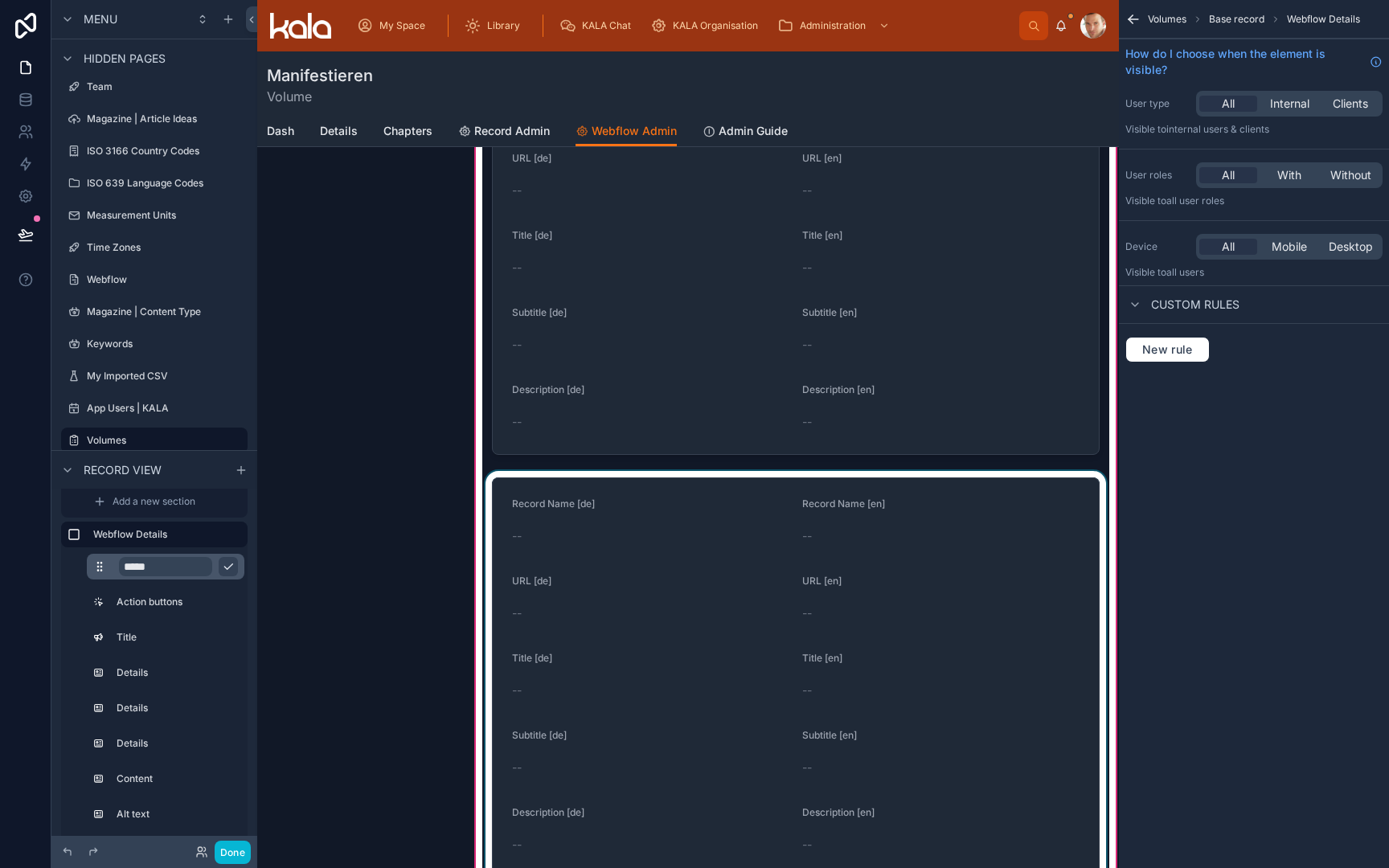
click at [905, 546] on div at bounding box center [795, 677] width 627 height 413
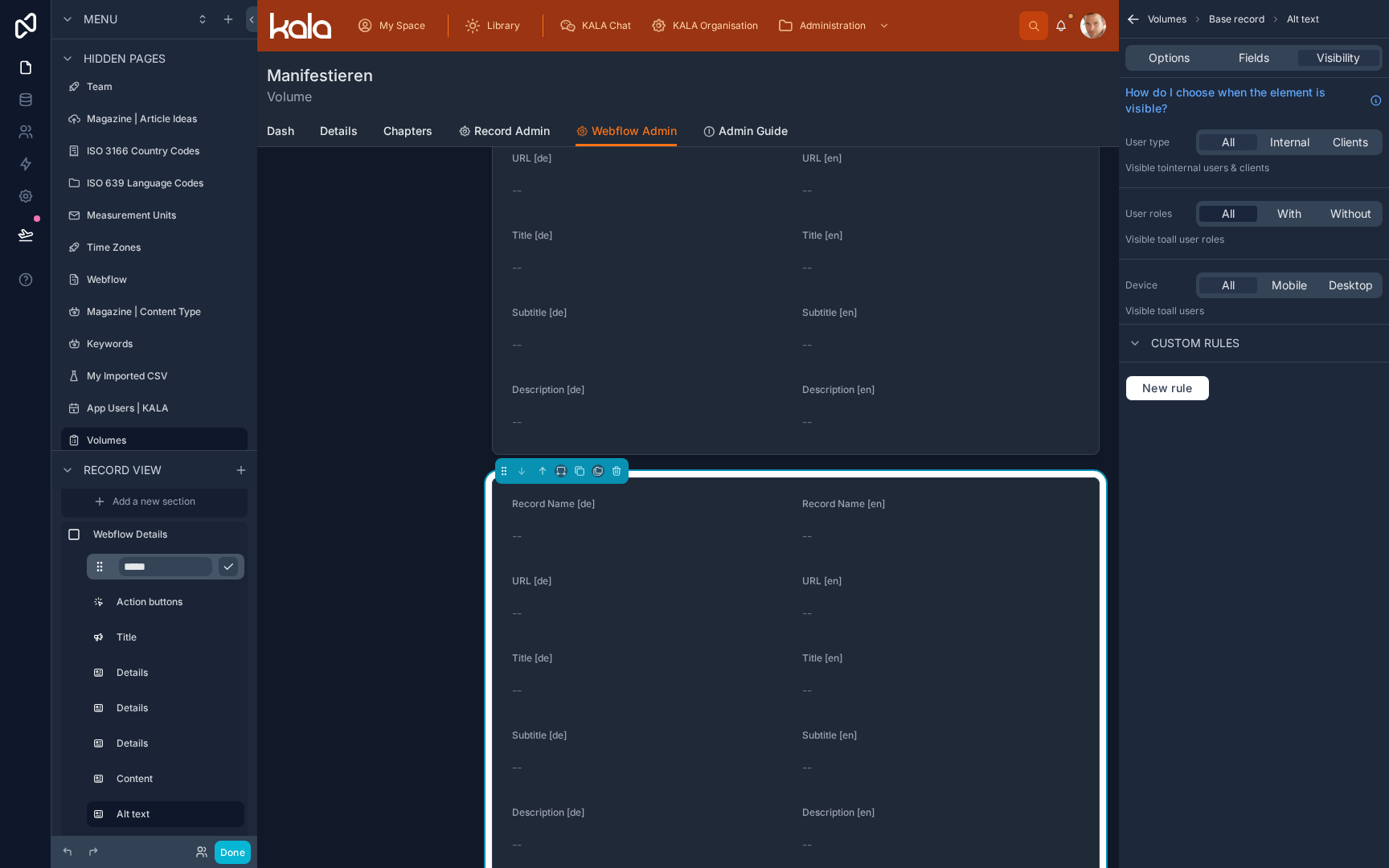
scroll to position [0, 0]
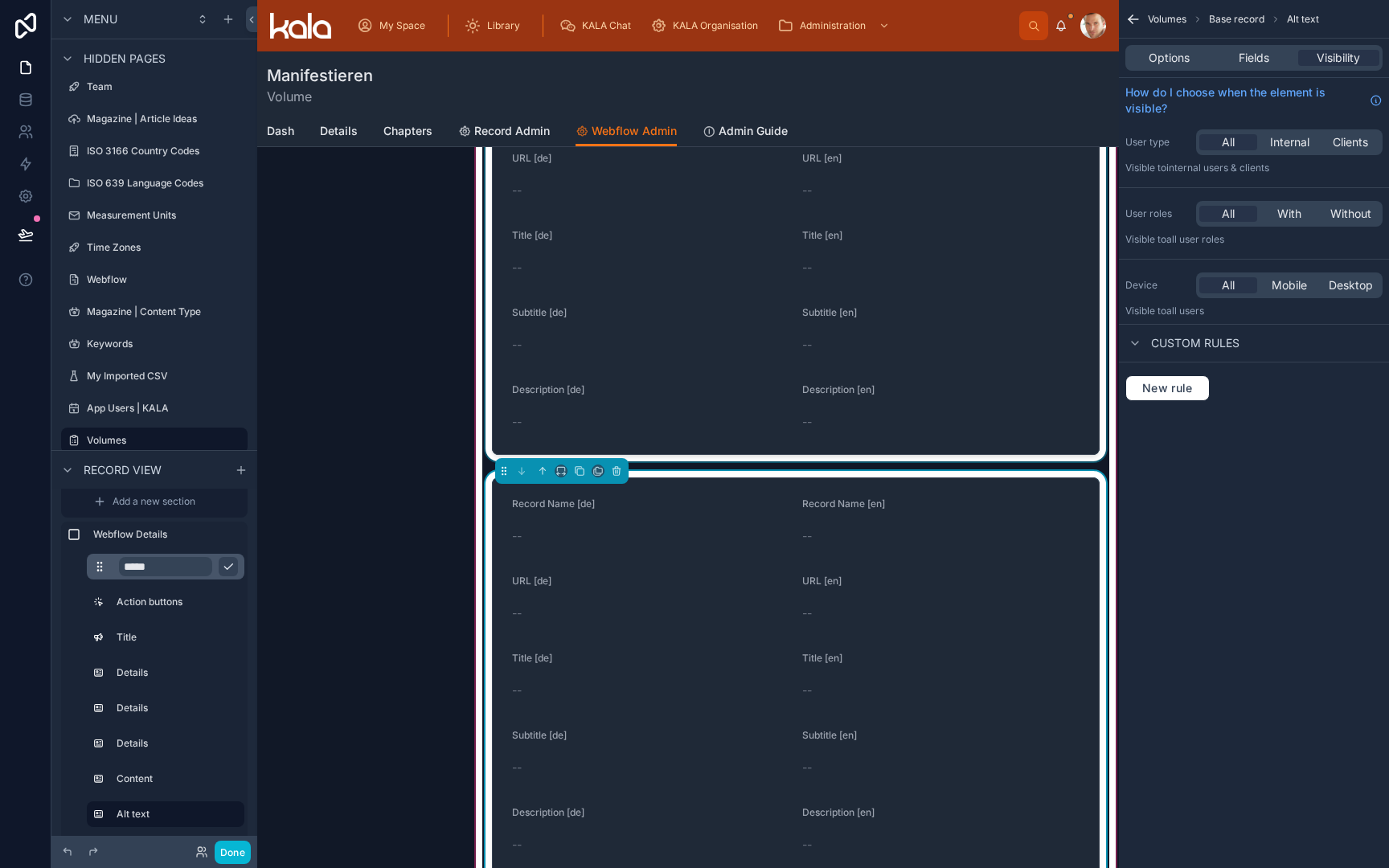
click at [1033, 308] on div at bounding box center [795, 255] width 627 height 413
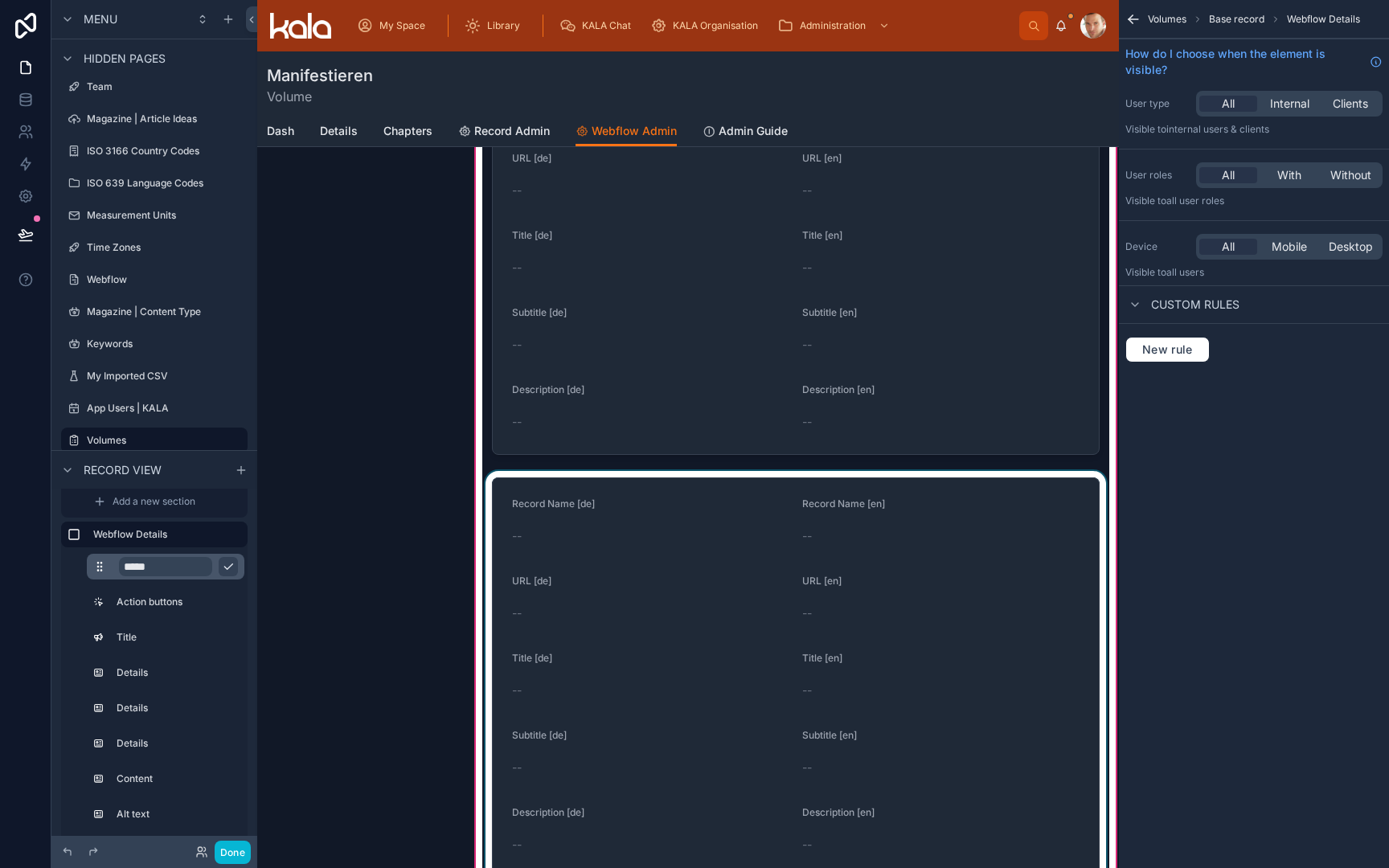
click at [905, 543] on div at bounding box center [795, 677] width 627 height 413
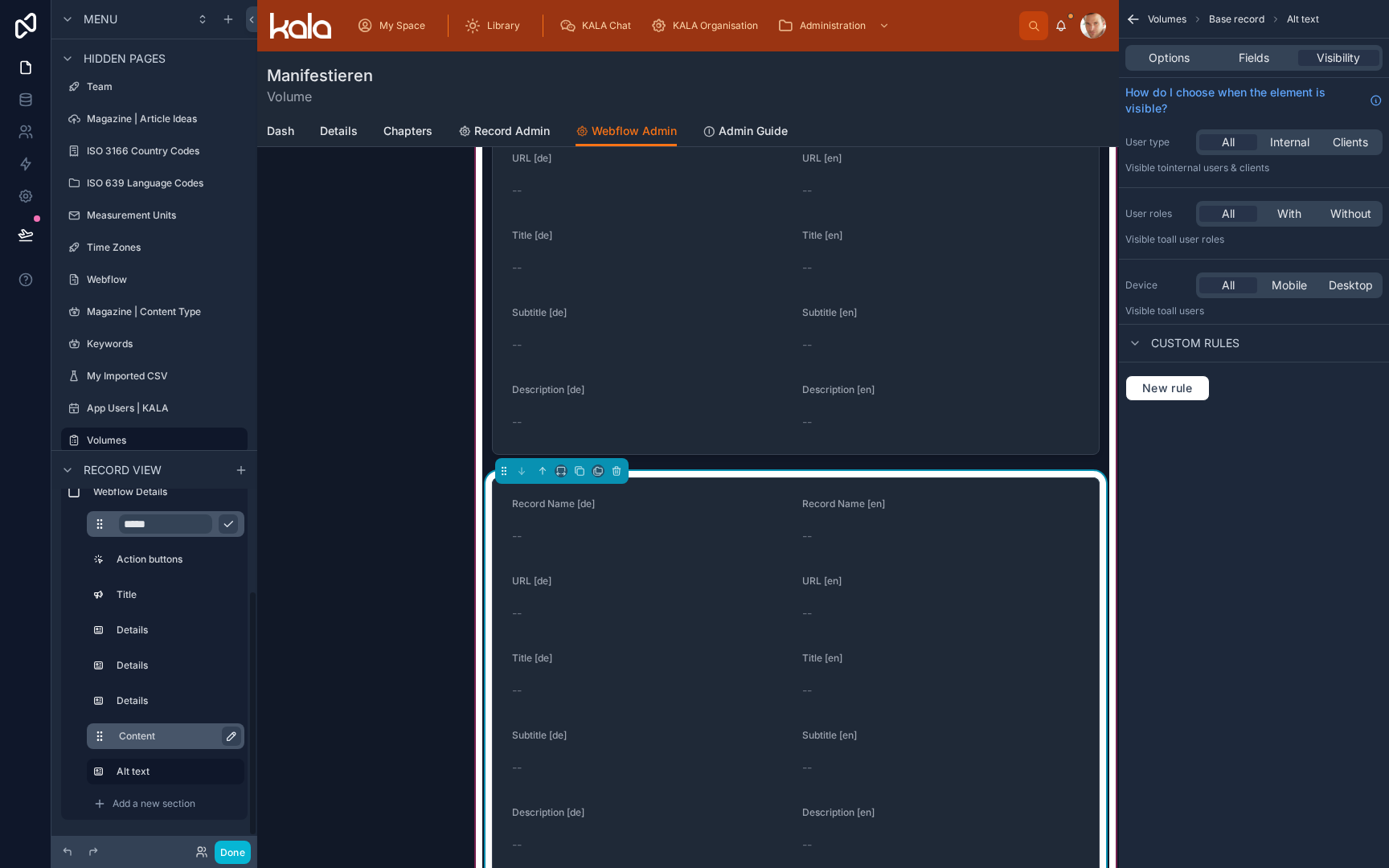
scroll to position [144, 0]
click at [180, 737] on label "Content" at bounding box center [175, 736] width 113 height 13
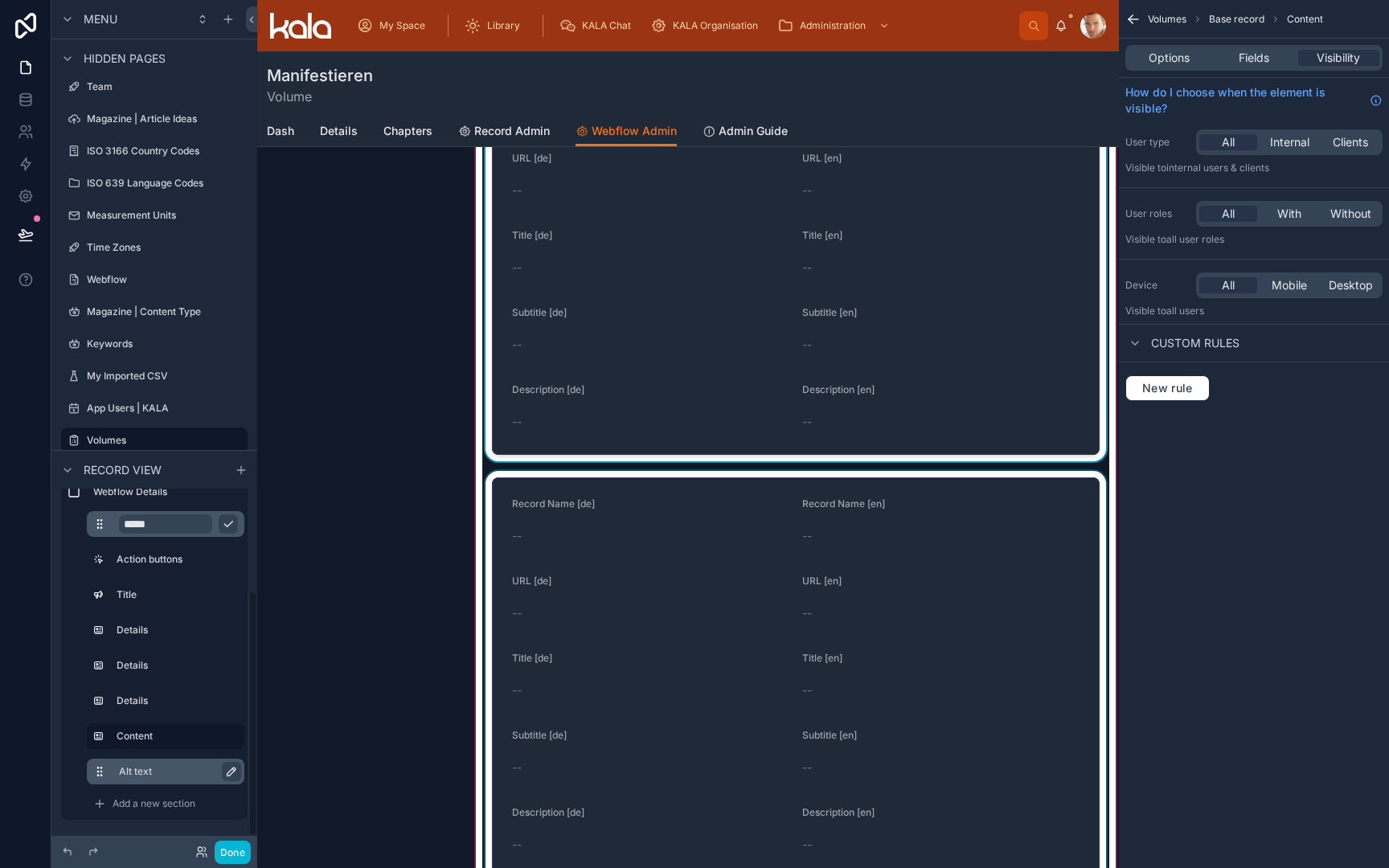
click at [170, 767] on label "Alt text" at bounding box center [175, 771] width 113 height 13
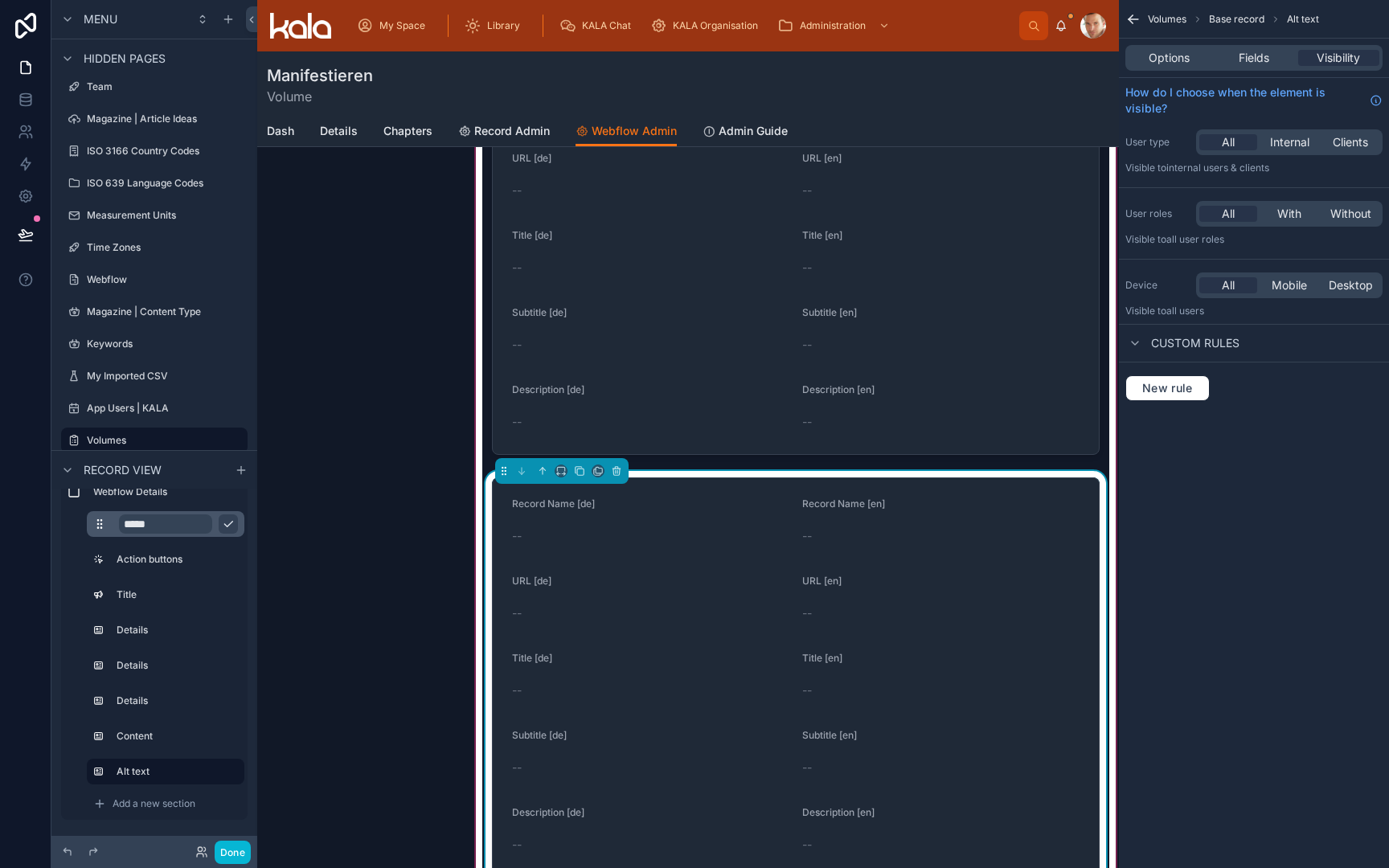
scroll to position [0, 0]
click at [1260, 57] on span "Fields" at bounding box center [1254, 58] width 31 height 16
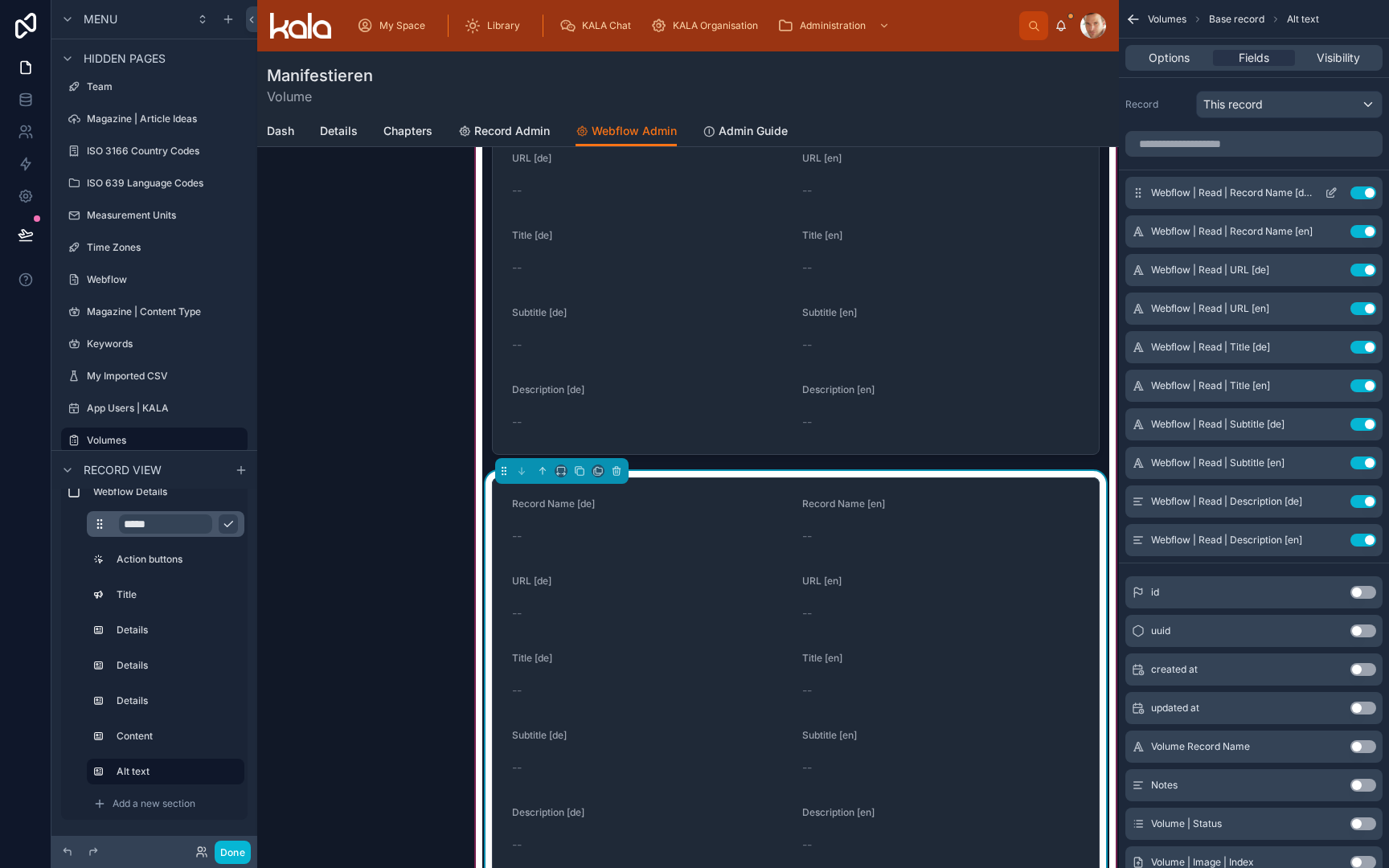
click at [1358, 191] on button "Use setting" at bounding box center [1364, 193] width 25 height 13
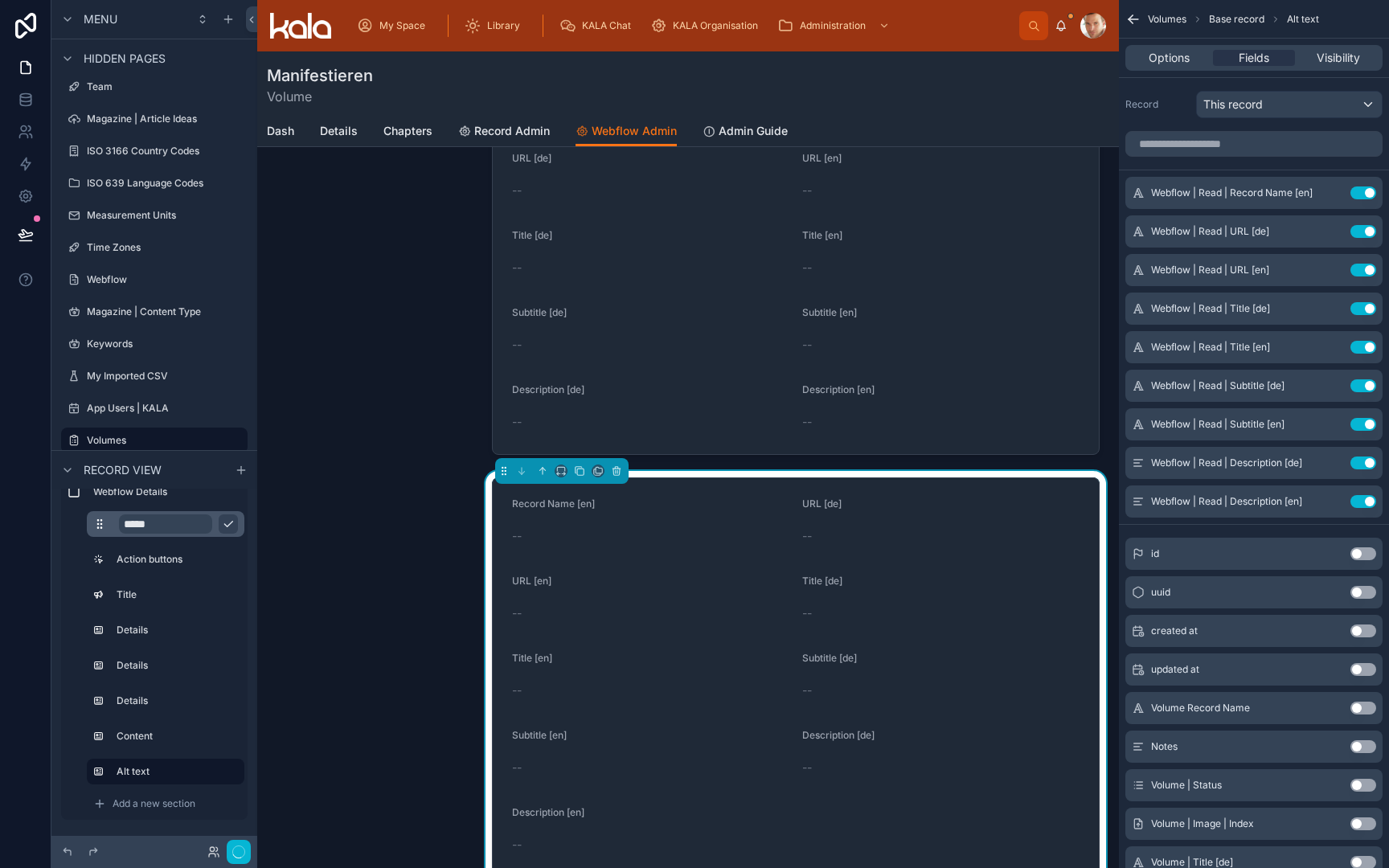
click at [1358, 191] on button "Use setting" at bounding box center [1364, 193] width 25 height 13
click at [1358, 225] on button "Use setting" at bounding box center [1364, 231] width 25 height 13
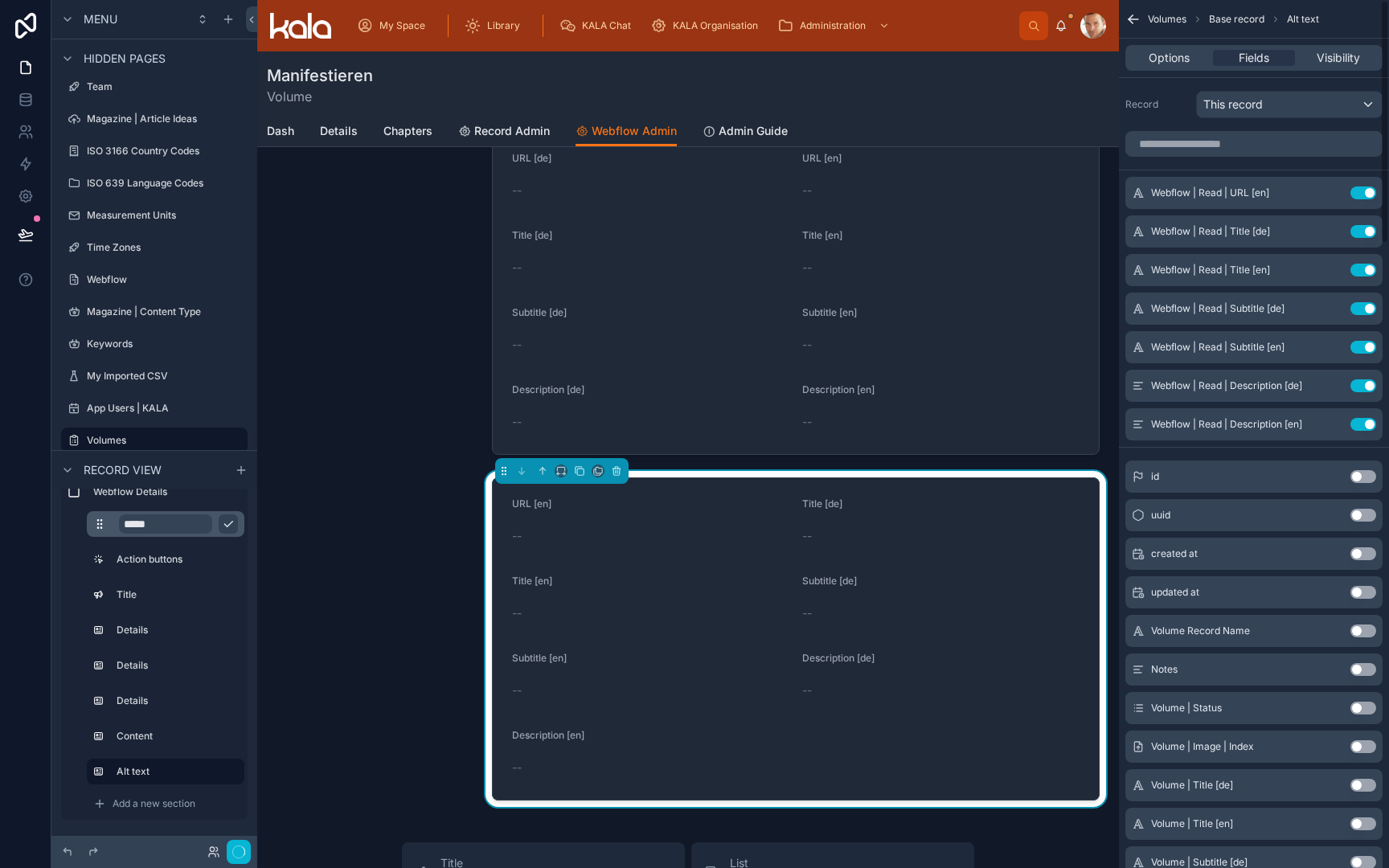
click at [1358, 191] on button "Use setting" at bounding box center [1364, 193] width 25 height 13
click at [1358, 225] on button "Use setting" at bounding box center [1364, 231] width 25 height 13
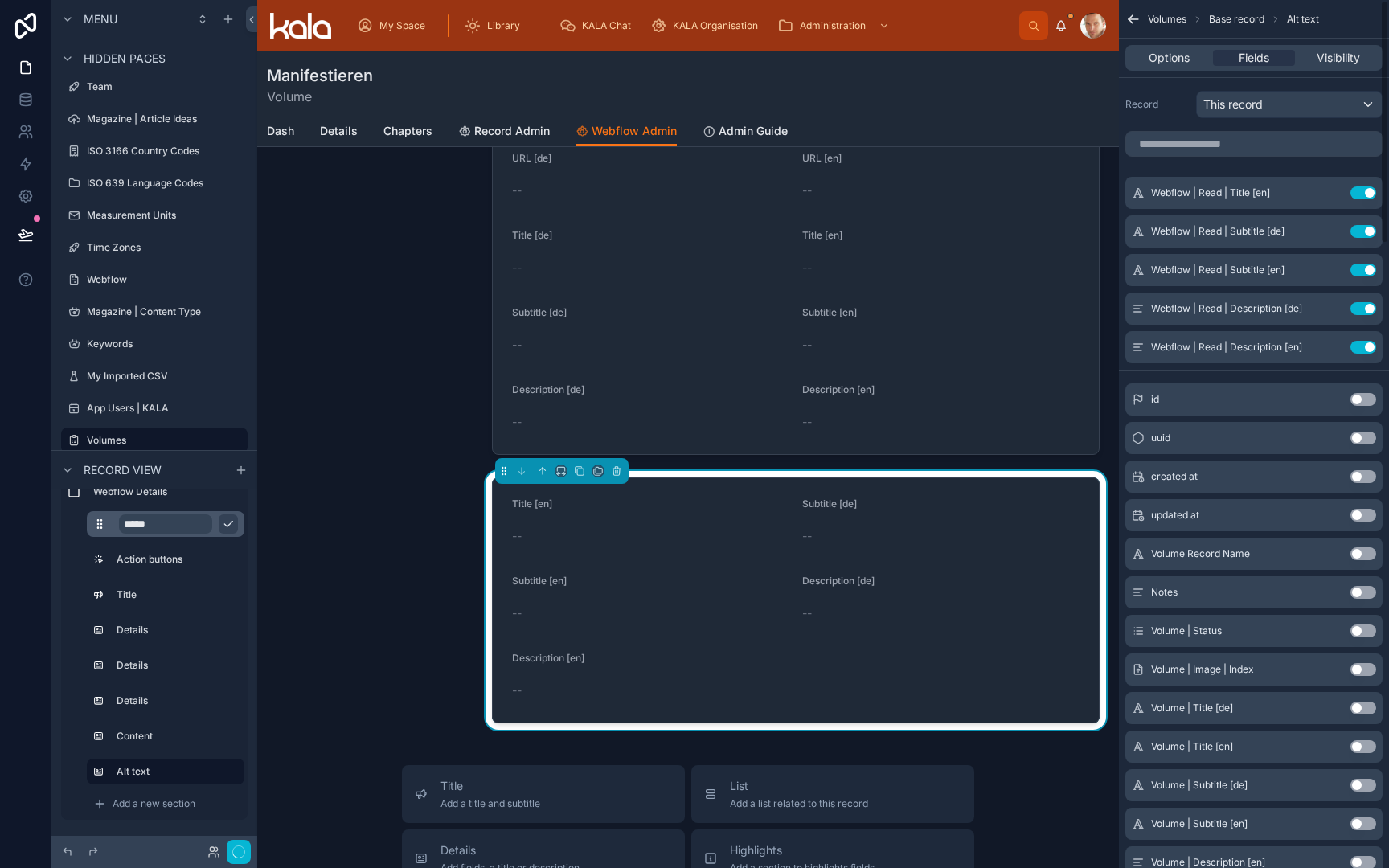
click at [1358, 191] on button "Use setting" at bounding box center [1364, 193] width 25 height 13
click at [1358, 225] on button "Use setting" at bounding box center [1364, 231] width 25 height 13
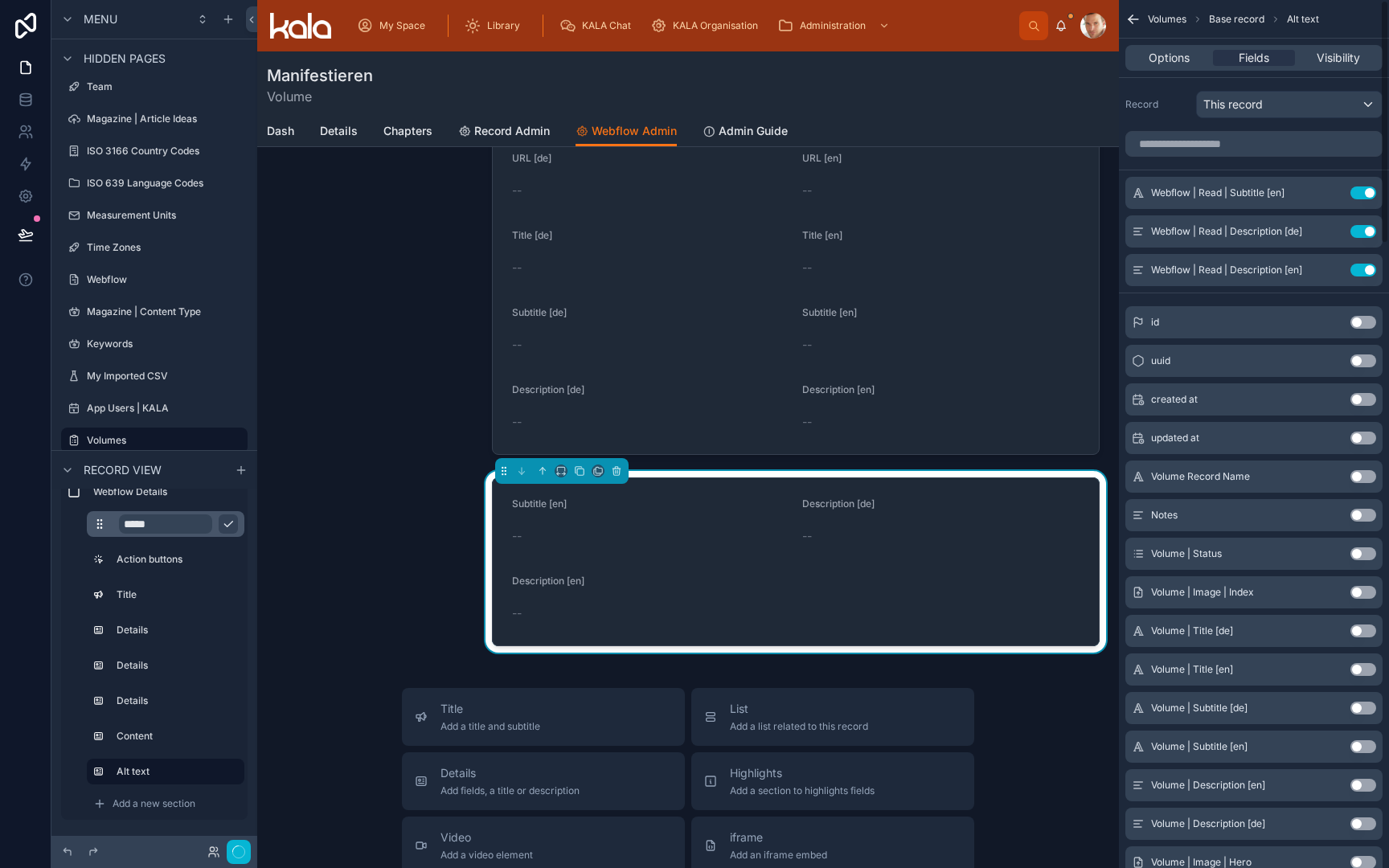
click at [1358, 191] on button "Use setting" at bounding box center [1364, 193] width 25 height 13
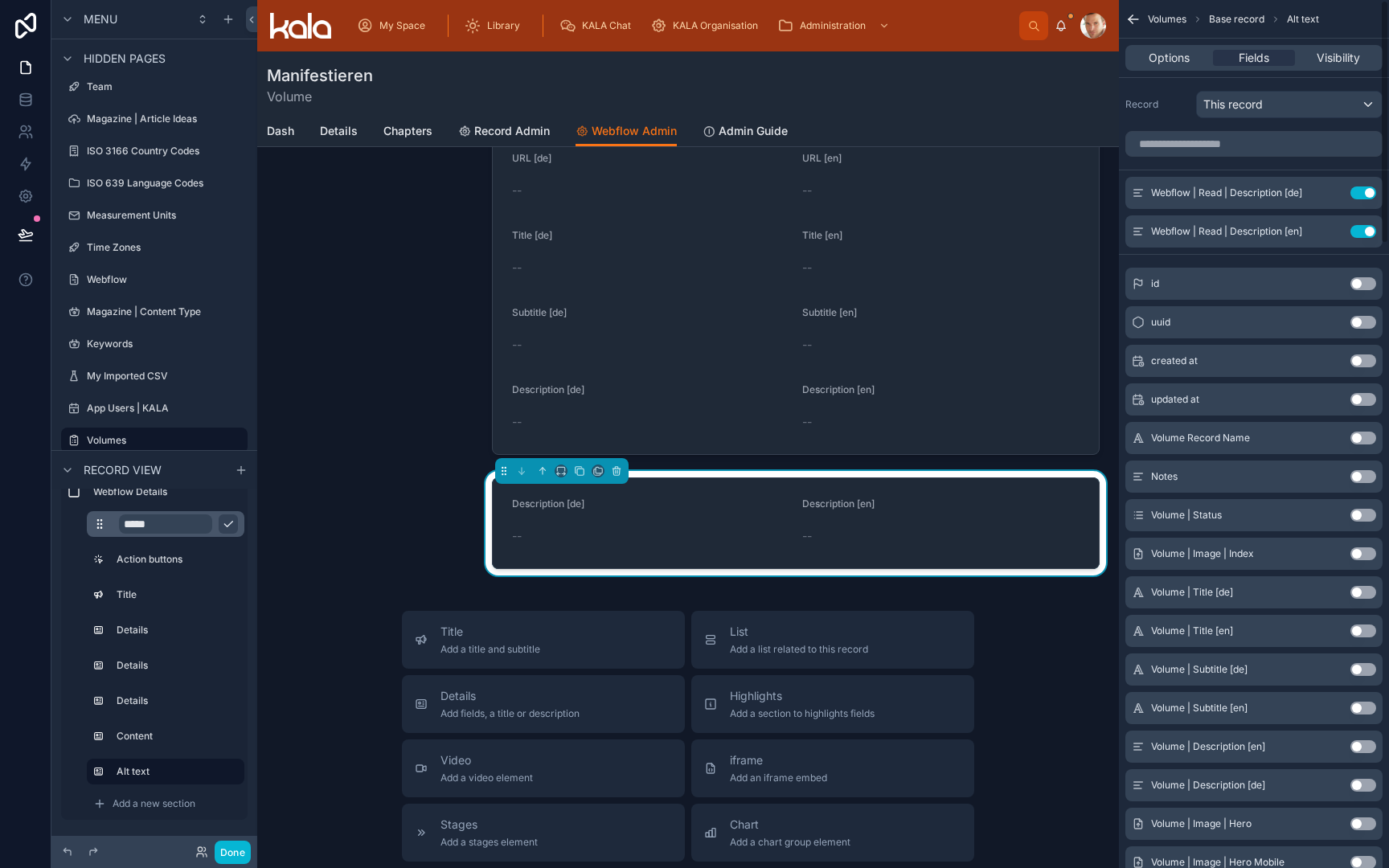
click at [1358, 191] on button "Use setting" at bounding box center [1364, 193] width 25 height 13
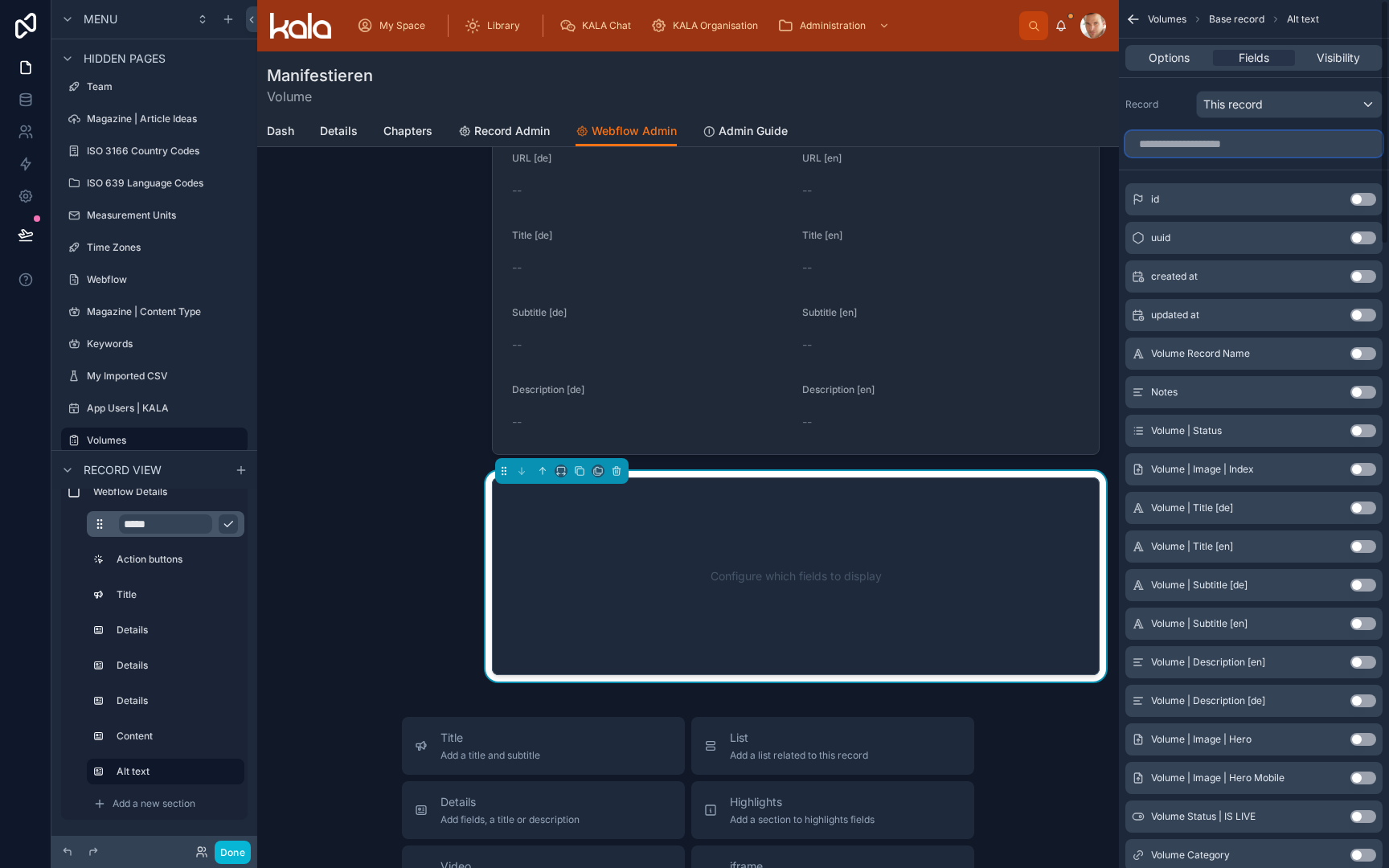
click at [1282, 142] on input "scrollable content" at bounding box center [1253, 143] width 257 height 25
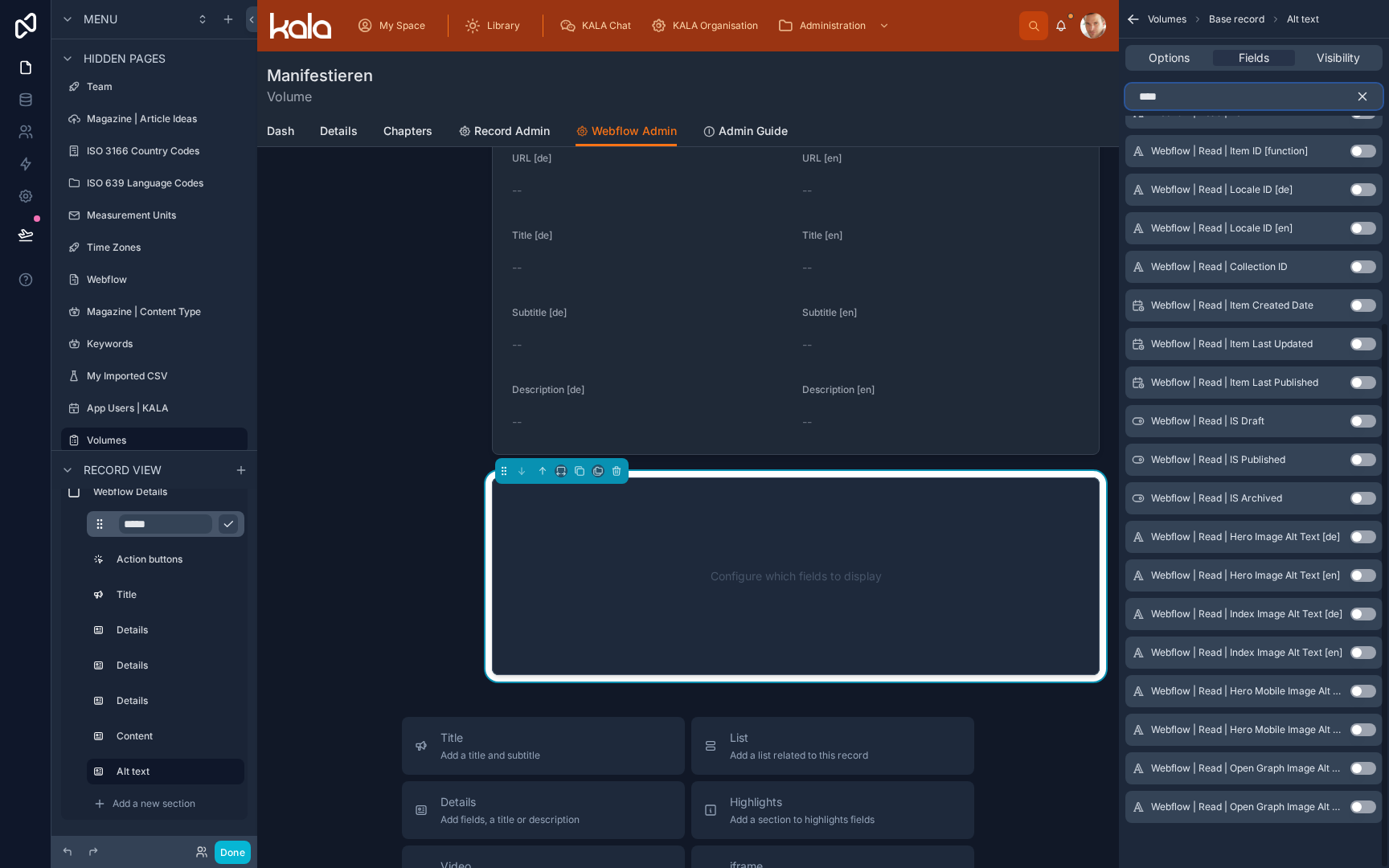
scroll to position [512, 0]
type input "****"
click at [1363, 535] on button "Use setting" at bounding box center [1364, 536] width 25 height 13
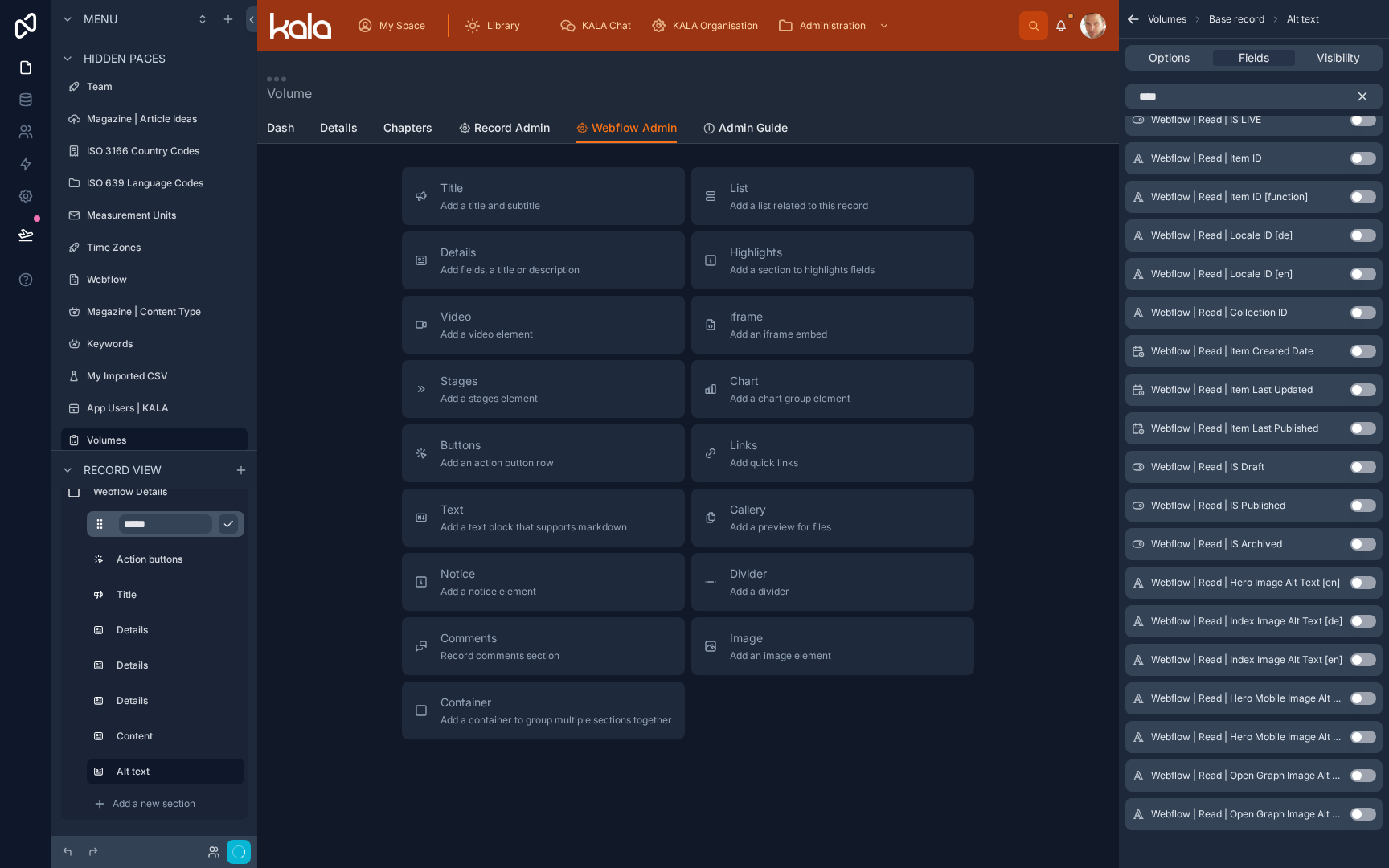
scroll to position [276, 0]
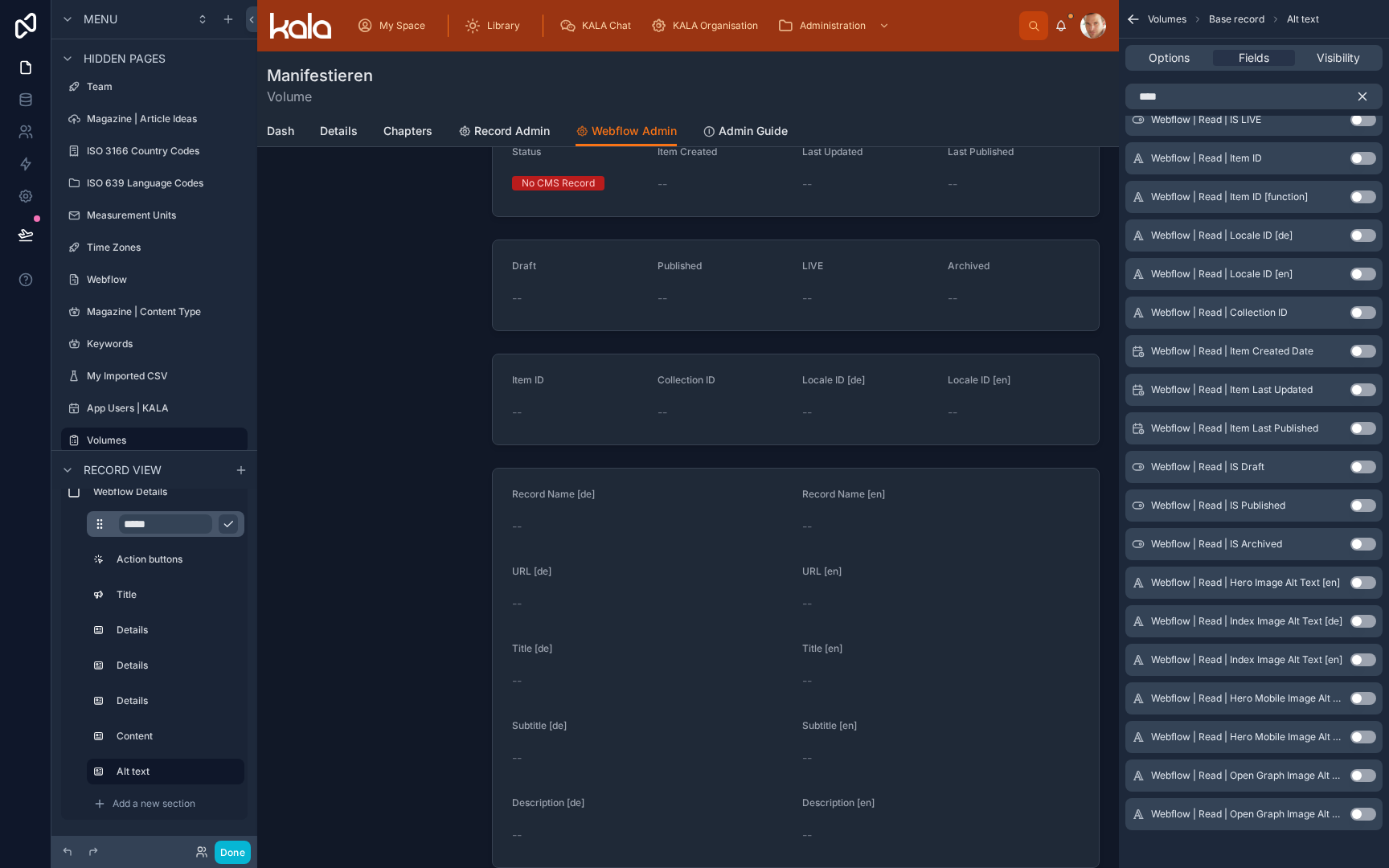
click at [1362, 582] on button "Use setting" at bounding box center [1364, 582] width 25 height 13
click at [1365, 620] on button "Use setting" at bounding box center [1364, 621] width 25 height 13
click at [1368, 663] on button "Use setting" at bounding box center [1364, 659] width 25 height 13
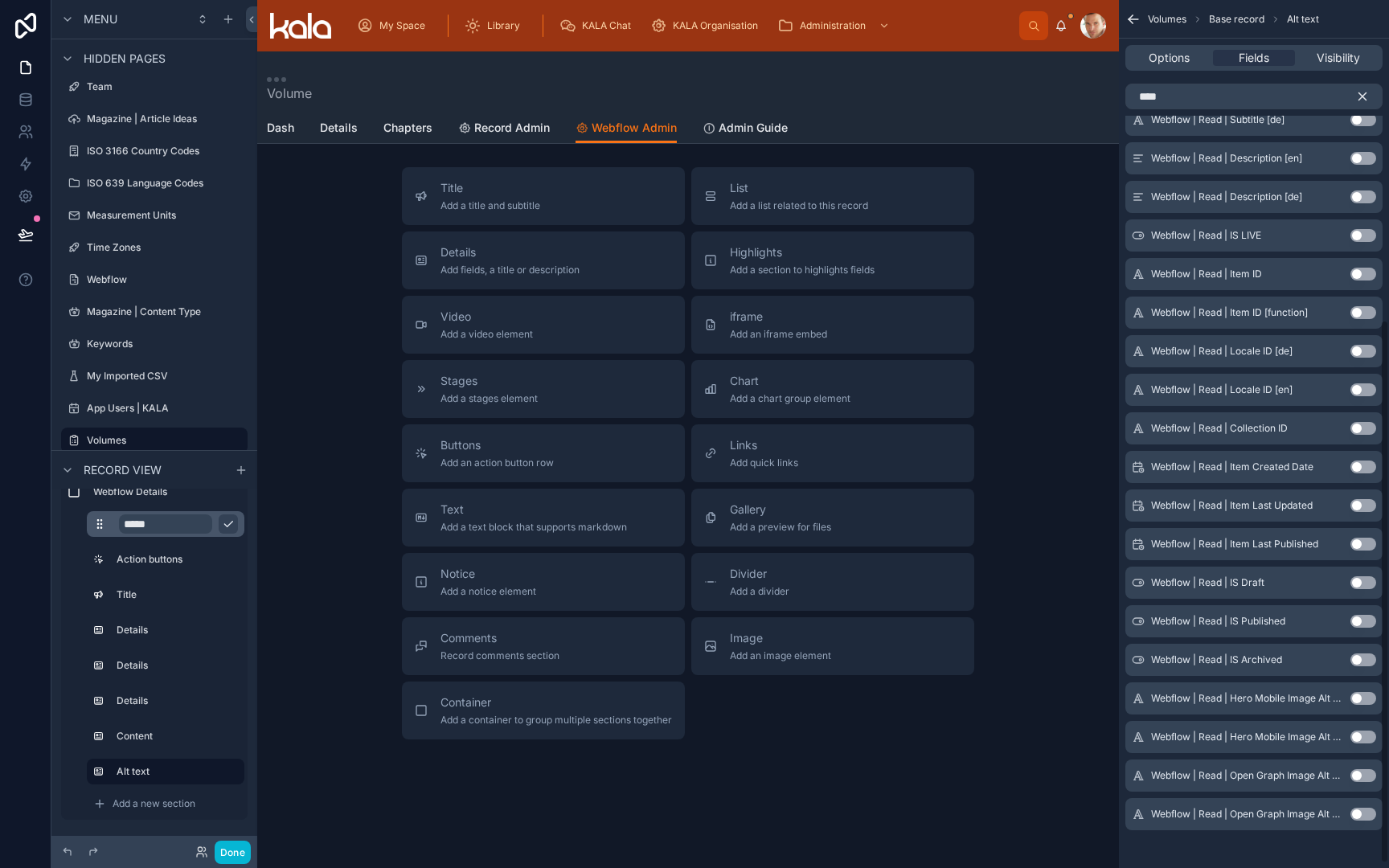
click at [1367, 699] on button "Use setting" at bounding box center [1364, 698] width 25 height 13
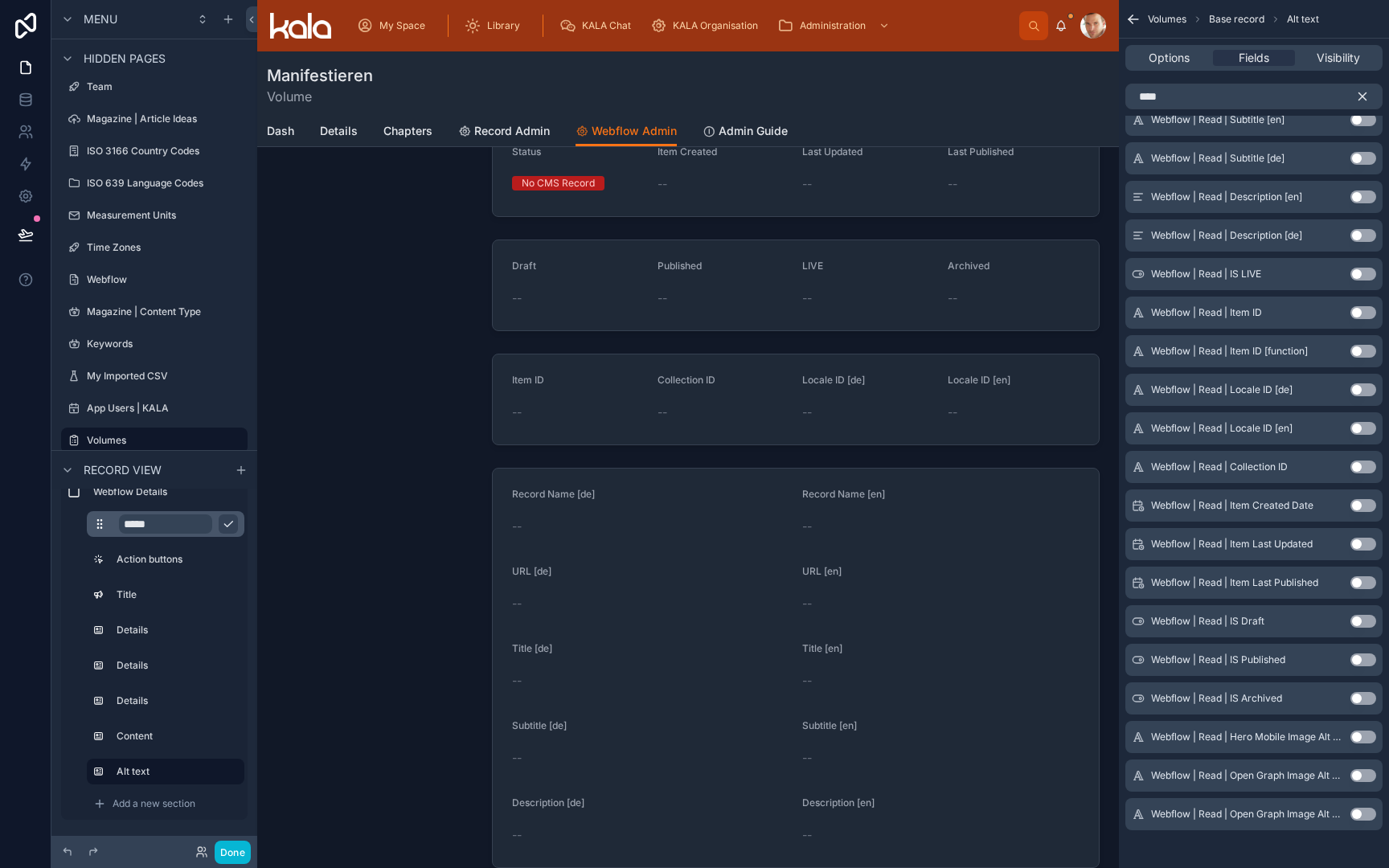
click at [1368, 736] on button "Use setting" at bounding box center [1364, 736] width 25 height 13
click at [1367, 775] on button "Use setting" at bounding box center [1364, 776] width 25 height 13
click at [1368, 816] on button "Use setting" at bounding box center [1364, 814] width 25 height 13
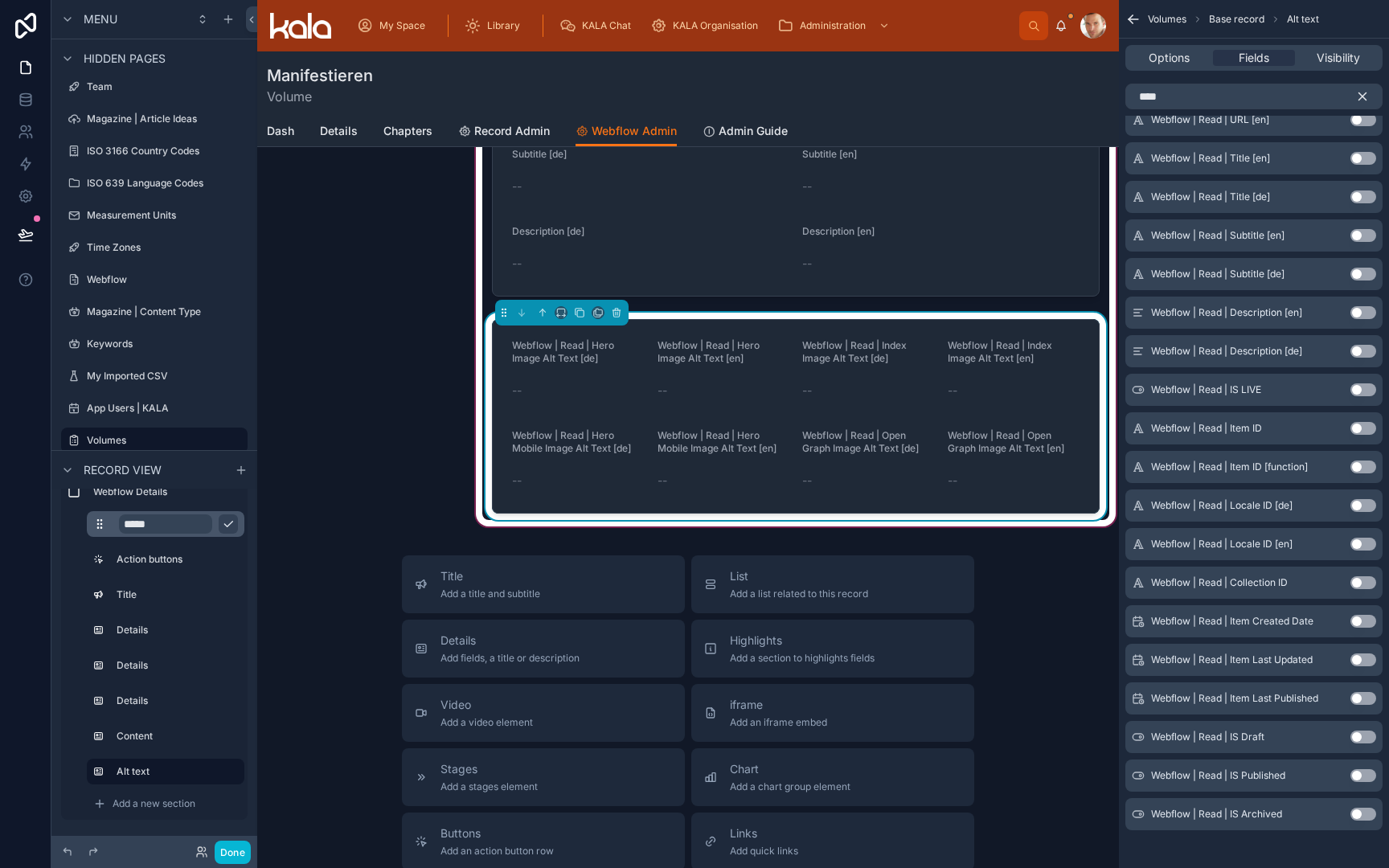
scroll to position [861, 0]
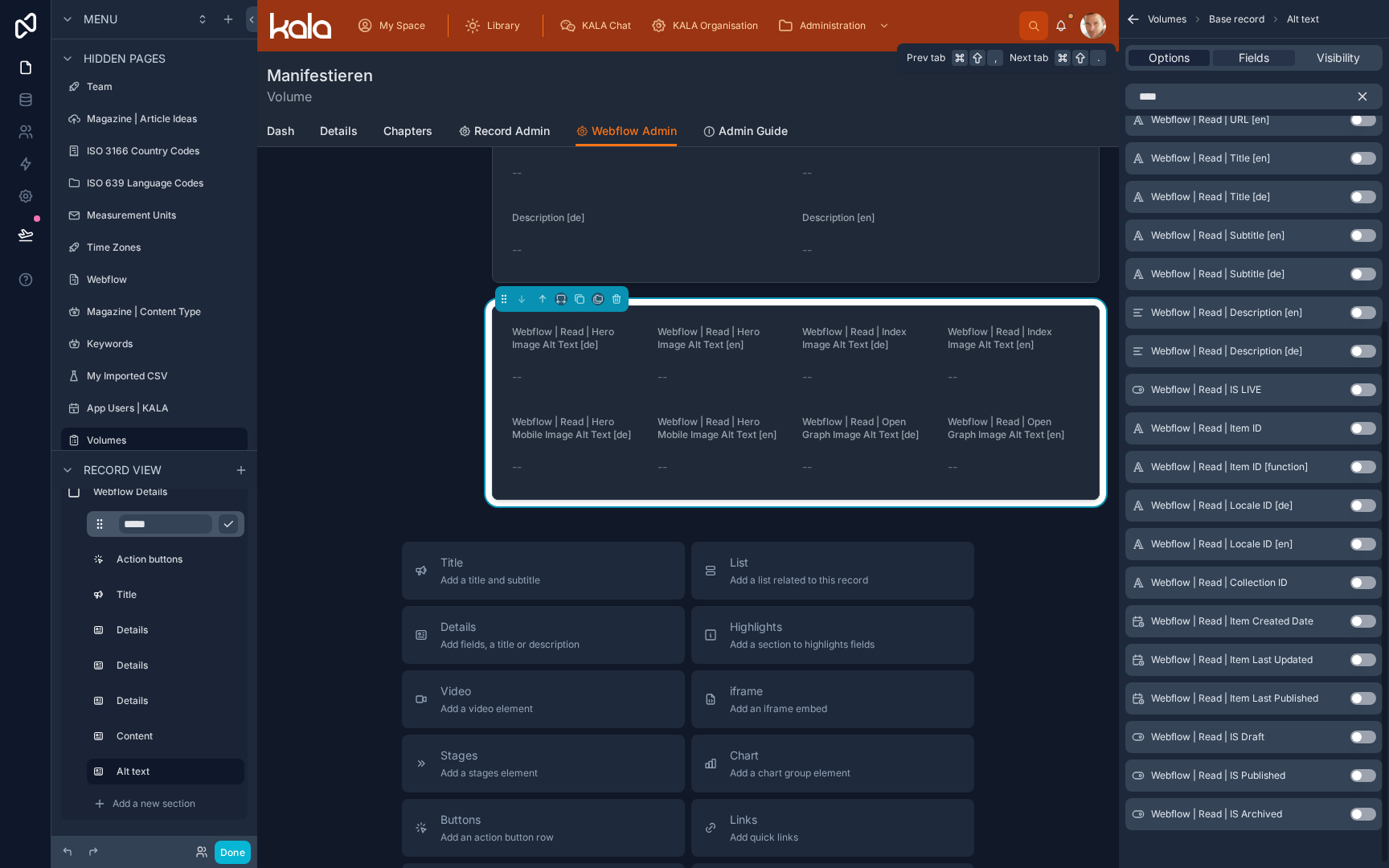
click at [1169, 62] on span "Options" at bounding box center [1169, 58] width 41 height 16
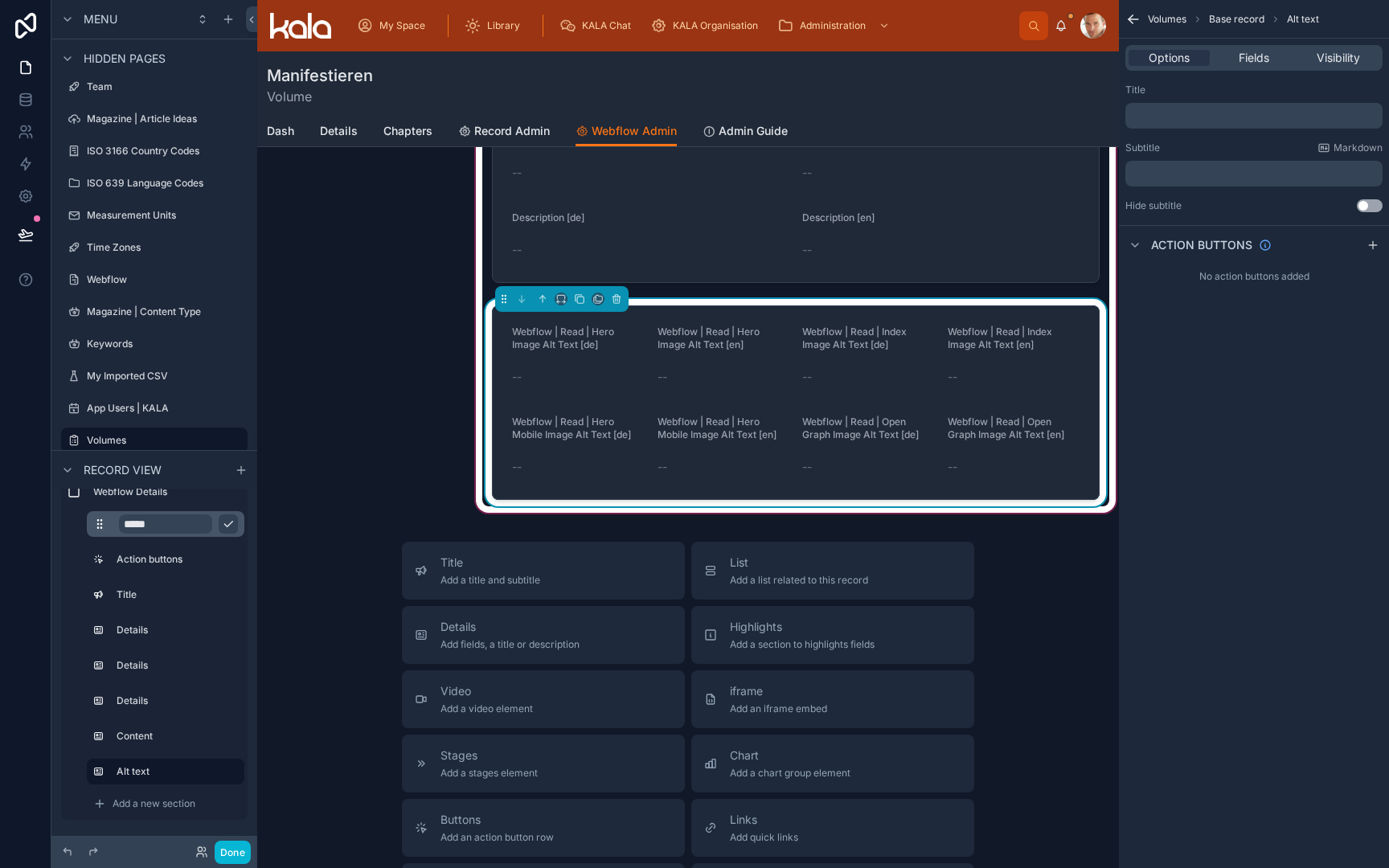
click at [853, 373] on div "--" at bounding box center [869, 377] width 132 height 16
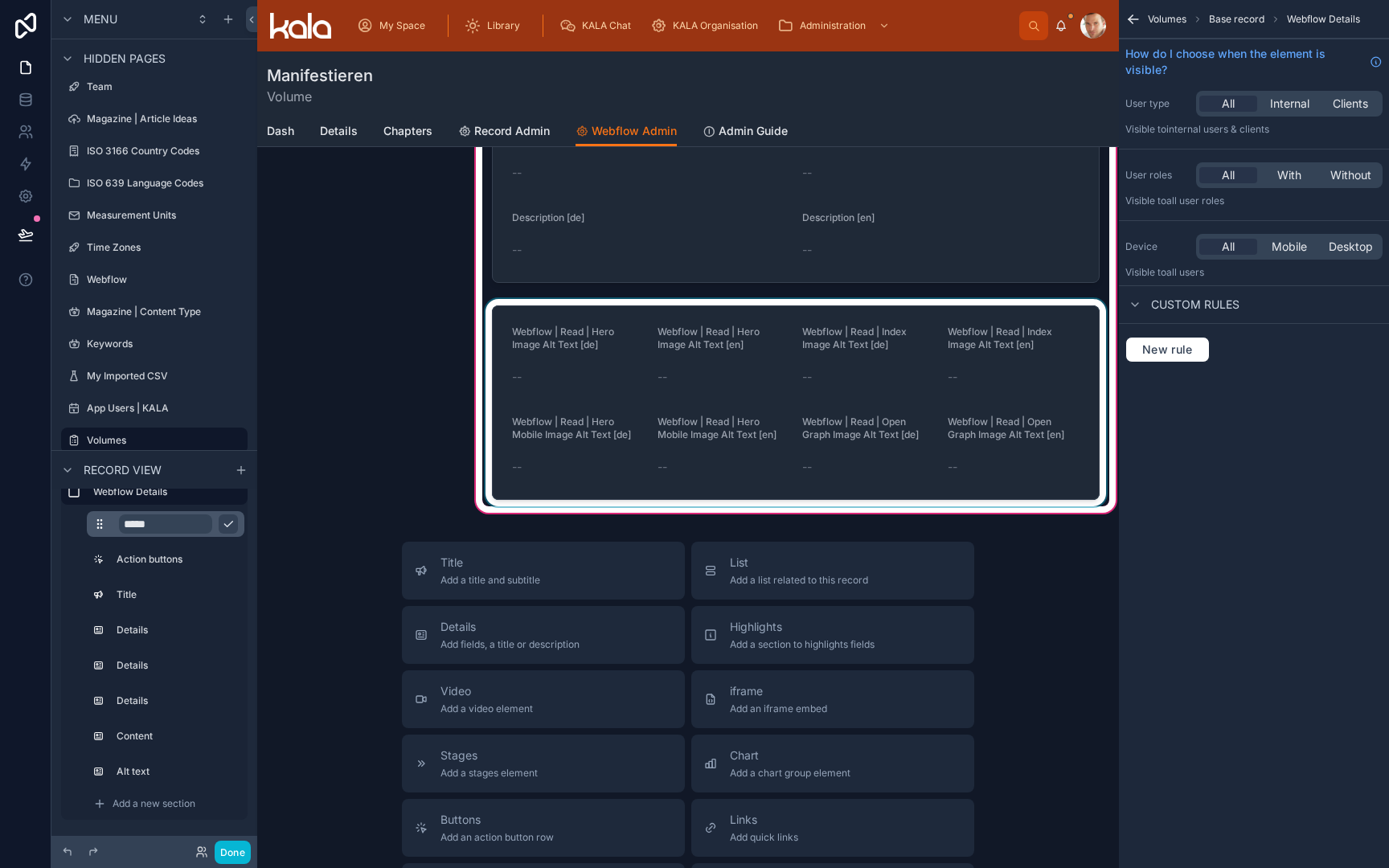
click at [977, 399] on div at bounding box center [795, 402] width 627 height 207
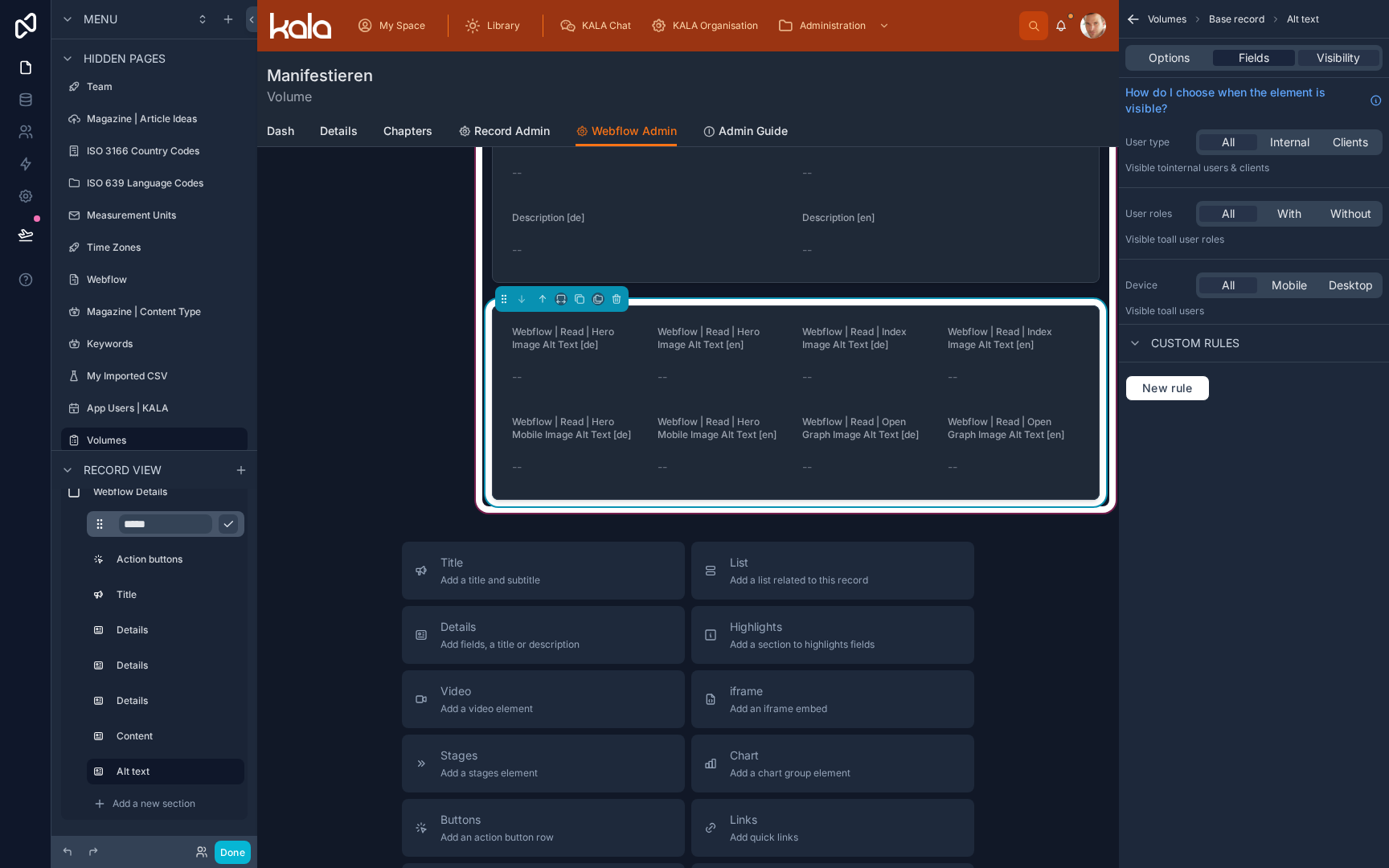
click at [1252, 59] on span "Fields" at bounding box center [1254, 58] width 31 height 16
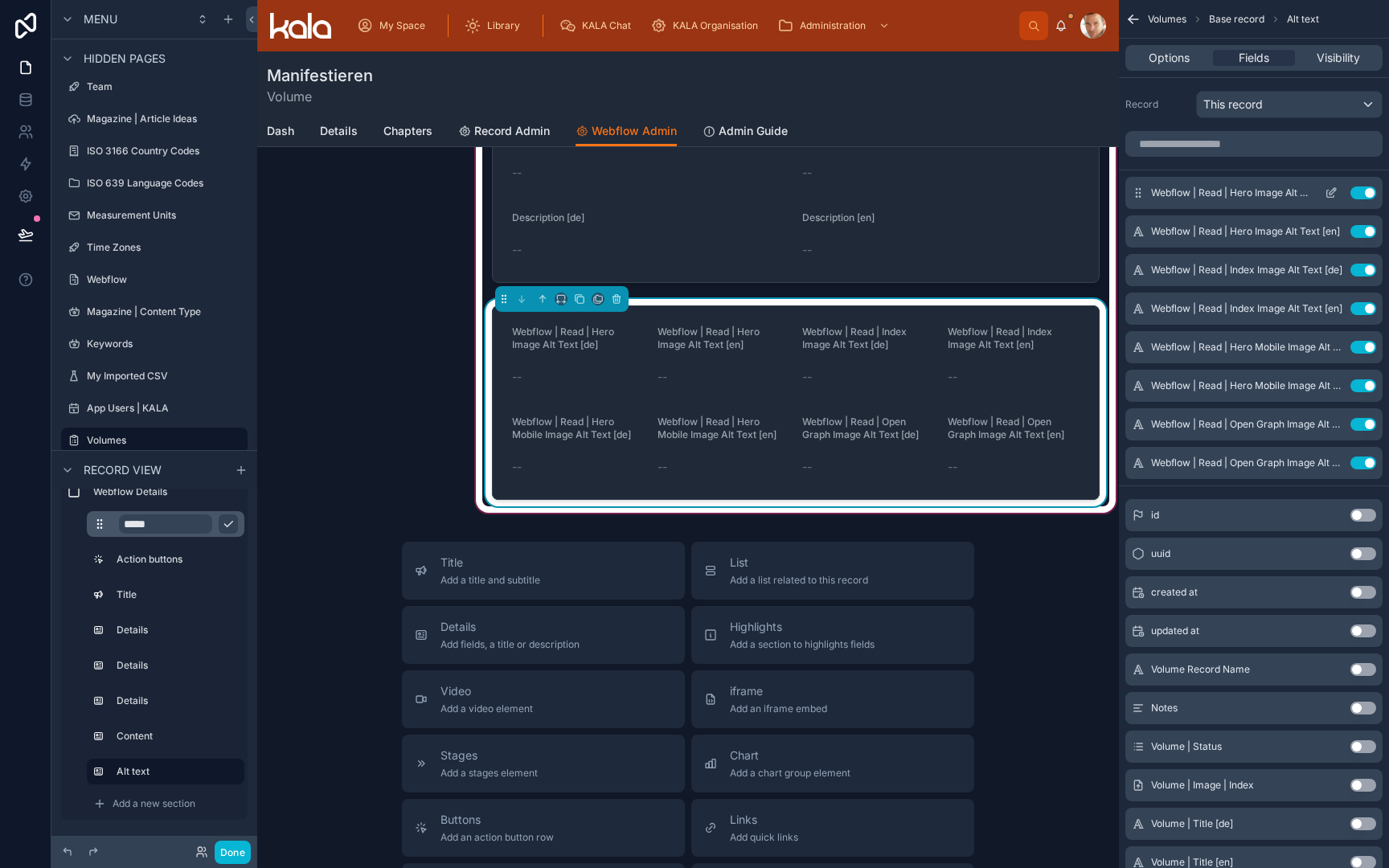
click at [1330, 195] on icon "scrollable content" at bounding box center [1330, 193] width 13 height 13
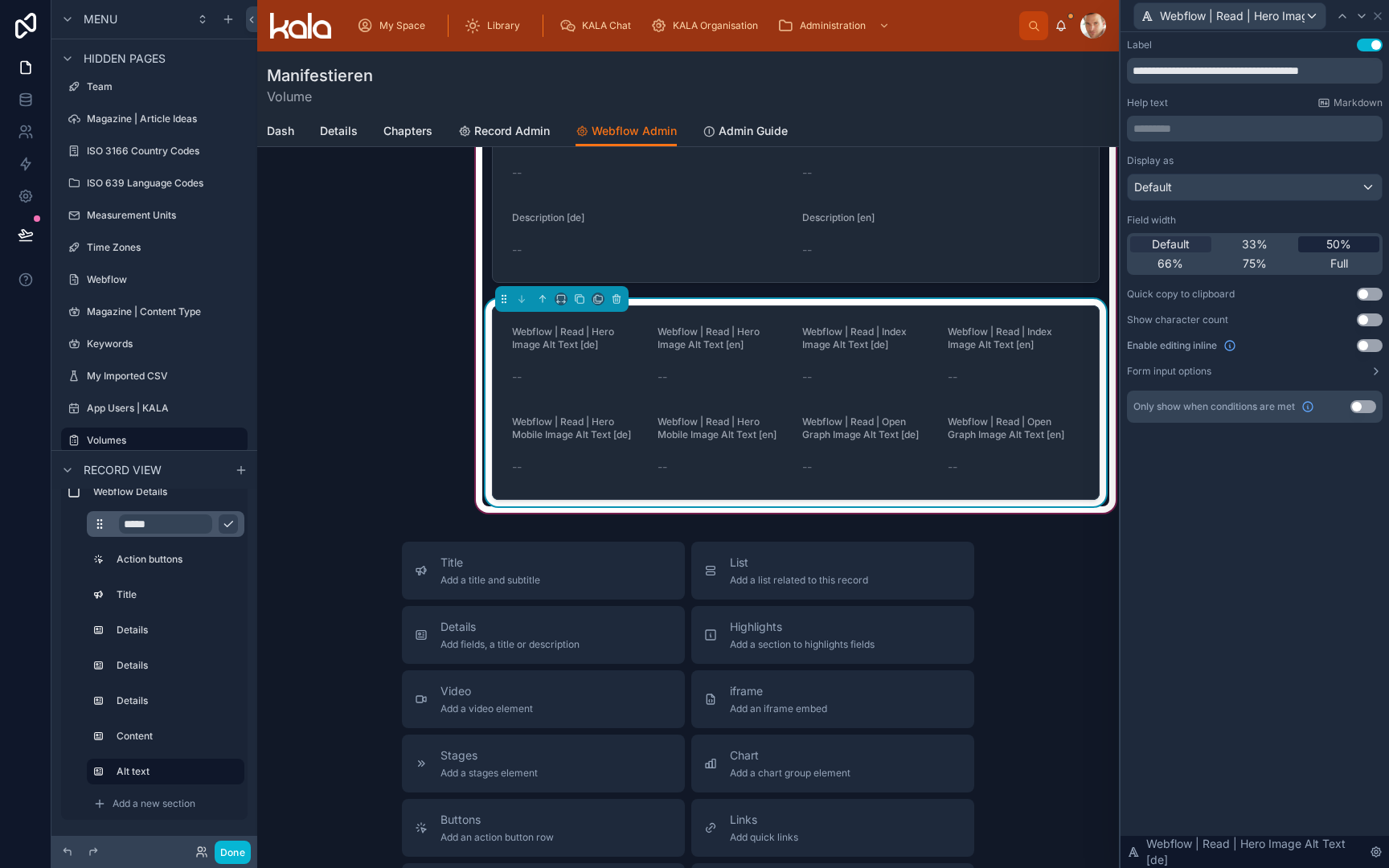
click at [1339, 238] on span "50%" at bounding box center [1338, 244] width 25 height 16
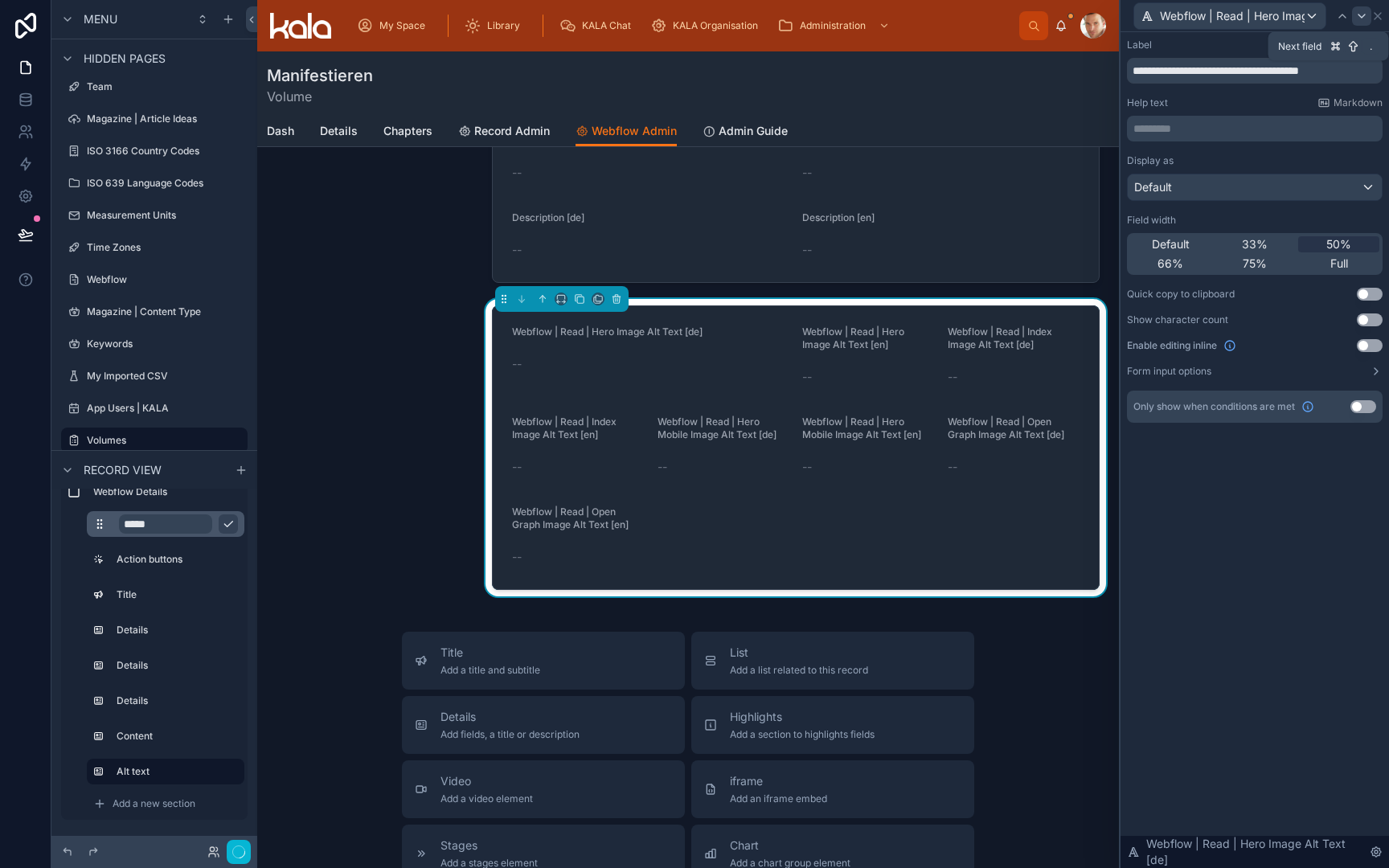
click at [1362, 17] on icon at bounding box center [1362, 16] width 7 height 3
click at [1332, 240] on span "50%" at bounding box center [1338, 244] width 25 height 16
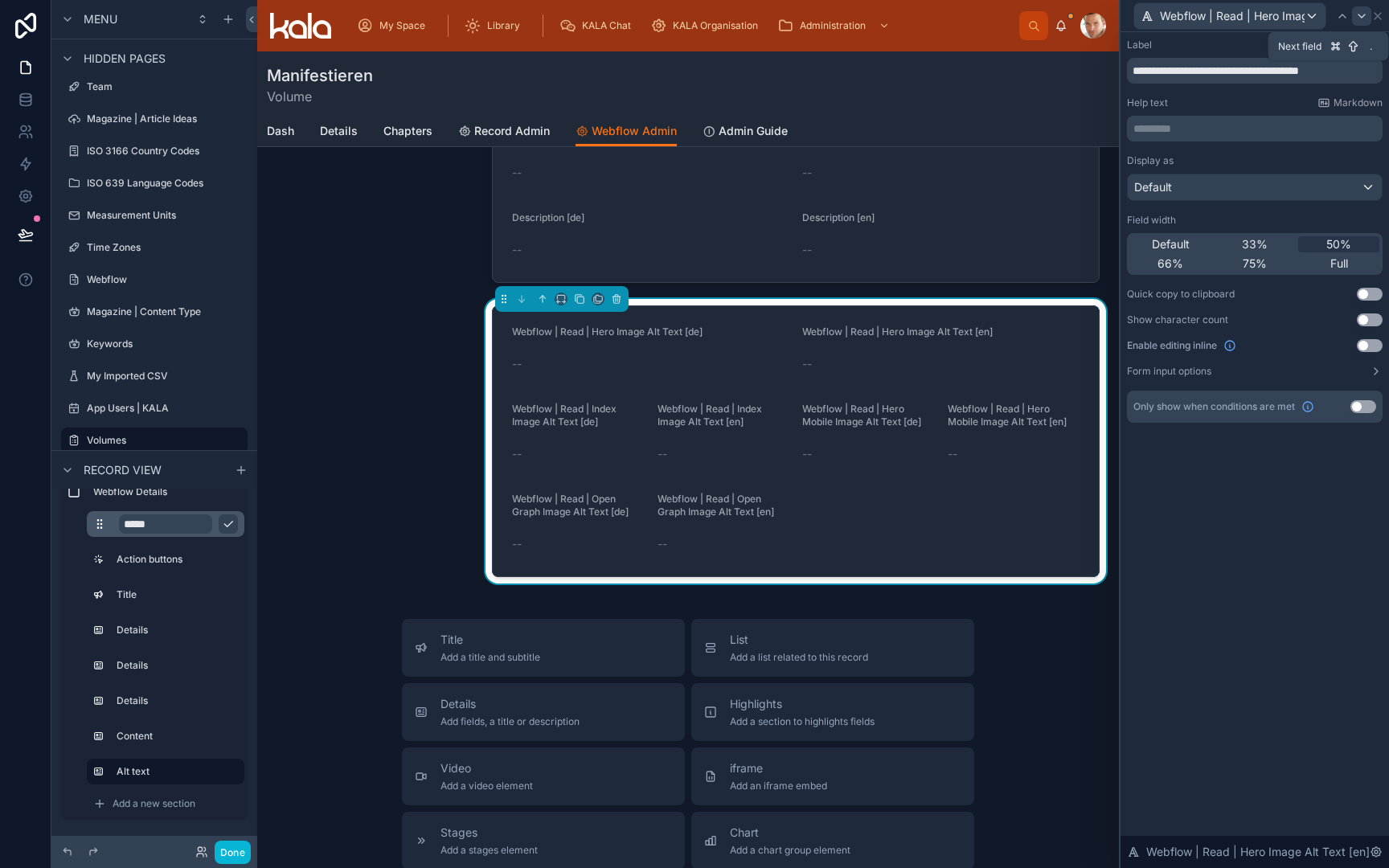
click at [1362, 16] on icon at bounding box center [1361, 15] width 13 height 13
click at [1341, 240] on span "50%" at bounding box center [1338, 244] width 25 height 16
click at [1360, 18] on icon at bounding box center [1361, 15] width 13 height 13
click at [1341, 245] on span "50%" at bounding box center [1338, 244] width 25 height 16
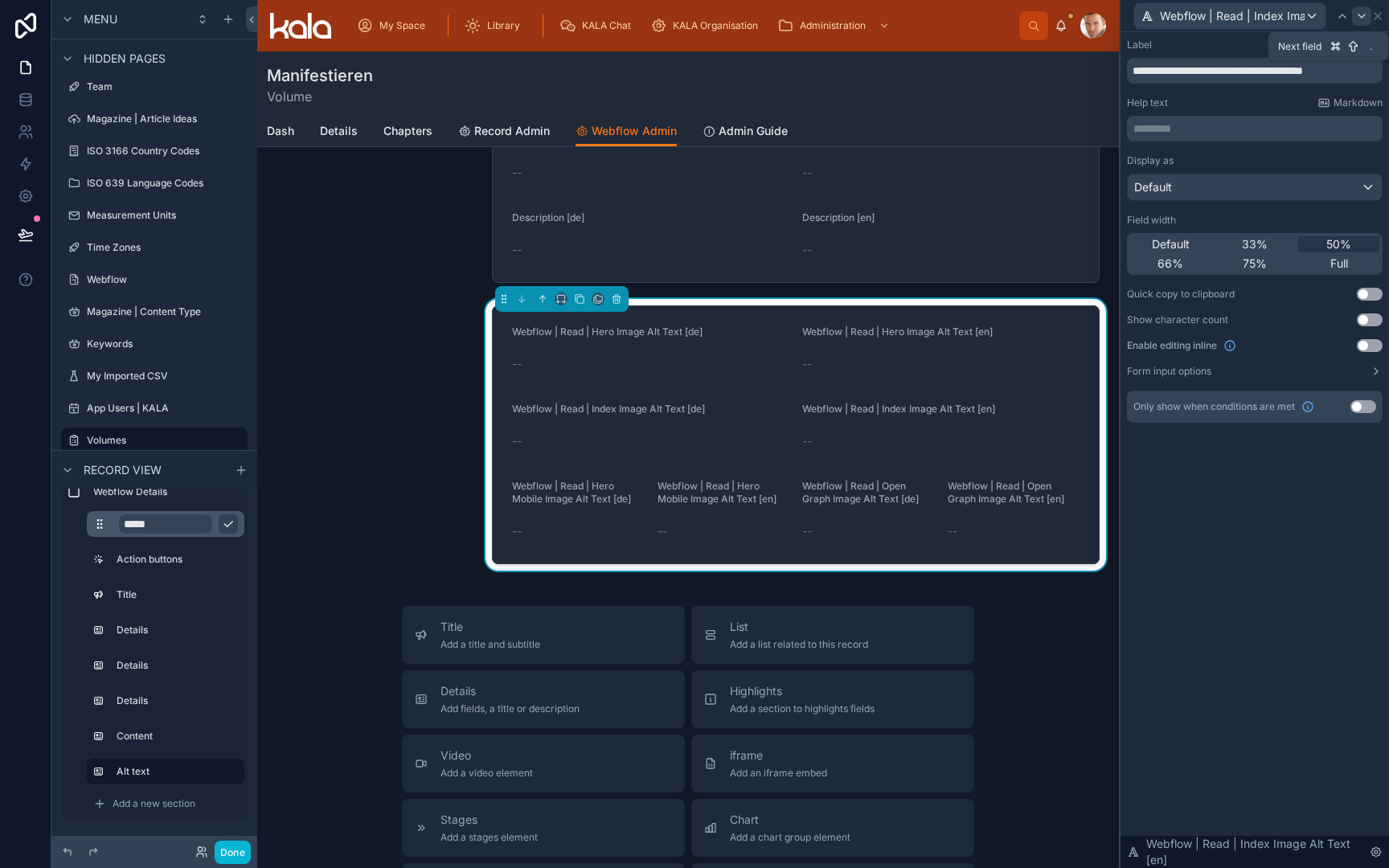
click at [1363, 20] on icon at bounding box center [1361, 15] width 13 height 13
click at [1336, 239] on span "50%" at bounding box center [1338, 244] width 25 height 16
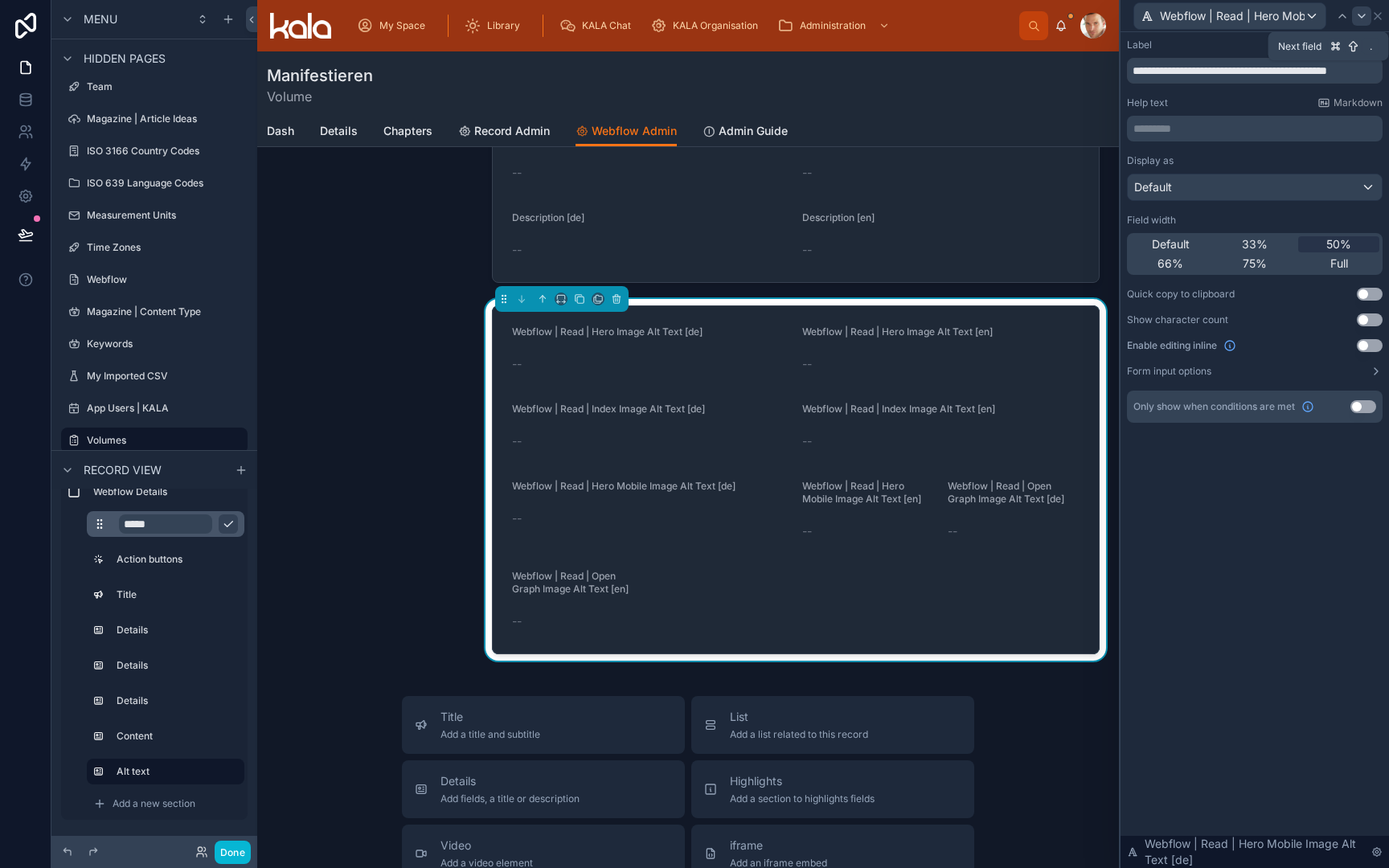
click at [1361, 18] on icon at bounding box center [1361, 15] width 13 height 13
click at [1339, 244] on span "50%" at bounding box center [1338, 244] width 25 height 16
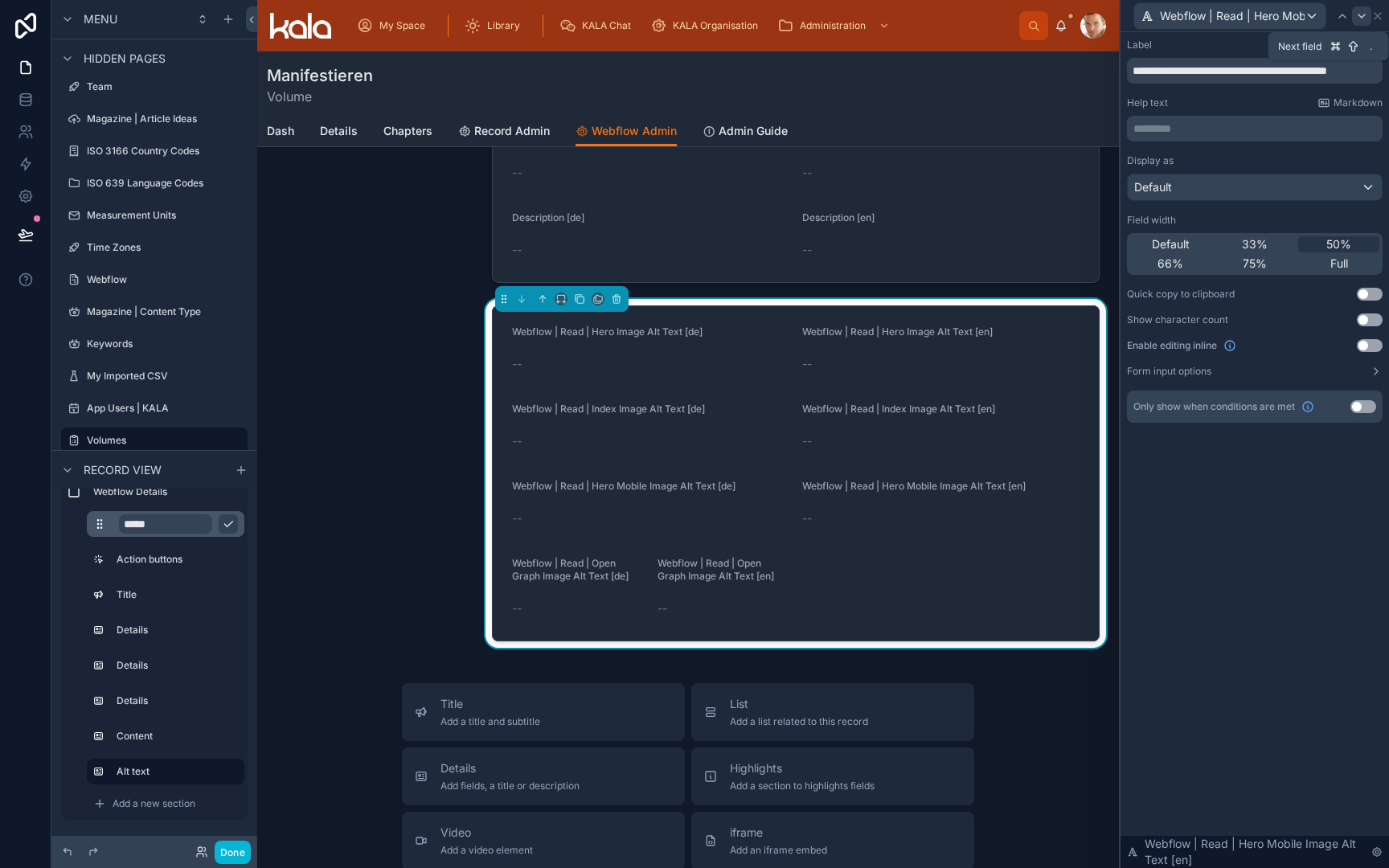
click at [1365, 21] on icon at bounding box center [1361, 15] width 13 height 13
click at [1341, 244] on span "50%" at bounding box center [1338, 244] width 25 height 16
click at [1363, 15] on icon at bounding box center [1361, 15] width 13 height 13
click at [1339, 249] on span "50%" at bounding box center [1338, 244] width 25 height 16
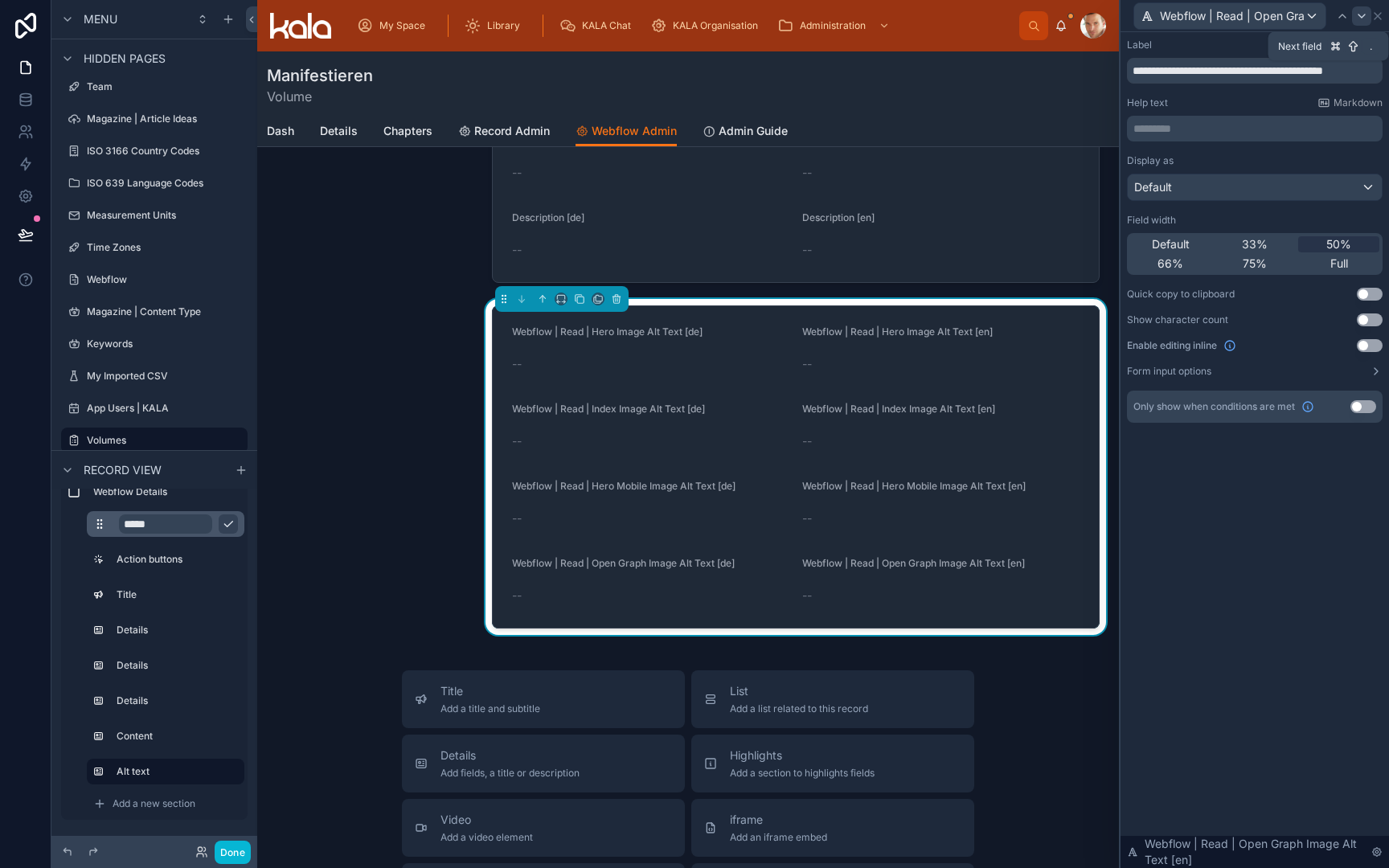
click at [1364, 14] on icon at bounding box center [1361, 15] width 13 height 13
click at [1330, 247] on span "50%" at bounding box center [1338, 244] width 25 height 16
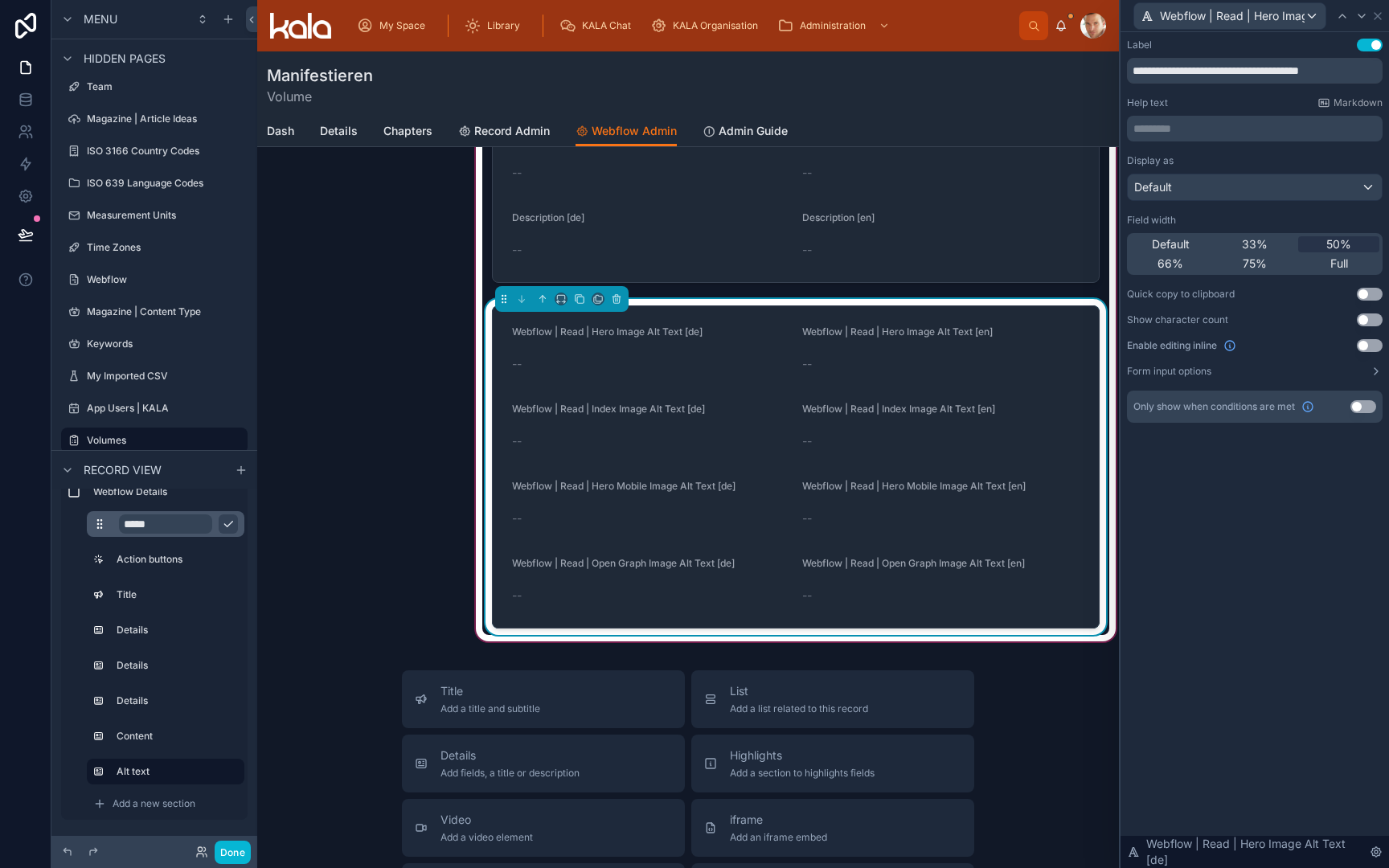
click at [1028, 378] on form "Webflow | Read | Hero Image Alt Text [de] -- Webflow | Read | Hero Image Alt Te…" at bounding box center [796, 467] width 606 height 322
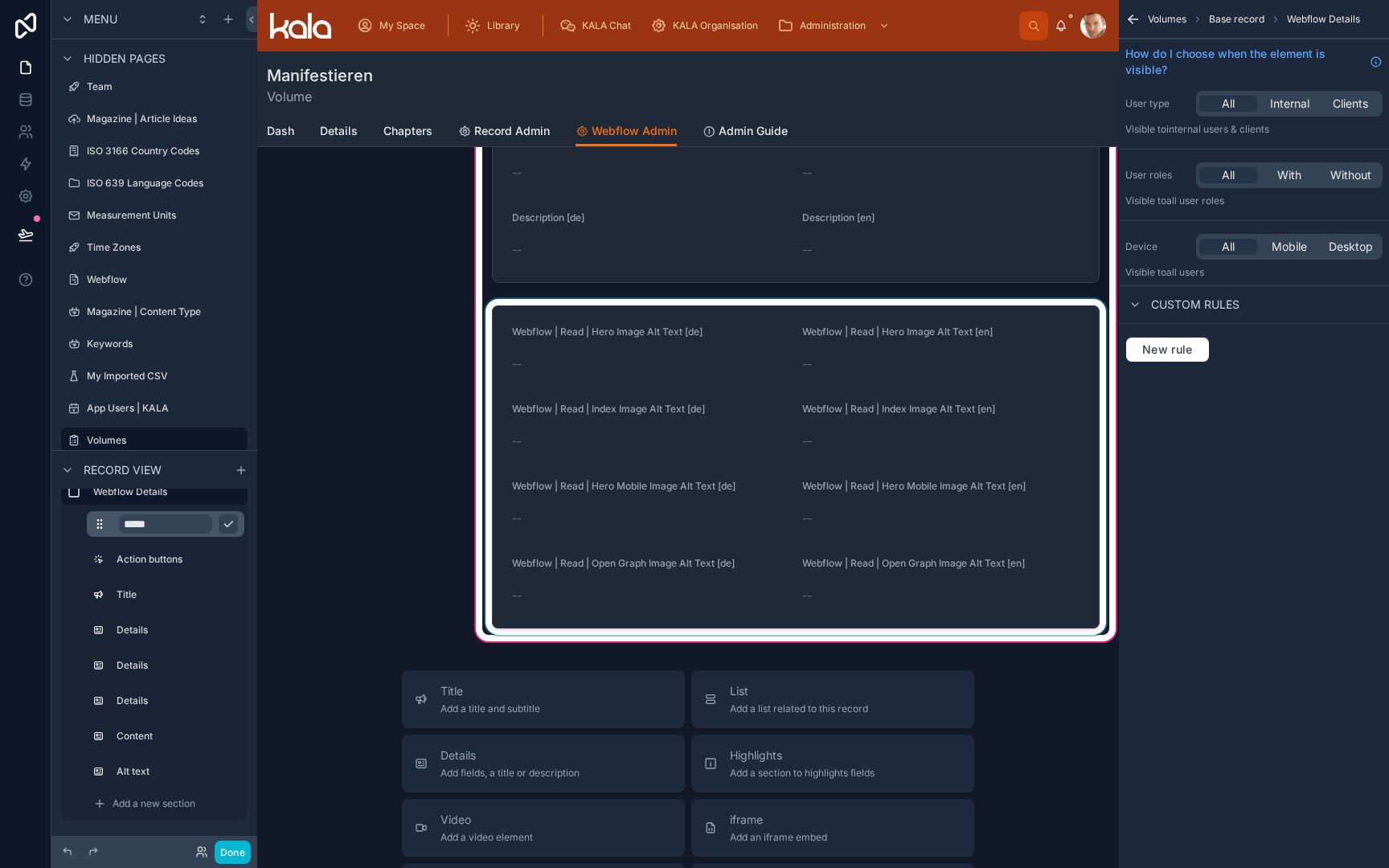
click at [1028, 378] on div at bounding box center [795, 467] width 627 height 336
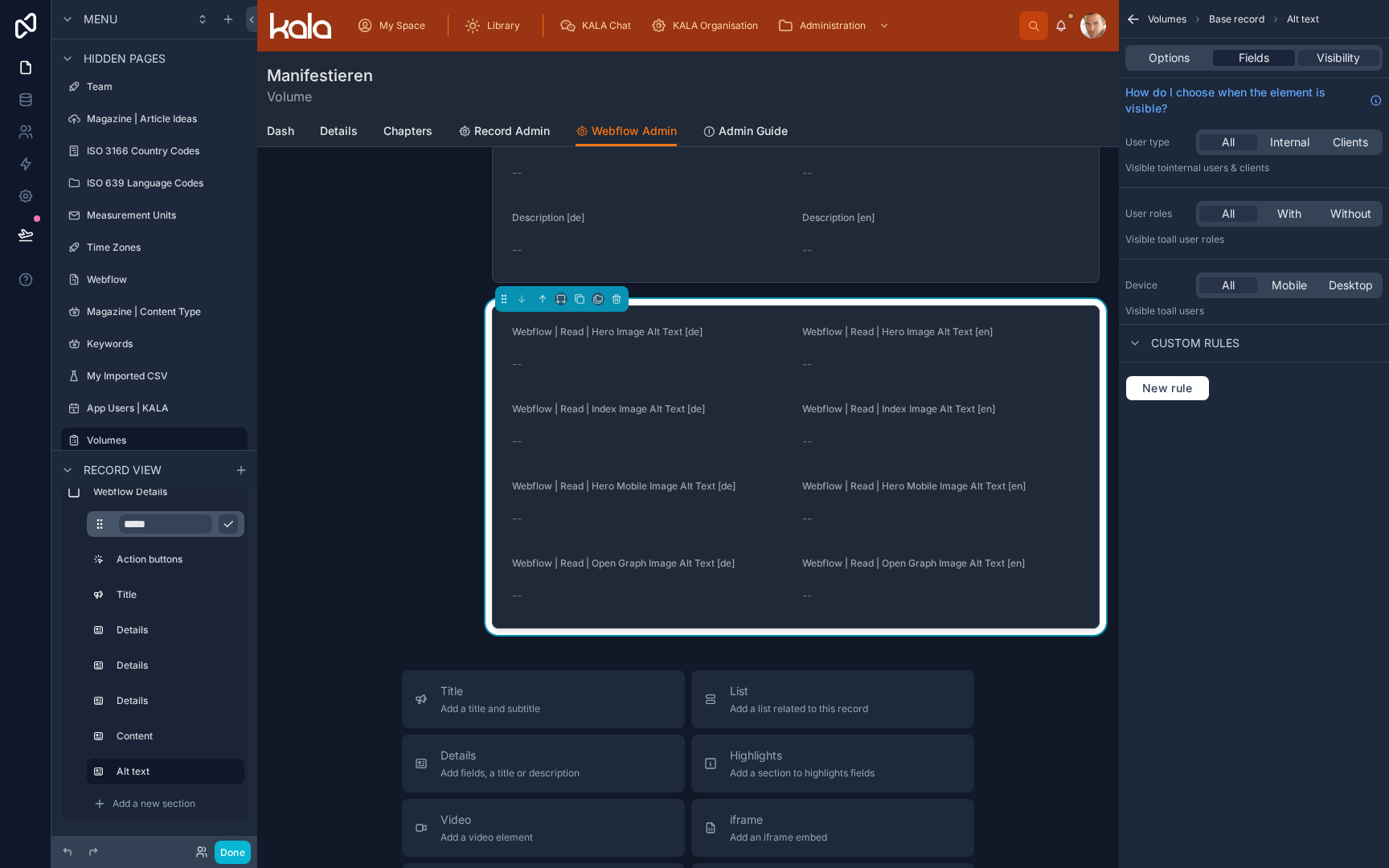
click at [1272, 65] on div "Fields" at bounding box center [1254, 58] width 81 height 16
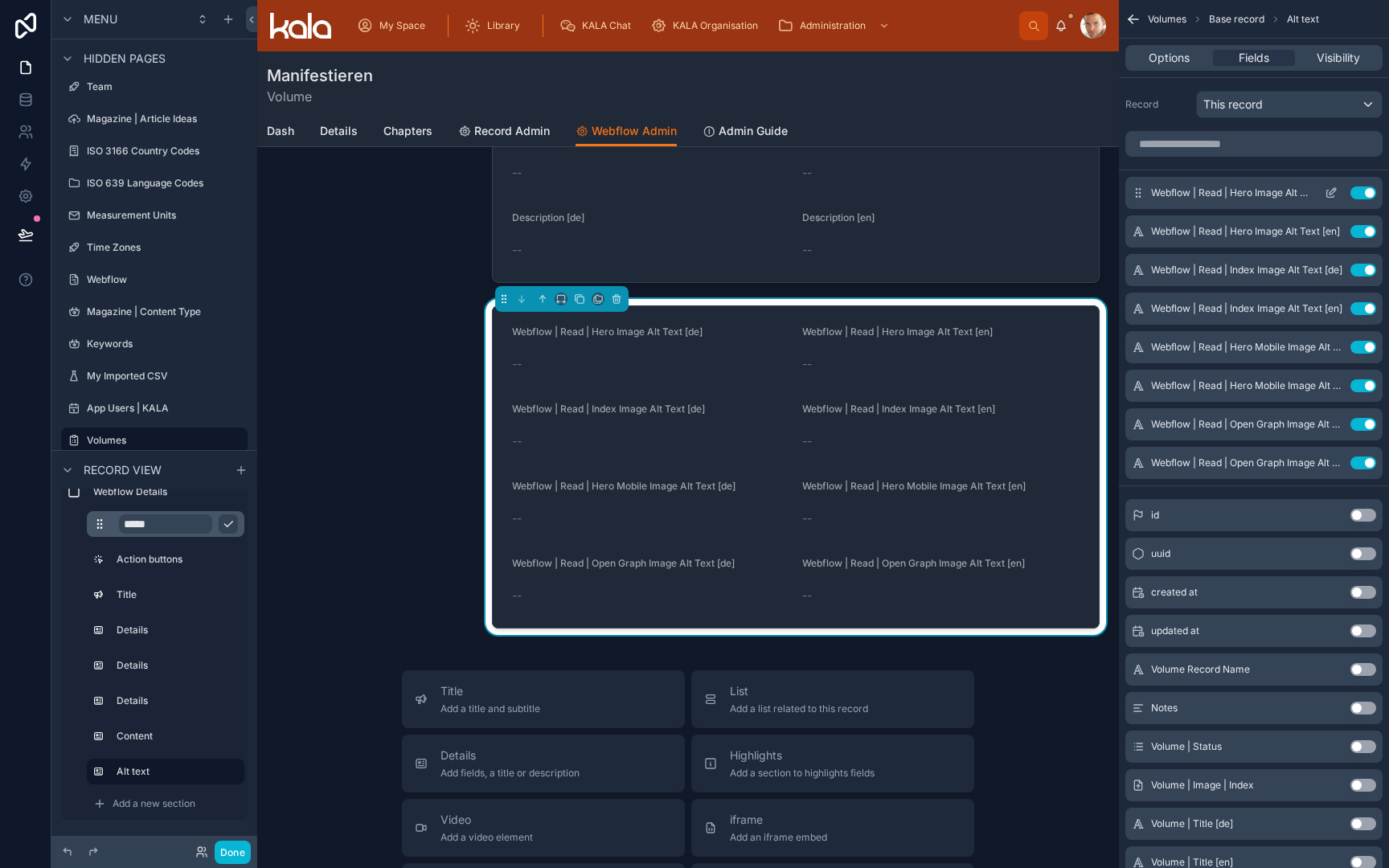
click at [1327, 194] on icon "scrollable content" at bounding box center [1330, 194] width 8 height 8
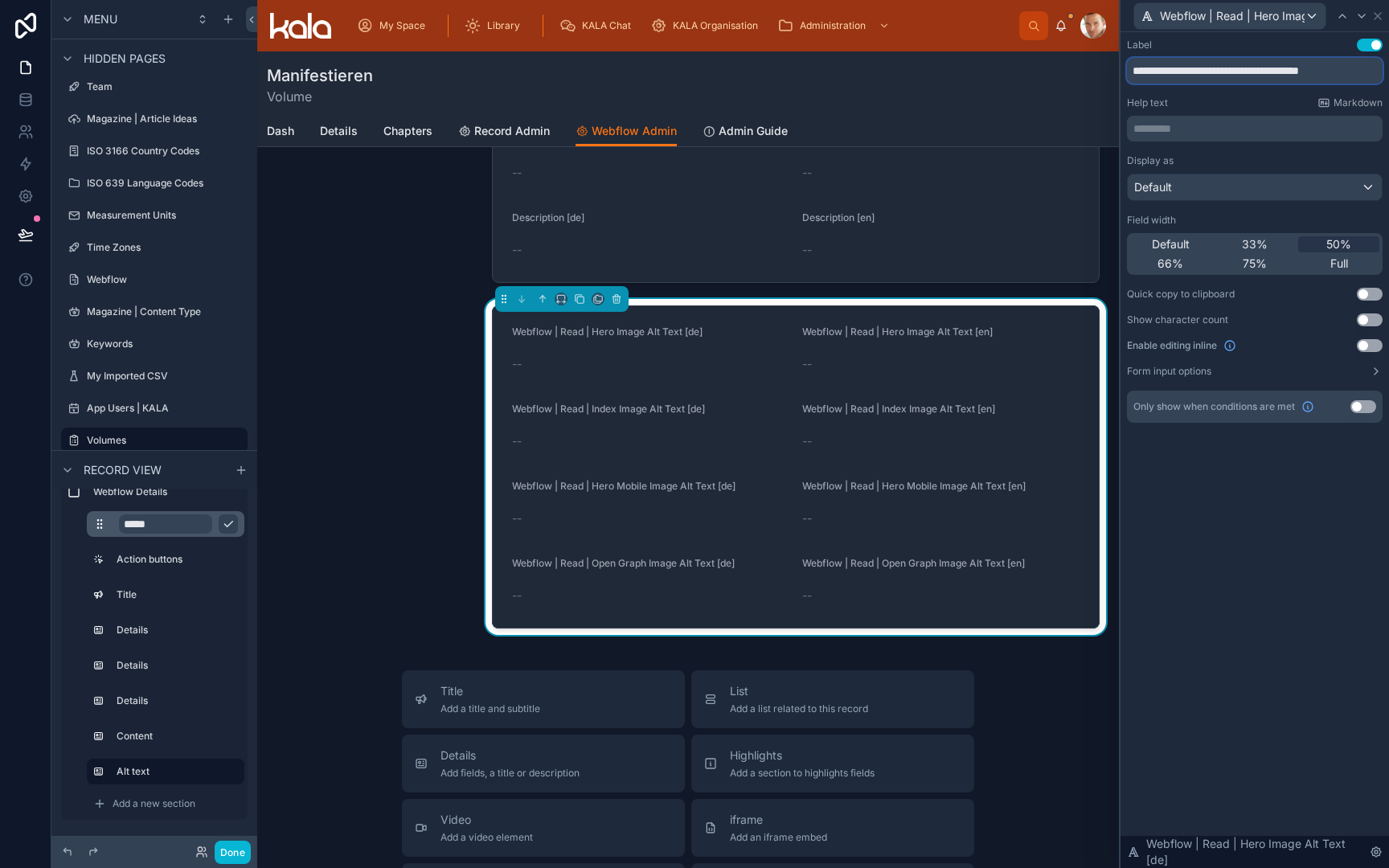
drag, startPoint x: 1225, startPoint y: 70, endPoint x: 1093, endPoint y: 62, distance: 132.2
click at [1092, 64] on div "**********" at bounding box center [694, 434] width 1389 height 868
type input "**********"
click at [1365, 17] on icon at bounding box center [1361, 15] width 13 height 13
drag, startPoint x: 1223, startPoint y: 70, endPoint x: 1104, endPoint y: 76, distance: 119.2
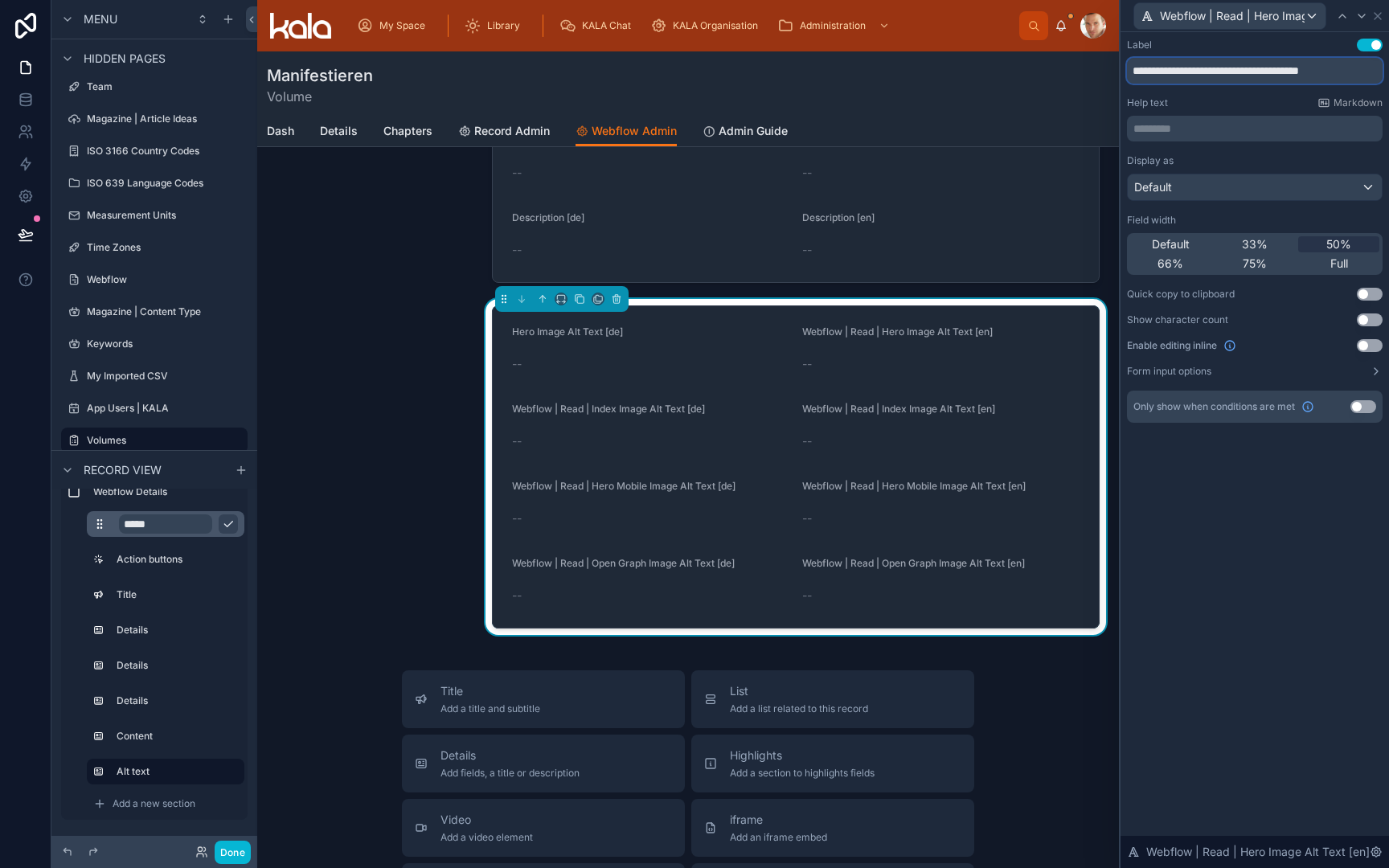
click at [1104, 76] on div "**********" at bounding box center [694, 434] width 1389 height 868
click at [1216, 78] on input "**********" at bounding box center [1254, 70] width 255 height 25
drag, startPoint x: 1227, startPoint y: 72, endPoint x: 1090, endPoint y: 66, distance: 137.1
click at [1090, 68] on div "**********" at bounding box center [694, 434] width 1389 height 868
type input "**********"
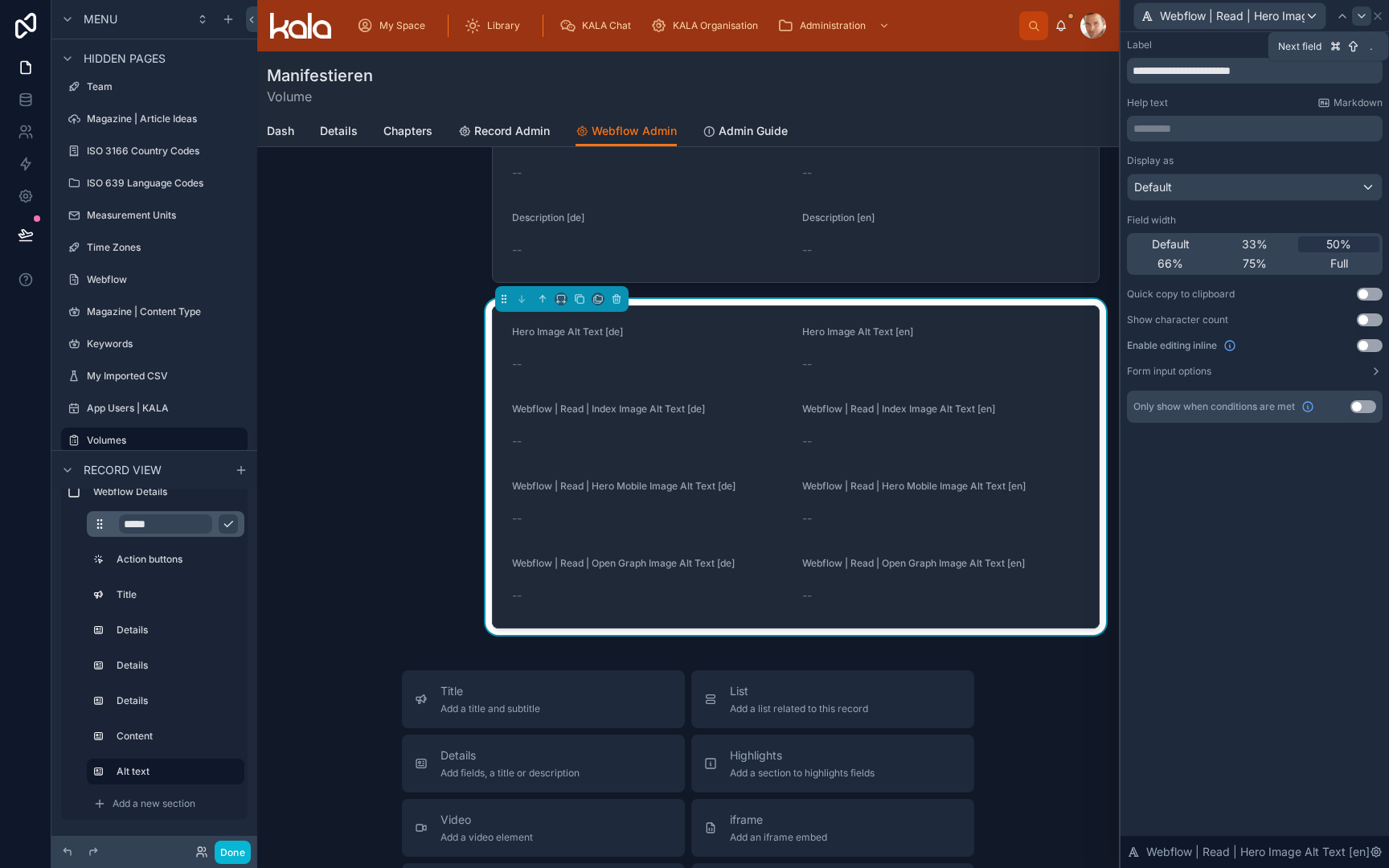
click at [1360, 17] on icon at bounding box center [1361, 15] width 13 height 13
drag, startPoint x: 1225, startPoint y: 72, endPoint x: 1123, endPoint y: 69, distance: 102.0
click at [1124, 72] on div "**********" at bounding box center [1255, 247] width 268 height 429
type input "**********"
click at [1359, 14] on icon at bounding box center [1361, 15] width 13 height 13
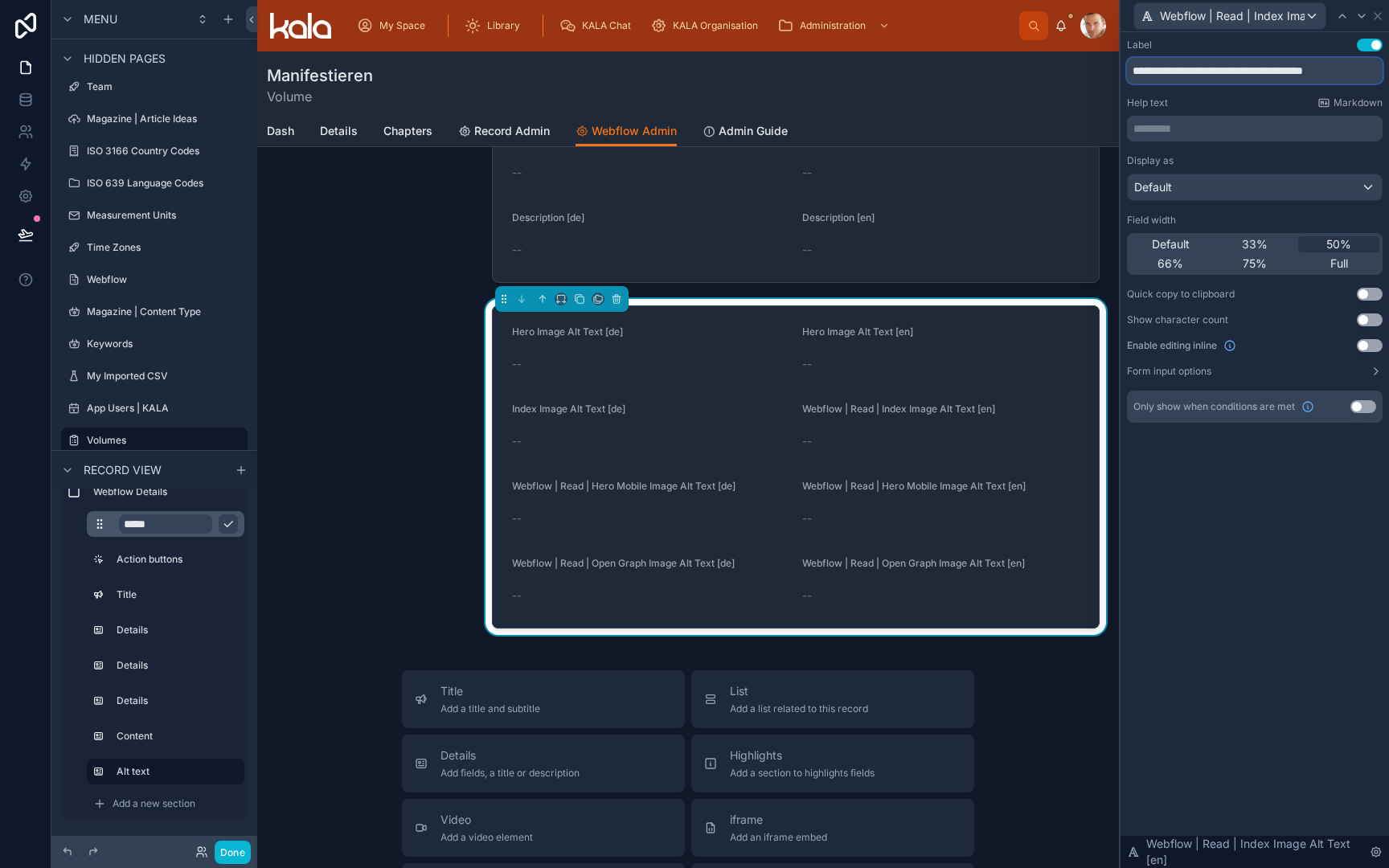
drag, startPoint x: 1224, startPoint y: 72, endPoint x: 1067, endPoint y: 72, distance: 157.0
click at [1067, 72] on div "**********" at bounding box center [694, 434] width 1389 height 868
type input "**********"
click at [1359, 15] on icon at bounding box center [1362, 16] width 7 height 3
drag, startPoint x: 1229, startPoint y: 69, endPoint x: 1122, endPoint y: 69, distance: 107.0
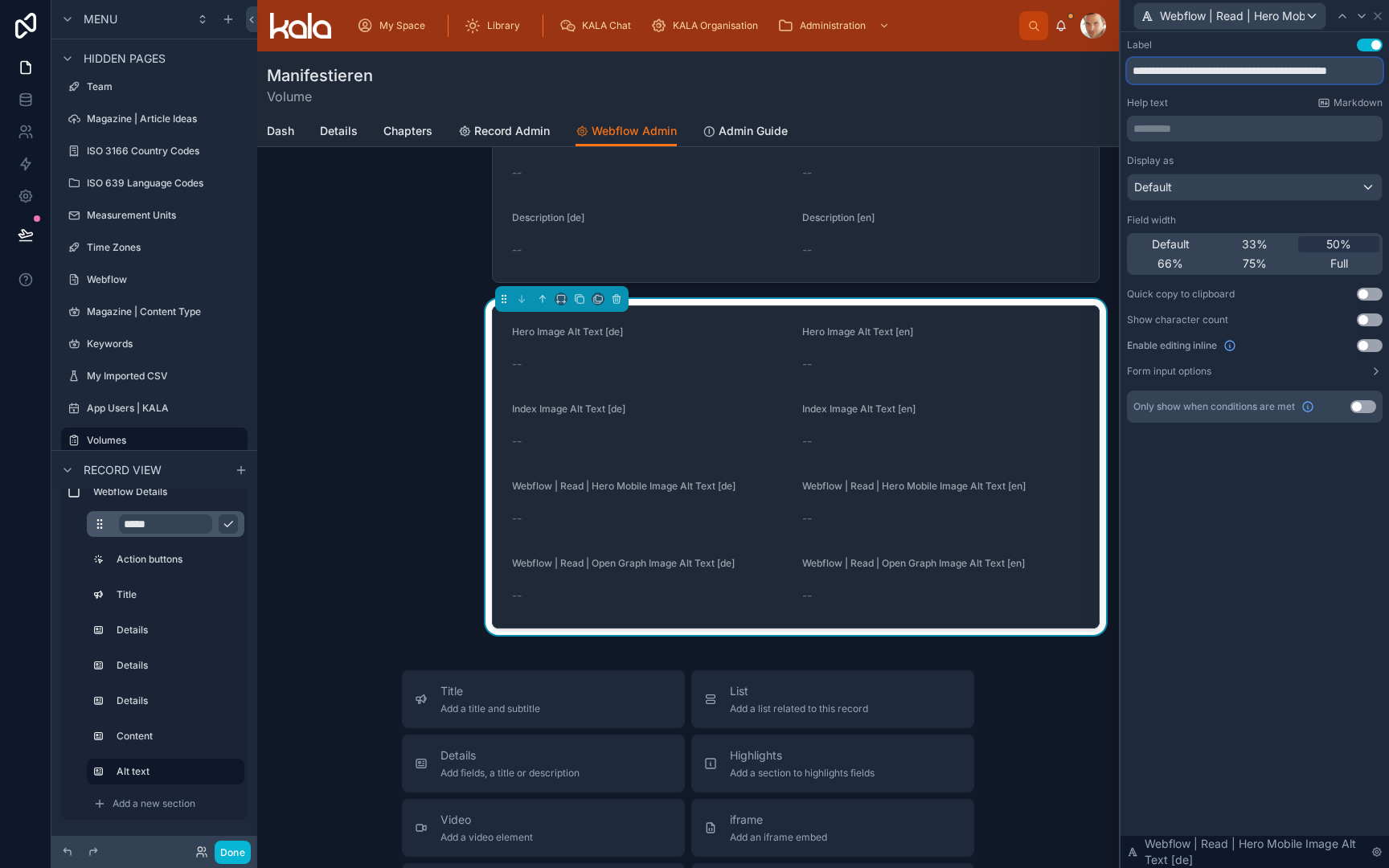
click at [1122, 71] on div "**********" at bounding box center [1255, 247] width 268 height 429
type input "**********"
click at [1362, 19] on icon at bounding box center [1361, 15] width 13 height 13
drag, startPoint x: 1228, startPoint y: 74, endPoint x: 1089, endPoint y: 68, distance: 139.1
click at [1089, 69] on div "**********" at bounding box center [694, 434] width 1389 height 868
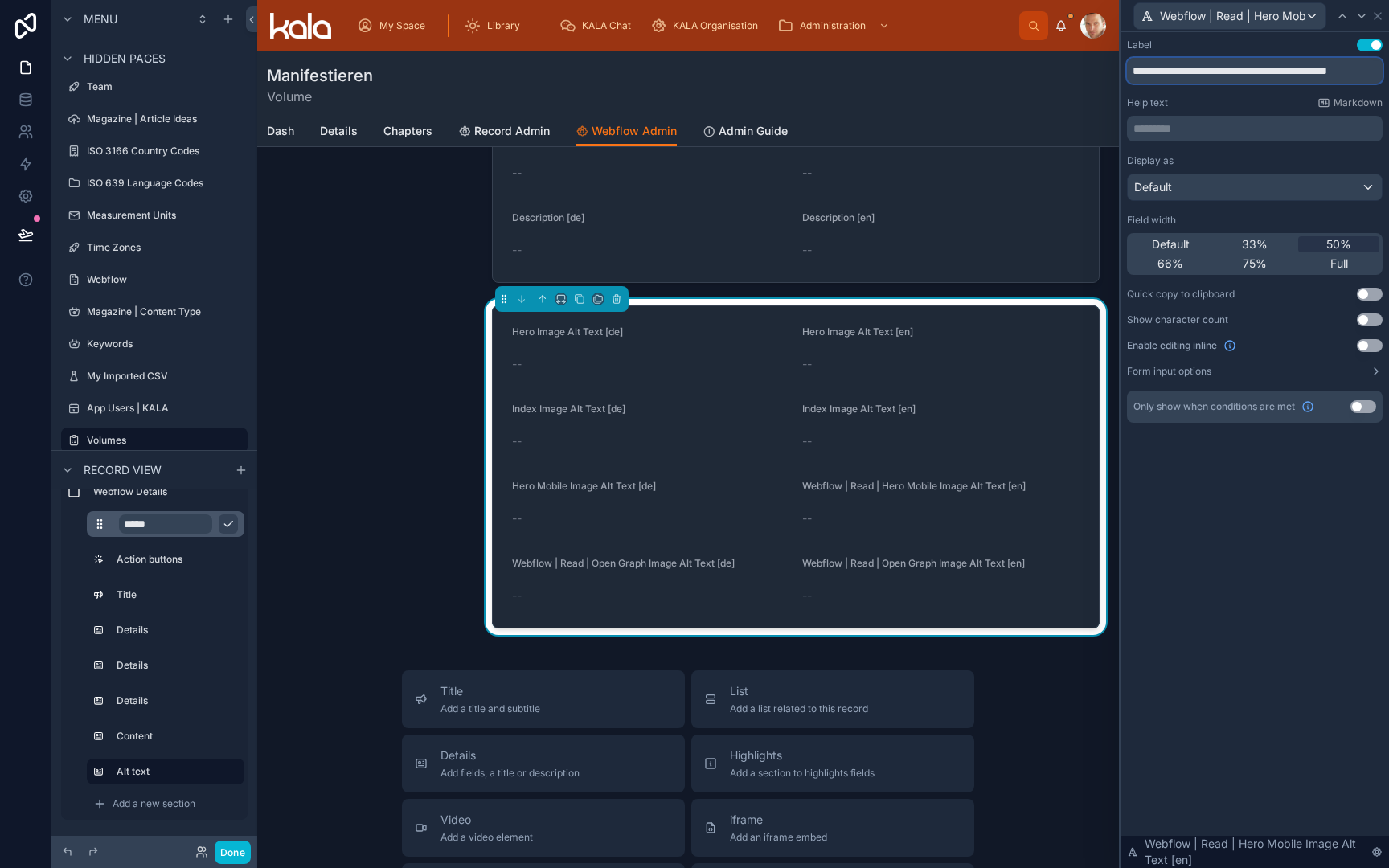
type input "**********"
click at [1361, 18] on icon at bounding box center [1361, 15] width 13 height 13
drag, startPoint x: 1227, startPoint y: 73, endPoint x: 1067, endPoint y: 72, distance: 160.0
click at [1067, 72] on div "**********" at bounding box center [694, 434] width 1389 height 868
type input "**********"
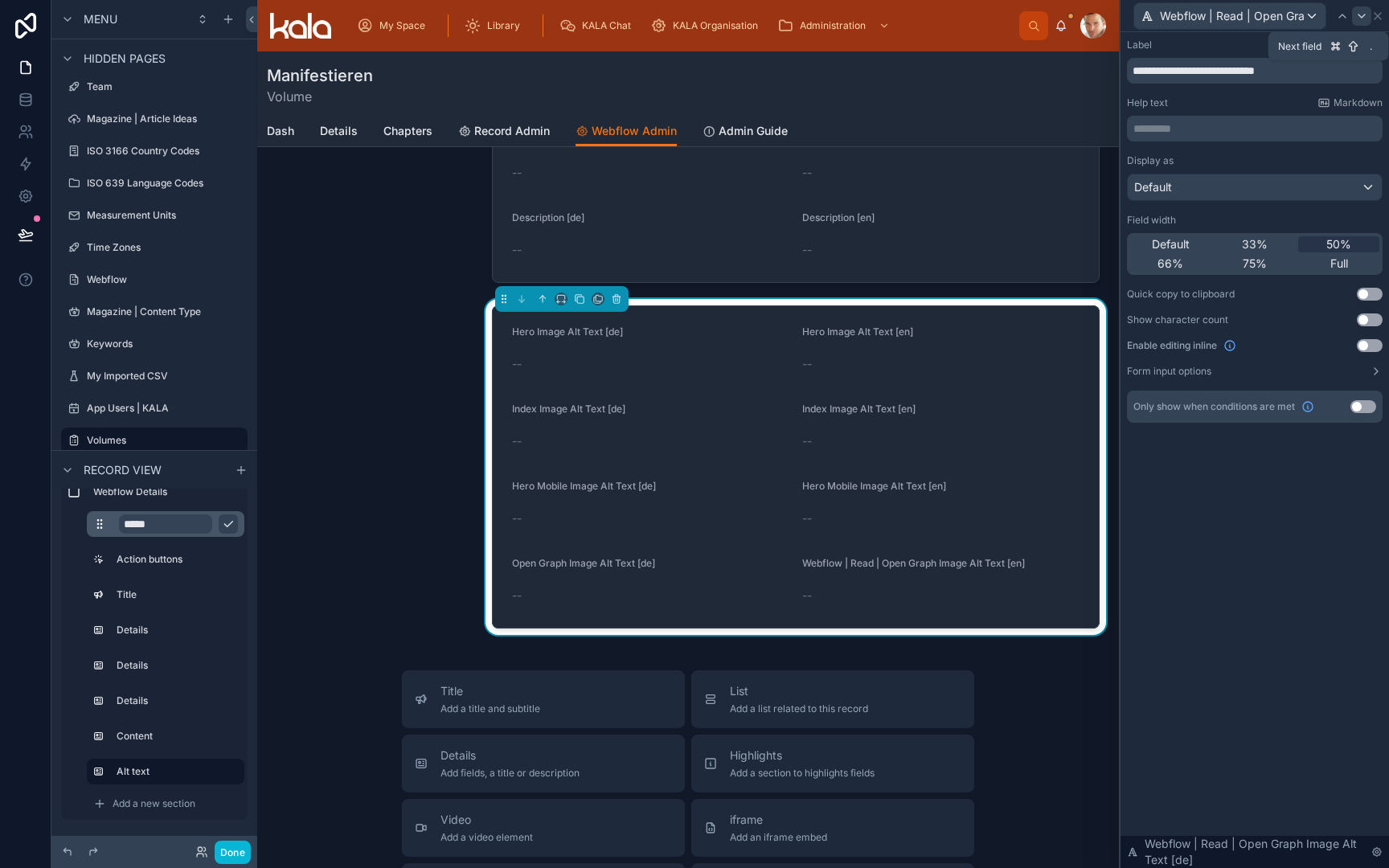
click at [1356, 17] on icon at bounding box center [1361, 15] width 13 height 13
drag, startPoint x: 1230, startPoint y: 75, endPoint x: 1110, endPoint y: 74, distance: 120.0
click at [1110, 75] on div "**********" at bounding box center [694, 434] width 1389 height 868
type input "**********"
click at [1359, 16] on icon at bounding box center [1361, 15] width 13 height 13
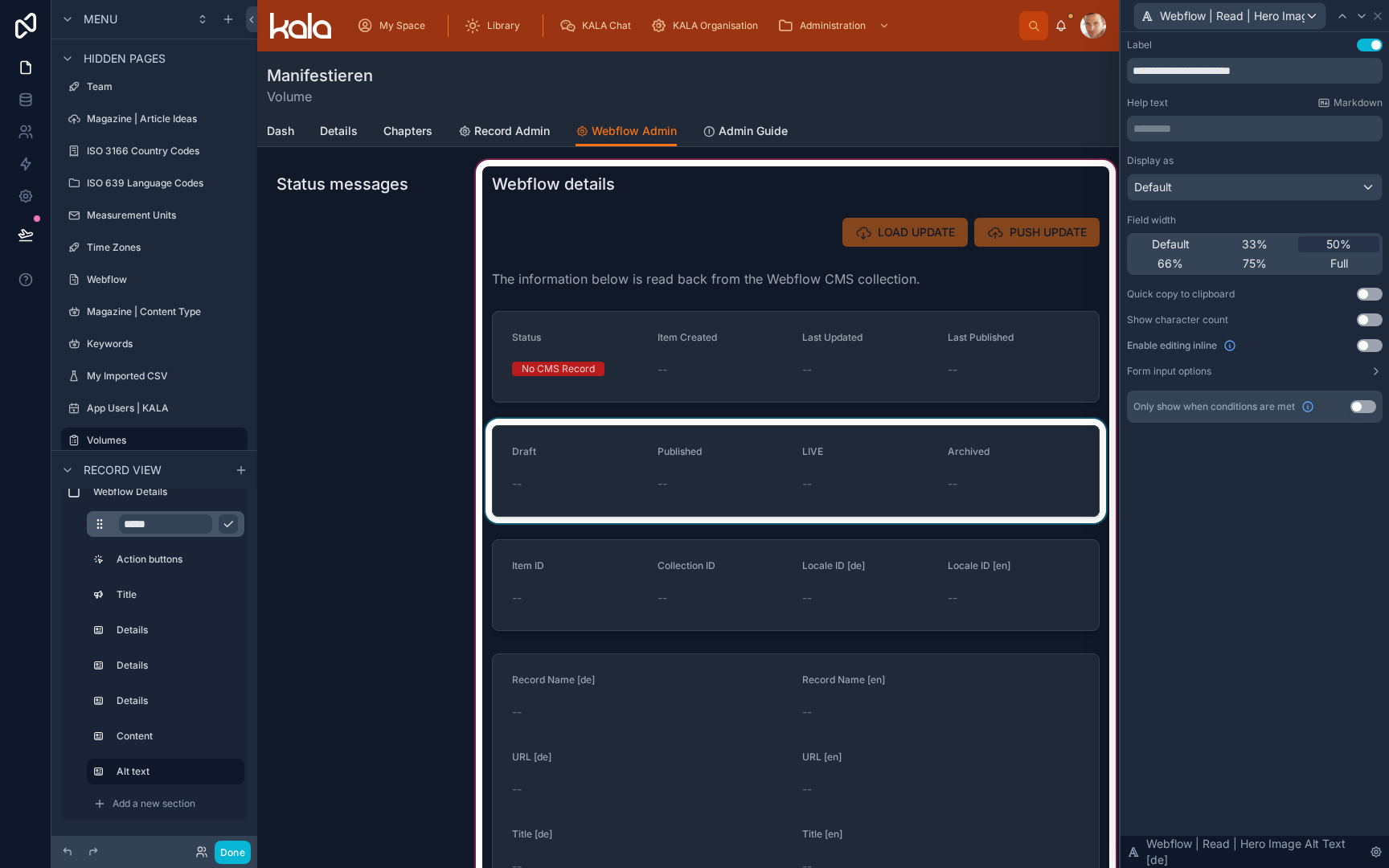
scroll to position [77, 0]
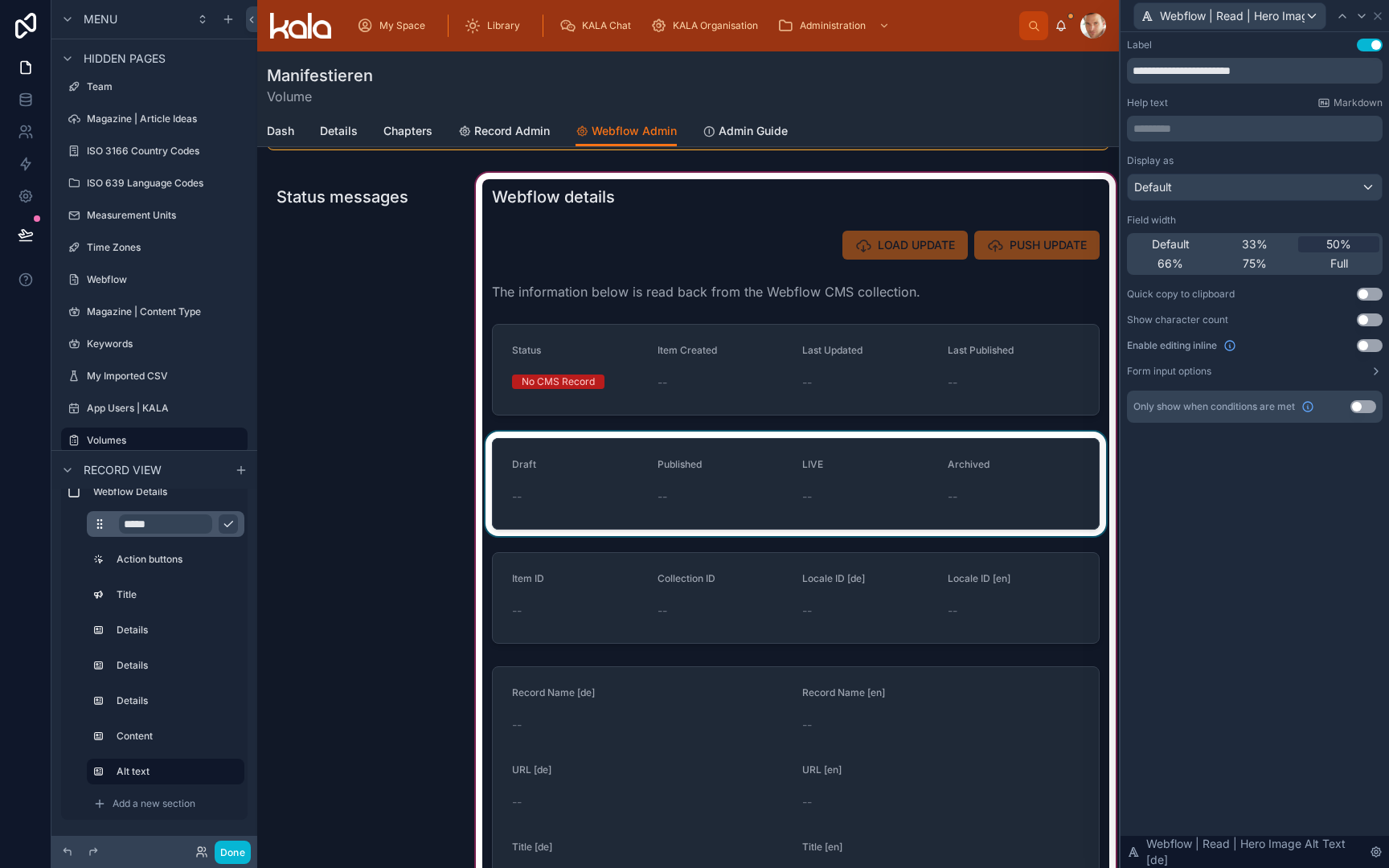
click at [758, 440] on div at bounding box center [795, 484] width 627 height 104
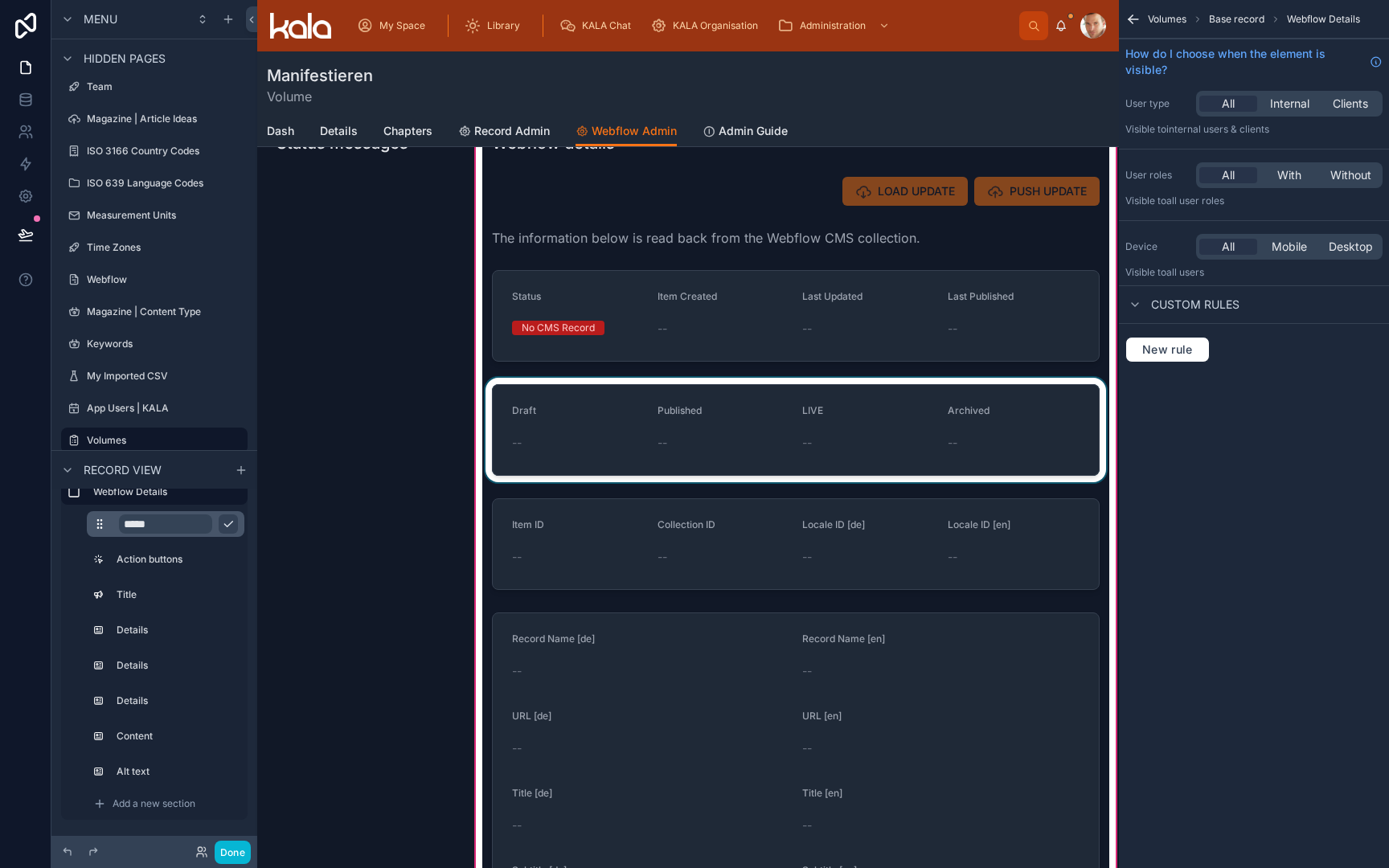
scroll to position [138, 0]
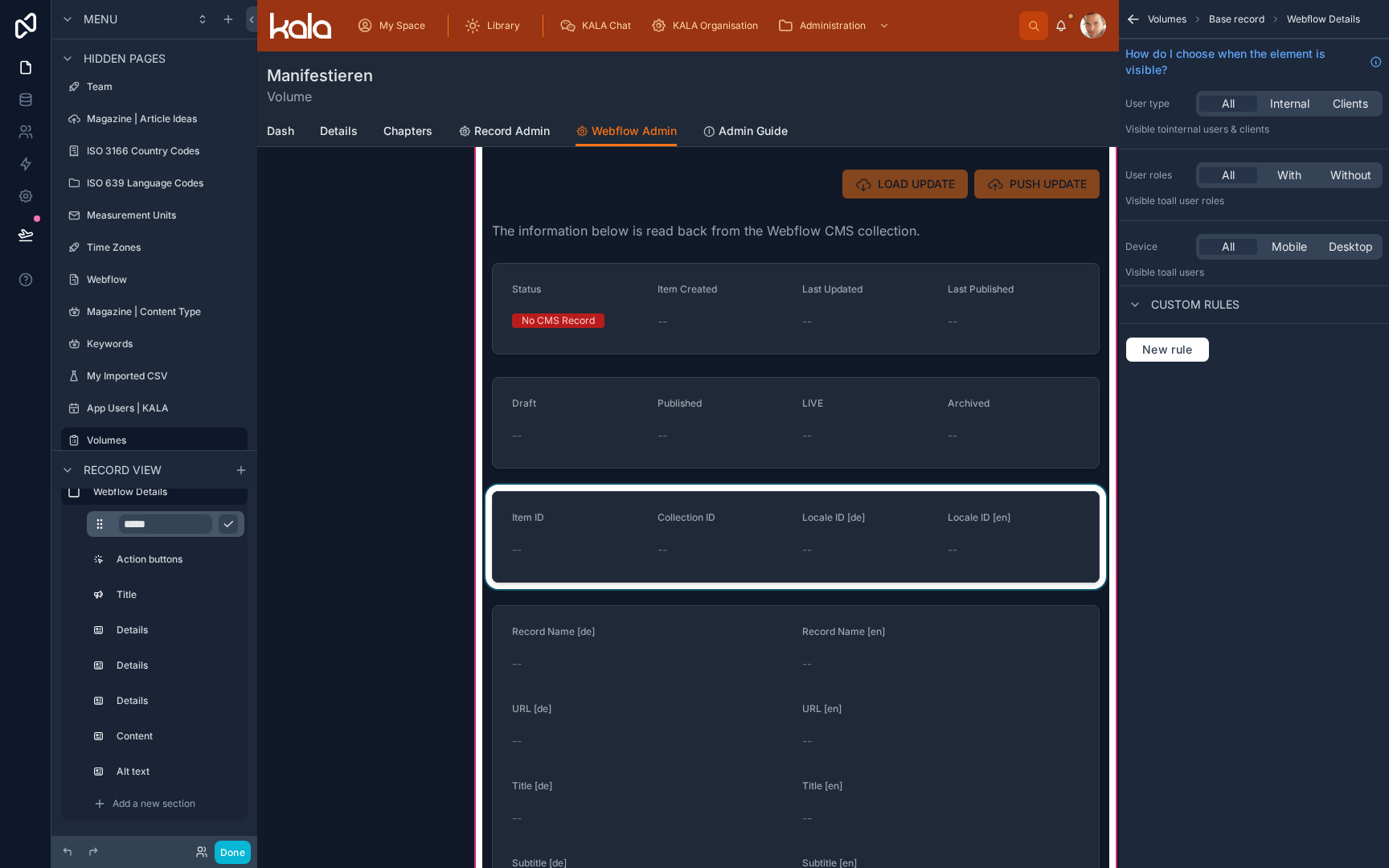
click at [602, 497] on div at bounding box center [795, 536] width 627 height 104
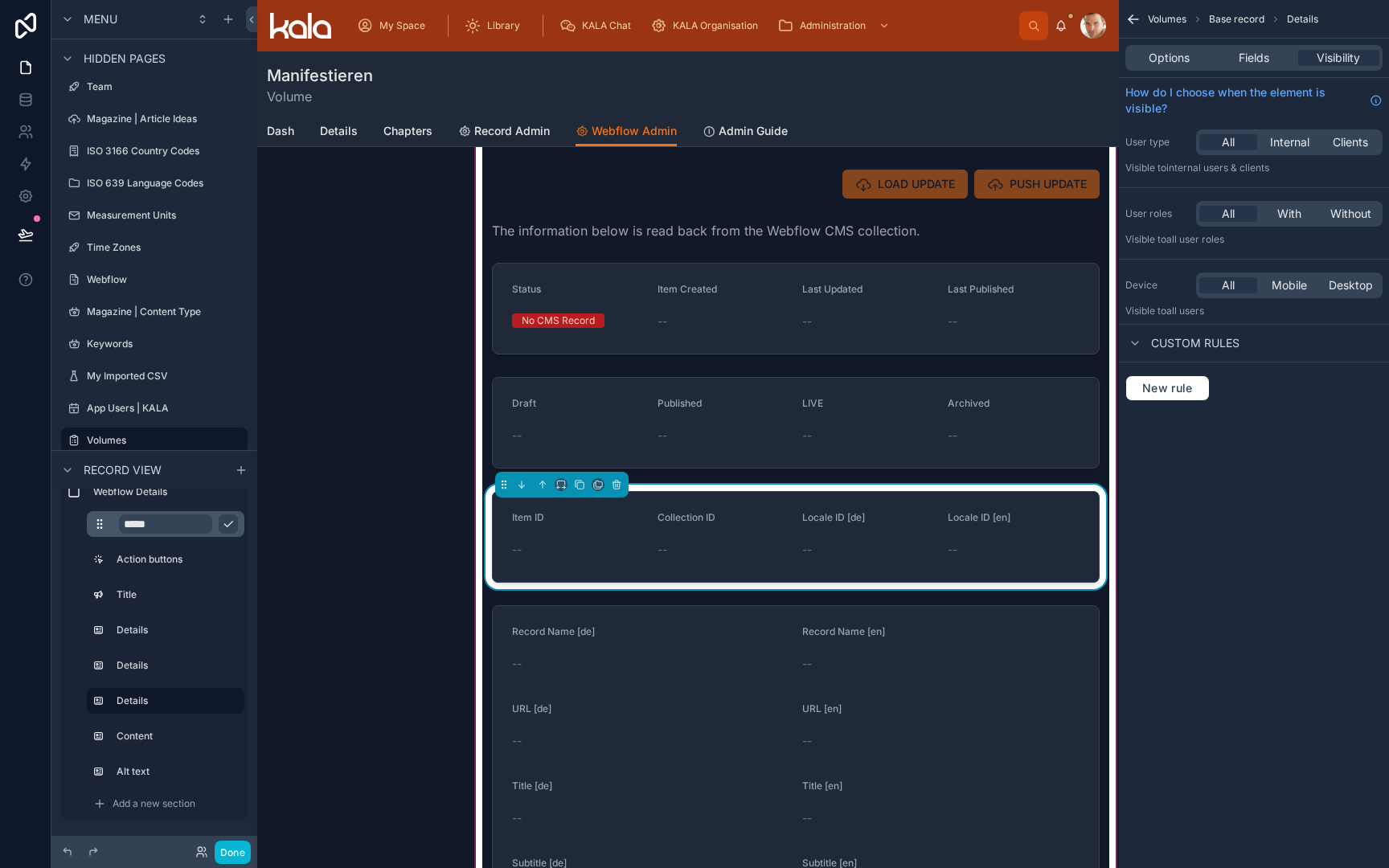
click at [667, 491] on div "Item ID -- Collection ID -- Locale ID [de] -- Locale ID [en] --" at bounding box center [796, 537] width 608 height 92
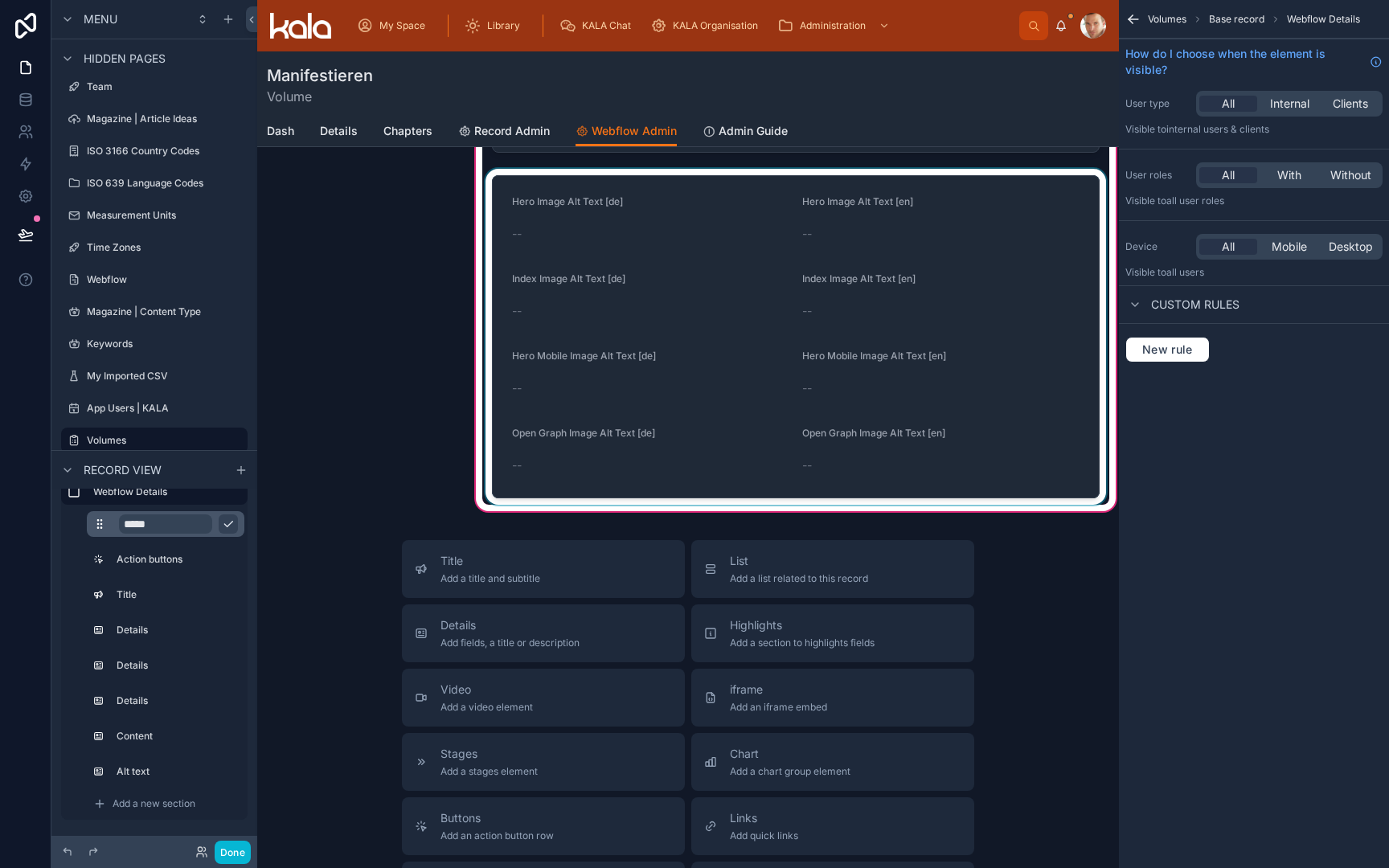
scroll to position [977, 0]
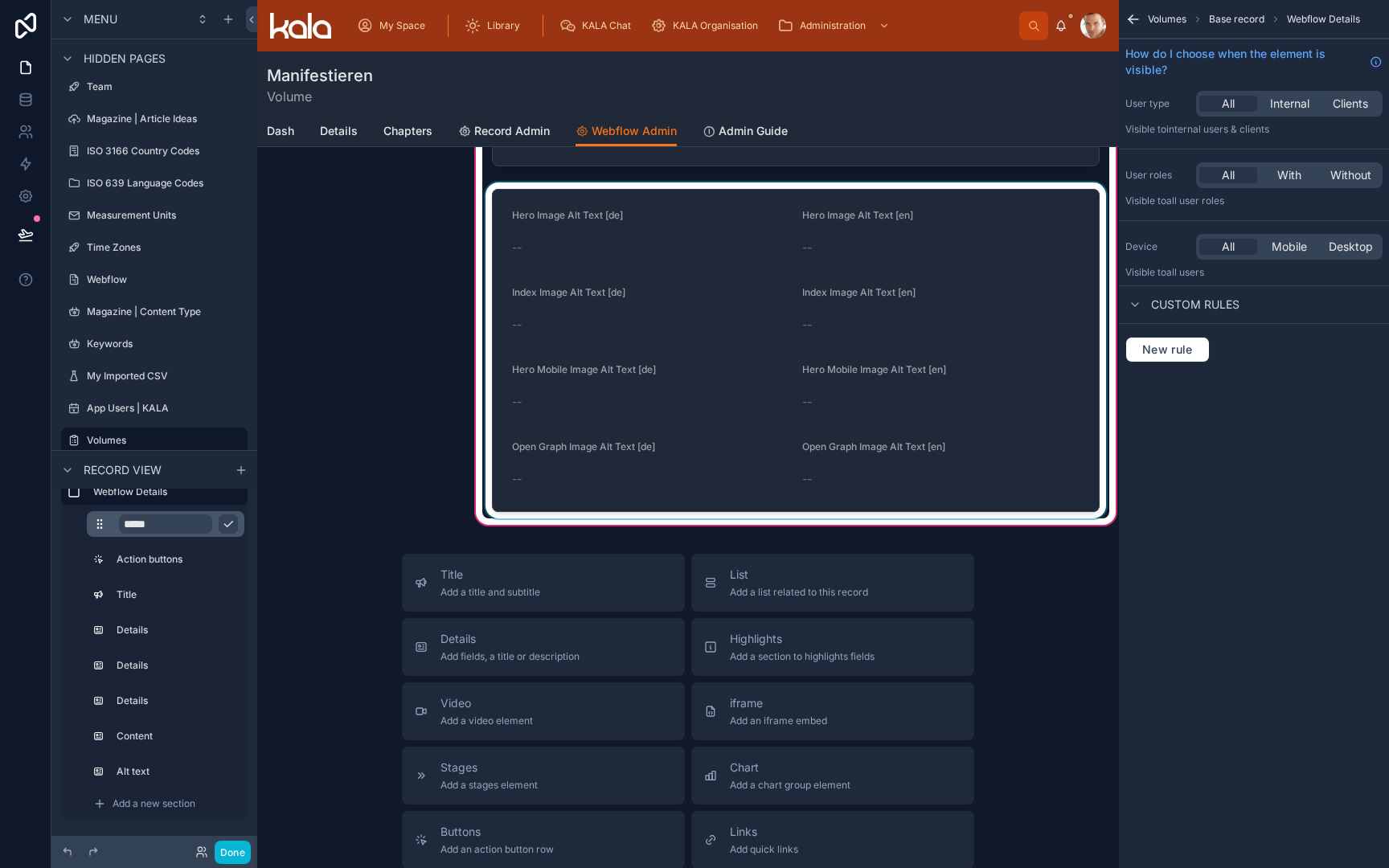
click at [681, 485] on div at bounding box center [795, 350] width 627 height 336
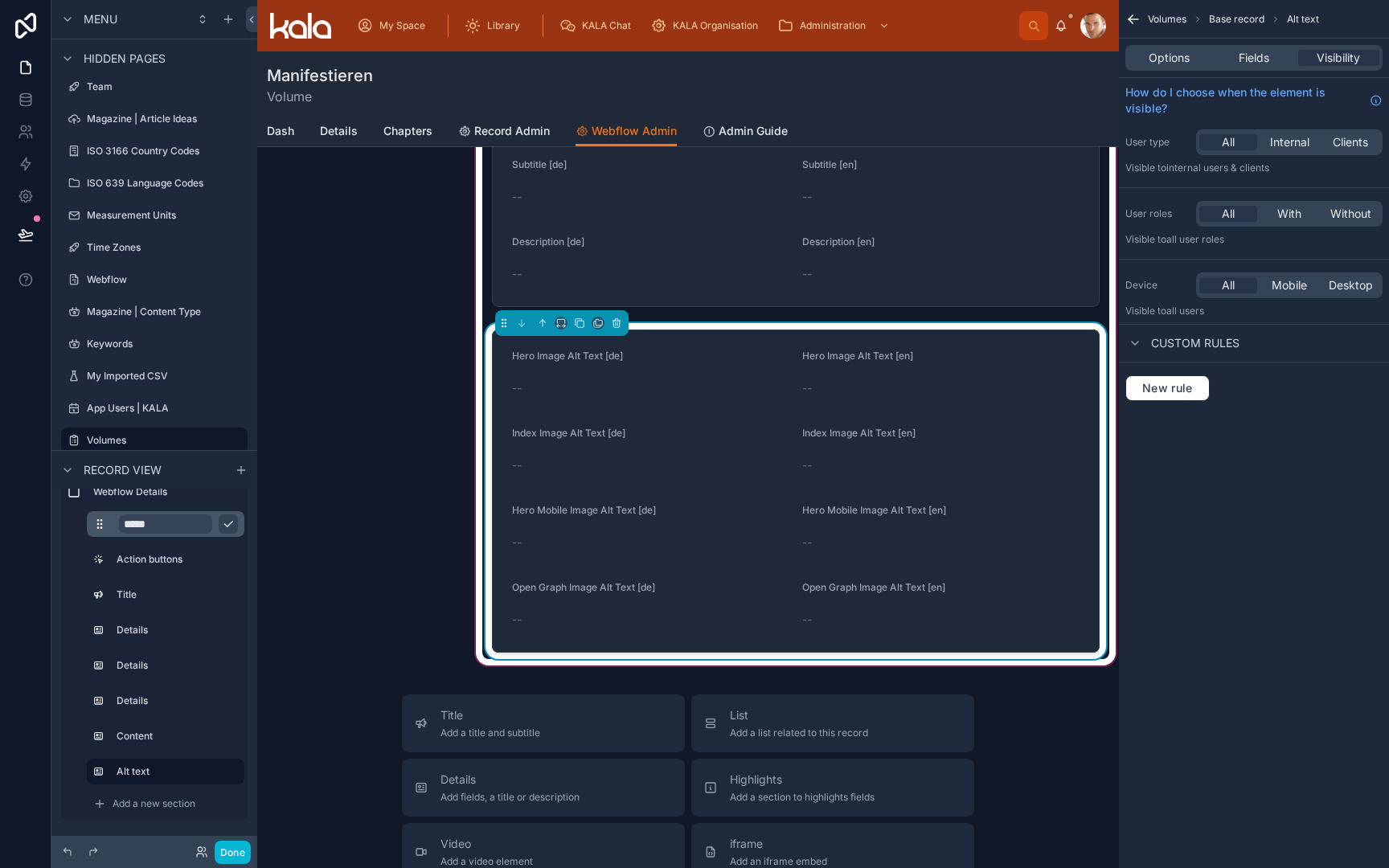
scroll to position [836, 0]
click at [581, 326] on icon at bounding box center [579, 323] width 11 height 11
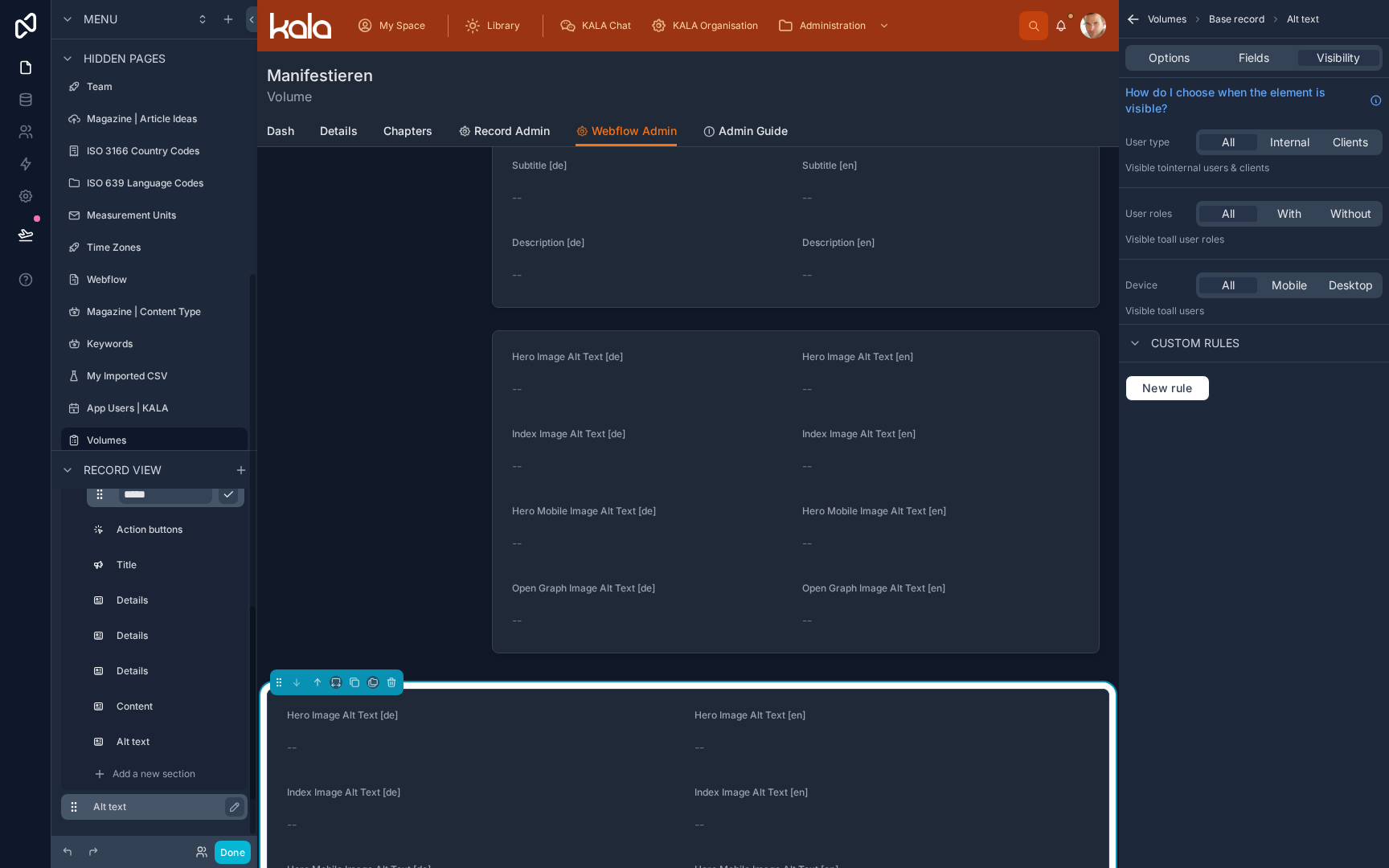
scroll to position [174, 0]
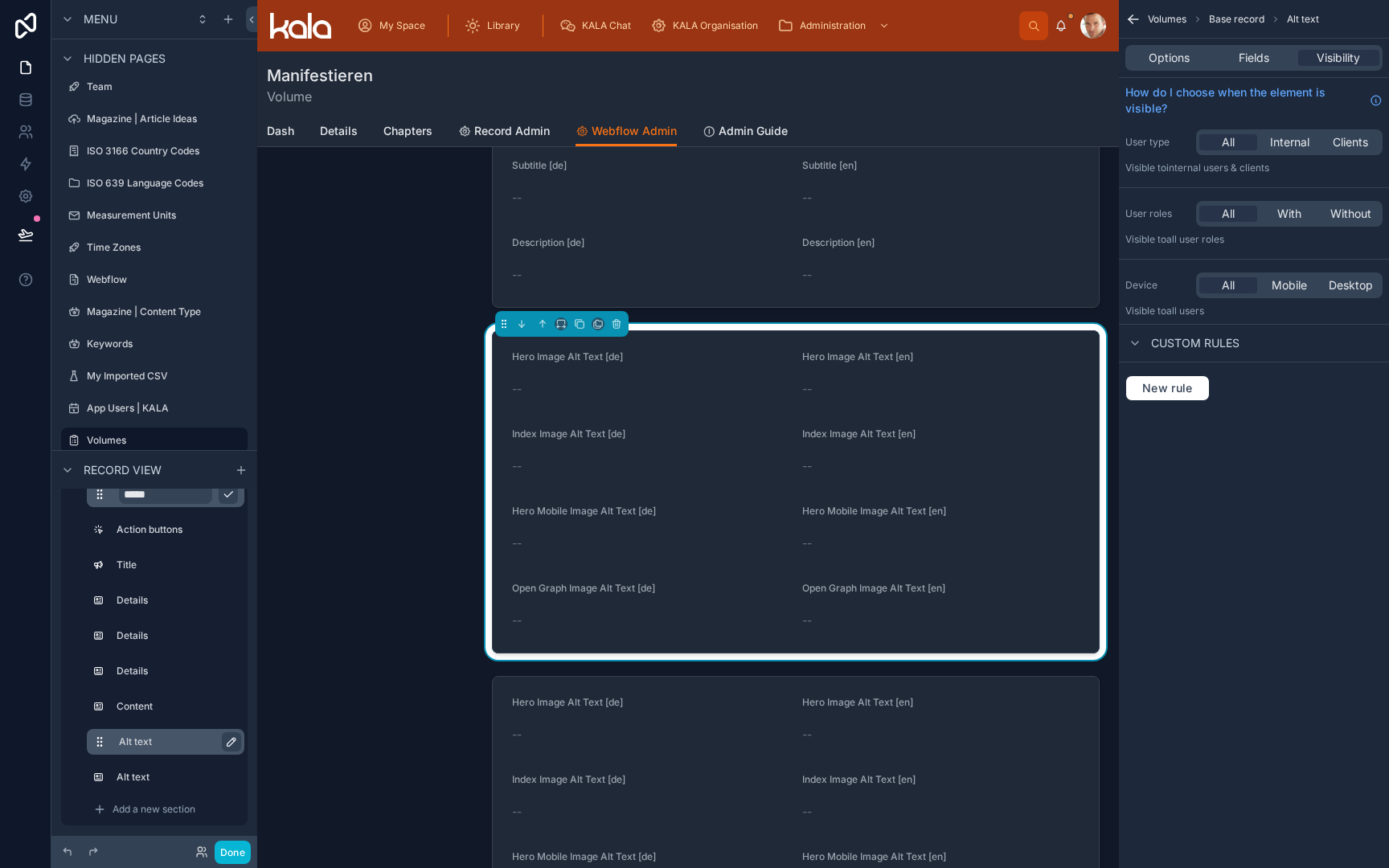
click at [235, 741] on icon "scrollable content" at bounding box center [231, 742] width 8 height 8
click at [191, 744] on input "********" at bounding box center [165, 742] width 93 height 20
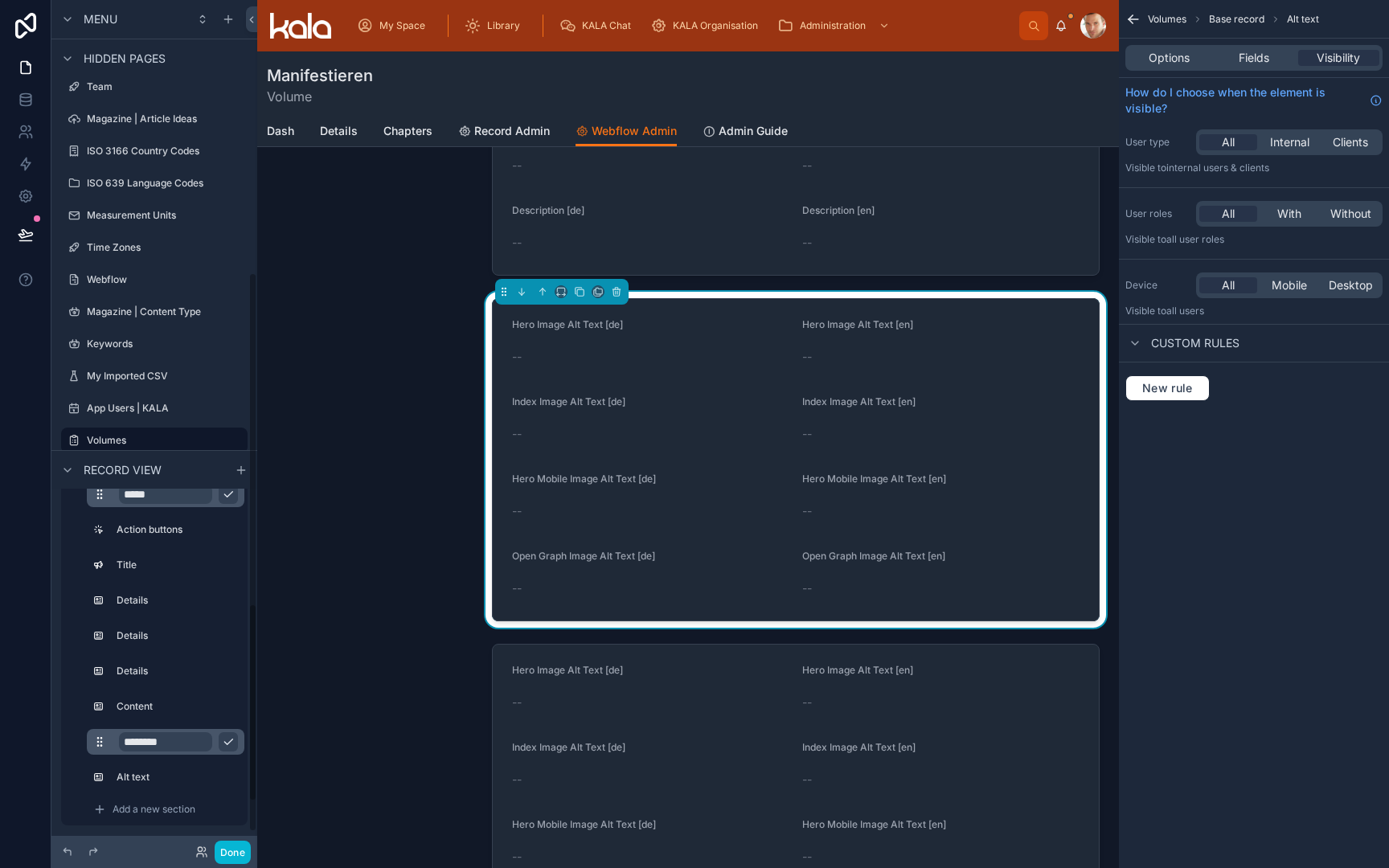
click at [191, 744] on input "********" at bounding box center [165, 742] width 93 height 20
type input "******"
click at [232, 743] on icon "scrollable content" at bounding box center [228, 742] width 13 height 13
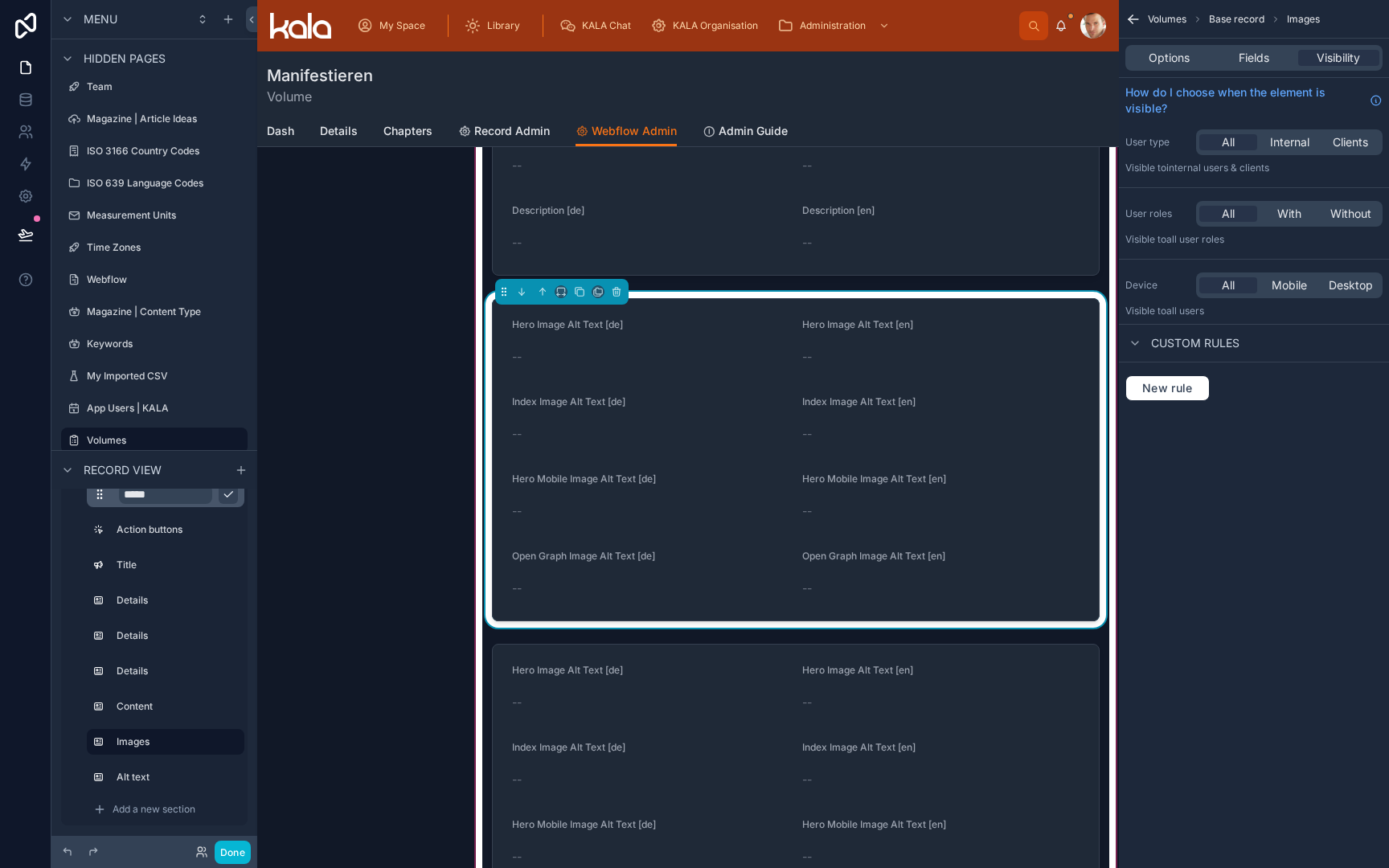
click at [695, 391] on form "Hero Image Alt Text [de] -- Hero Image Alt Text [en] -- Index Image Alt Text [d…" at bounding box center [796, 459] width 606 height 322
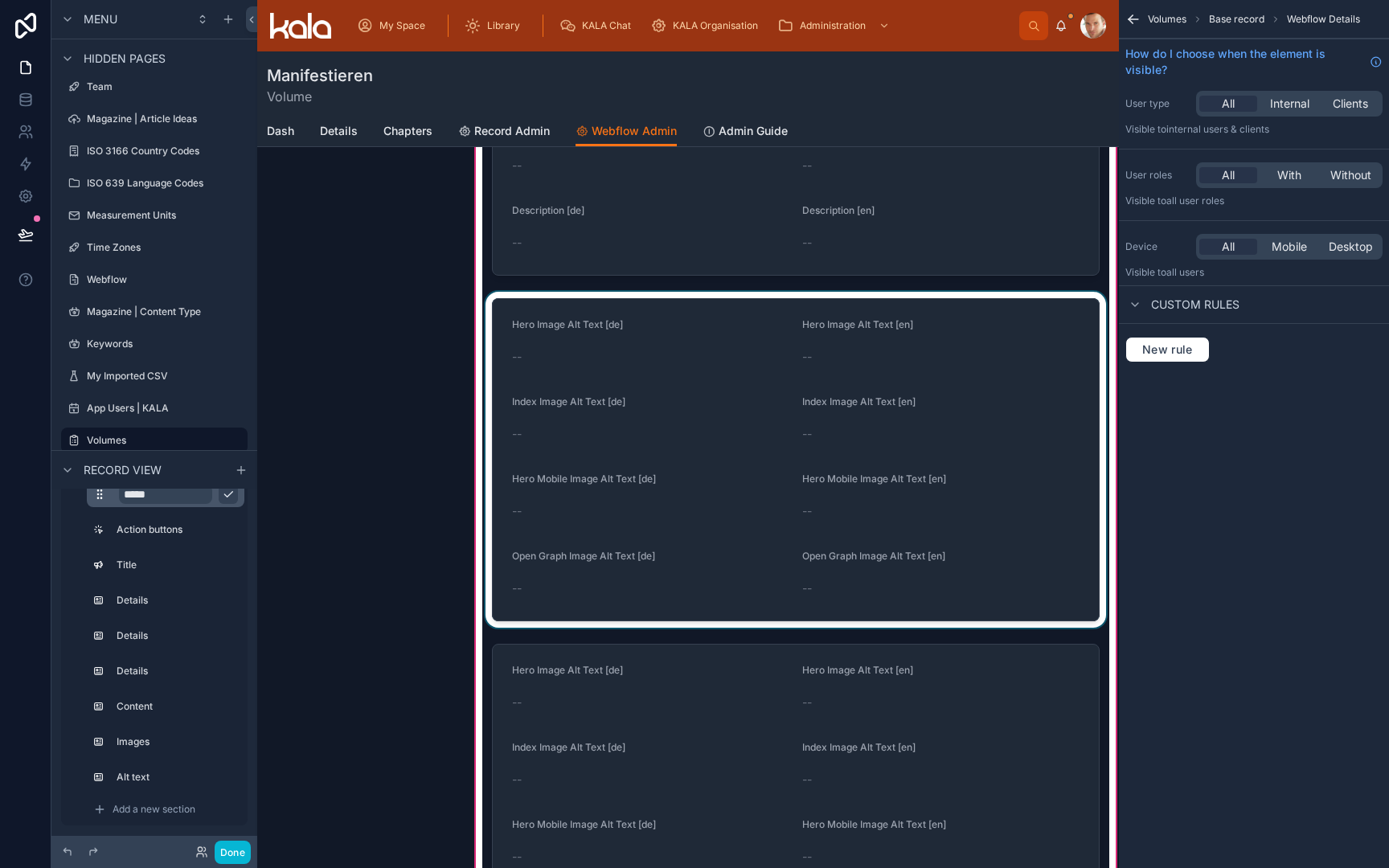
click at [695, 391] on div at bounding box center [795, 460] width 627 height 336
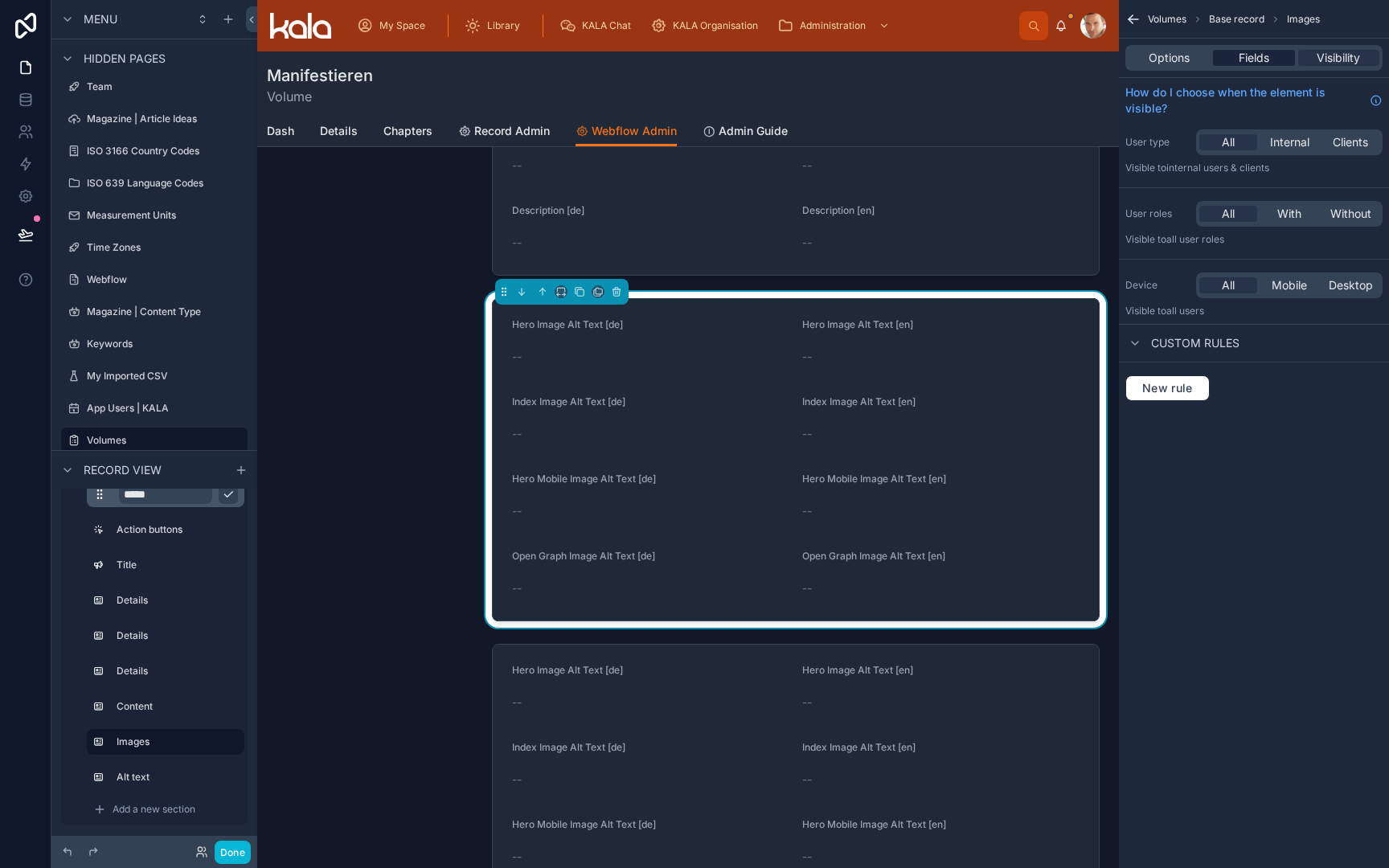
click at [1263, 57] on span "Fields" at bounding box center [1254, 58] width 31 height 16
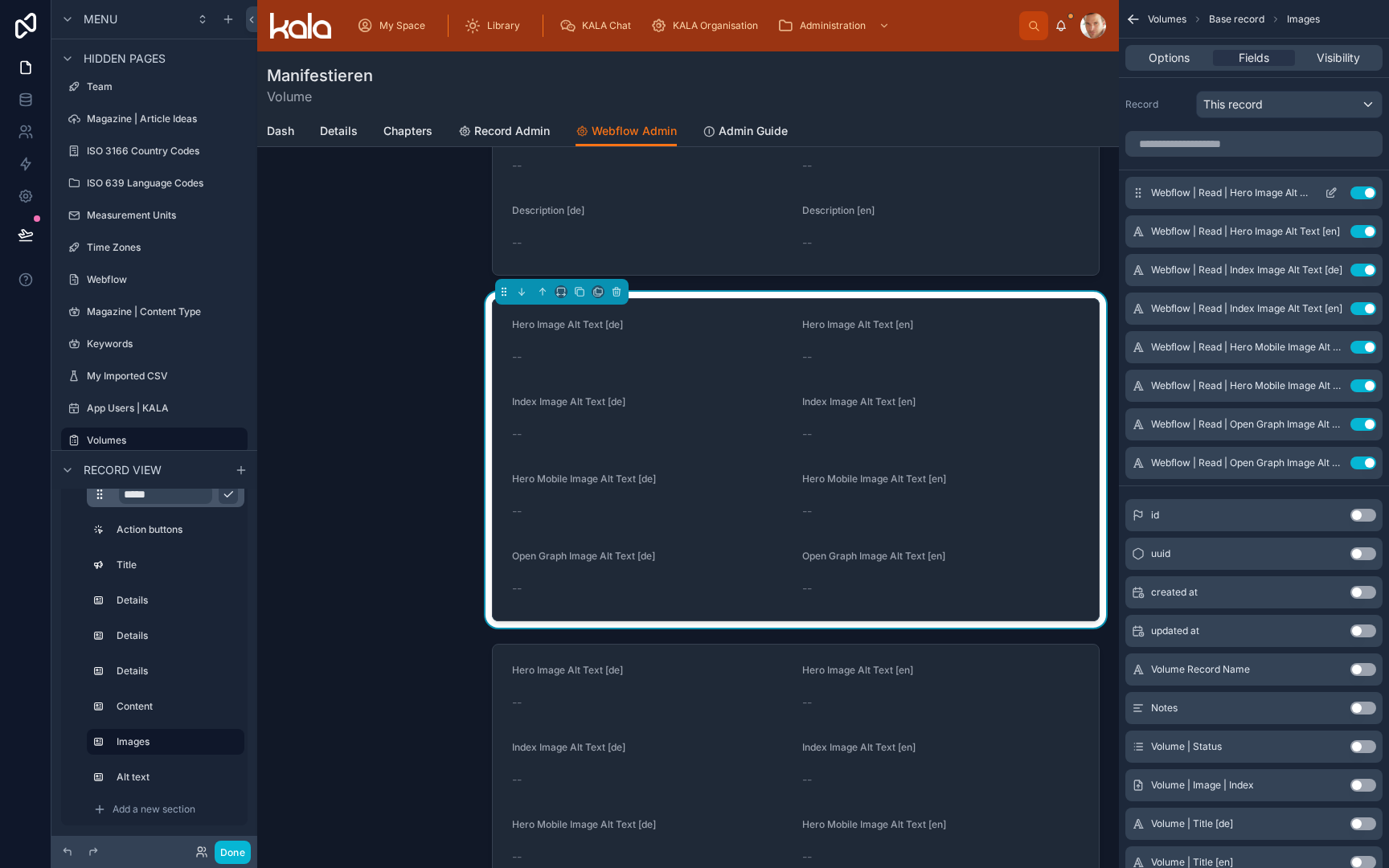
click at [1360, 191] on button "Use setting" at bounding box center [1364, 193] width 25 height 13
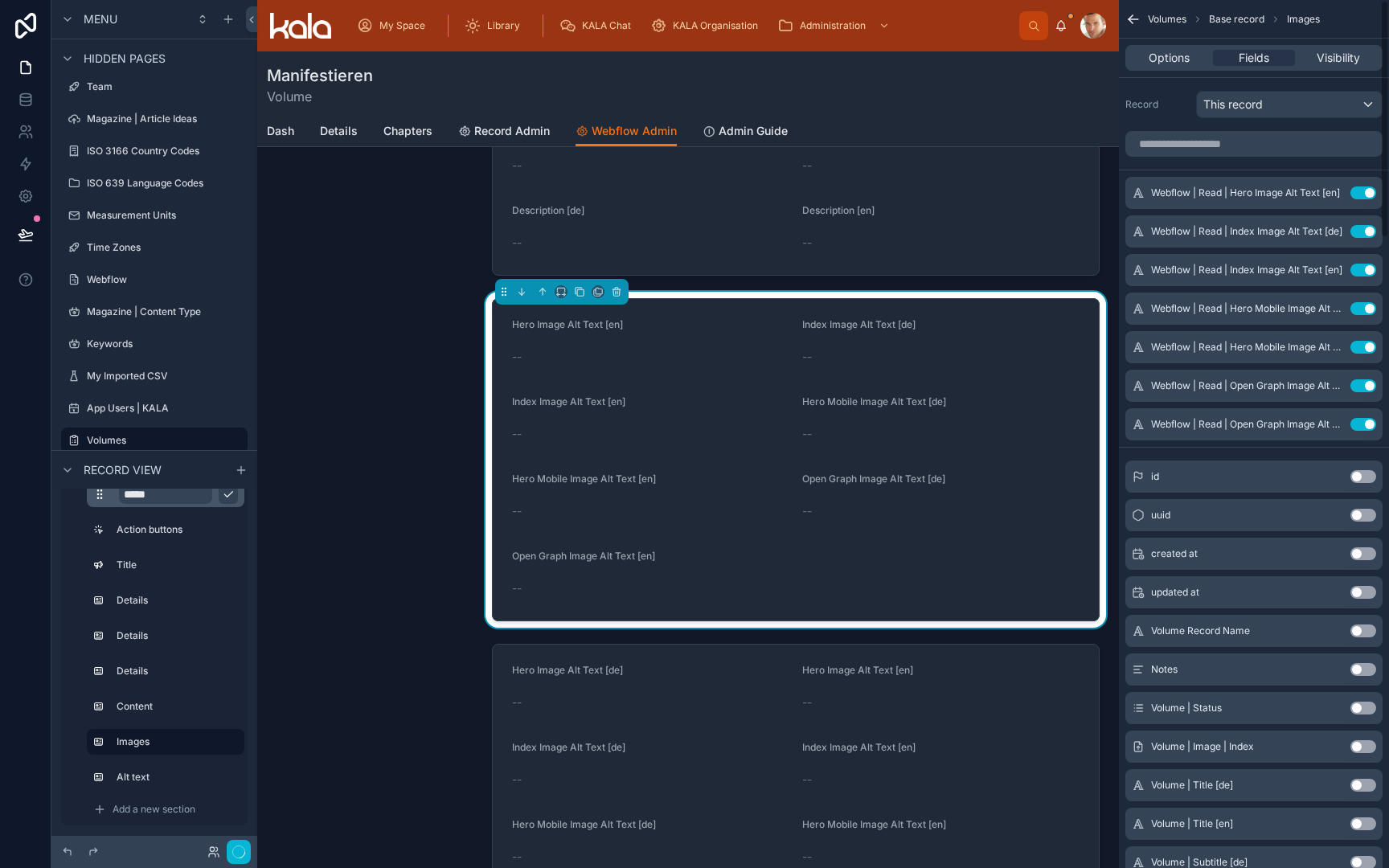
click at [1360, 191] on button "Use setting" at bounding box center [1364, 193] width 25 height 13
click at [1360, 225] on button "Use setting" at bounding box center [1364, 231] width 25 height 13
click at [1360, 264] on button "Use setting" at bounding box center [1364, 270] width 25 height 13
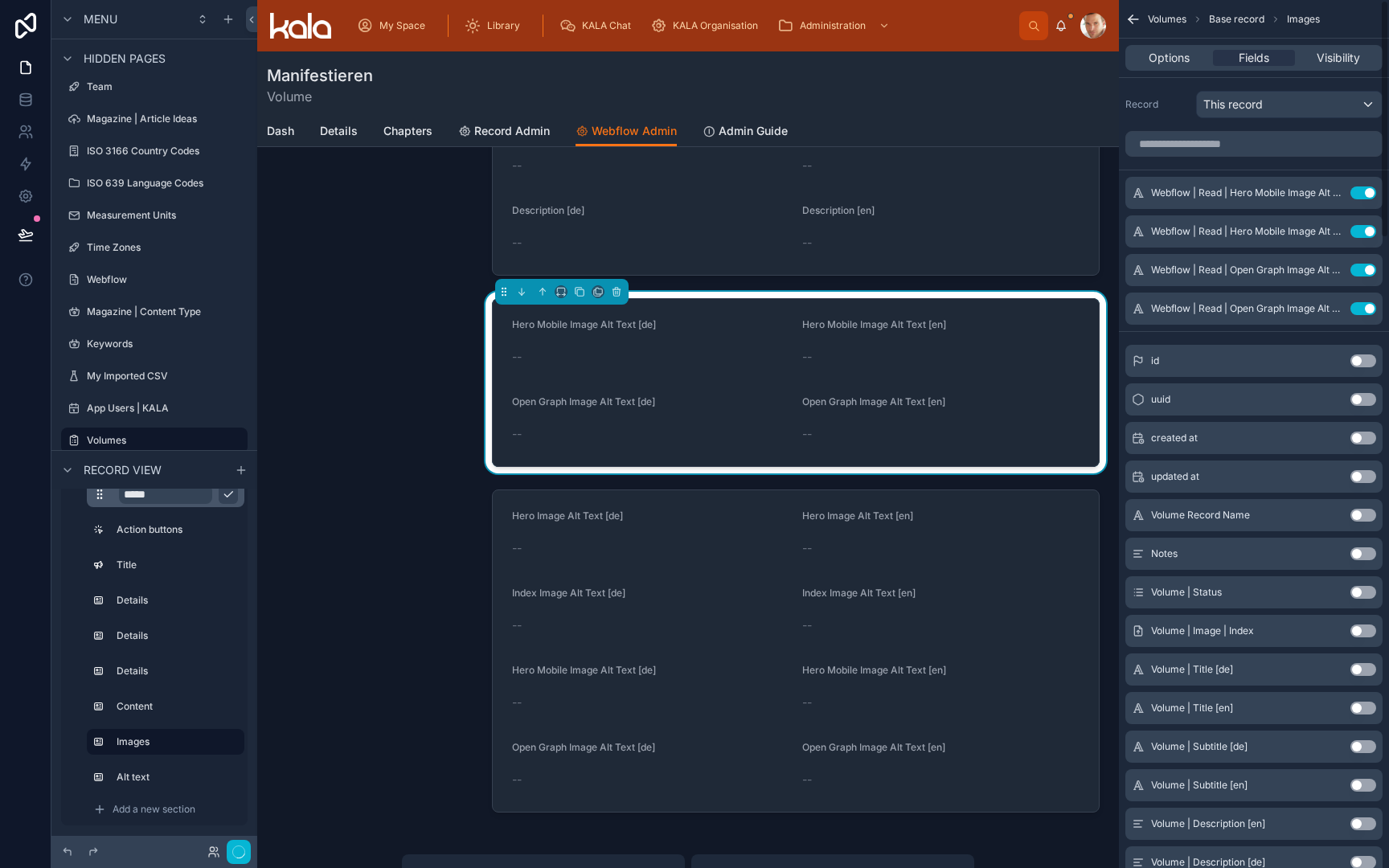
click at [1360, 191] on button "Use setting" at bounding box center [1364, 193] width 25 height 13
click at [1360, 225] on button "Use setting" at bounding box center [1364, 231] width 25 height 13
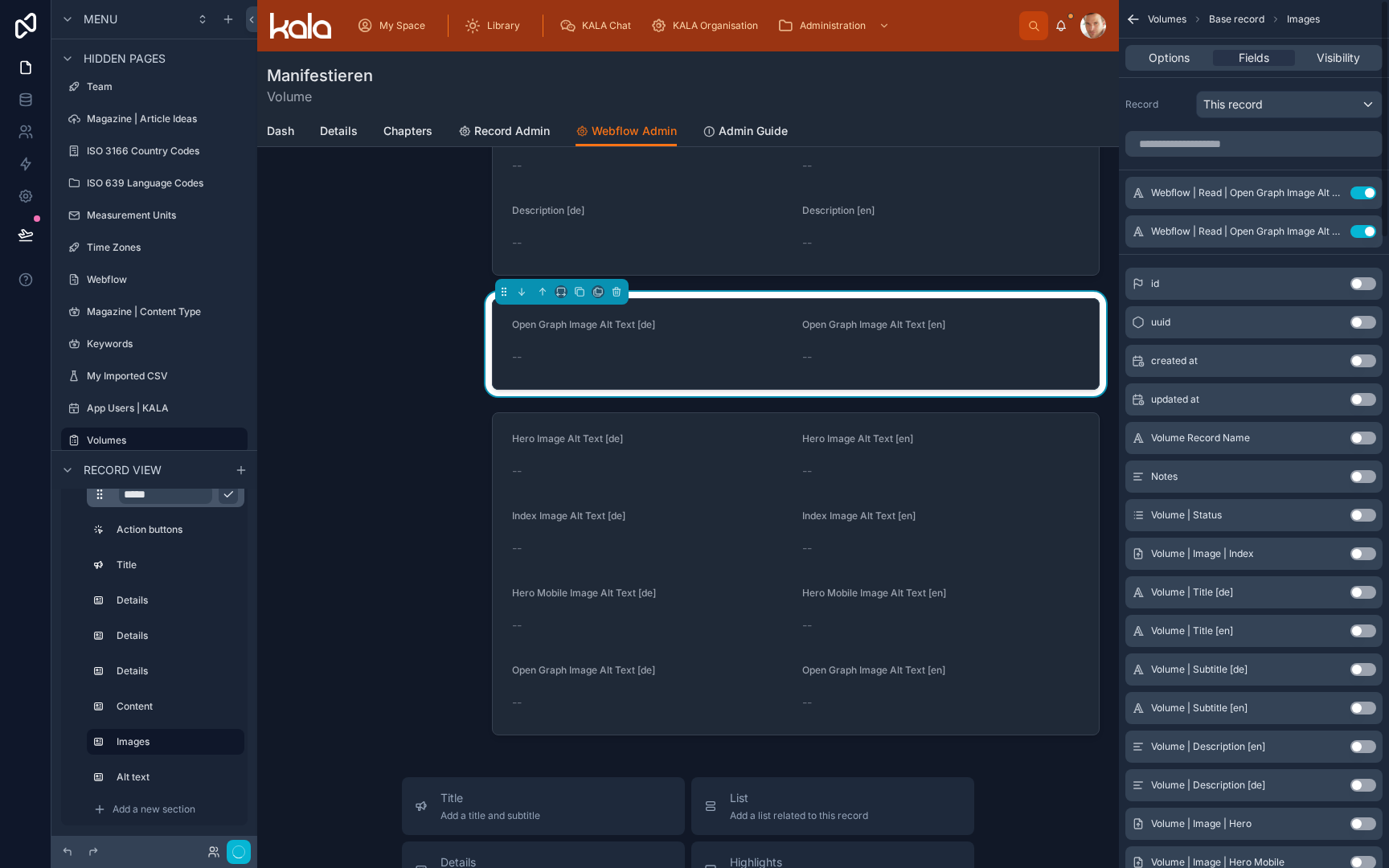
click at [1360, 191] on button "Use setting" at bounding box center [1364, 193] width 25 height 13
click at [1360, 225] on button "Use setting" at bounding box center [1364, 231] width 25 height 13
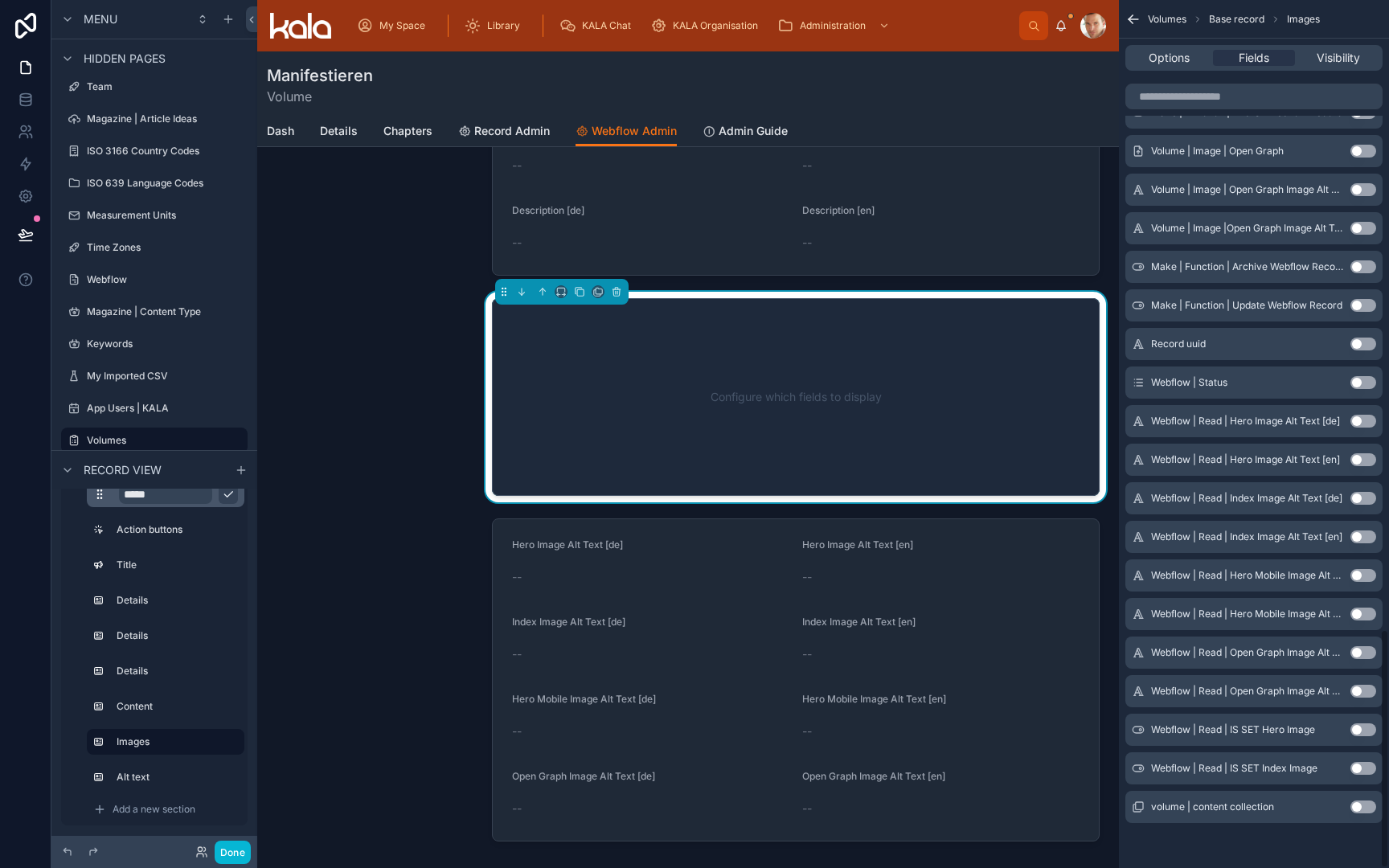
scroll to position [2287, 0]
click at [1362, 729] on button "Use setting" at bounding box center [1364, 730] width 25 height 13
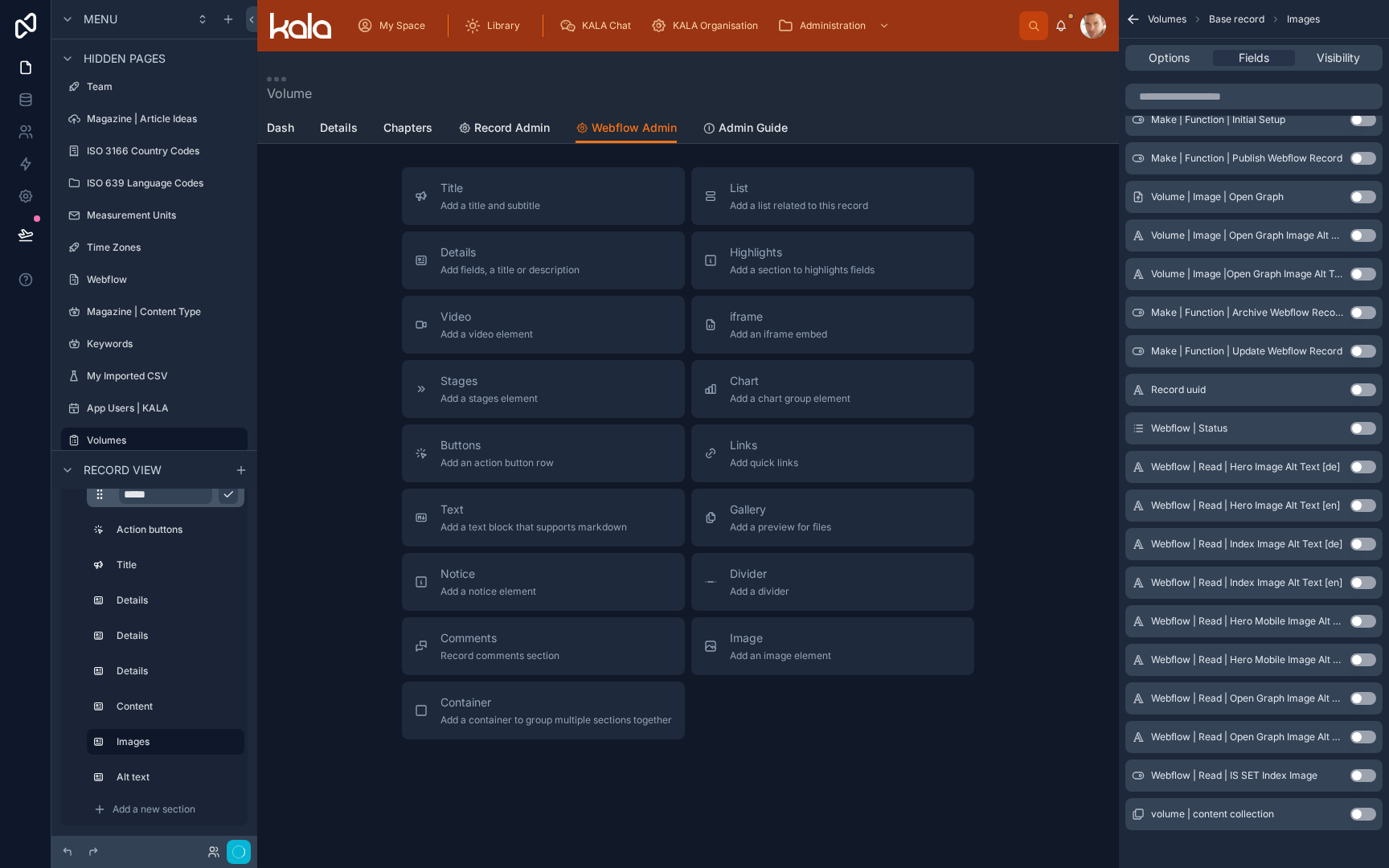
scroll to position [276, 0]
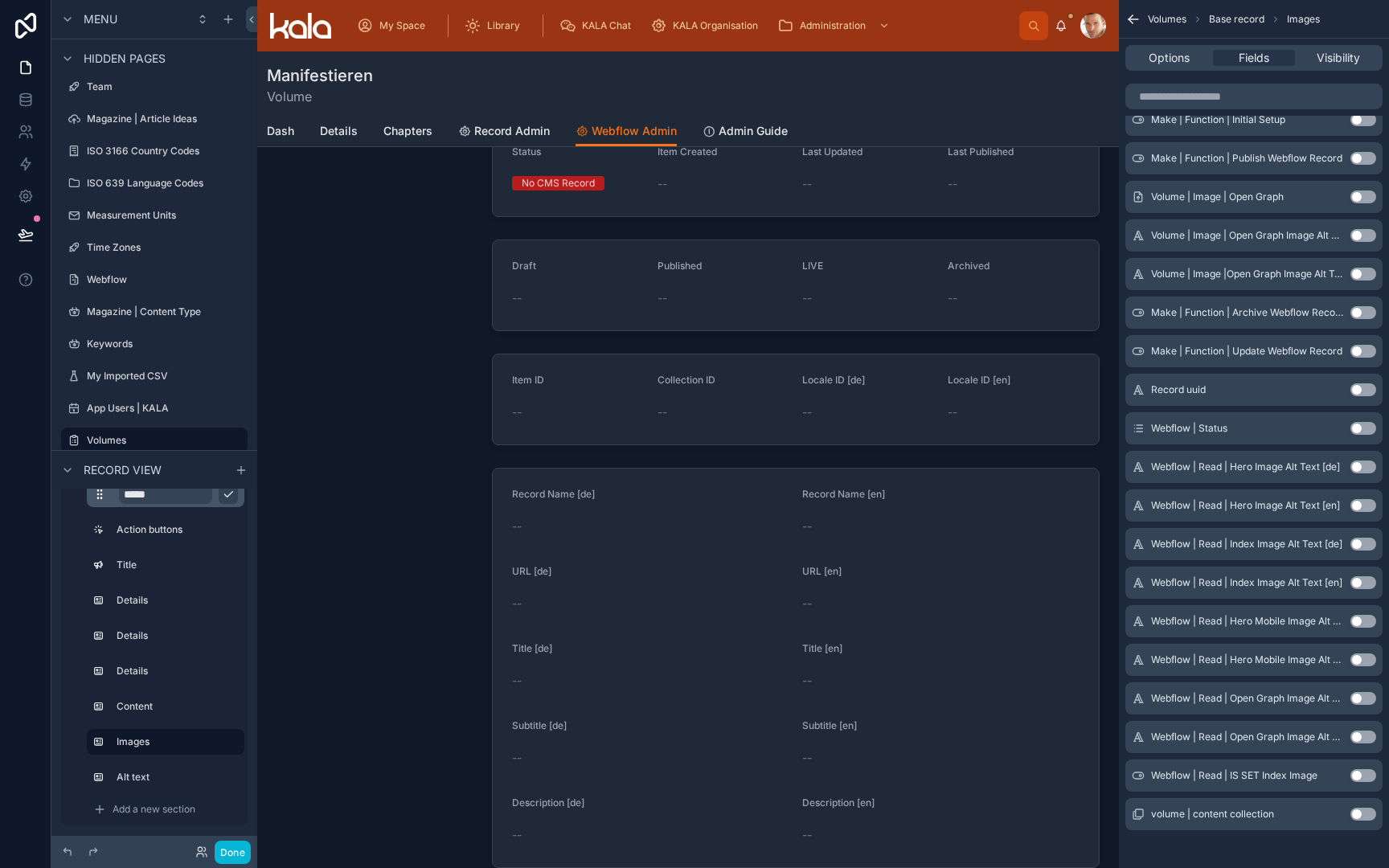
click at [1361, 776] on button "Use setting" at bounding box center [1364, 776] width 25 height 13
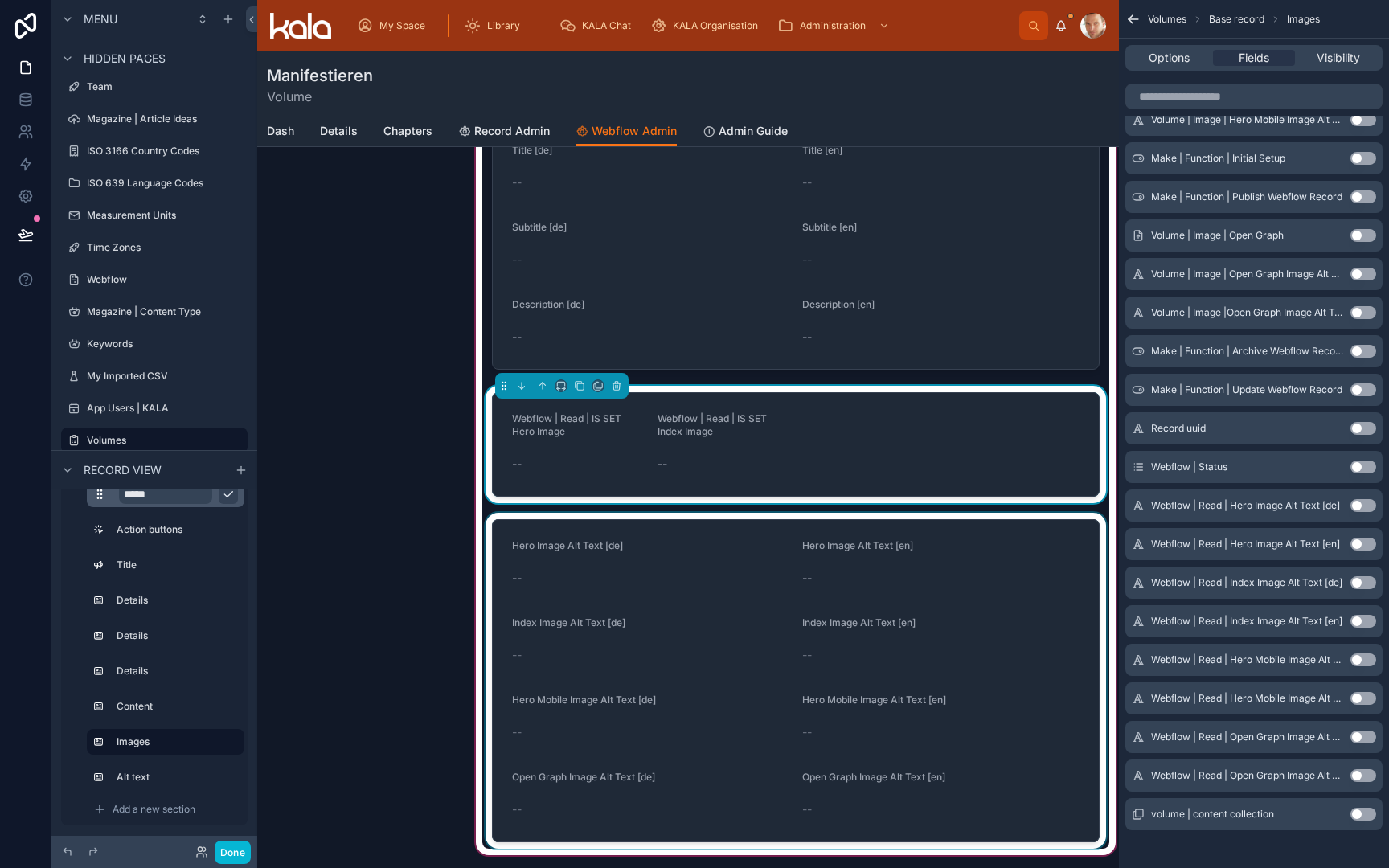
scroll to position [764, 0]
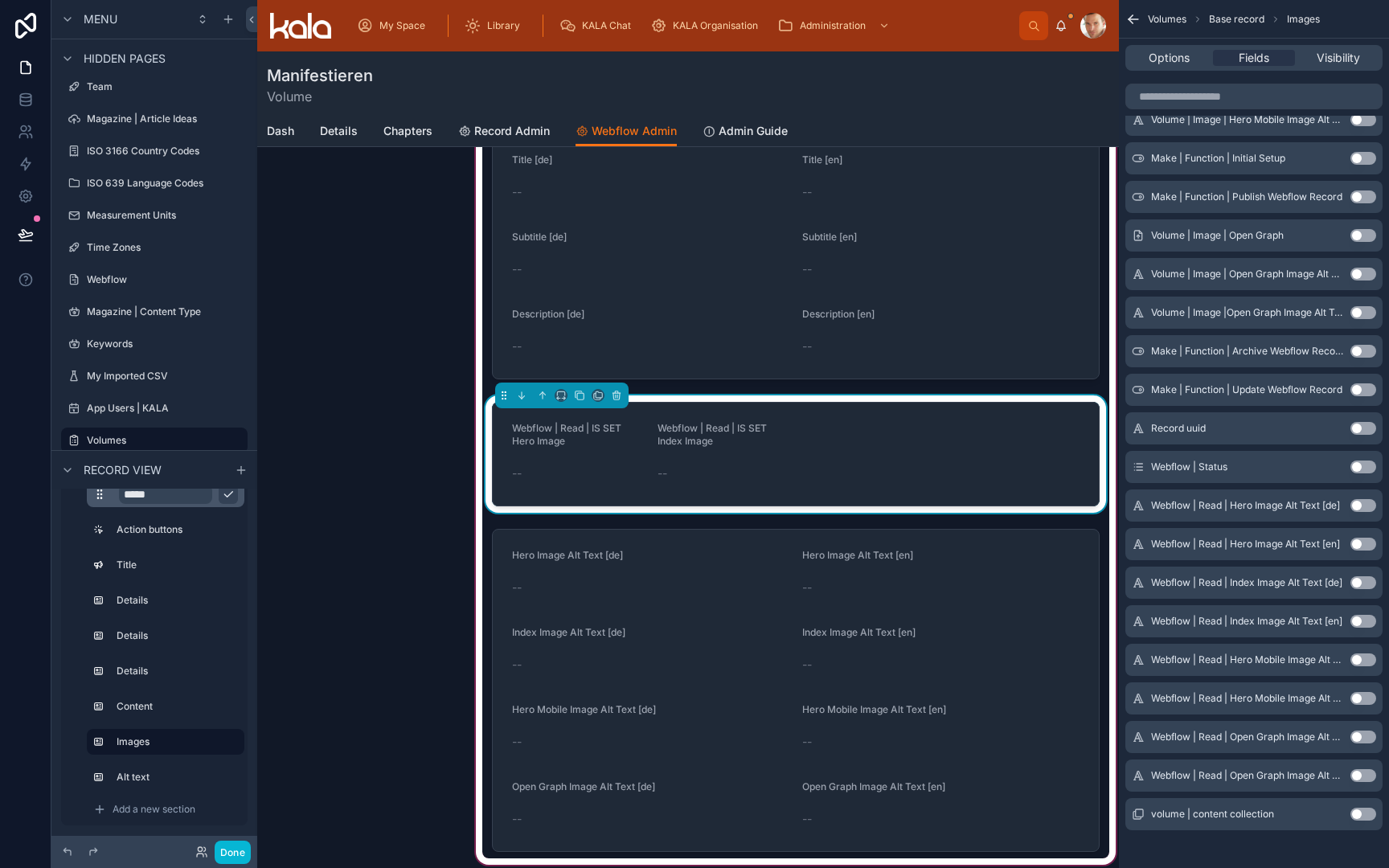
click at [849, 471] on form "Webflow | Read | IS SET Hero Image -- Webflow | Read | IS SET Index Image --" at bounding box center [796, 454] width 606 height 103
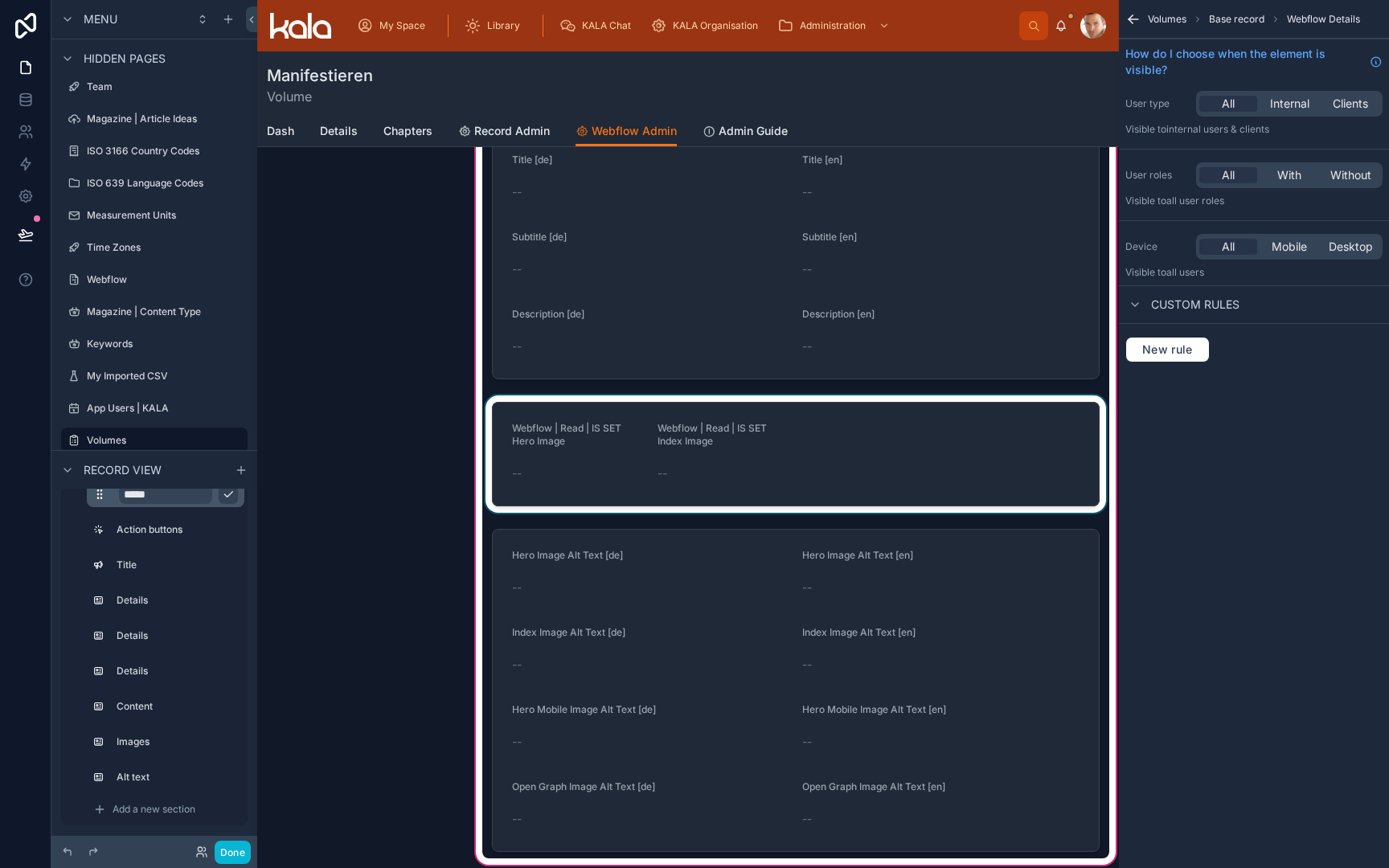
click at [952, 482] on div at bounding box center [795, 454] width 627 height 117
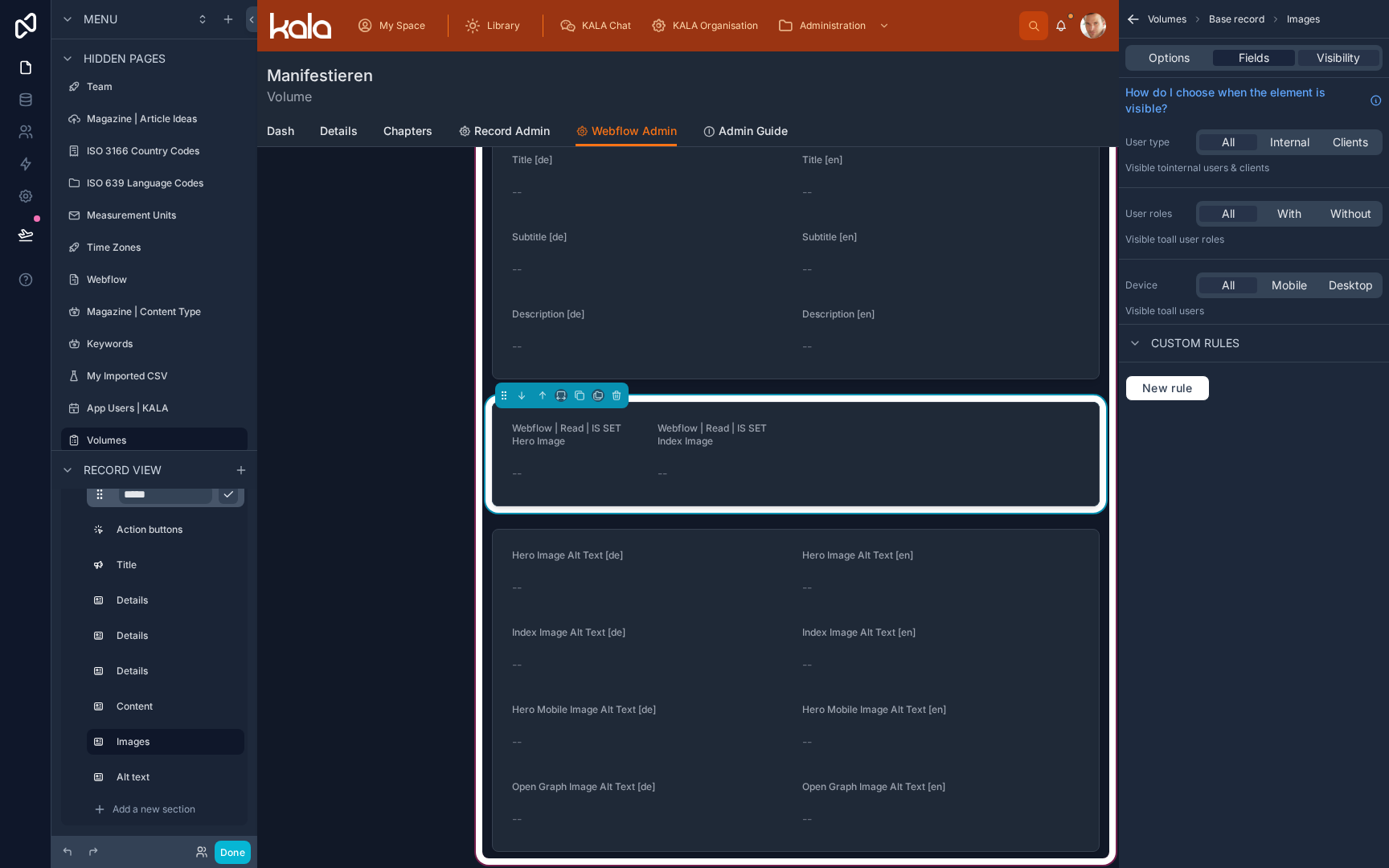
click at [1269, 52] on span "Fields" at bounding box center [1254, 58] width 31 height 16
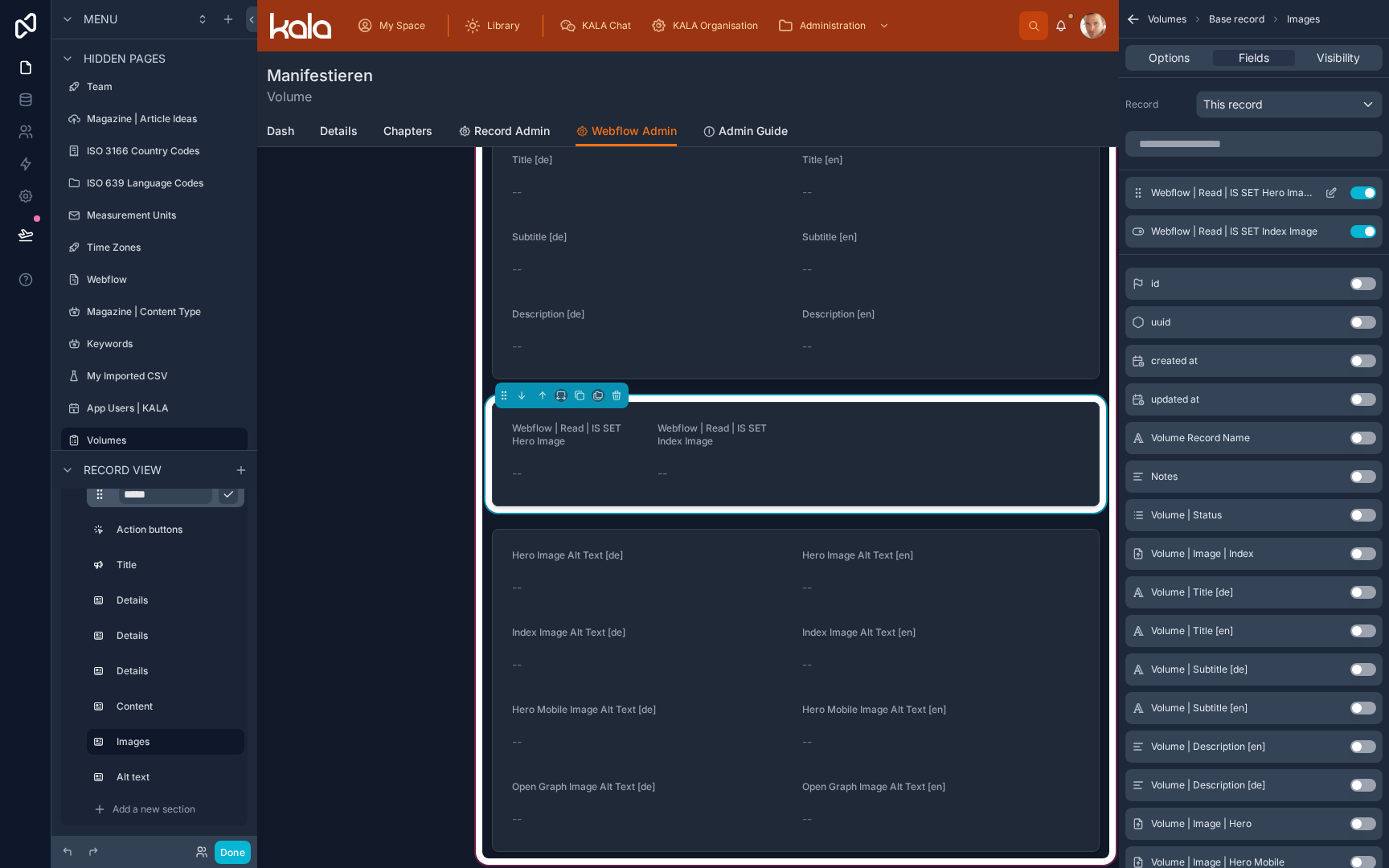
click at [1331, 193] on icon "scrollable content" at bounding box center [1330, 193] width 13 height 13
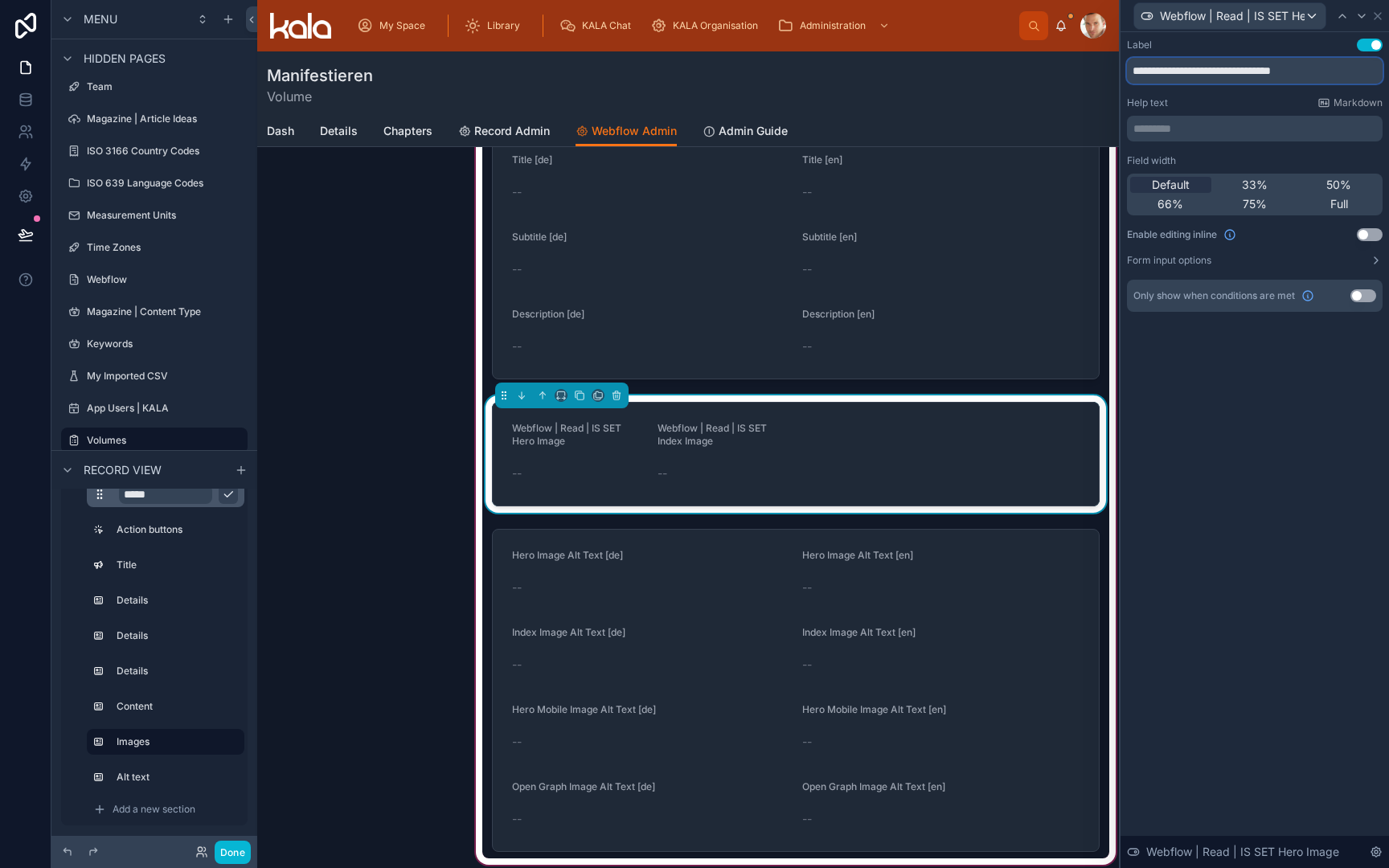
drag, startPoint x: 1263, startPoint y: 71, endPoint x: 1149, endPoint y: 59, distance: 114.6
click at [1149, 59] on input "**********" at bounding box center [1254, 70] width 255 height 25
type input "**********"
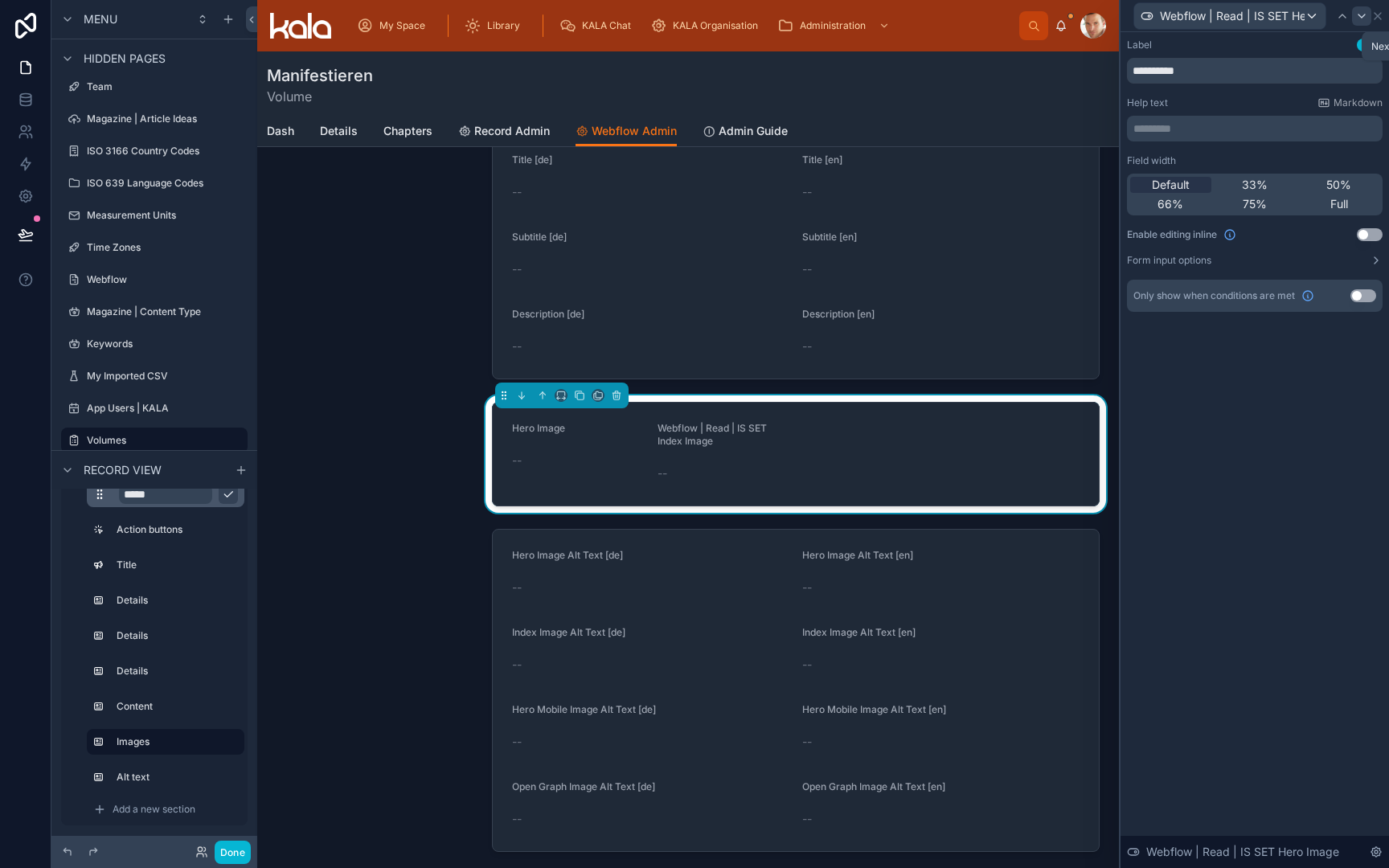
click at [1364, 14] on icon at bounding box center [1361, 15] width 13 height 13
drag, startPoint x: 1263, startPoint y: 72, endPoint x: 1151, endPoint y: 73, distance: 112.0
click at [1151, 73] on input "**********" at bounding box center [1254, 70] width 255 height 25
type input "**********"
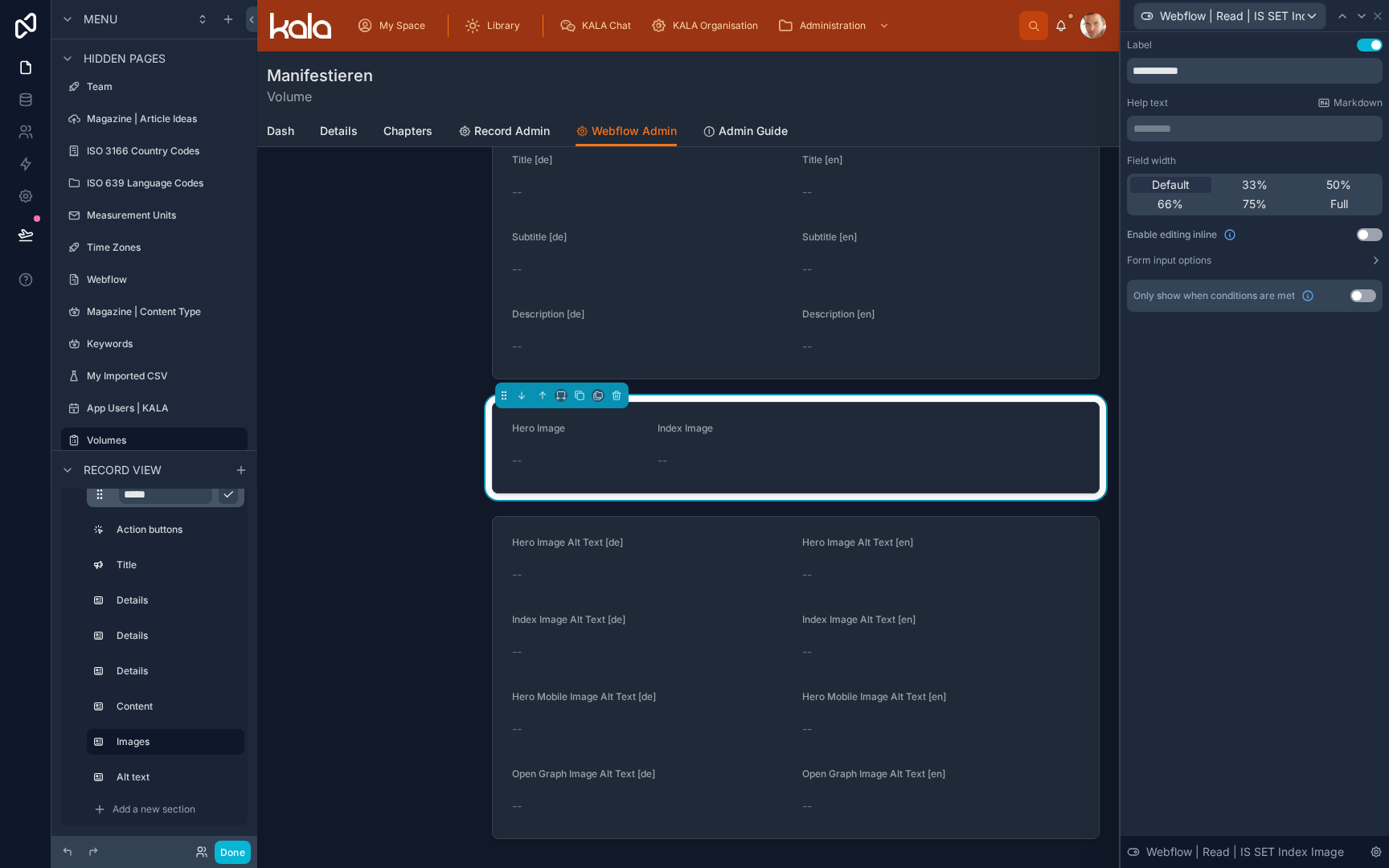
click at [1110, 512] on div "Webflow details LOAD UPDATE PUSH UPDATE The information below is read back from…" at bounding box center [796, 169] width 647 height 1373
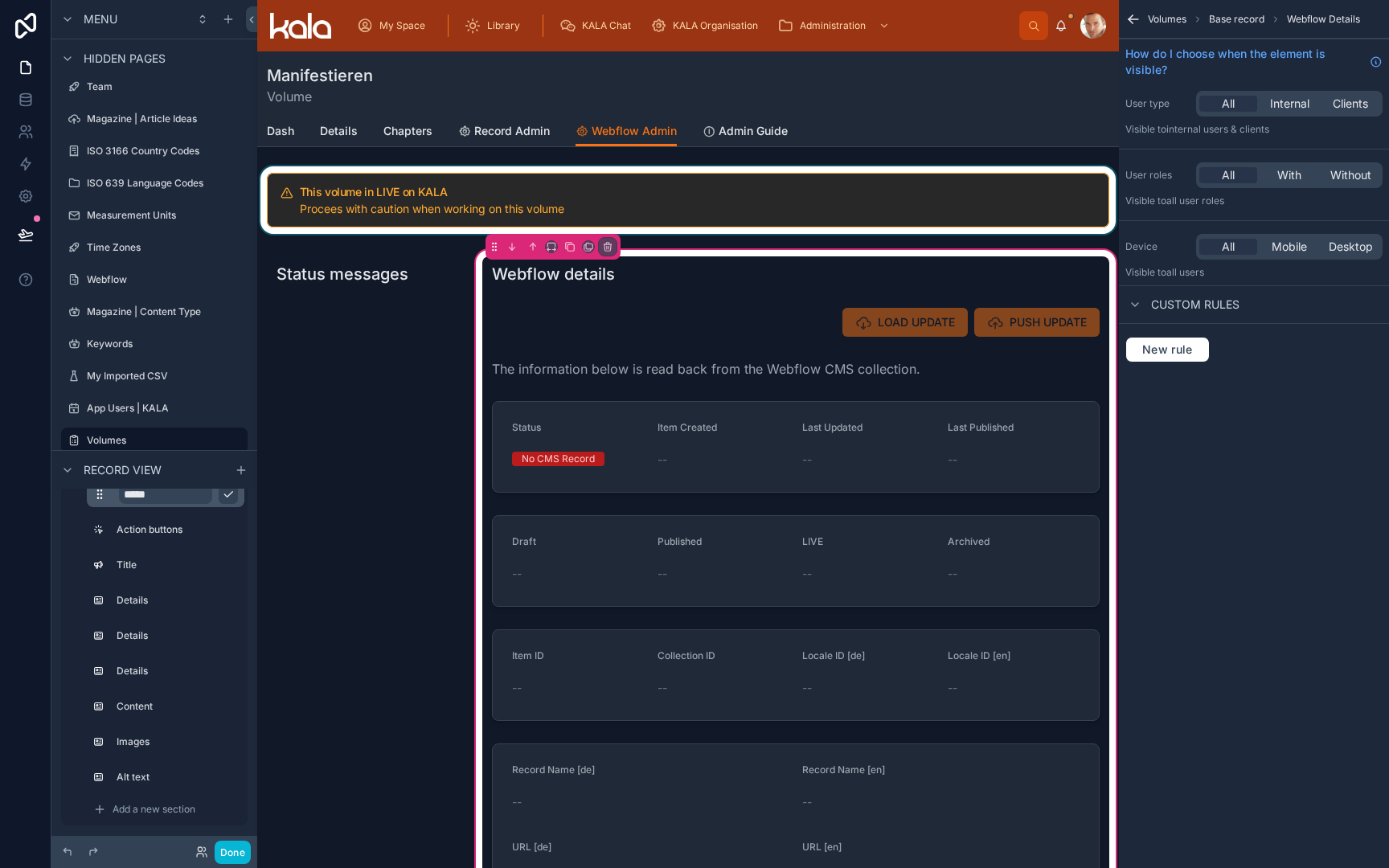
click at [479, 206] on div at bounding box center [688, 200] width 862 height 68
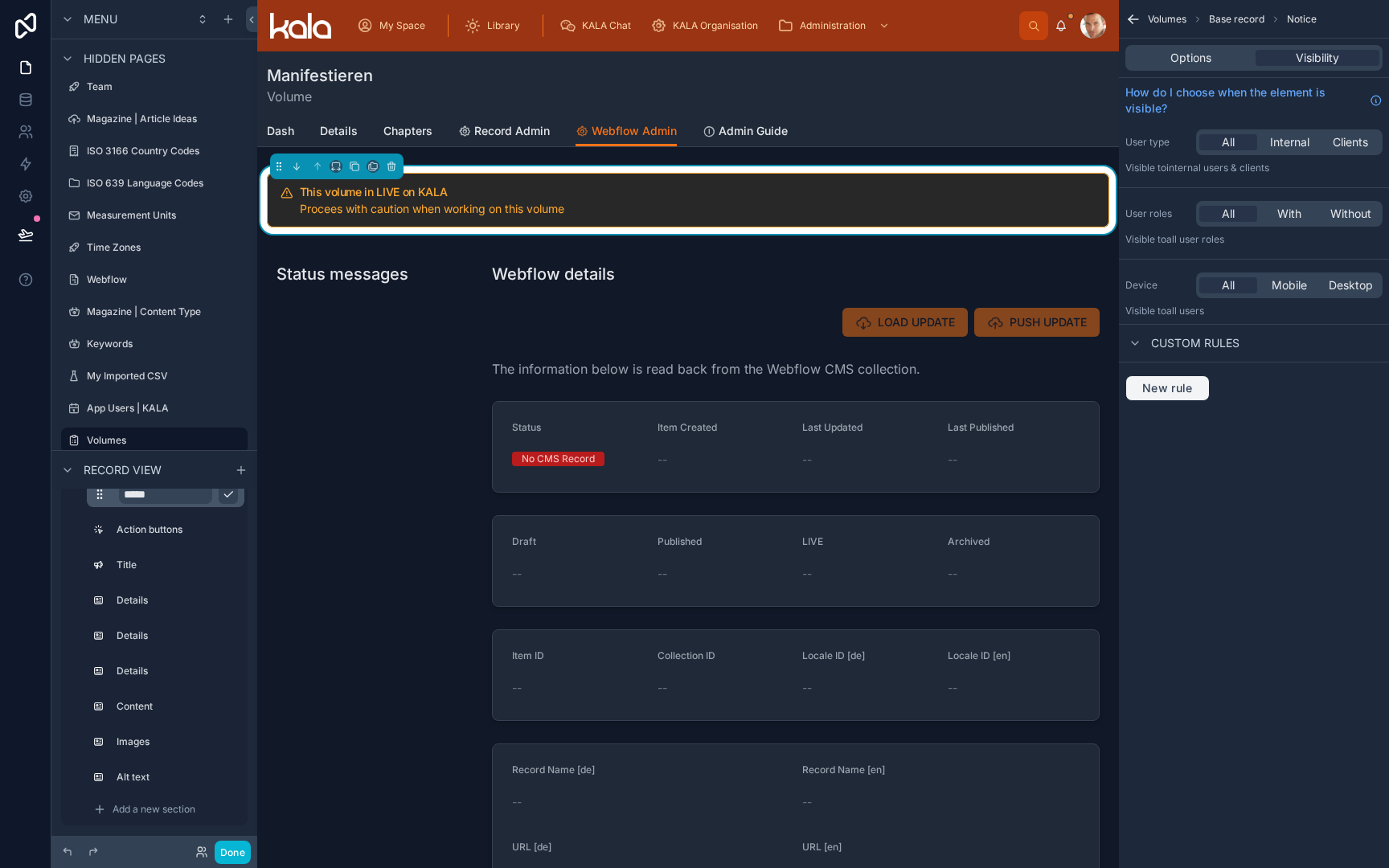
click at [1177, 390] on span "New rule" at bounding box center [1168, 388] width 64 height 14
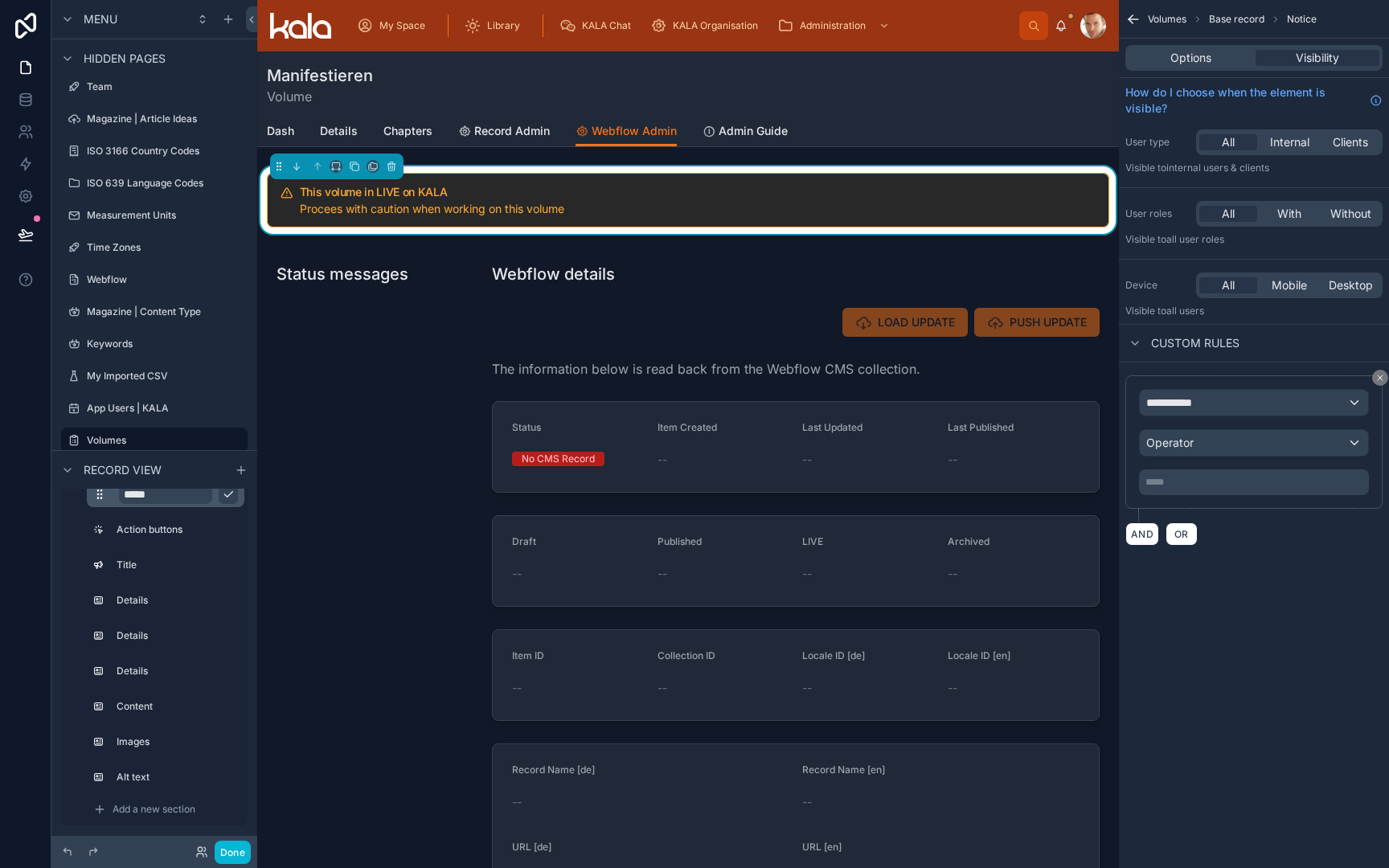
click at [1185, 401] on span "**********" at bounding box center [1176, 402] width 59 height 16
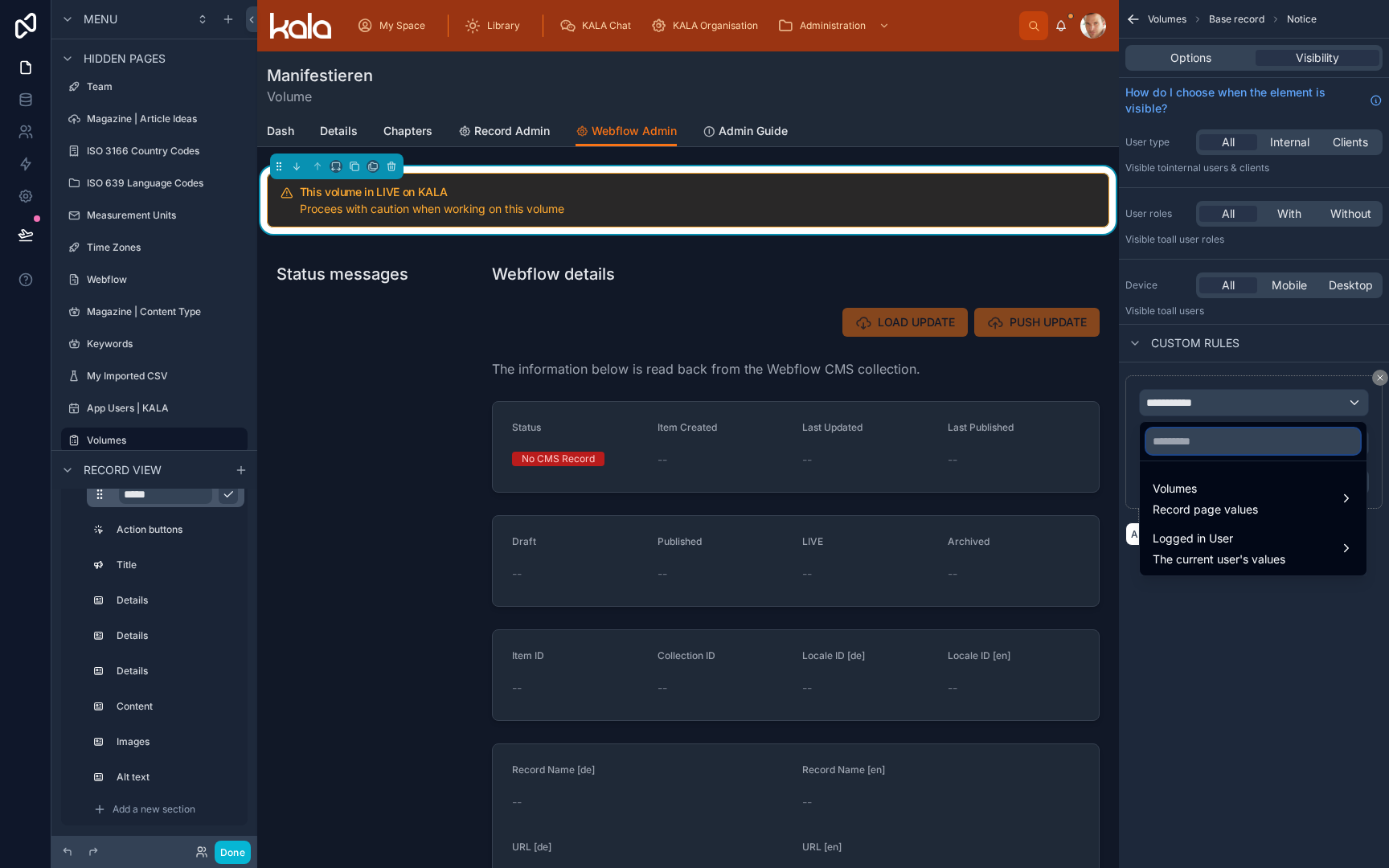
click at [1190, 435] on input "text" at bounding box center [1253, 441] width 214 height 25
type input "****"
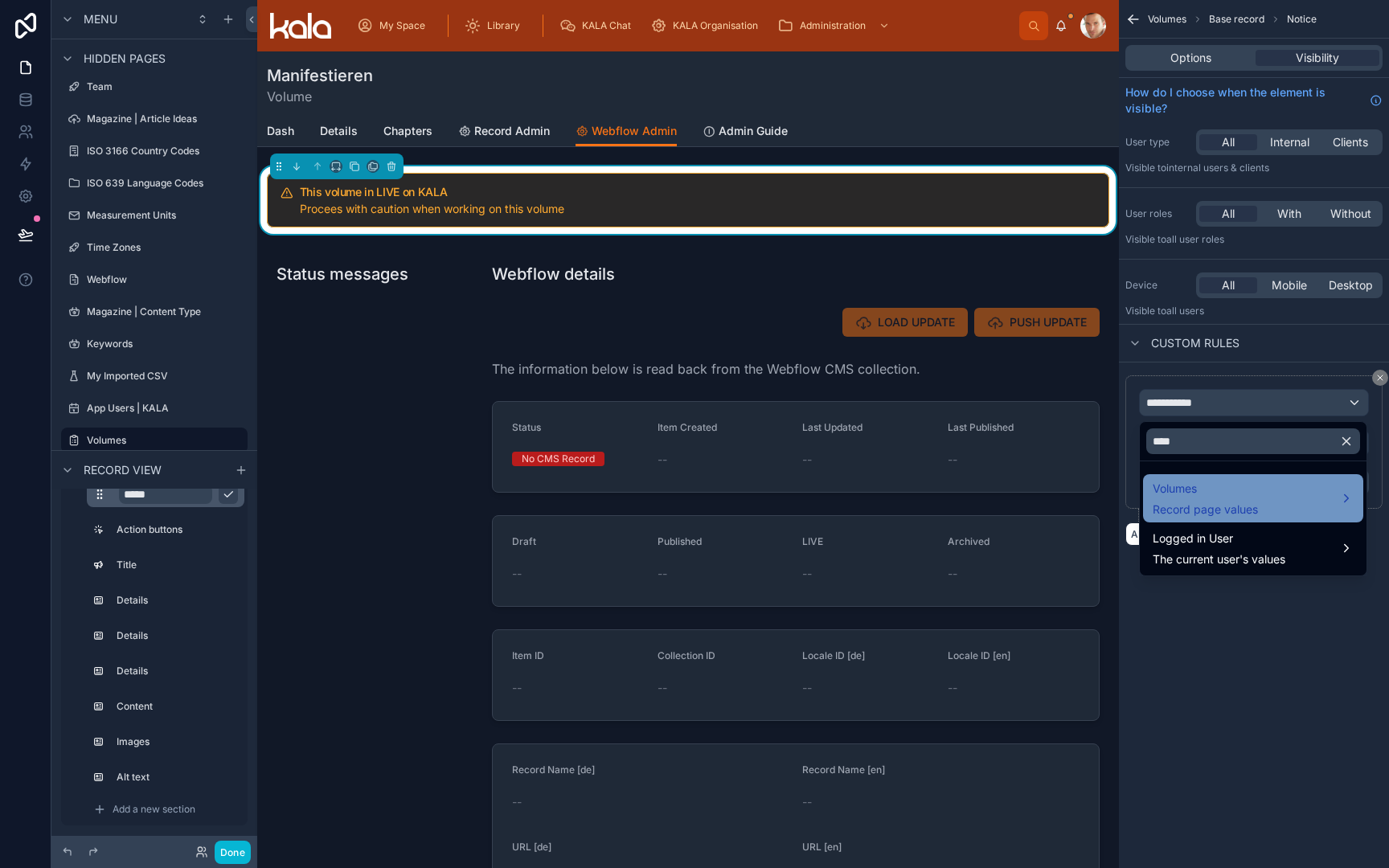
click at [1200, 506] on span "Record page values" at bounding box center [1206, 509] width 105 height 16
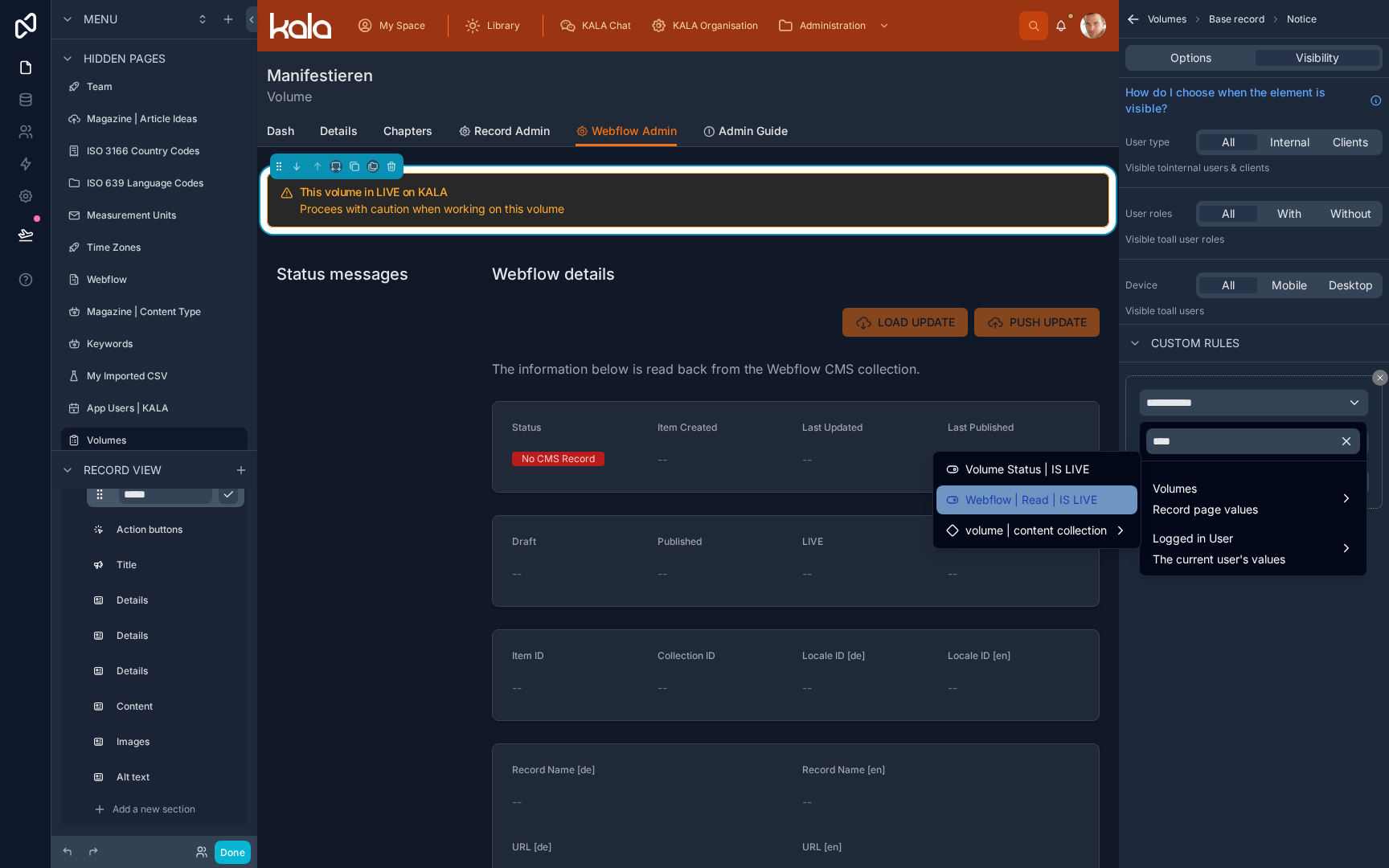
click at [1102, 492] on div "Webflow | Read | IS LIVE" at bounding box center [1037, 500] width 182 height 20
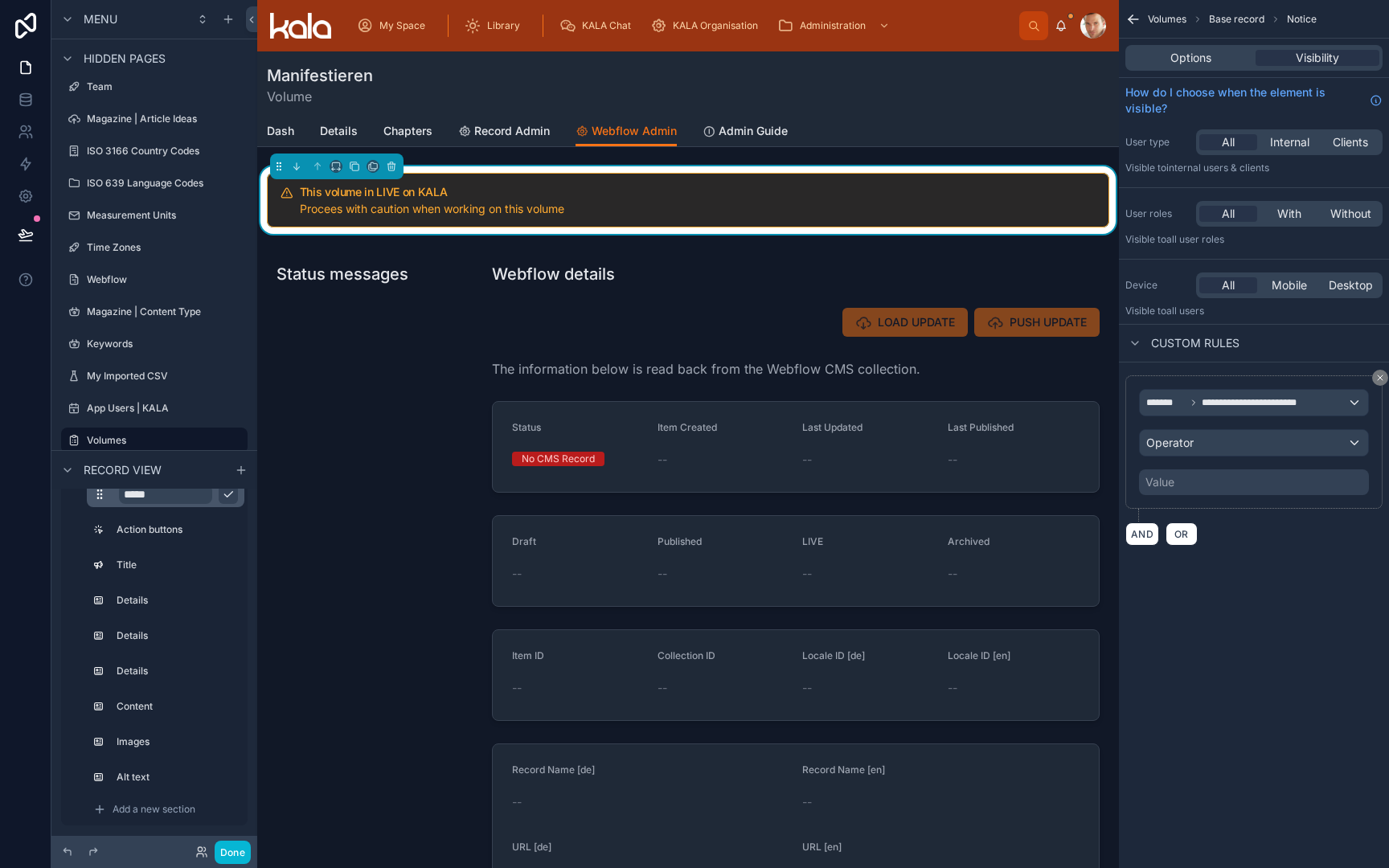
click at [1248, 440] on div "Operator" at bounding box center [1254, 443] width 228 height 25
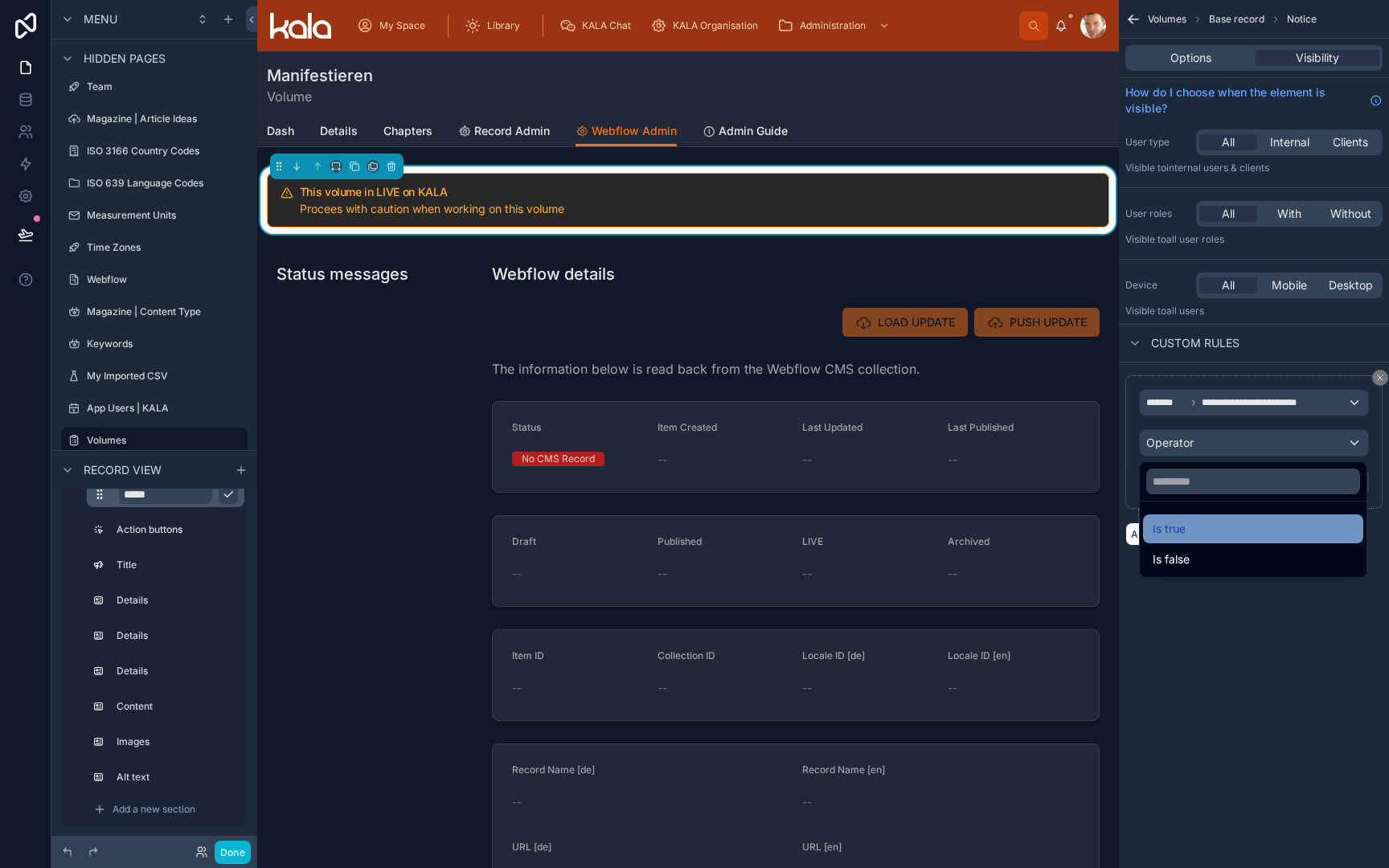
click at [1217, 530] on div "Is true" at bounding box center [1253, 529] width 201 height 20
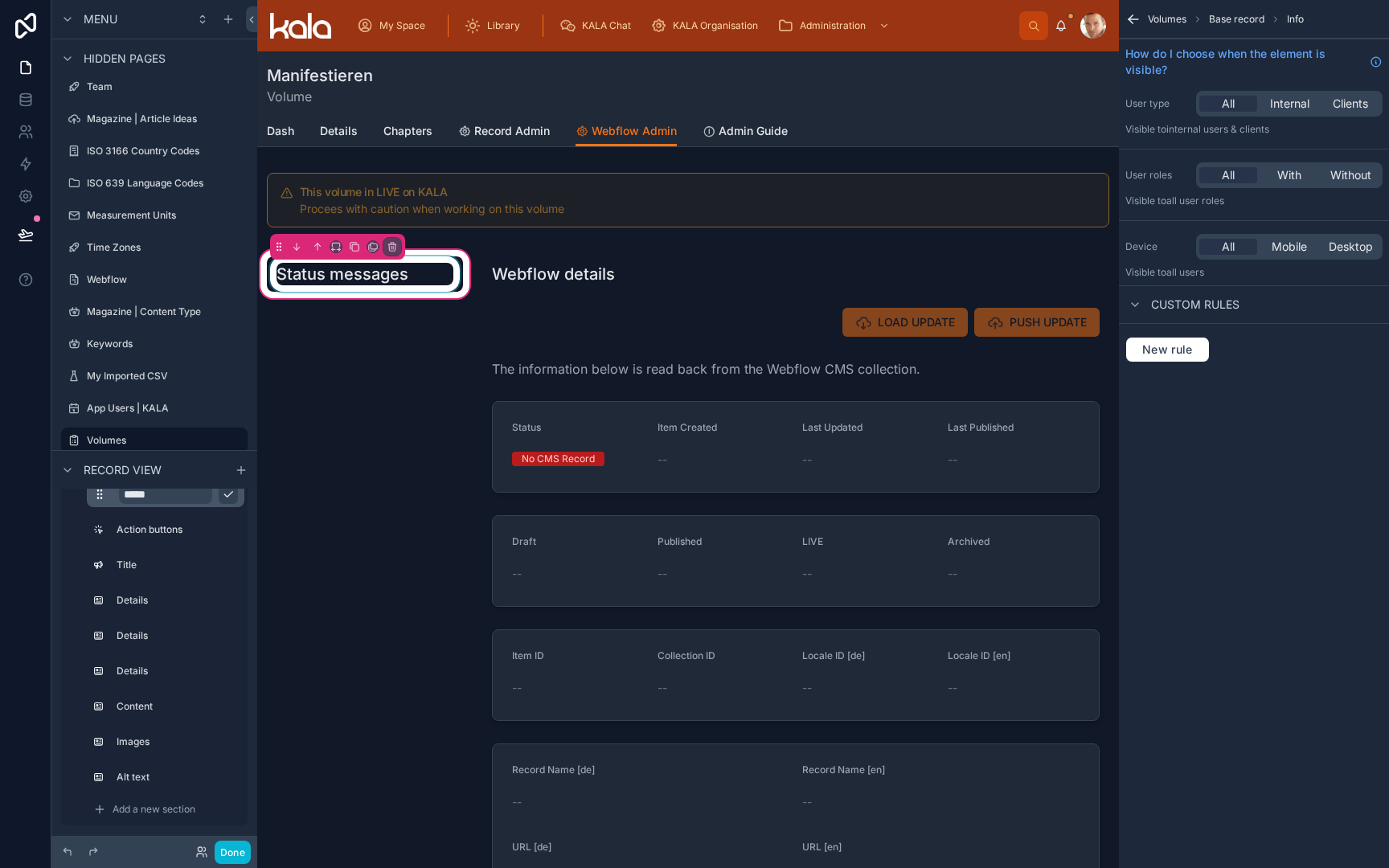
click at [417, 261] on div at bounding box center [365, 274] width 196 height 36
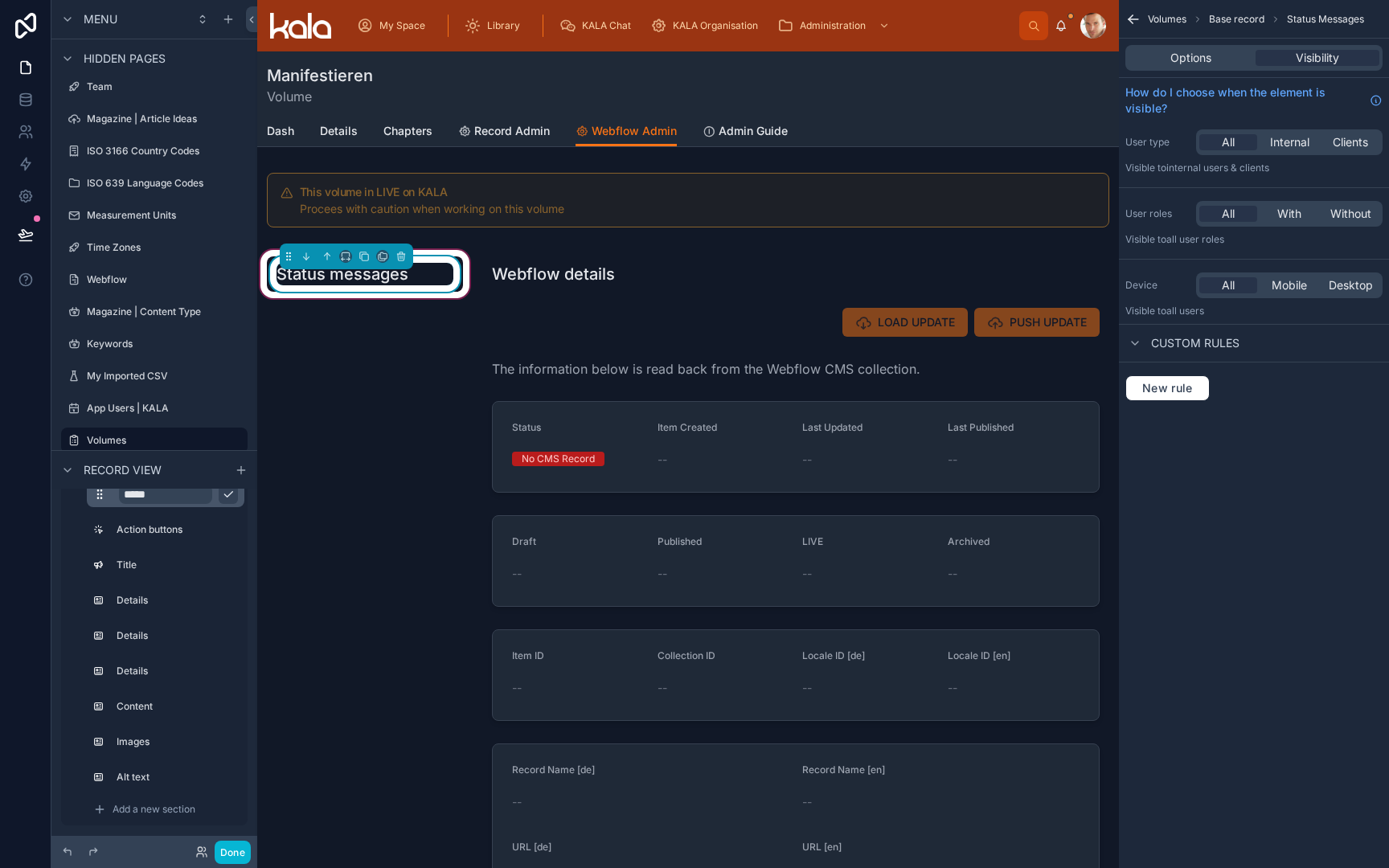
click at [1188, 47] on div "Options Visibility" at bounding box center [1253, 58] width 257 height 25
click at [1190, 60] on span "Options" at bounding box center [1191, 58] width 41 height 16
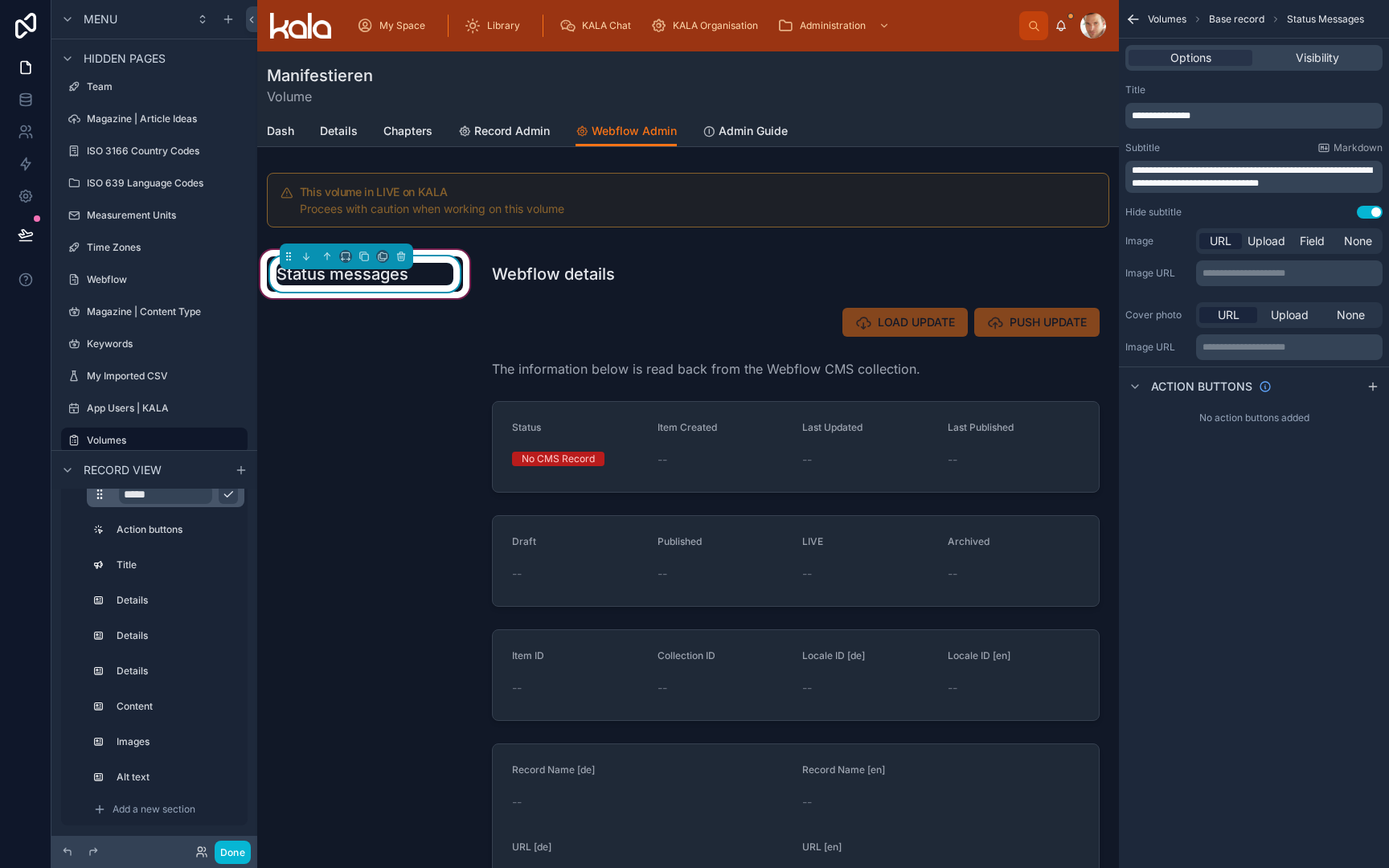
click at [1138, 116] on span "**********" at bounding box center [1161, 115] width 59 height 9
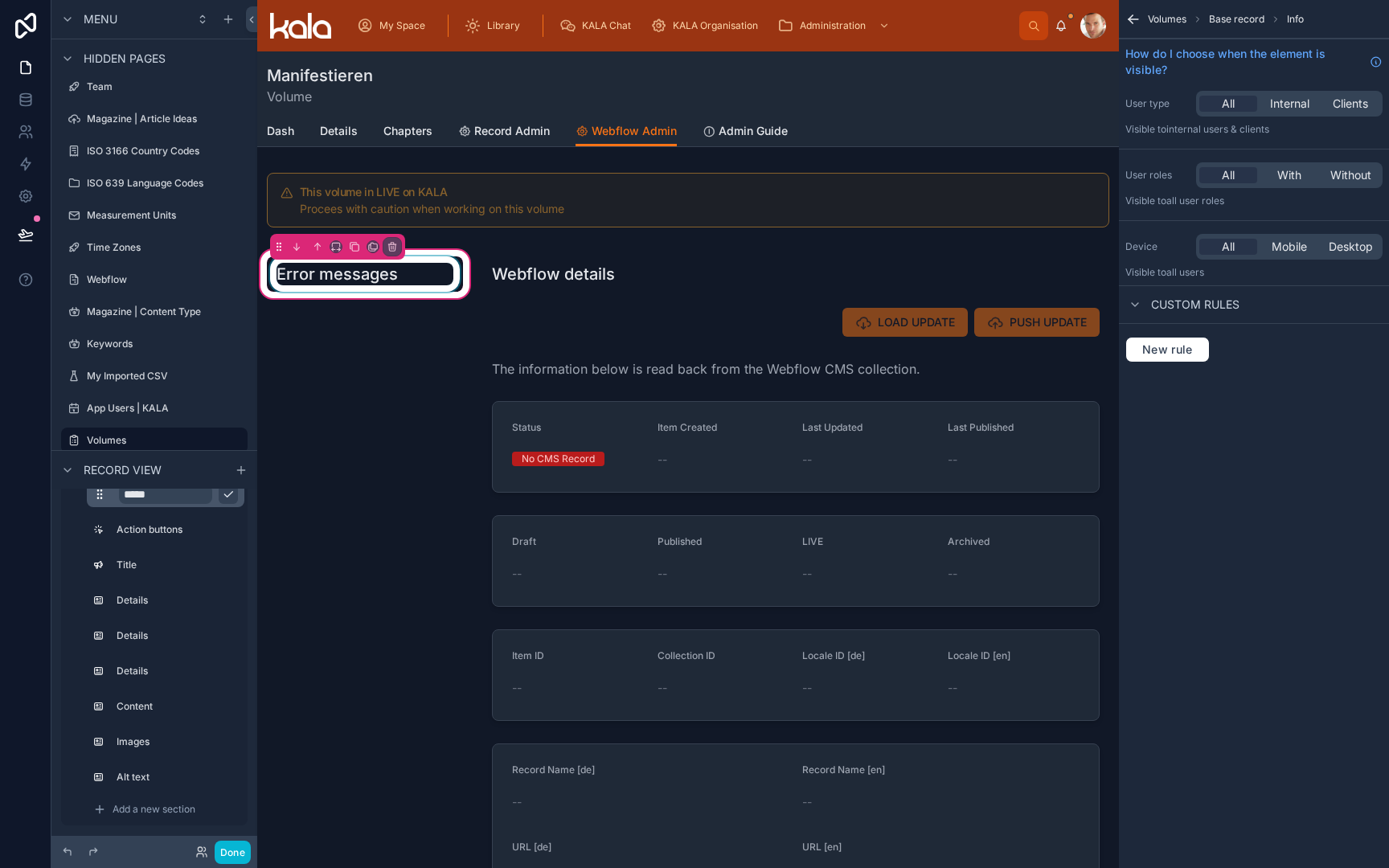
click at [430, 283] on div at bounding box center [365, 274] width 196 height 36
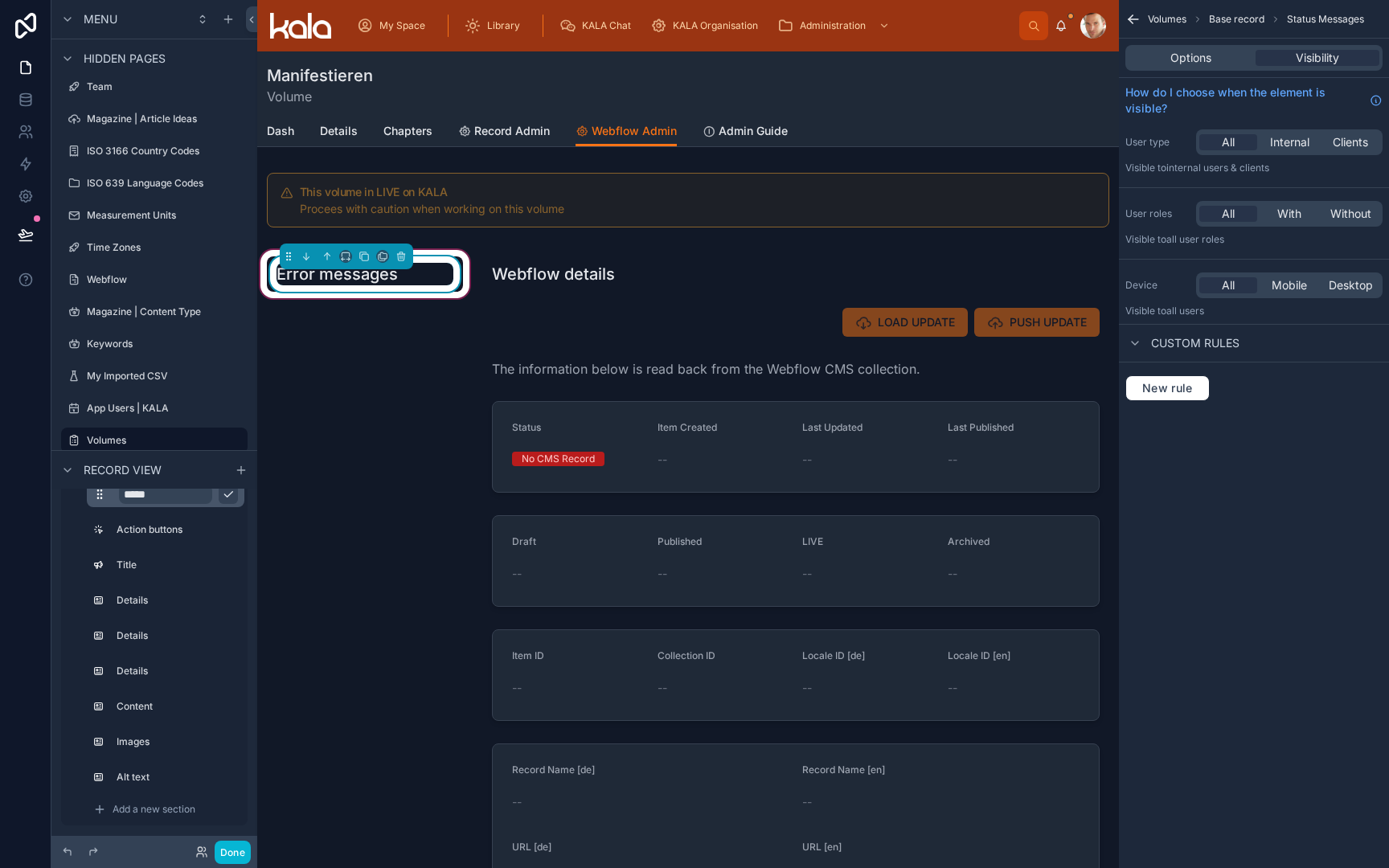
click at [430, 283] on div "Error messages" at bounding box center [365, 274] width 176 height 23
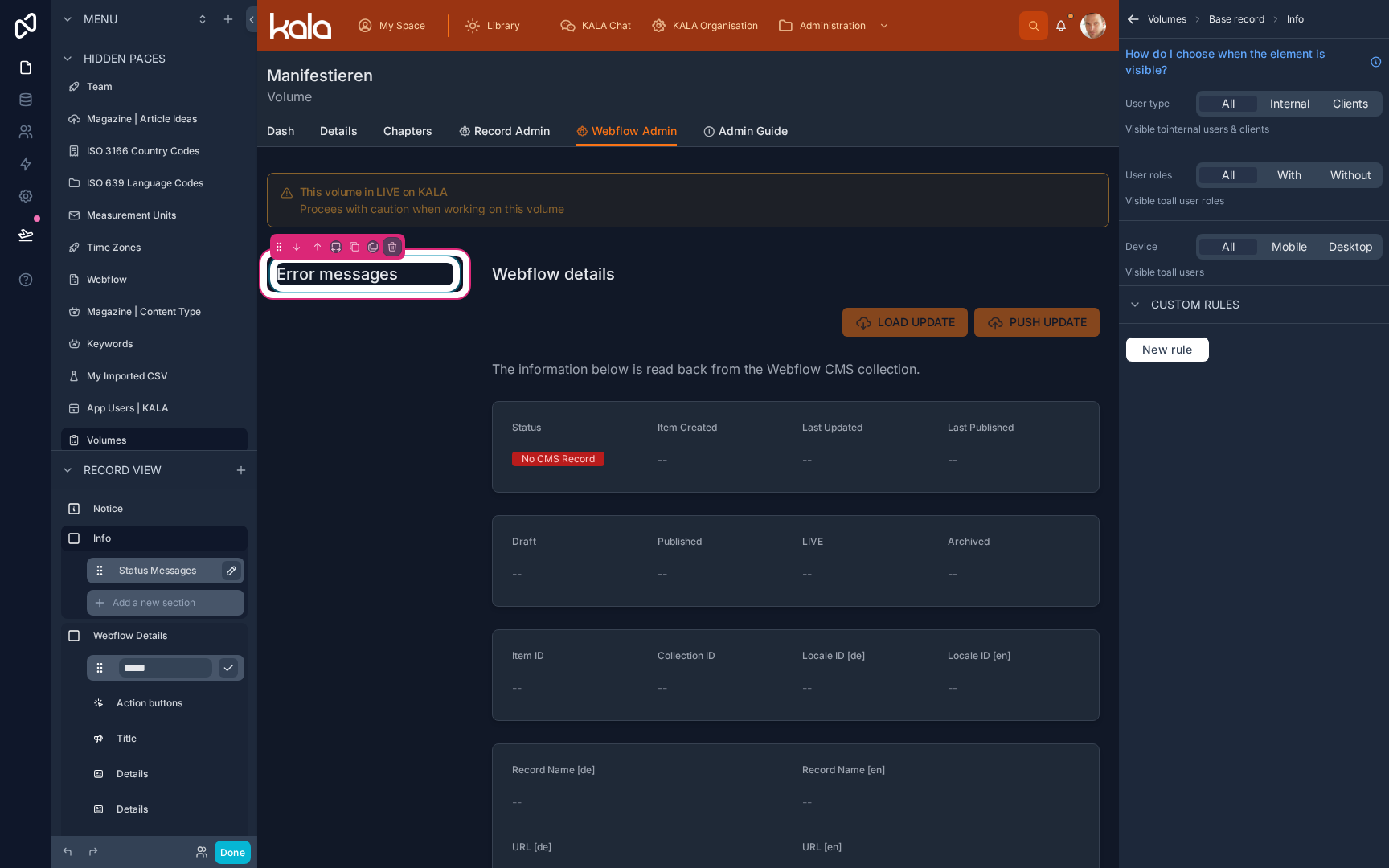
click at [143, 603] on span "Add a new section" at bounding box center [154, 602] width 83 height 13
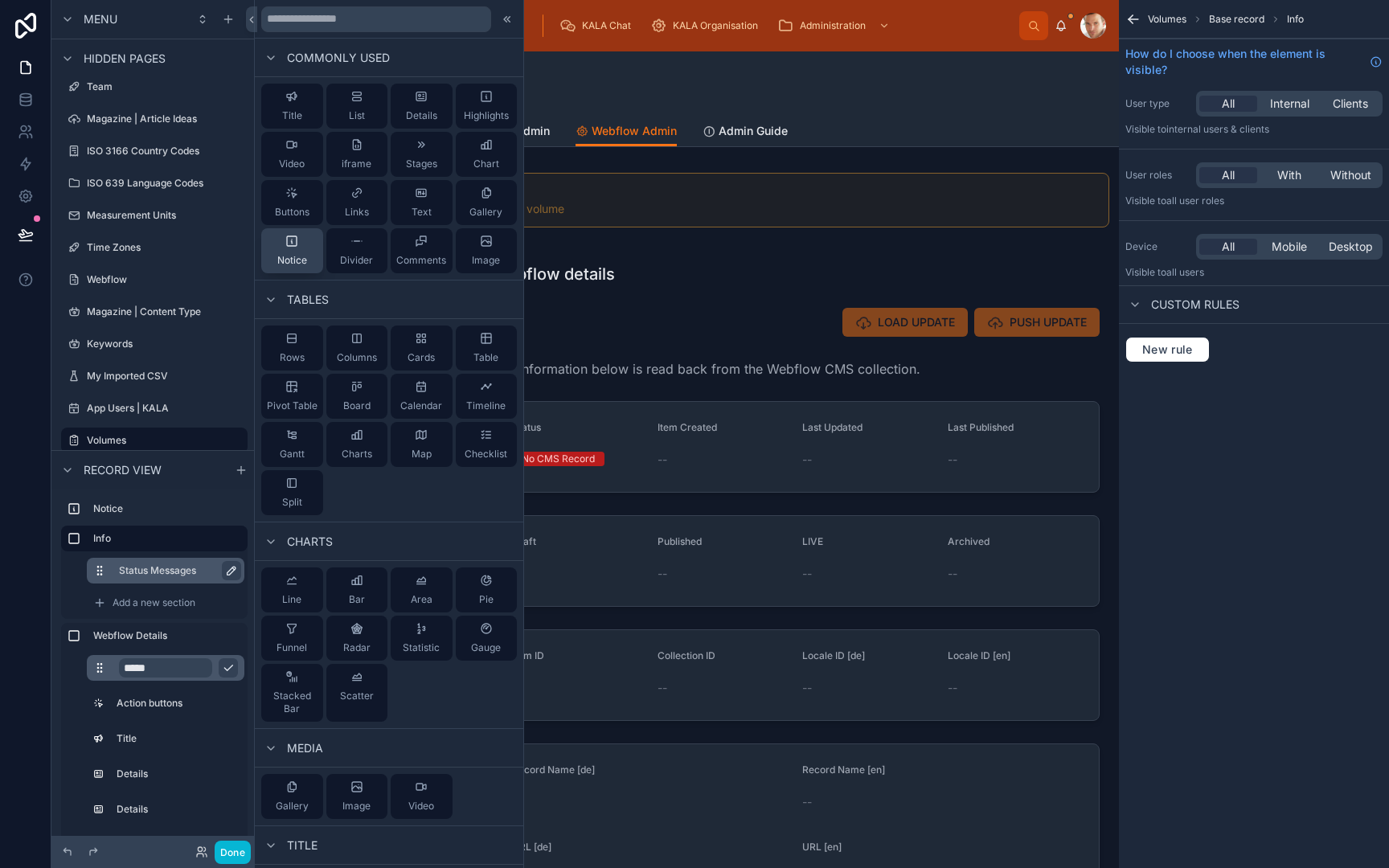
click at [294, 249] on div "Notice" at bounding box center [292, 251] width 30 height 32
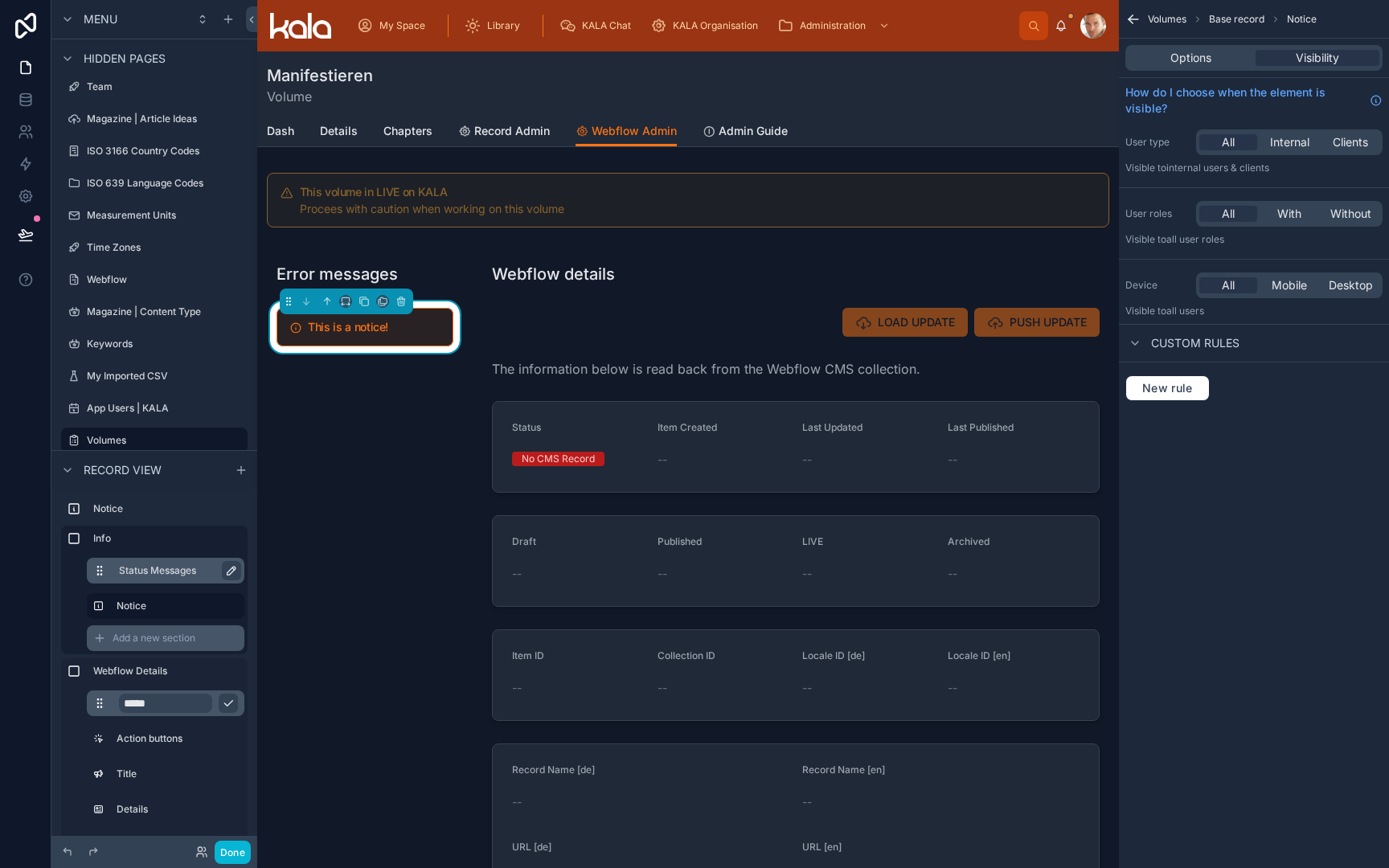
click at [160, 643] on span "Add a new section" at bounding box center [154, 638] width 83 height 13
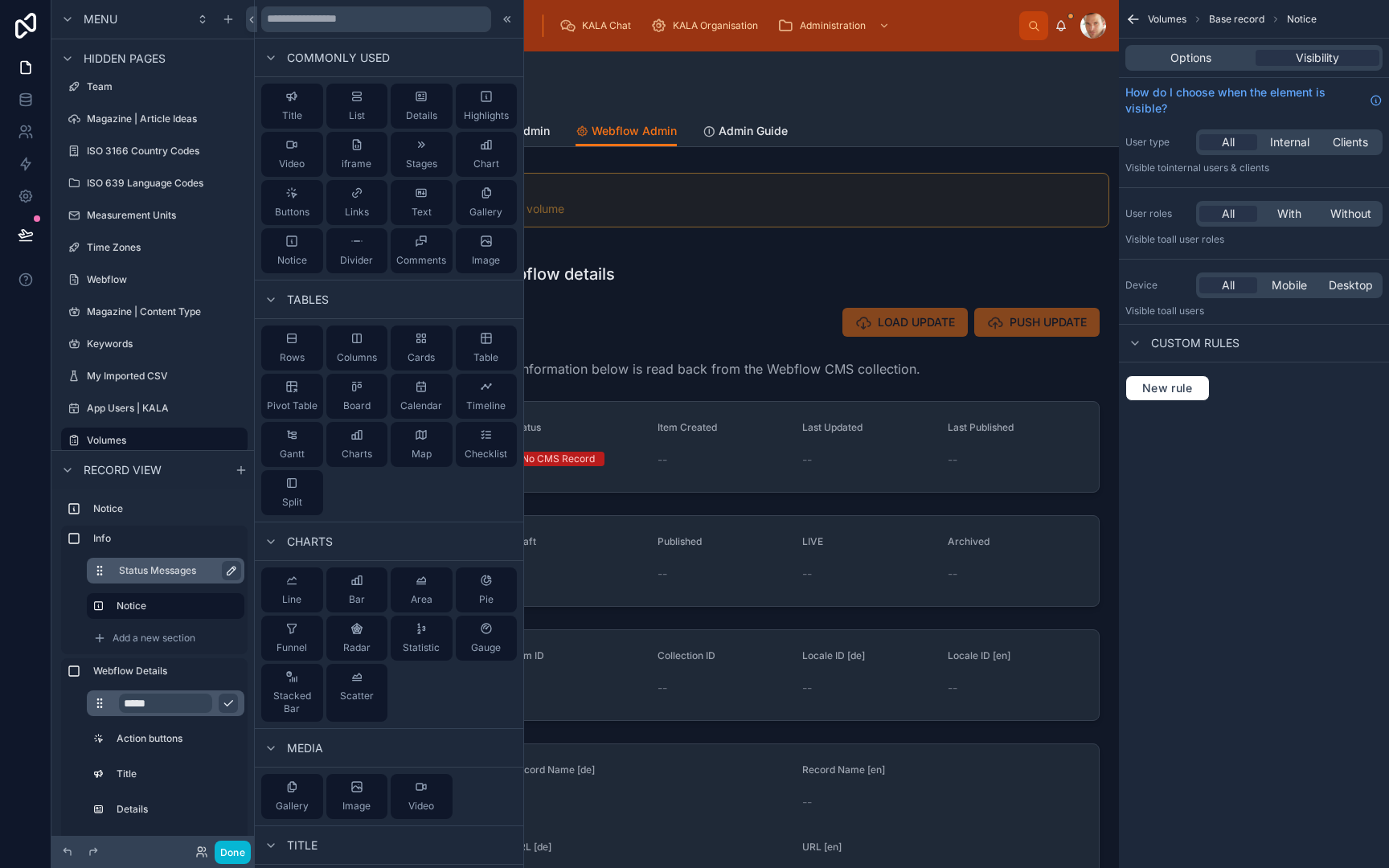
click at [155, 573] on label "Status Messages" at bounding box center [175, 570] width 113 height 13
click at [295, 107] on div "Title" at bounding box center [293, 106] width 20 height 32
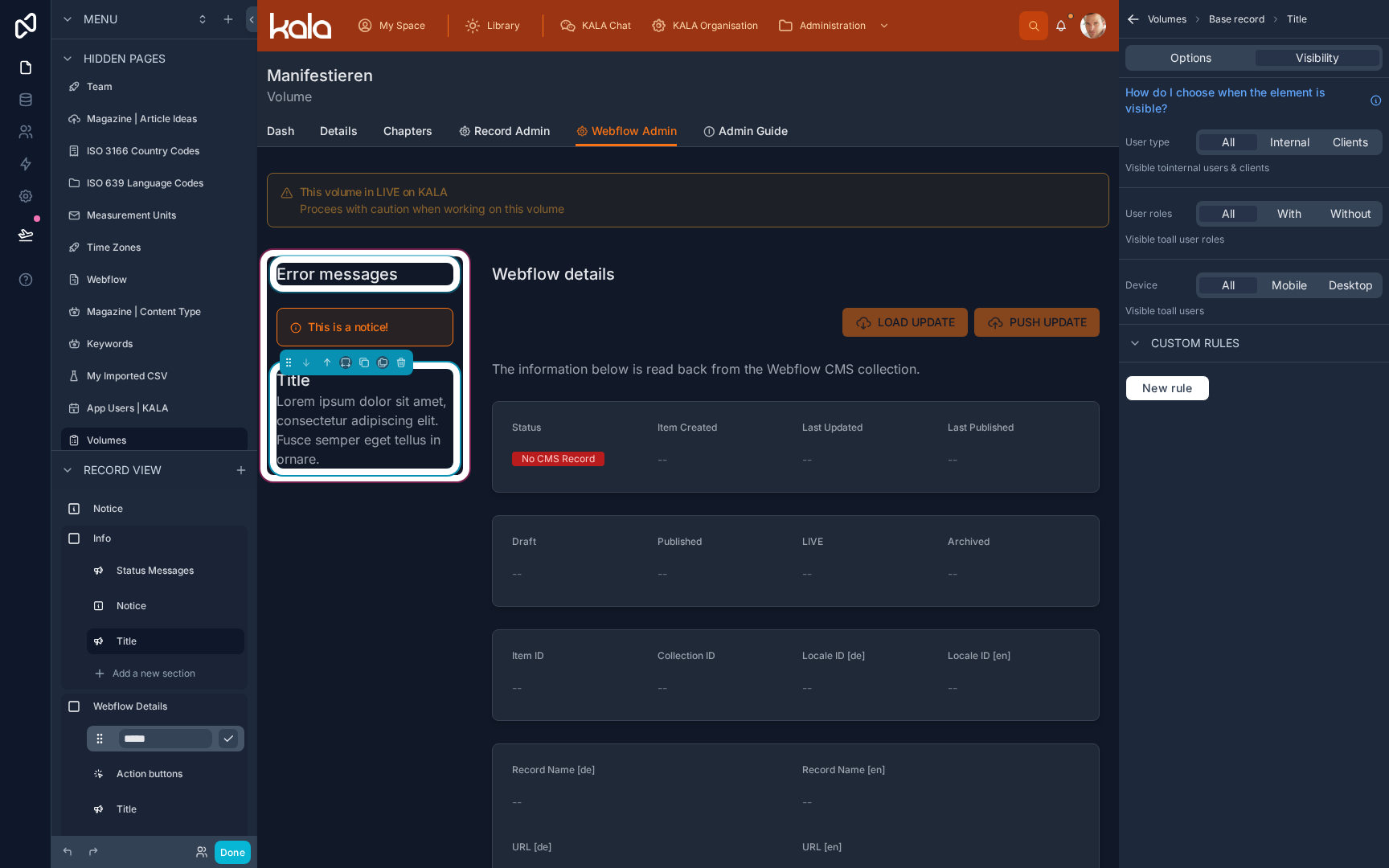
click at [333, 269] on div at bounding box center [365, 274] width 196 height 36
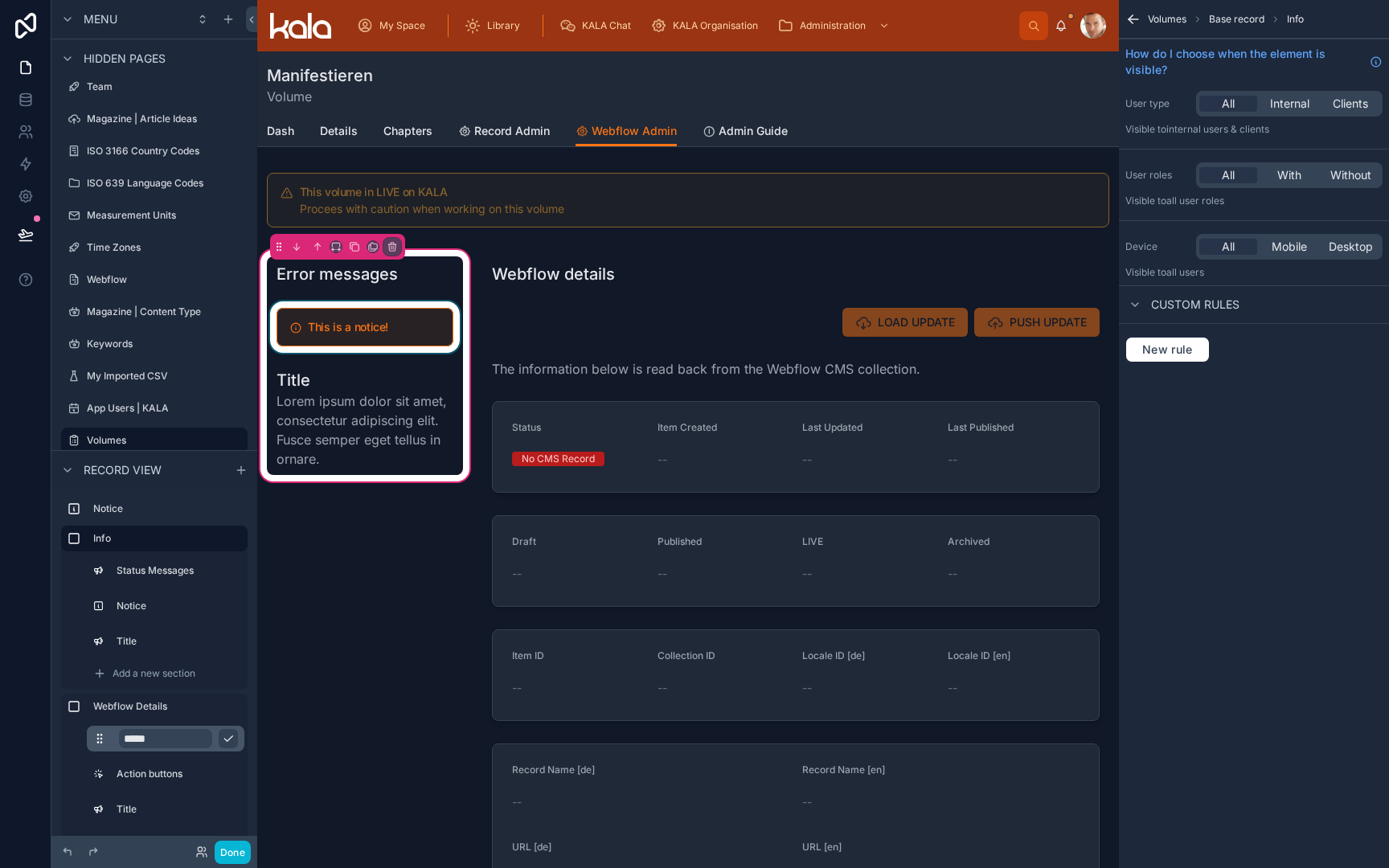
click at [343, 316] on div at bounding box center [365, 327] width 196 height 52
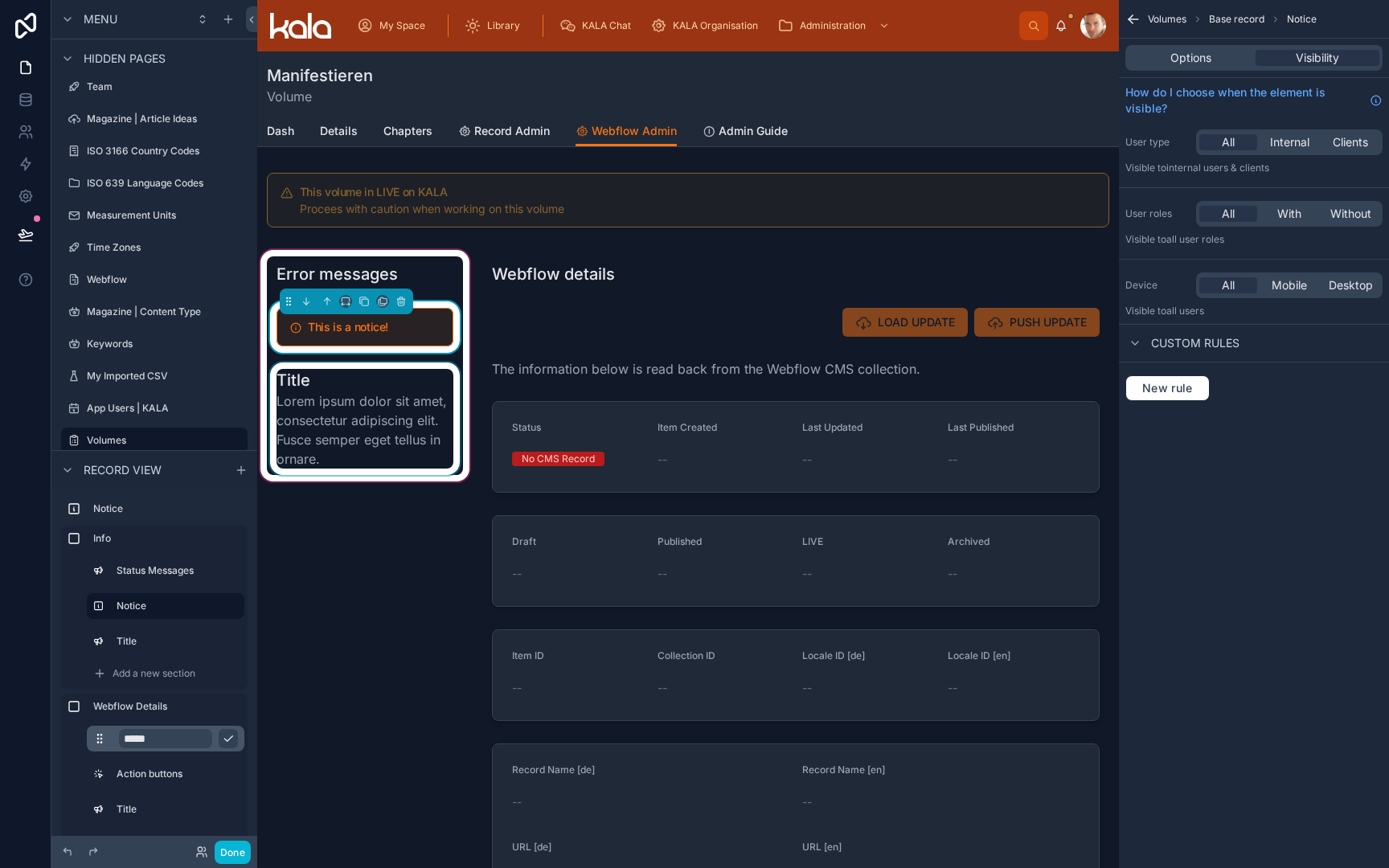
click at [313, 395] on div at bounding box center [365, 418] width 196 height 113
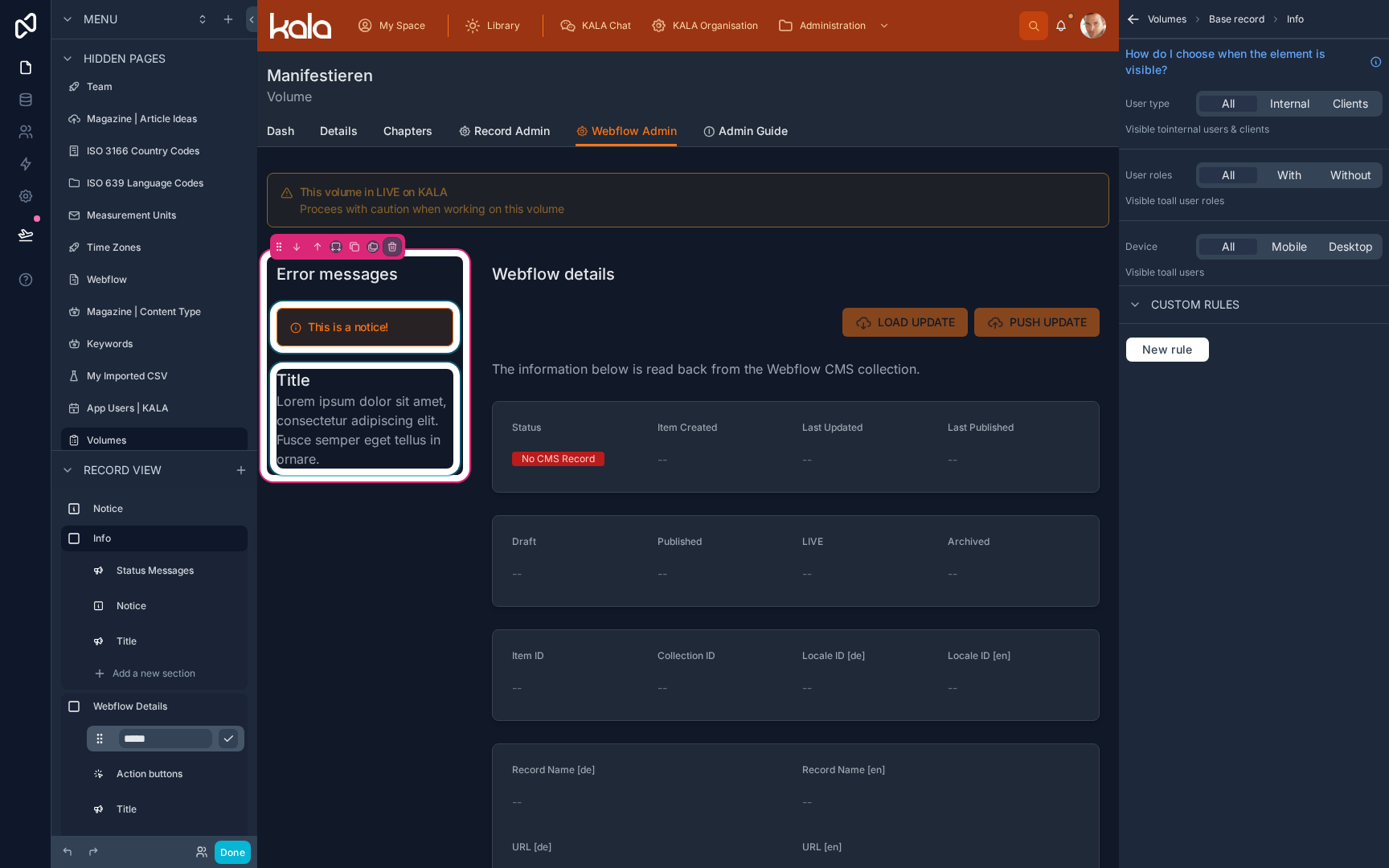
click at [357, 416] on div at bounding box center [365, 418] width 196 height 113
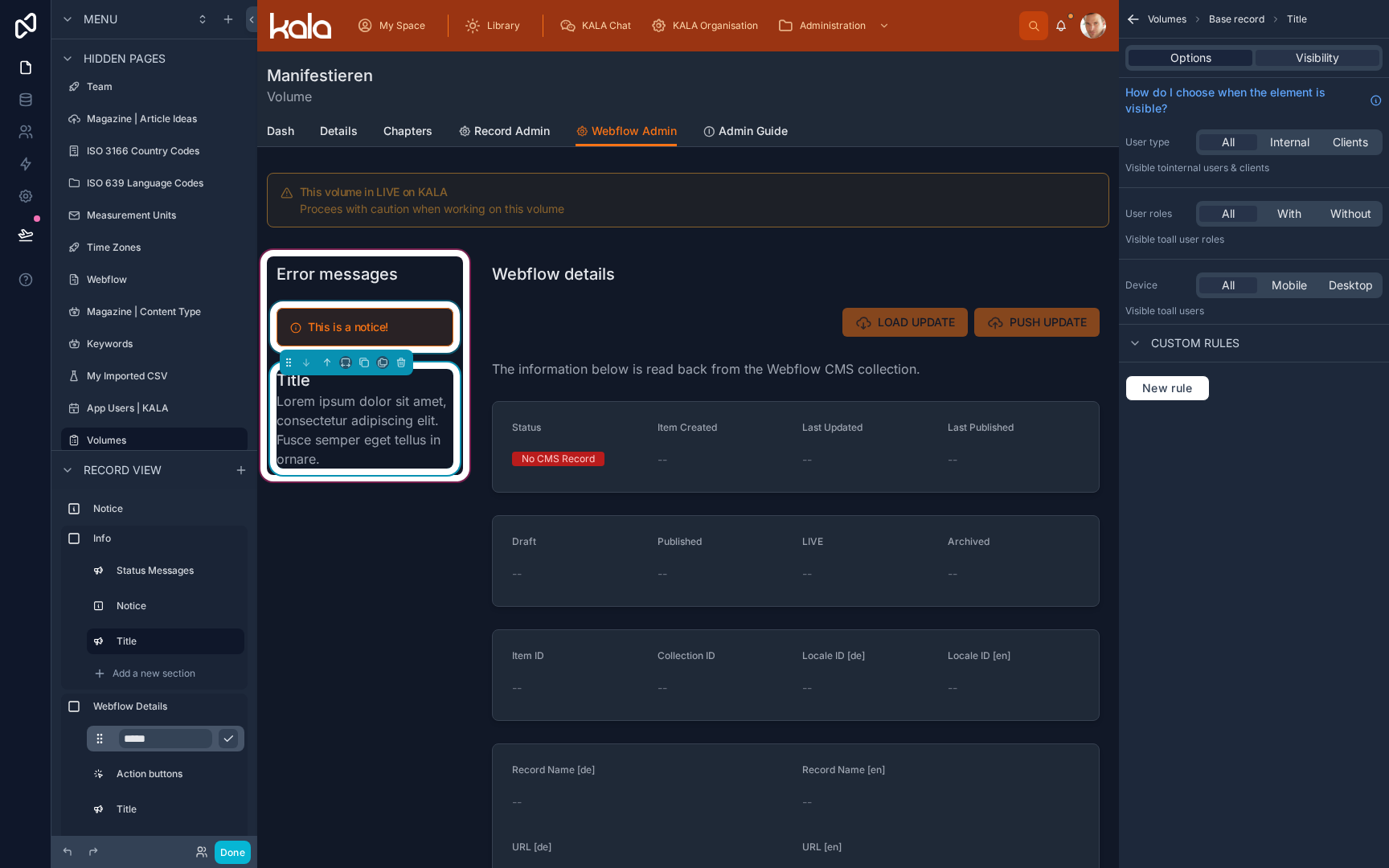
click at [1185, 60] on span "Options" at bounding box center [1191, 58] width 41 height 16
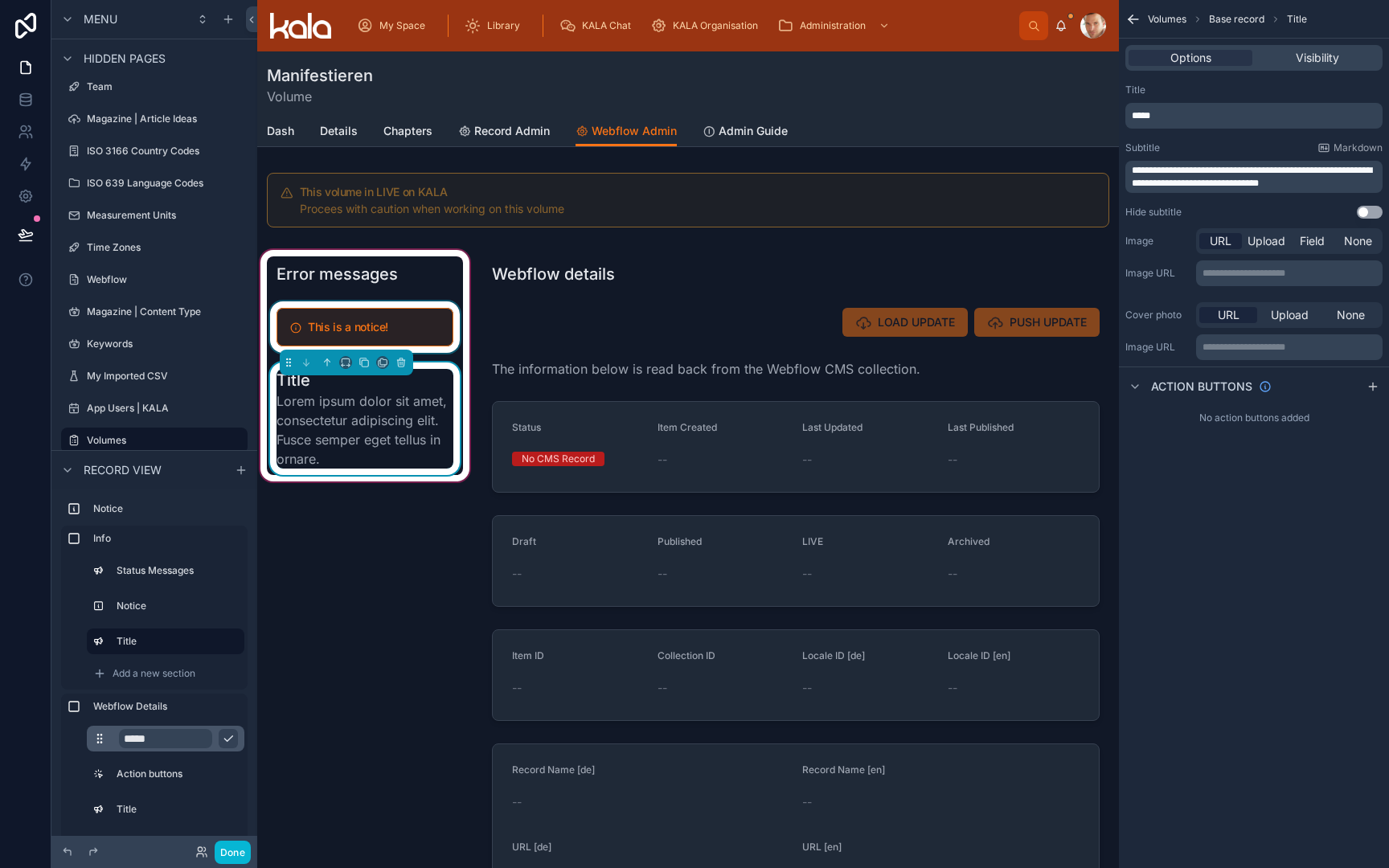
click at [1204, 121] on p "*****" at bounding box center [1256, 115] width 248 height 13
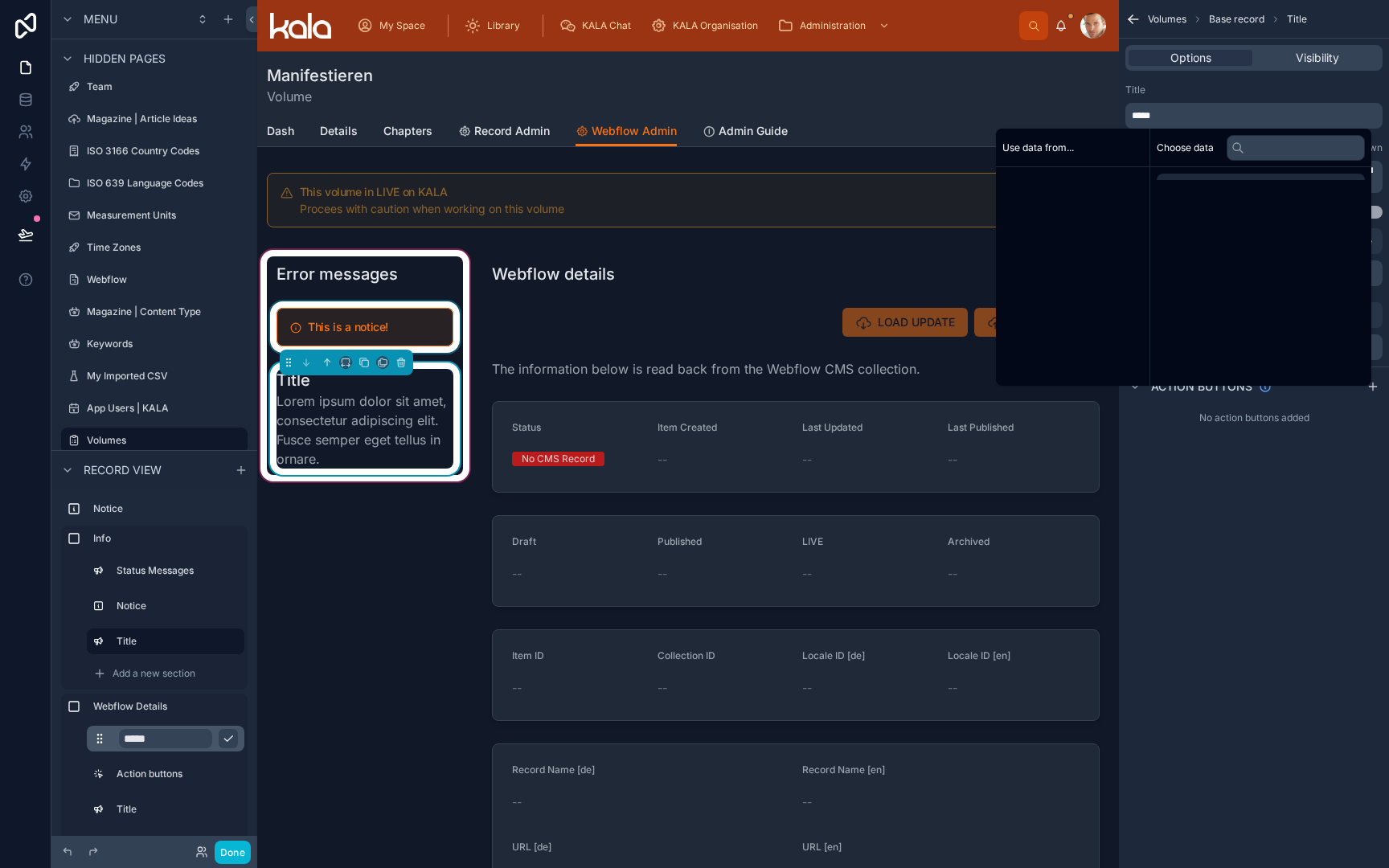
click at [1204, 121] on p "*****" at bounding box center [1256, 115] width 248 height 13
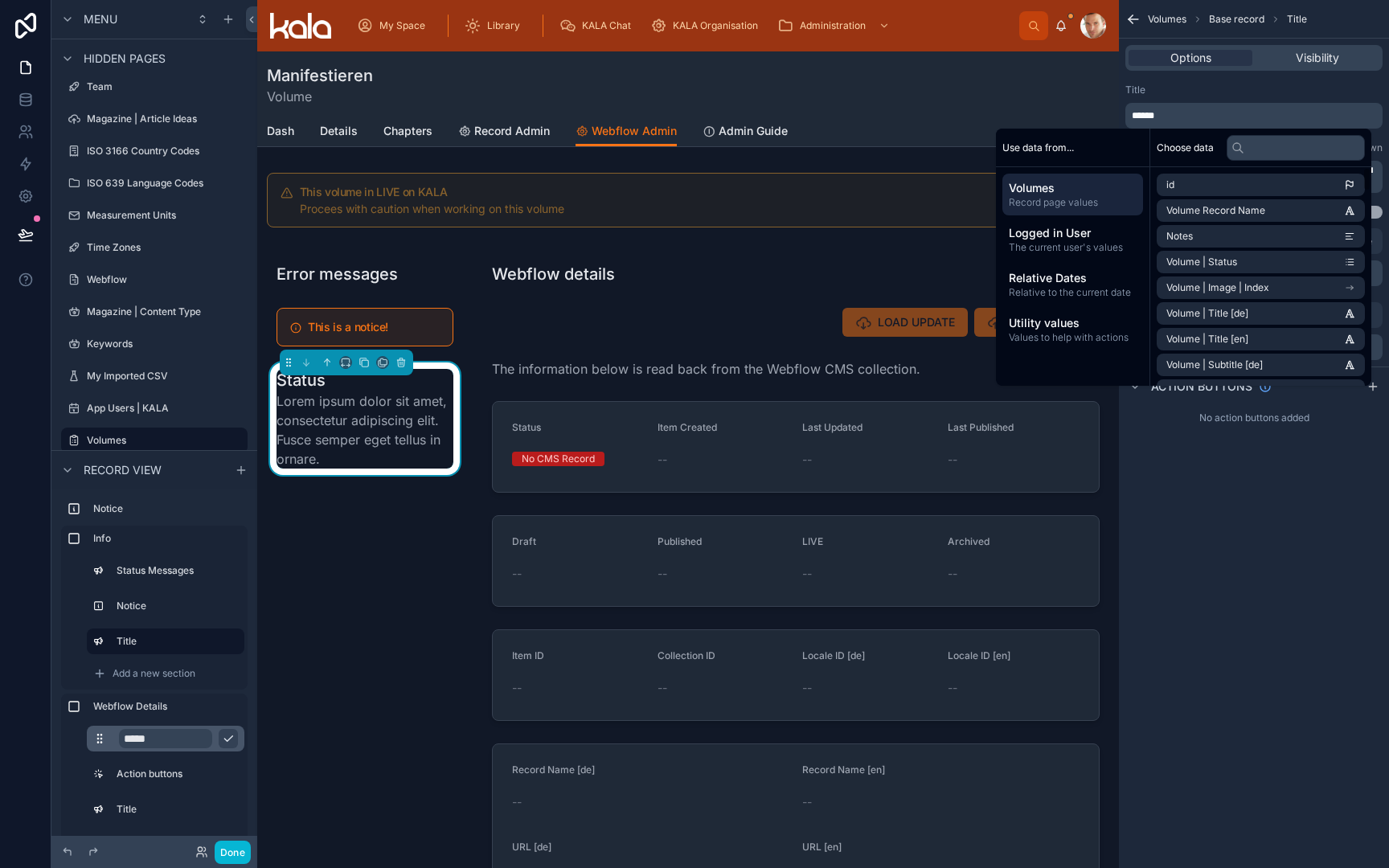
click at [1217, 79] on div "**********" at bounding box center [1254, 151] width 270 height 148
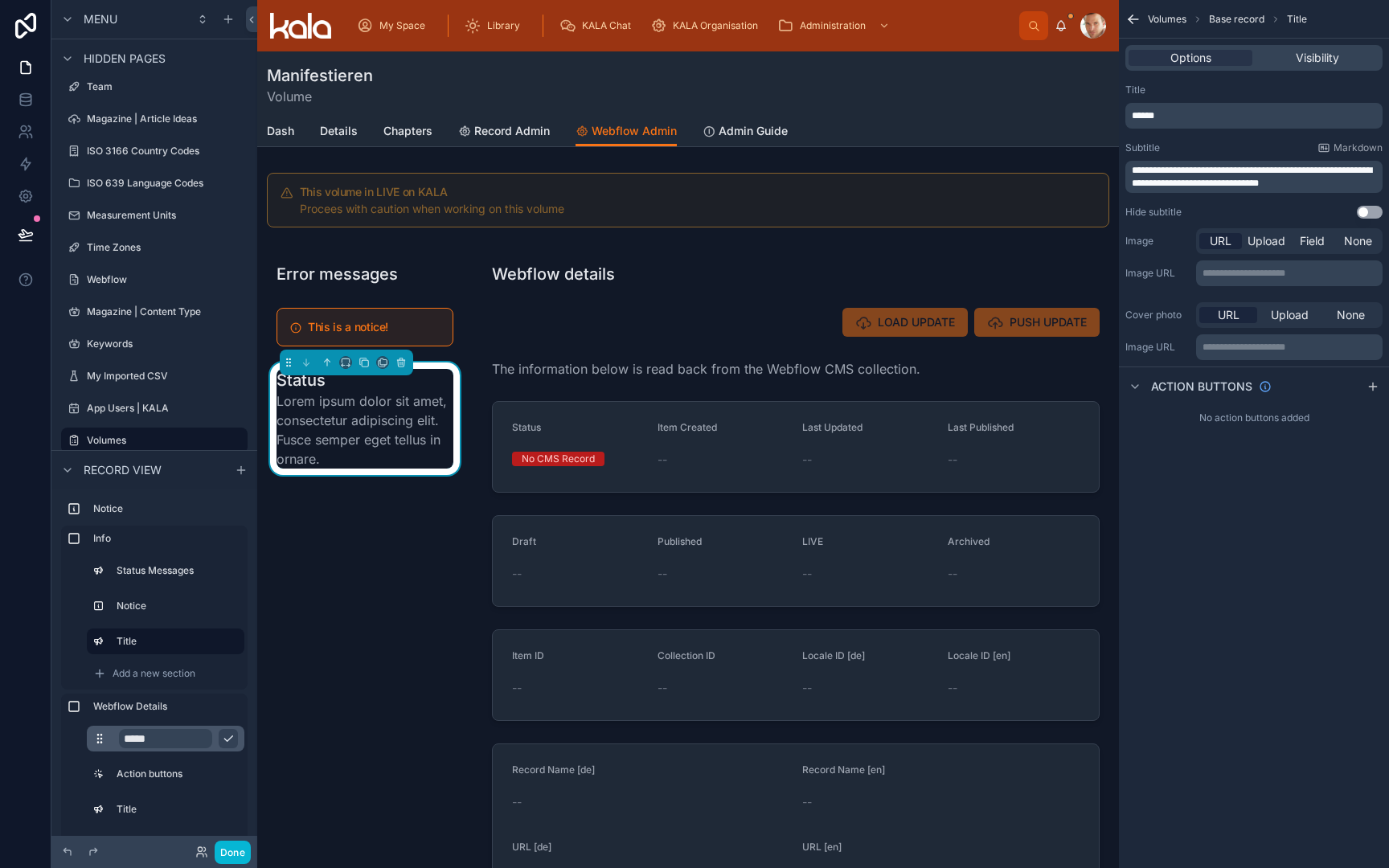
click at [1370, 217] on button "Use setting" at bounding box center [1369, 212] width 25 height 13
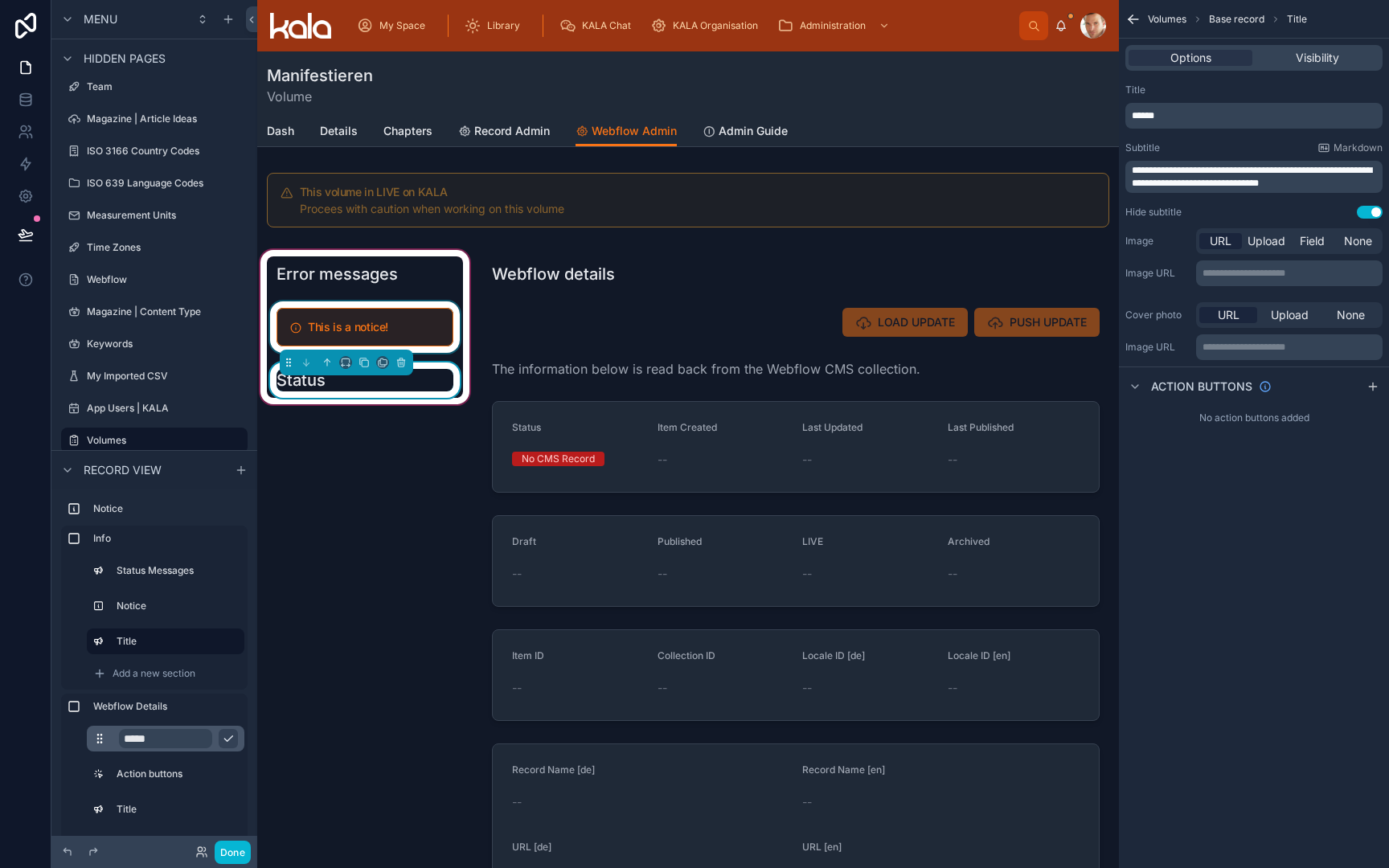
click at [406, 320] on div at bounding box center [365, 327] width 196 height 52
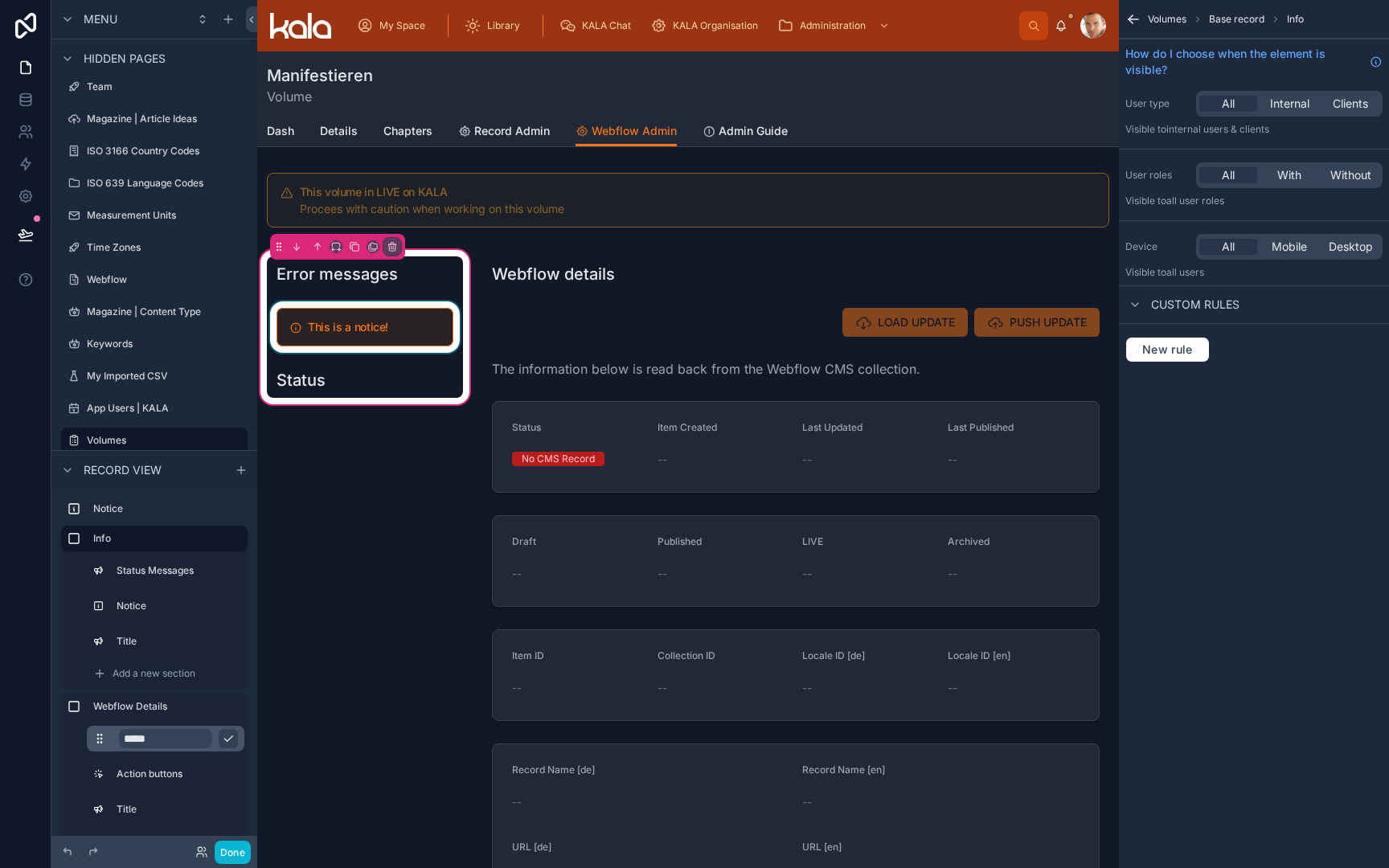
click at [406, 320] on div at bounding box center [365, 327] width 196 height 52
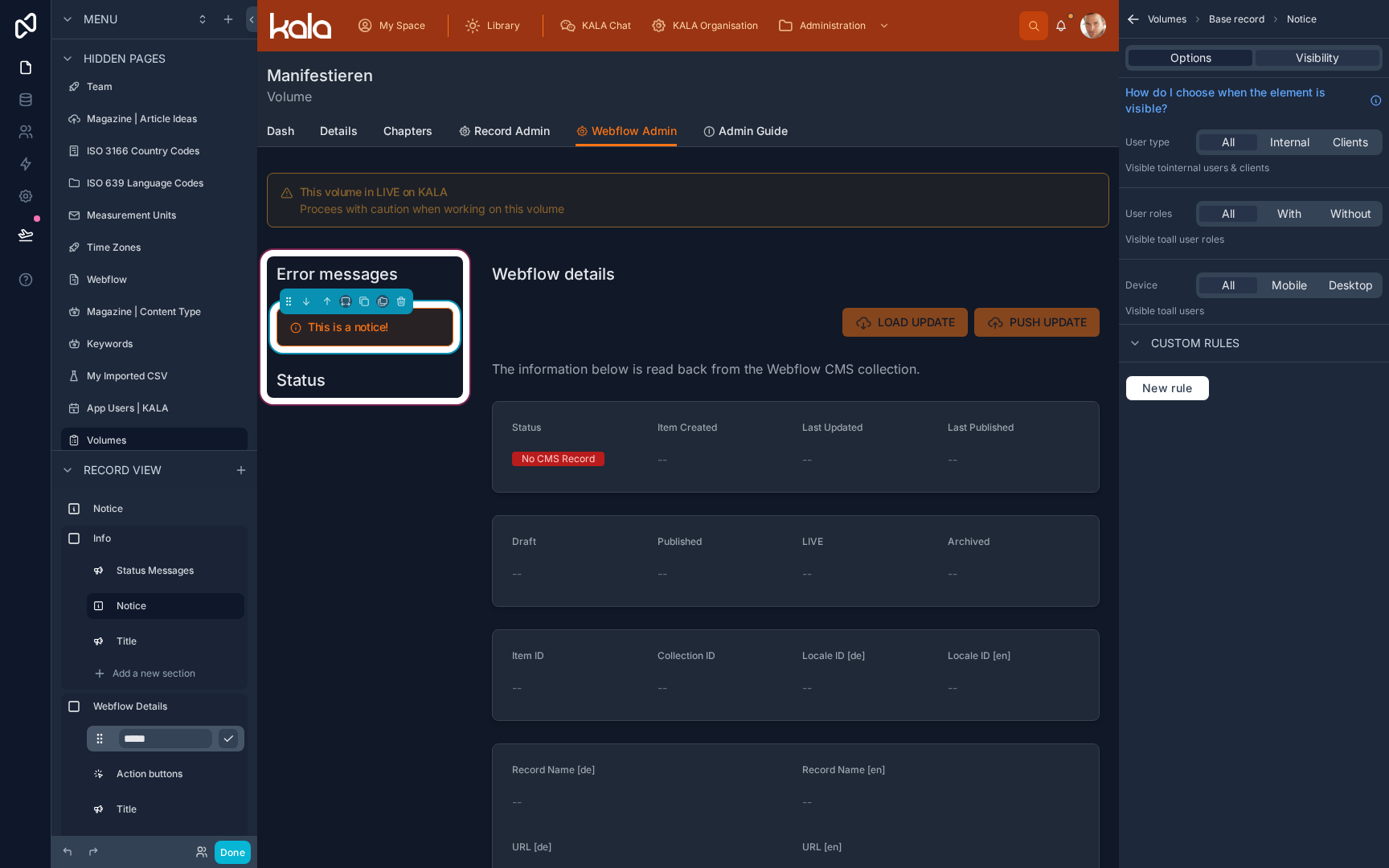
click at [1177, 62] on span "Options" at bounding box center [1191, 58] width 41 height 16
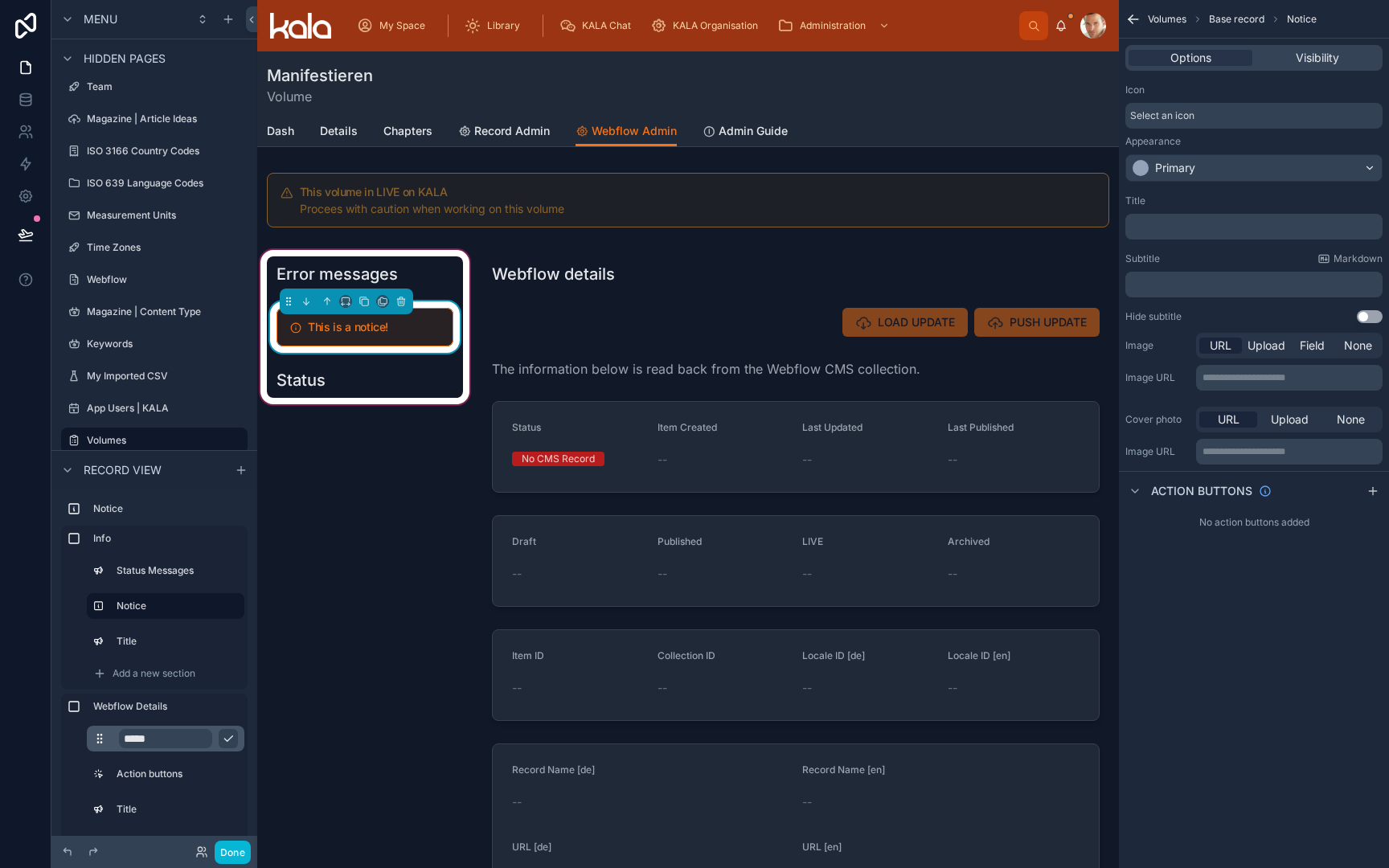
click at [1193, 117] on span "Select an icon" at bounding box center [1162, 115] width 64 height 13
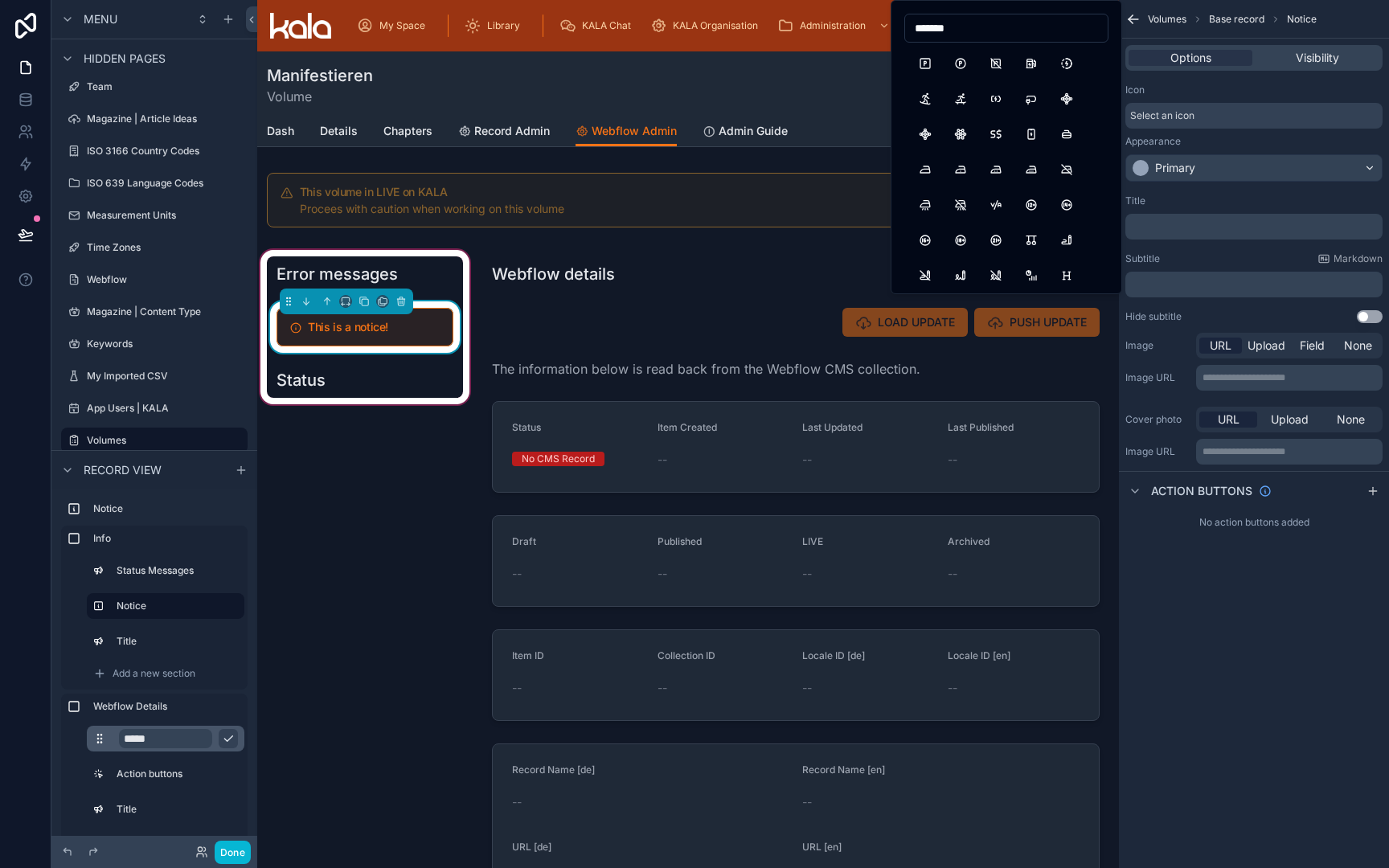
click at [989, 25] on input "*******" at bounding box center [1006, 28] width 203 height 23
type input "*****"
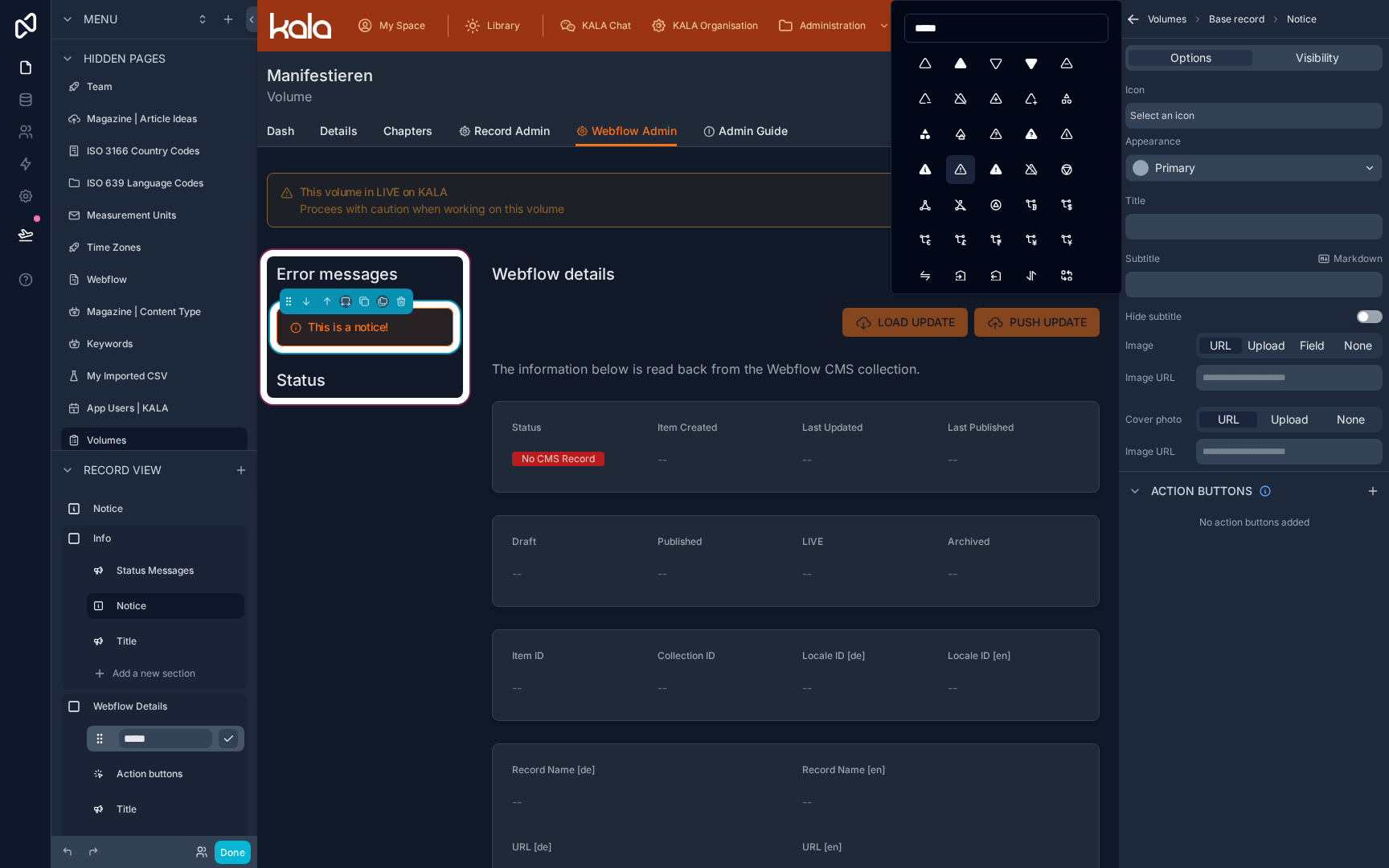
click at [961, 169] on button "AlertTriangle" at bounding box center [961, 170] width 29 height 29
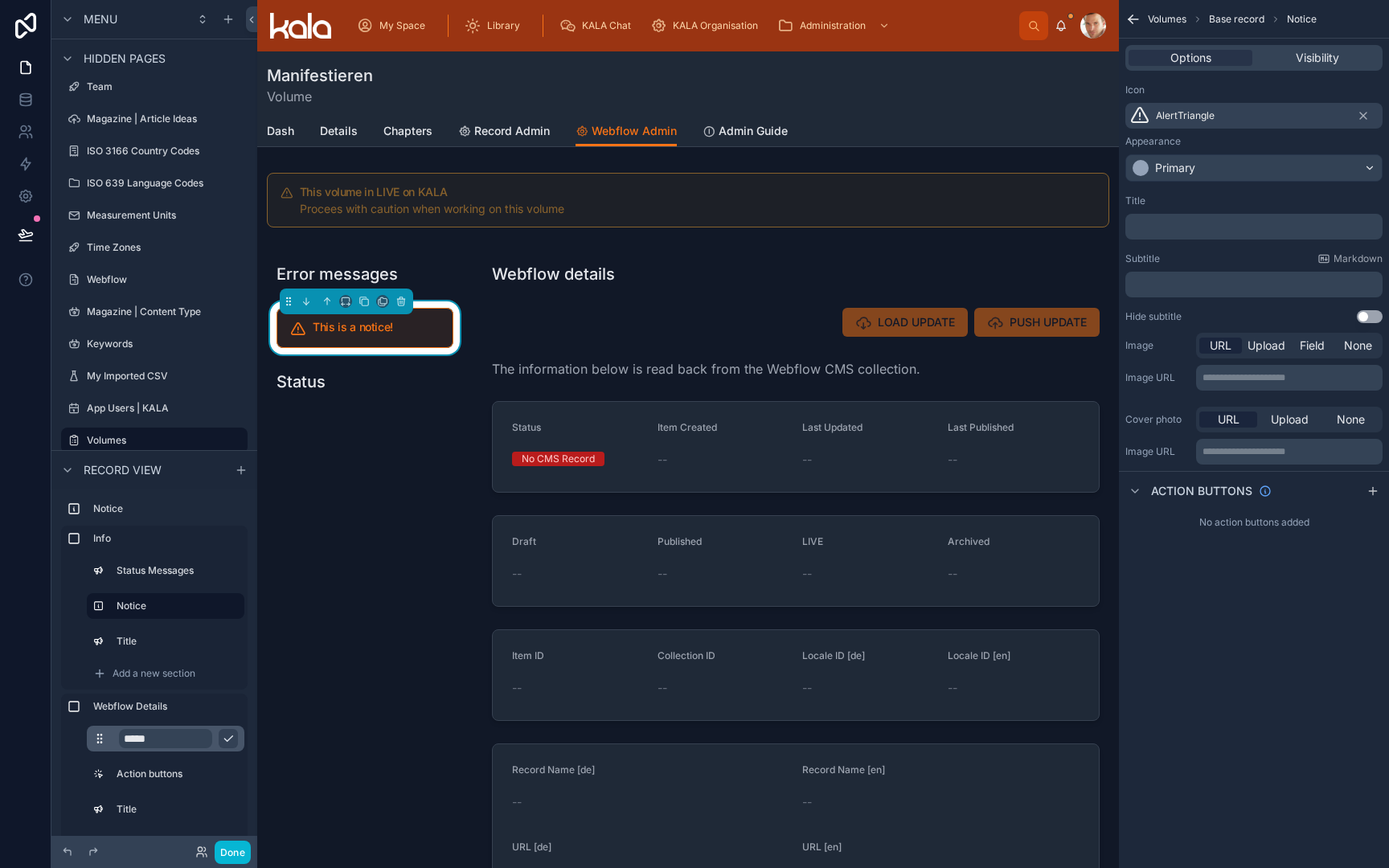
click at [1204, 172] on div "Primary" at bounding box center [1253, 168] width 255 height 25
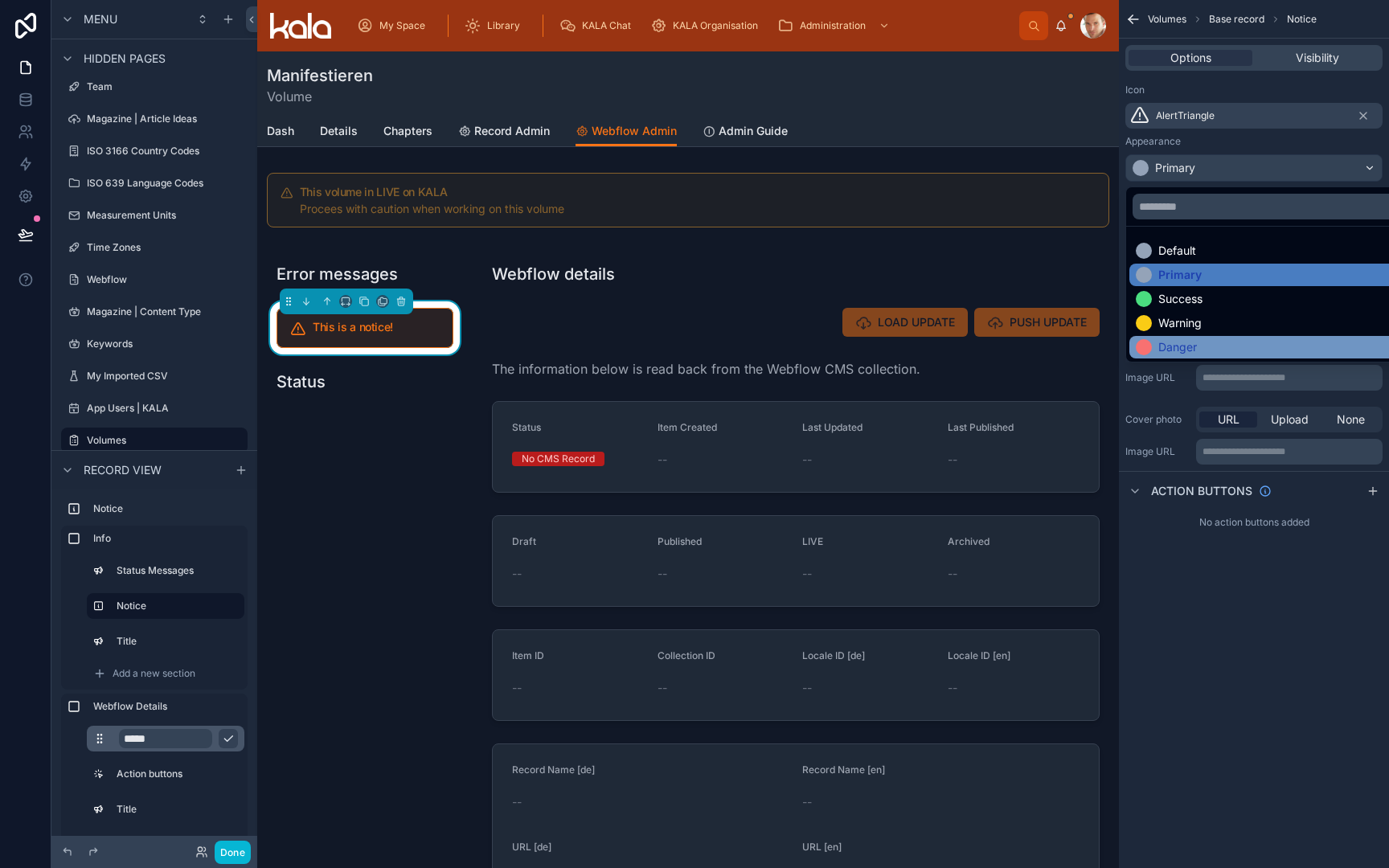
click at [1219, 339] on div "Danger" at bounding box center [1272, 347] width 286 height 23
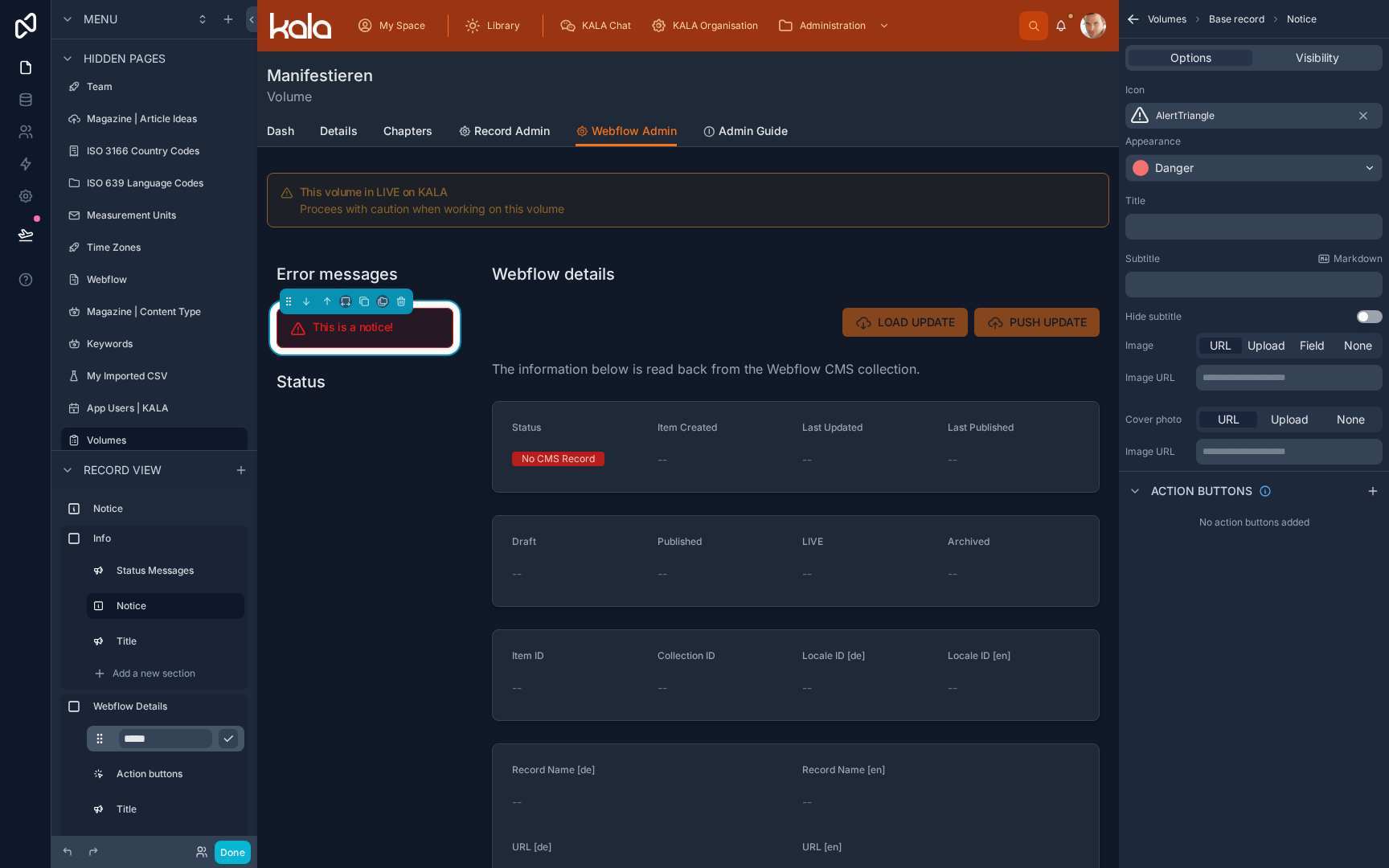
click at [1242, 227] on p "﻿" at bounding box center [1256, 227] width 248 height 13
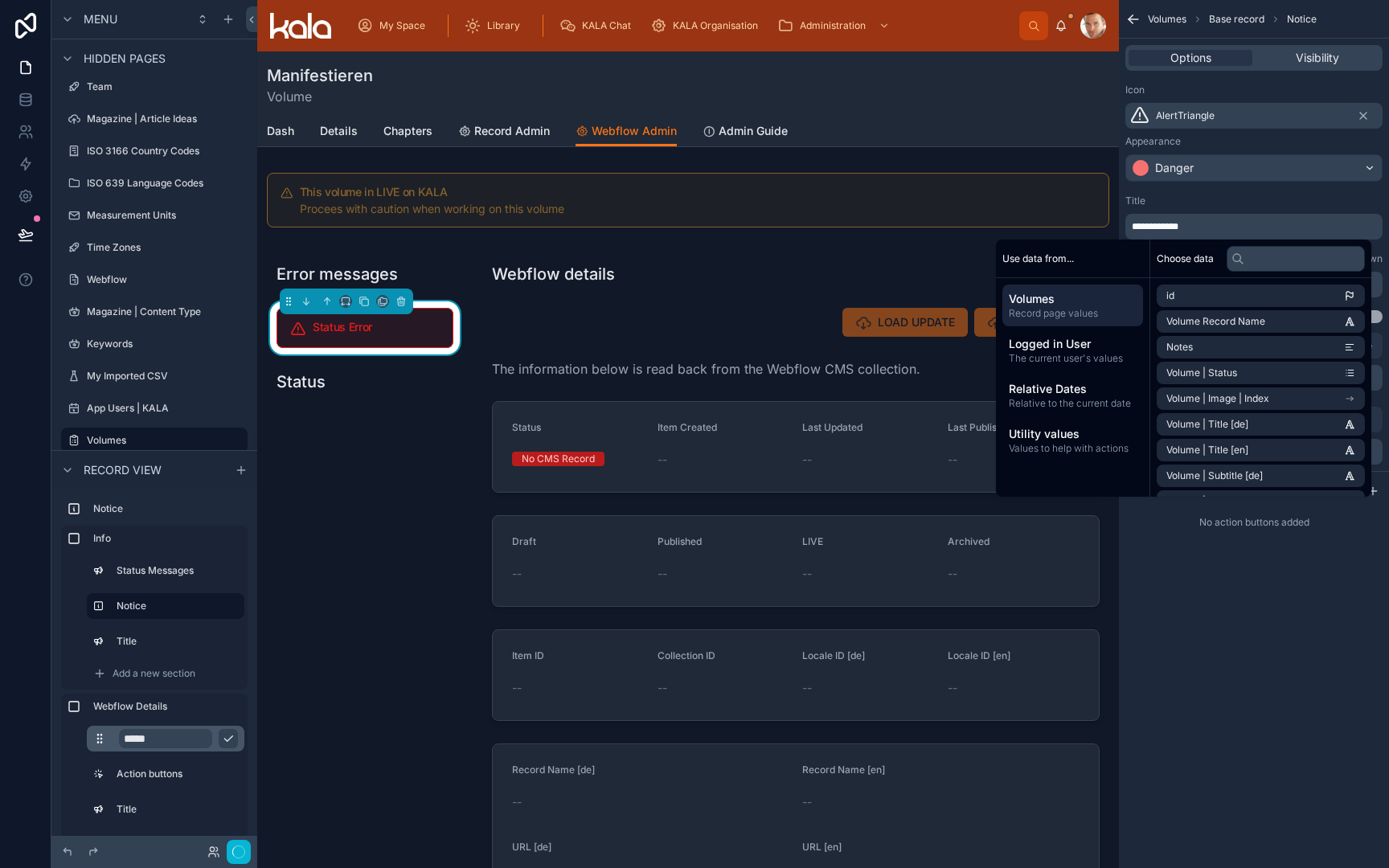
click at [1297, 200] on div "Title" at bounding box center [1253, 200] width 257 height 13
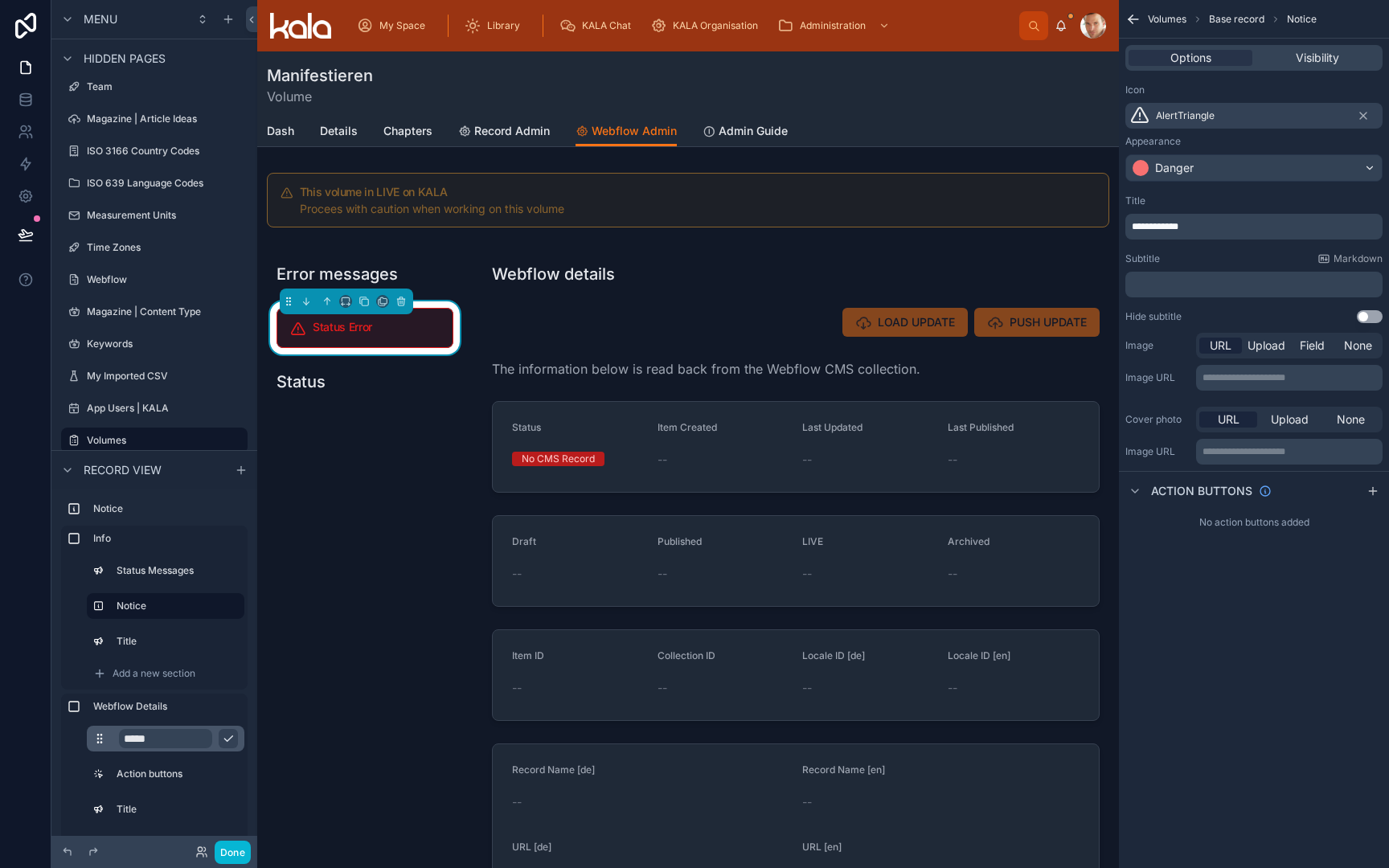
click at [1371, 314] on button "Use setting" at bounding box center [1369, 316] width 25 height 13
click at [1287, 250] on div "**********" at bounding box center [1254, 259] width 270 height 142
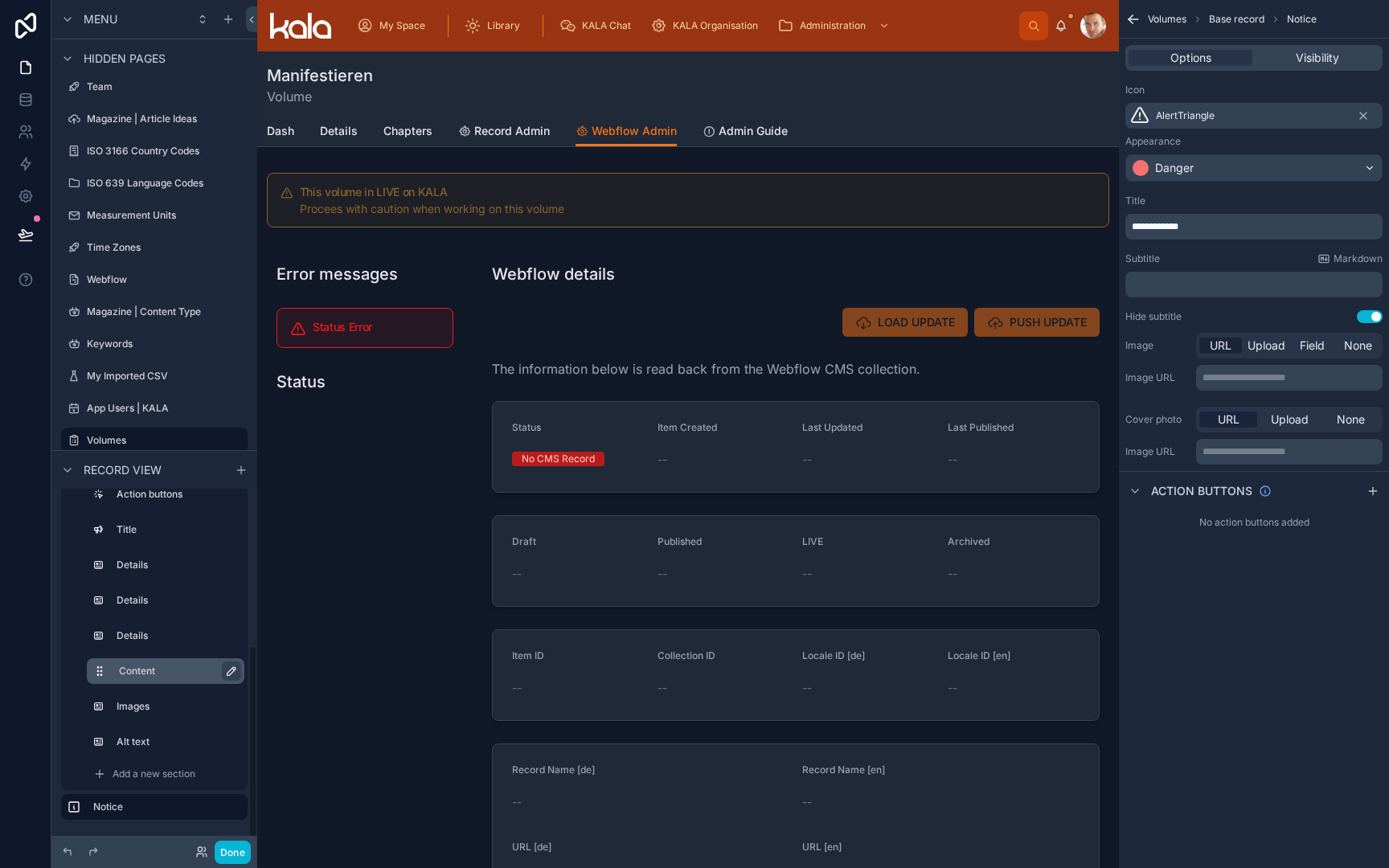
scroll to position [453, 0]
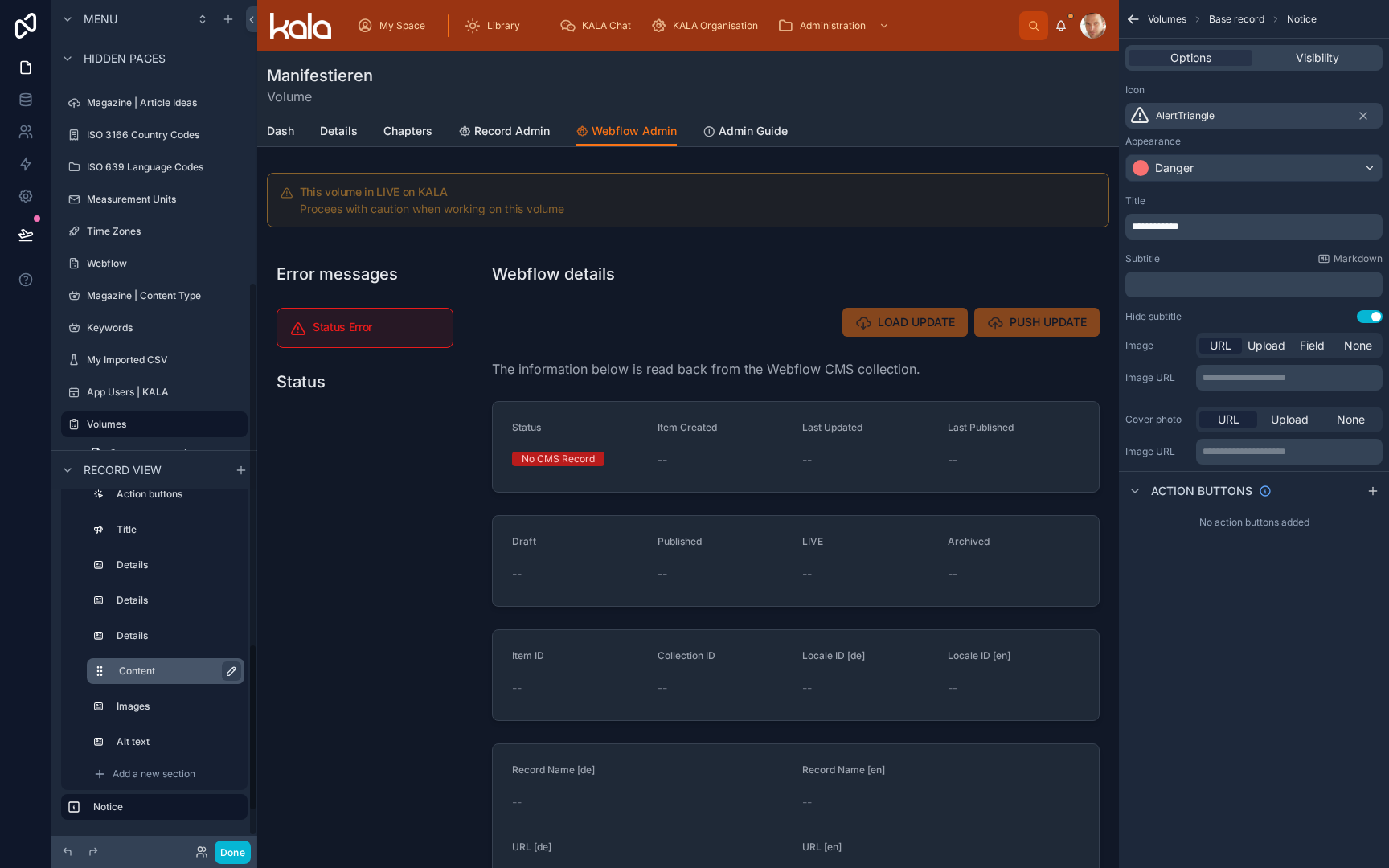
drag, startPoint x: 75, startPoint y: 804, endPoint x: 107, endPoint y: 672, distance: 135.8
drag, startPoint x: 72, startPoint y: 807, endPoint x: 115, endPoint y: 727, distance: 90.8
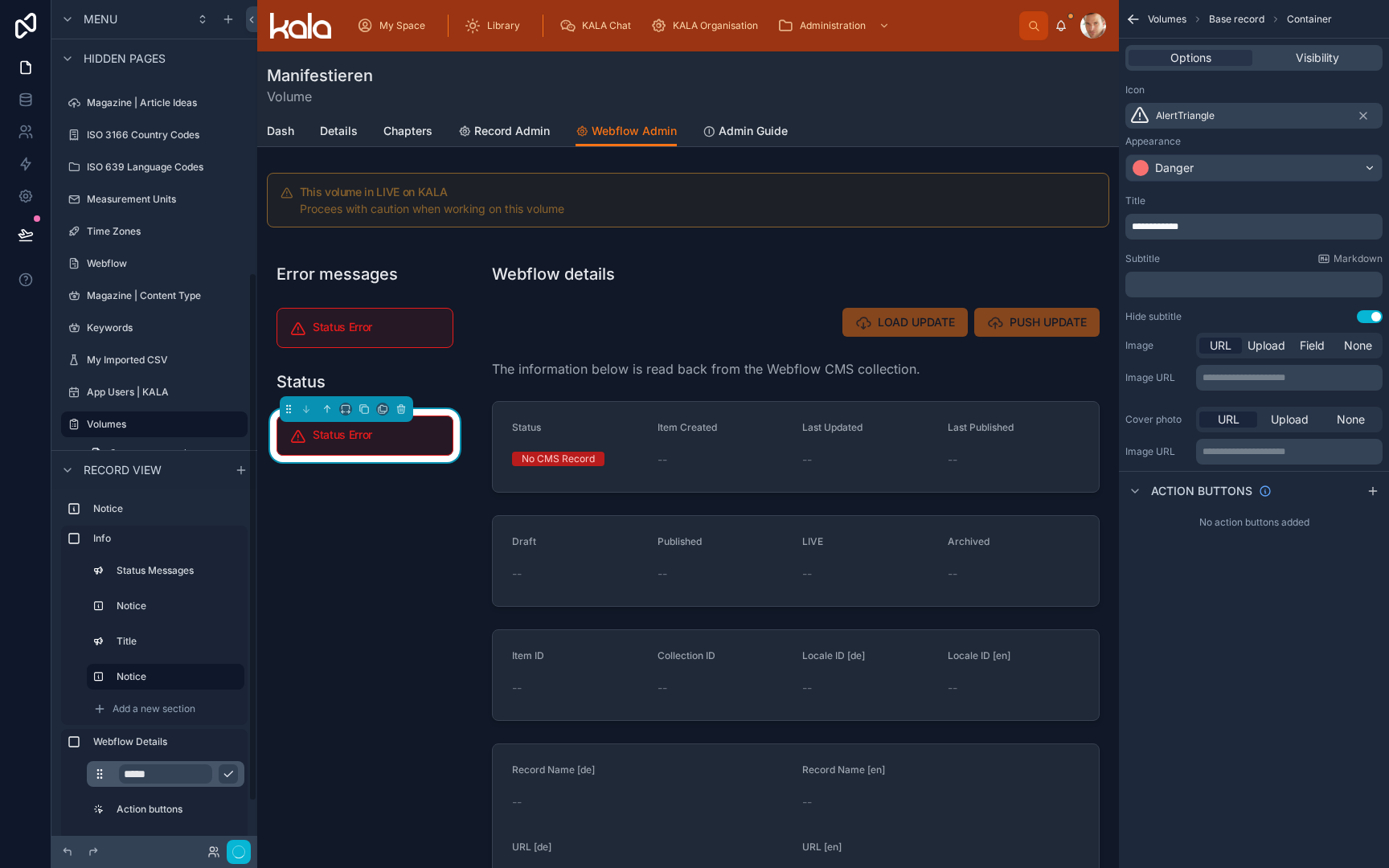
scroll to position [437, 0]
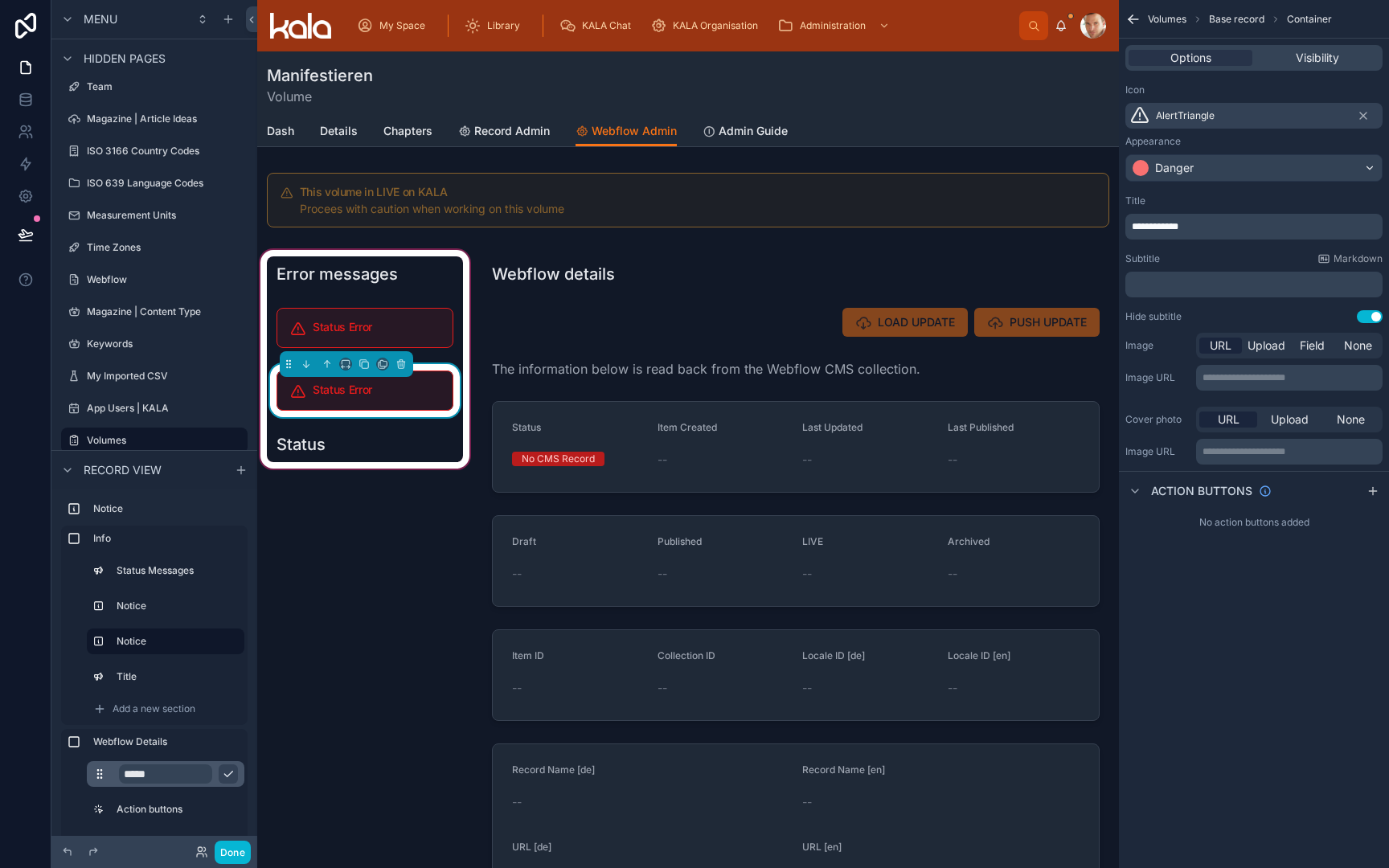
click at [355, 387] on h5 "Status Error" at bounding box center [377, 389] width 127 height 11
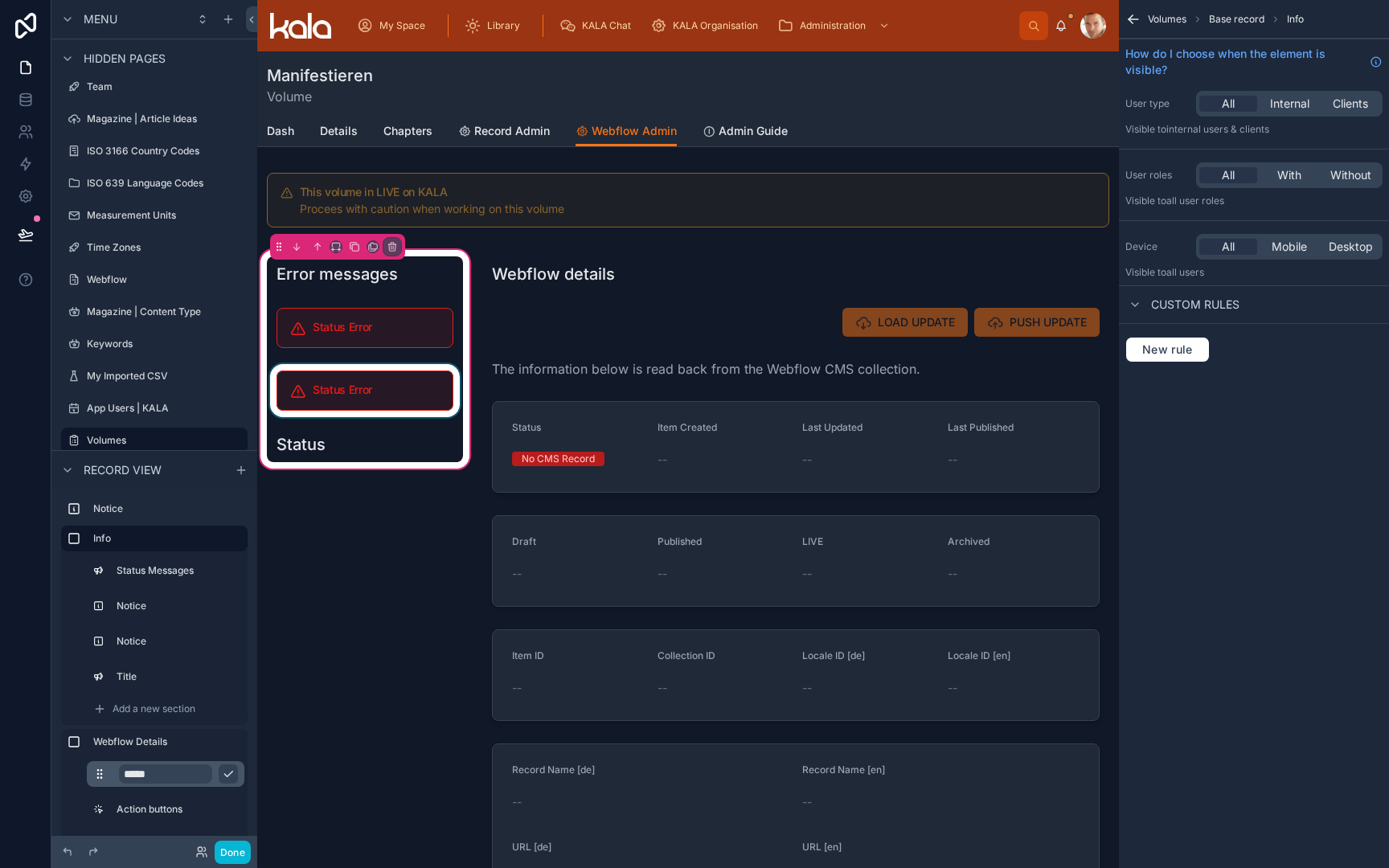
click at [426, 395] on div at bounding box center [365, 390] width 196 height 53
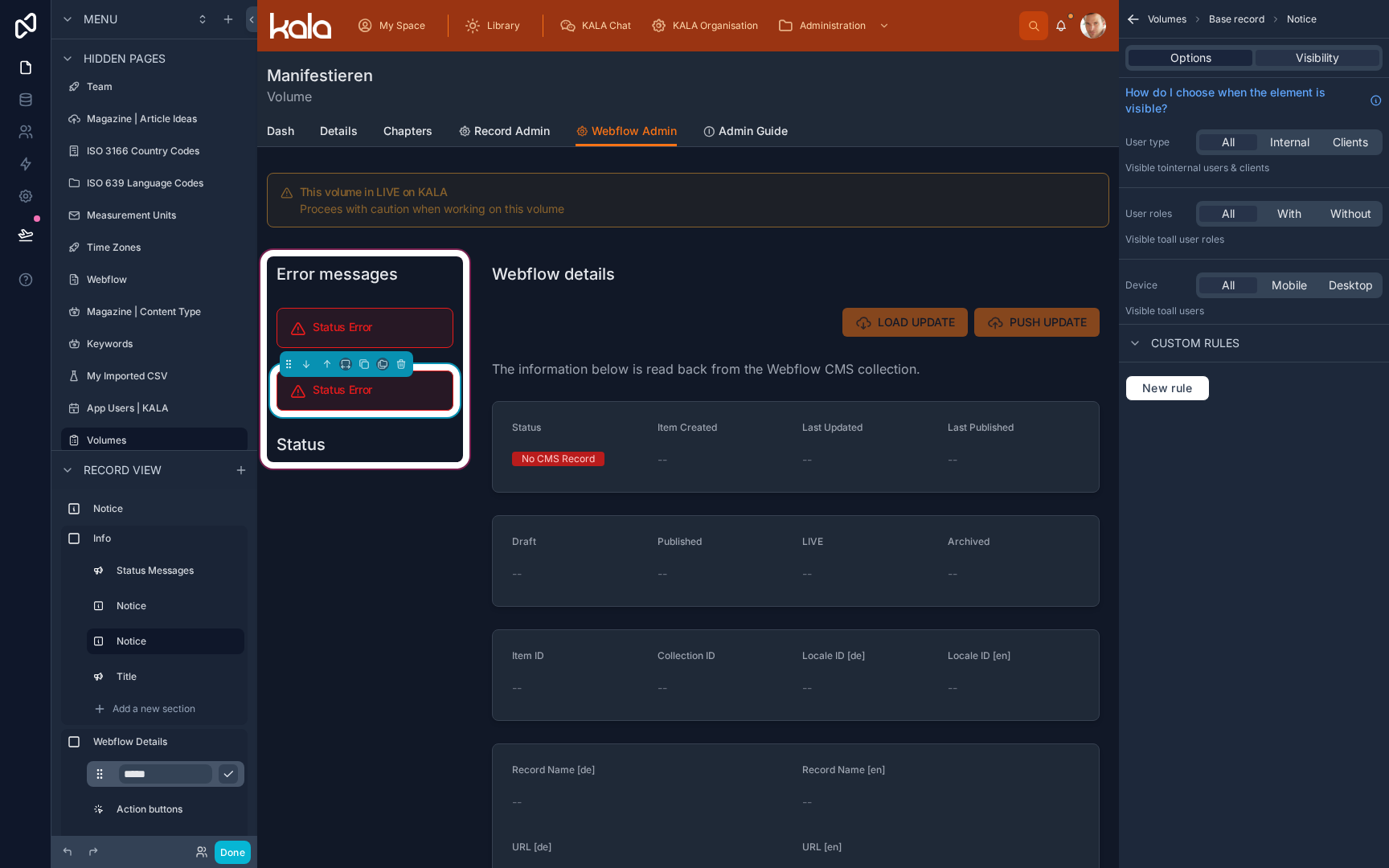
click at [1185, 51] on span "Options" at bounding box center [1191, 58] width 41 height 16
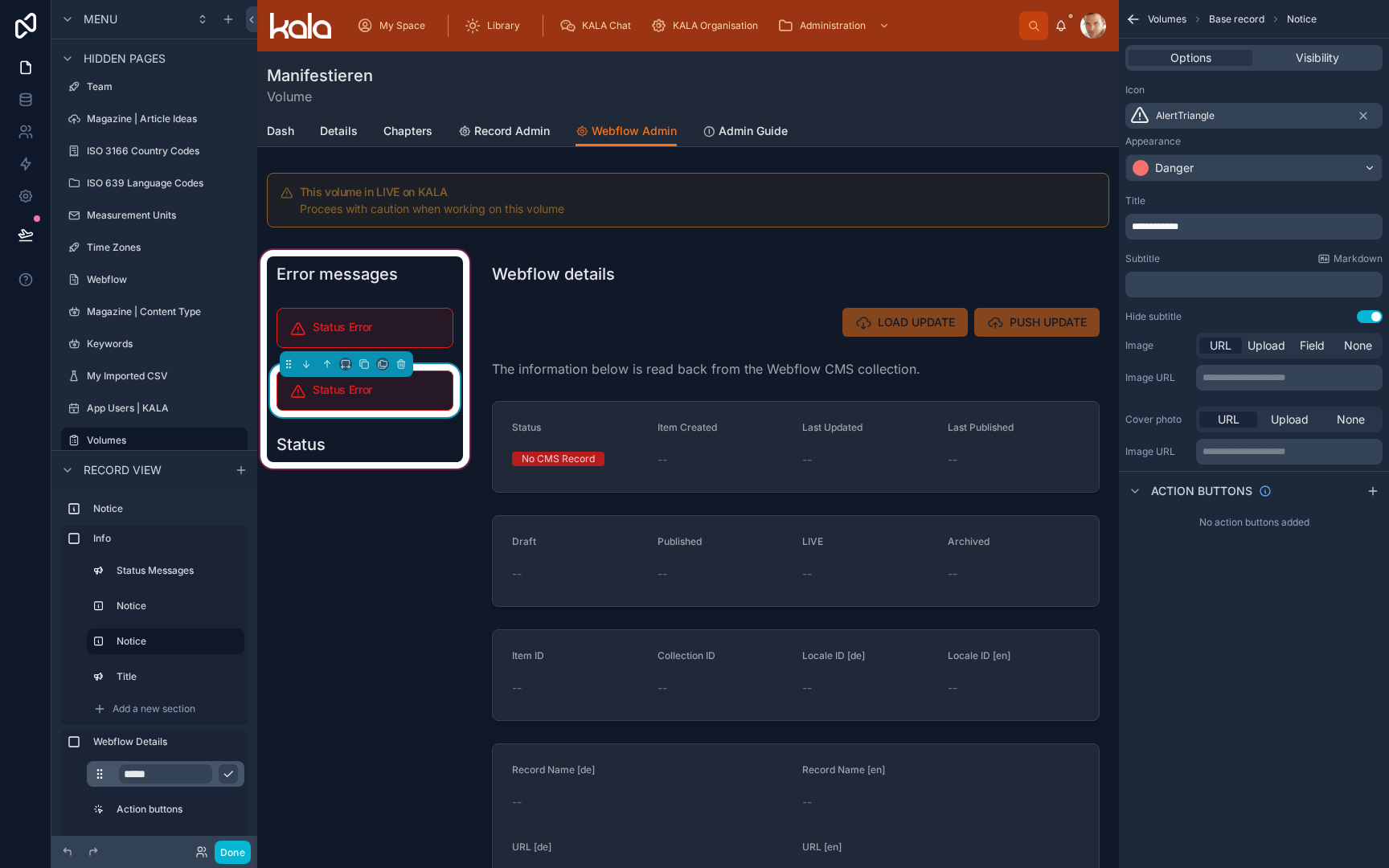
click at [1192, 239] on div "**********" at bounding box center [1254, 259] width 270 height 142
click at [1200, 238] on div "**********" at bounding box center [1253, 227] width 257 height 25
click at [1214, 233] on div "**********" at bounding box center [1253, 227] width 257 height 25
click at [1234, 220] on div "**********" at bounding box center [1253, 227] width 257 height 25
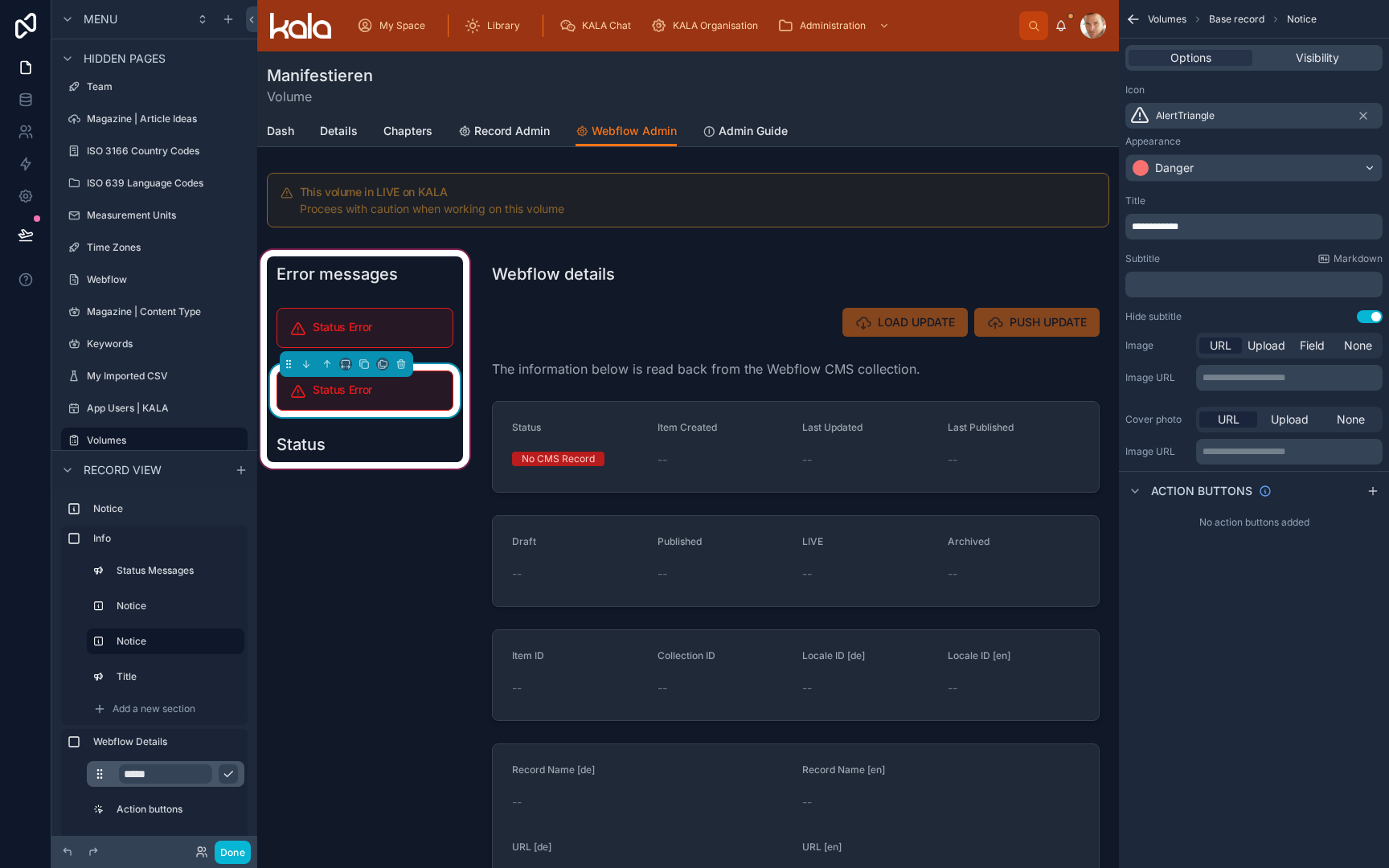
click at [1234, 220] on div "**********" at bounding box center [1253, 227] width 257 height 25
click at [1212, 228] on p "**********" at bounding box center [1256, 227] width 248 height 13
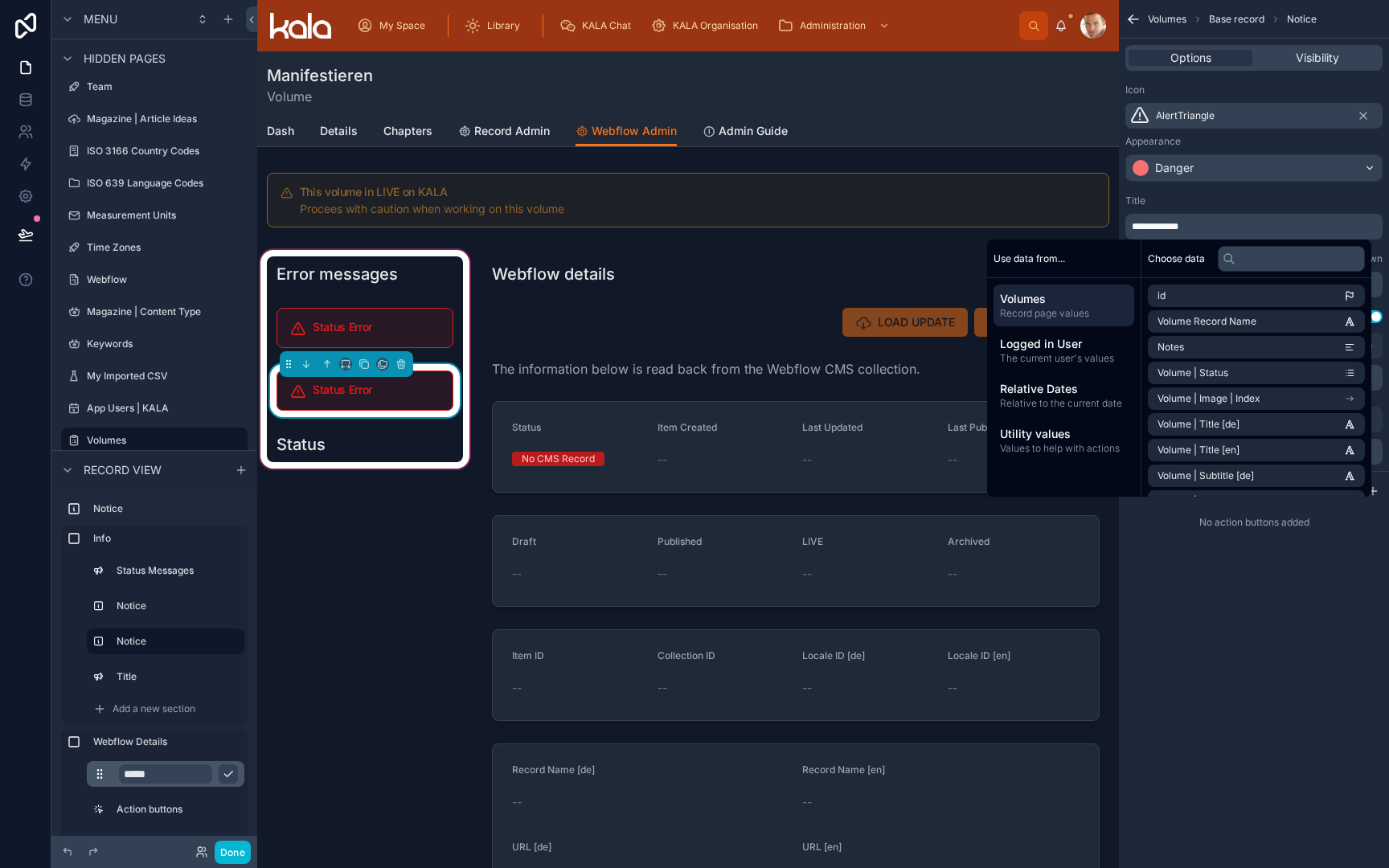
click at [1212, 228] on p "**********" at bounding box center [1256, 227] width 248 height 13
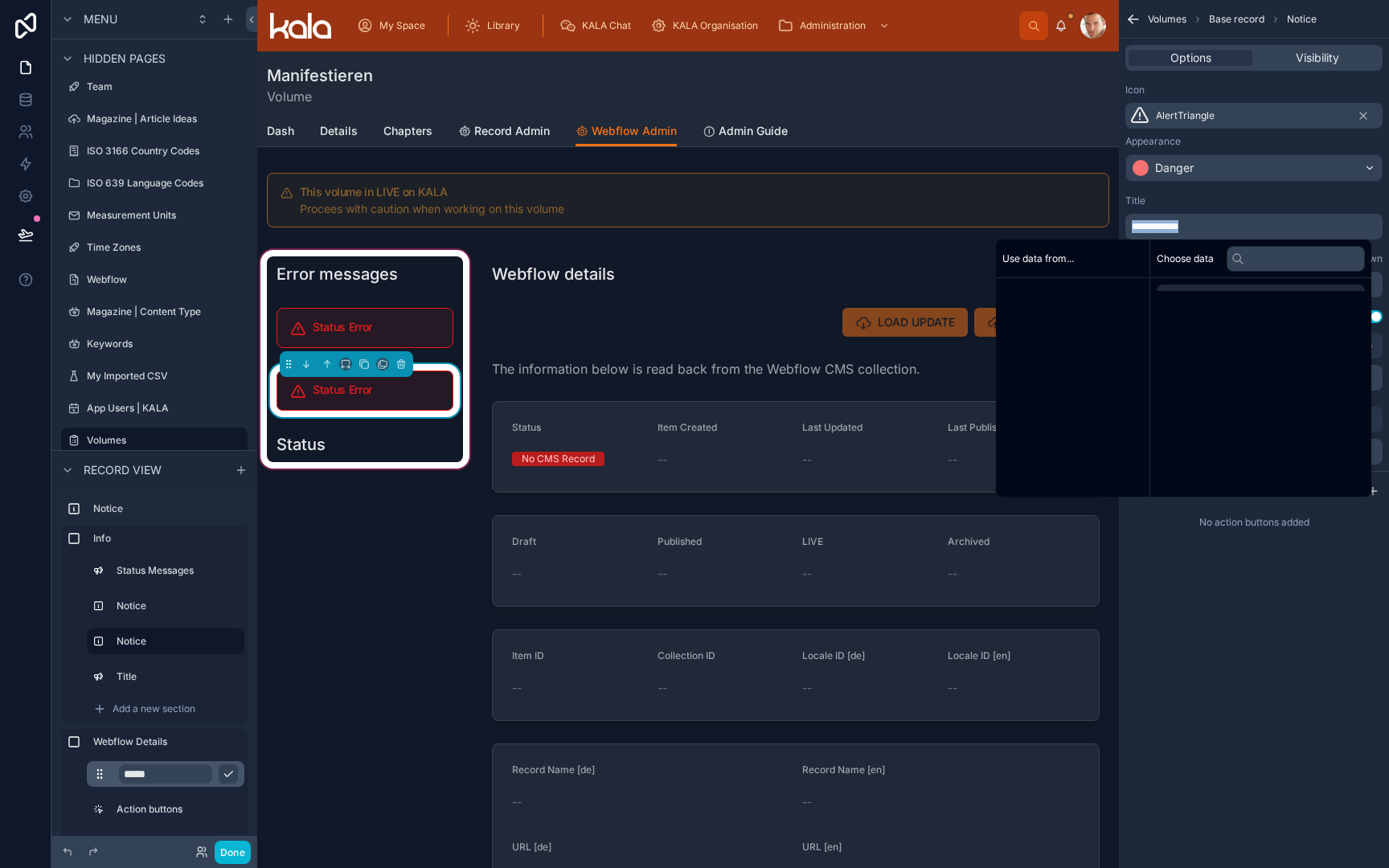
click at [1212, 228] on p "**********" at bounding box center [1256, 227] width 248 height 13
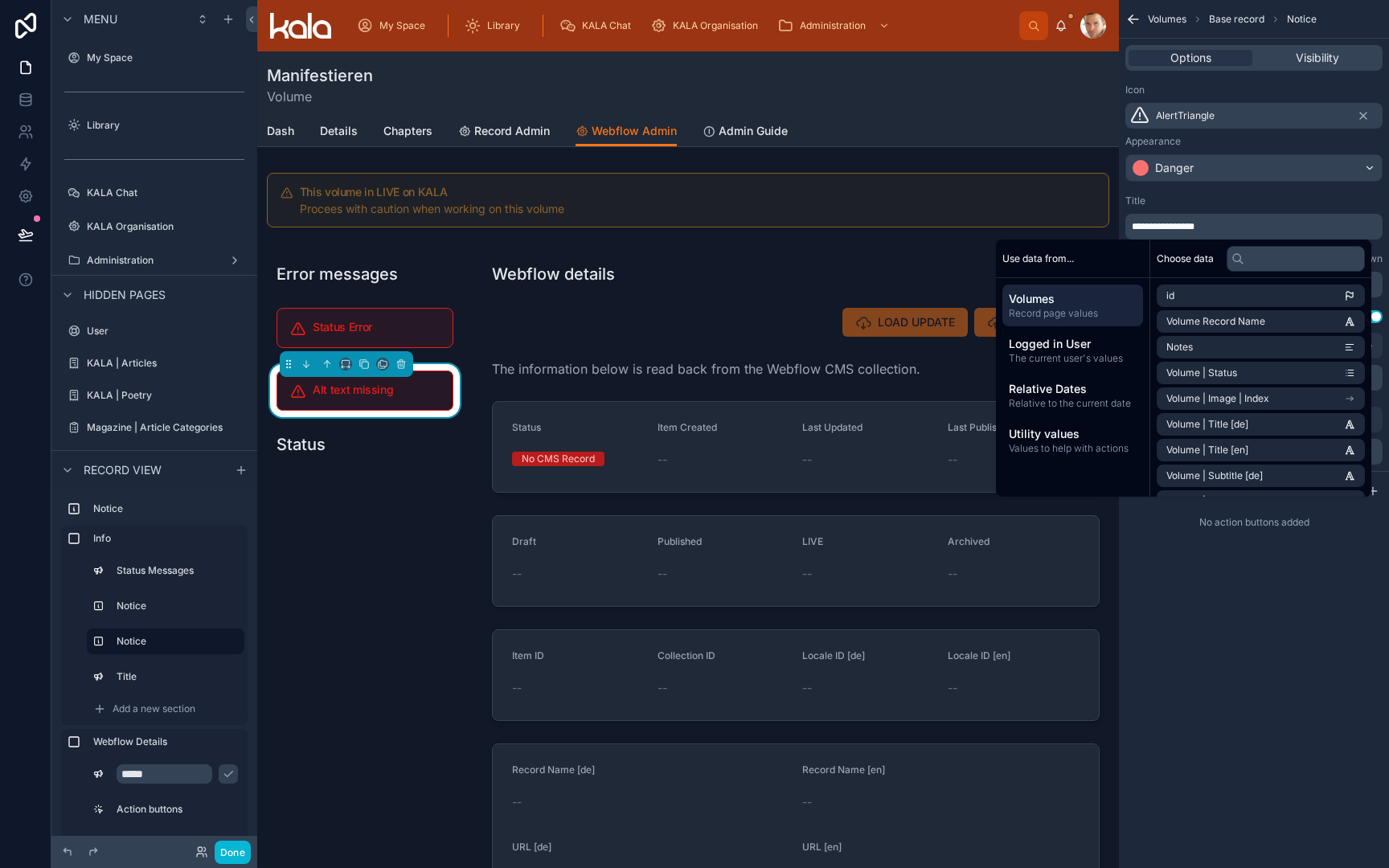
scroll to position [437, 0]
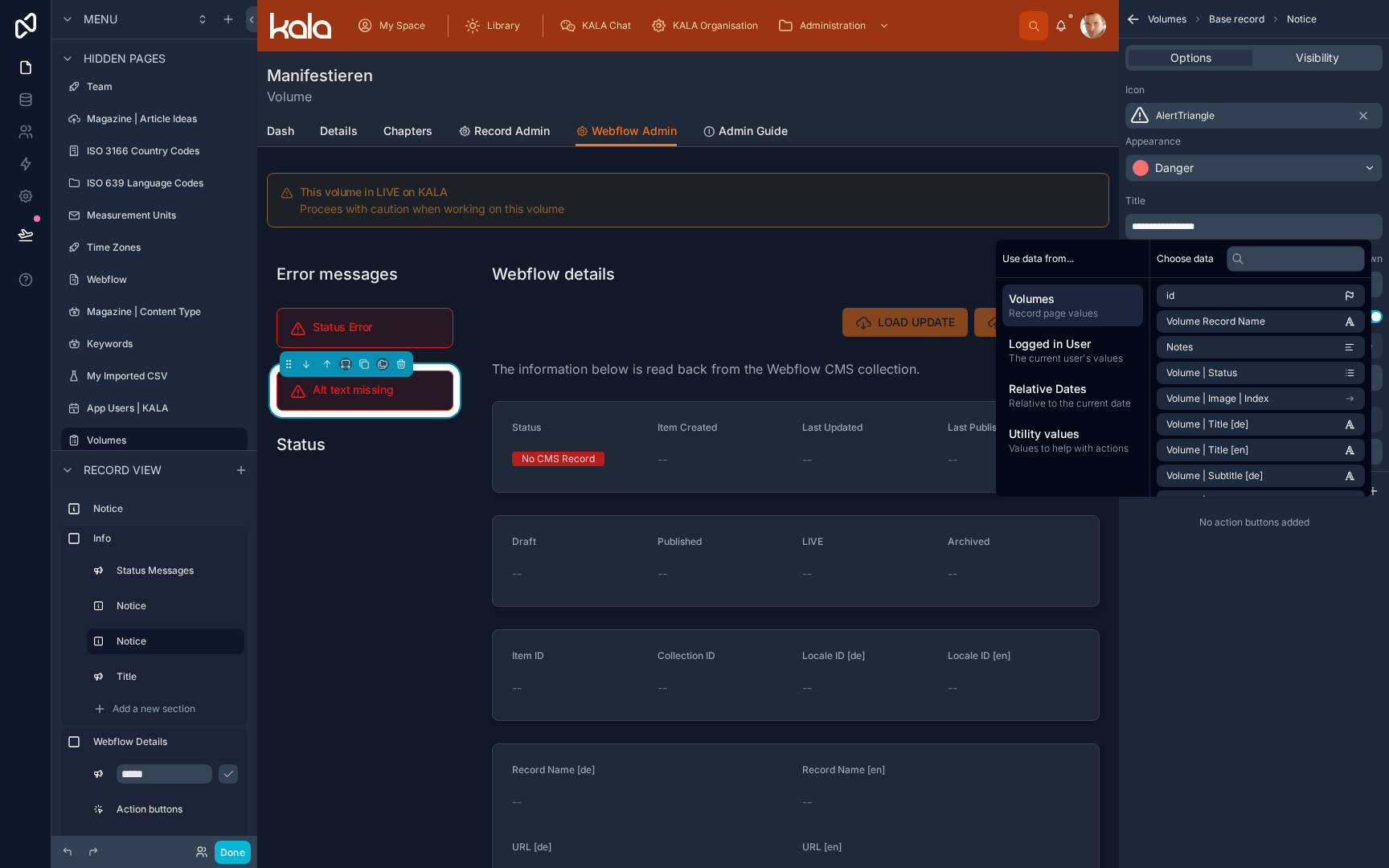
click at [1261, 203] on div "Title" at bounding box center [1253, 200] width 257 height 13
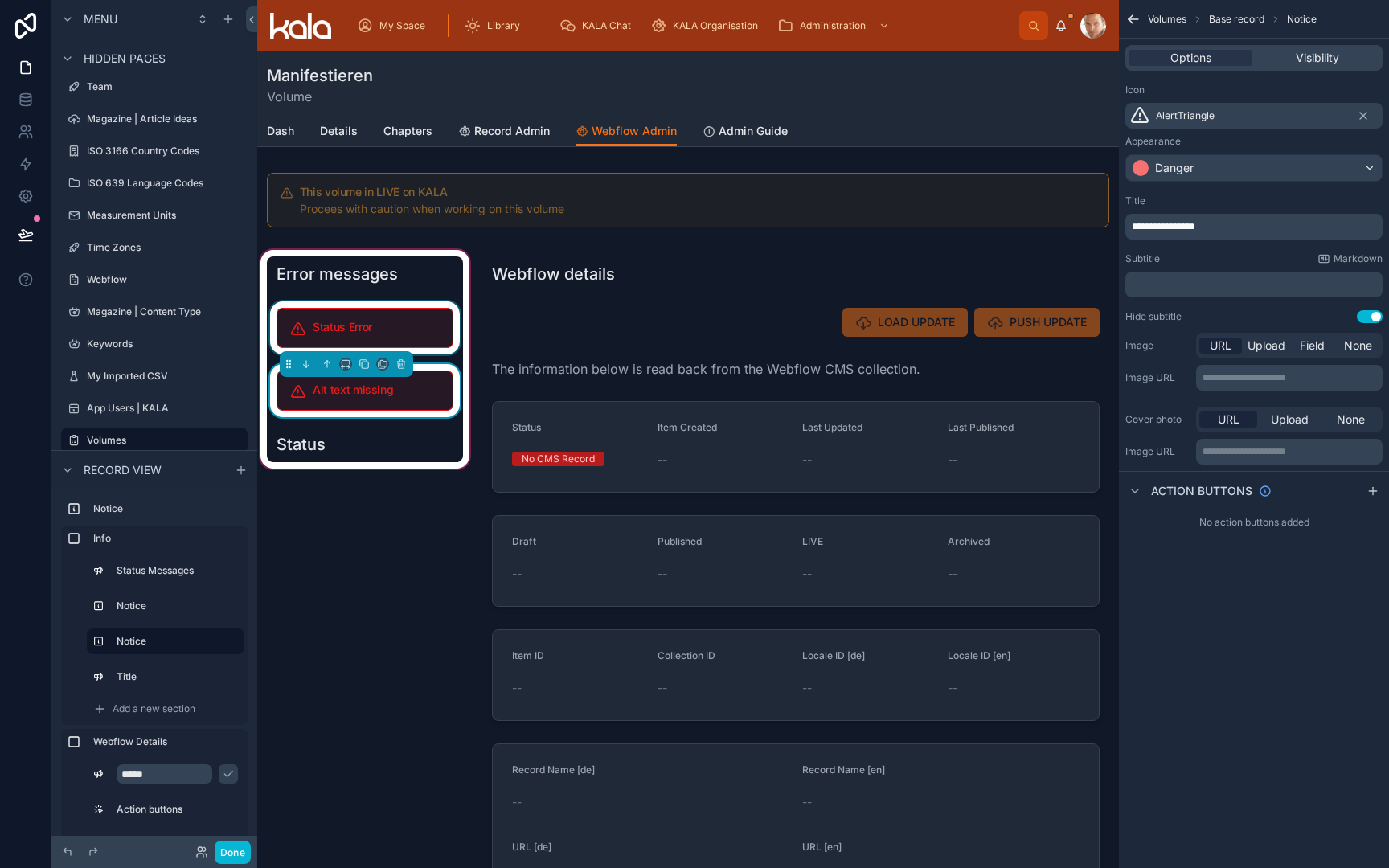
click at [379, 340] on div at bounding box center [365, 328] width 196 height 53
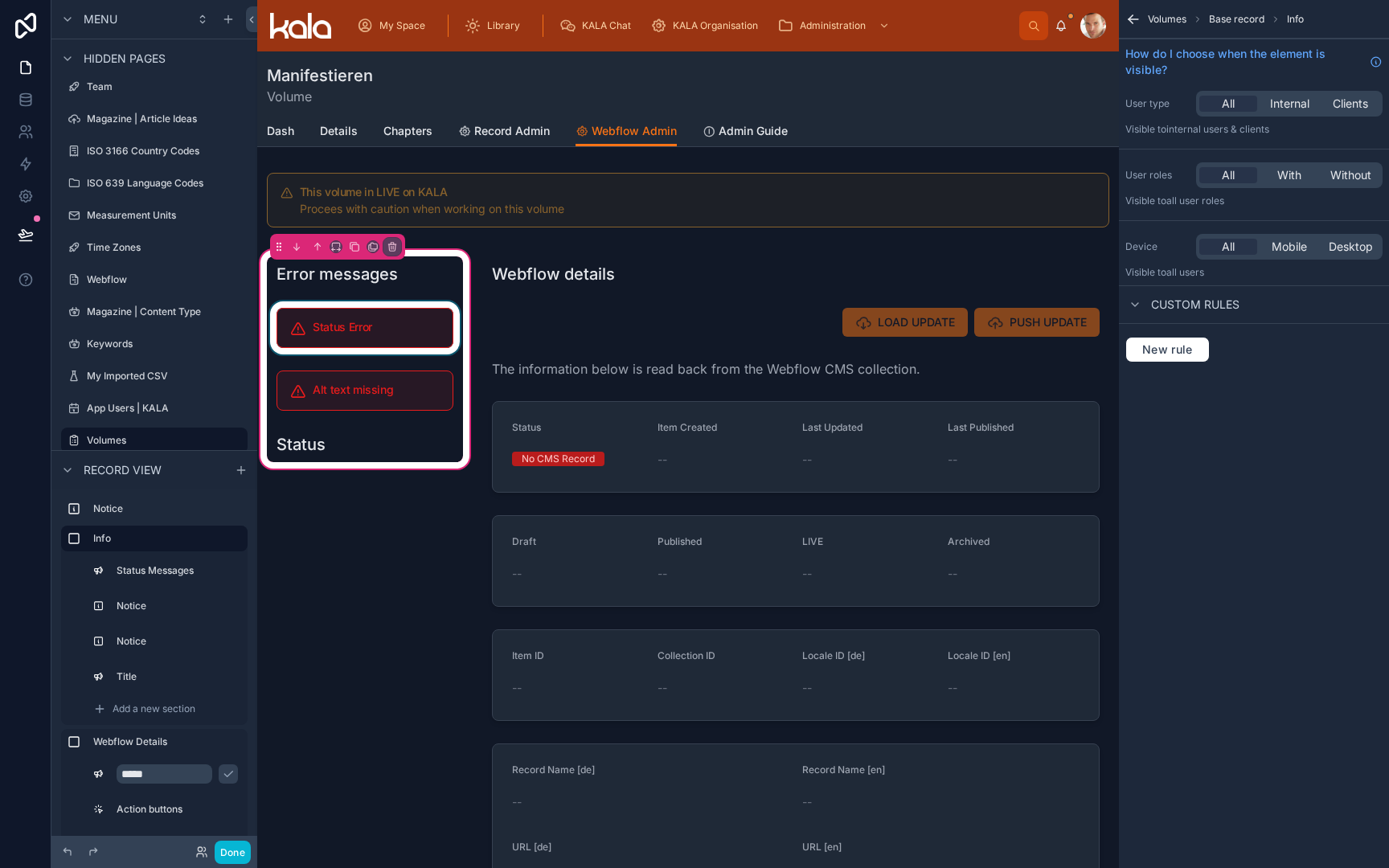
click at [379, 340] on div at bounding box center [365, 328] width 196 height 53
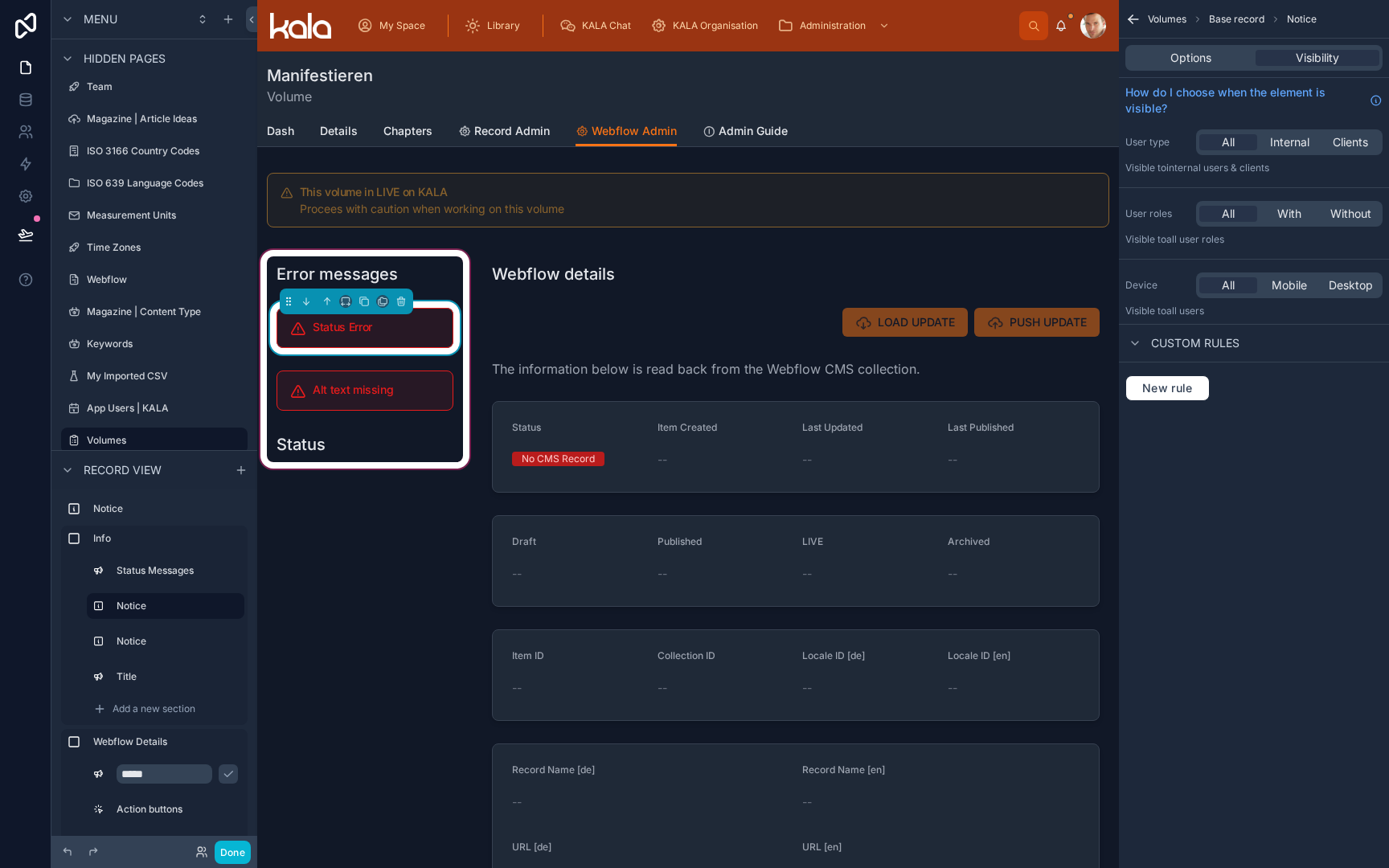
click at [1210, 67] on div "Options Visibility" at bounding box center [1253, 58] width 257 height 25
click at [1195, 60] on span "Options" at bounding box center [1191, 58] width 41 height 16
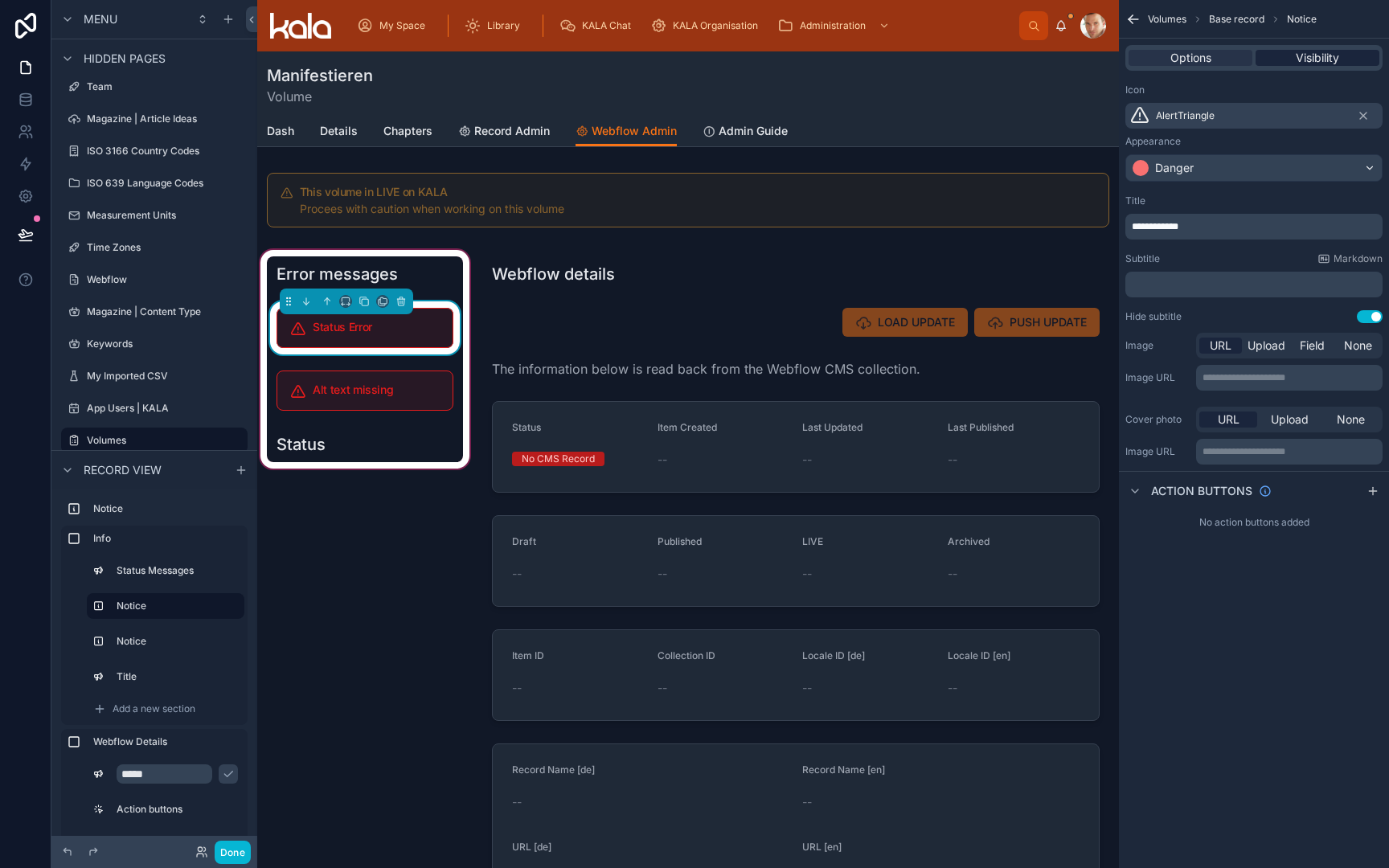
click at [1321, 53] on span "Visibility" at bounding box center [1317, 58] width 43 height 16
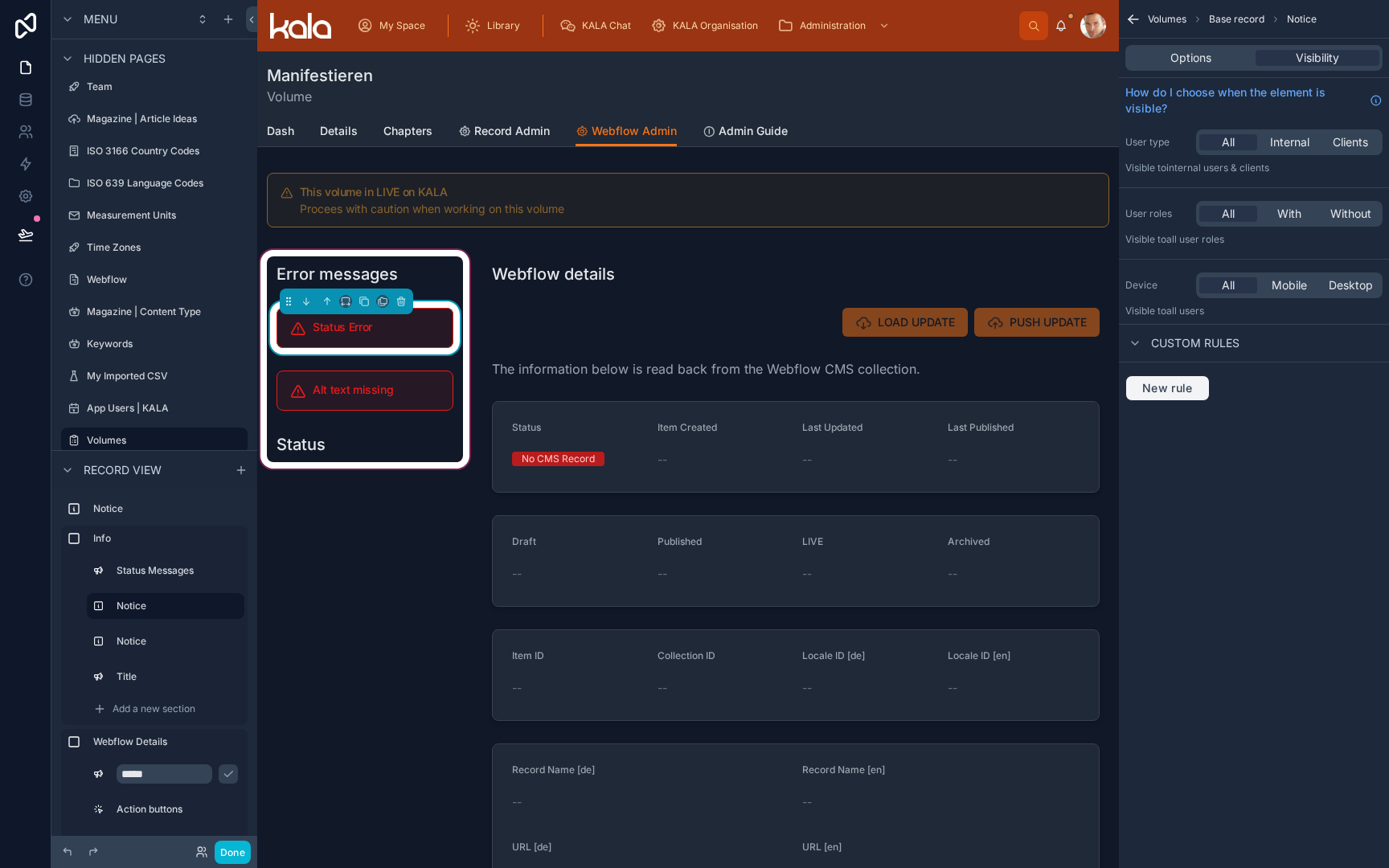
click at [1171, 390] on span "New rule" at bounding box center [1168, 388] width 64 height 14
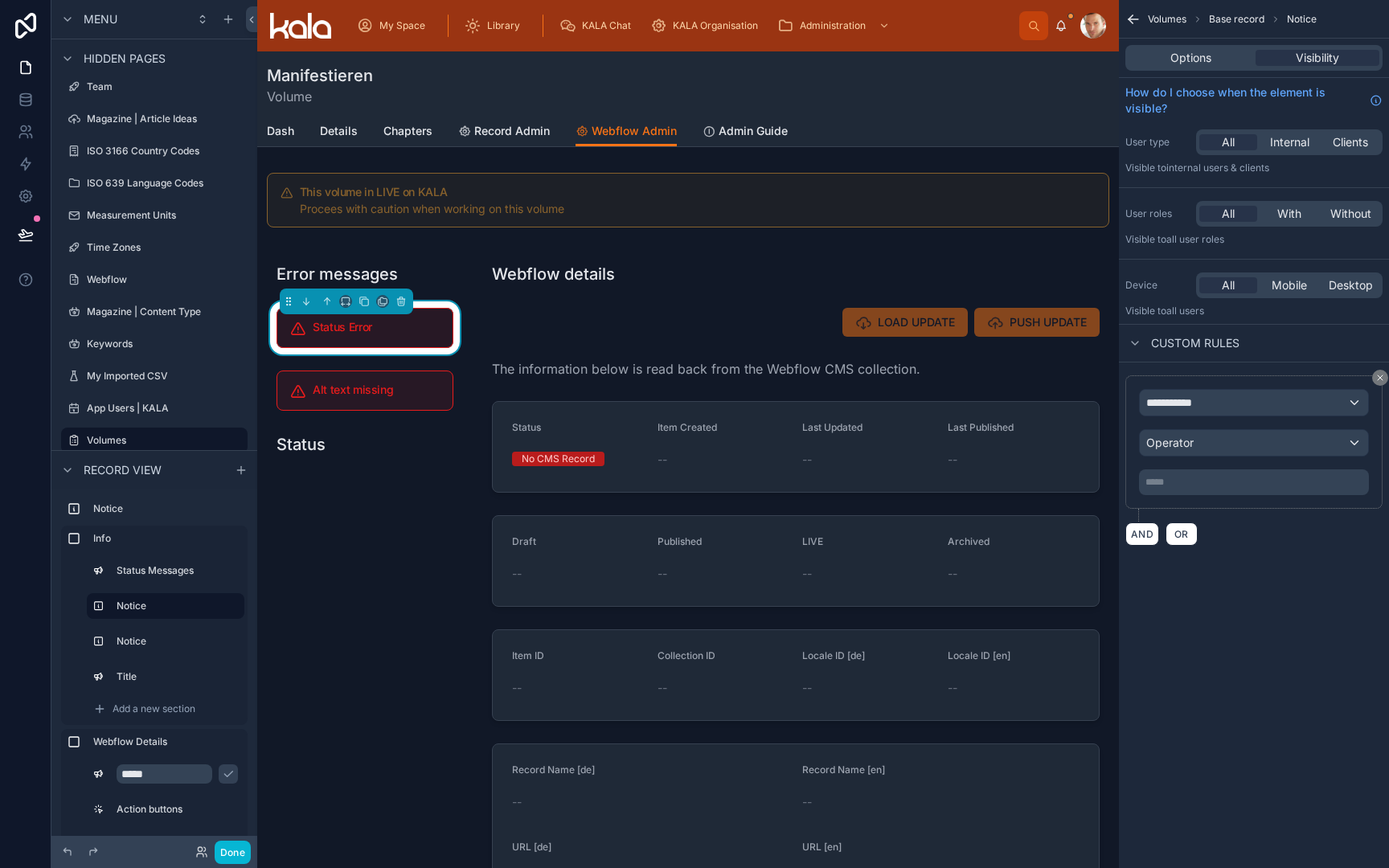
click at [1177, 400] on span "**********" at bounding box center [1176, 402] width 59 height 16
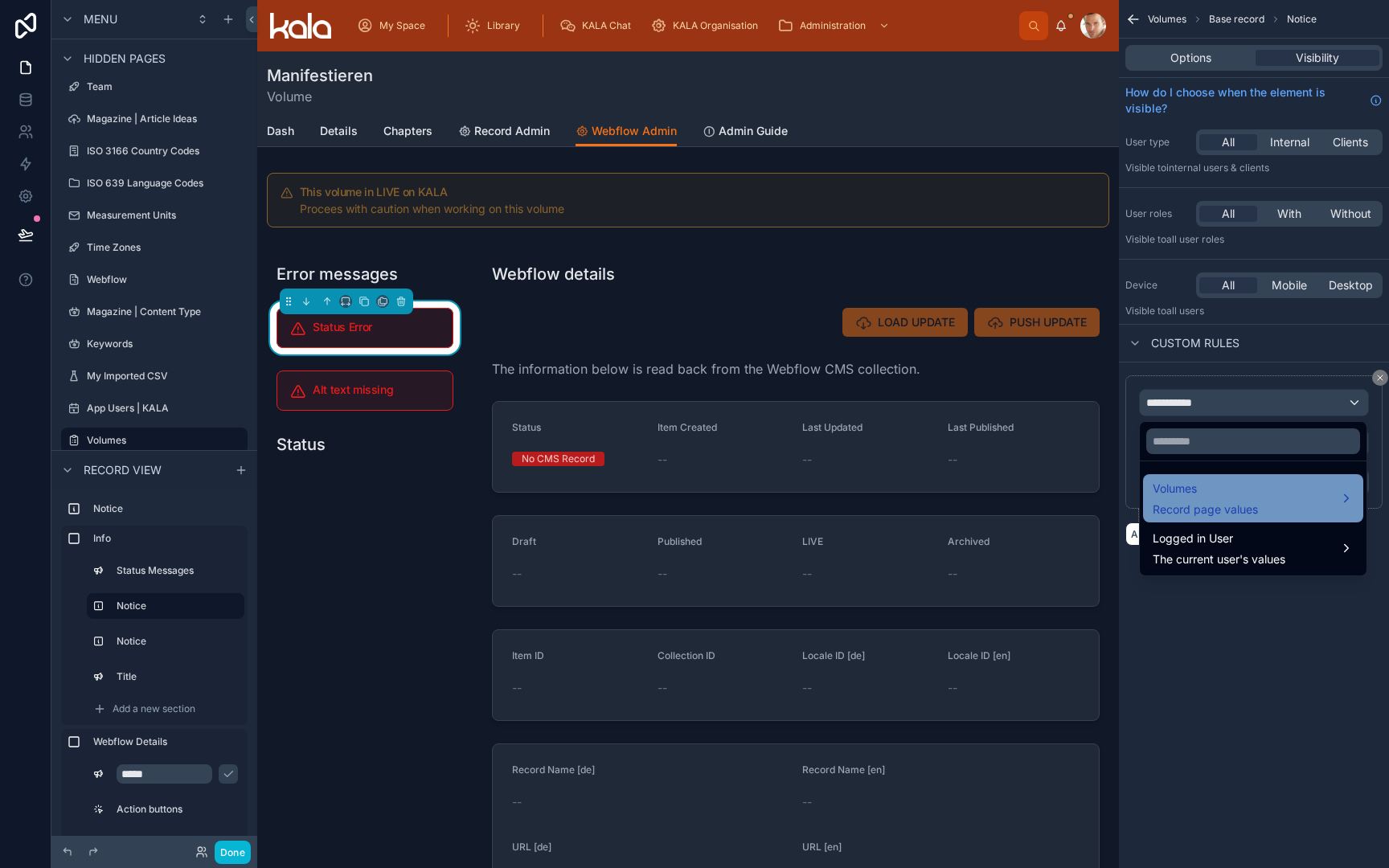
click at [1175, 494] on span "Volumes" at bounding box center [1206, 489] width 105 height 20
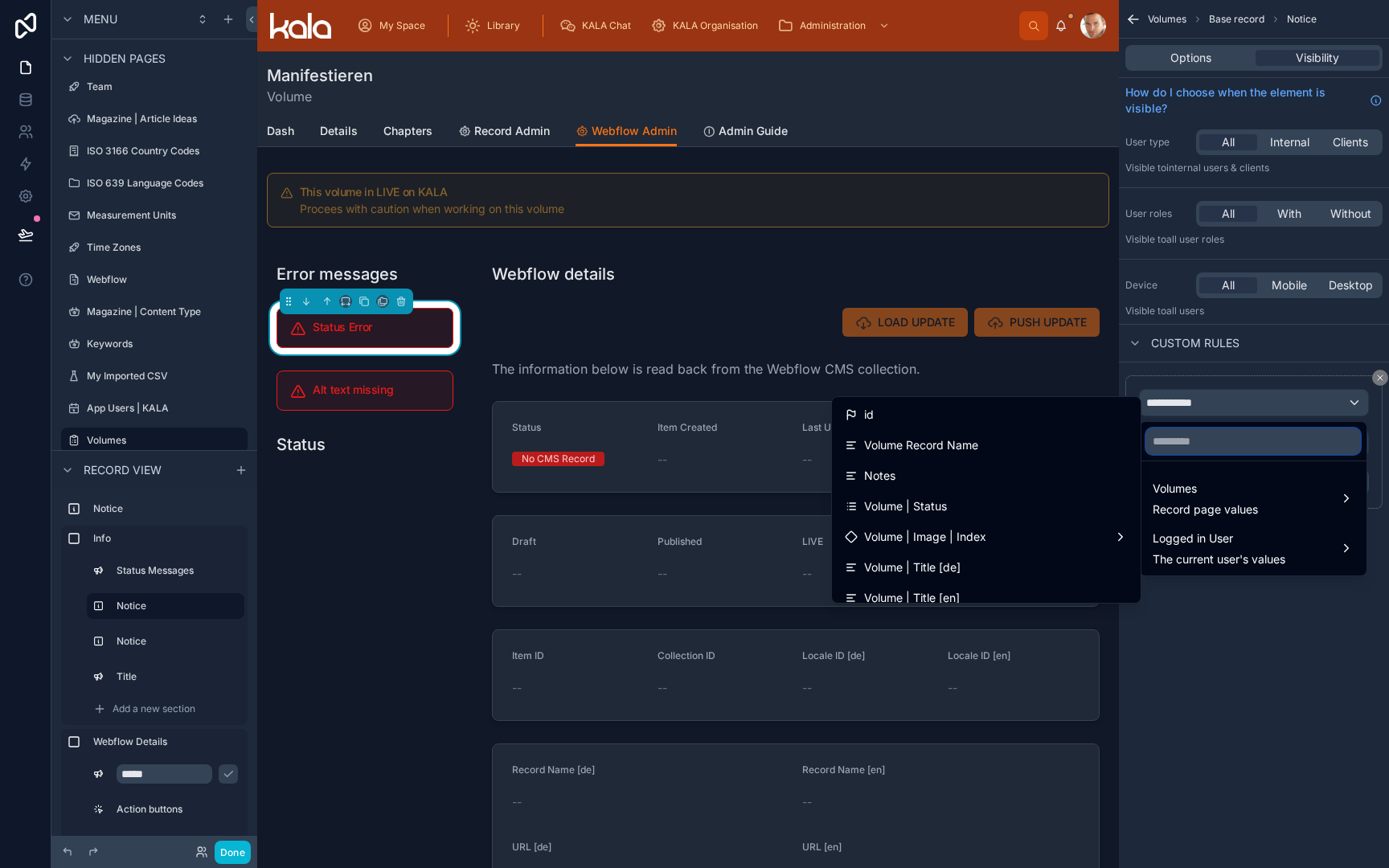
click at [1200, 434] on input "text" at bounding box center [1253, 441] width 214 height 25
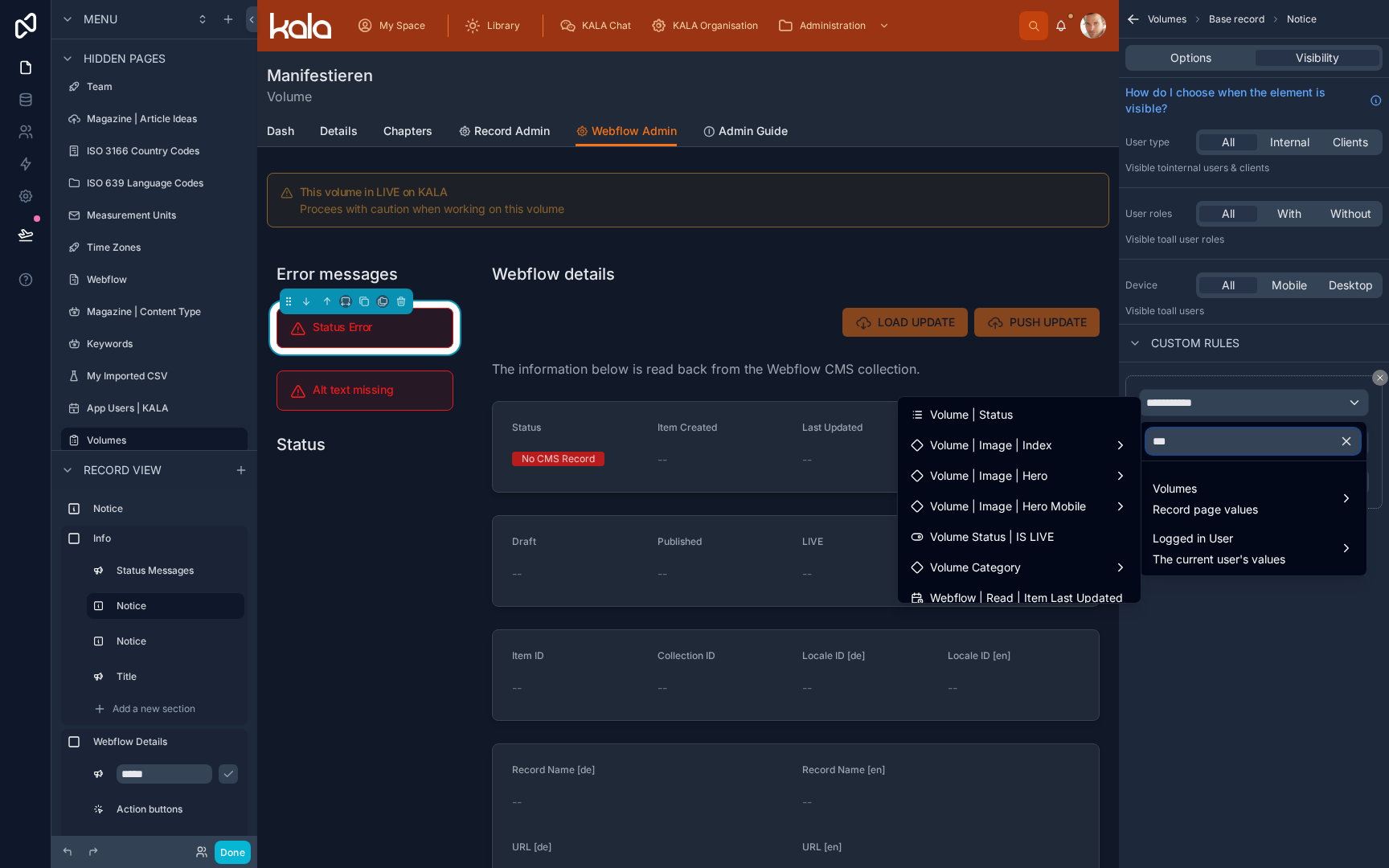
type input "****"
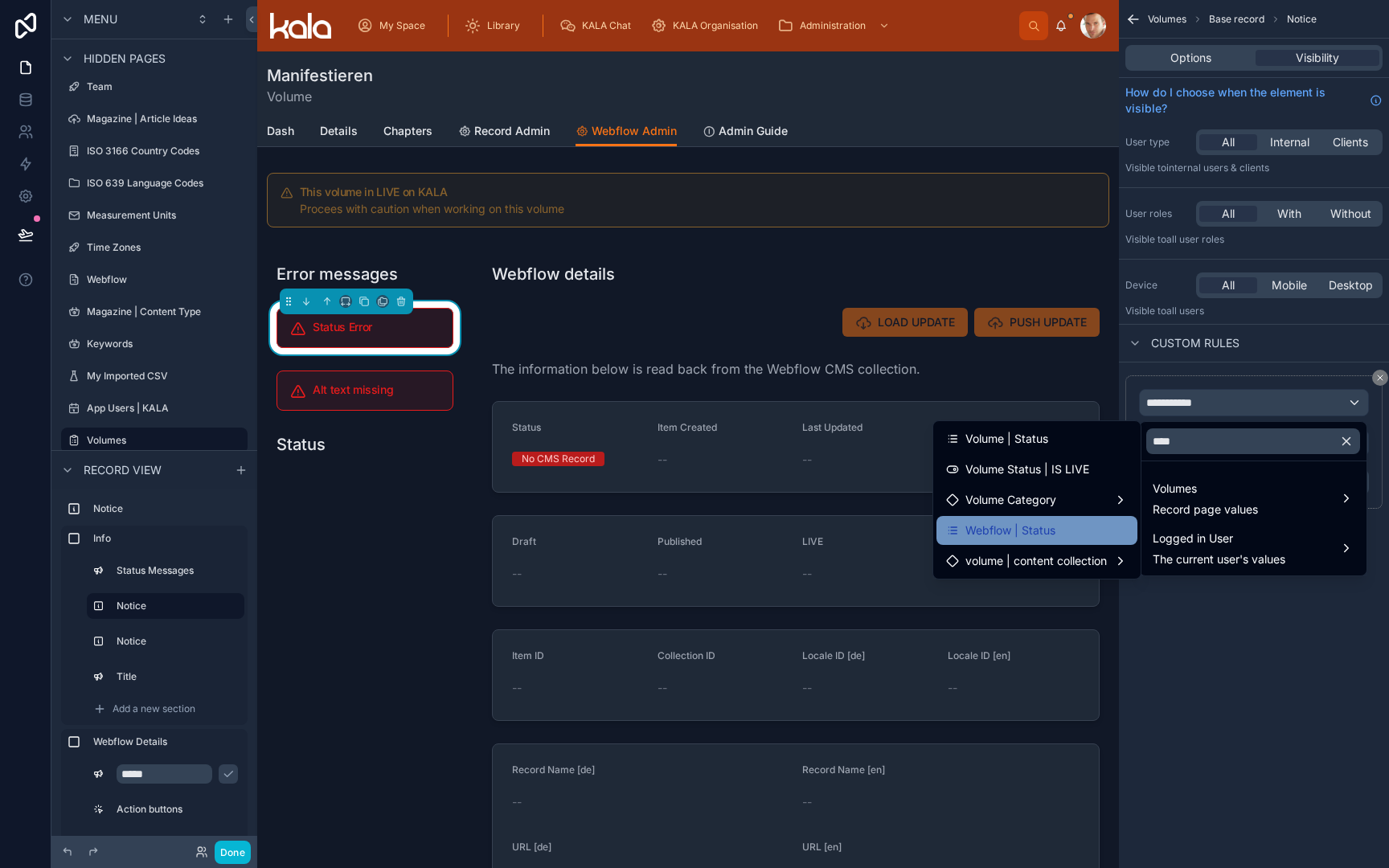
click at [1067, 535] on div "Webflow | Status" at bounding box center [1037, 530] width 182 height 20
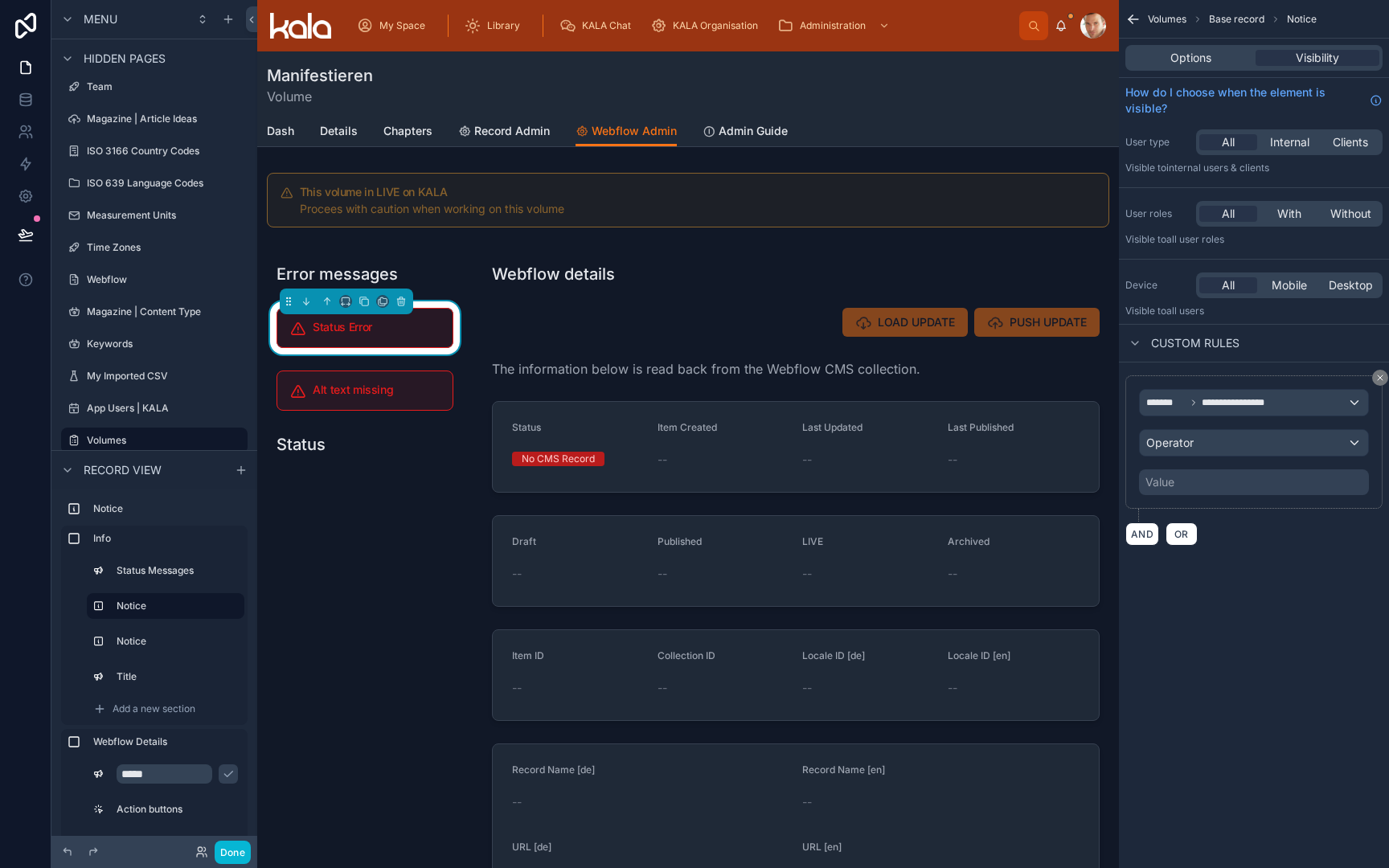
click at [1210, 440] on div "Operator" at bounding box center [1254, 443] width 228 height 25
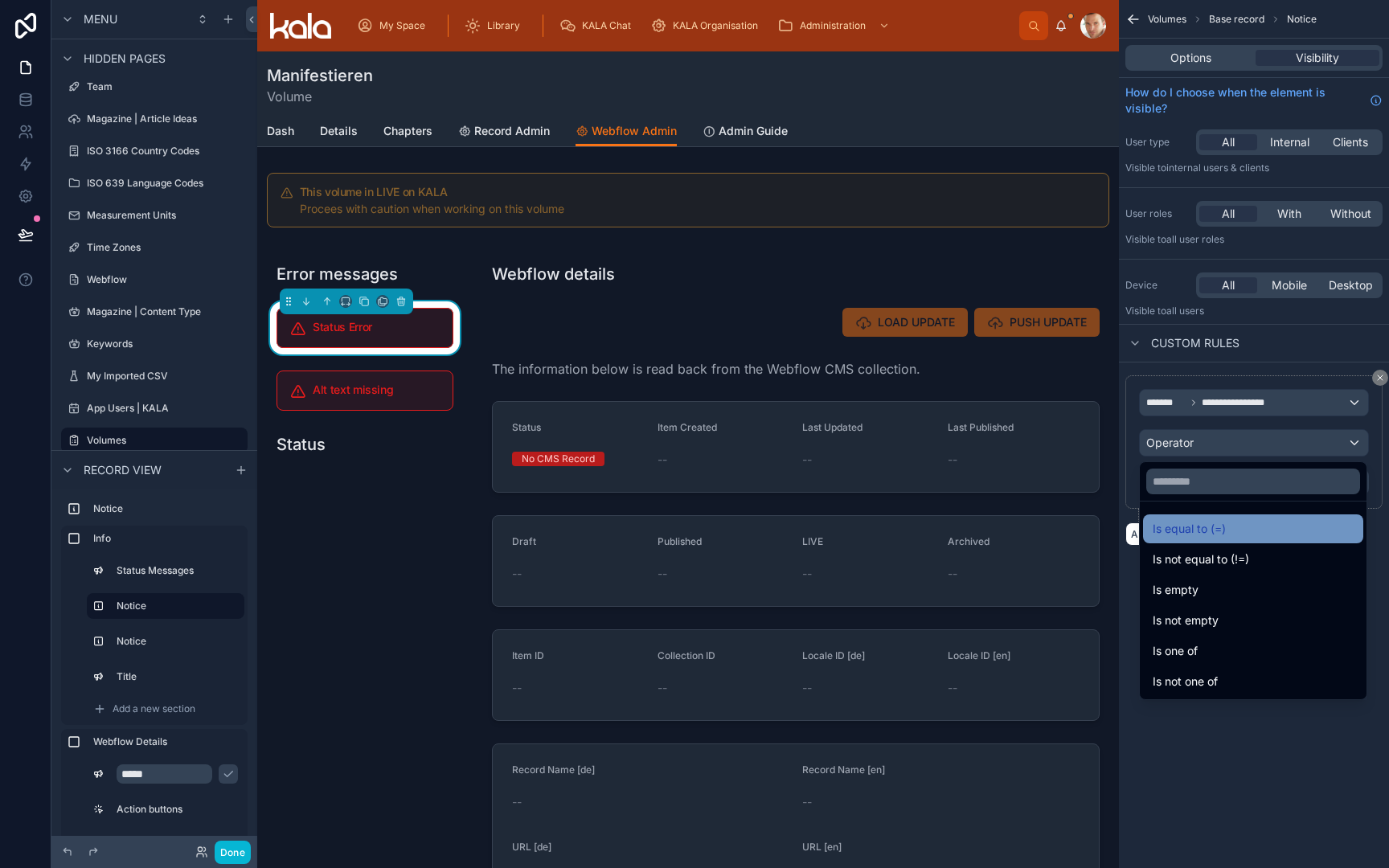
click at [1201, 540] on div "Is equal to (=)" at bounding box center [1253, 529] width 221 height 29
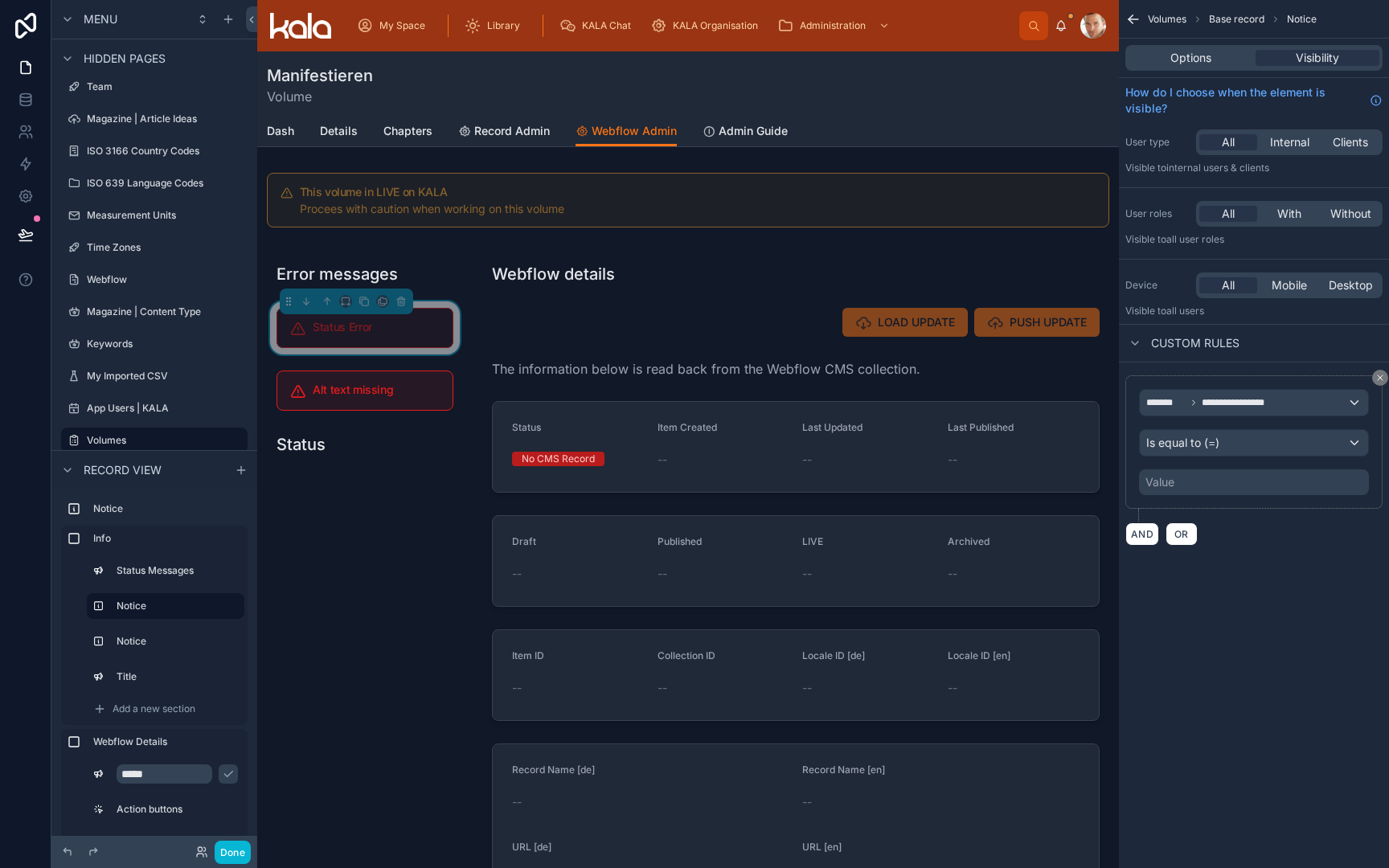
click at [1204, 488] on div "Value" at bounding box center [1254, 482] width 230 height 25
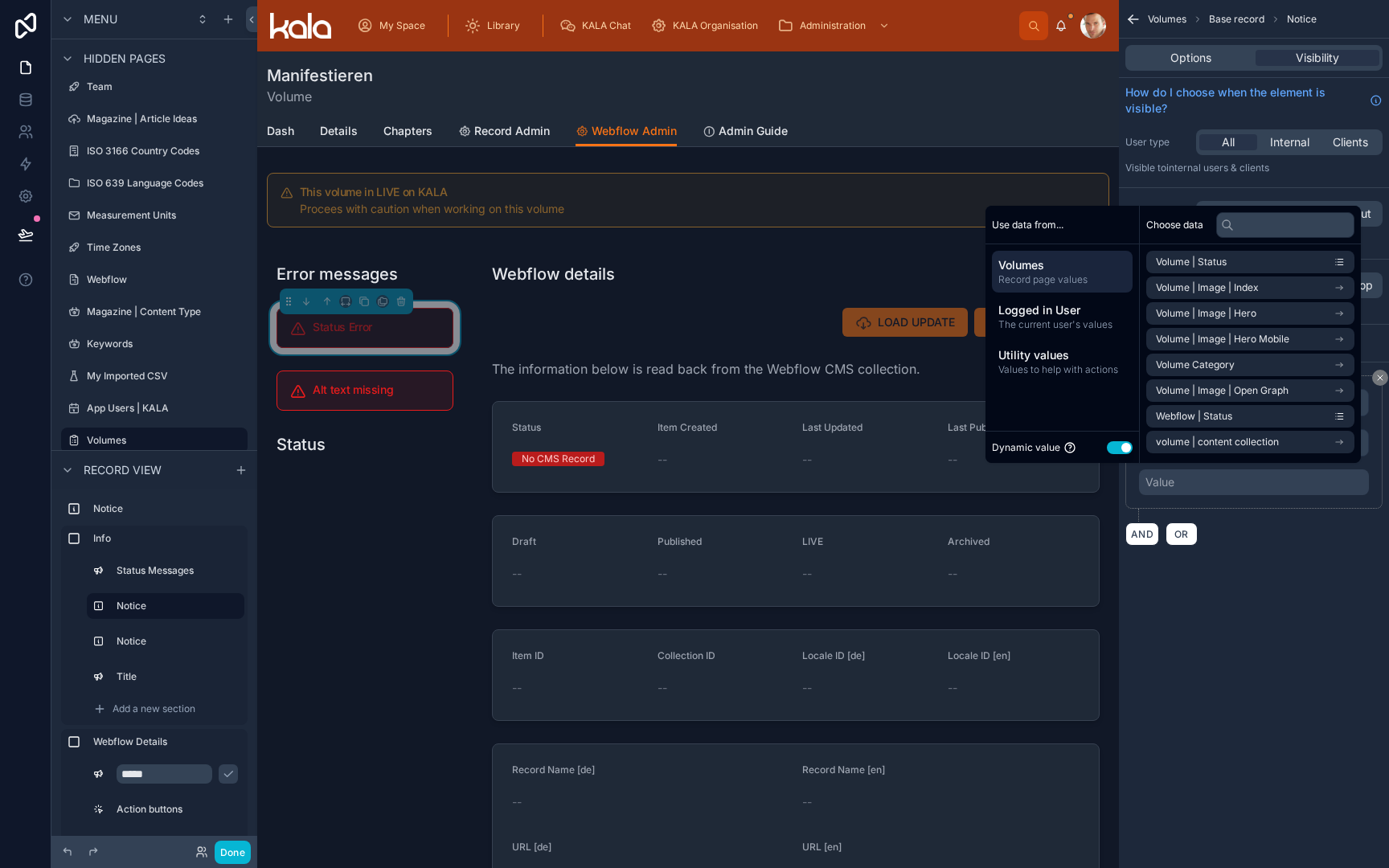
click at [1107, 446] on button "Use setting" at bounding box center [1120, 447] width 25 height 13
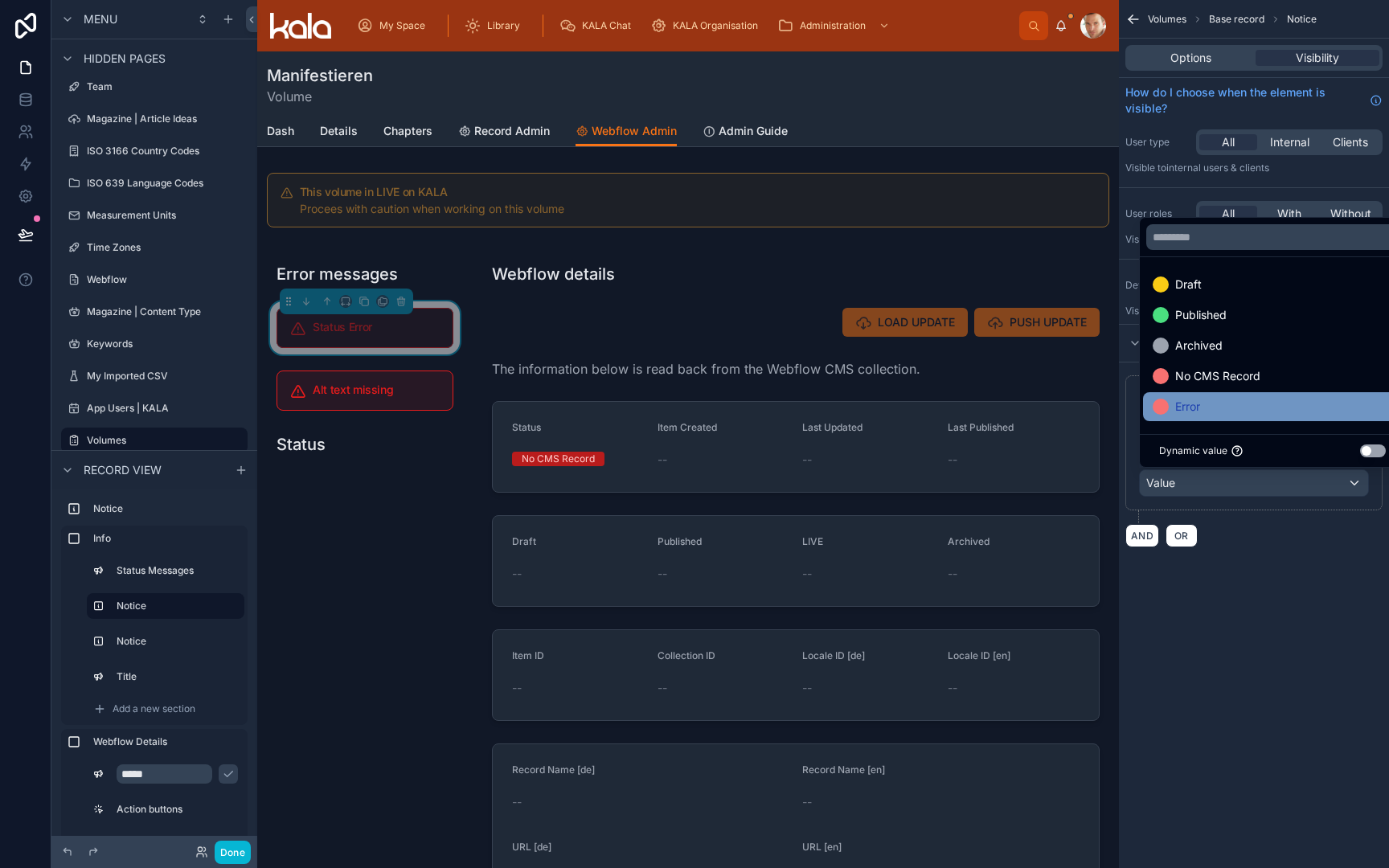
click at [1173, 406] on div "Error" at bounding box center [1177, 406] width 48 height 20
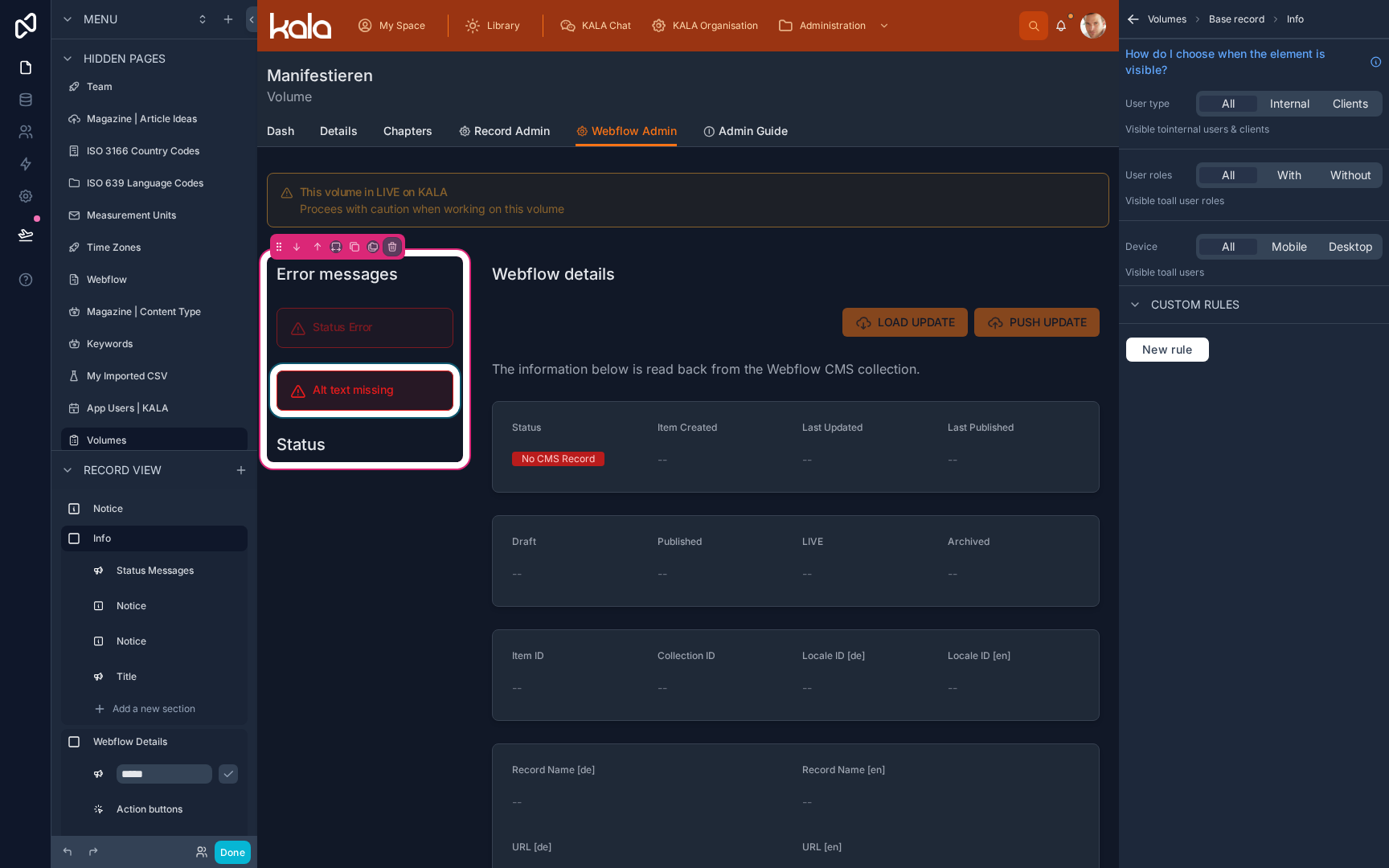
click at [400, 400] on div at bounding box center [365, 390] width 196 height 53
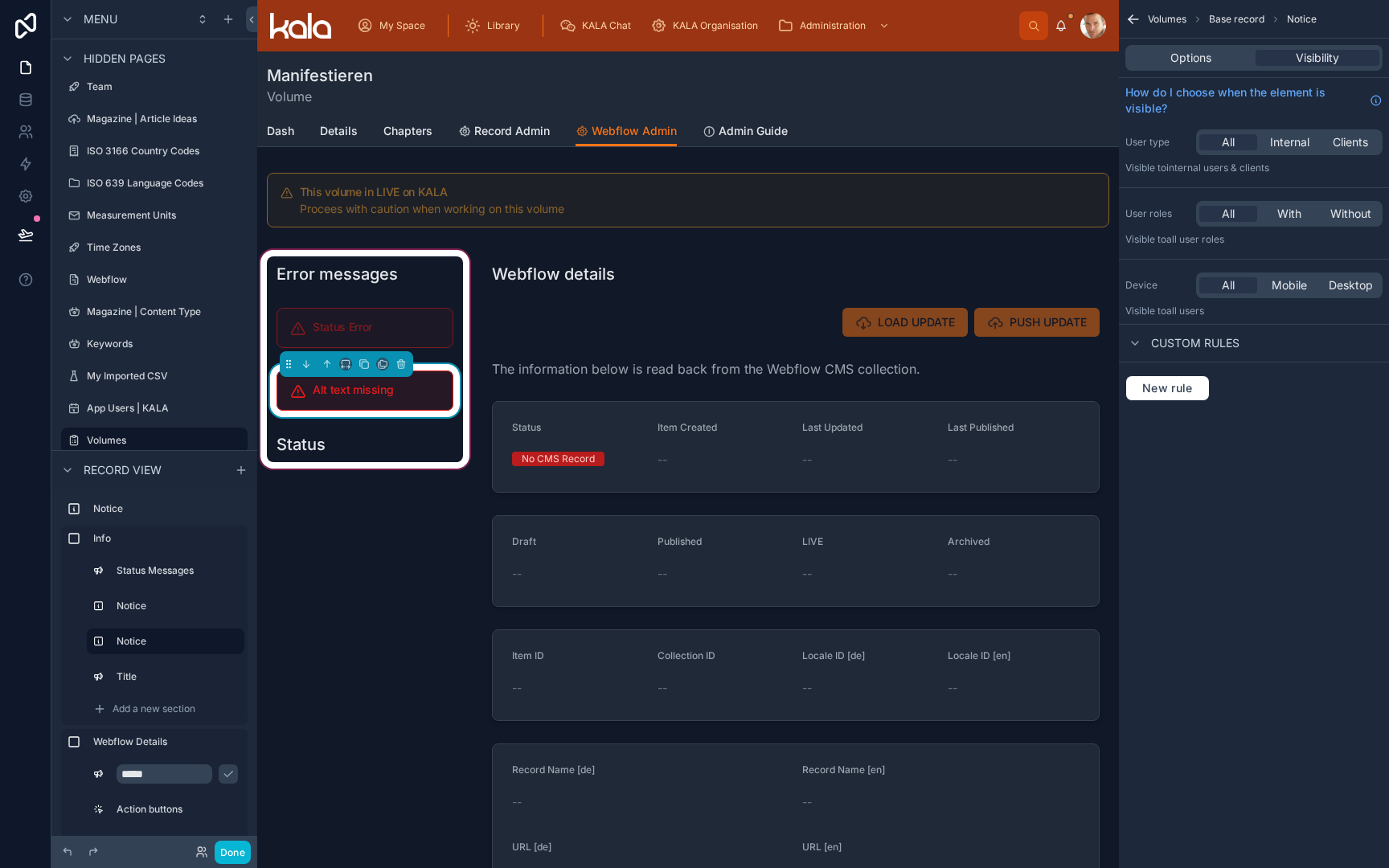
click at [400, 400] on div "Alt text missing" at bounding box center [365, 390] width 176 height 40
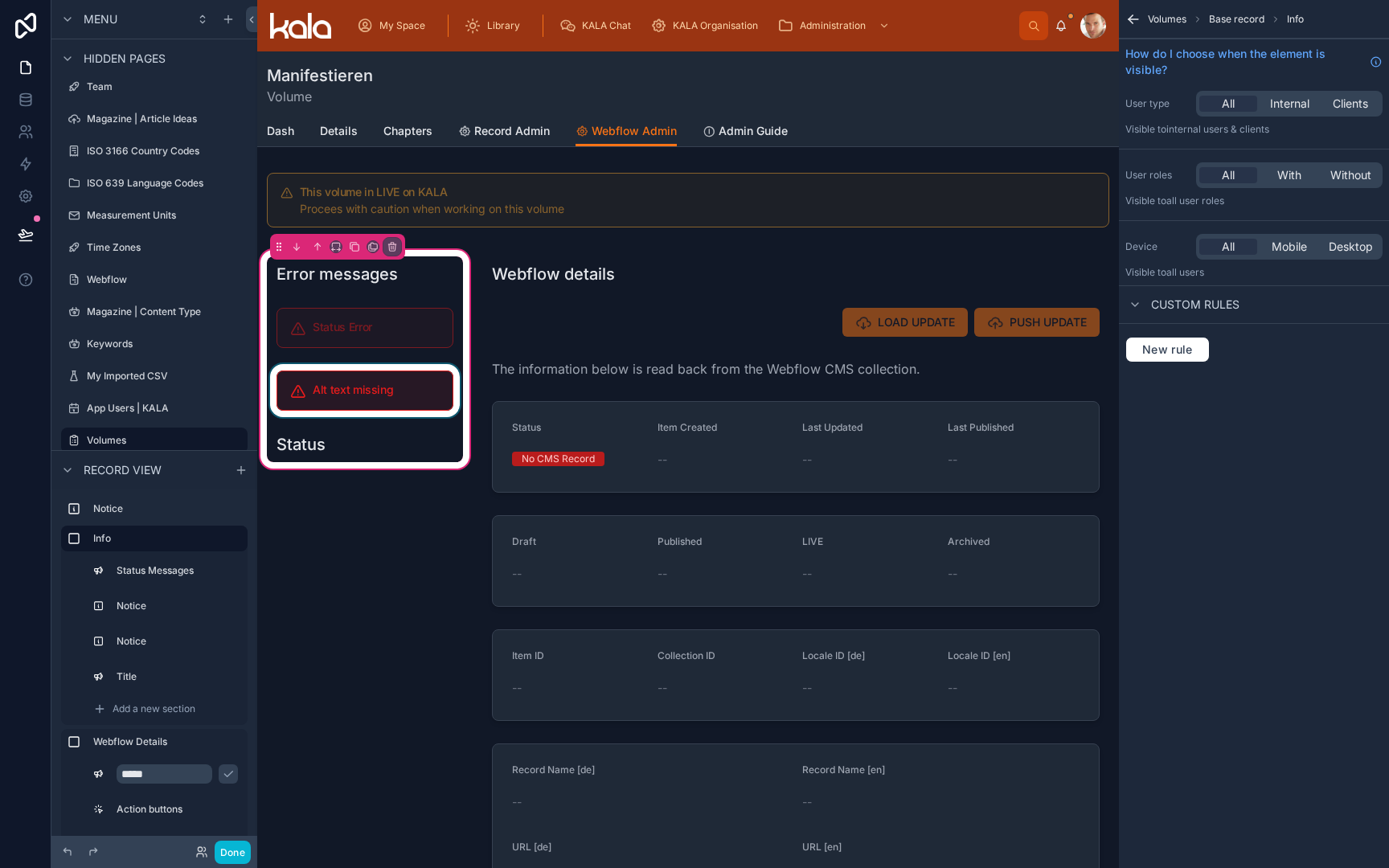
click at [400, 400] on div at bounding box center [365, 390] width 196 height 53
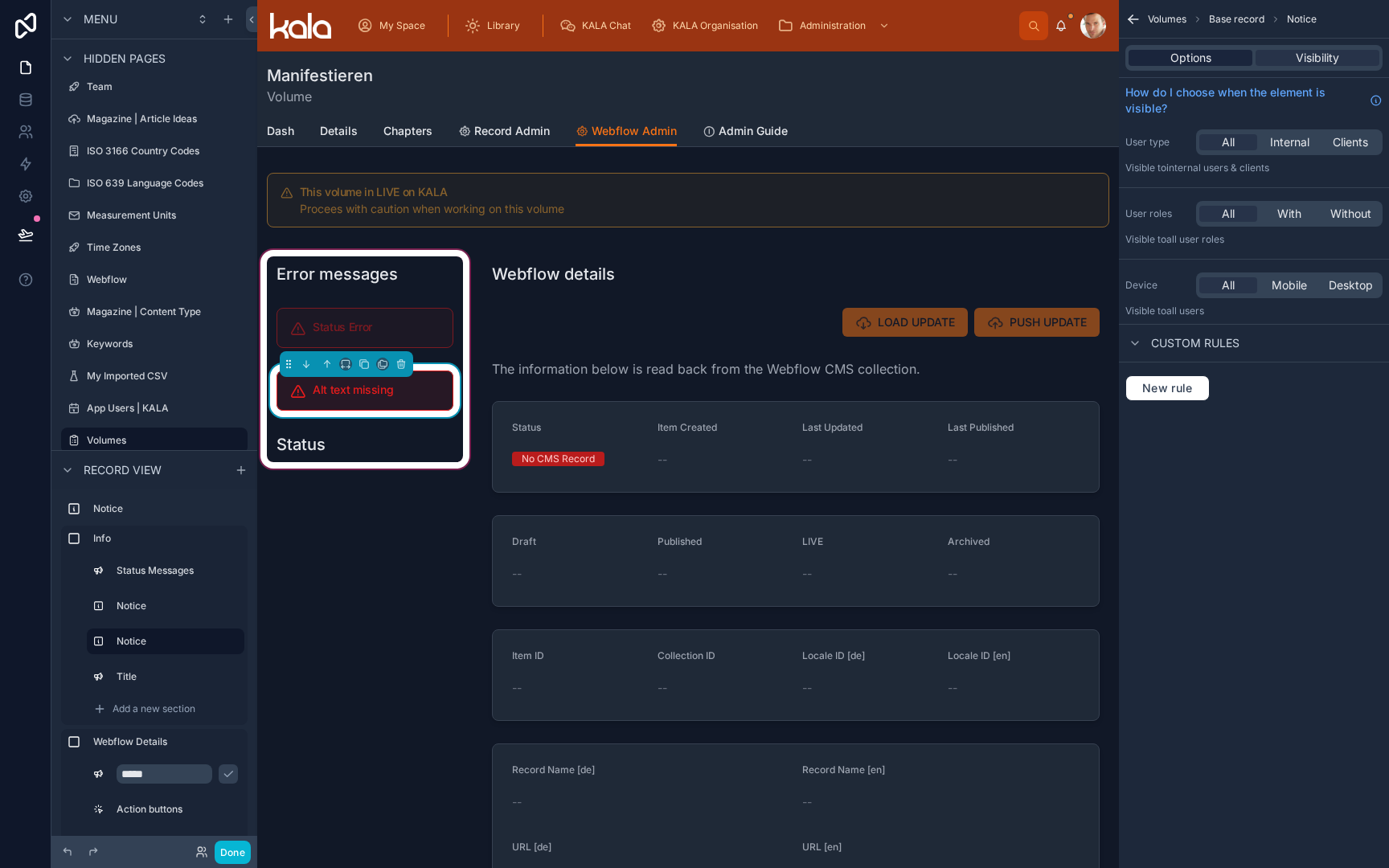
click at [1183, 55] on span "Options" at bounding box center [1191, 58] width 41 height 16
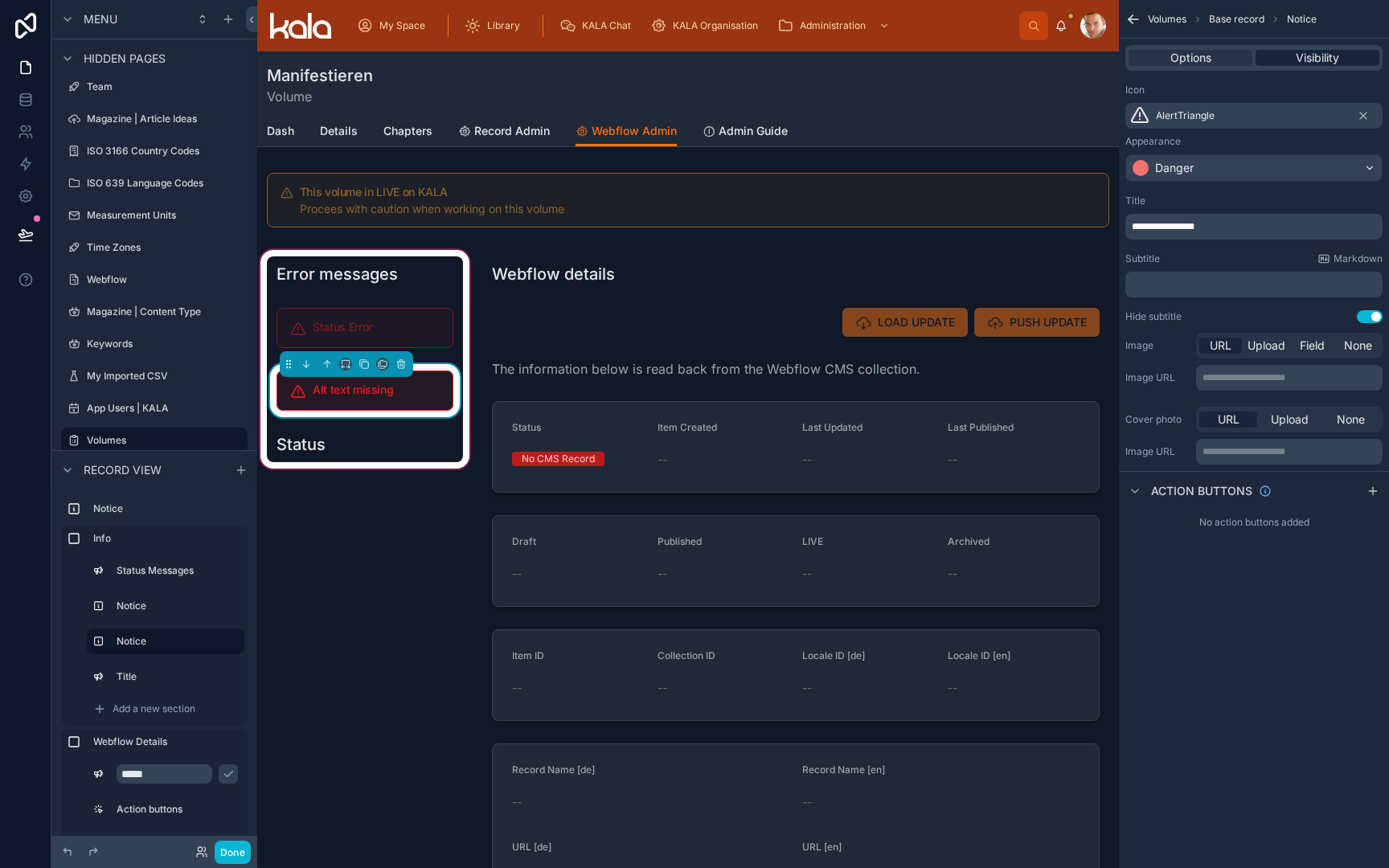
click at [1323, 56] on span "Visibility" at bounding box center [1317, 58] width 43 height 16
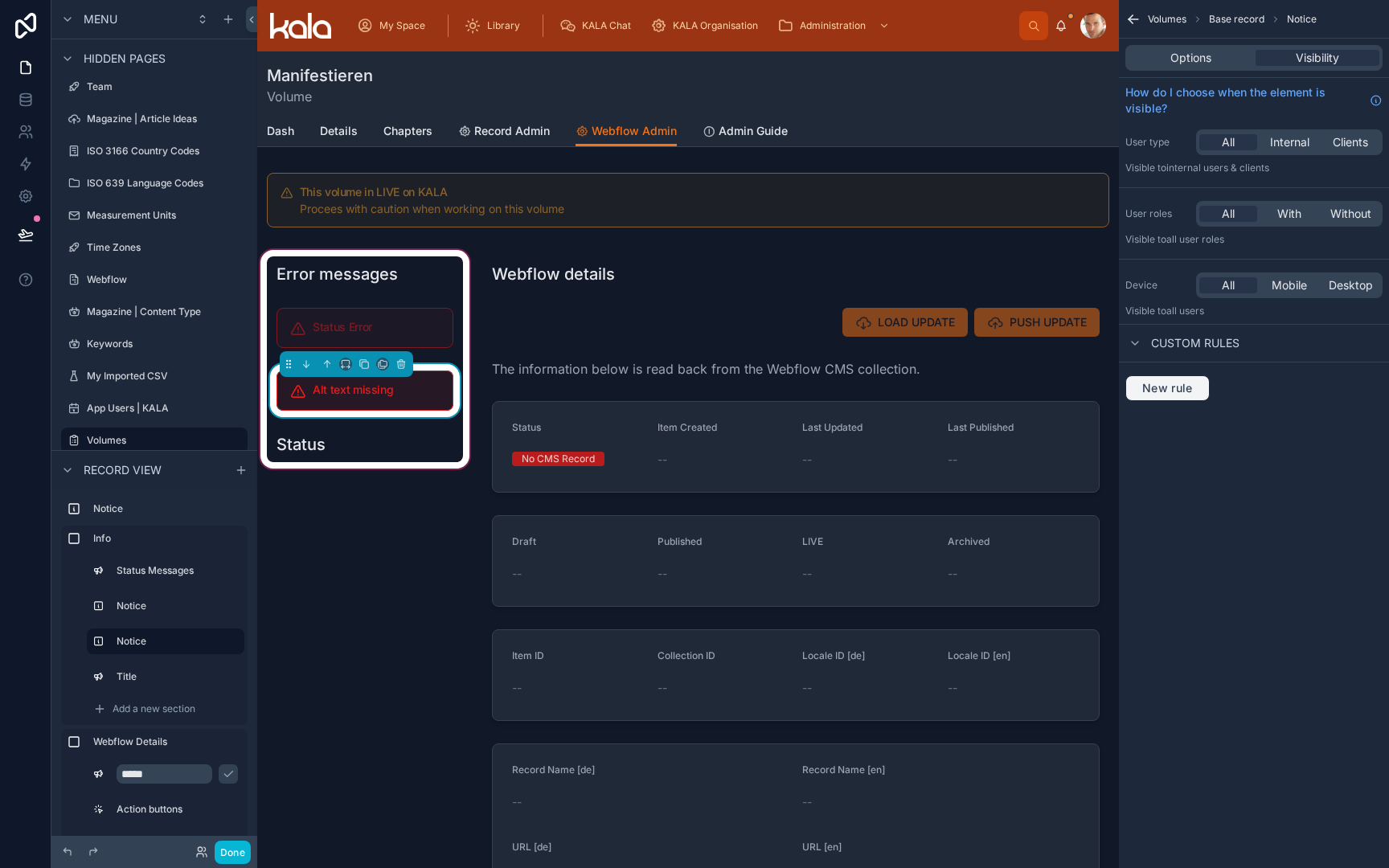
click at [1171, 388] on span "New rule" at bounding box center [1168, 388] width 64 height 14
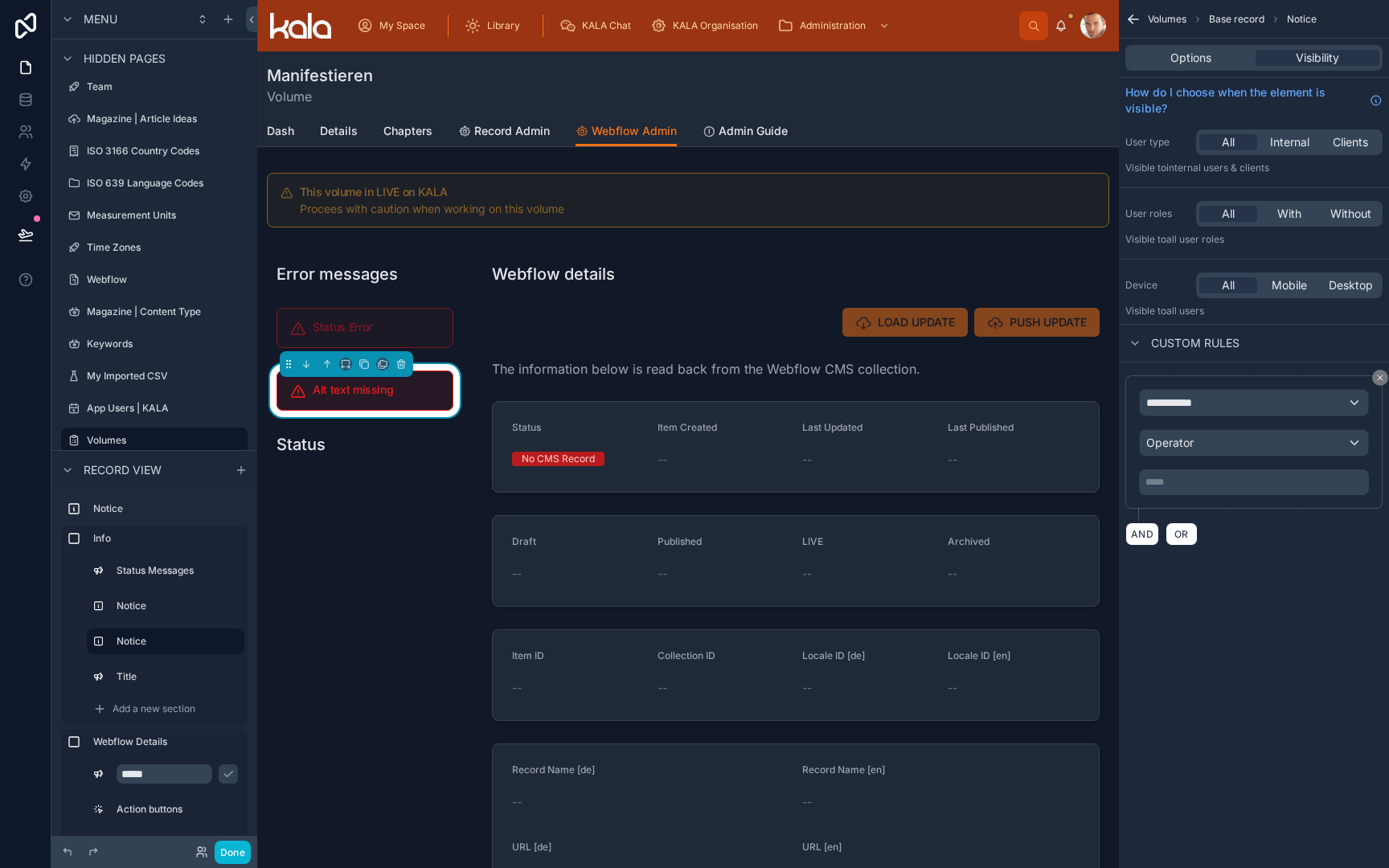
click at [1179, 399] on span "**********" at bounding box center [1176, 402] width 59 height 16
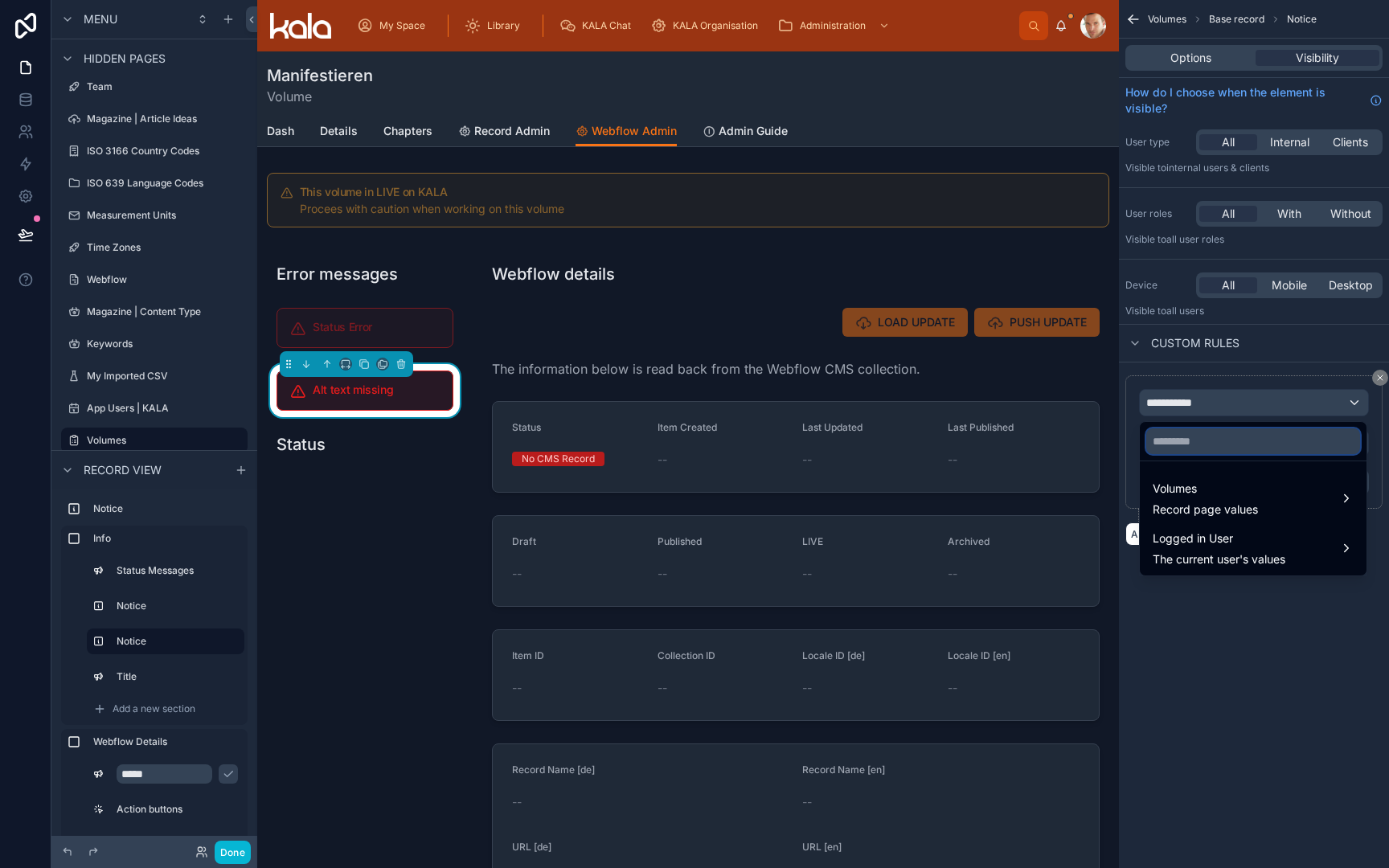
click at [1195, 447] on input "text" at bounding box center [1253, 441] width 214 height 25
type input "****"
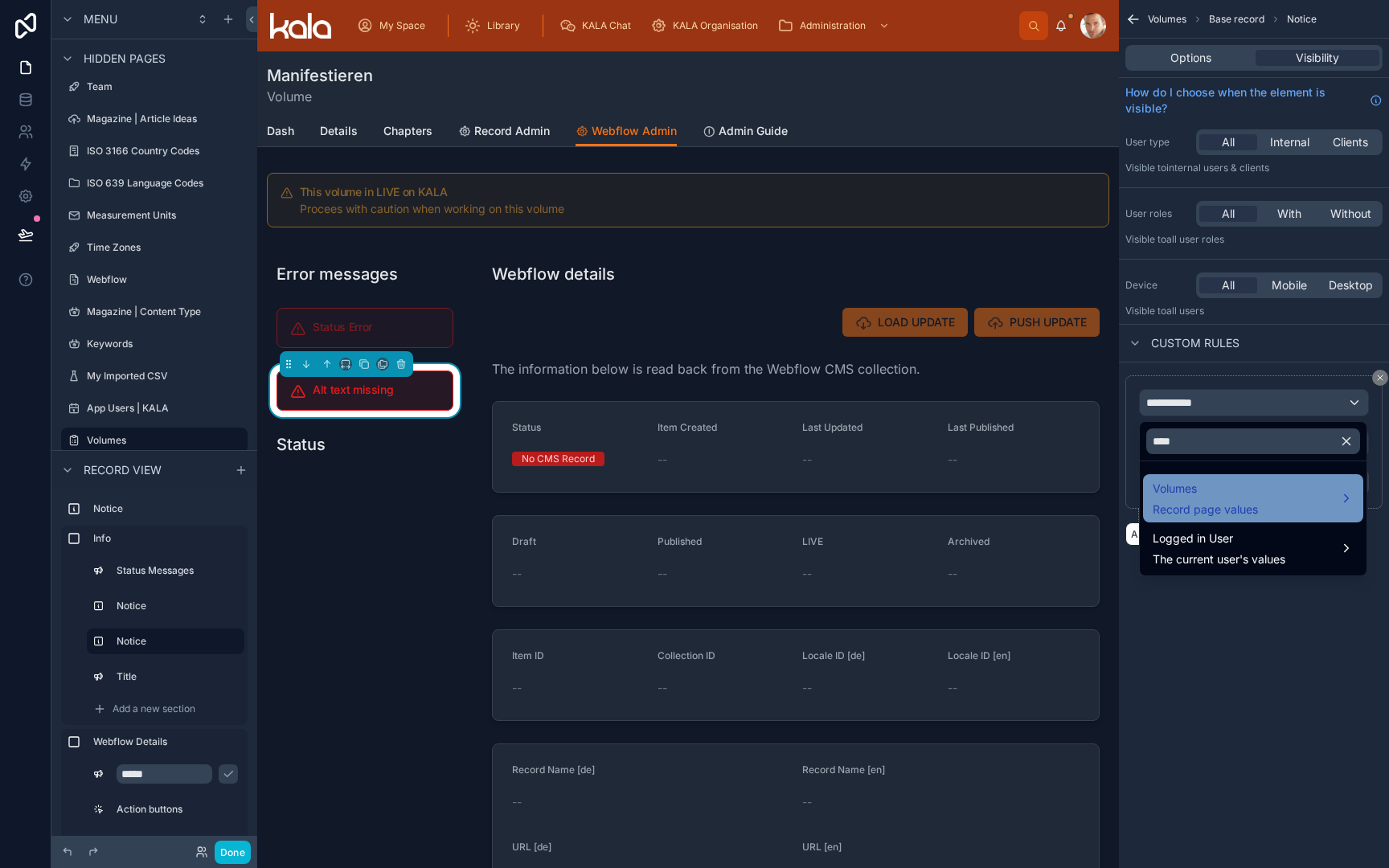
click at [1201, 506] on span "Record page values" at bounding box center [1206, 509] width 105 height 16
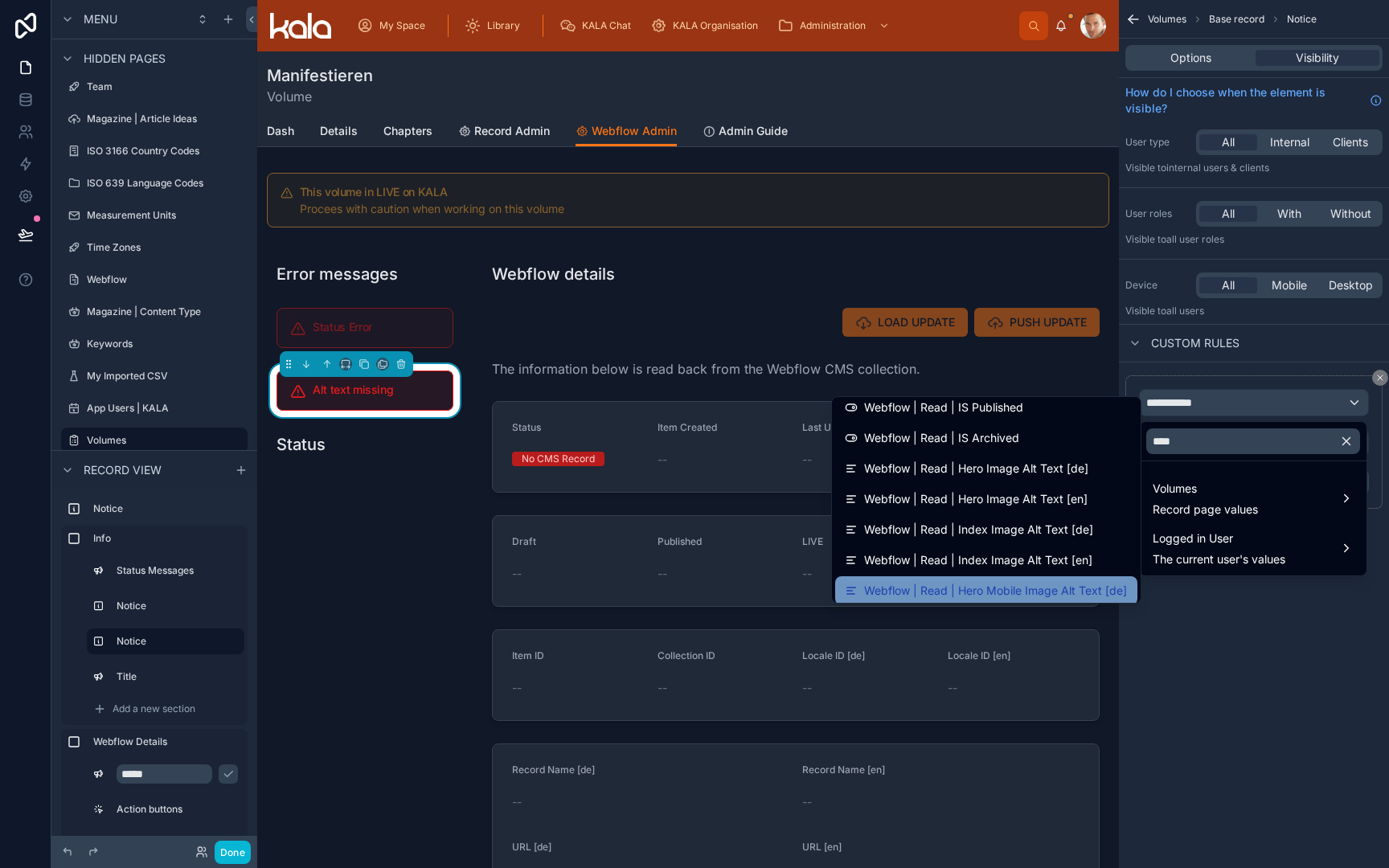
scroll to position [0, 0]
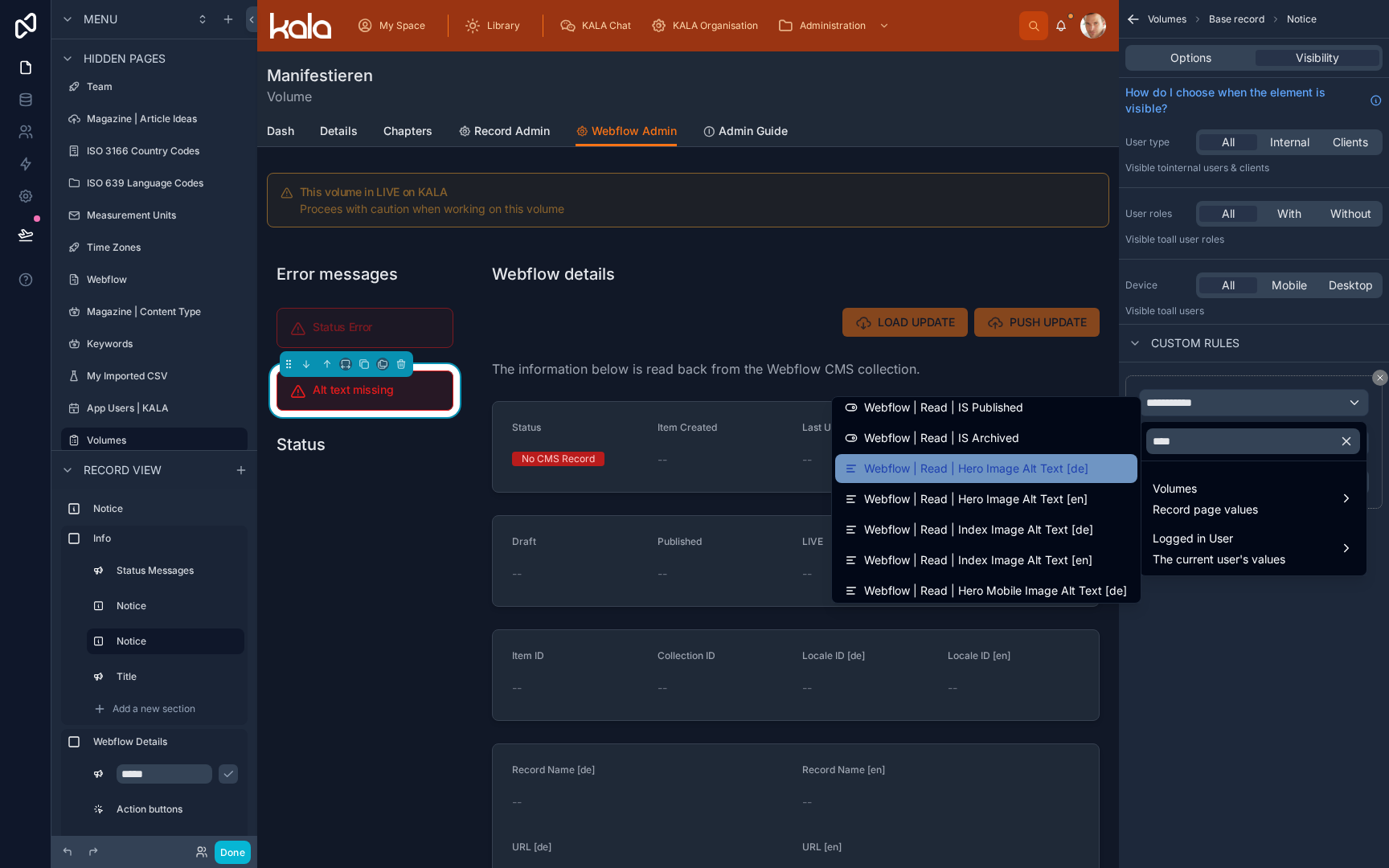
click at [1079, 467] on span "Webflow | Read | Hero Image Alt Text [de]" at bounding box center [977, 468] width 224 height 20
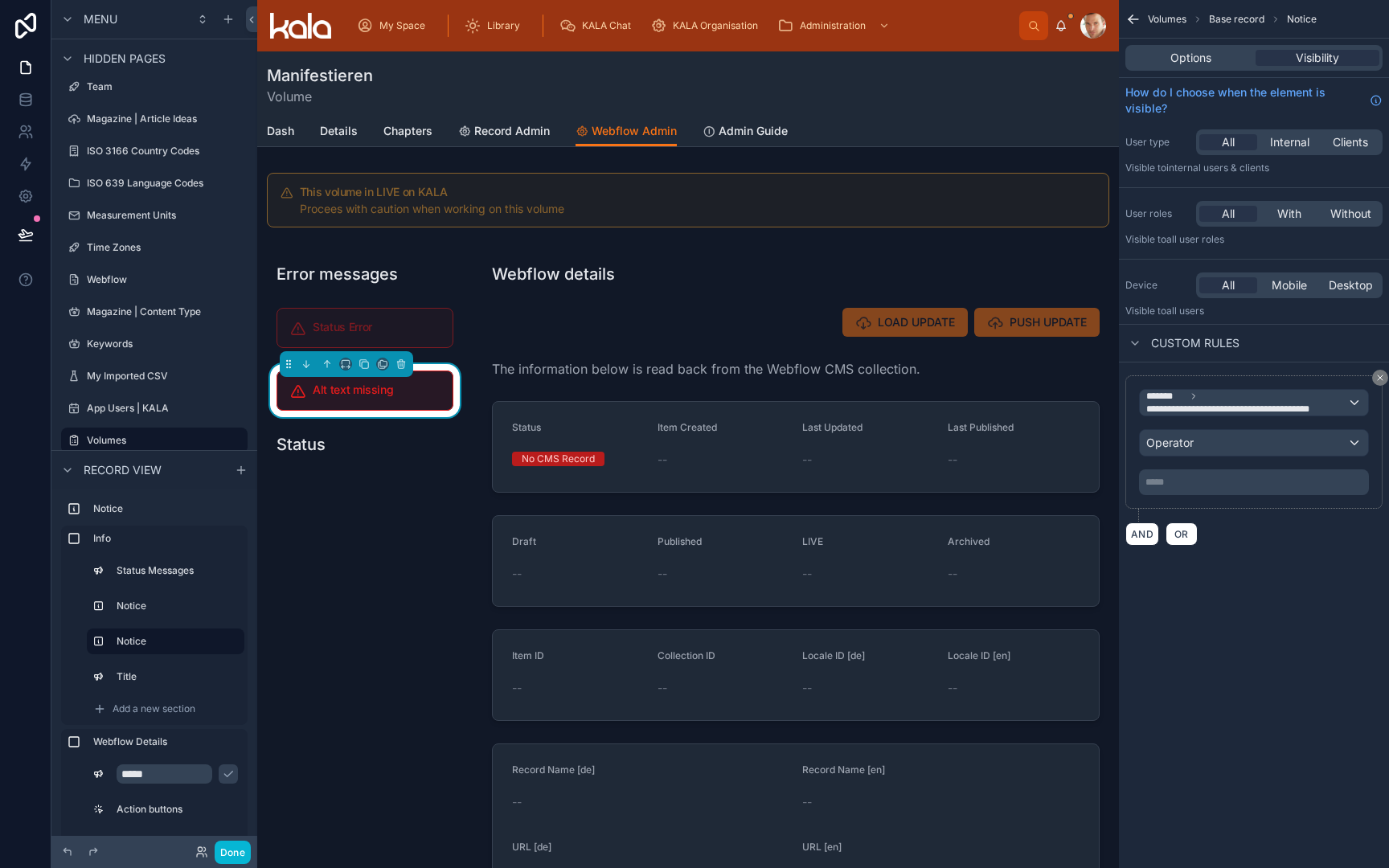
click at [1179, 448] on span "Operator" at bounding box center [1170, 443] width 48 height 14
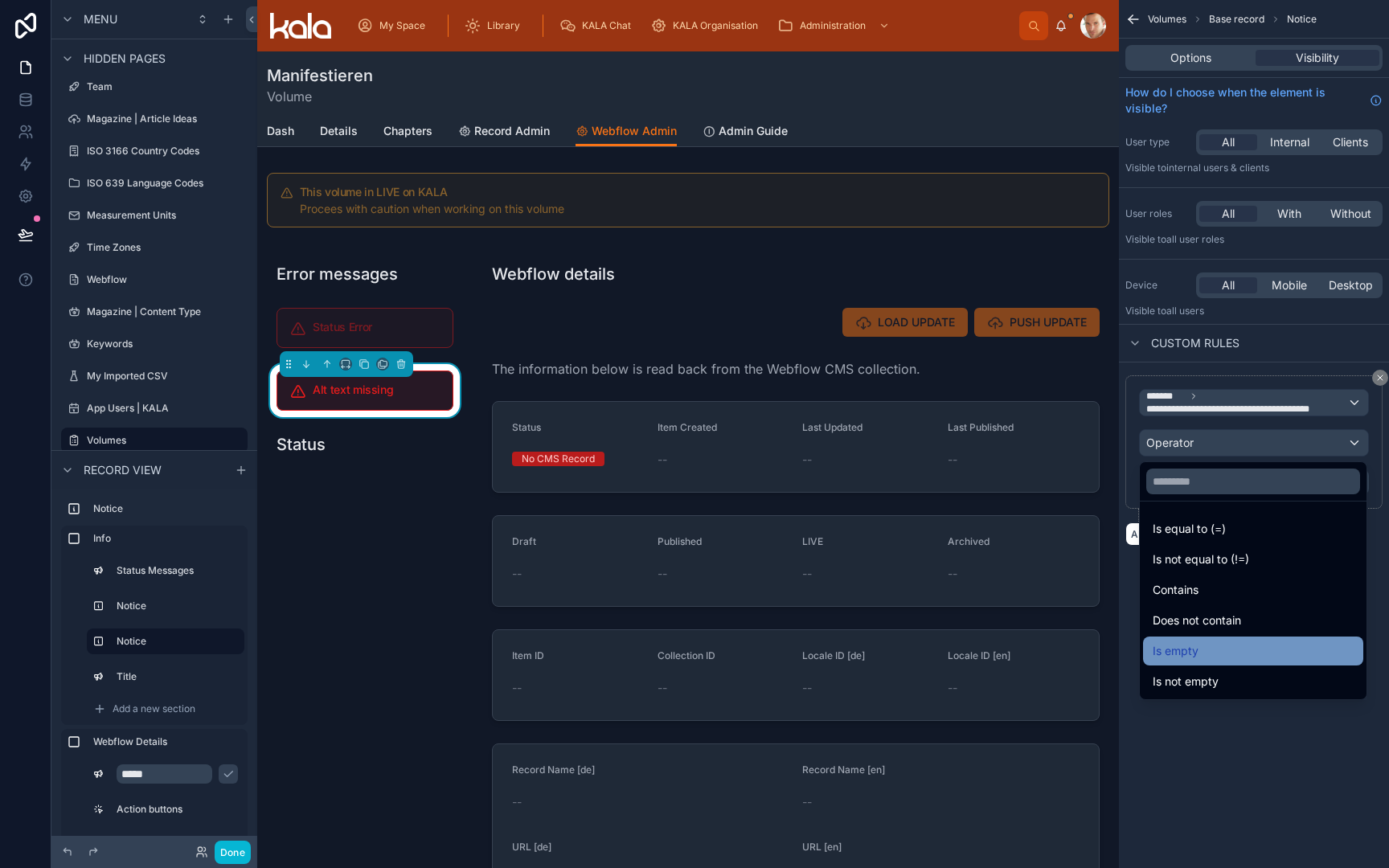
click at [1257, 647] on div "Is empty" at bounding box center [1253, 651] width 201 height 20
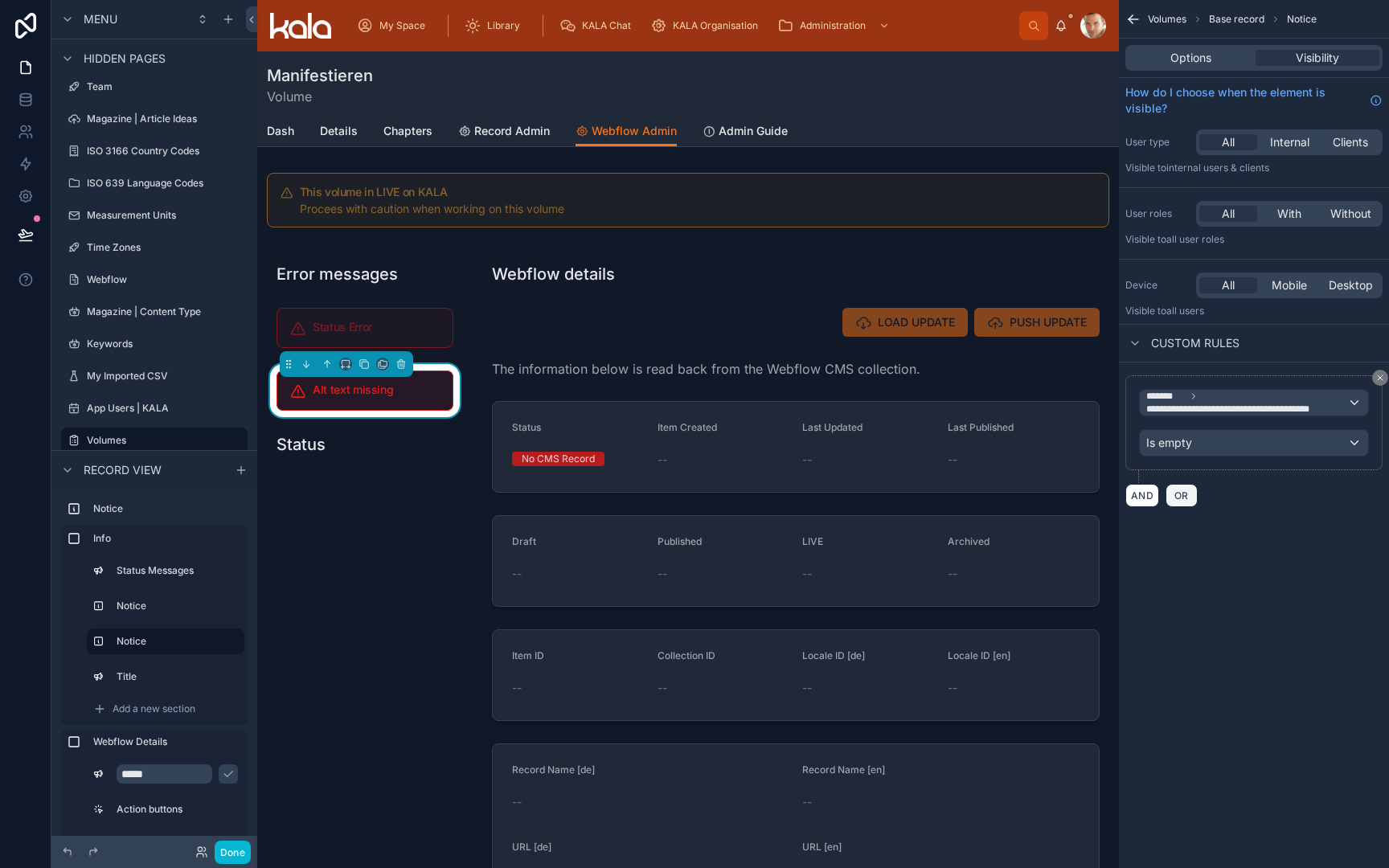
click at [1184, 498] on span "OR" at bounding box center [1181, 496] width 21 height 12
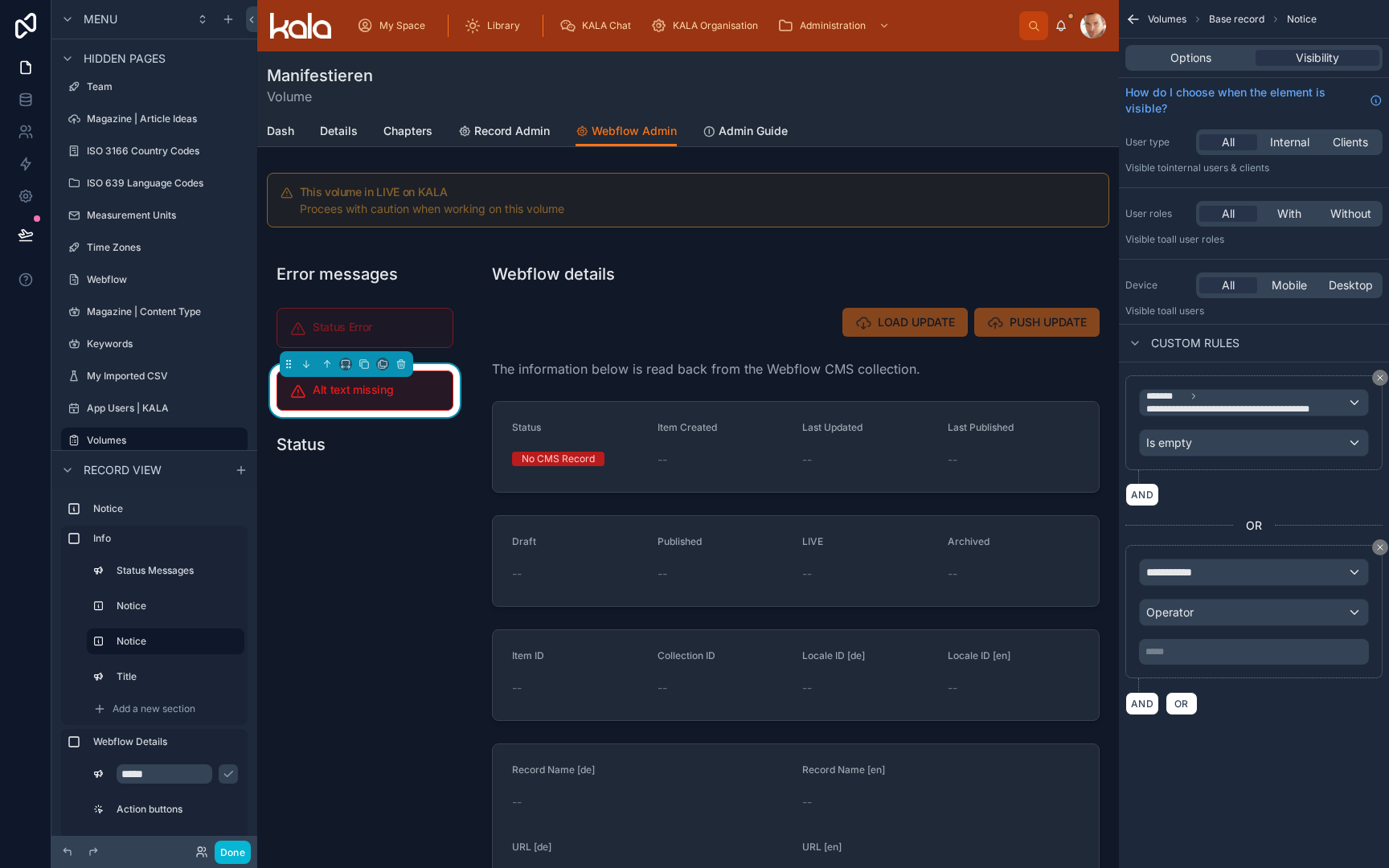
click at [1185, 574] on span "**********" at bounding box center [1176, 572] width 59 height 16
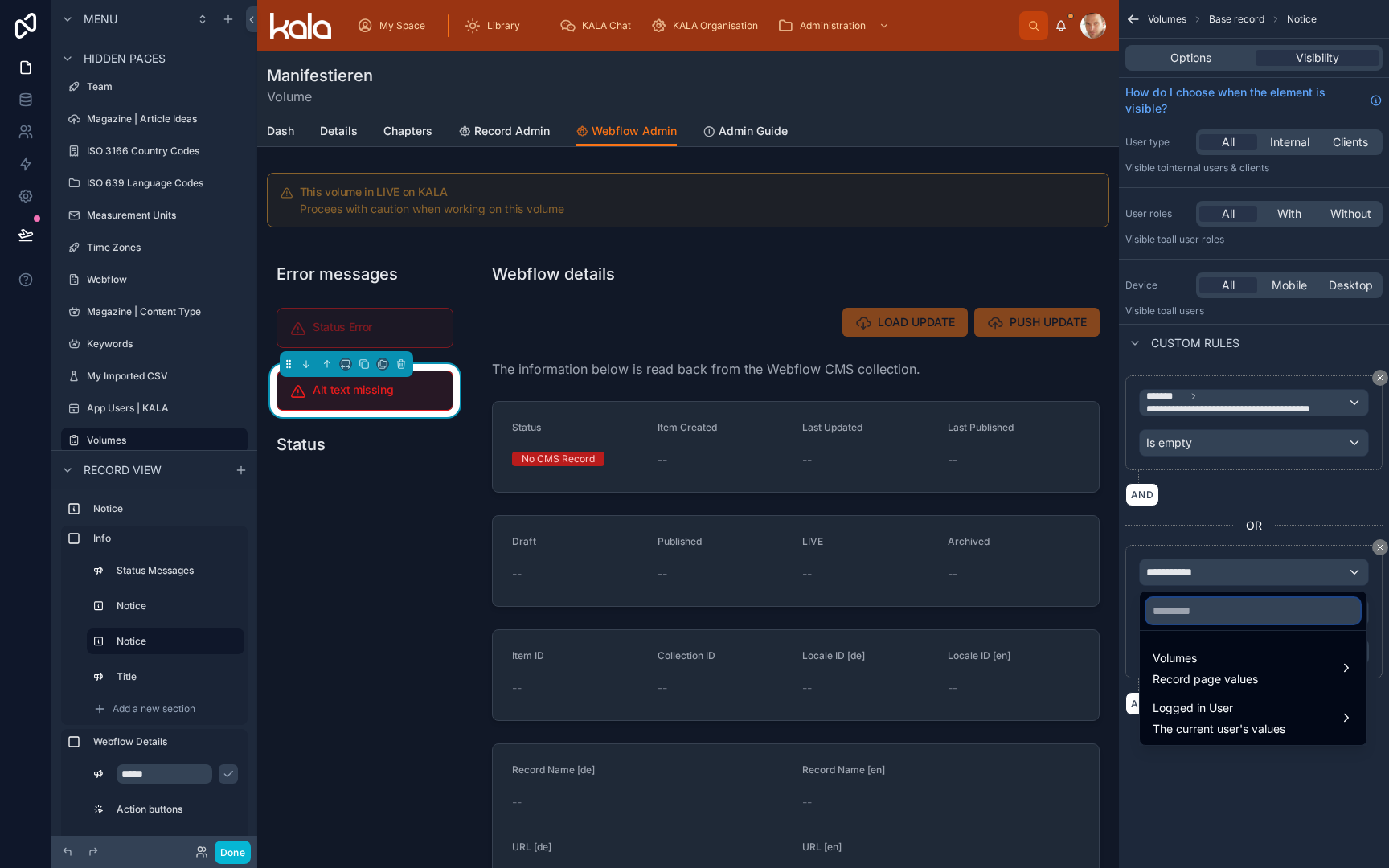
click at [1185, 614] on input "text" at bounding box center [1253, 611] width 214 height 25
type input "***"
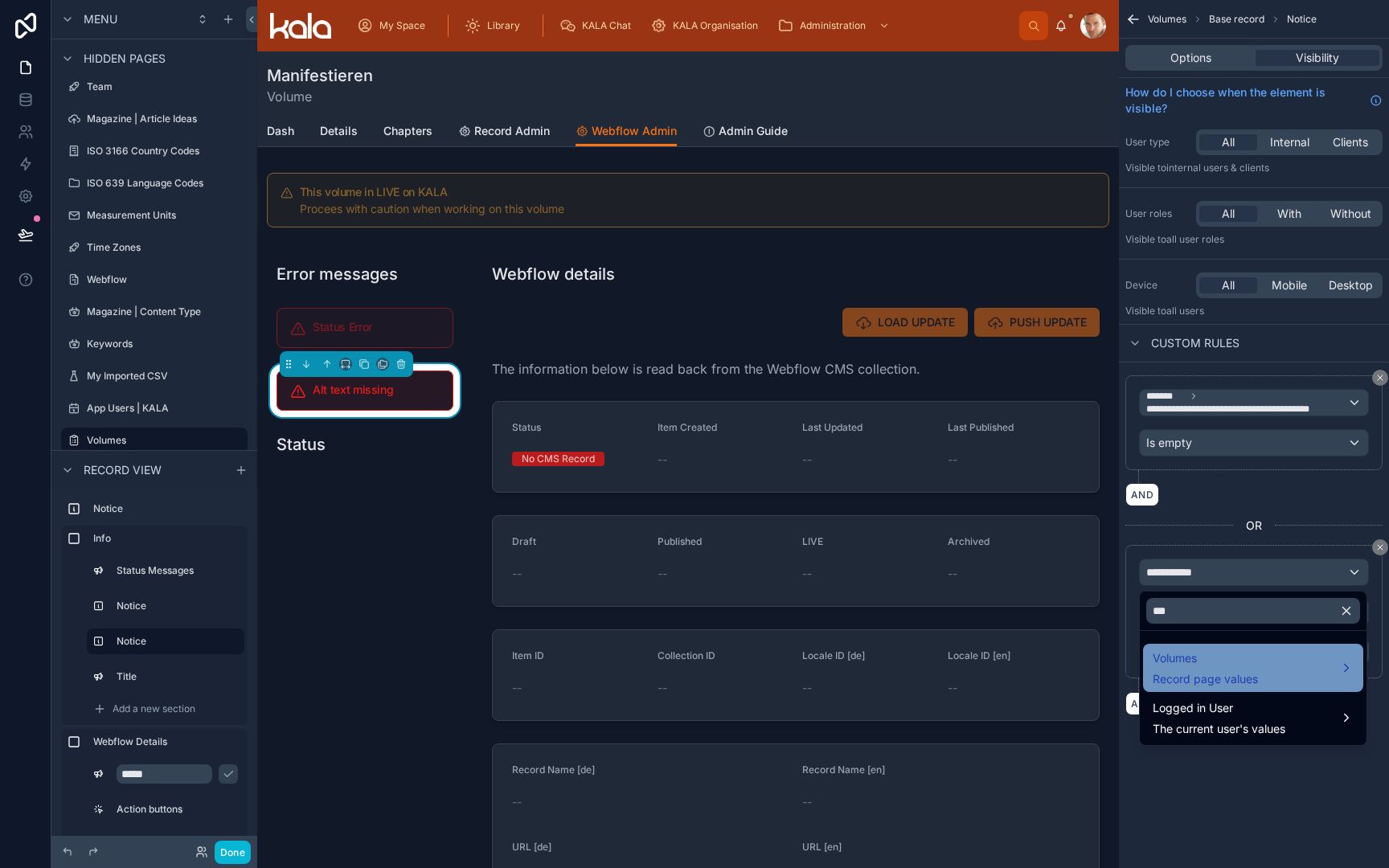
click at [1173, 670] on div "Volumes Record page values" at bounding box center [1206, 668] width 105 height 38
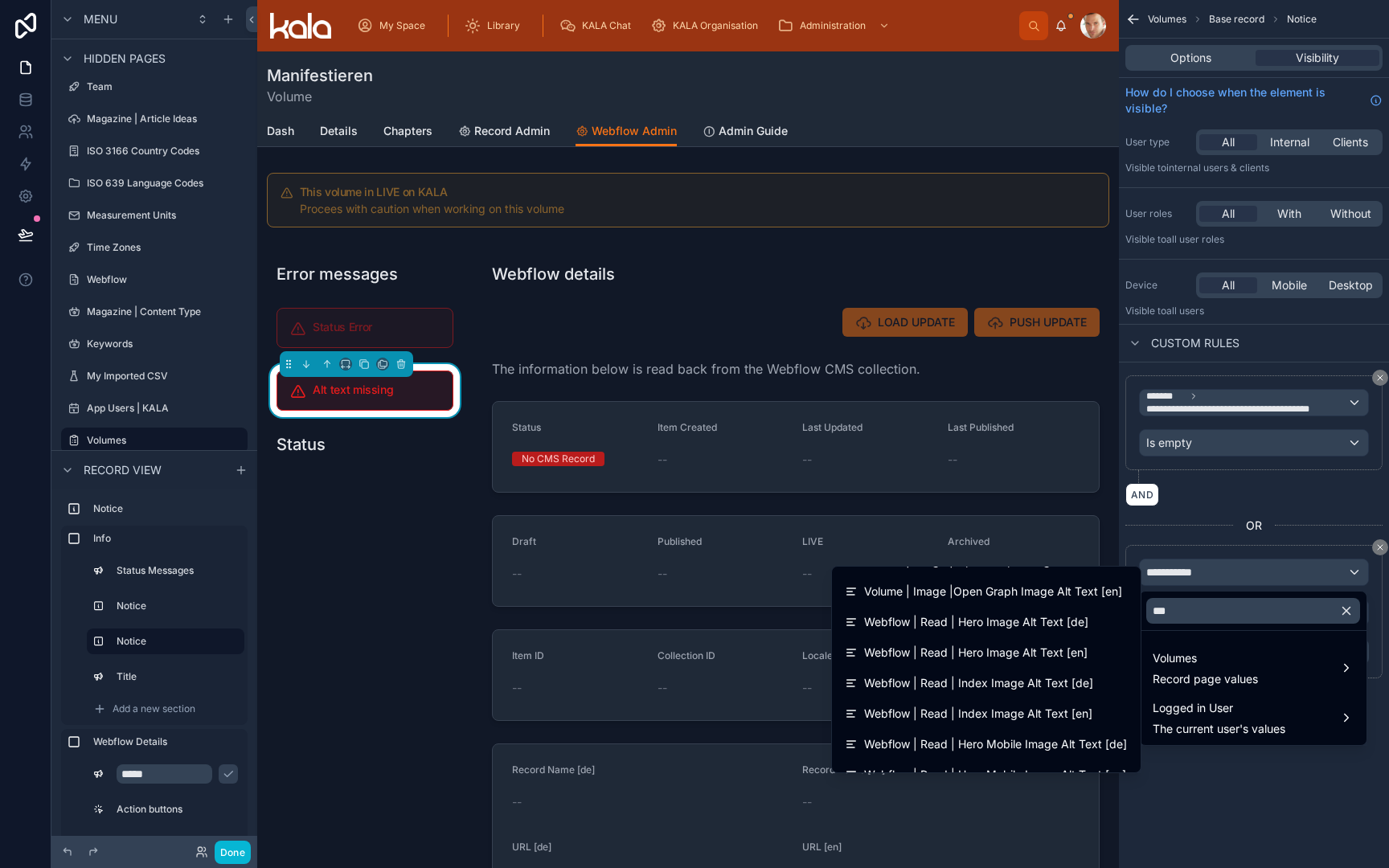
scroll to position [208, 0]
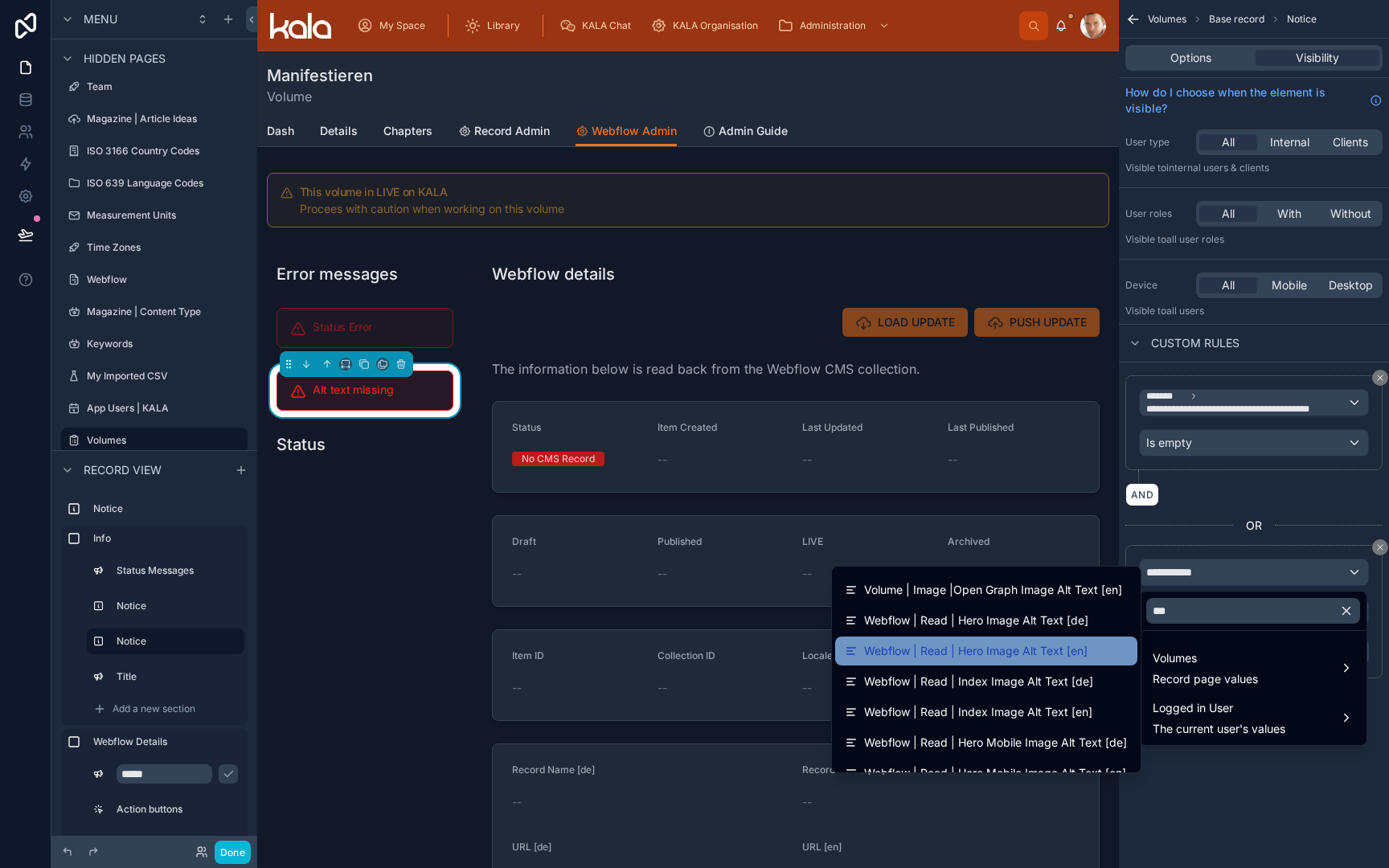
click at [1089, 648] on div "Webflow | Read | Hero Image Alt Text [en]" at bounding box center [987, 651] width 283 height 20
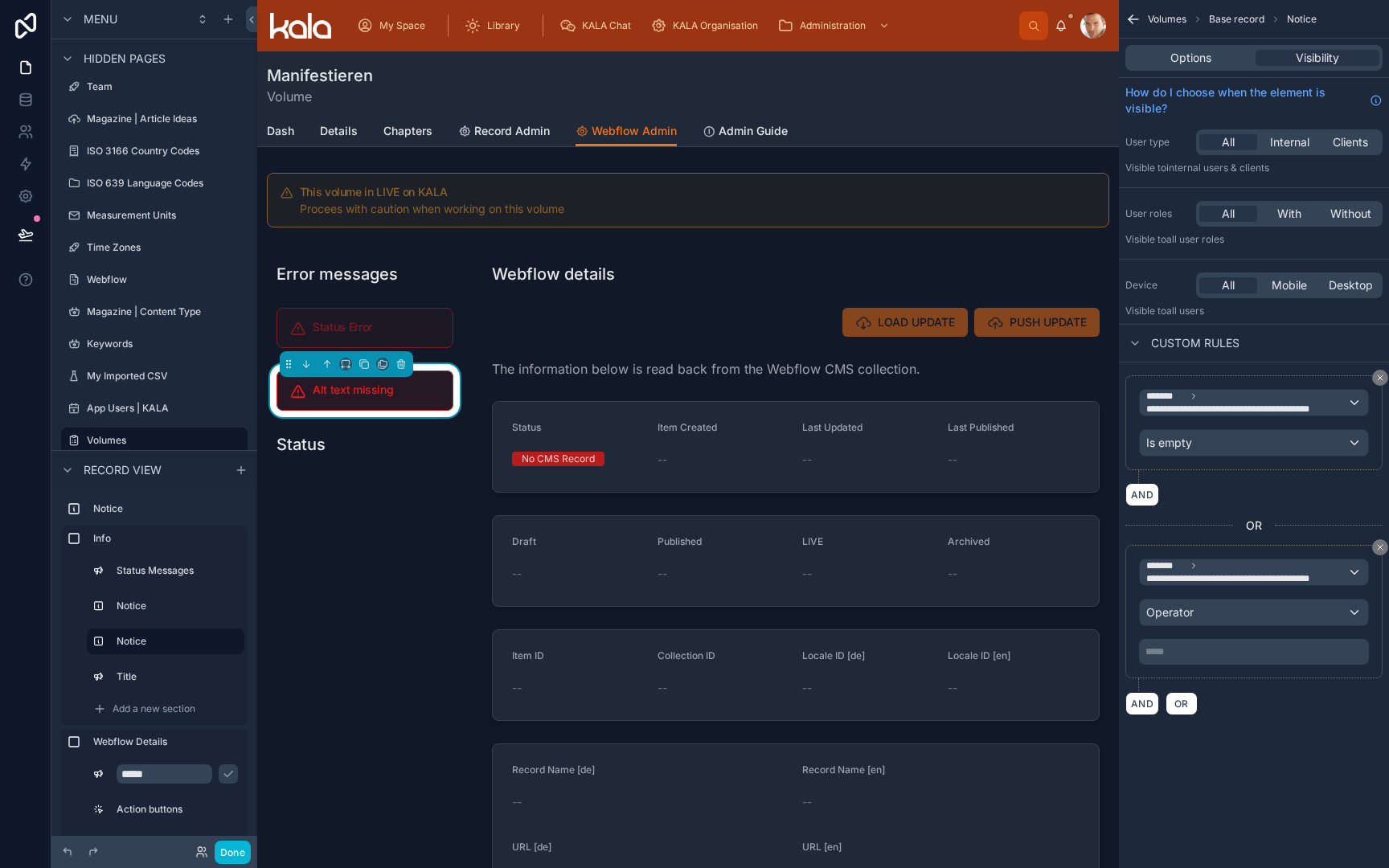
click at [1227, 606] on div "Operator" at bounding box center [1254, 613] width 228 height 25
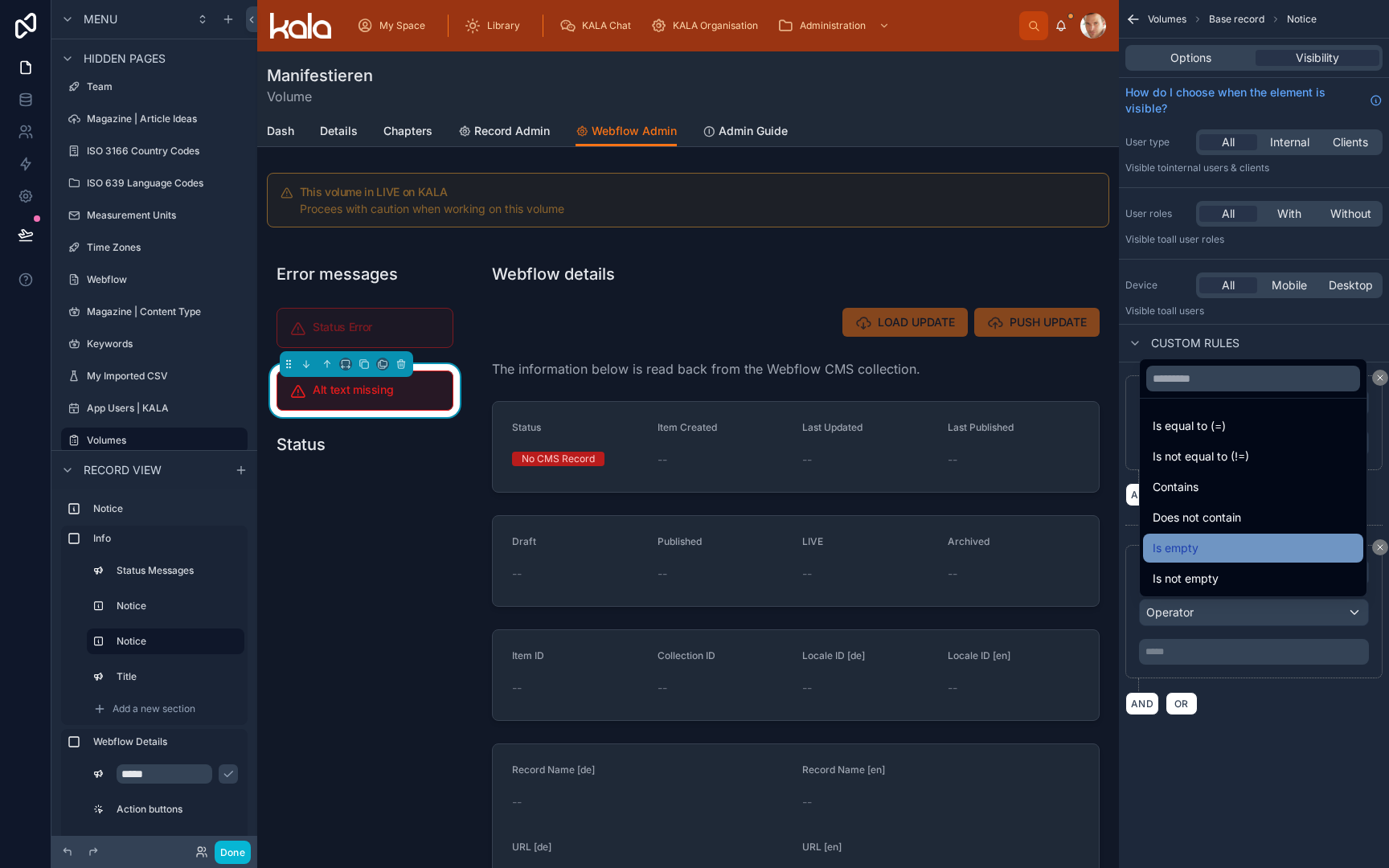
click at [1228, 546] on div "Is empty" at bounding box center [1253, 548] width 201 height 20
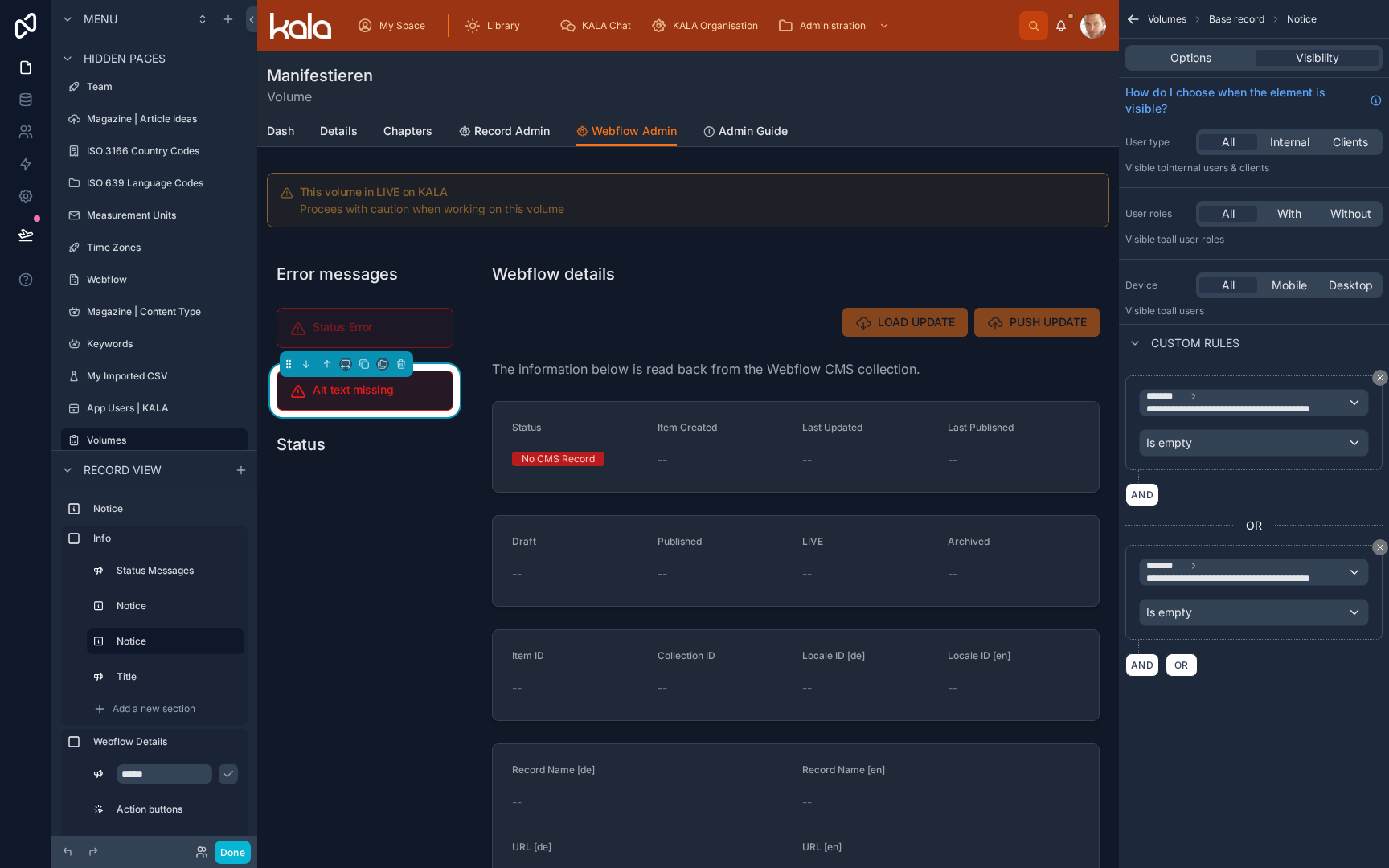
scroll to position [0, 0]
click at [1181, 663] on span "OR" at bounding box center [1181, 665] width 21 height 12
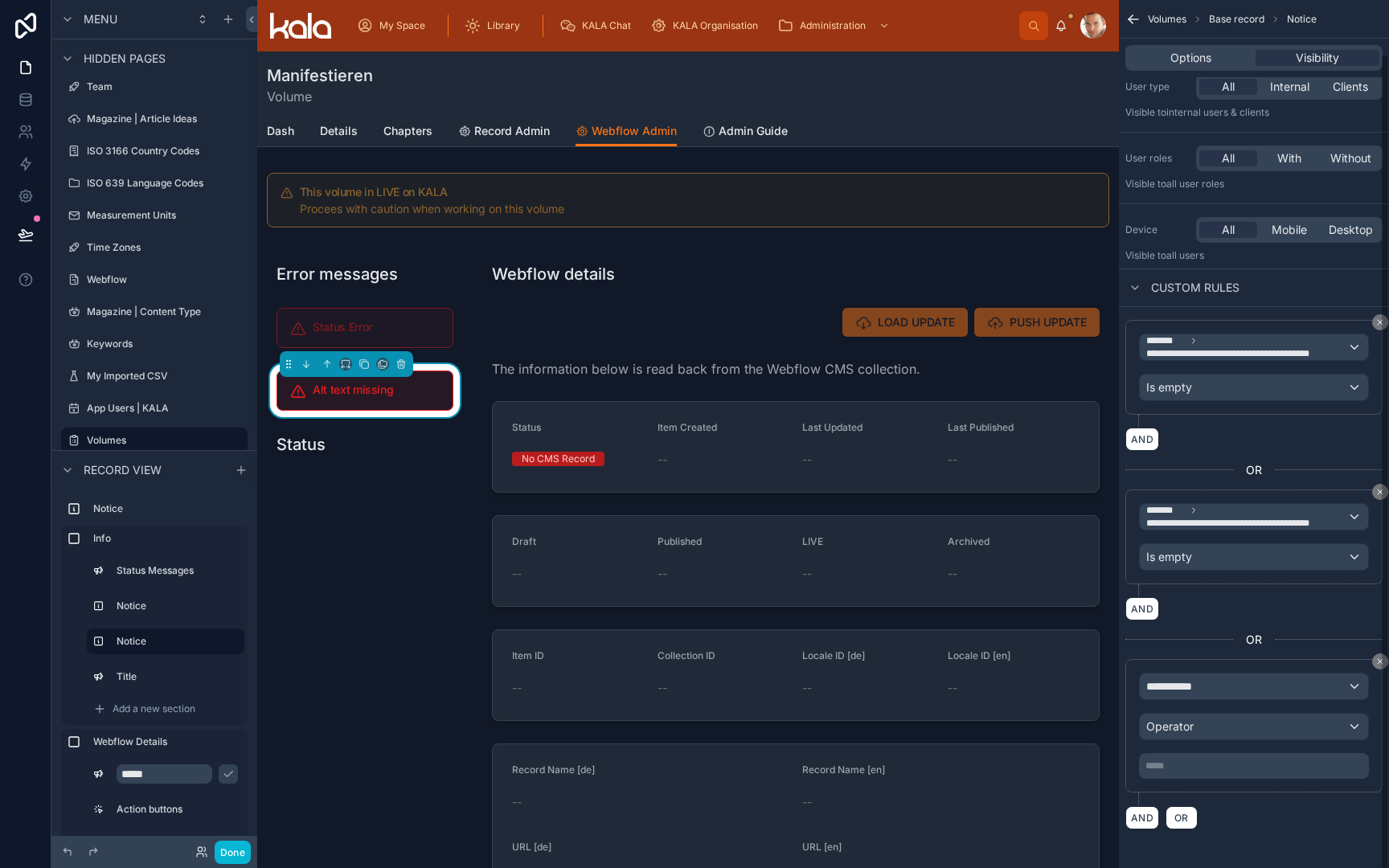
scroll to position [55, 0]
click at [1189, 687] on span "**********" at bounding box center [1176, 686] width 59 height 16
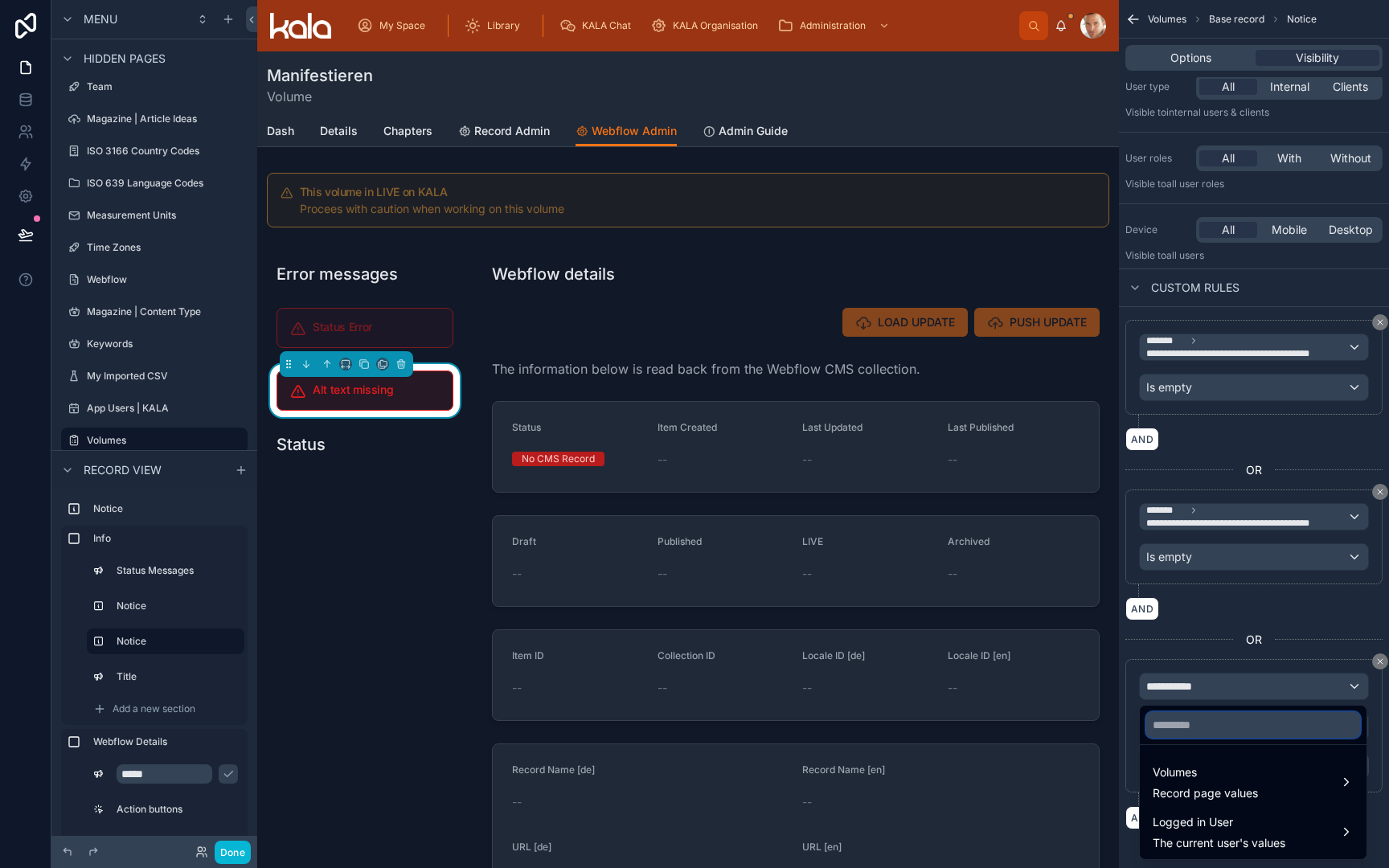
click at [1184, 723] on input "text" at bounding box center [1253, 725] width 214 height 25
type input "***"
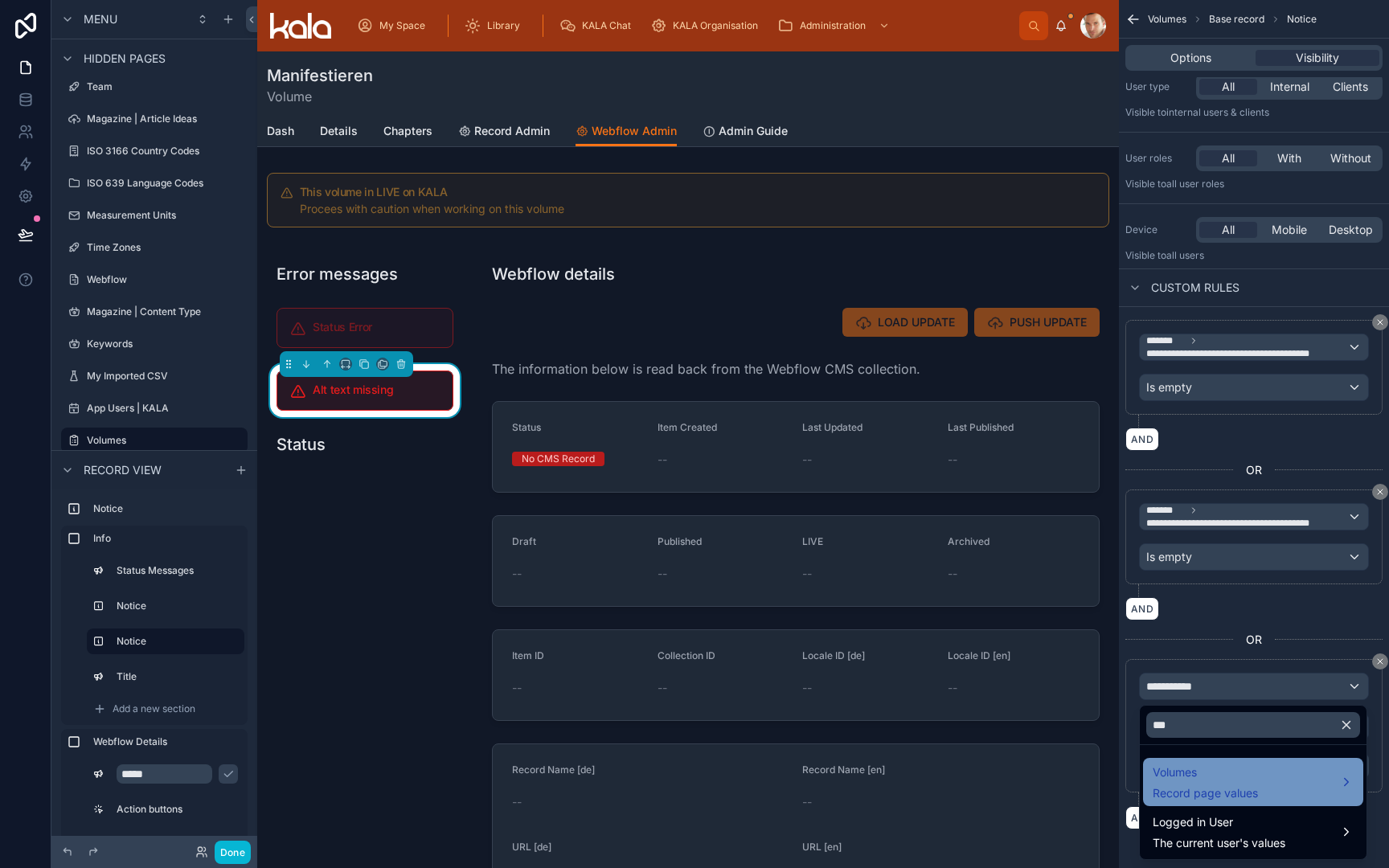
click at [1171, 785] on div "Volumes Record page values" at bounding box center [1206, 781] width 105 height 38
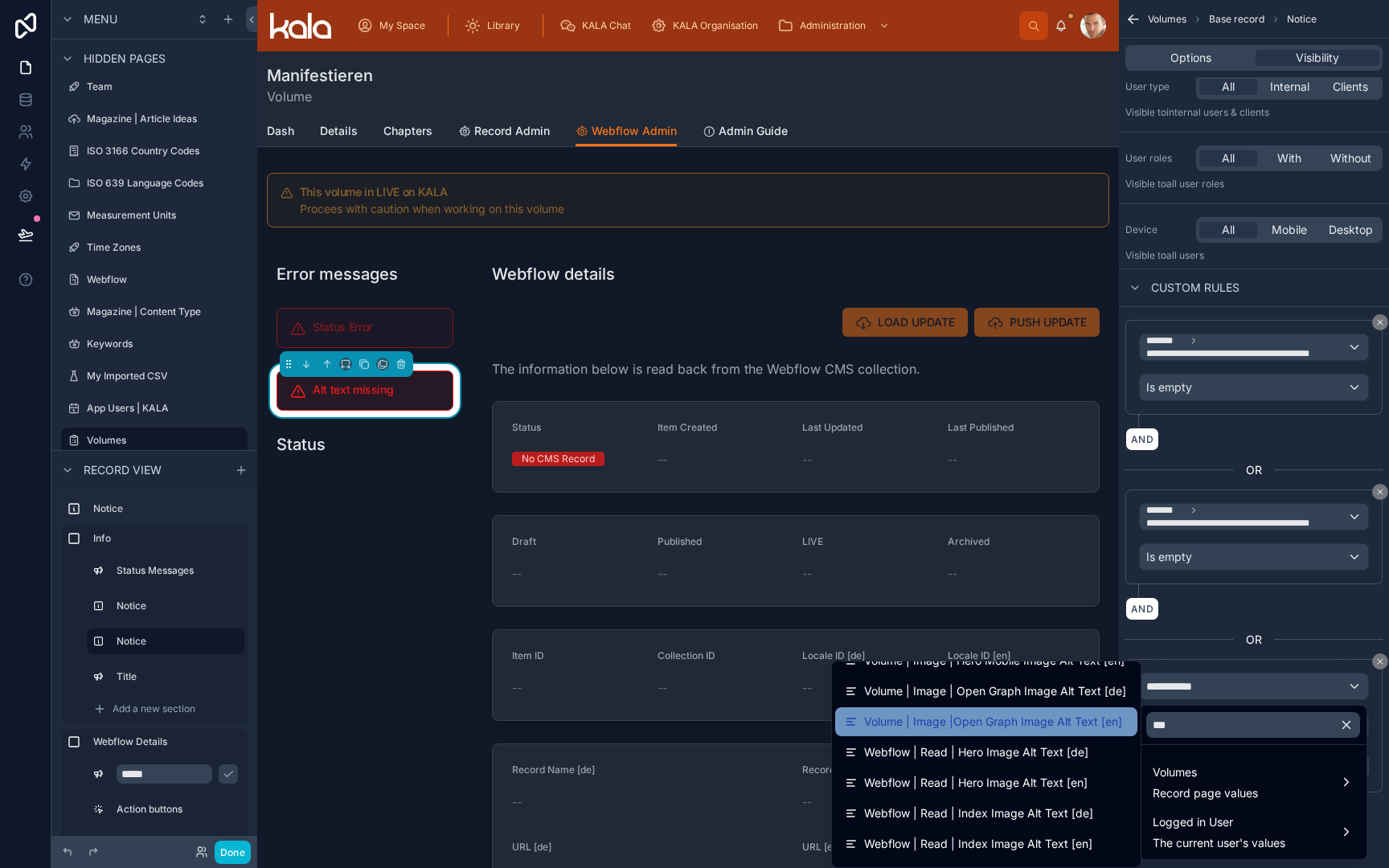
scroll to position [172, 0]
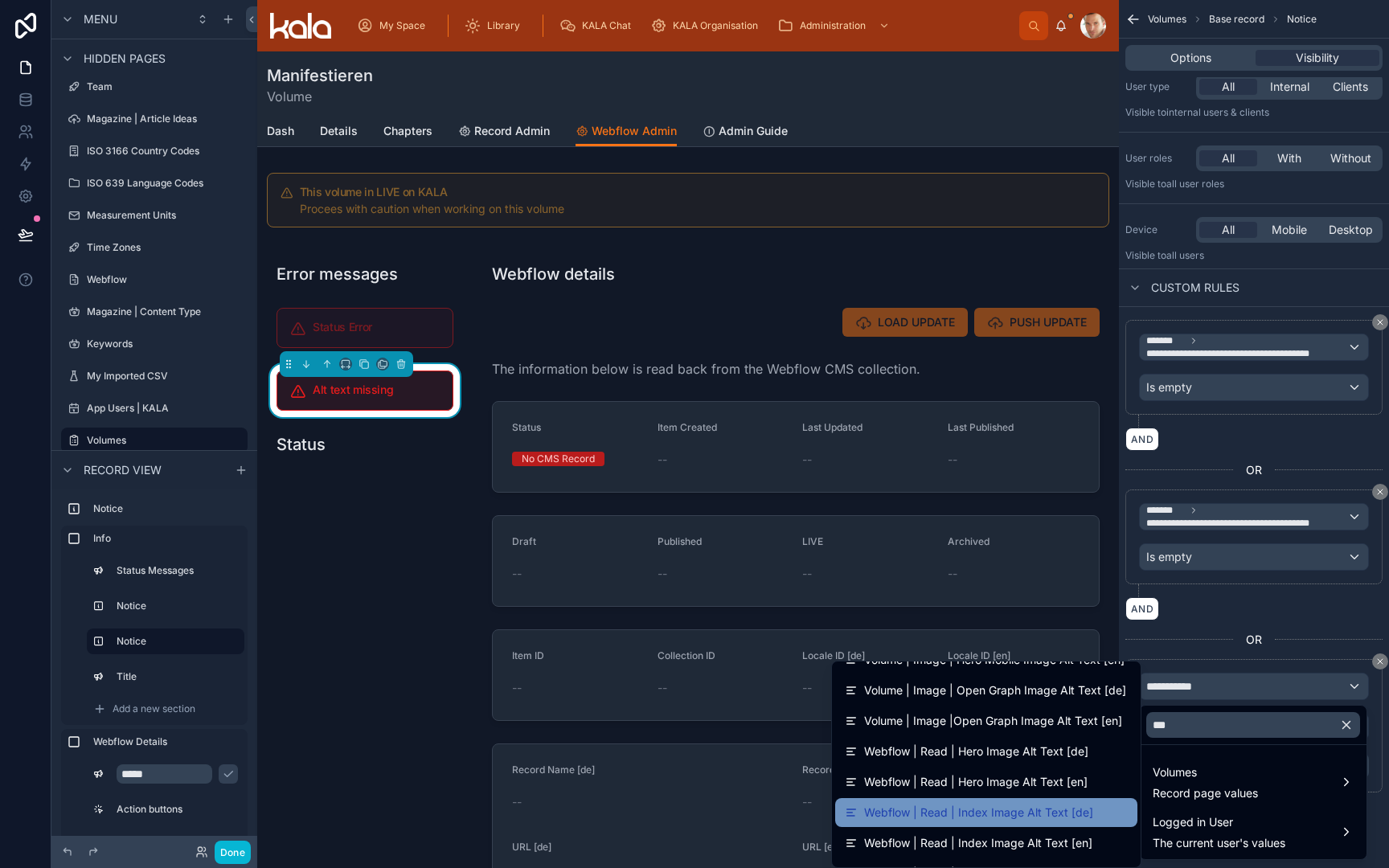
click at [1088, 814] on span "Webflow | Read | Index Image Alt Text [de]" at bounding box center [979, 813] width 229 height 20
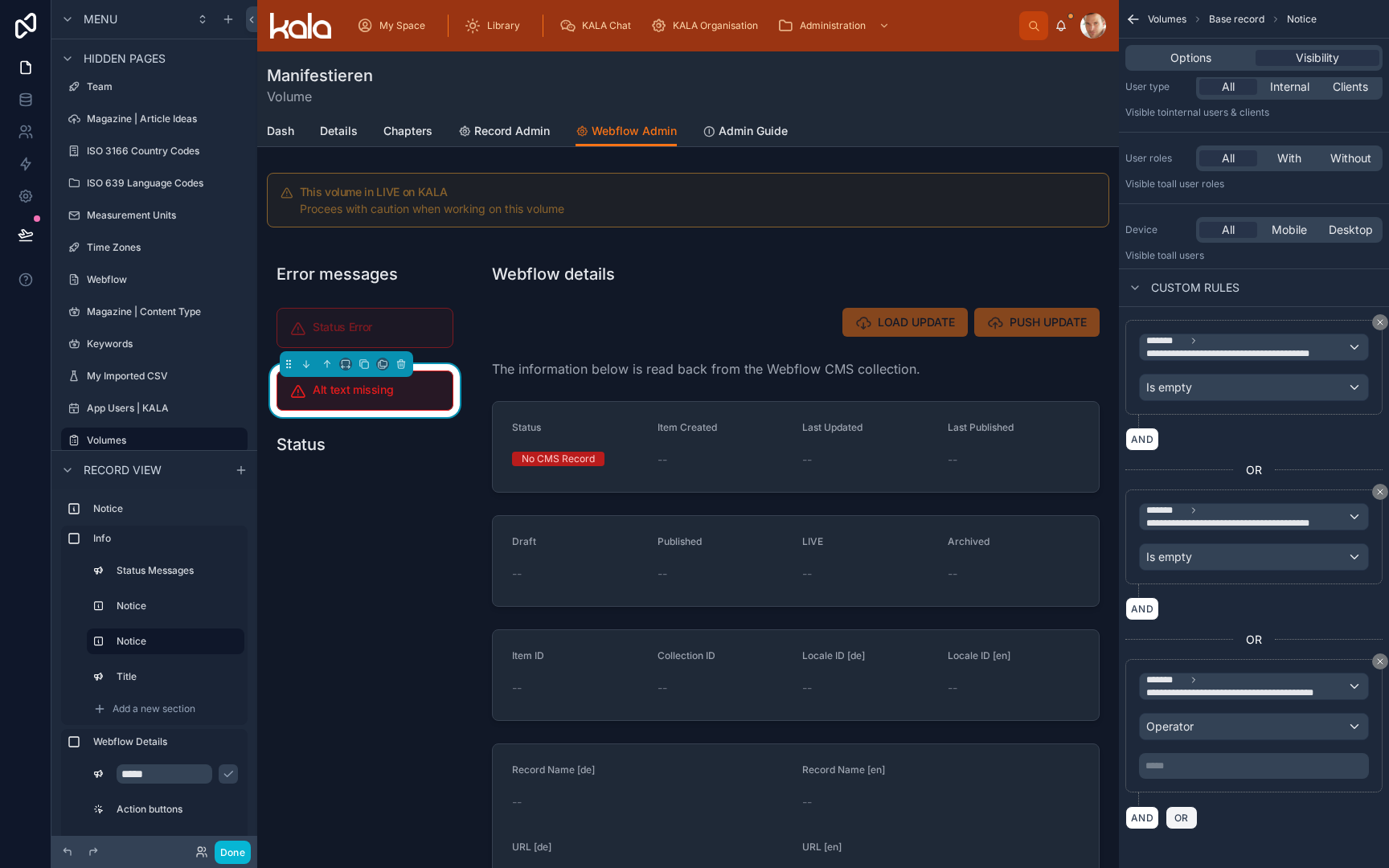
scroll to position [0, 0]
click at [1185, 727] on span "Operator" at bounding box center [1170, 726] width 48 height 14
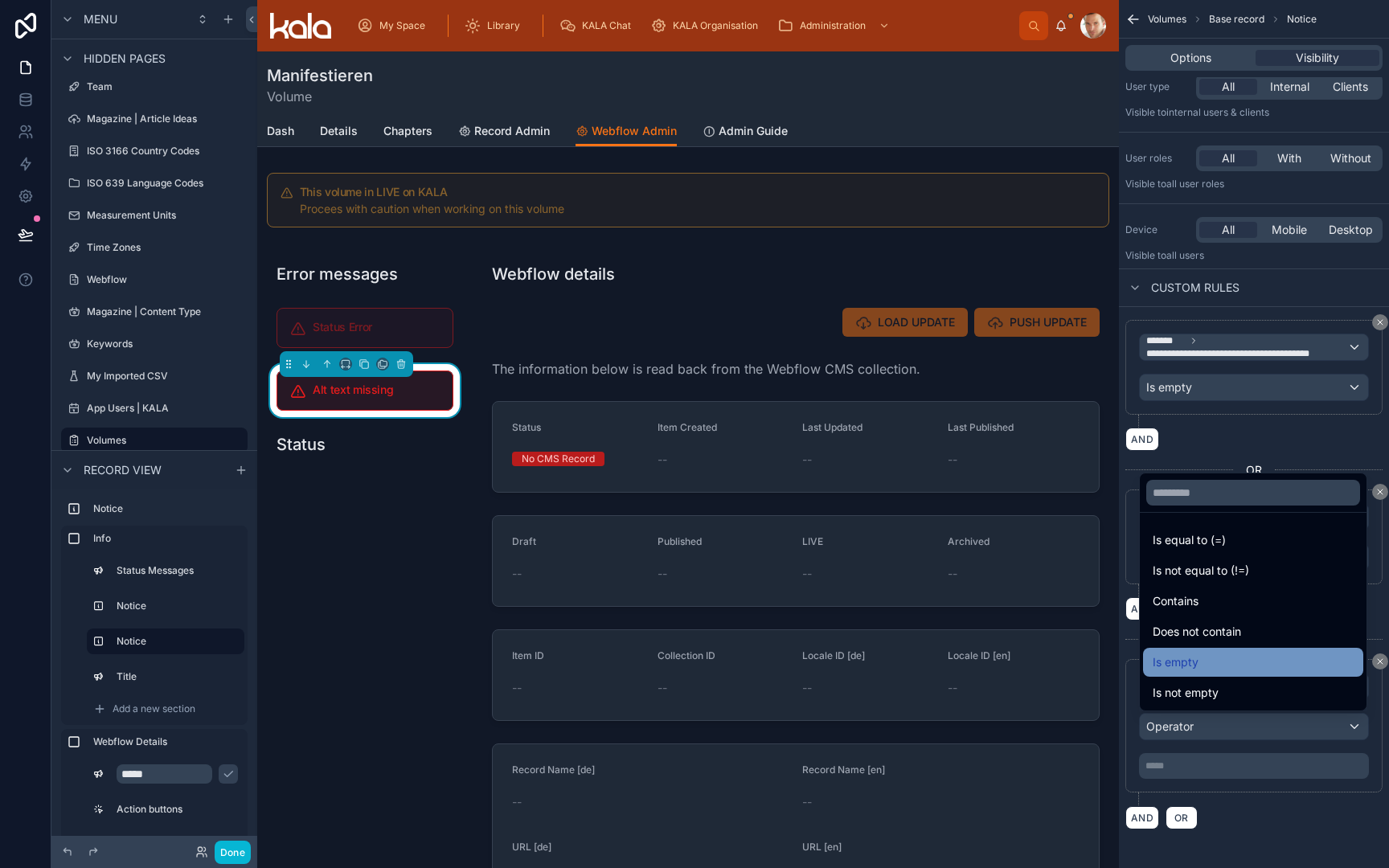
click at [1190, 667] on span "Is empty" at bounding box center [1176, 662] width 46 height 20
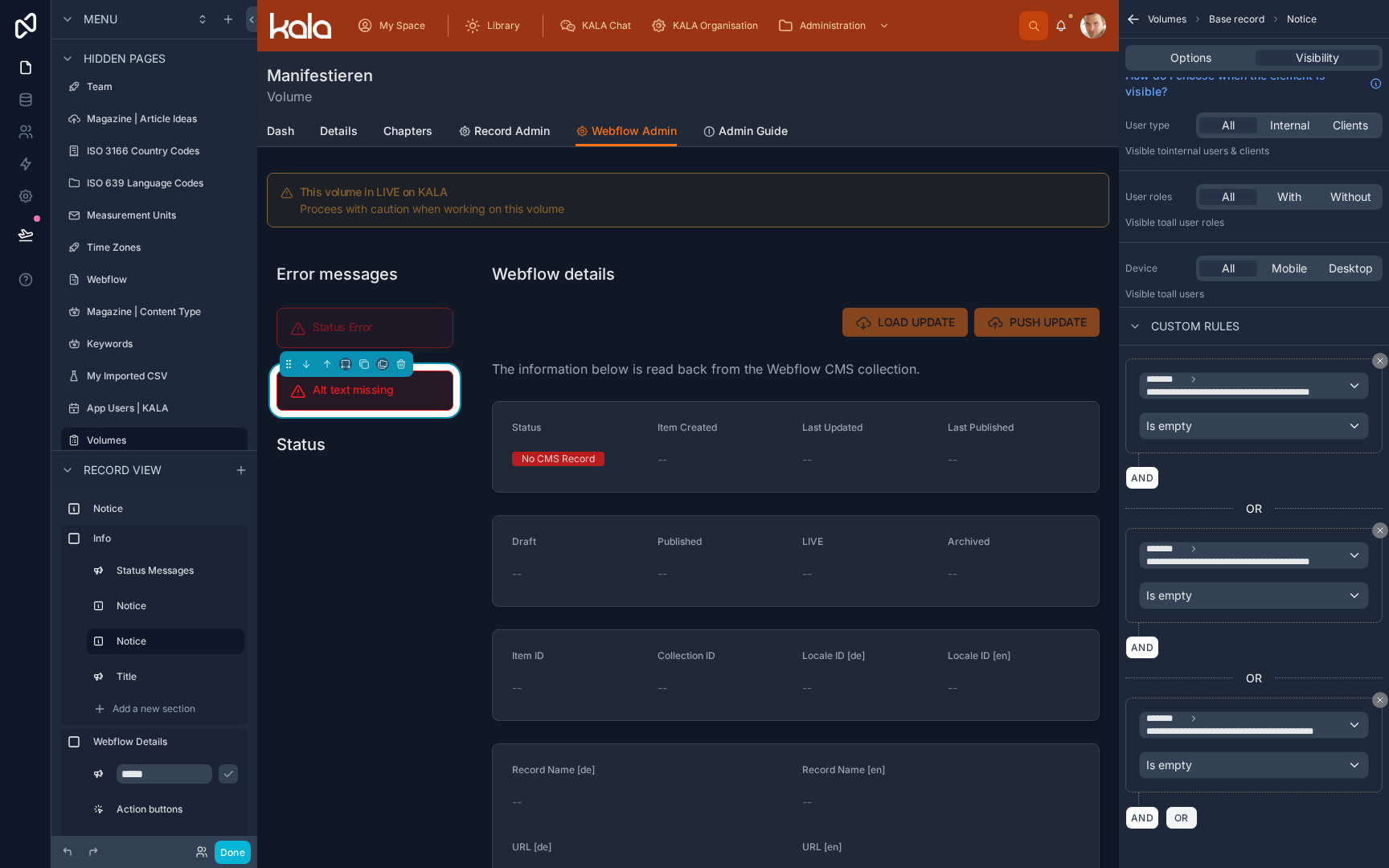
click at [1185, 806] on button "OR" at bounding box center [1182, 817] width 32 height 23
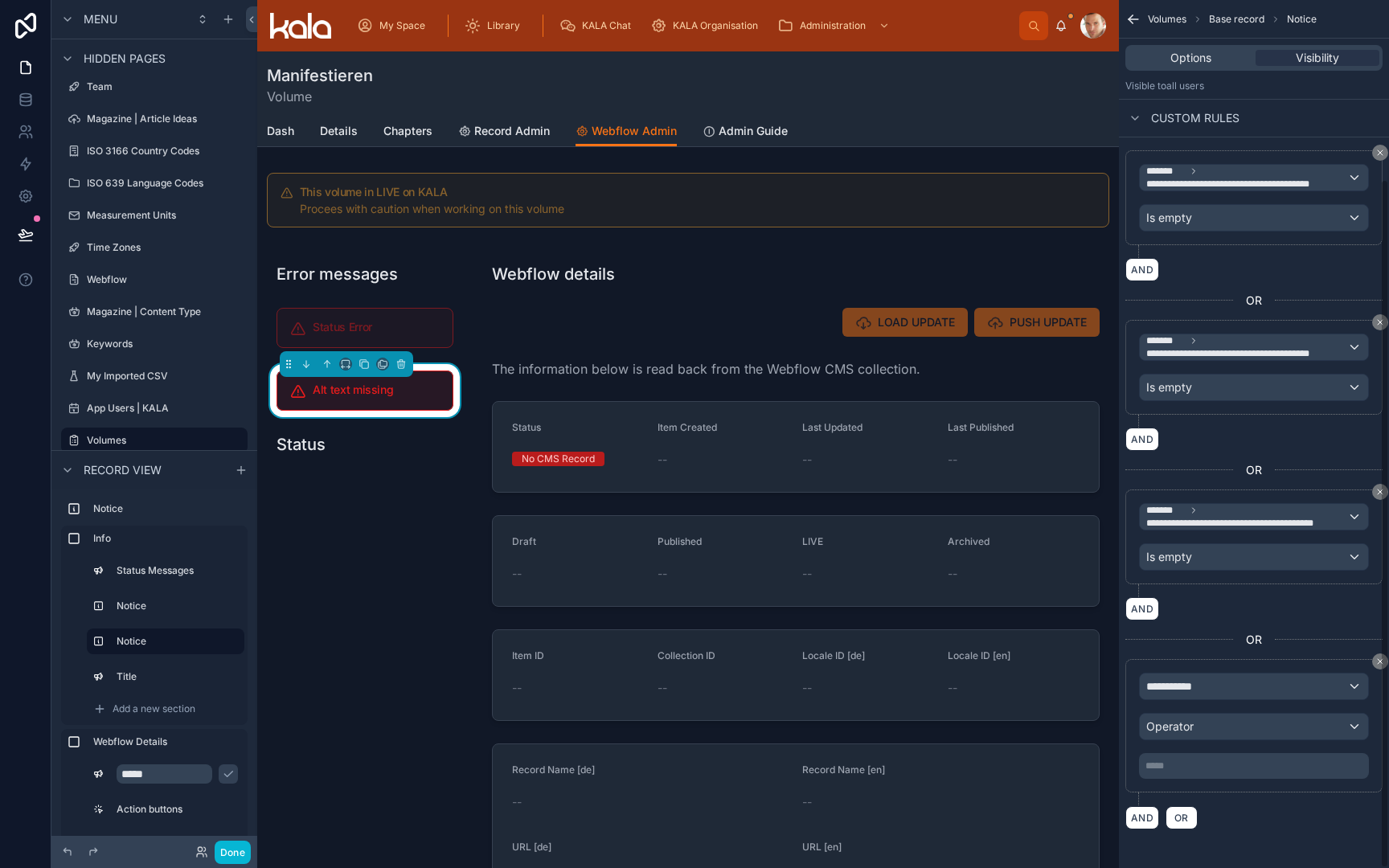
scroll to position [225, 0]
click at [1205, 684] on span "**********" at bounding box center [1176, 686] width 59 height 16
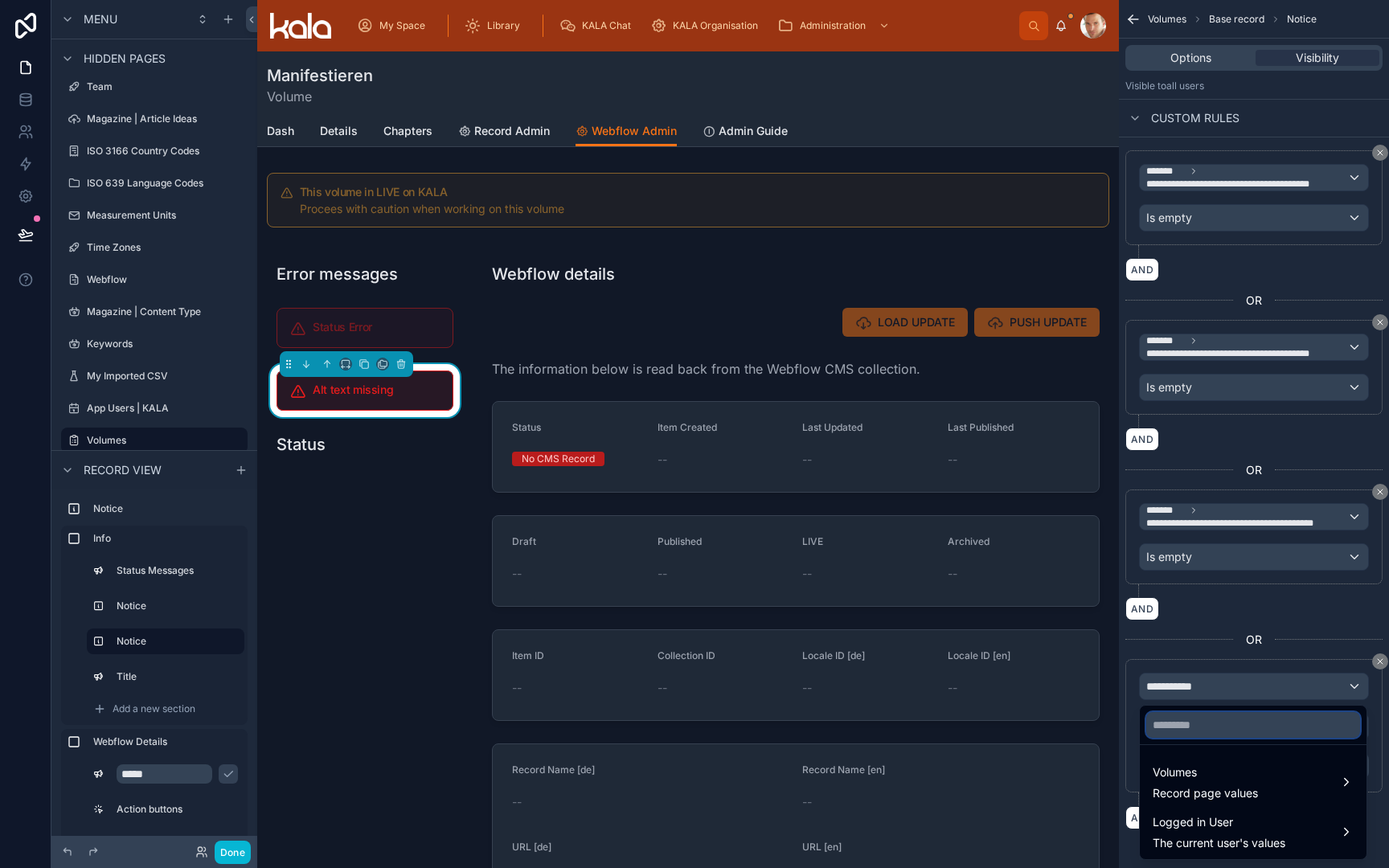
click at [1194, 731] on input "text" at bounding box center [1253, 725] width 214 height 25
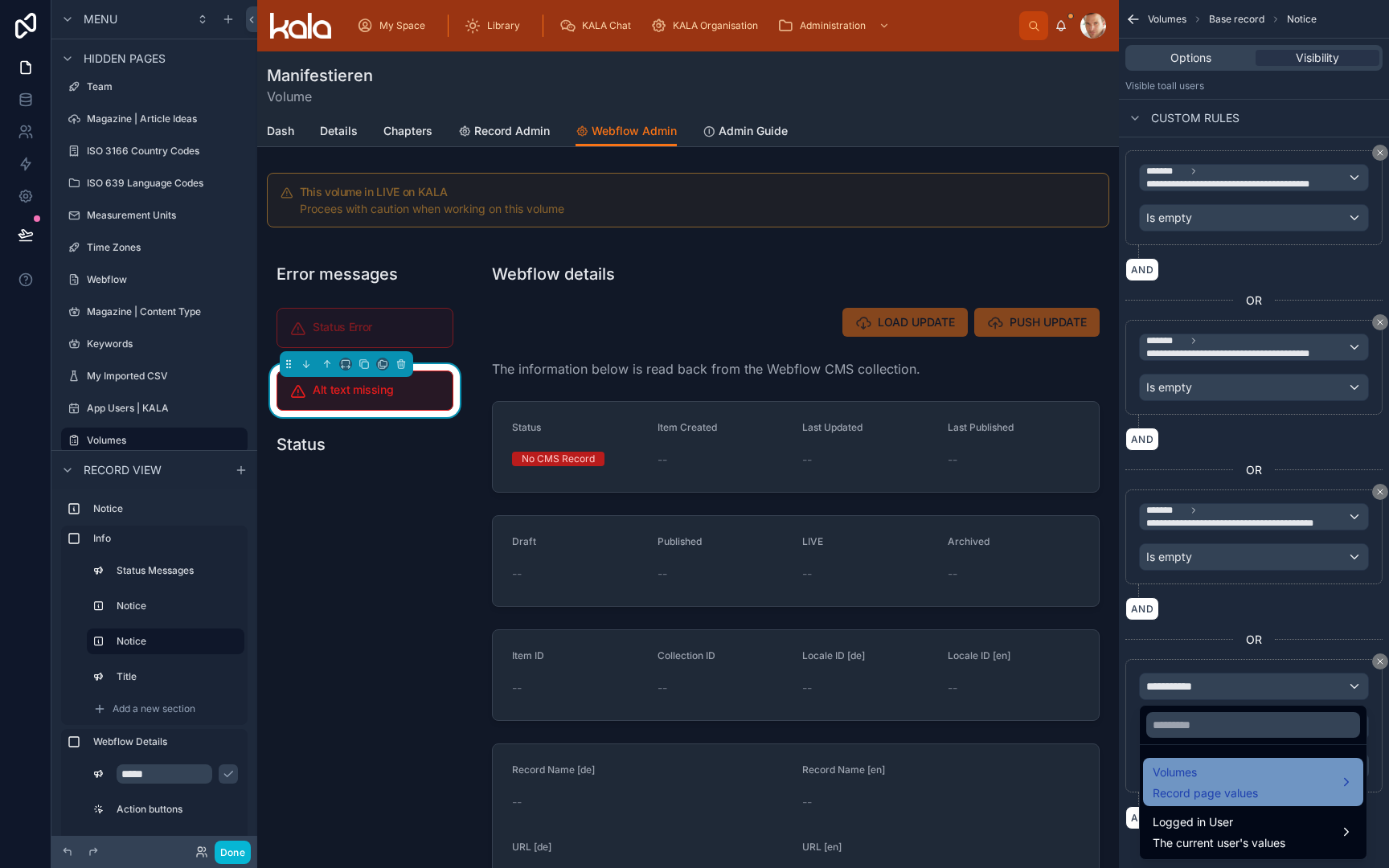
click at [1194, 776] on span "Volumes" at bounding box center [1206, 772] width 105 height 20
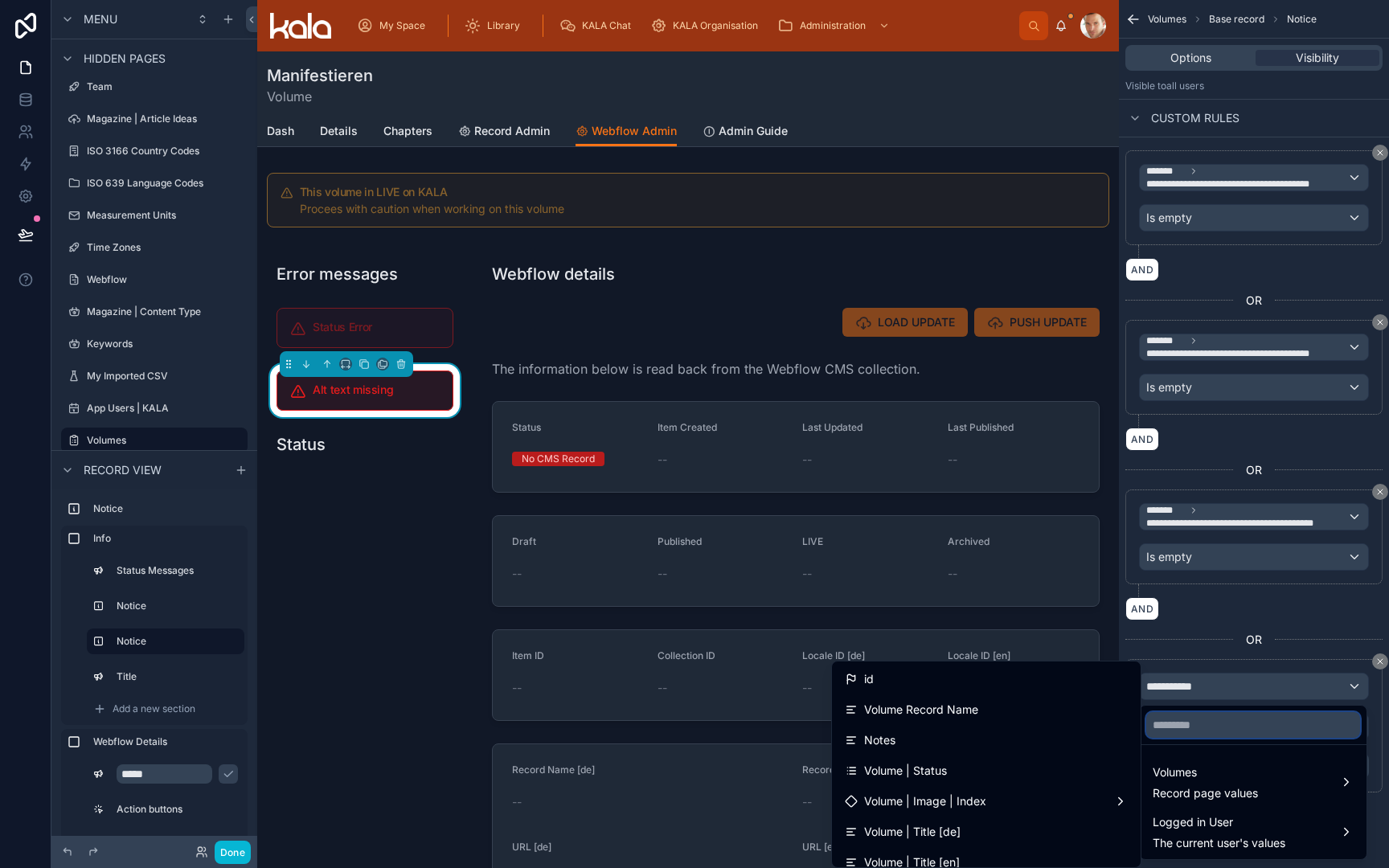
click at [1192, 725] on input "text" at bounding box center [1253, 725] width 214 height 25
type input "***"
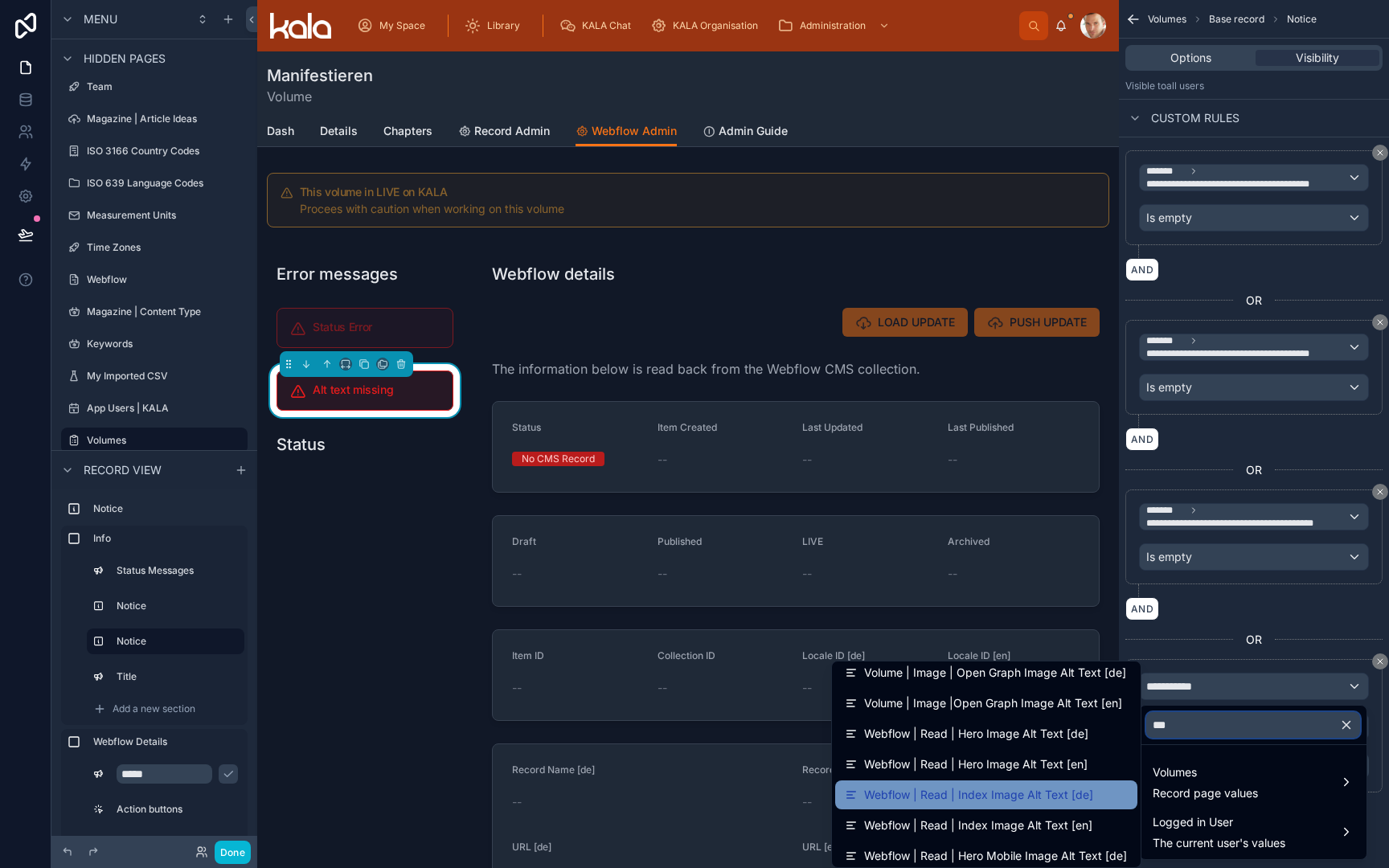
scroll to position [214, 0]
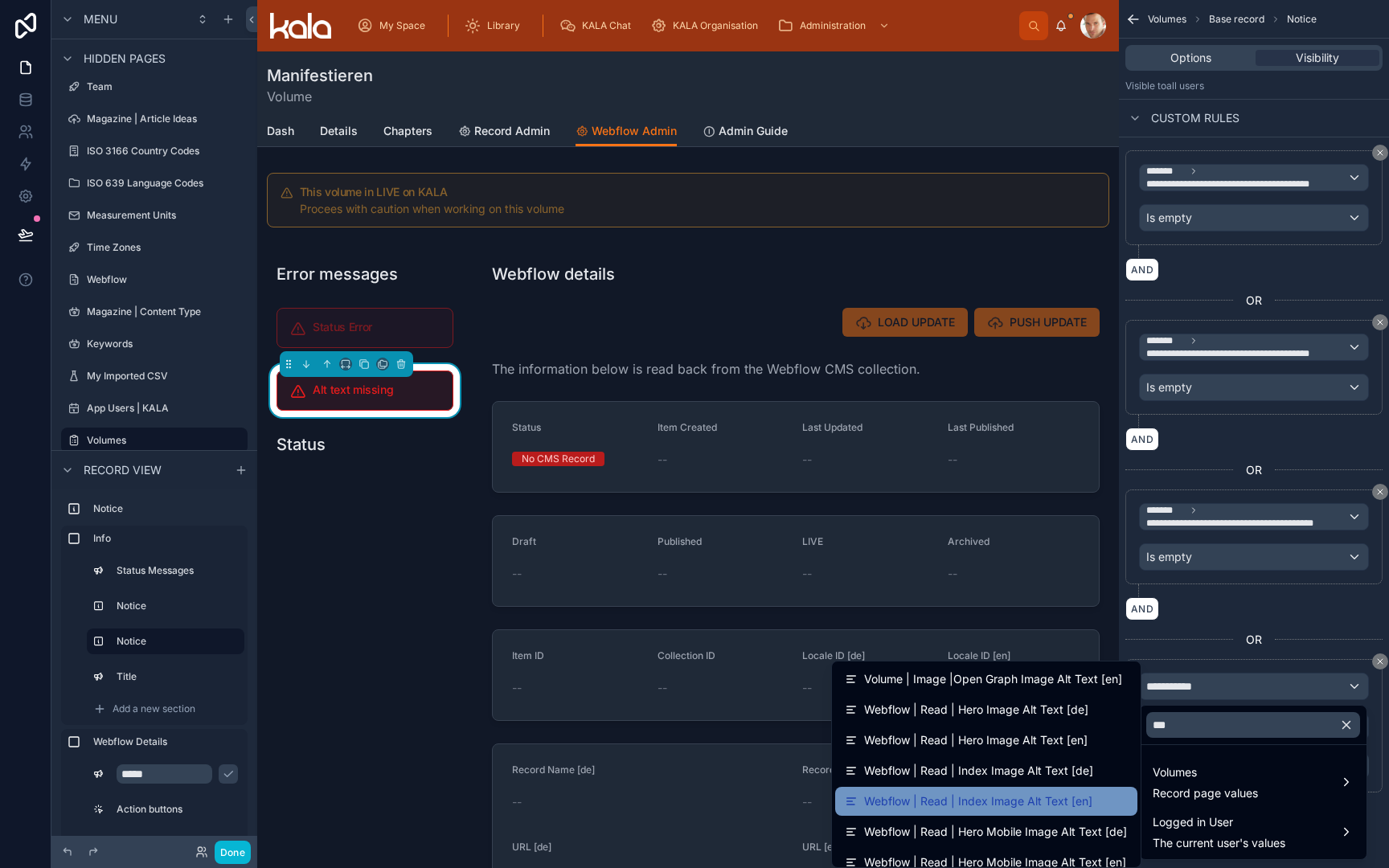
click at [1045, 805] on span "Webflow | Read | Index Image Alt Text [en]" at bounding box center [978, 801] width 228 height 20
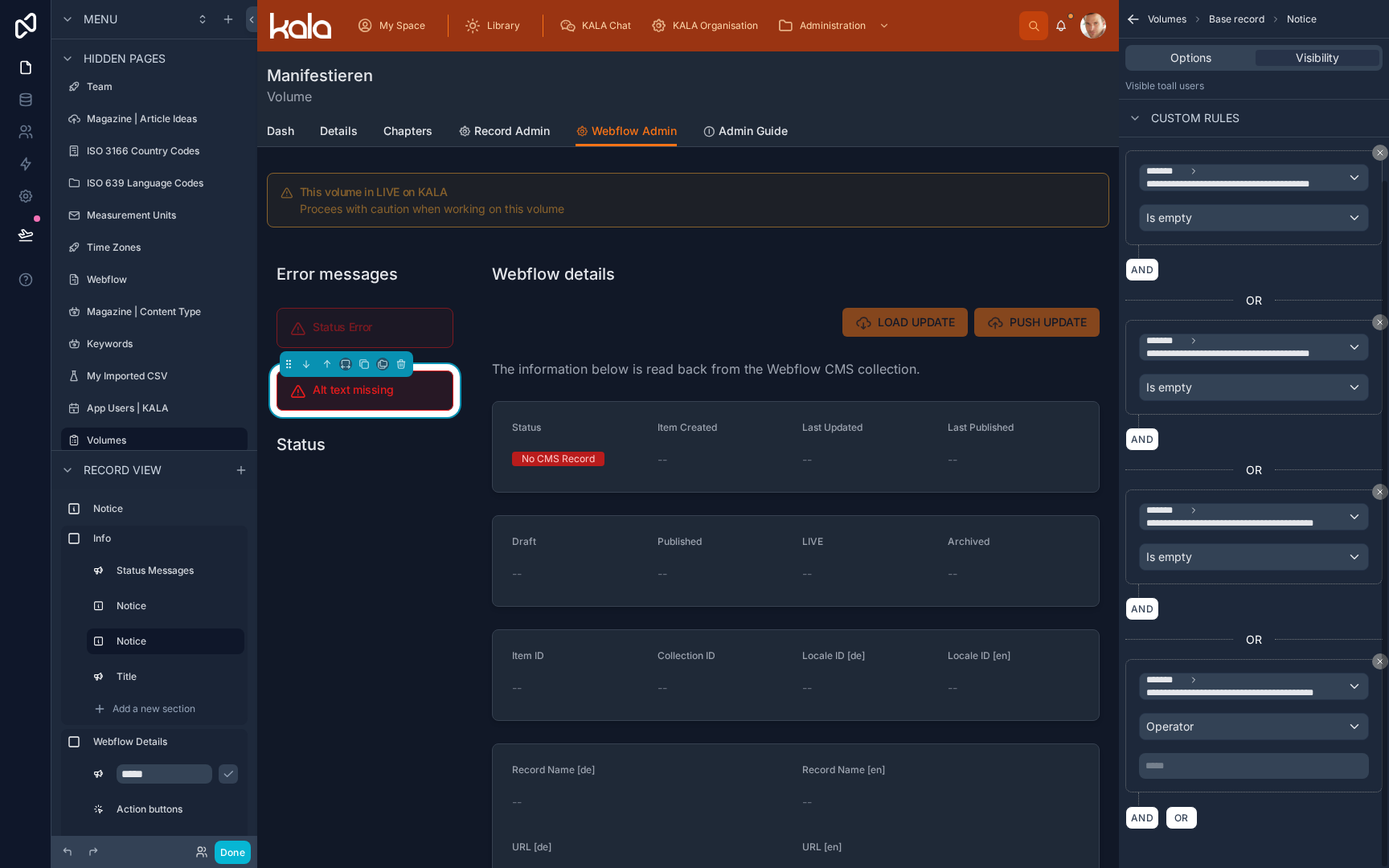
click at [1212, 726] on div "Operator" at bounding box center [1254, 726] width 228 height 25
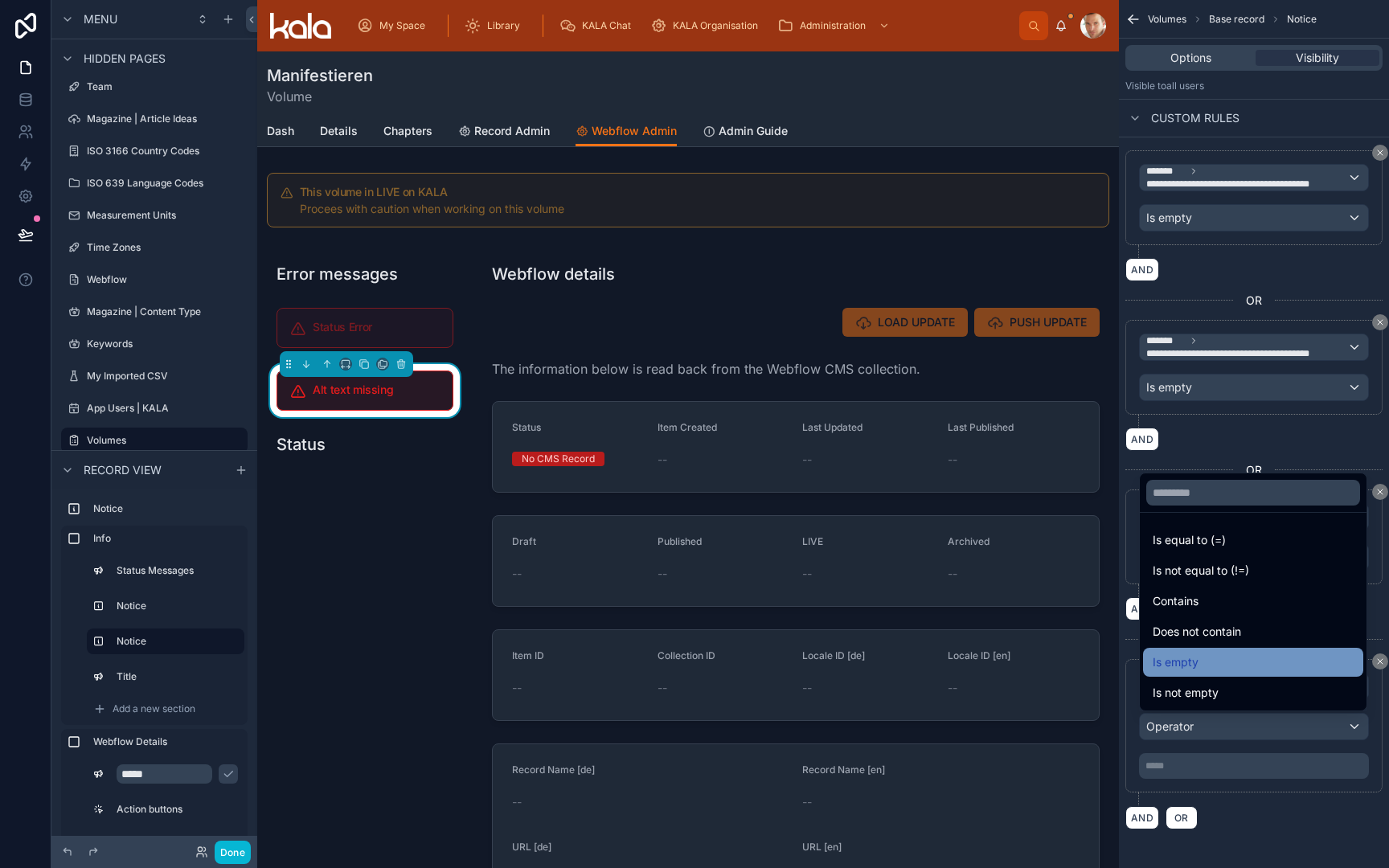
click at [1209, 663] on div "Is empty" at bounding box center [1253, 662] width 201 height 20
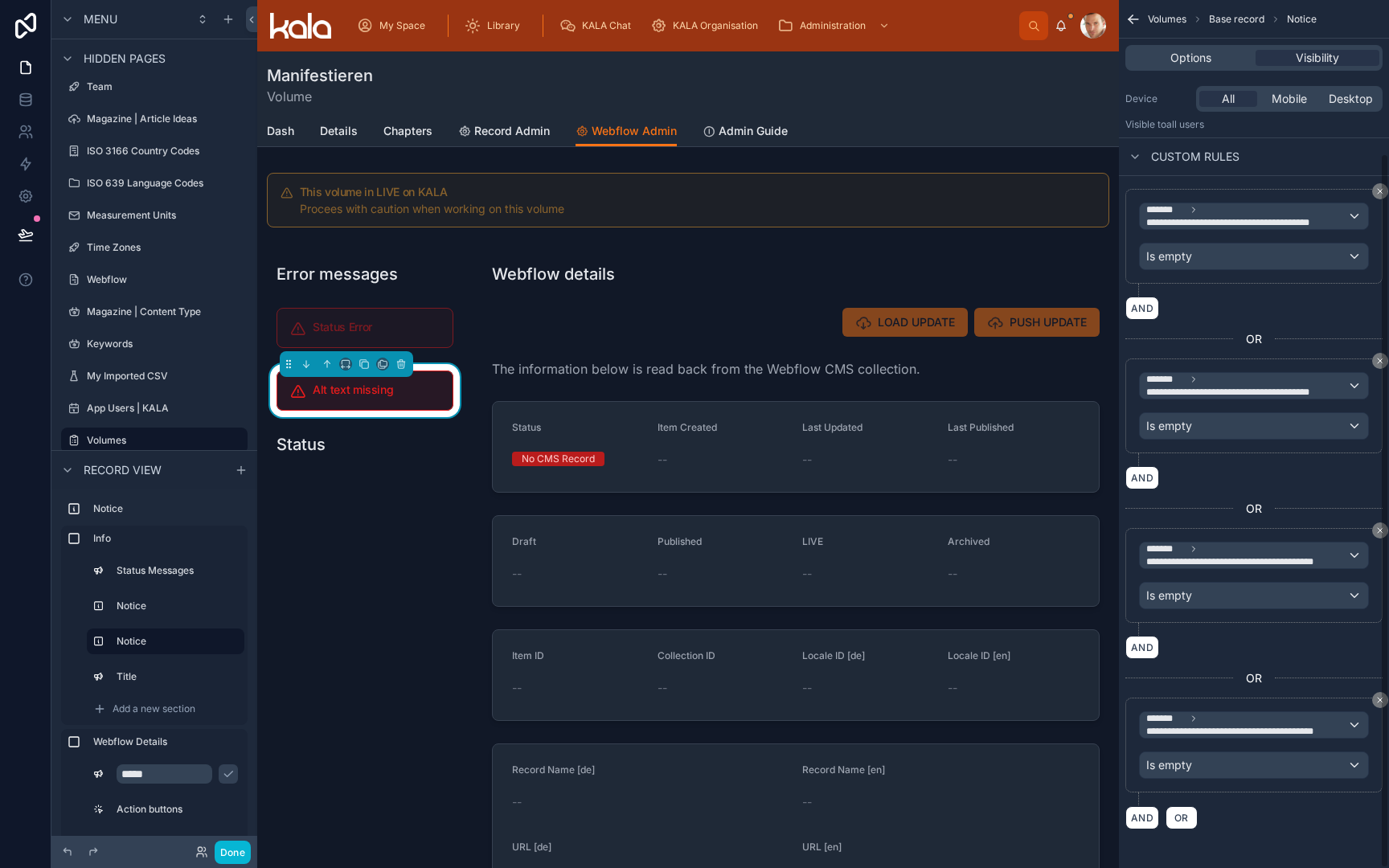
scroll to position [0, 0]
click at [1177, 820] on span "OR" at bounding box center [1181, 818] width 21 height 12
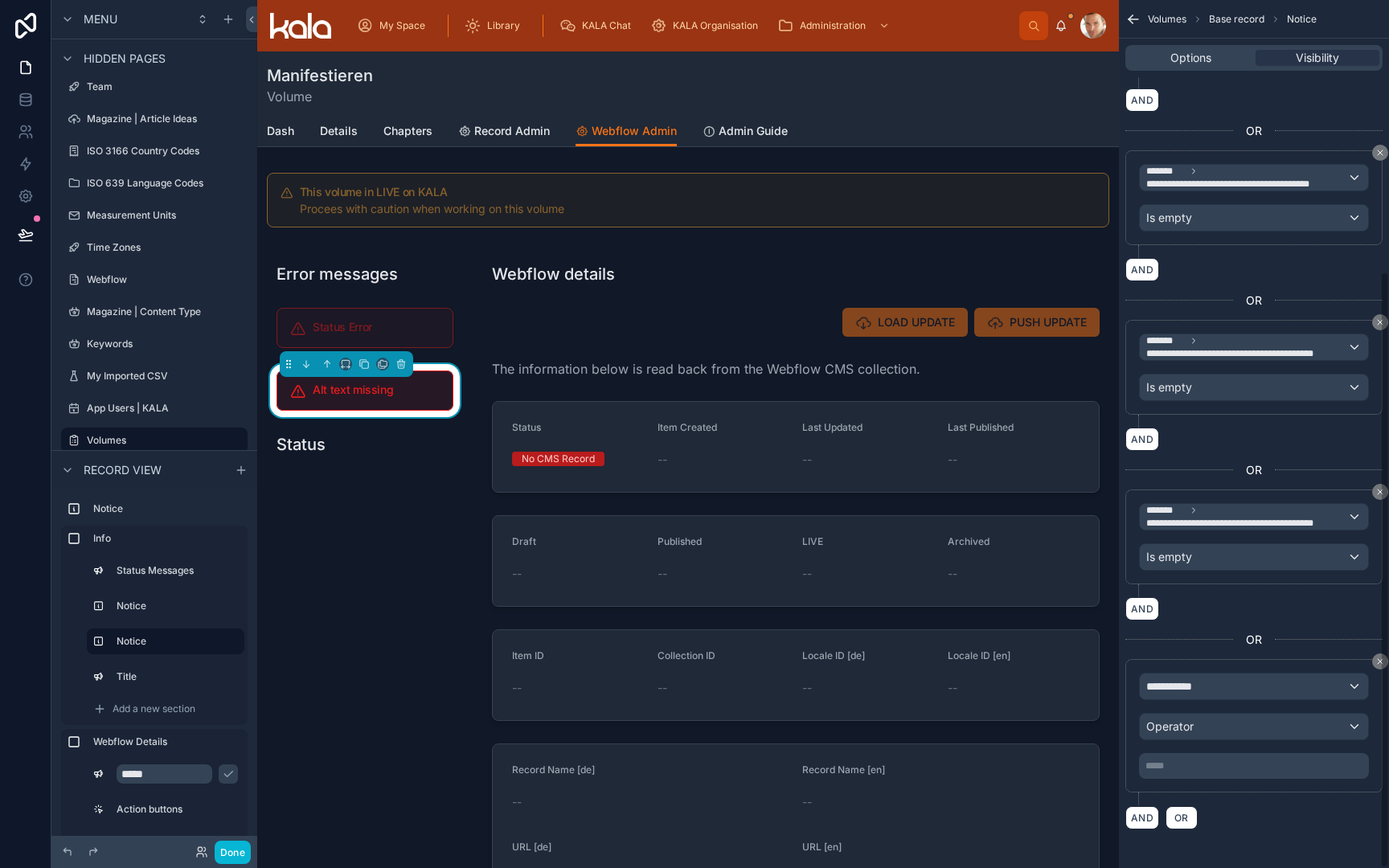
scroll to position [395, 0]
click at [1200, 684] on span "**********" at bounding box center [1176, 686] width 59 height 16
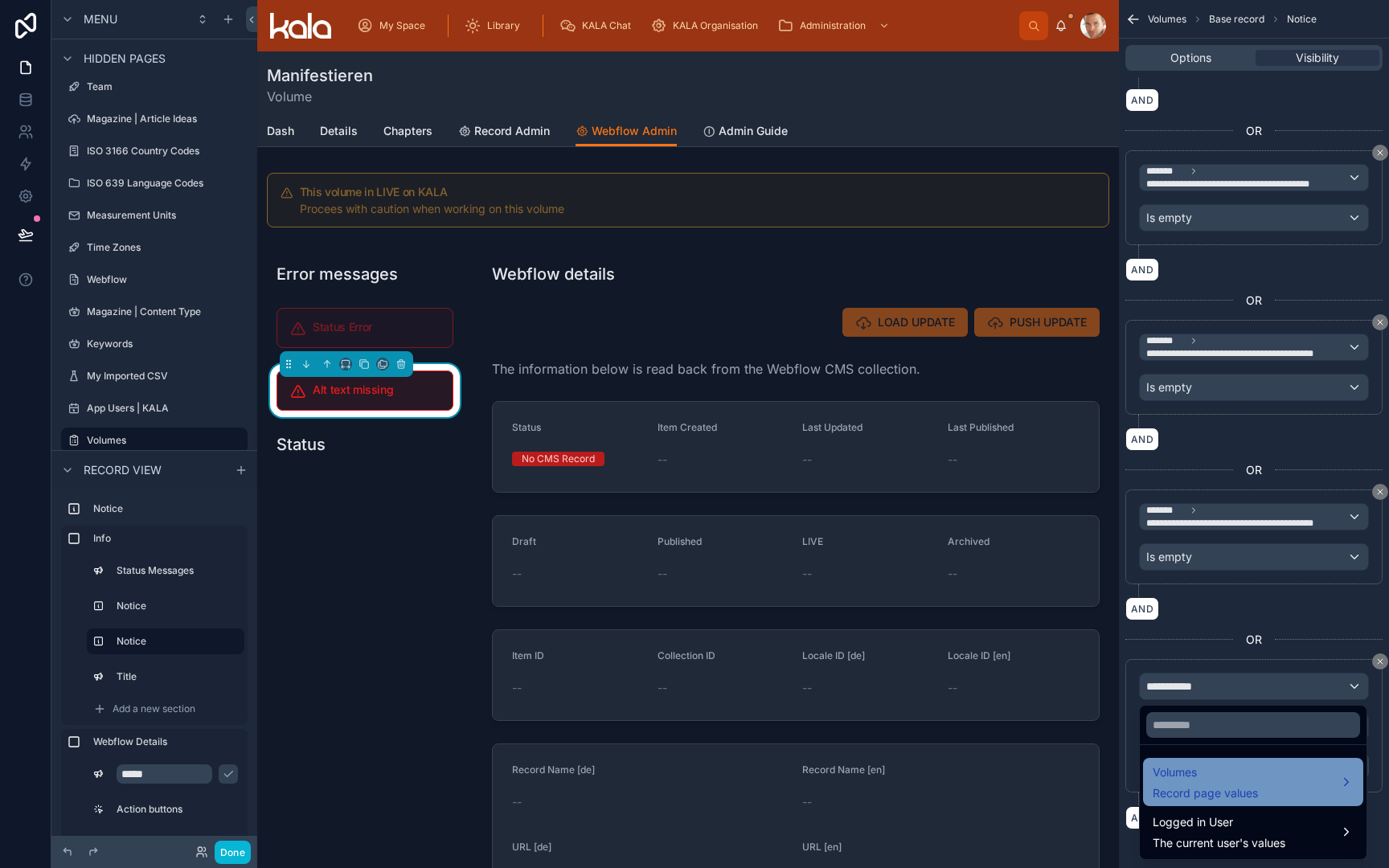
click at [1190, 768] on span "Volumes" at bounding box center [1206, 772] width 105 height 20
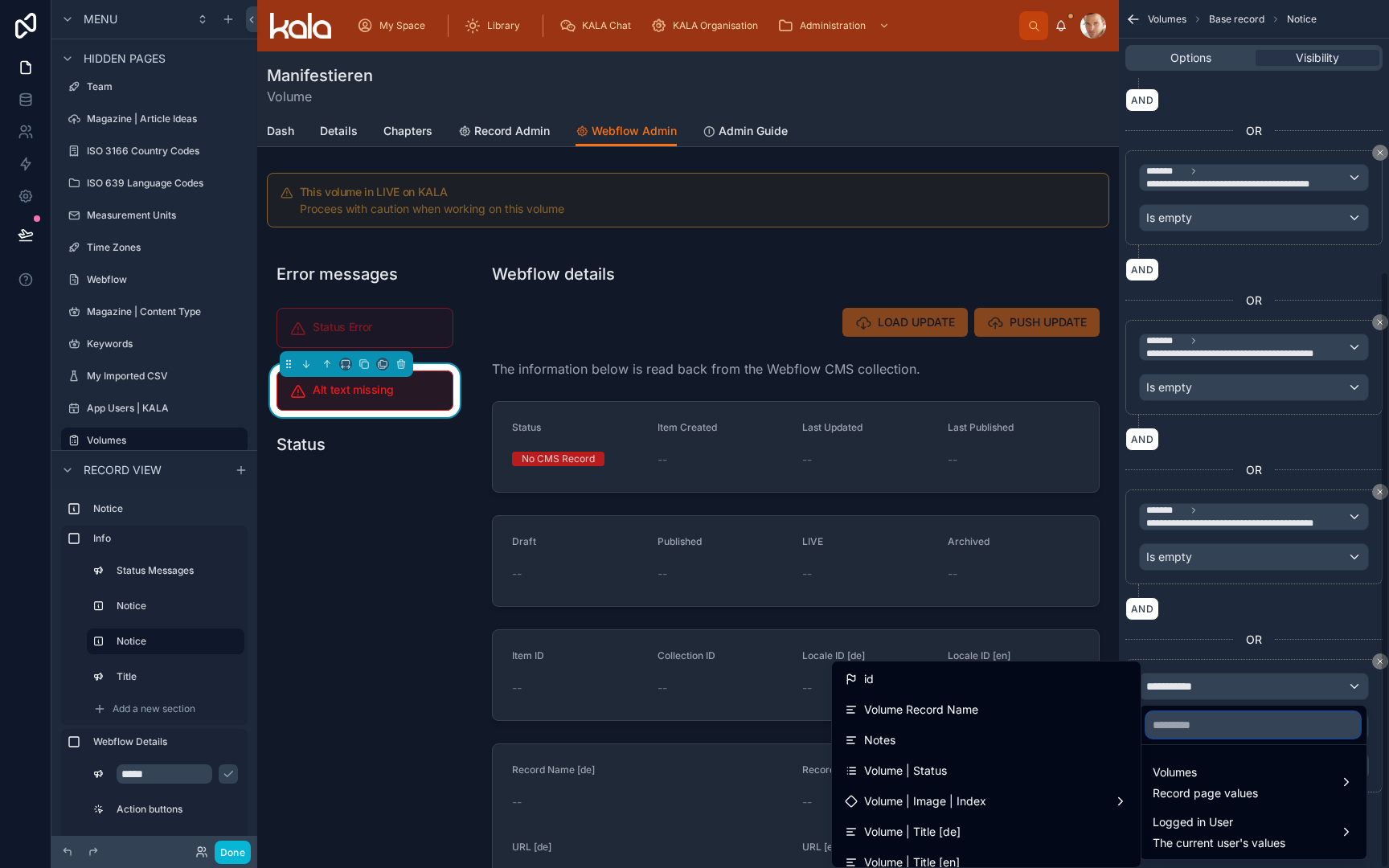
click at [1199, 725] on input "text" at bounding box center [1253, 725] width 214 height 25
type input "***"
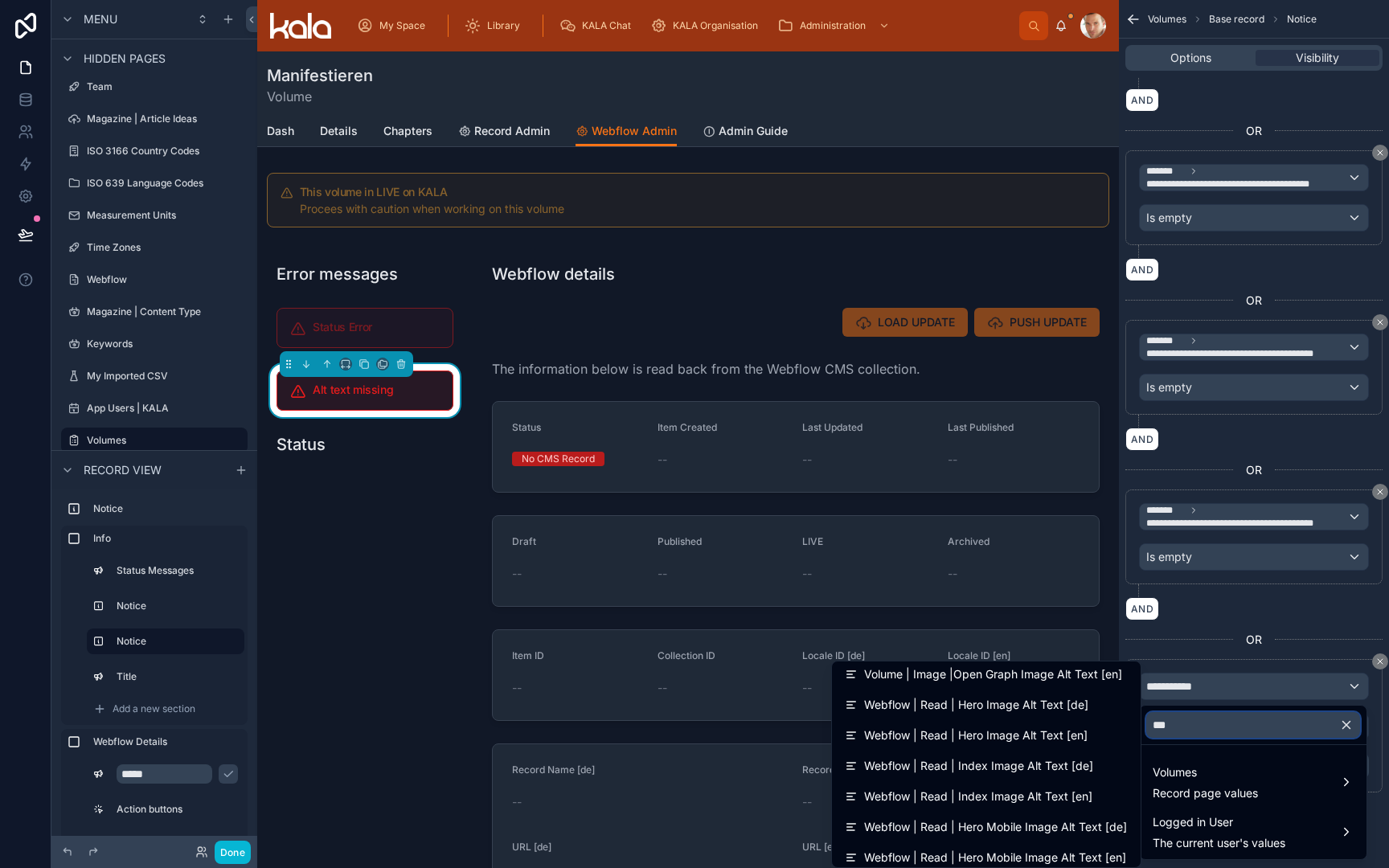
scroll to position [229, 0]
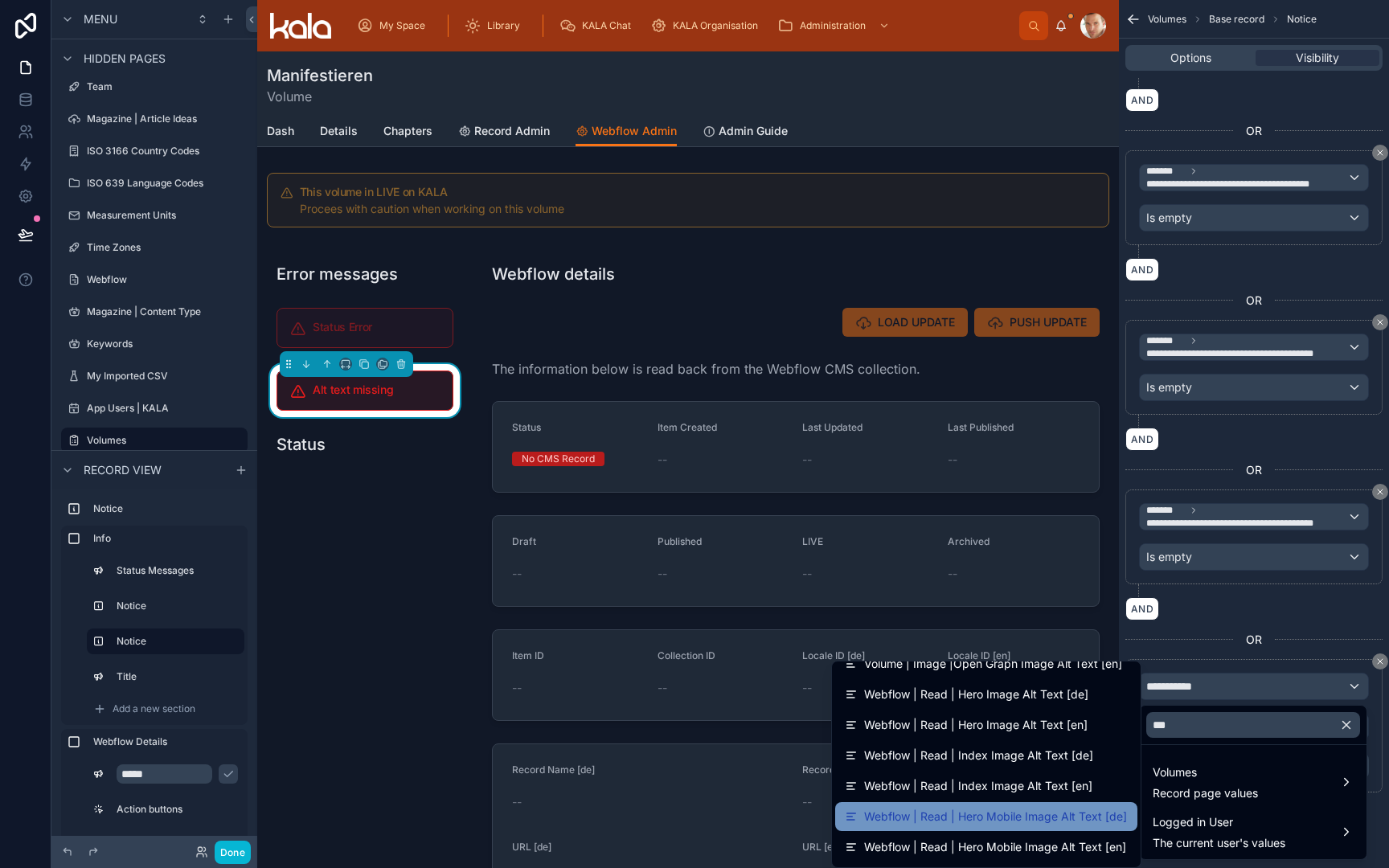
click at [1050, 810] on span "Webflow | Read | Hero Mobile Image Alt Text [de]" at bounding box center [996, 816] width 263 height 20
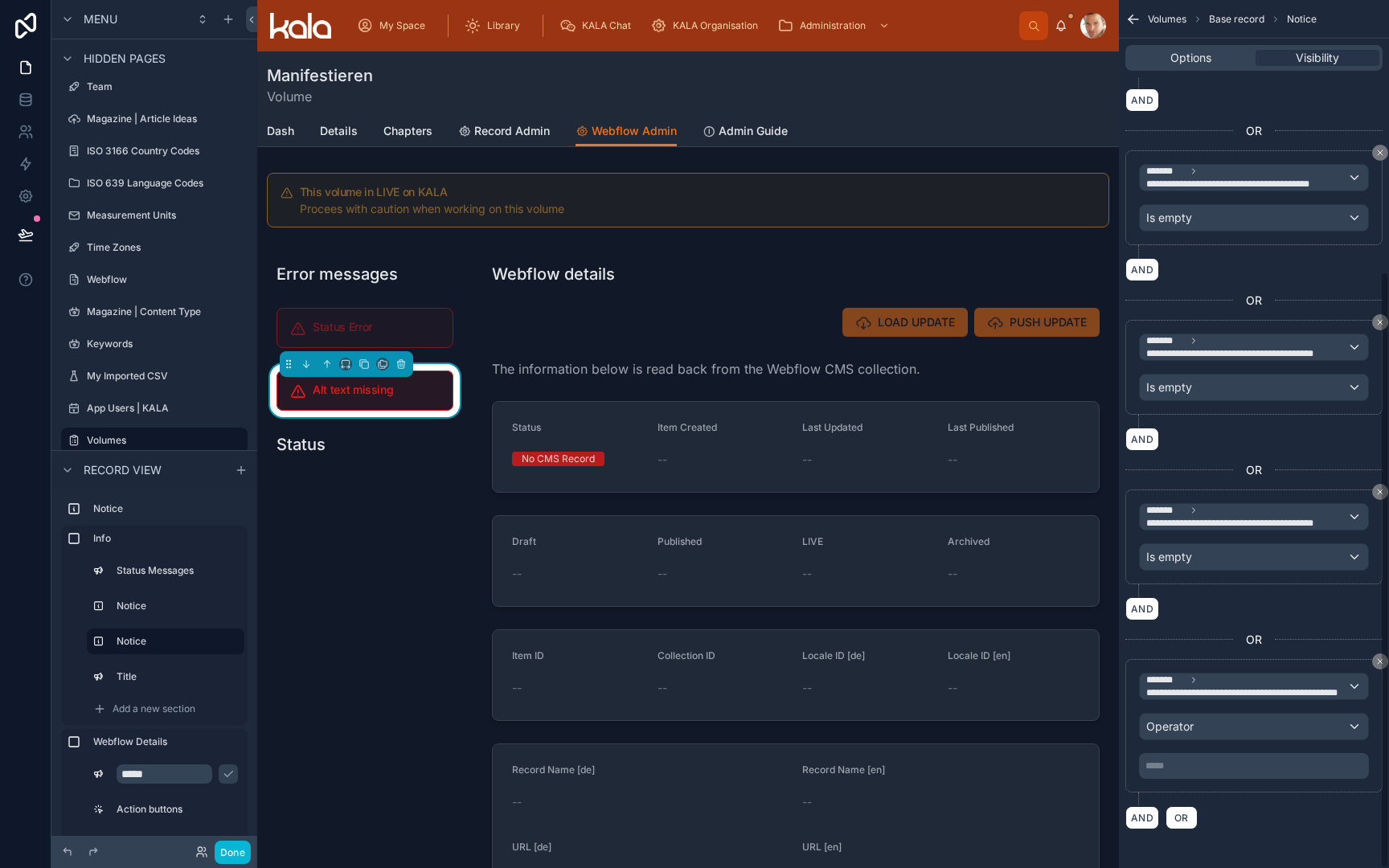
click at [1188, 731] on span "Operator" at bounding box center [1170, 726] width 48 height 14
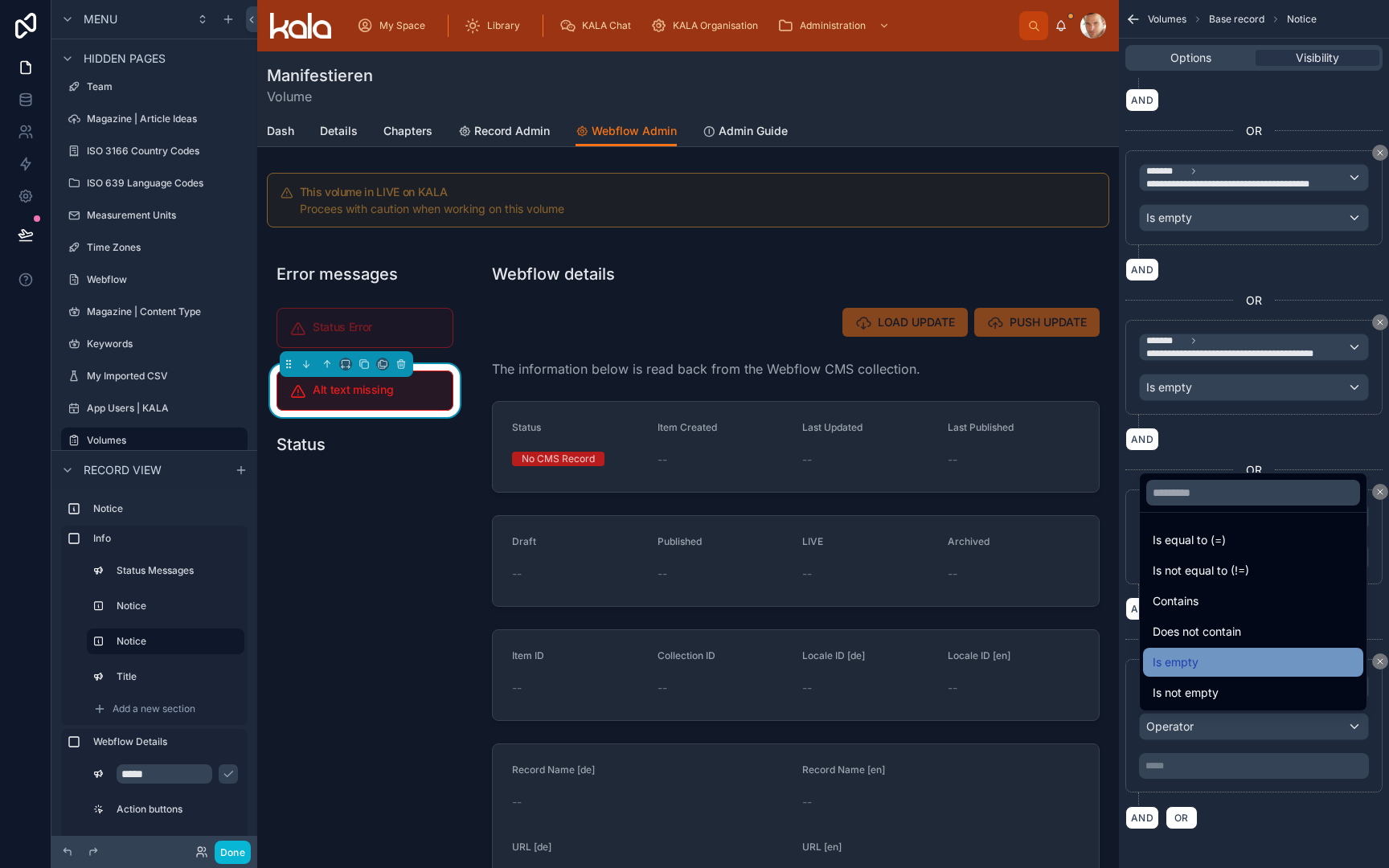
click at [1200, 670] on div "Is empty" at bounding box center [1253, 662] width 201 height 20
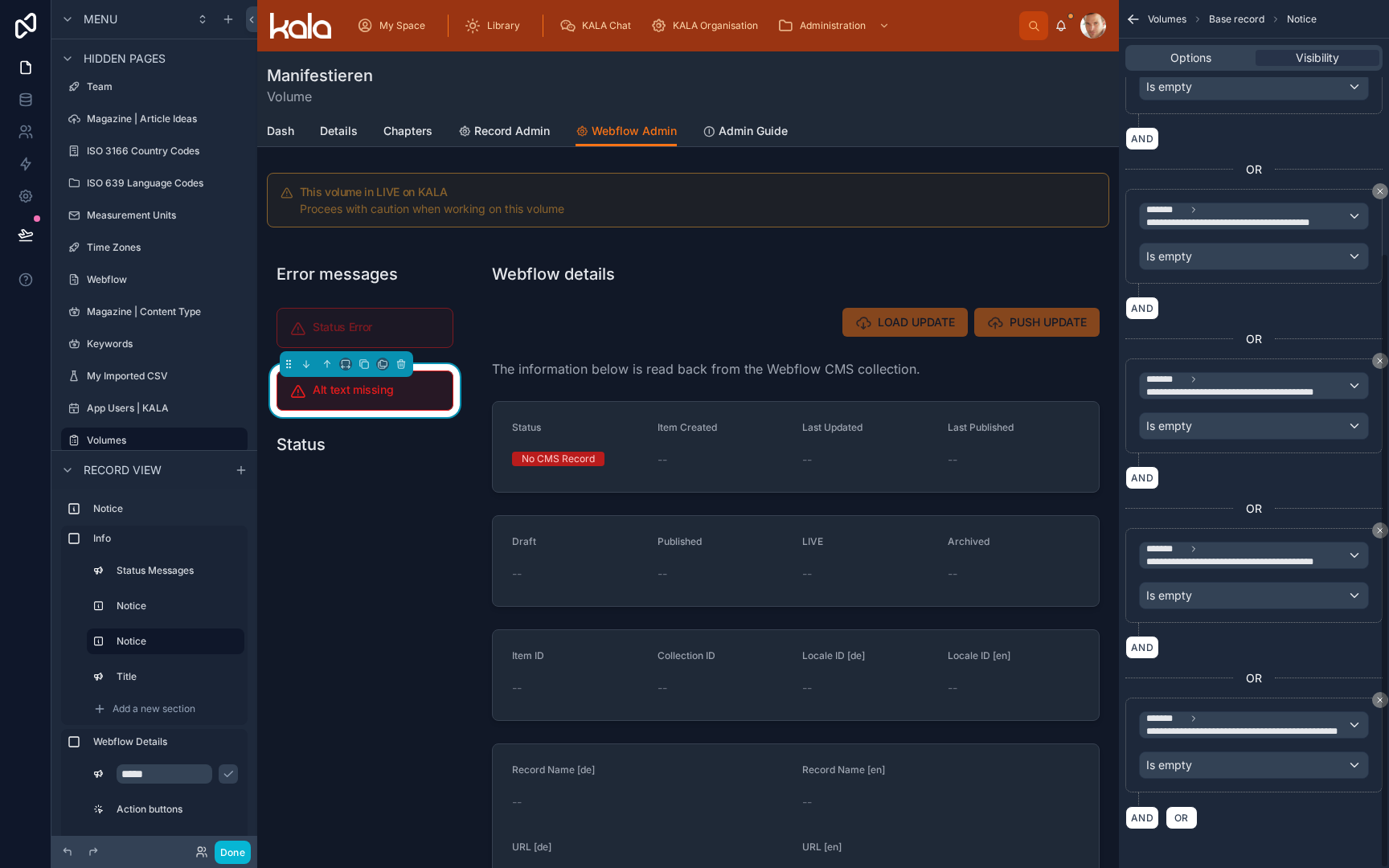
scroll to position [0, 0]
click at [1179, 822] on span "OR" at bounding box center [1181, 818] width 21 height 12
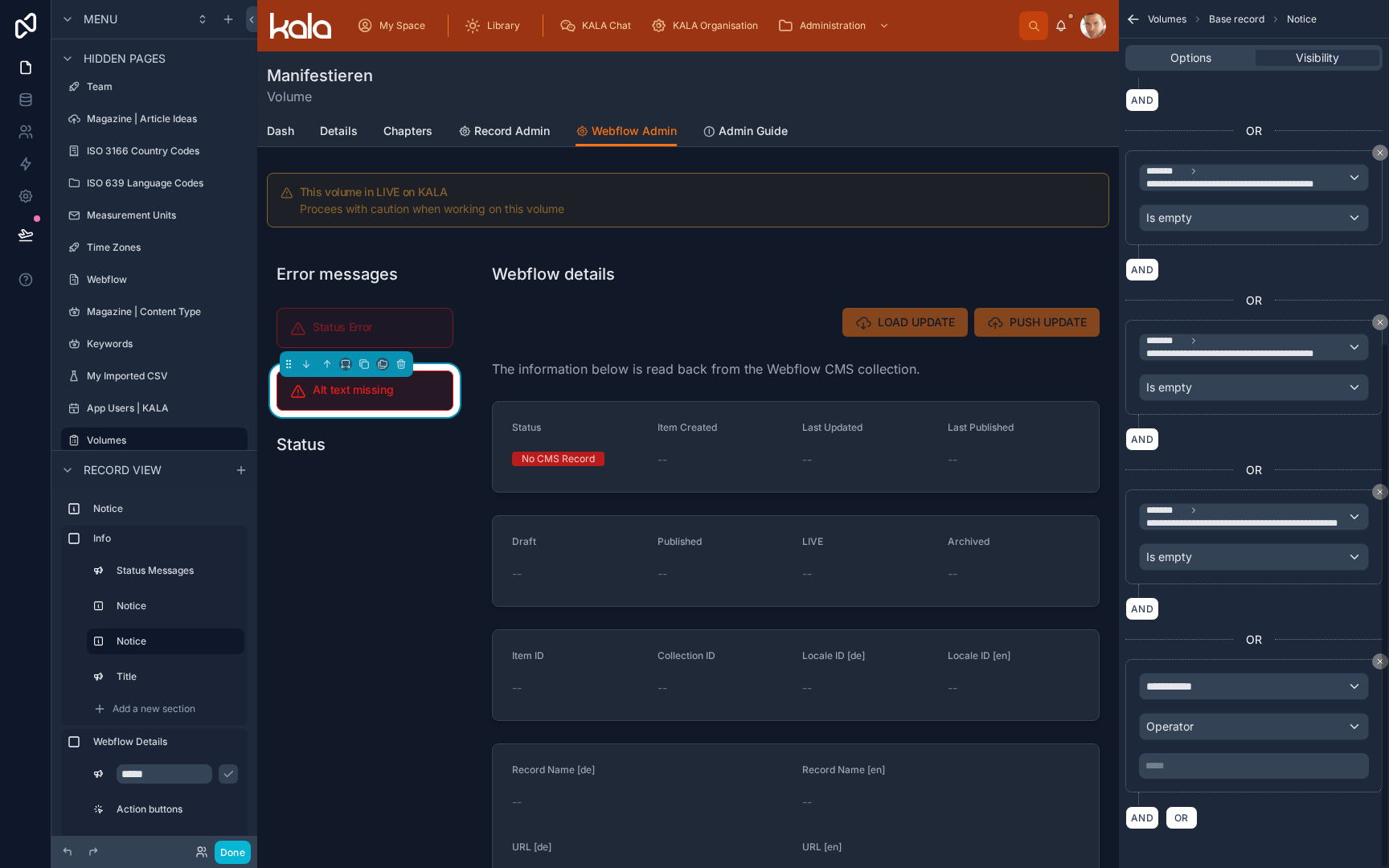
scroll to position [564, 0]
click at [1194, 689] on span "**********" at bounding box center [1176, 686] width 59 height 16
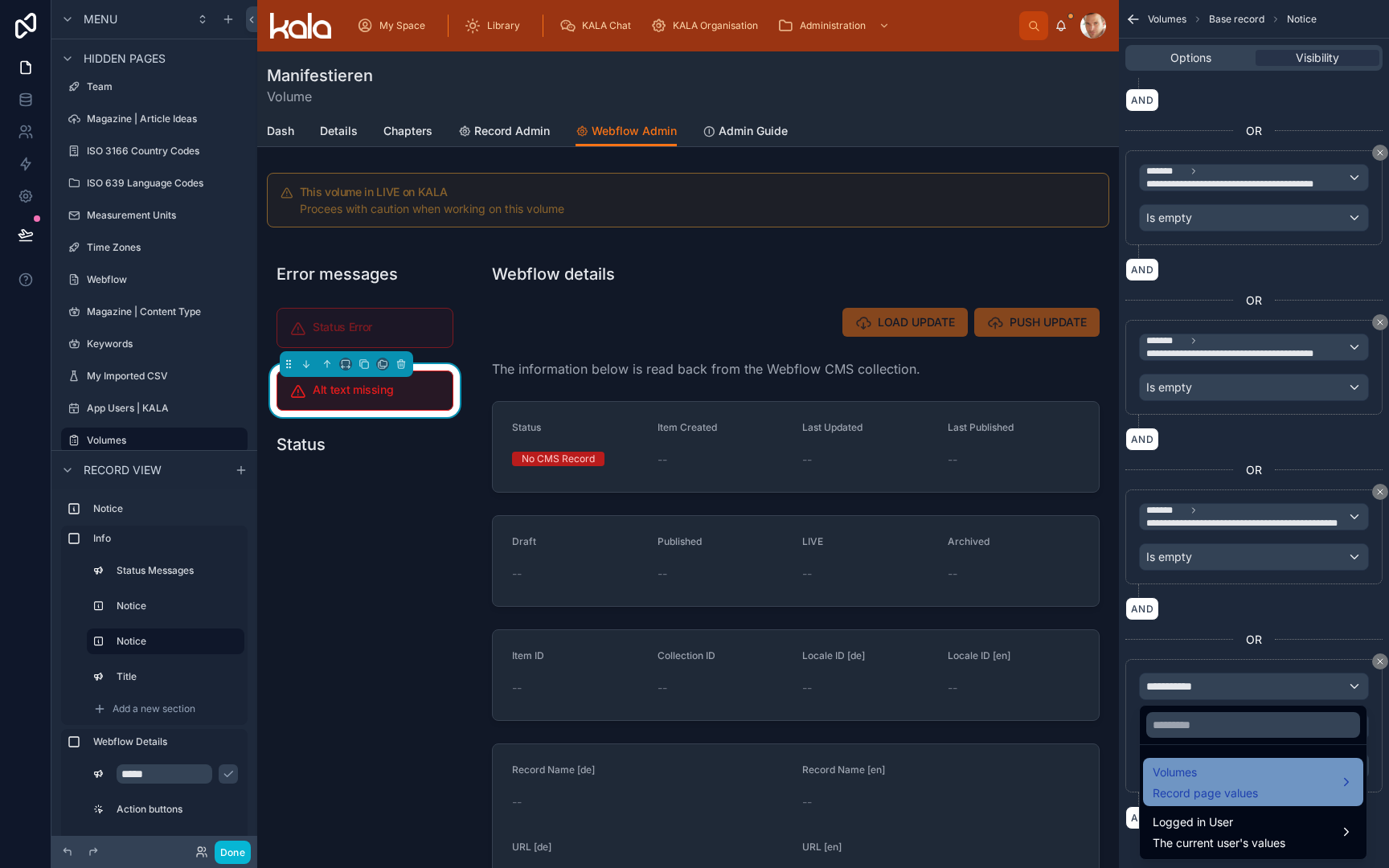
click at [1196, 770] on span "Volumes" at bounding box center [1206, 772] width 105 height 20
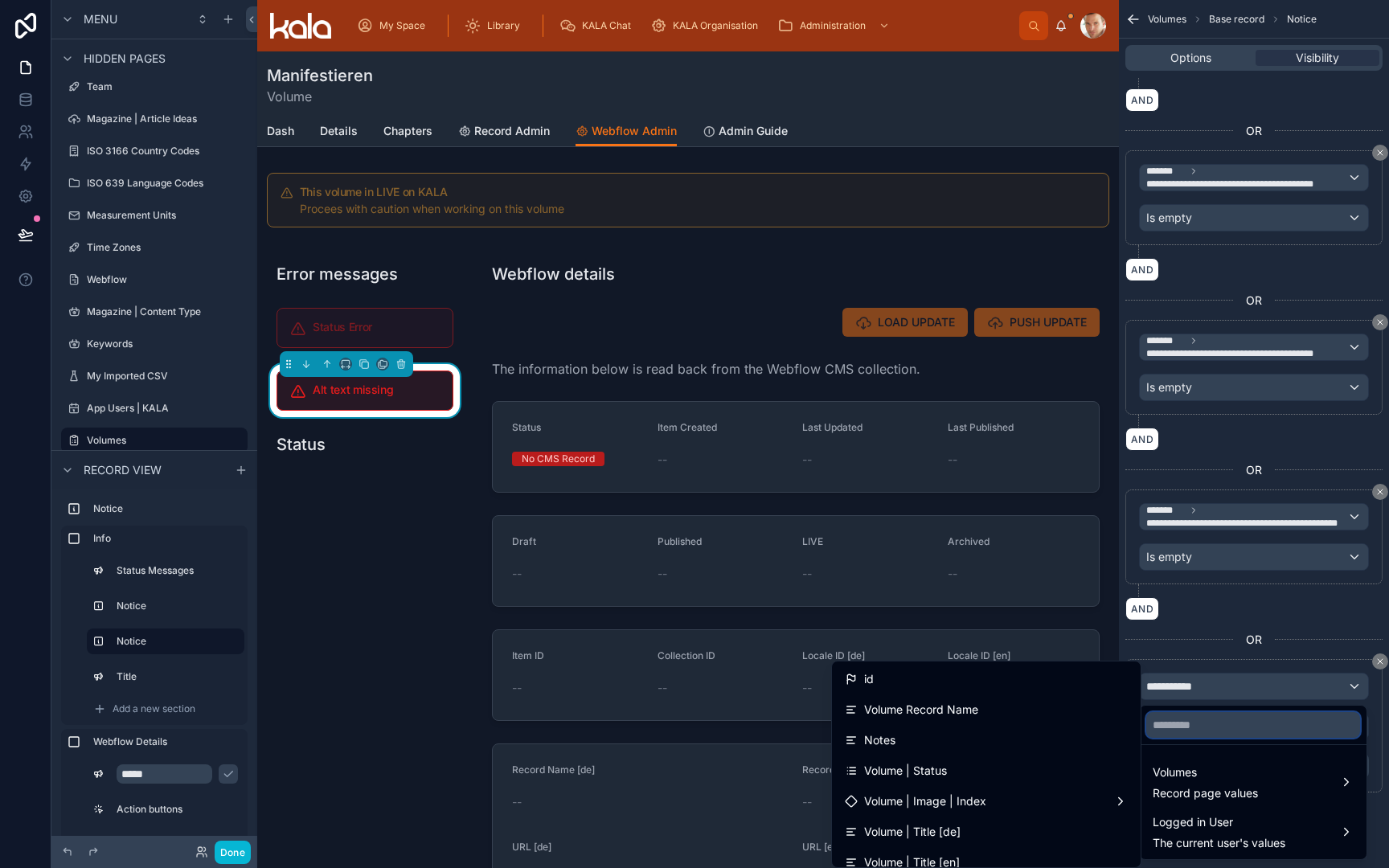
click at [1218, 735] on input "text" at bounding box center [1253, 725] width 214 height 25
type input "***"
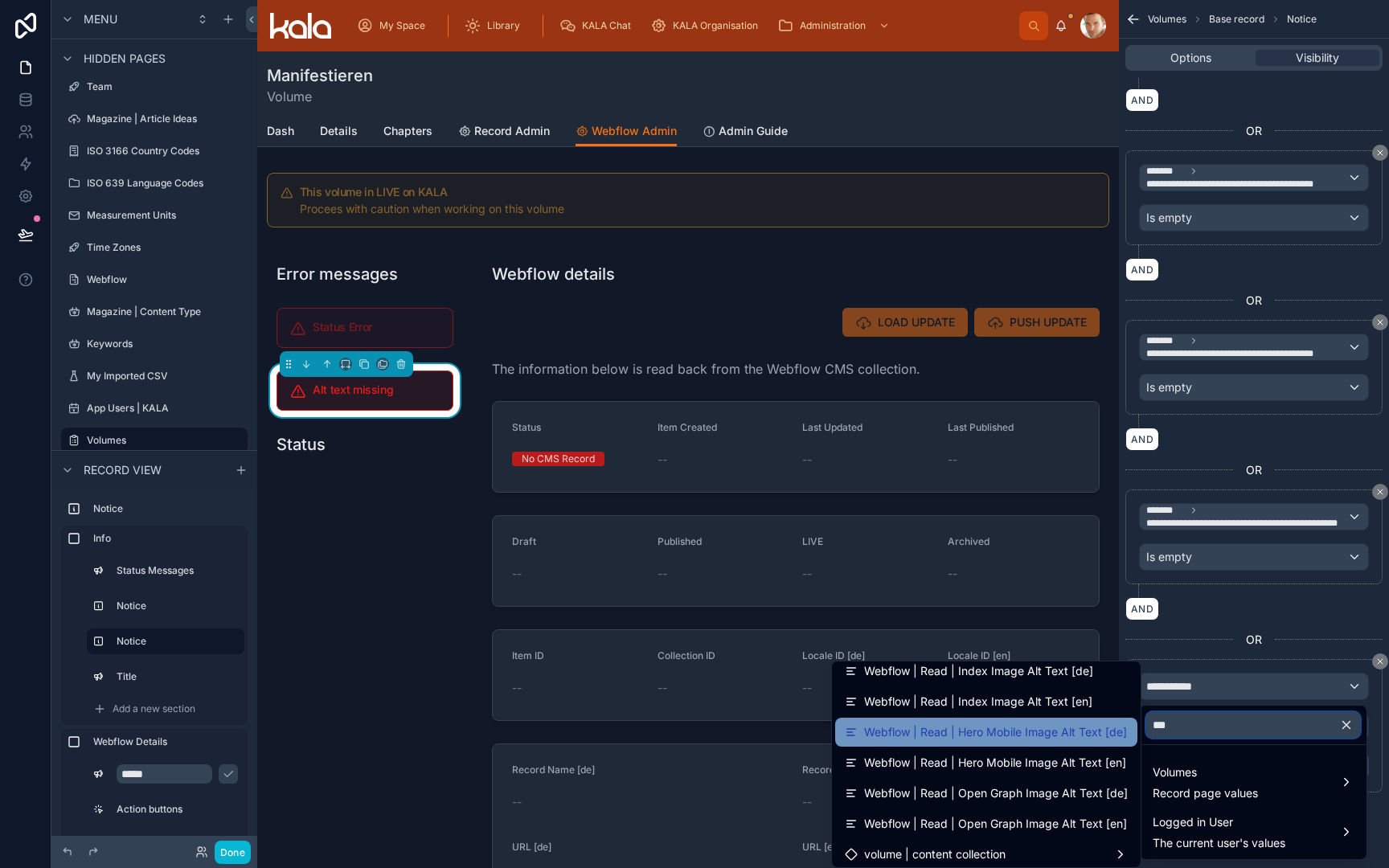
scroll to position [316, 0]
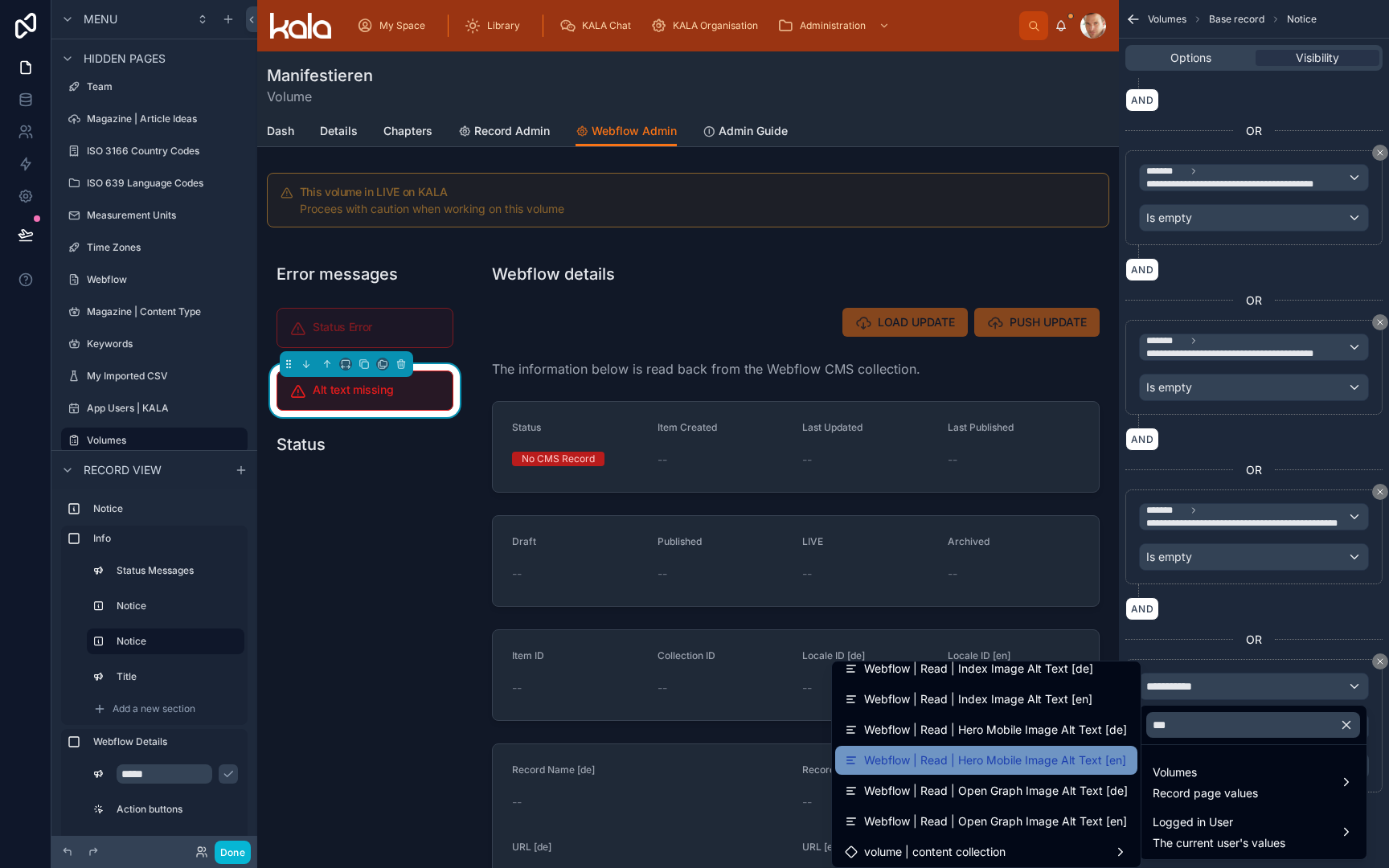
click at [1070, 766] on span "Webflow | Read | Hero Mobile Image Alt Text [en]" at bounding box center [995, 760] width 262 height 20
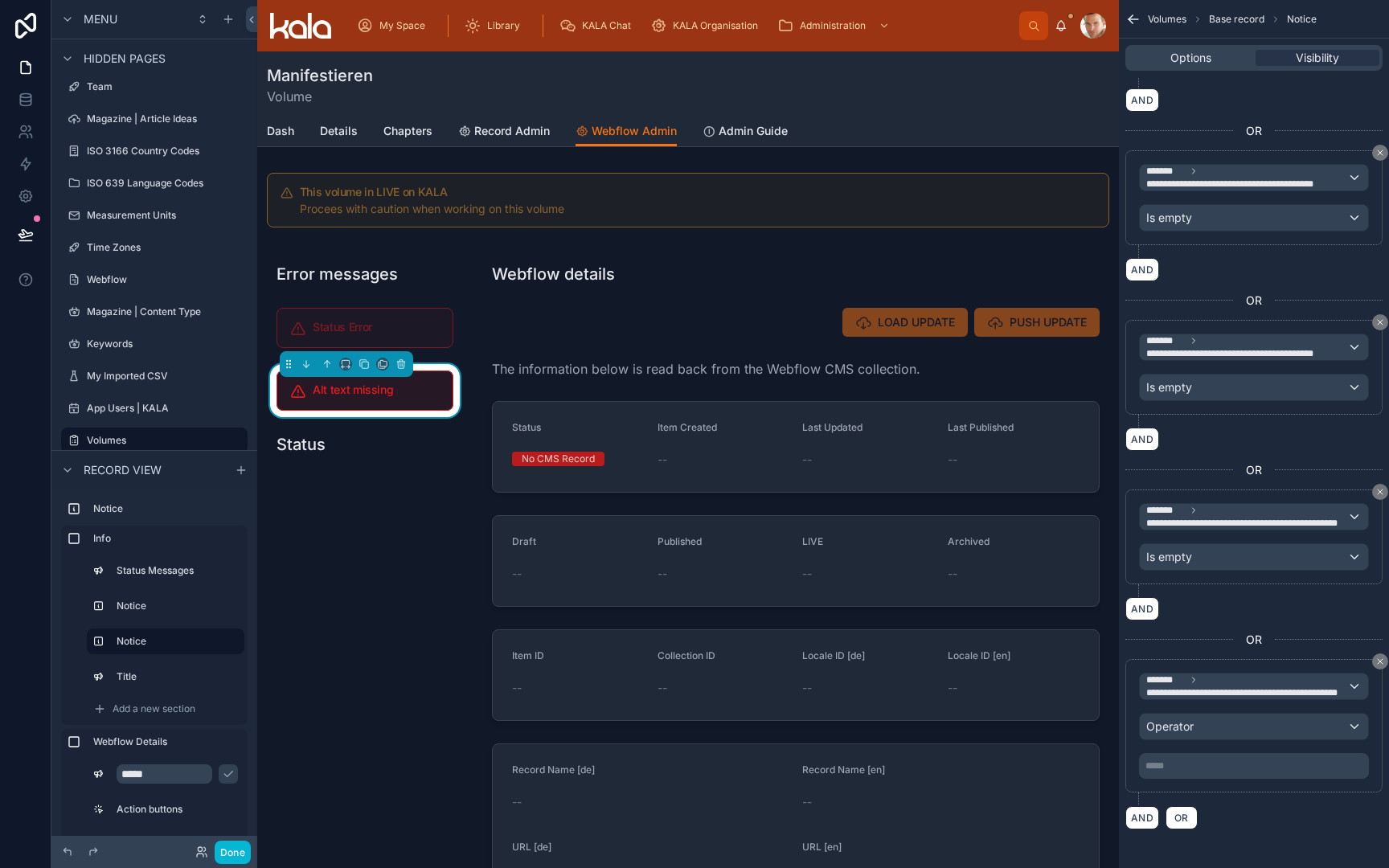
click at [1197, 727] on div "Operator" at bounding box center [1254, 726] width 228 height 25
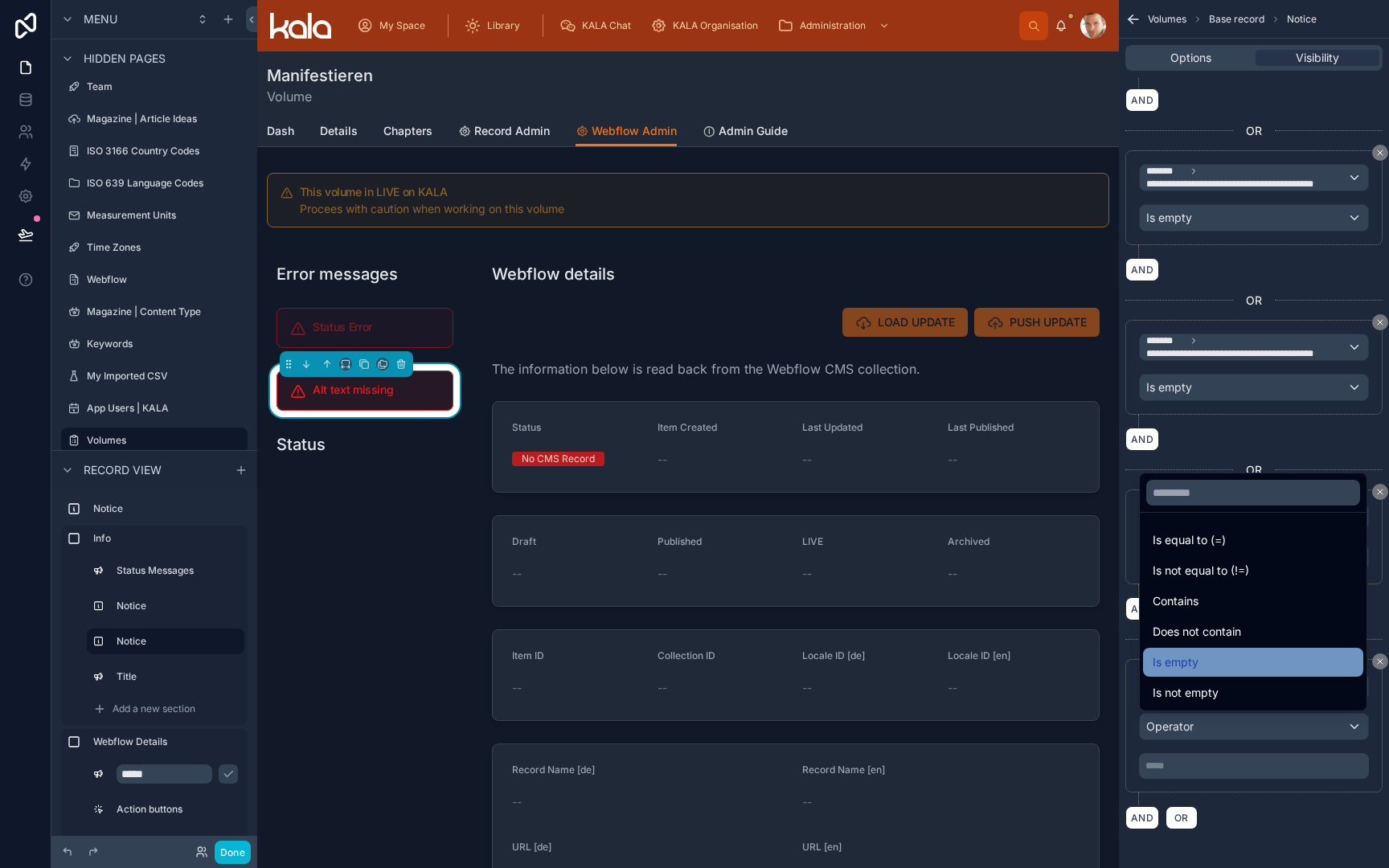
click at [1200, 668] on div "Is empty" at bounding box center [1253, 662] width 201 height 20
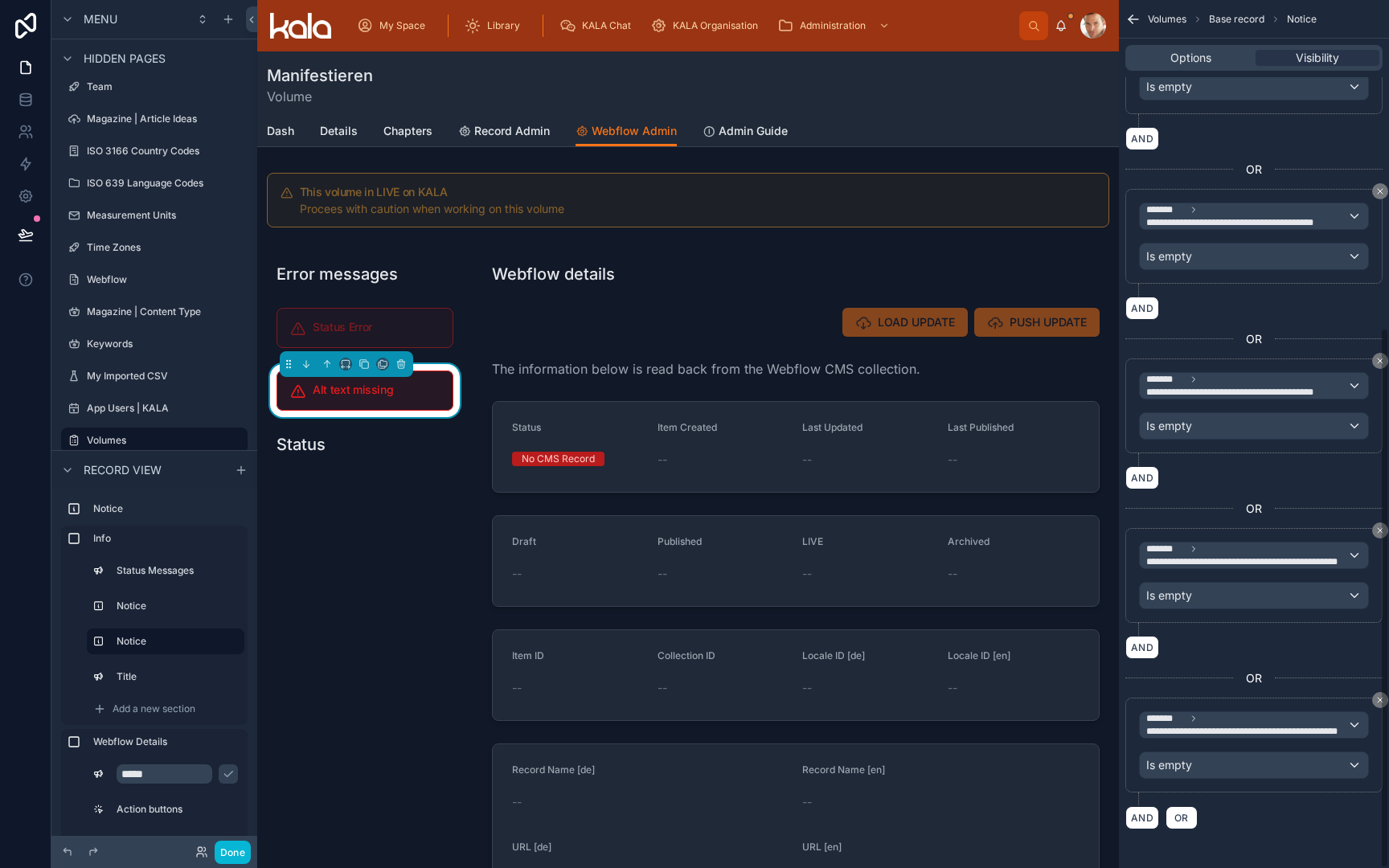
scroll to position [0, 0]
click at [1181, 819] on span "OR" at bounding box center [1181, 818] width 21 height 12
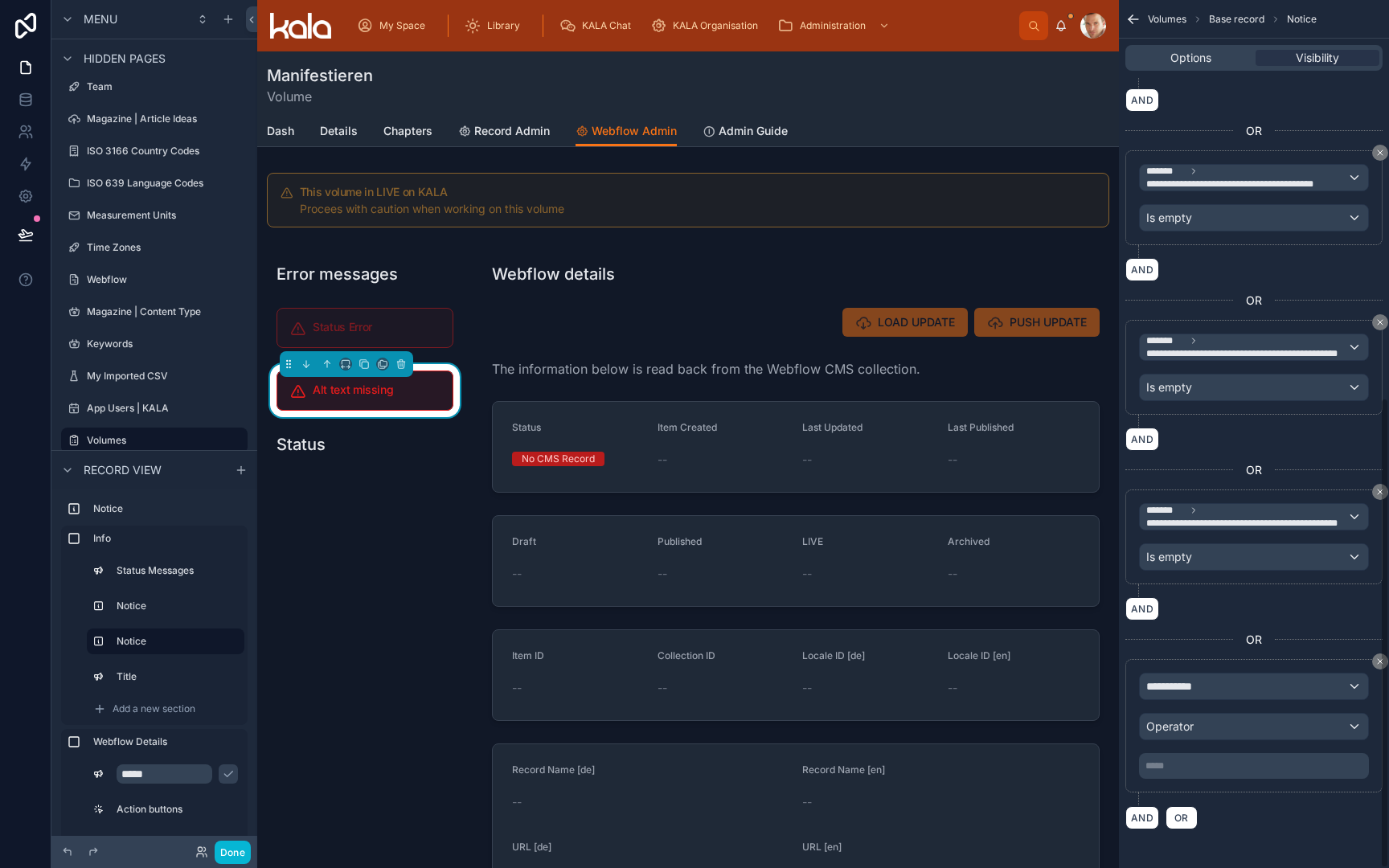
scroll to position [734, 0]
click at [1194, 690] on span "**********" at bounding box center [1176, 686] width 59 height 16
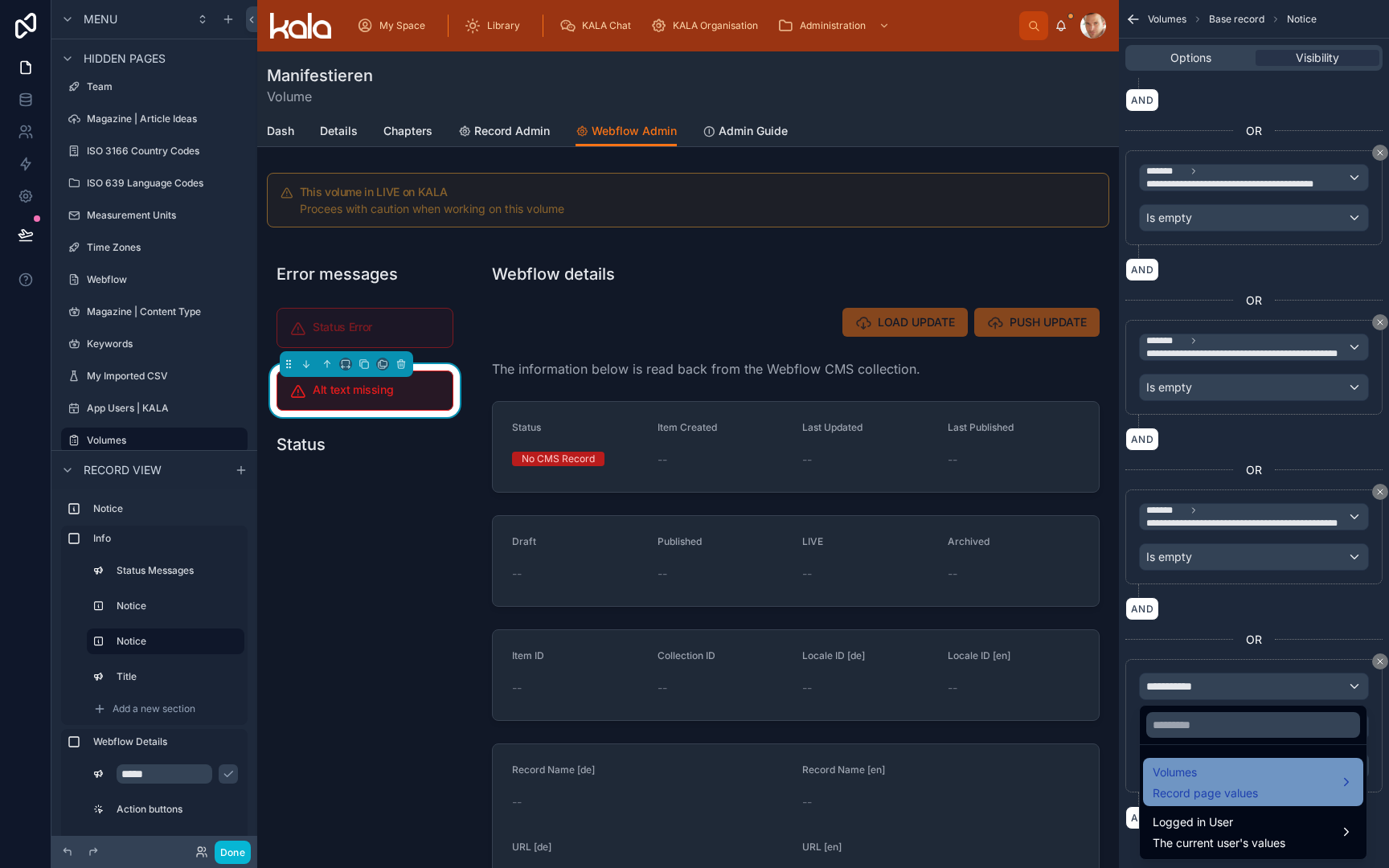
click at [1187, 781] on span "Volumes" at bounding box center [1206, 772] width 105 height 20
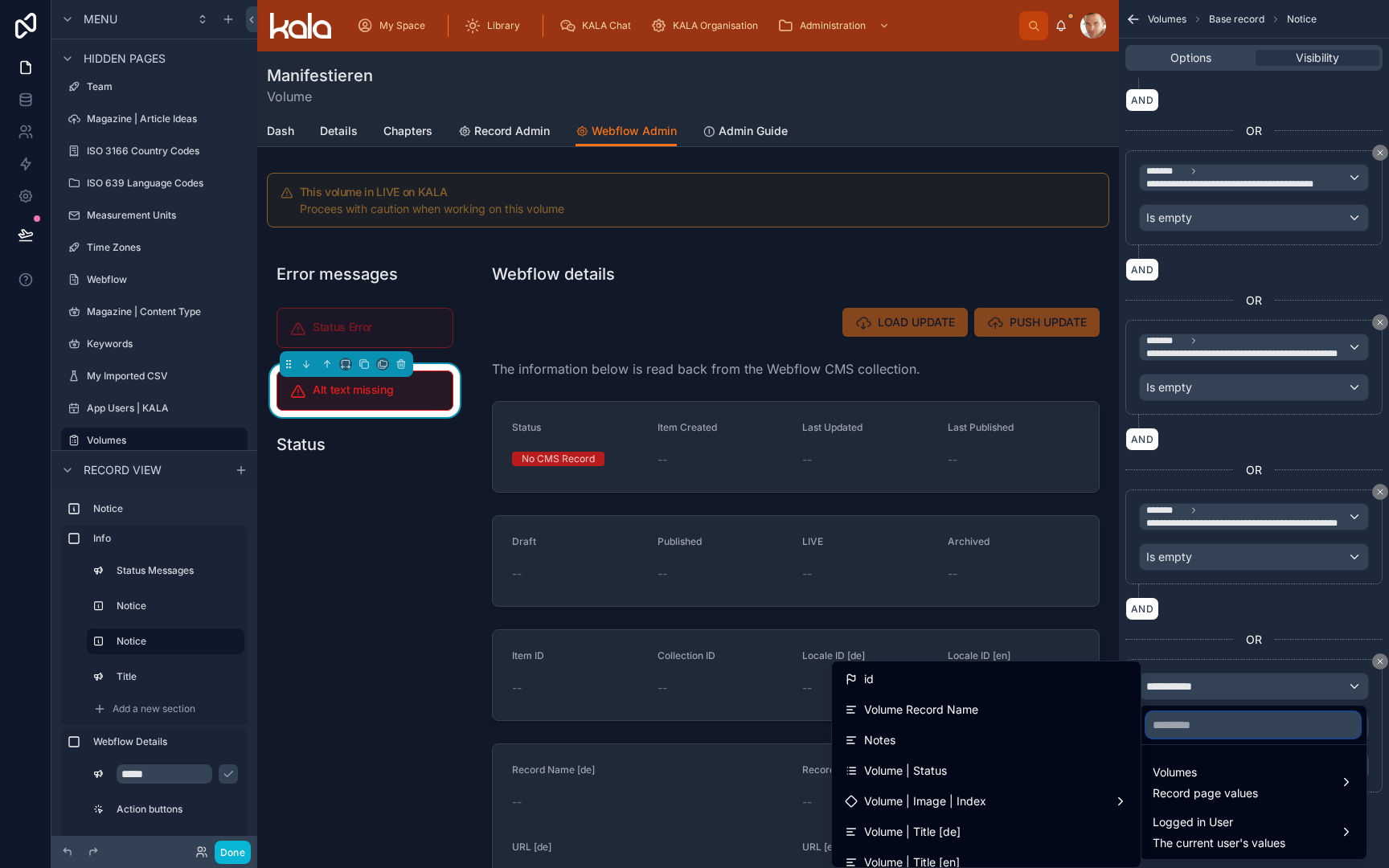
click at [1199, 727] on input "text" at bounding box center [1253, 725] width 214 height 25
type input "***"
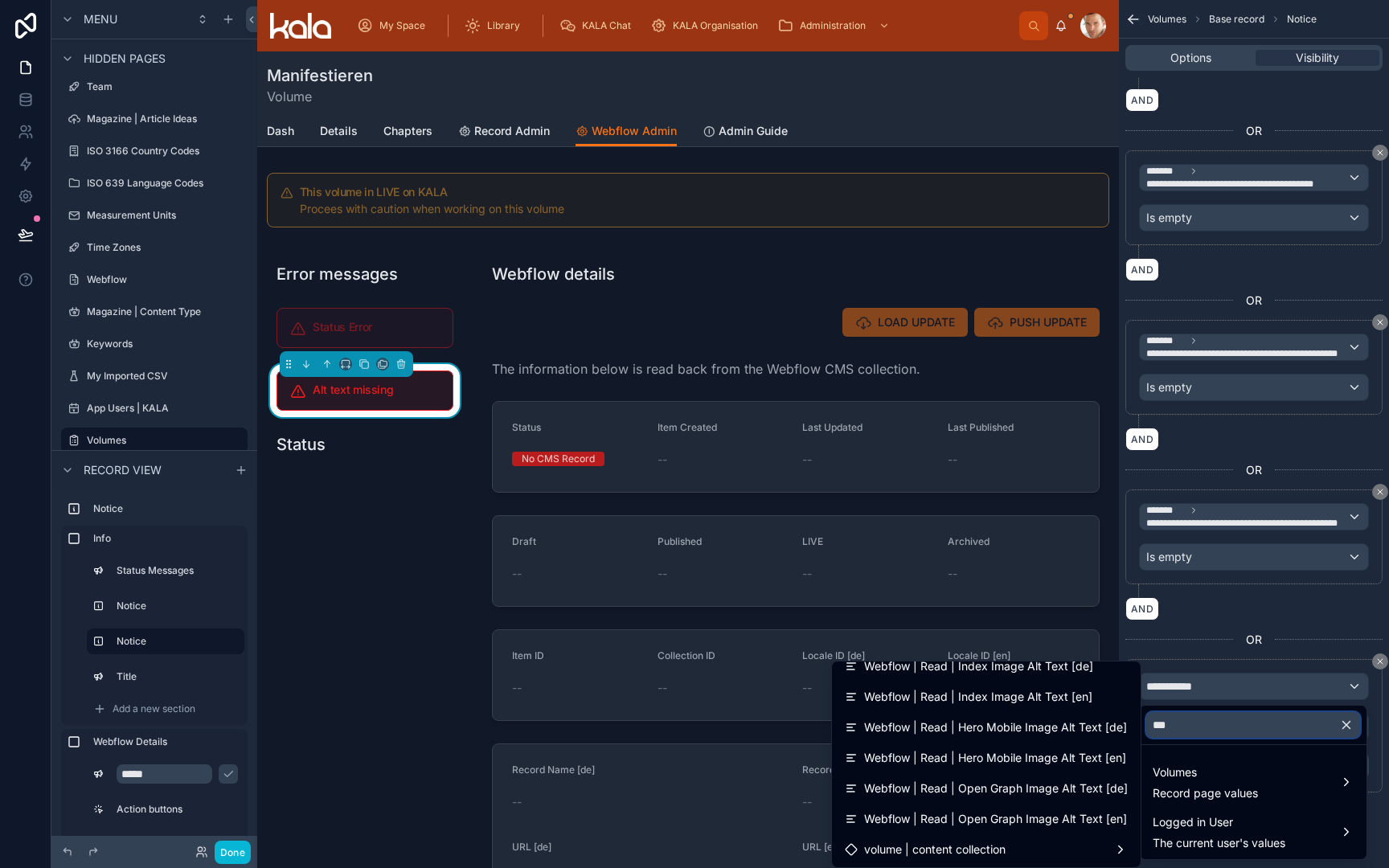
scroll to position [318, 0]
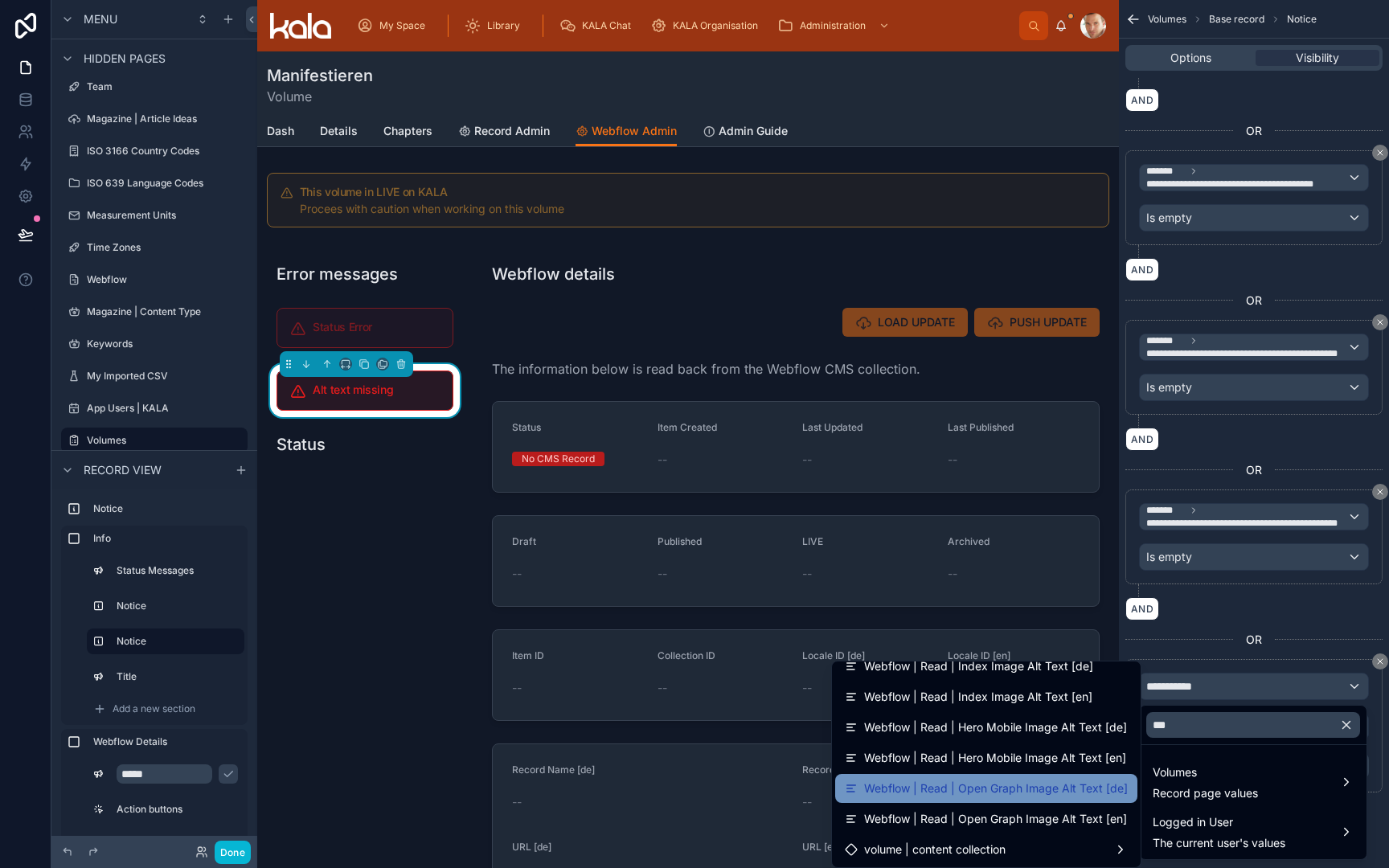
click at [1049, 790] on span "Webflow | Read | Open Graph Image Alt Text [de]" at bounding box center [996, 788] width 264 height 20
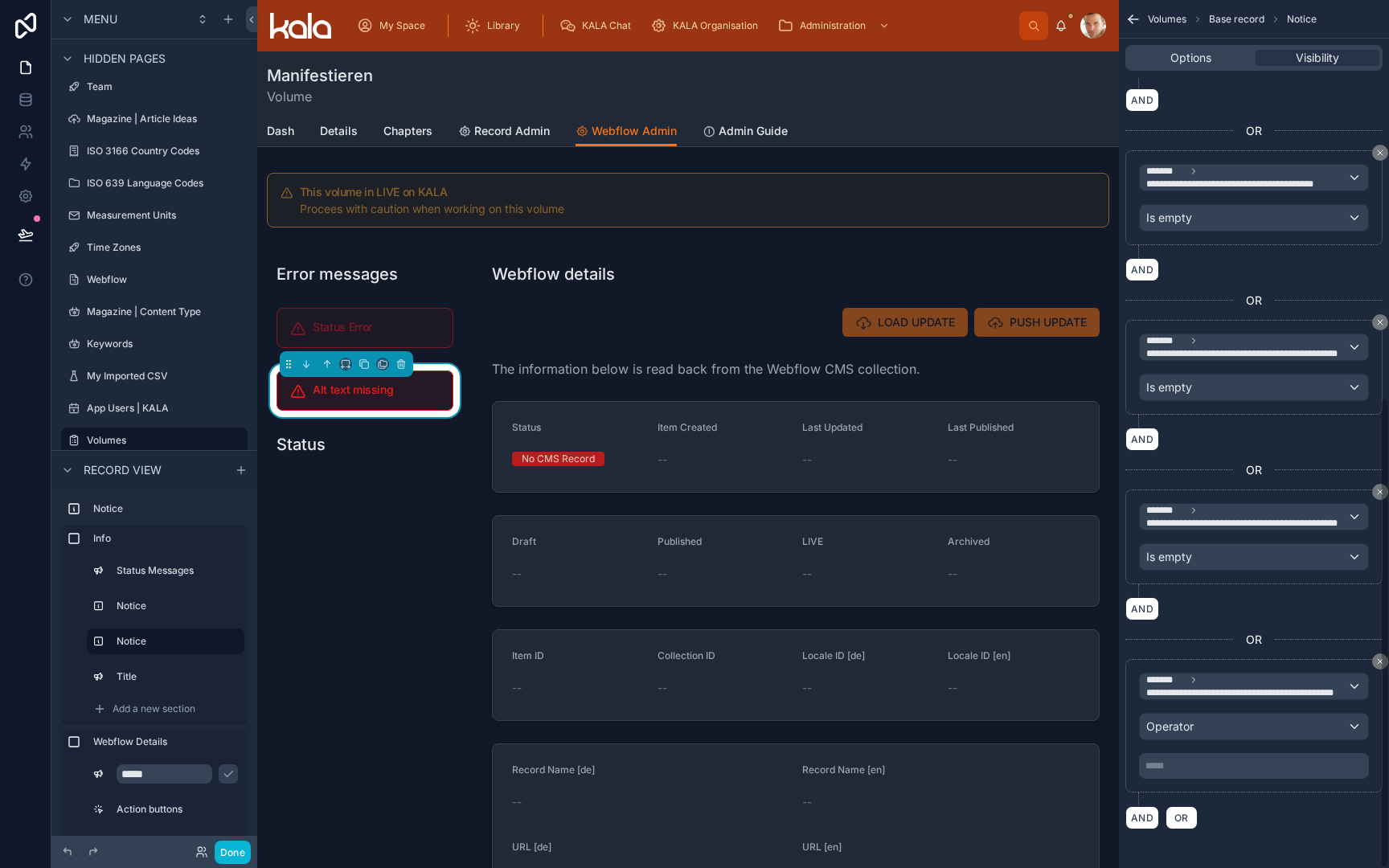
click at [1201, 732] on div "Operator" at bounding box center [1254, 726] width 228 height 25
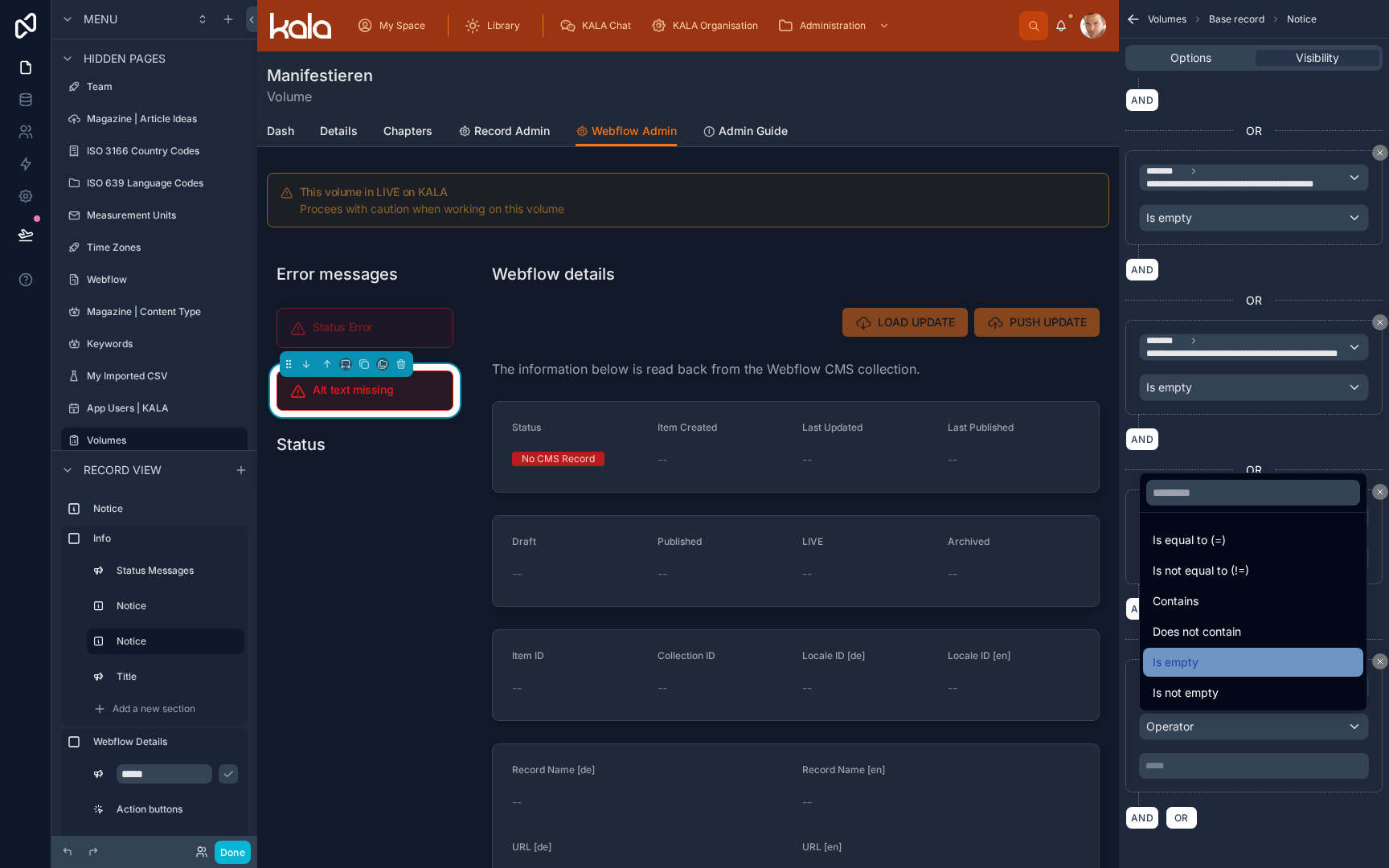
click at [1202, 664] on div "Is empty" at bounding box center [1253, 662] width 201 height 20
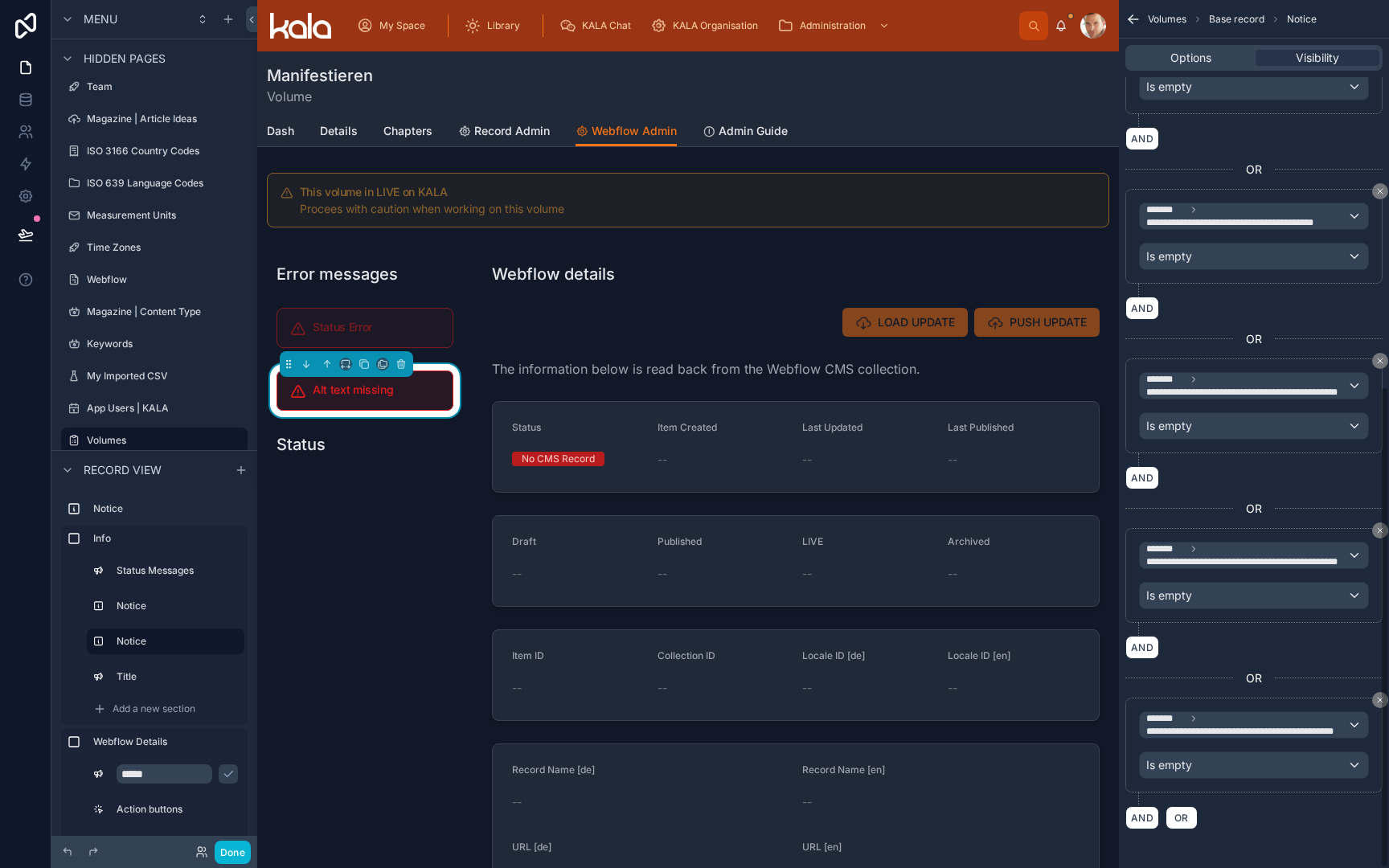
scroll to position [0, 0]
click at [1187, 820] on span "OR" at bounding box center [1181, 818] width 21 height 12
click at [1187, 820] on div "AND" at bounding box center [1253, 816] width 257 height 23
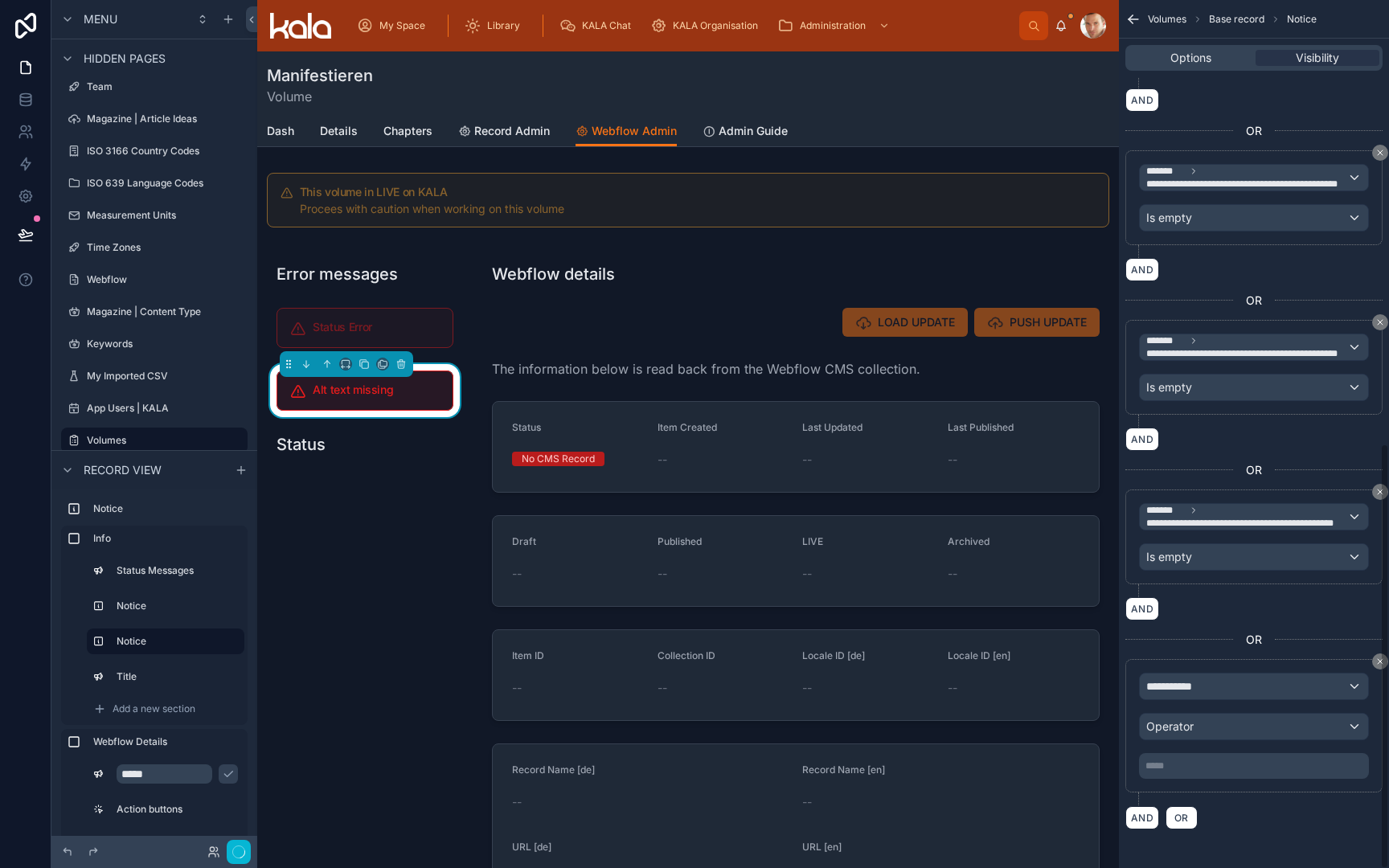
scroll to position [904, 0]
click at [1186, 679] on span "**********" at bounding box center [1176, 686] width 59 height 16
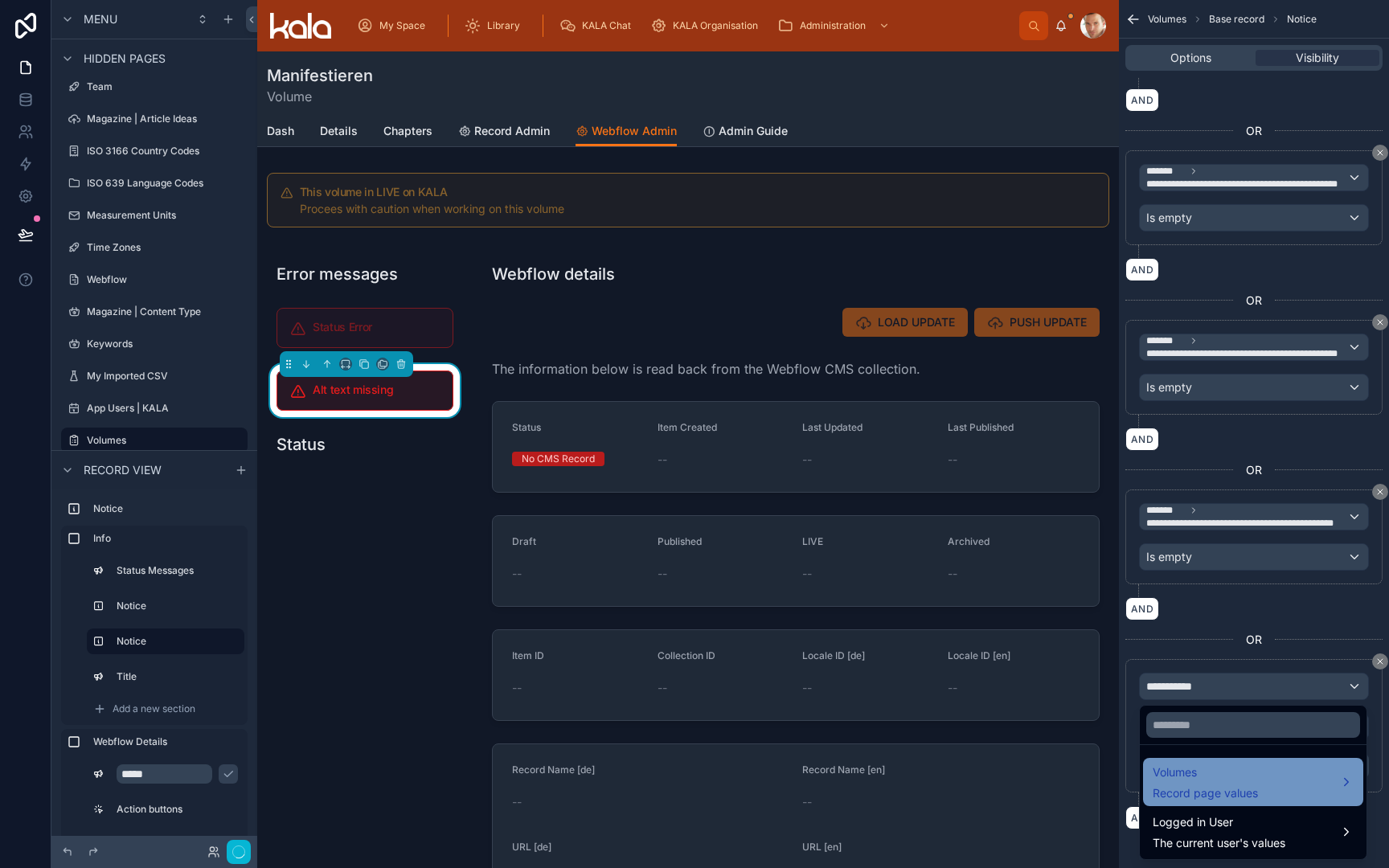
click at [1185, 779] on span "Volumes" at bounding box center [1206, 772] width 105 height 20
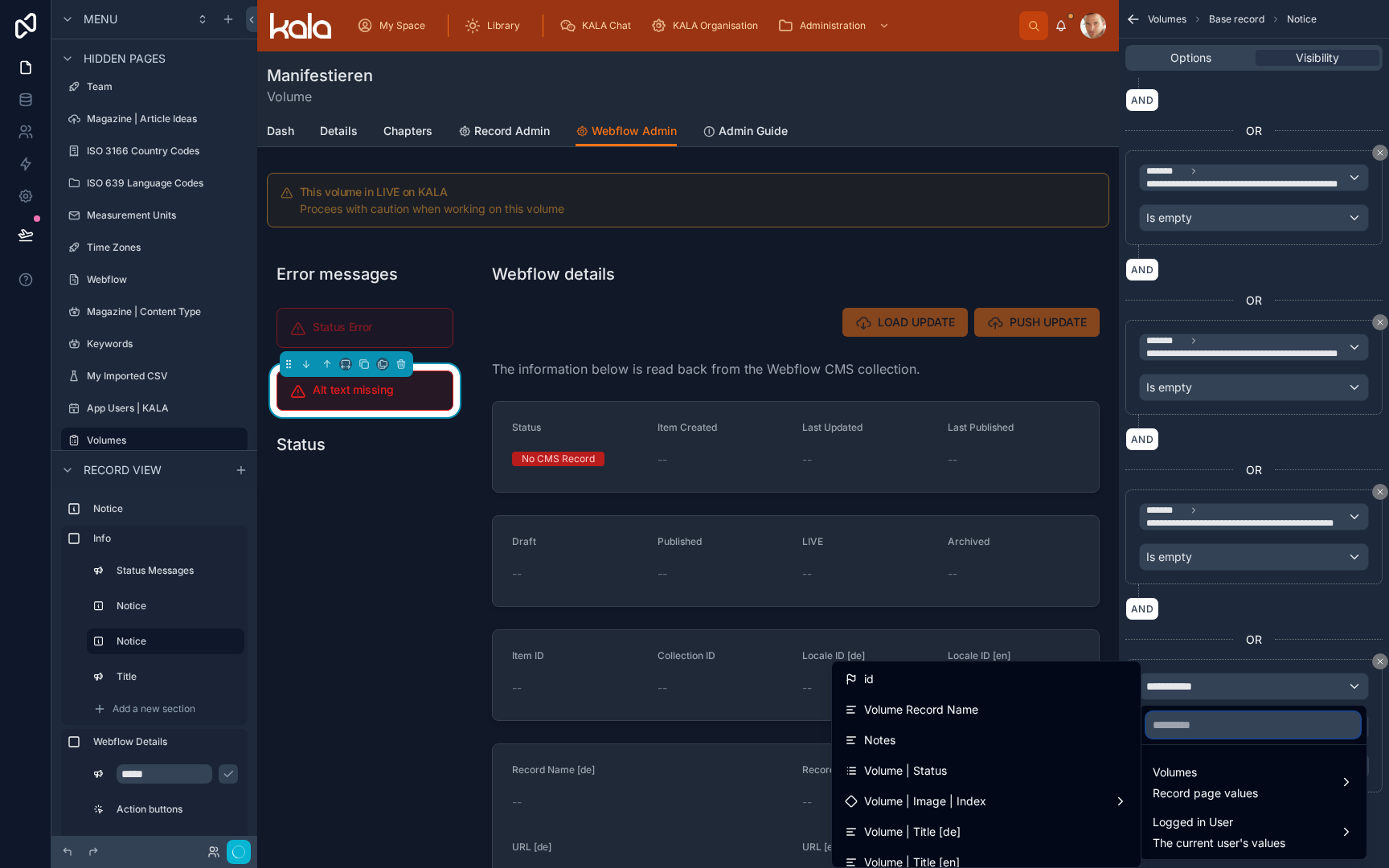
click at [1179, 730] on input "text" at bounding box center [1253, 725] width 214 height 25
type input "***"
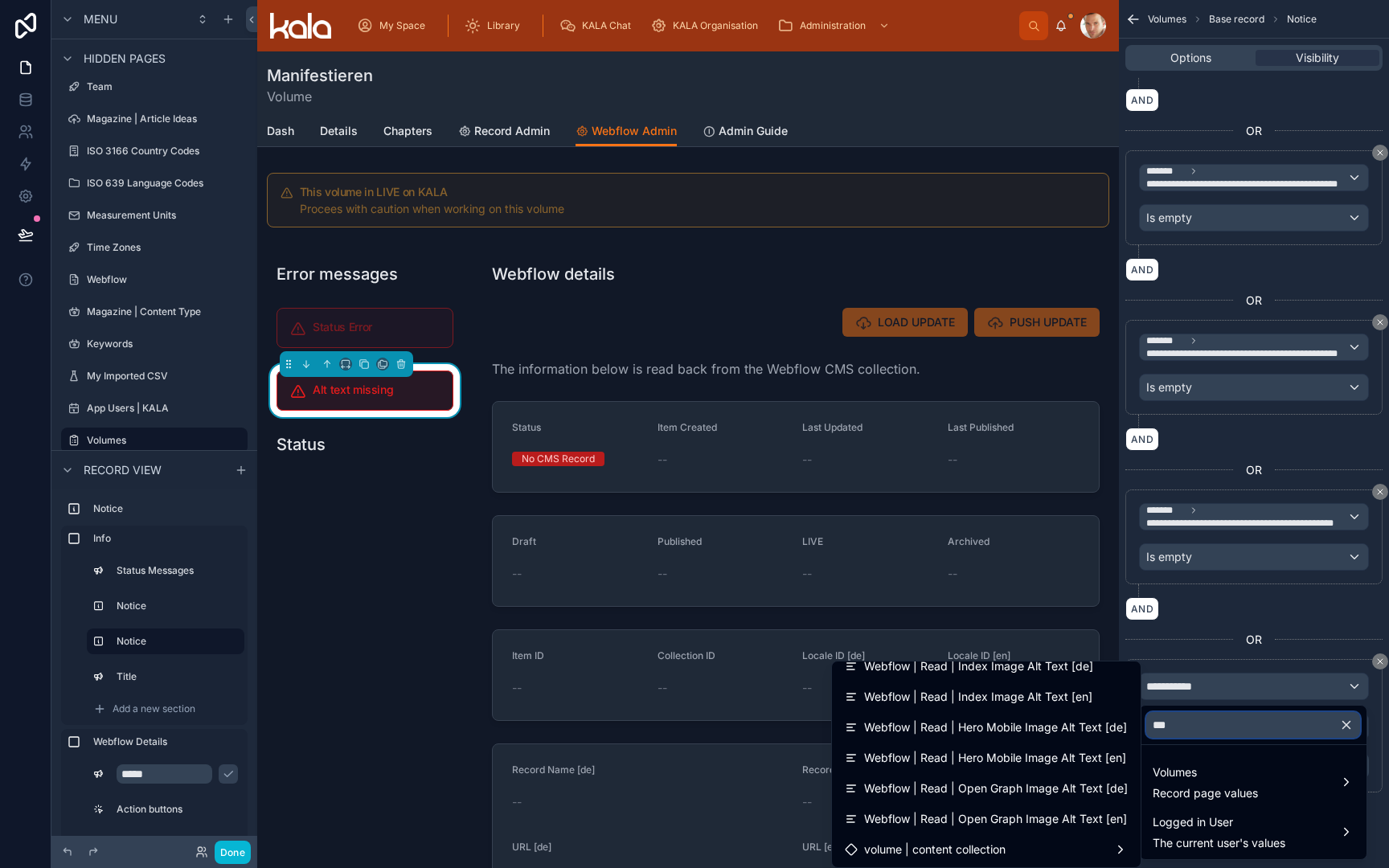
scroll to position [318, 0]
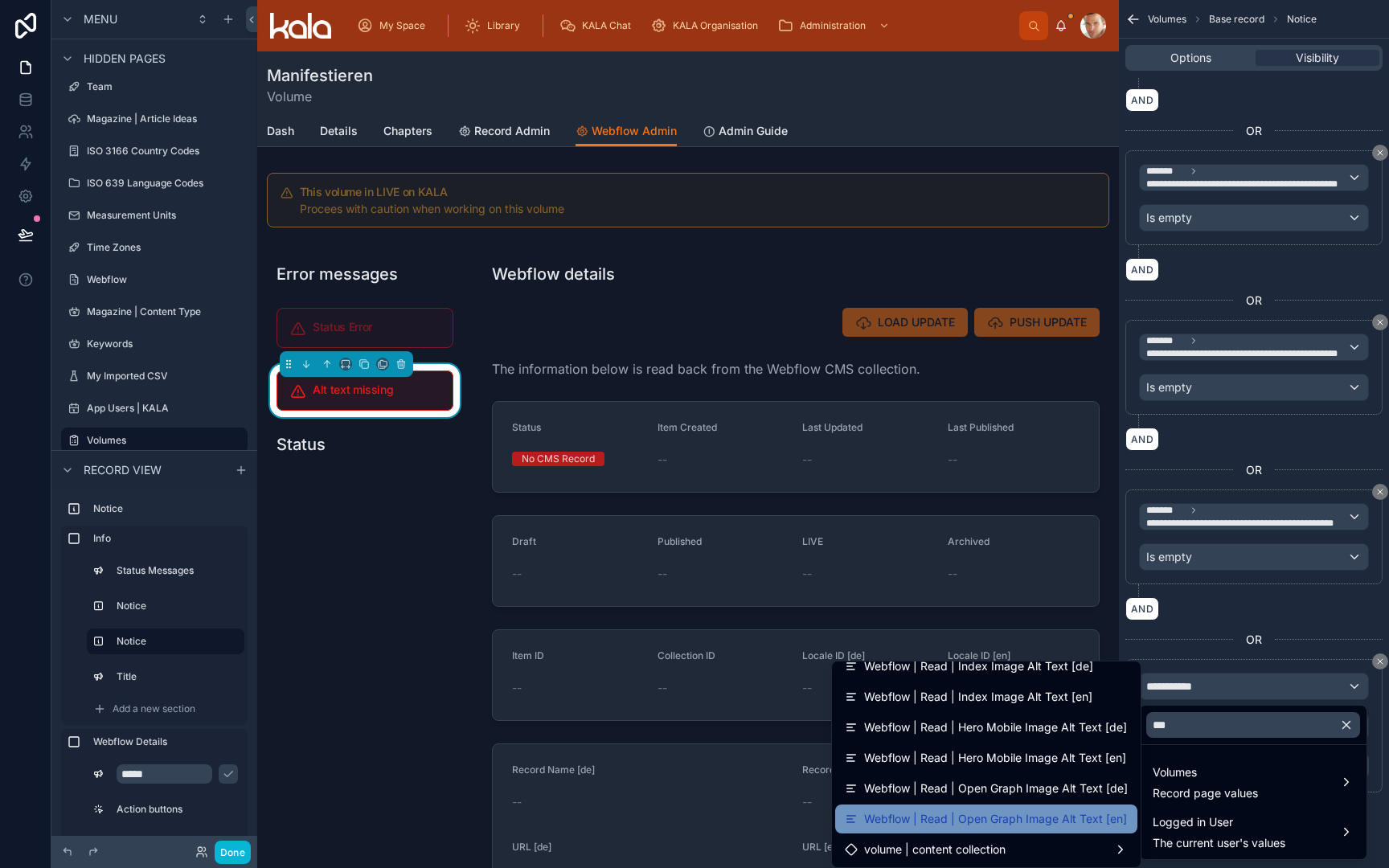
click at [1022, 820] on span "Webflow | Read | Open Graph Image Alt Text [en]" at bounding box center [996, 819] width 263 height 20
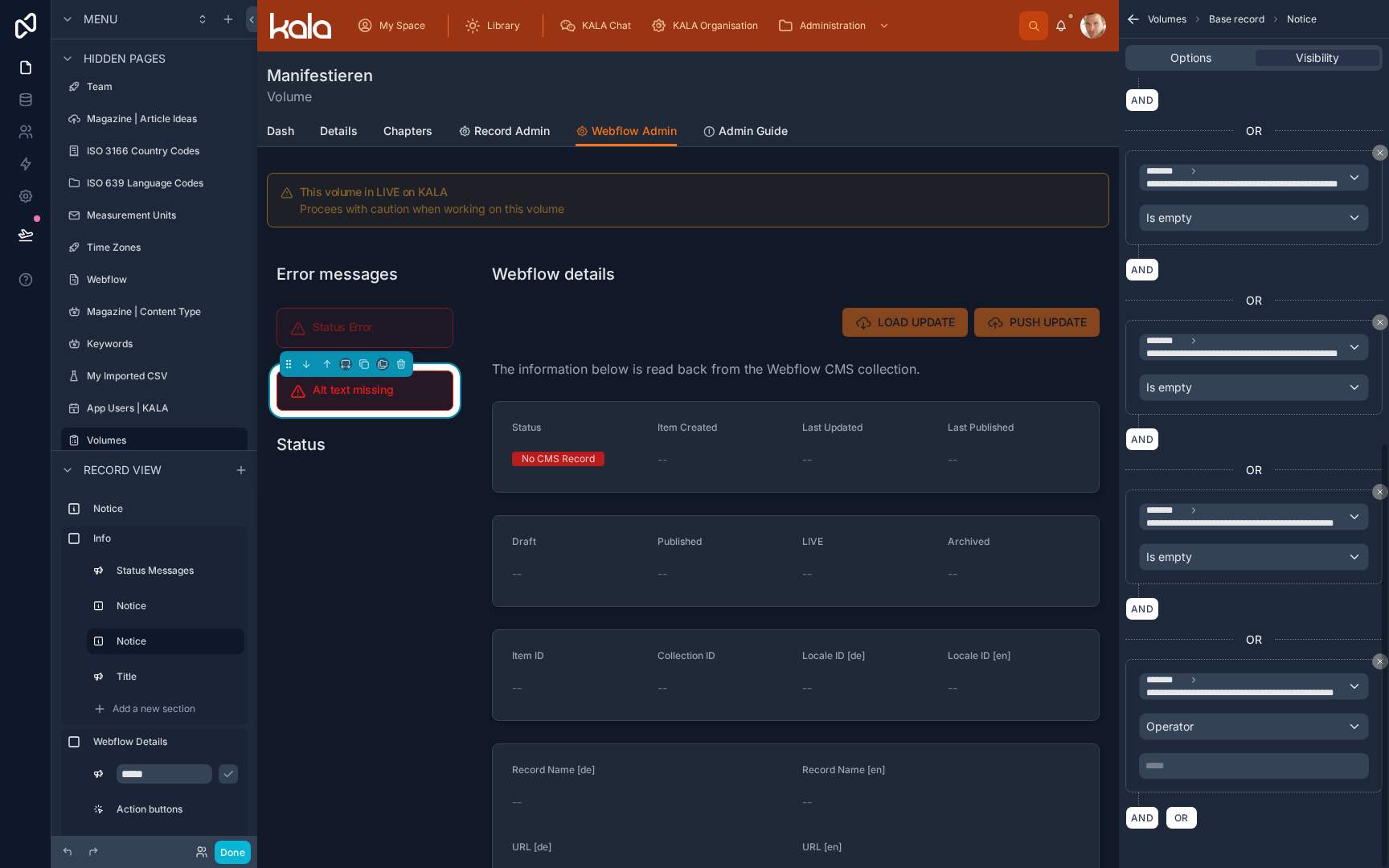
click at [1208, 724] on div "Operator" at bounding box center [1254, 726] width 228 height 25
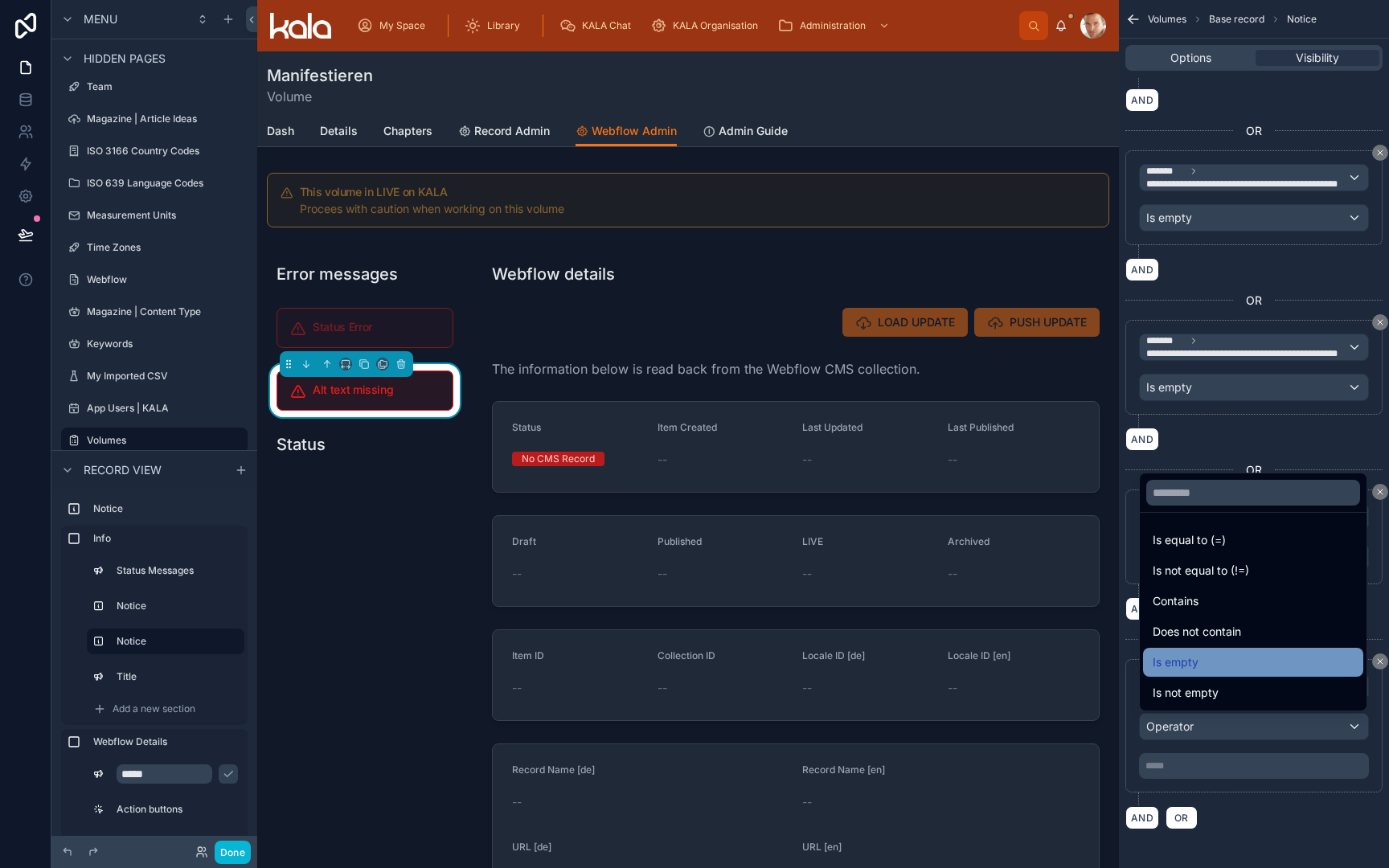
click at [1224, 666] on div "Is empty" at bounding box center [1253, 662] width 201 height 20
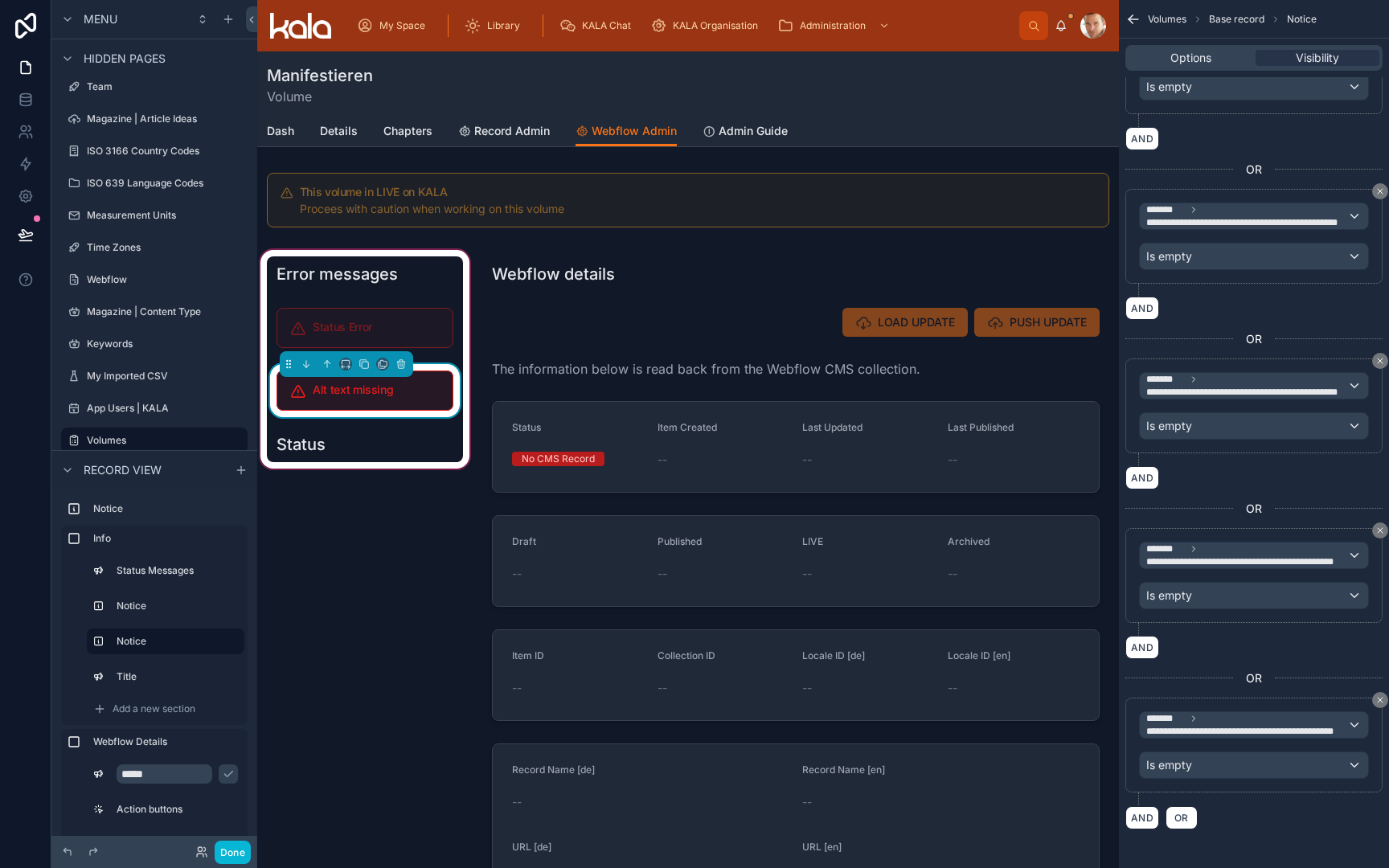
click at [373, 390] on h5 "Alt text missing" at bounding box center [377, 389] width 127 height 11
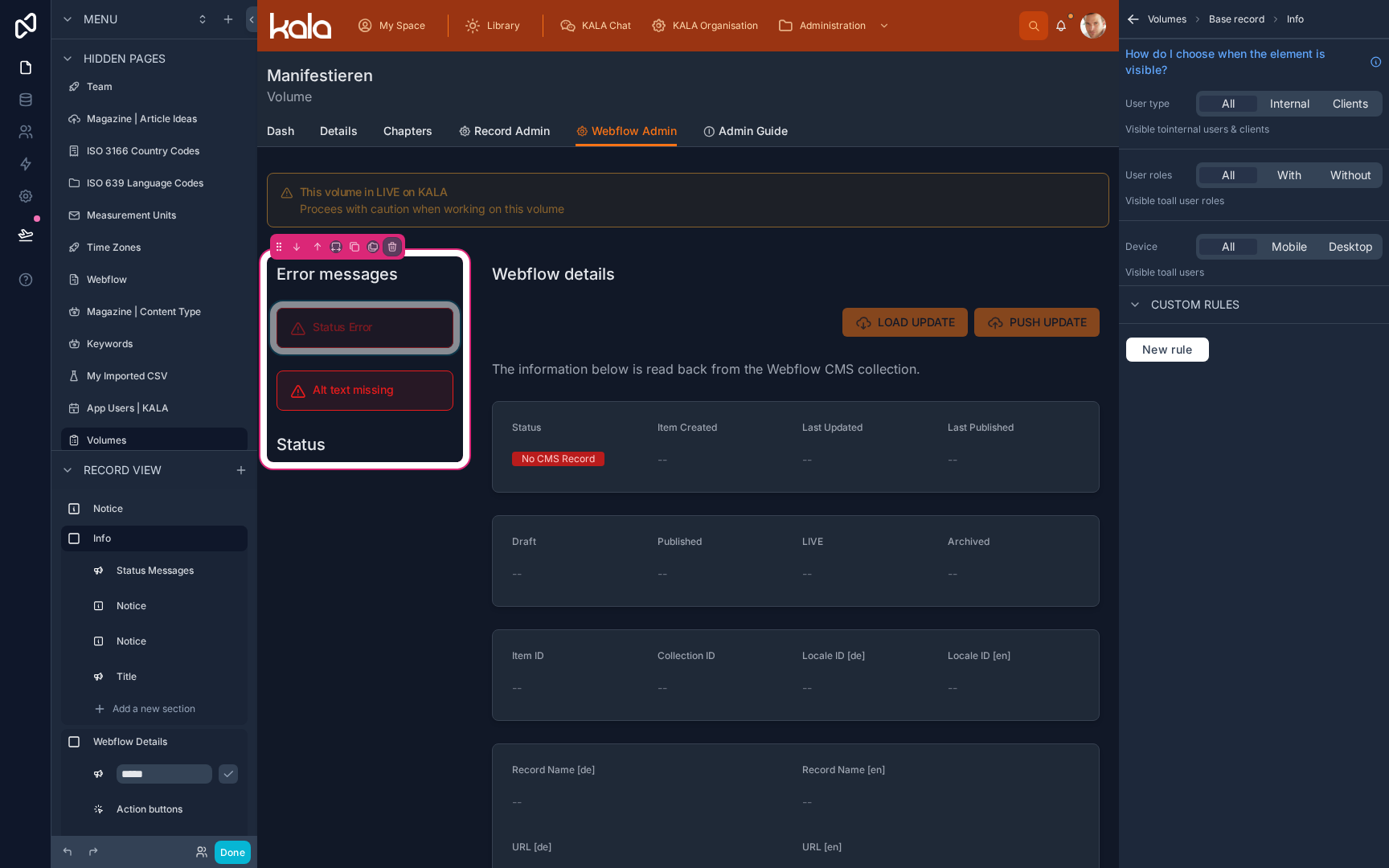
click at [384, 322] on div at bounding box center [365, 328] width 196 height 53
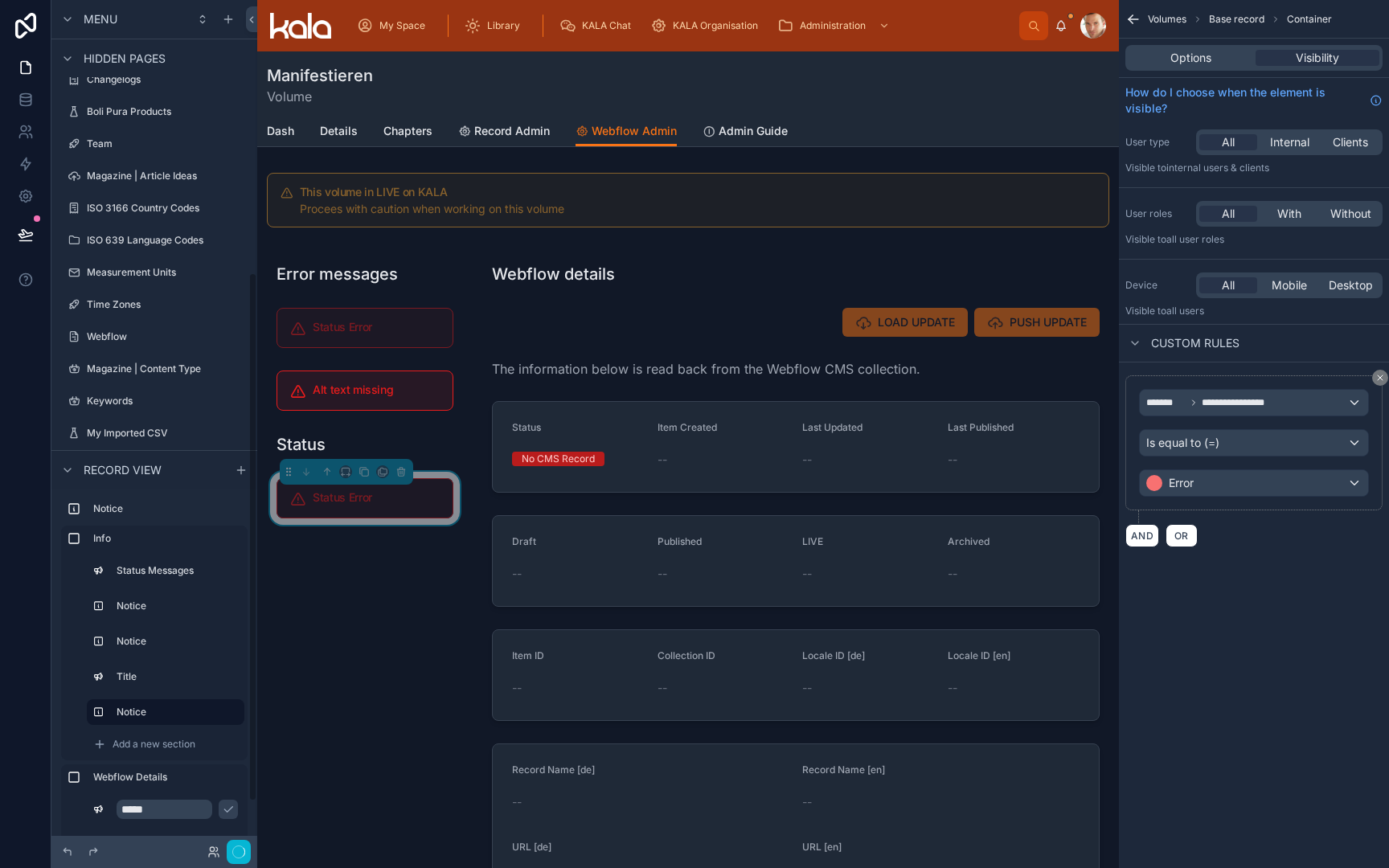
scroll to position [437, 0]
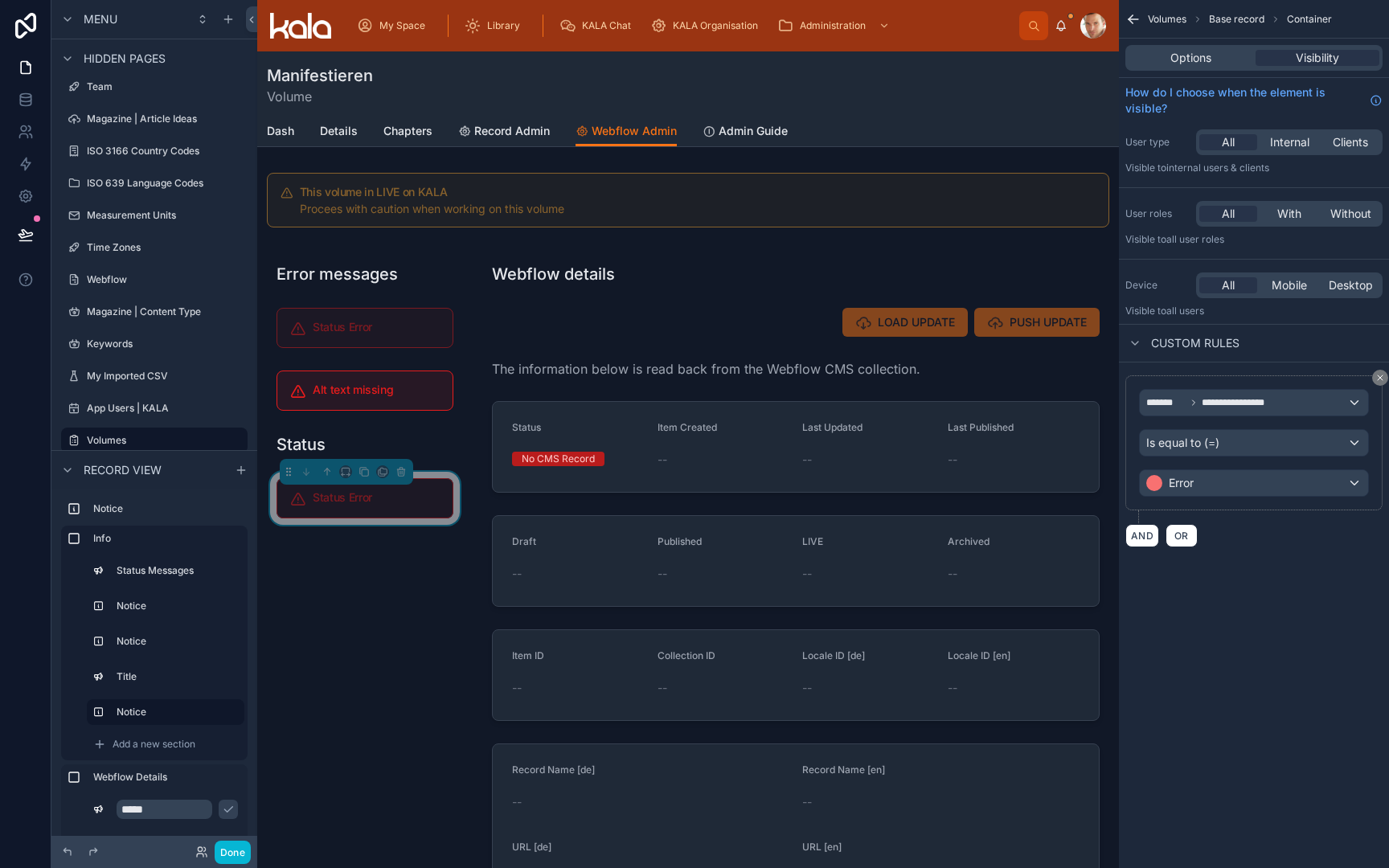
drag, startPoint x: 98, startPoint y: 706, endPoint x: 106, endPoint y: 655, distance: 51.6
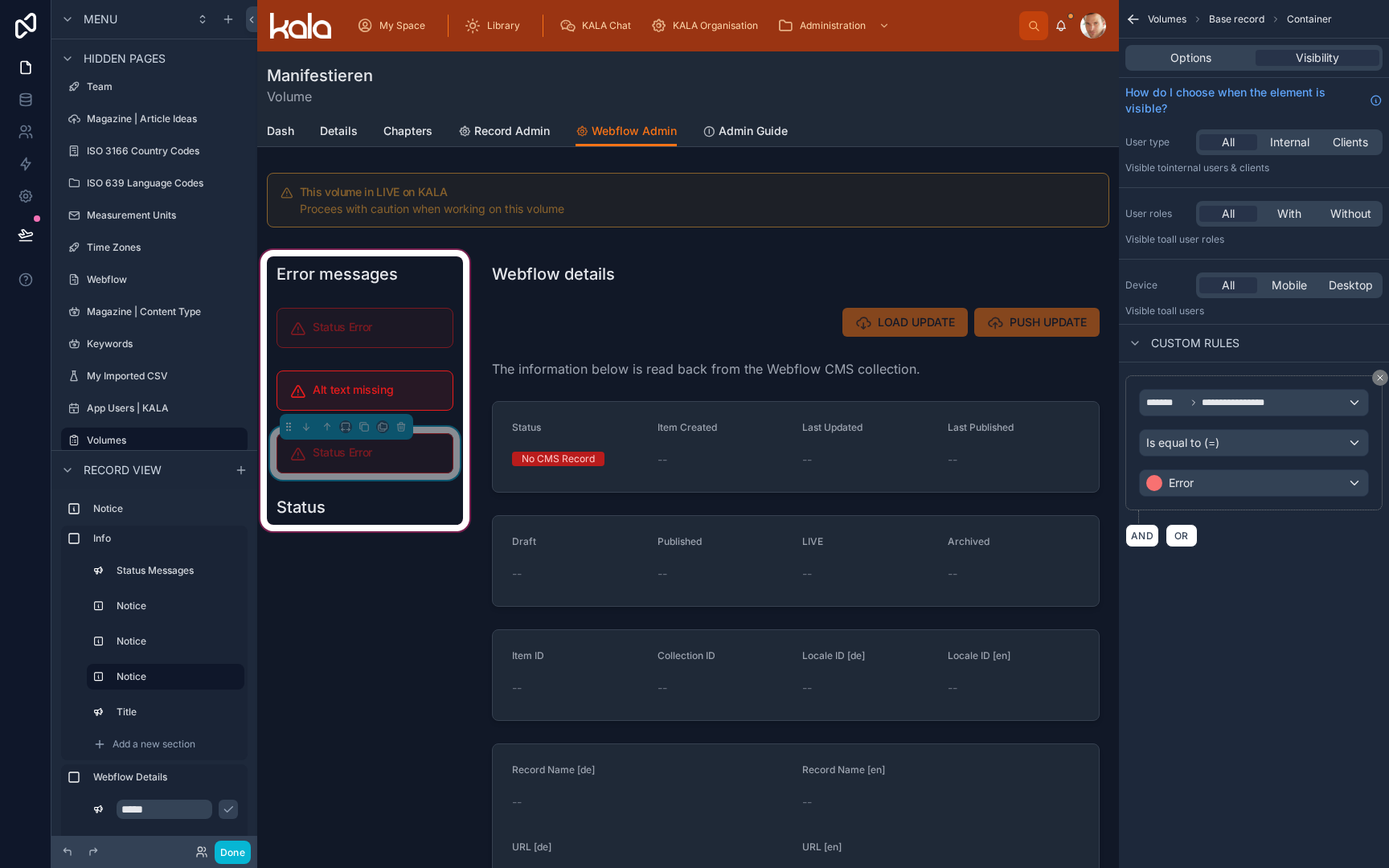
click at [355, 457] on h5 "Status Error" at bounding box center [377, 452] width 127 height 11
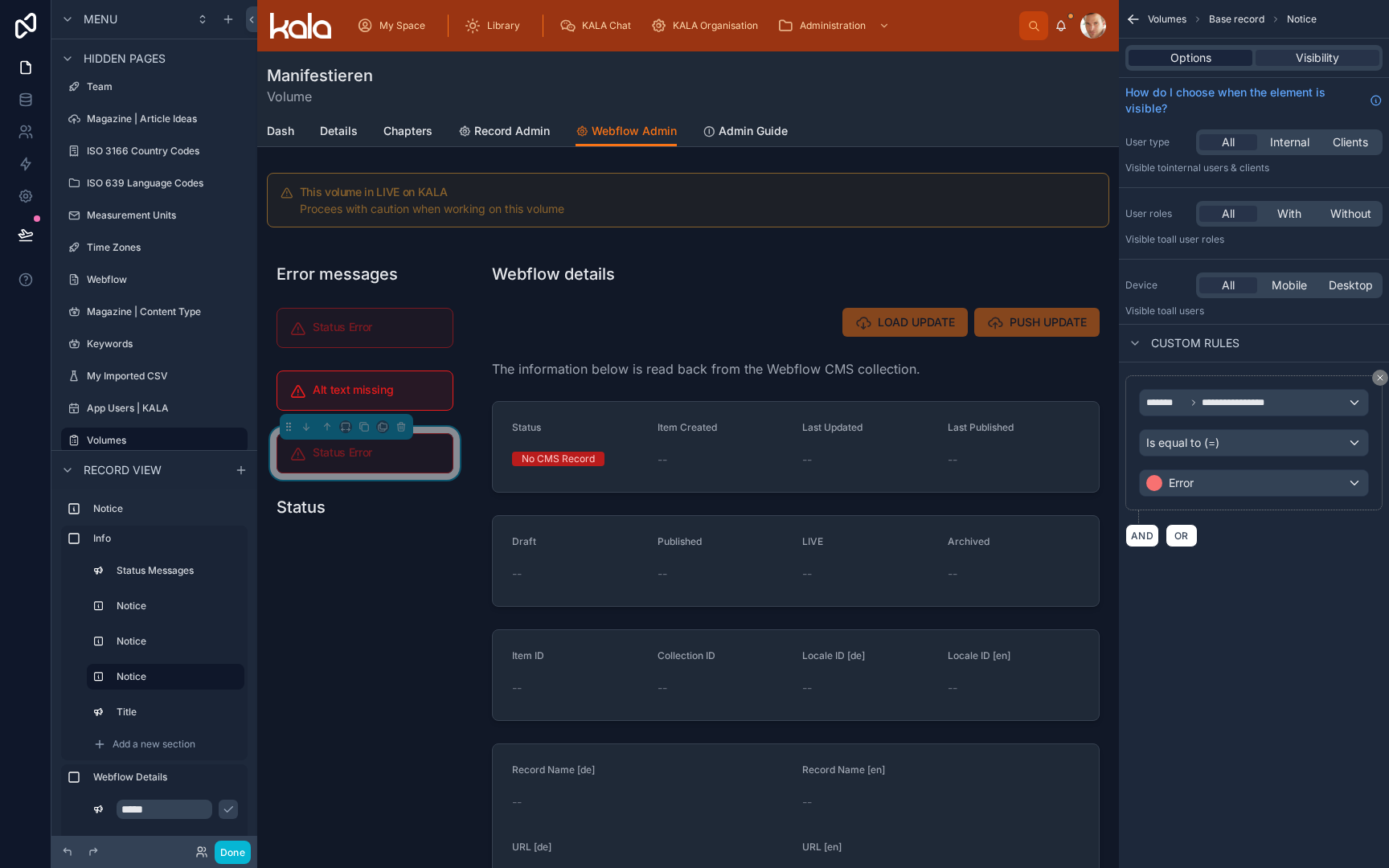
click at [1185, 60] on span "Options" at bounding box center [1191, 58] width 41 height 16
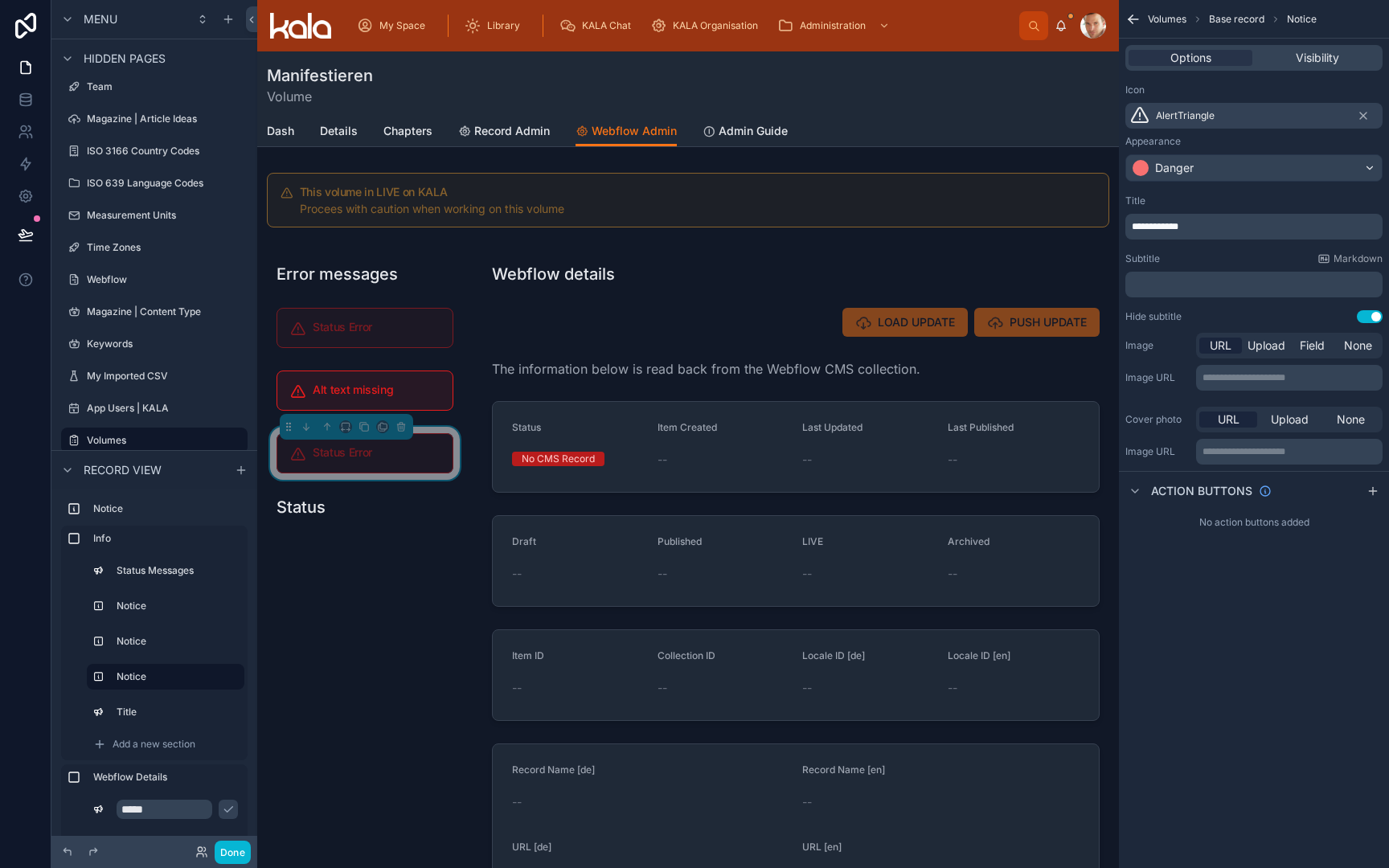
click at [1194, 222] on p "**********" at bounding box center [1256, 227] width 248 height 13
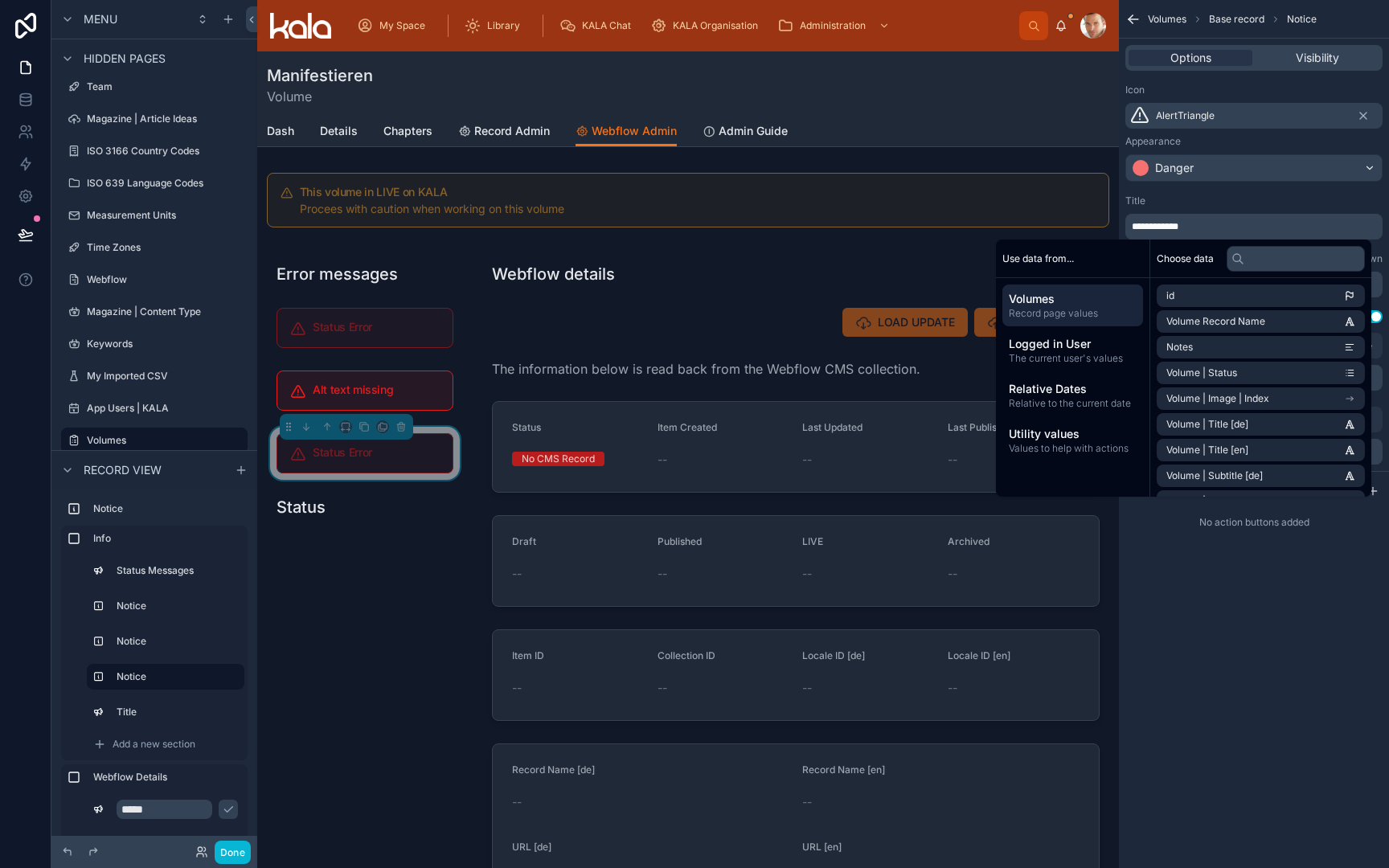
click at [1194, 222] on p "**********" at bounding box center [1256, 227] width 248 height 13
click at [1229, 203] on div "Title" at bounding box center [1253, 200] width 257 height 13
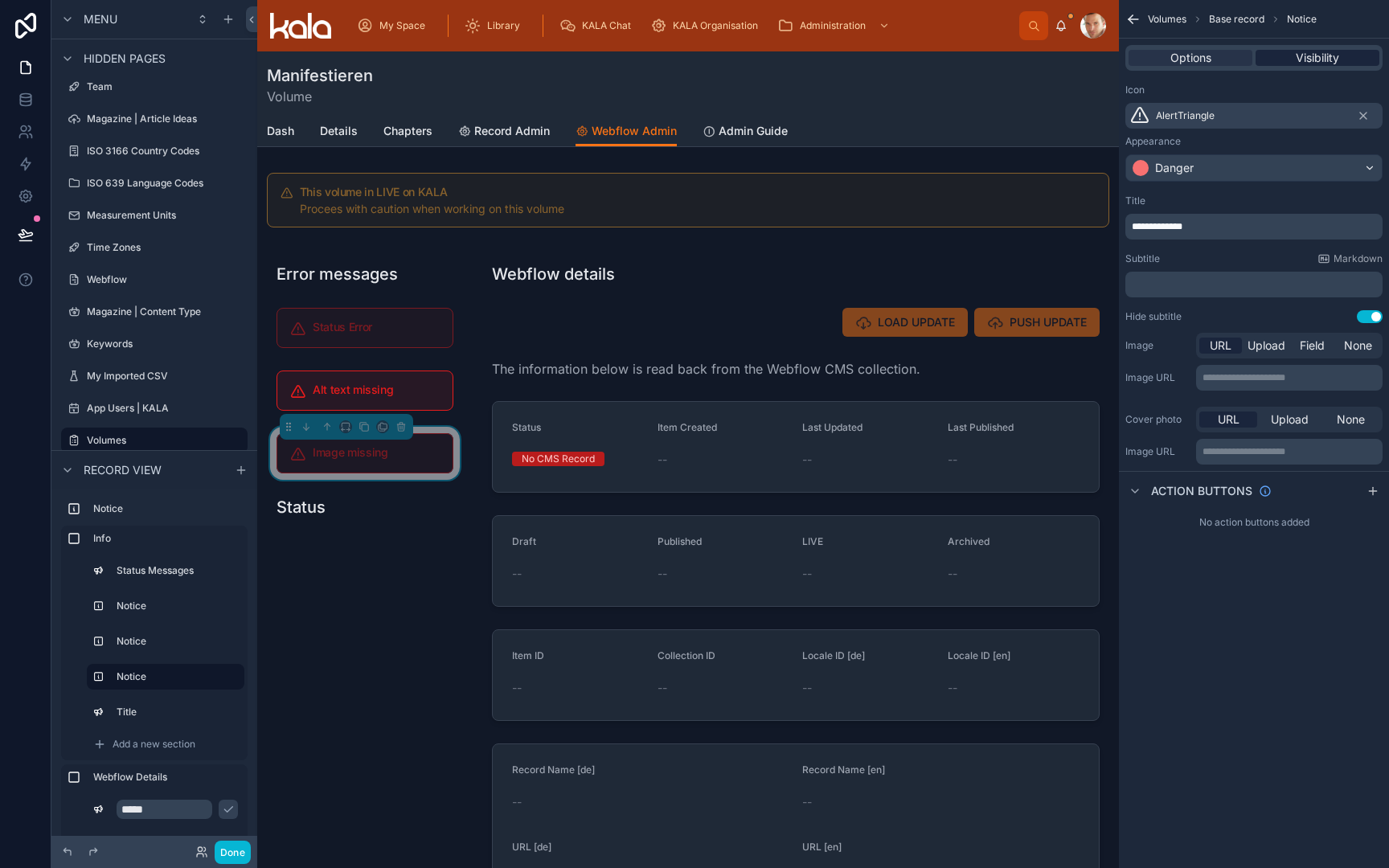
click at [1341, 53] on div "Visibility" at bounding box center [1318, 58] width 124 height 16
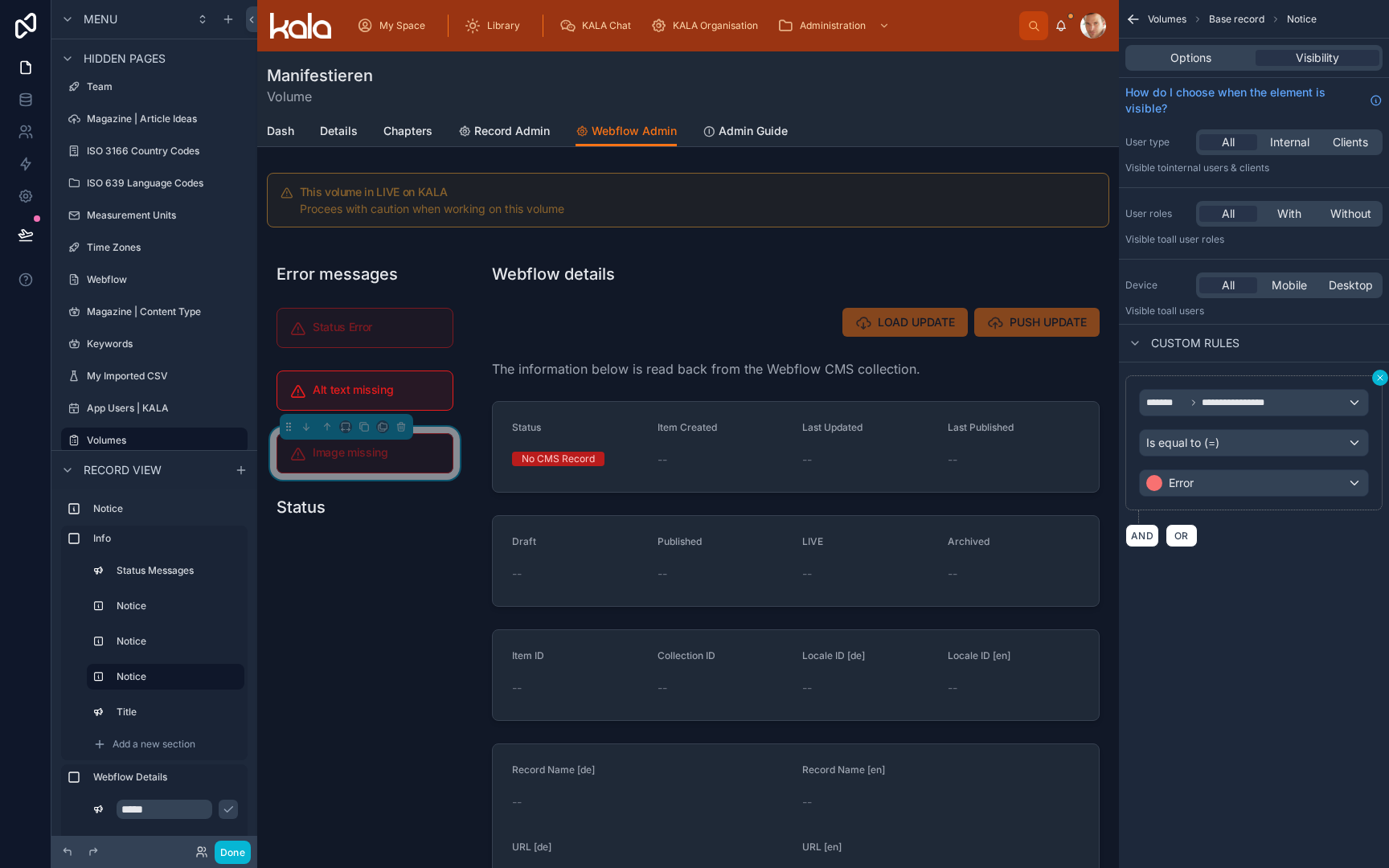
click at [1384, 381] on icon "scrollable content" at bounding box center [1380, 378] width 9 height 9
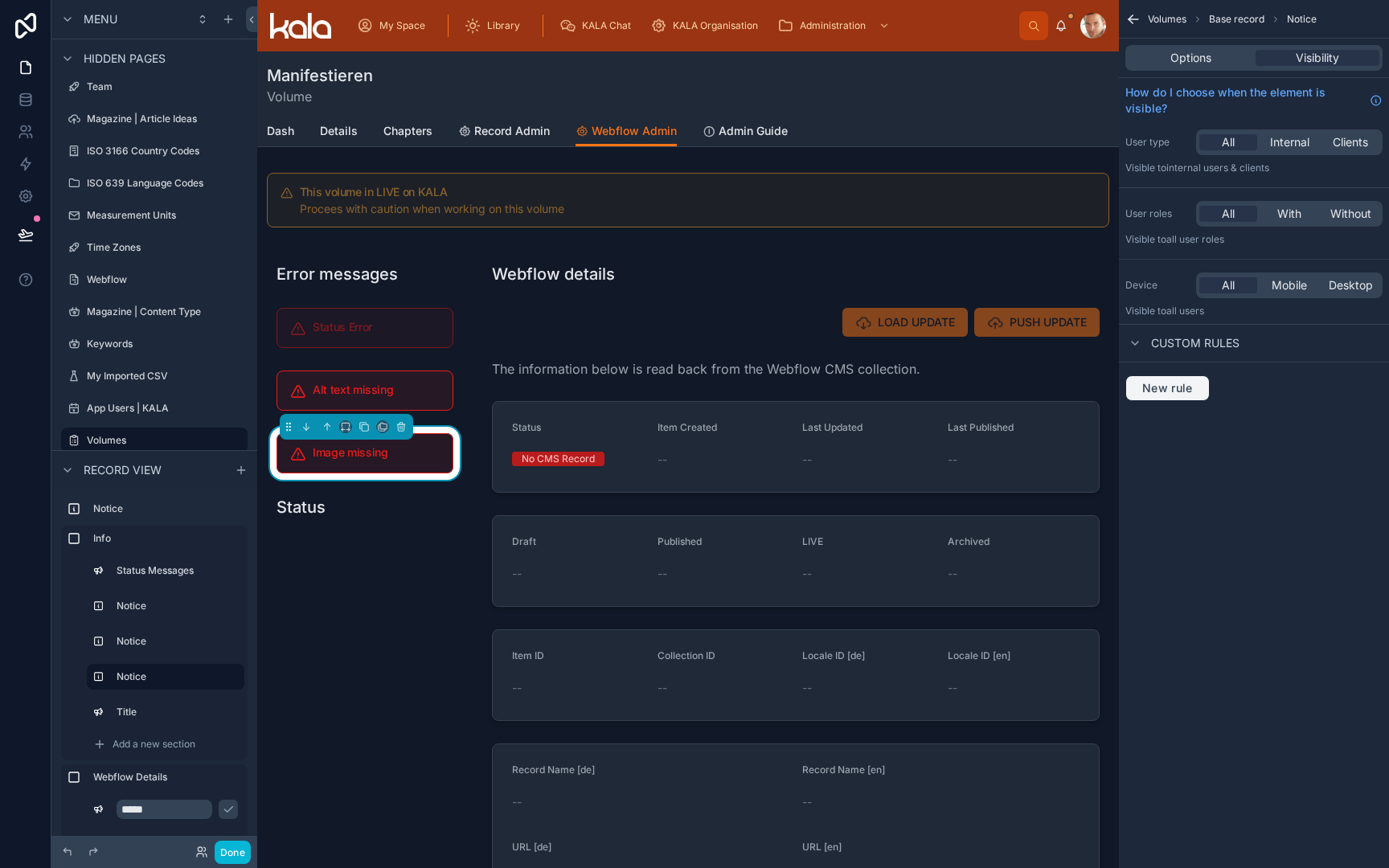
click at [1171, 395] on button "New rule" at bounding box center [1167, 388] width 84 height 25
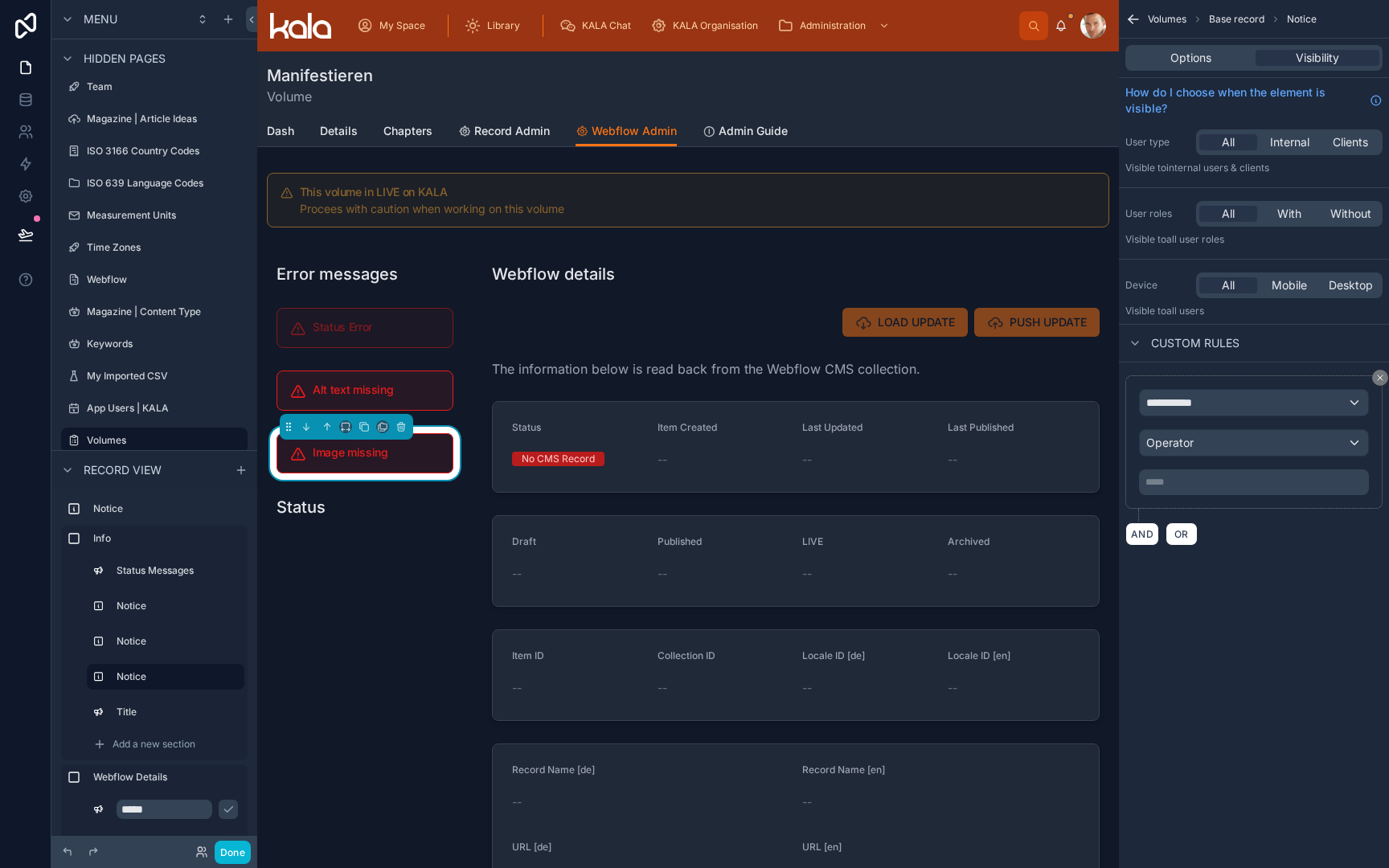
click at [1176, 396] on span "**********" at bounding box center [1176, 402] width 59 height 16
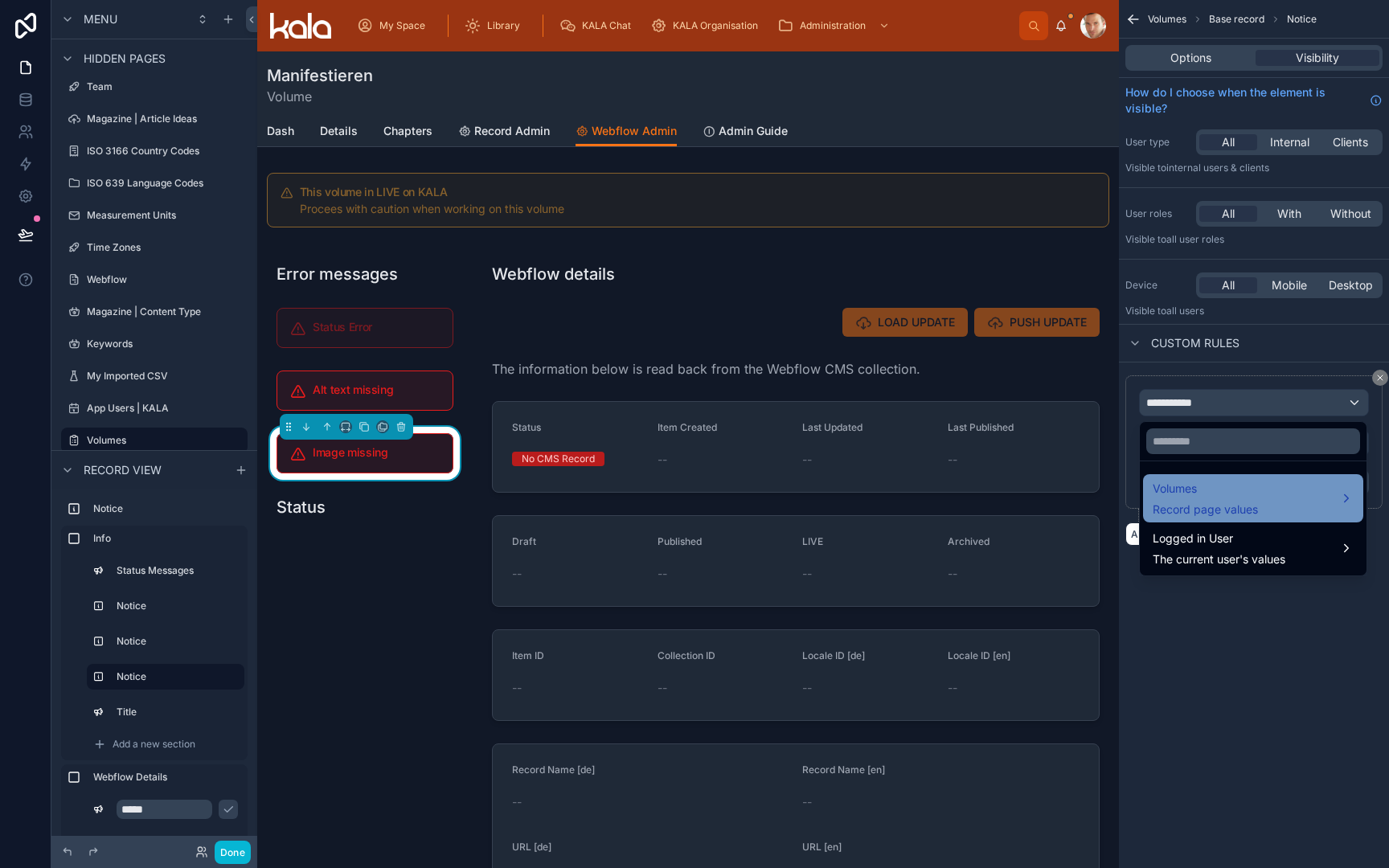
click at [1182, 493] on span "Volumes" at bounding box center [1206, 489] width 105 height 20
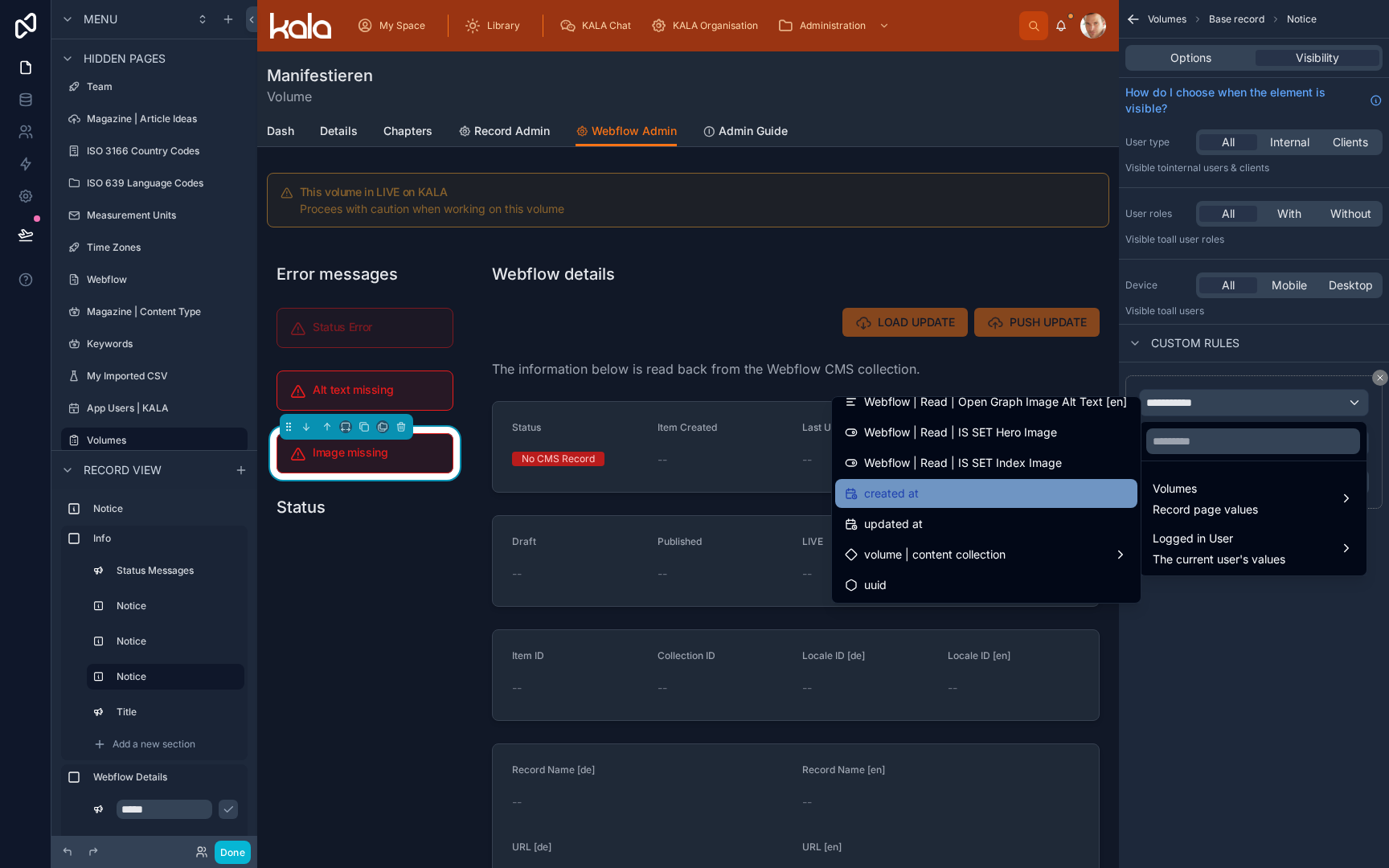
scroll to position [0, 0]
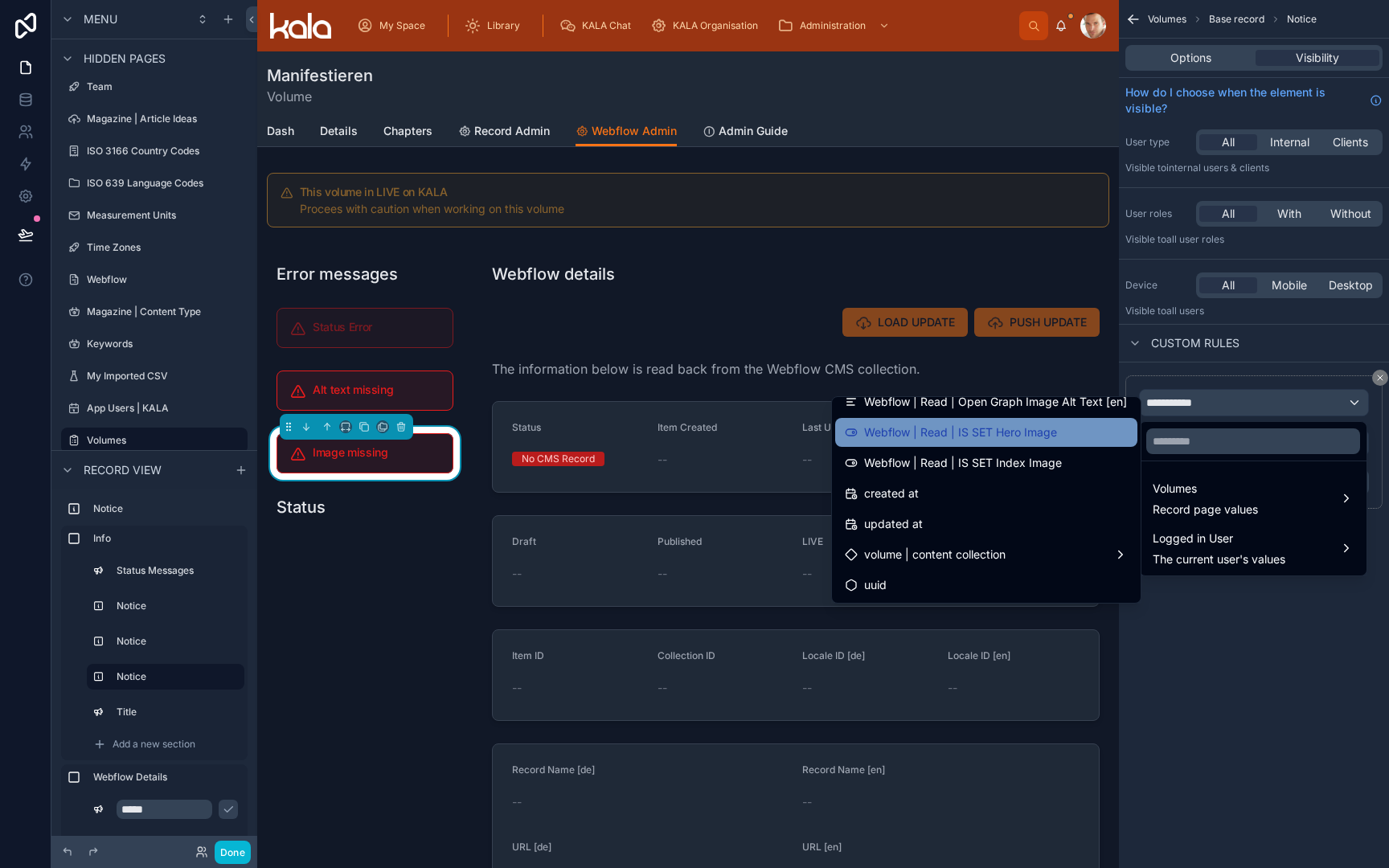
click at [1040, 434] on span "Webflow | Read | IS SET Hero Image" at bounding box center [961, 432] width 193 height 20
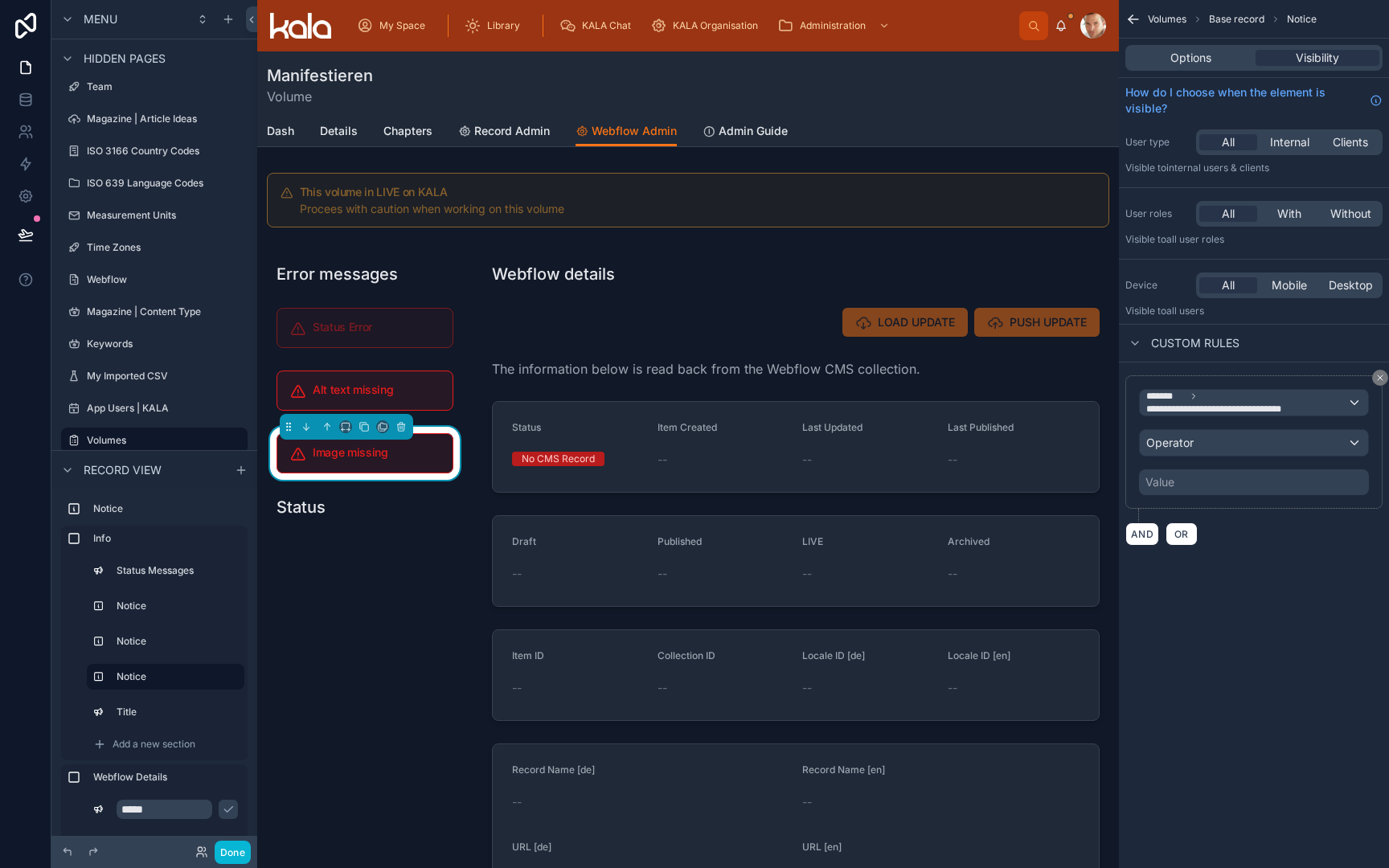
click at [1203, 452] on div "Operator" at bounding box center [1254, 443] width 228 height 25
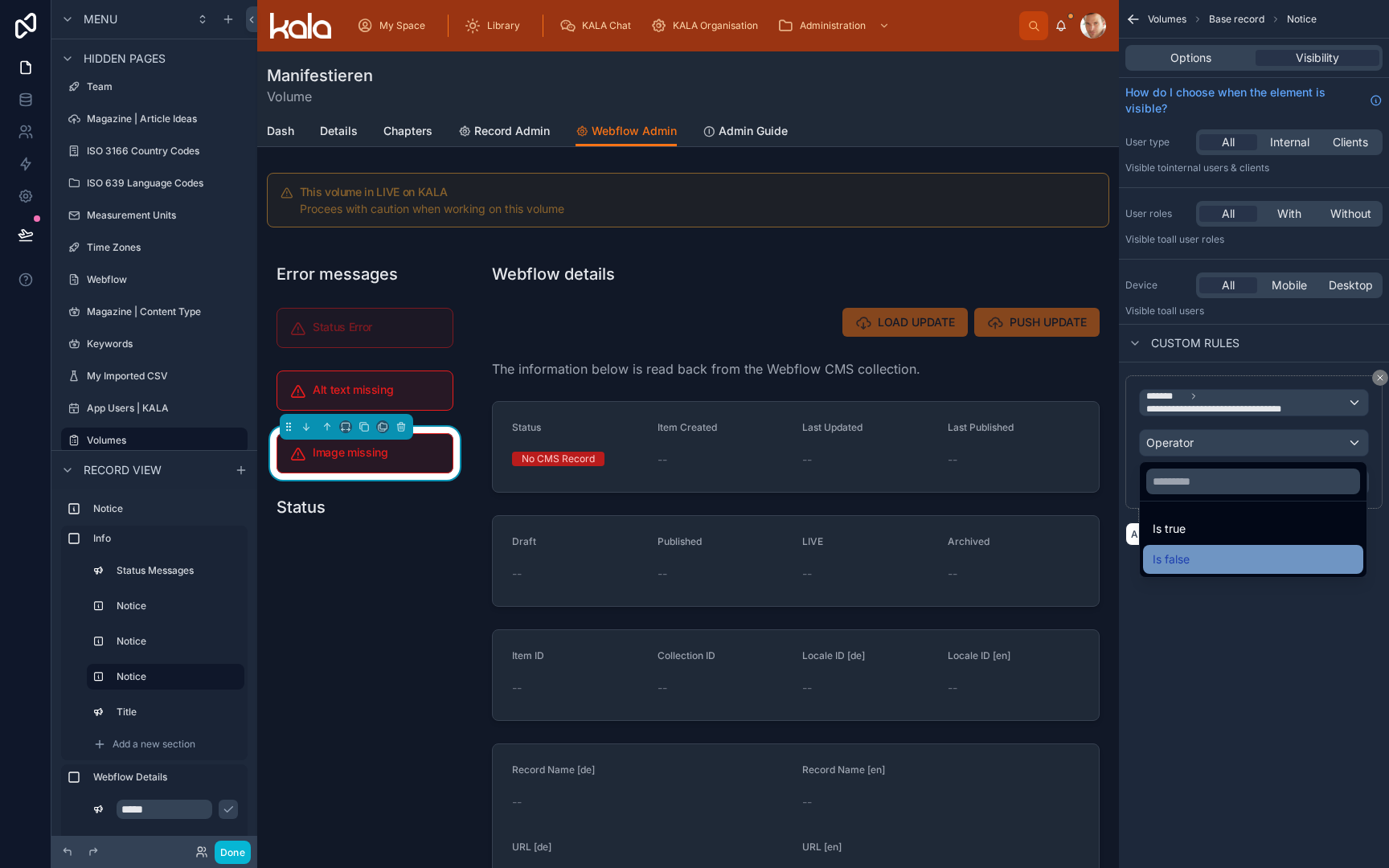
click at [1208, 548] on div "Is false" at bounding box center [1253, 559] width 221 height 29
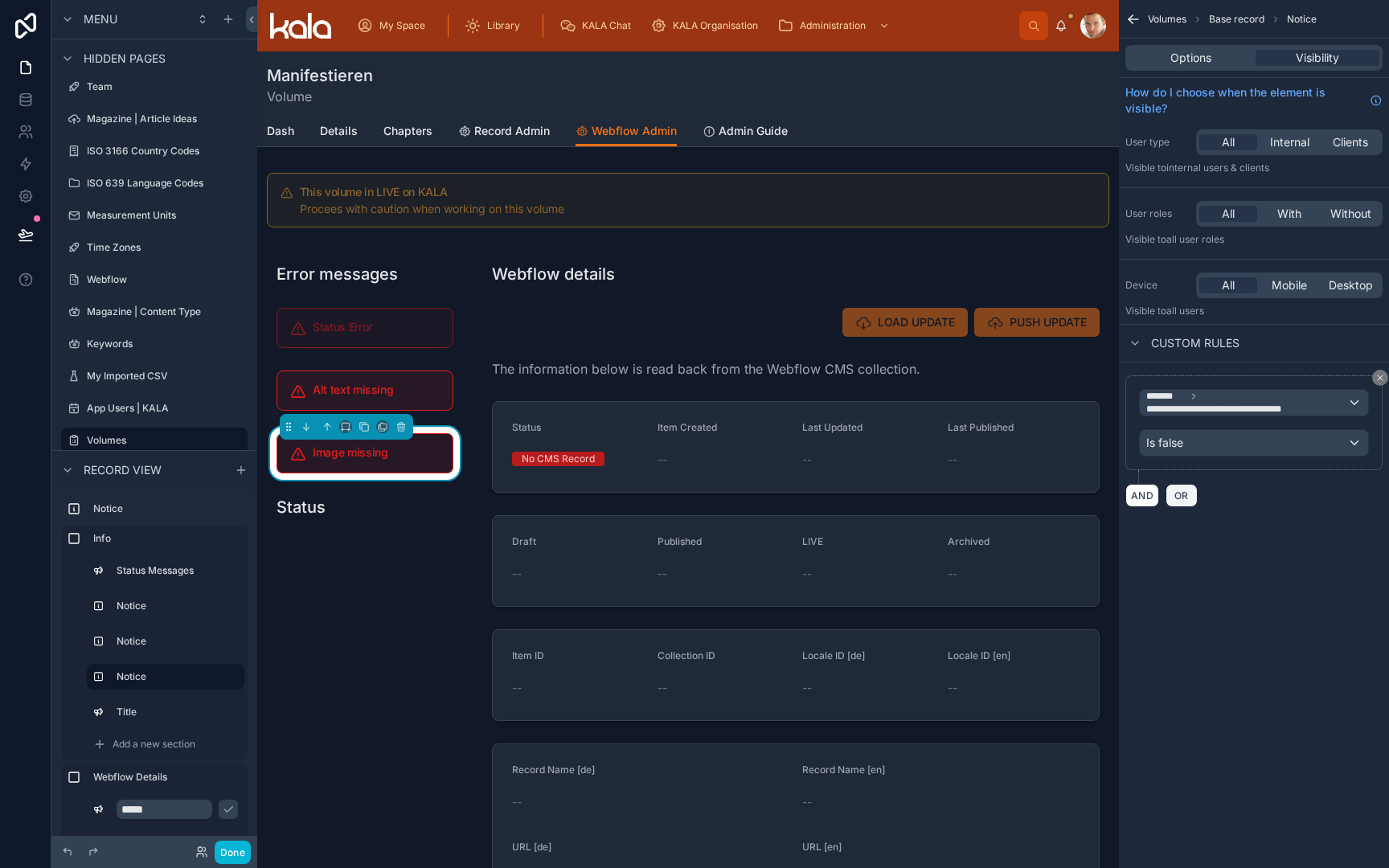
click at [1179, 496] on span "OR" at bounding box center [1181, 496] width 21 height 12
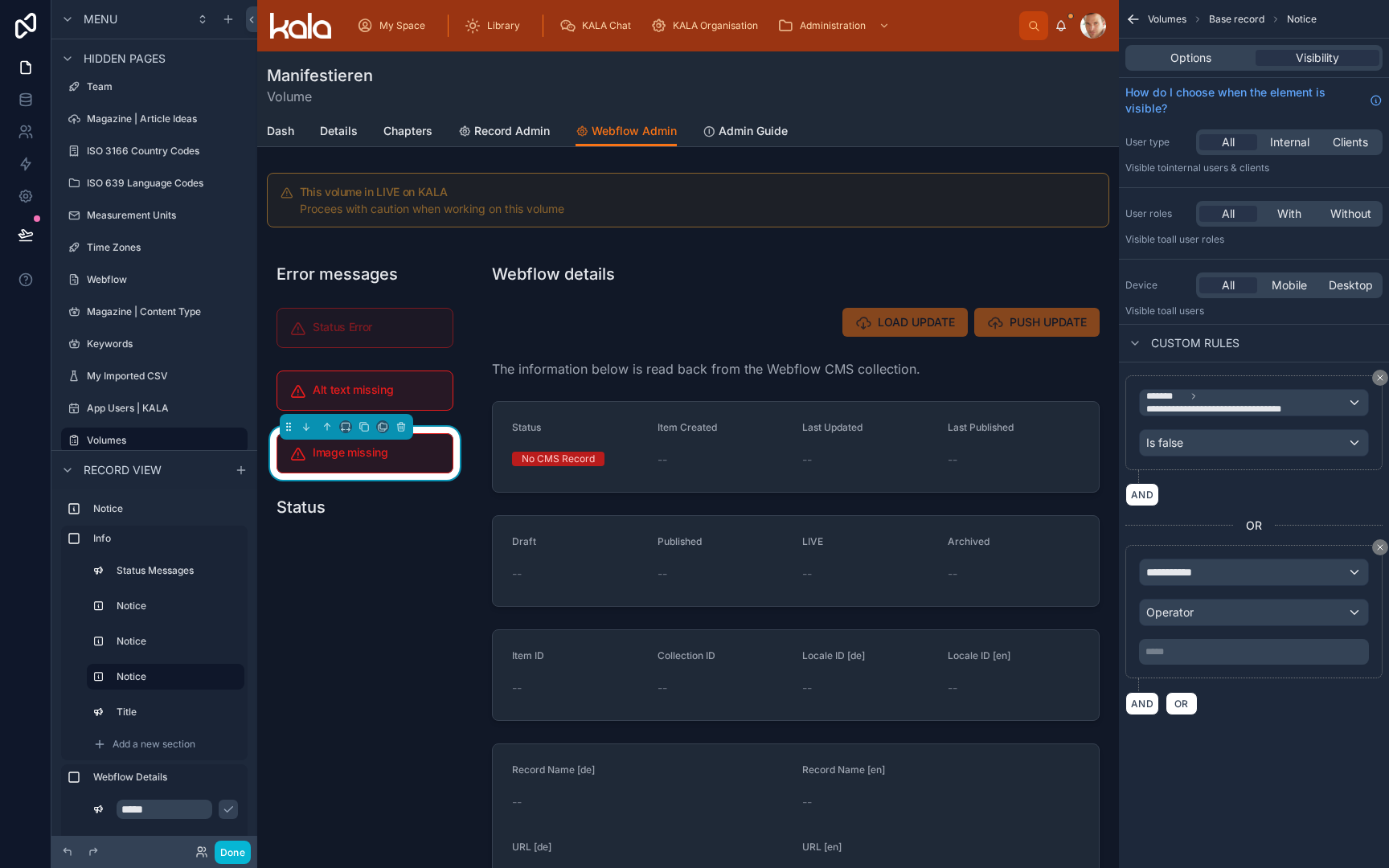
click at [1184, 569] on span "**********" at bounding box center [1176, 572] width 59 height 16
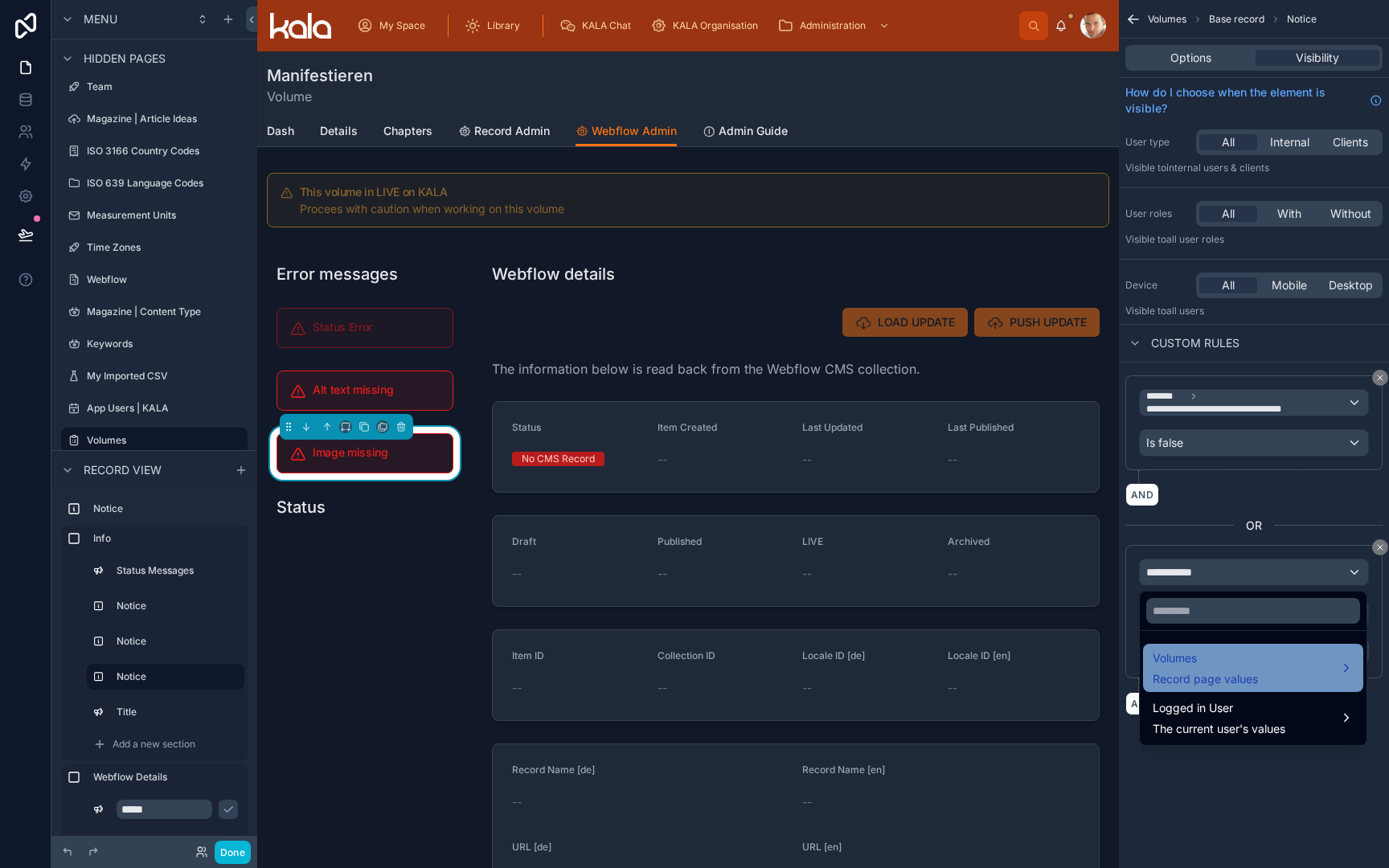
click at [1187, 660] on span "Volumes" at bounding box center [1206, 658] width 105 height 20
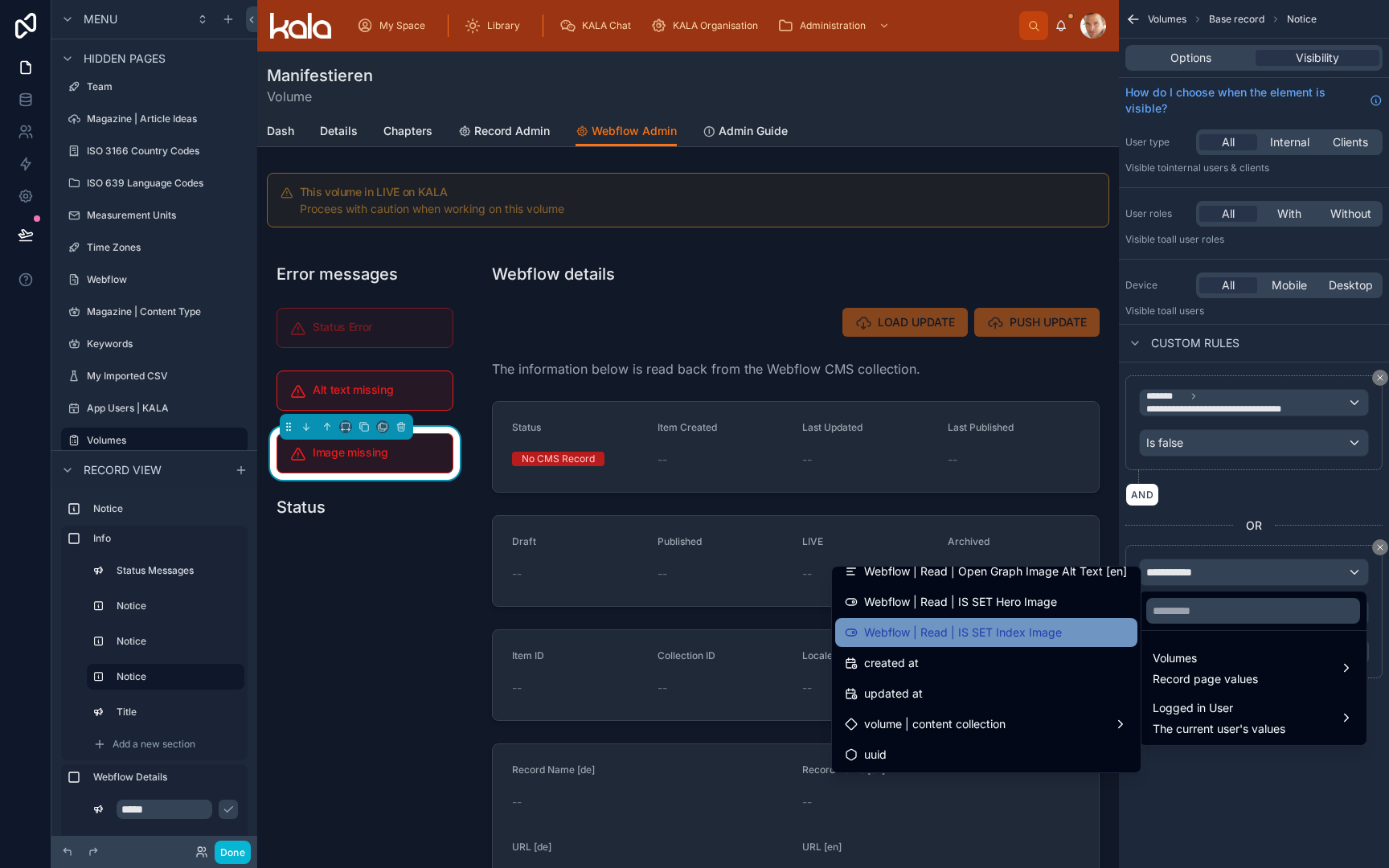
scroll to position [2104, 0]
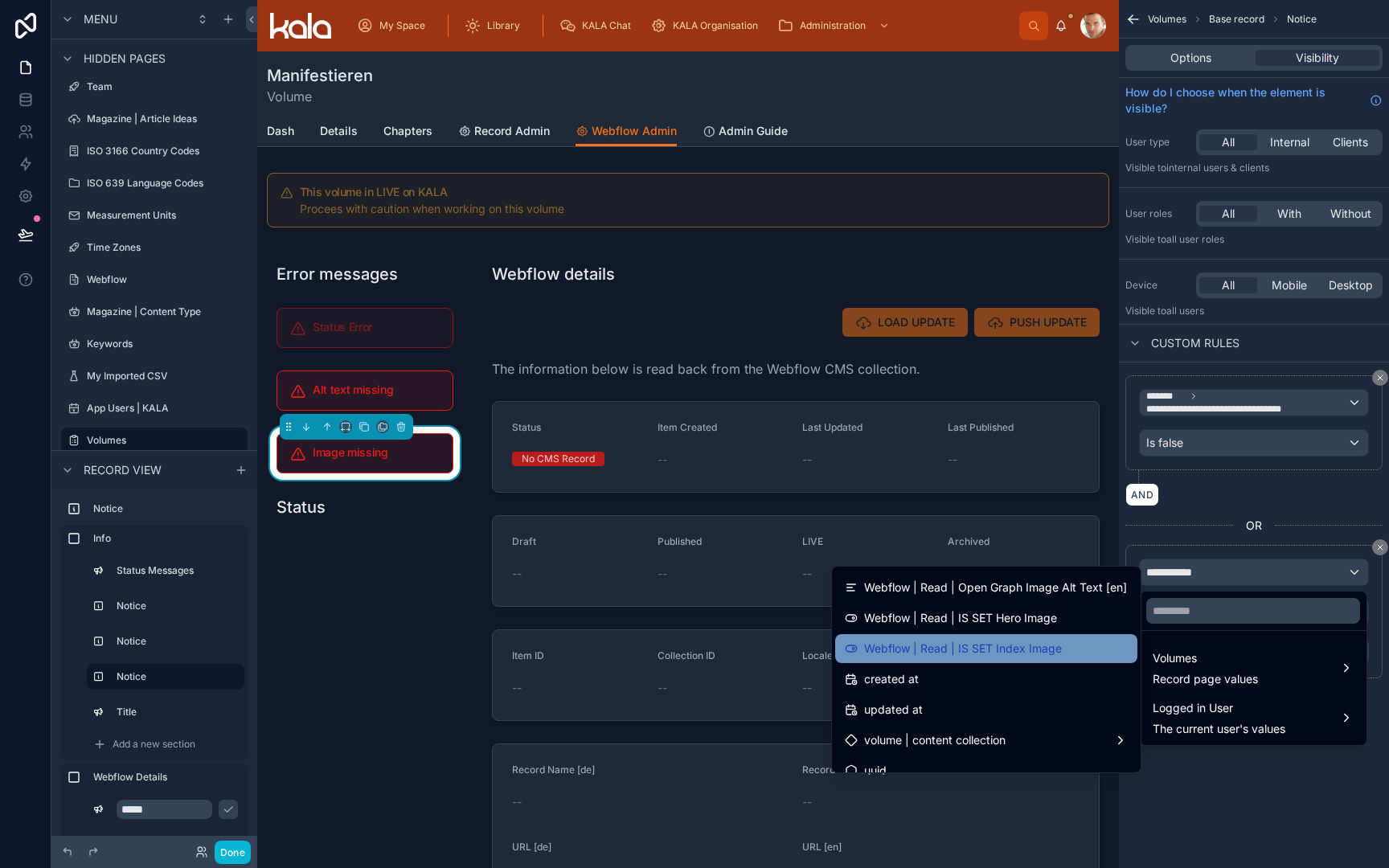
click at [1059, 651] on span "Webflow | Read | IS SET Index Image" at bounding box center [963, 648] width 198 height 20
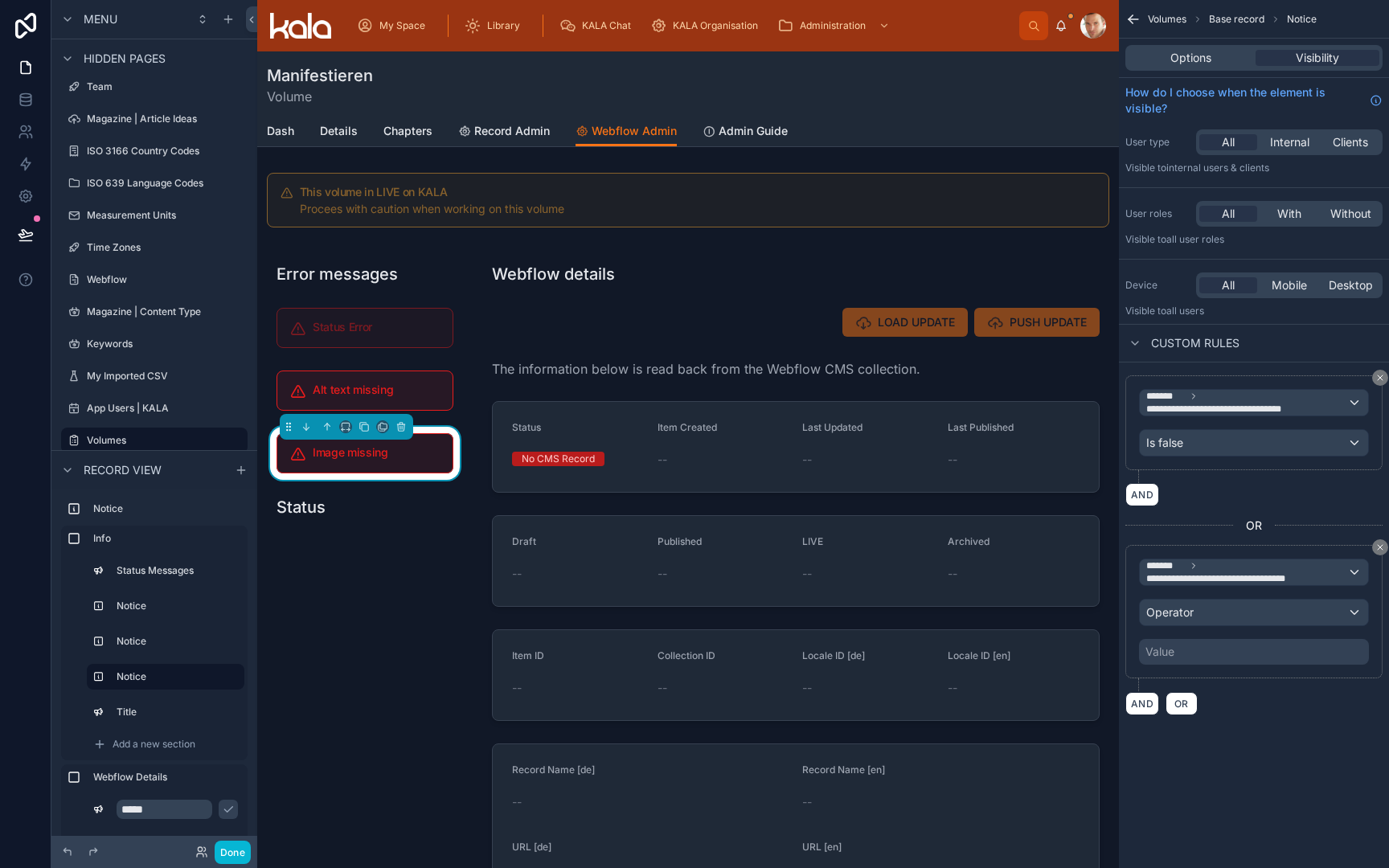
click at [1190, 613] on span "Operator" at bounding box center [1170, 612] width 48 height 14
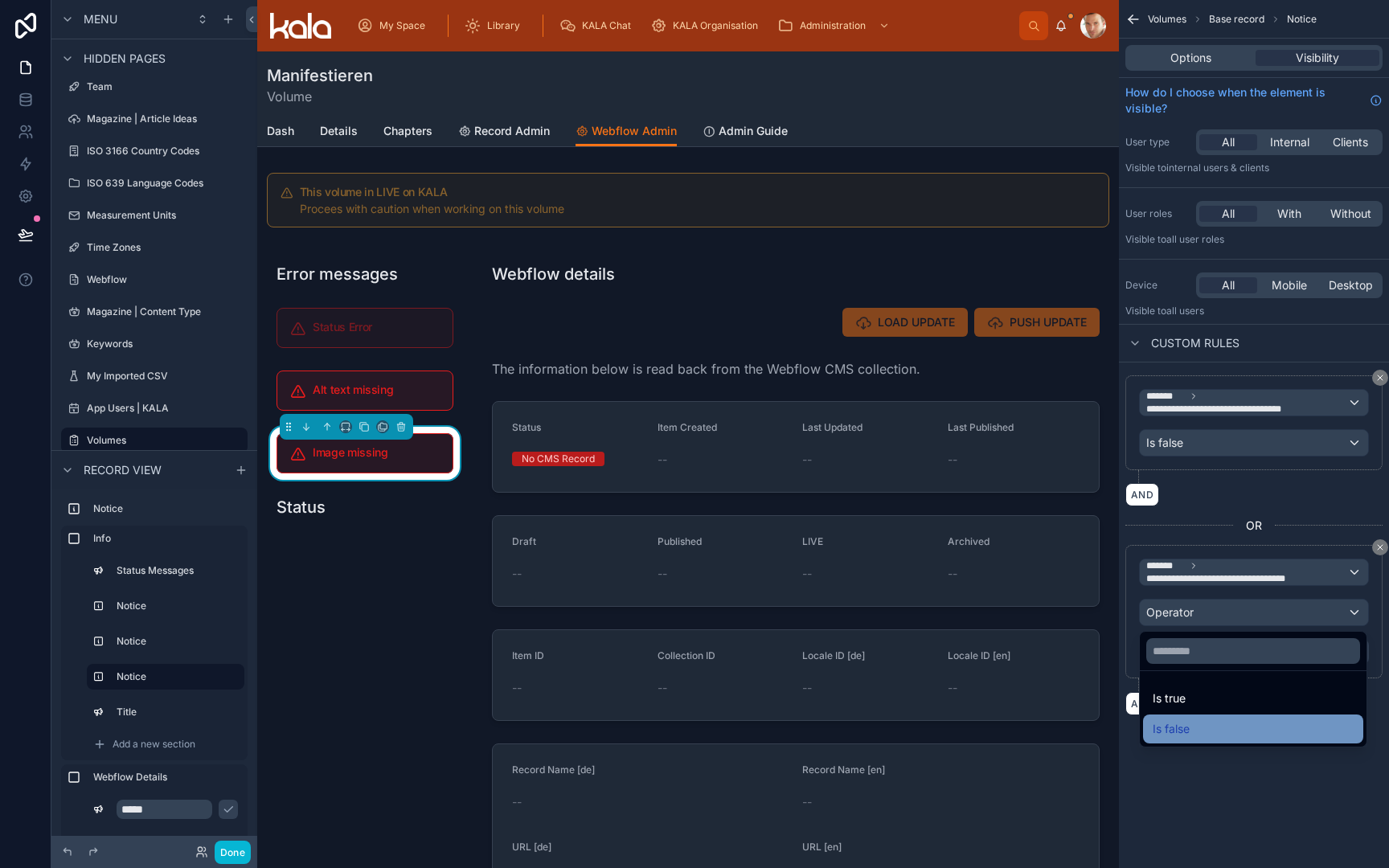
click at [1191, 721] on div "Is false" at bounding box center [1253, 729] width 201 height 20
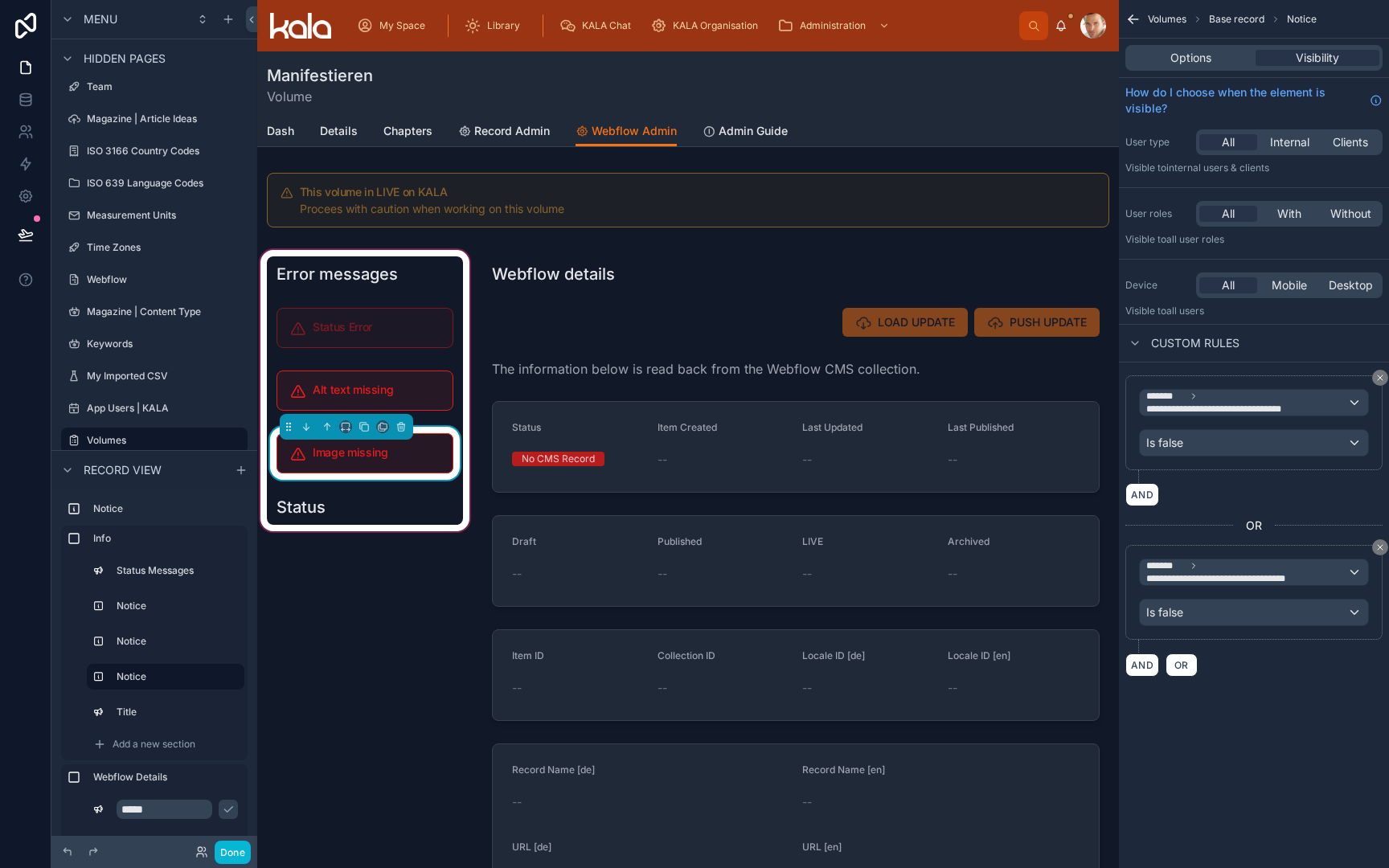
click at [462, 302] on div "Status Error" at bounding box center [365, 328] width 196 height 53
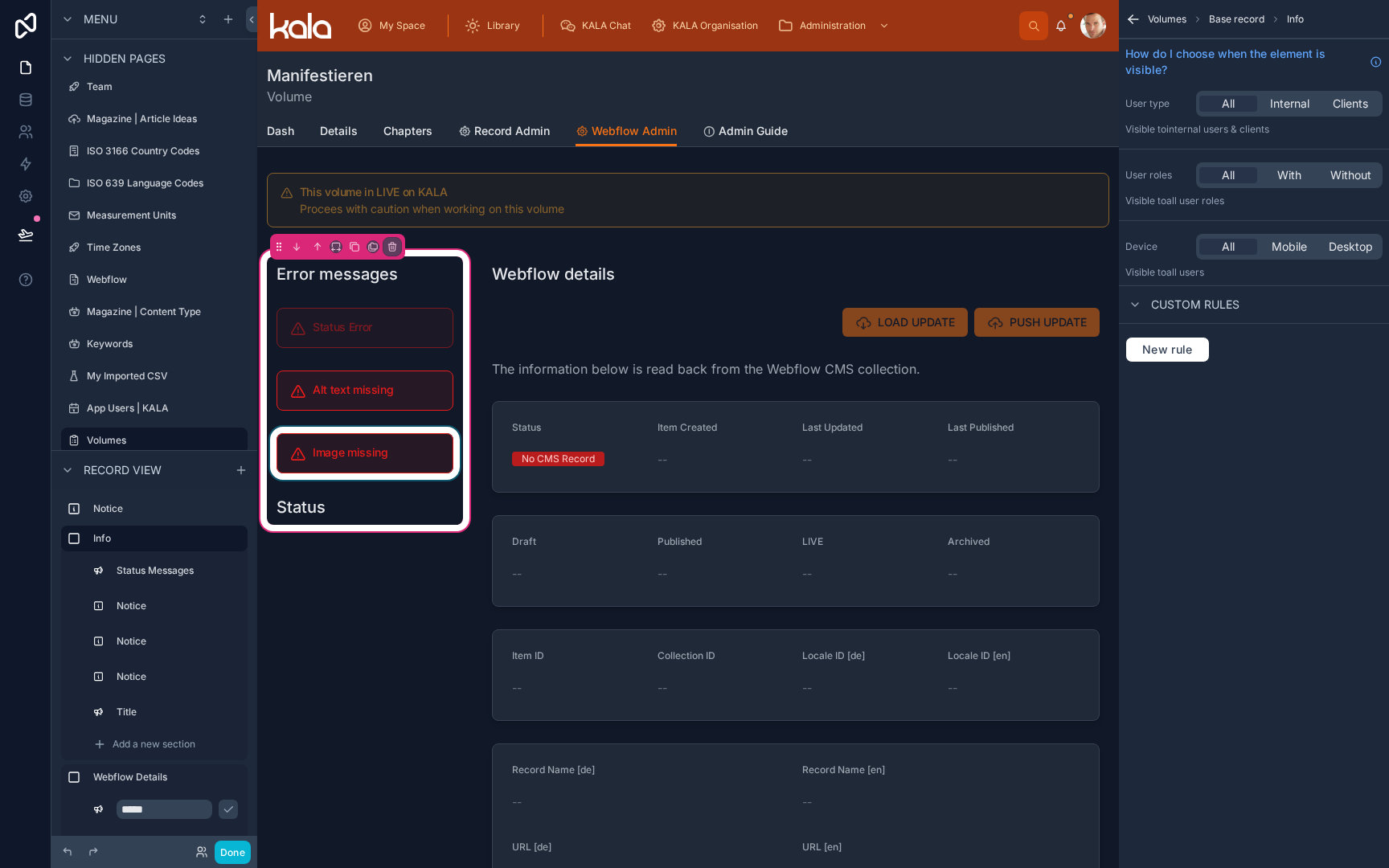
click at [424, 476] on div at bounding box center [365, 453] width 196 height 53
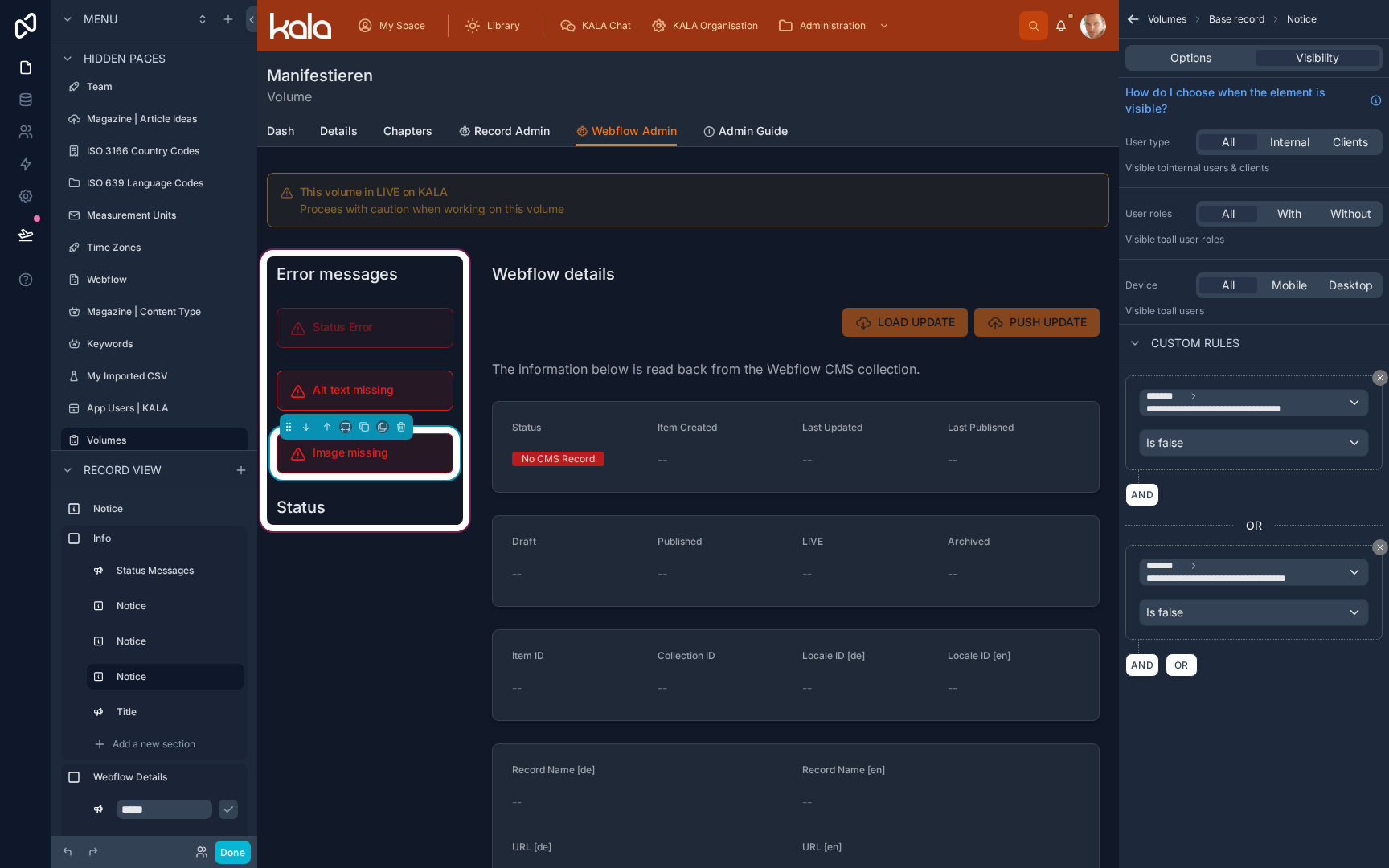
scroll to position [0, 0]
click at [1191, 662] on button "OR" at bounding box center [1182, 664] width 32 height 23
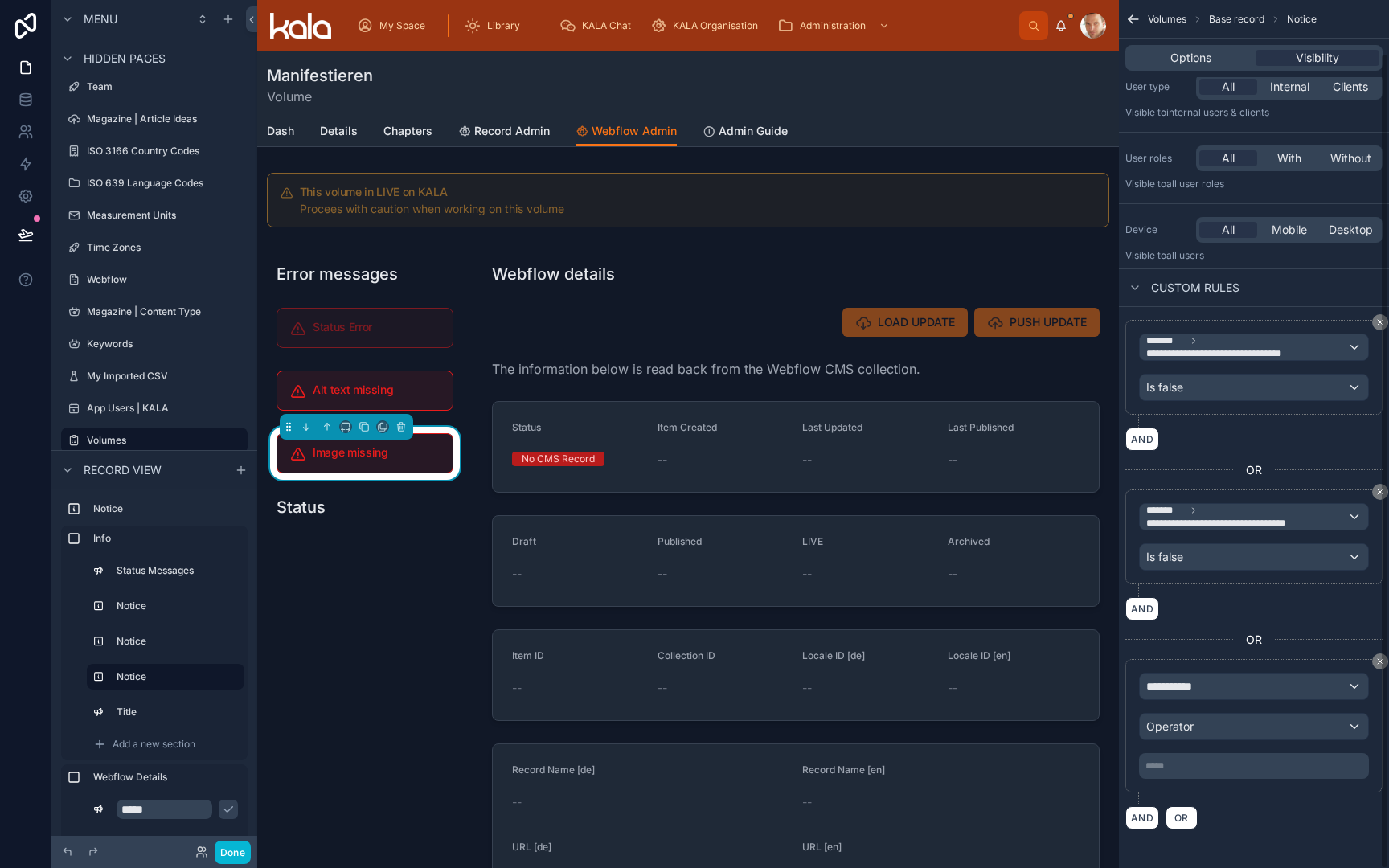
scroll to position [55, 0]
click at [1220, 693] on div "**********" at bounding box center [1254, 686] width 228 height 25
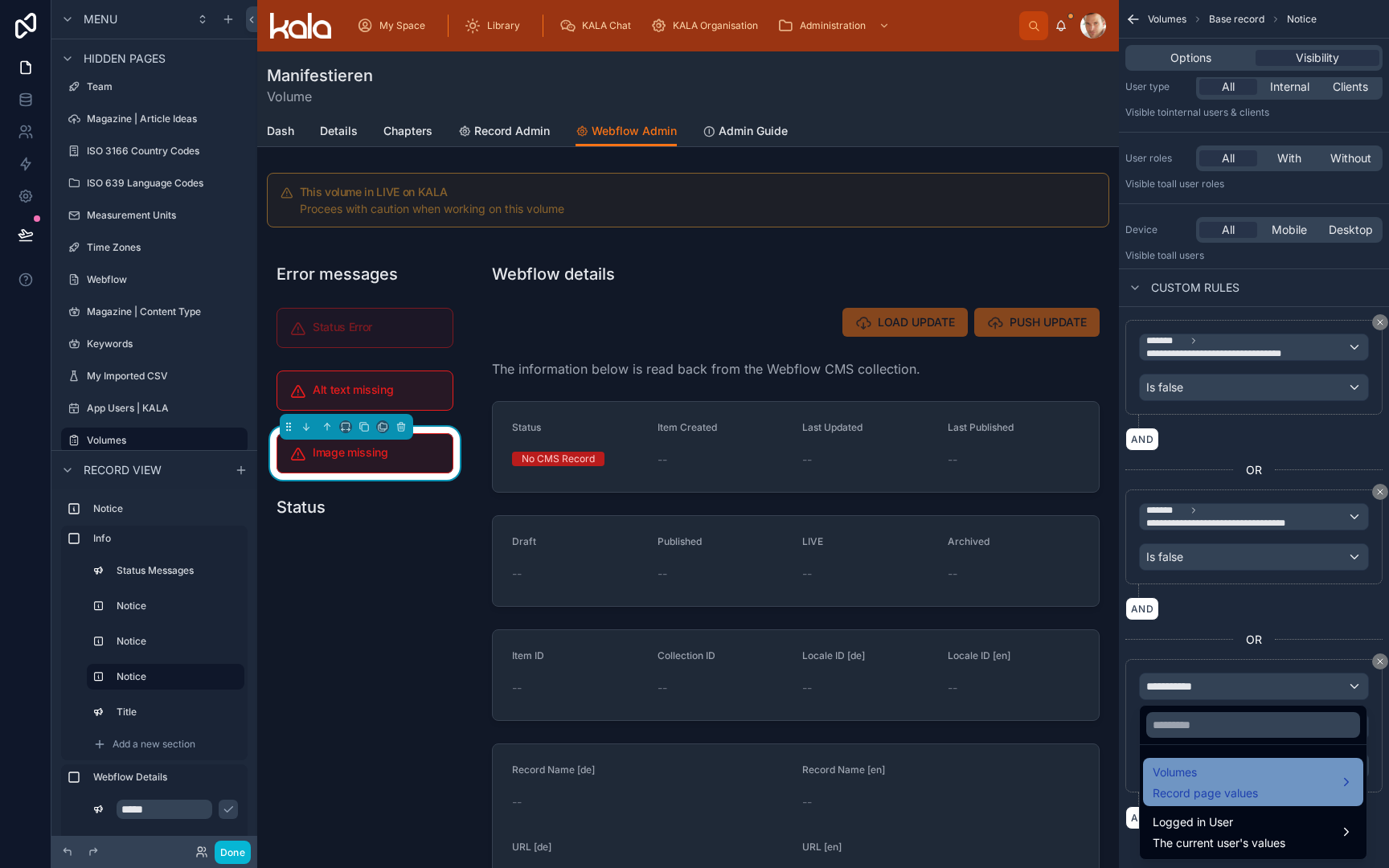
click at [1214, 787] on span "Record page values" at bounding box center [1206, 793] width 105 height 16
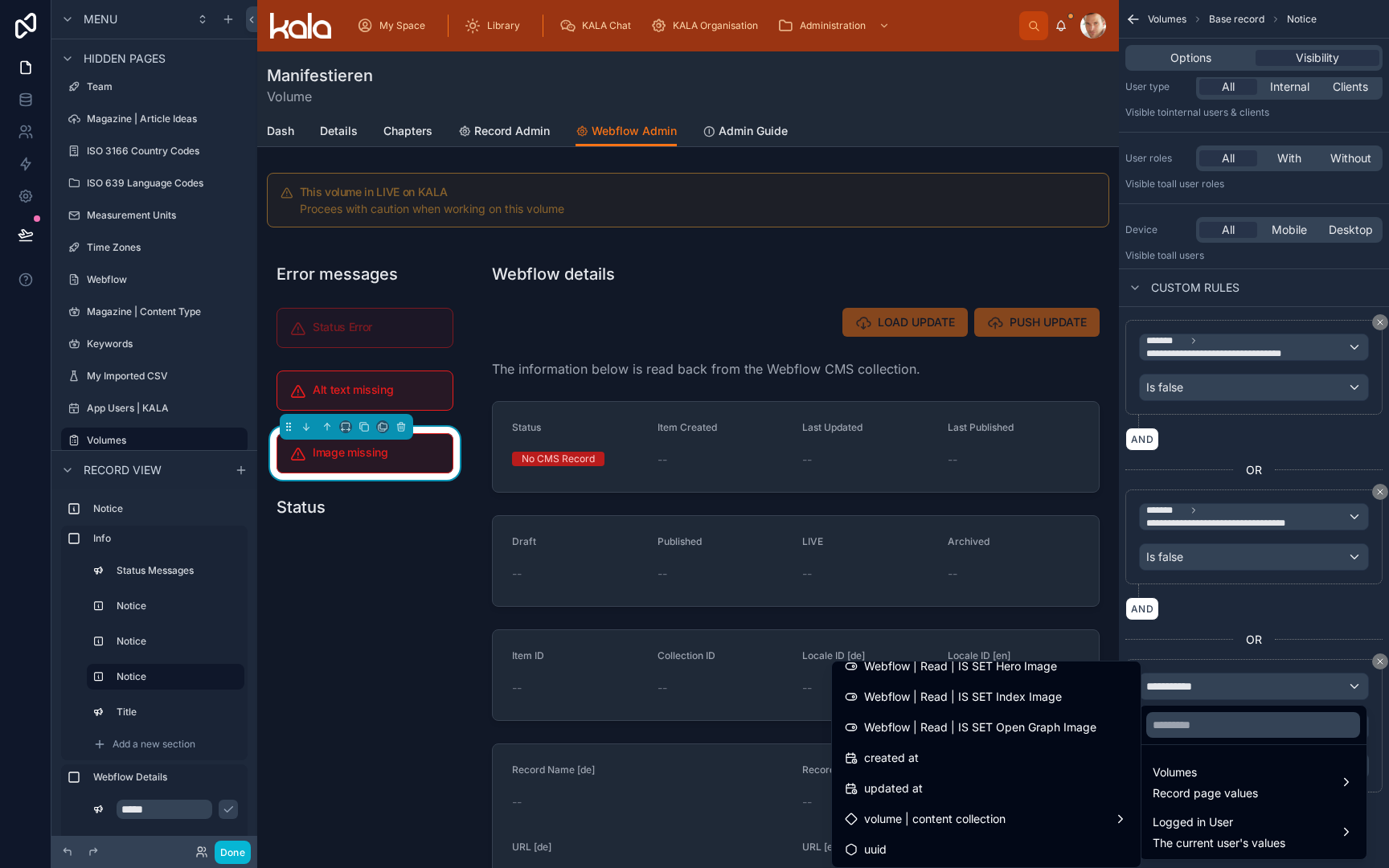
scroll to position [0, 0]
click at [1078, 732] on span "Webflow | Read | IS SET Open Graph Image" at bounding box center [981, 727] width 232 height 20
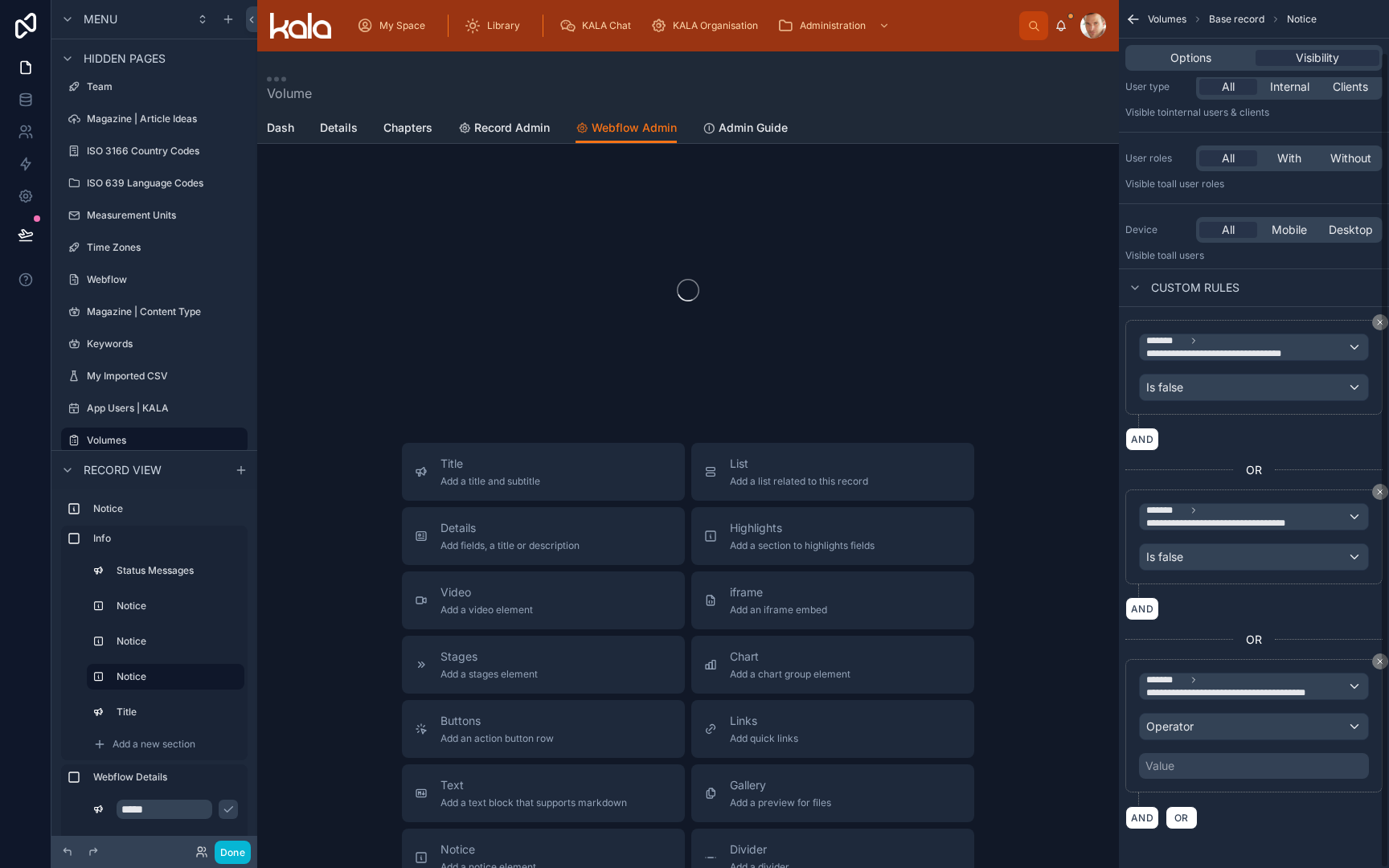
click at [1211, 732] on div "Operator" at bounding box center [1254, 726] width 228 height 25
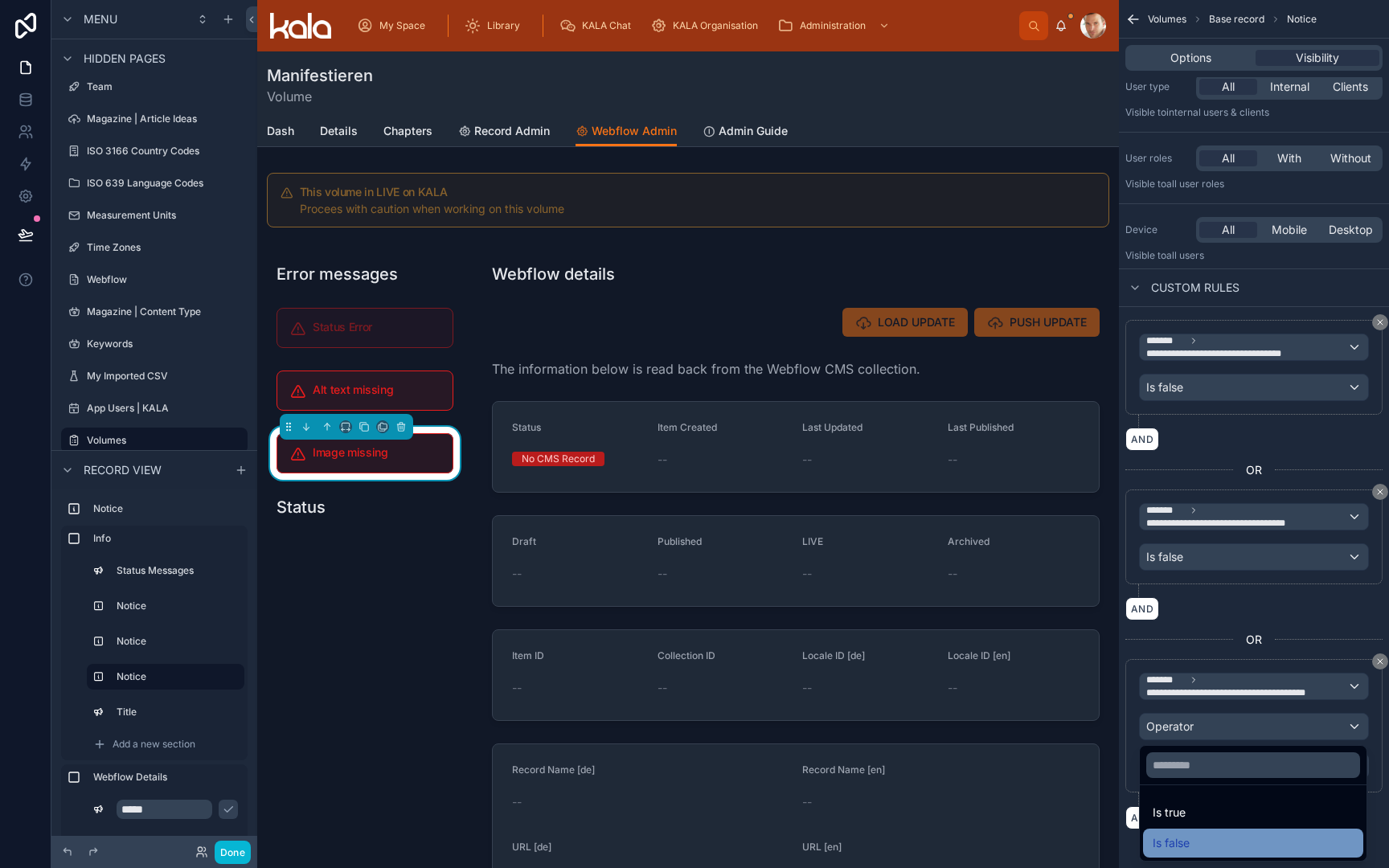
click at [1208, 833] on div "Is false" at bounding box center [1253, 843] width 221 height 29
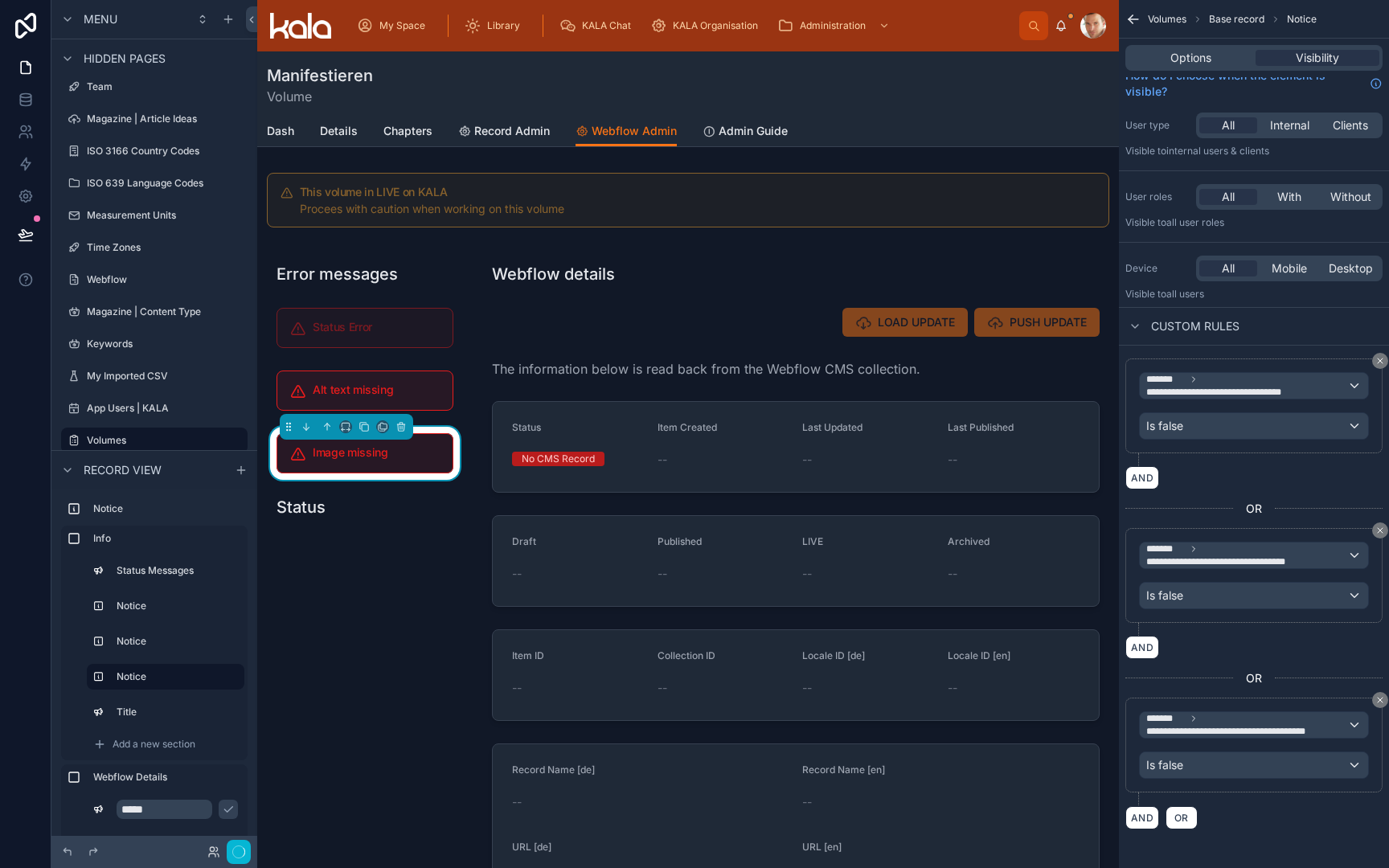
scroll to position [17, 0]
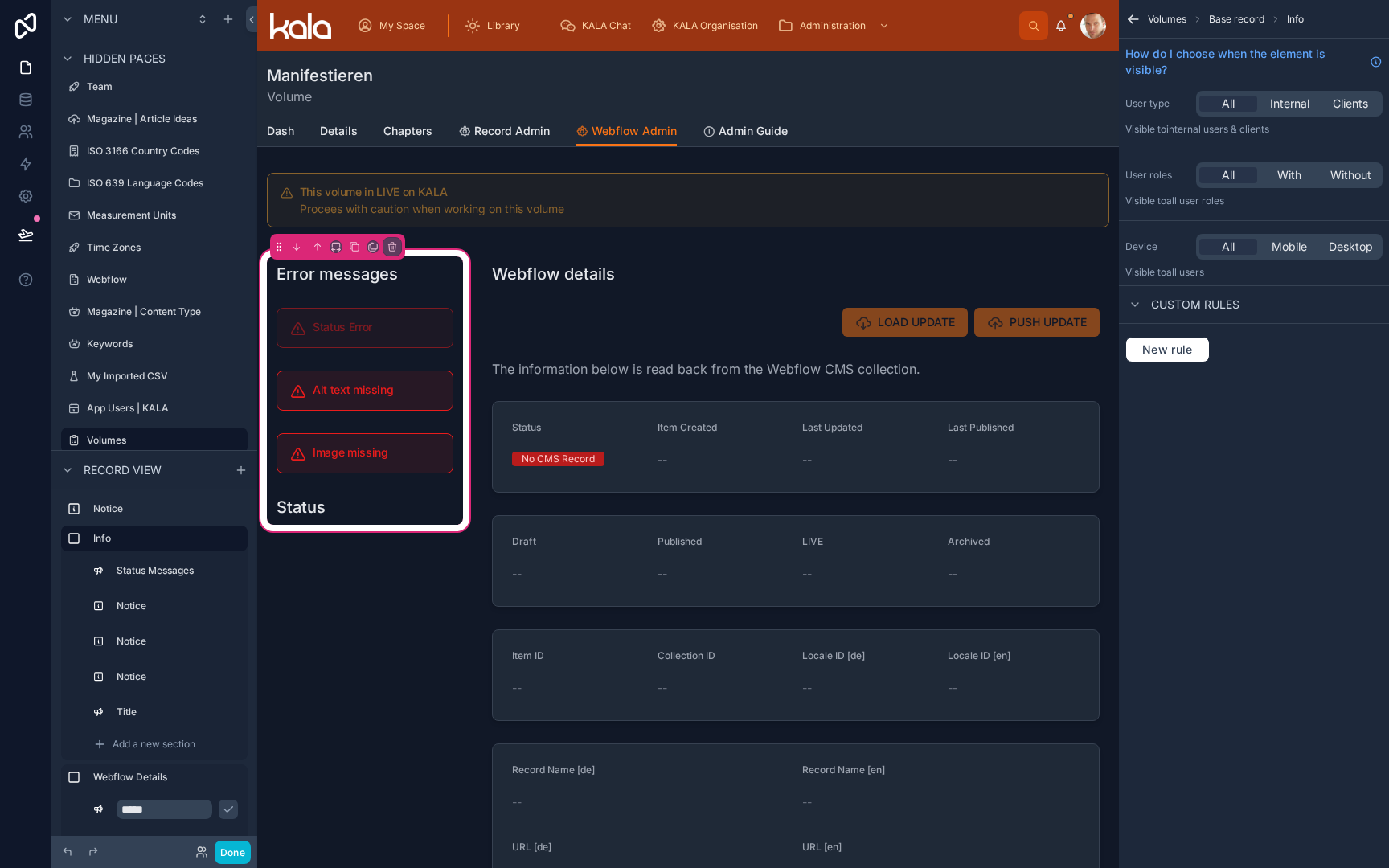
click at [171, 751] on div "Add a new section" at bounding box center [165, 744] width 158 height 25
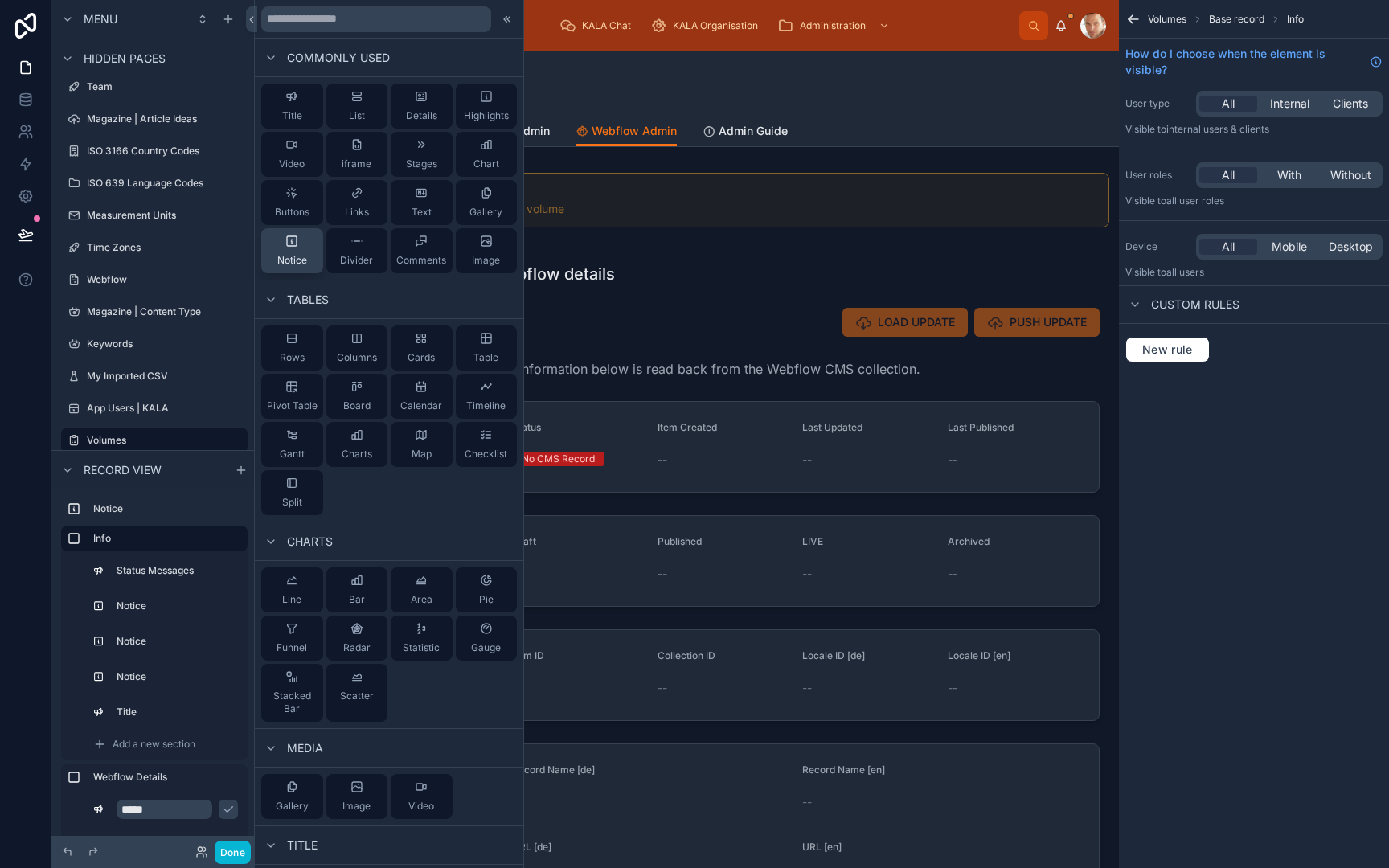
click at [294, 256] on span "Notice" at bounding box center [292, 260] width 30 height 13
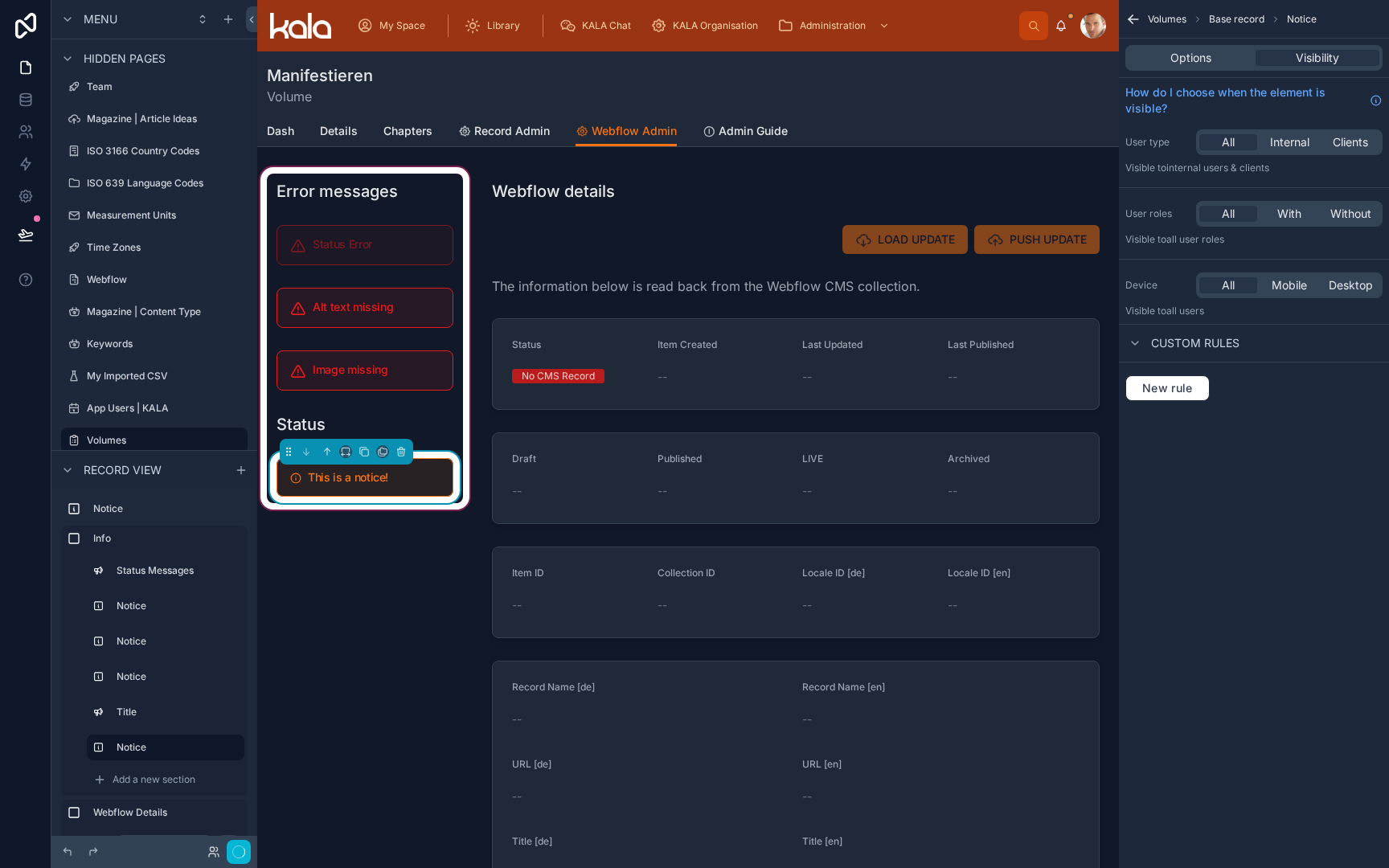
scroll to position [100, 0]
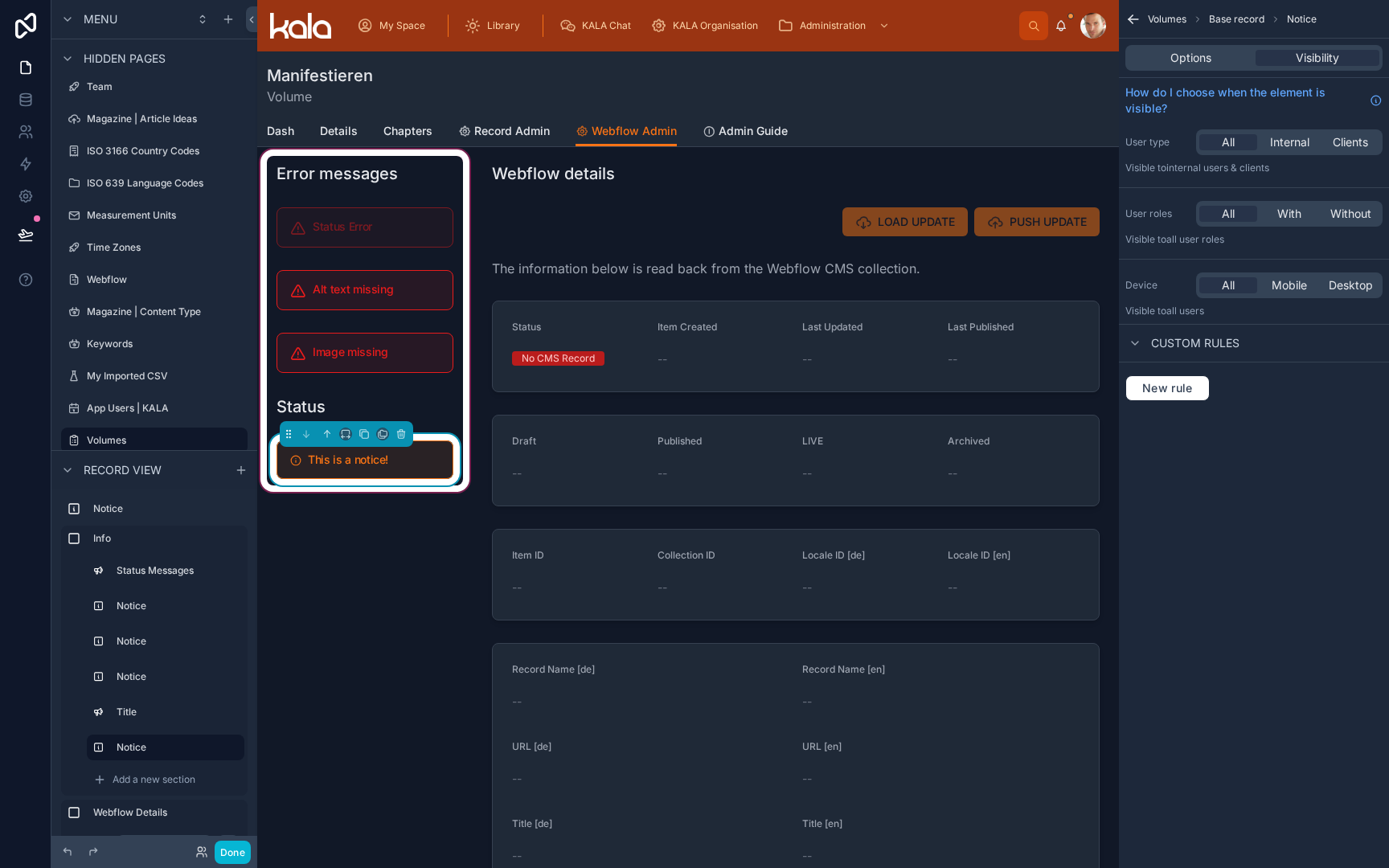
click at [428, 463] on h5 "This is a notice!" at bounding box center [373, 459] width 132 height 11
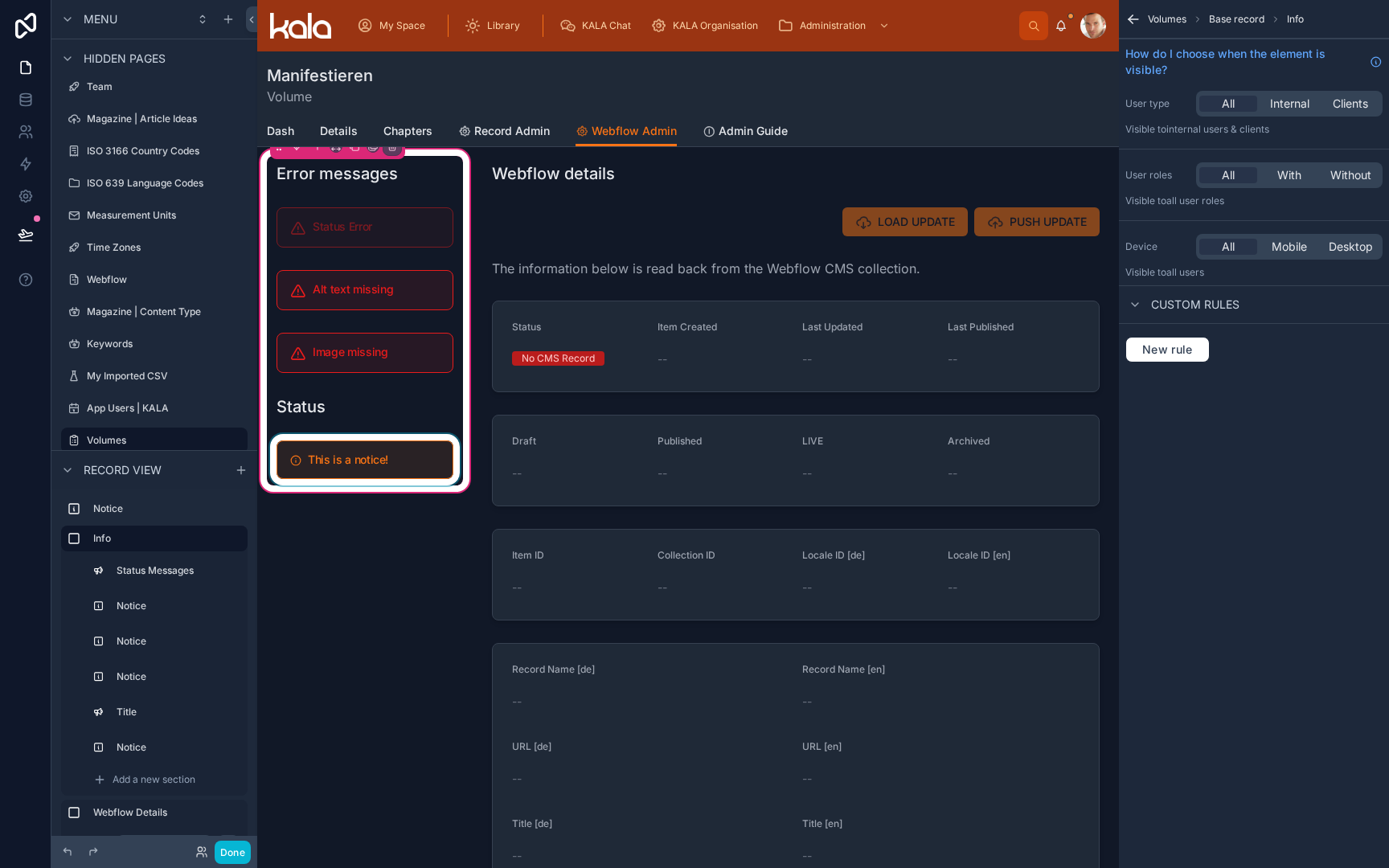
click at [428, 463] on div at bounding box center [365, 460] width 196 height 52
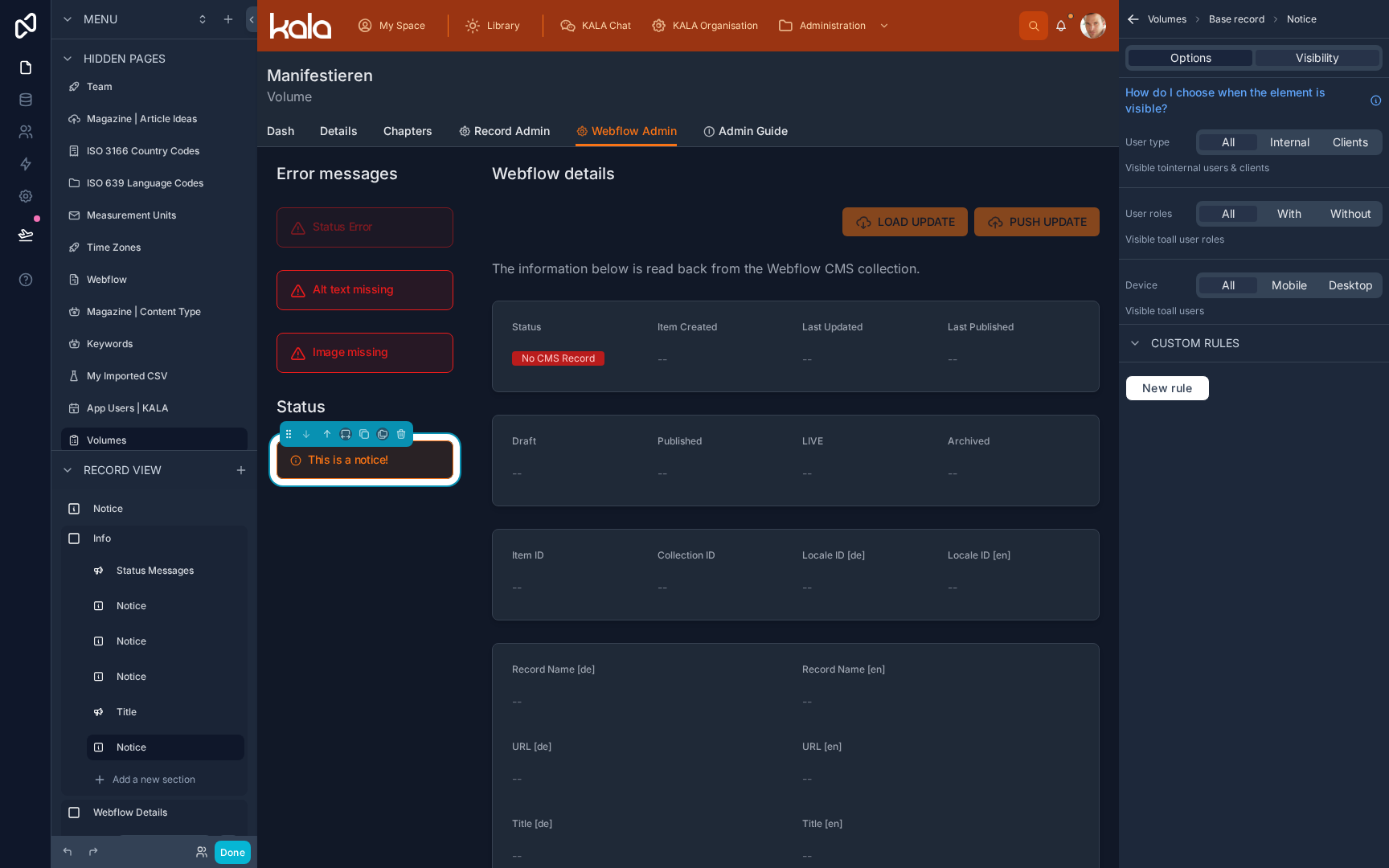
click at [1201, 54] on span "Options" at bounding box center [1191, 58] width 41 height 16
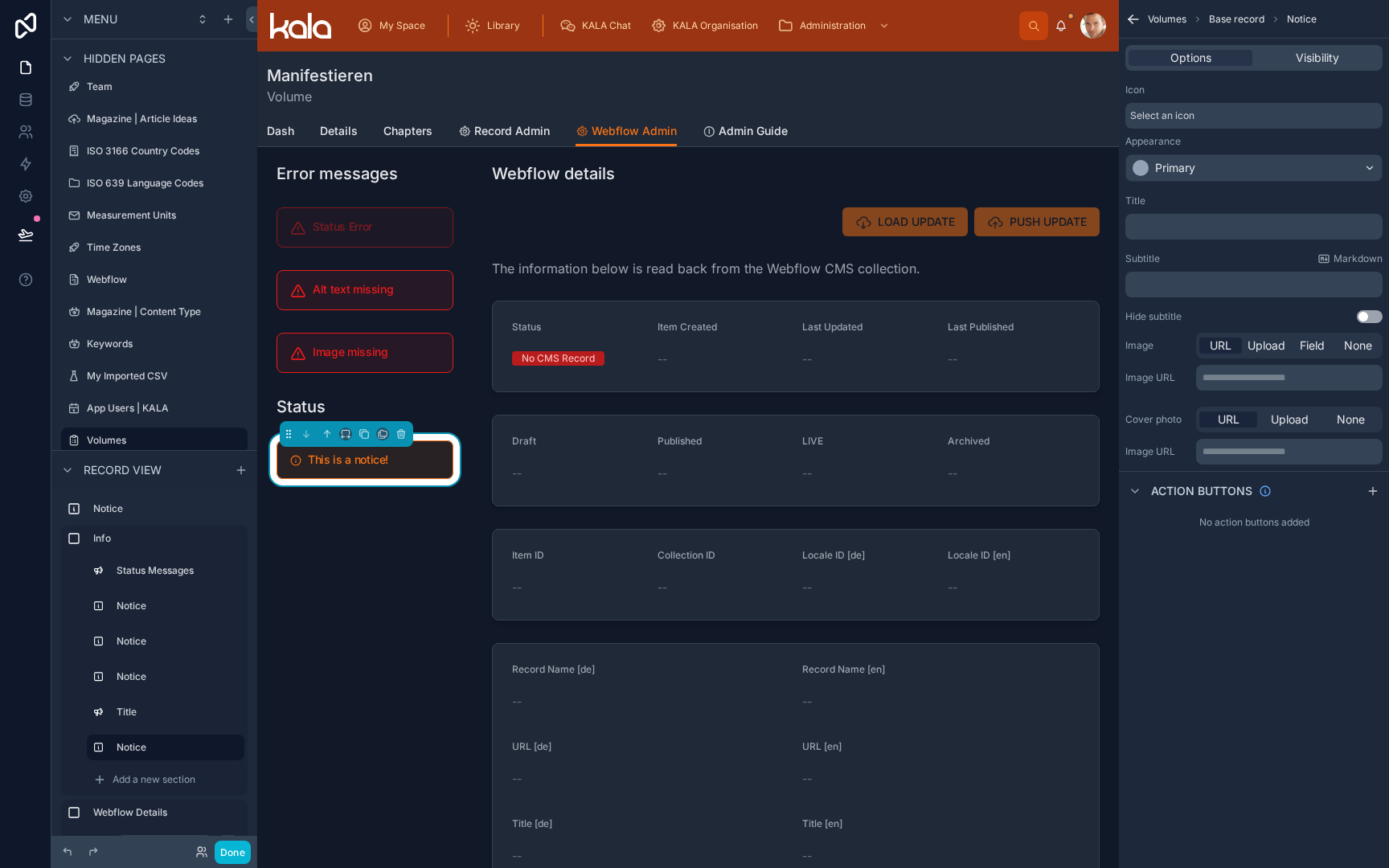
click at [1191, 116] on span "Select an icon" at bounding box center [1162, 115] width 64 height 13
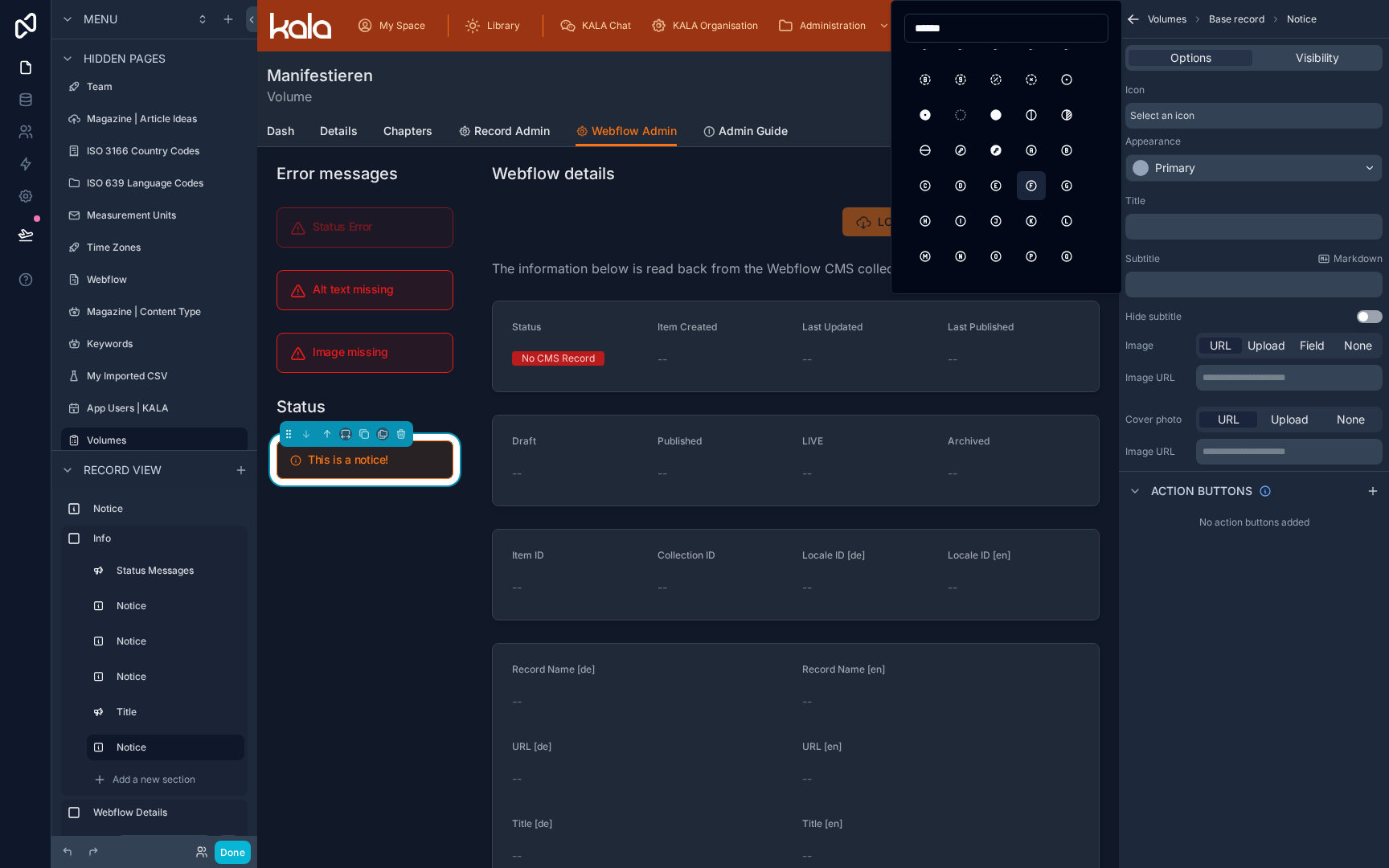
scroll to position [339, 0]
type input "******"
click at [960, 225] on button "CircleLetterI" at bounding box center [961, 221] width 29 height 29
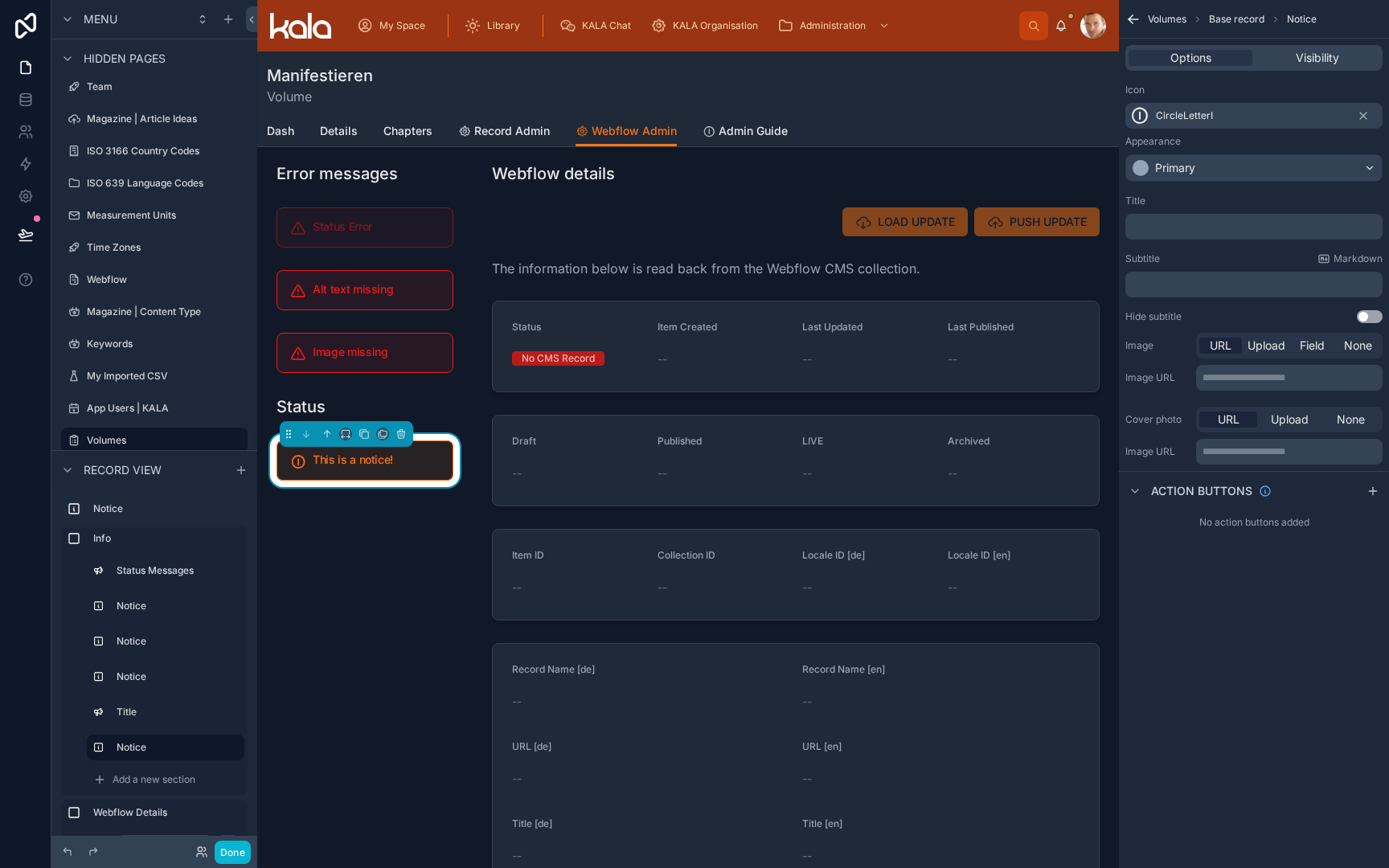
click at [1196, 168] on div "Primary" at bounding box center [1175, 168] width 40 height 16
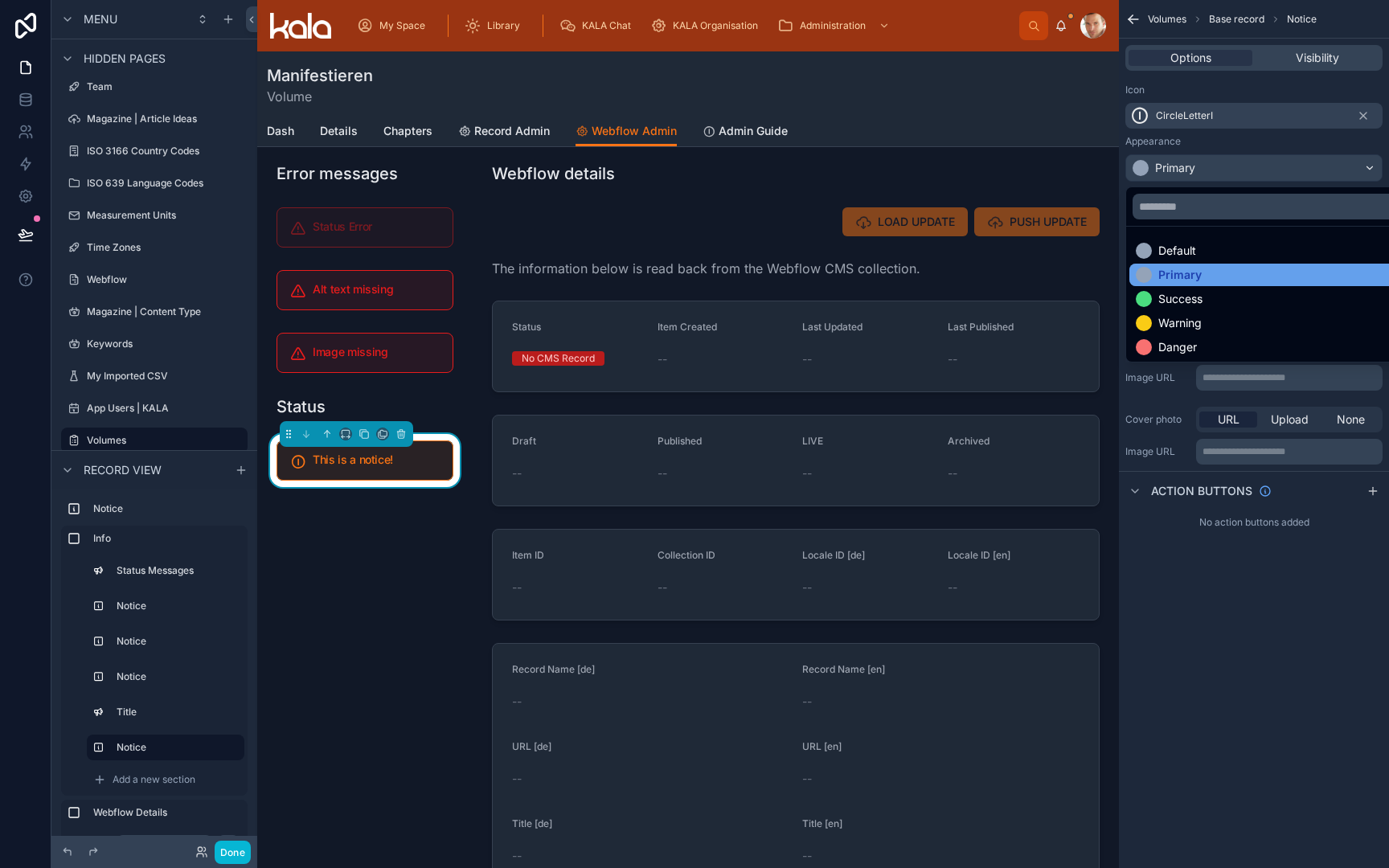
click at [1179, 275] on div "Primary" at bounding box center [1179, 275] width 43 height 16
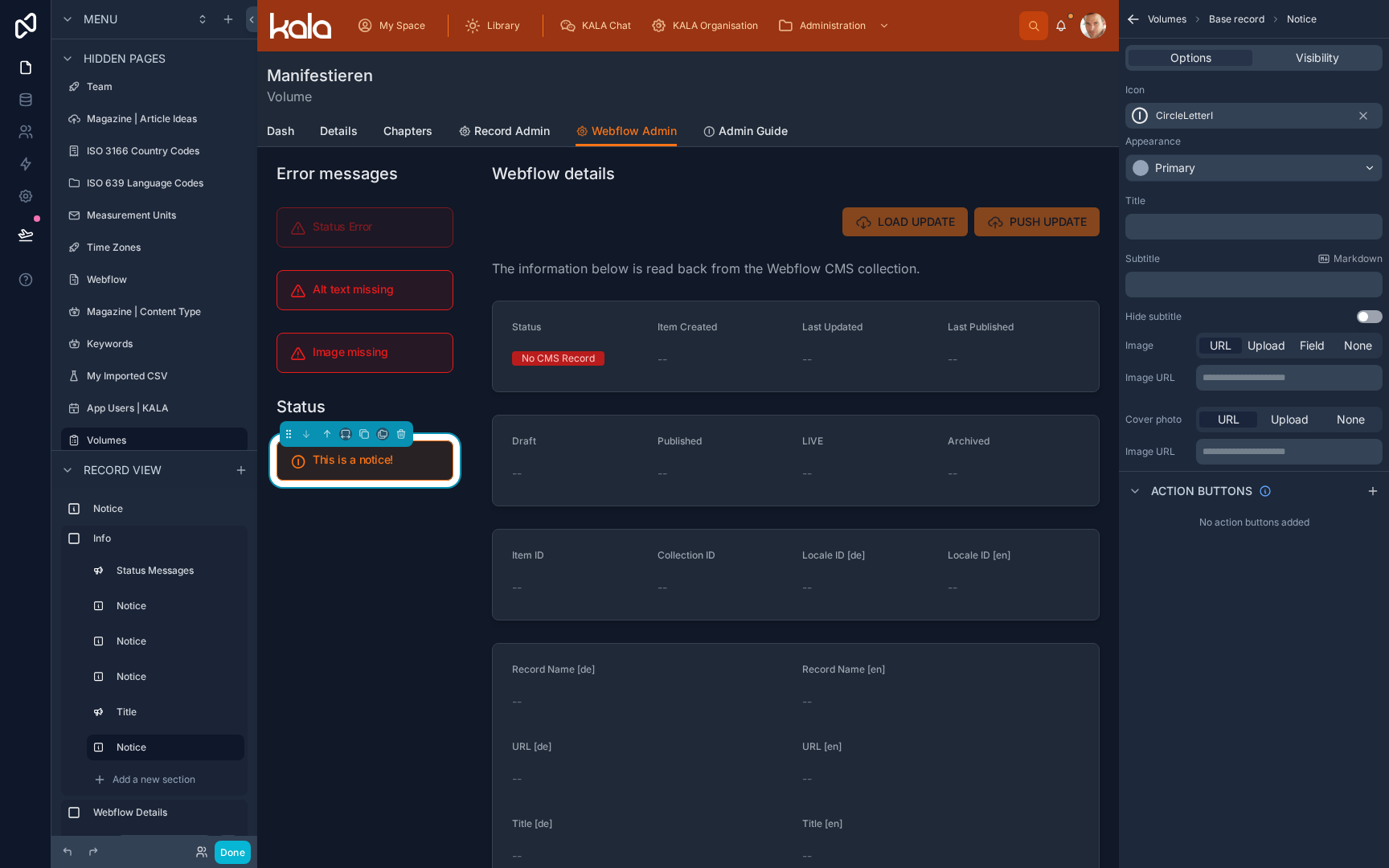
click at [1186, 227] on p "﻿" at bounding box center [1256, 227] width 248 height 13
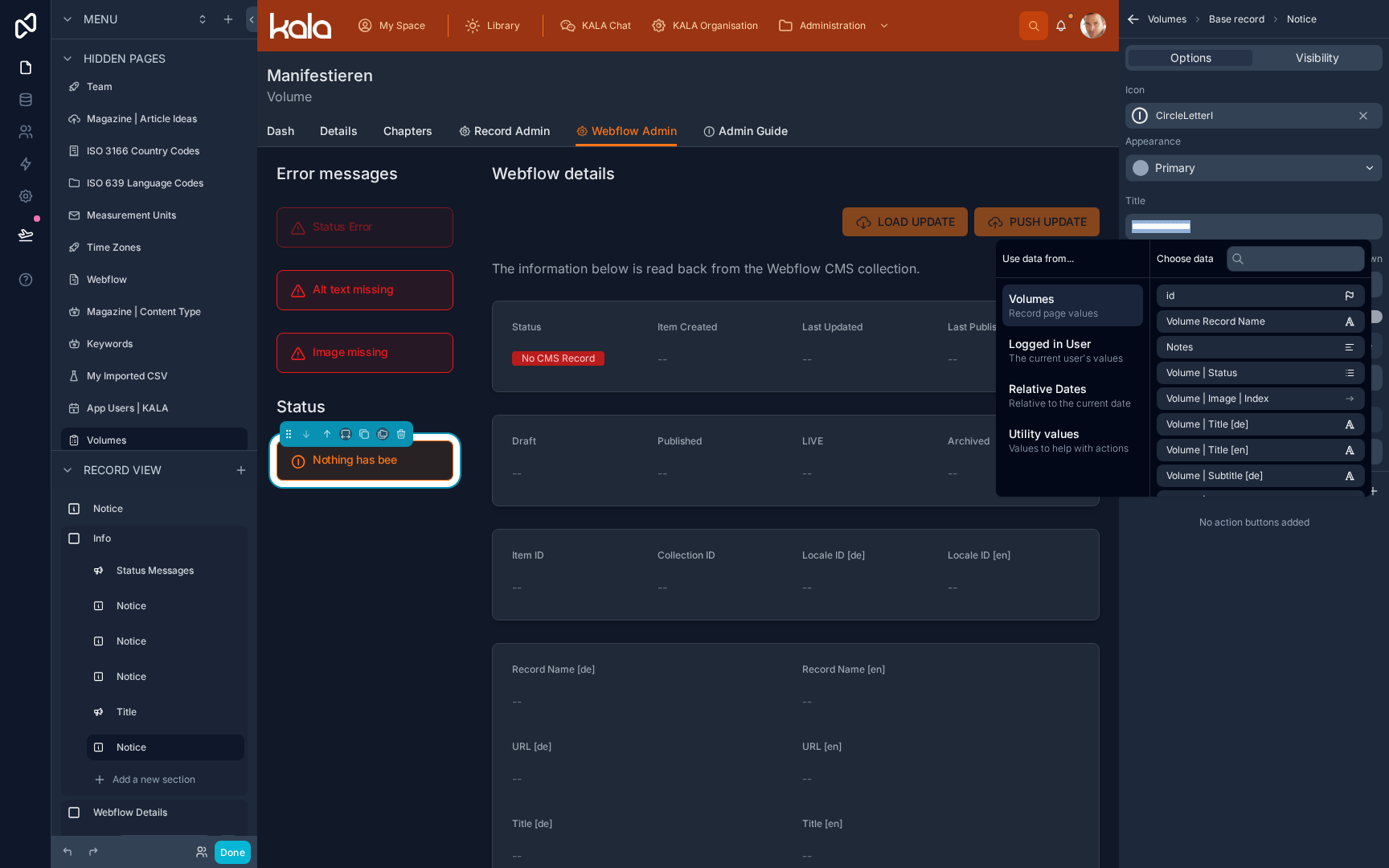
click at [1186, 227] on span "**********" at bounding box center [1161, 227] width 59 height 9
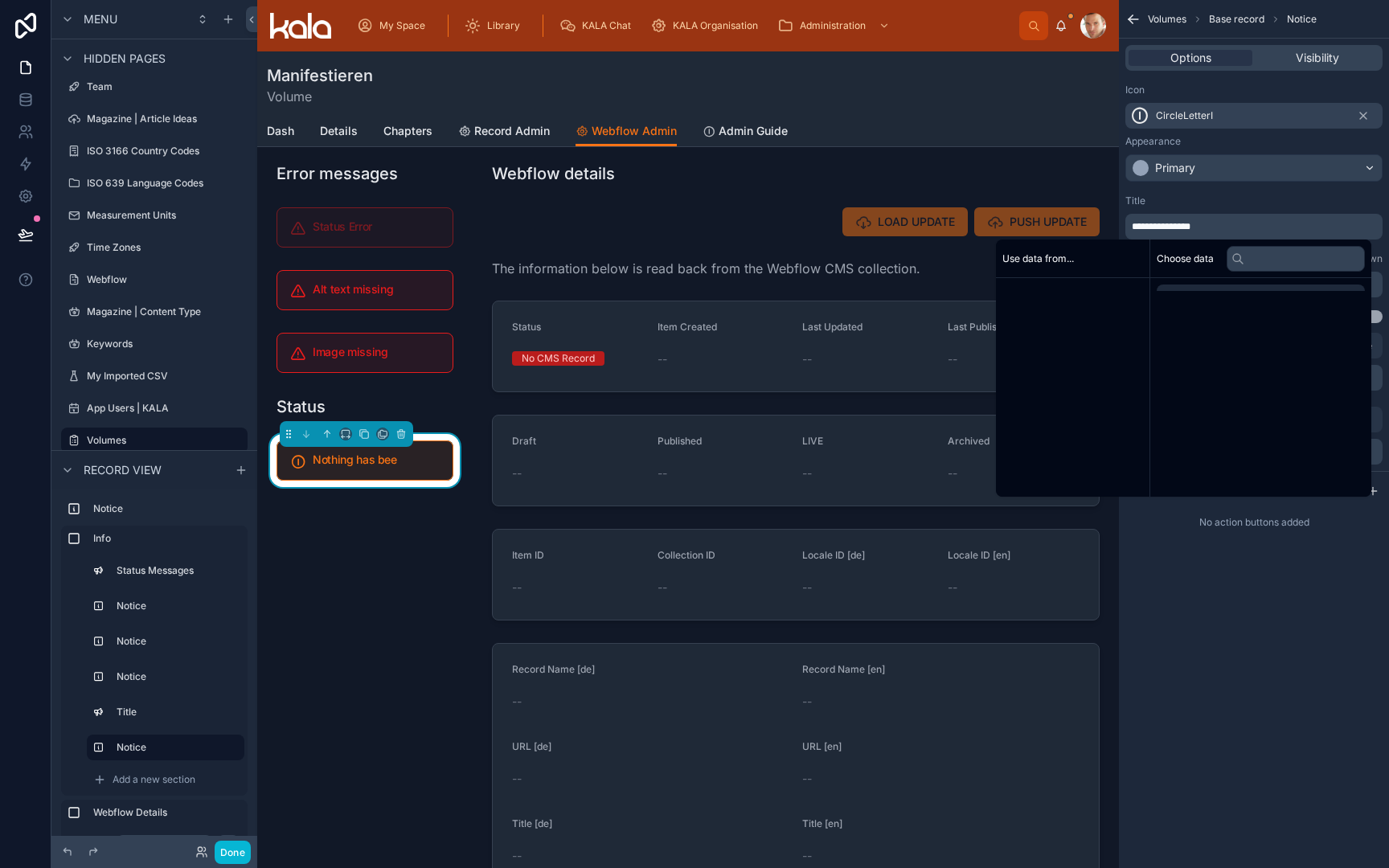
click at [1186, 227] on span "**********" at bounding box center [1161, 227] width 59 height 9
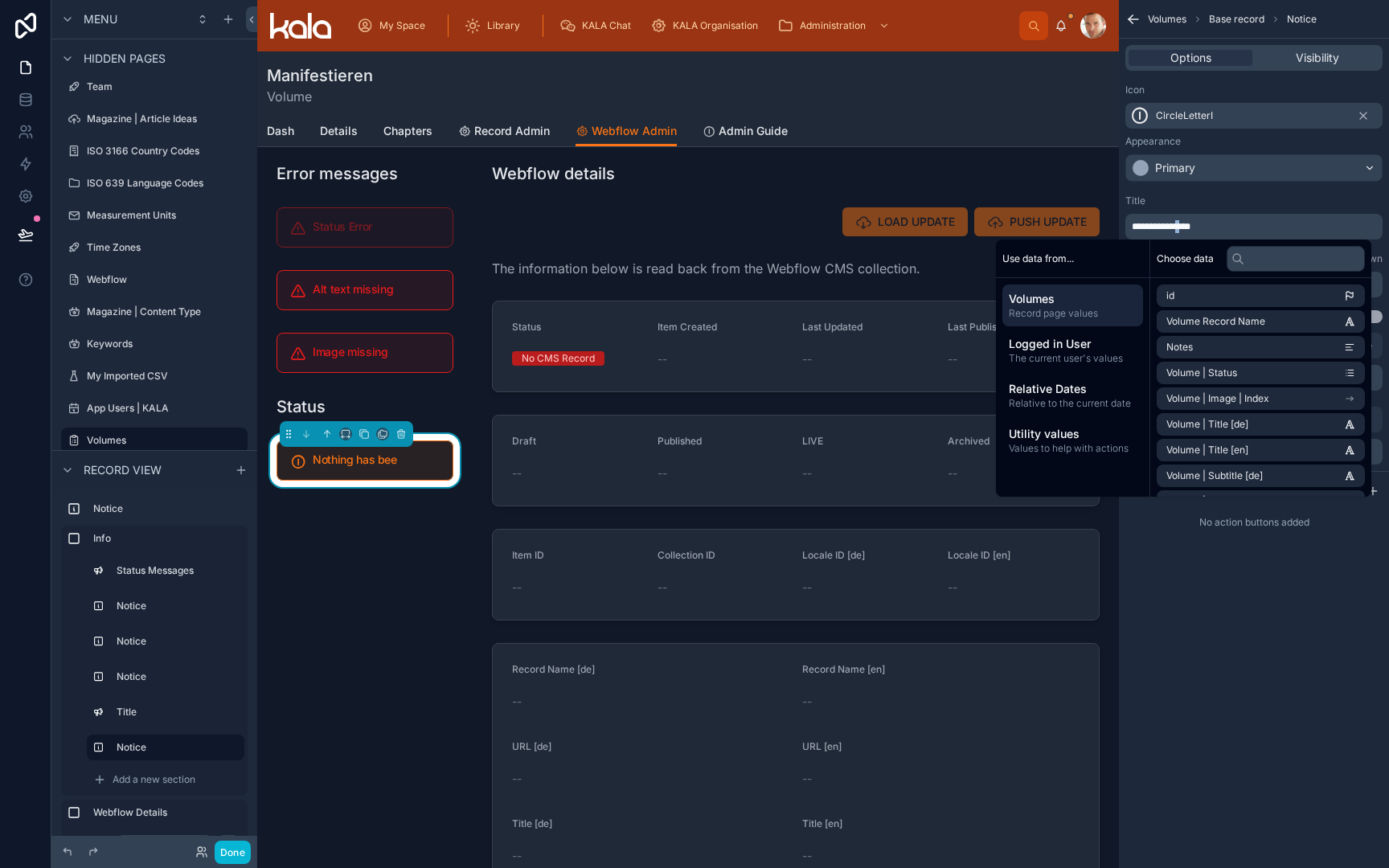
click at [1186, 227] on span "**********" at bounding box center [1161, 227] width 59 height 9
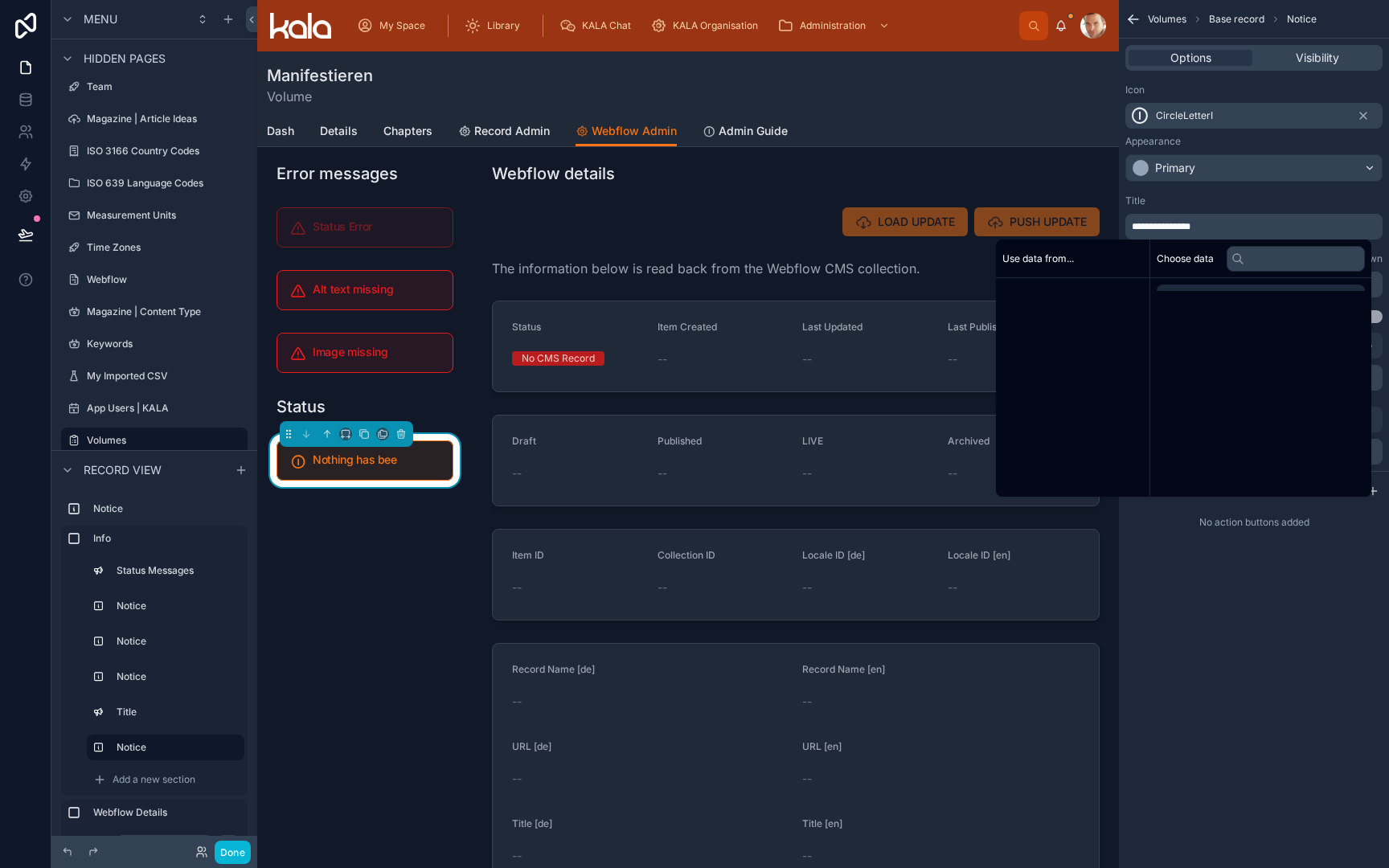
click at [1186, 227] on span "**********" at bounding box center [1161, 227] width 59 height 9
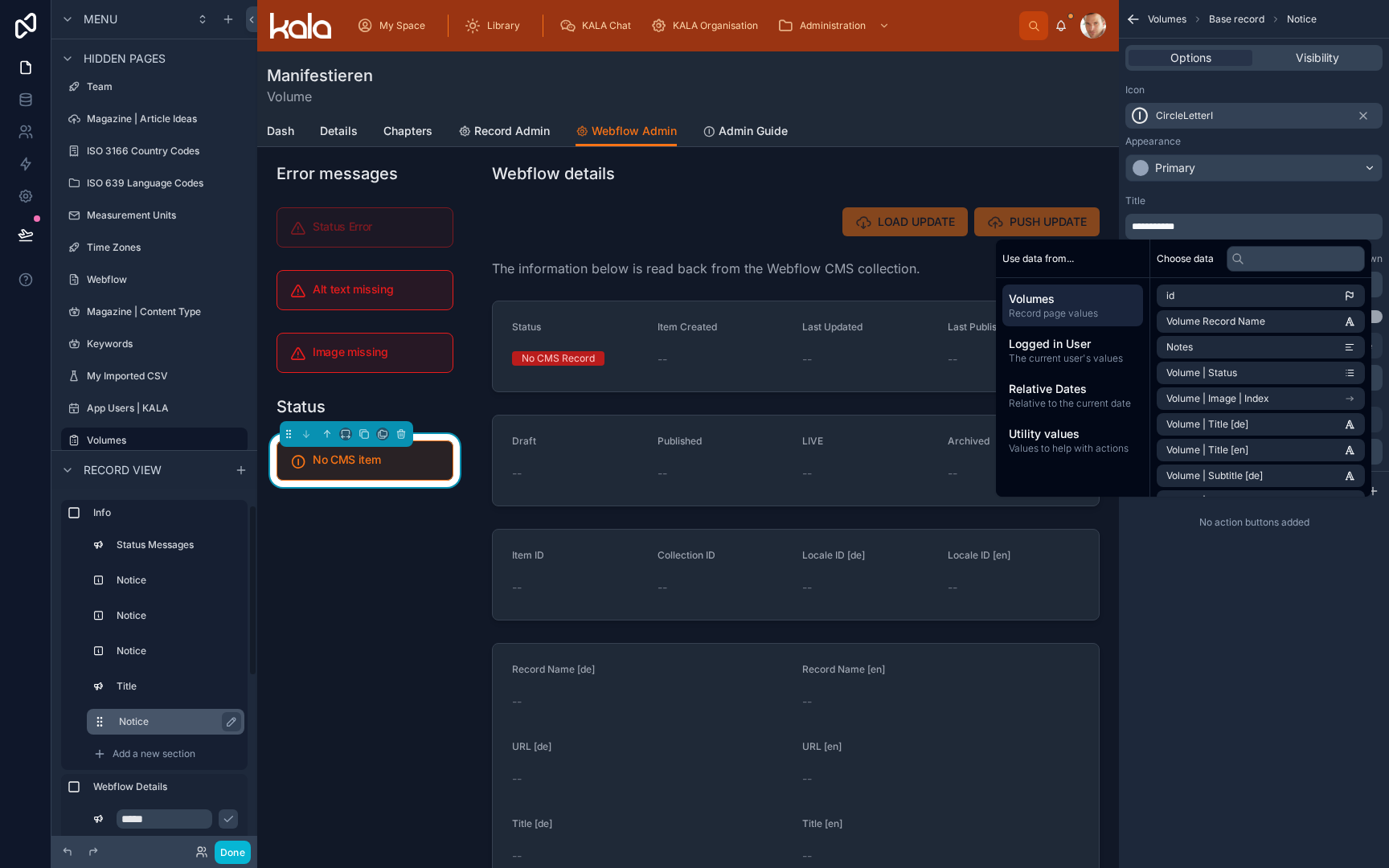
scroll to position [14, 0]
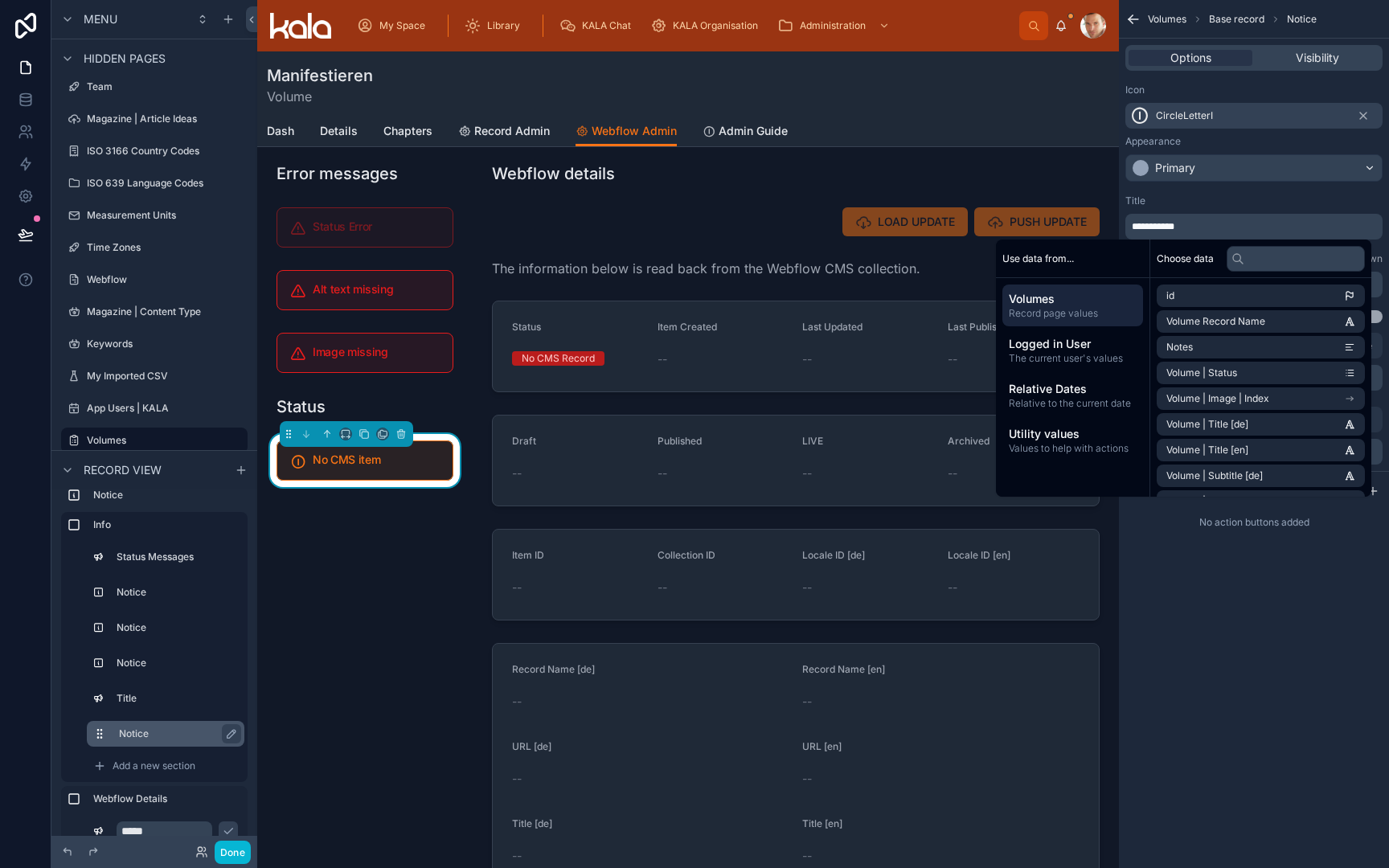
click at [176, 735] on label "Notice" at bounding box center [175, 733] width 113 height 13
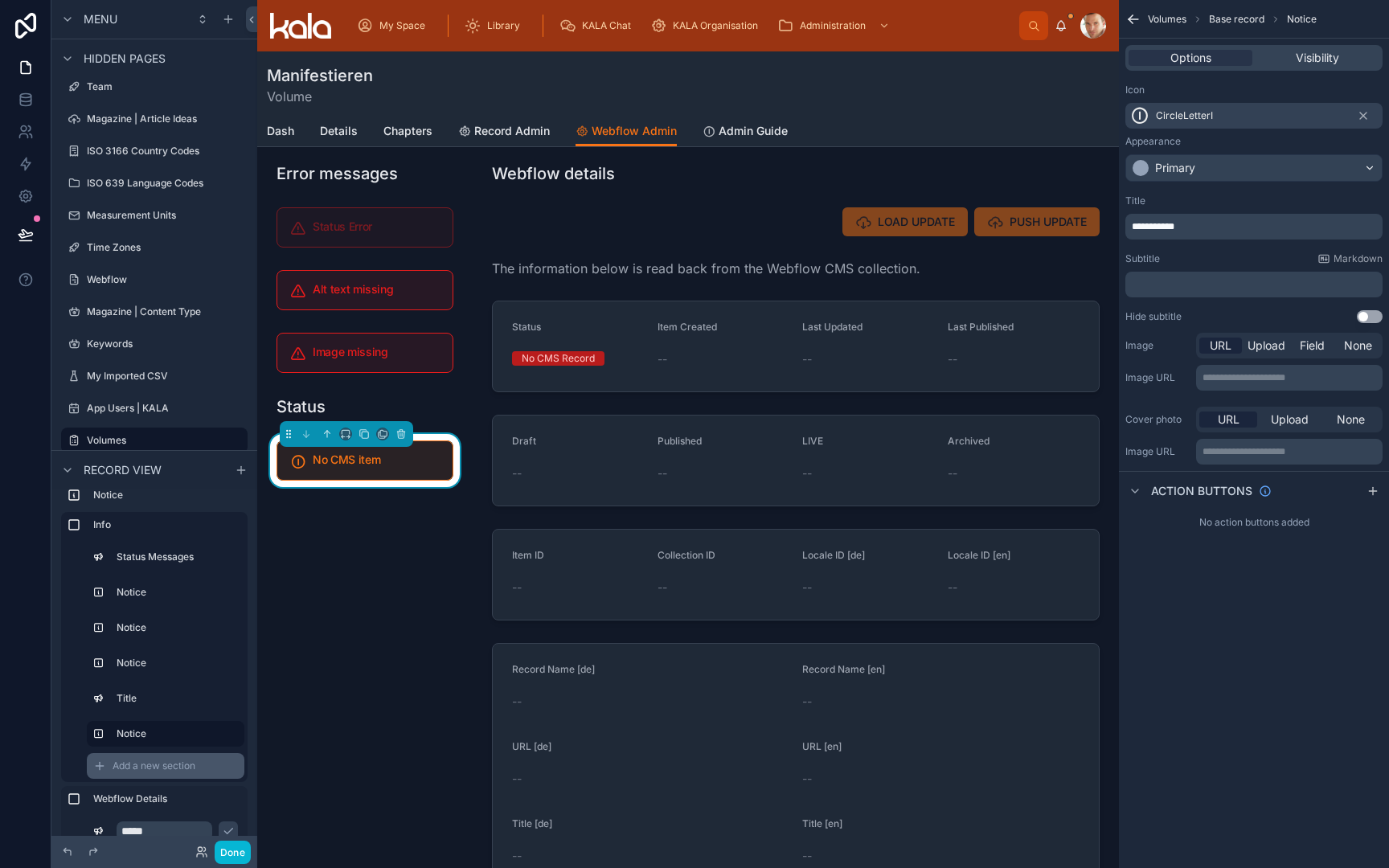
click at [162, 764] on span "Add a new section" at bounding box center [154, 765] width 83 height 13
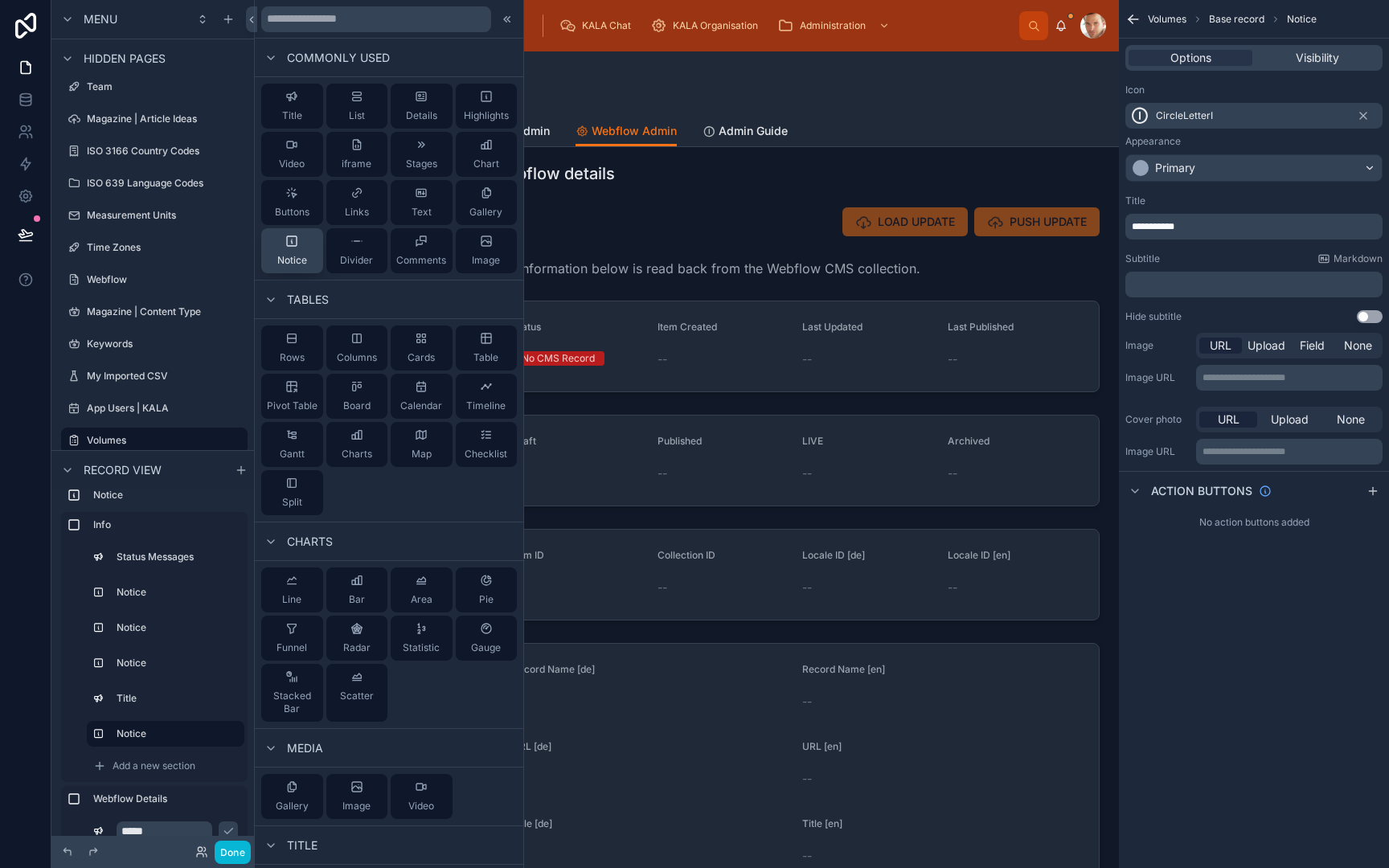
click at [305, 245] on div "Notice" at bounding box center [292, 251] width 30 height 32
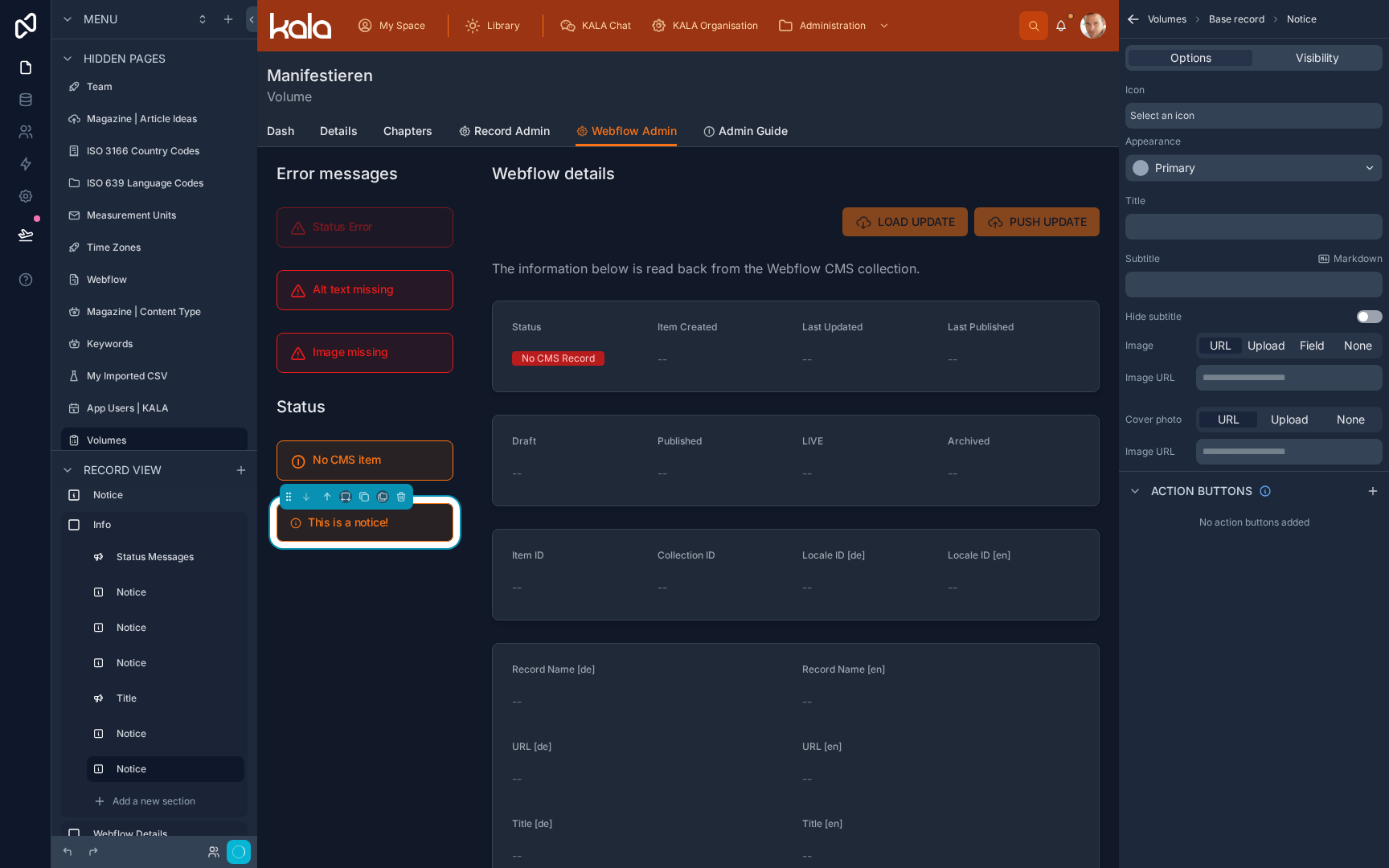
scroll to position [163, 0]
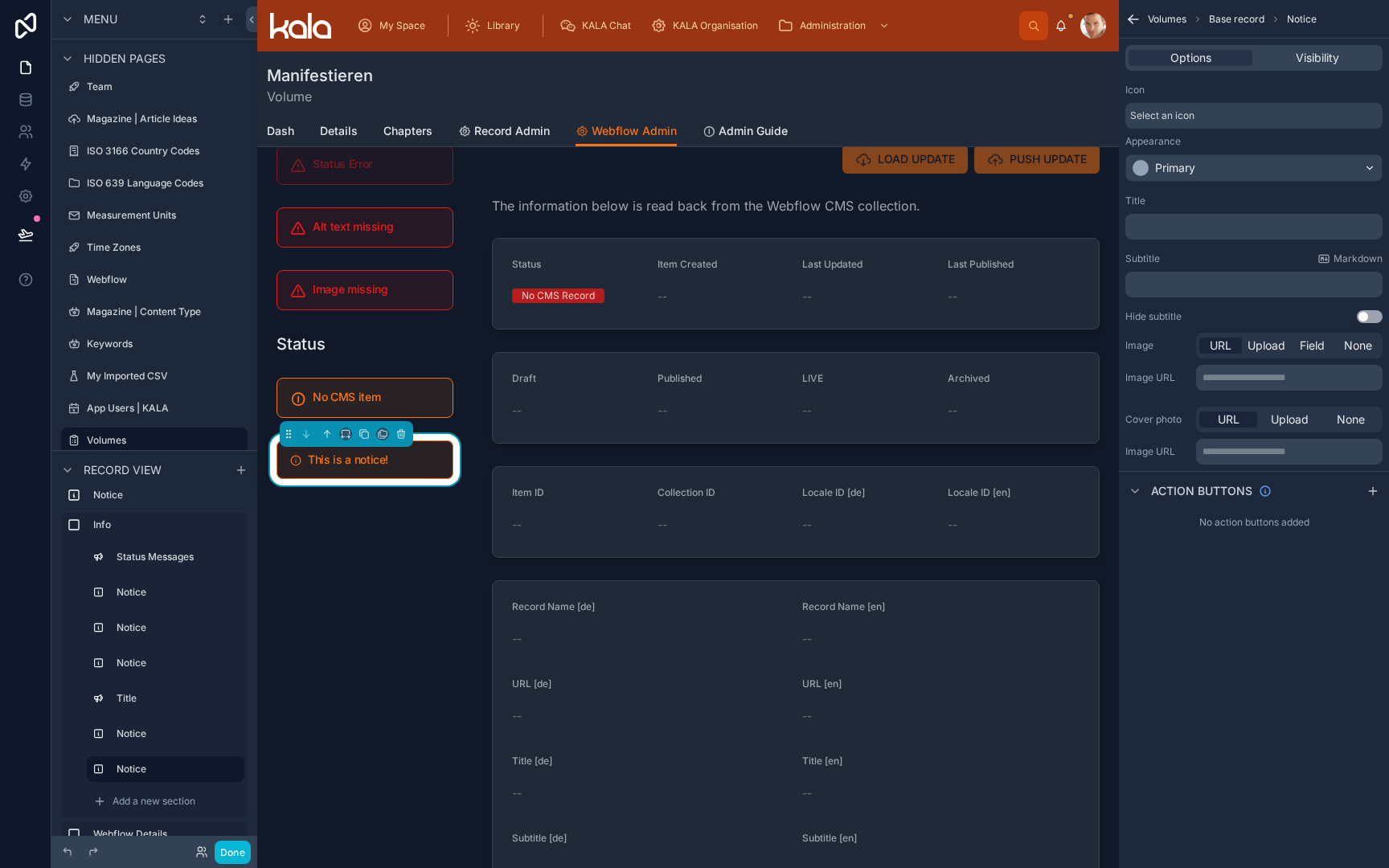
click at [1184, 120] on span "Select an icon" at bounding box center [1162, 115] width 64 height 13
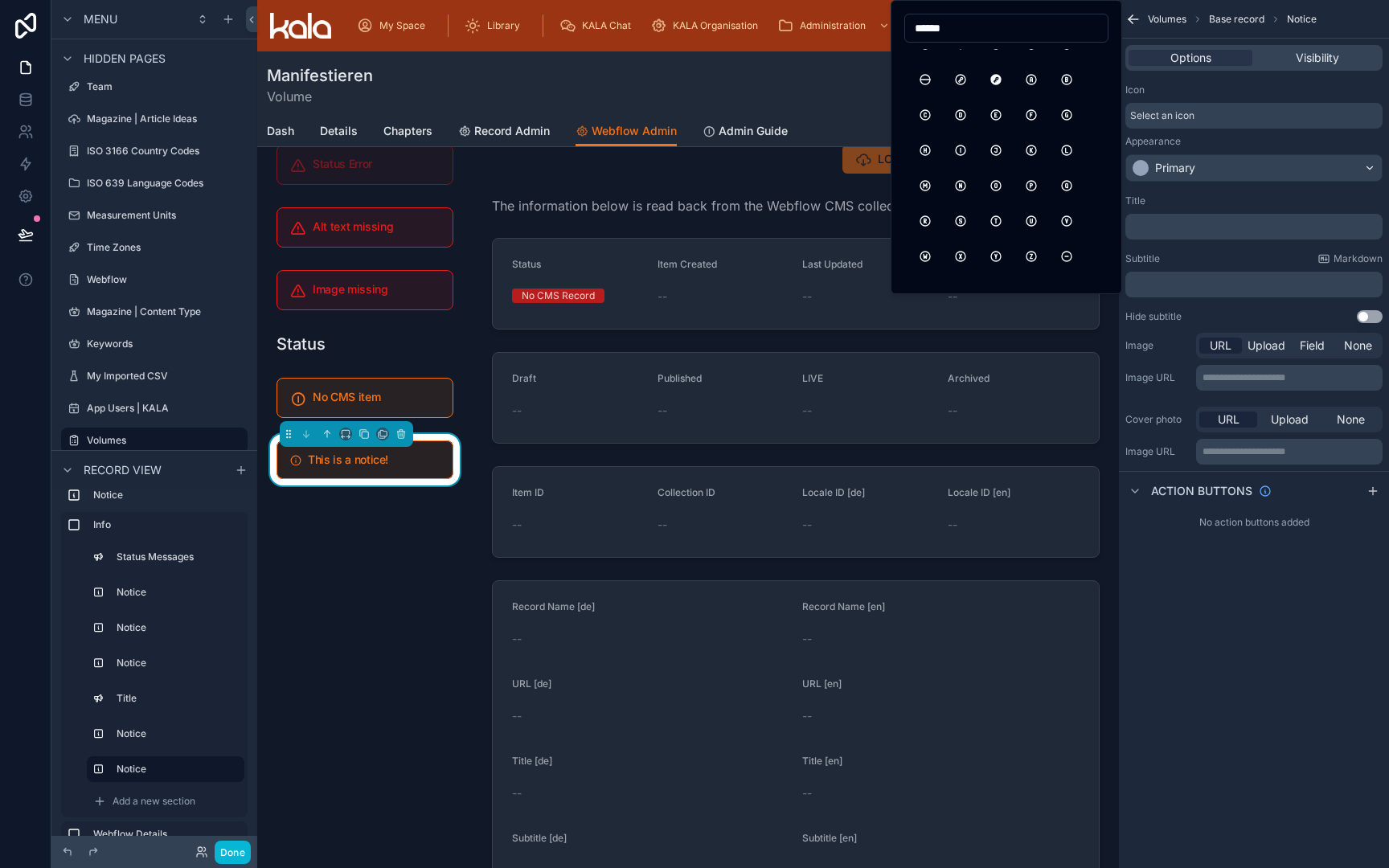
scroll to position [409, 0]
type input "******"
click at [966, 149] on button "CircleLetterI" at bounding box center [961, 149] width 29 height 29
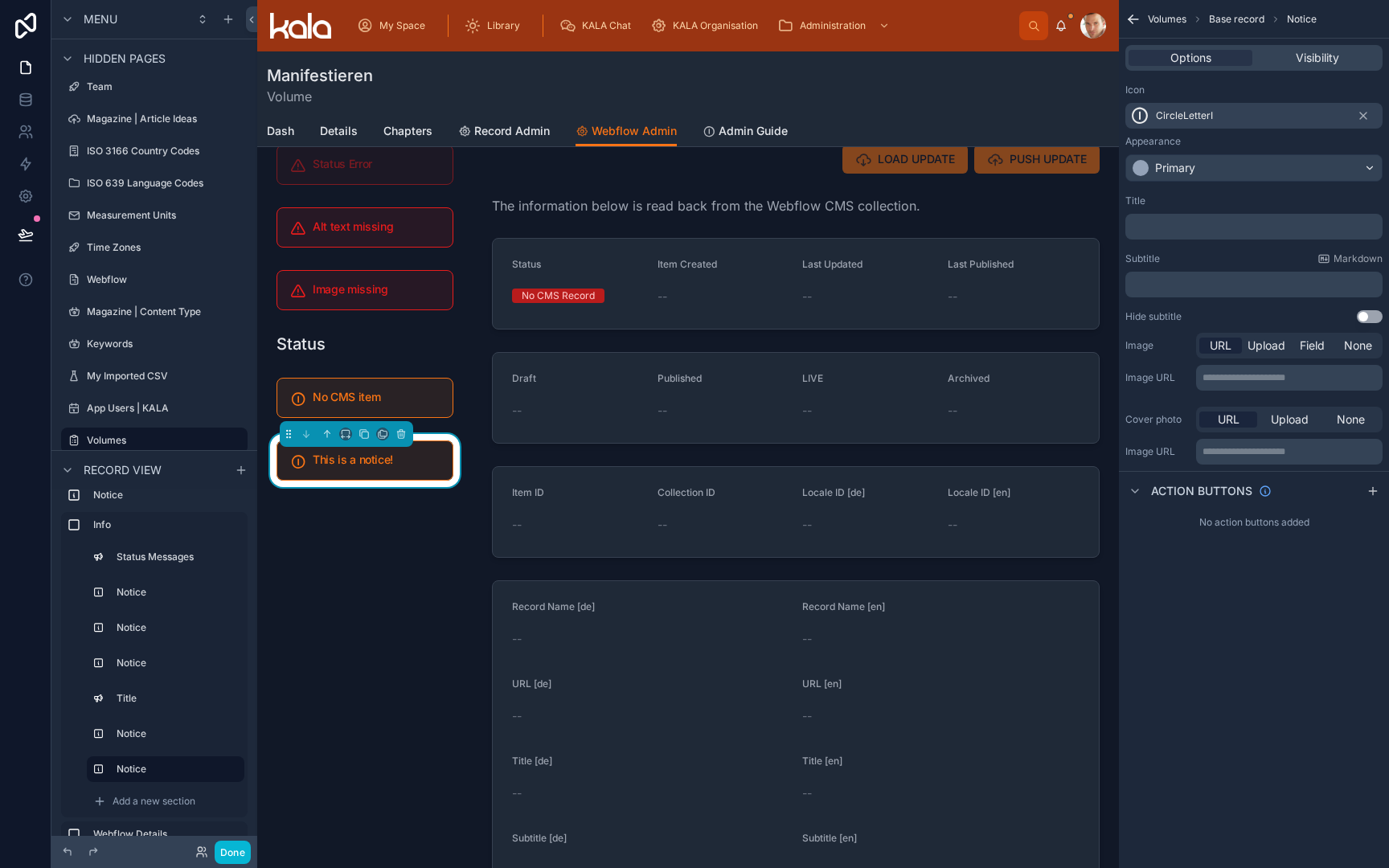
click at [1183, 224] on p "﻿" at bounding box center [1256, 227] width 248 height 13
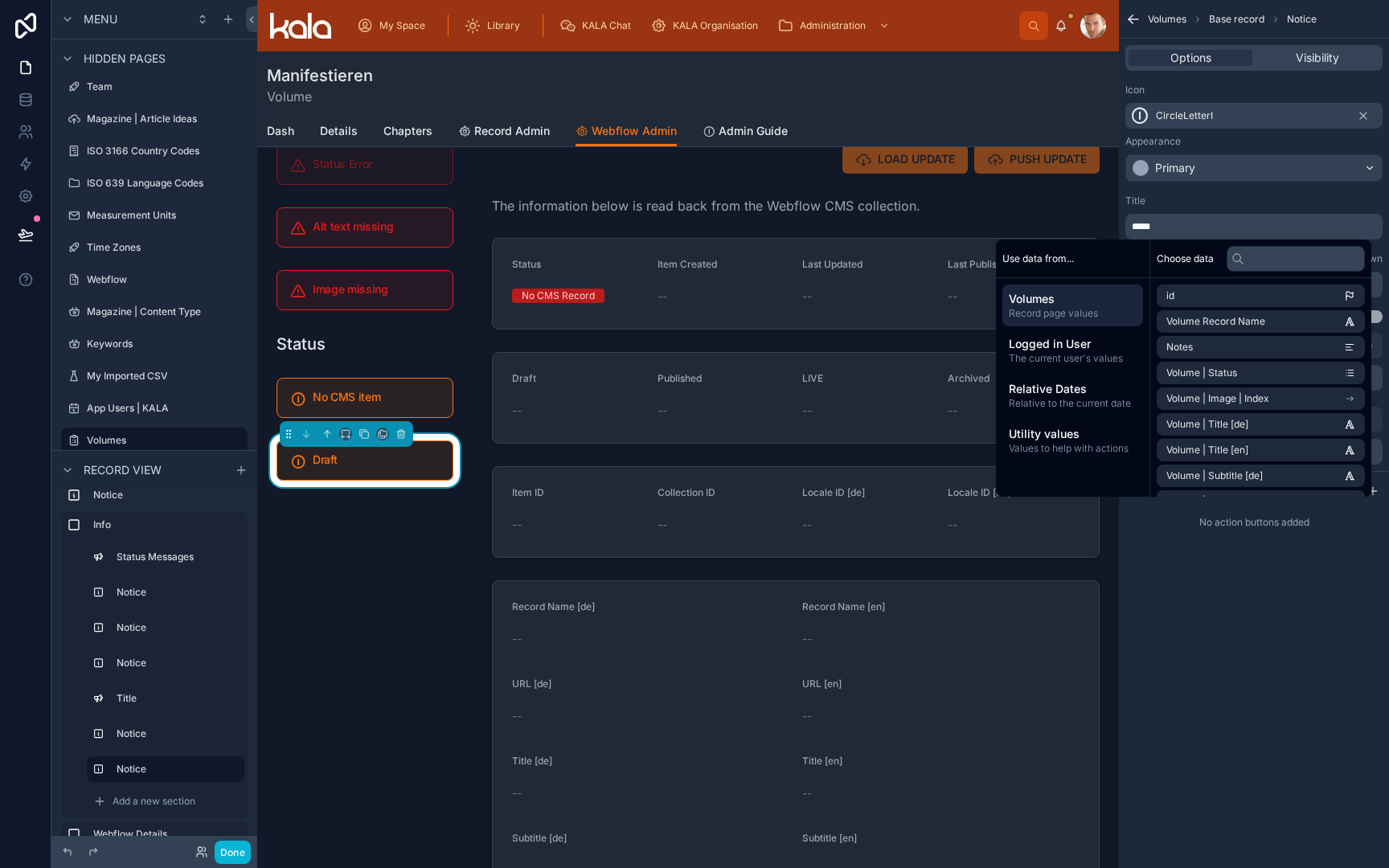
click at [1213, 199] on div "Title" at bounding box center [1253, 200] width 257 height 13
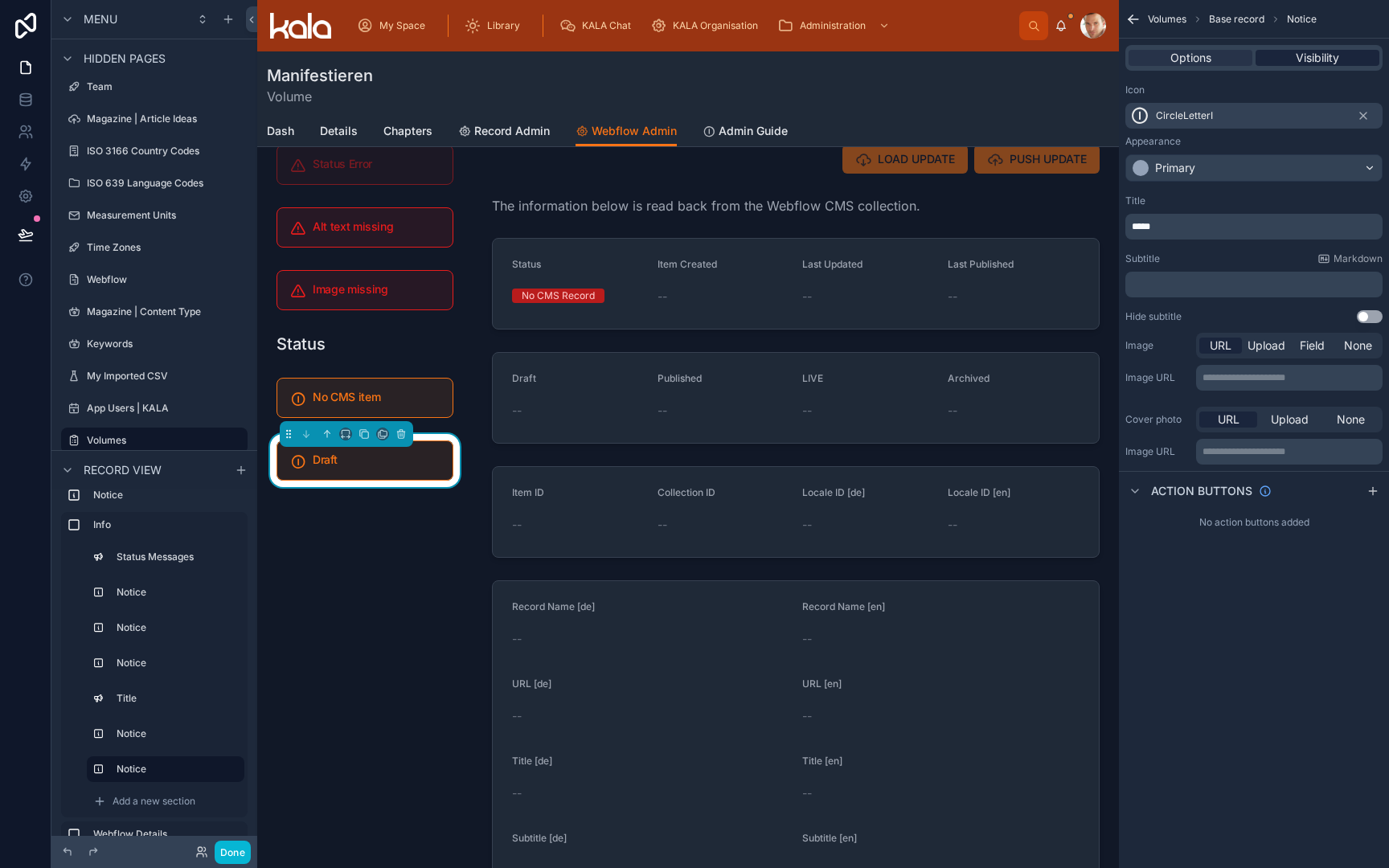
click at [1322, 56] on span "Visibility" at bounding box center [1317, 58] width 43 height 16
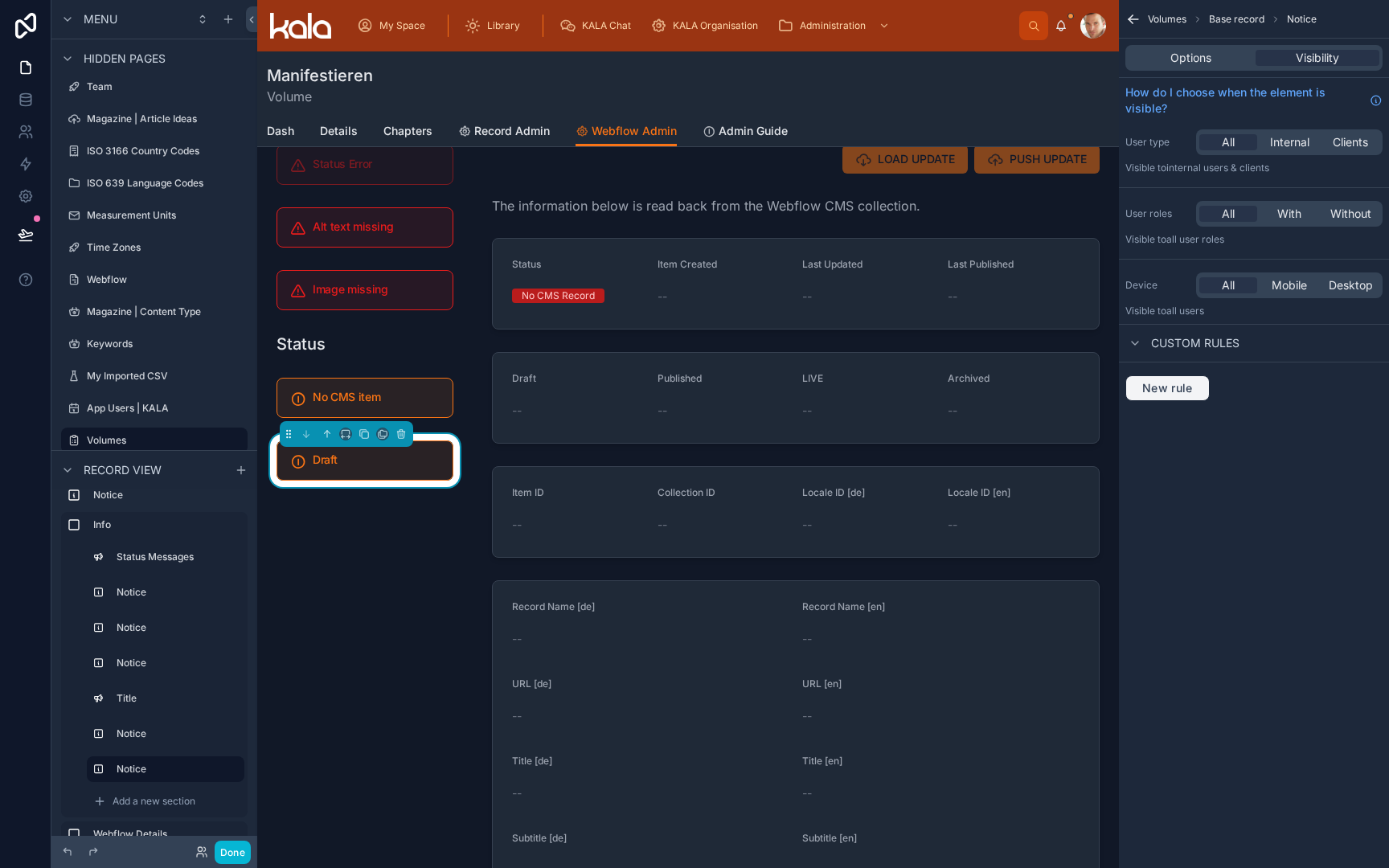
click at [1172, 386] on span "New rule" at bounding box center [1168, 388] width 64 height 14
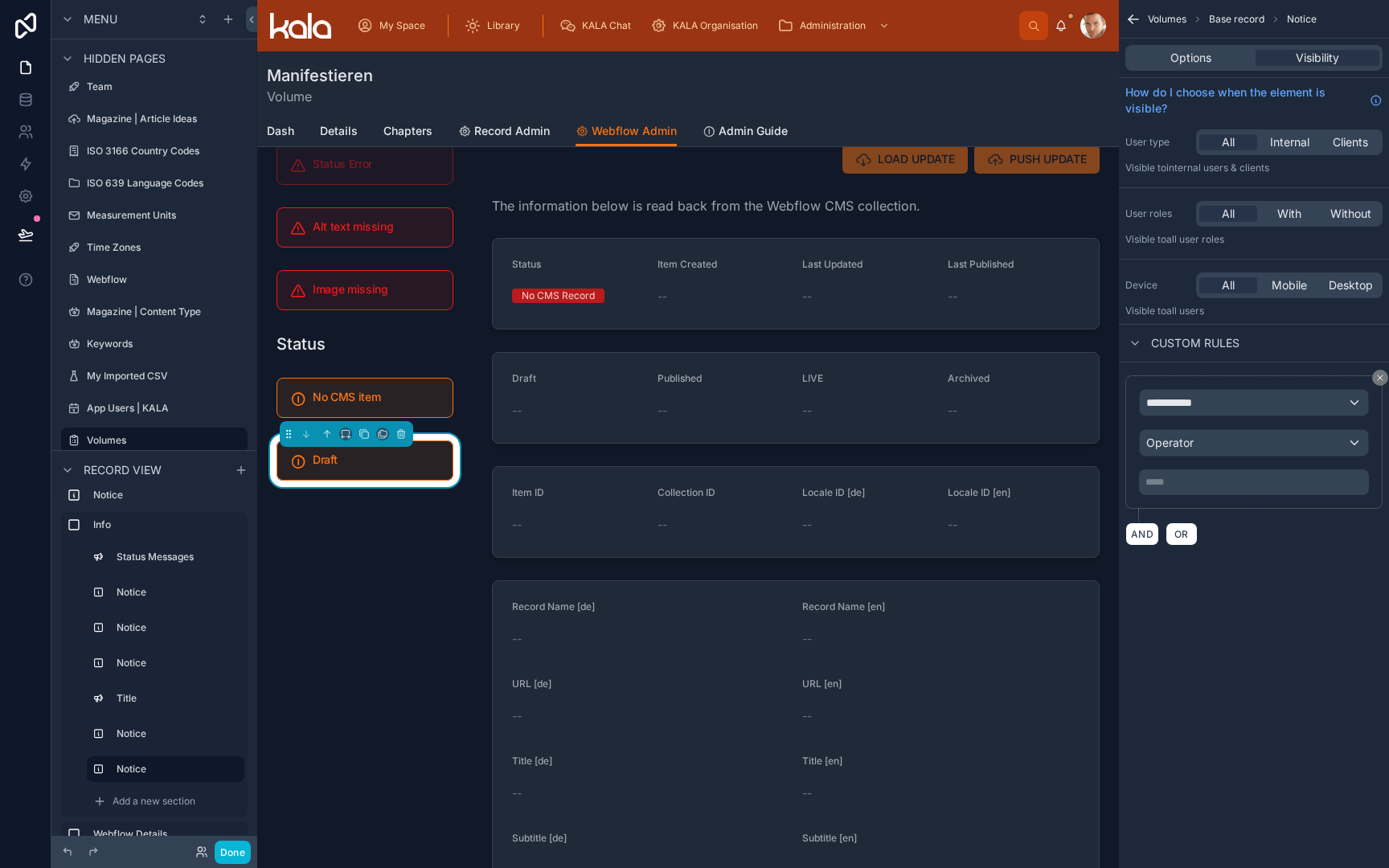
click at [1175, 402] on span "**********" at bounding box center [1176, 402] width 59 height 16
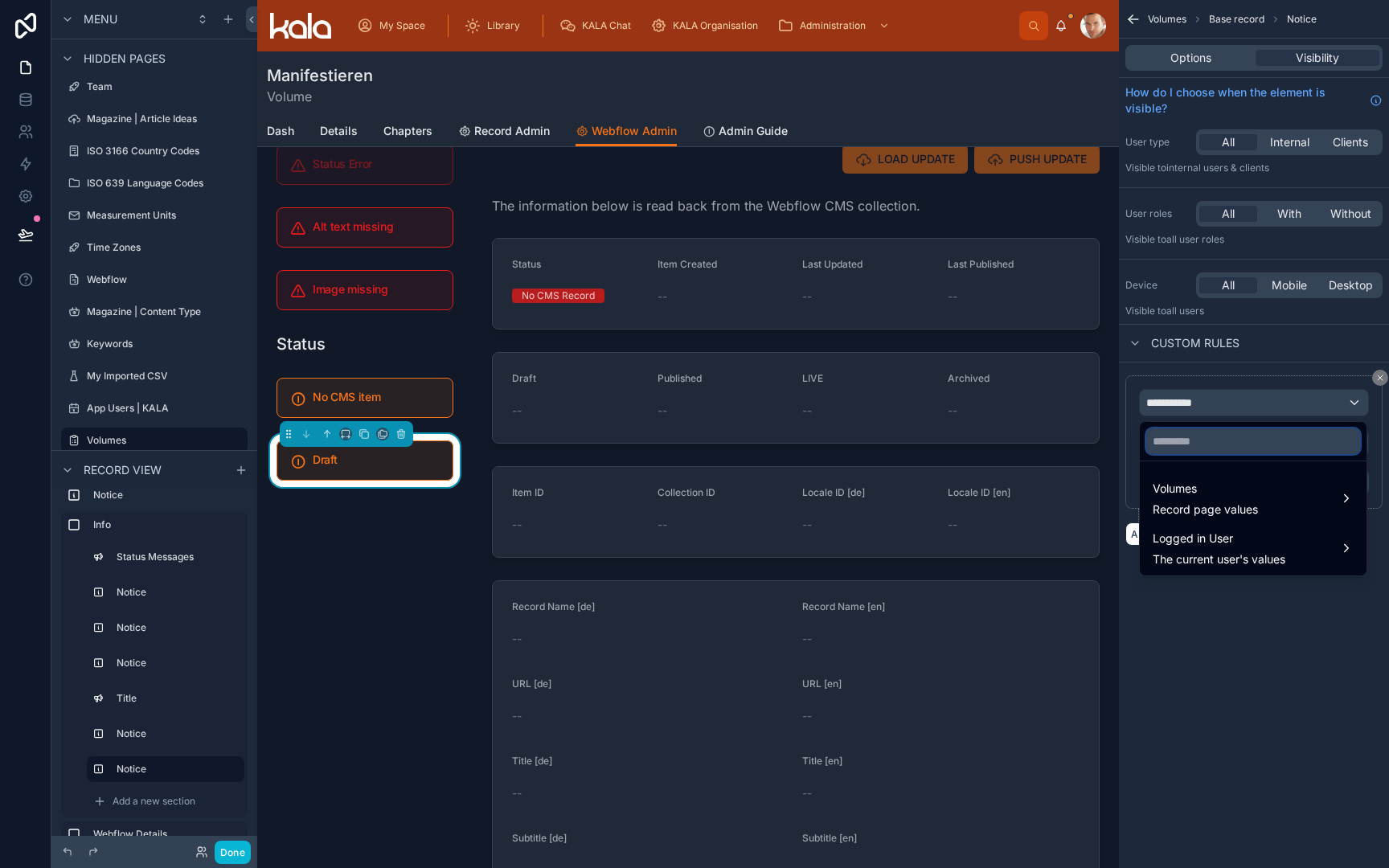
click at [1175, 447] on input "text" at bounding box center [1253, 441] width 214 height 25
type input "*****"
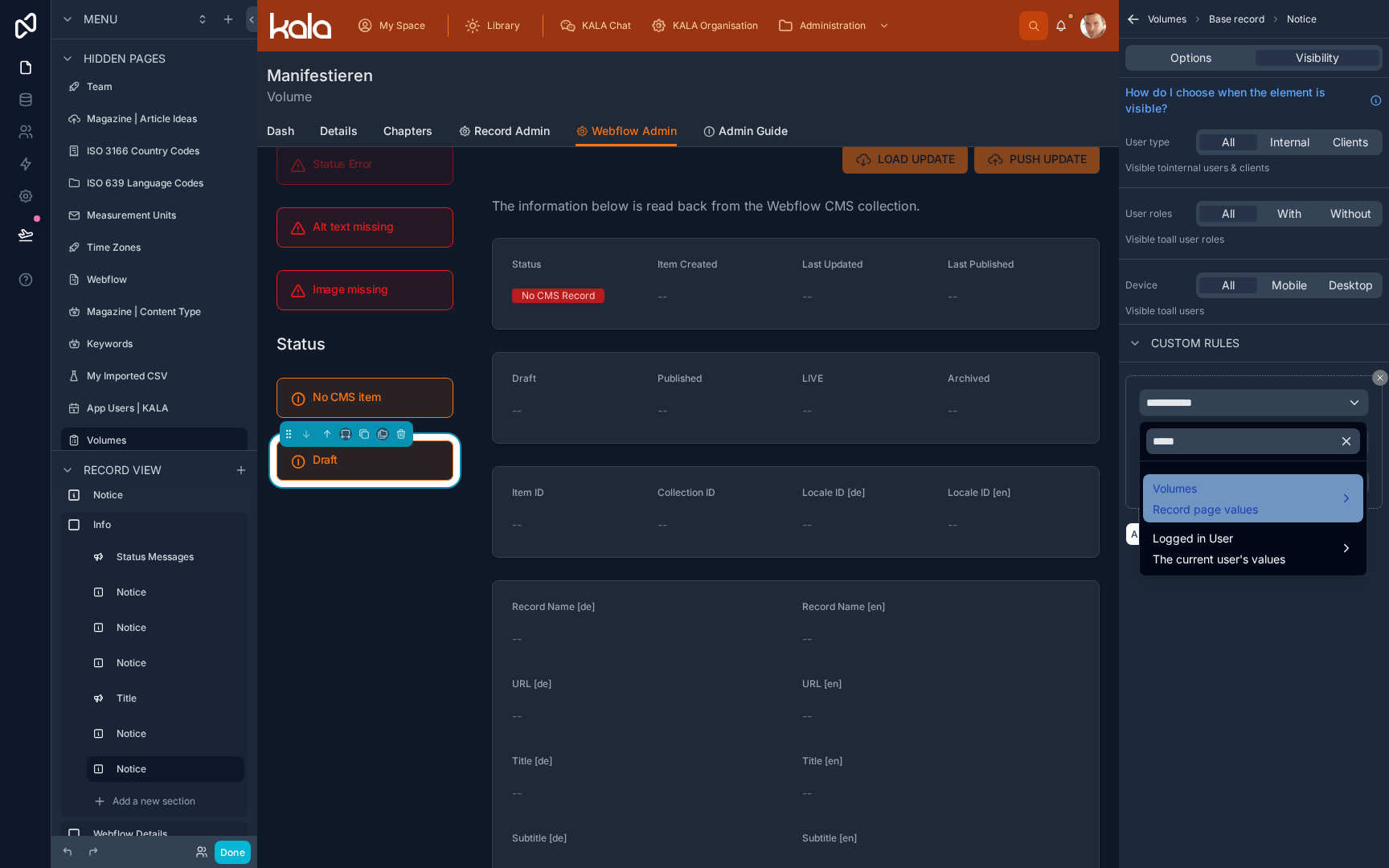
click at [1173, 497] on span "Volumes" at bounding box center [1206, 489] width 105 height 20
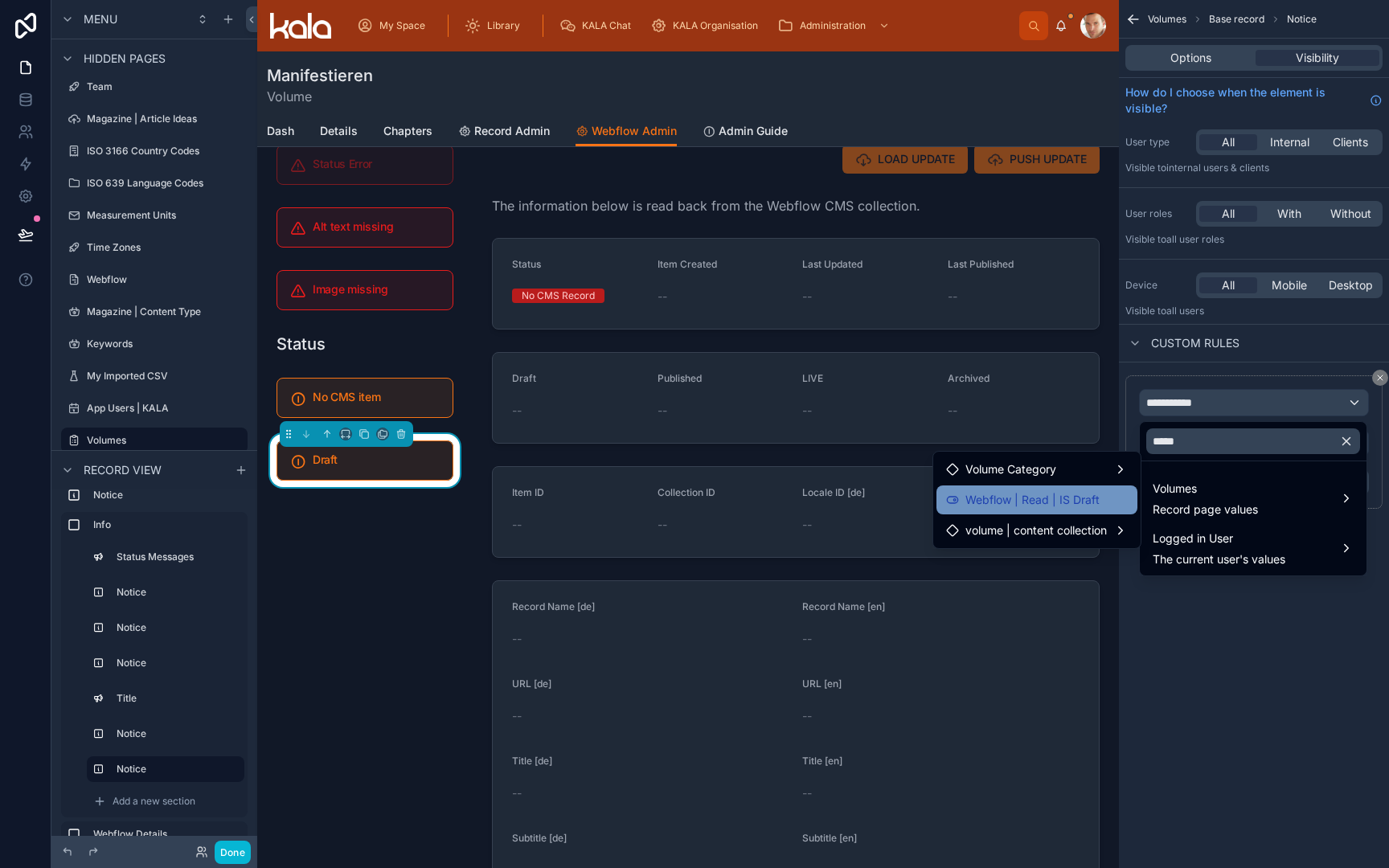
click at [1108, 501] on div "Webflow | Read | IS Draft" at bounding box center [1037, 500] width 182 height 20
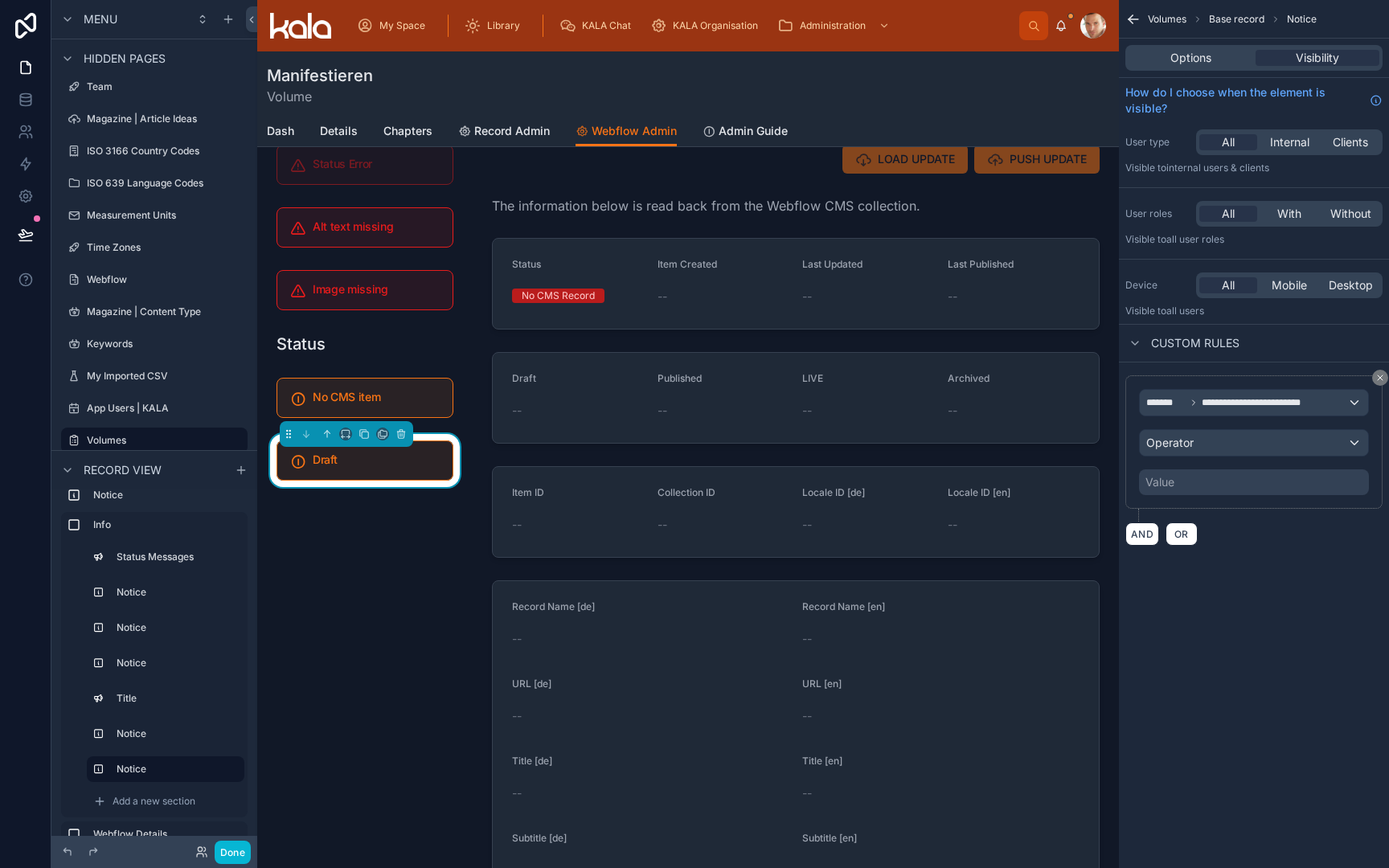
click at [1207, 451] on div "Operator" at bounding box center [1254, 443] width 228 height 25
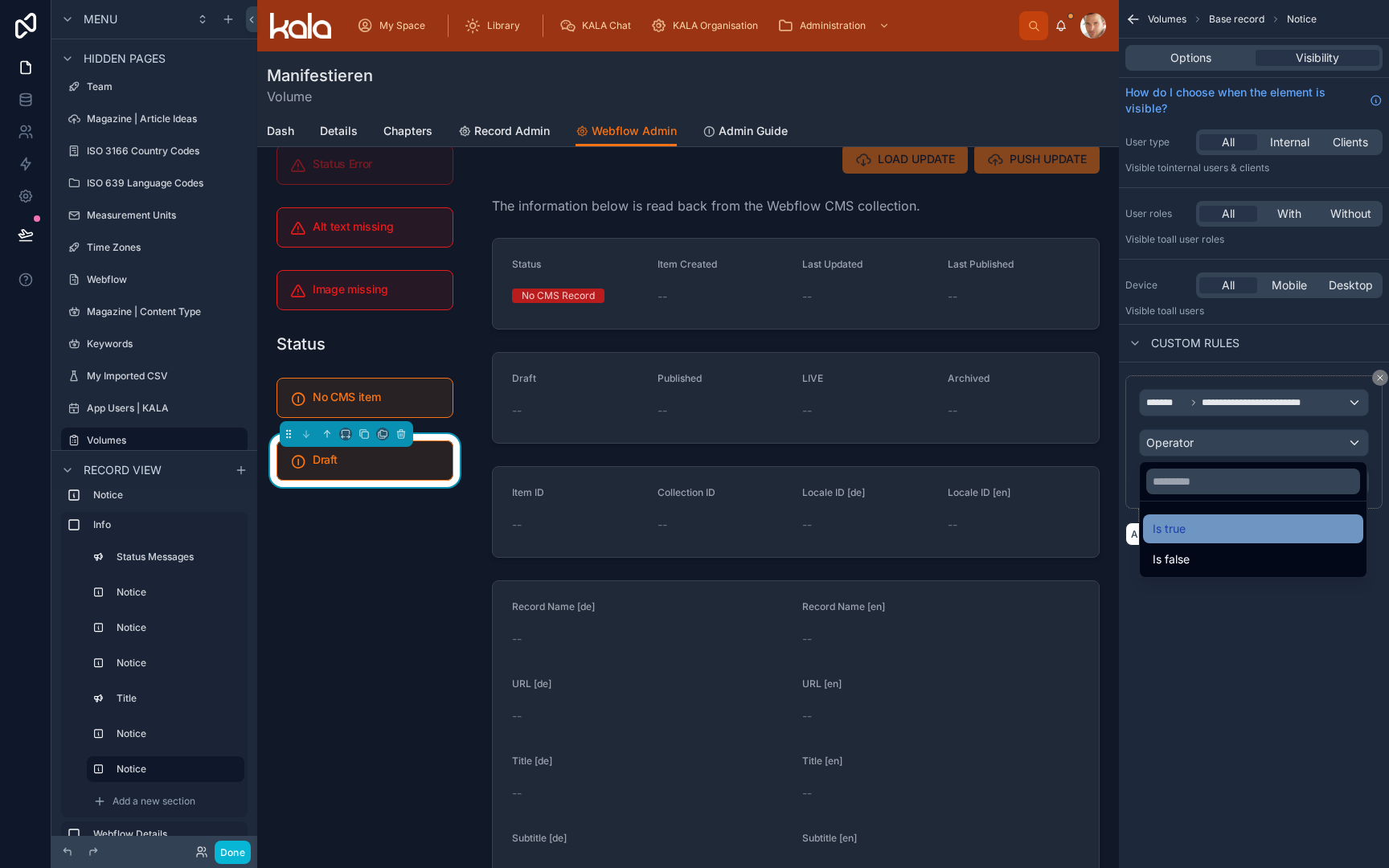
click at [1201, 529] on div "Is true" at bounding box center [1253, 529] width 201 height 20
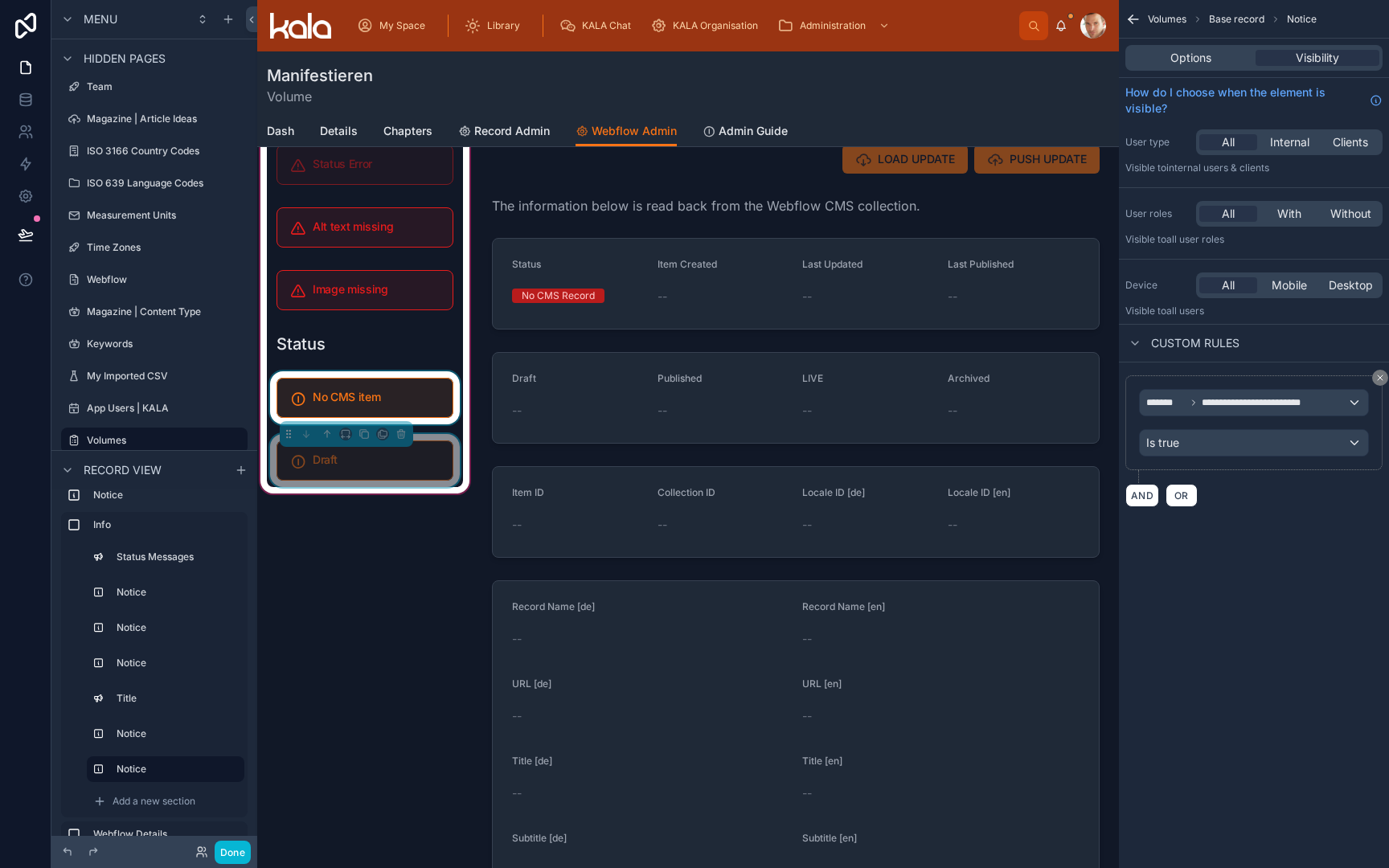
click at [395, 398] on div at bounding box center [365, 398] width 196 height 53
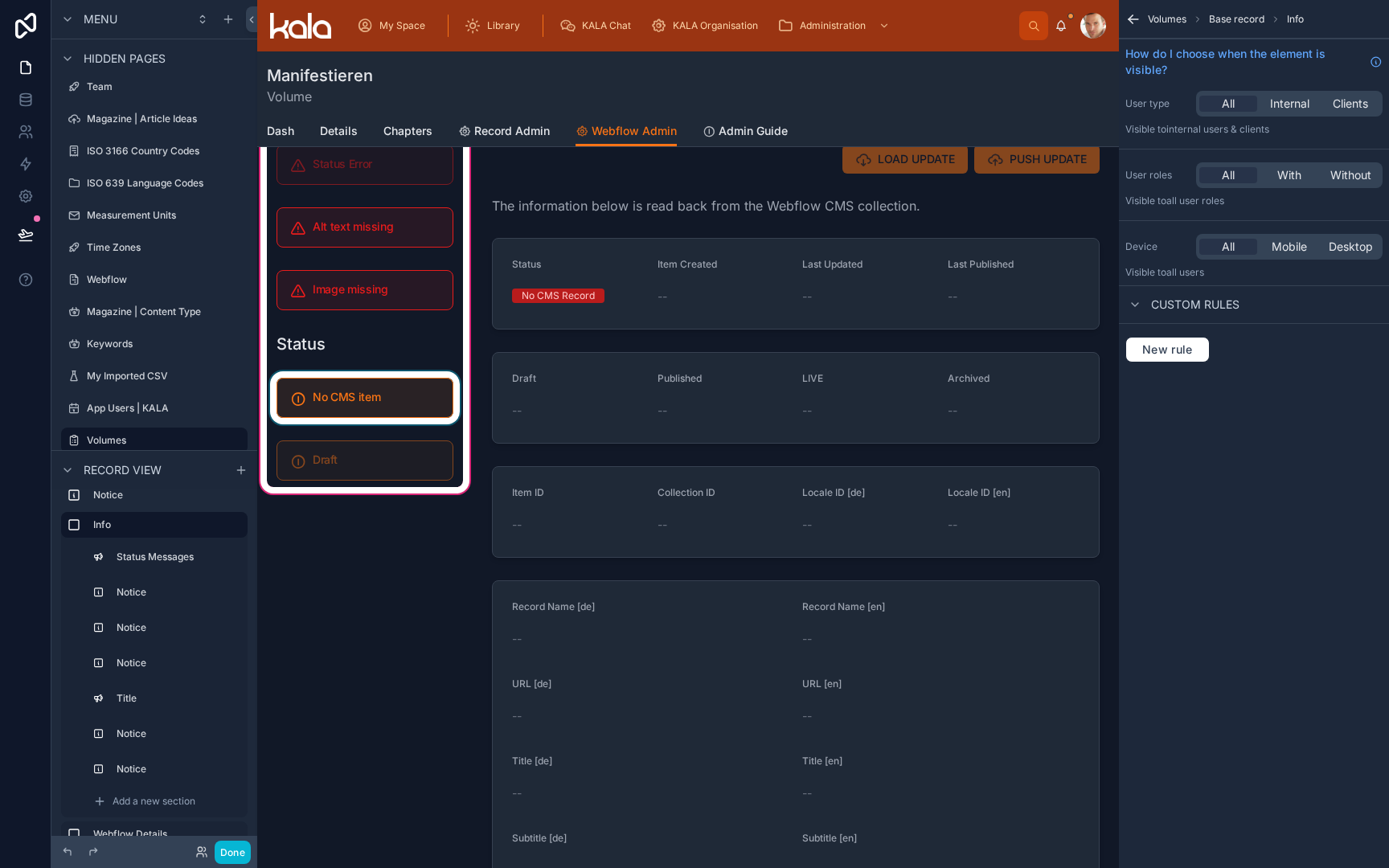
click at [395, 398] on div at bounding box center [365, 398] width 196 height 53
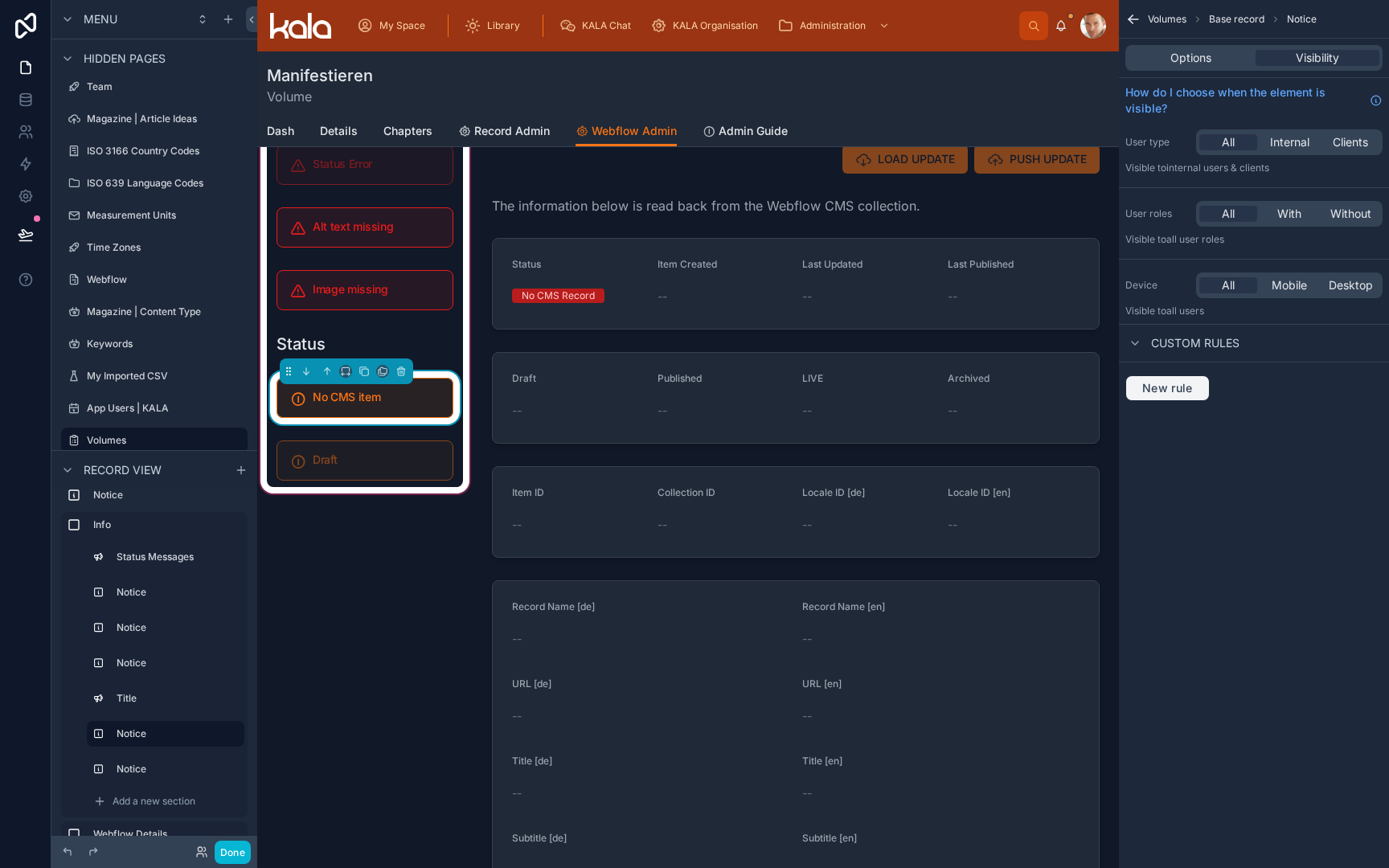
click at [1176, 392] on span "New rule" at bounding box center [1168, 388] width 64 height 14
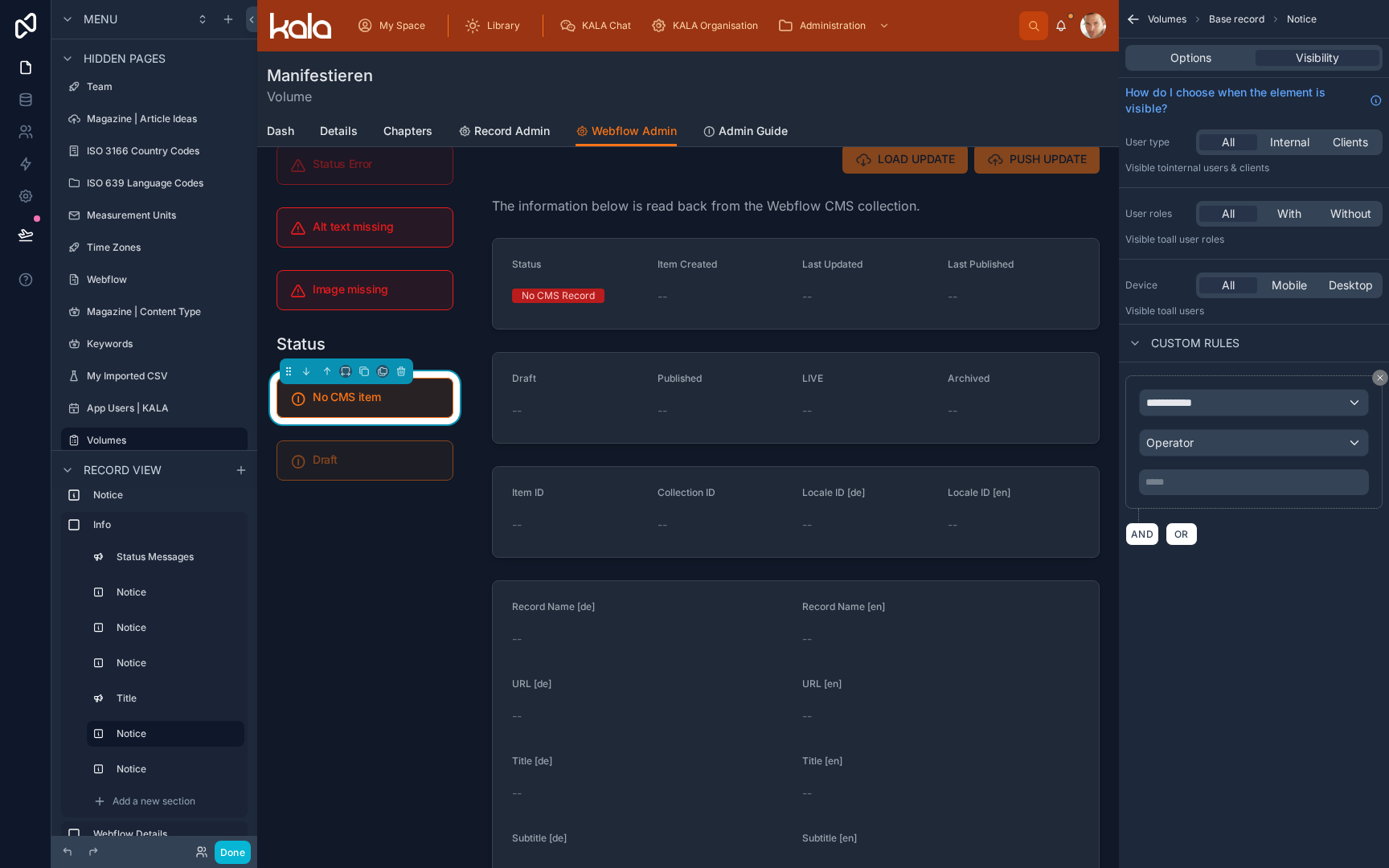
click at [1185, 406] on span "**********" at bounding box center [1176, 402] width 59 height 16
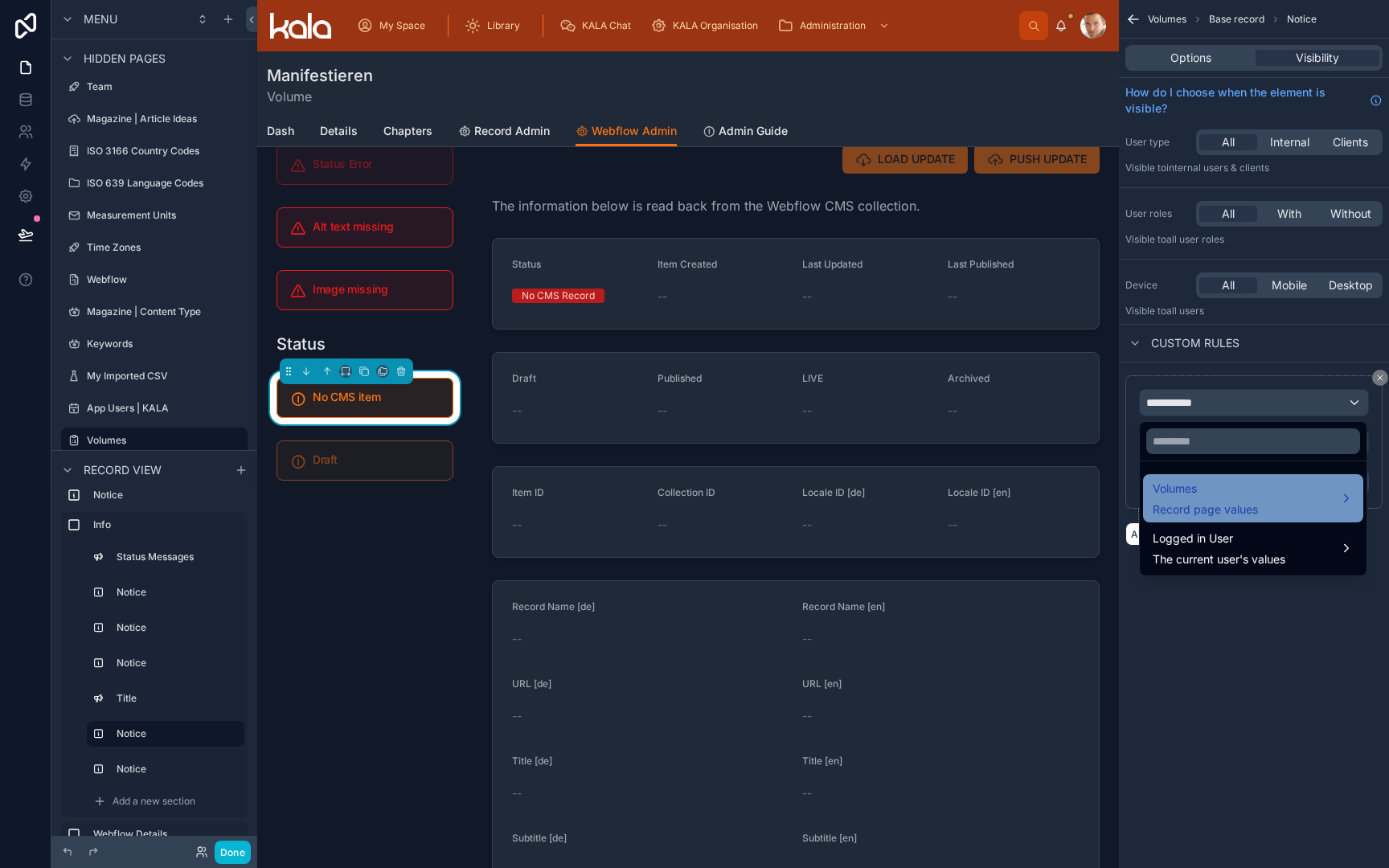
click at [1186, 496] on span "Volumes" at bounding box center [1206, 489] width 105 height 20
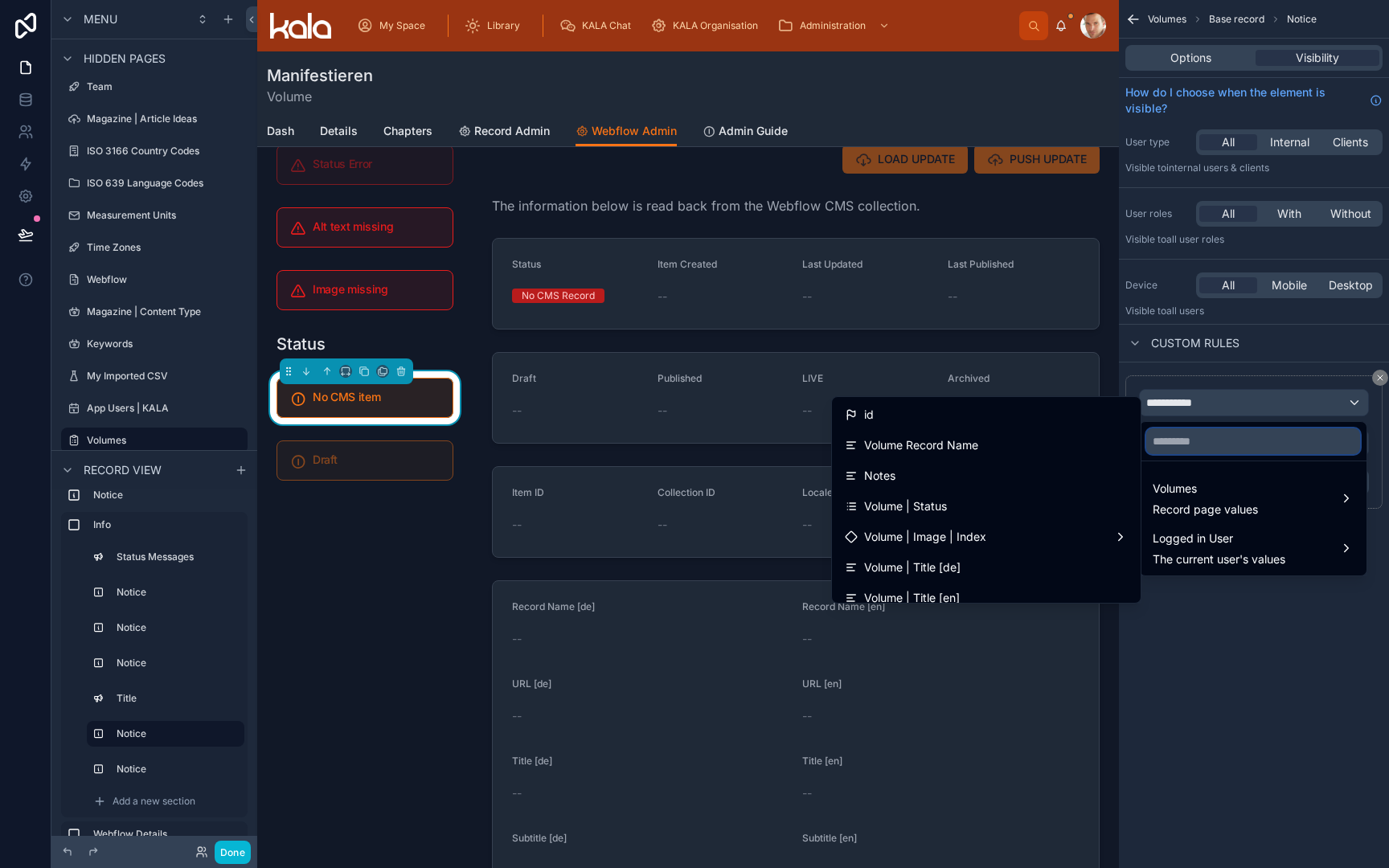
click at [1208, 446] on input "text" at bounding box center [1253, 441] width 214 height 25
type input "**"
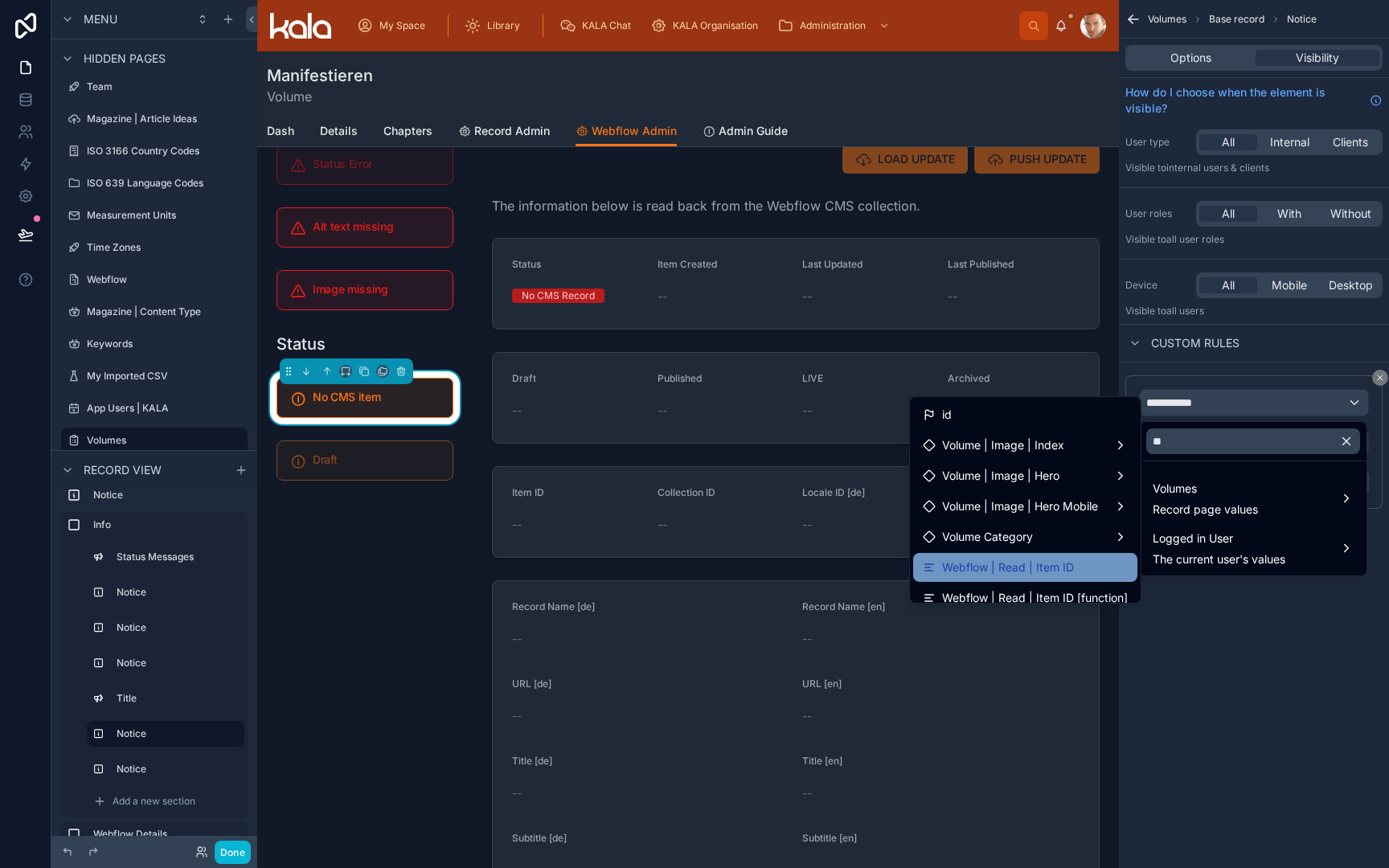
click at [1094, 568] on div "Webflow | Read | Item ID" at bounding box center [1026, 568] width 205 height 20
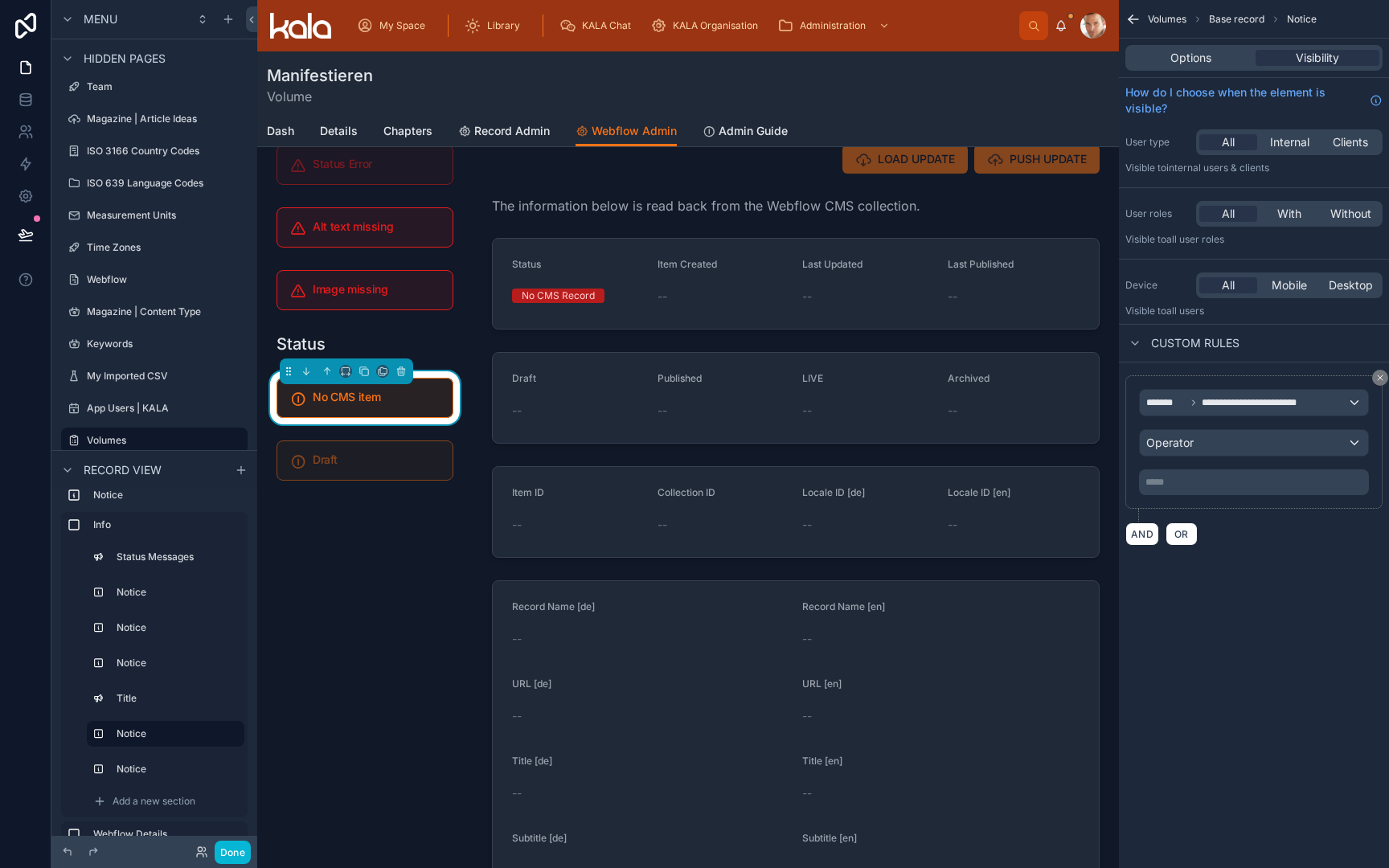
click at [1198, 440] on div "Operator" at bounding box center [1254, 443] width 228 height 25
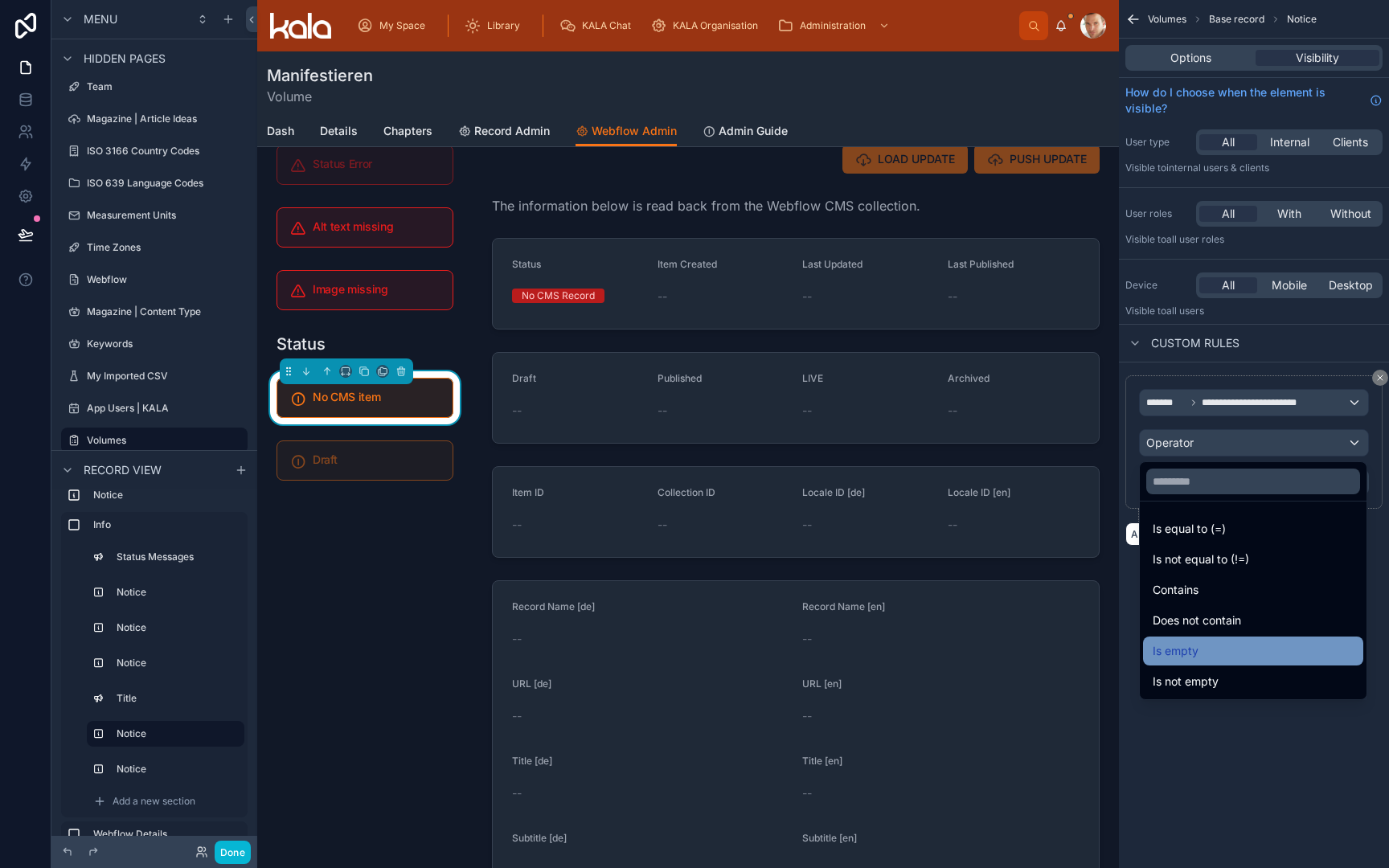
click at [1191, 658] on span "Is empty" at bounding box center [1176, 651] width 46 height 20
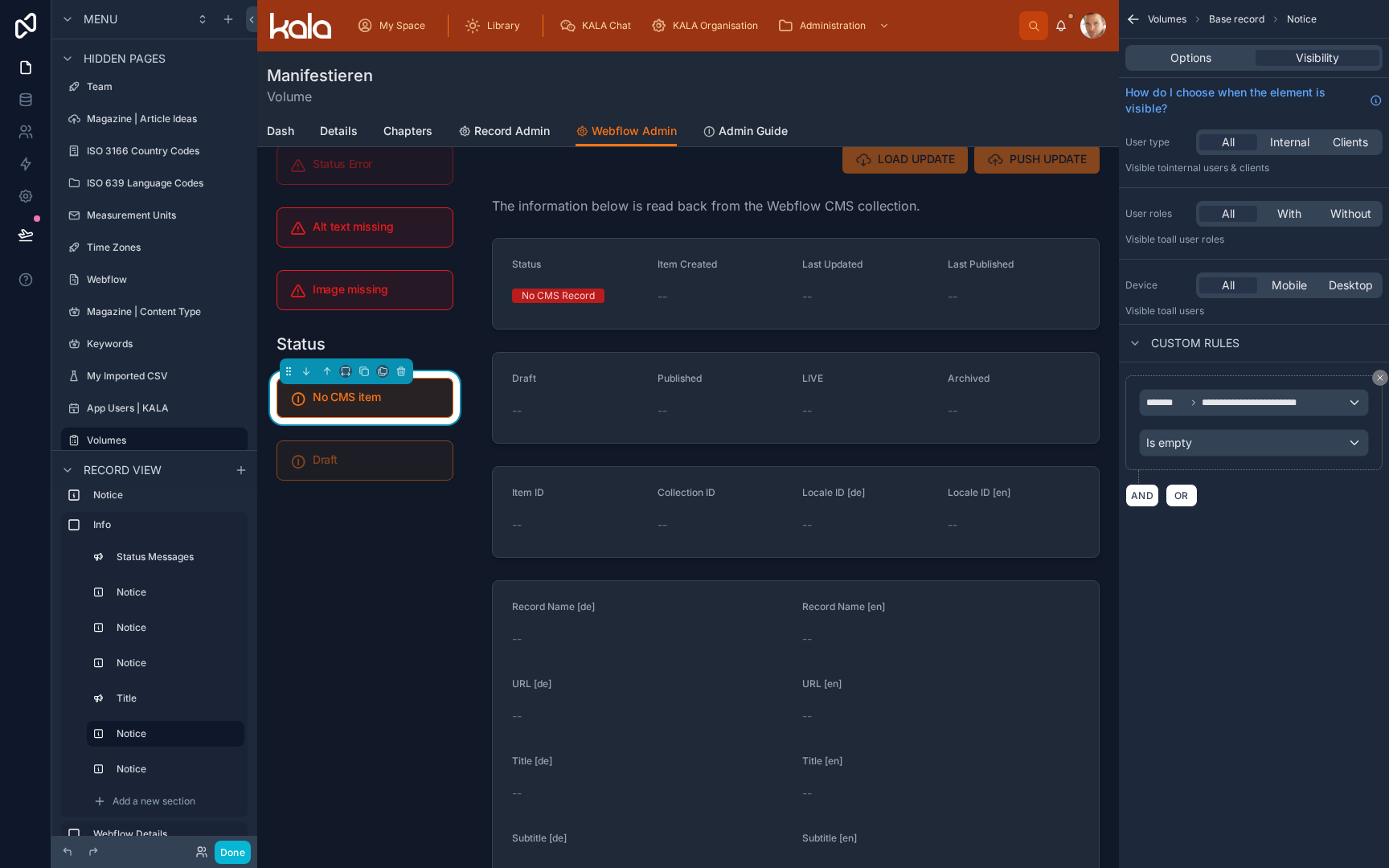
click at [399, 582] on div "Error messages Status Error Alt text missing Image missing Status No CMS item D…" at bounding box center [365, 770] width 216 height 1373
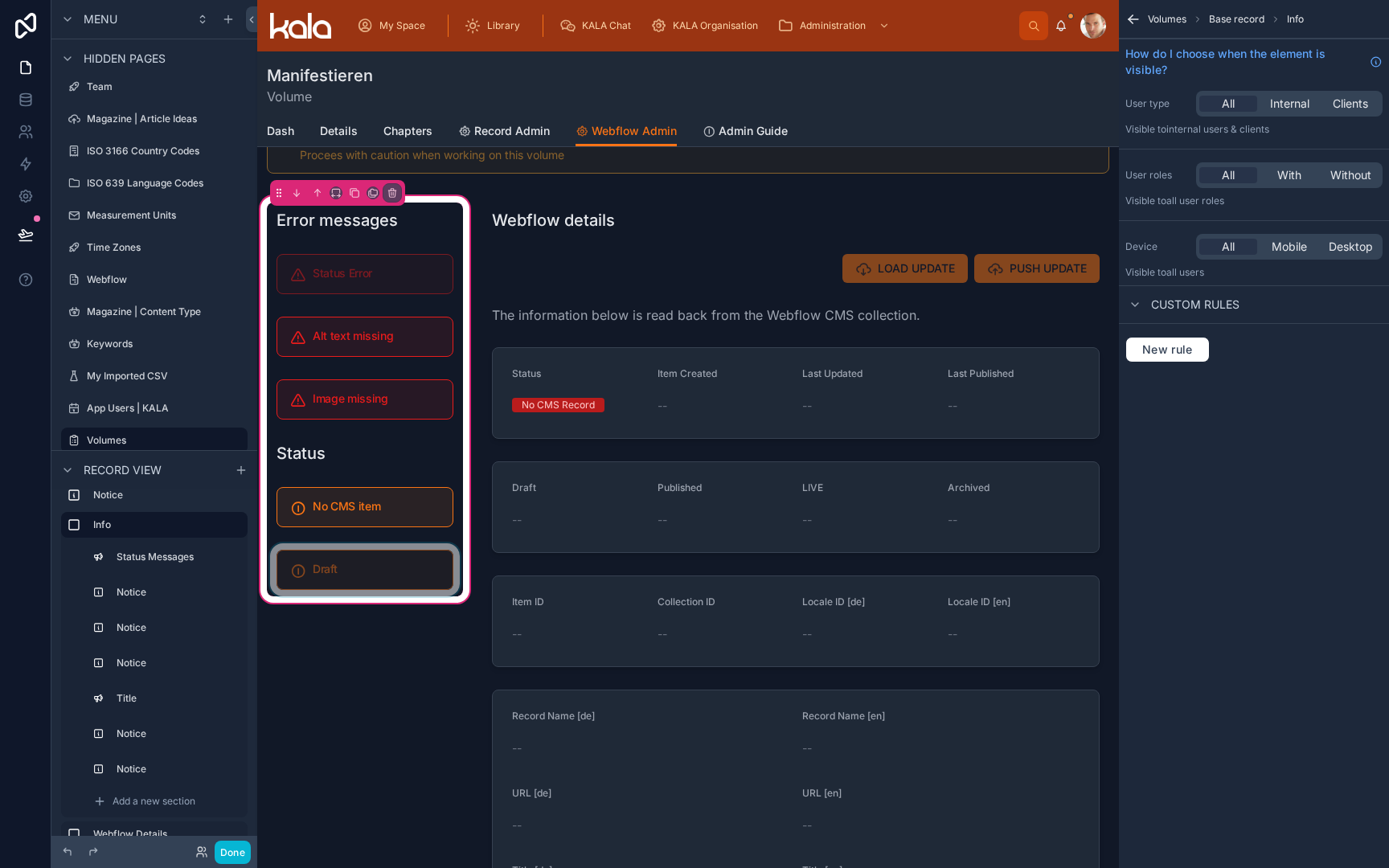
scroll to position [59, 0]
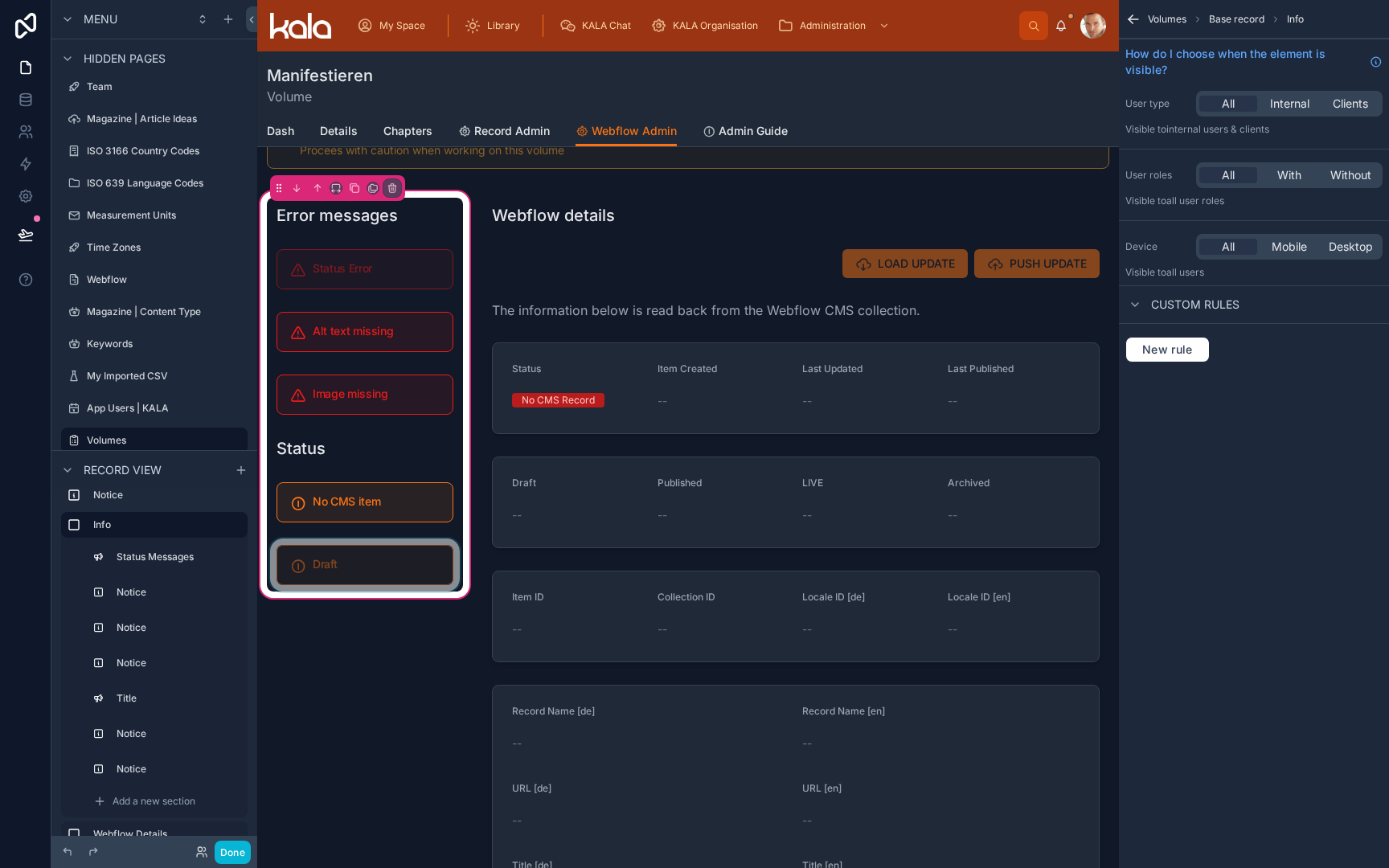
click at [399, 582] on div at bounding box center [365, 565] width 196 height 53
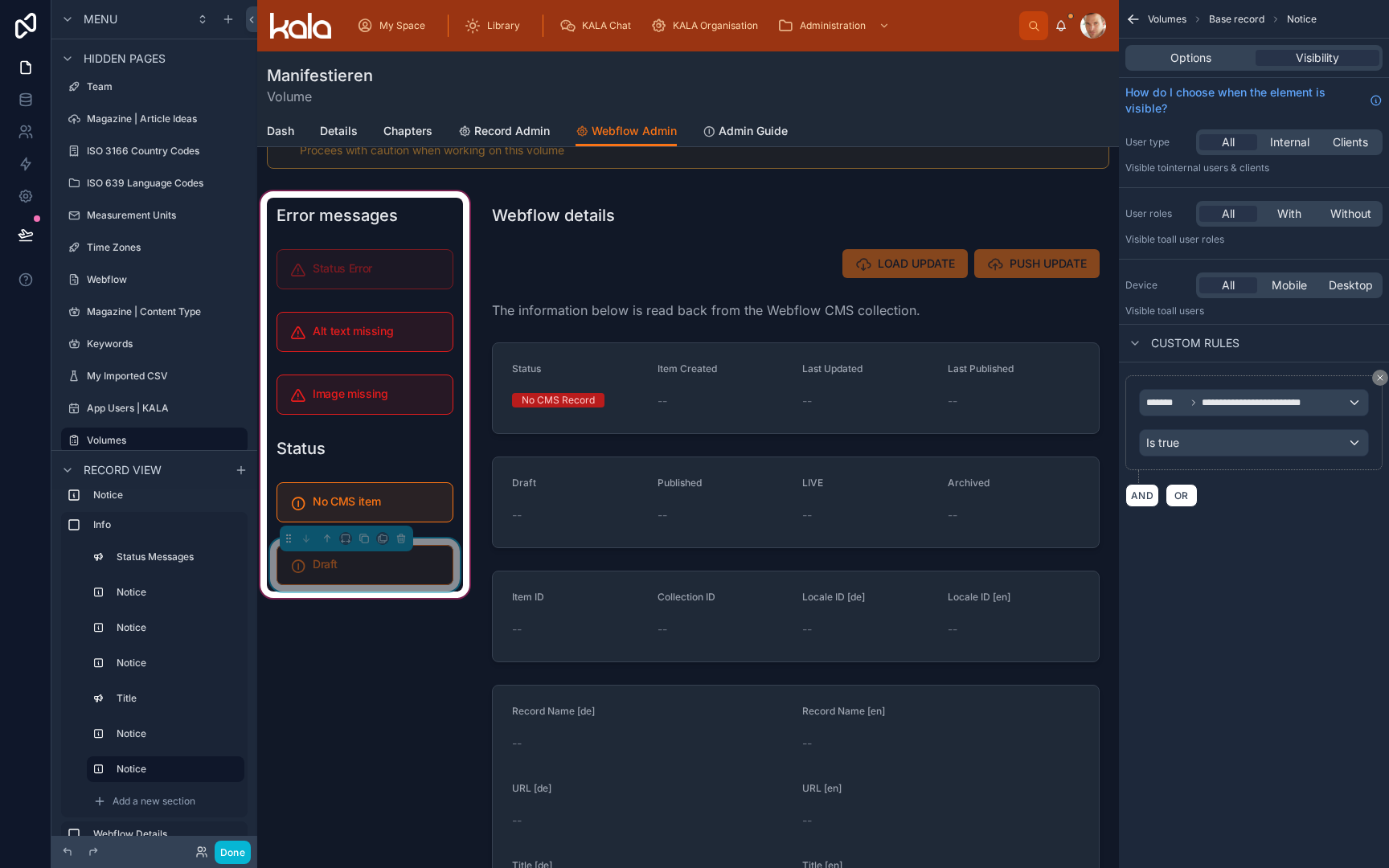
click at [399, 582] on div "Draft" at bounding box center [365, 564] width 176 height 40
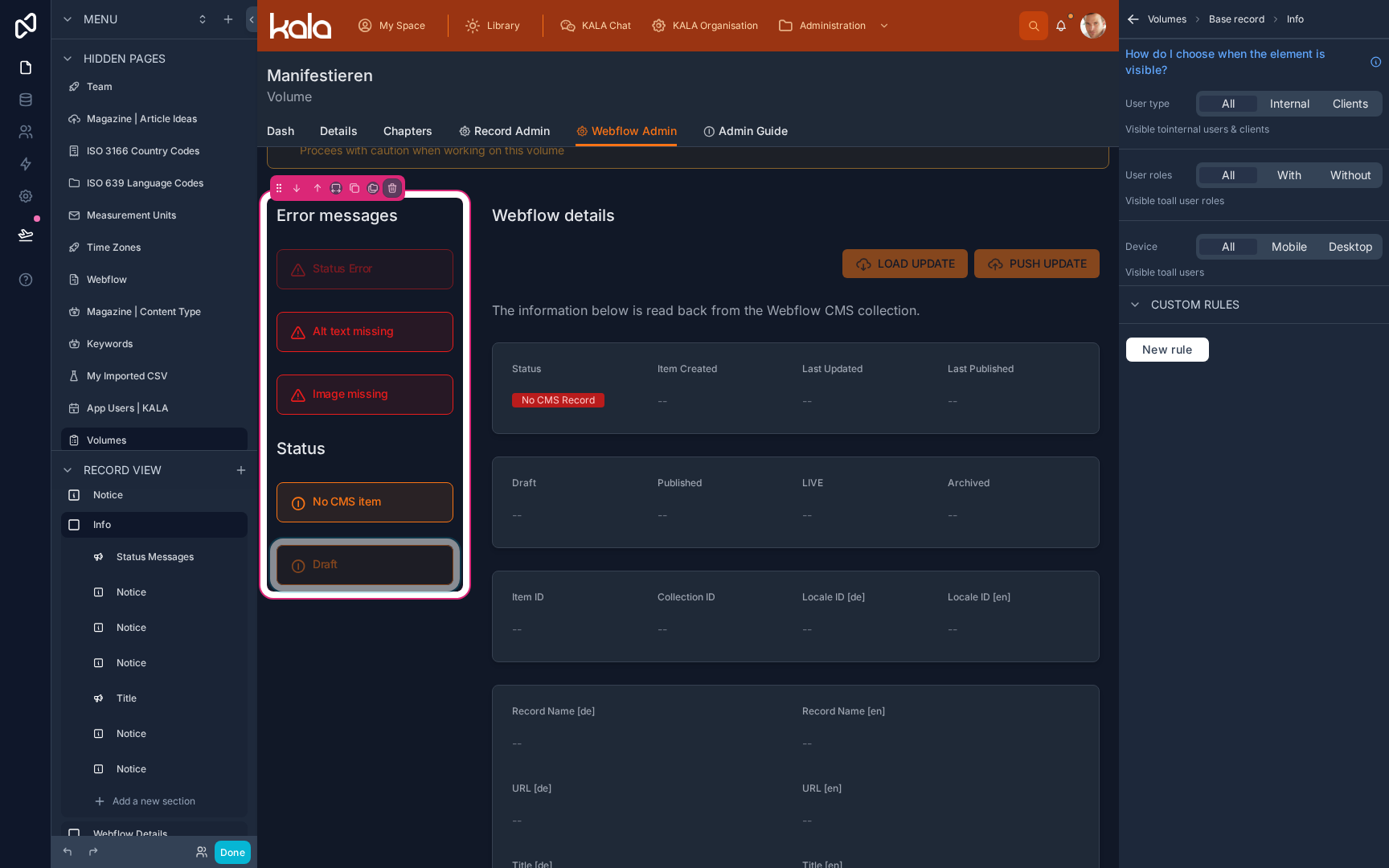
click at [399, 582] on div at bounding box center [365, 565] width 196 height 53
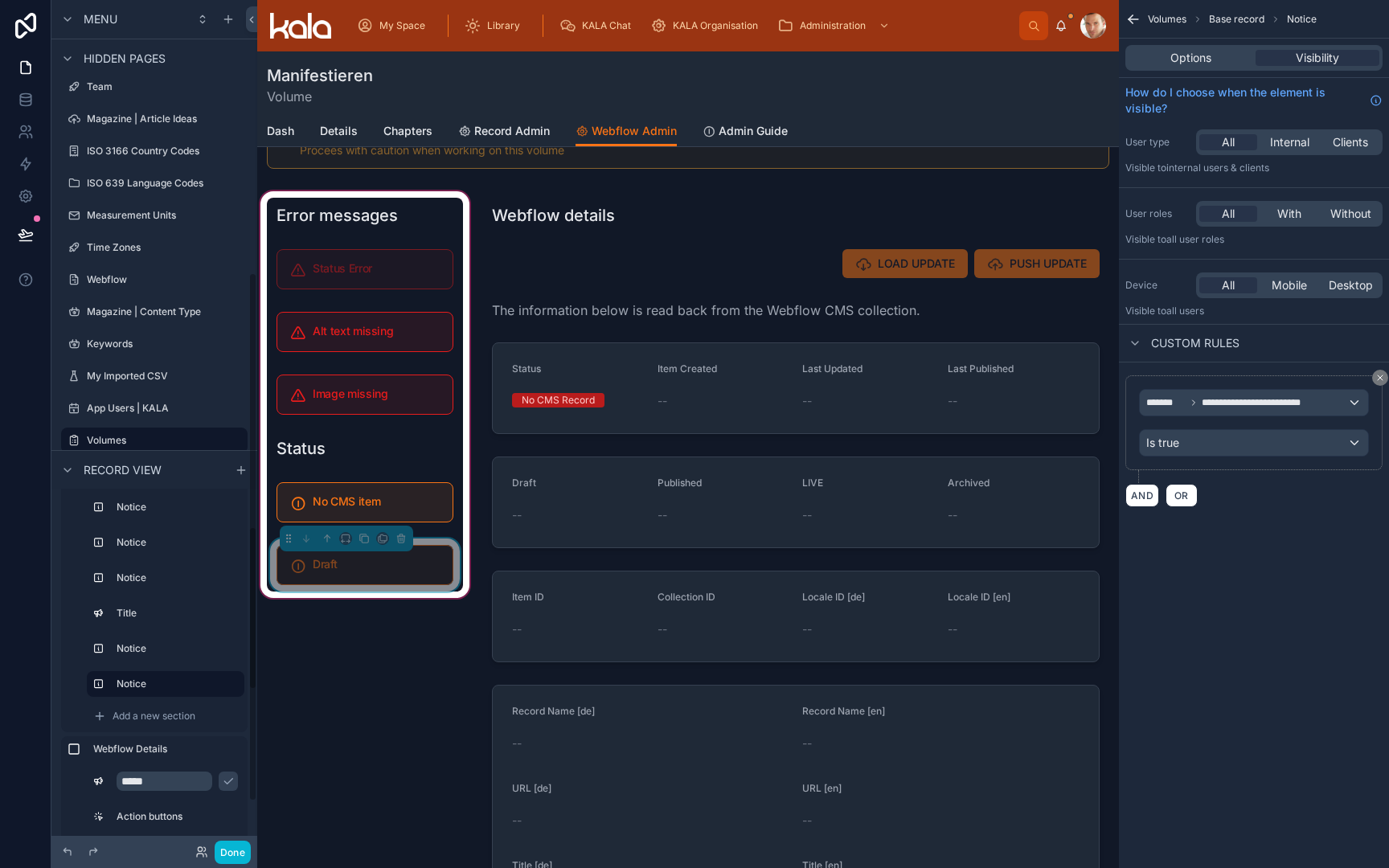
scroll to position [101, 0]
click at [360, 543] on icon at bounding box center [364, 538] width 11 height 11
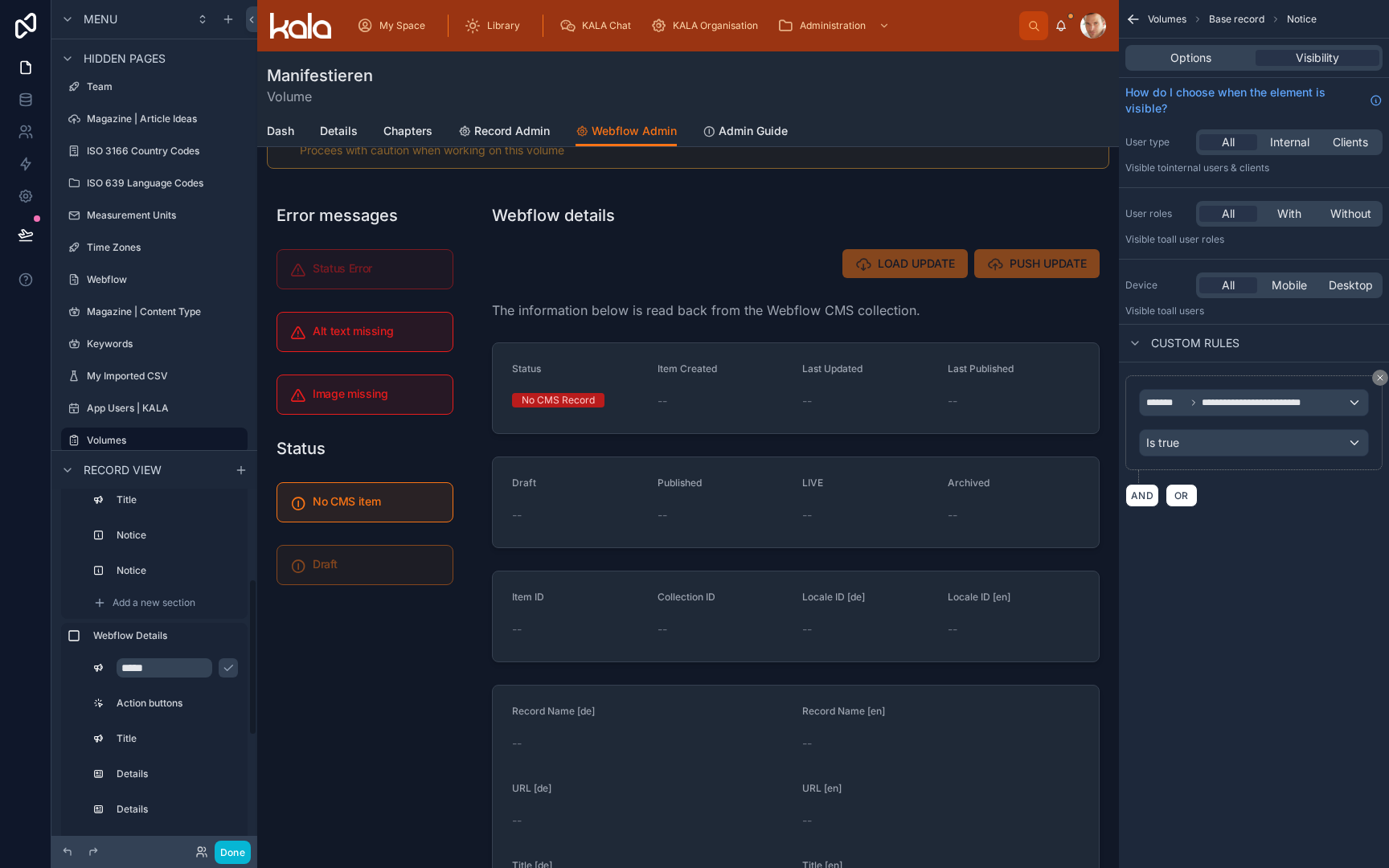
scroll to position [199, 0]
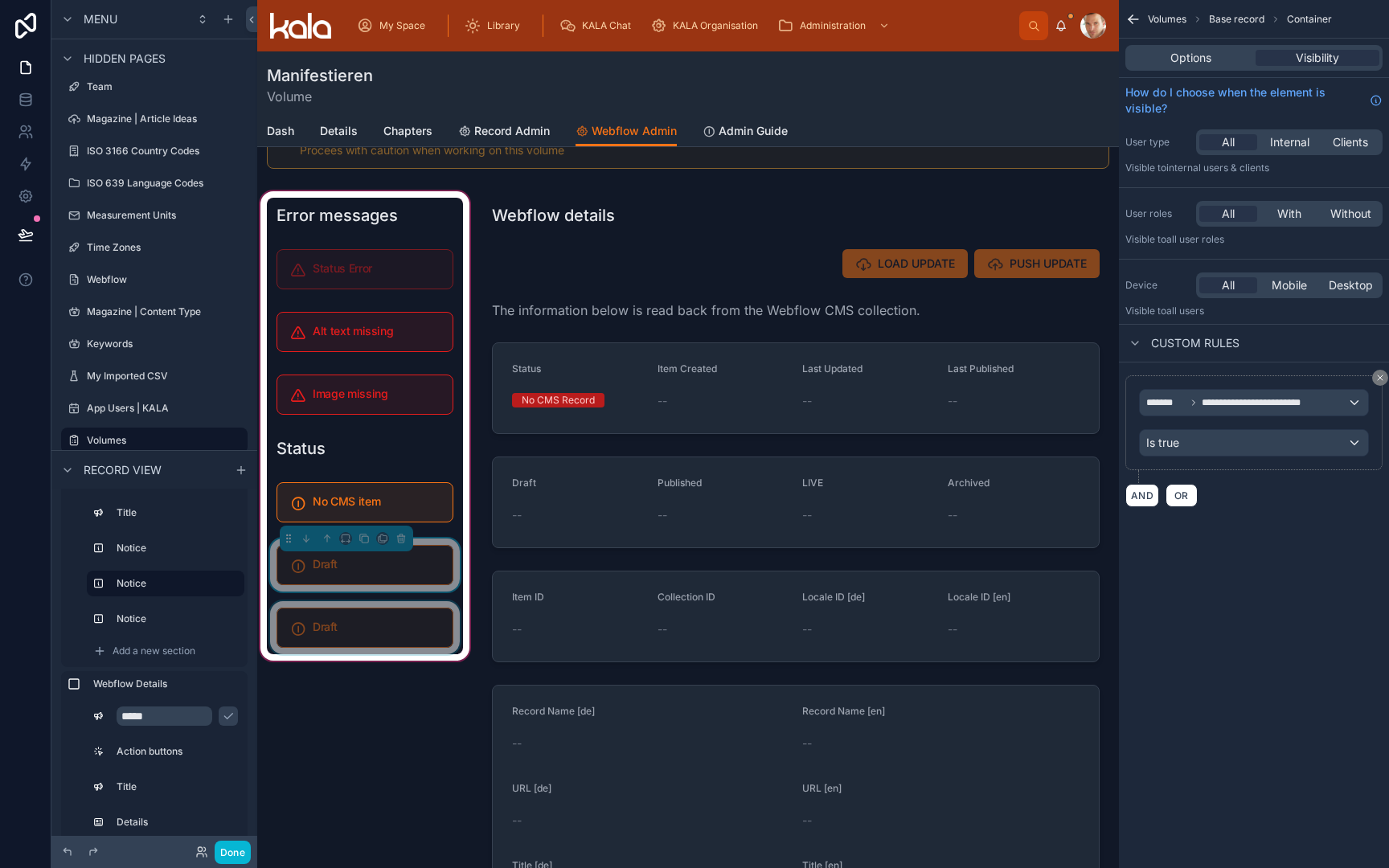
click at [314, 613] on div at bounding box center [365, 628] width 196 height 53
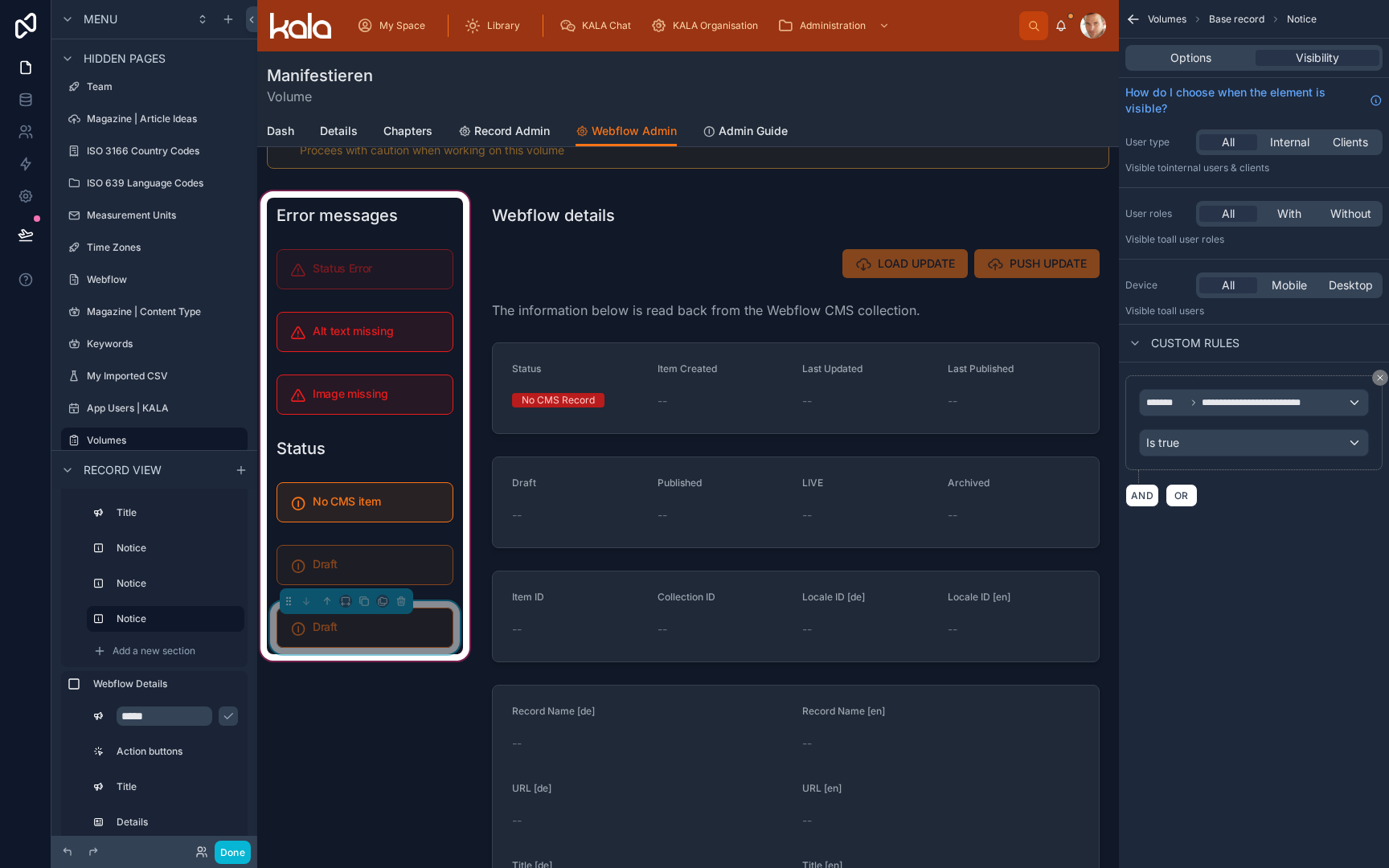
click at [1217, 395] on div "**********" at bounding box center [1254, 403] width 228 height 25
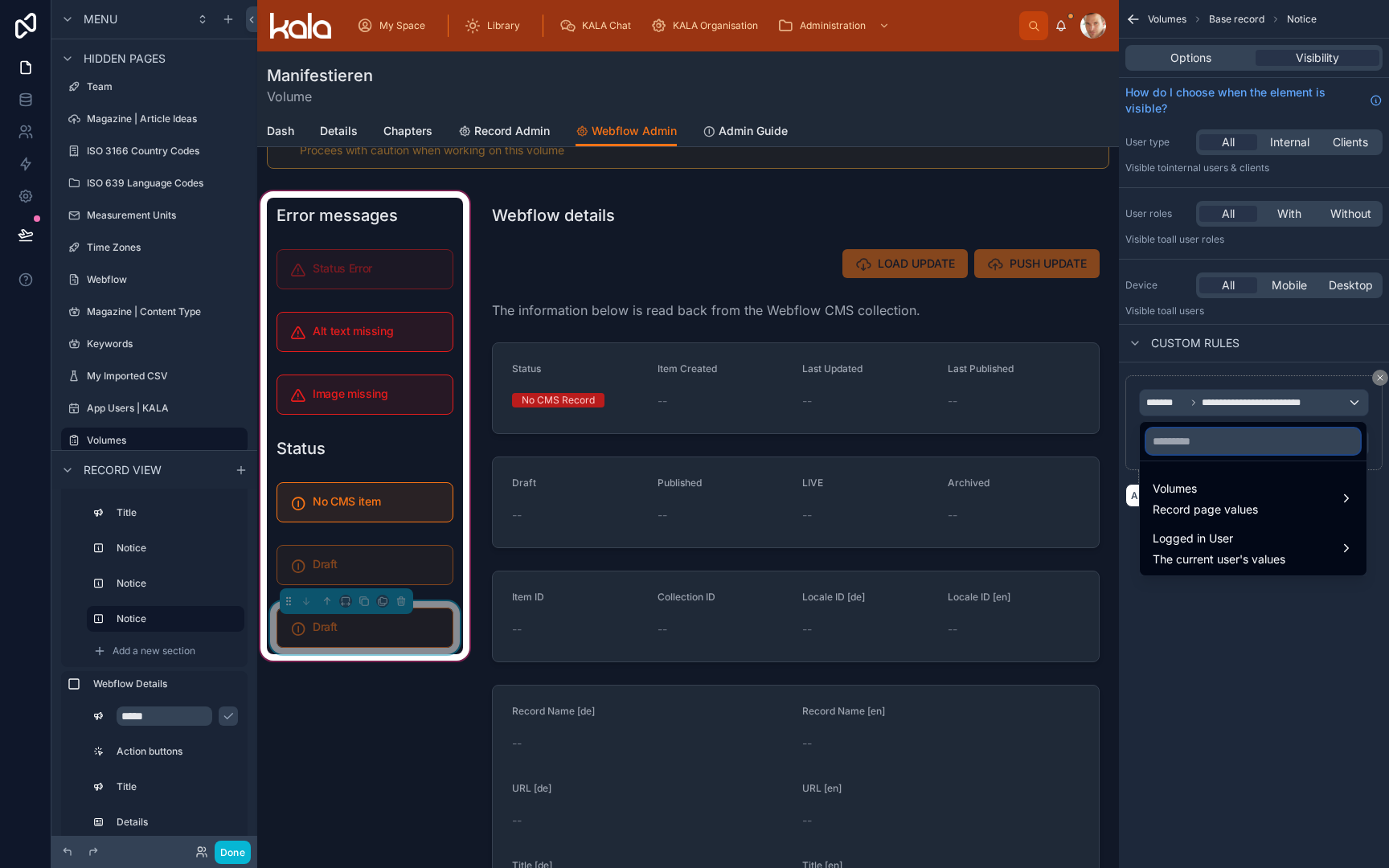
click at [1221, 446] on input "text" at bounding box center [1253, 441] width 214 height 25
type input "****"
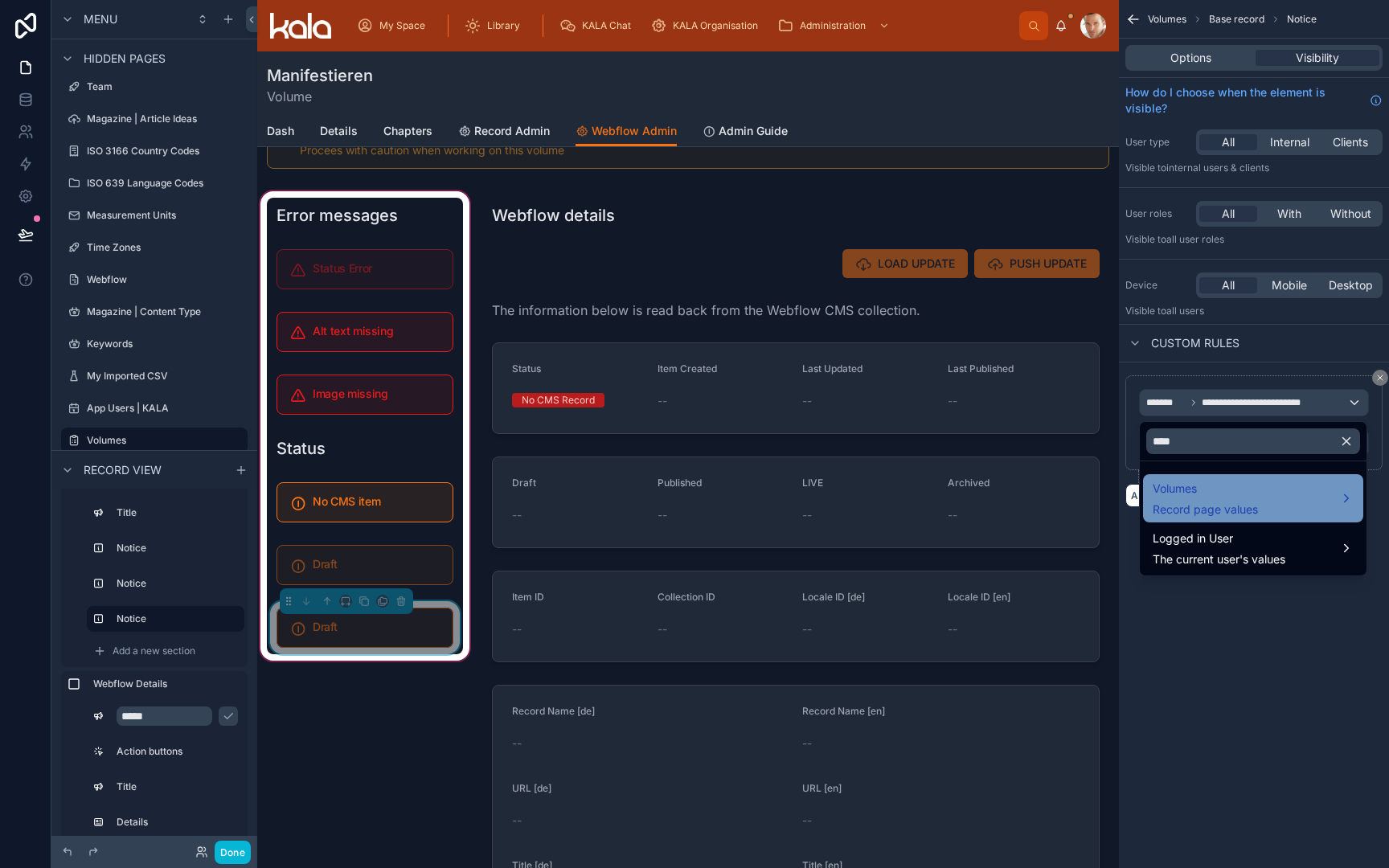
click at [1212, 501] on div "Volumes Record page values" at bounding box center [1206, 498] width 105 height 38
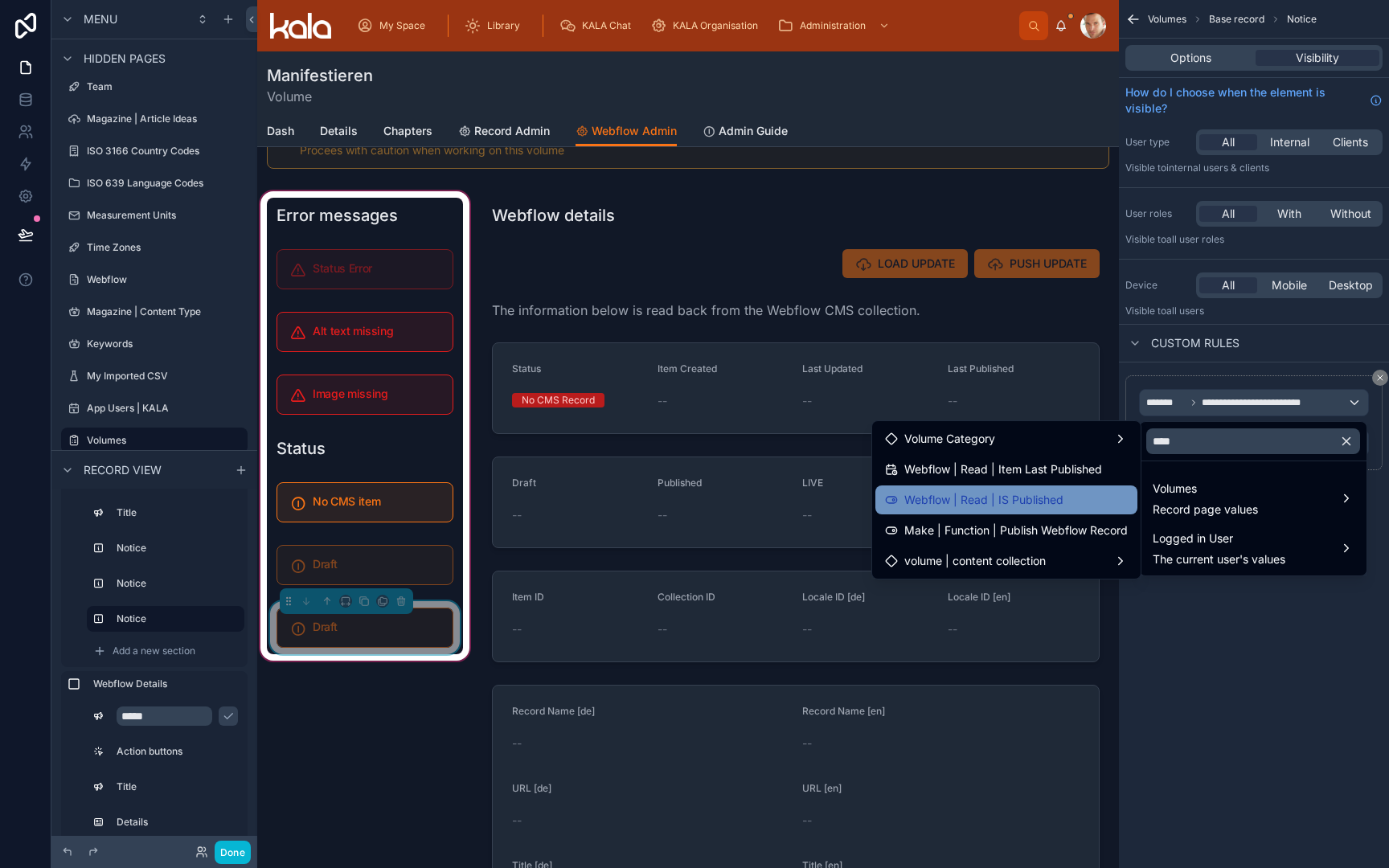
click at [1078, 503] on div "Webflow | Read | IS Published" at bounding box center [1006, 500] width 243 height 20
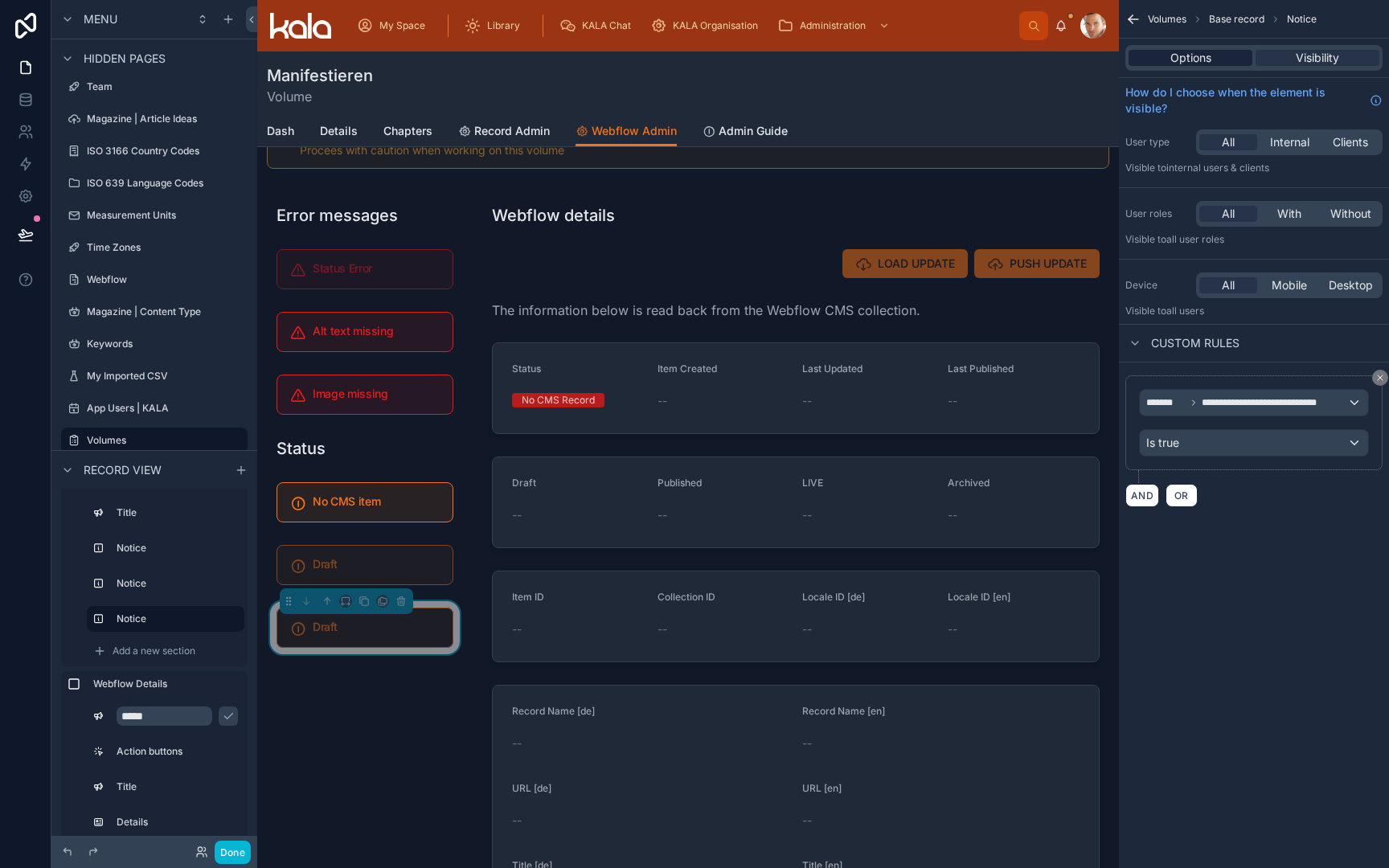
click at [1210, 53] on span "Options" at bounding box center [1191, 58] width 41 height 16
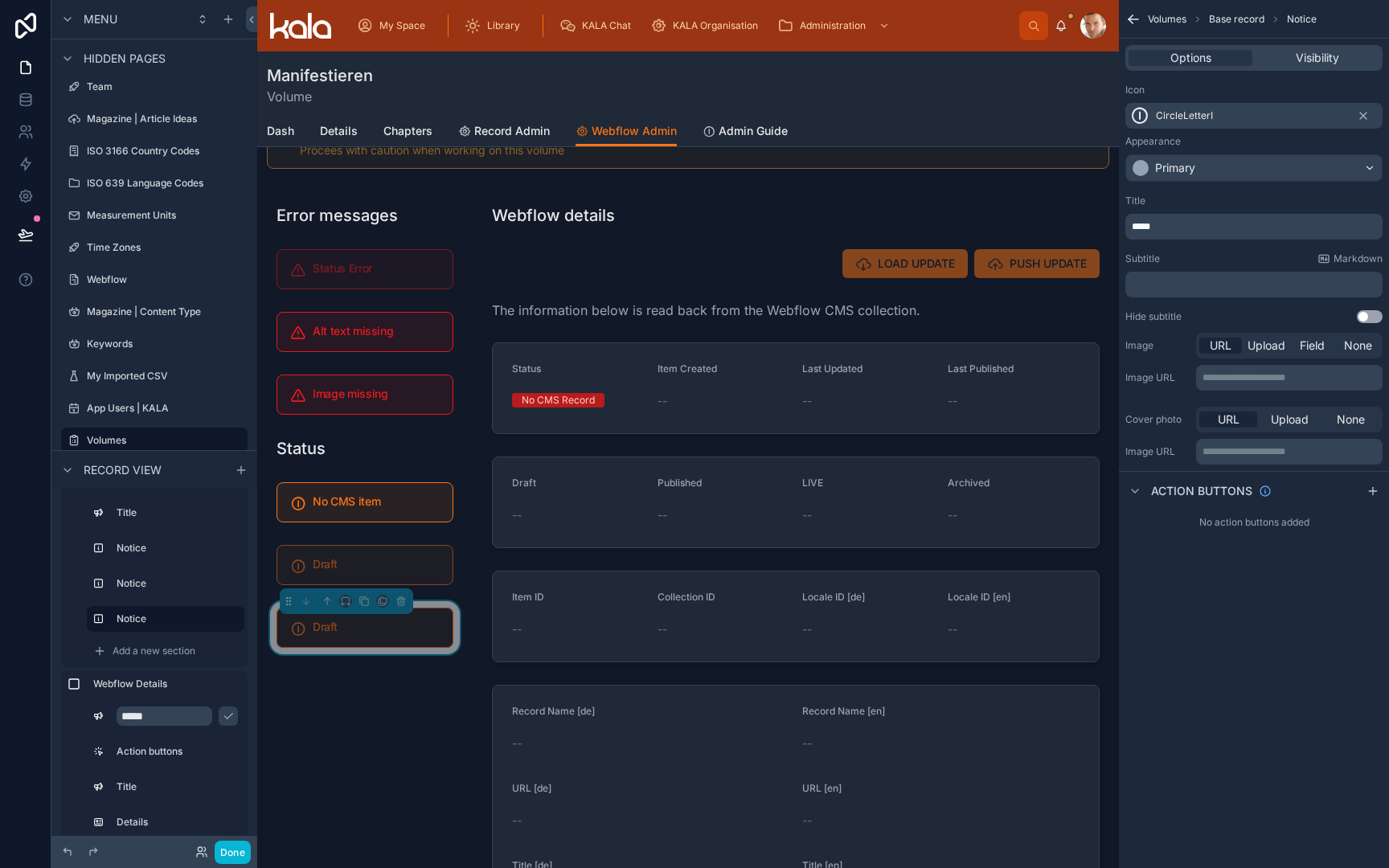
click at [1178, 229] on p "*****" at bounding box center [1256, 227] width 248 height 13
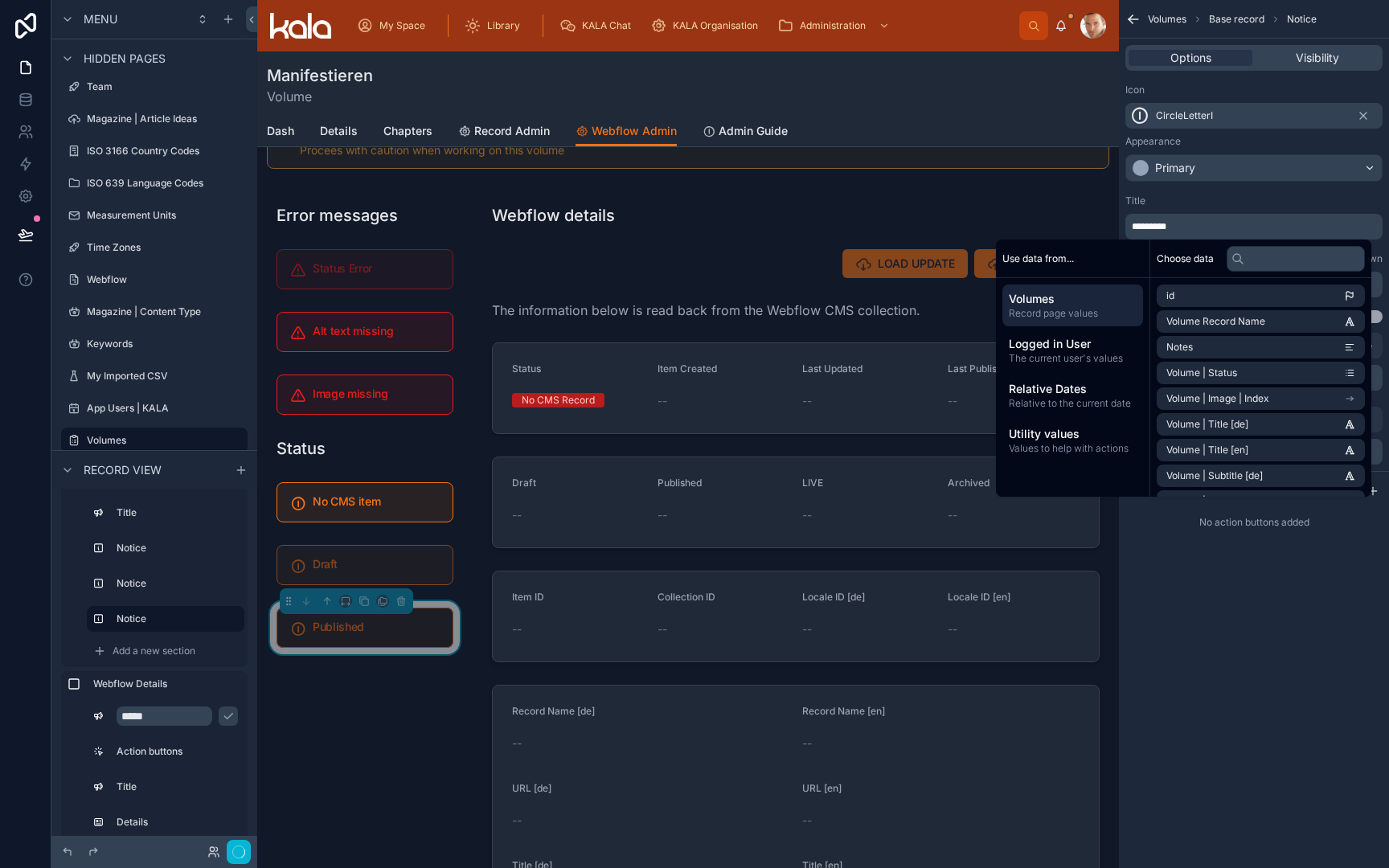
click at [1193, 209] on div "Title *********" at bounding box center [1253, 216] width 257 height 45
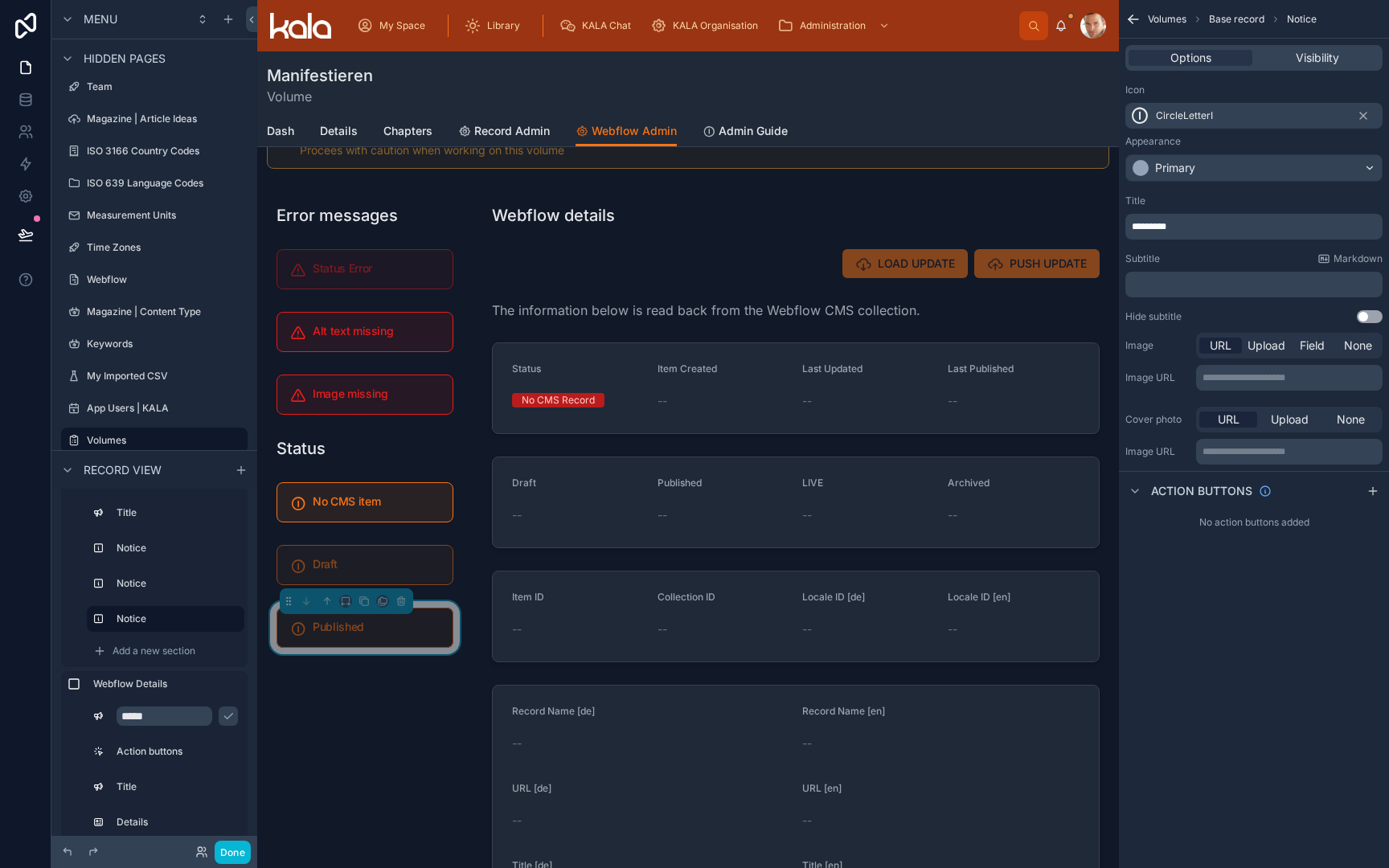
click at [1207, 171] on div "Primary" at bounding box center [1253, 168] width 255 height 25
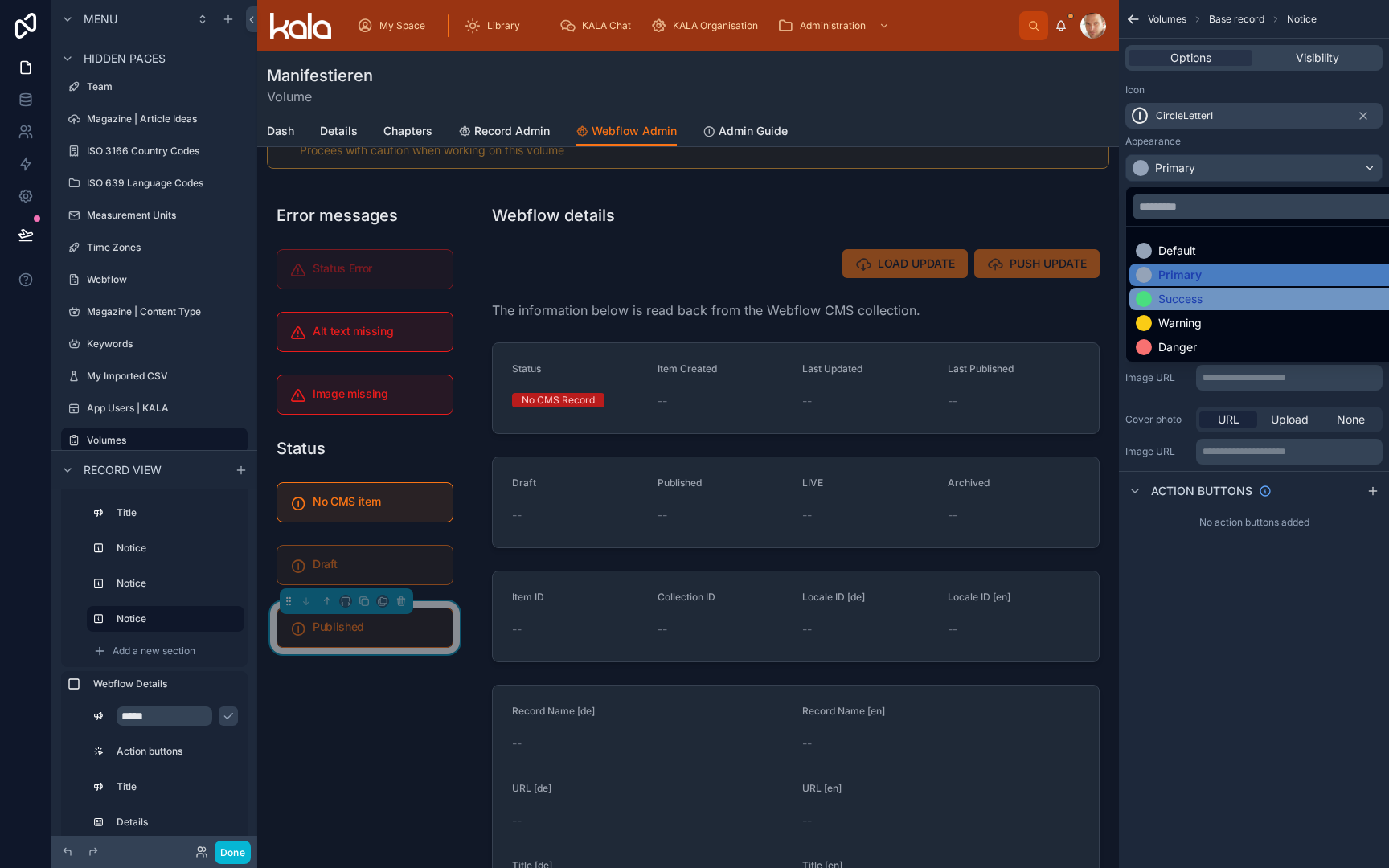
click at [1201, 299] on div "Success" at bounding box center [1180, 299] width 44 height 16
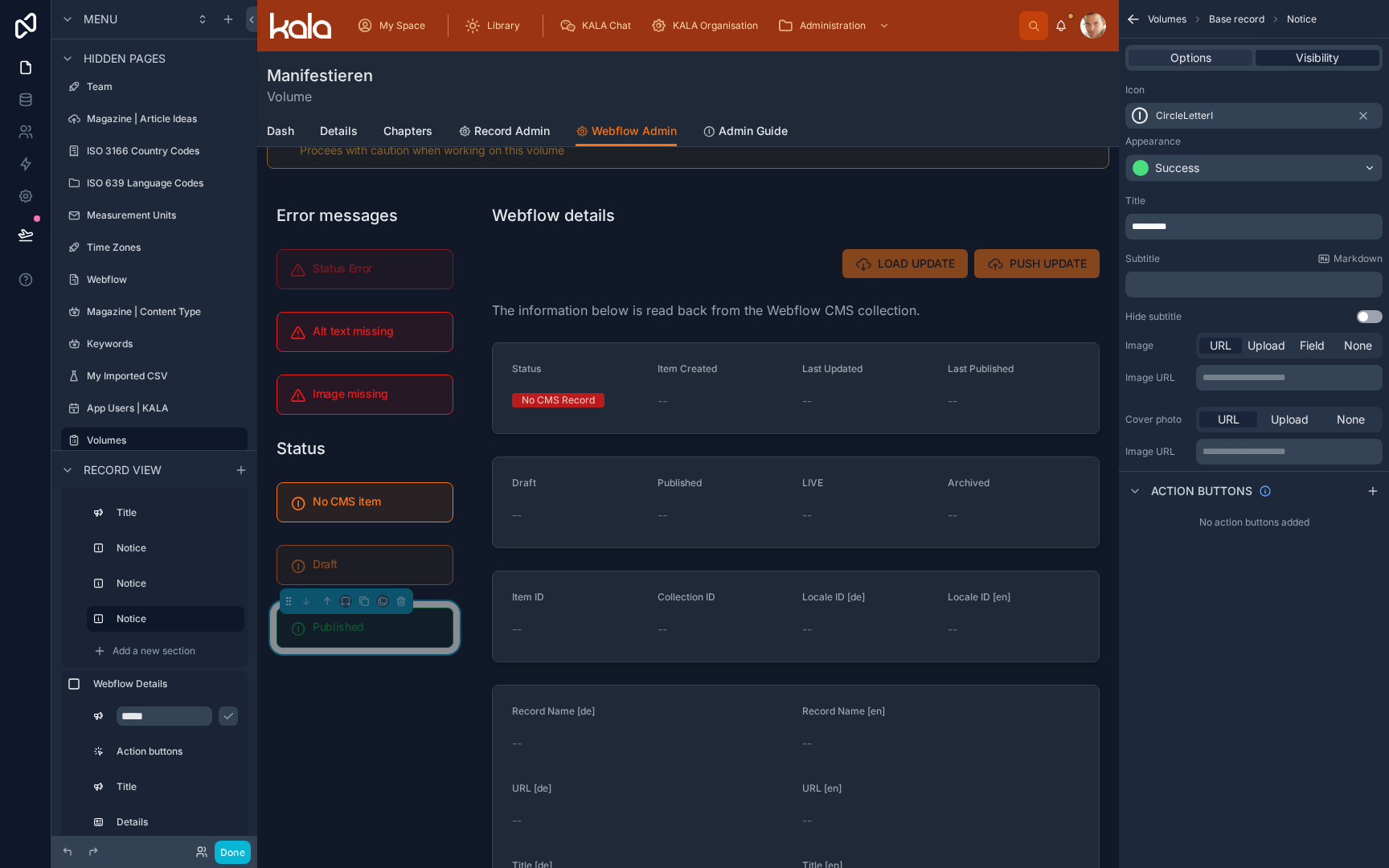
click at [1353, 52] on div "Visibility" at bounding box center [1318, 58] width 124 height 16
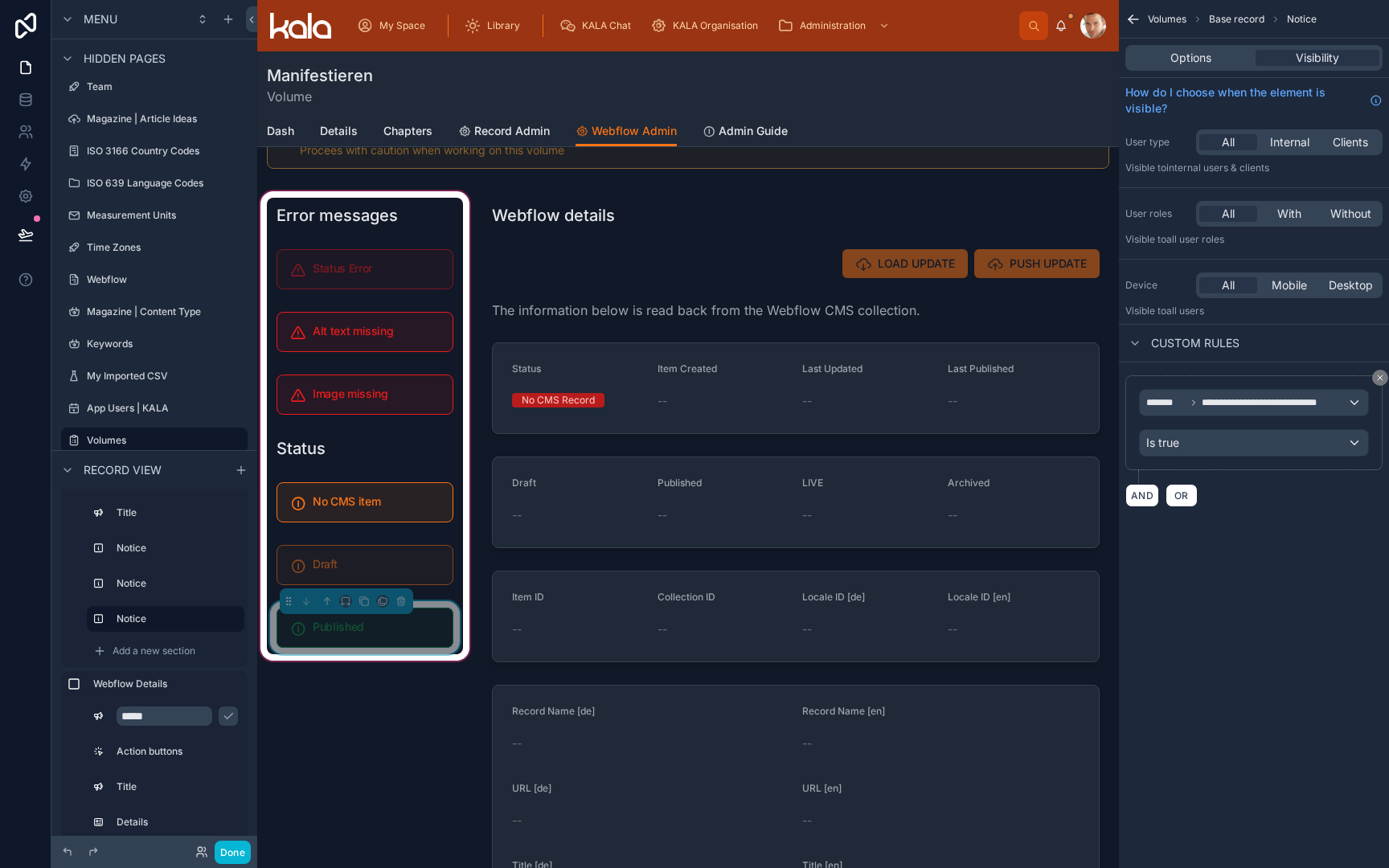
click at [362, 636] on div "Published" at bounding box center [377, 628] width 127 height 14
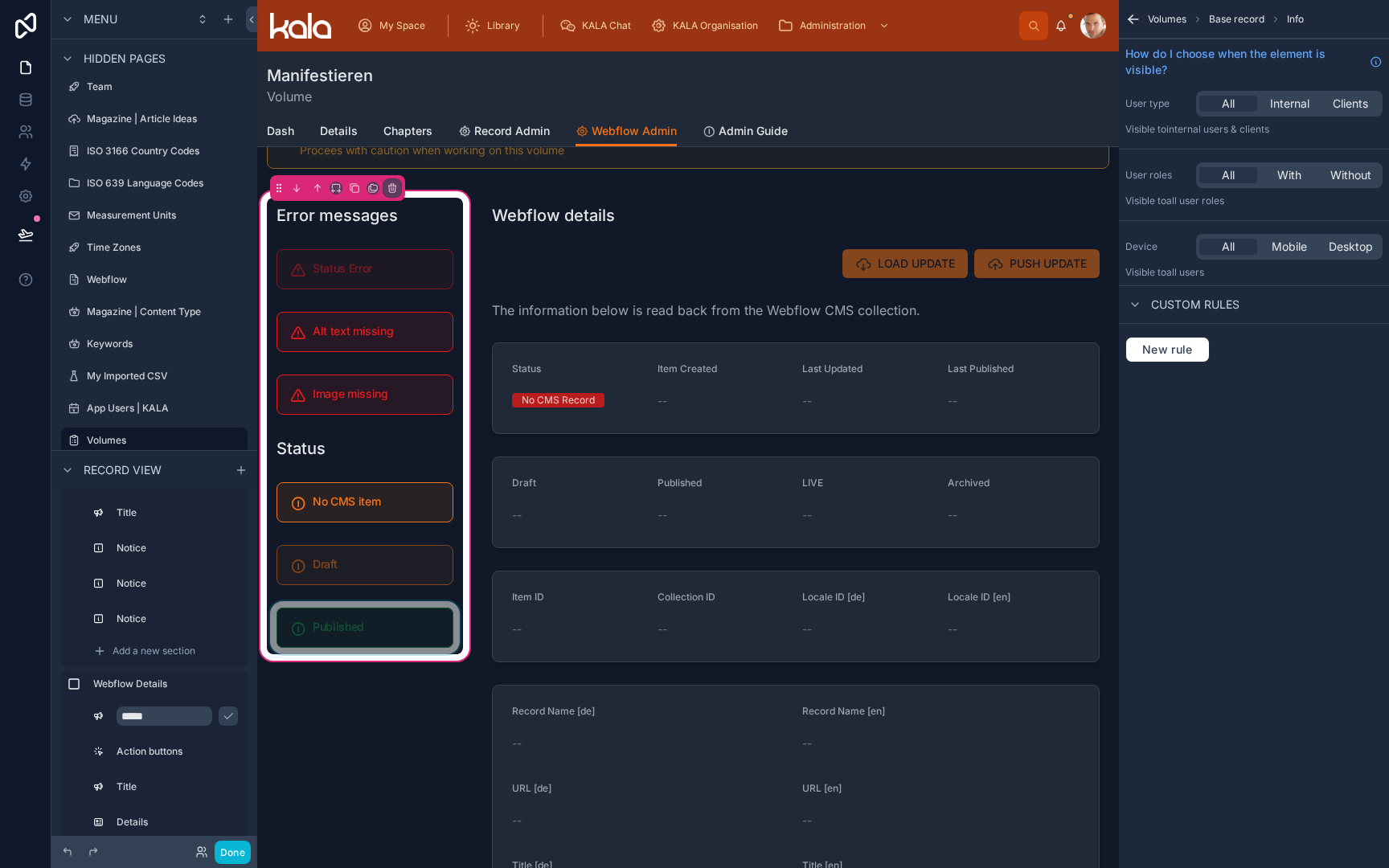
click at [362, 636] on div at bounding box center [365, 628] width 196 height 53
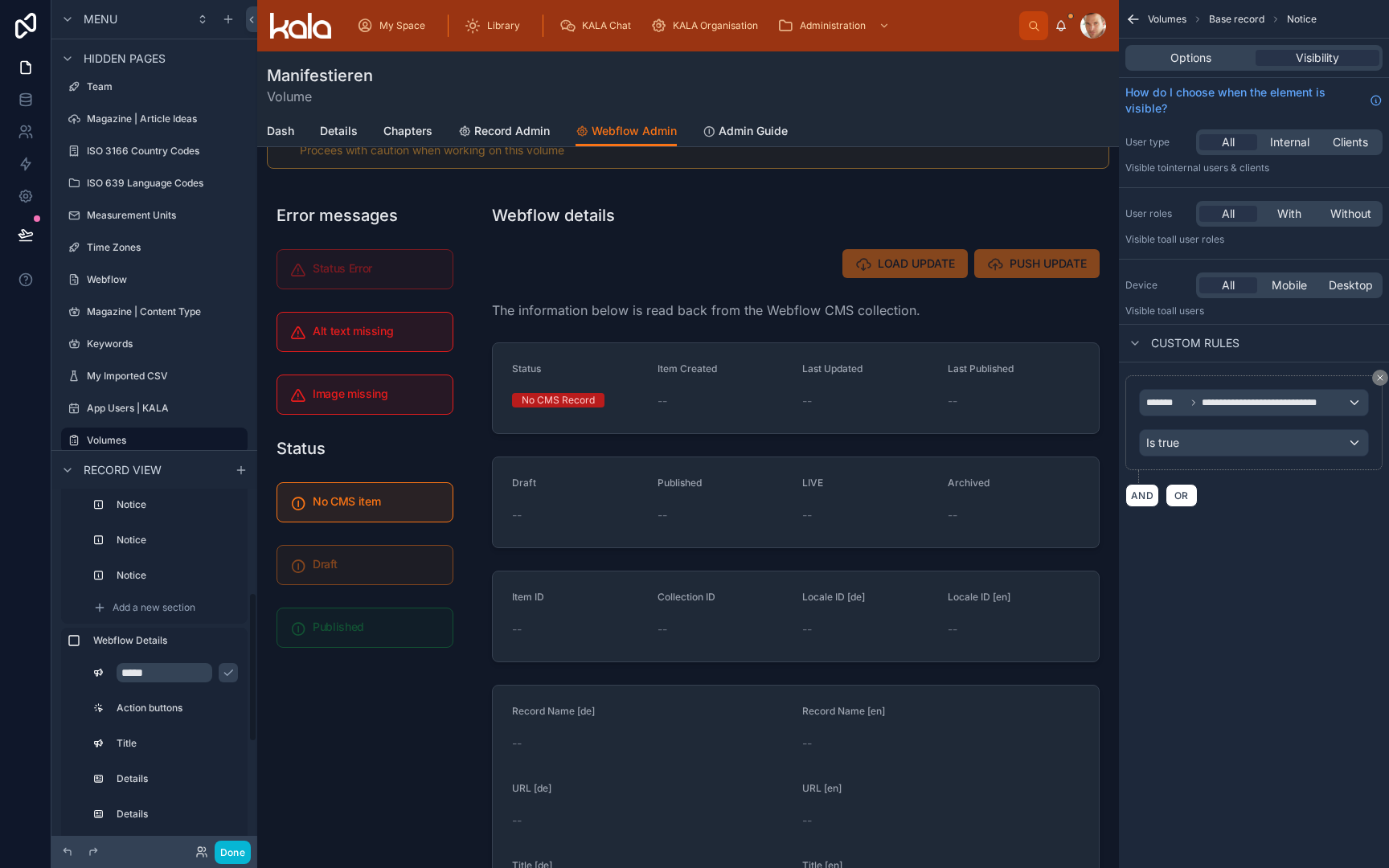
scroll to position [238, 0]
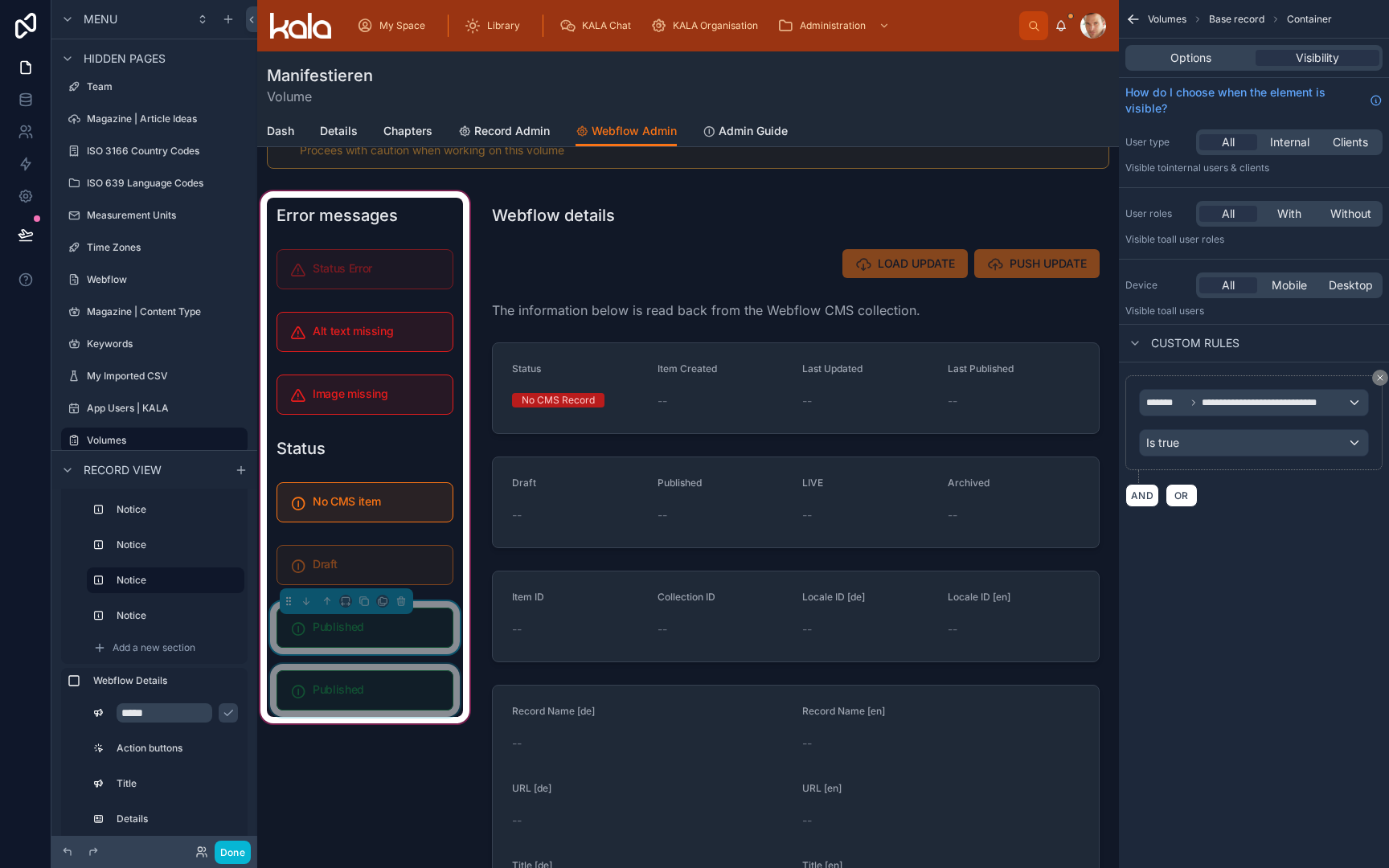
click at [362, 684] on div at bounding box center [365, 691] width 196 height 53
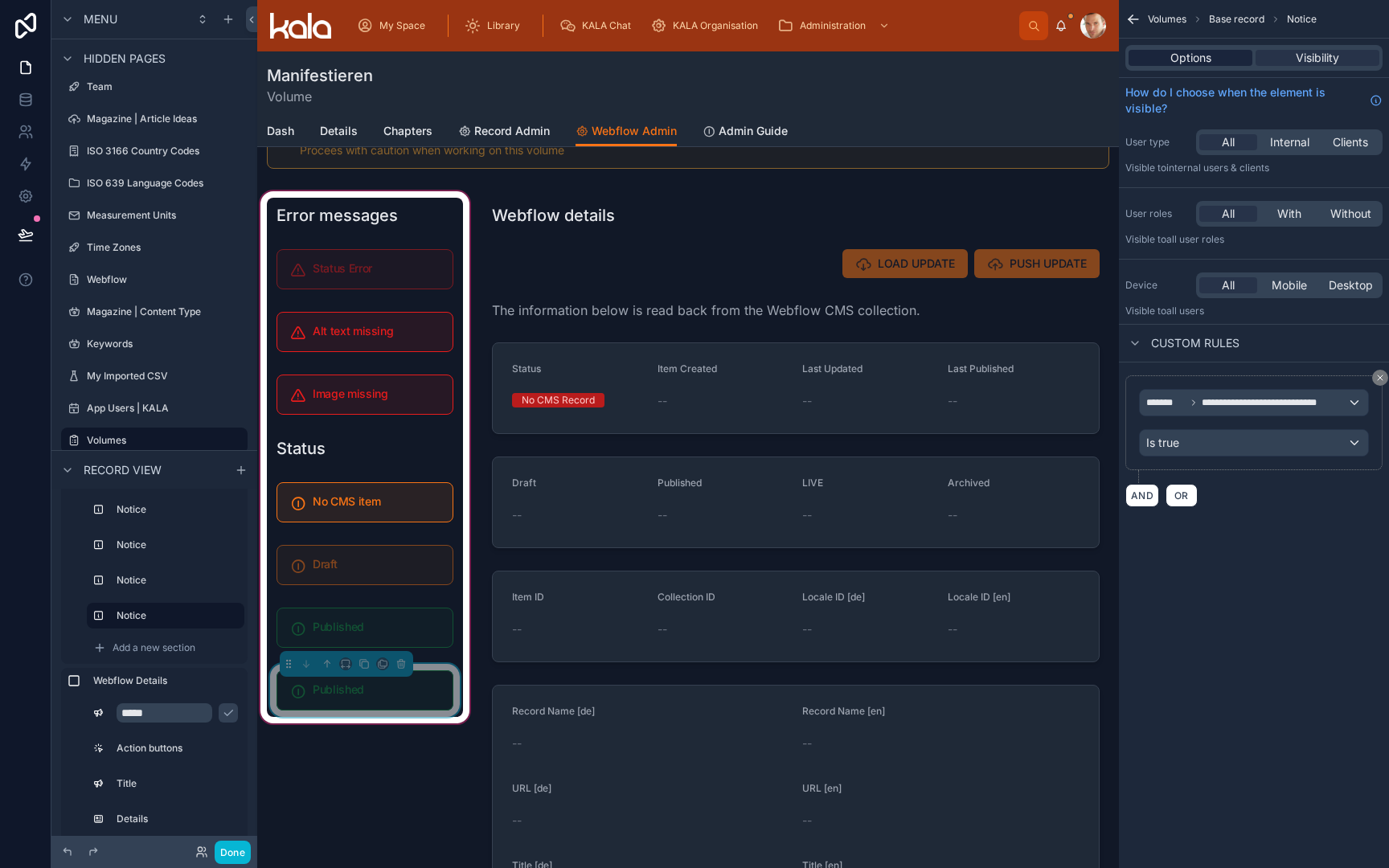
click at [1198, 57] on span "Options" at bounding box center [1191, 58] width 41 height 16
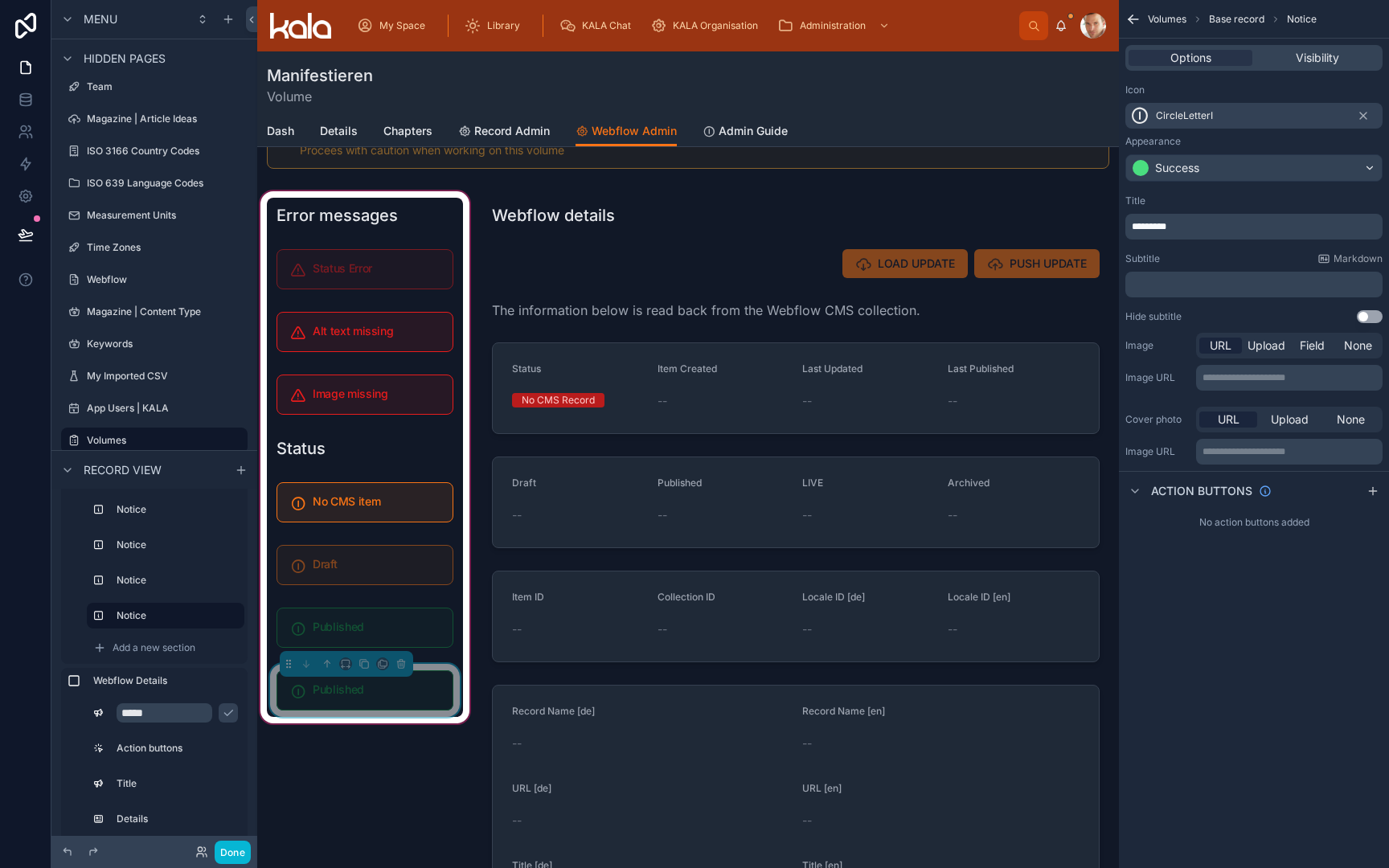
click at [1180, 220] on div "*********" at bounding box center [1253, 227] width 257 height 25
click at [1180, 232] on p "*********" at bounding box center [1256, 227] width 248 height 13
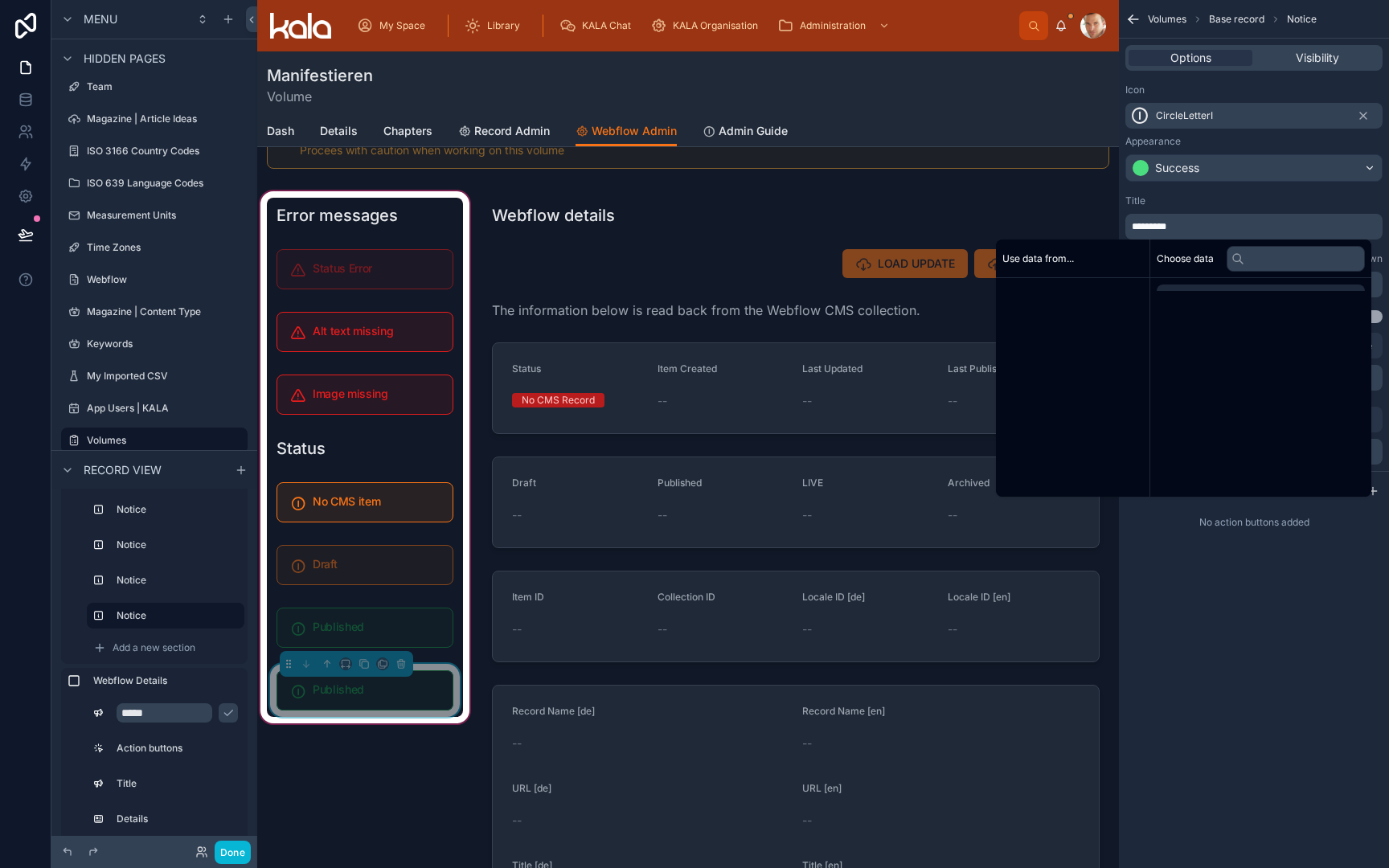
click at [1180, 232] on p "*********" at bounding box center [1256, 227] width 248 height 13
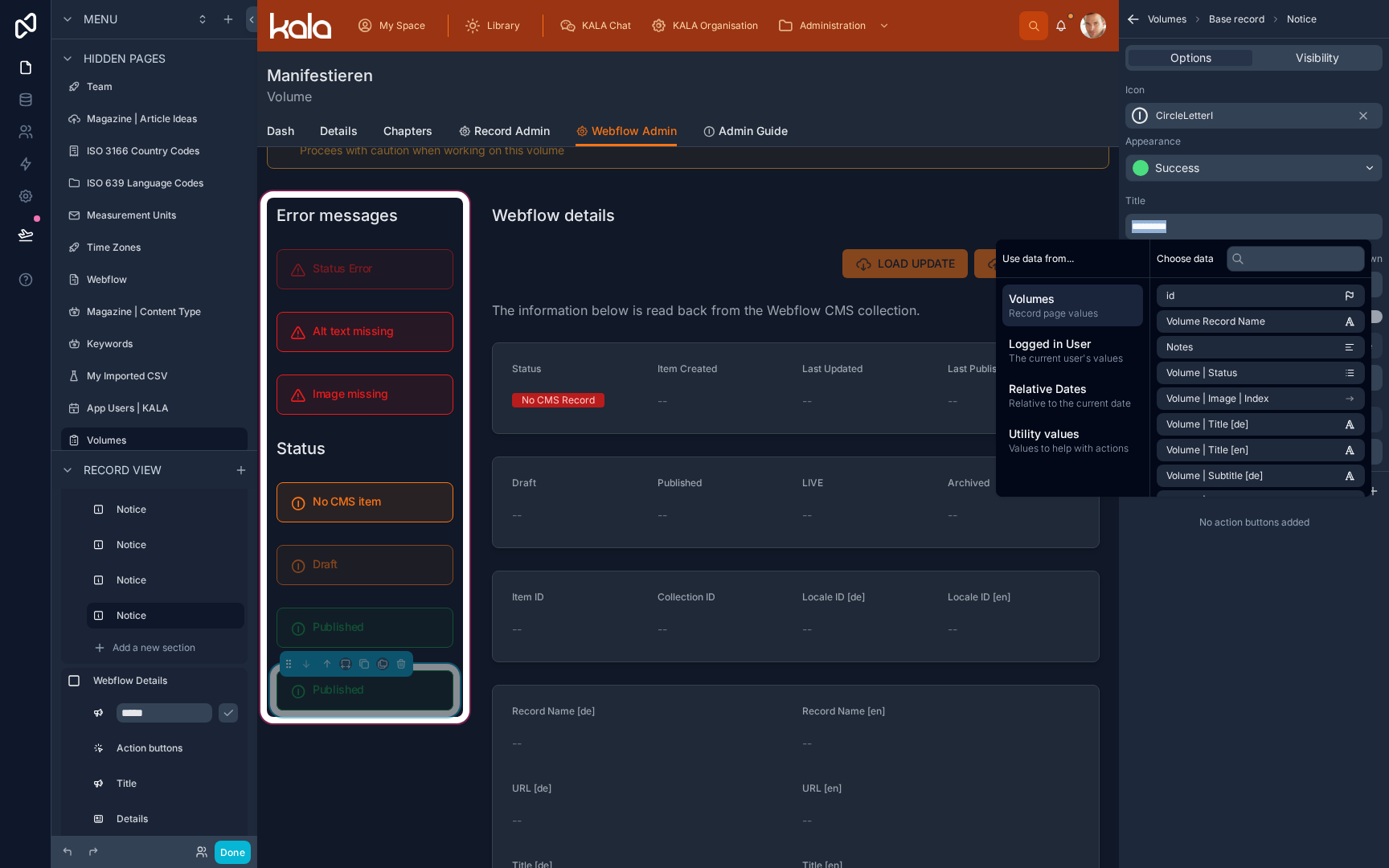
click at [1180, 232] on p "*********" at bounding box center [1256, 227] width 248 height 13
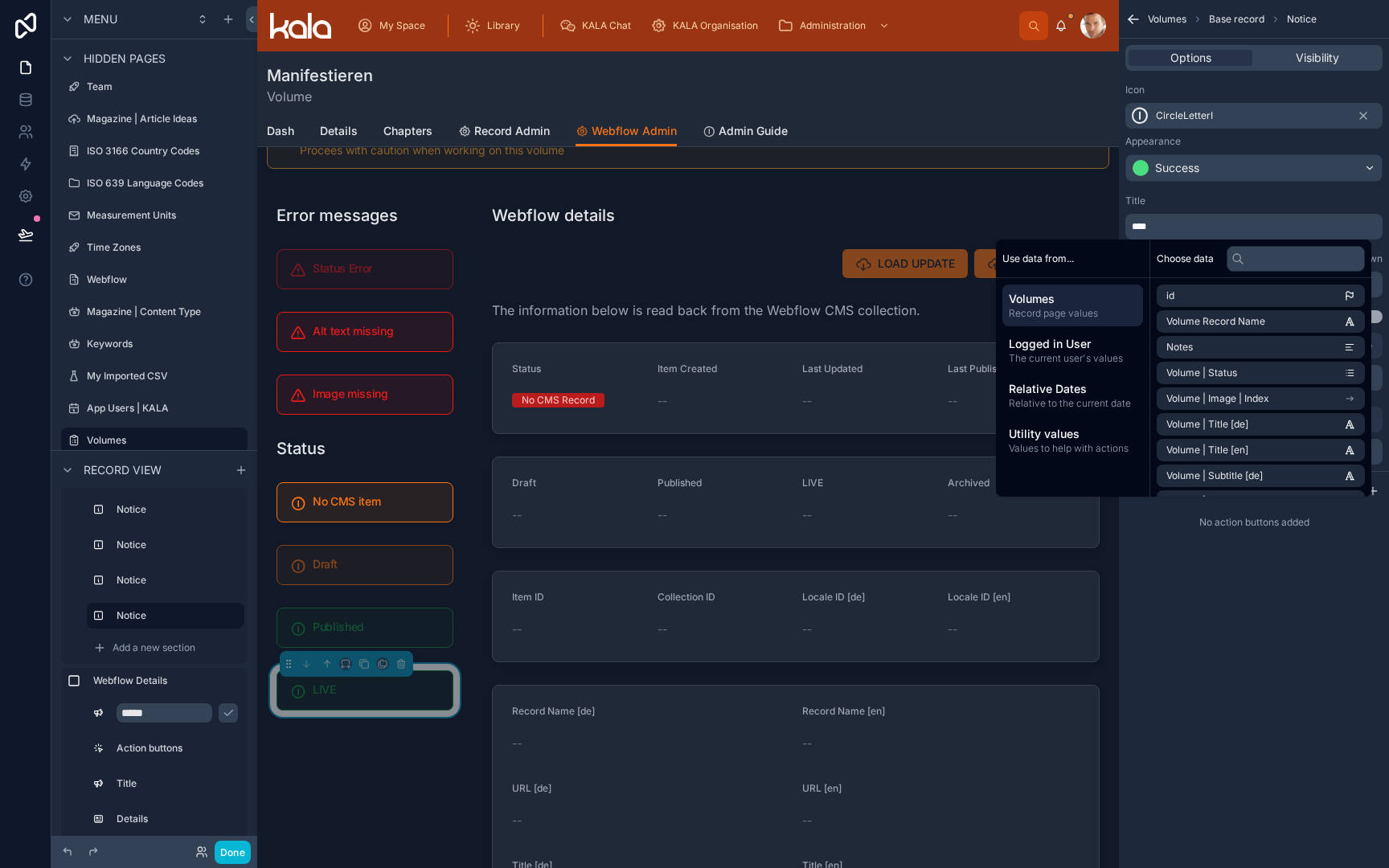
click at [1210, 193] on div "Title **** Subtitle Markdown ﻿ Hide subtitle Use setting" at bounding box center [1254, 259] width 270 height 142
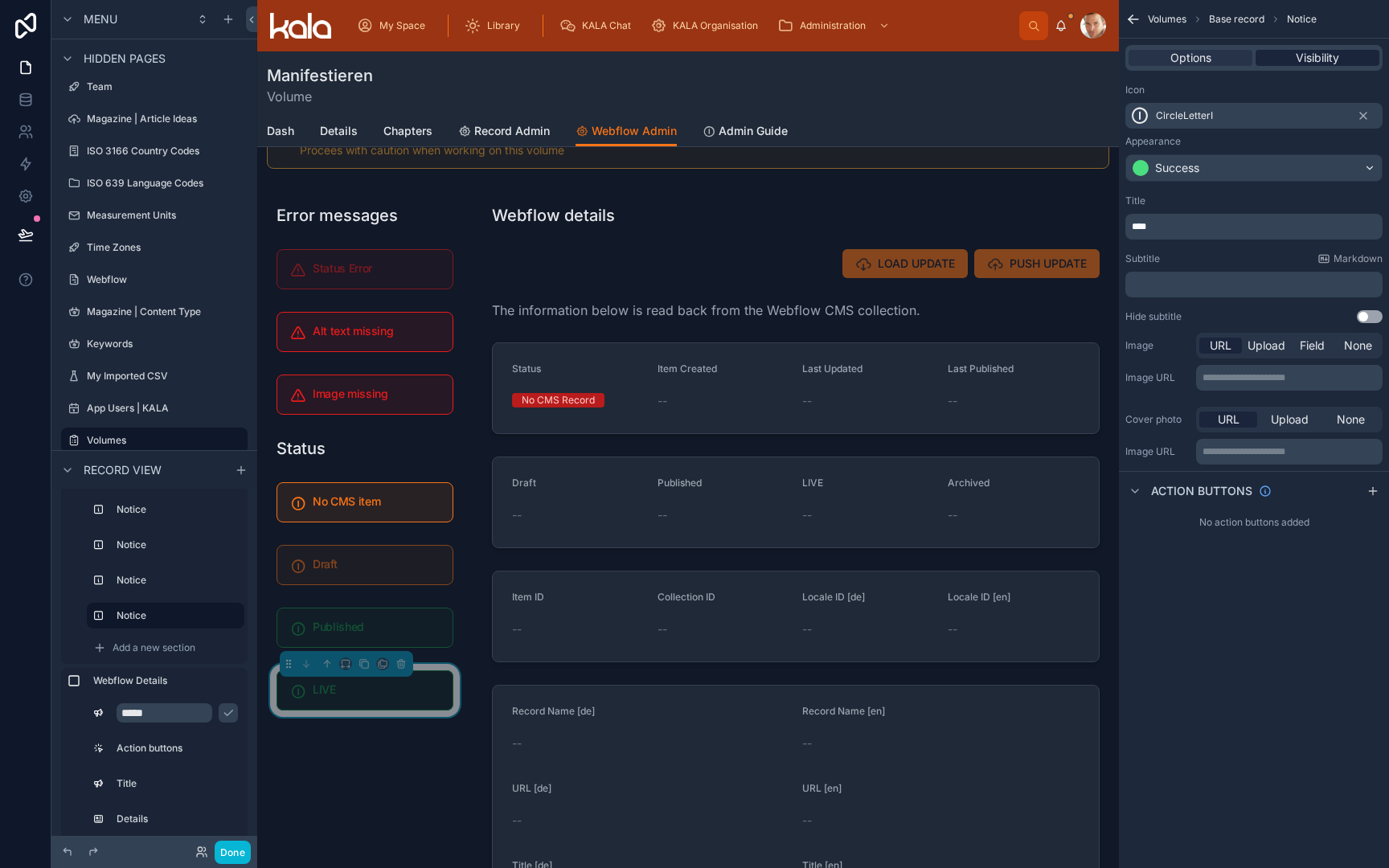
click at [1316, 56] on span "Visibility" at bounding box center [1317, 58] width 43 height 16
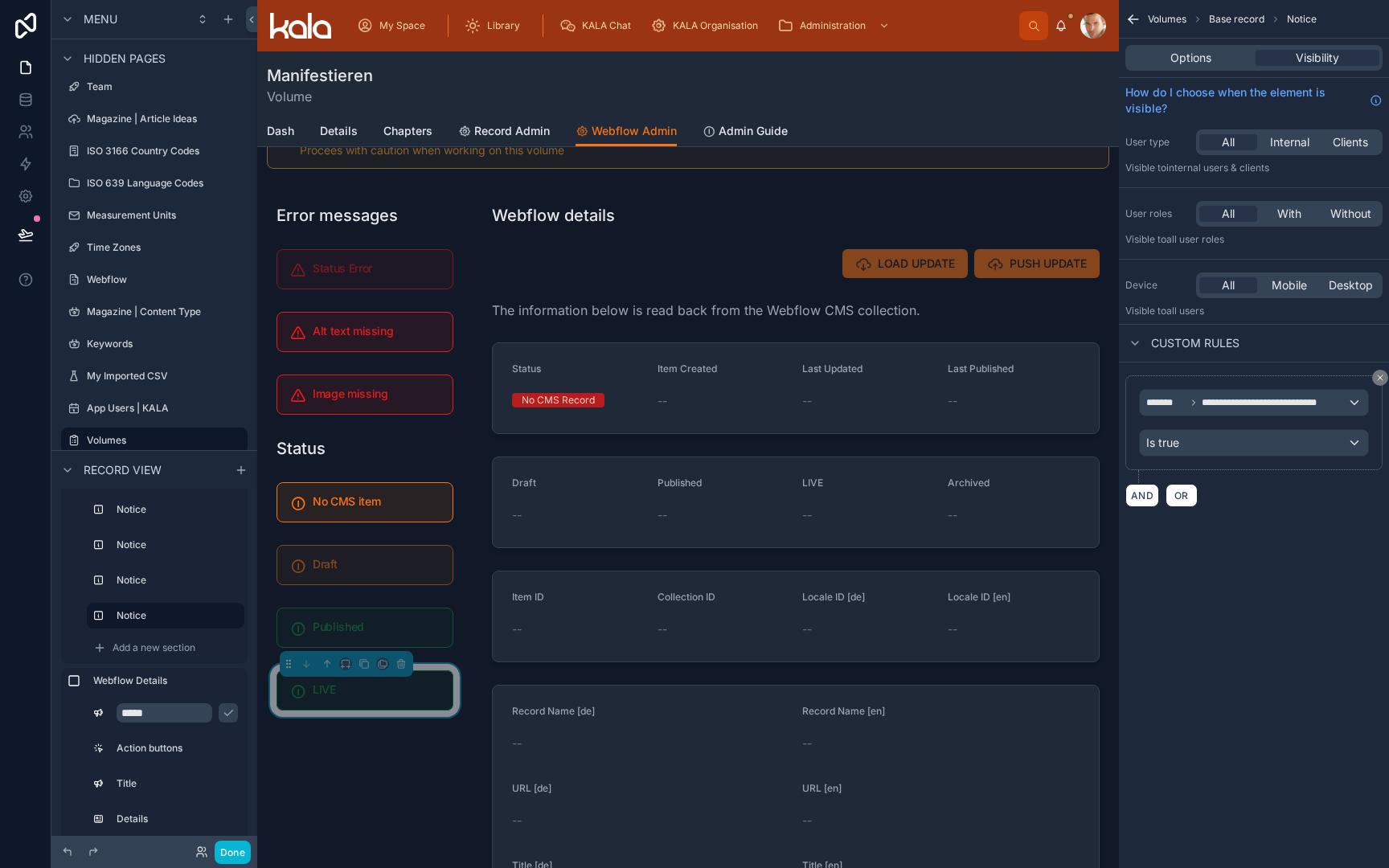
click at [1201, 406] on span "**********" at bounding box center [1269, 402] width 137 height 13
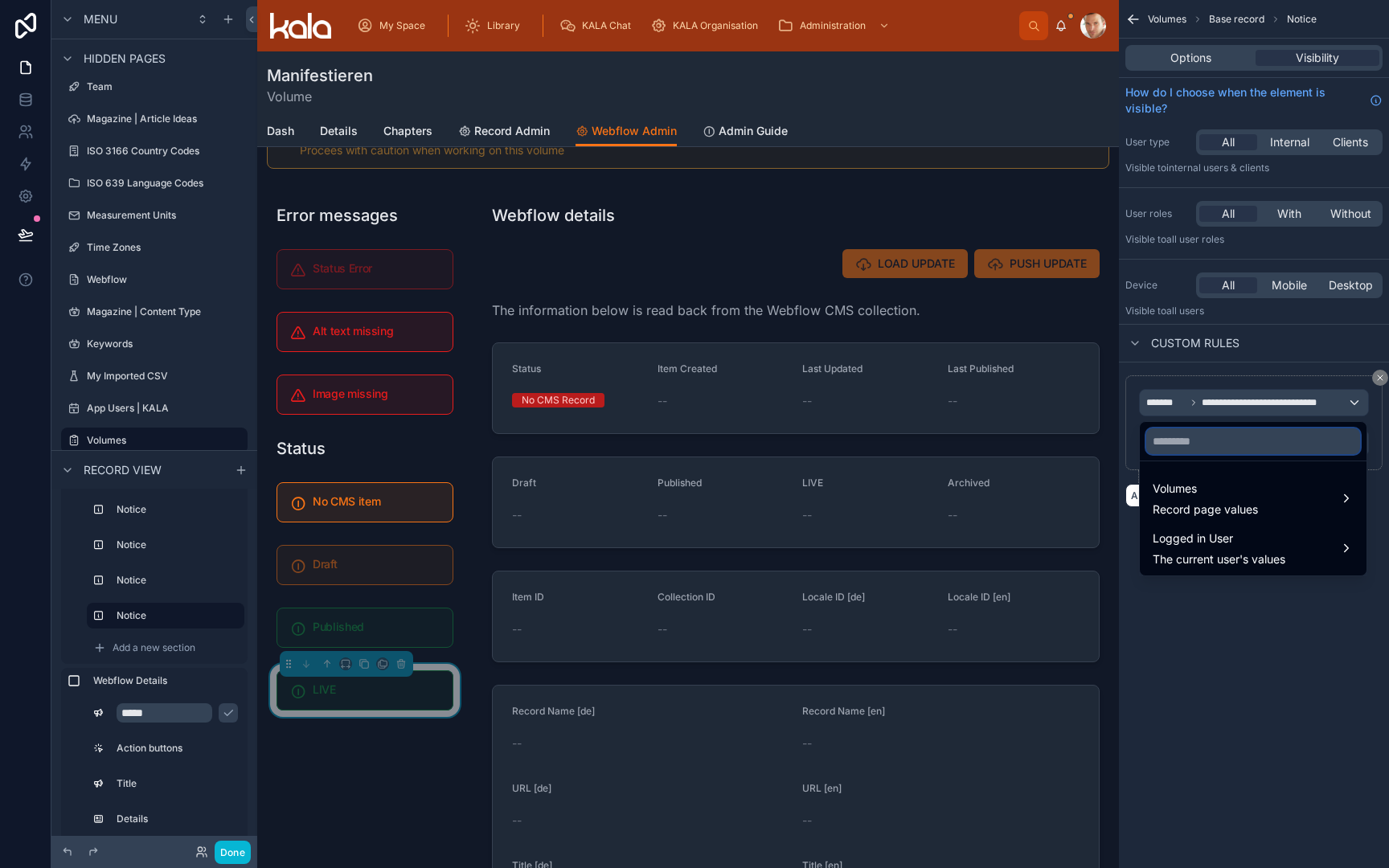
click at [1196, 440] on input "text" at bounding box center [1253, 441] width 214 height 25
type input "****"
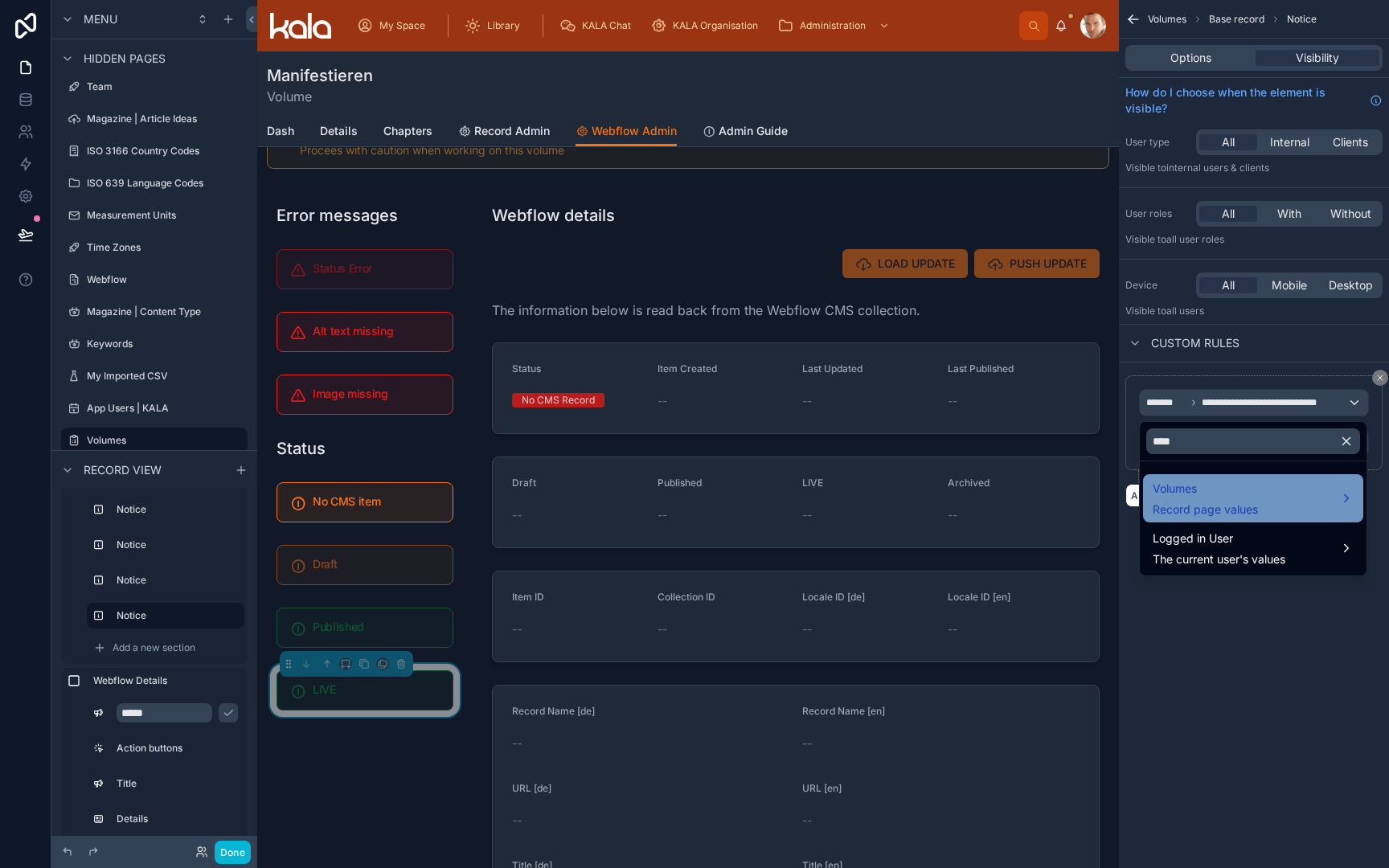
click at [1184, 506] on span "Record page values" at bounding box center [1206, 509] width 105 height 16
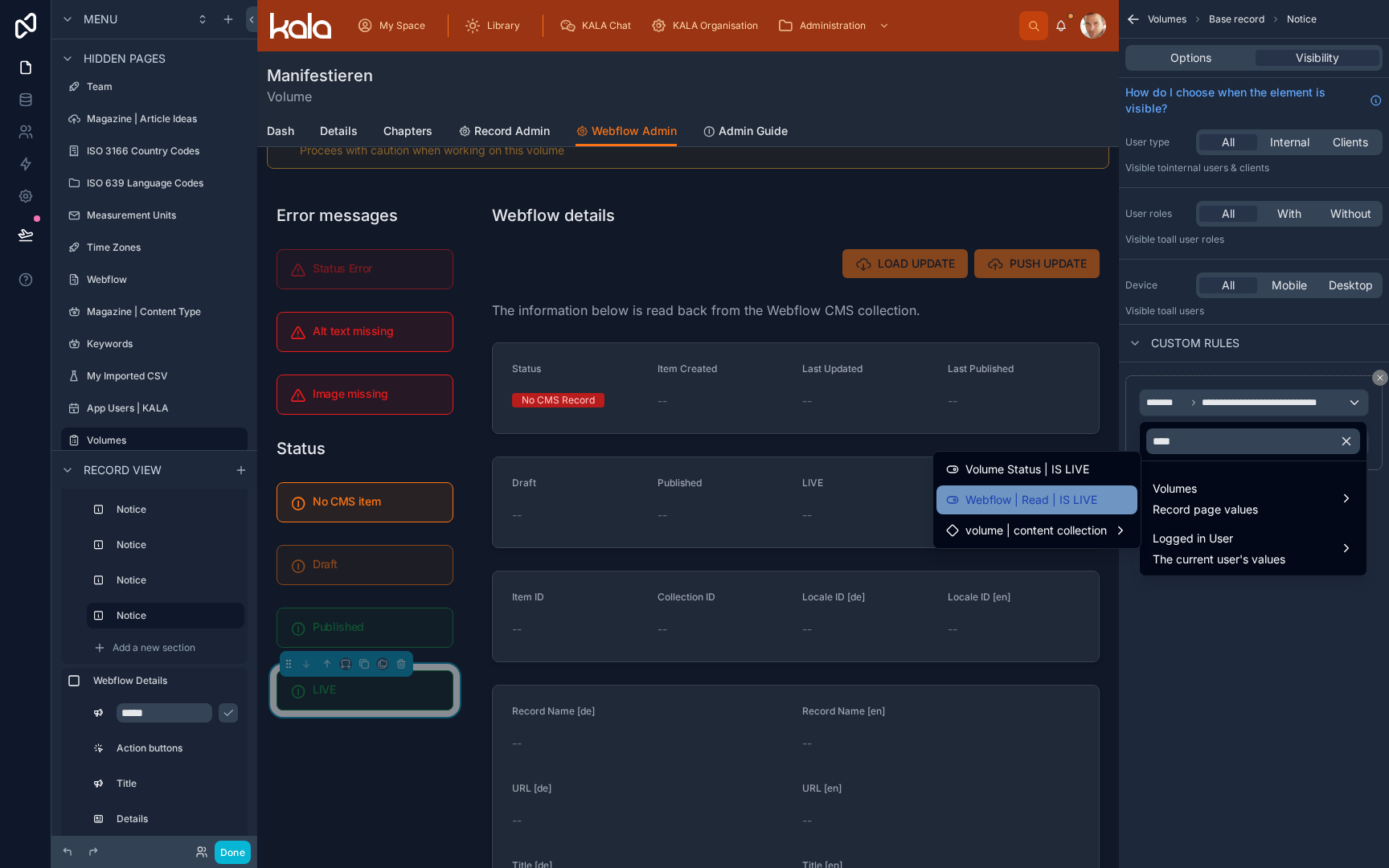
click at [1098, 506] on div "Webflow | Read | IS LIVE" at bounding box center [1037, 500] width 182 height 20
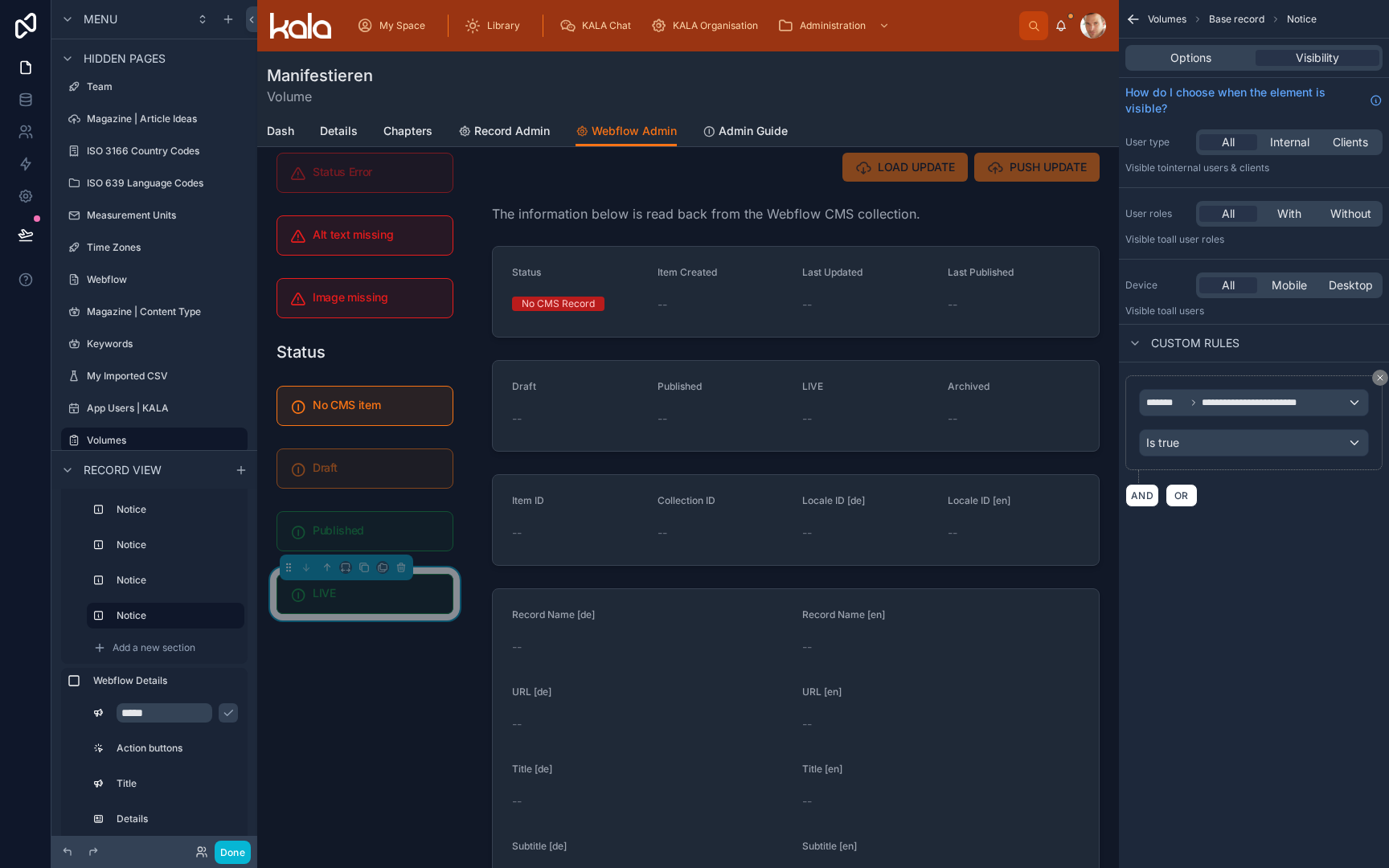
scroll to position [153, 0]
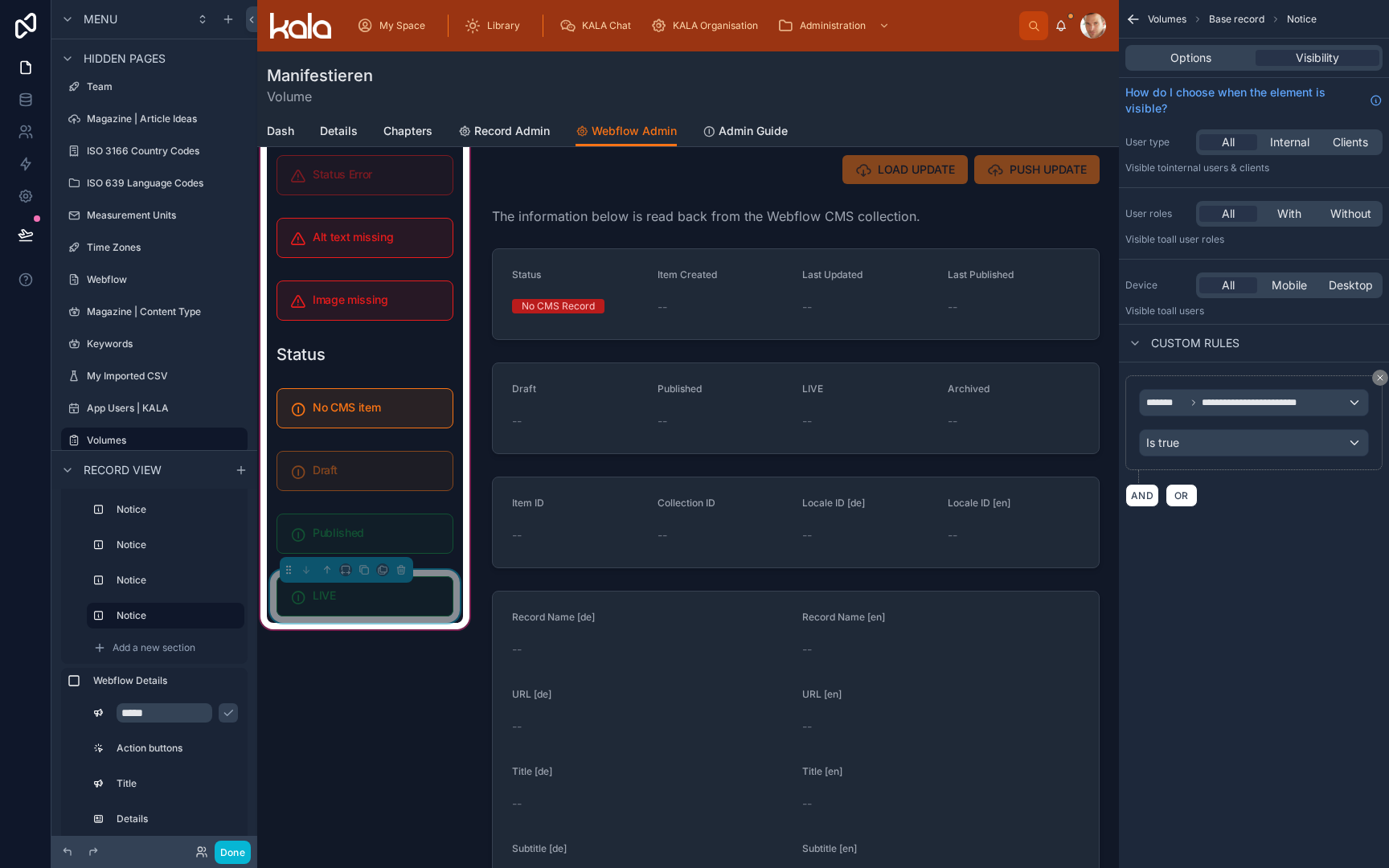
click at [368, 605] on div "LIVE" at bounding box center [365, 596] width 176 height 40
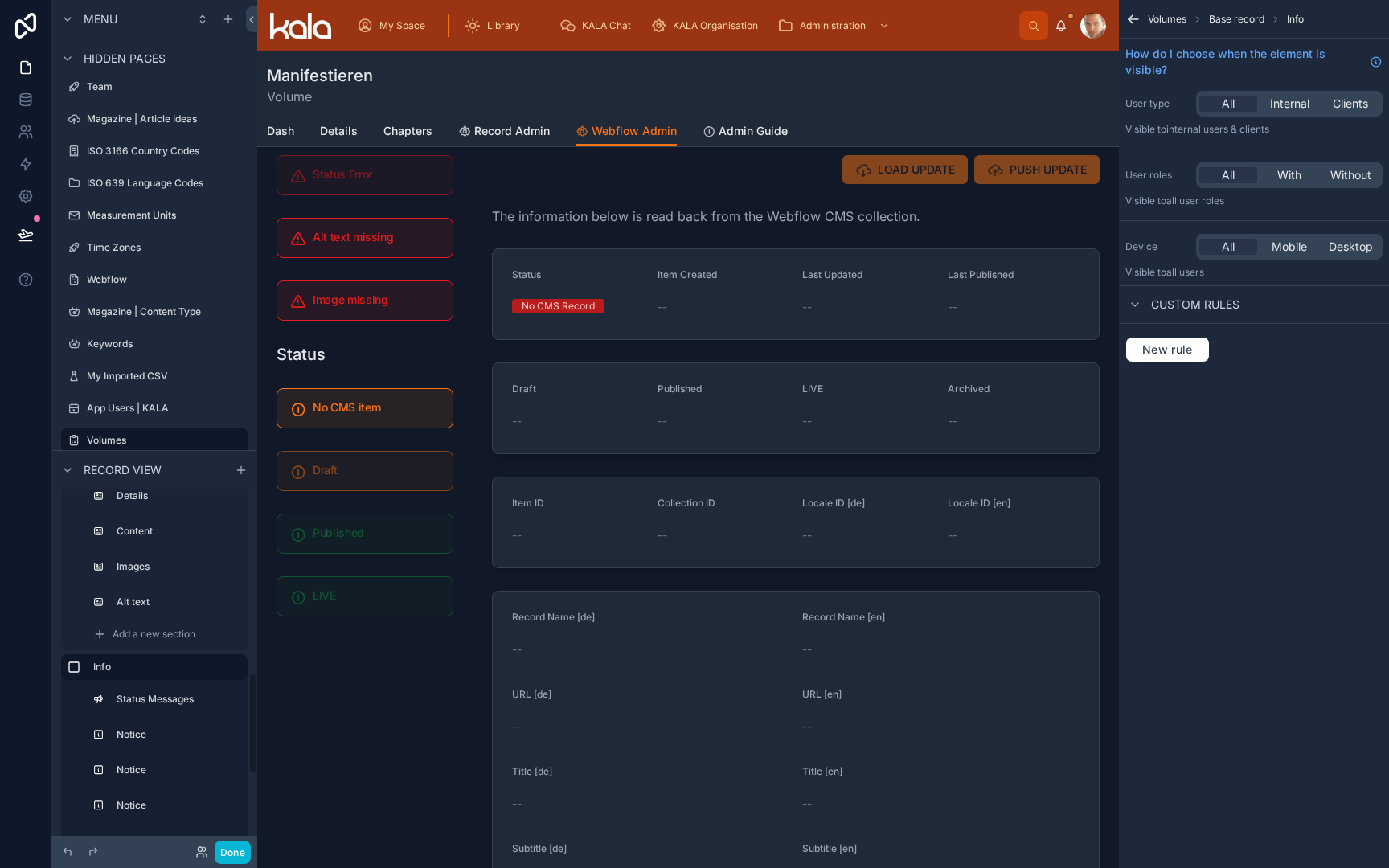
scroll to position [631, 0]
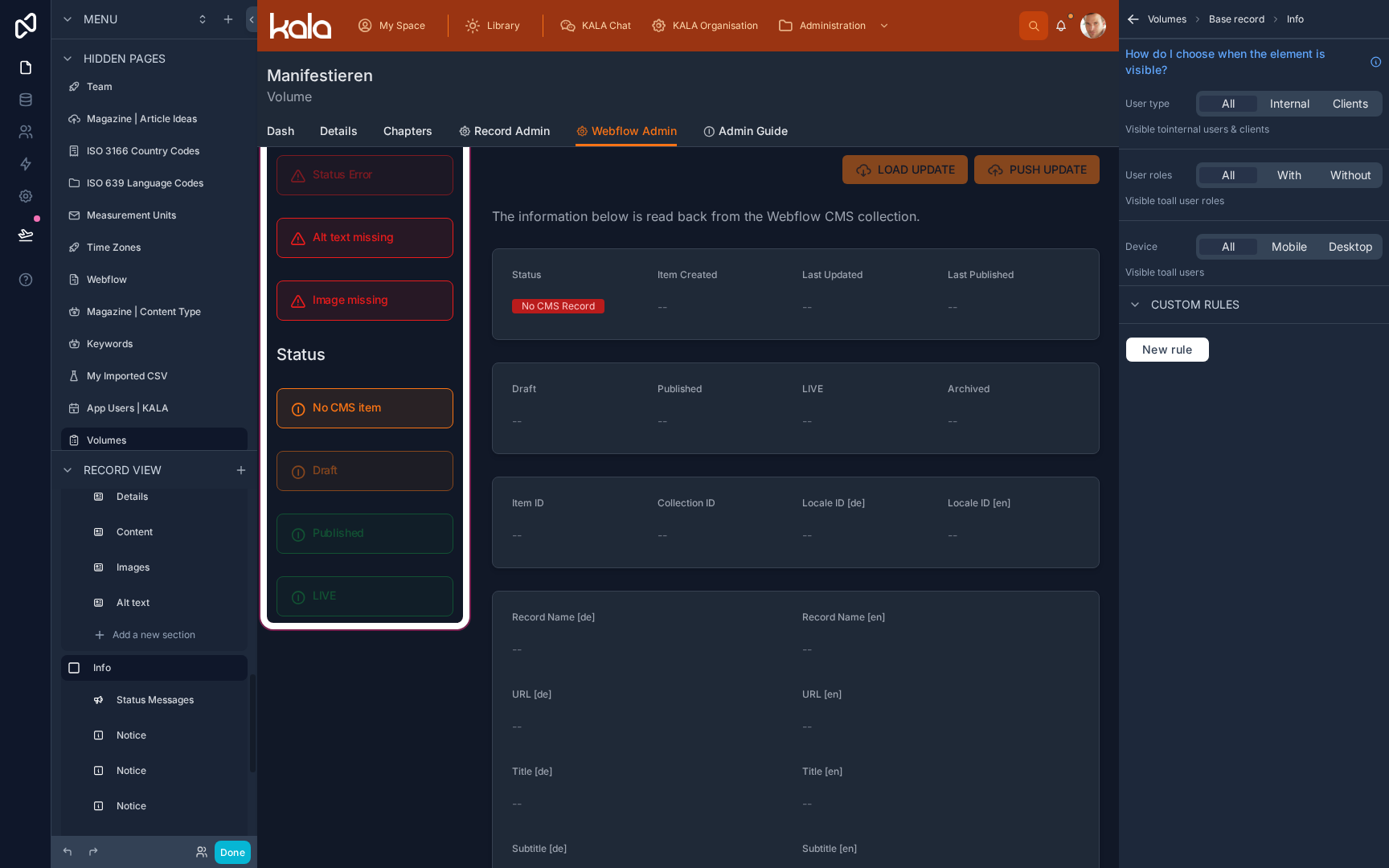
click at [321, 619] on div at bounding box center [365, 781] width 216 height 1373
click at [342, 602] on div at bounding box center [365, 781] width 216 height 1373
click at [347, 565] on div at bounding box center [365, 781] width 216 height 1373
click at [332, 534] on div at bounding box center [365, 781] width 216 height 1373
click at [339, 730] on div at bounding box center [365, 781] width 216 height 1373
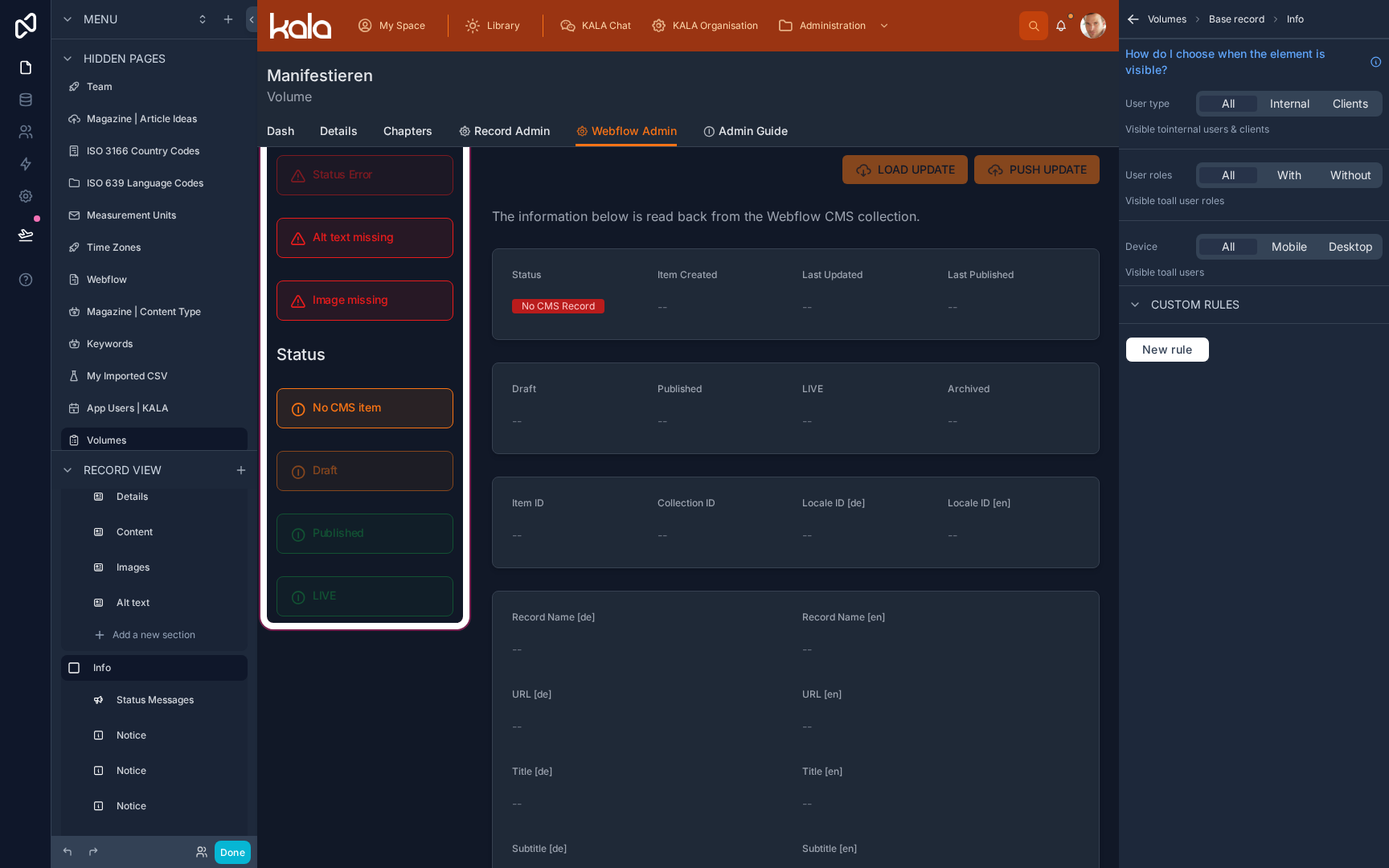
click at [354, 629] on div at bounding box center [365, 781] width 216 height 1373
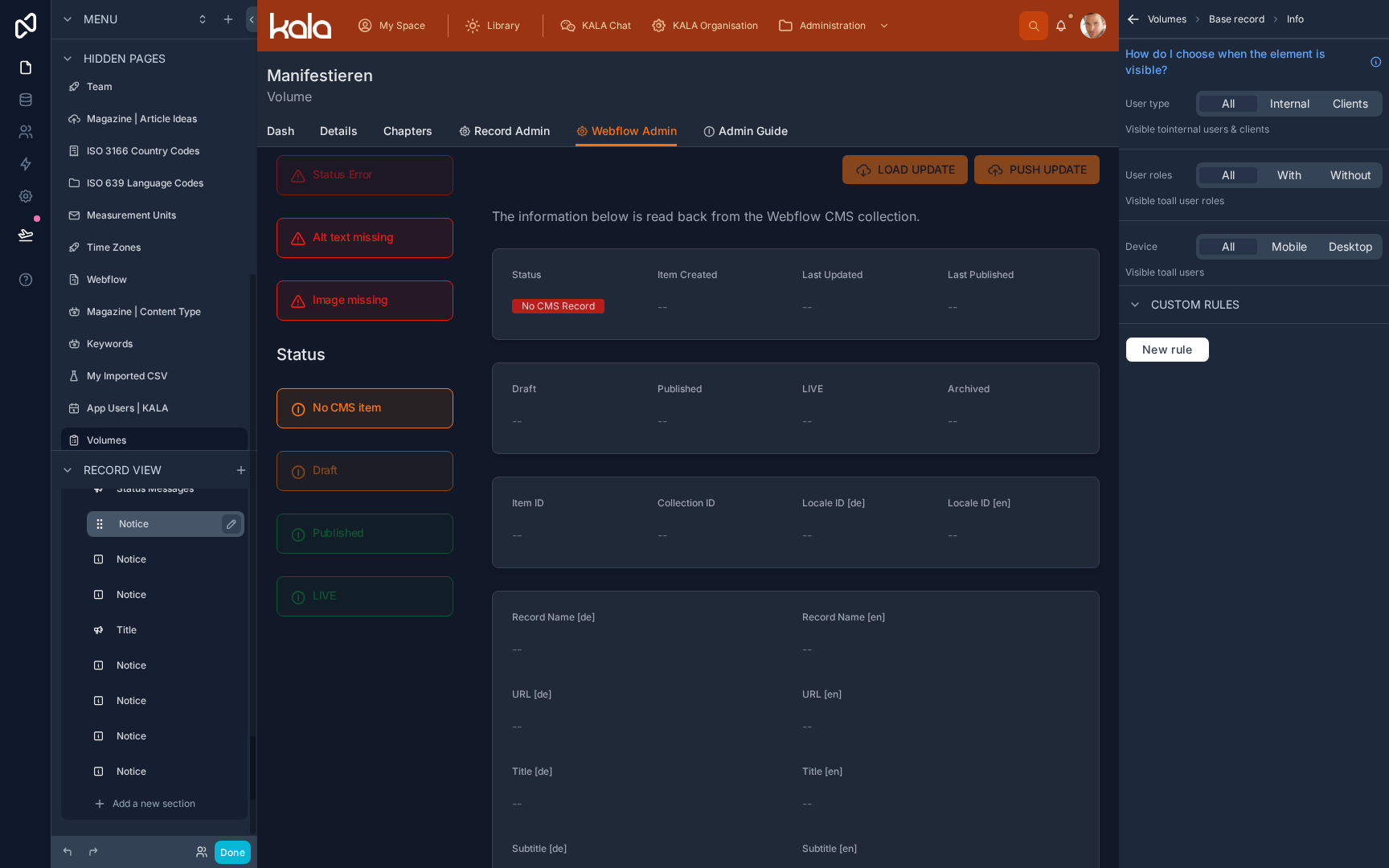
scroll to position [843, 0]
click at [143, 770] on label "Notice" at bounding box center [175, 771] width 113 height 13
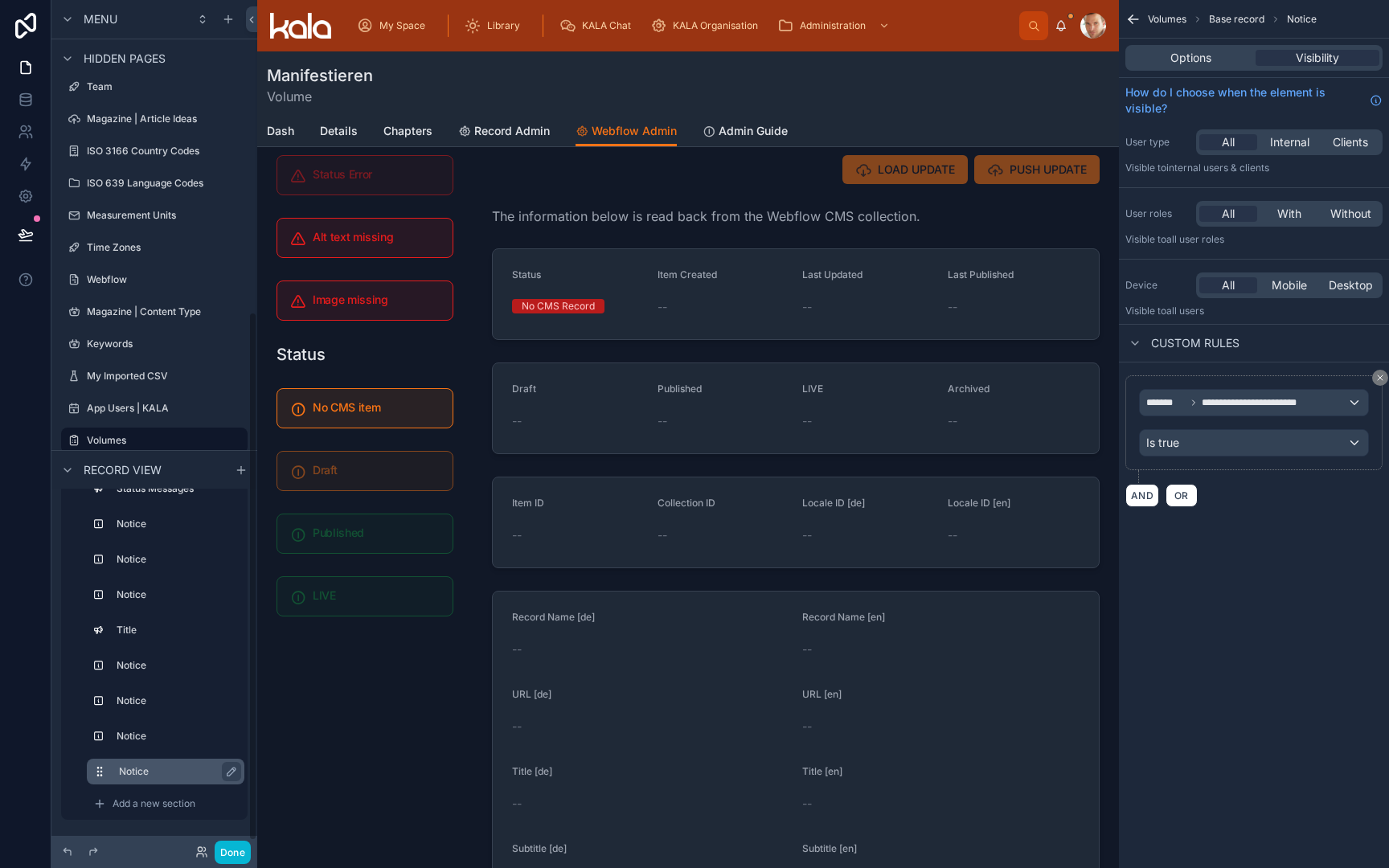
scroll to position [512, 0]
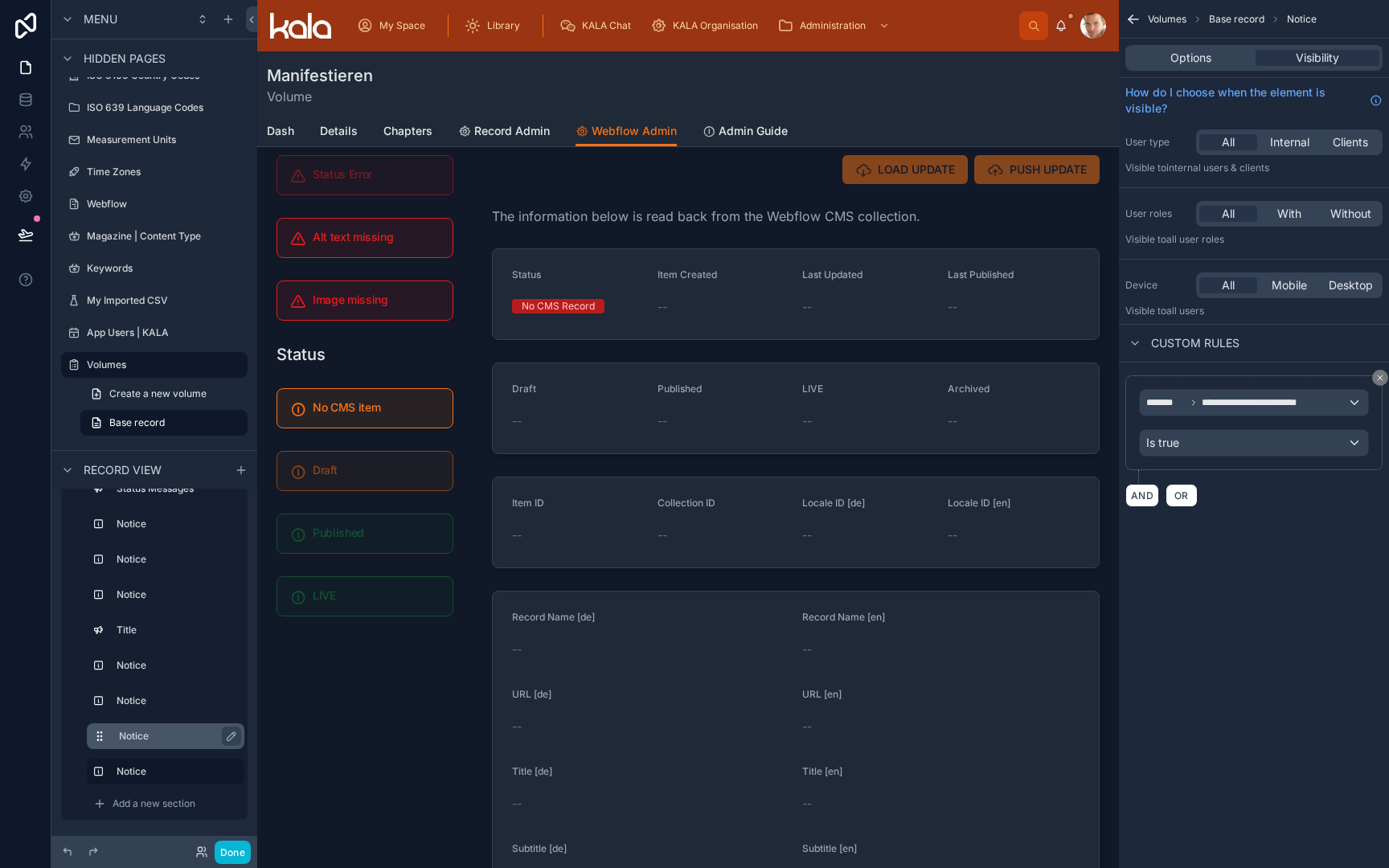
click at [168, 739] on label "Notice" at bounding box center [175, 736] width 113 height 13
click at [160, 769] on label "Notice" at bounding box center [175, 771] width 113 height 13
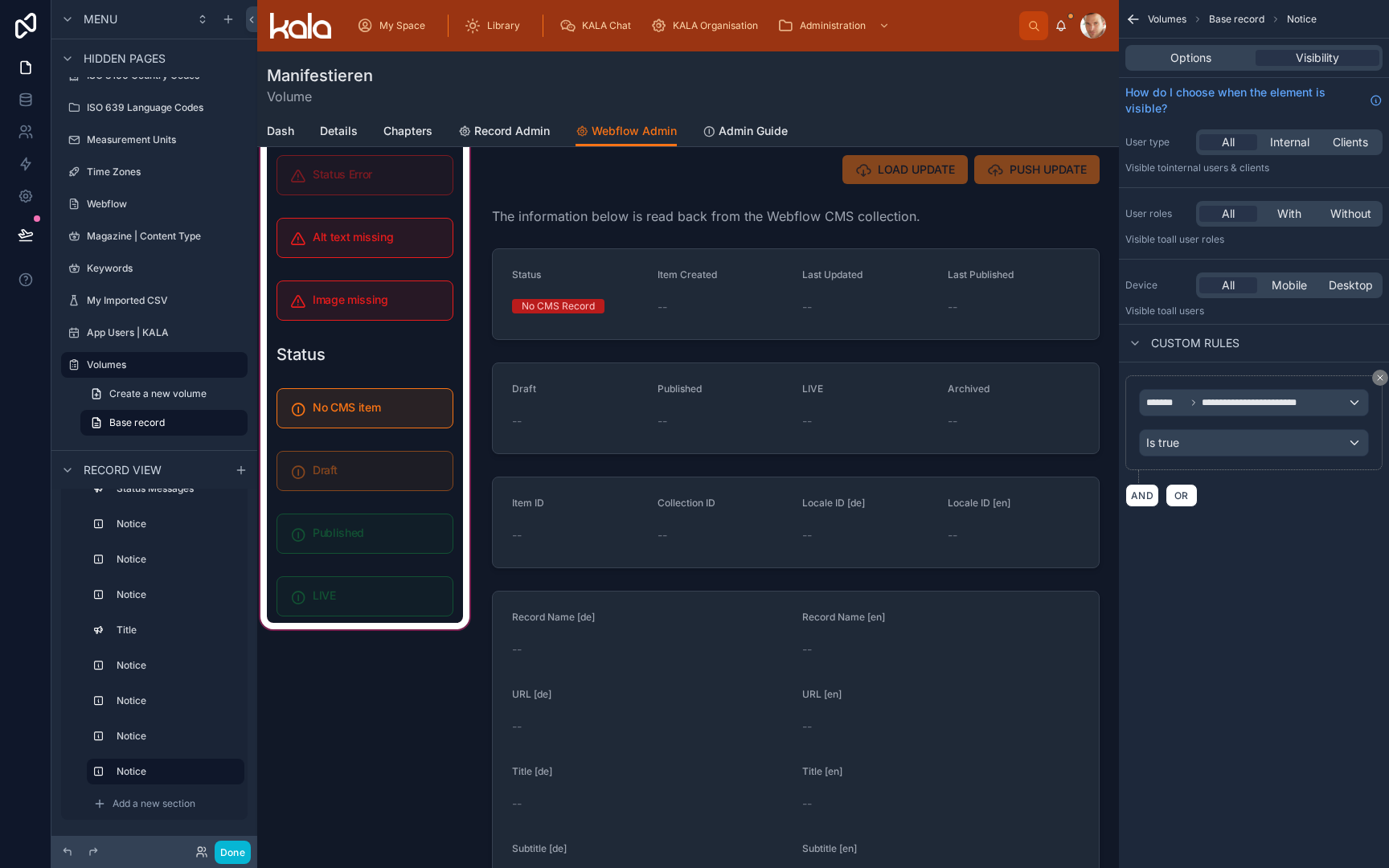
click at [355, 611] on div at bounding box center [365, 781] width 216 height 1373
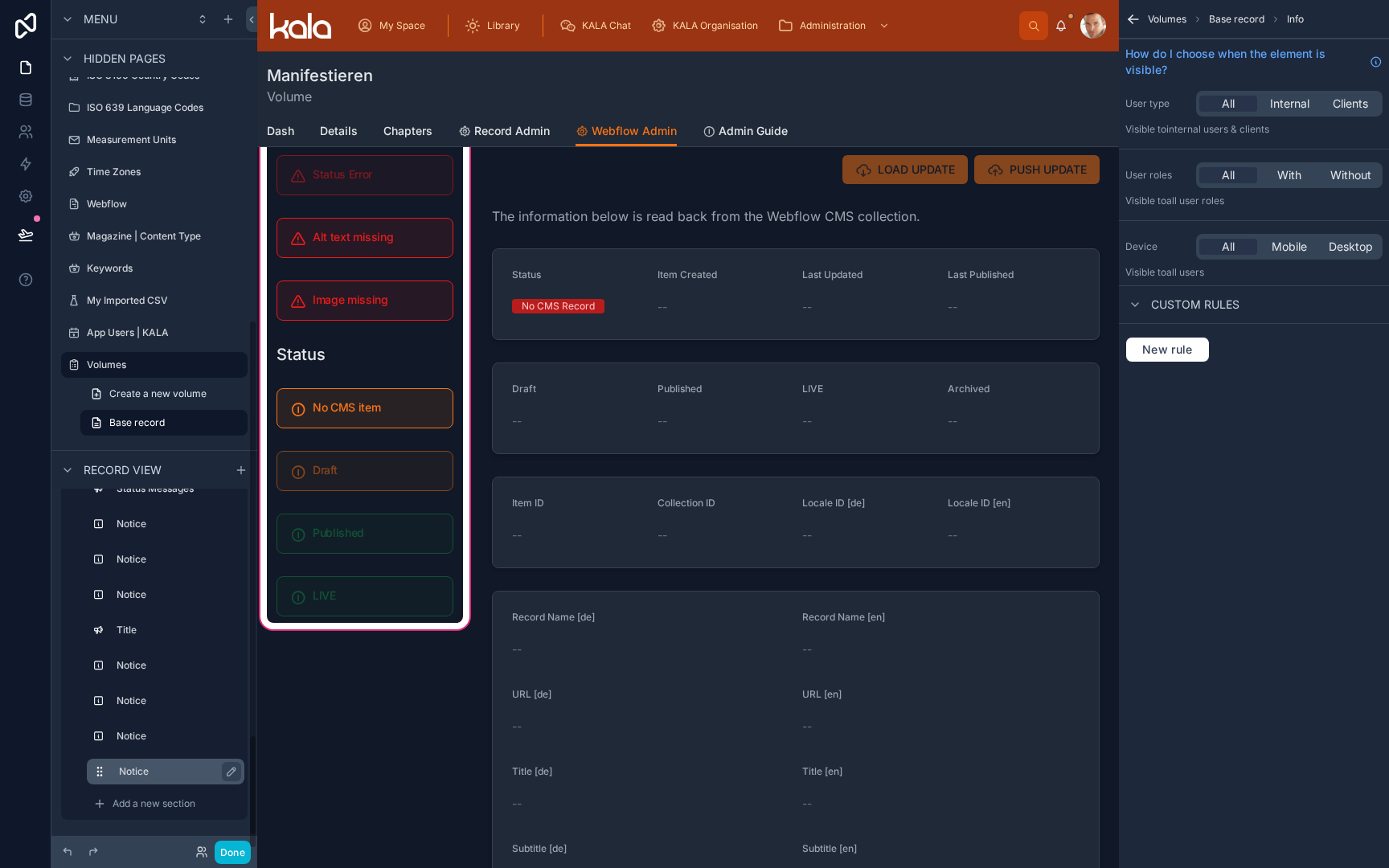
click at [135, 759] on div "Notice" at bounding box center [165, 771] width 158 height 25
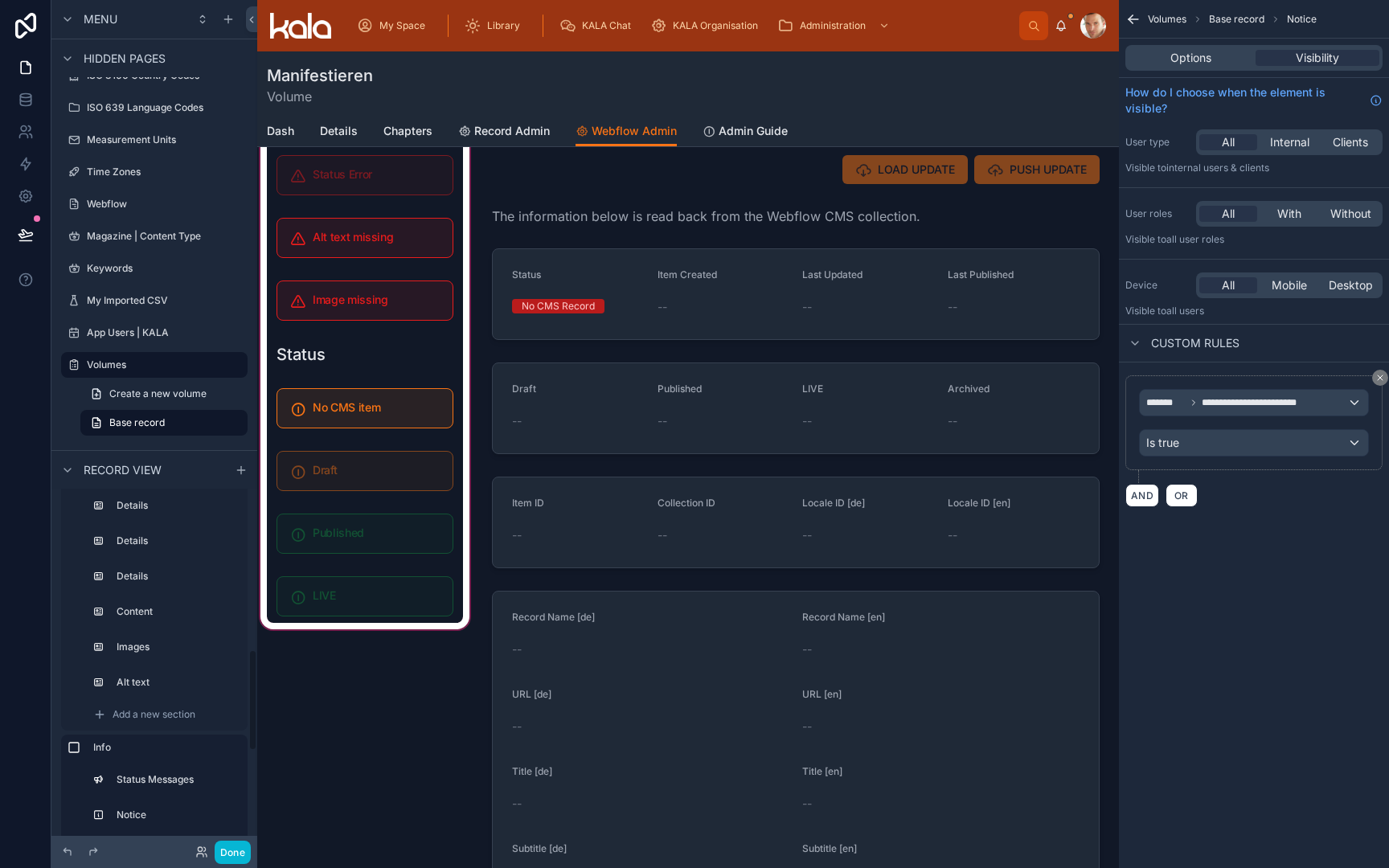
scroll to position [538, 0]
click at [291, 646] on div at bounding box center [365, 781] width 216 height 1373
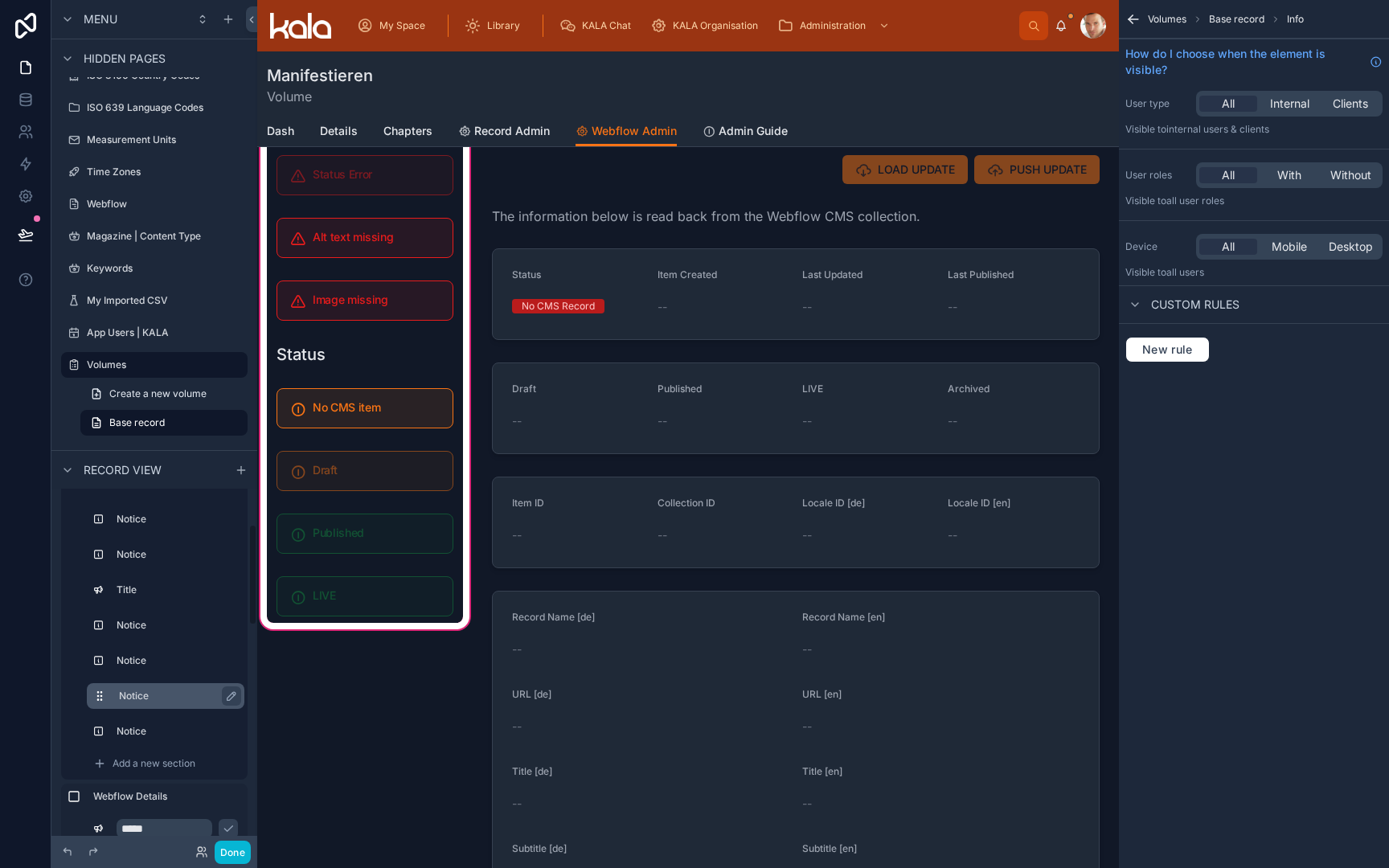
scroll to position [121, 0]
click at [147, 724] on div "Notice" at bounding box center [178, 732] width 119 height 20
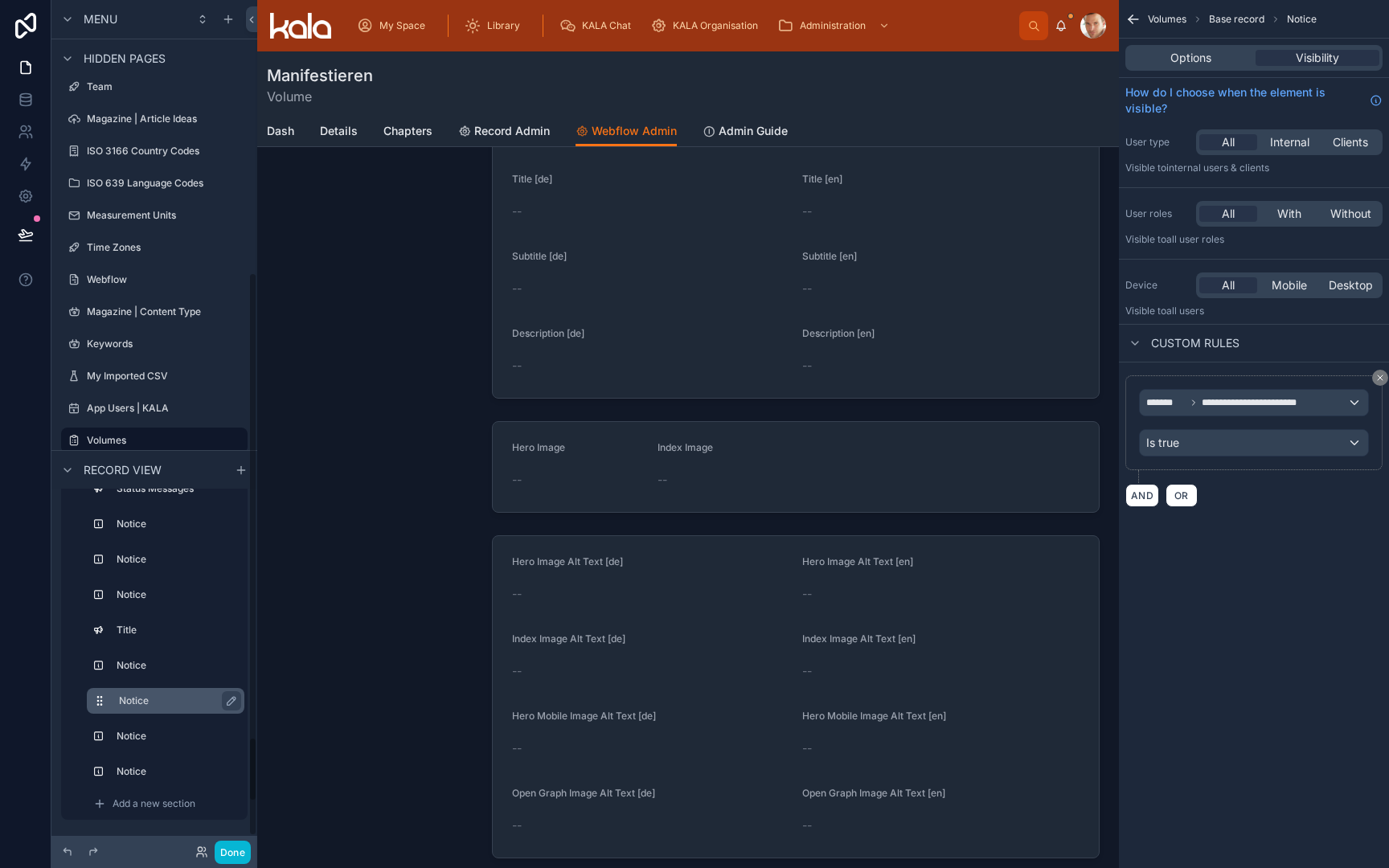
scroll to position [872, 0]
click at [161, 770] on label "Notice" at bounding box center [175, 771] width 113 height 13
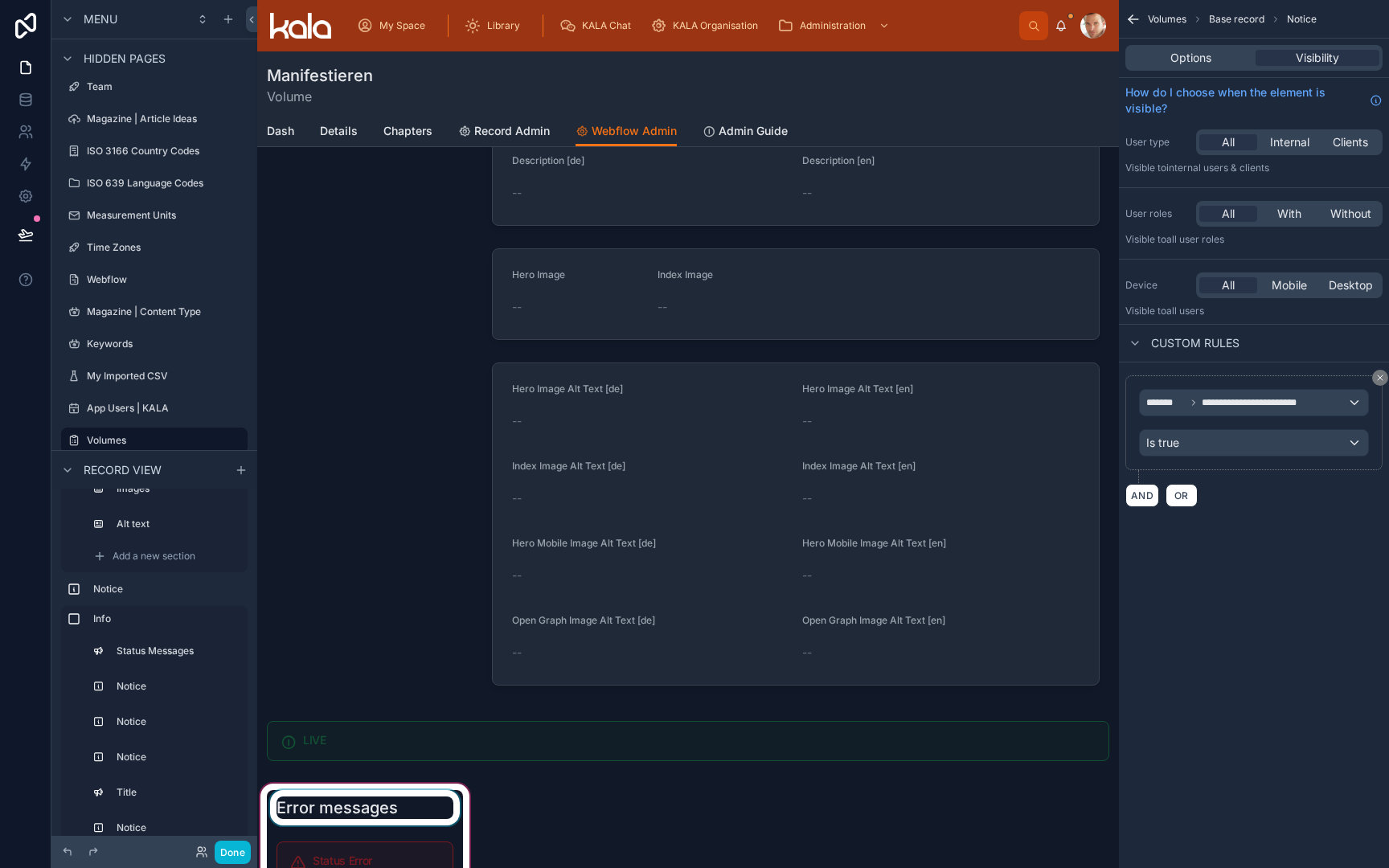
scroll to position [990, 0]
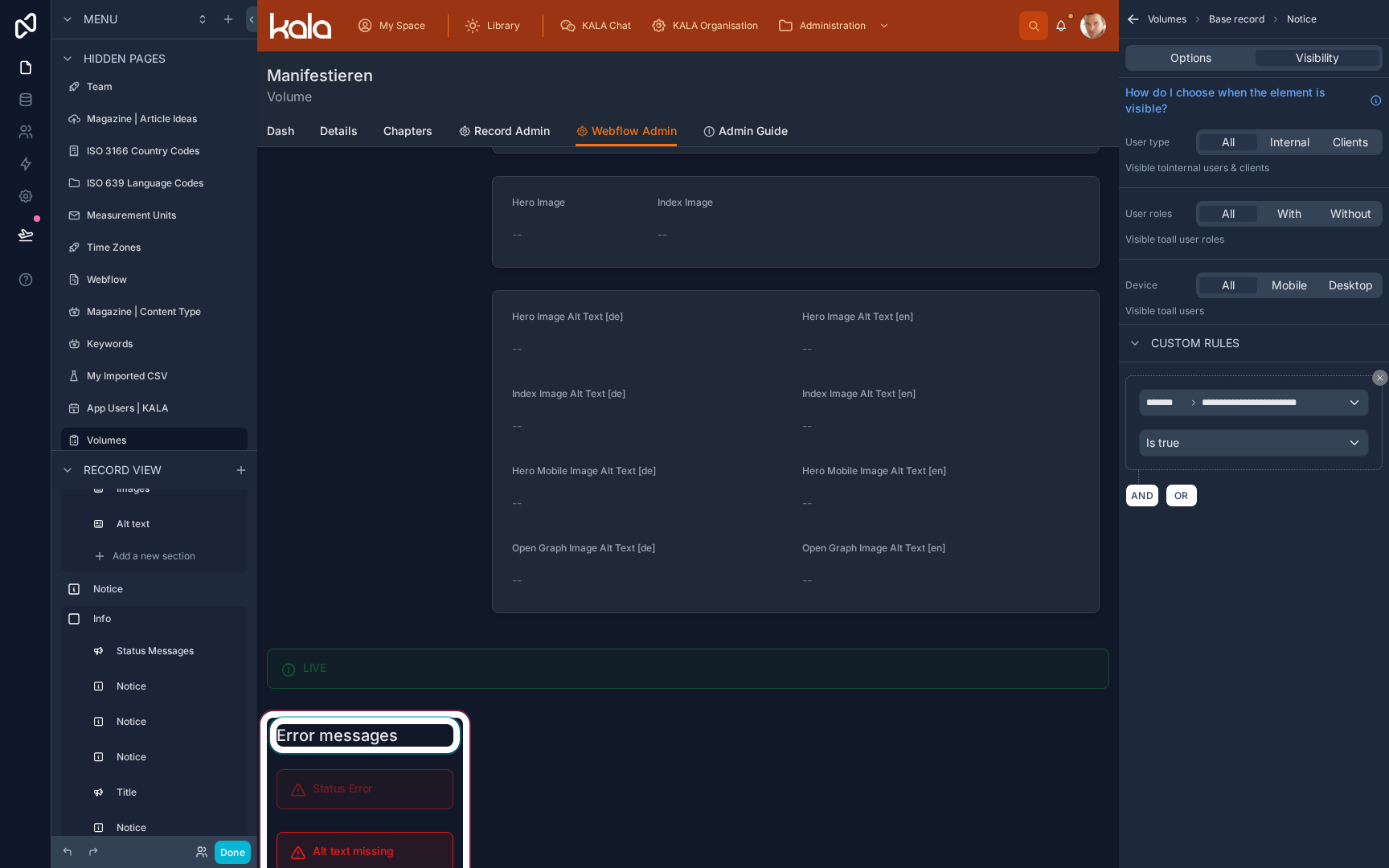
click at [326, 740] on div at bounding box center [365, 736] width 196 height 36
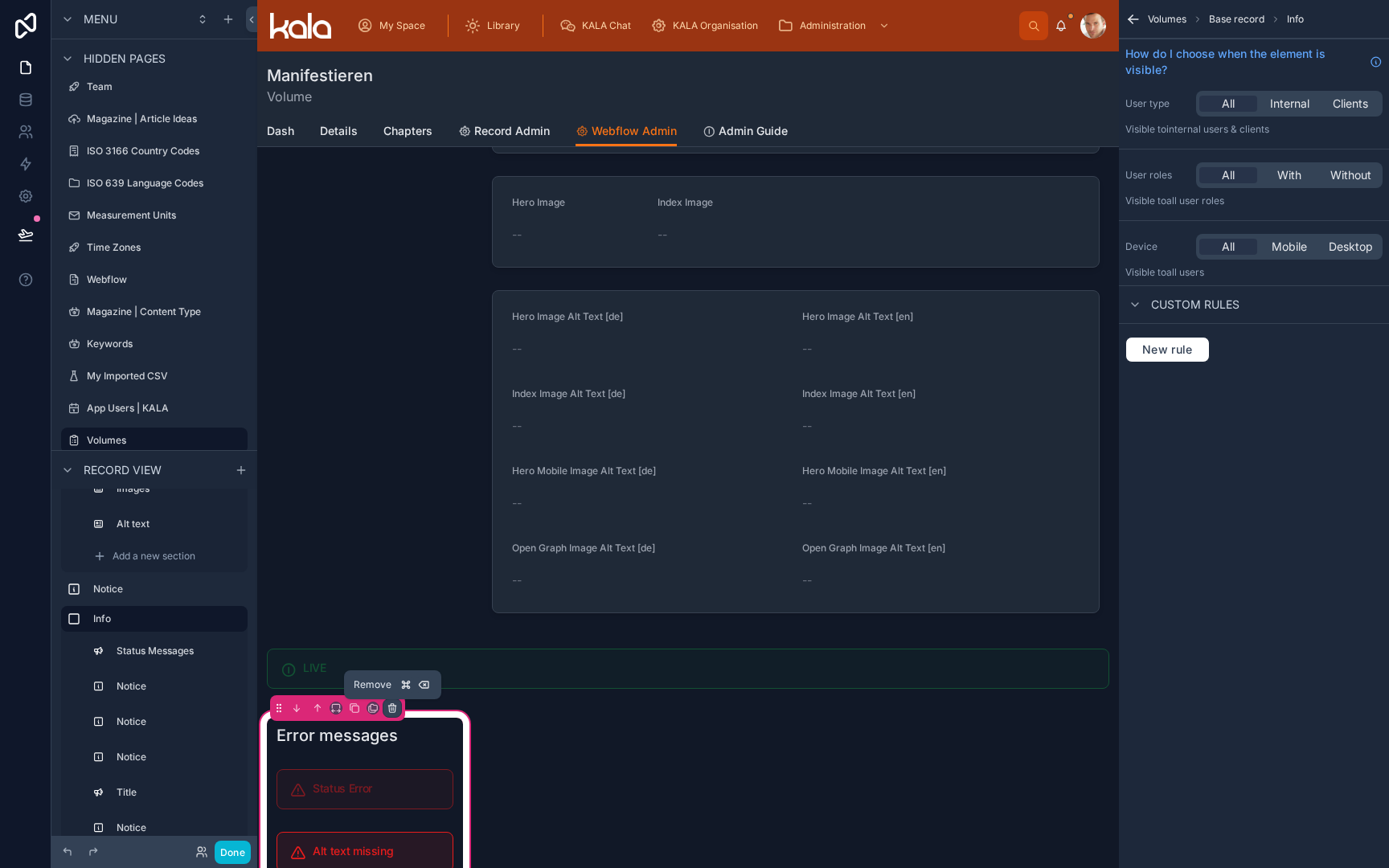
click at [400, 708] on div at bounding box center [392, 708] width 18 height 18
click at [421, 766] on span "Remove entire container" at bounding box center [460, 771] width 128 height 20
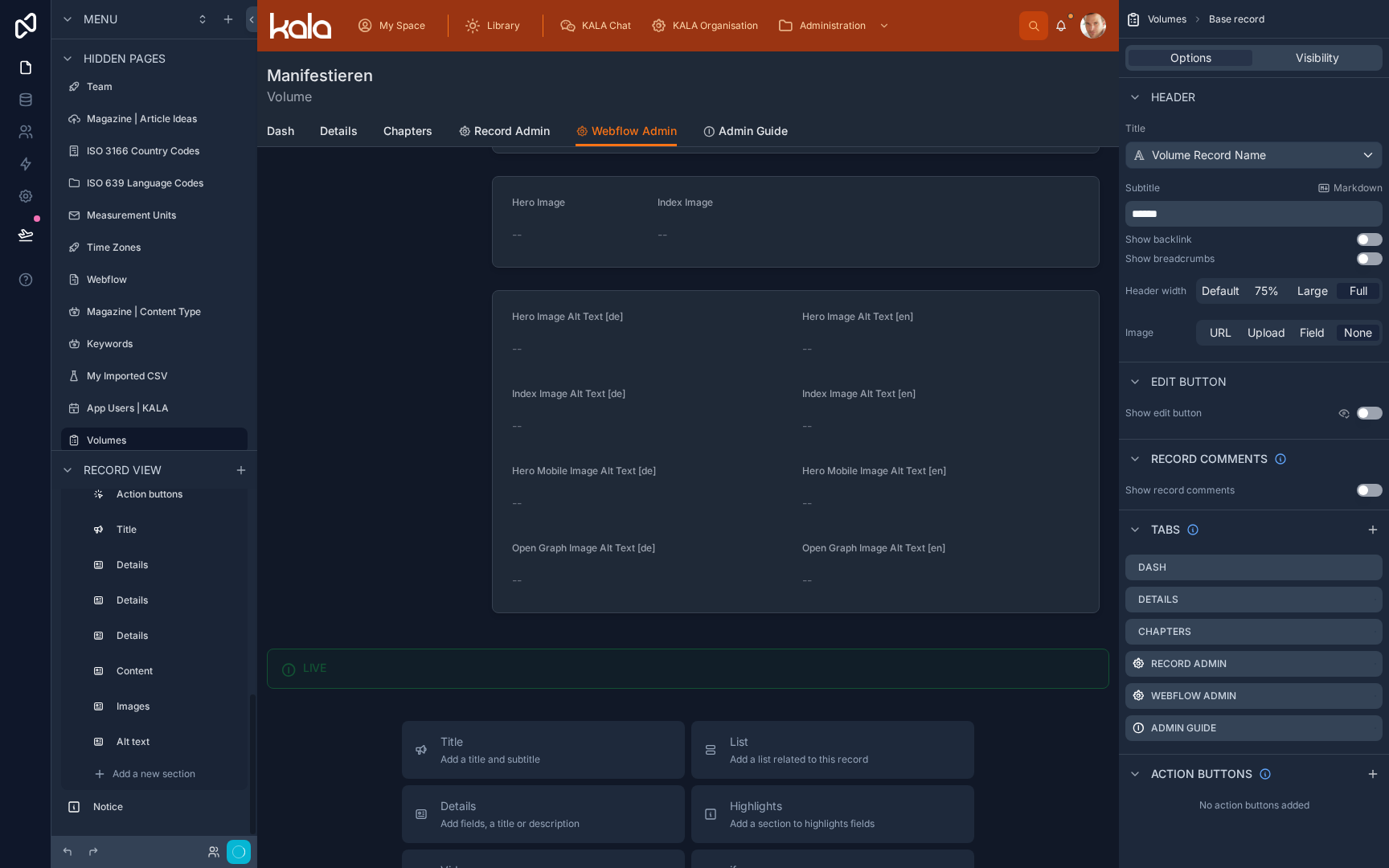
scroll to position [492, 0]
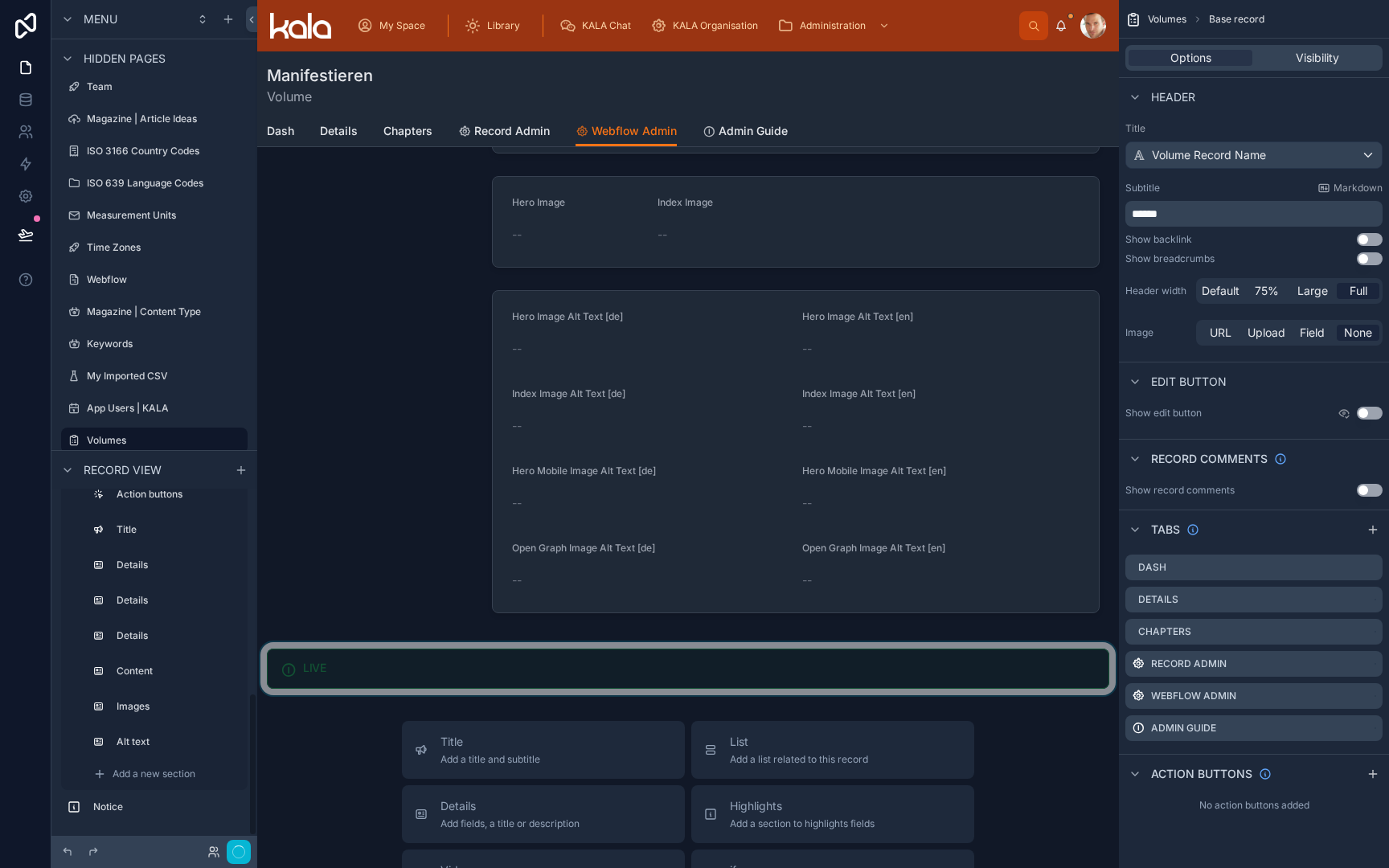
click at [325, 681] on div at bounding box center [688, 669] width 862 height 53
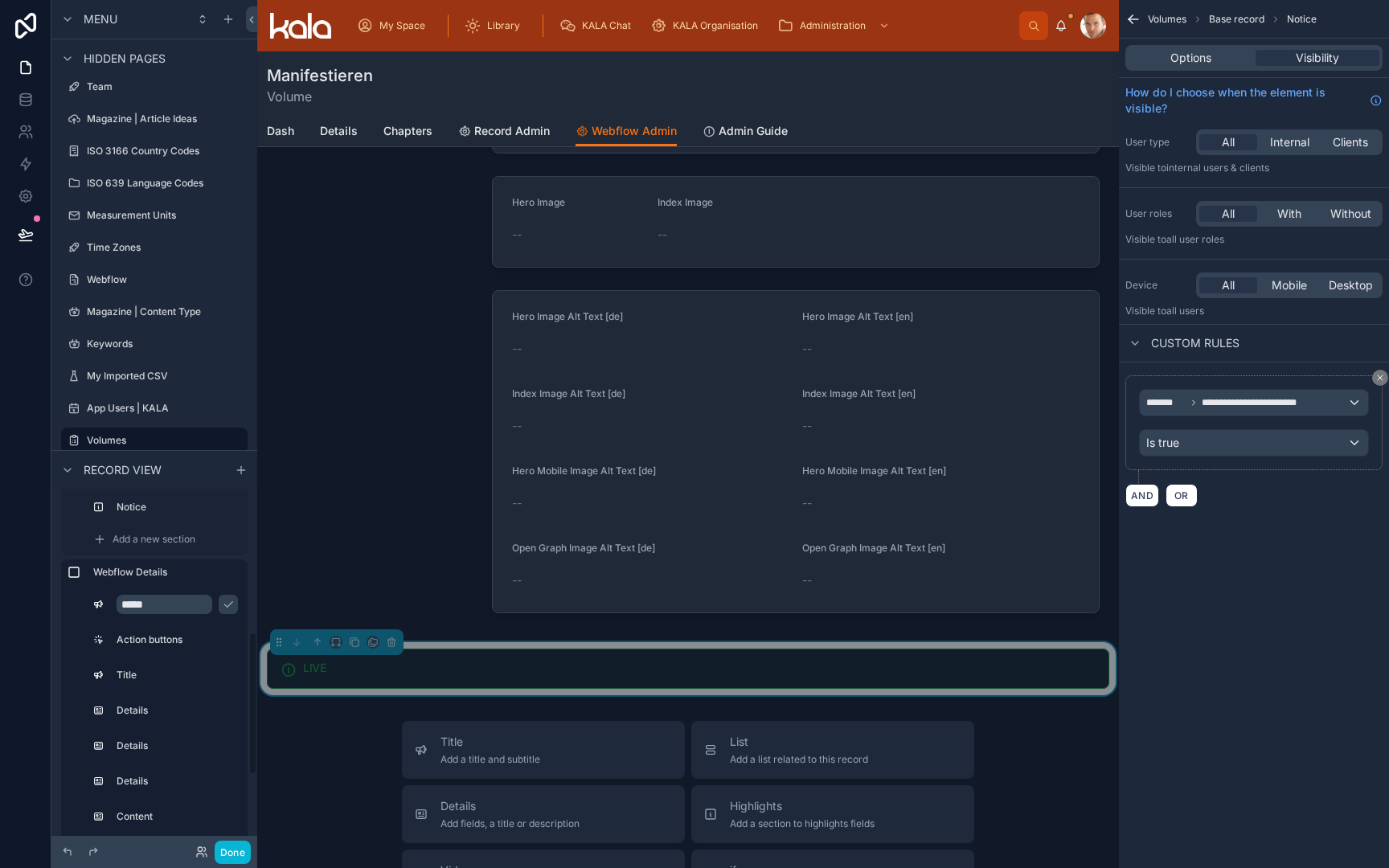
drag, startPoint x: 71, startPoint y: 807, endPoint x: 94, endPoint y: 688, distance: 121.2
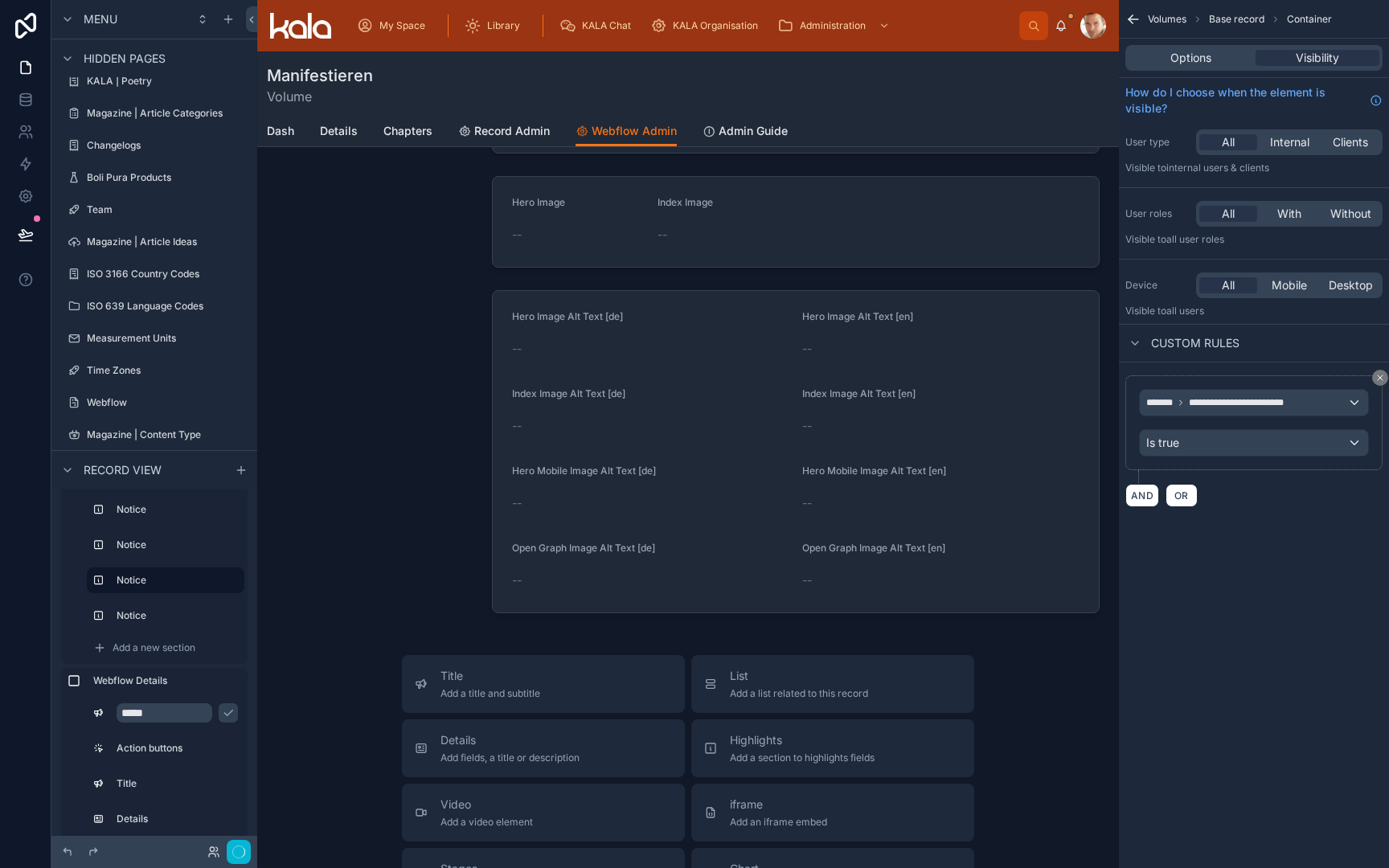
scroll to position [437, 0]
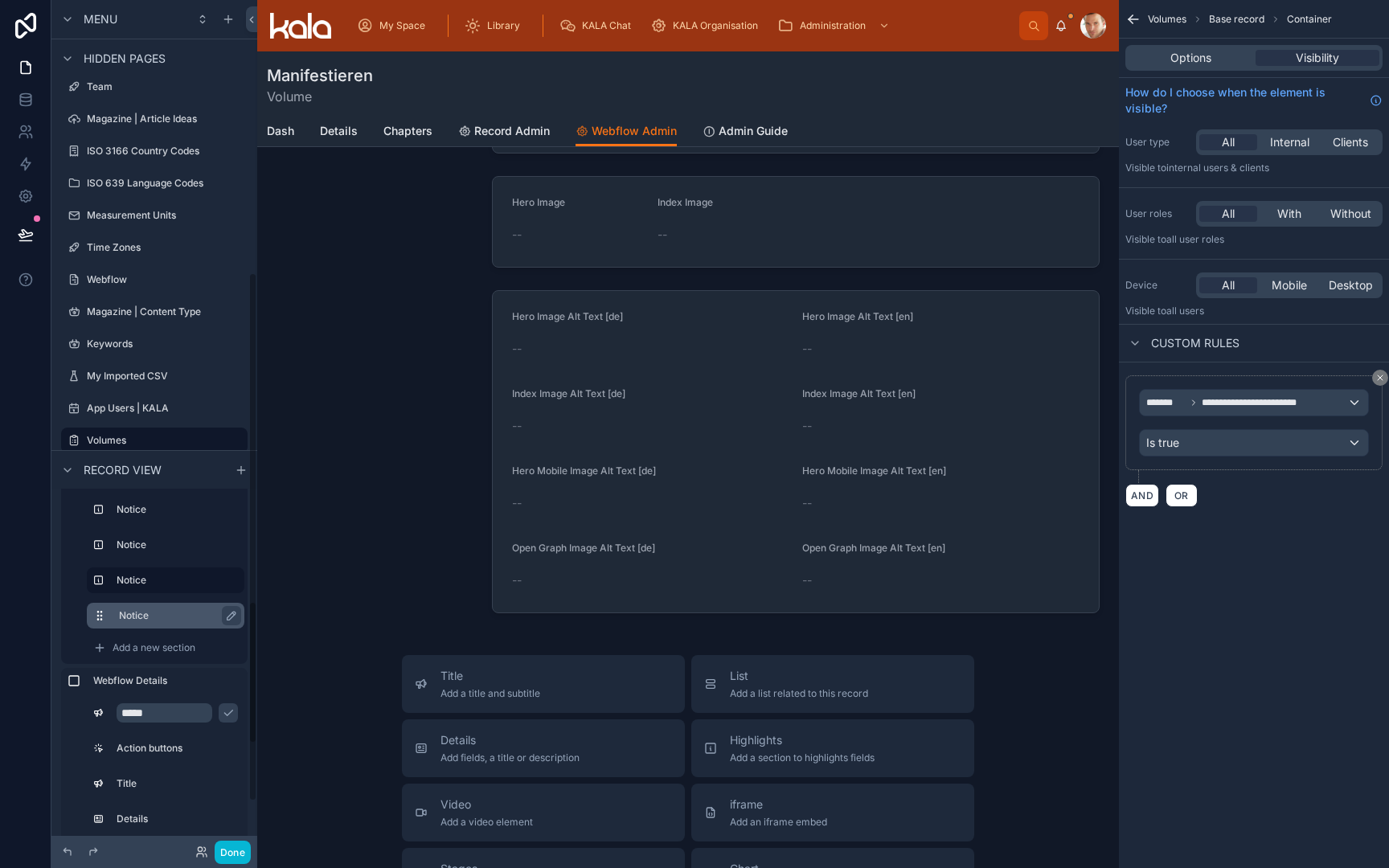
click at [148, 622] on div "Notice" at bounding box center [178, 615] width 119 height 20
click at [230, 614] on icon "scrollable content" at bounding box center [231, 615] width 13 height 13
click at [178, 620] on input "******" at bounding box center [165, 615] width 93 height 20
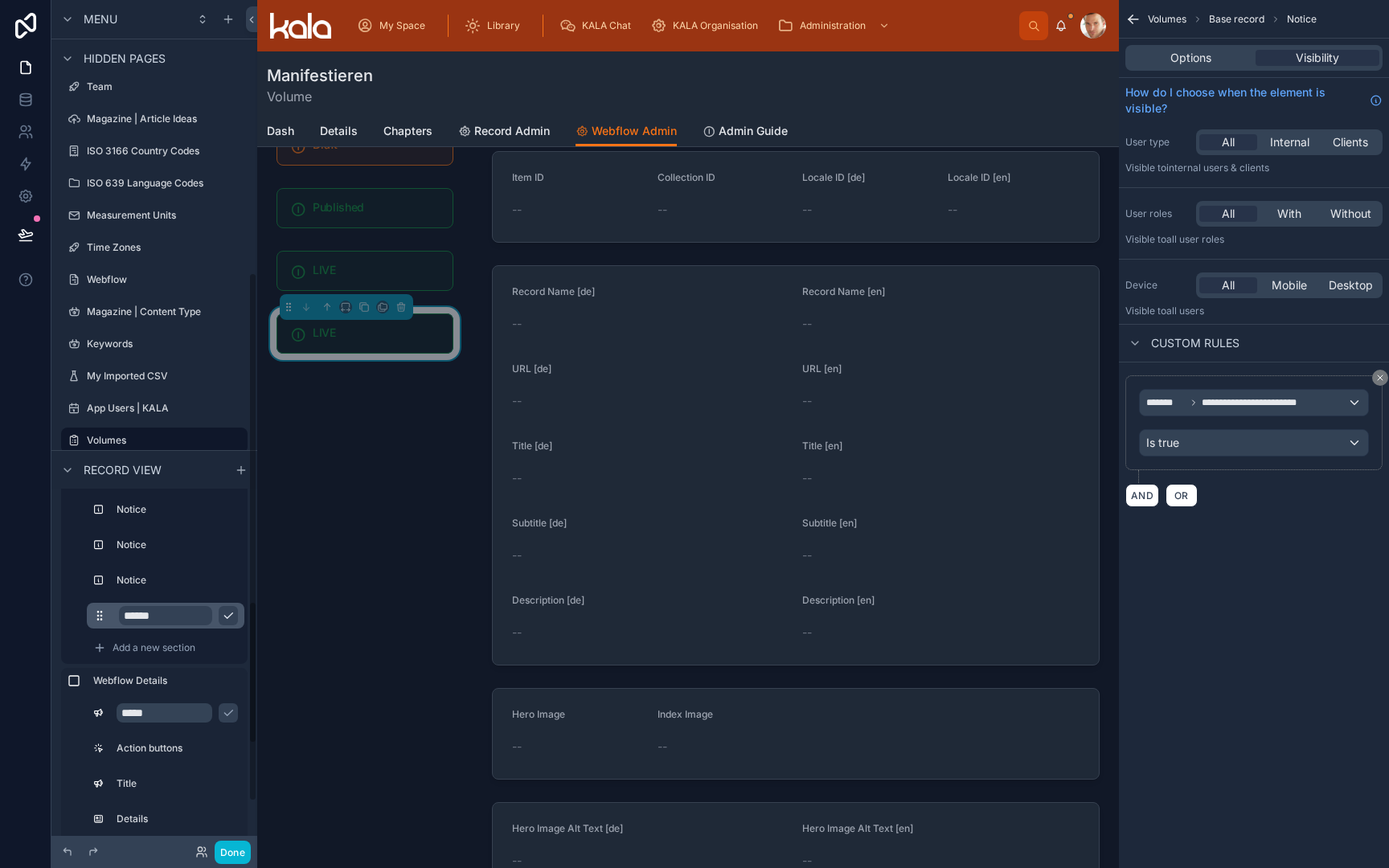
click at [178, 620] on input "******" at bounding box center [165, 615] width 93 height 20
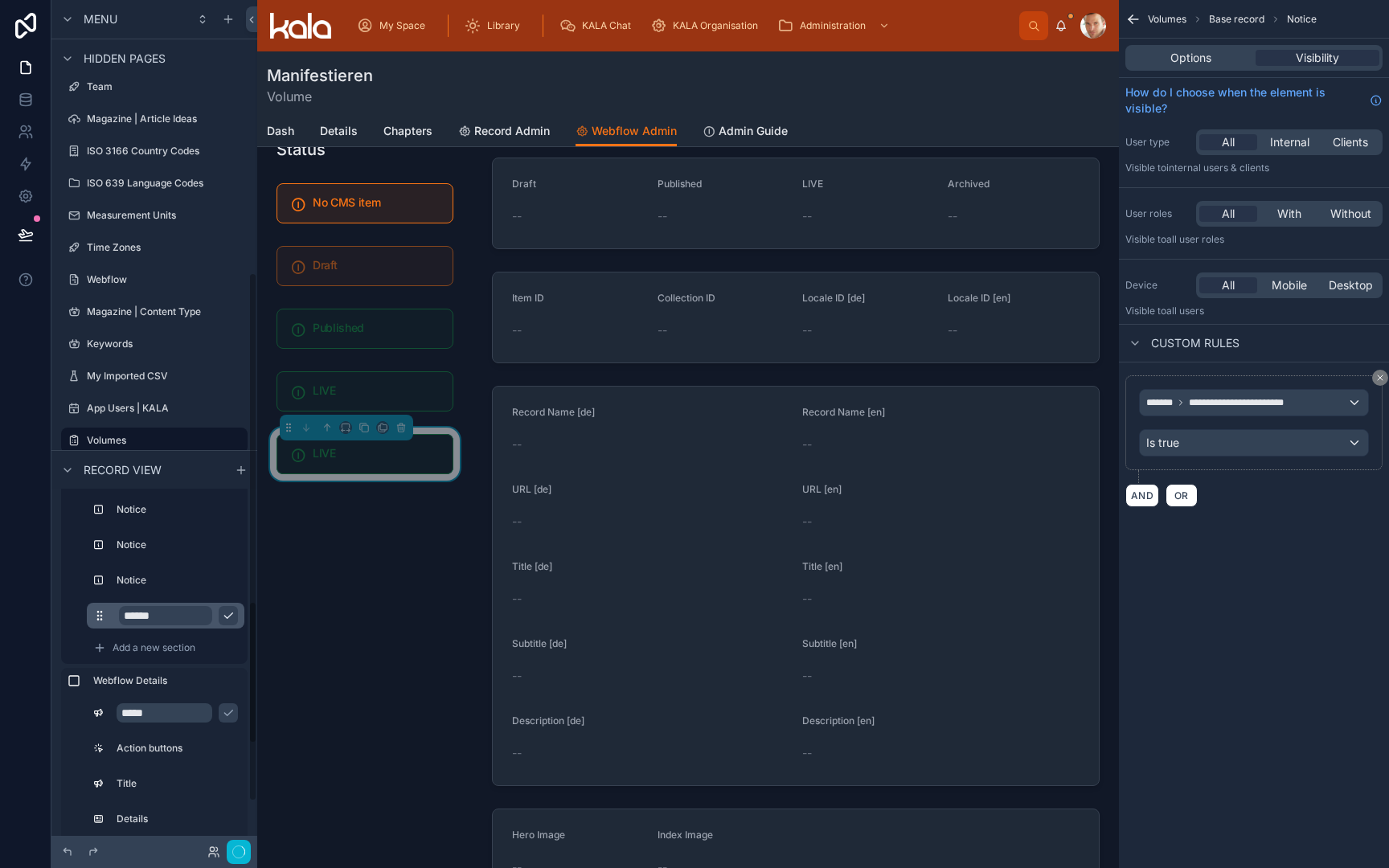
click at [178, 620] on input "******" at bounding box center [165, 615] width 93 height 20
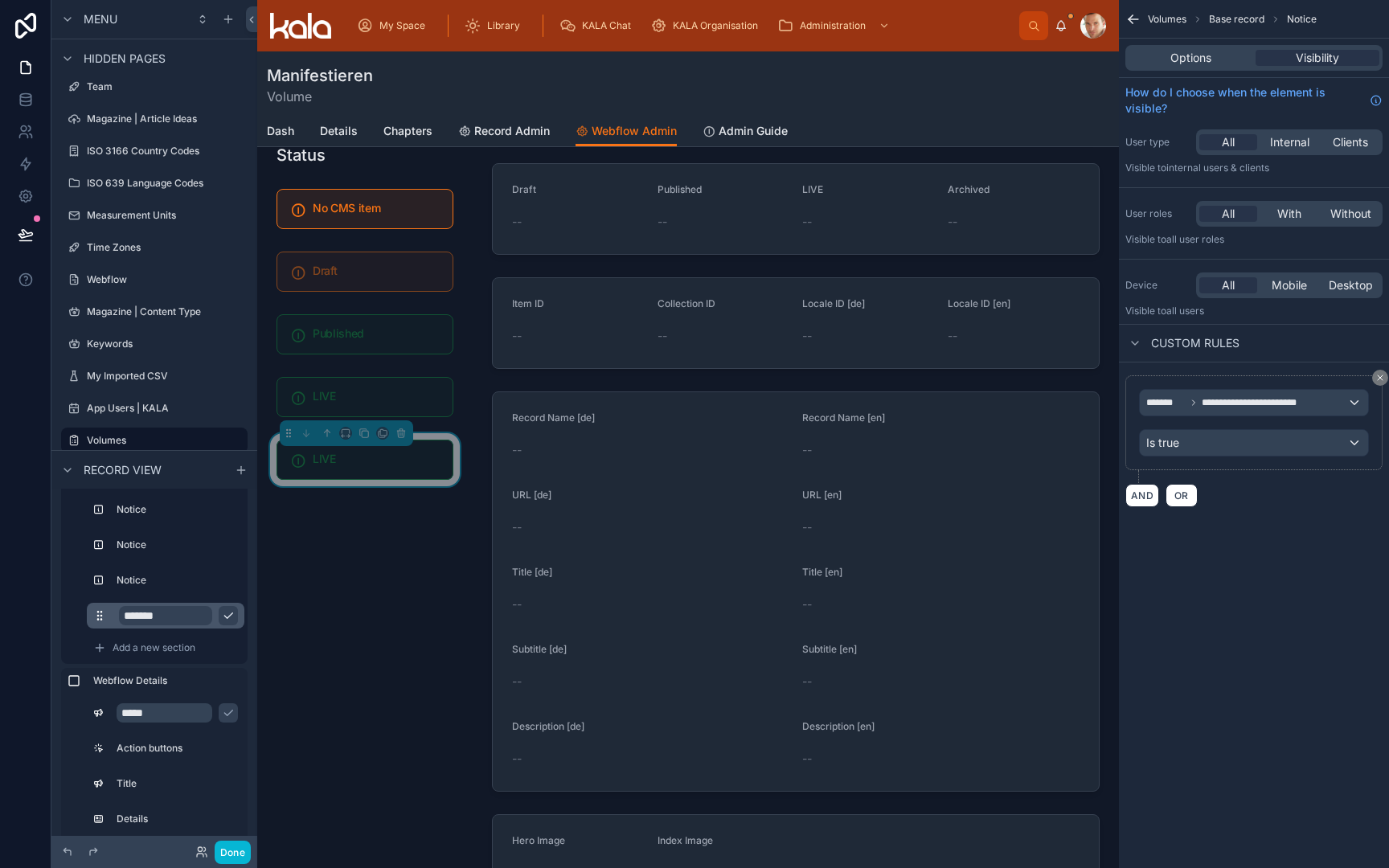
type input "********"
click at [225, 616] on icon "scrollable content" at bounding box center [227, 616] width 8 height 6
click at [1196, 72] on div "Options Visibility" at bounding box center [1254, 57] width 270 height 38
click at [1196, 59] on span "Options" at bounding box center [1191, 58] width 41 height 16
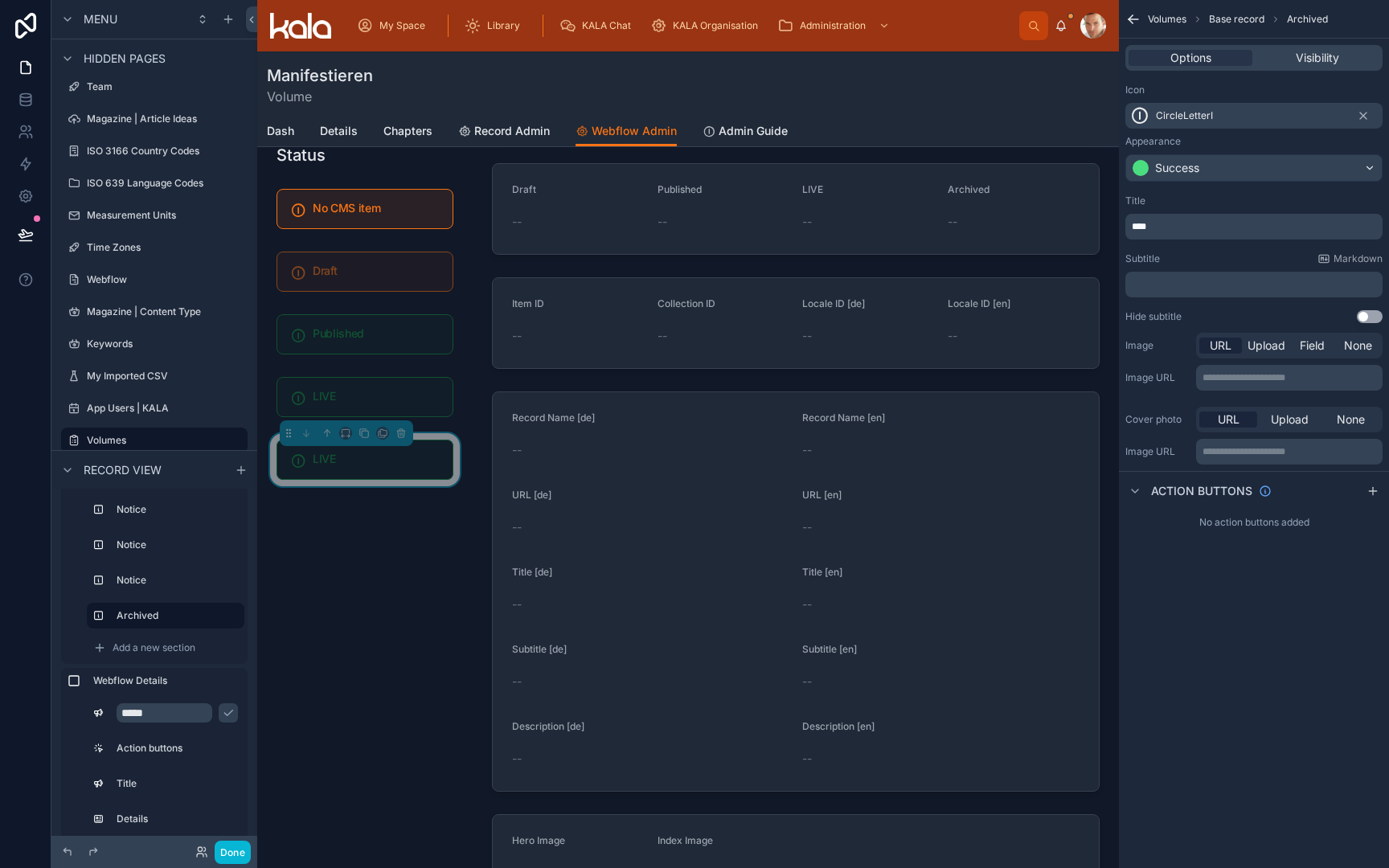
click at [1180, 224] on p "****" at bounding box center [1256, 227] width 248 height 13
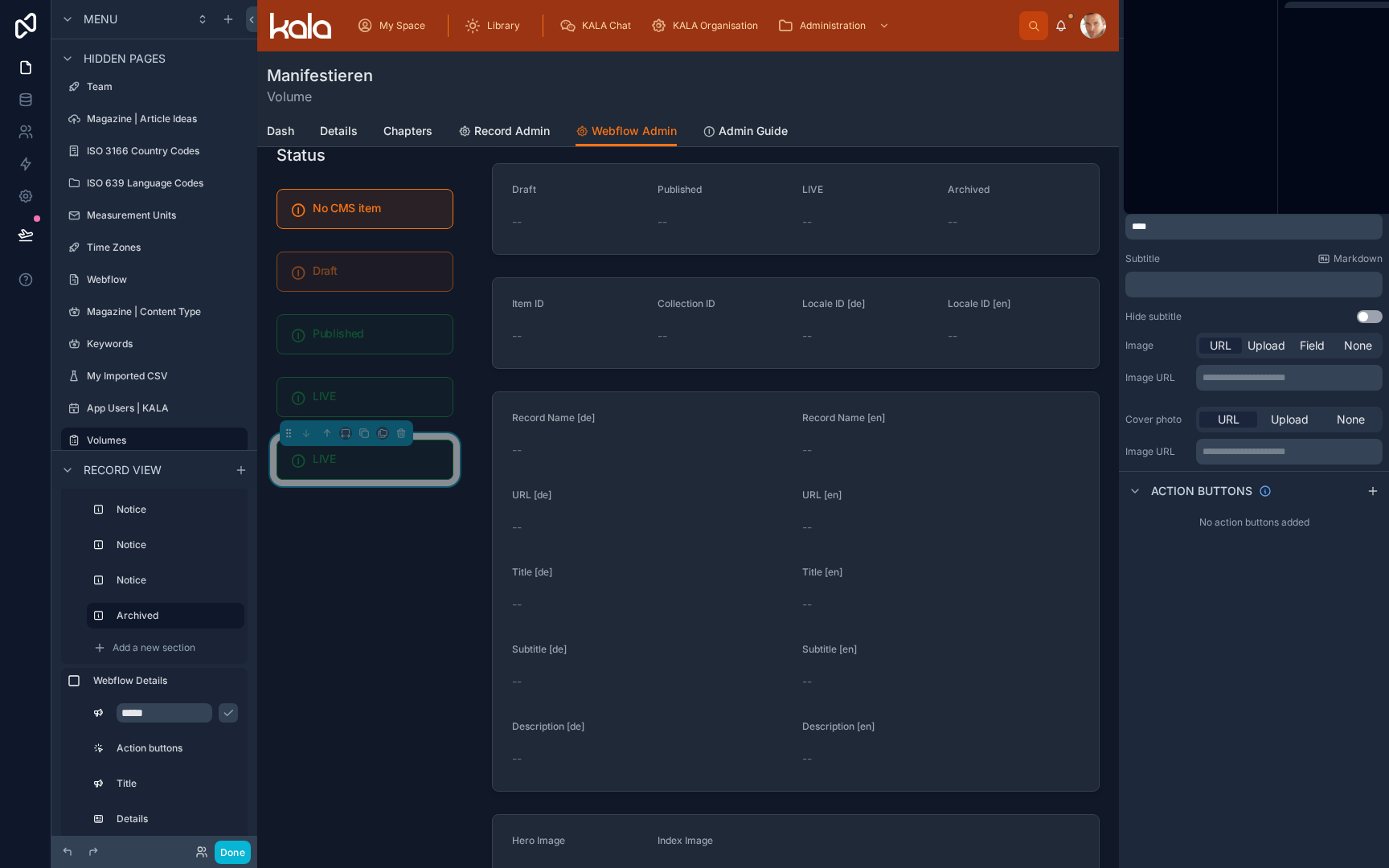
click at [1180, 224] on p "****" at bounding box center [1256, 227] width 248 height 13
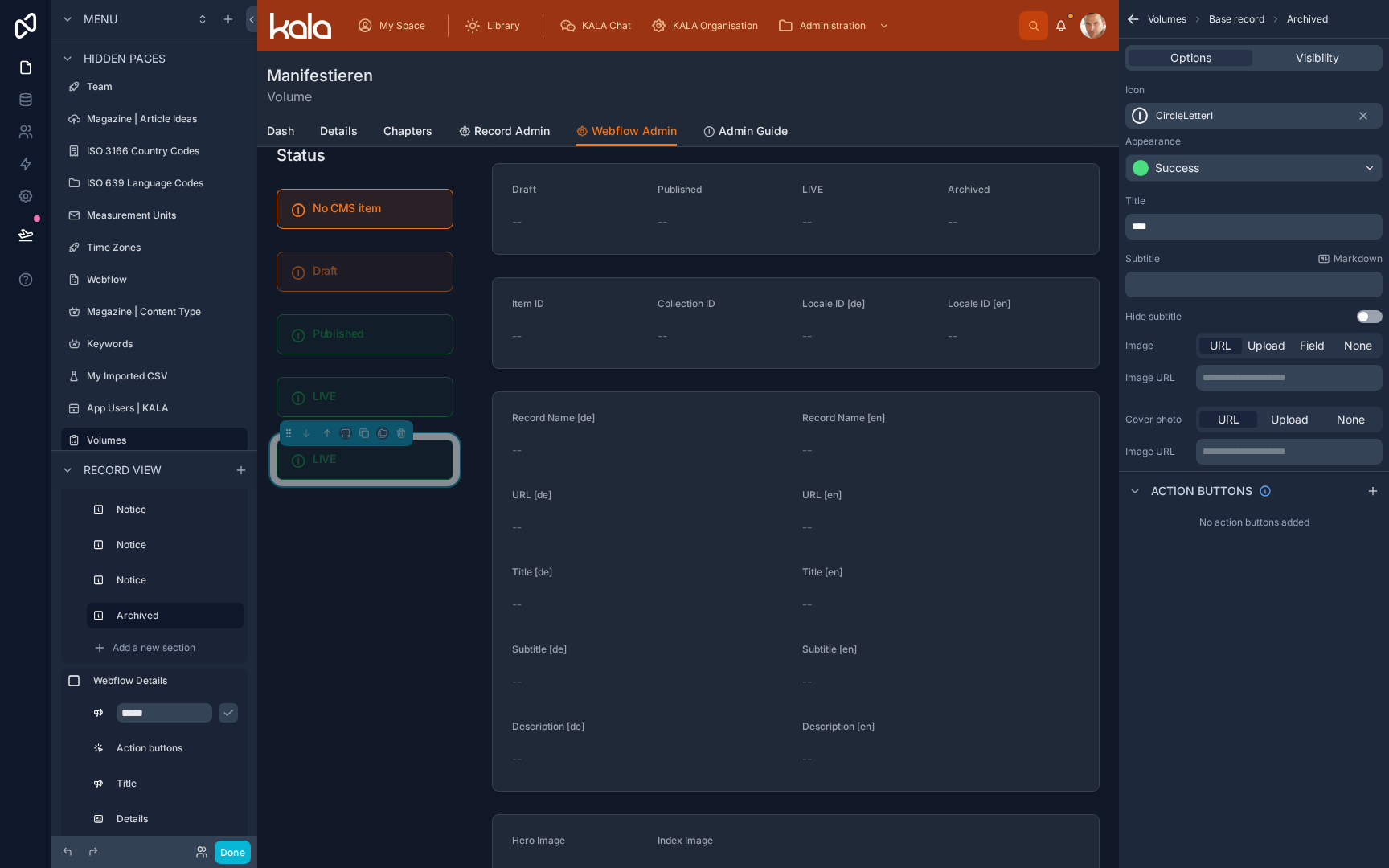
click at [1180, 224] on p "****" at bounding box center [1256, 227] width 248 height 13
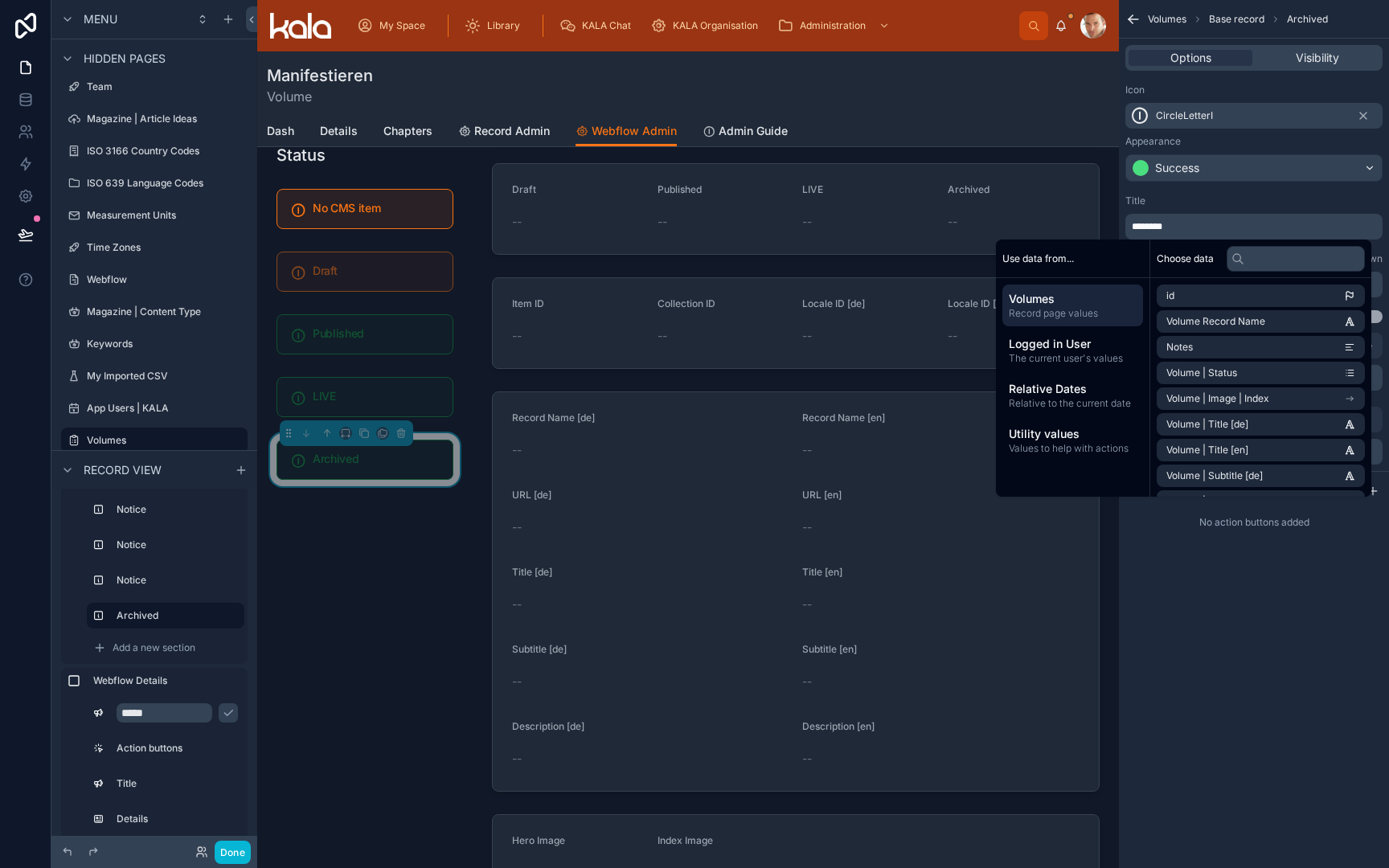
click at [1192, 192] on div "Title ******** Subtitle Markdown ﻿ Hide subtitle Use setting" at bounding box center [1254, 259] width 270 height 142
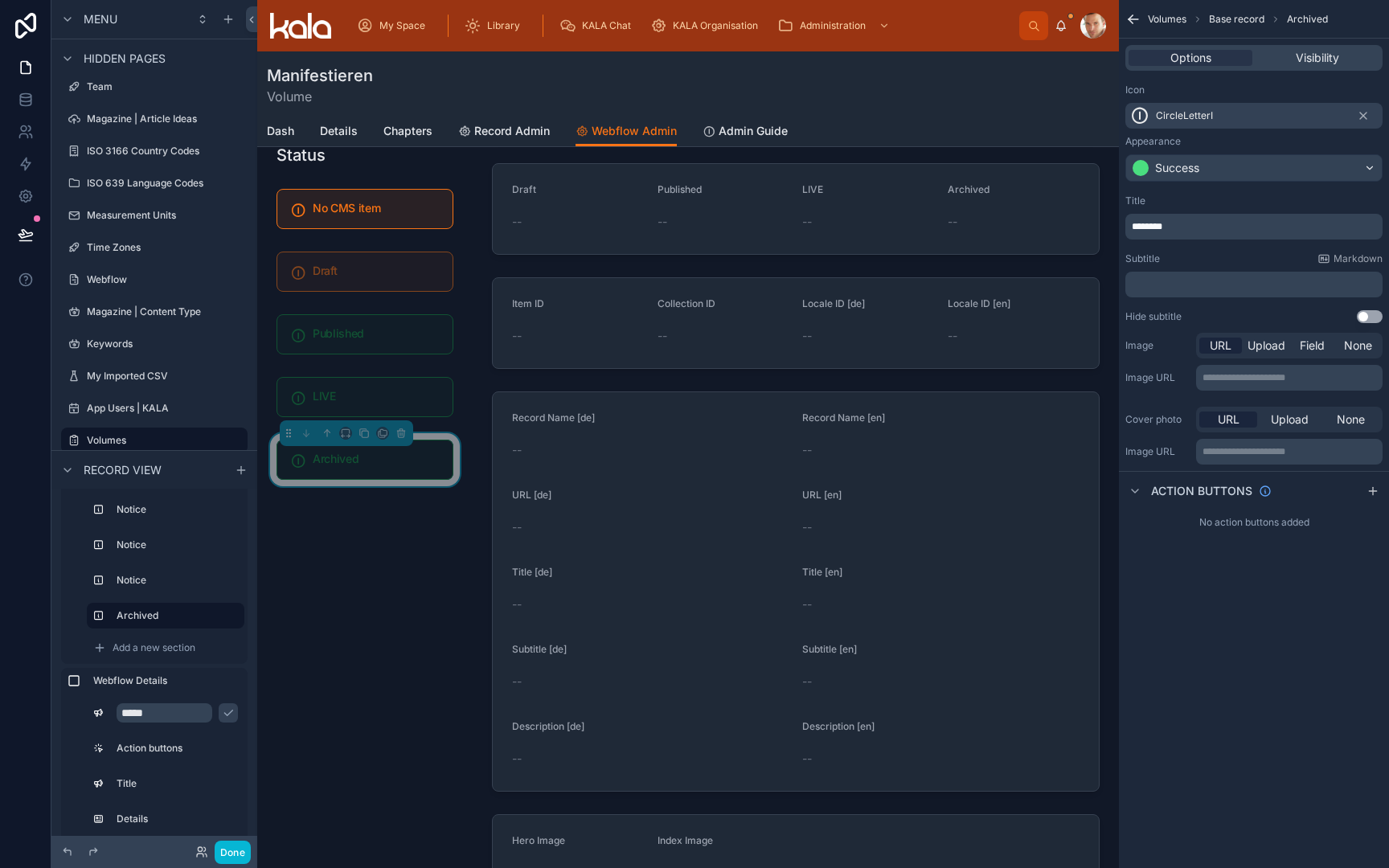
click at [1190, 169] on div "Success" at bounding box center [1178, 168] width 44 height 16
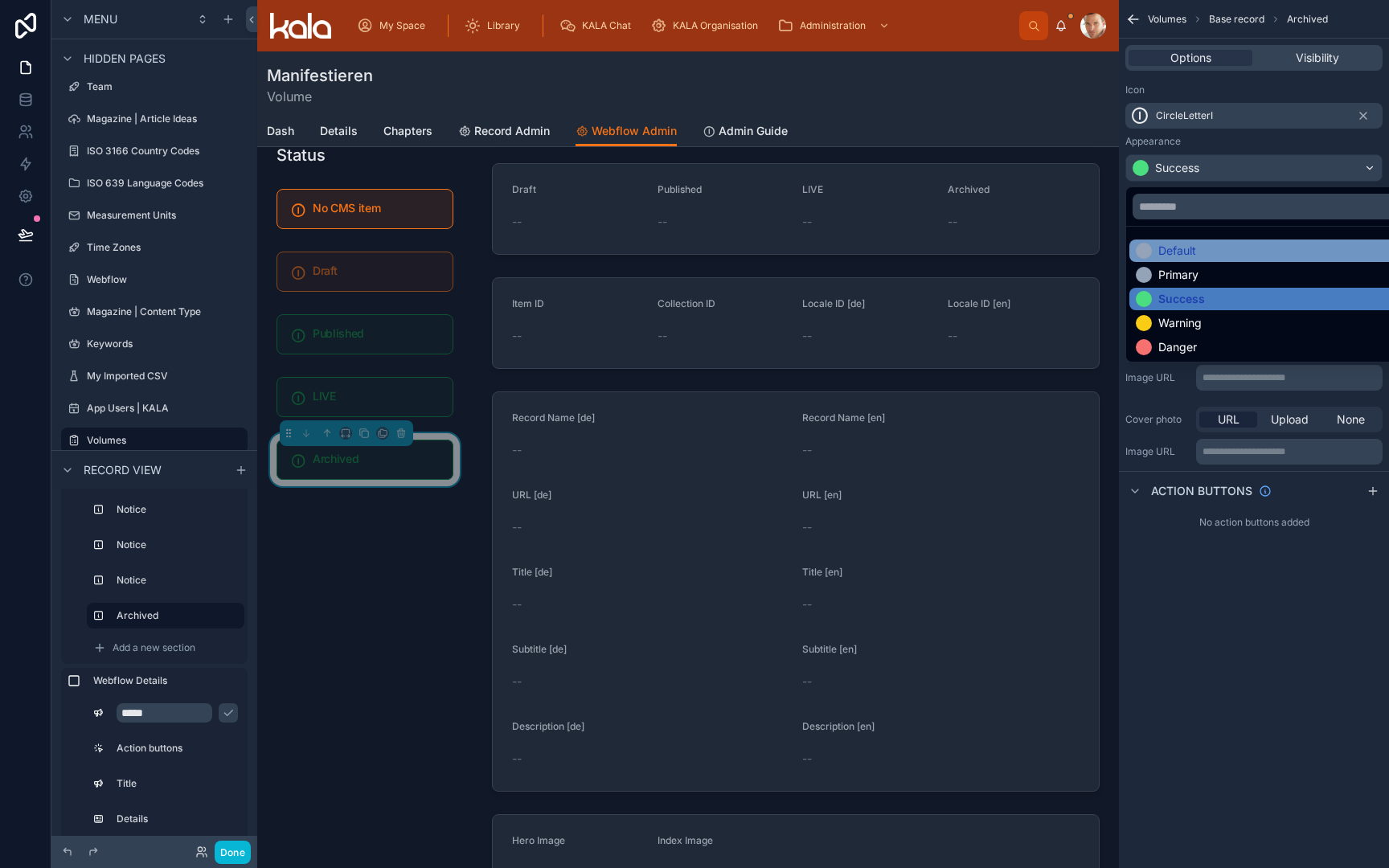
click at [1173, 254] on div "Default" at bounding box center [1177, 250] width 38 height 16
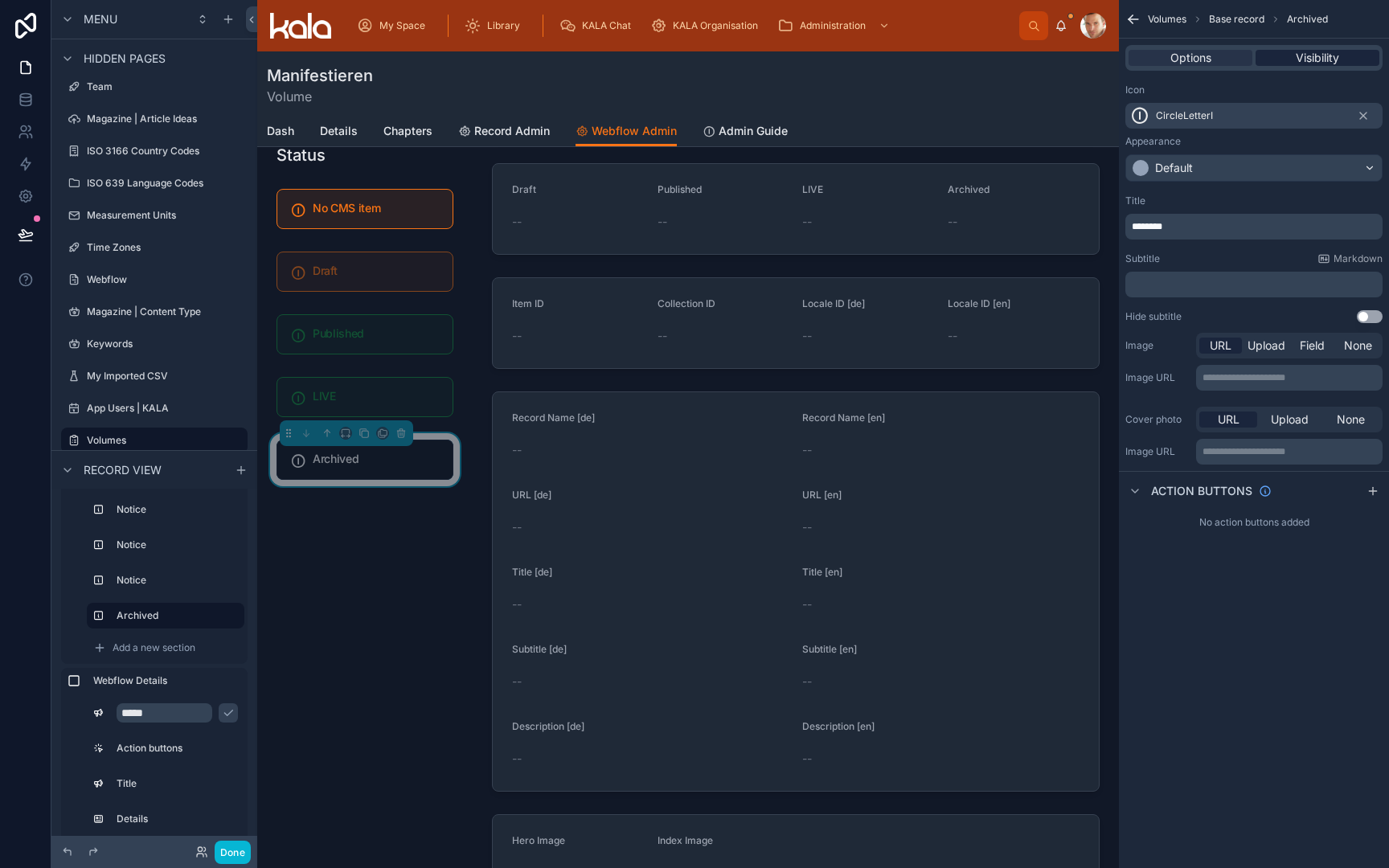
click at [1333, 59] on span "Visibility" at bounding box center [1317, 58] width 43 height 16
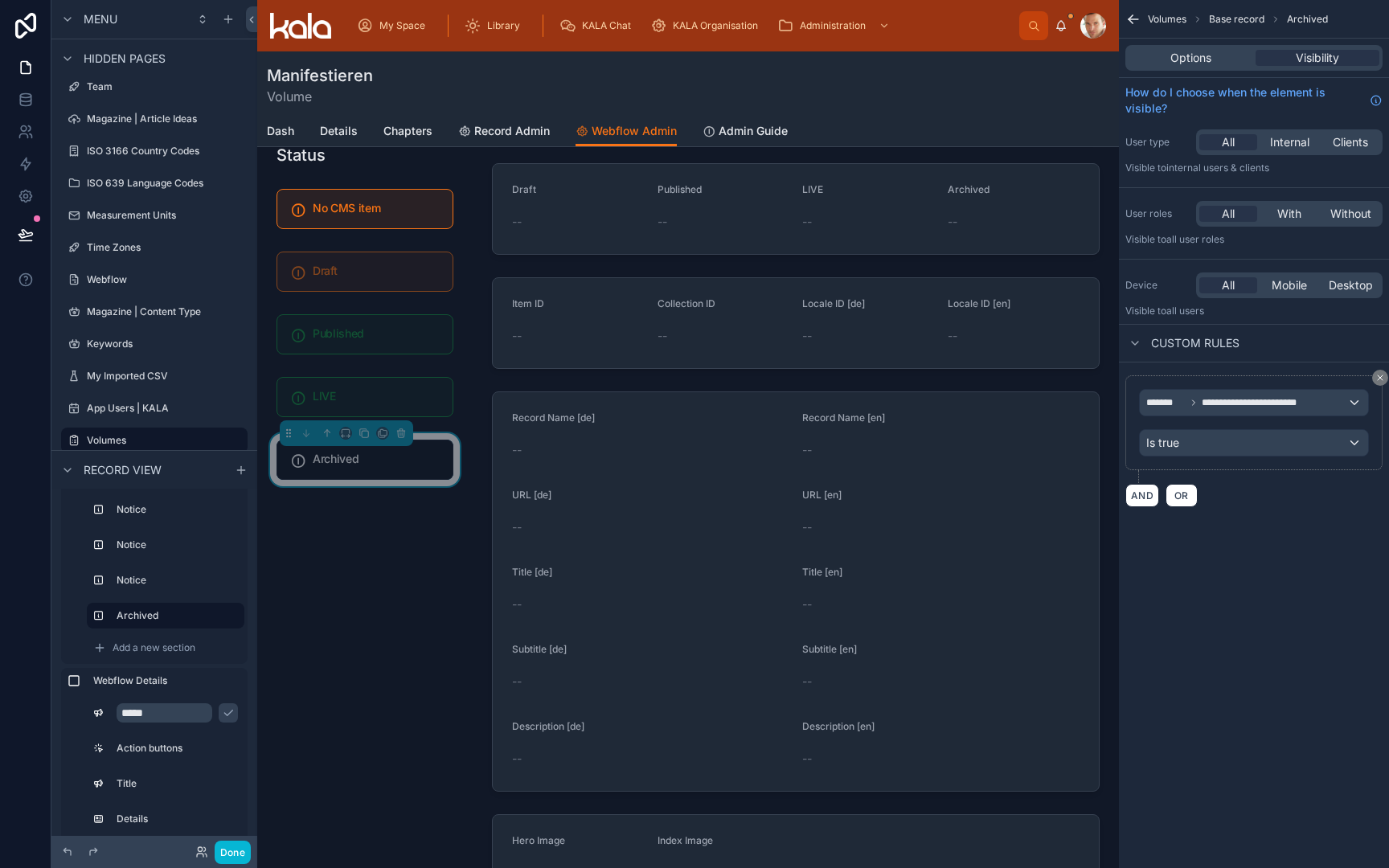
click at [1235, 393] on div "**********" at bounding box center [1254, 403] width 228 height 25
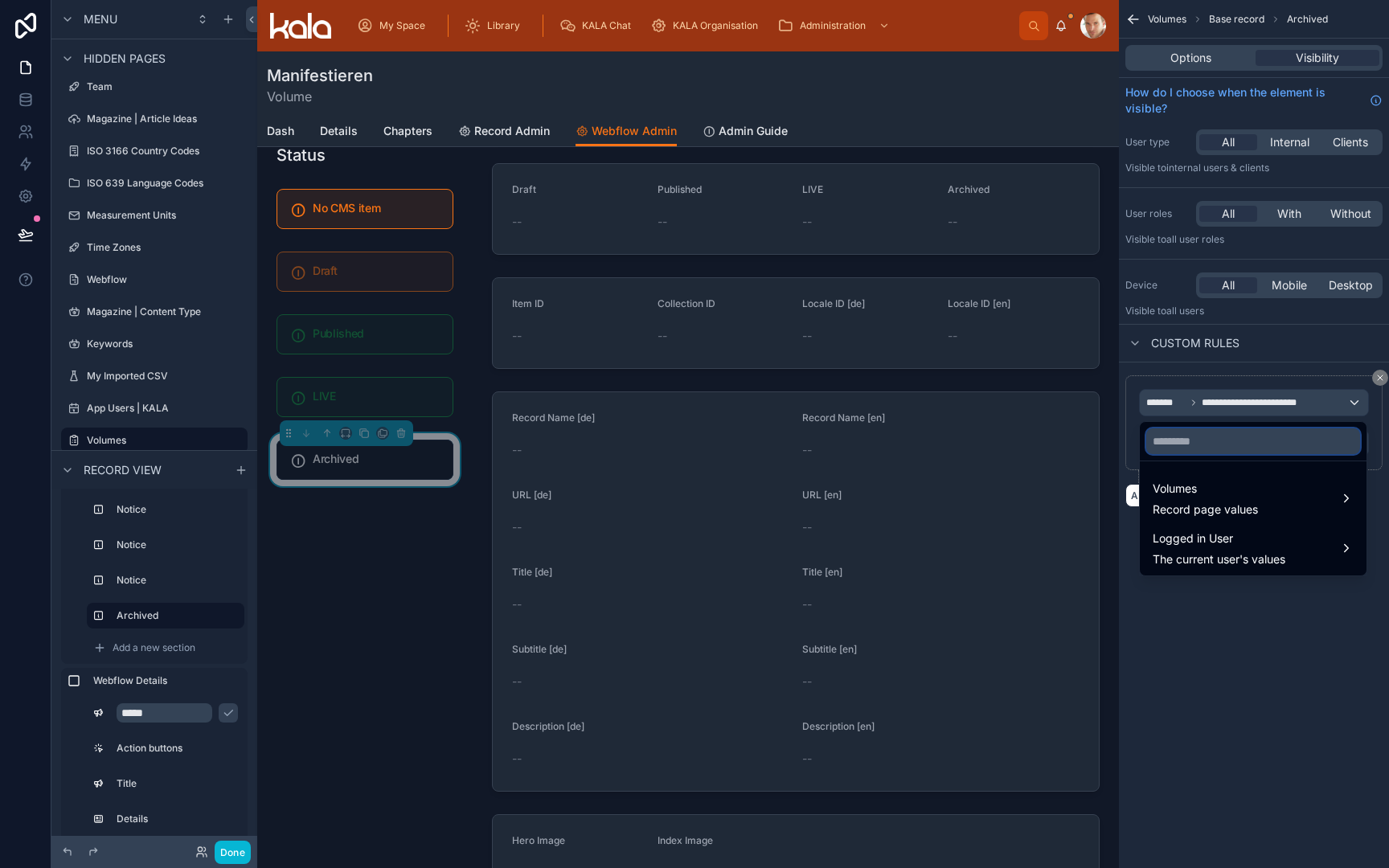
click at [1220, 439] on input "text" at bounding box center [1253, 441] width 214 height 25
type input "****"
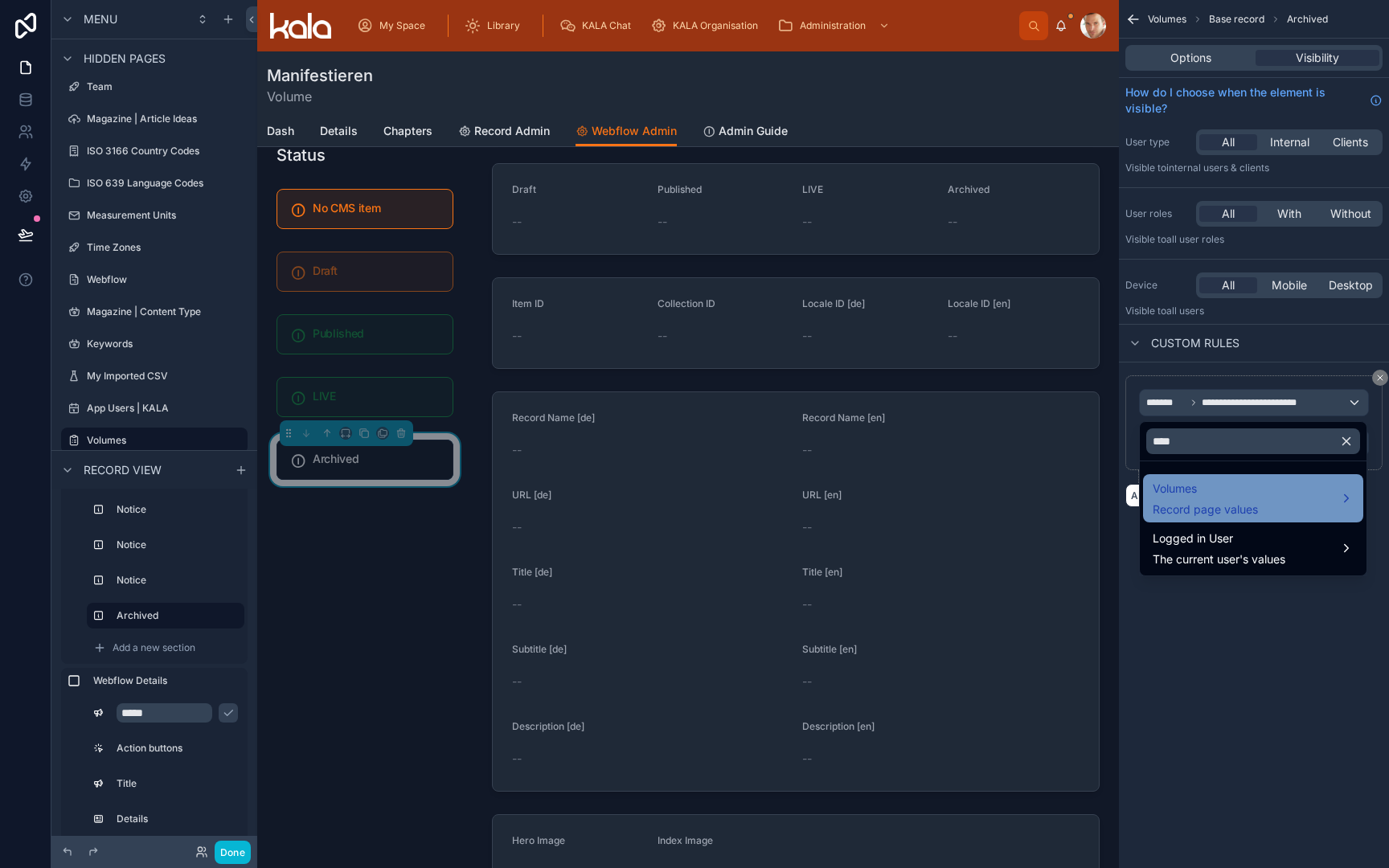
click at [1206, 494] on span "Volumes" at bounding box center [1206, 489] width 105 height 20
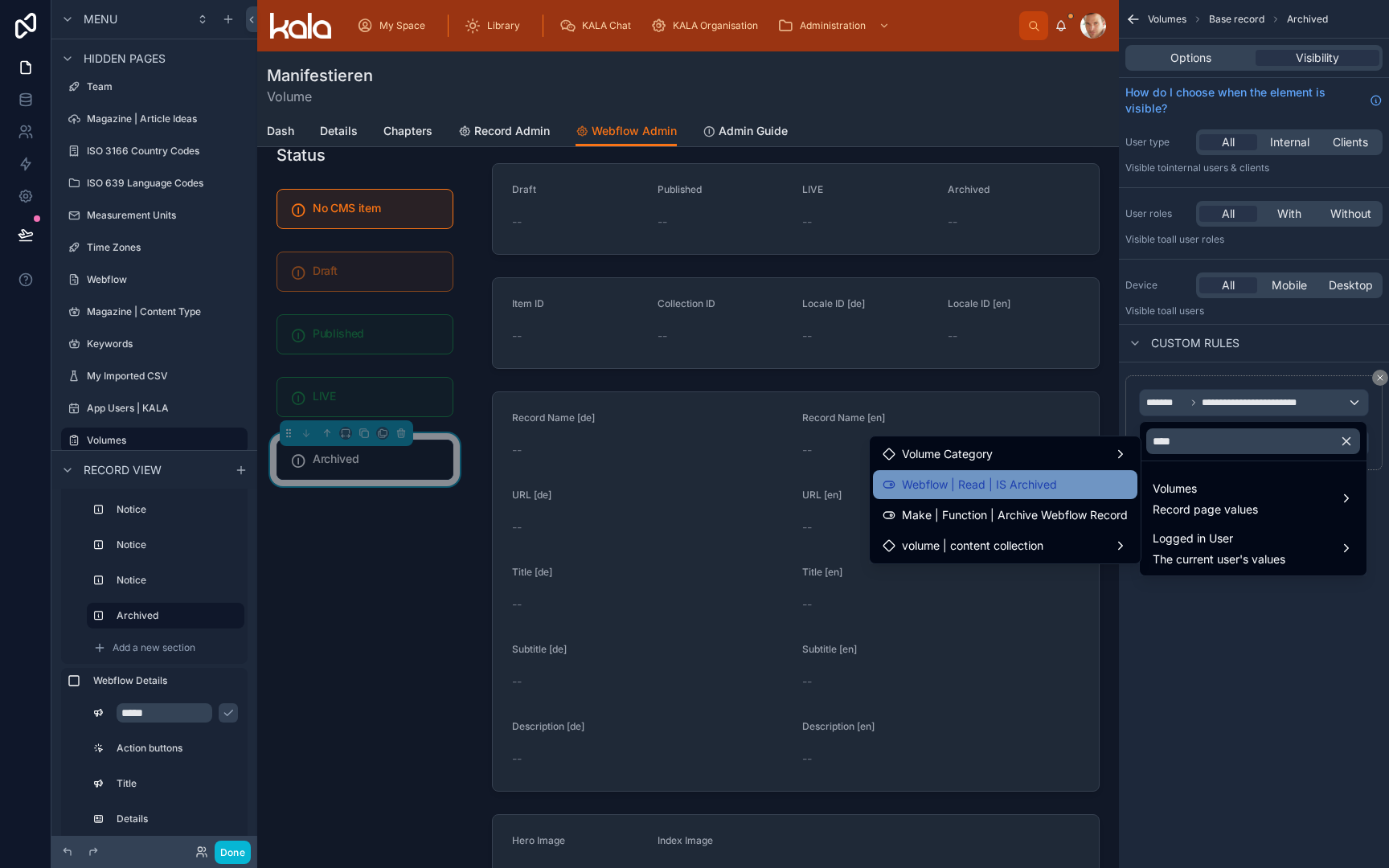
click at [1095, 490] on div "Webflow | Read | IS Archived" at bounding box center [1005, 484] width 245 height 20
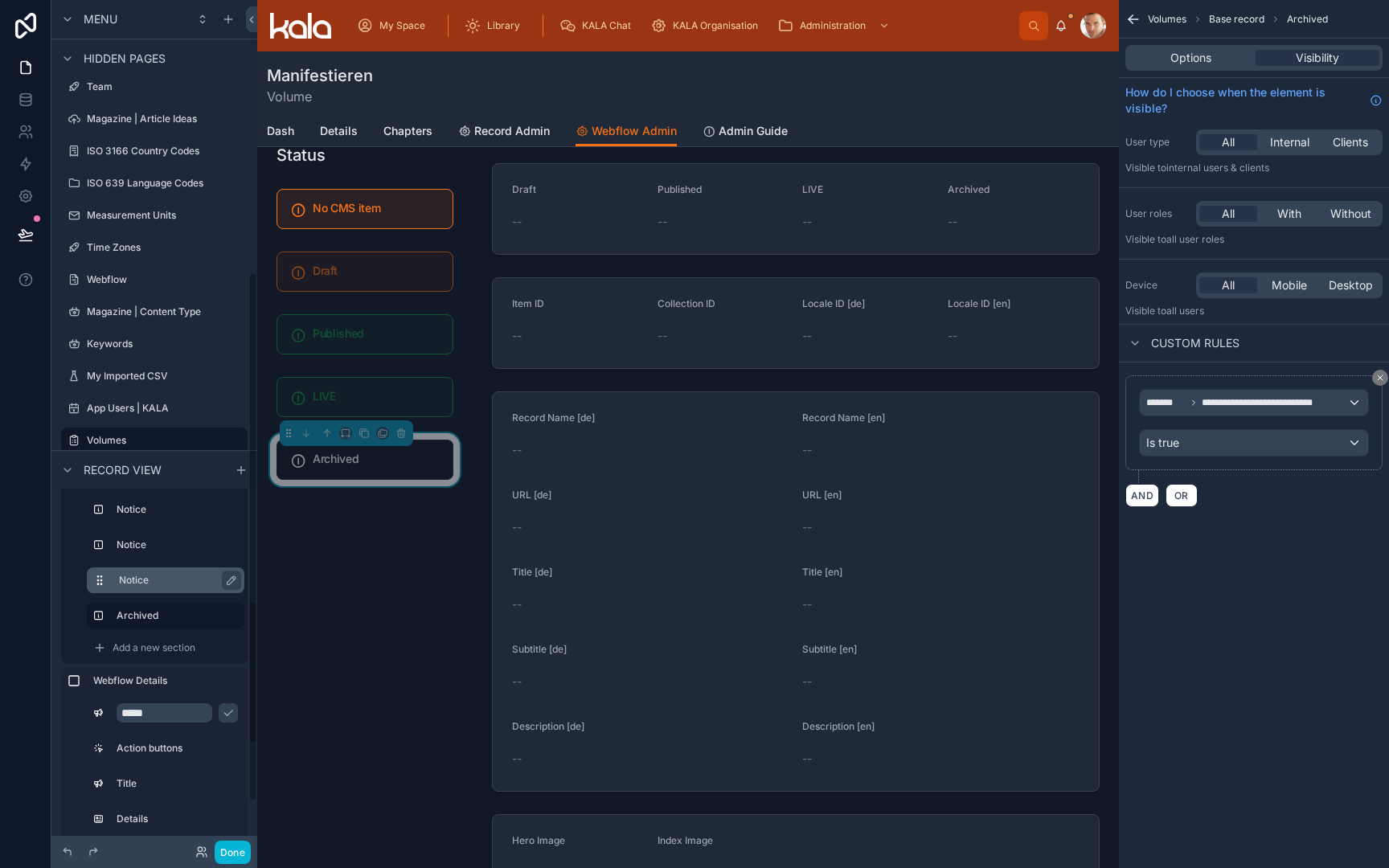
click at [140, 579] on label "Notice" at bounding box center [175, 580] width 113 height 13
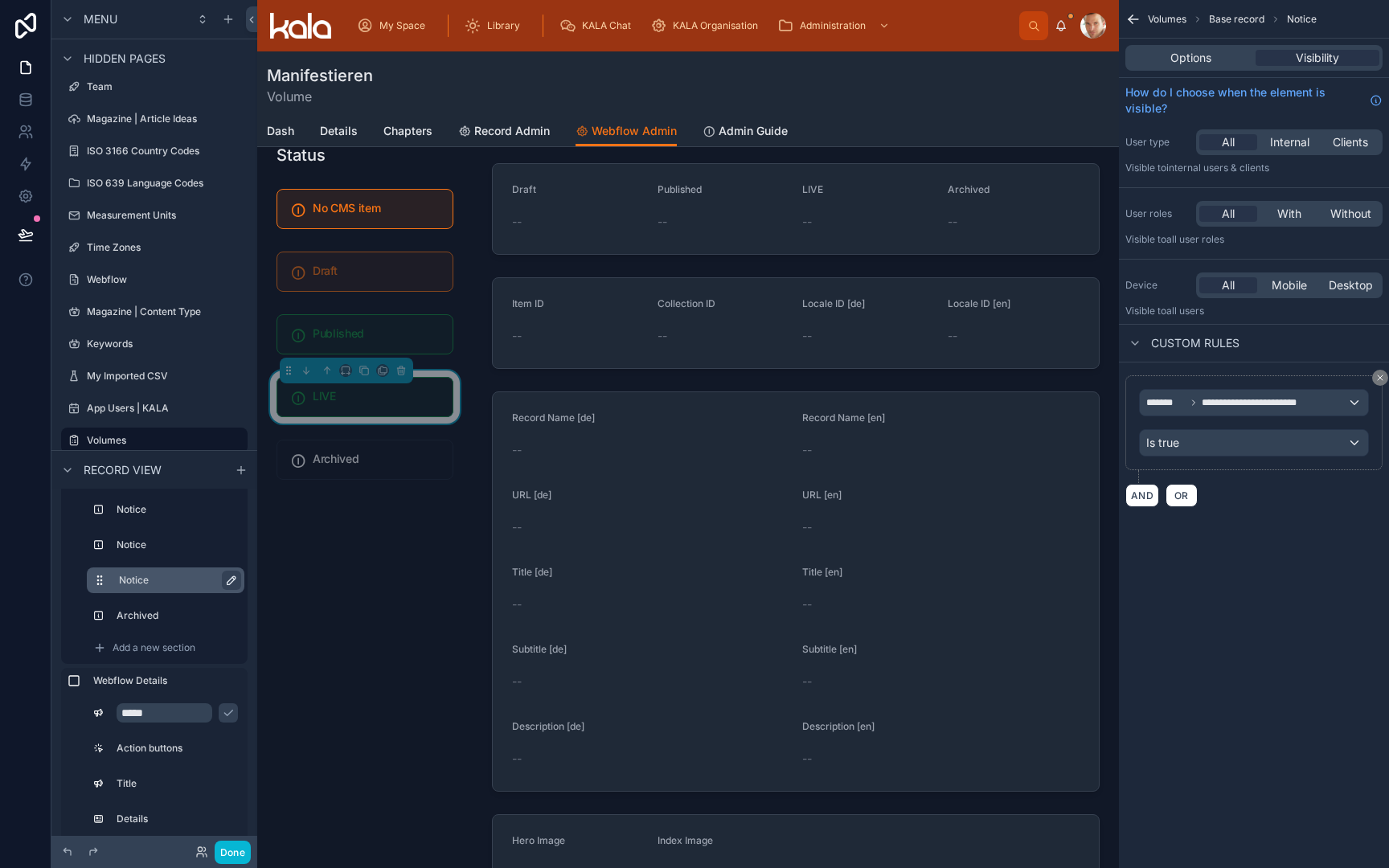
click at [234, 580] on icon "scrollable content" at bounding box center [233, 578] width 3 height 3
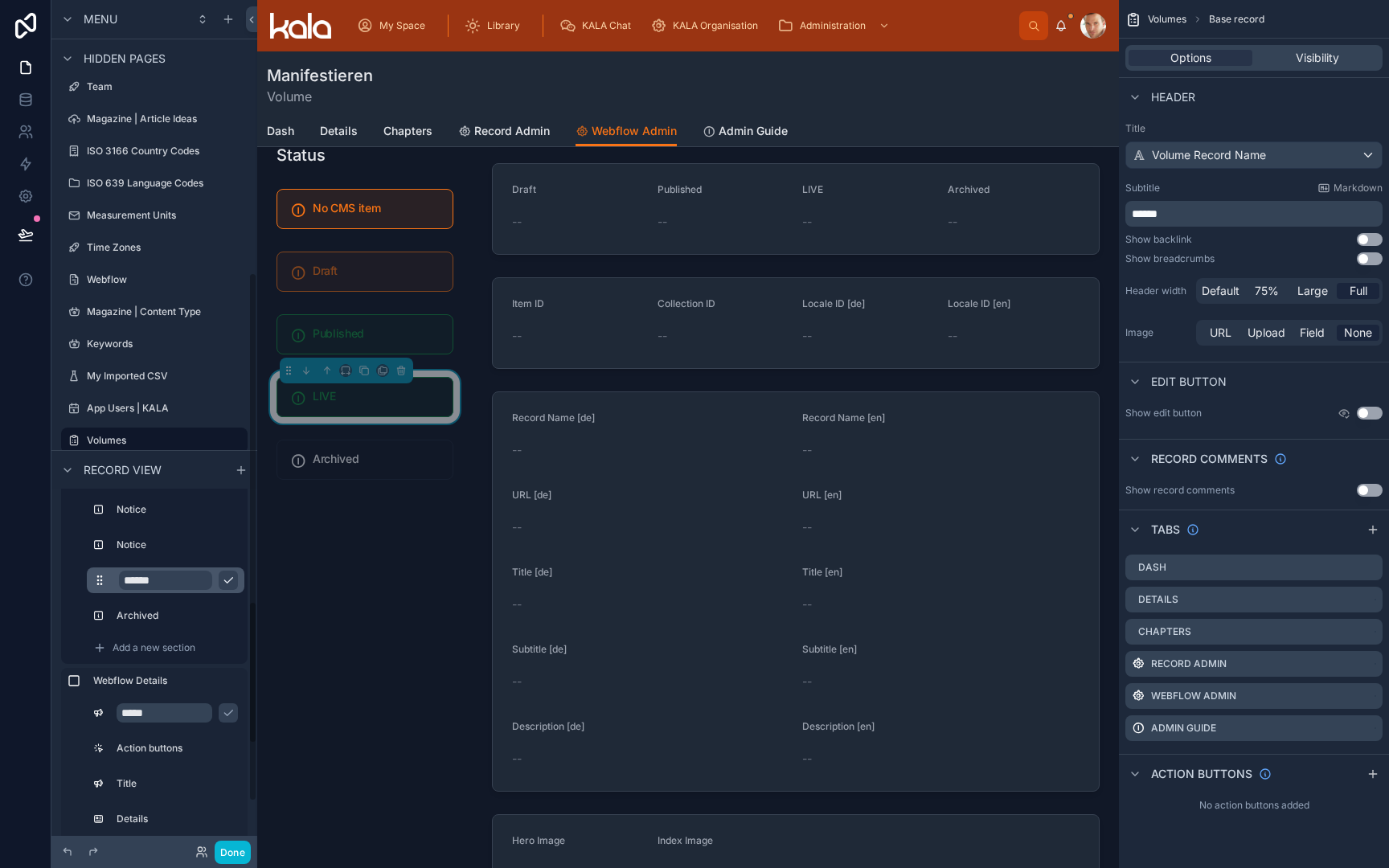
click at [183, 580] on input "******" at bounding box center [165, 580] width 93 height 20
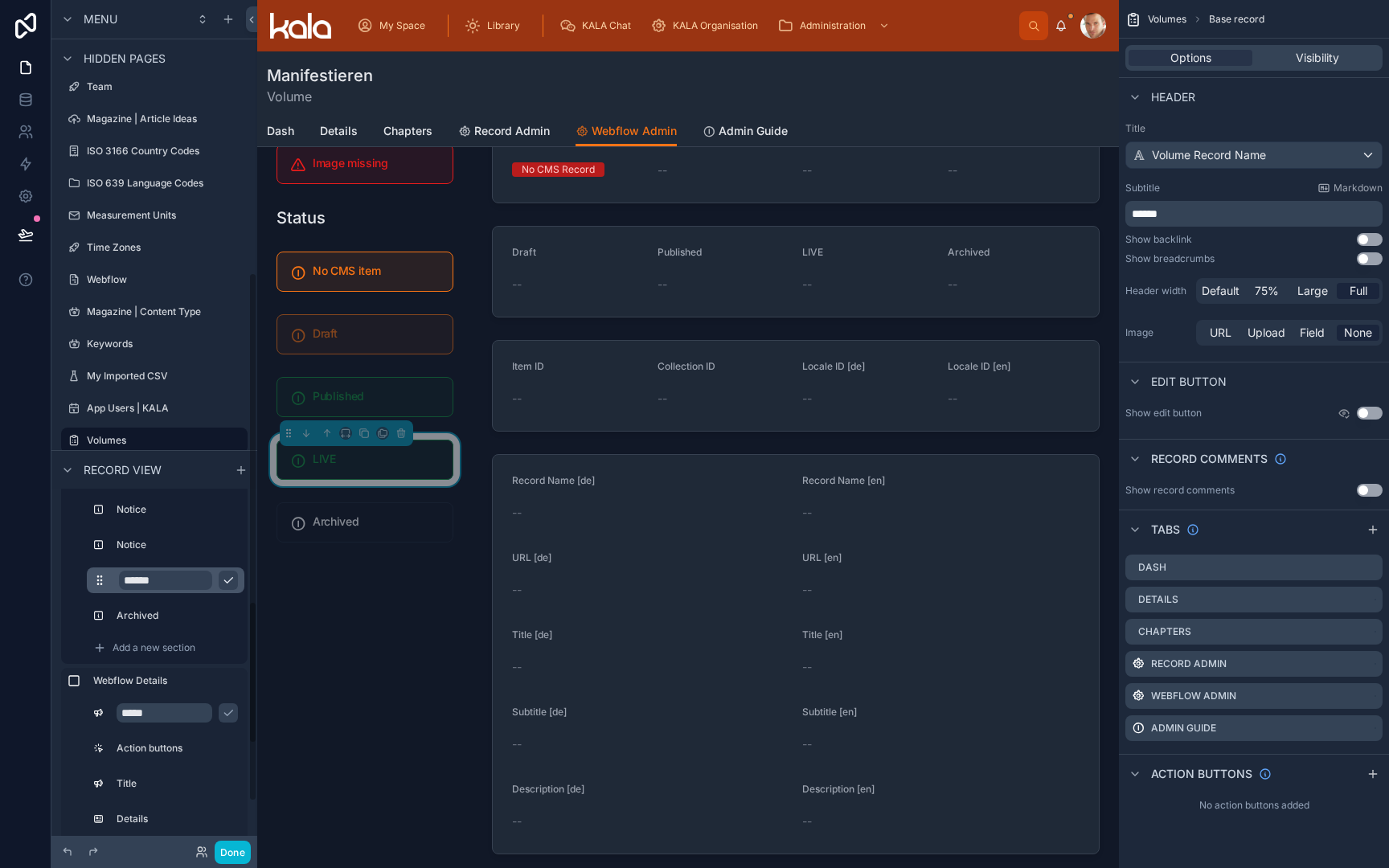
click at [183, 580] on input "******" at bounding box center [165, 580] width 93 height 20
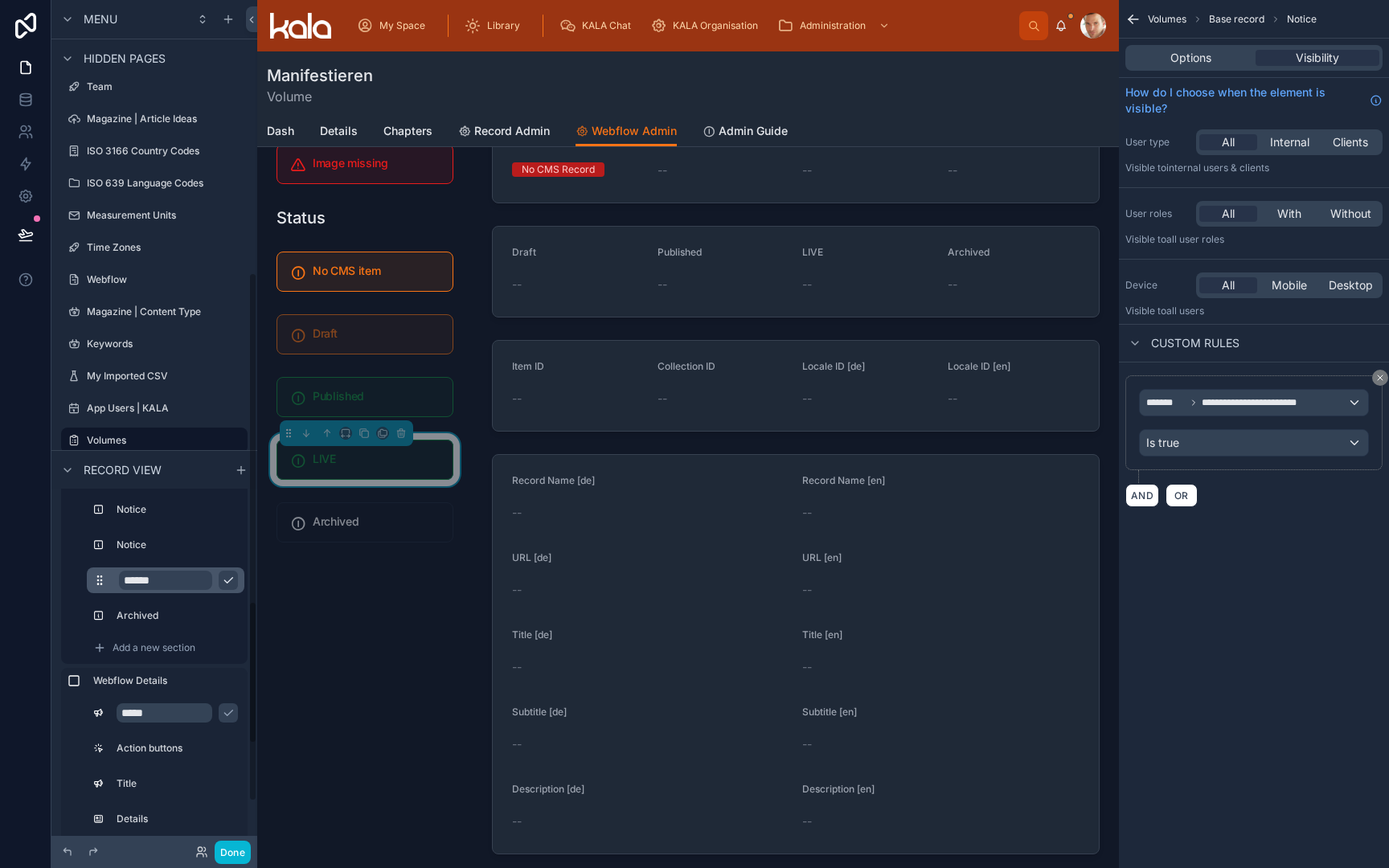
click at [183, 580] on input "******" at bounding box center [165, 580] width 93 height 20
type input "****"
click at [229, 580] on icon "scrollable content" at bounding box center [228, 580] width 13 height 13
click at [229, 543] on icon "scrollable content" at bounding box center [231, 545] width 13 height 13
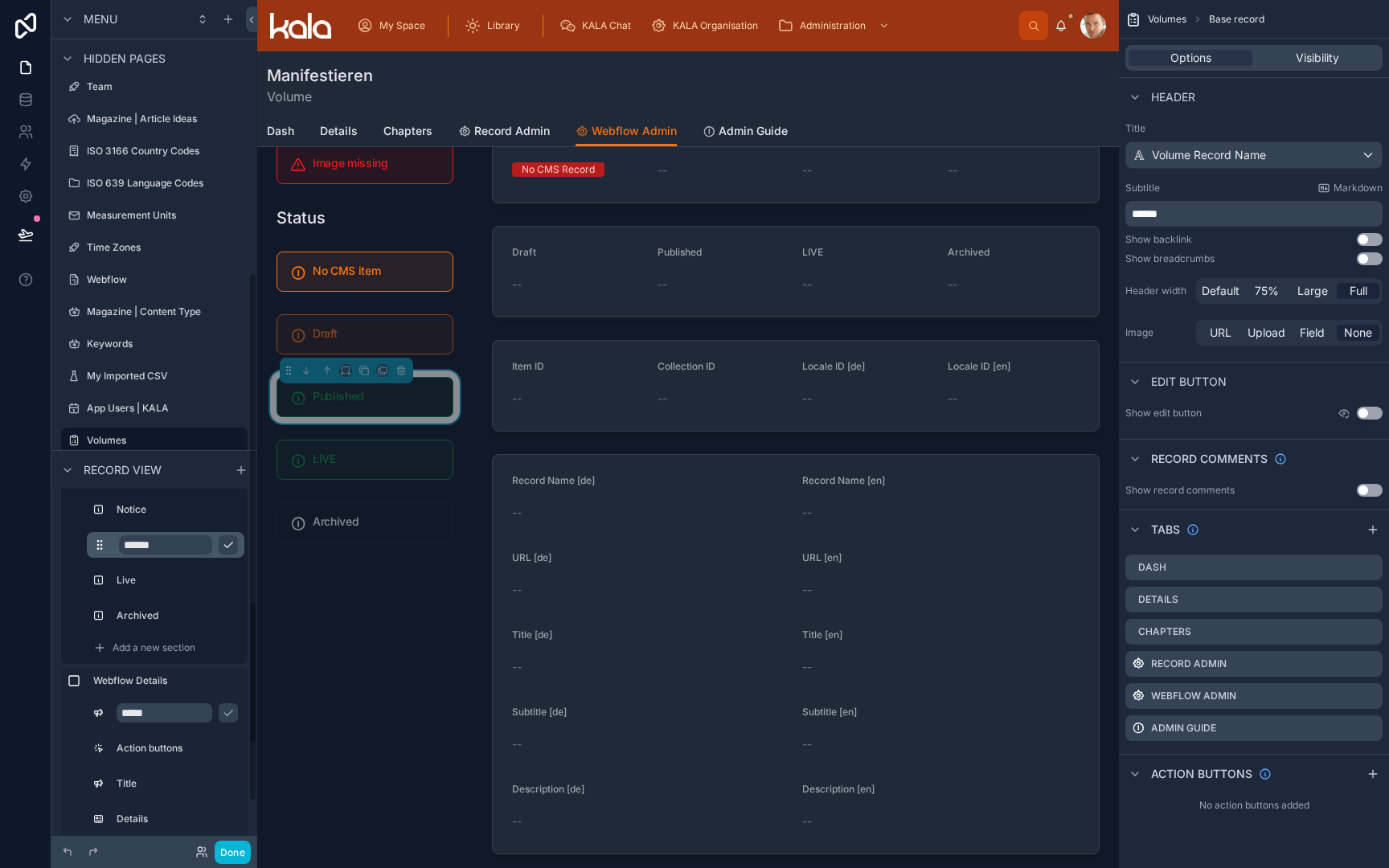
click at [193, 546] on input "******" at bounding box center [165, 545] width 93 height 20
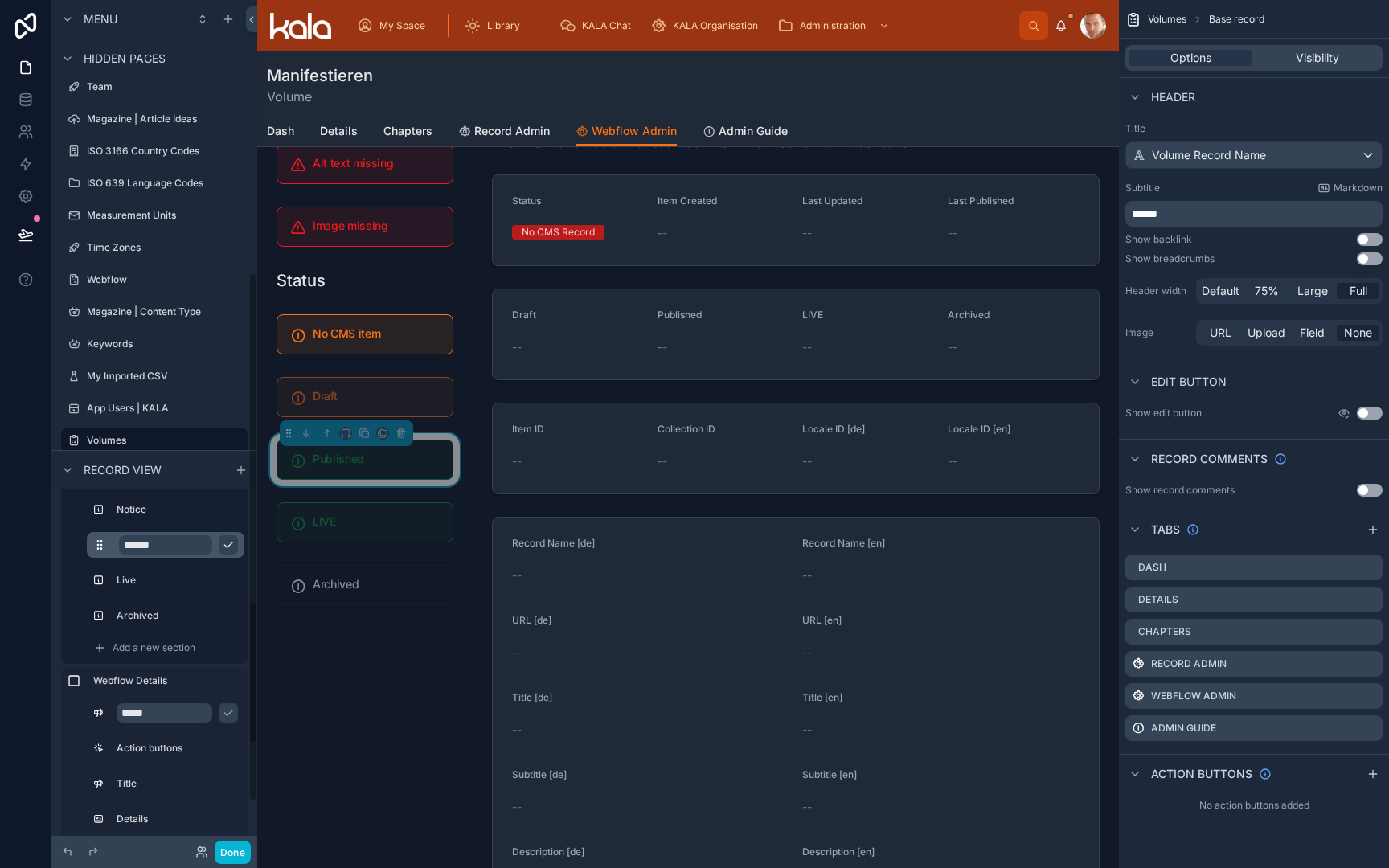
click at [193, 546] on input "******" at bounding box center [165, 545] width 93 height 20
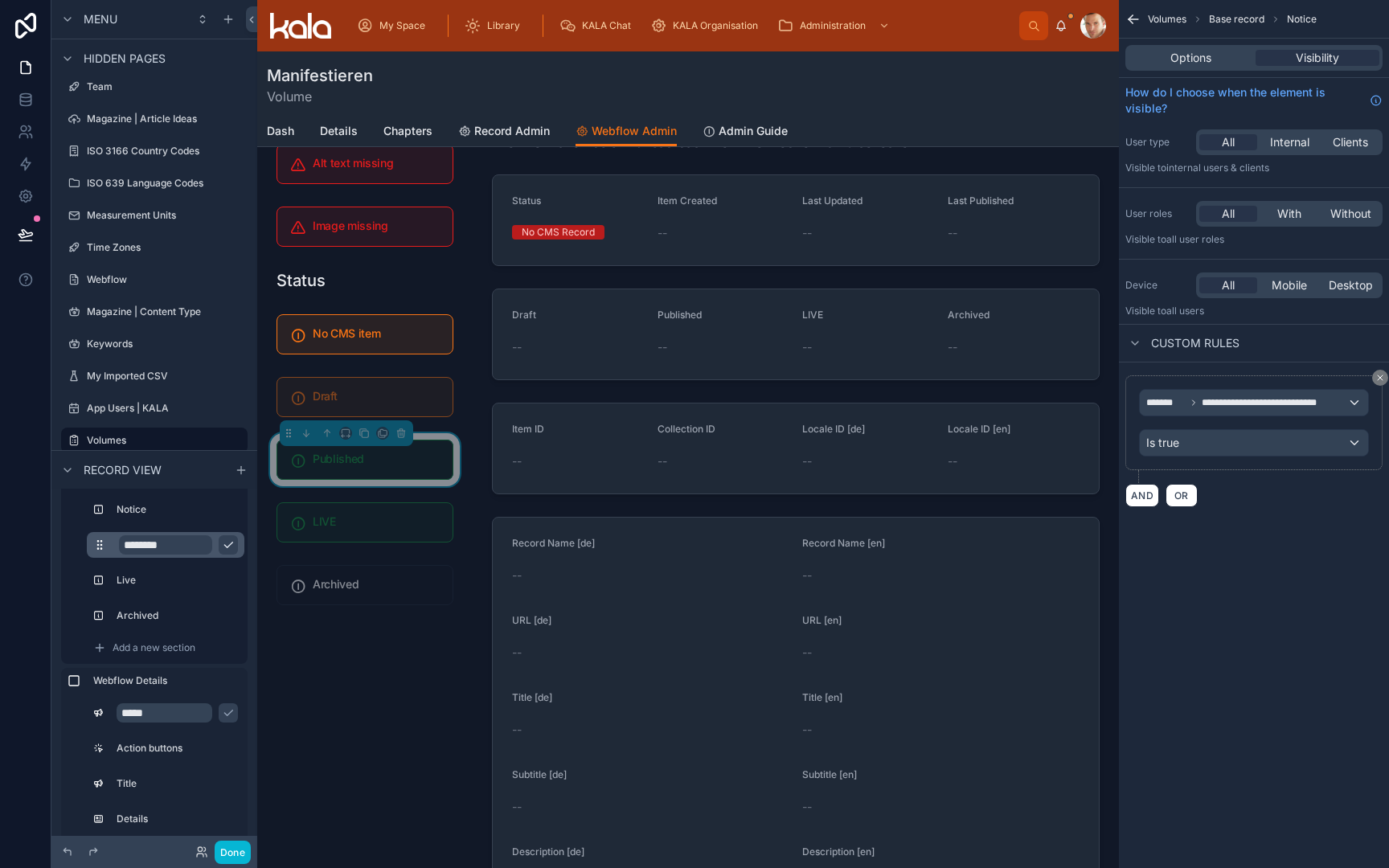
type input "*********"
click at [233, 545] on icon "scrollable content" at bounding box center [228, 545] width 13 height 13
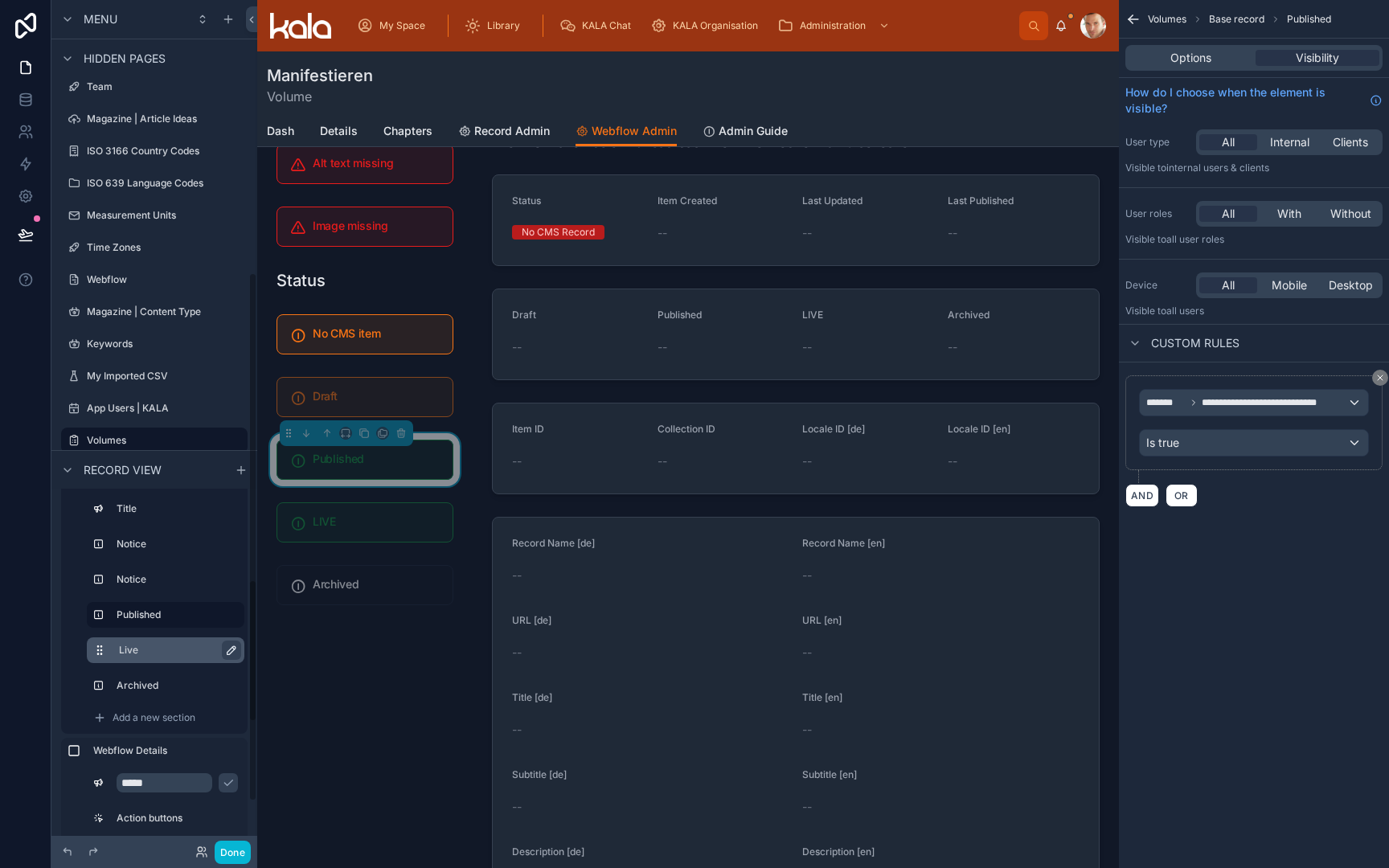
scroll to position [199, 0]
click at [225, 586] on icon "scrollable content" at bounding box center [231, 583] width 13 height 13
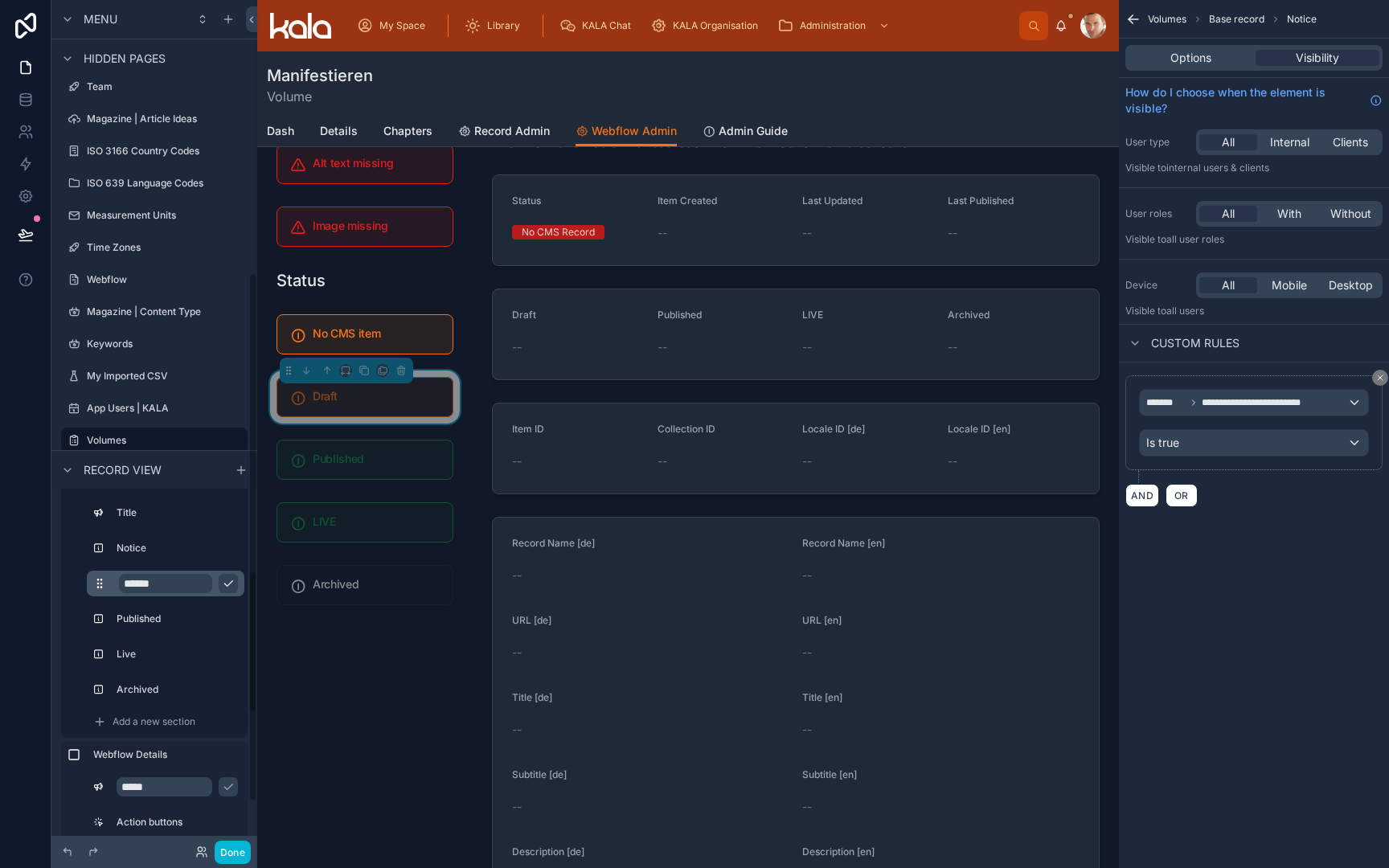
click at [170, 584] on input "******" at bounding box center [165, 583] width 93 height 20
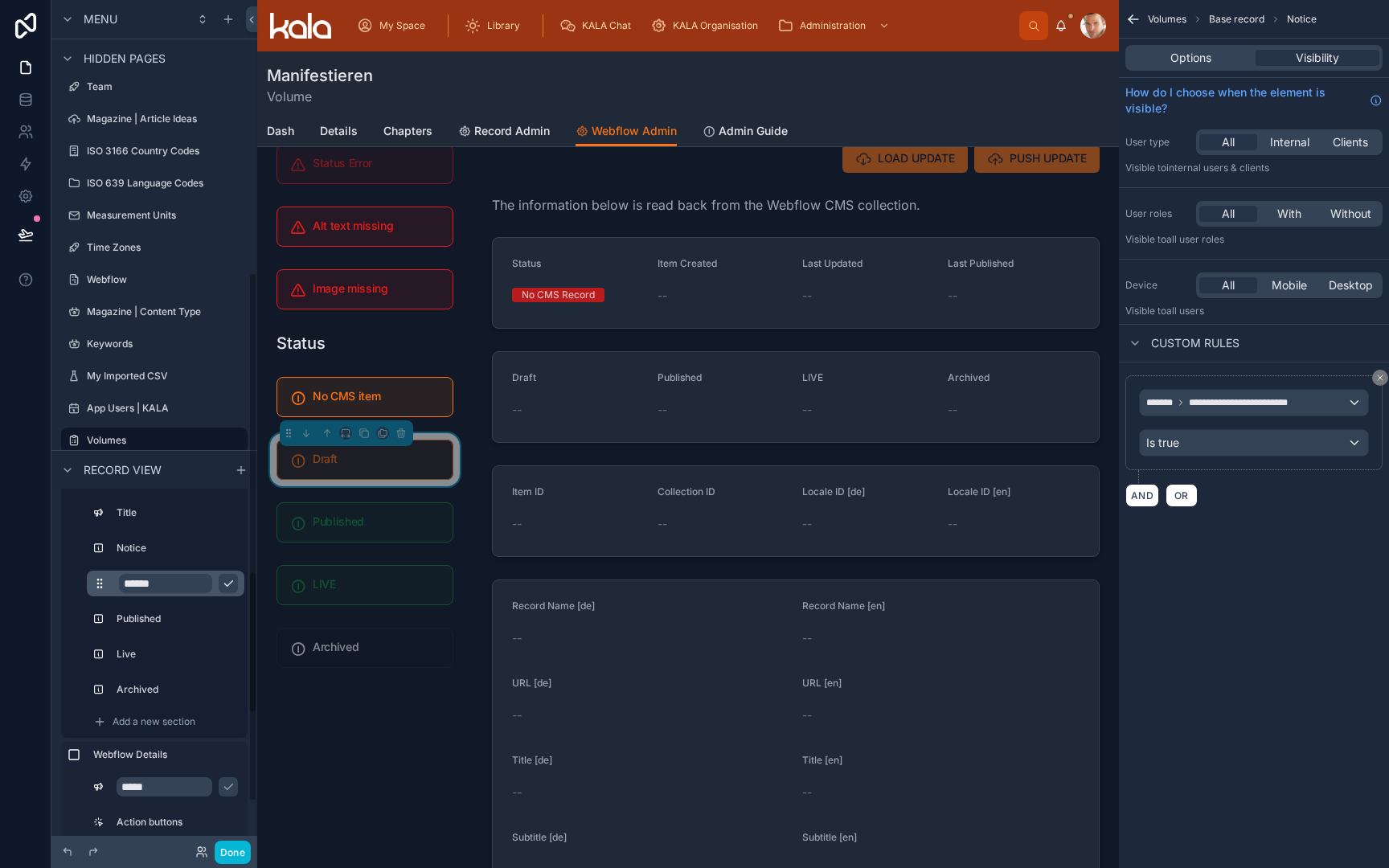
click at [170, 584] on input "******" at bounding box center [165, 583] width 93 height 20
type input "*****"
click at [227, 582] on icon "scrollable content" at bounding box center [228, 583] width 13 height 13
click at [232, 546] on icon "scrollable content" at bounding box center [231, 548] width 13 height 13
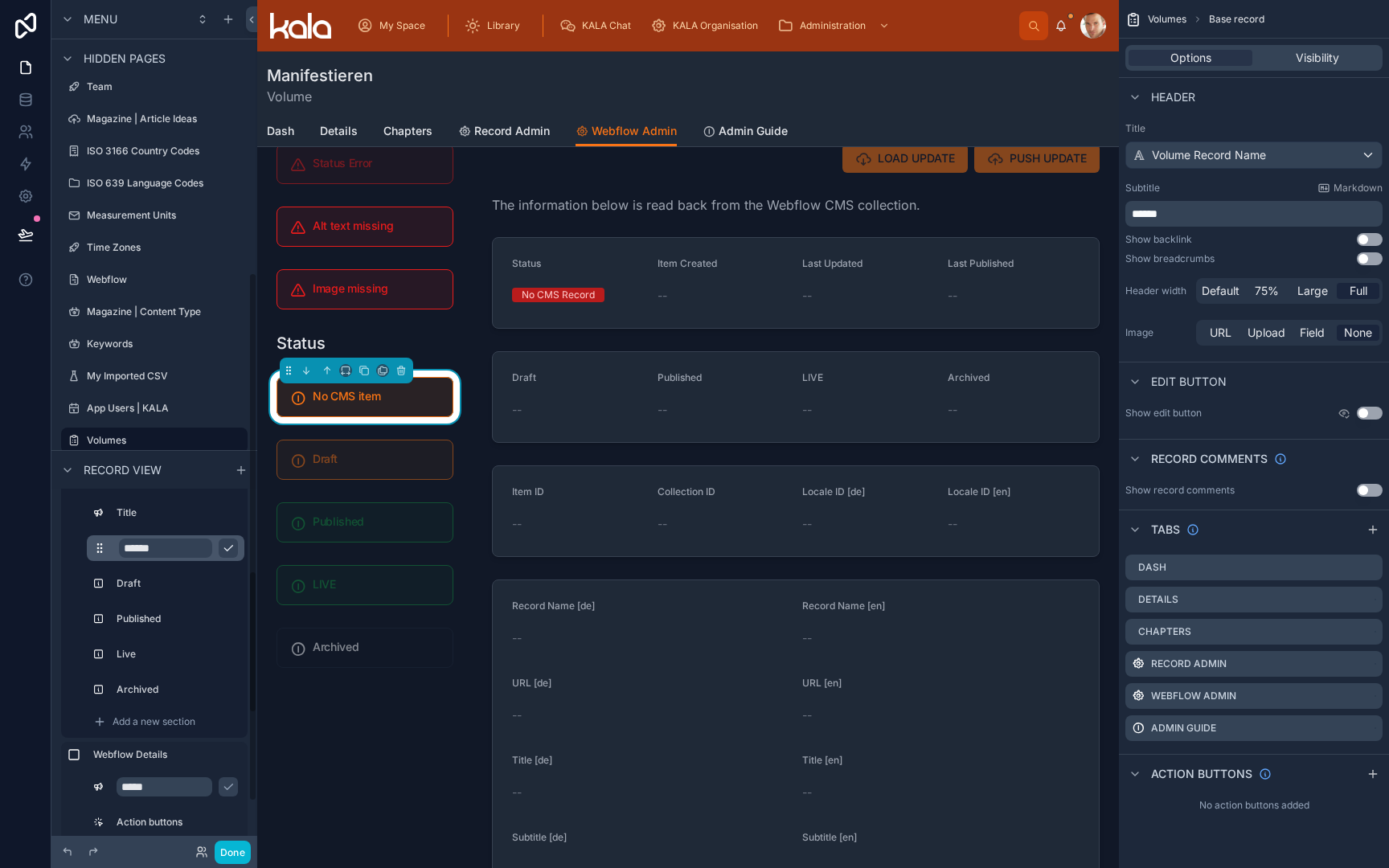
click at [188, 550] on input "******" at bounding box center [165, 548] width 93 height 20
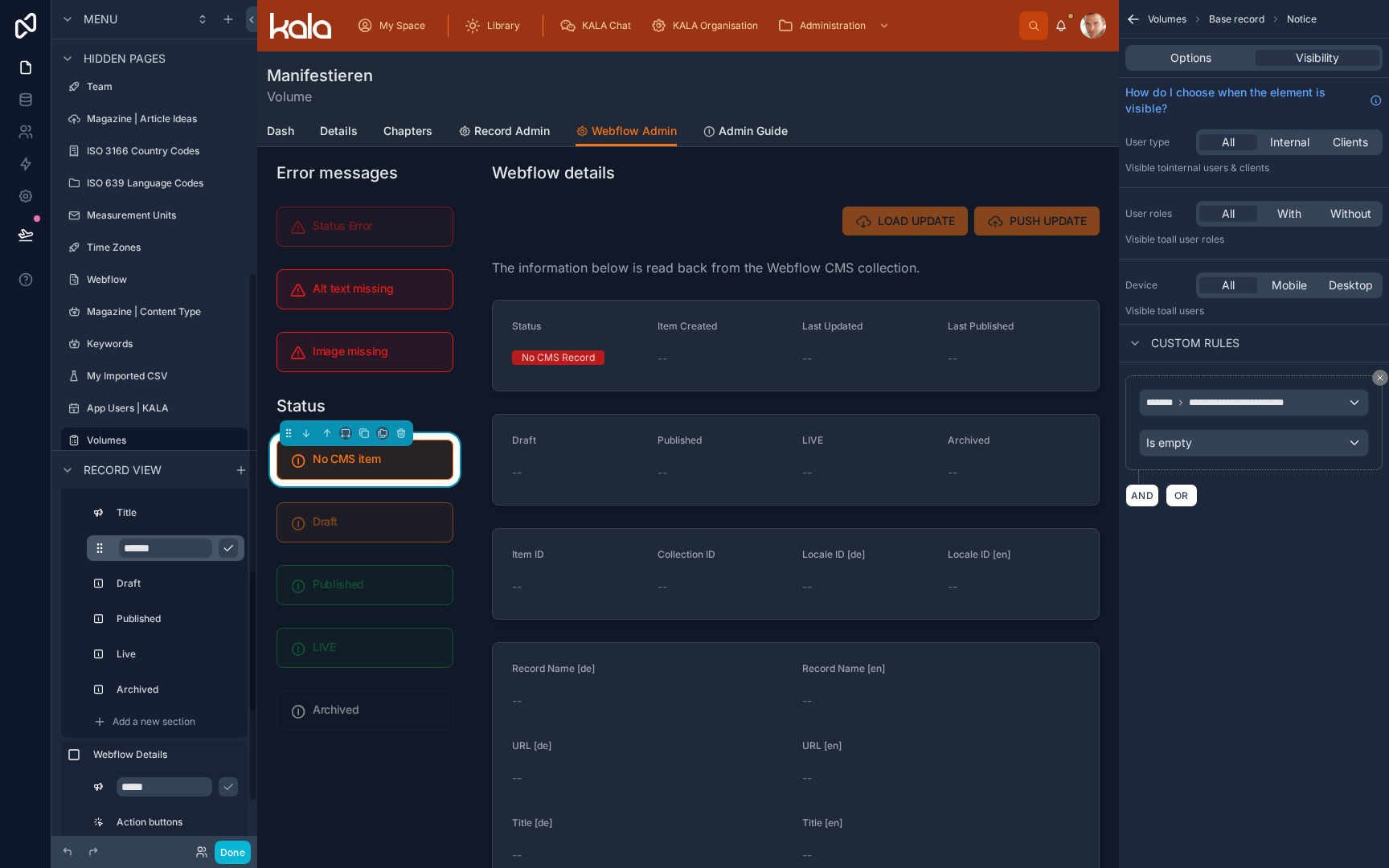
click at [188, 550] on input "******" at bounding box center [165, 548] width 93 height 20
type input "*********"
click at [227, 552] on icon "scrollable content" at bounding box center [228, 548] width 13 height 13
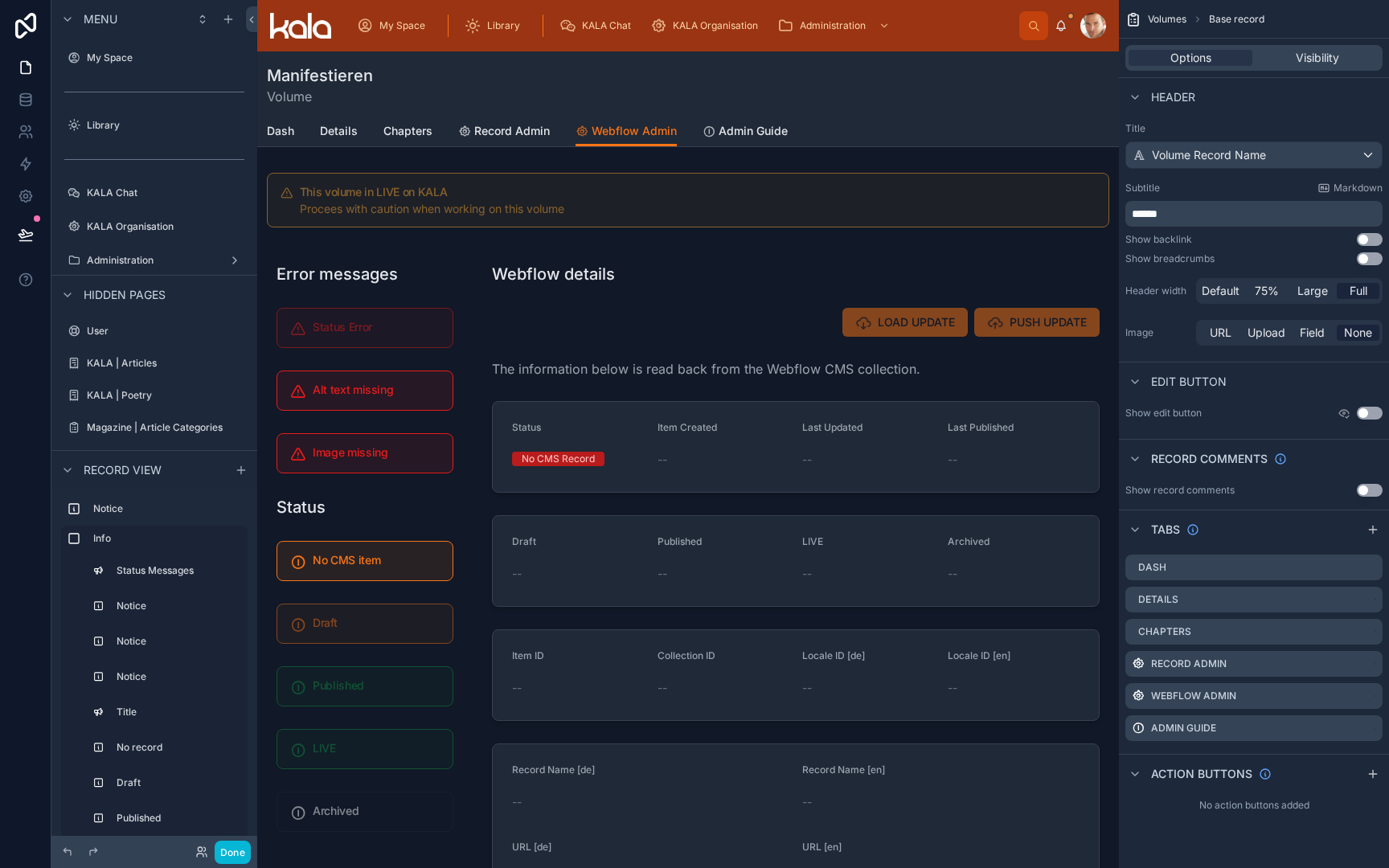
scroll to position [437, 0]
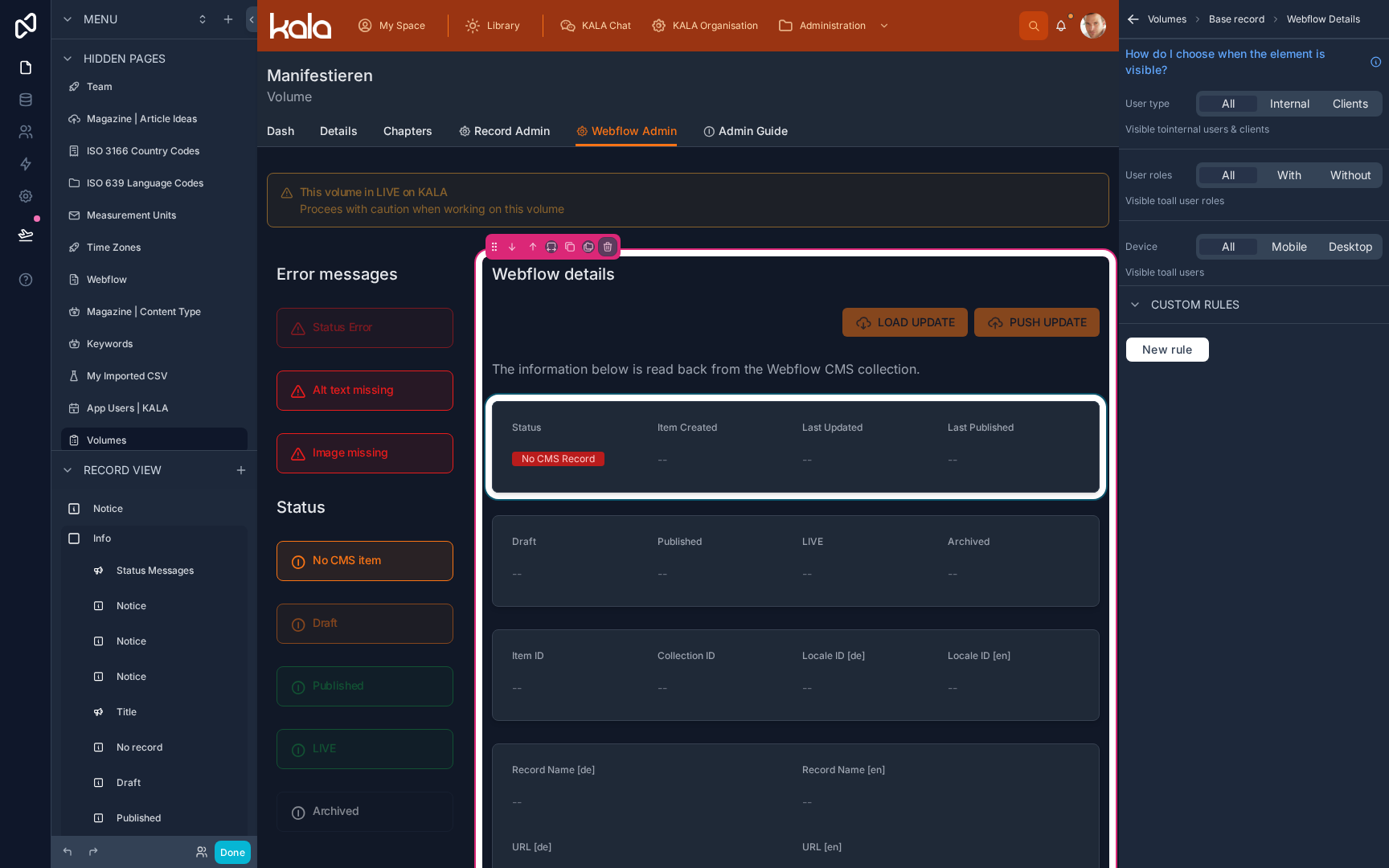
click at [607, 490] on div at bounding box center [795, 446] width 627 height 104
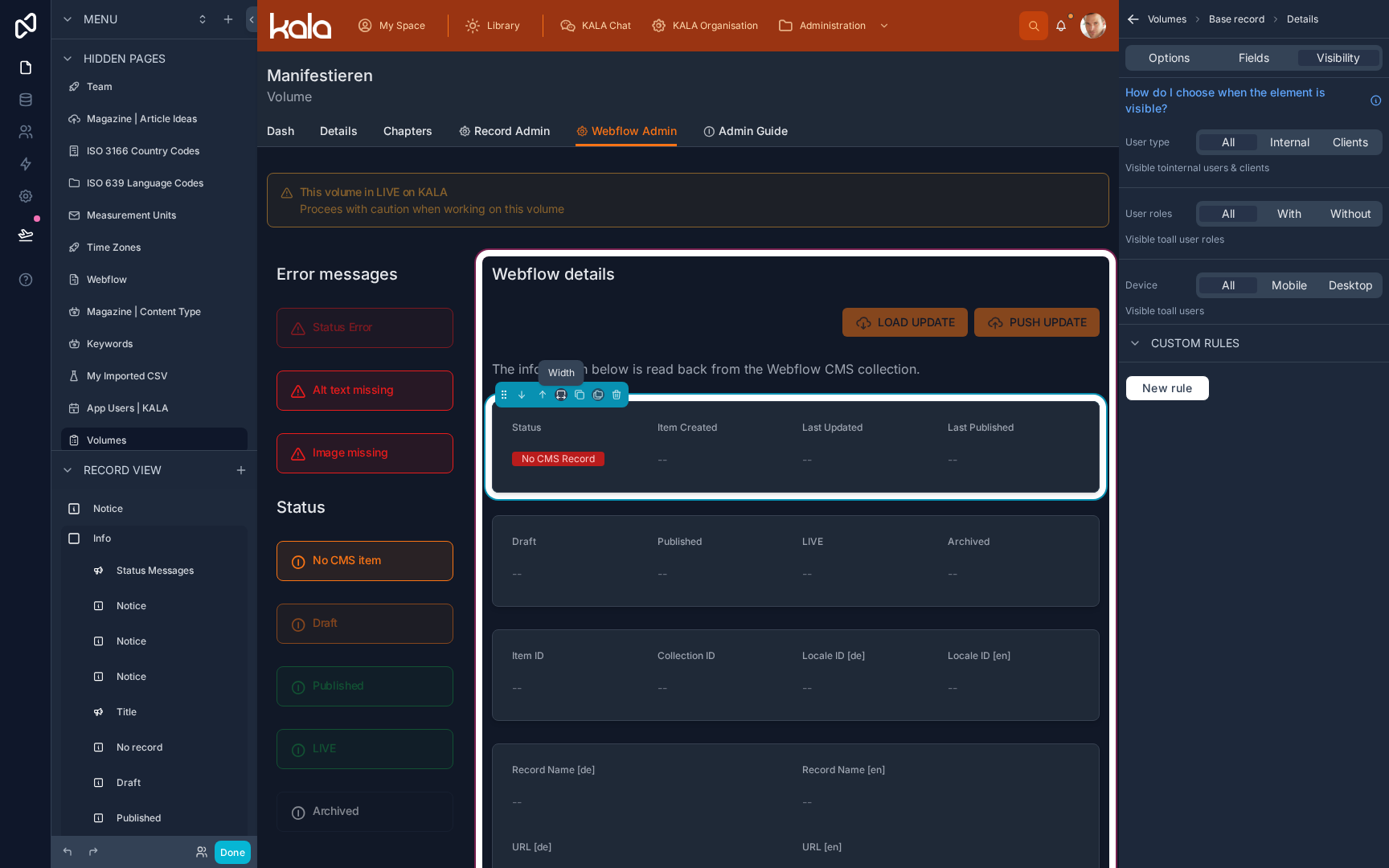
click at [562, 399] on icon at bounding box center [561, 395] width 11 height 11
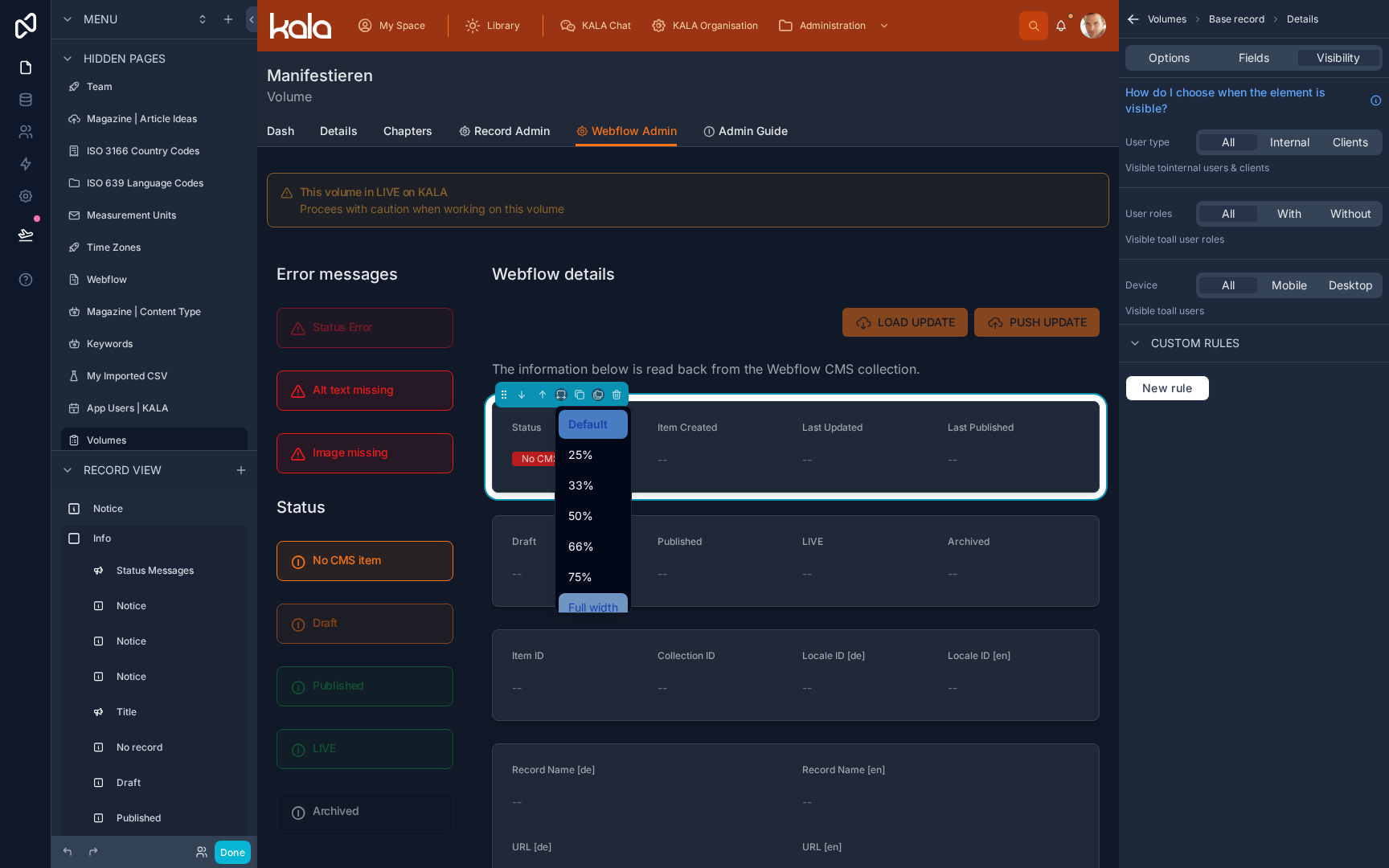
click at [569, 604] on span "Full width" at bounding box center [593, 608] width 50 height 20
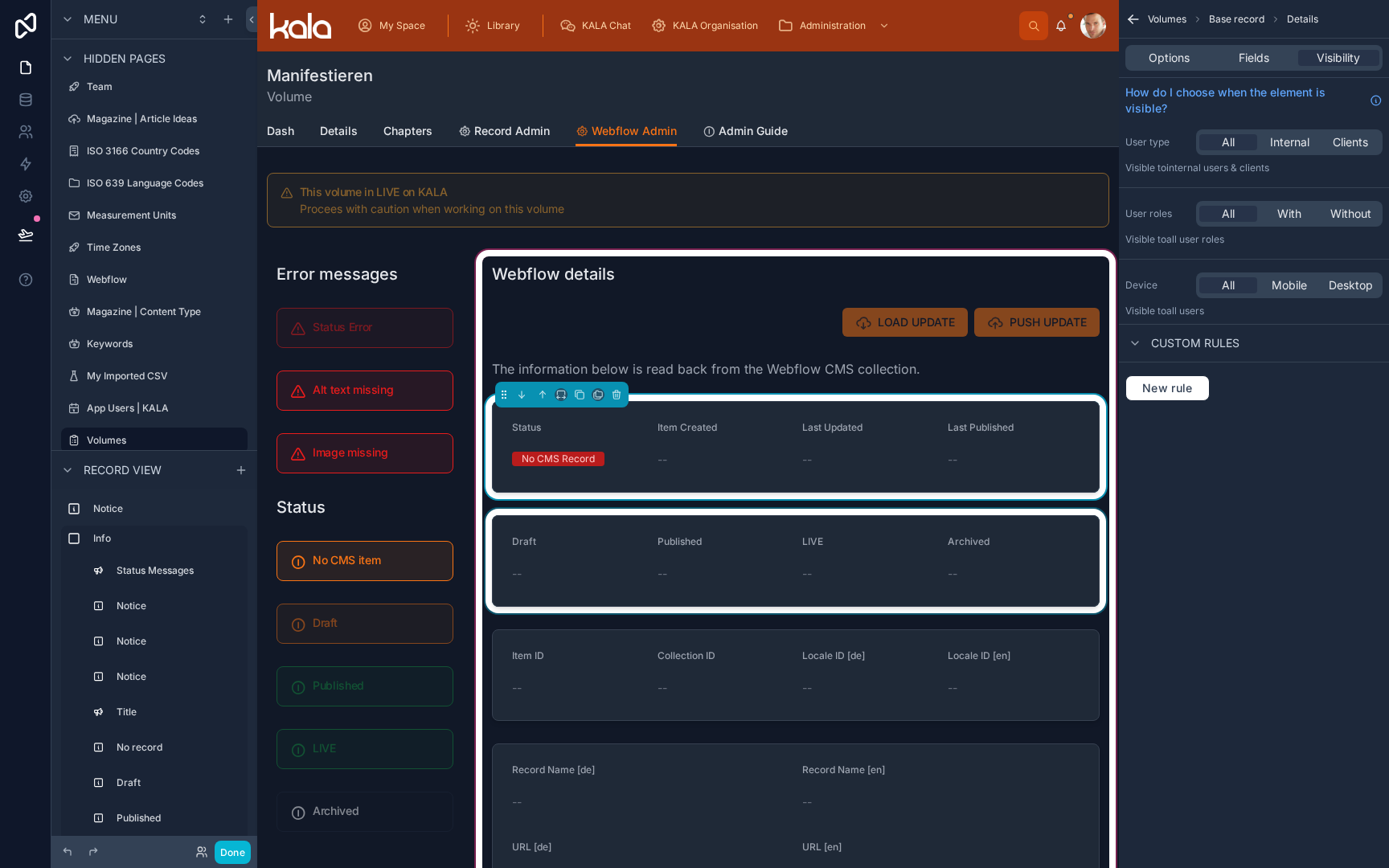
click at [574, 596] on div at bounding box center [795, 561] width 627 height 104
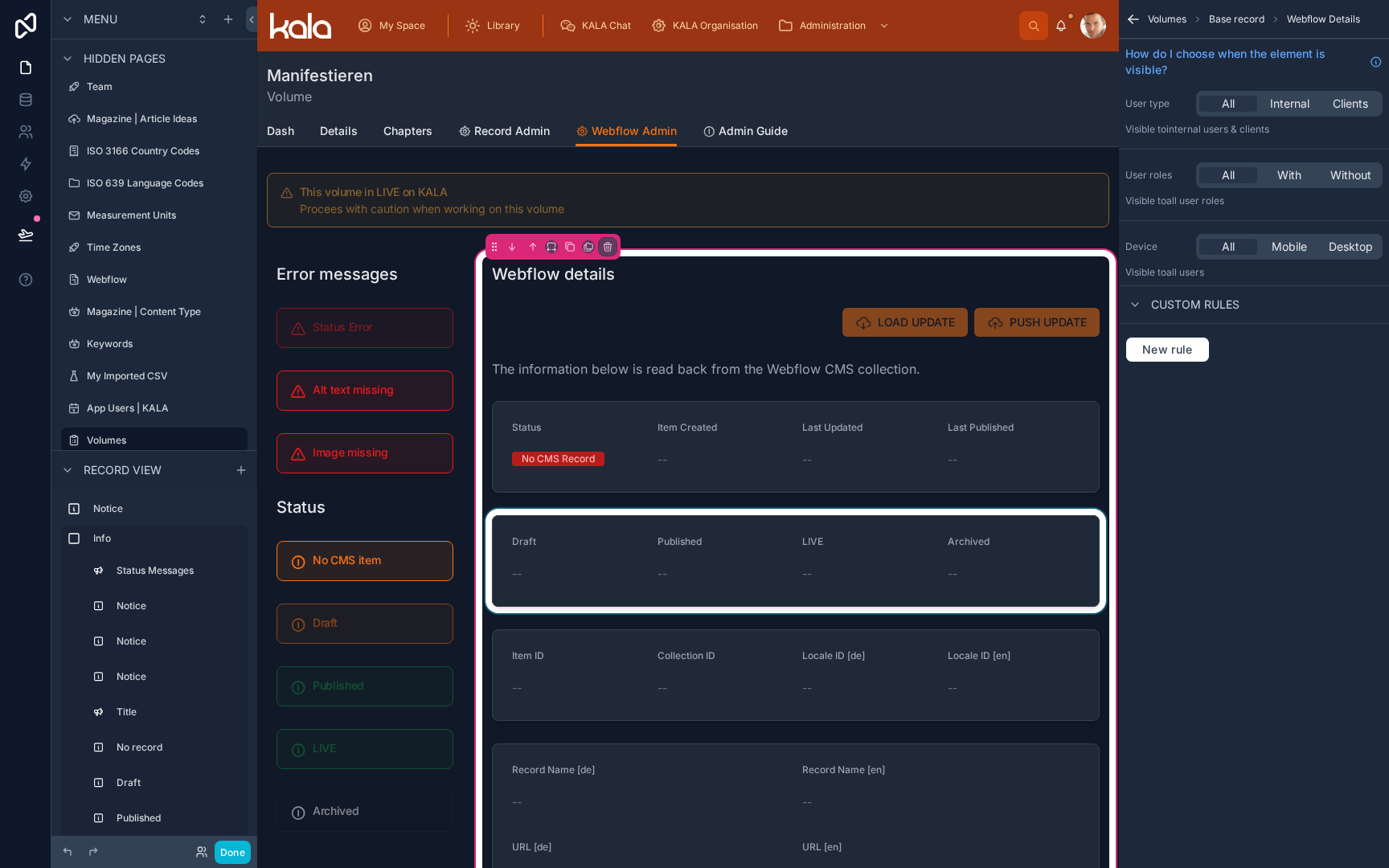
click at [574, 608] on div at bounding box center [795, 561] width 627 height 104
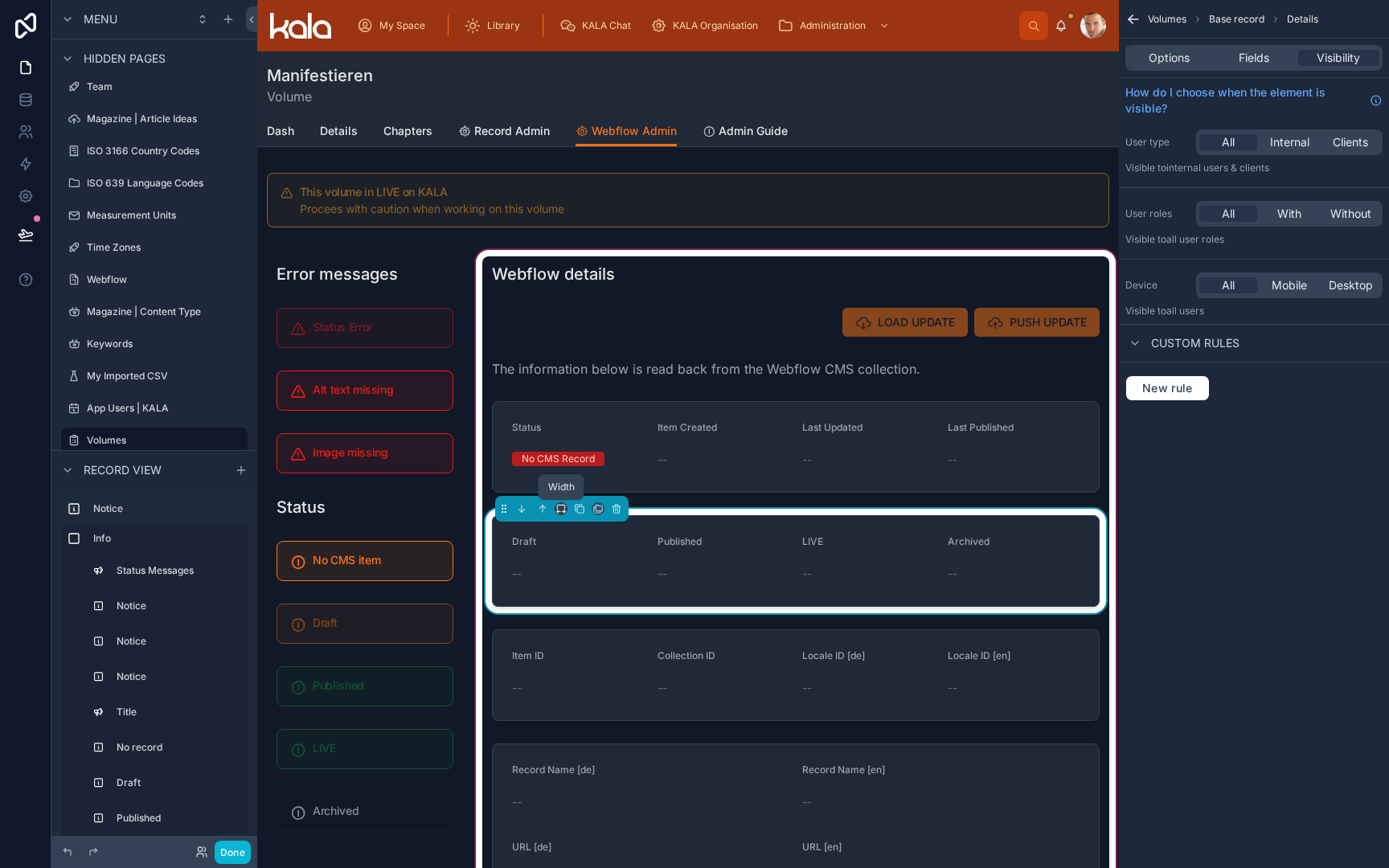
click at [563, 506] on icon at bounding box center [561, 508] width 11 height 11
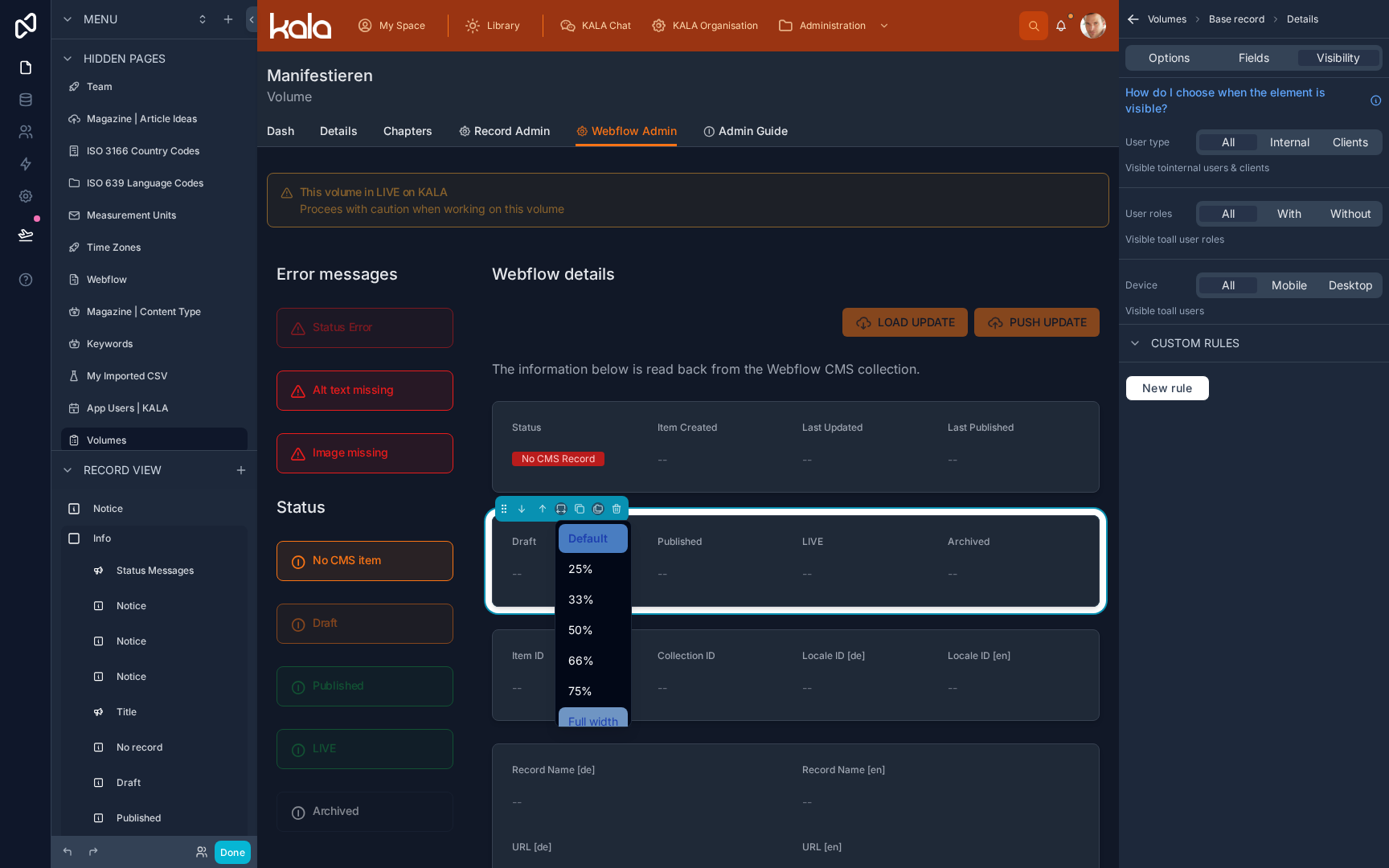
click at [576, 715] on span "Full width" at bounding box center [593, 721] width 50 height 20
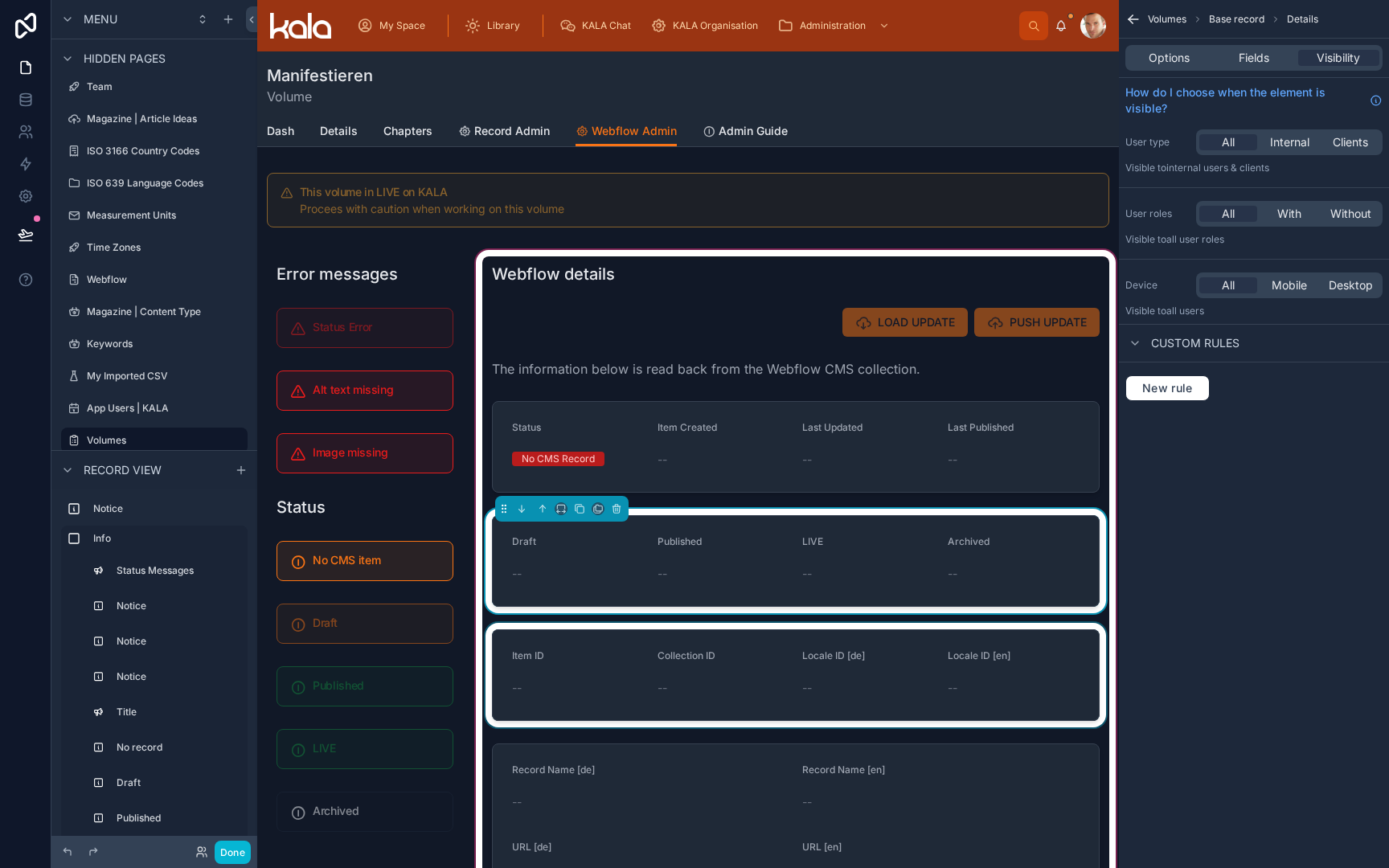
click at [592, 696] on div at bounding box center [795, 675] width 627 height 104
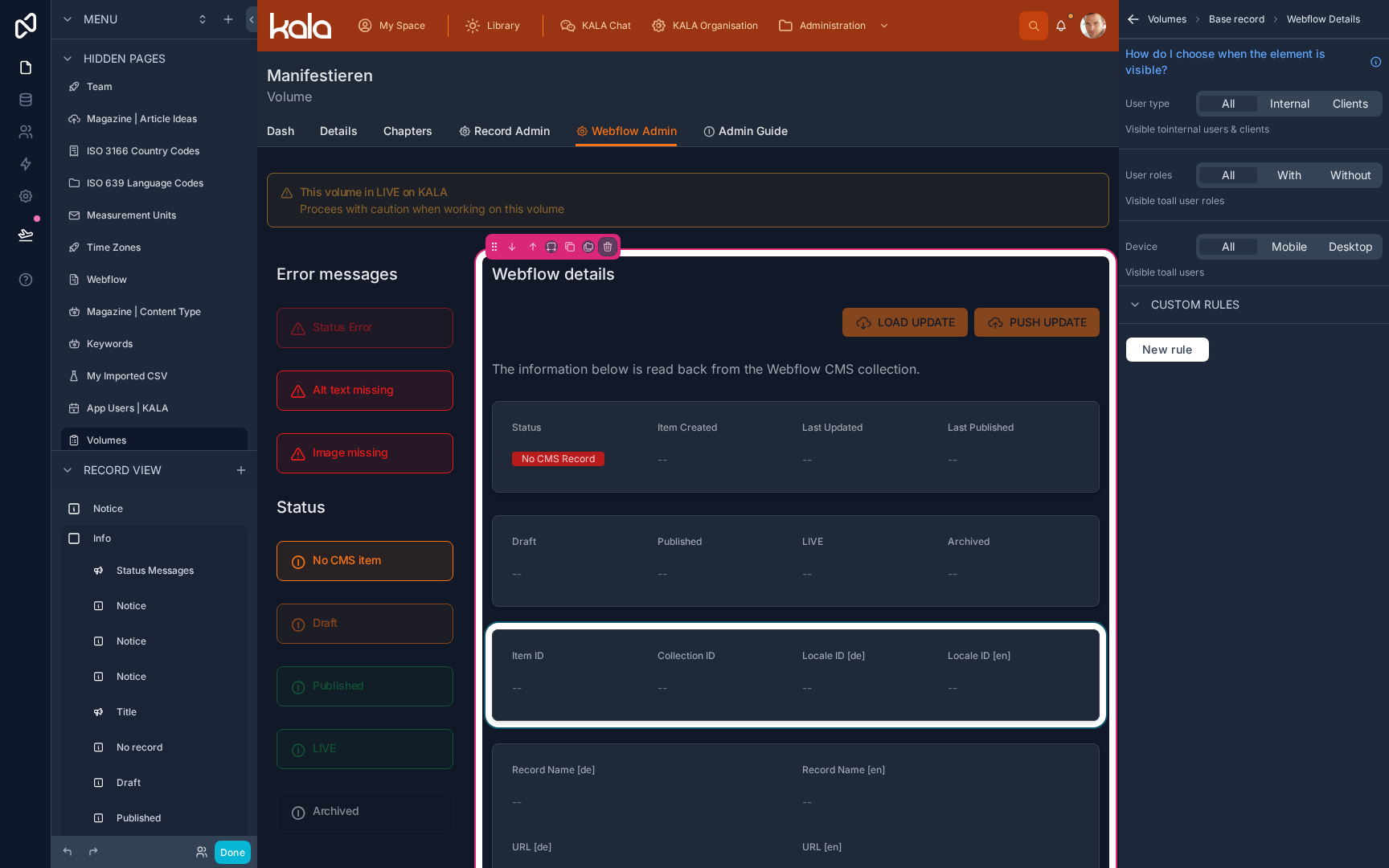
click at [591, 725] on div at bounding box center [795, 675] width 627 height 104
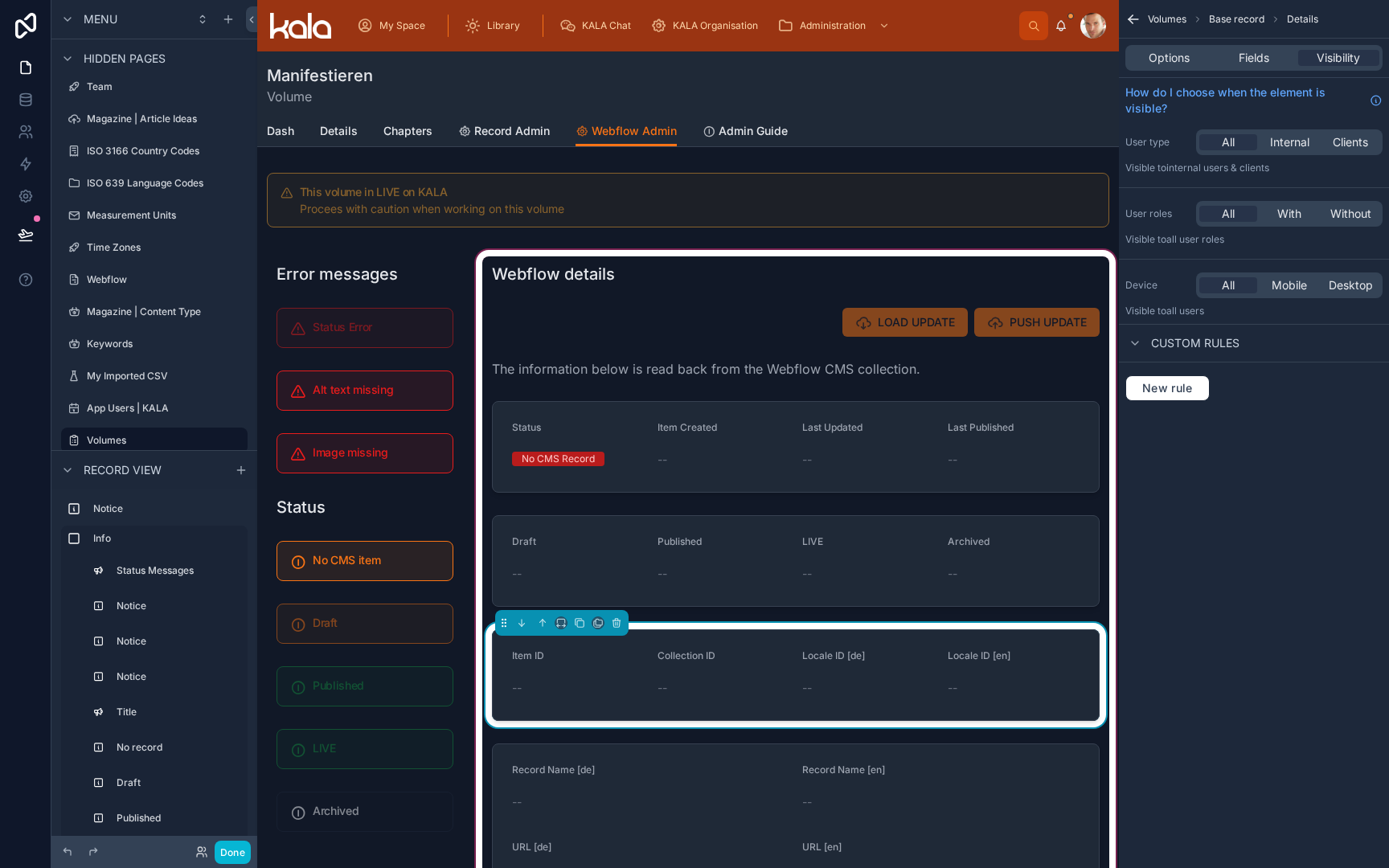
click at [562, 615] on div at bounding box center [562, 623] width 133 height 25
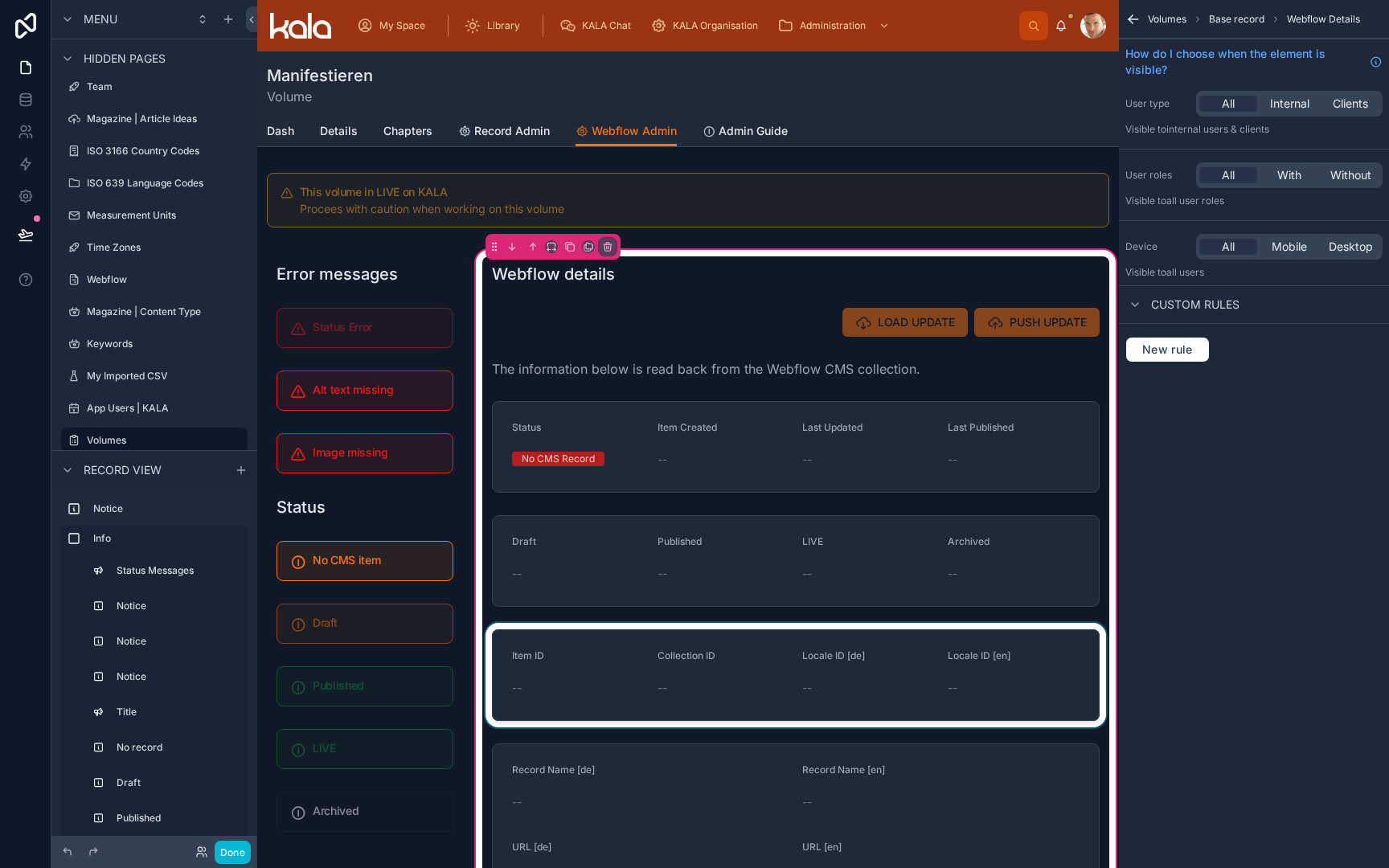
click at [574, 702] on div at bounding box center [795, 675] width 627 height 104
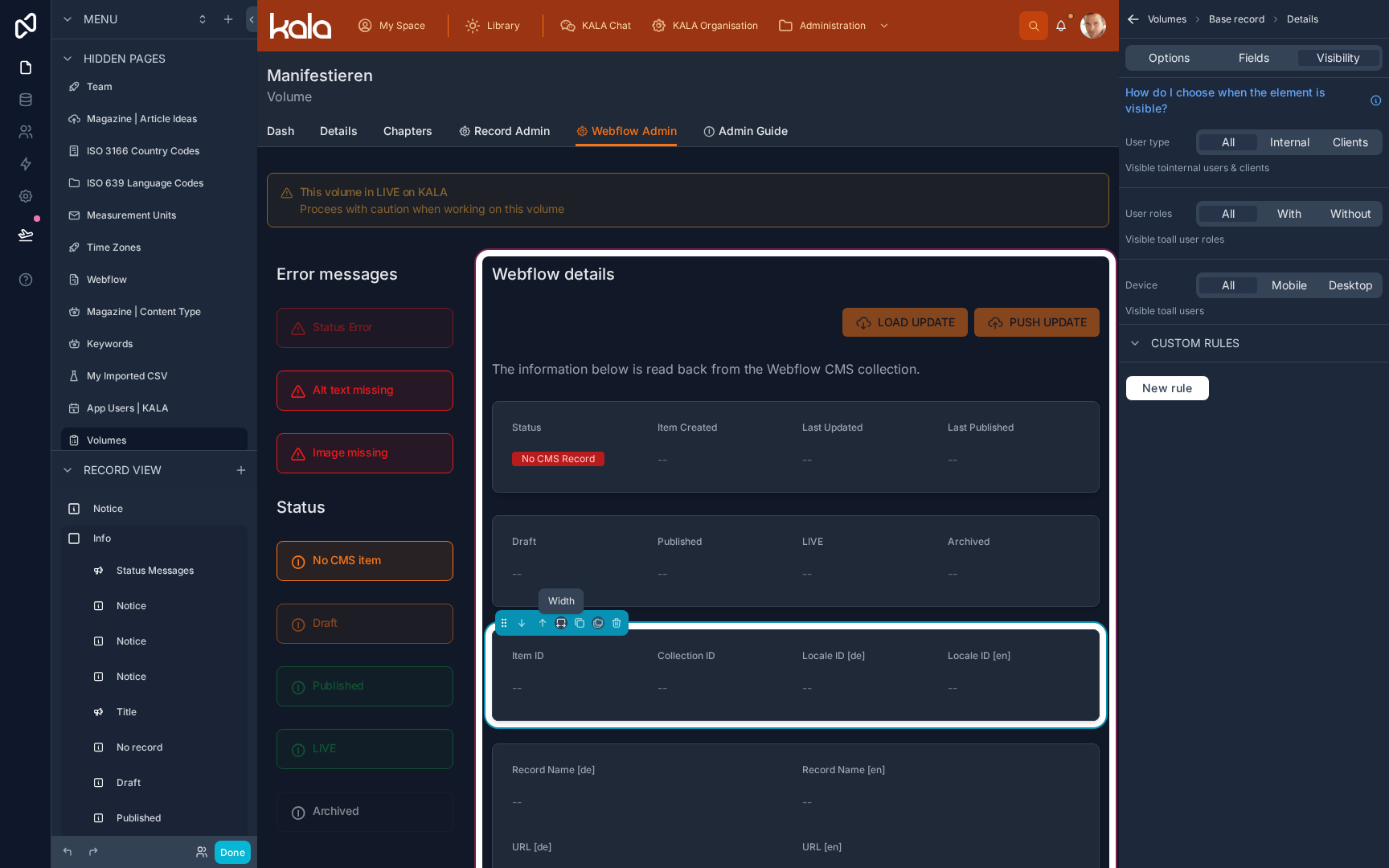
click at [561, 622] on icon at bounding box center [561, 623] width 11 height 11
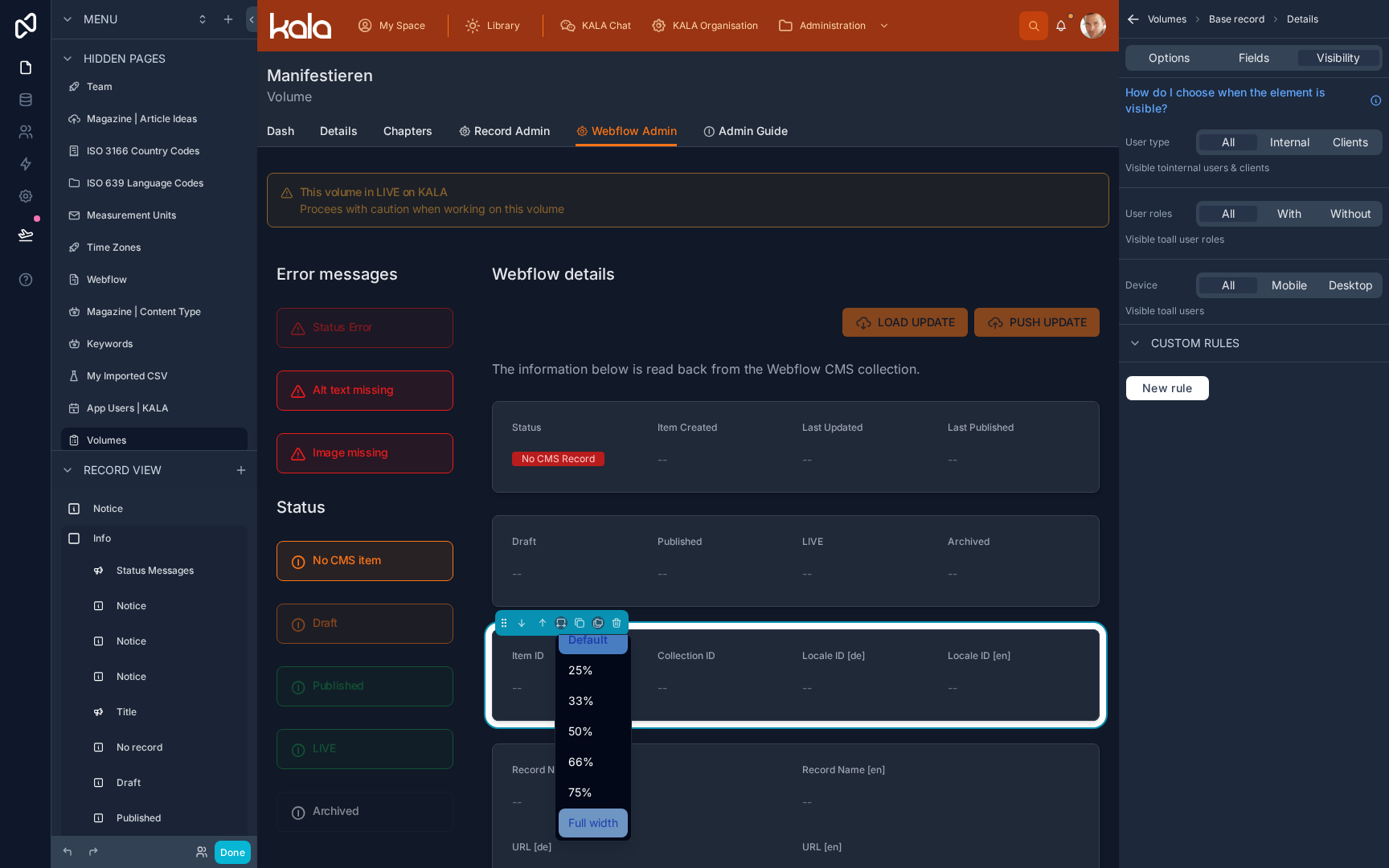
scroll to position [13, 0]
click at [574, 819] on span "Full width" at bounding box center [593, 823] width 50 height 20
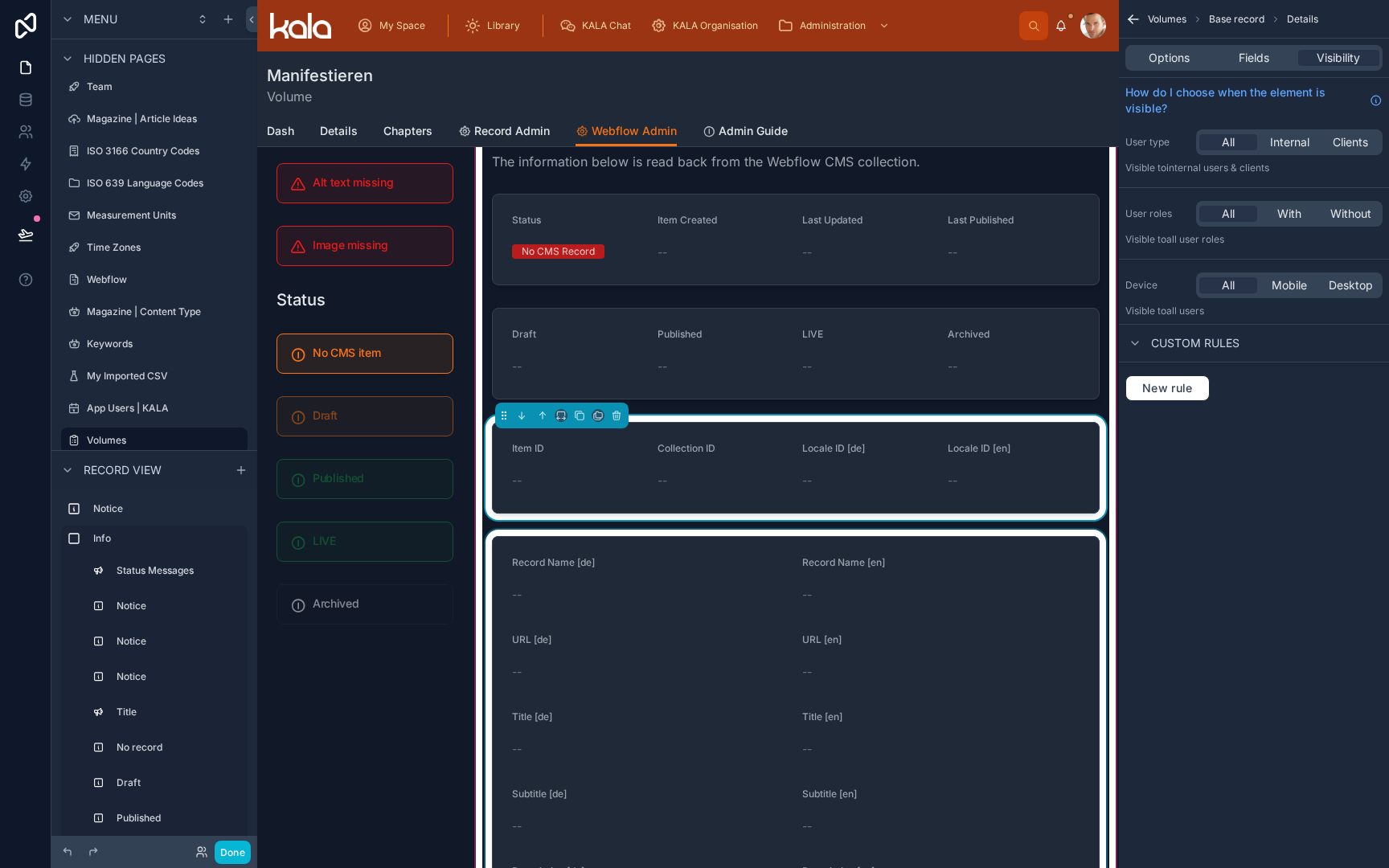
scroll to position [220, 0]
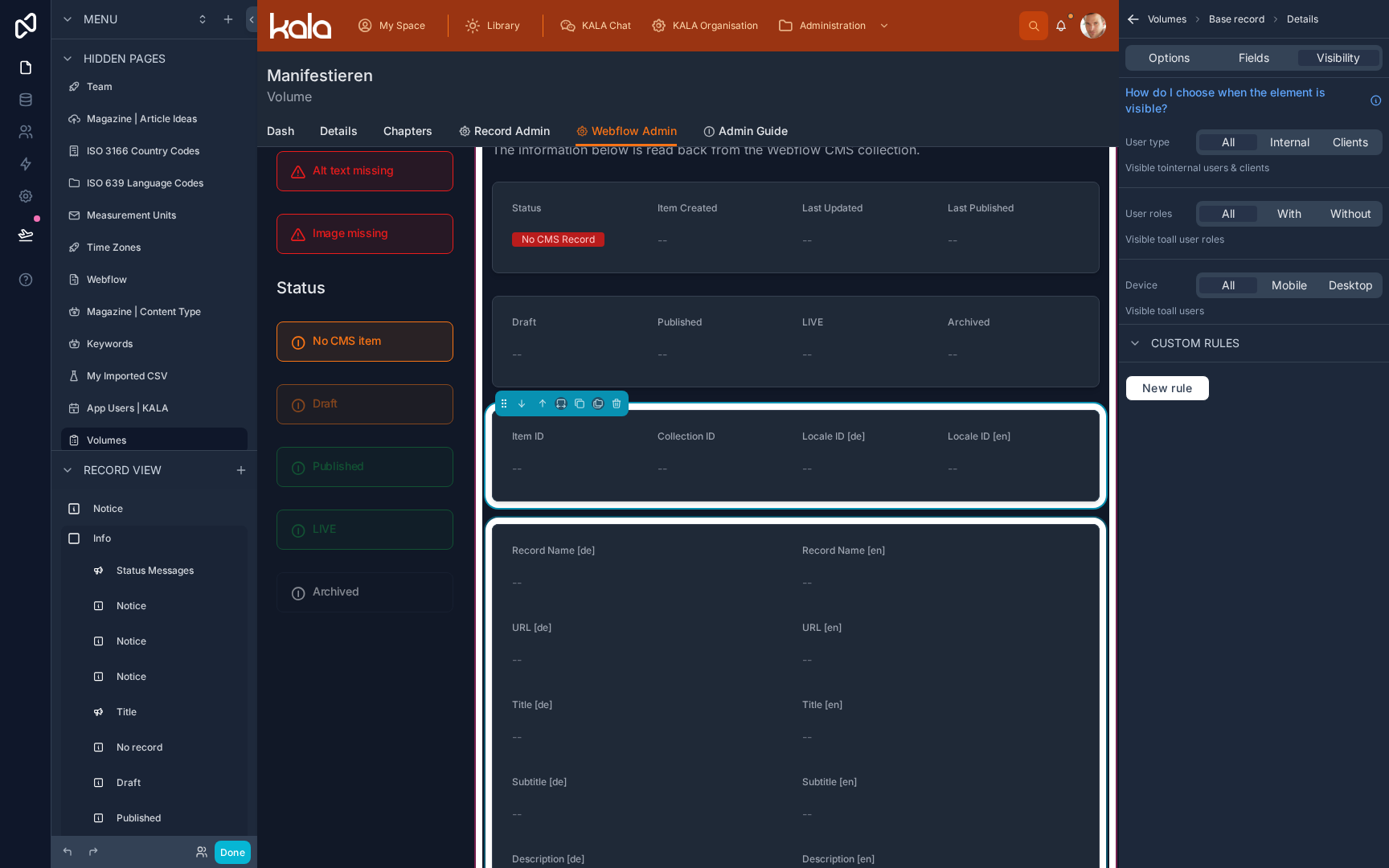
click at [605, 714] on div at bounding box center [795, 724] width 627 height 413
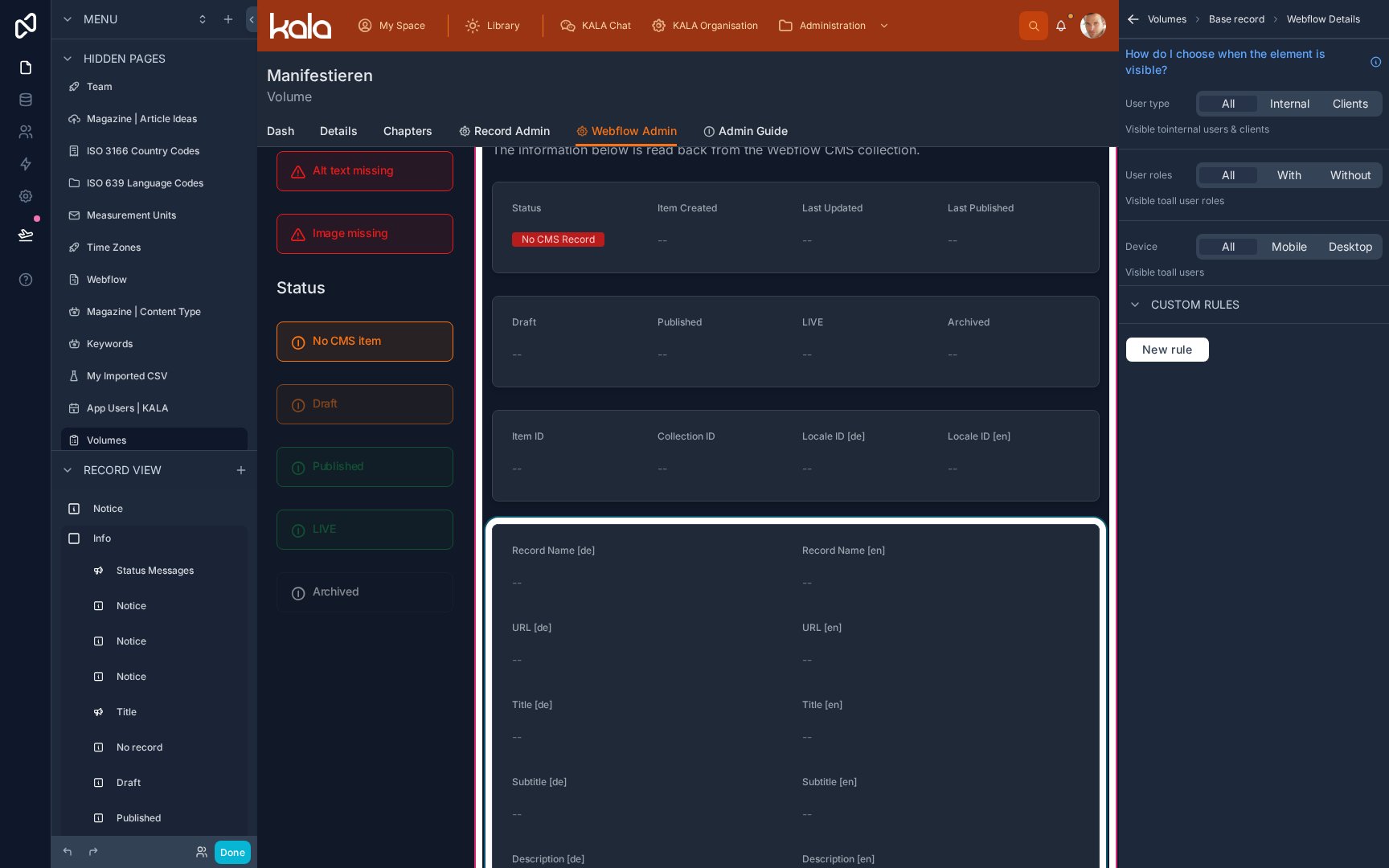
click at [593, 623] on div at bounding box center [795, 724] width 627 height 413
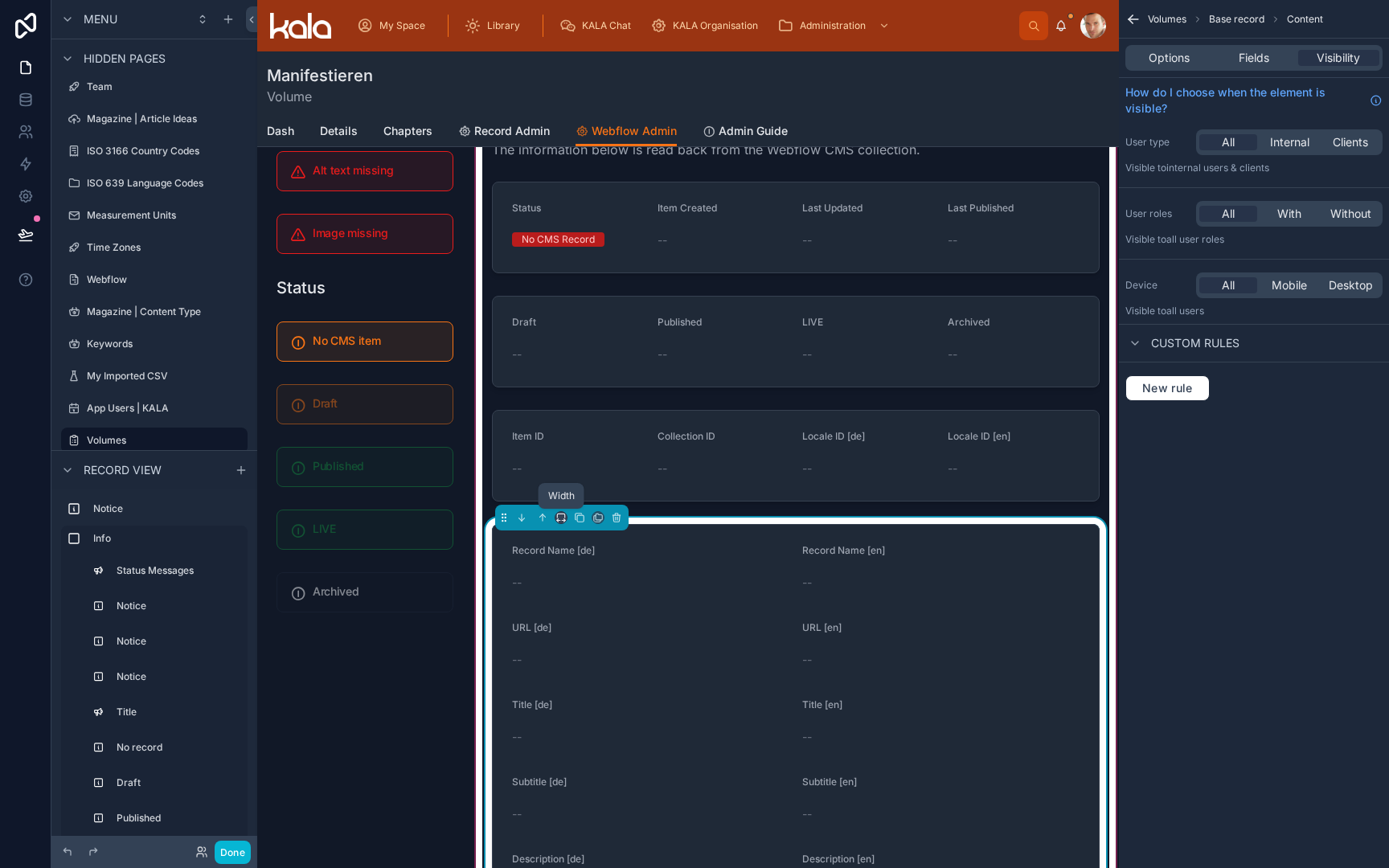
click at [559, 512] on icon at bounding box center [561, 518] width 11 height 11
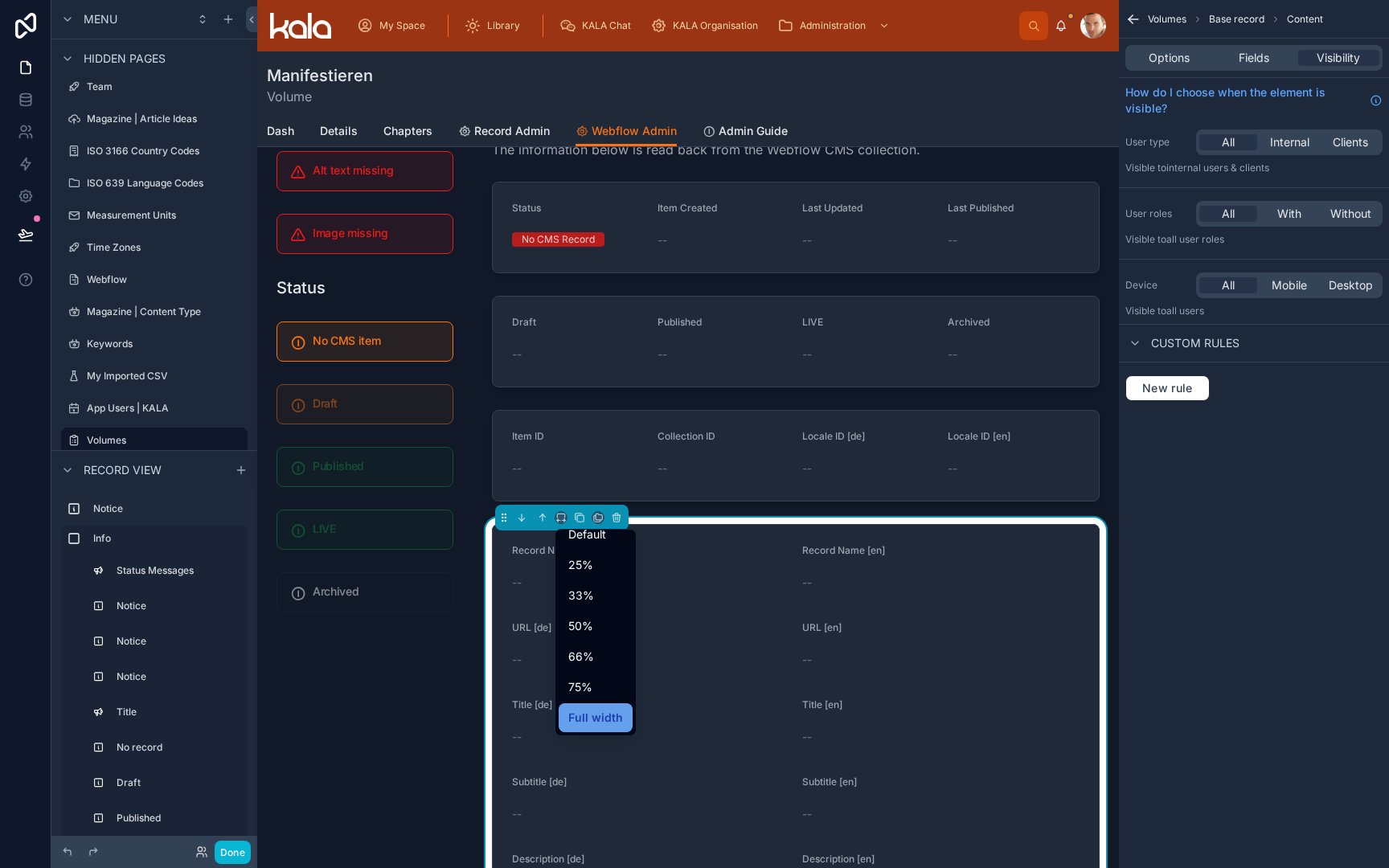
scroll to position [13, 0]
click at [591, 719] on span "Full width" at bounding box center [596, 718] width 54 height 20
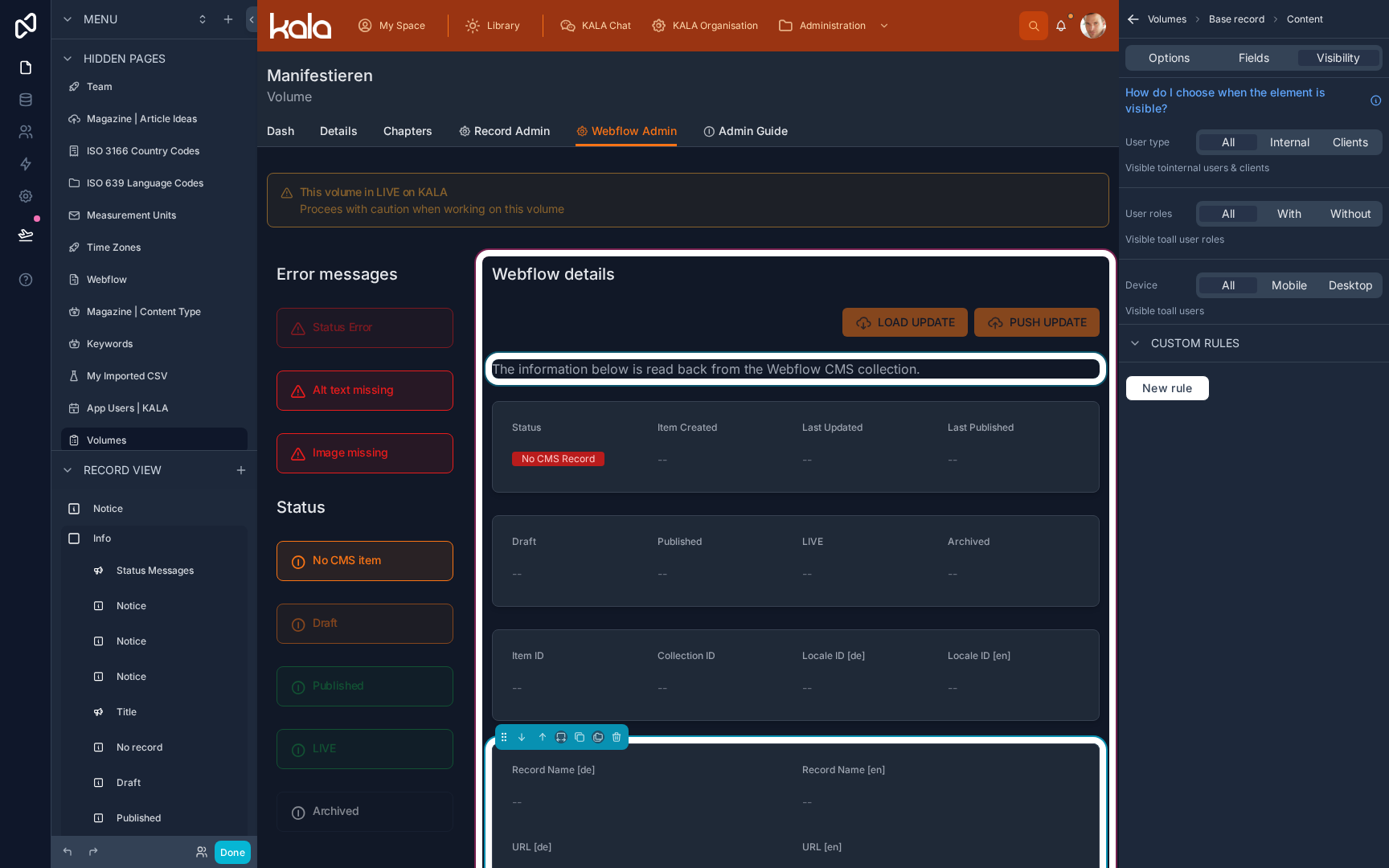
scroll to position [0, 0]
click at [646, 379] on div at bounding box center [795, 369] width 627 height 32
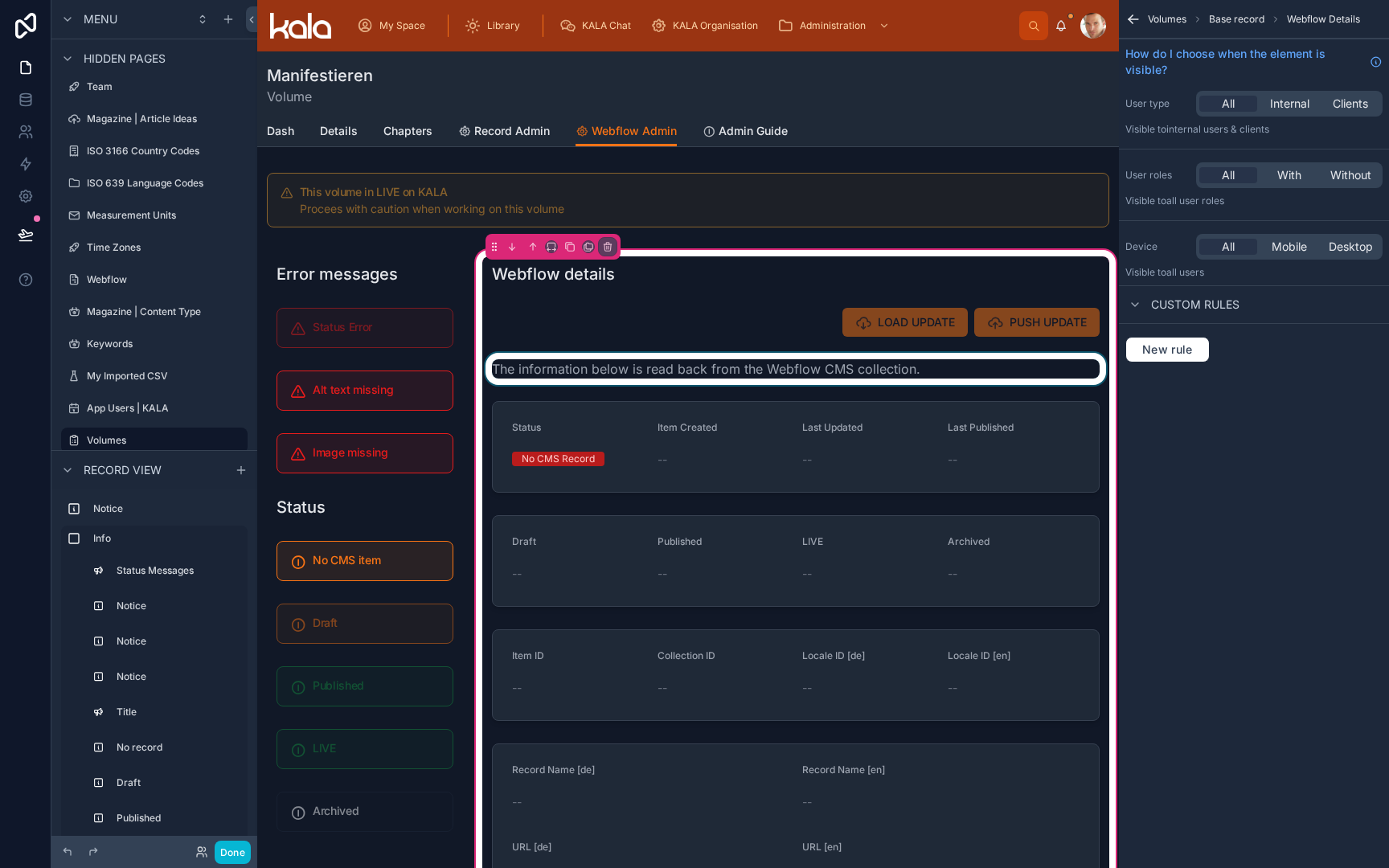
click at [646, 379] on div at bounding box center [795, 369] width 627 height 32
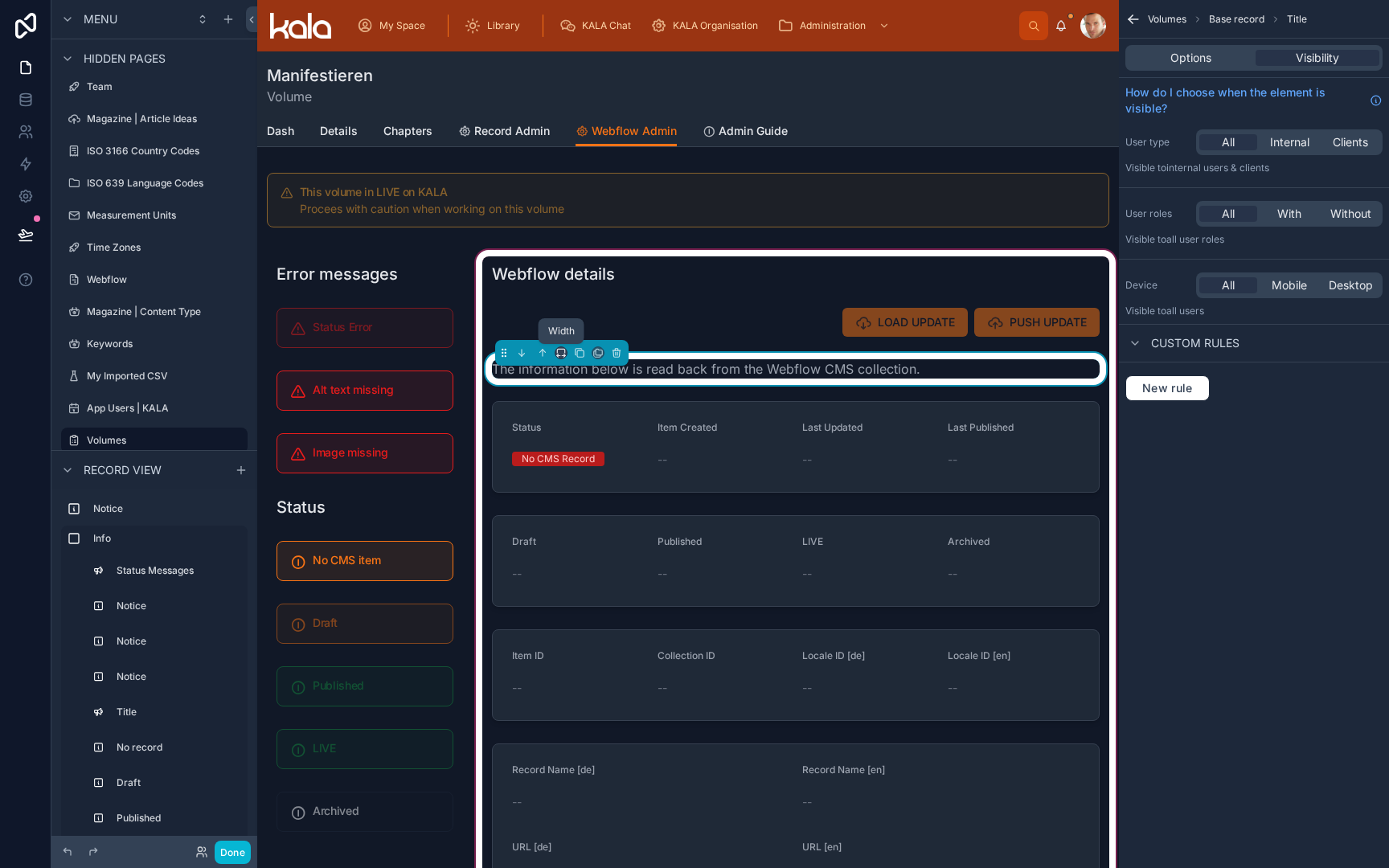
click at [563, 353] on icon at bounding box center [561, 352] width 11 height 11
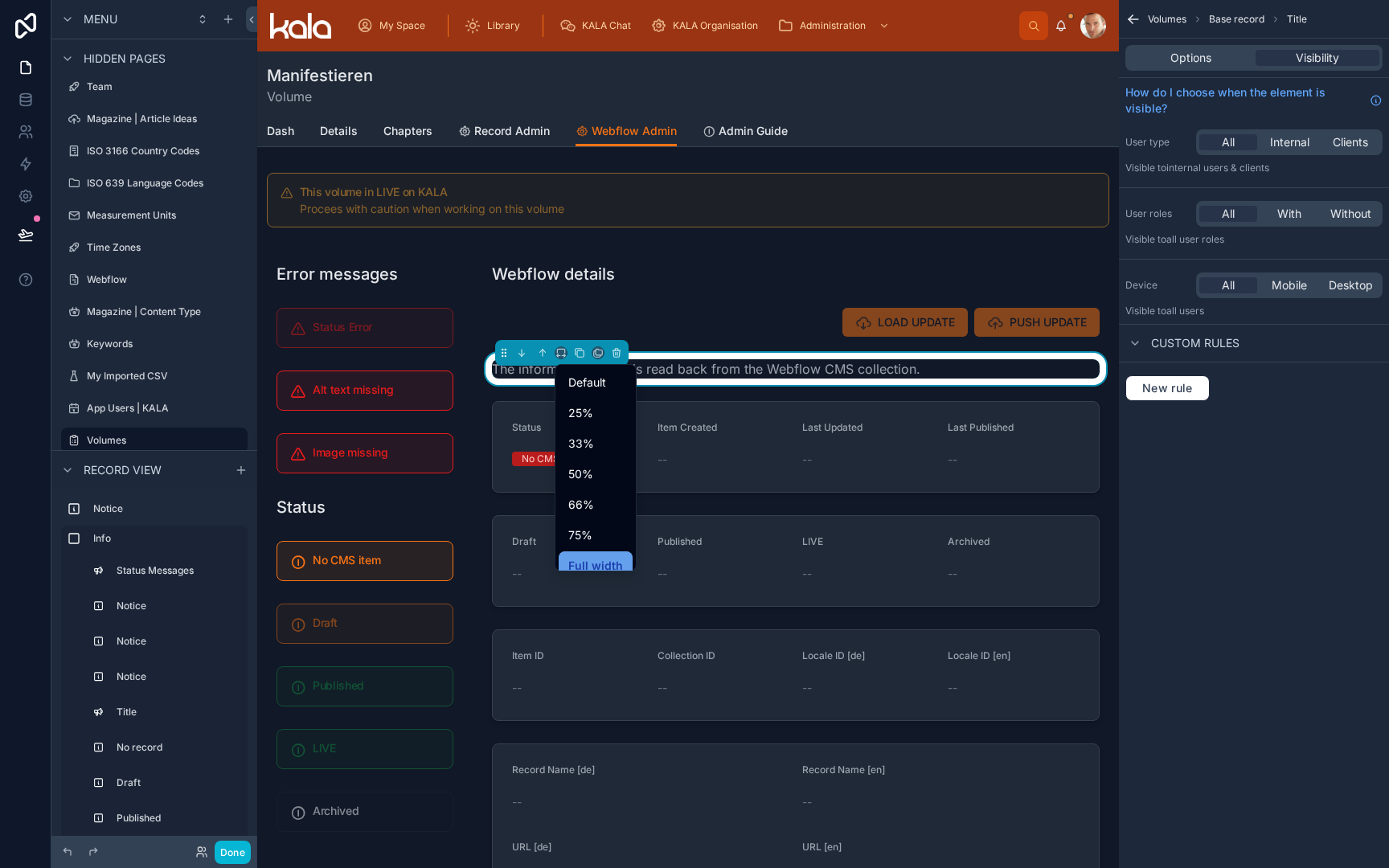
click at [574, 556] on div "Full width" at bounding box center [595, 566] width 74 height 29
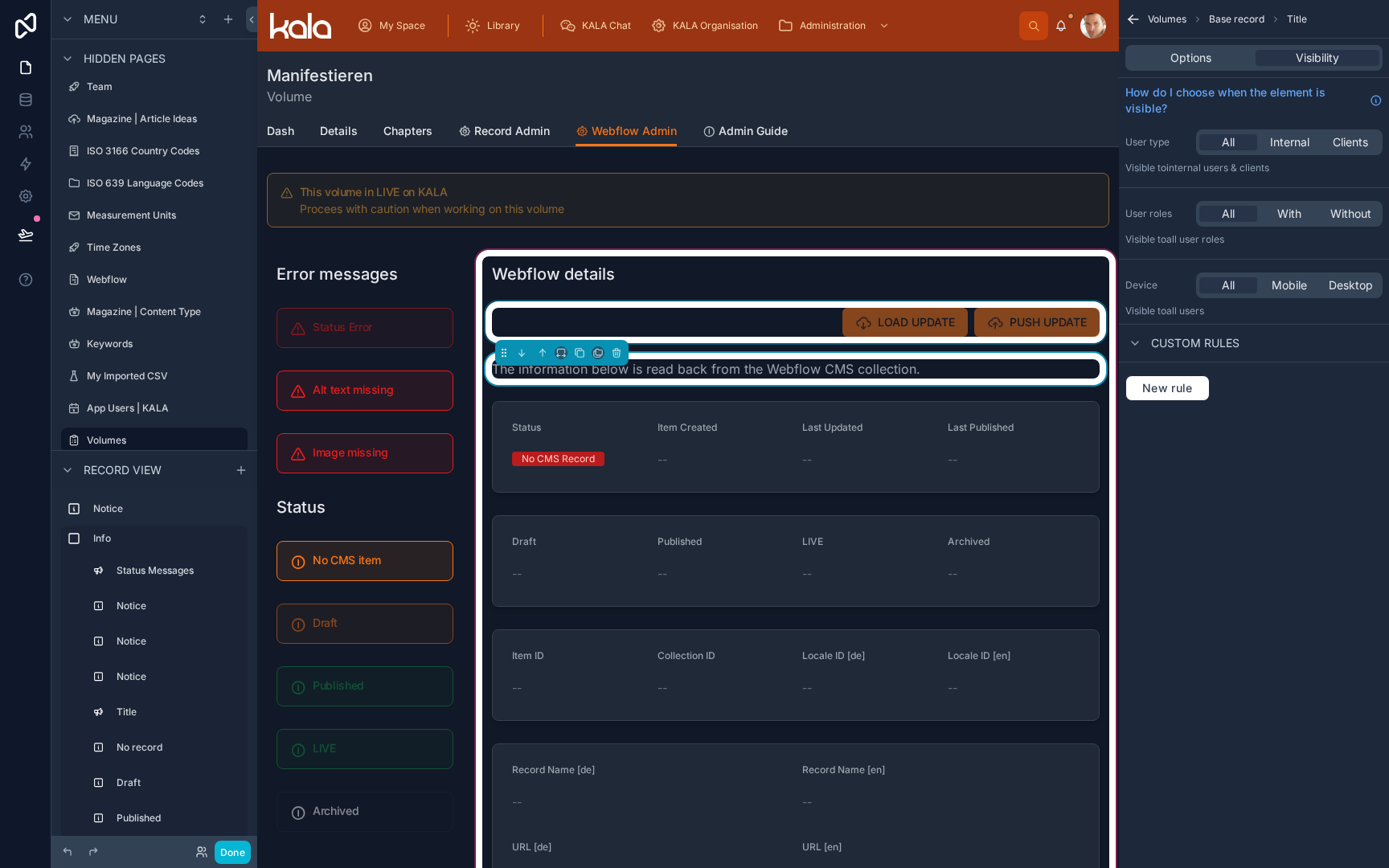
click at [635, 329] on div at bounding box center [795, 322] width 627 height 42
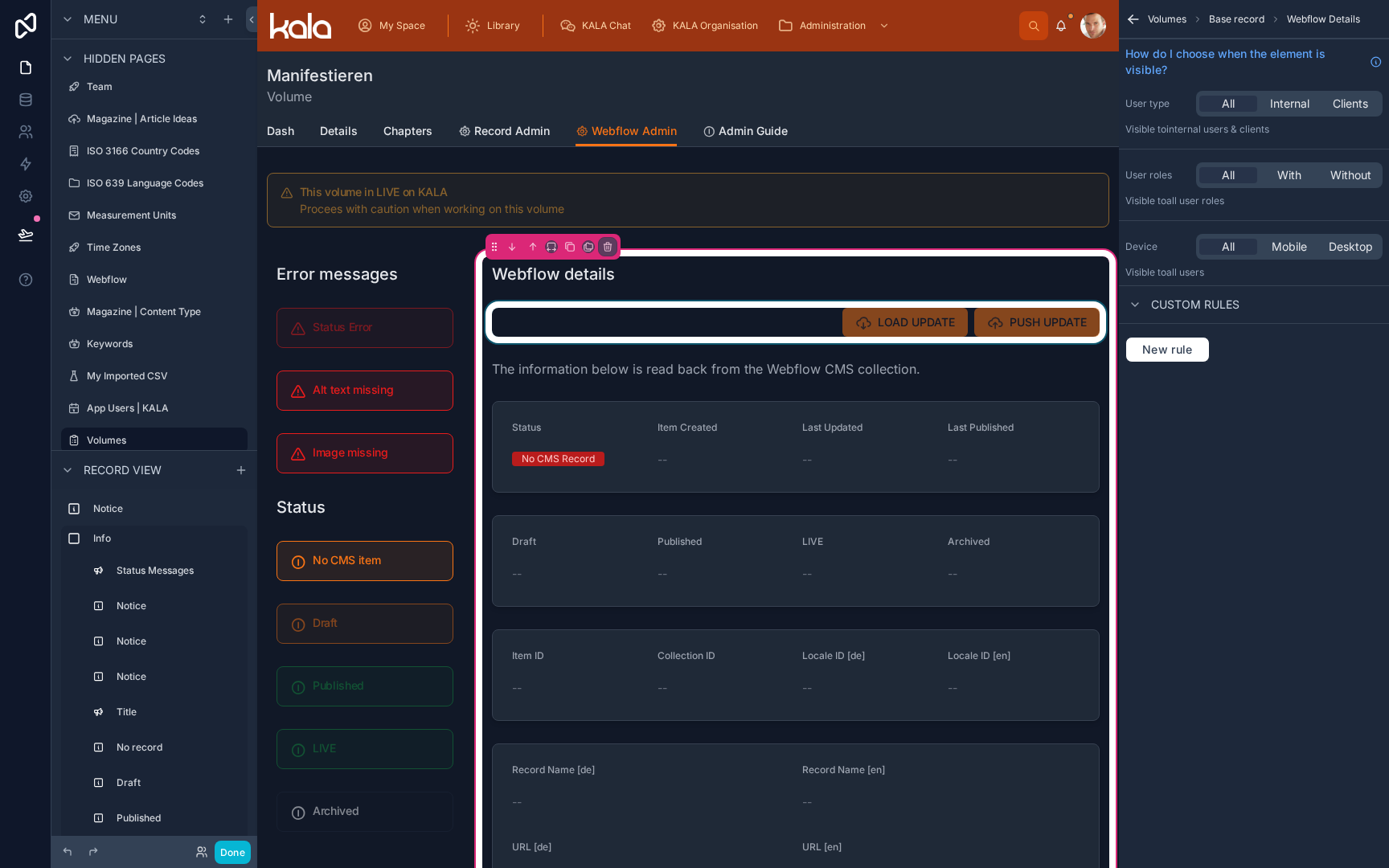
click at [592, 325] on div at bounding box center [795, 322] width 627 height 42
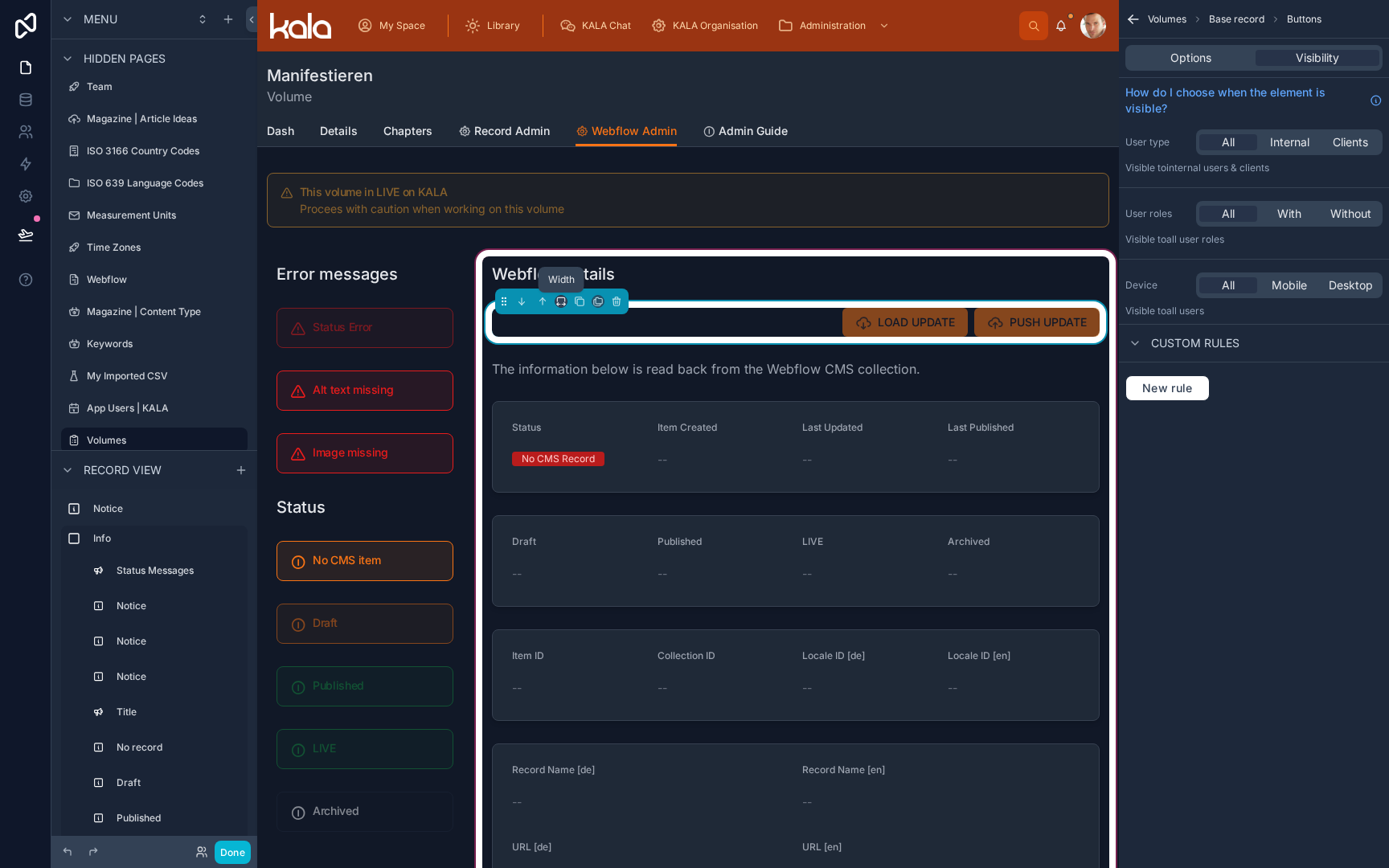
click at [557, 300] on icon at bounding box center [561, 300] width 8 height 4
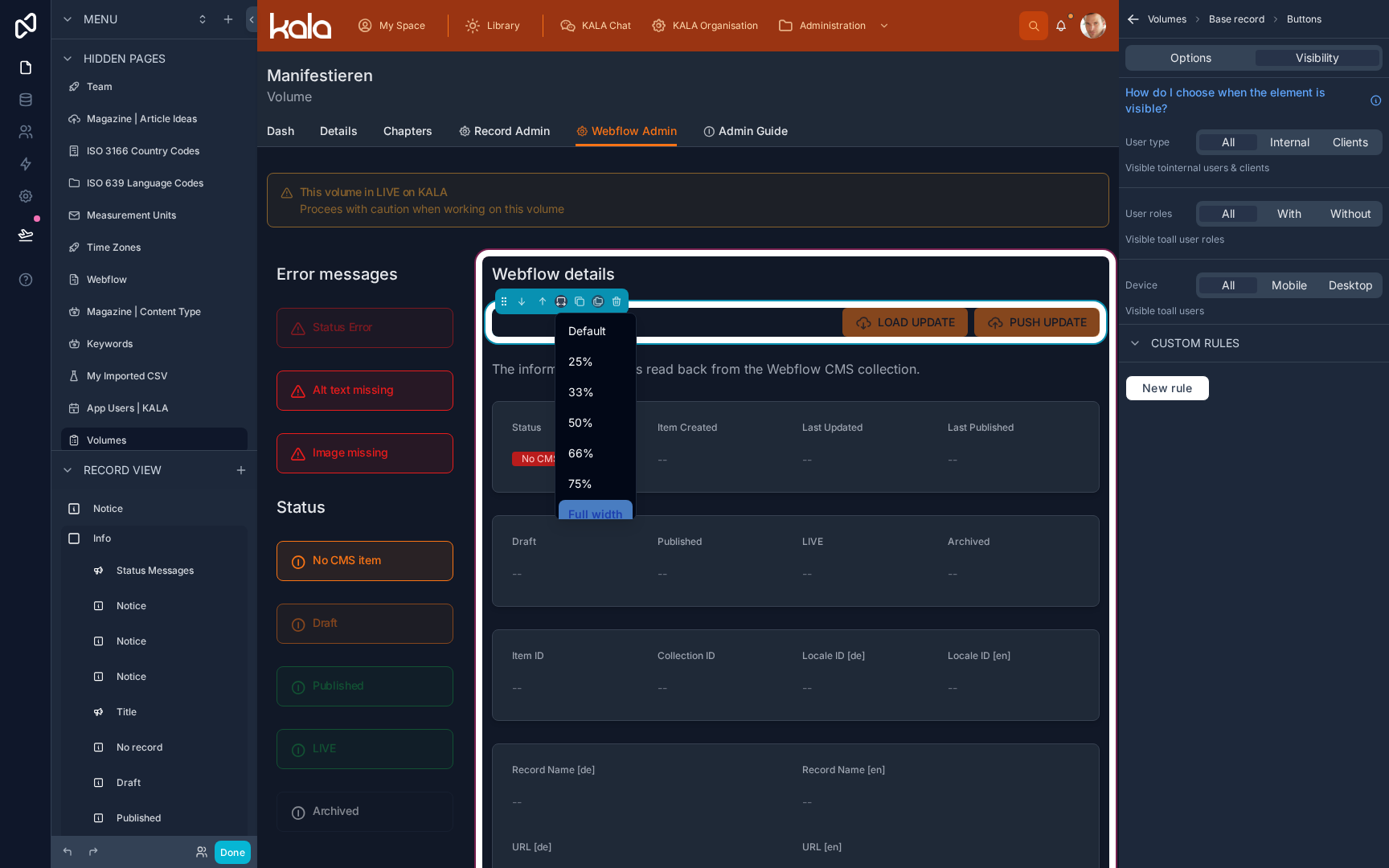
click at [652, 305] on div at bounding box center [694, 434] width 1389 height 868
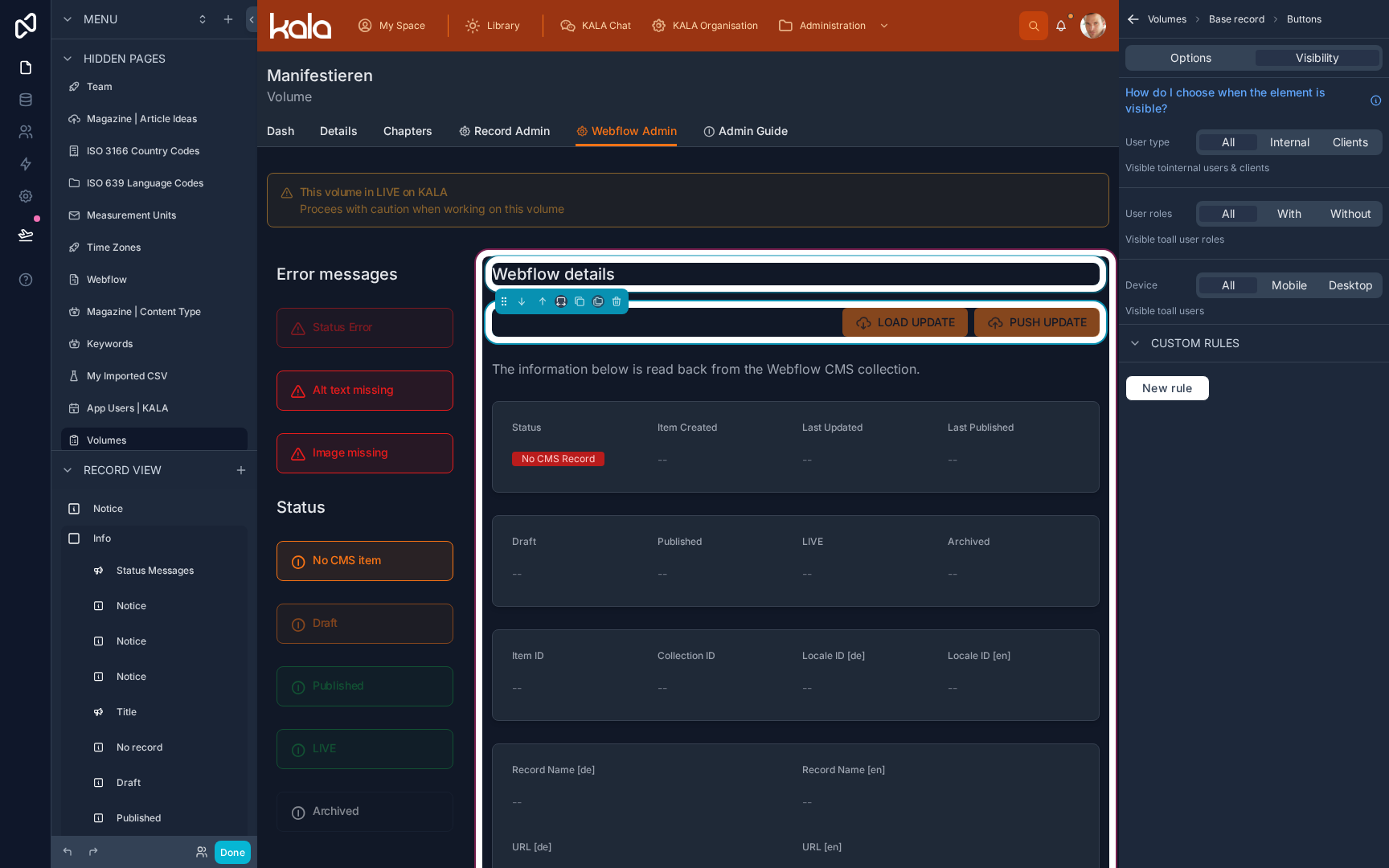
click at [639, 274] on div at bounding box center [795, 274] width 627 height 36
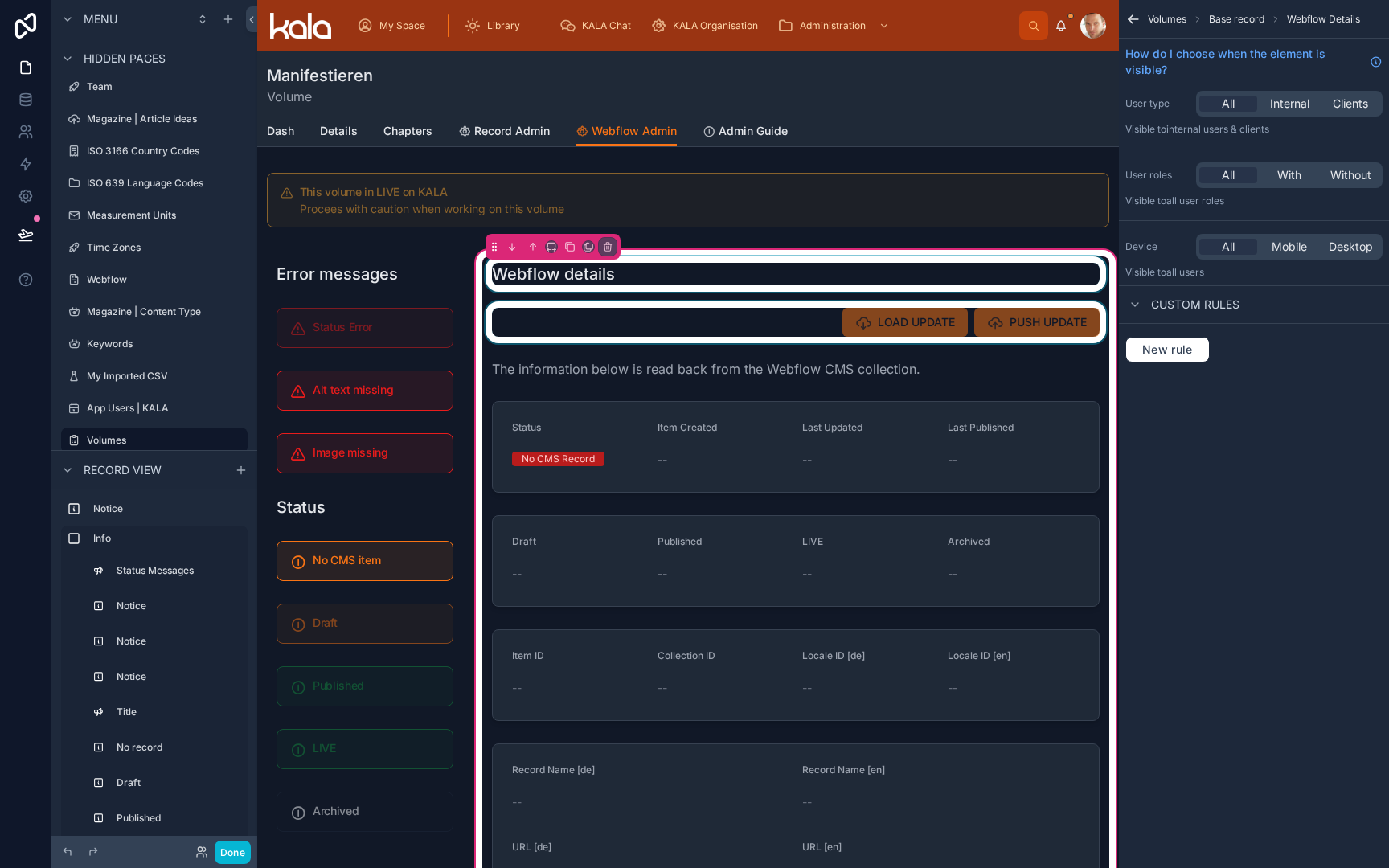
click at [553, 272] on div at bounding box center [795, 274] width 627 height 36
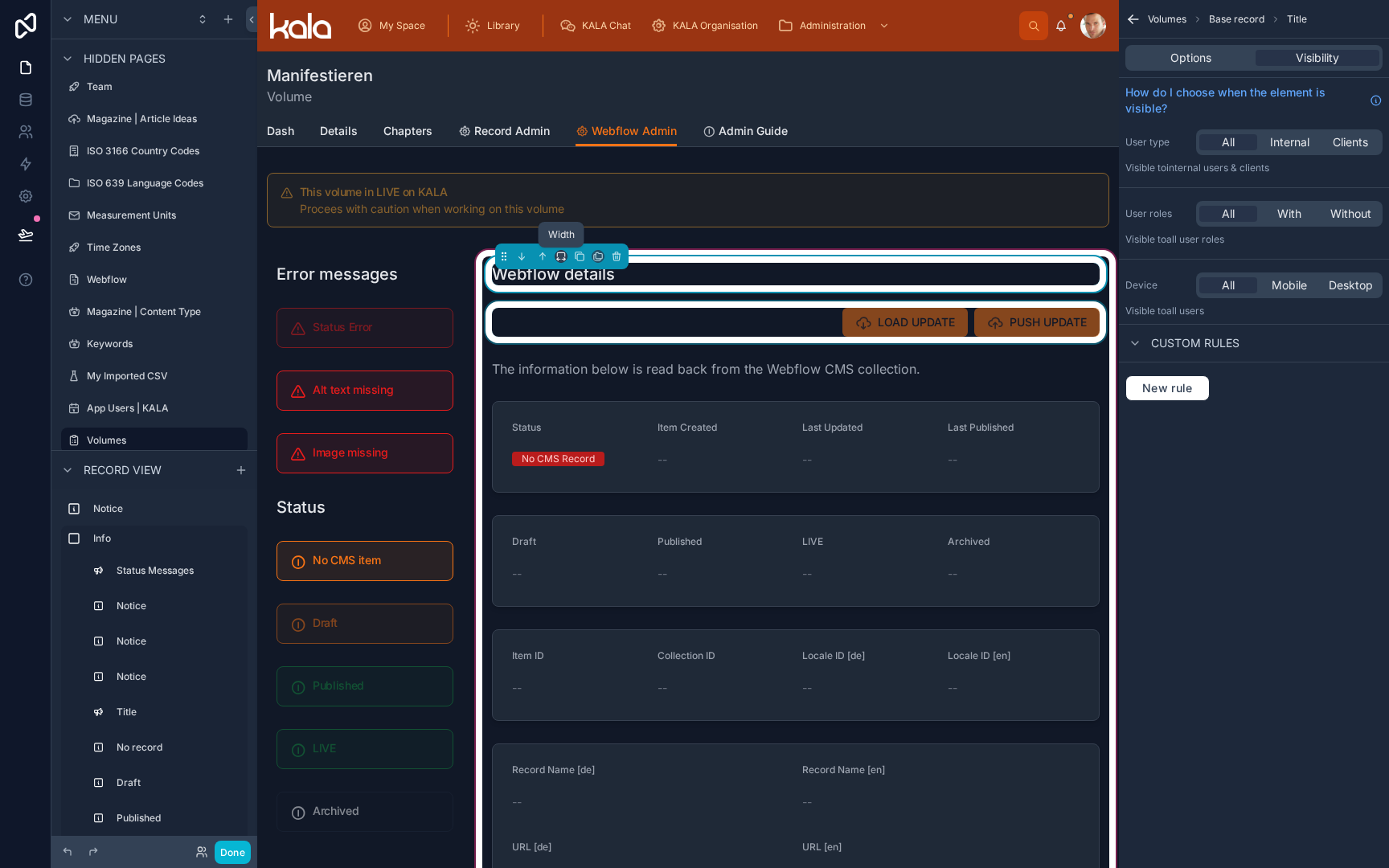
click at [563, 261] on icon at bounding box center [561, 256] width 11 height 11
